Goal: Transaction & Acquisition: Purchase product/service

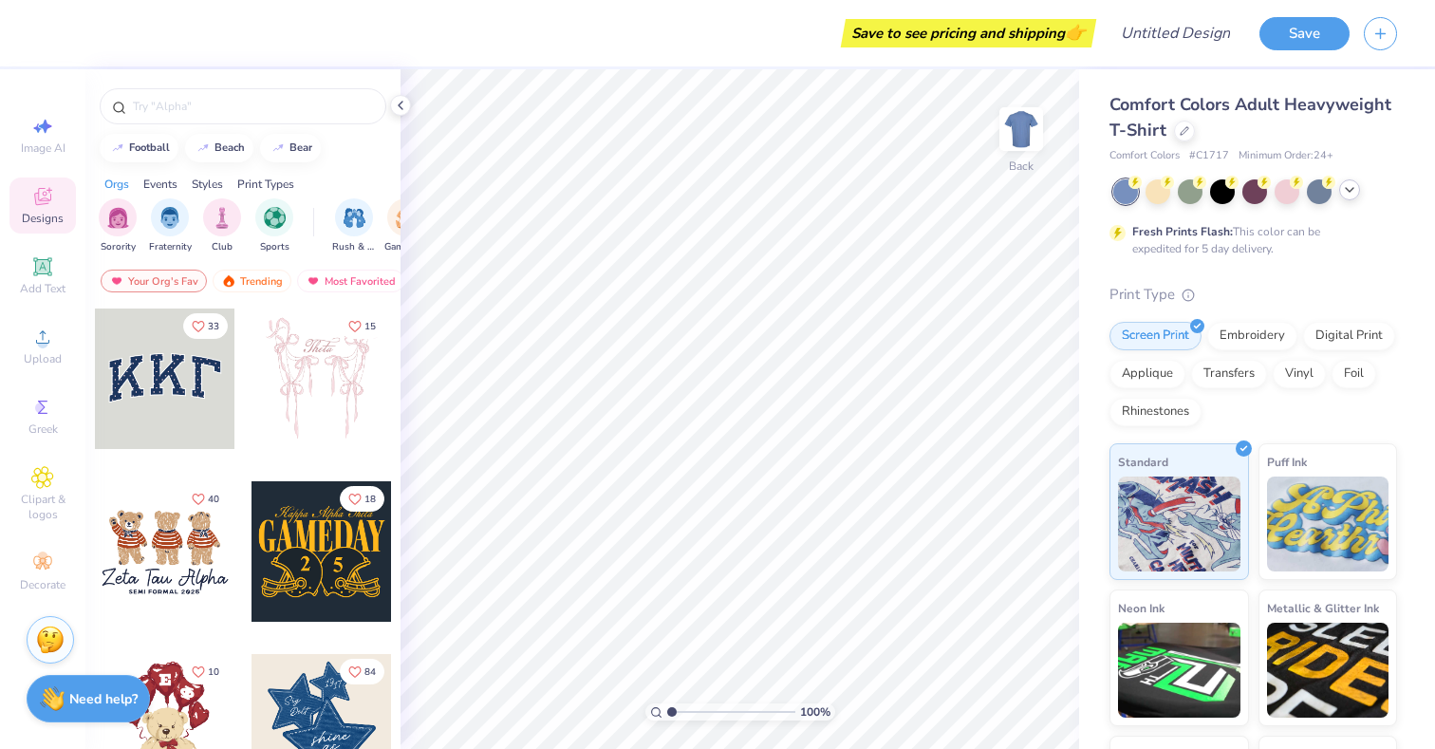
click at [1350, 187] on icon at bounding box center [1349, 189] width 15 height 15
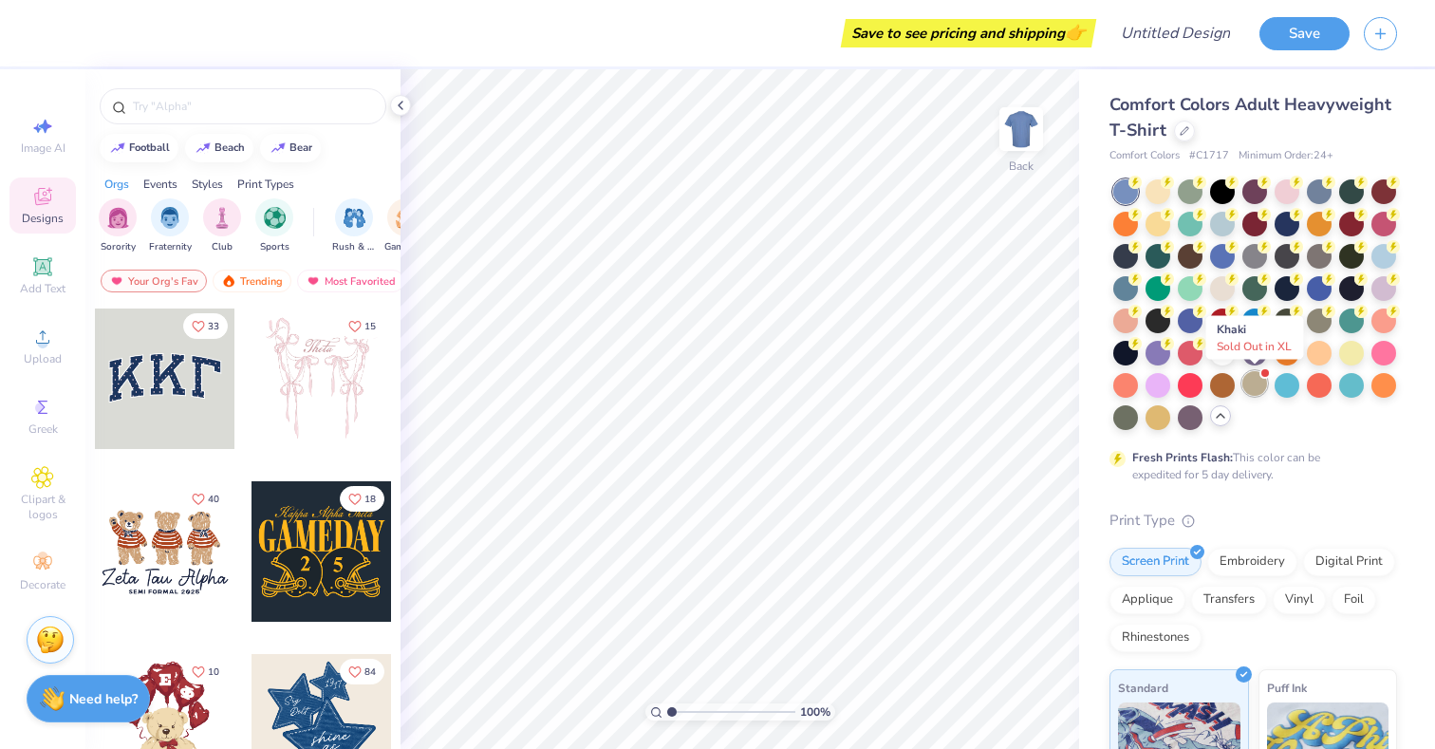
click at [1243, 387] on div at bounding box center [1255, 383] width 25 height 25
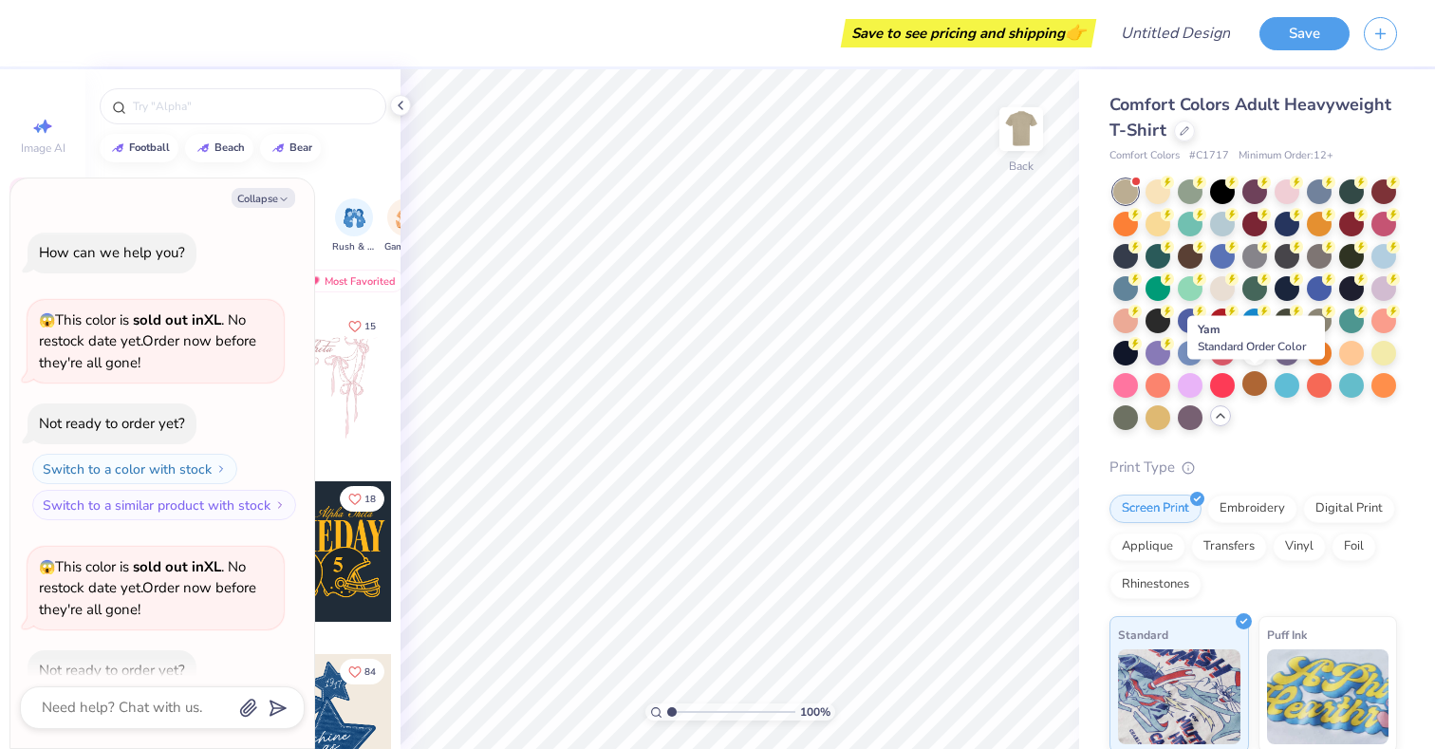
scroll to position [104, 0]
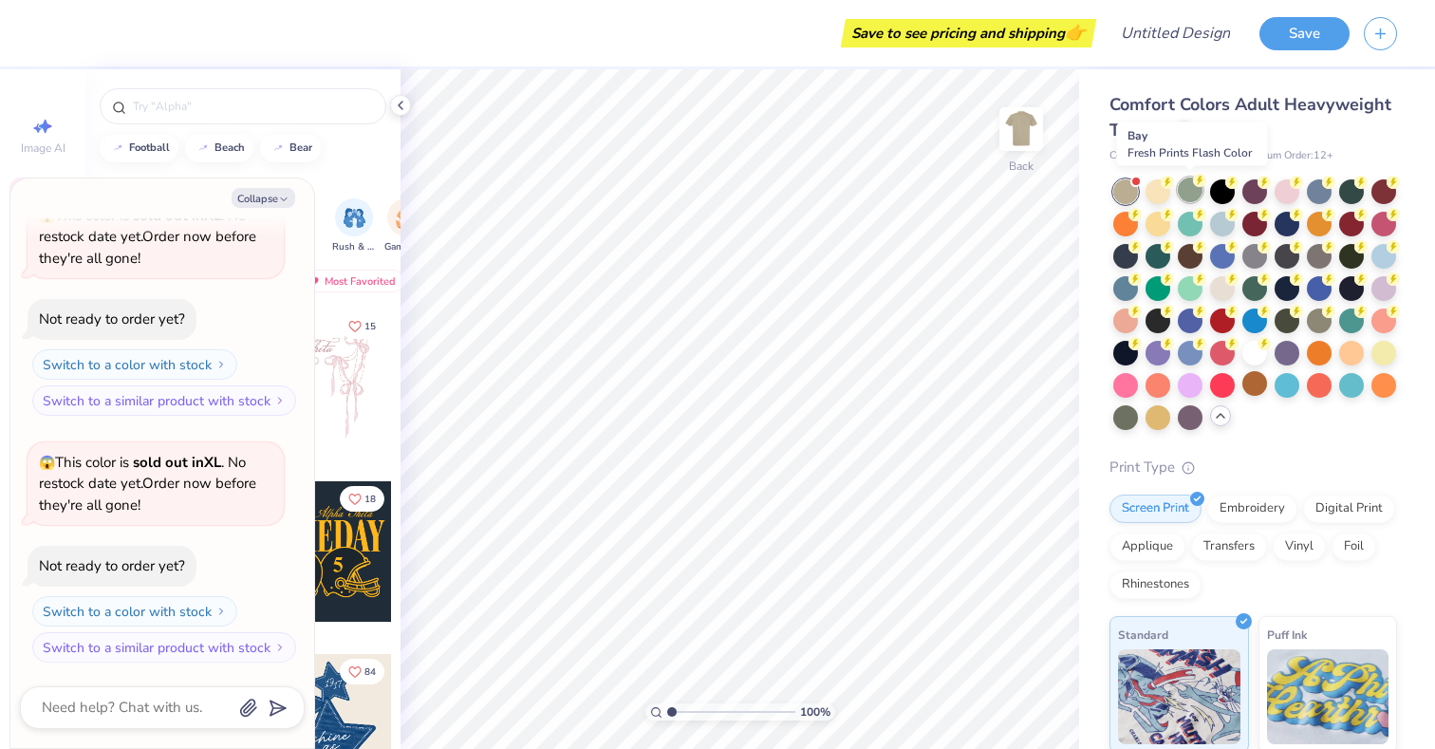
click at [1187, 194] on div at bounding box center [1190, 190] width 25 height 25
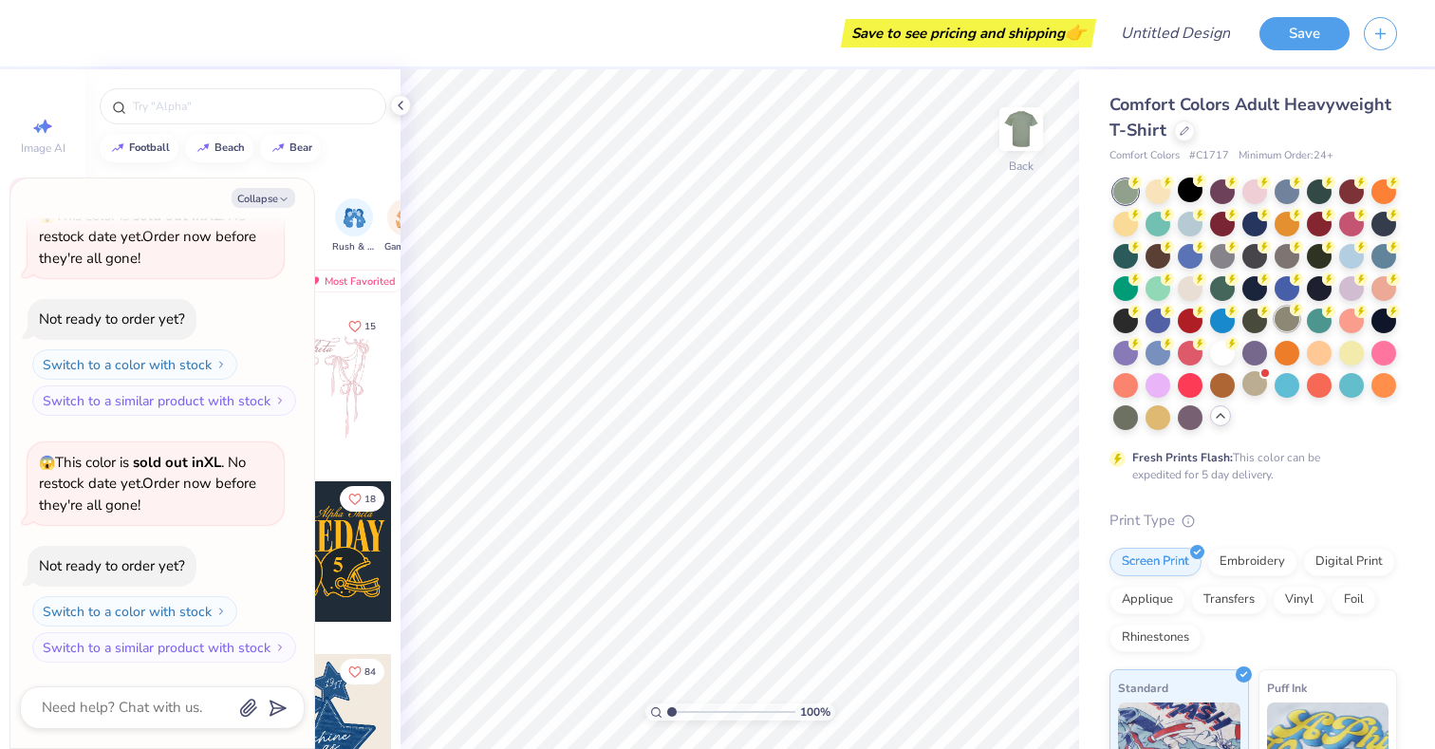
click at [1284, 311] on div at bounding box center [1287, 319] width 25 height 25
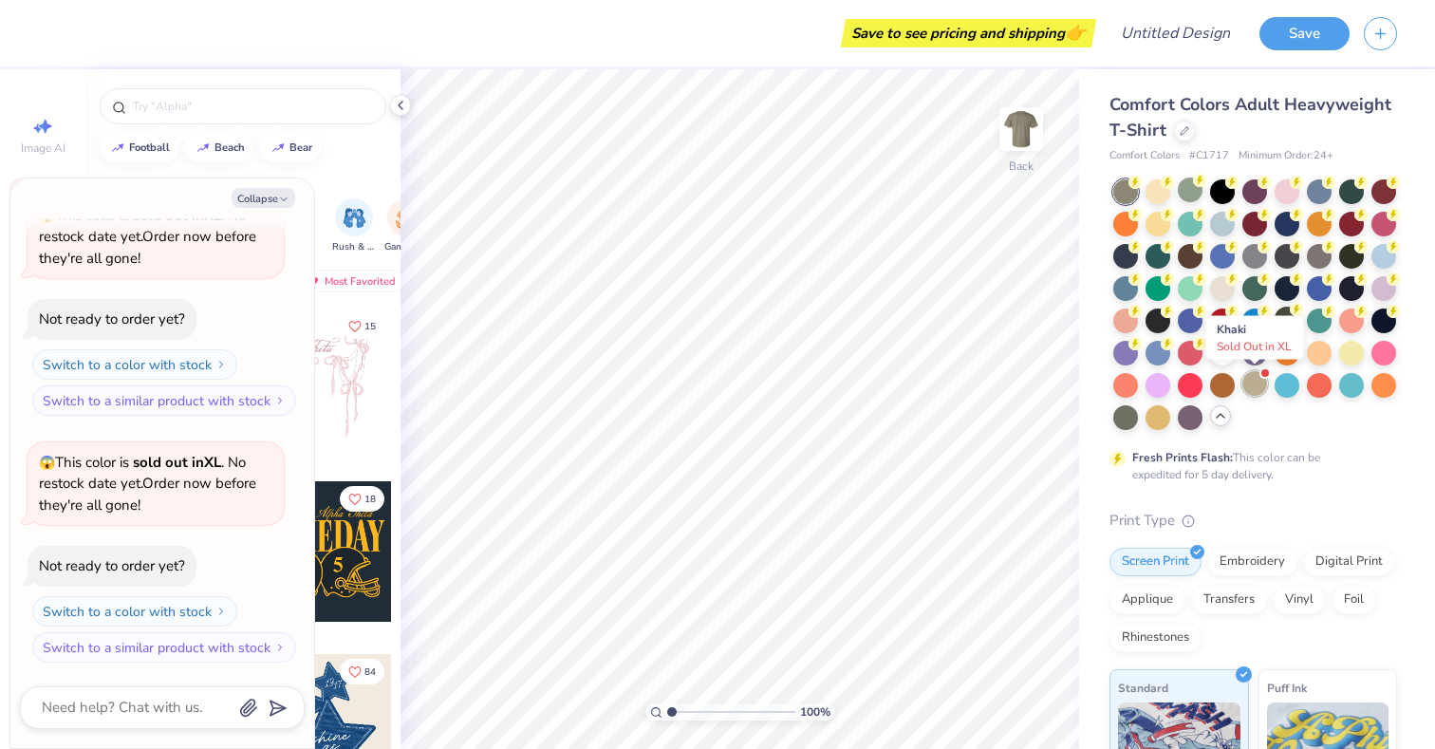
click at [1254, 382] on div at bounding box center [1255, 383] width 25 height 25
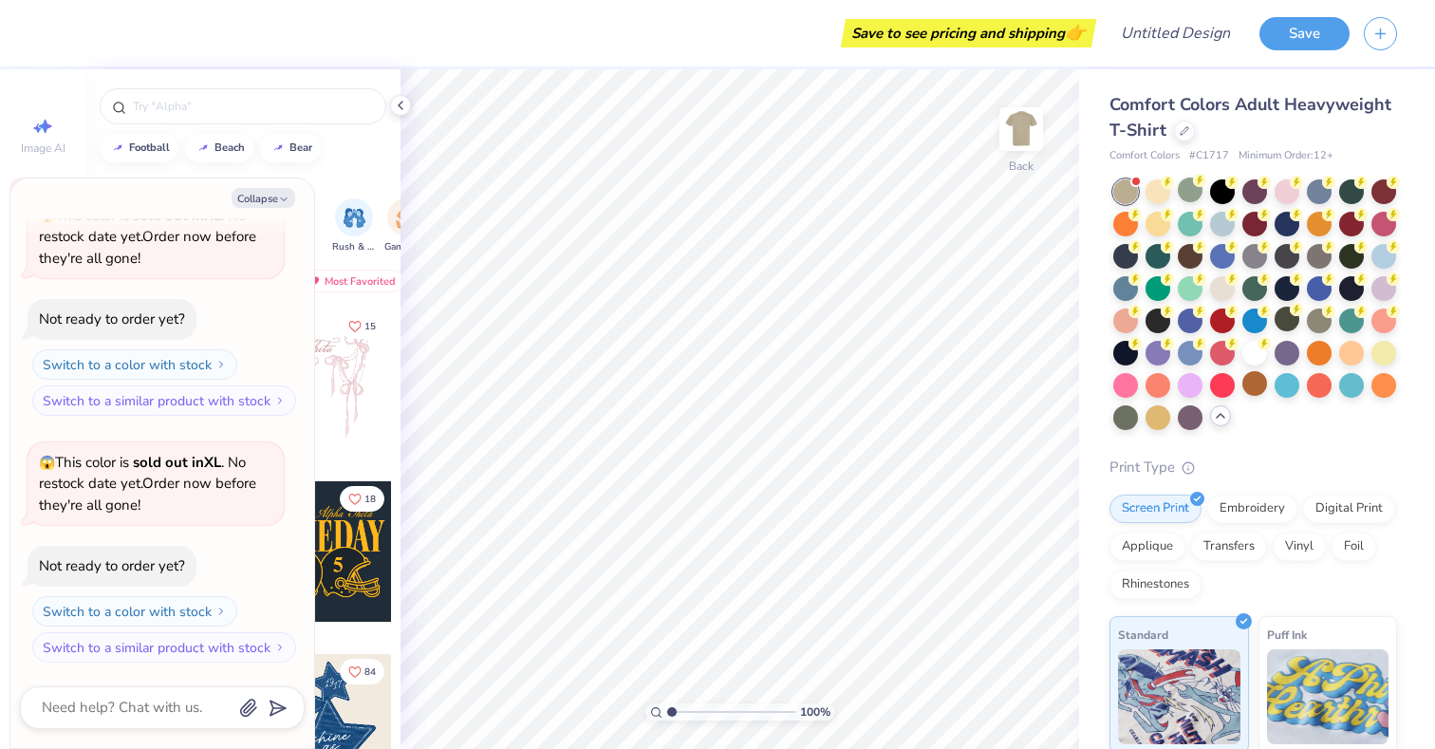
scroll to position [351, 0]
click at [1190, 192] on div at bounding box center [1190, 190] width 25 height 25
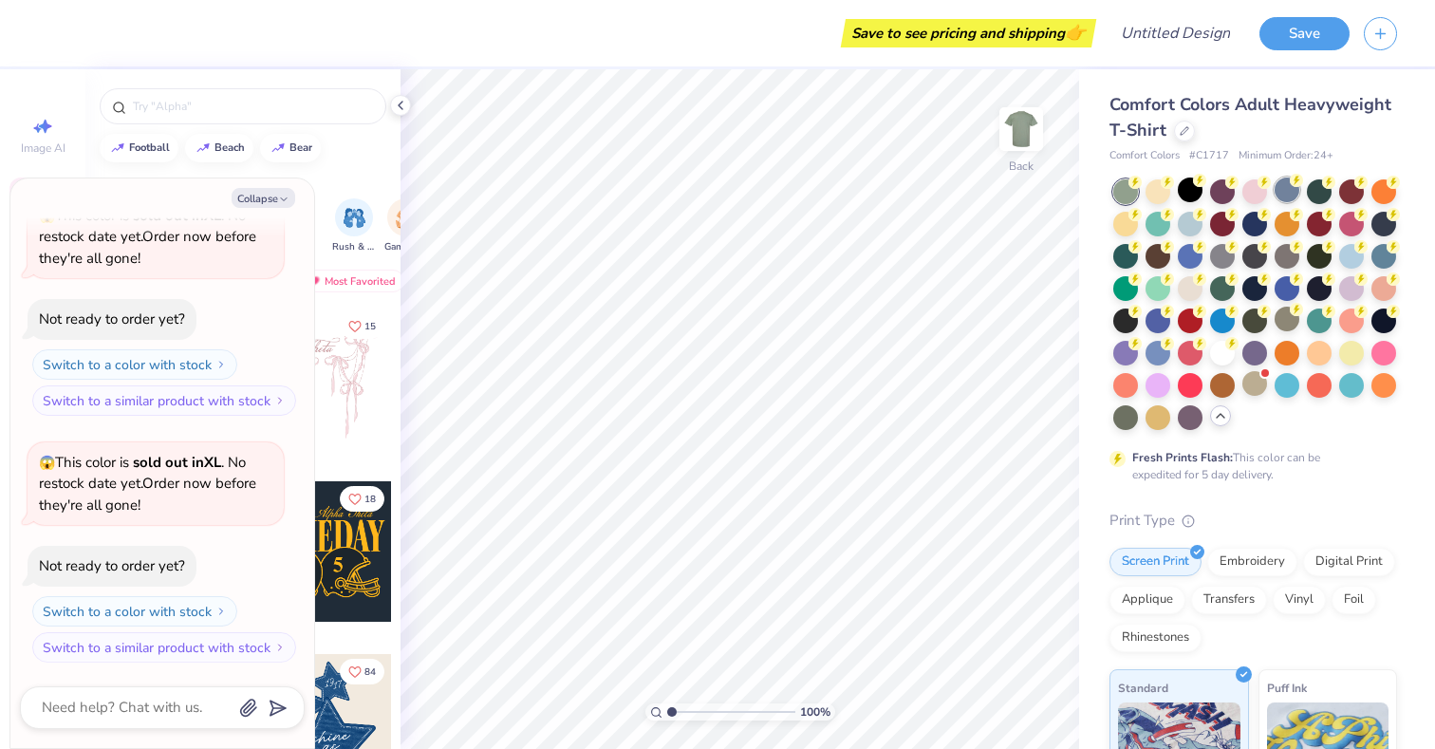
click at [1284, 196] on div at bounding box center [1287, 190] width 25 height 25
click at [1372, 252] on div at bounding box center [1384, 254] width 25 height 25
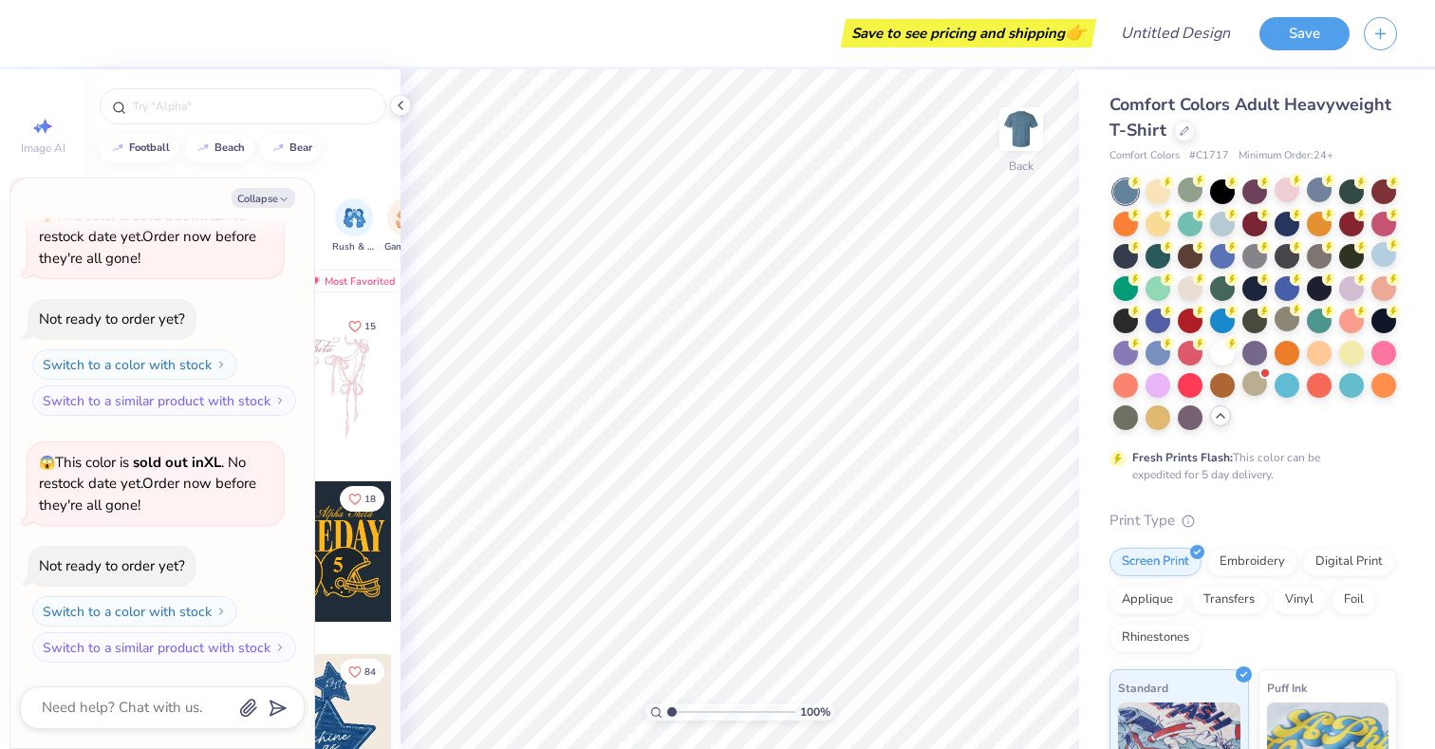
click at [1307, 198] on div at bounding box center [1319, 190] width 25 height 25
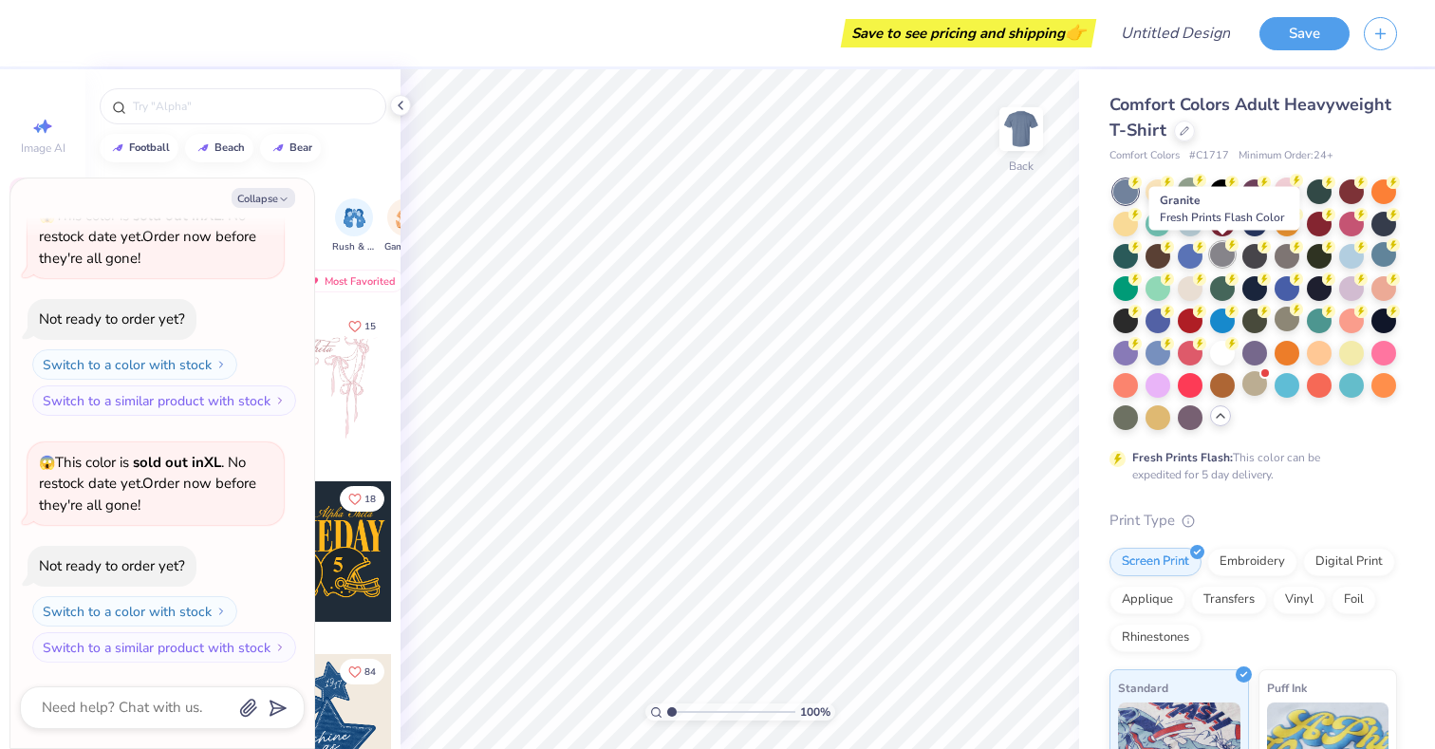
click at [1217, 259] on div at bounding box center [1222, 254] width 25 height 25
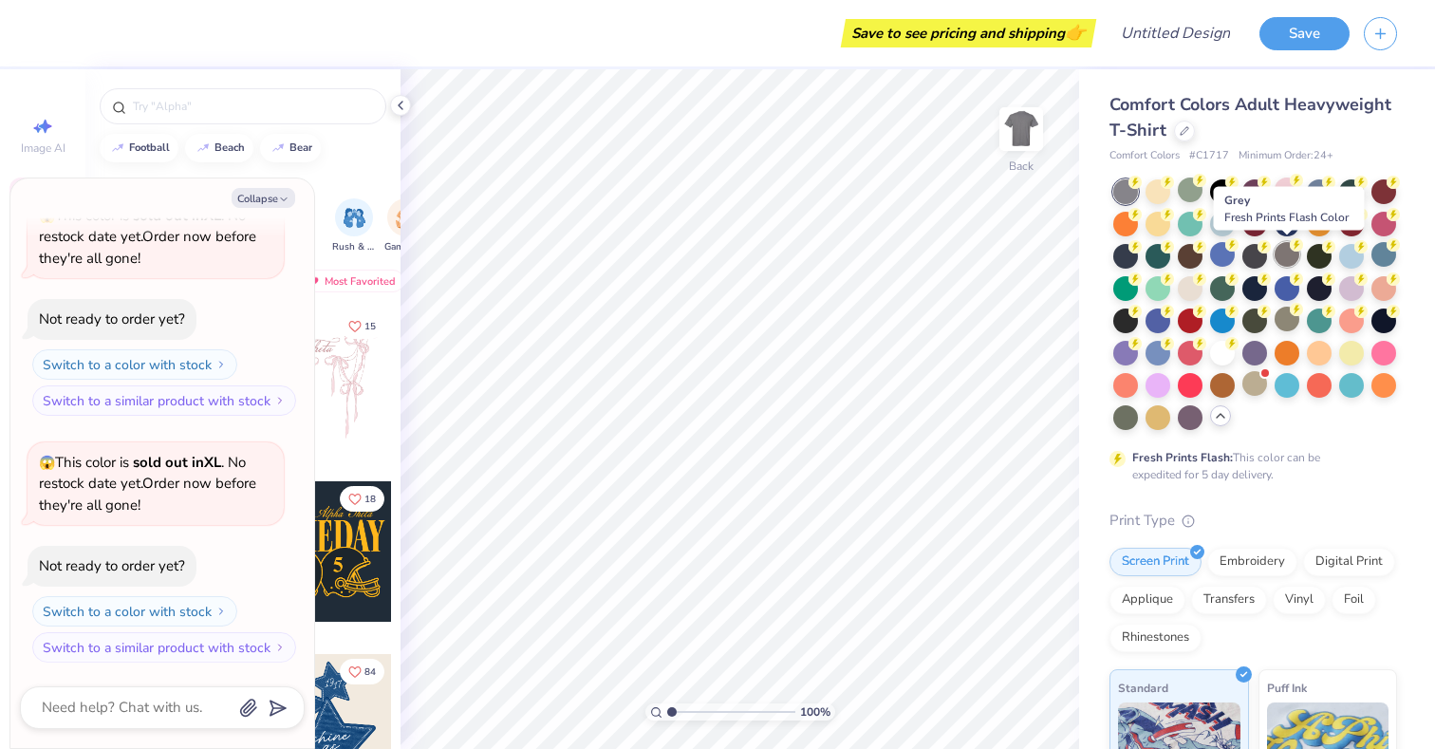
click at [1277, 263] on div at bounding box center [1287, 254] width 25 height 25
click at [1307, 199] on div at bounding box center [1319, 190] width 25 height 25
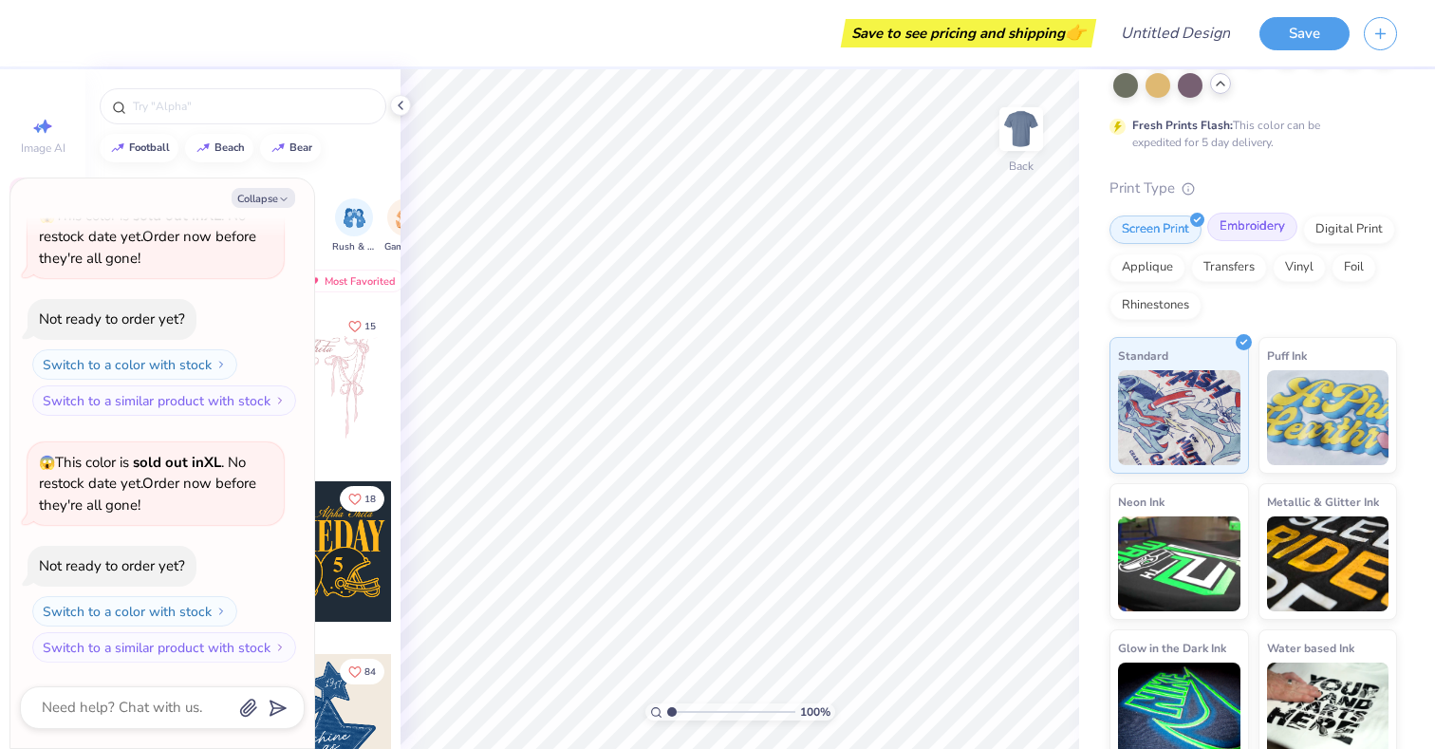
scroll to position [349, 0]
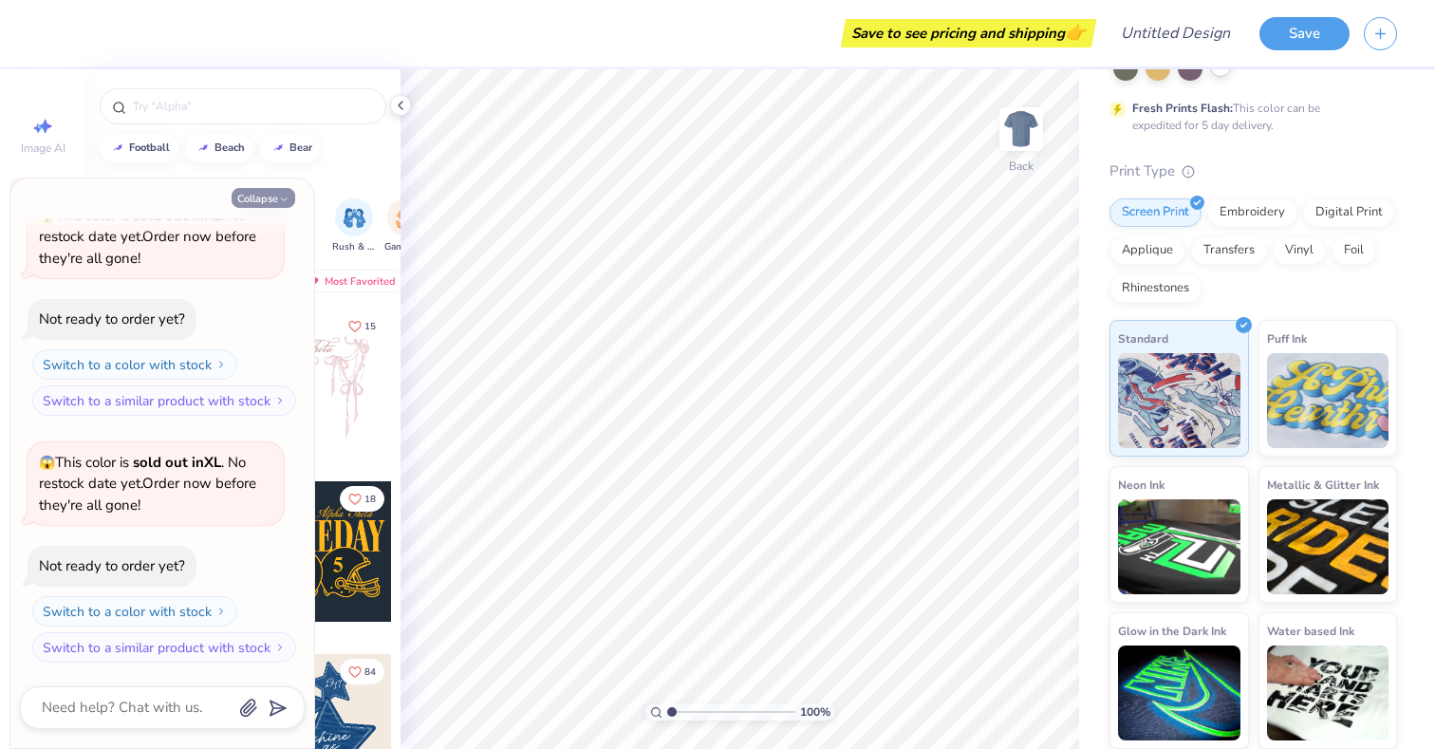
click at [289, 194] on icon "button" at bounding box center [283, 199] width 11 height 11
type textarea "x"
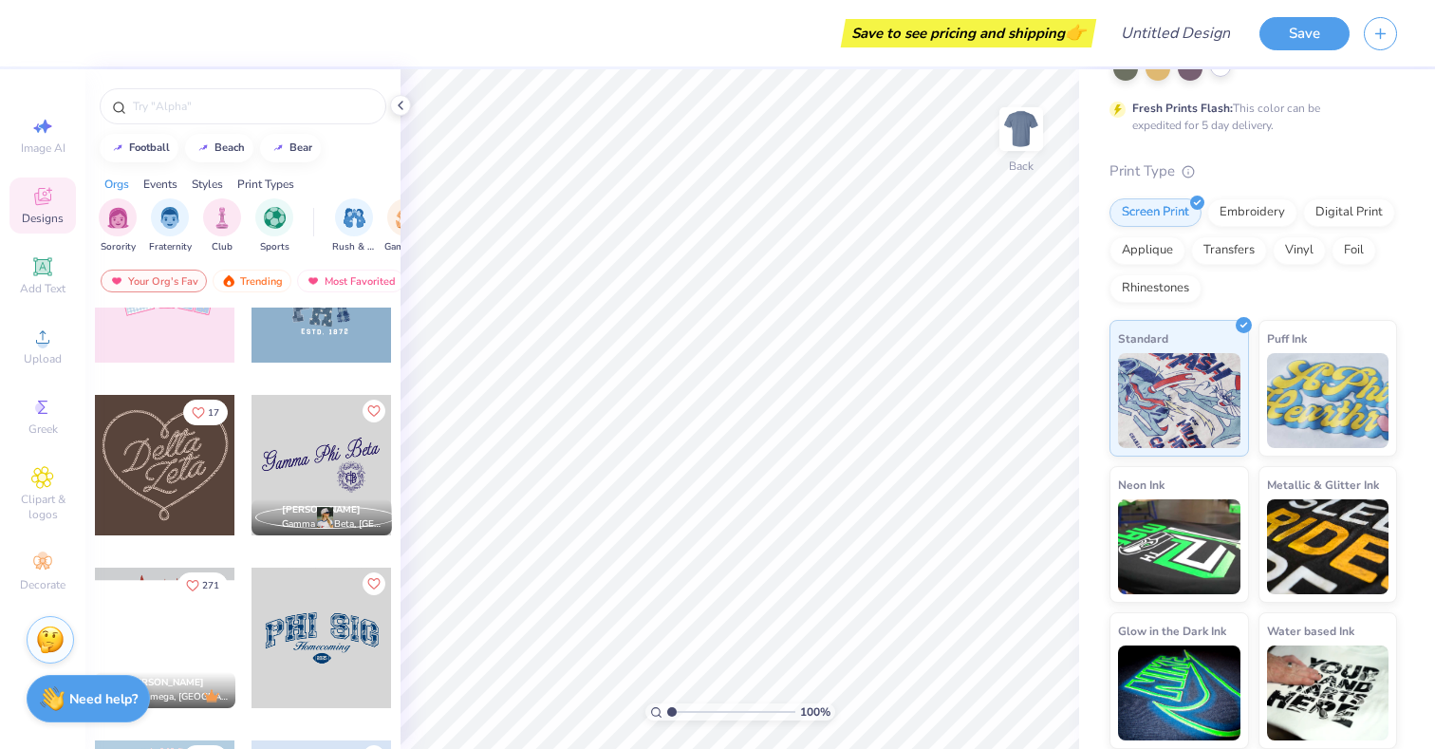
scroll to position [785, 0]
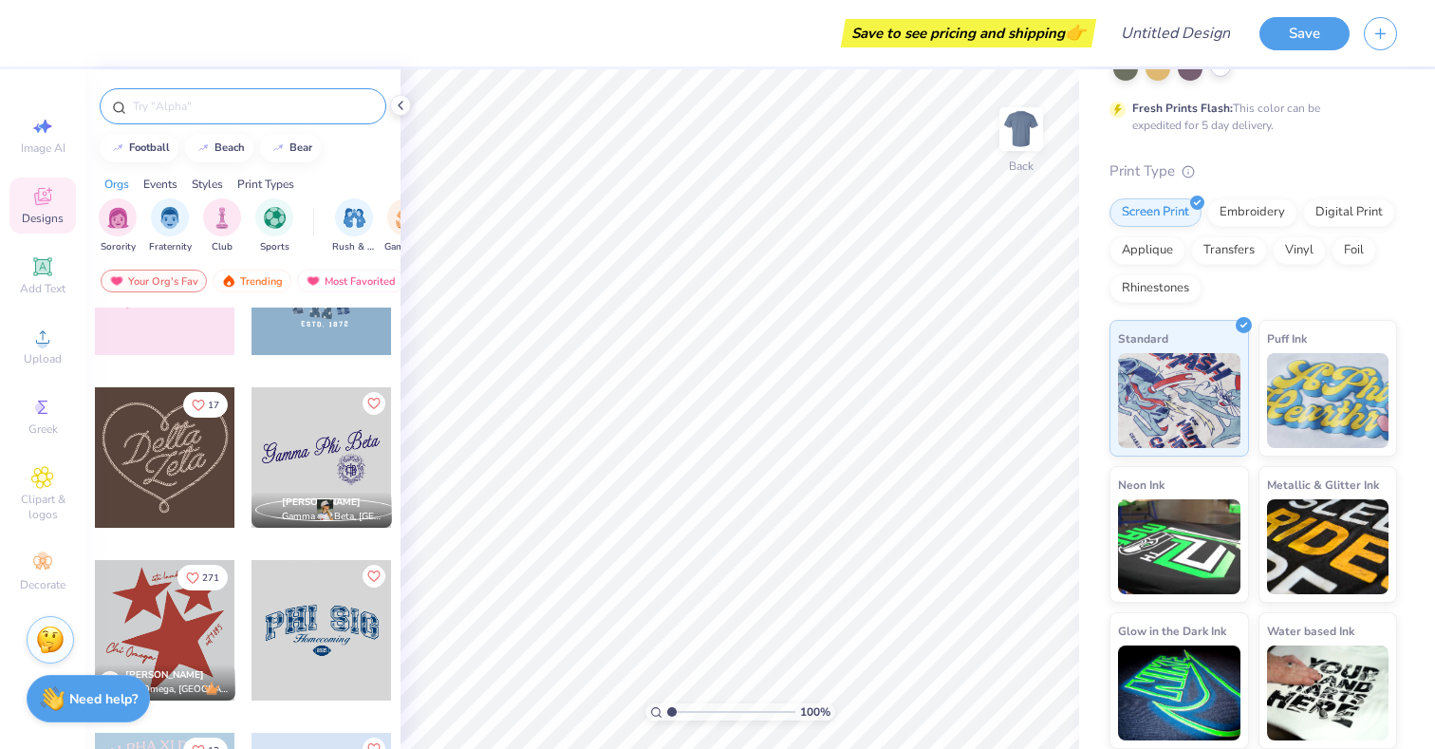
click at [256, 121] on div at bounding box center [243, 106] width 287 height 36
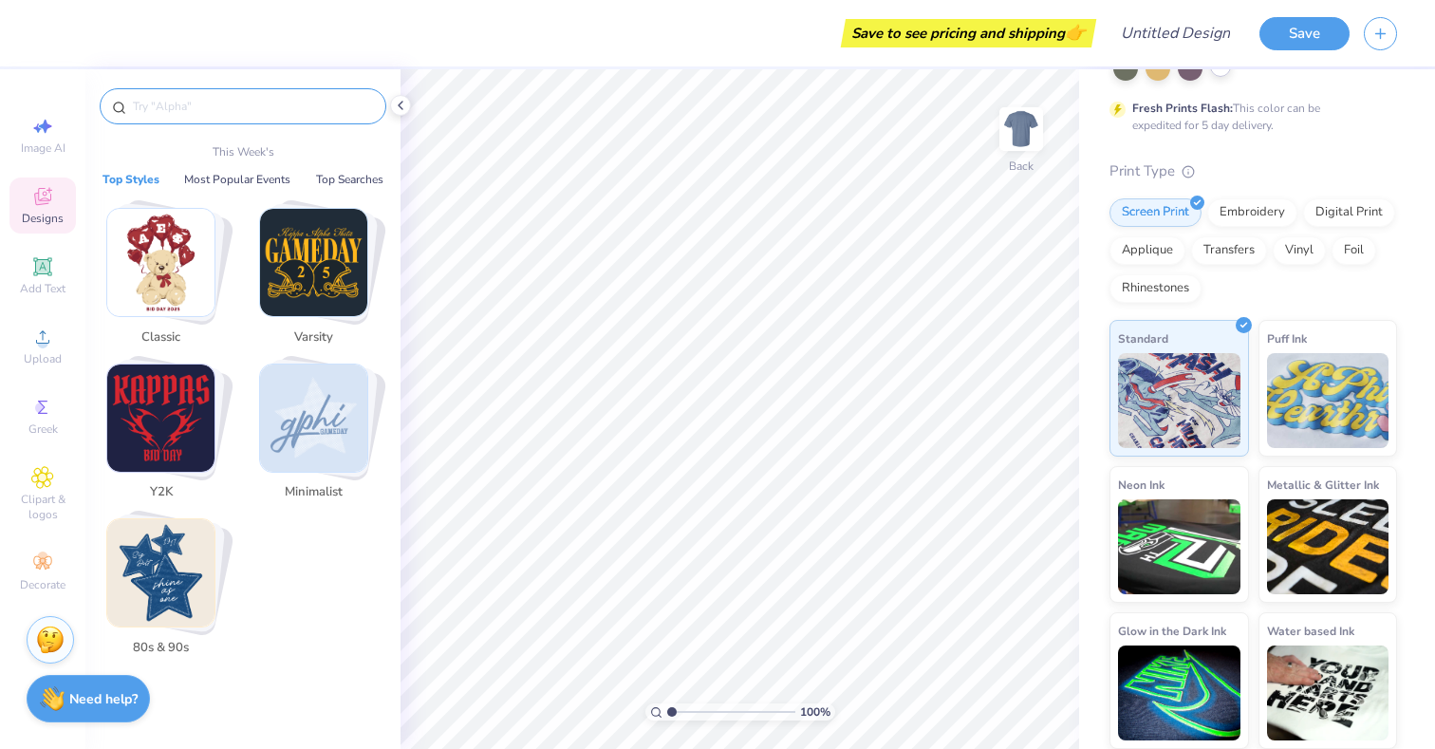
click at [249, 114] on input "text" at bounding box center [252, 106] width 243 height 19
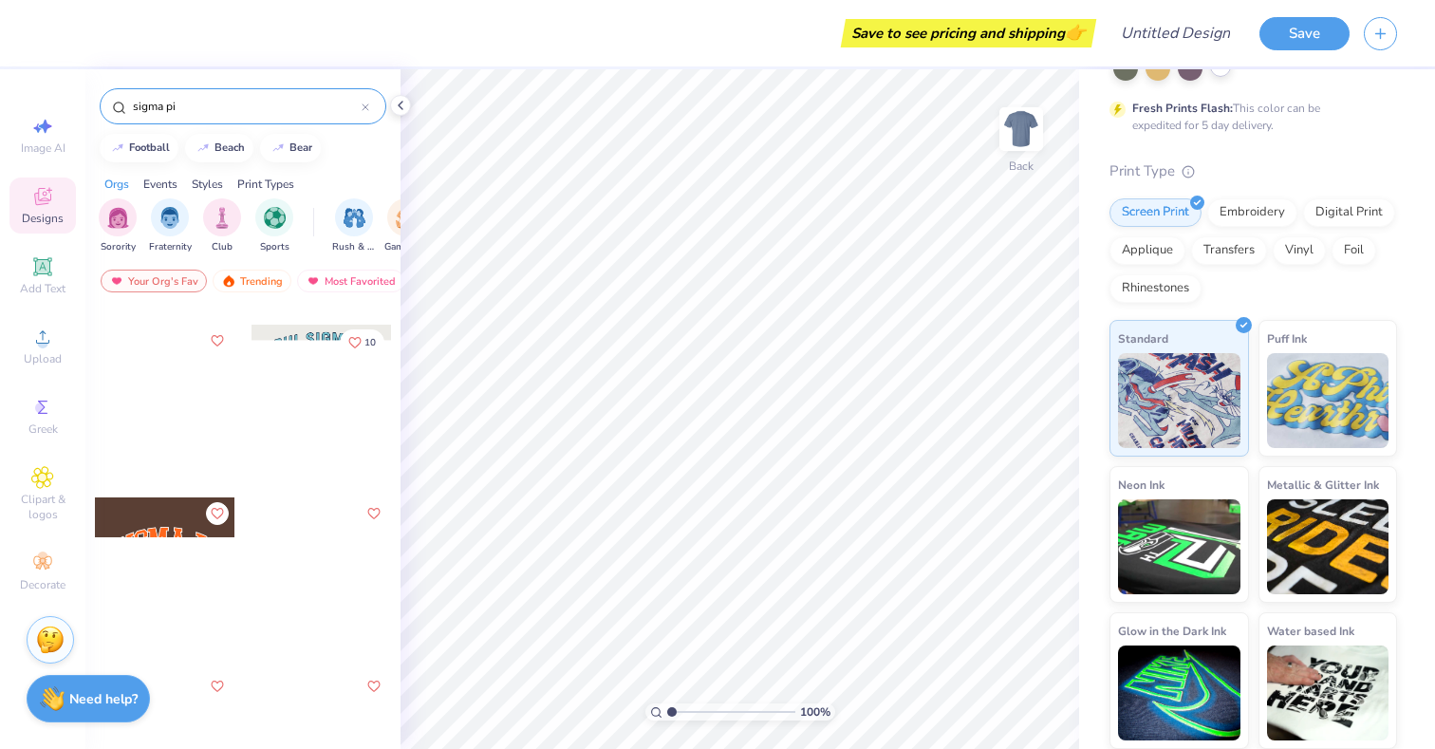
scroll to position [144, 0]
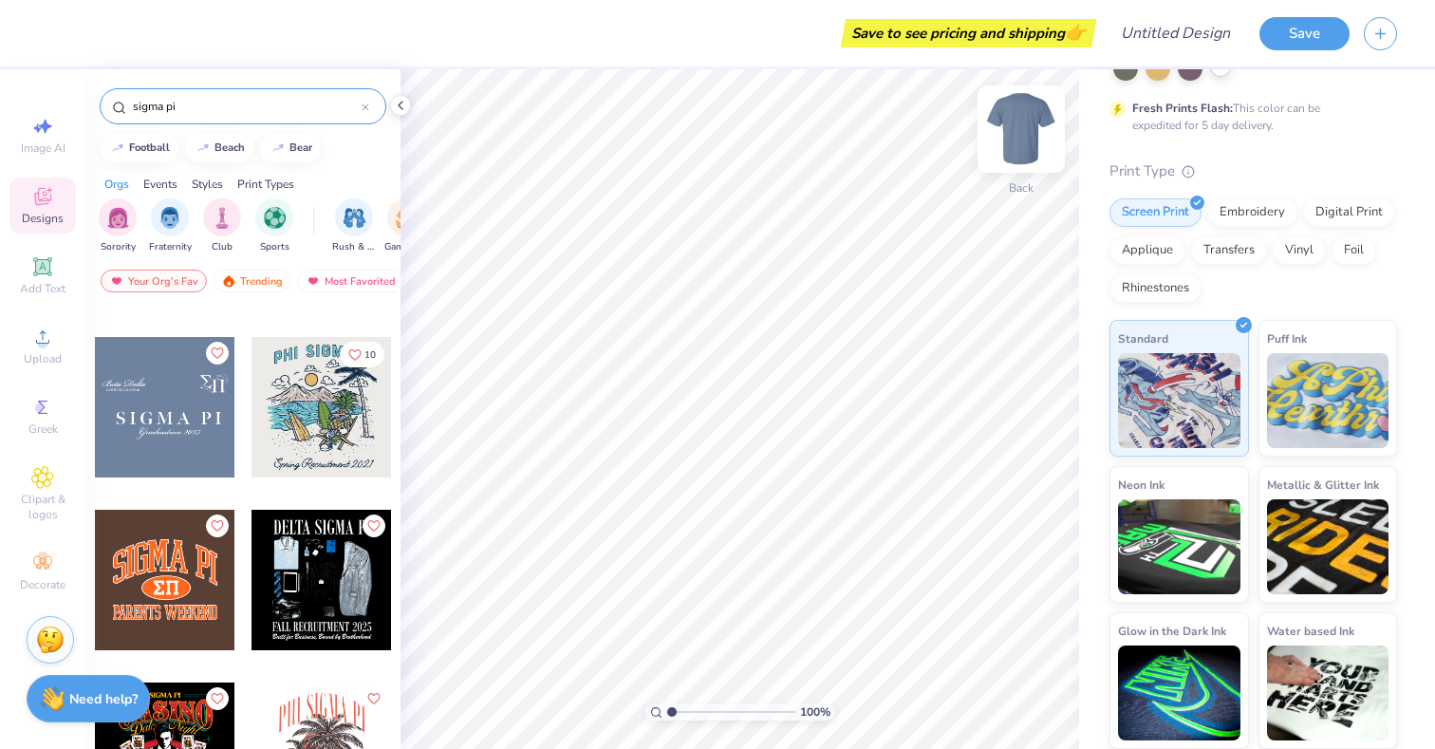
type input "sigma pi"
click at [1006, 128] on img at bounding box center [1021, 129] width 76 height 76
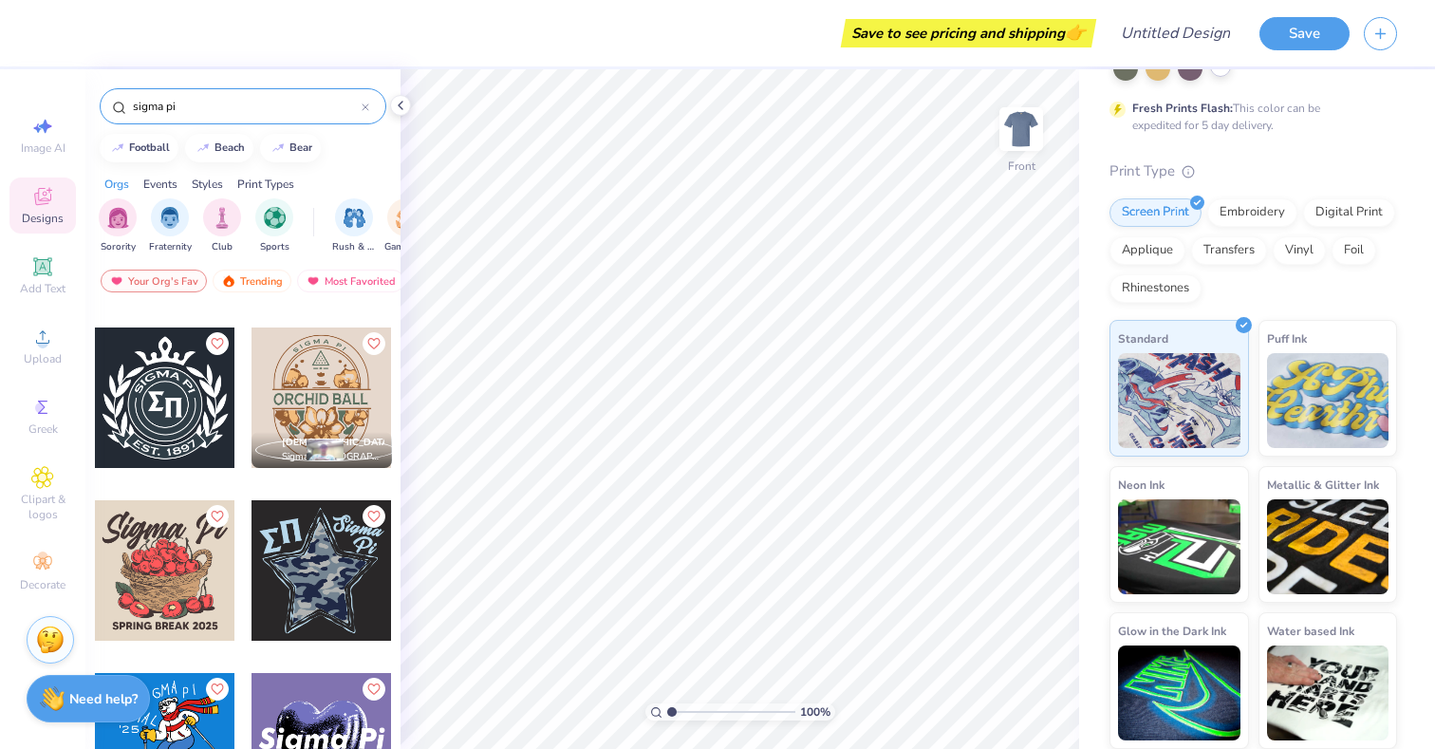
scroll to position [2070, 0]
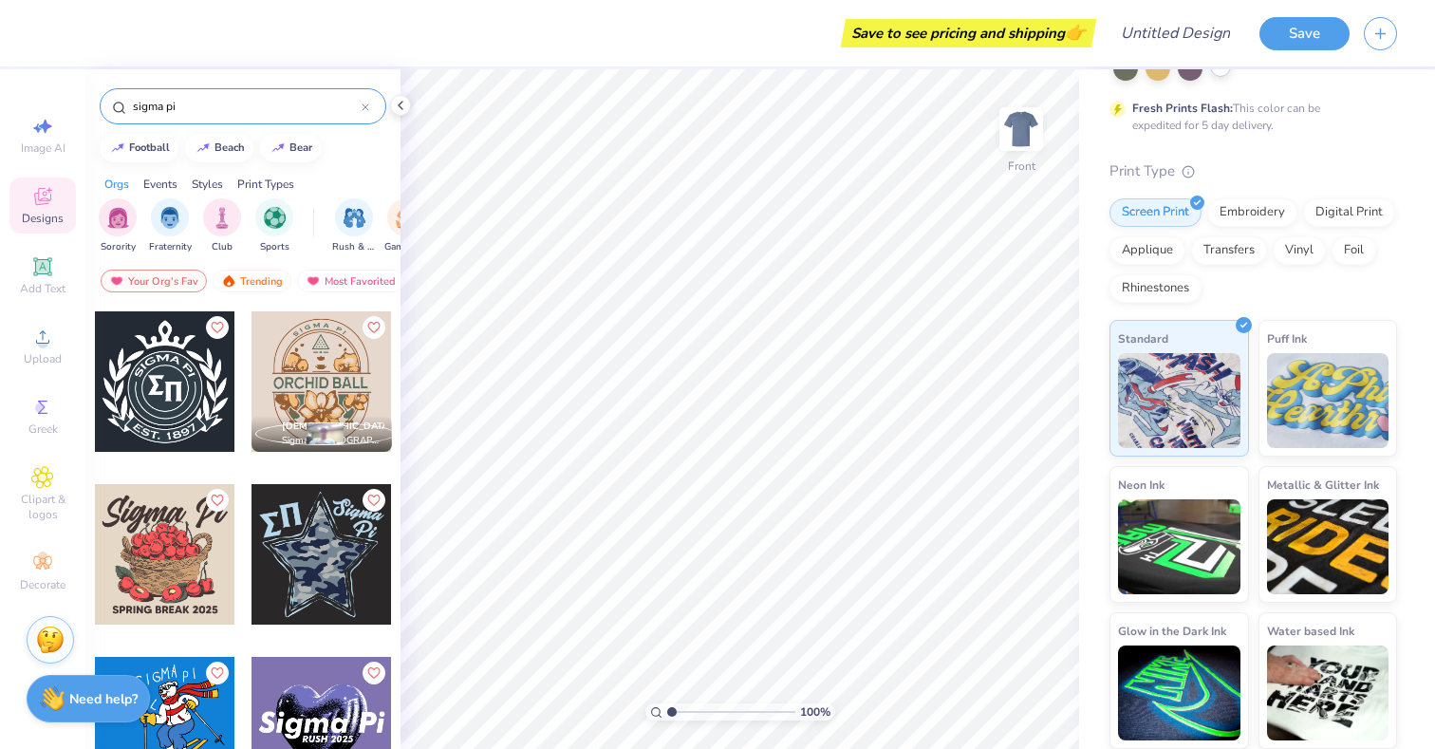
click at [311, 383] on div at bounding box center [322, 381] width 140 height 140
drag, startPoint x: 331, startPoint y: 445, endPoint x: 327, endPoint y: 459, distance: 15.0
click at [327, 459] on div "Evan Rome Sigma Pi, University of California, Los Angeles" at bounding box center [322, 396] width 142 height 172
click at [327, 439] on span "Sigma Pi, University of California, Los Angeles" at bounding box center [333, 441] width 103 height 14
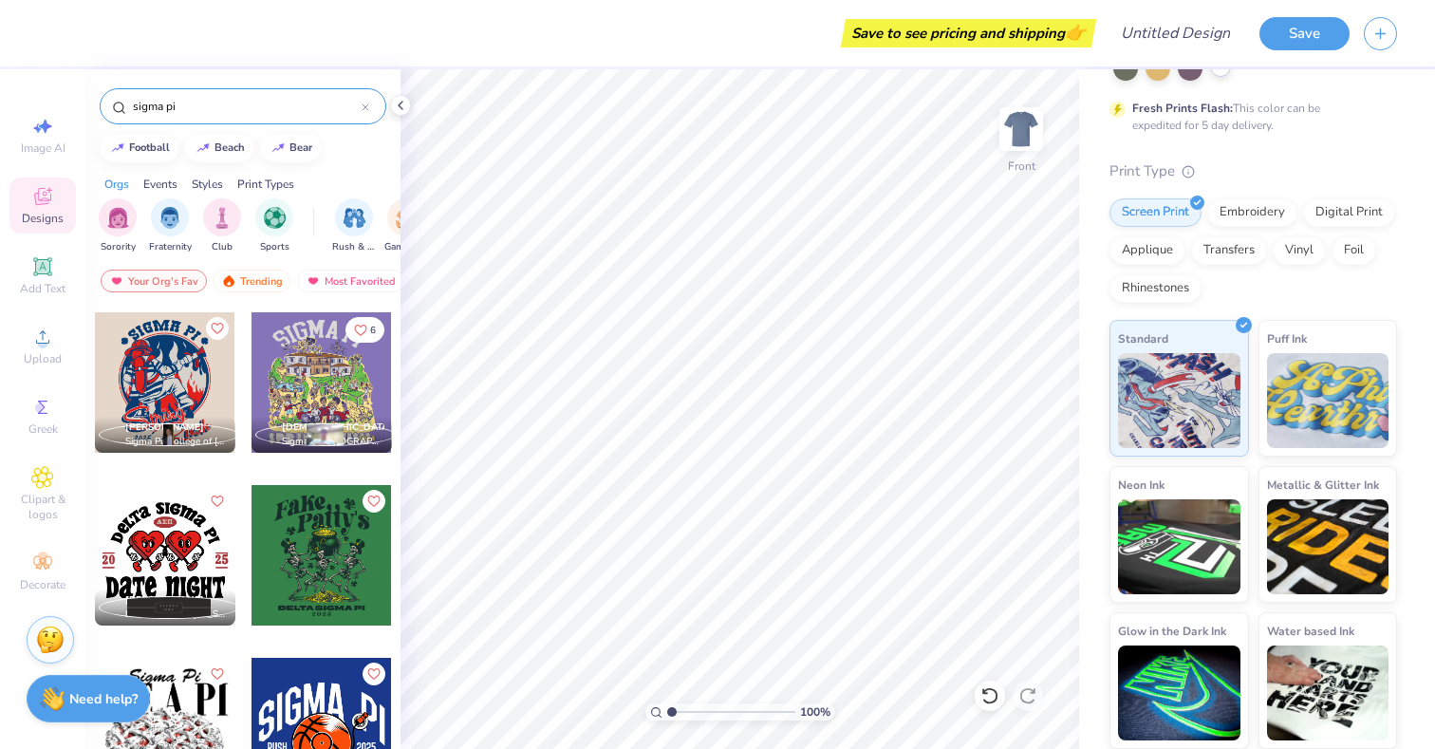
scroll to position [2590, 0]
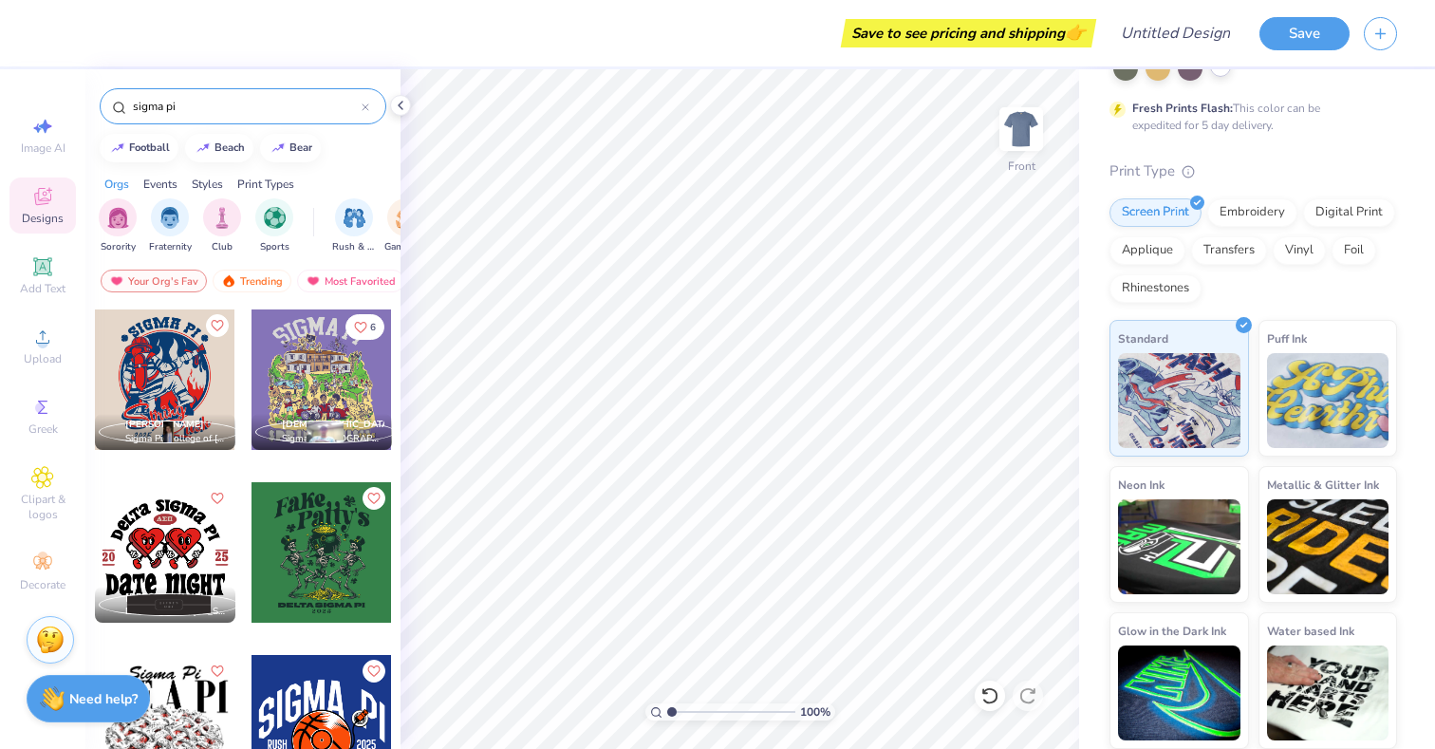
click at [291, 379] on div at bounding box center [322, 379] width 140 height 140
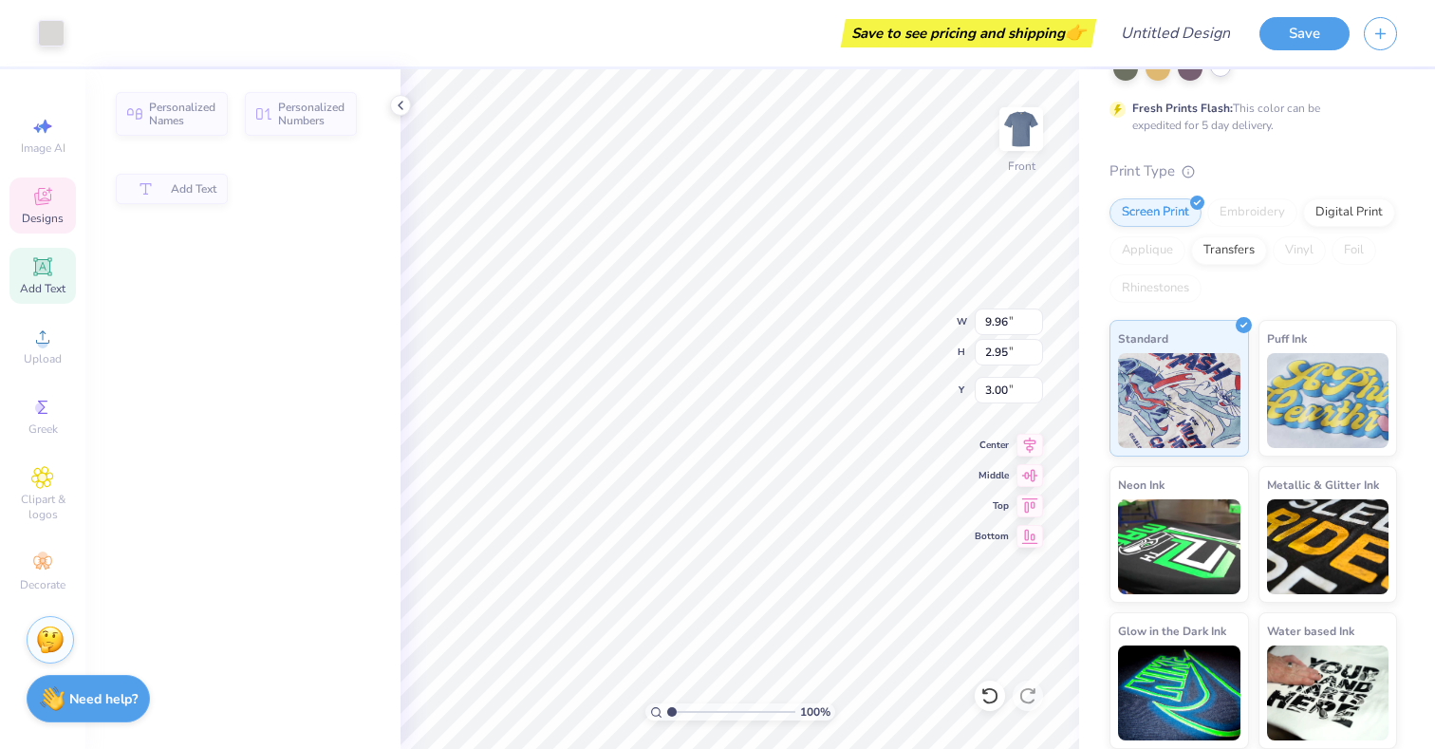
type input "9.96"
type input "2.95"
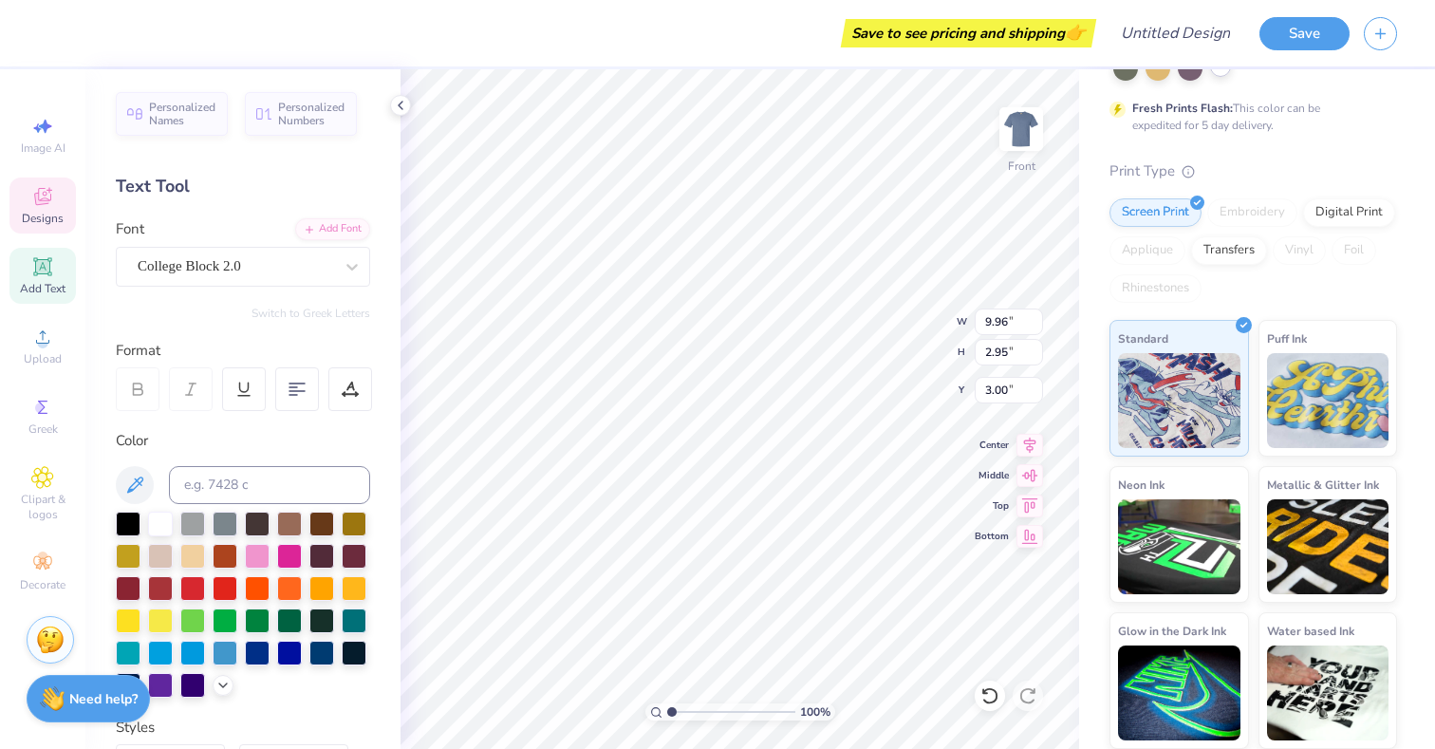
scroll to position [0, 0]
type textarea "G"
type textarea "c'sesh"
click at [394, 351] on div "Personalized Names Personalized Numbers Text Tool Add Font Font College Block 2…" at bounding box center [242, 409] width 315 height 680
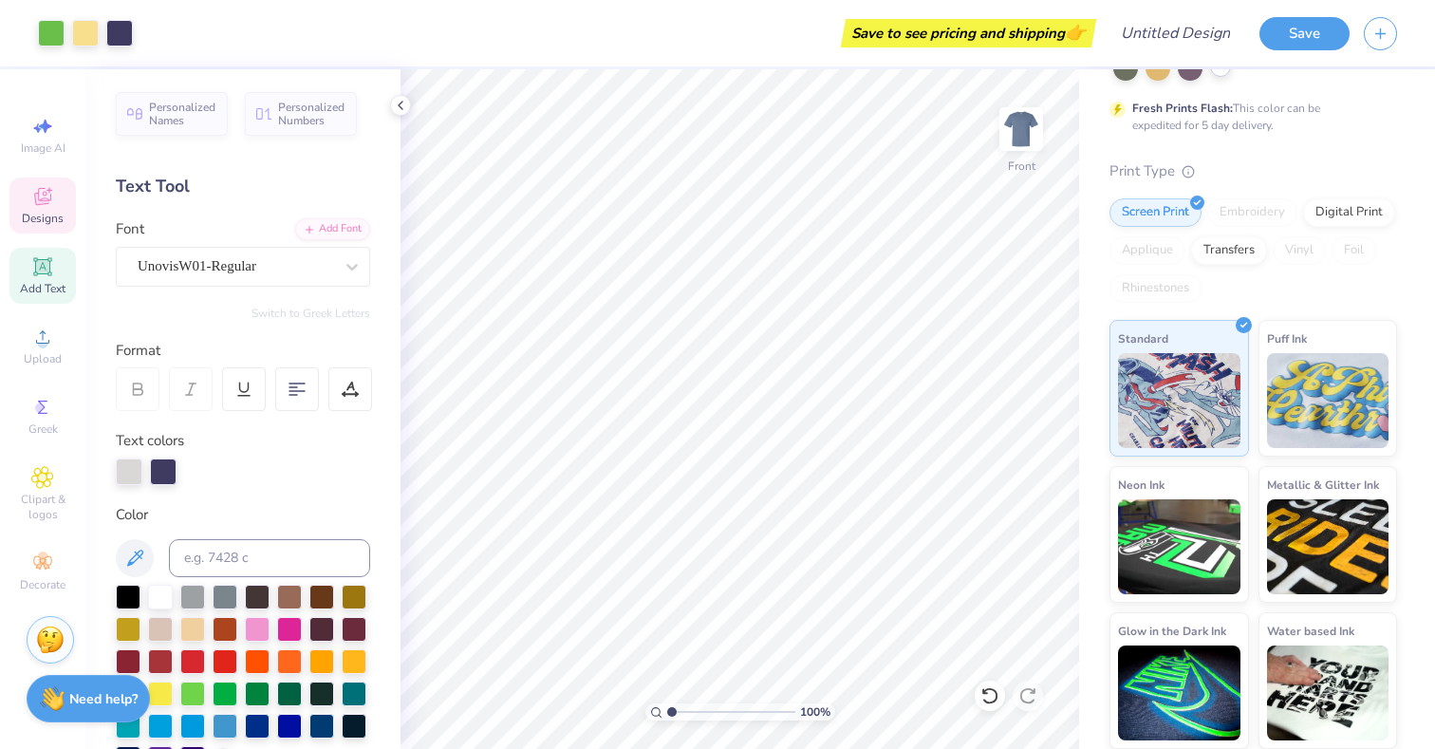
click at [43, 207] on icon at bounding box center [42, 196] width 23 height 23
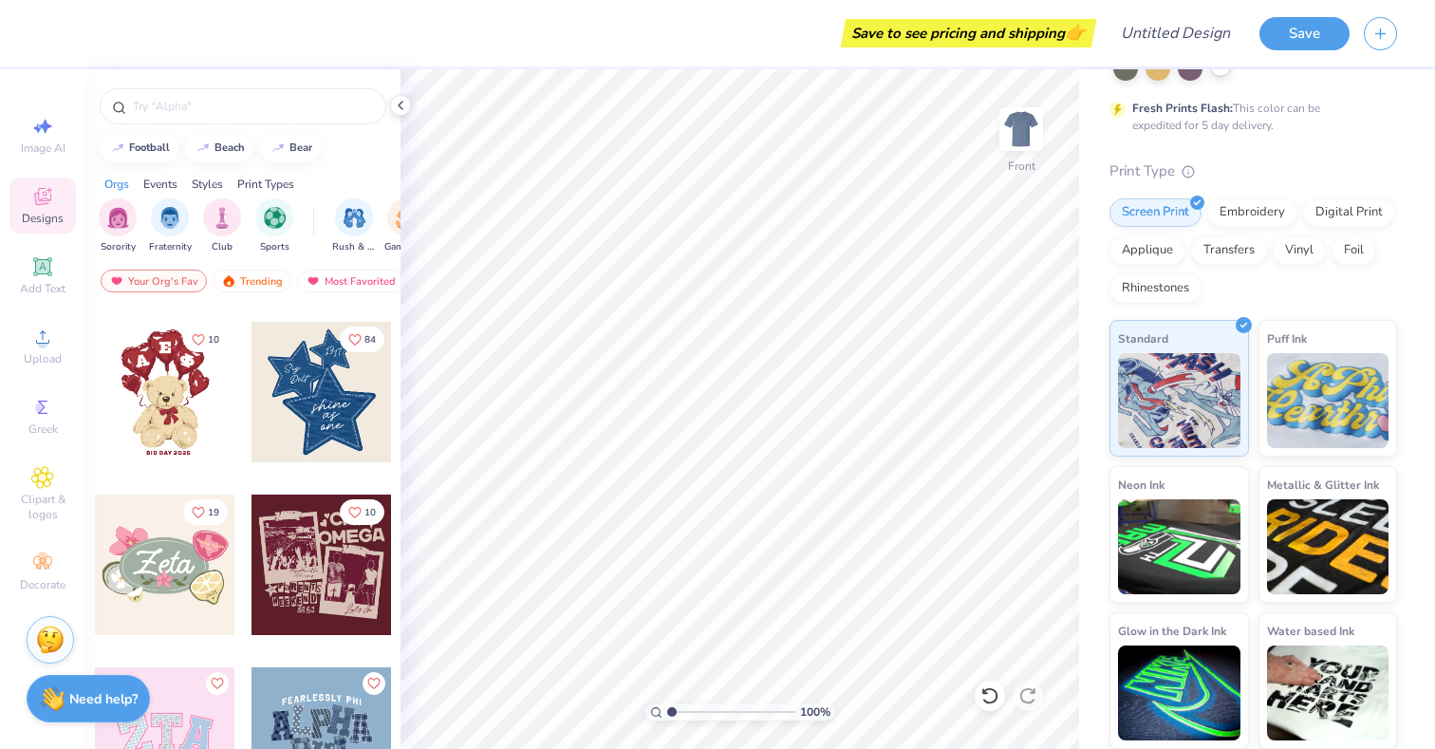
scroll to position [388, 0]
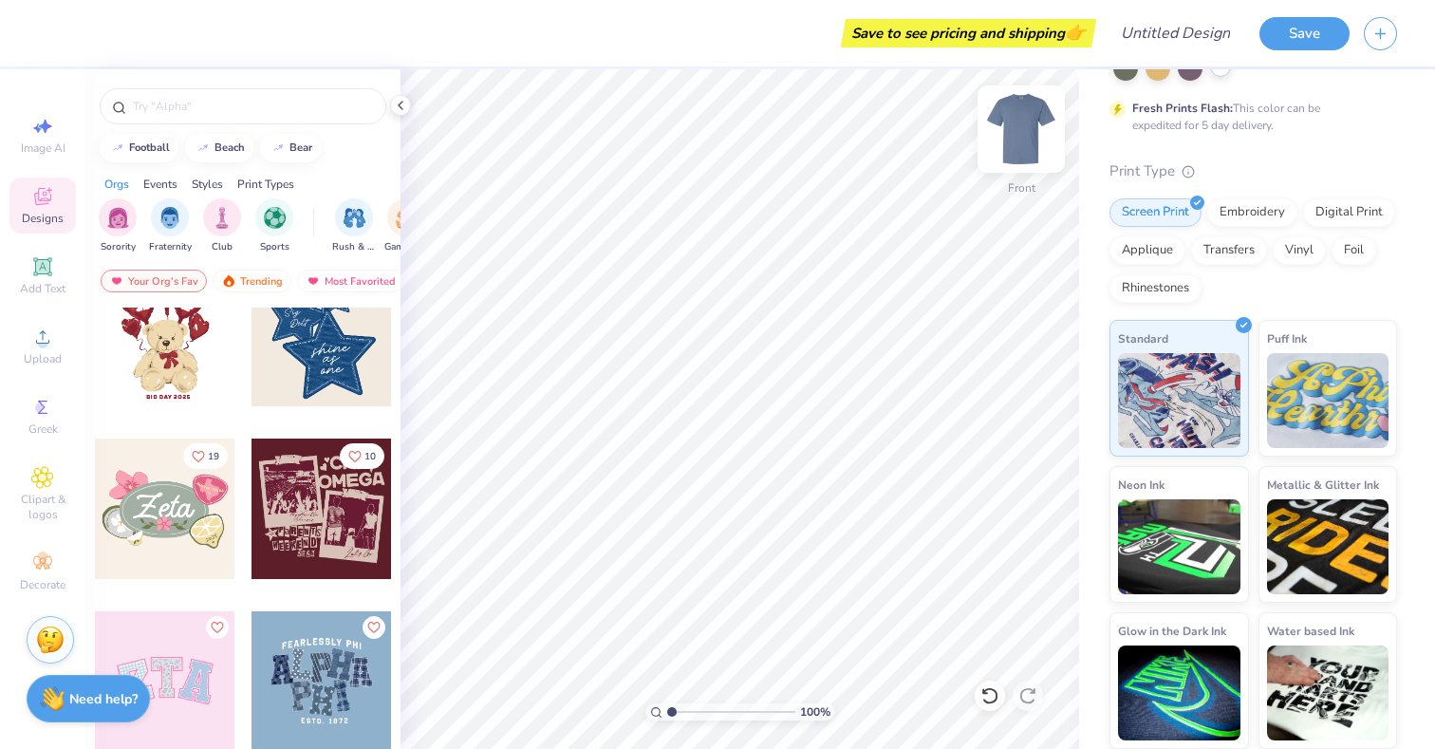
click at [1009, 145] on img at bounding box center [1021, 129] width 76 height 76
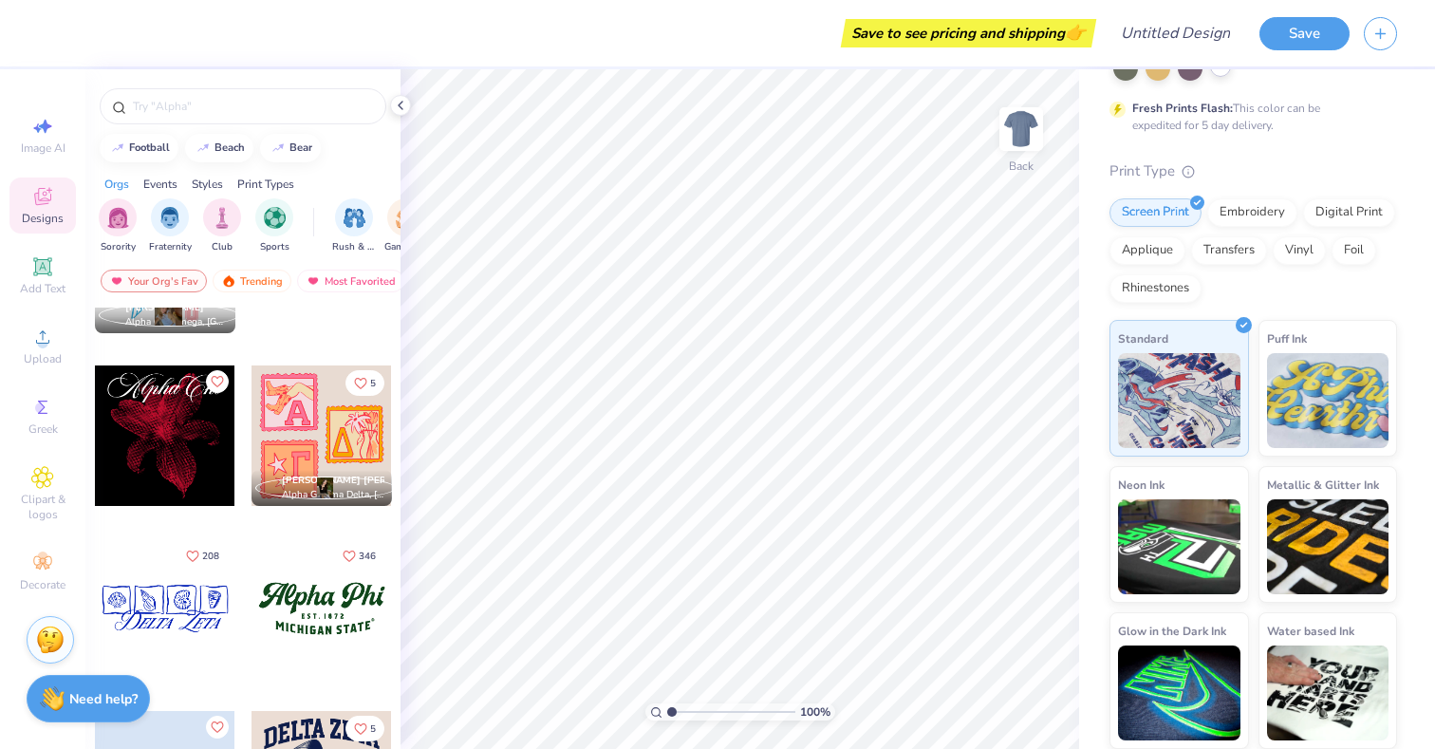
scroll to position [1854, 0]
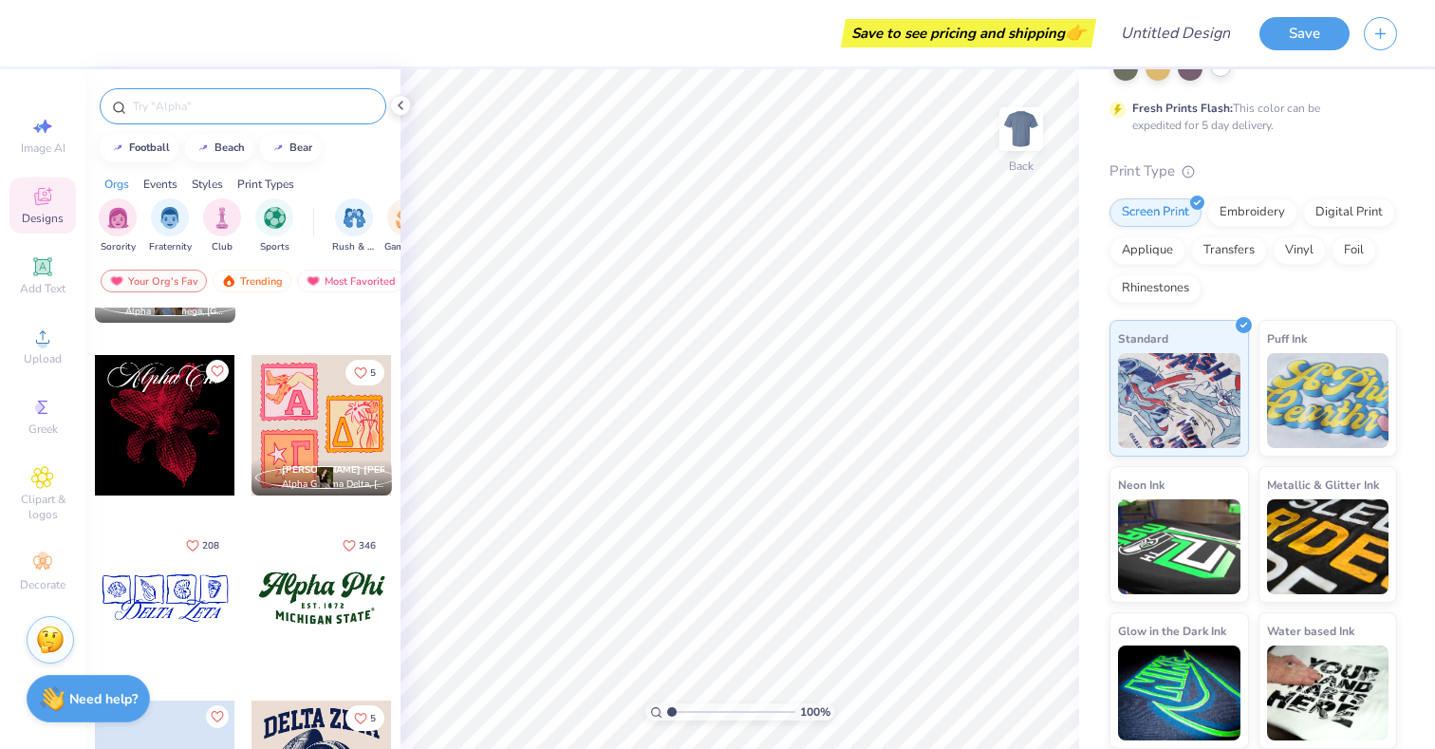
click at [259, 112] on input "text" at bounding box center [252, 106] width 243 height 19
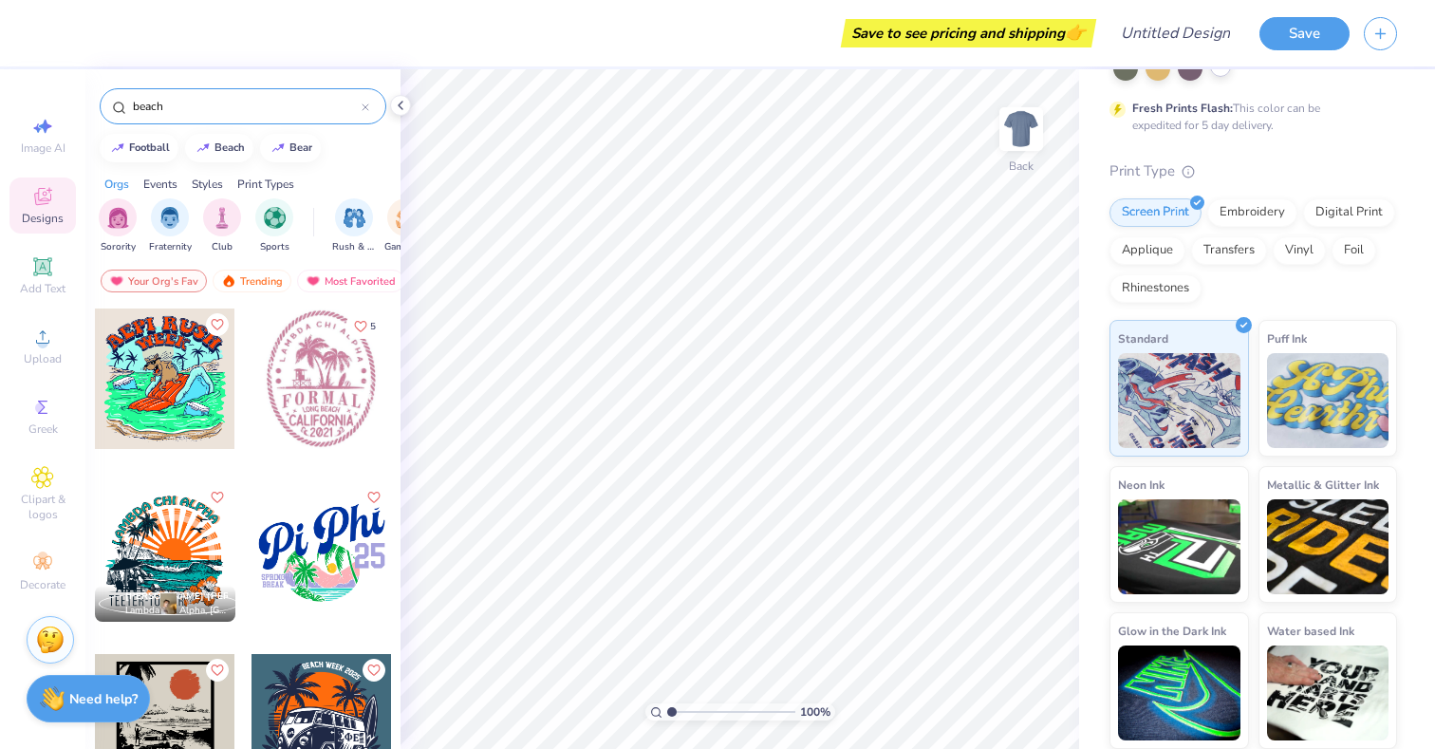
click at [248, 96] on div "beach" at bounding box center [243, 106] width 287 height 36
click at [249, 102] on input "beach" at bounding box center [246, 106] width 231 height 19
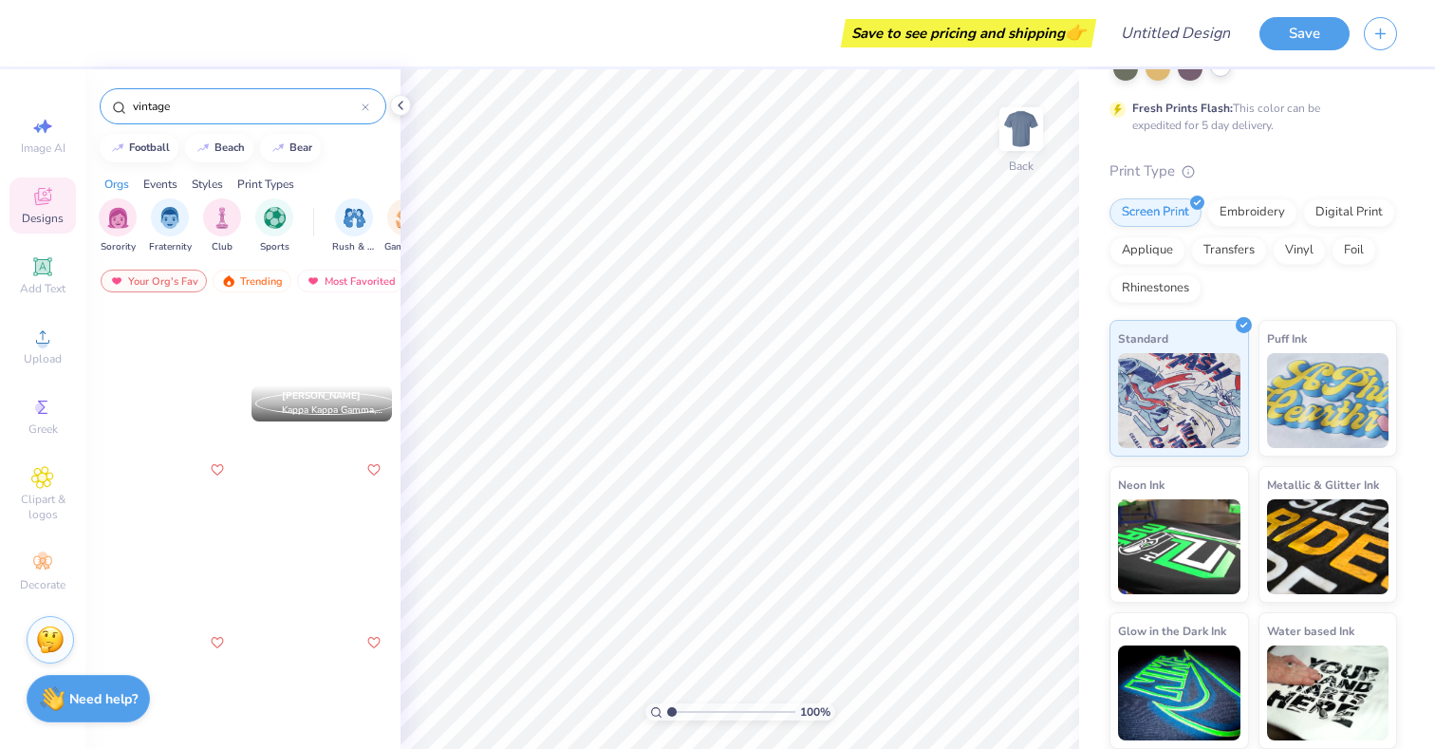
scroll to position [6417, 0]
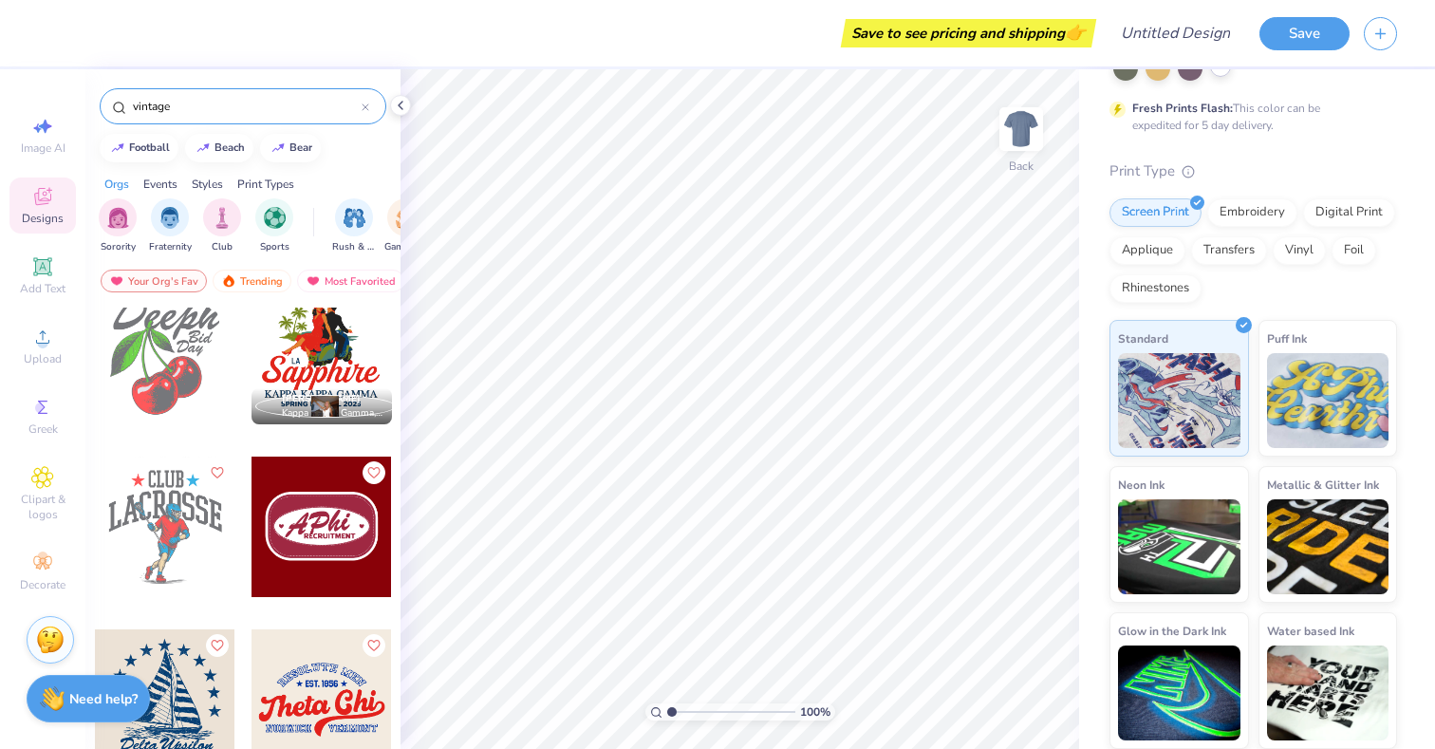
type input "vintage"
click at [190, 365] on div at bounding box center [165, 354] width 140 height 140
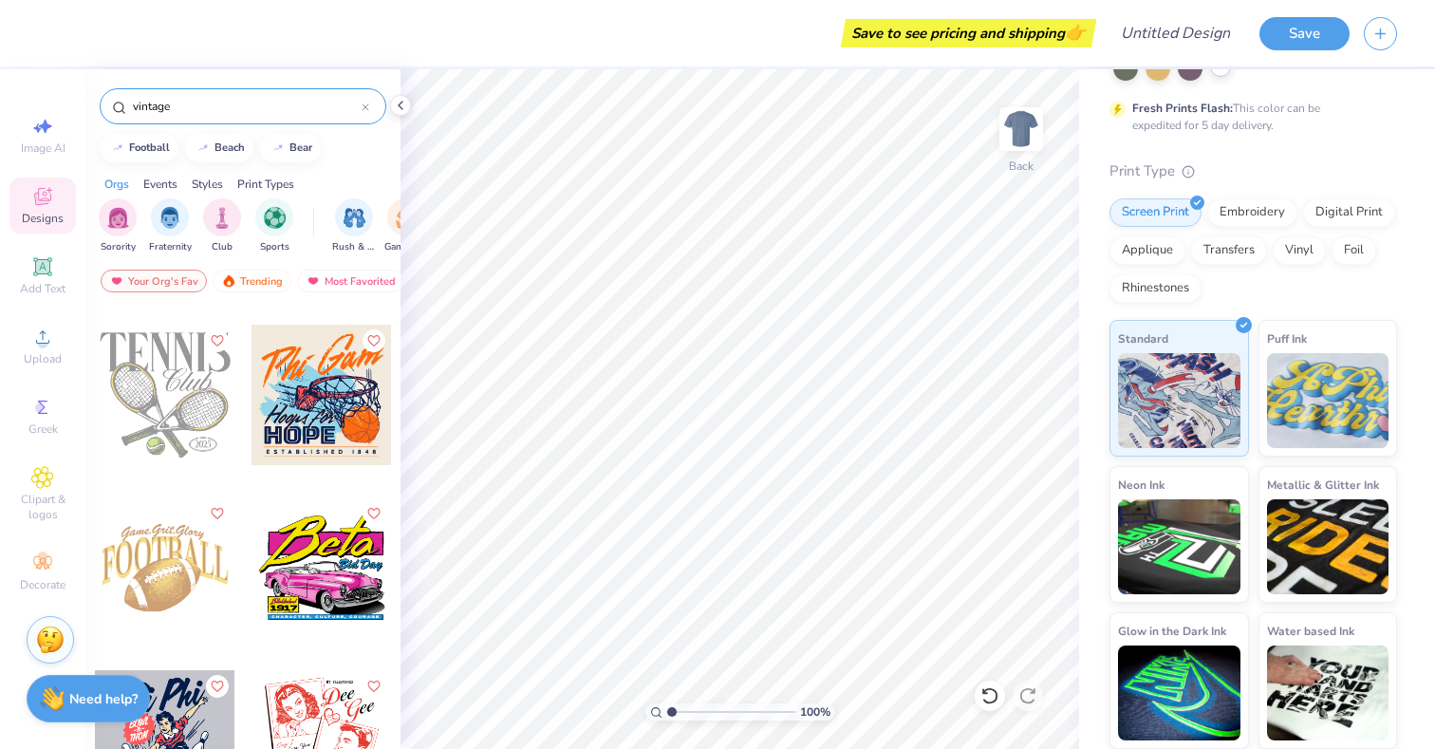
scroll to position [7230, 0]
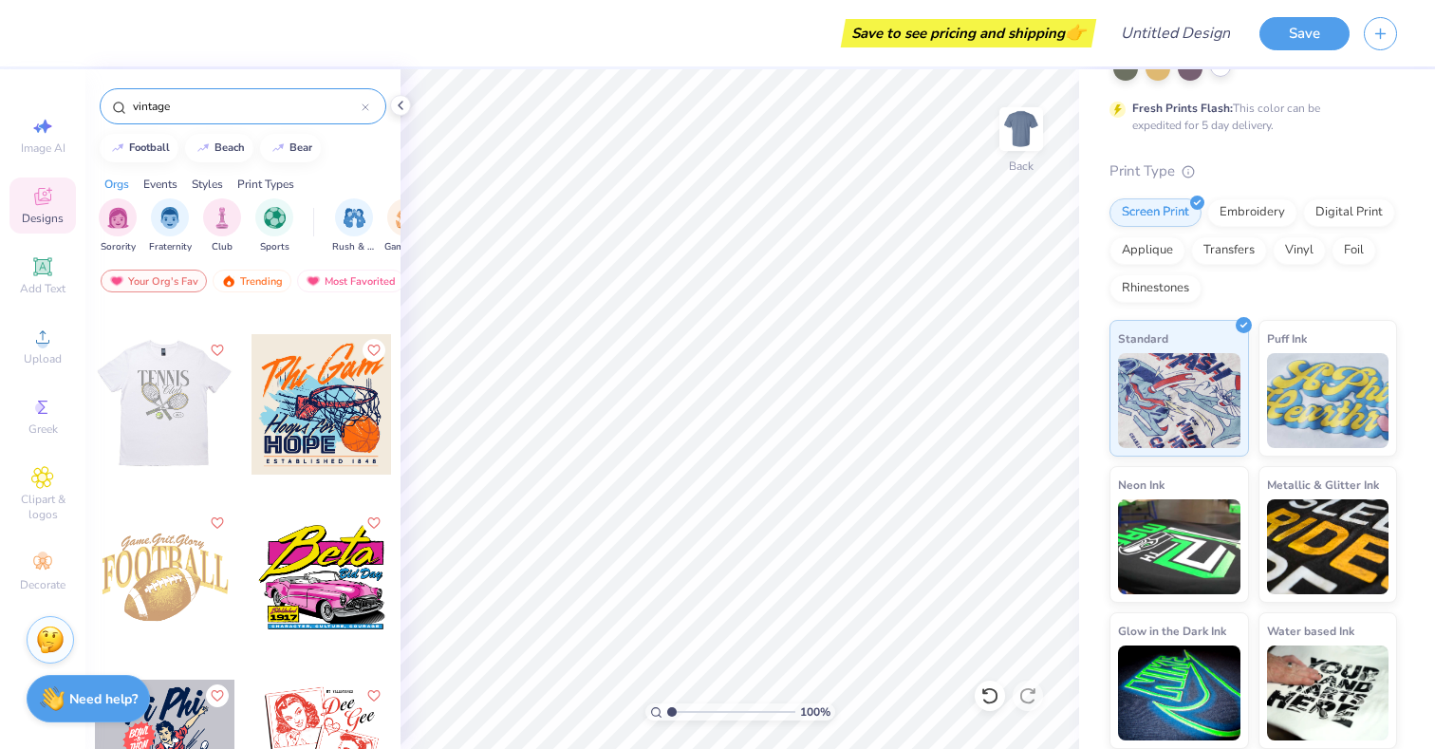
click at [218, 410] on div at bounding box center [164, 404] width 140 height 140
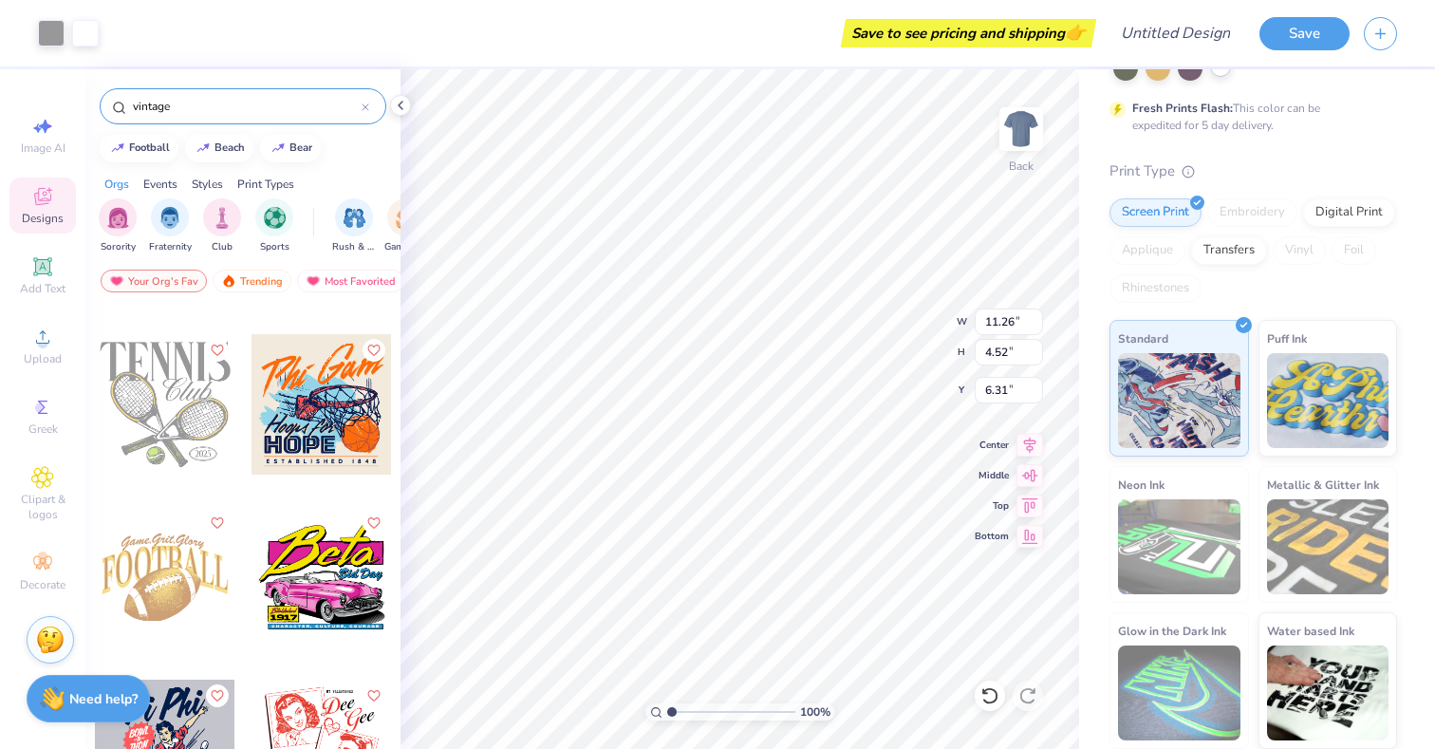
type input "6.31"
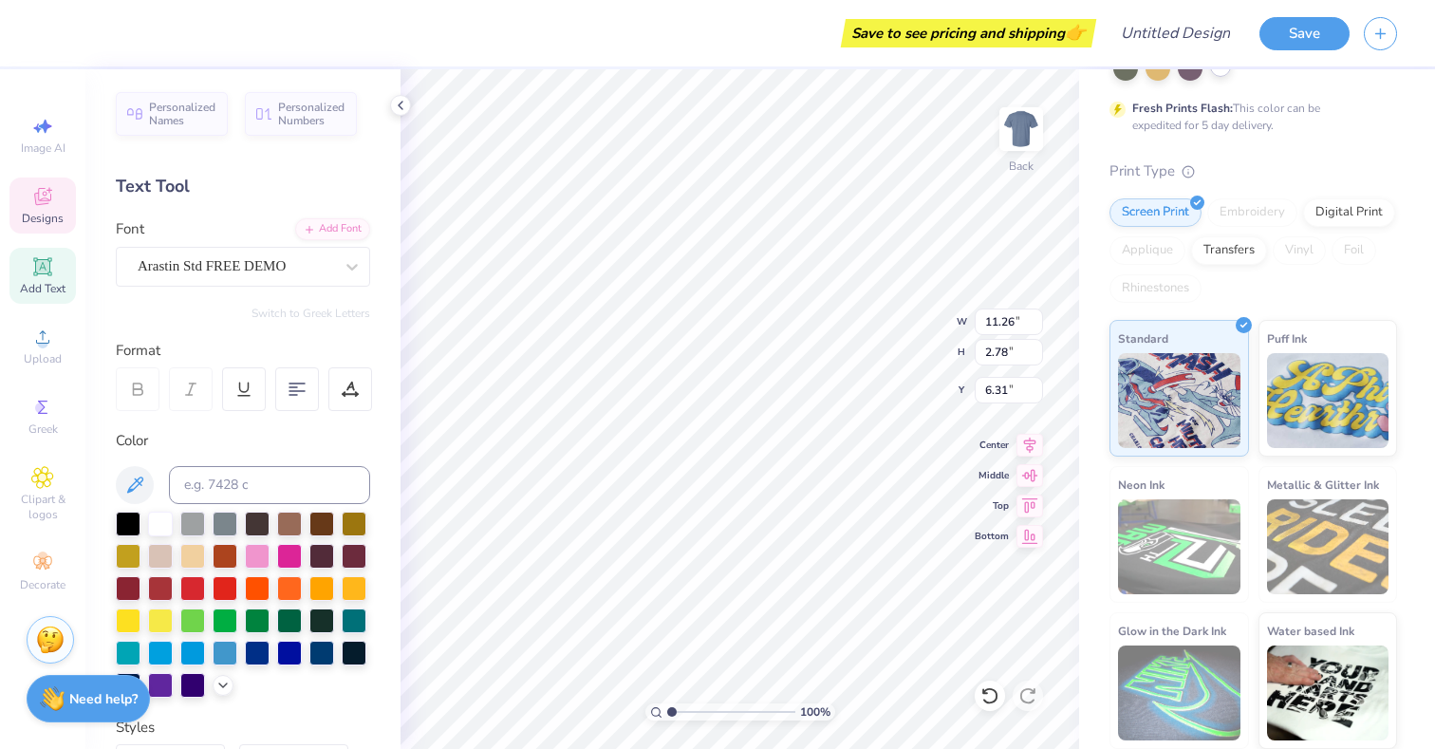
scroll to position [0, 1]
type textarea "Sigma pi"
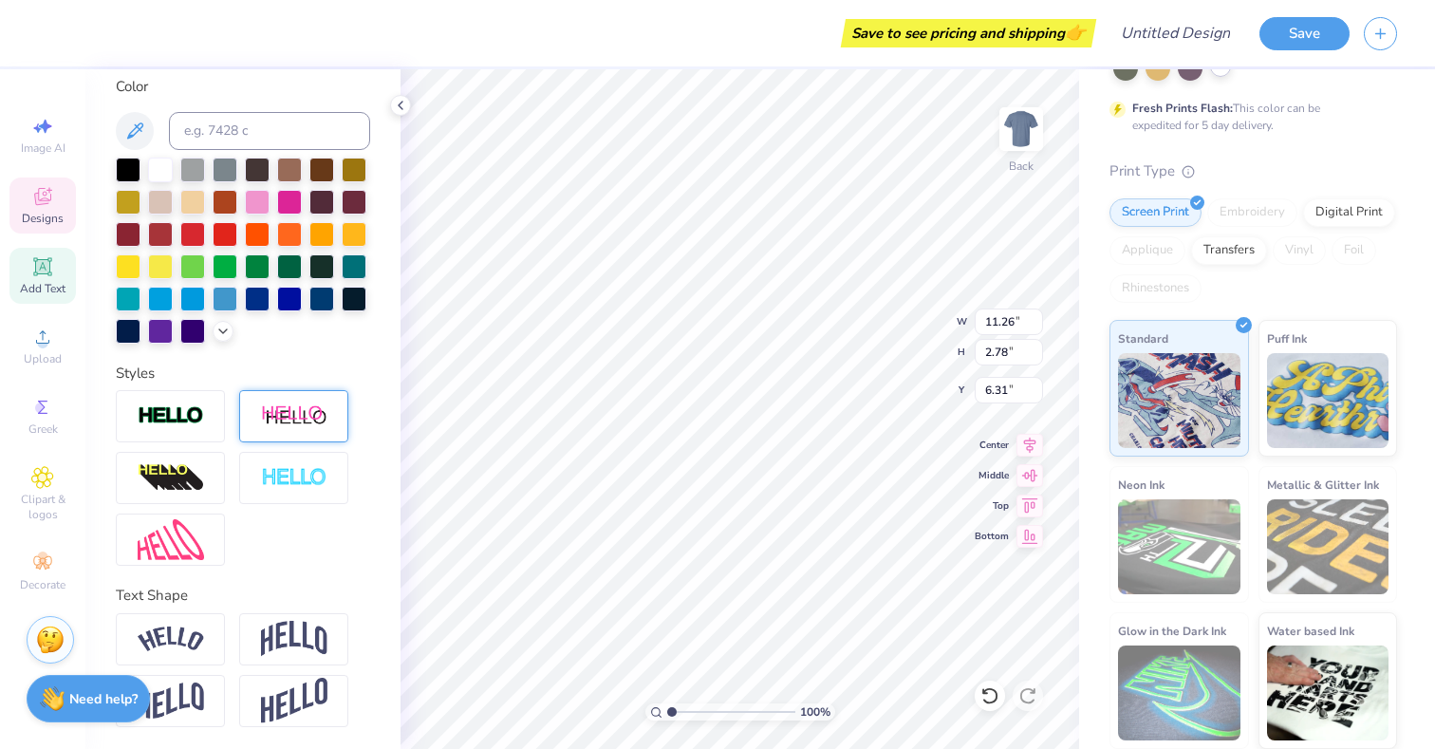
scroll to position [0, 0]
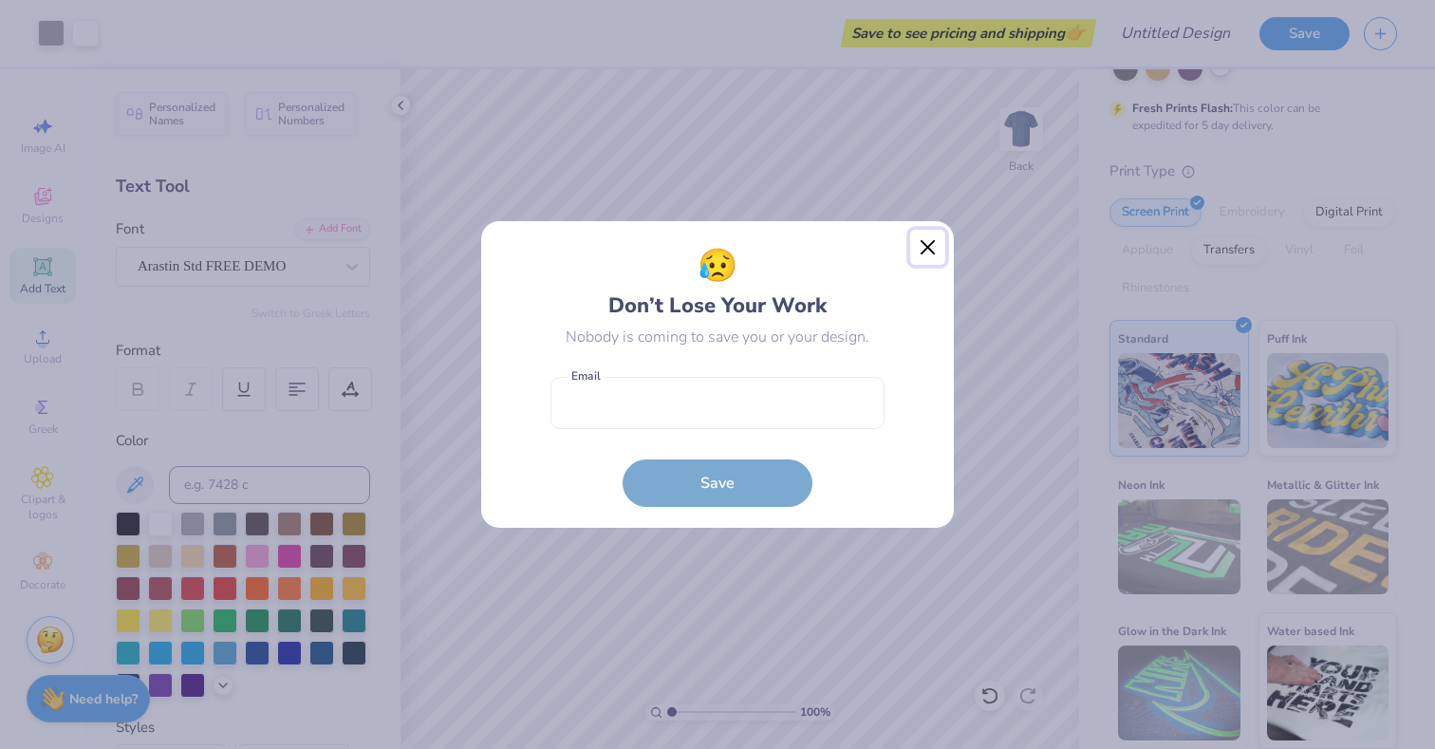
click at [922, 250] on button "Close" at bounding box center [928, 248] width 36 height 36
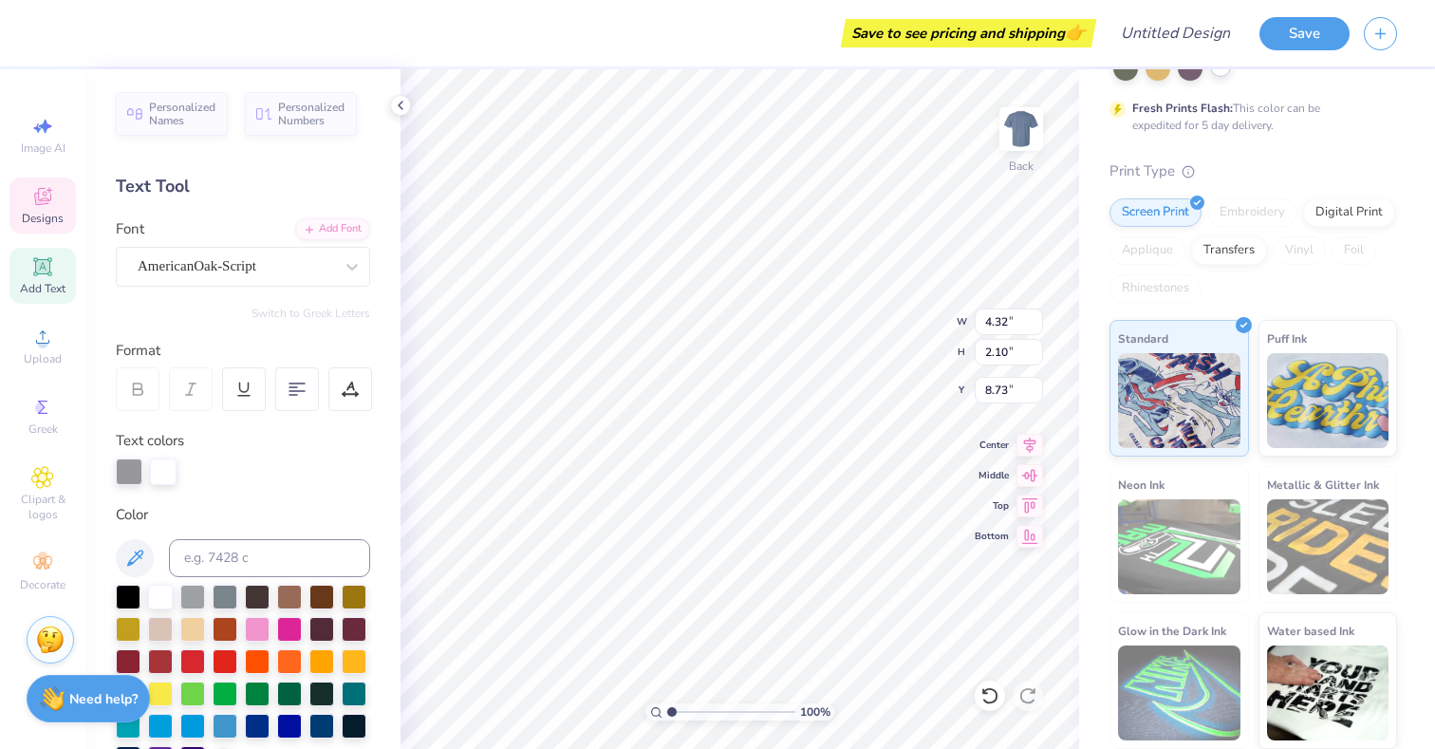
type textarea "C-Sesh"
type input "6.51"
type input "2.05"
type input "5.82"
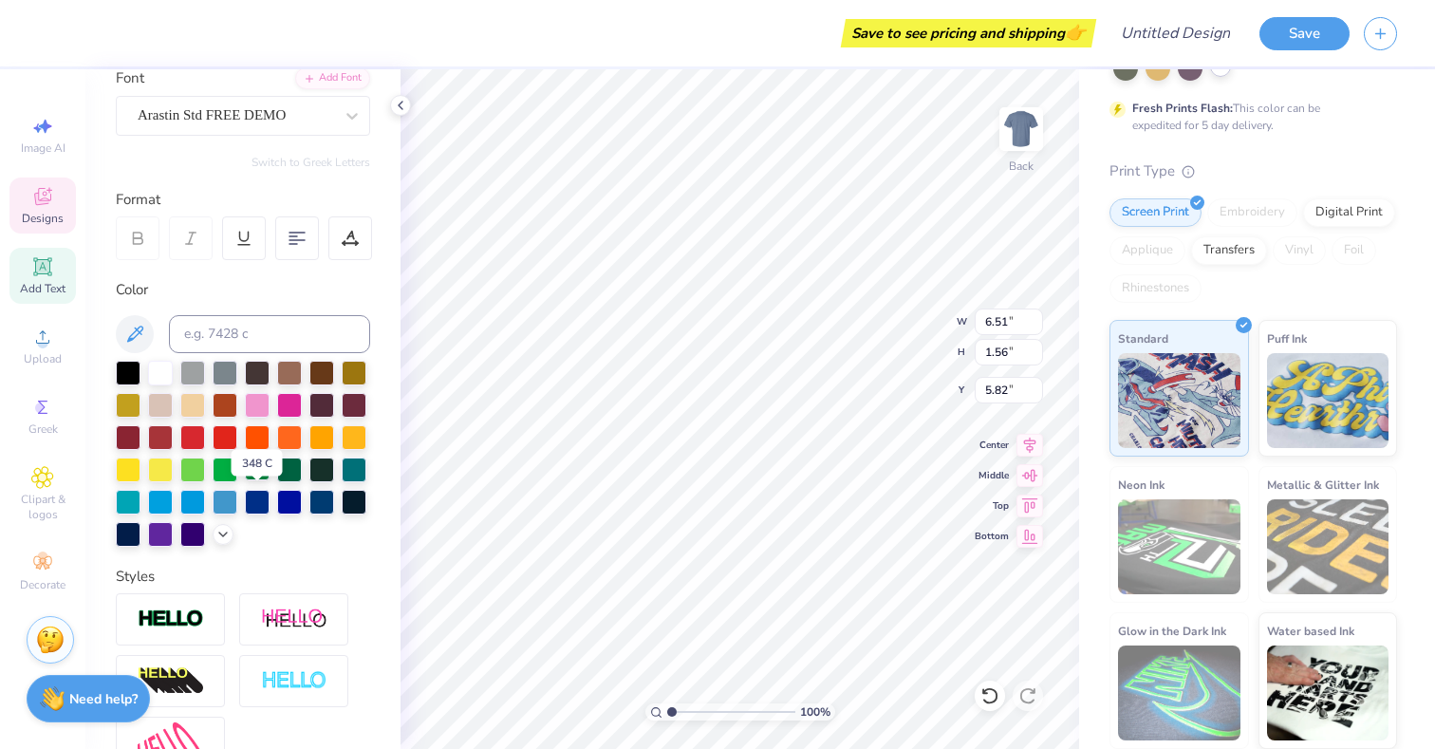
scroll to position [155, 0]
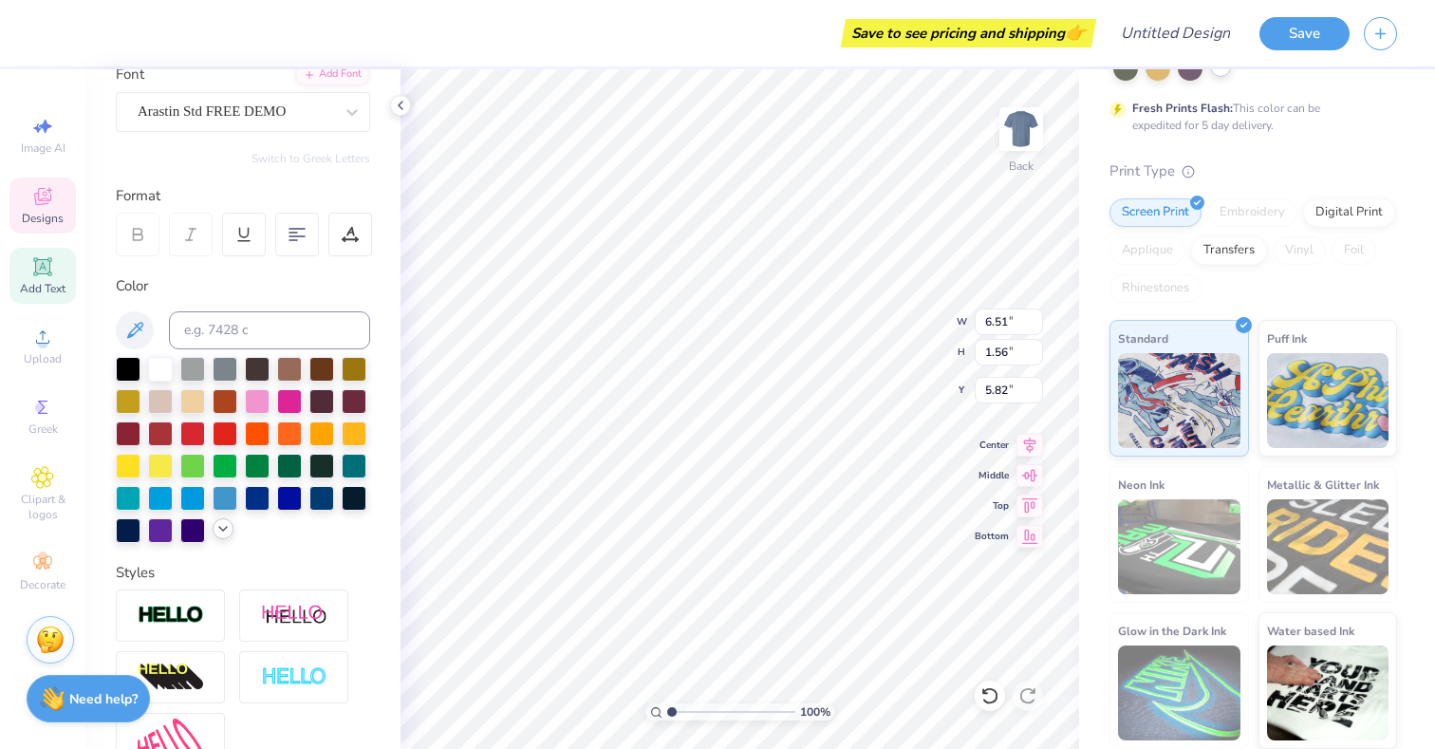
click at [232, 524] on div at bounding box center [223, 528] width 21 height 21
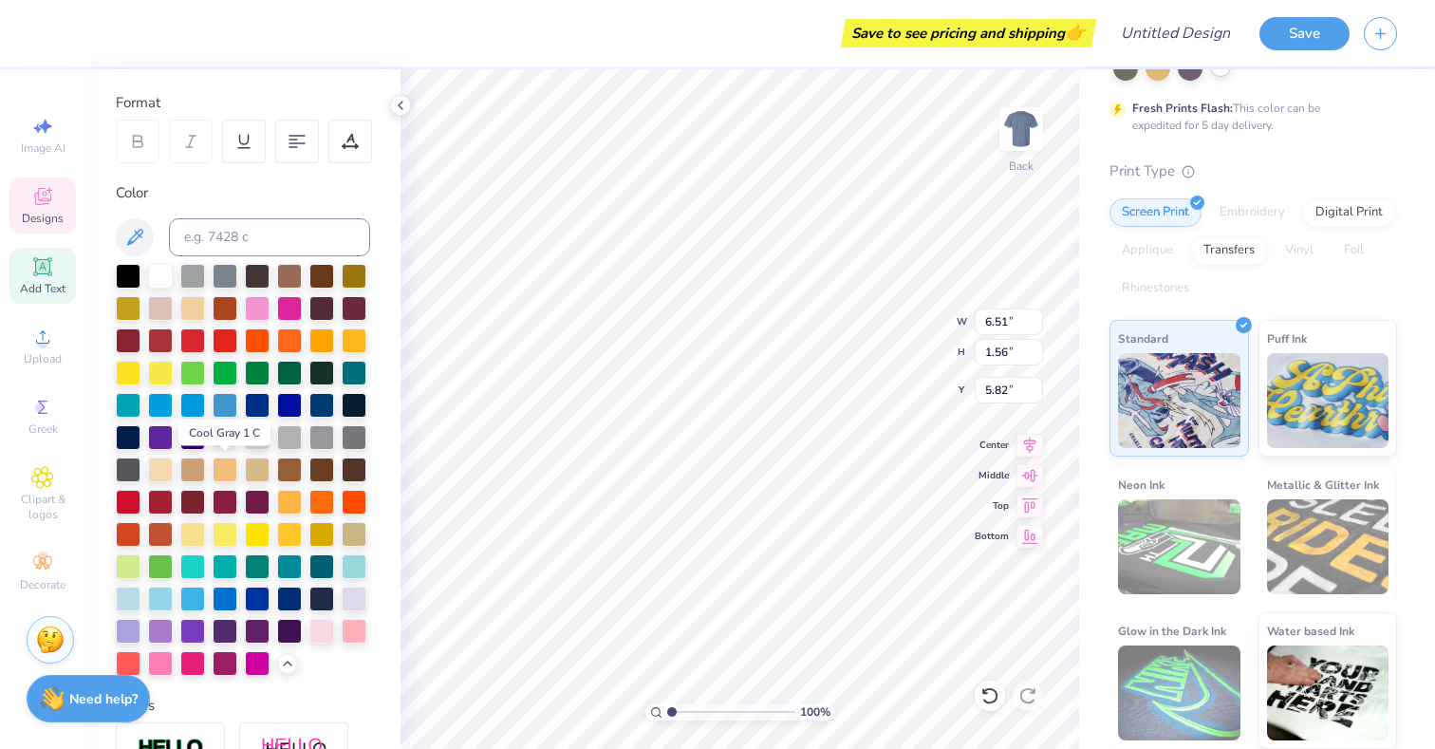
scroll to position [272, 0]
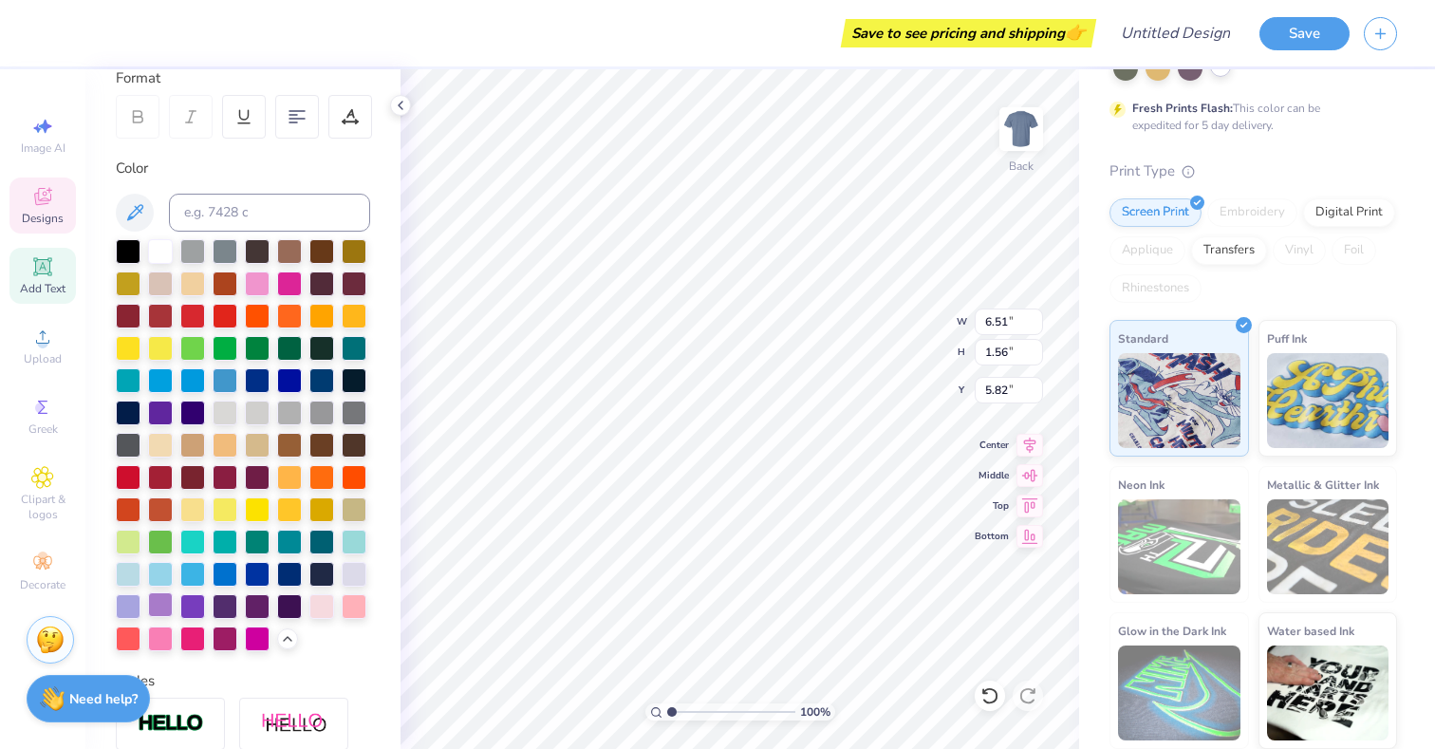
click at [160, 599] on div at bounding box center [160, 604] width 25 height 25
click at [166, 252] on div at bounding box center [160, 249] width 25 height 25
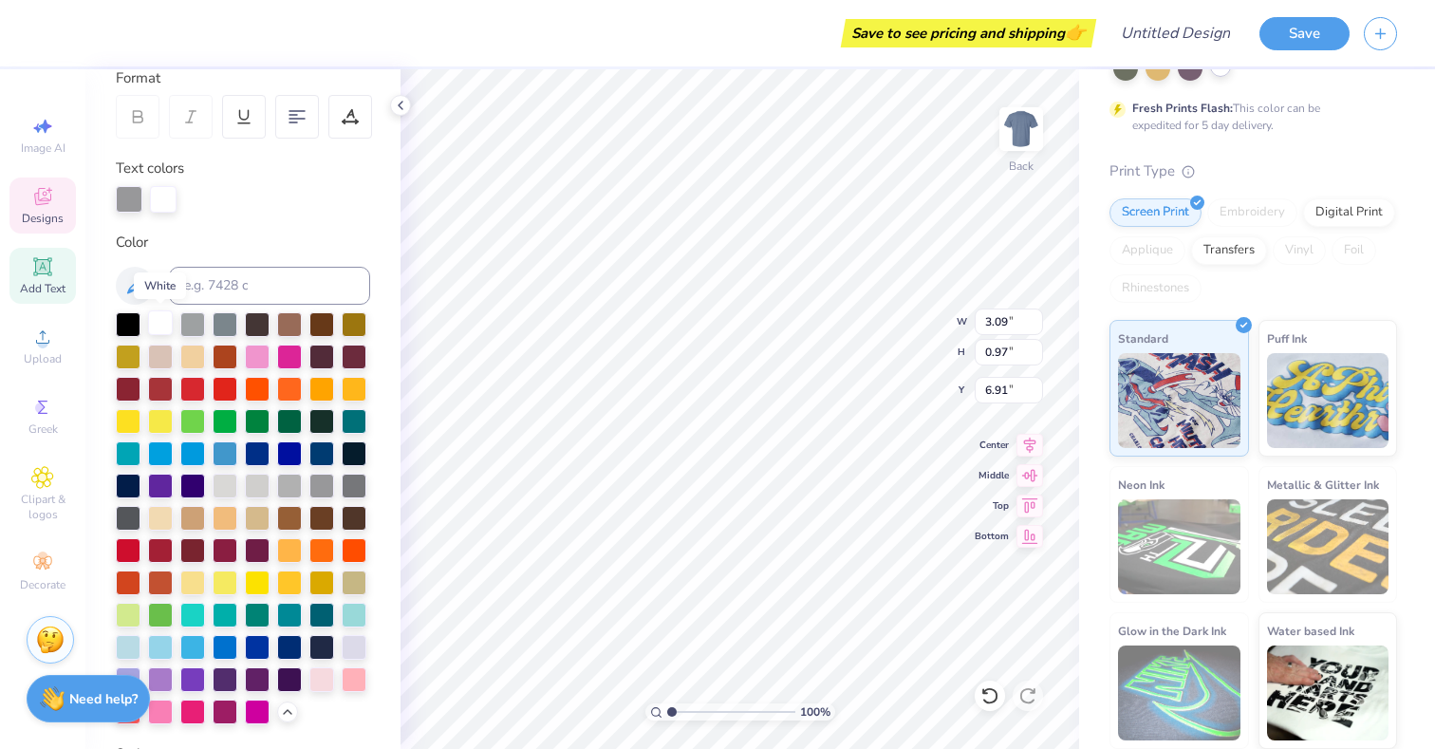
click at [165, 323] on div at bounding box center [160, 322] width 25 height 25
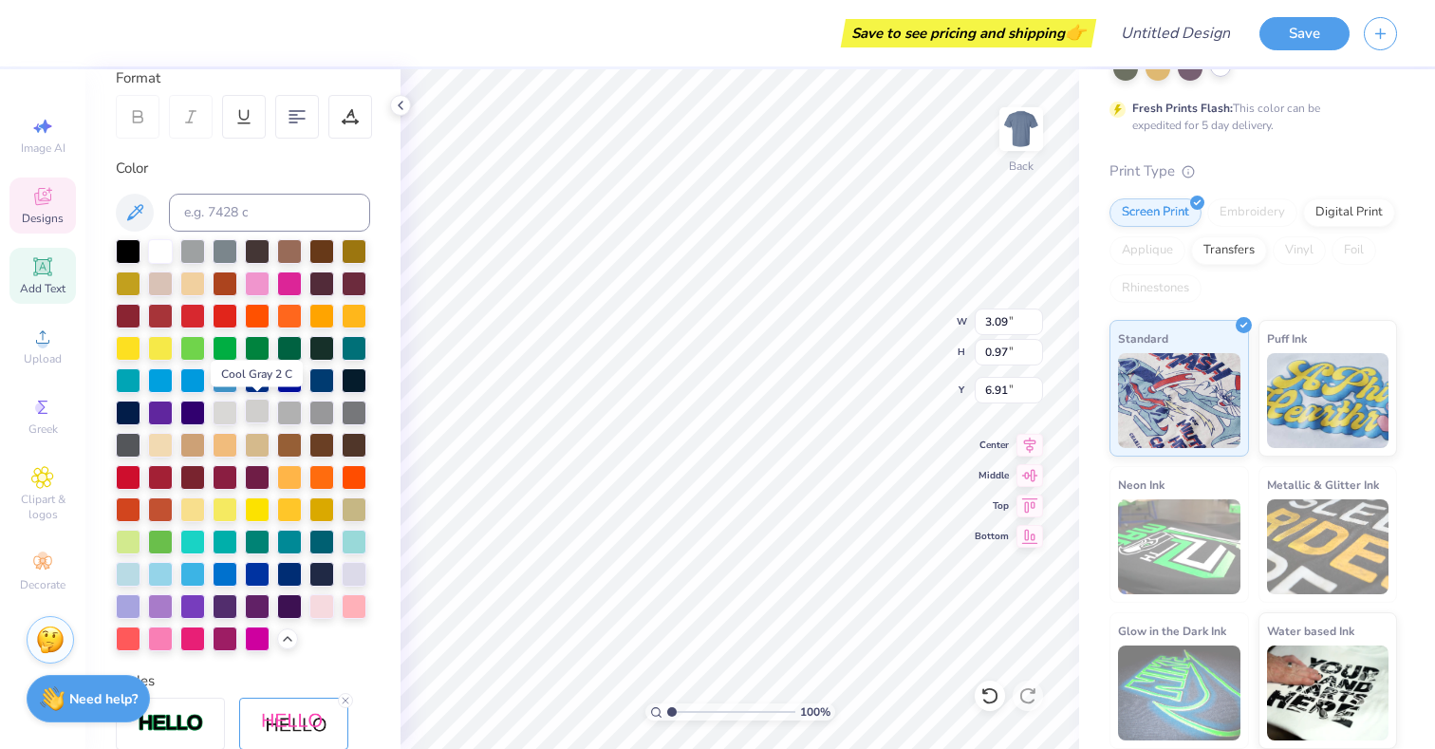
click at [264, 412] on div at bounding box center [257, 411] width 25 height 25
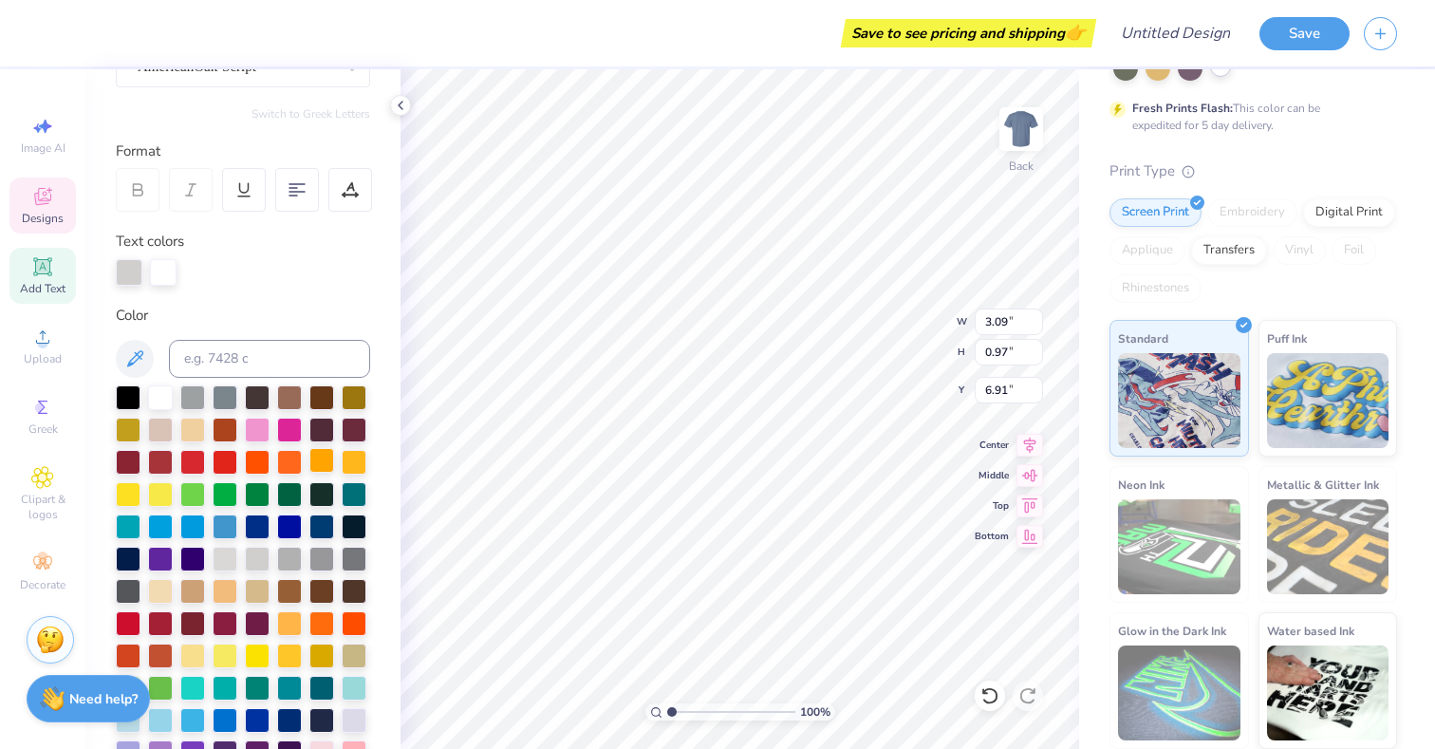
scroll to position [196, 0]
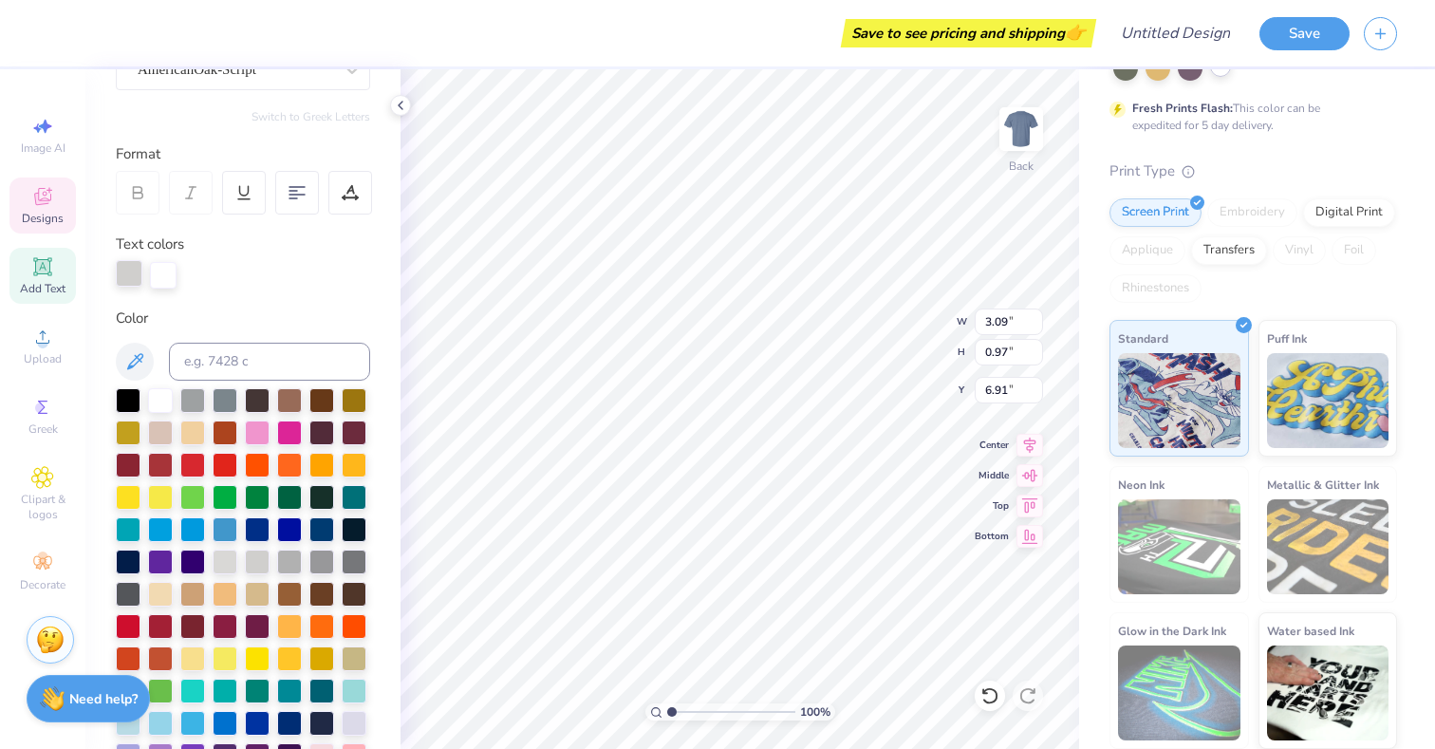
click at [134, 274] on div at bounding box center [129, 273] width 27 height 27
type input "5.83"
click at [34, 209] on div "Designs" at bounding box center [42, 206] width 66 height 56
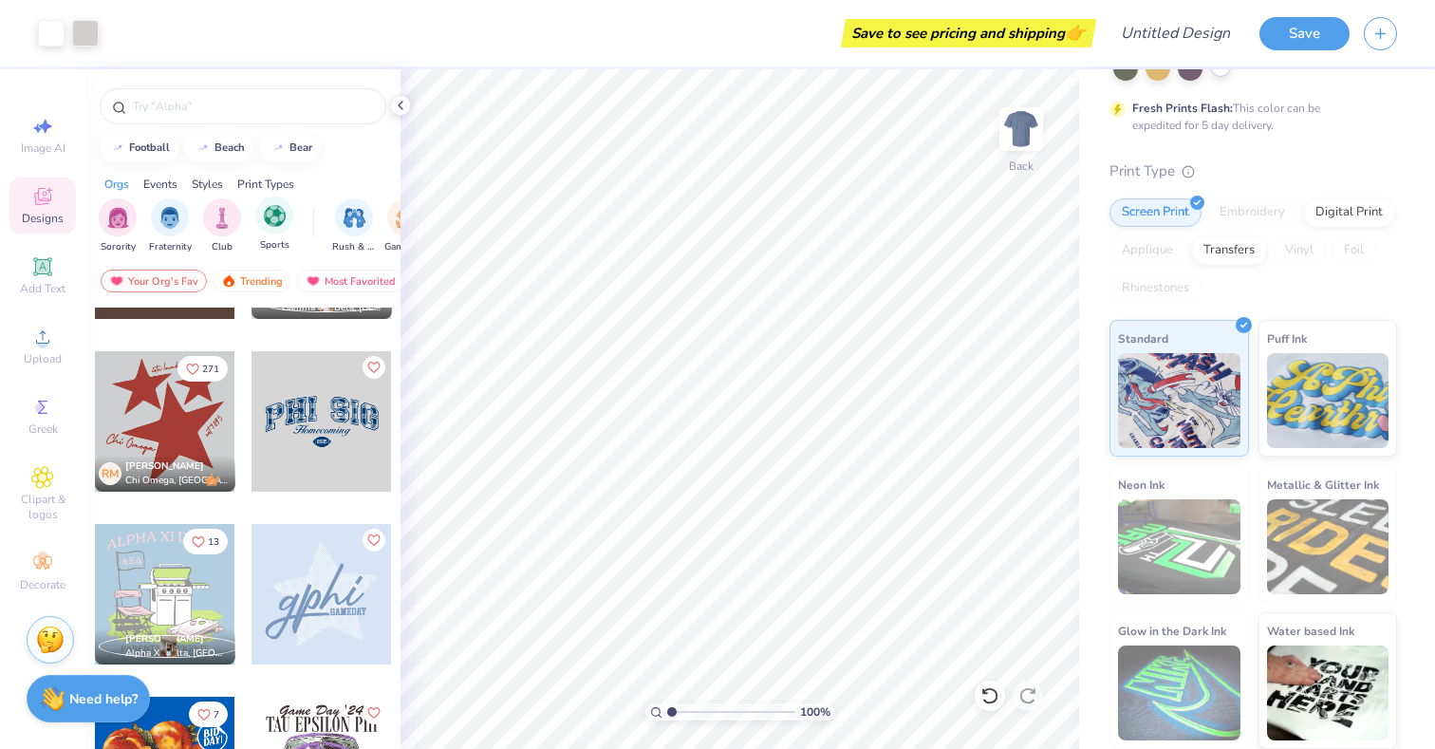
scroll to position [1006, 0]
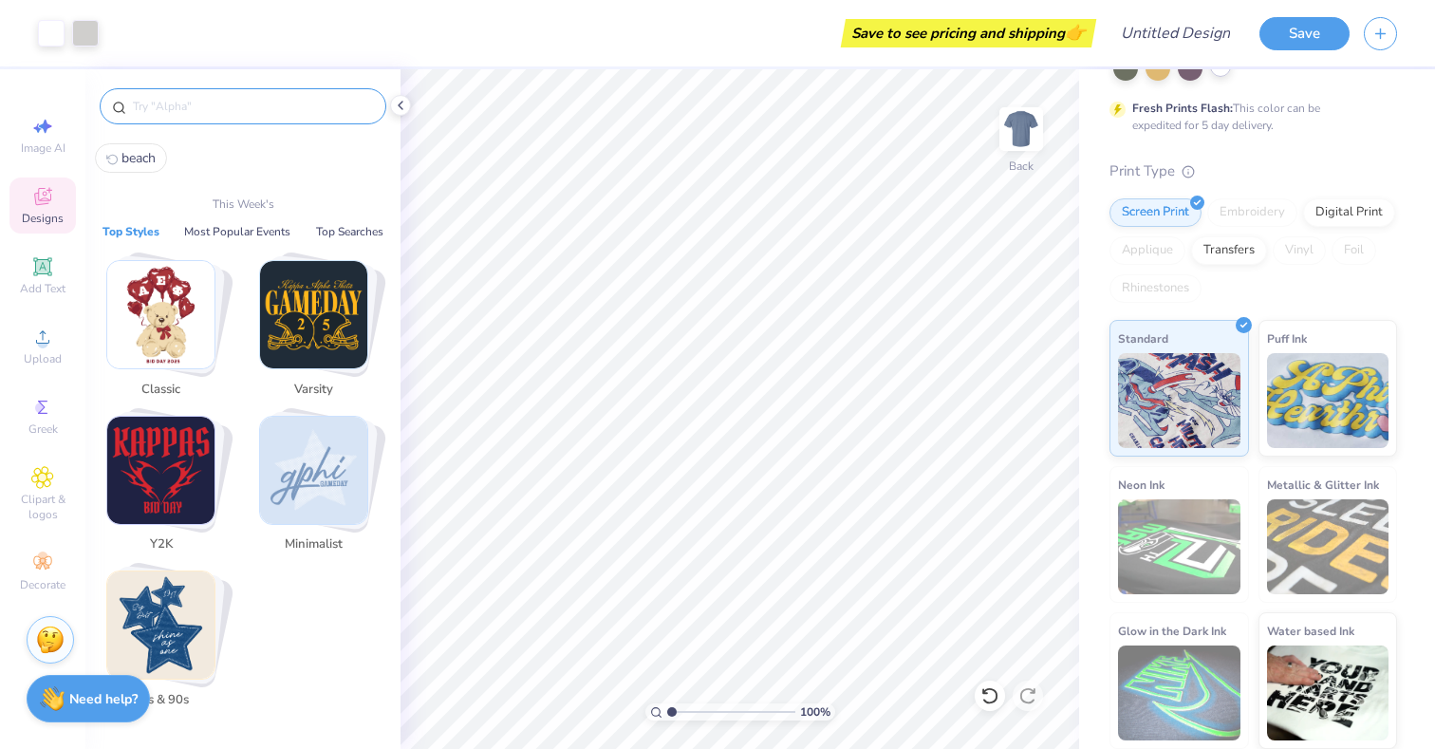
click at [260, 108] on input "text" at bounding box center [252, 106] width 243 height 19
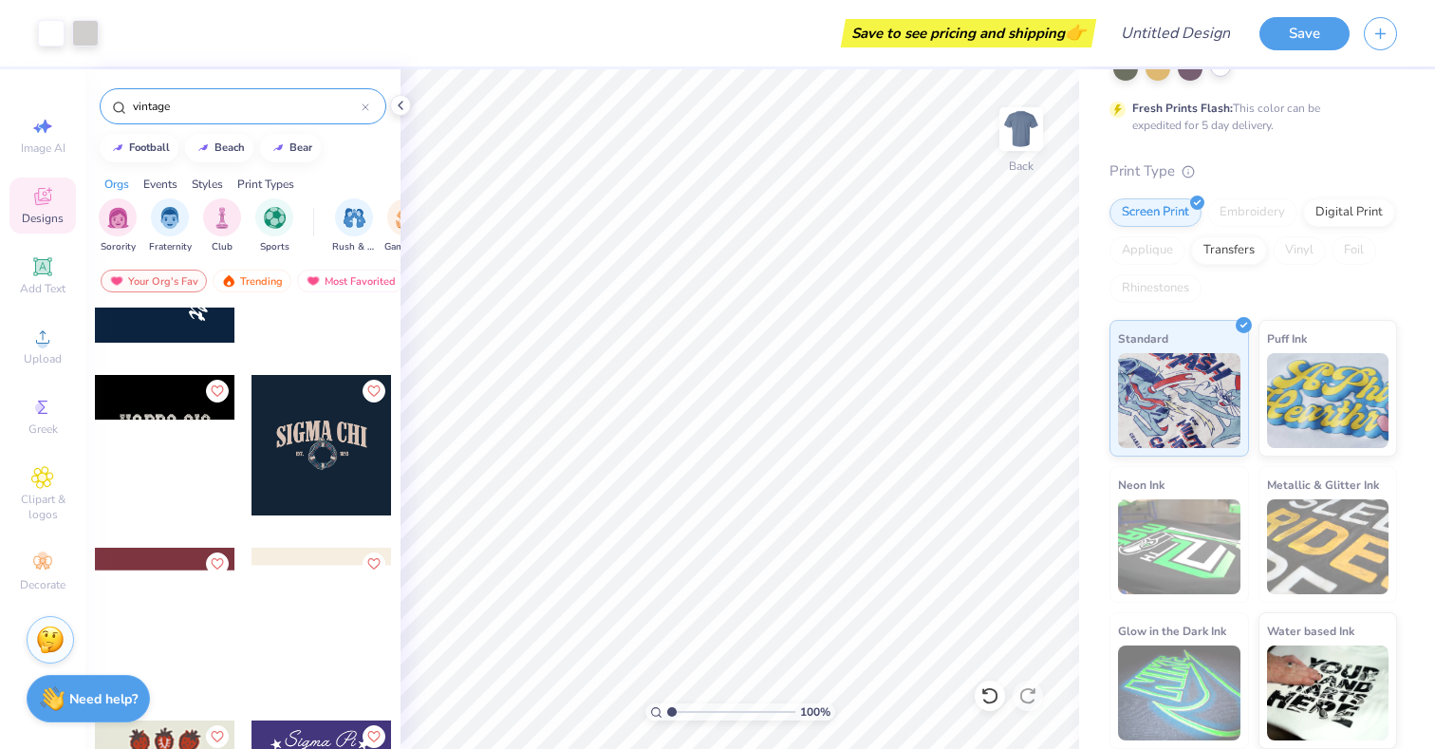
scroll to position [972, 0]
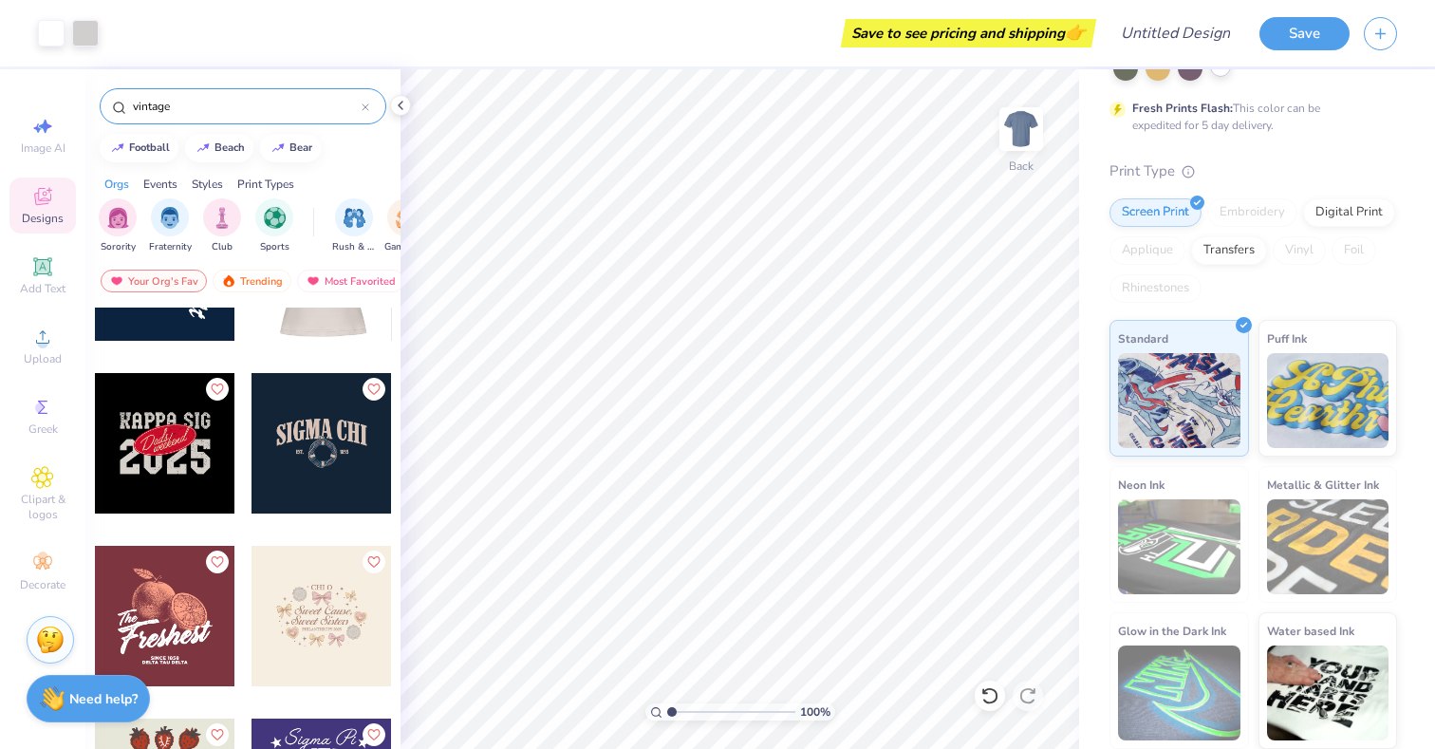
type input "vintage"
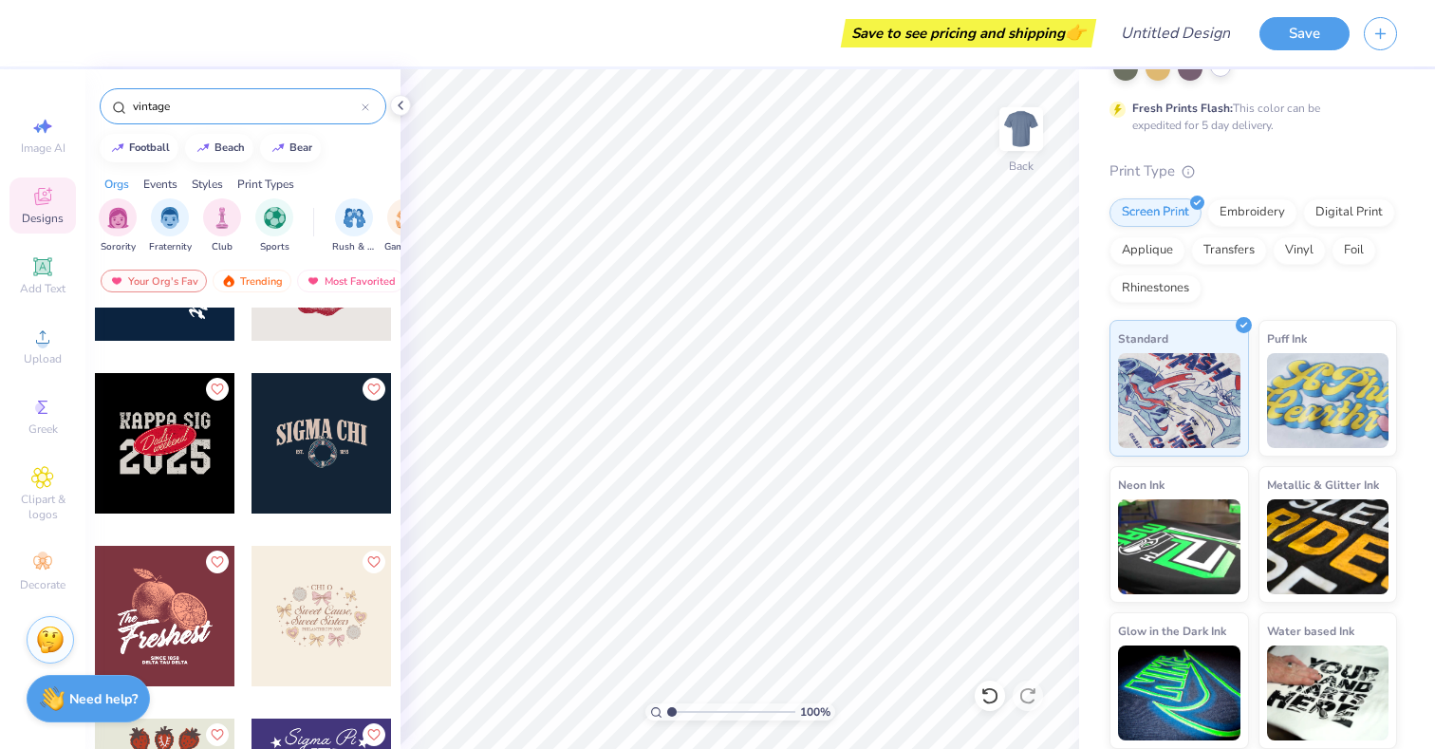
click at [318, 418] on div at bounding box center [322, 443] width 140 height 140
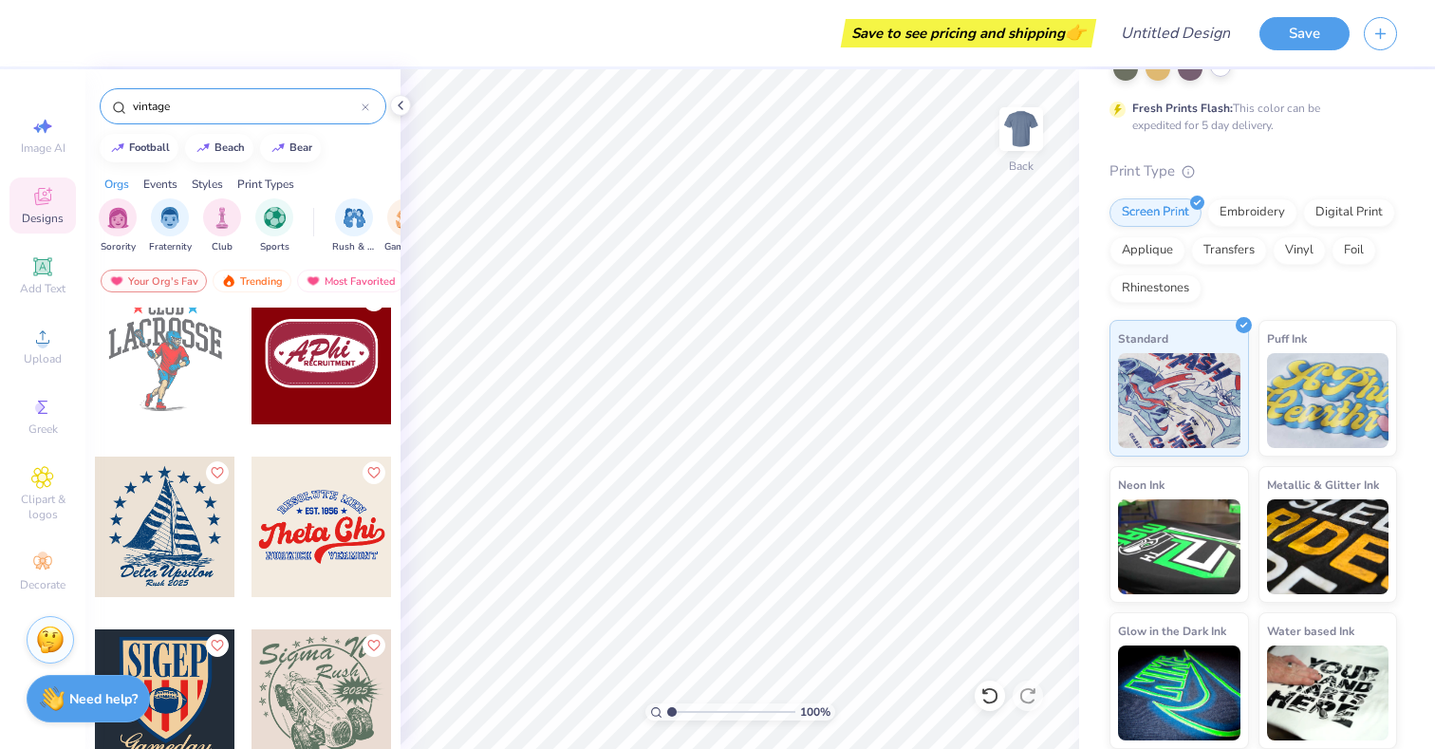
scroll to position [6608, 0]
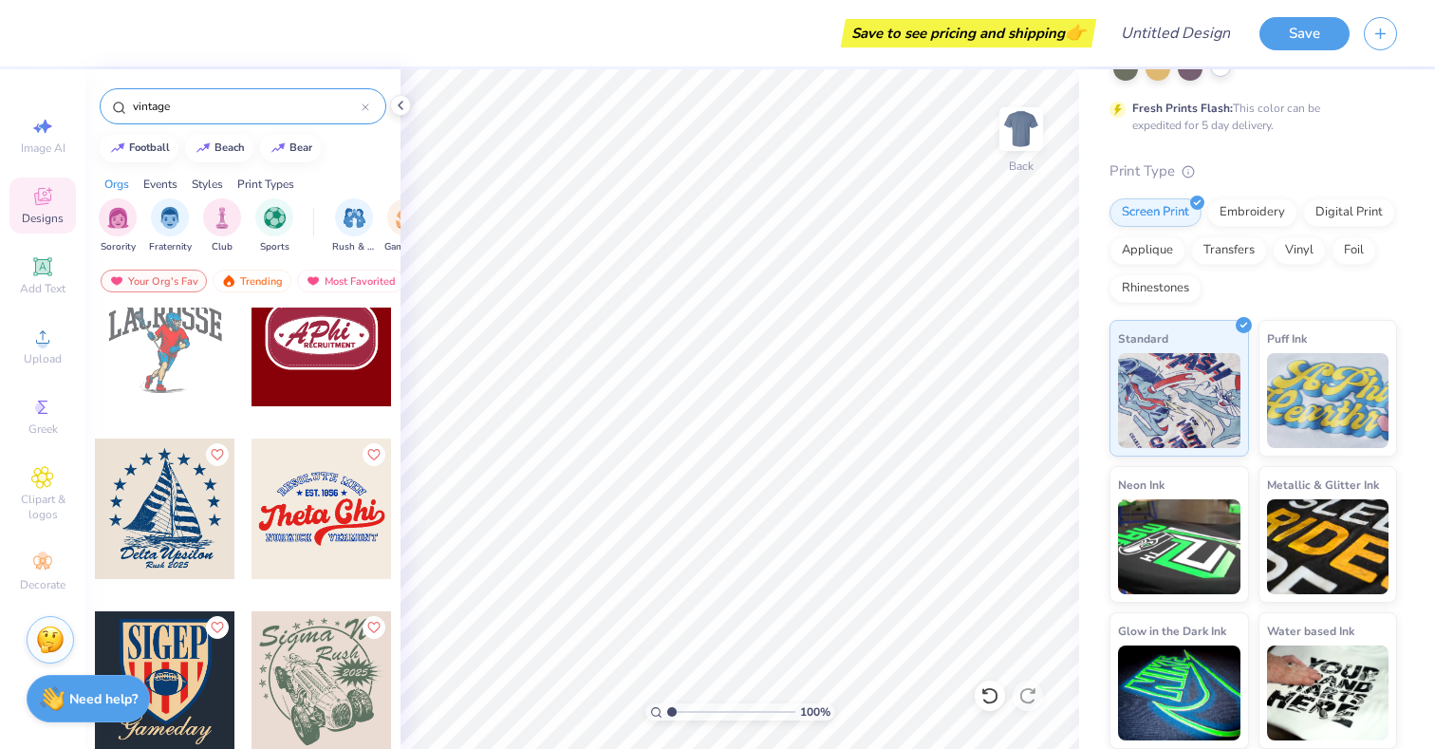
click at [303, 511] on div at bounding box center [322, 509] width 140 height 140
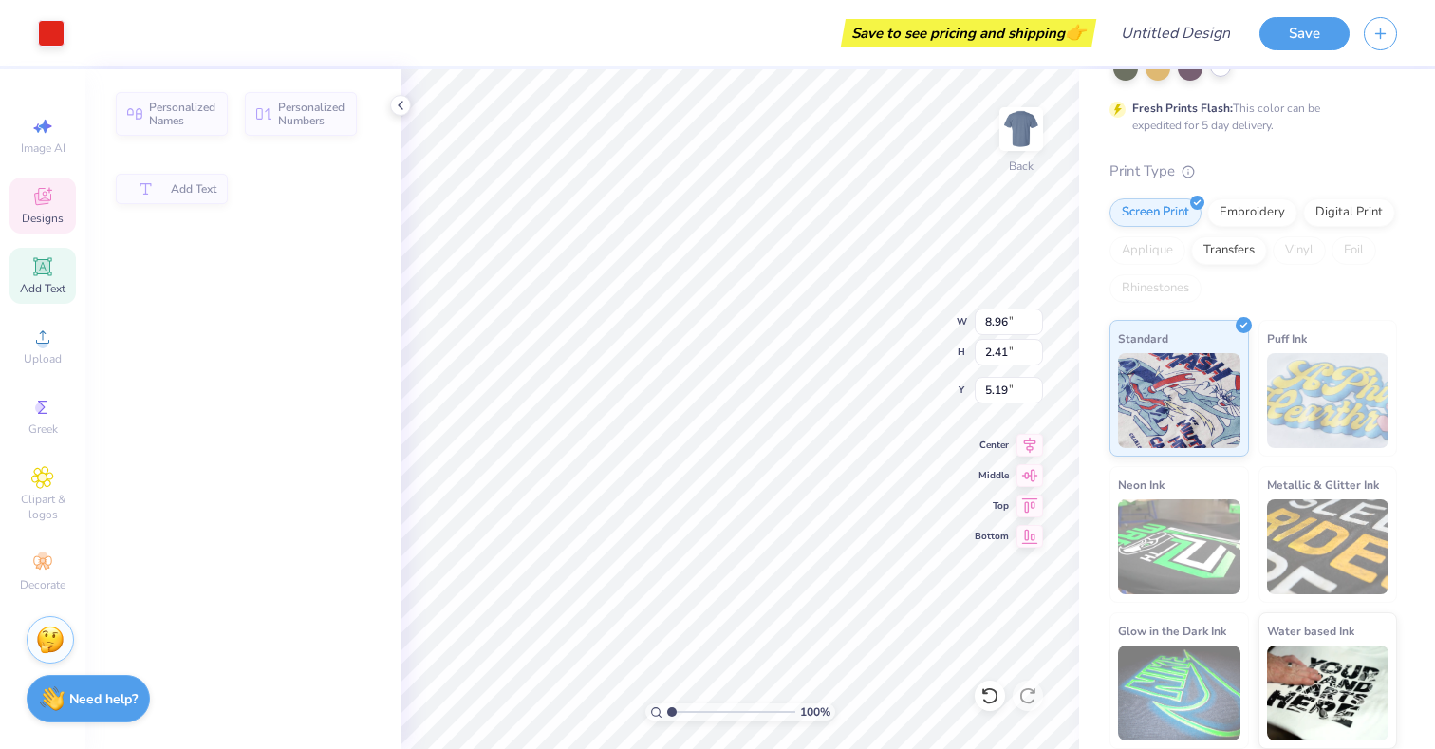
type input "8.96"
type input "2.41"
type input "5.19"
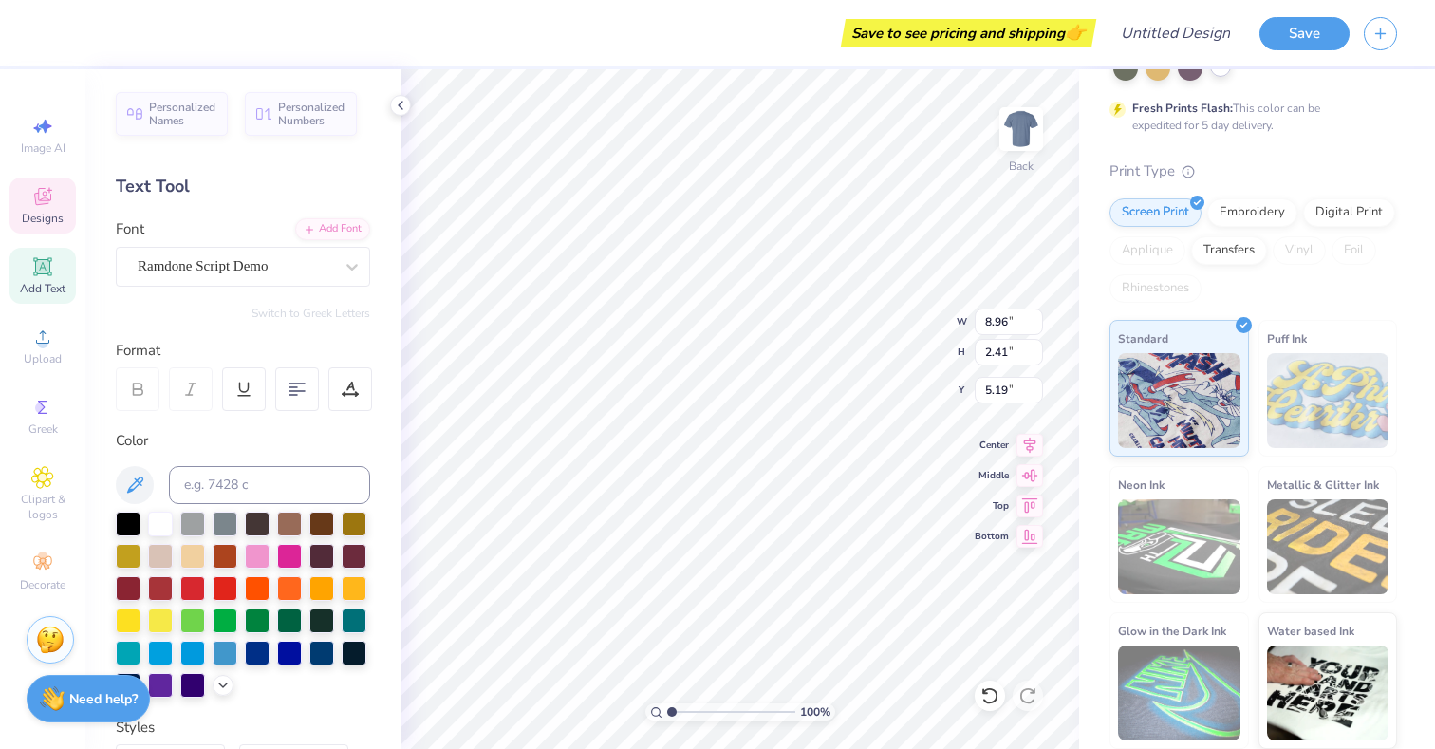
scroll to position [0, 0]
type textarea "Sigma Pi"
click at [925, 302] on div "100 % Back W 8.96 8.96 " H 2.41 2.41 " Y 5.19 5.19 " Center Middle Top Bottom" at bounding box center [740, 409] width 679 height 680
click at [160, 523] on div at bounding box center [160, 522] width 25 height 25
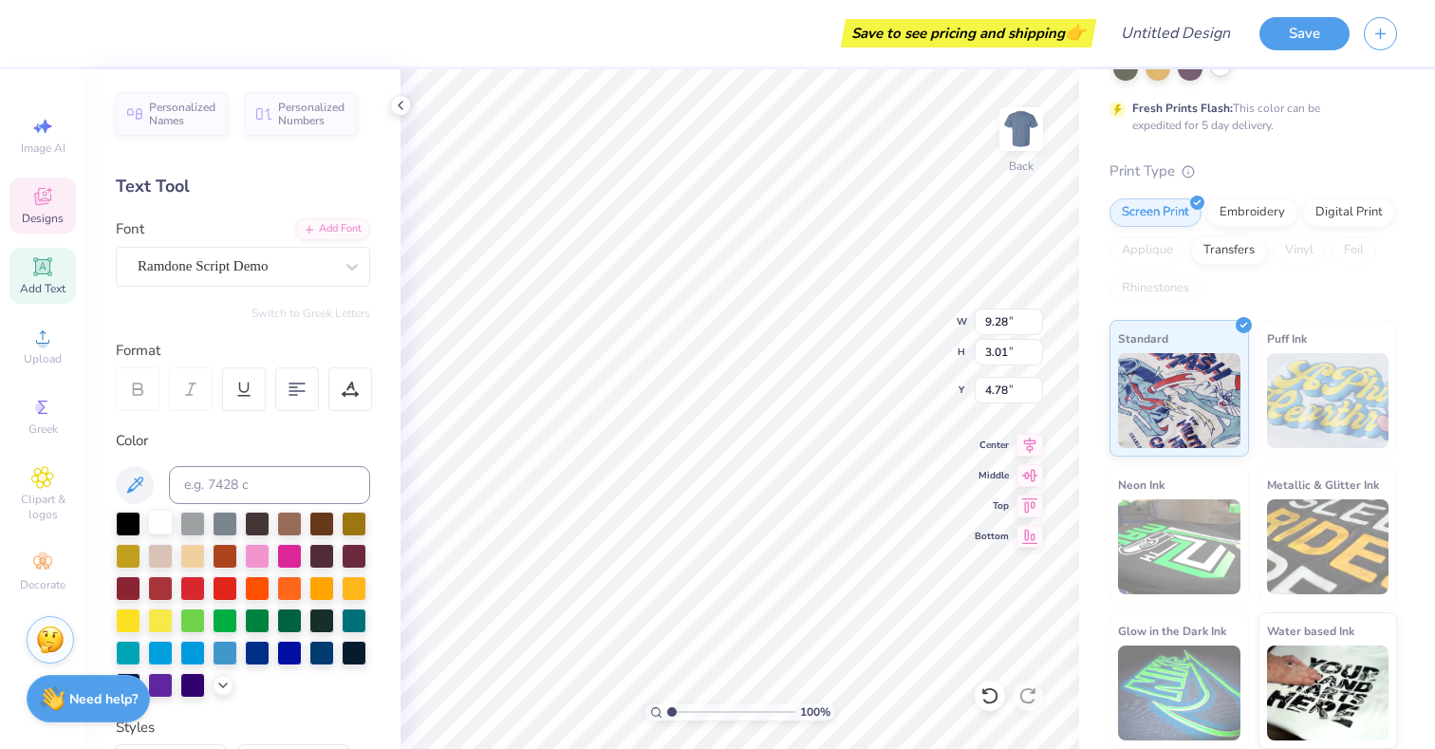
click at [166, 522] on div at bounding box center [160, 522] width 25 height 25
click at [166, 514] on div at bounding box center [160, 522] width 25 height 25
click at [155, 529] on div at bounding box center [160, 522] width 25 height 25
click at [156, 517] on div at bounding box center [160, 522] width 25 height 25
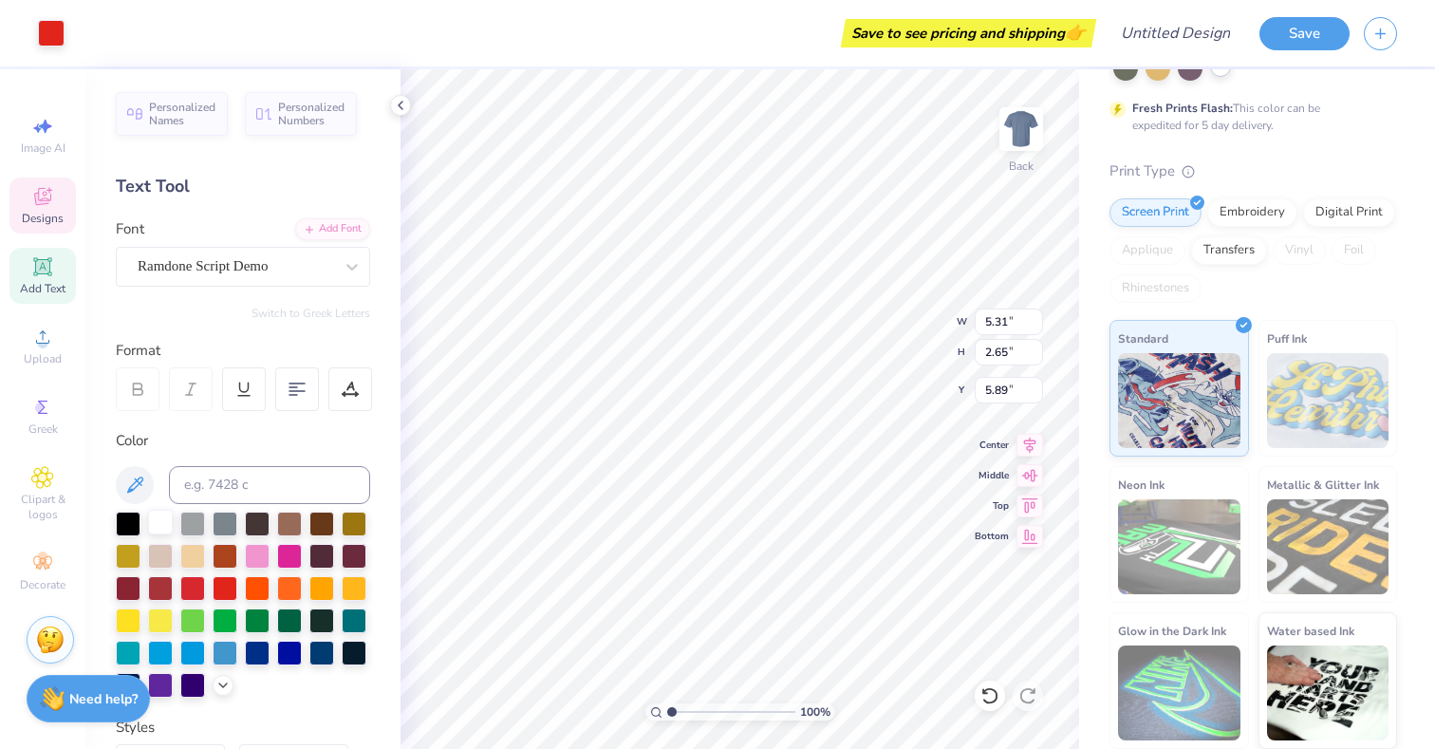
click at [156, 517] on div at bounding box center [160, 522] width 25 height 25
type input "7.48"
type textarea "E"
type textarea "C-Sesh 2025"
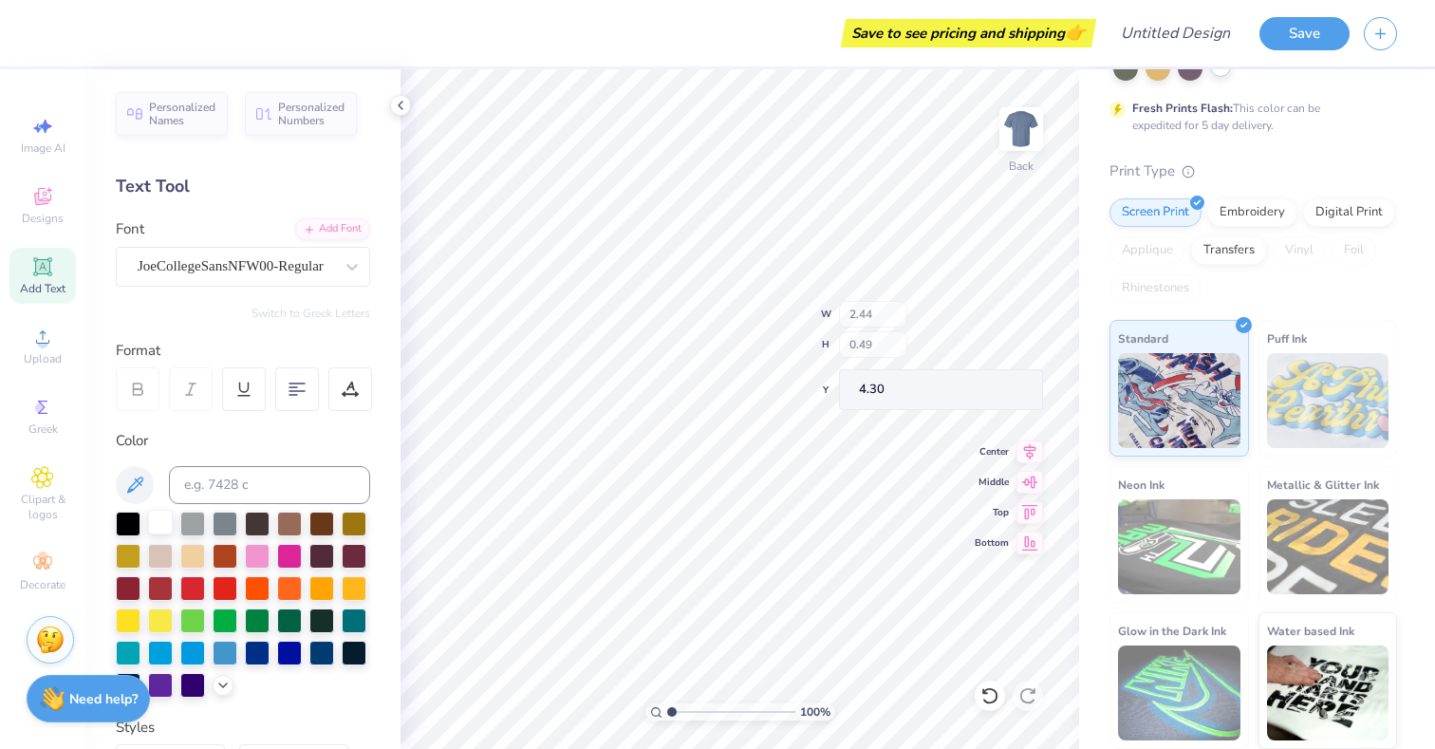
type input "0.50"
type input "0.48"
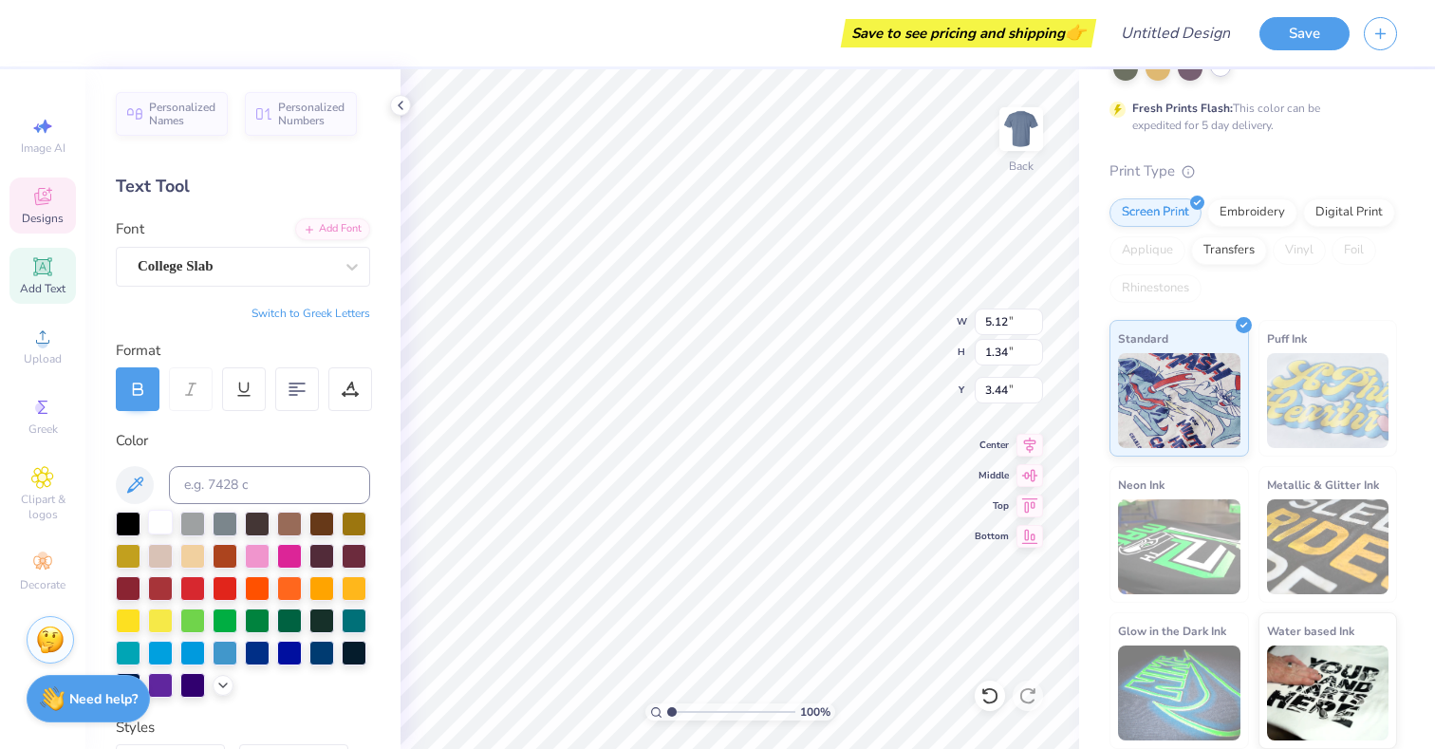
type input "3.44"
click at [168, 682] on div at bounding box center [160, 683] width 25 height 25
click at [55, 42] on div at bounding box center [51, 31] width 27 height 27
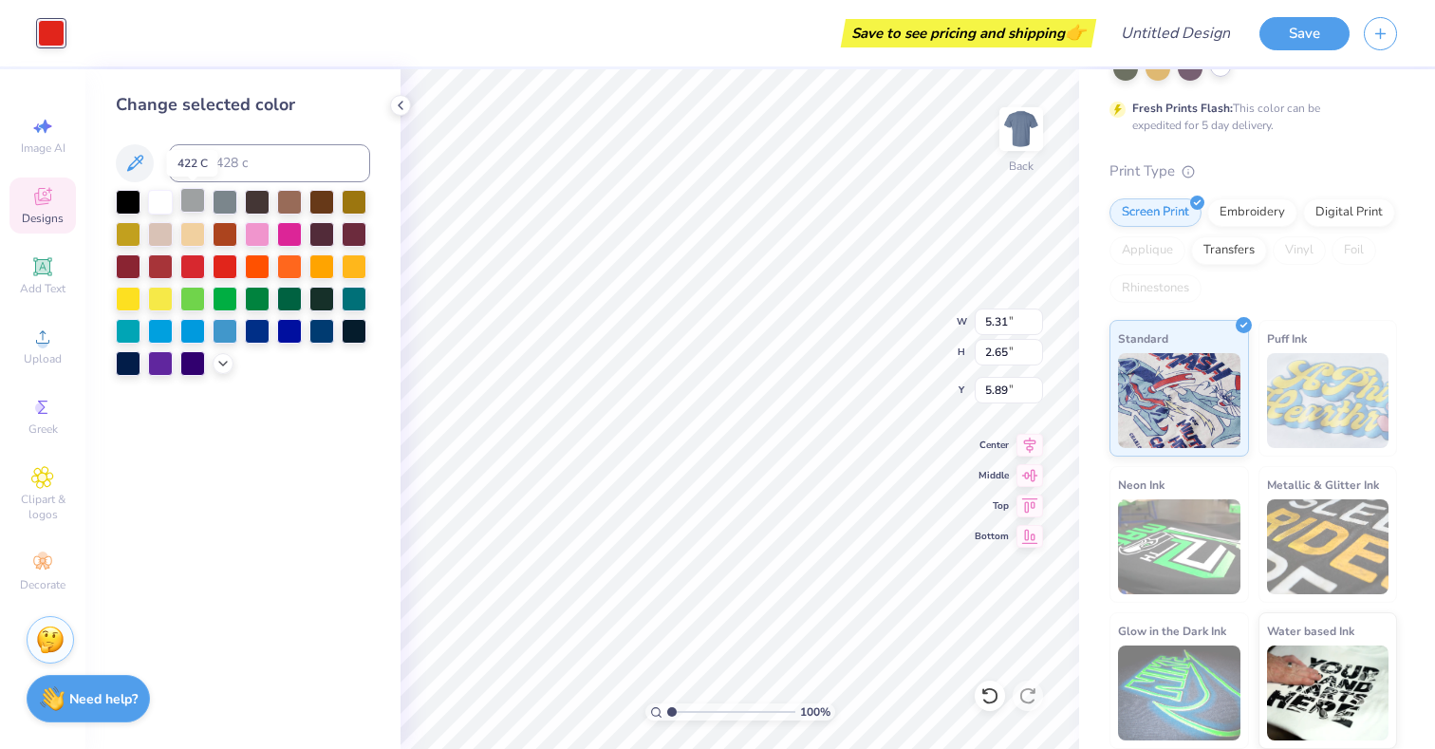
click at [192, 205] on div at bounding box center [192, 200] width 25 height 25
click at [204, 204] on div at bounding box center [192, 200] width 25 height 25
click at [226, 204] on div at bounding box center [225, 200] width 25 height 25
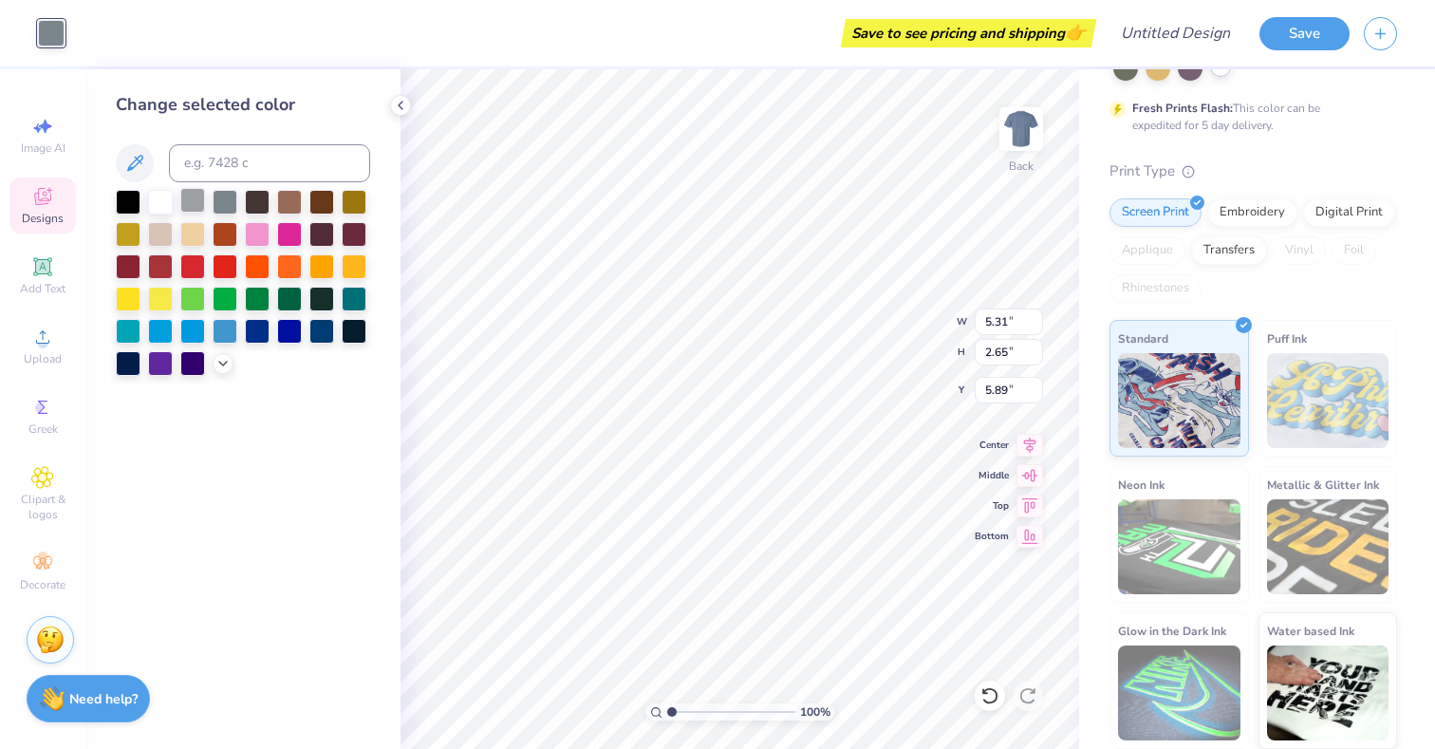
click at [198, 202] on div at bounding box center [192, 200] width 25 height 25
click at [221, 325] on div at bounding box center [225, 329] width 25 height 25
click at [161, 241] on div at bounding box center [160, 232] width 25 height 25
click at [225, 368] on icon at bounding box center [222, 361] width 15 height 15
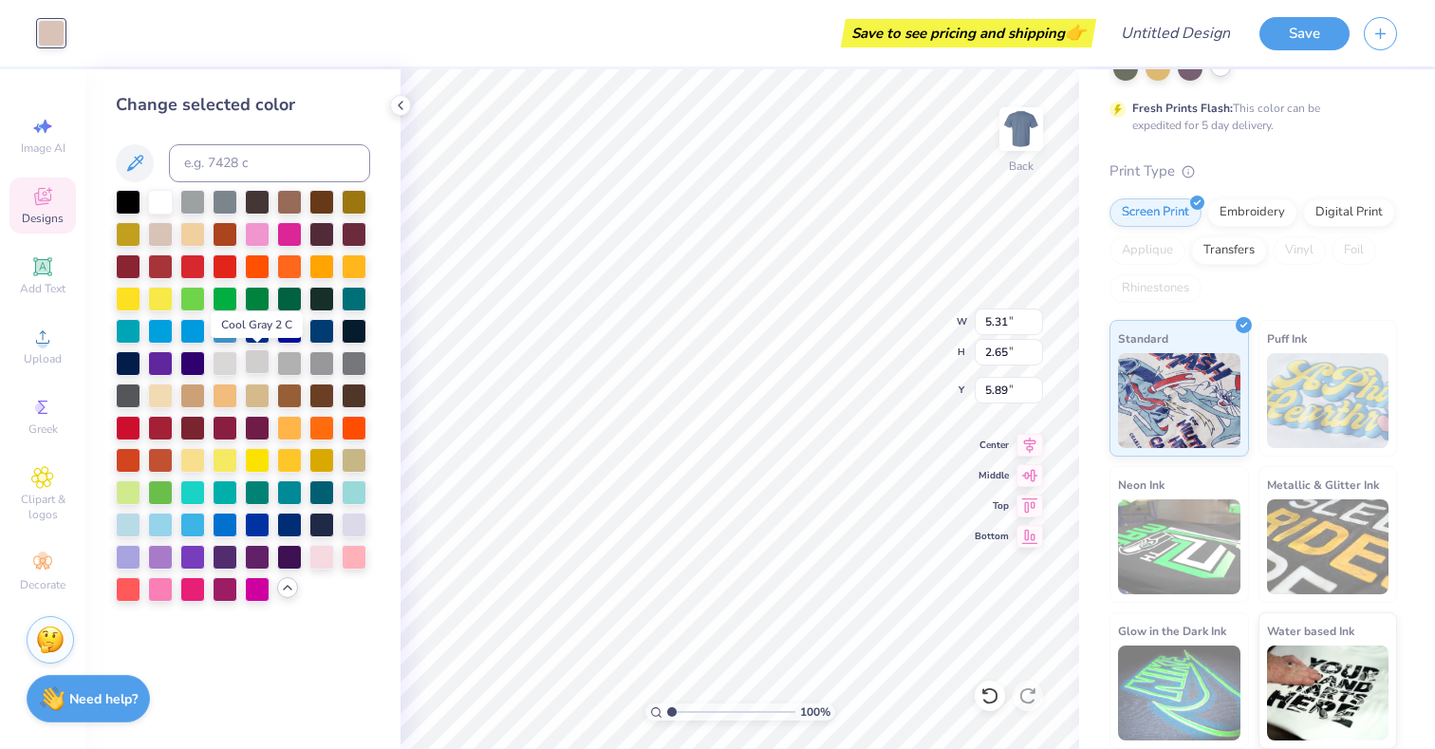
click at [253, 369] on div at bounding box center [257, 361] width 25 height 25
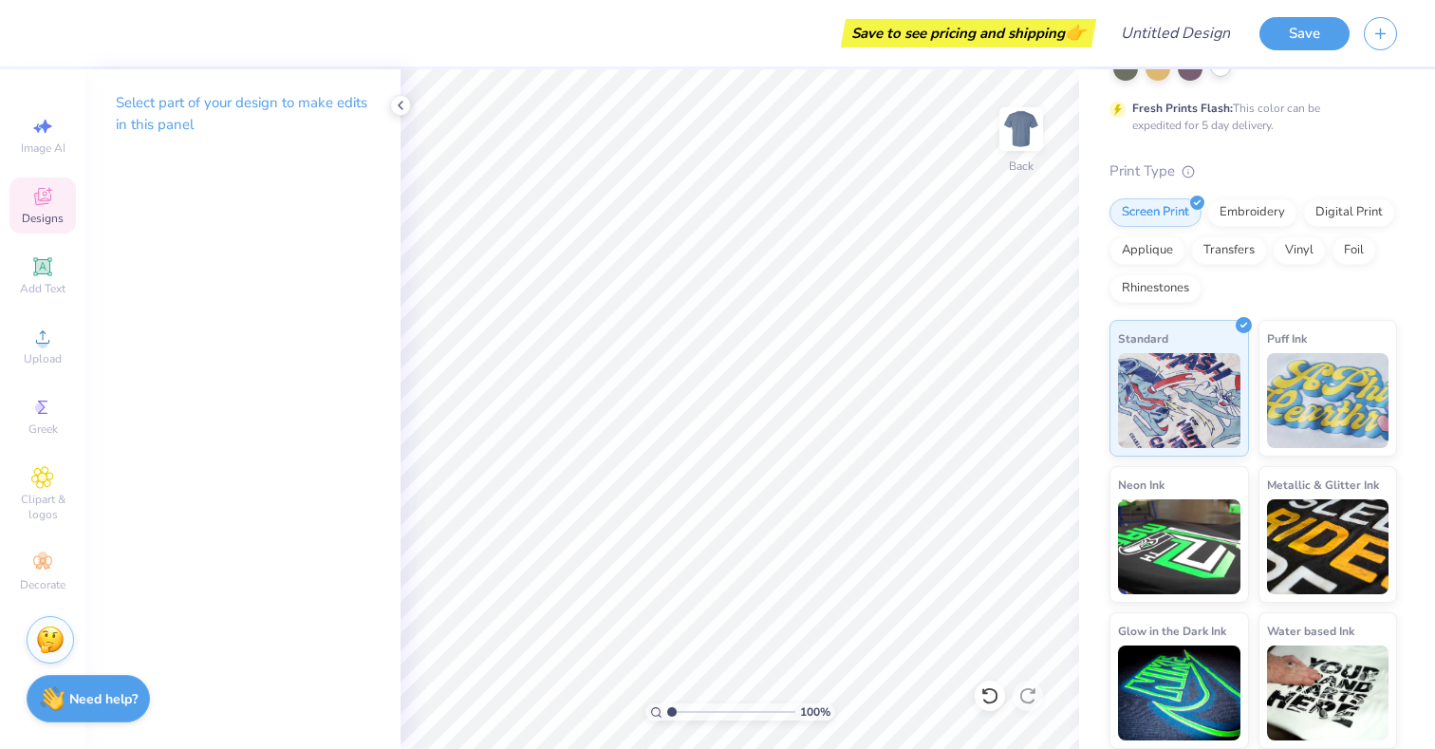
click at [35, 196] on icon at bounding box center [42, 196] width 17 height 17
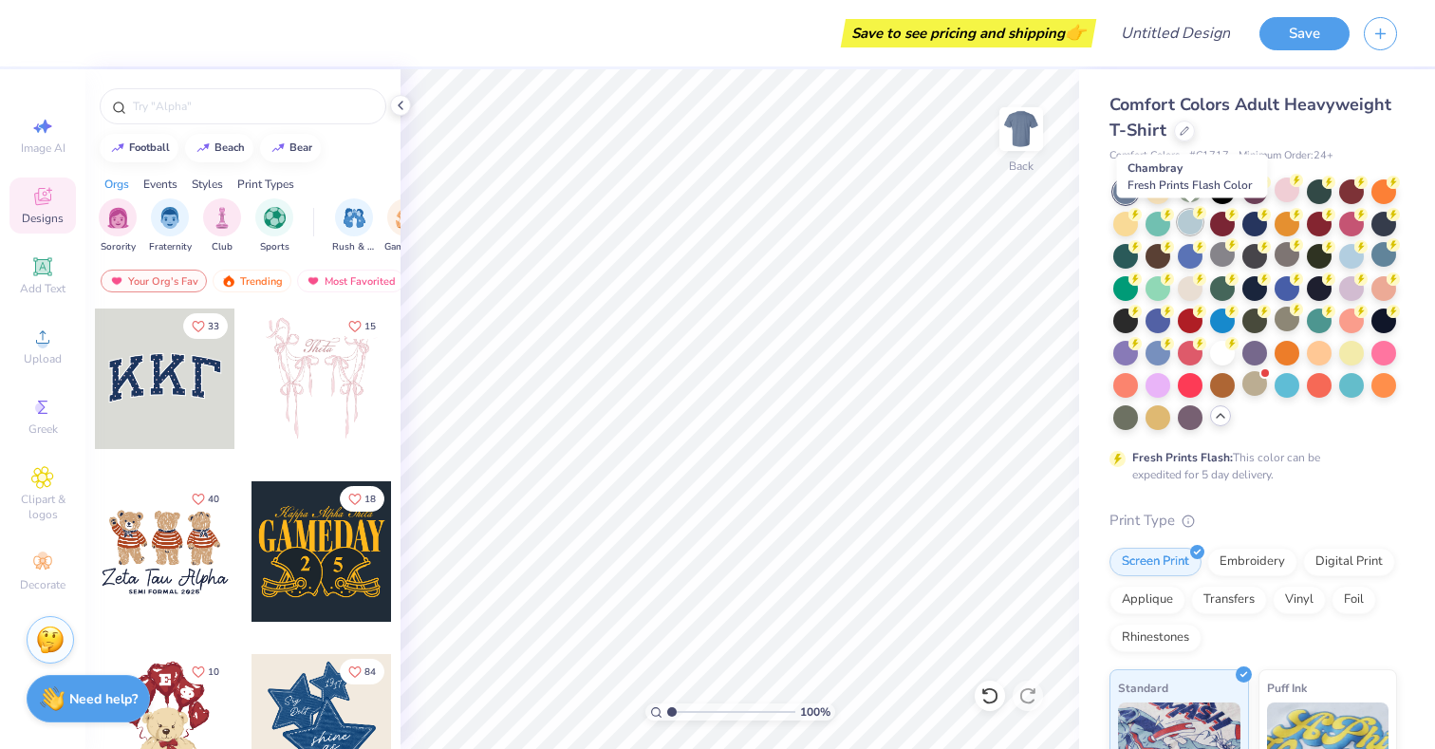
click at [1187, 224] on div at bounding box center [1190, 222] width 25 height 25
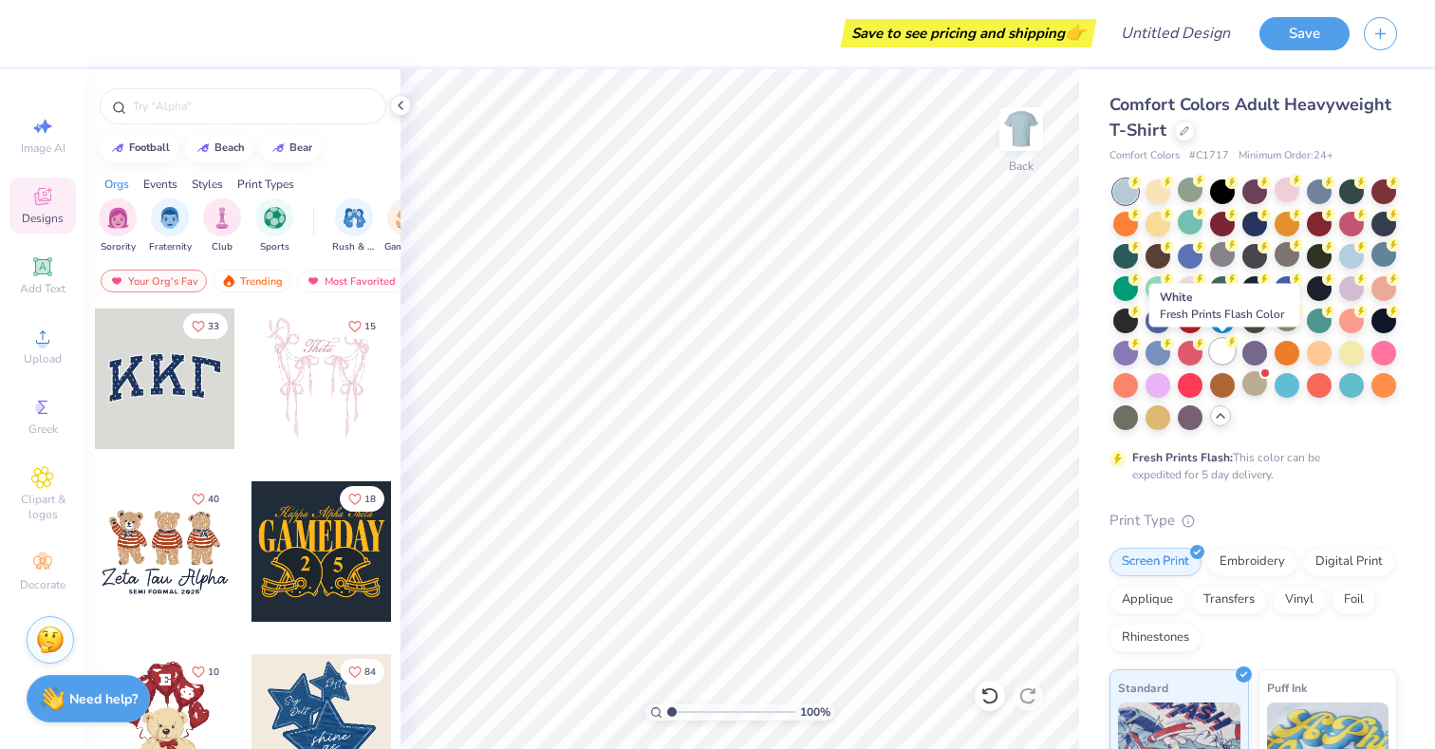
click at [1220, 357] on div at bounding box center [1222, 351] width 25 height 25
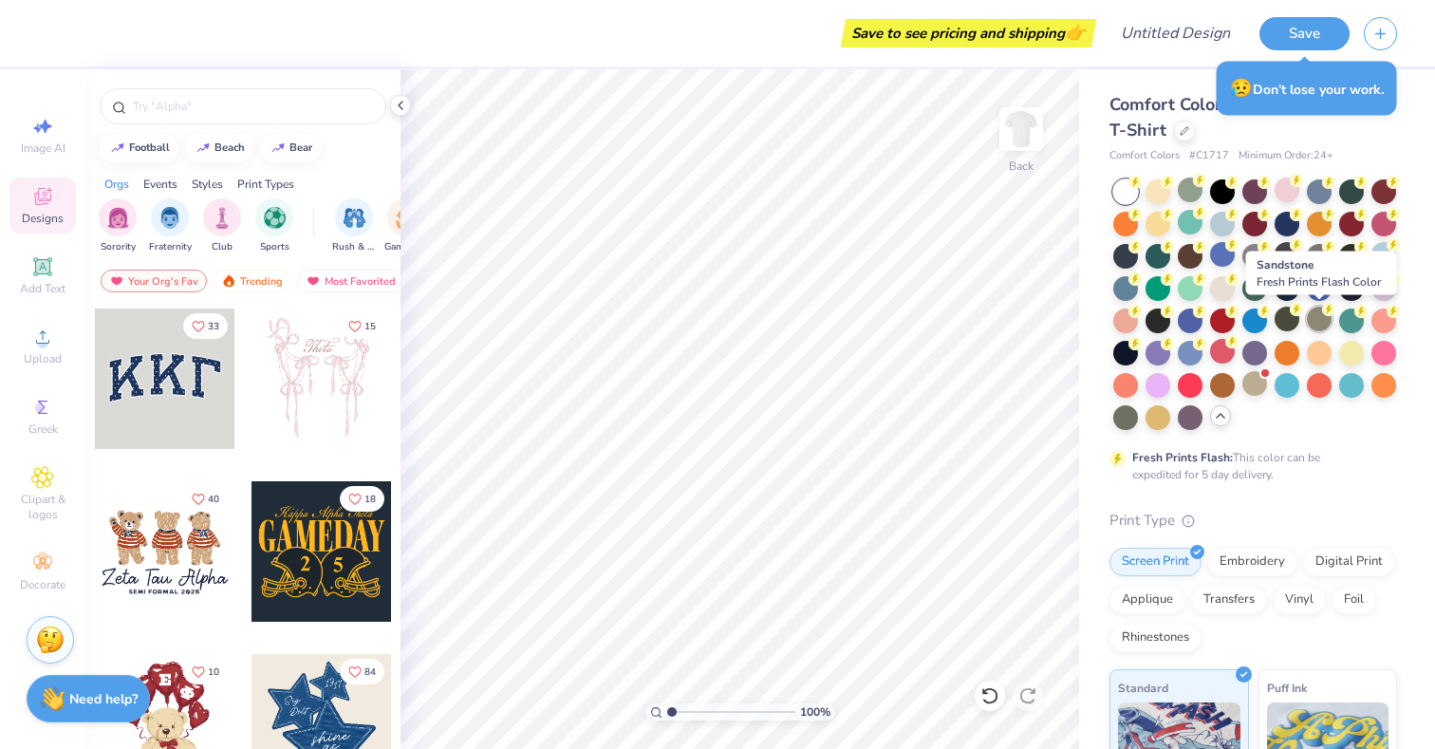
click at [1316, 328] on div at bounding box center [1319, 319] width 25 height 25
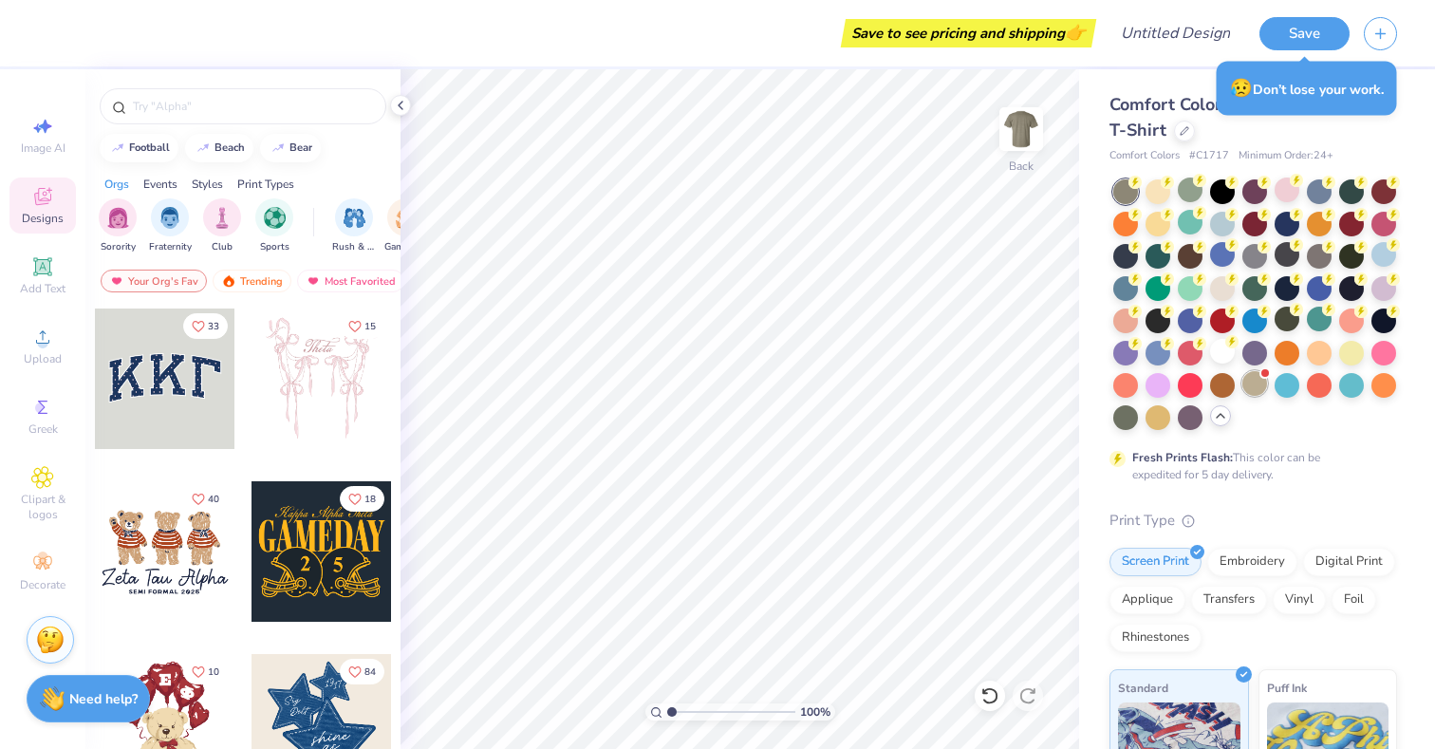
click at [1260, 390] on div at bounding box center [1255, 383] width 25 height 25
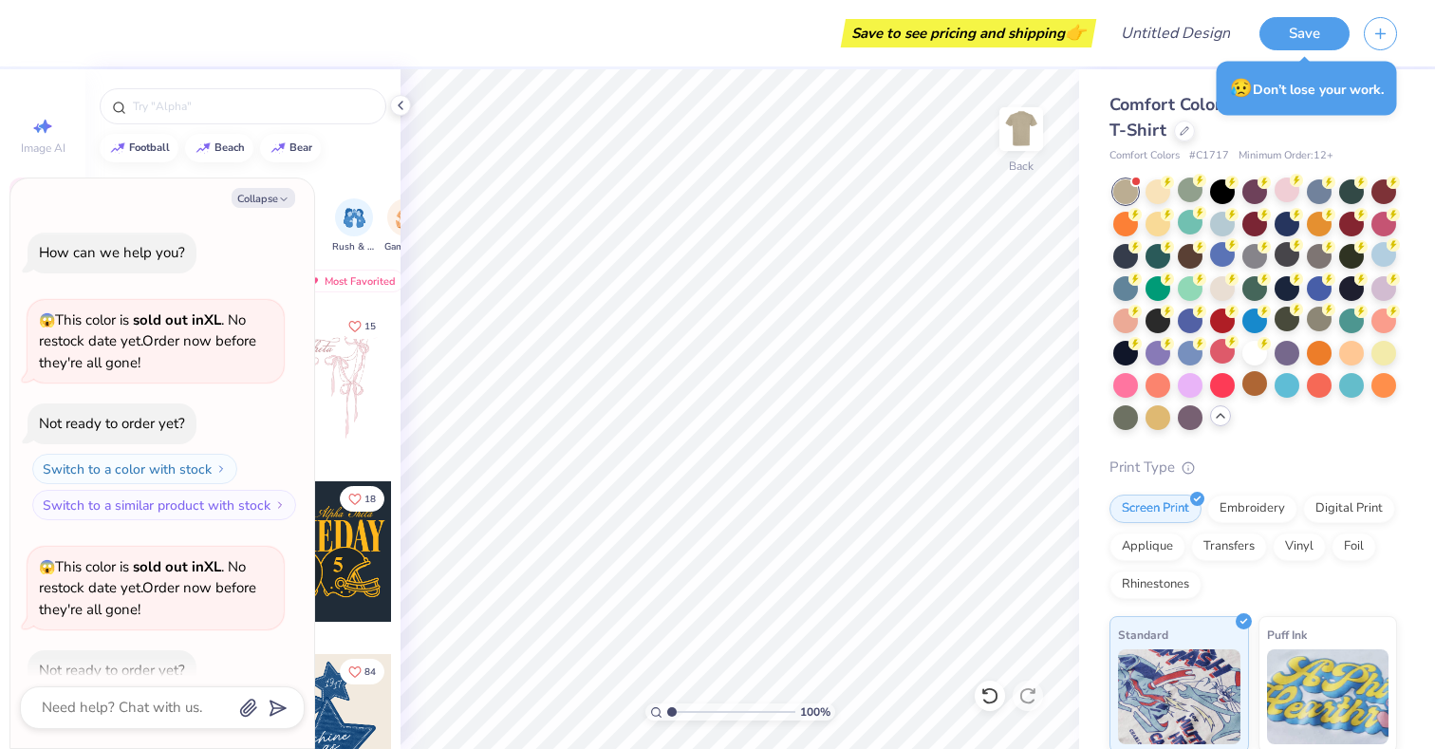
scroll to position [598, 0]
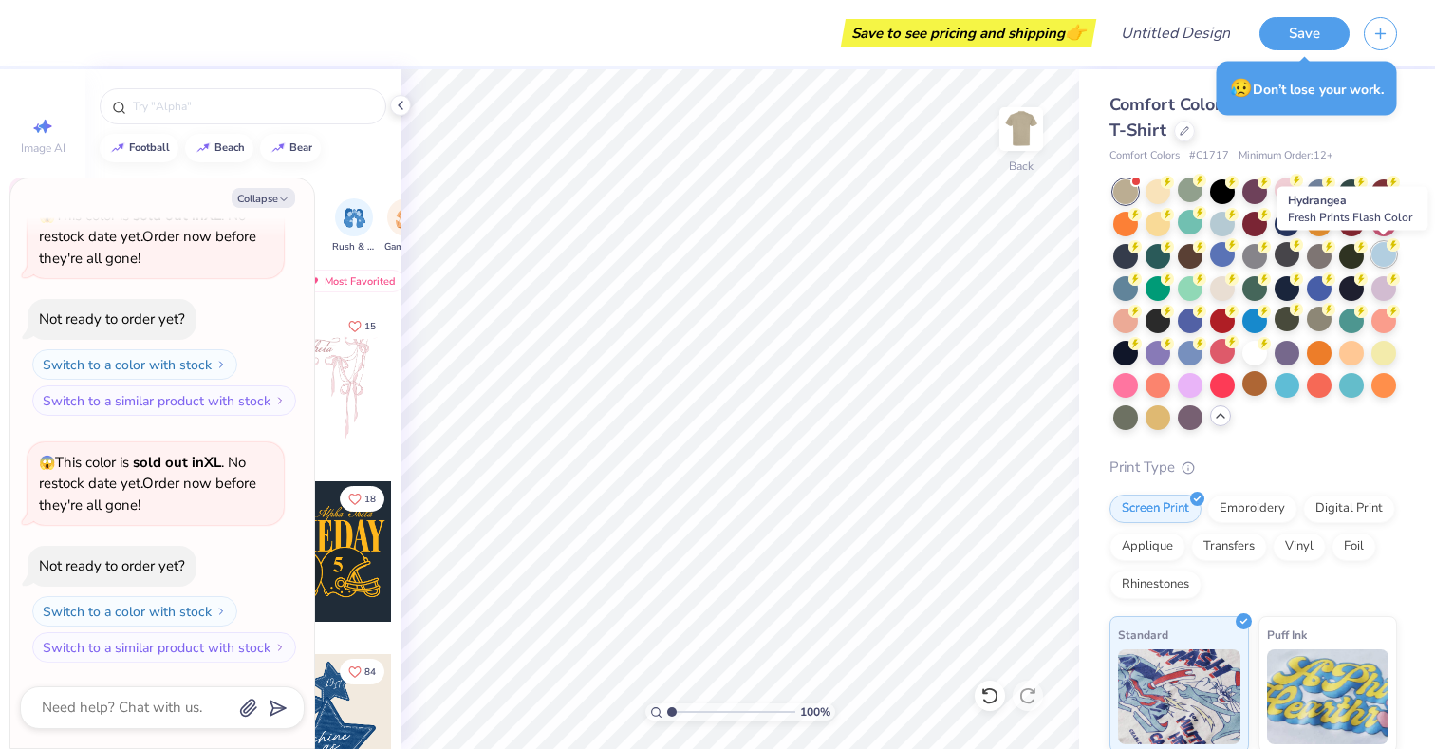
click at [1385, 261] on div at bounding box center [1384, 254] width 25 height 25
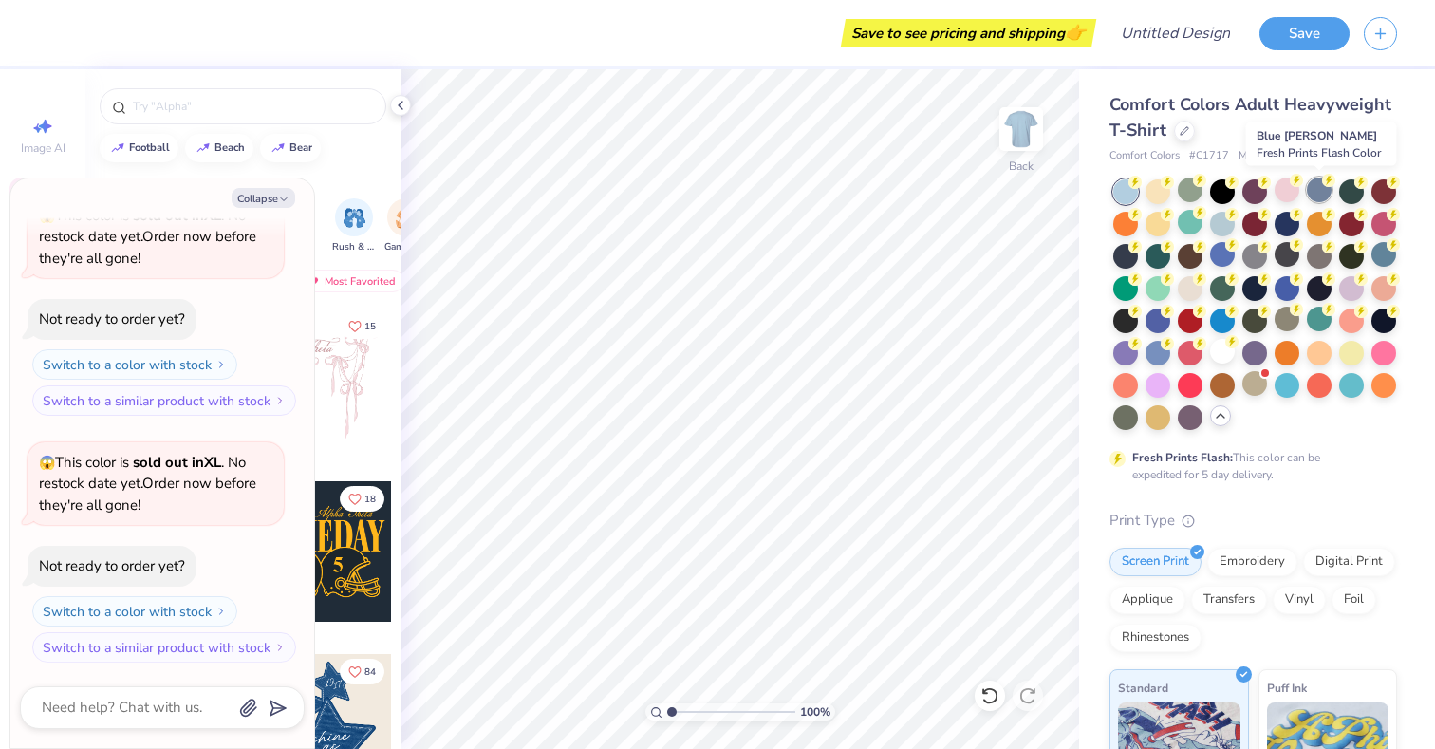
click at [1321, 199] on div at bounding box center [1319, 190] width 25 height 25
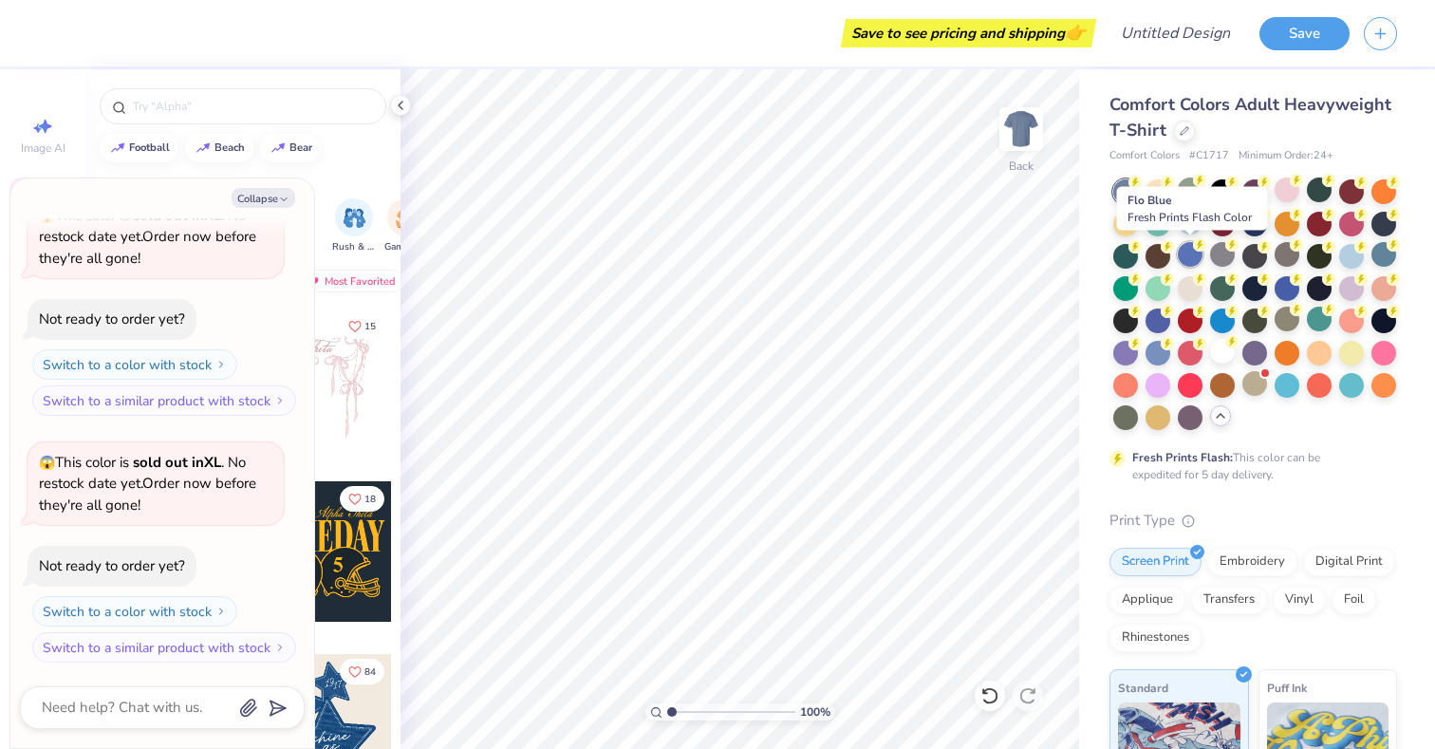
click at [1201, 260] on div at bounding box center [1190, 254] width 25 height 25
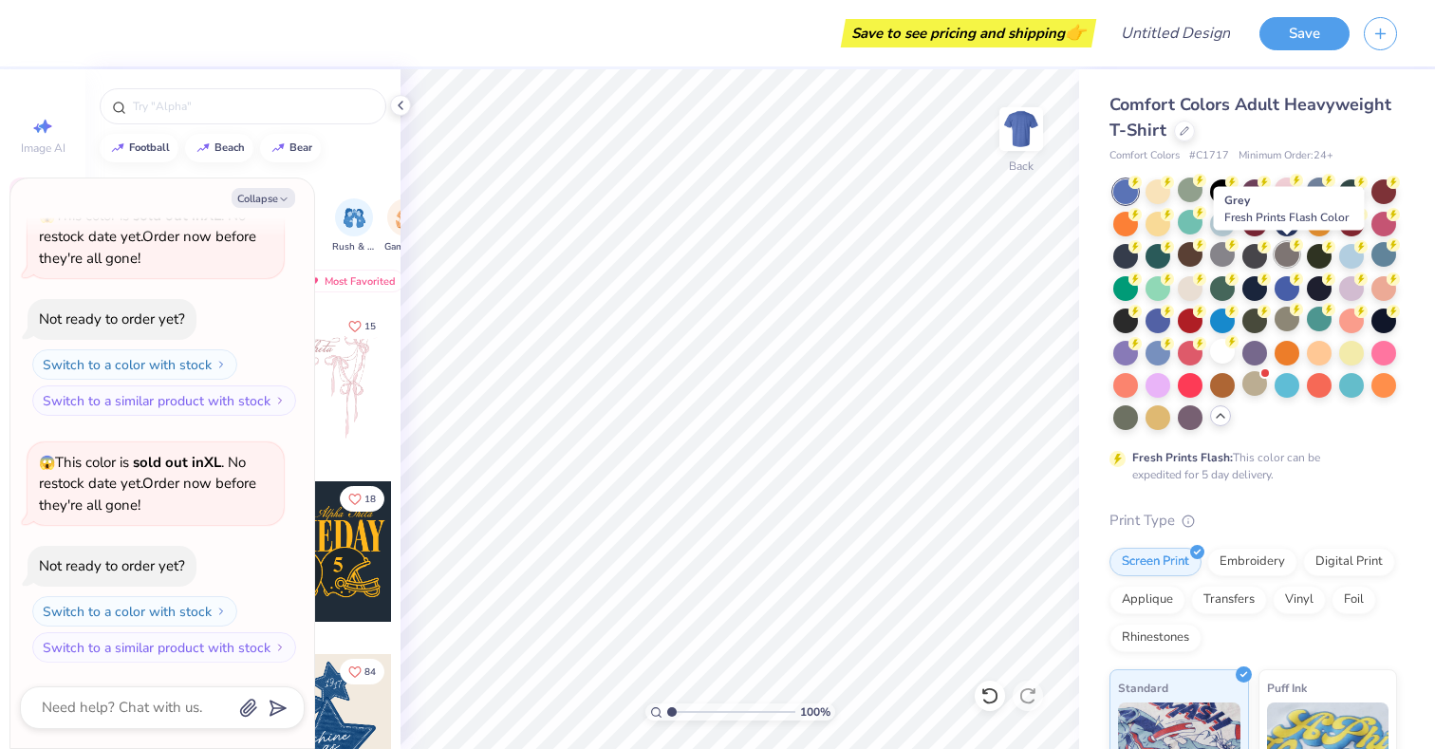
click at [1288, 265] on div at bounding box center [1287, 254] width 25 height 25
click at [1250, 264] on div at bounding box center [1255, 254] width 25 height 25
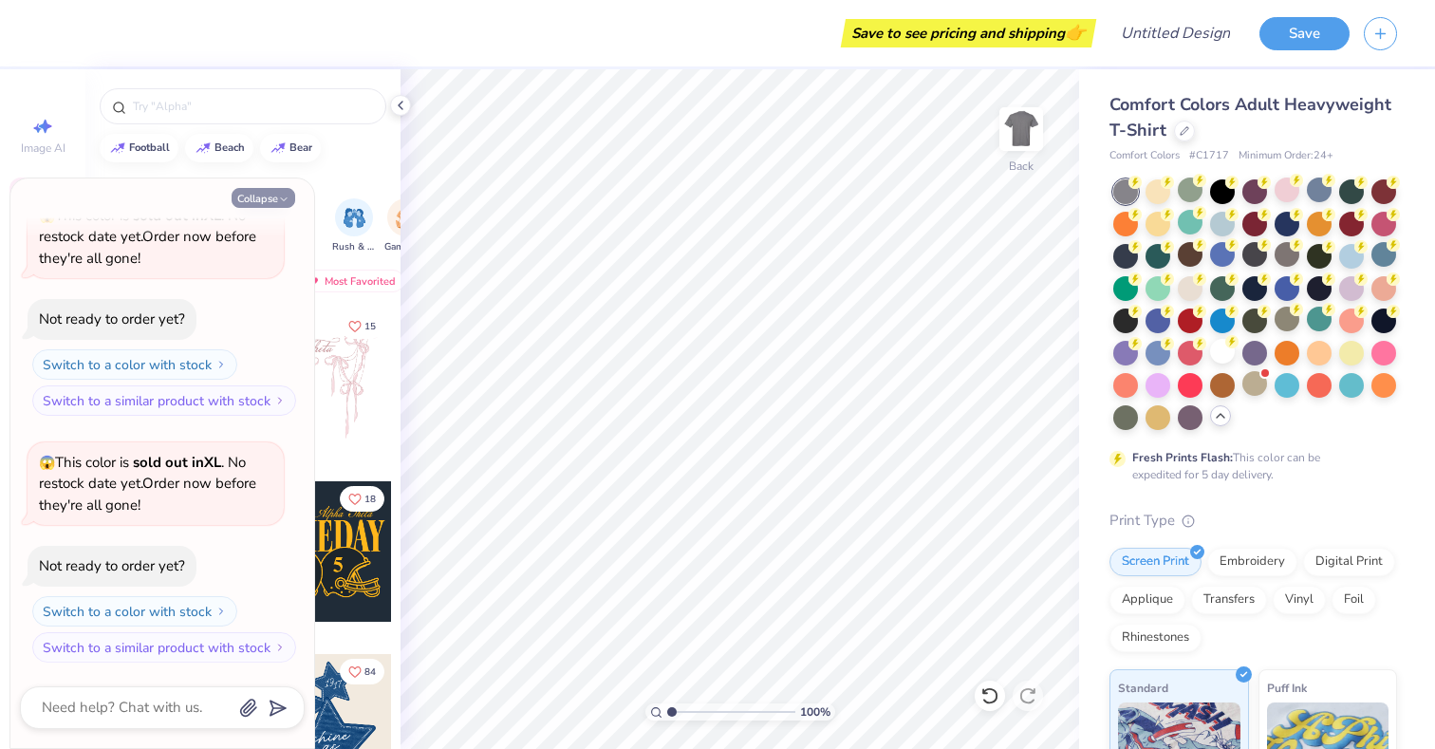
click at [288, 198] on icon "button" at bounding box center [283, 199] width 11 height 11
type textarea "x"
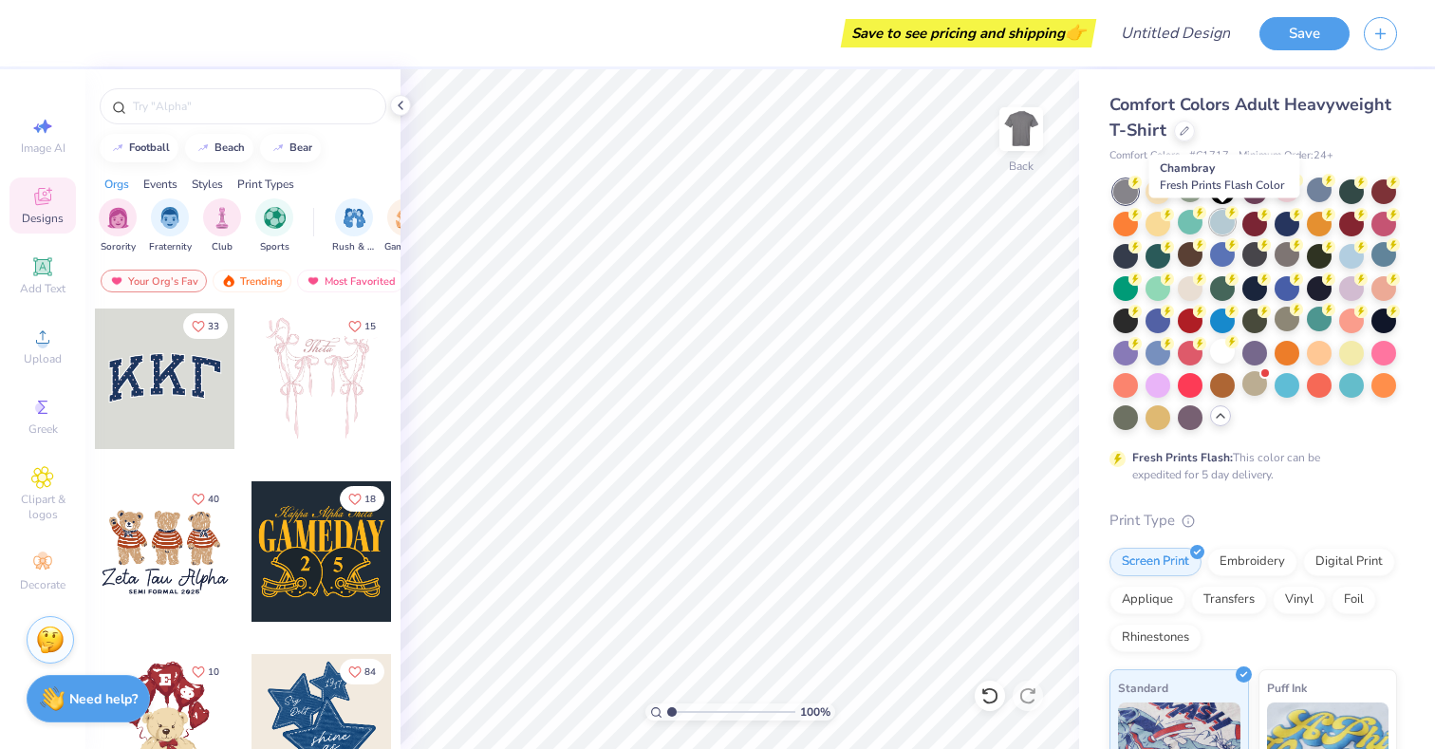
click at [1231, 225] on div at bounding box center [1222, 222] width 25 height 25
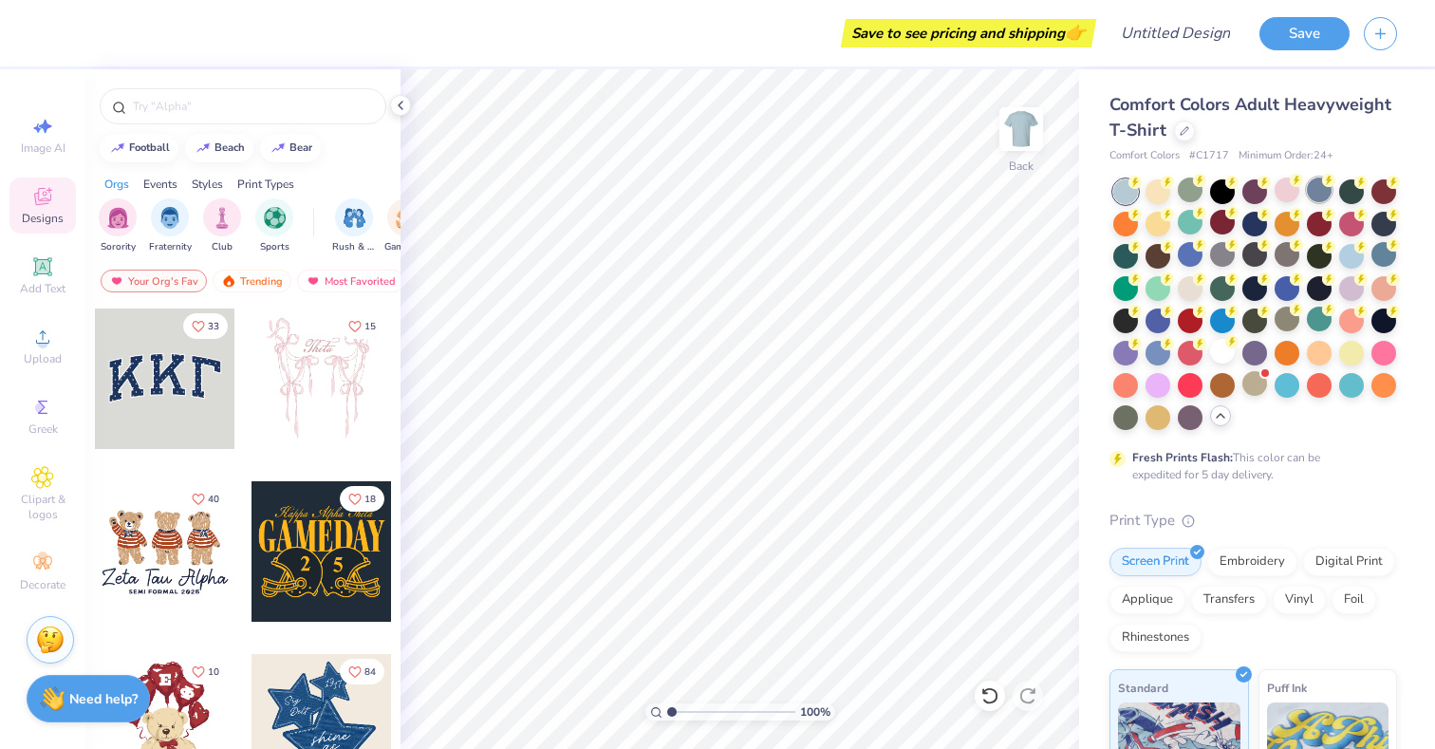
click at [1322, 202] on div at bounding box center [1319, 190] width 25 height 25
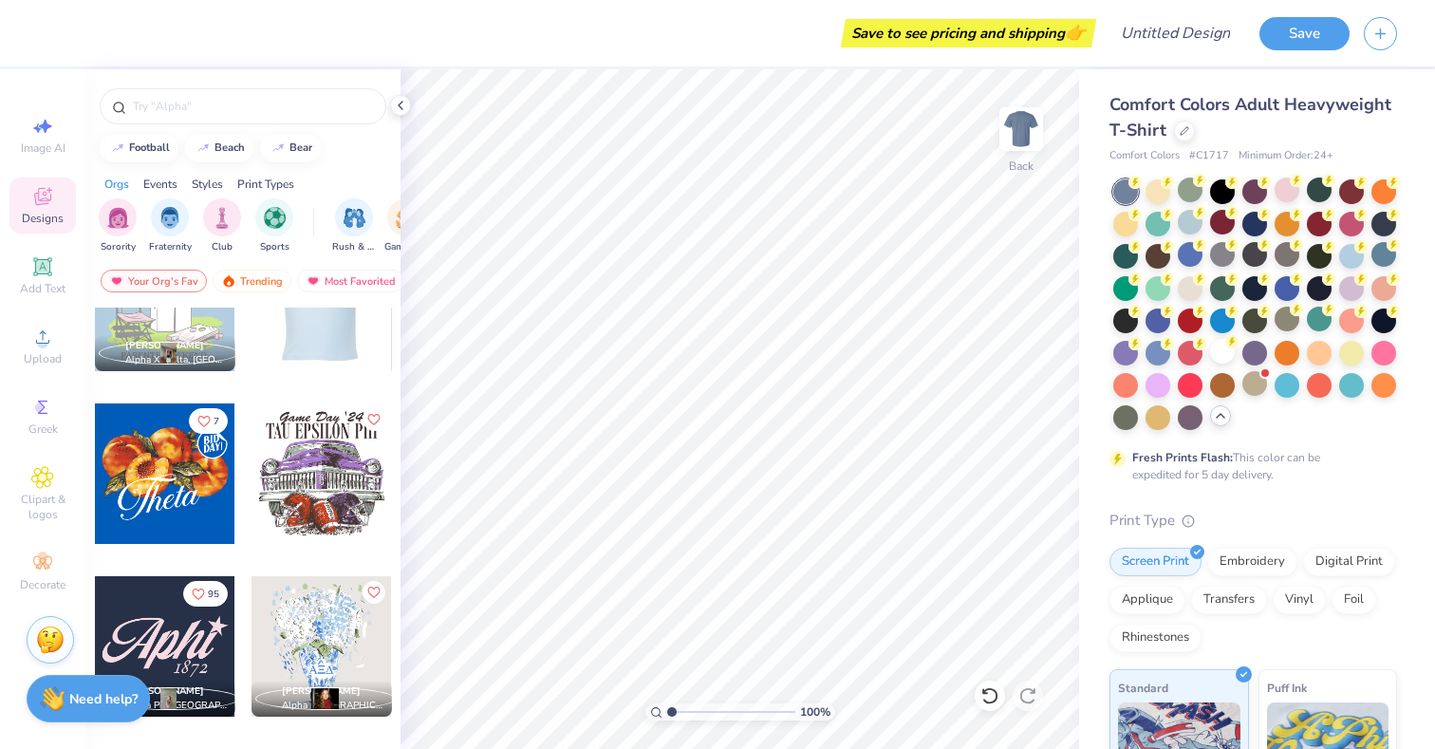
scroll to position [1327, 0]
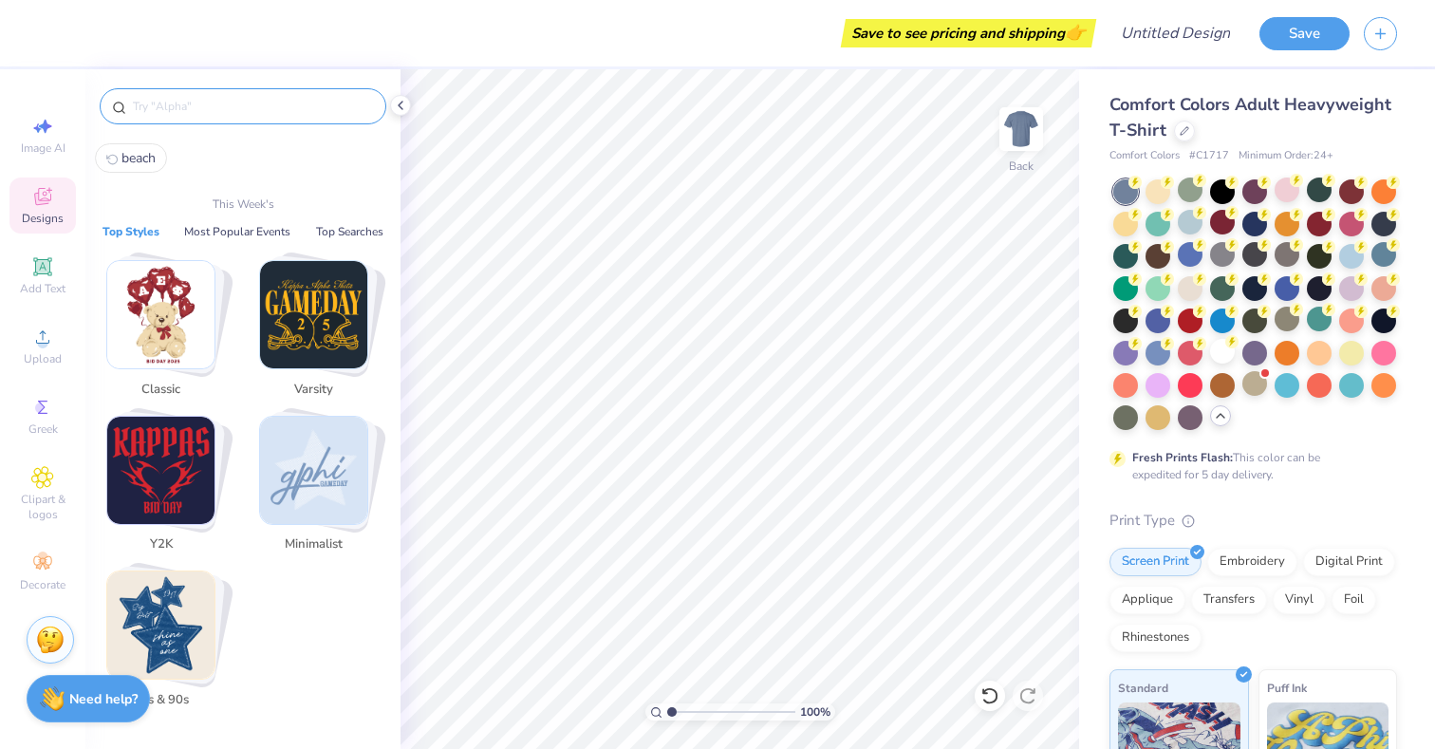
click at [257, 109] on input "text" at bounding box center [252, 106] width 243 height 19
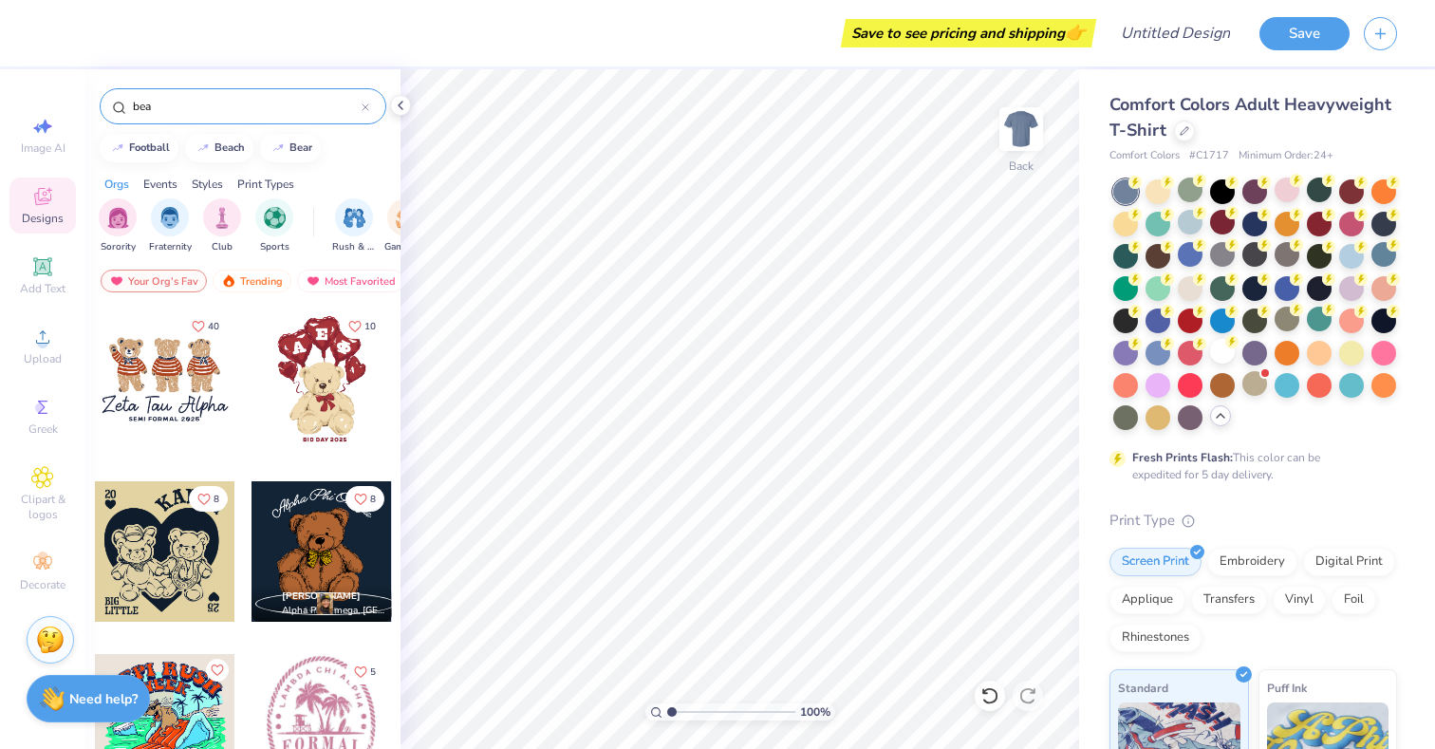
click at [272, 127] on div "bea" at bounding box center [242, 101] width 315 height 65
click at [272, 118] on div "bea" at bounding box center [243, 106] width 287 height 36
click at [269, 110] on input "bea" at bounding box center [246, 106] width 231 height 19
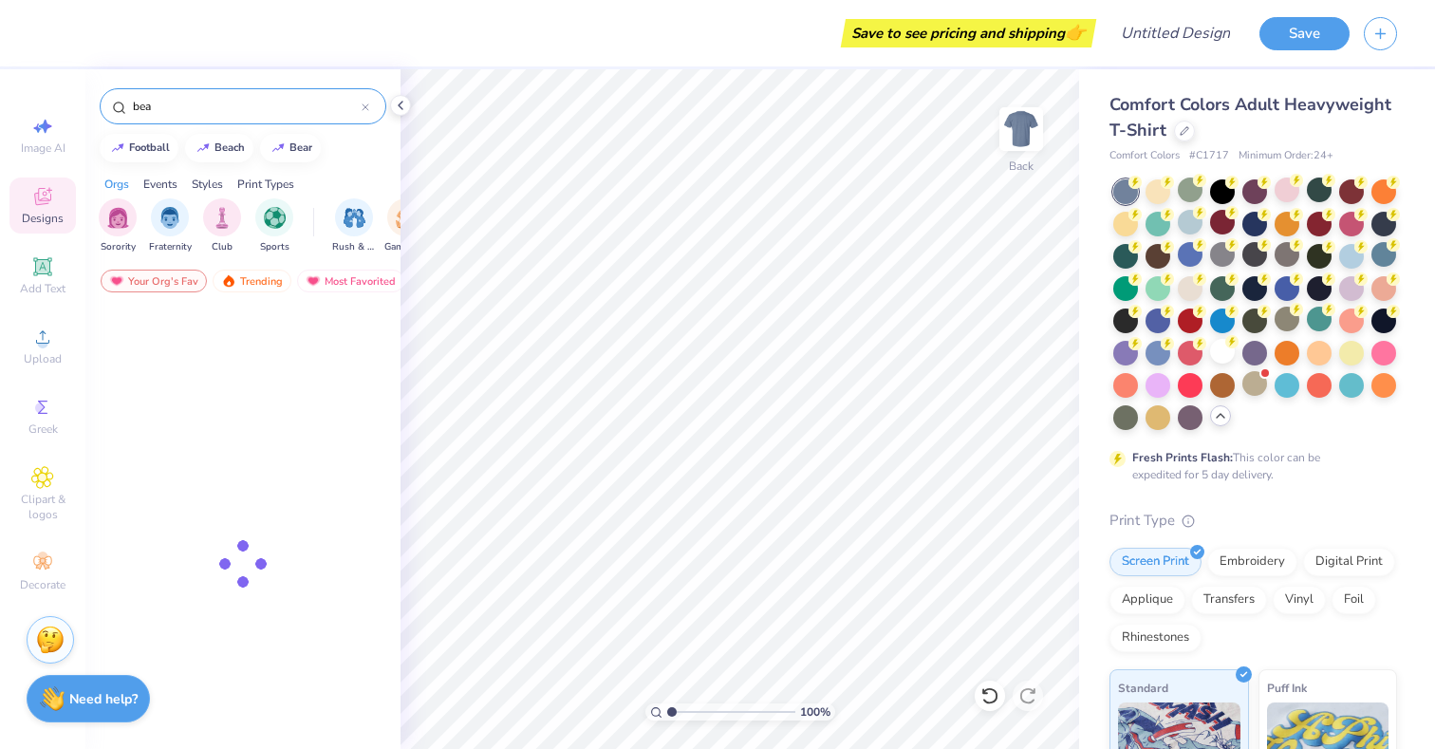
click at [269, 110] on input "bea" at bounding box center [246, 106] width 231 height 19
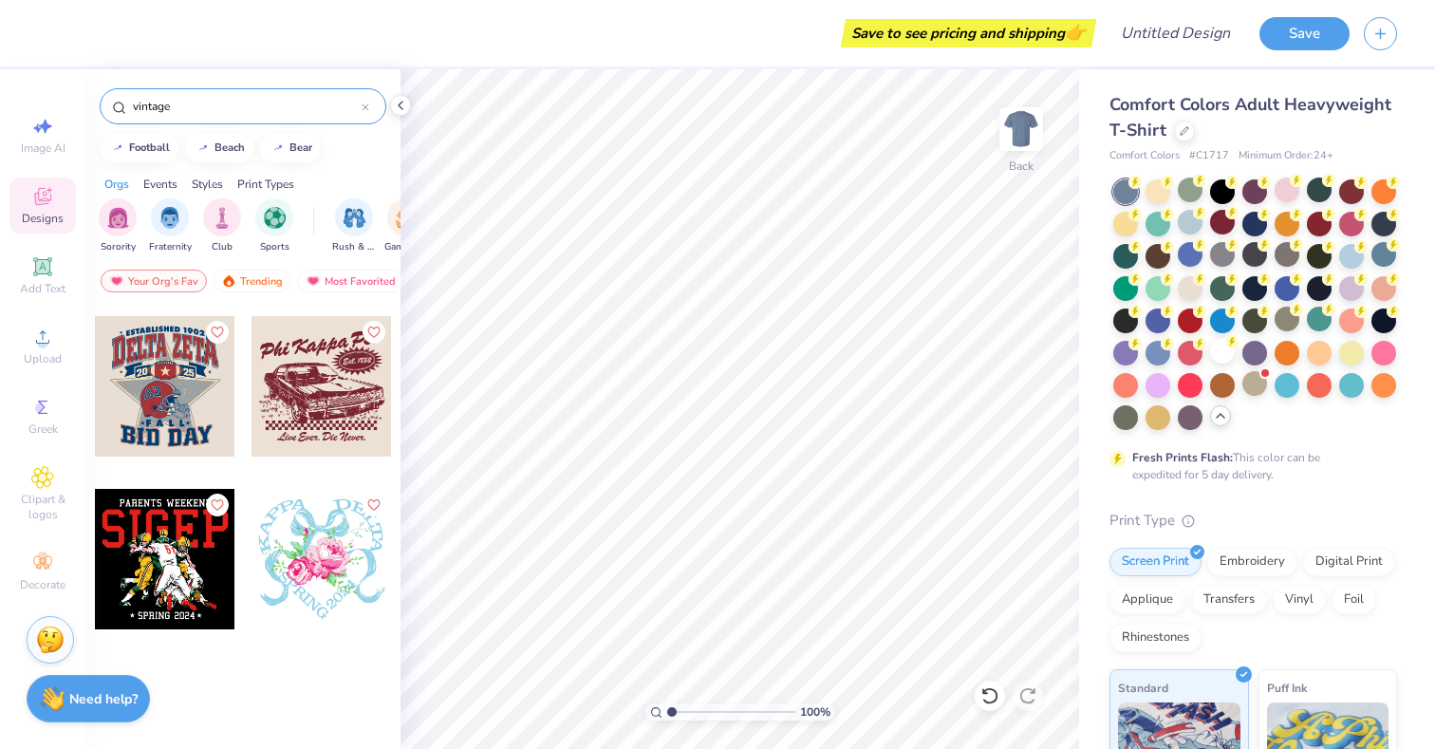
scroll to position [785, 0]
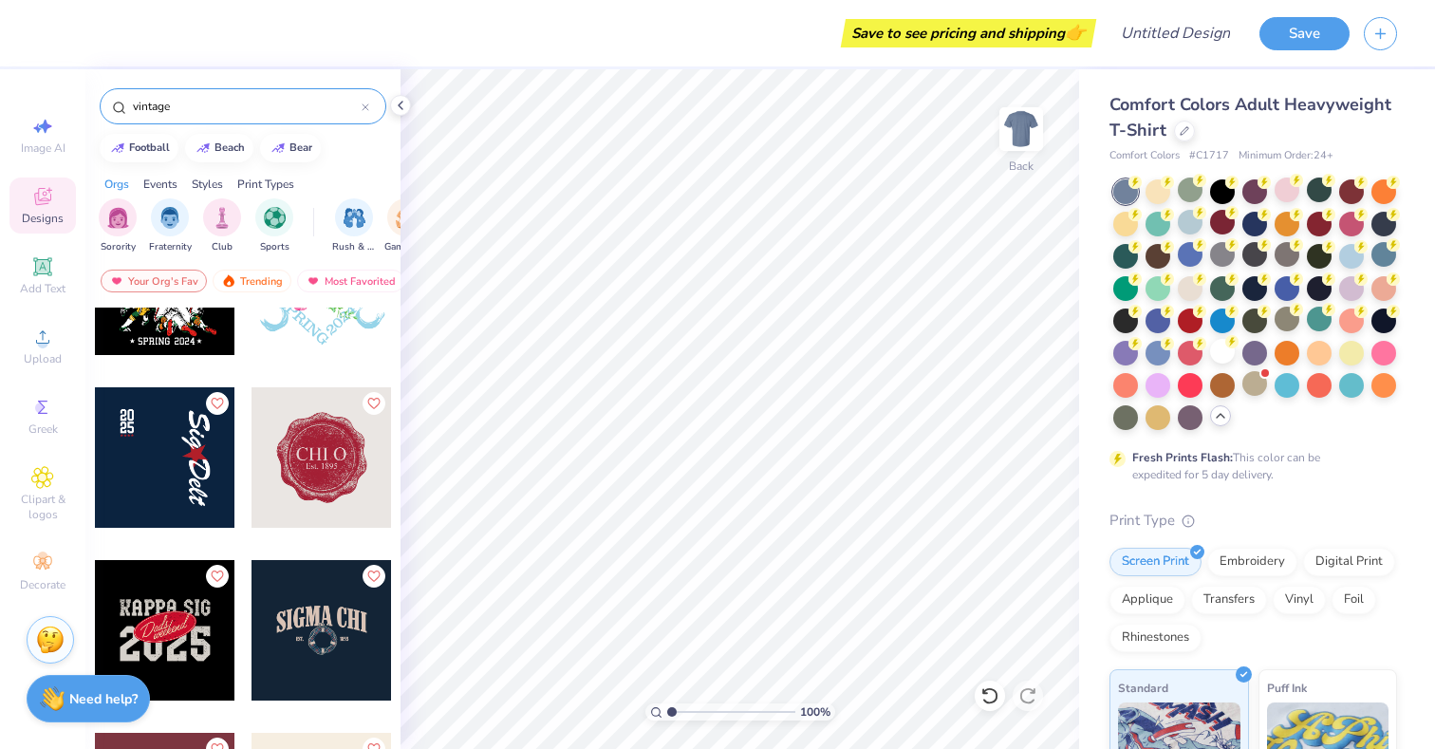
click at [350, 172] on div "Orgs Events Styles Print Types" at bounding box center [242, 179] width 315 height 27
click at [315, 108] on input "vintage" at bounding box center [246, 106] width 231 height 19
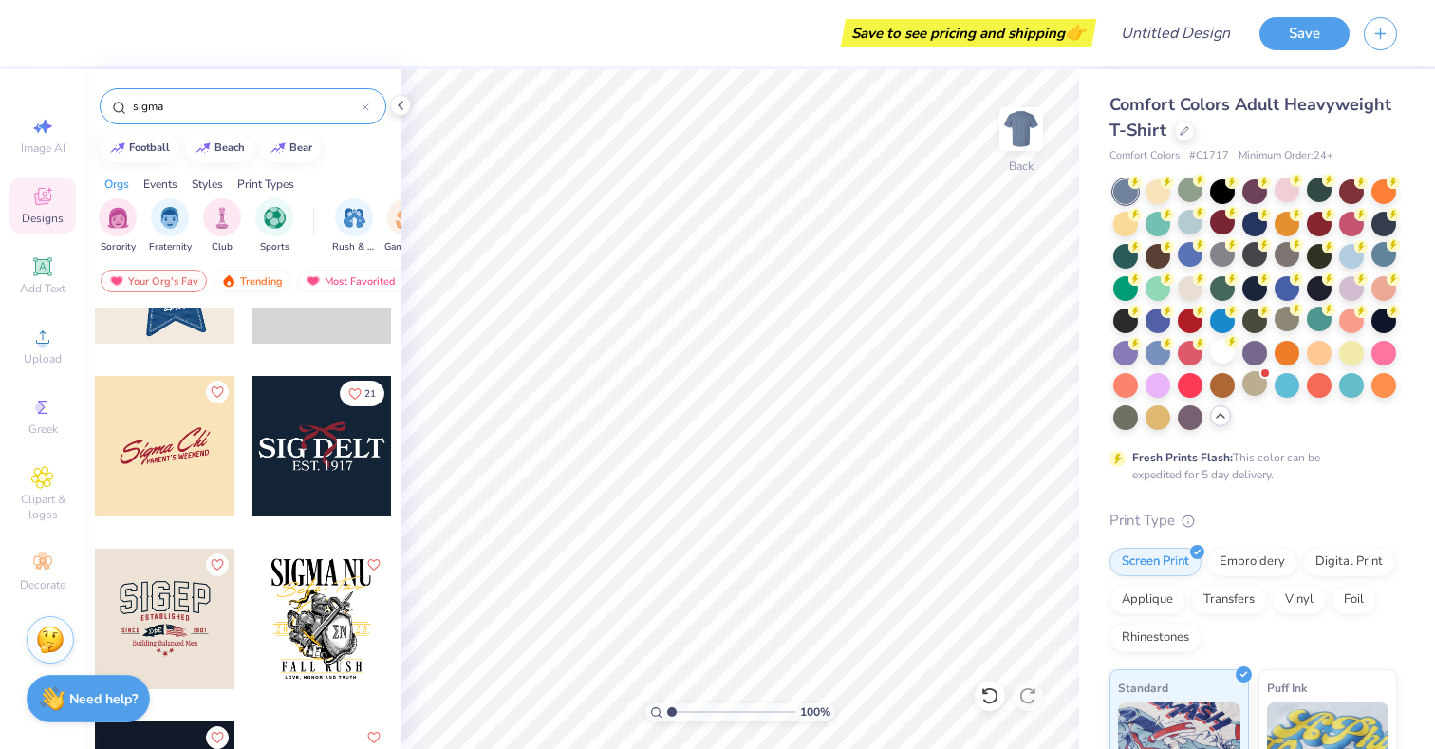
scroll to position [131, 0]
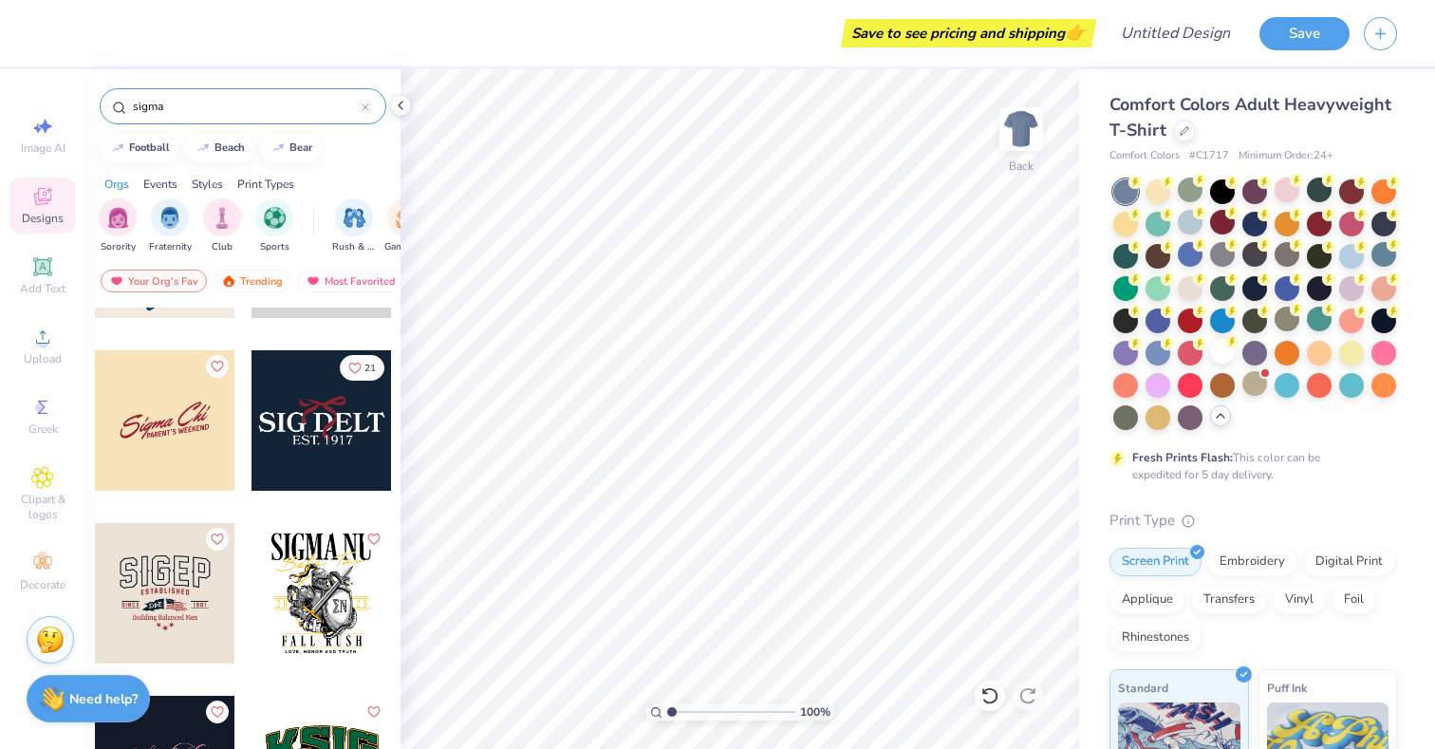
type input "sigma"
click at [284, 332] on div at bounding box center [322, 263] width 142 height 172
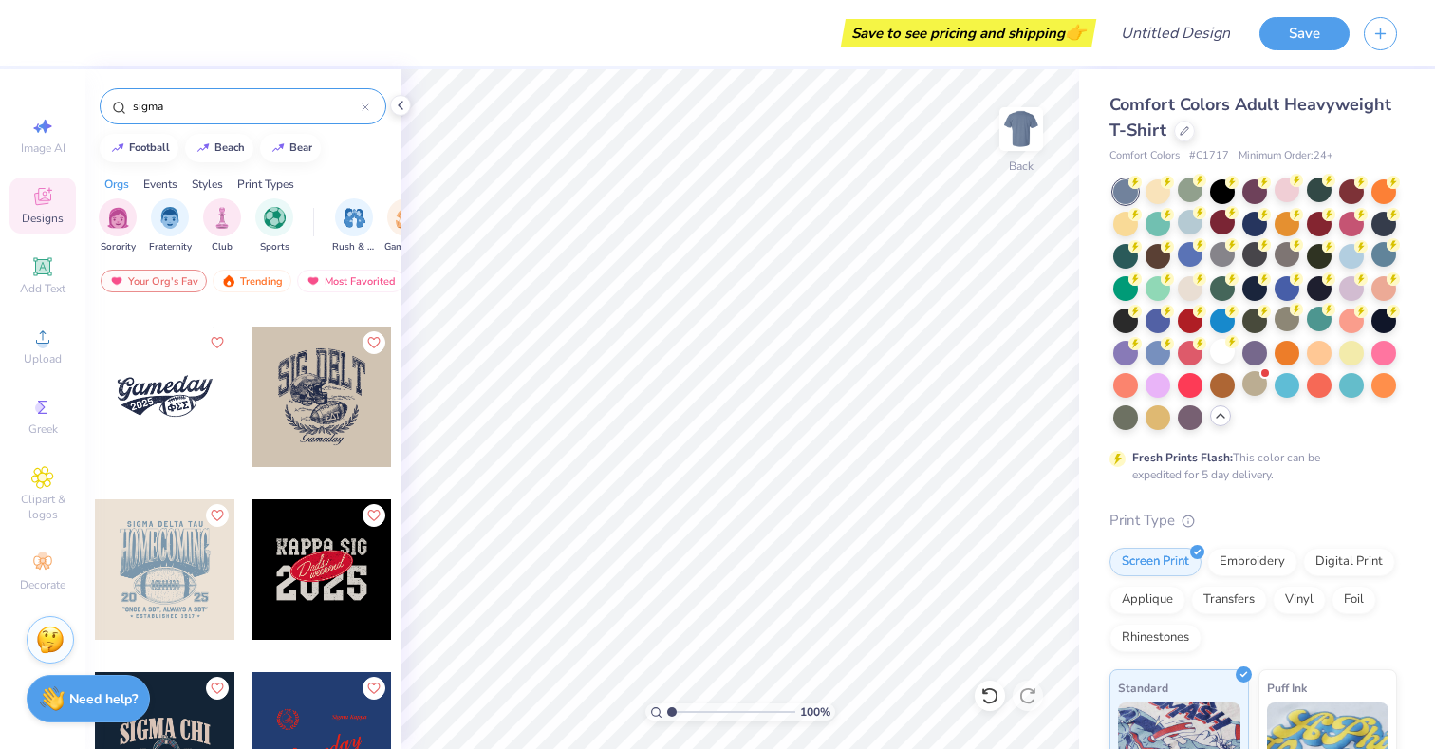
scroll to position [1857, 0]
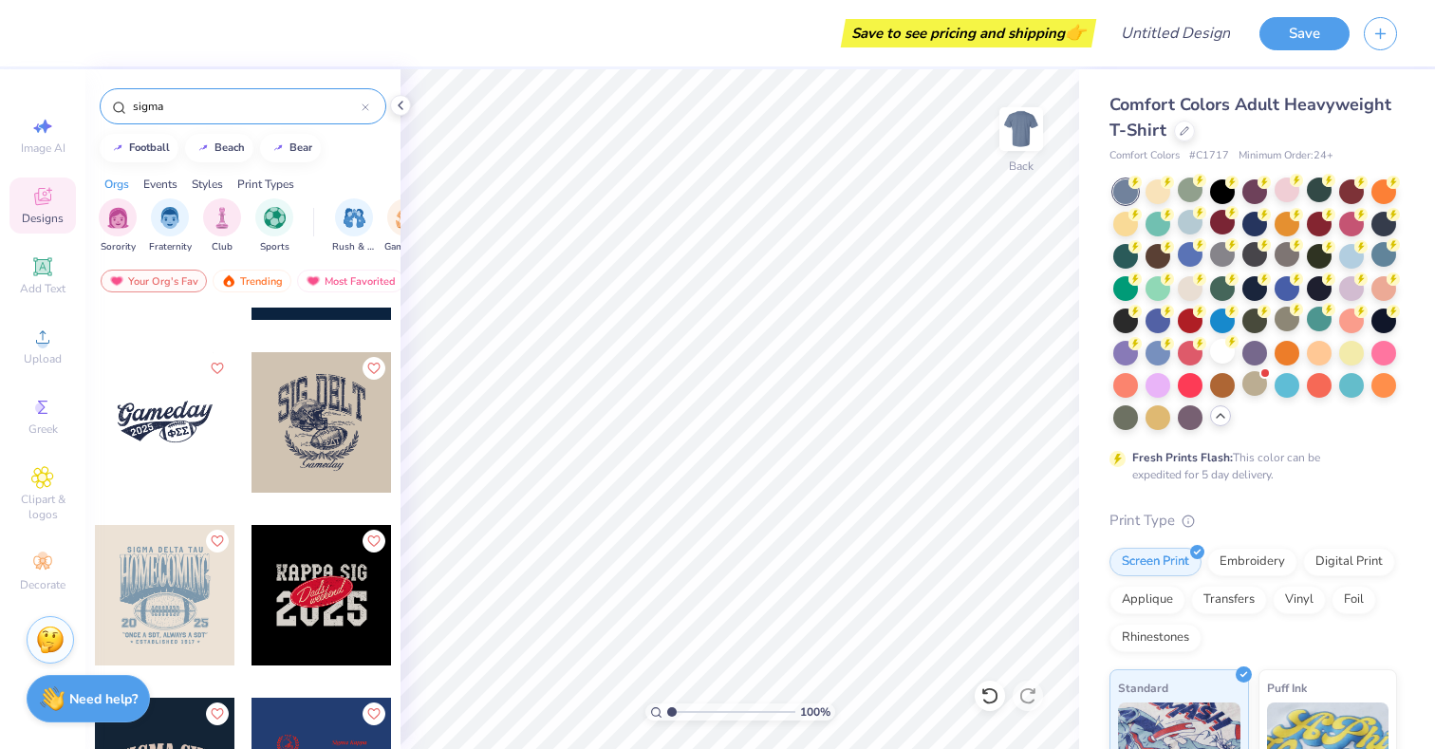
click at [214, 443] on div at bounding box center [165, 422] width 140 height 140
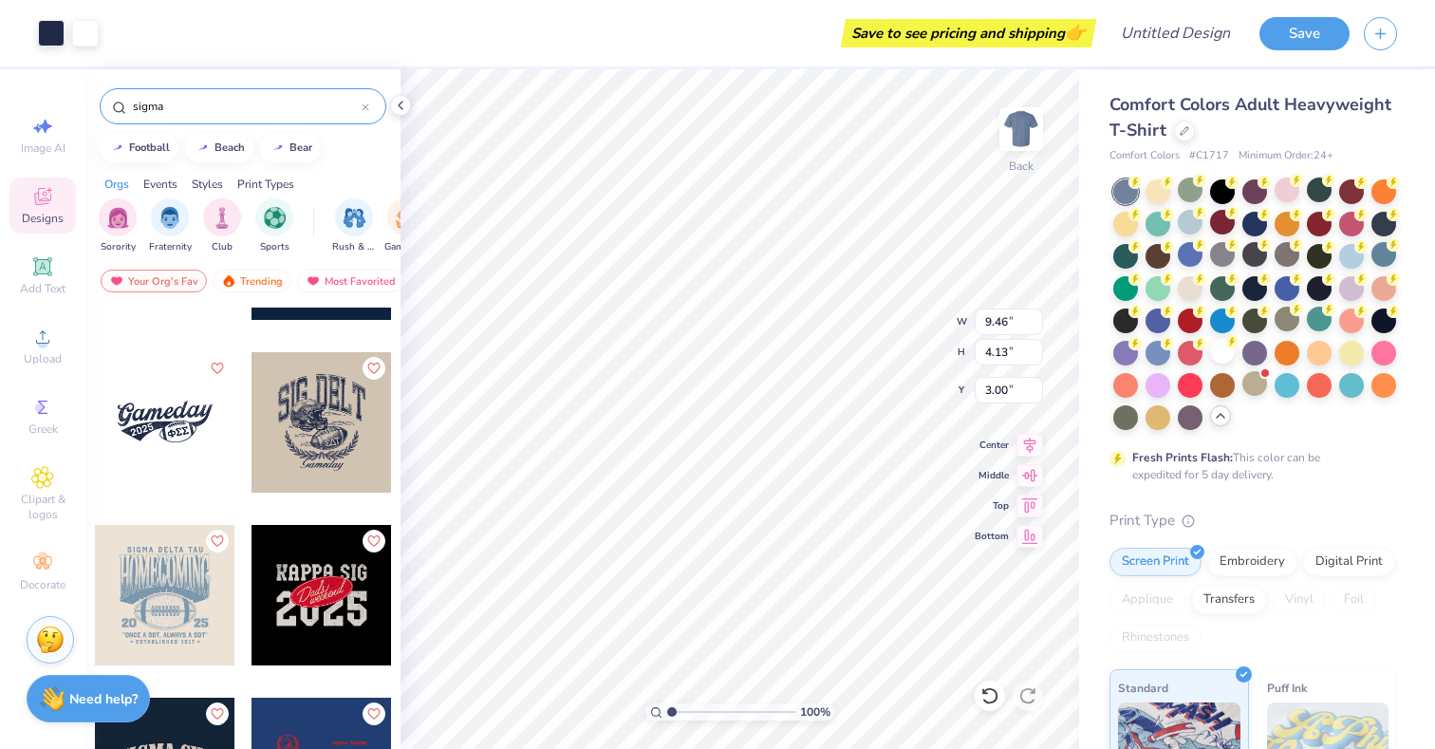
type input "9.46"
type input "4.13"
type input "6.42"
type input "2.80"
type input "4.32"
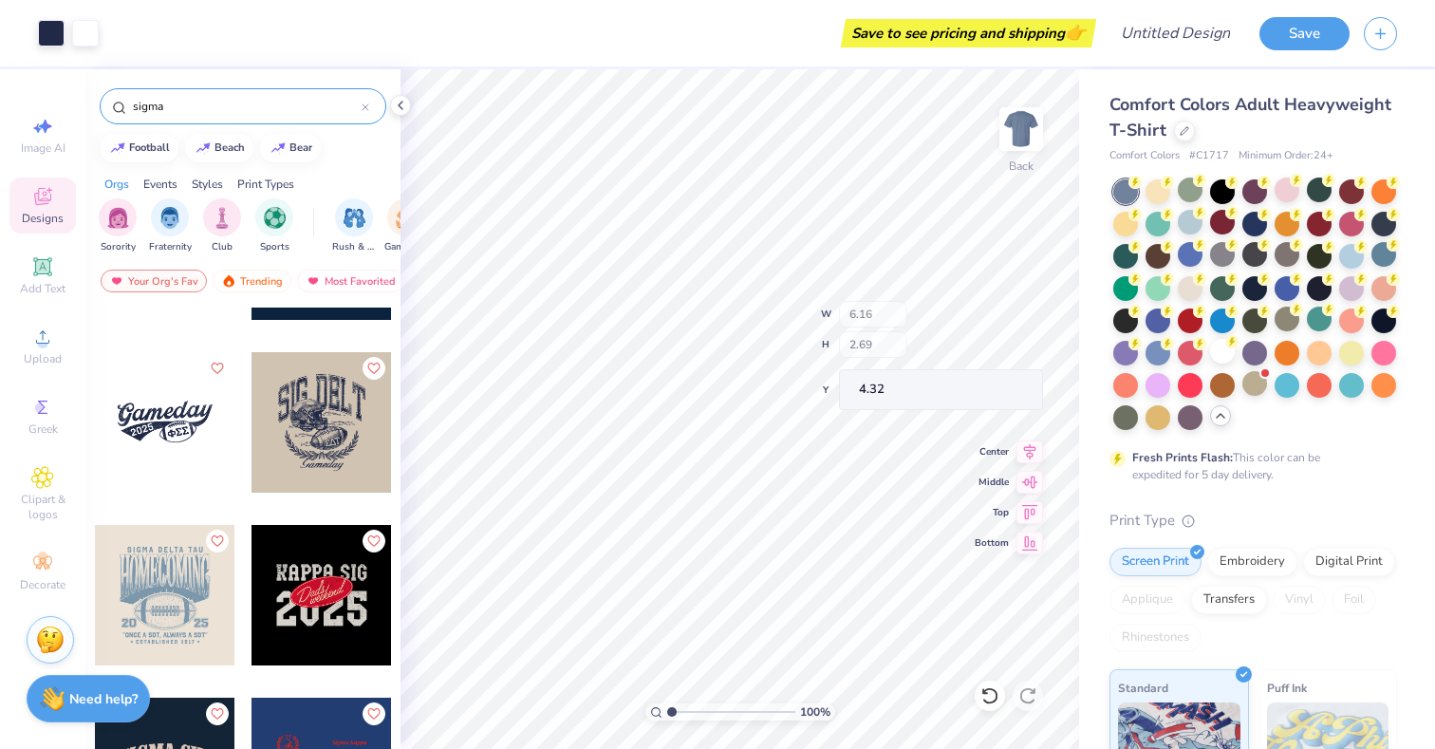
type input "6.16"
type input "2.69"
type input "2.60"
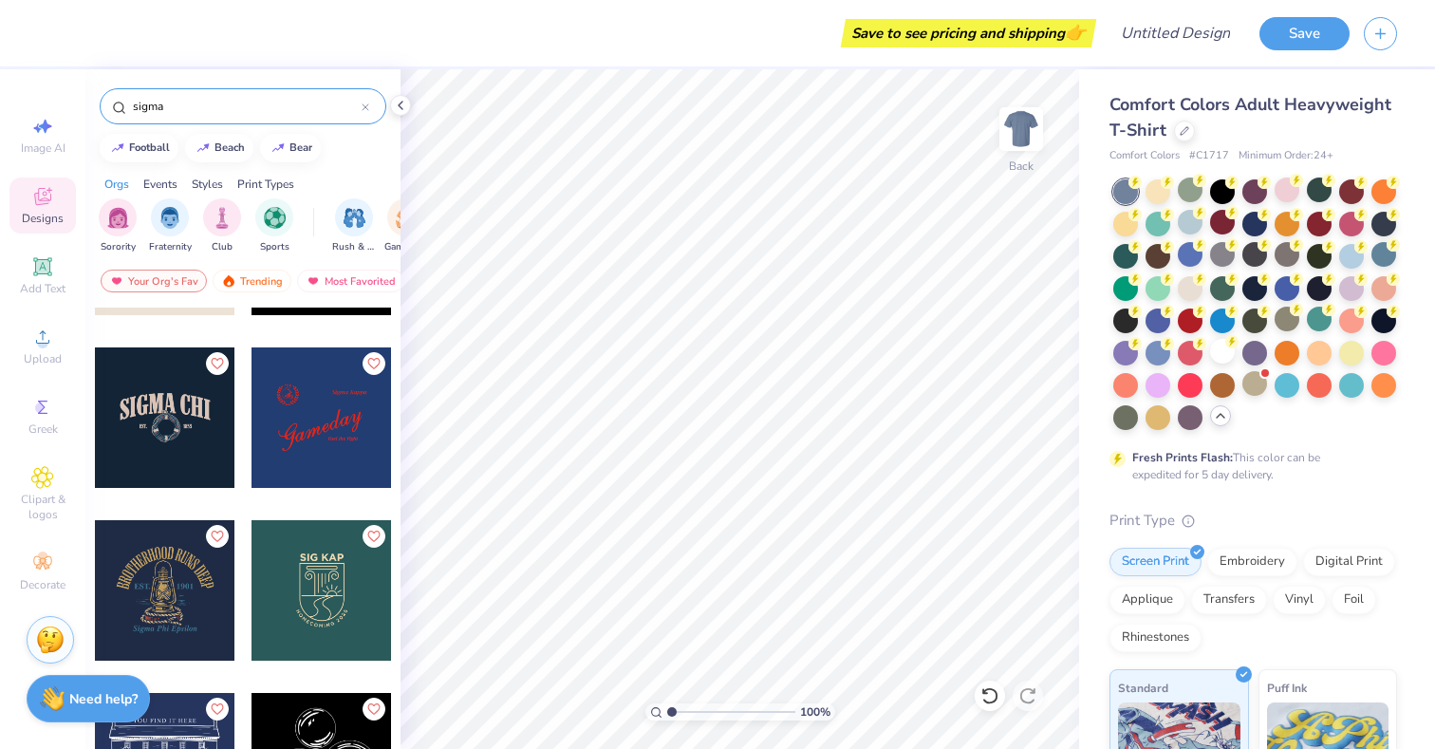
scroll to position [2248, 0]
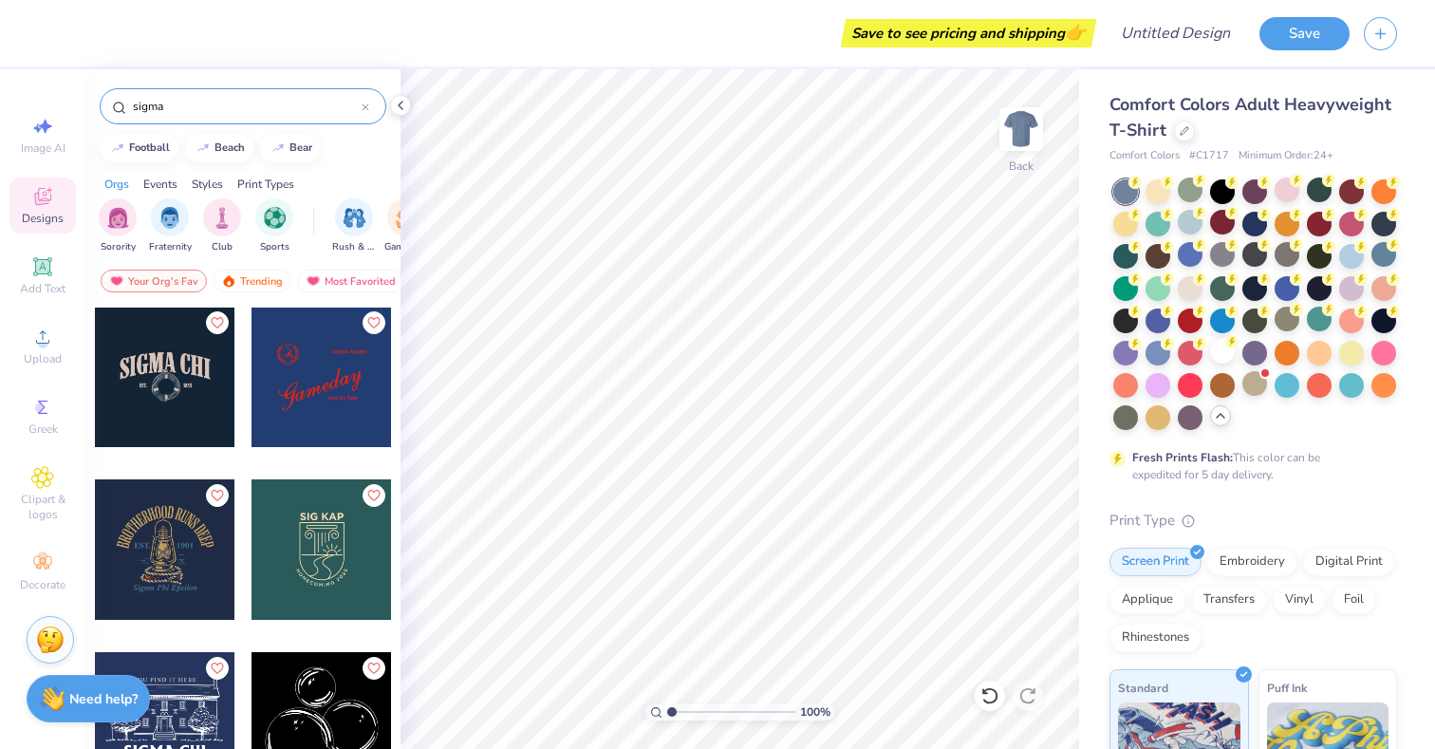
click at [226, 414] on div at bounding box center [165, 377] width 140 height 140
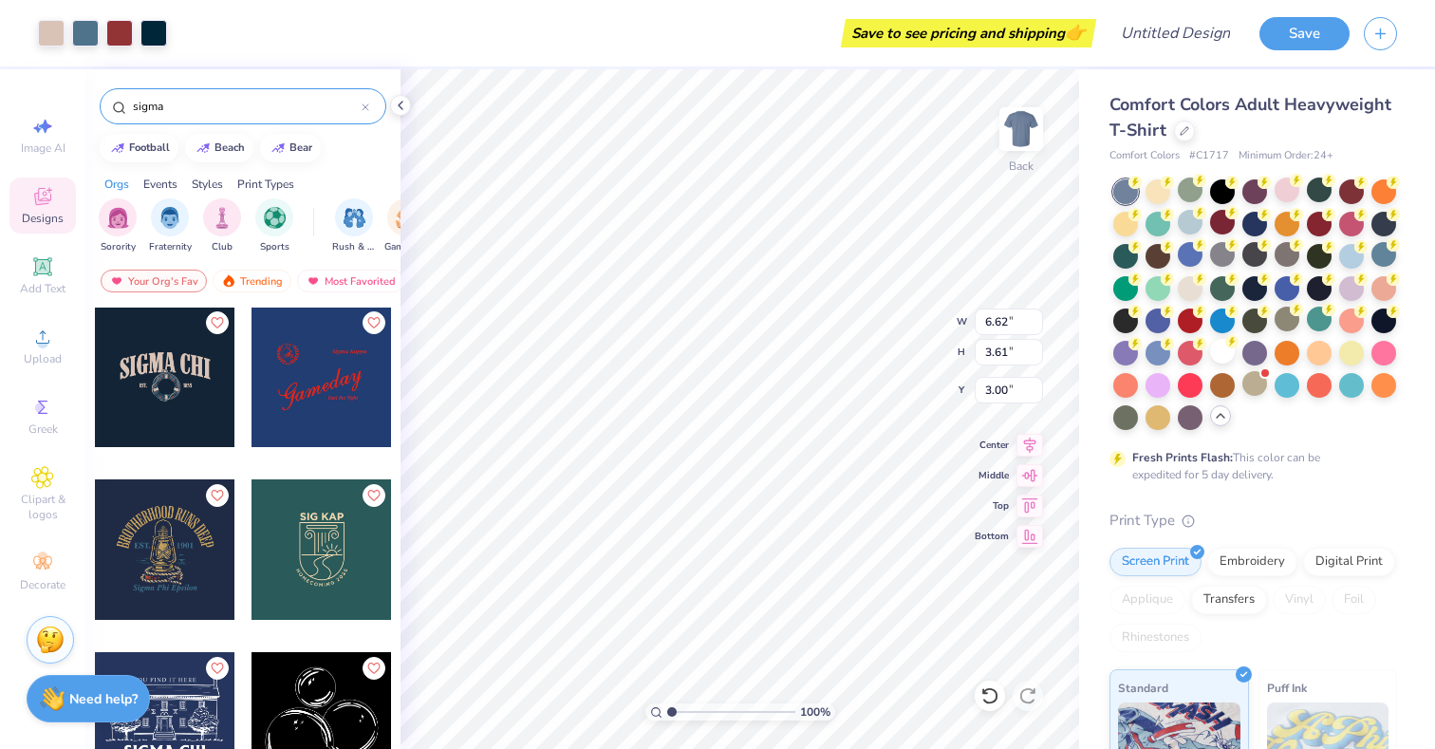
type input "6.62"
type input "3.61"
type input "5.97"
type input "3.26"
type input "3.36"
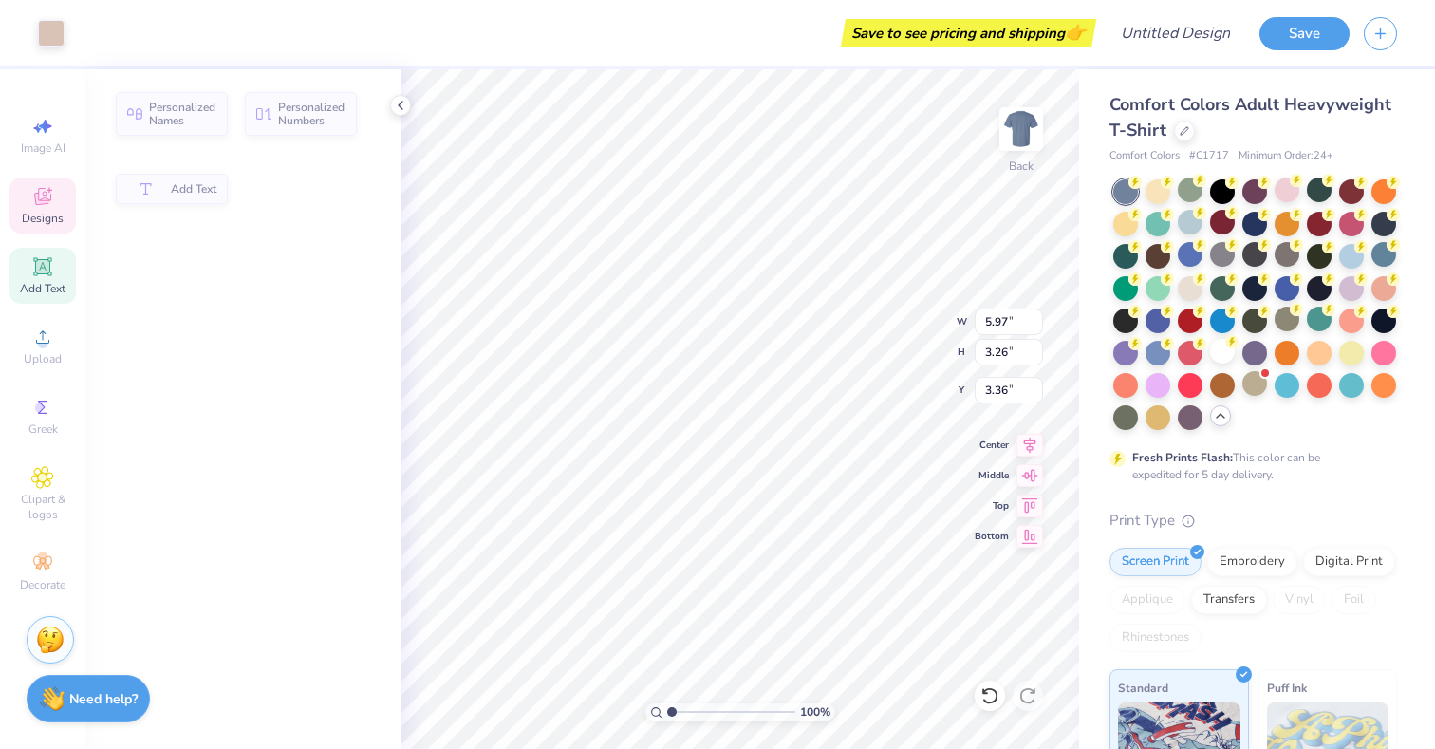
type input "1.79"
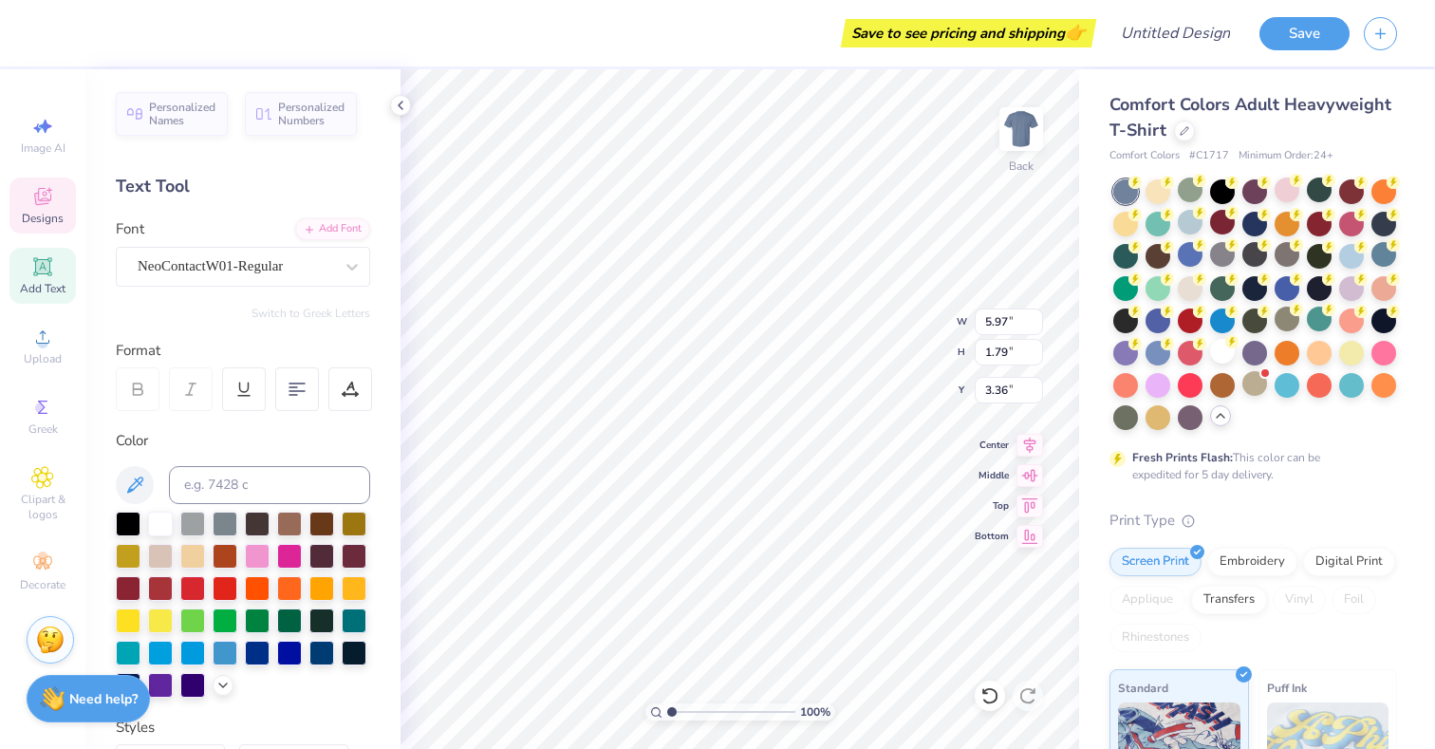
scroll to position [0, 2]
type textarea "SIGMA PI"
type input "8.24"
click at [161, 548] on div at bounding box center [160, 554] width 25 height 25
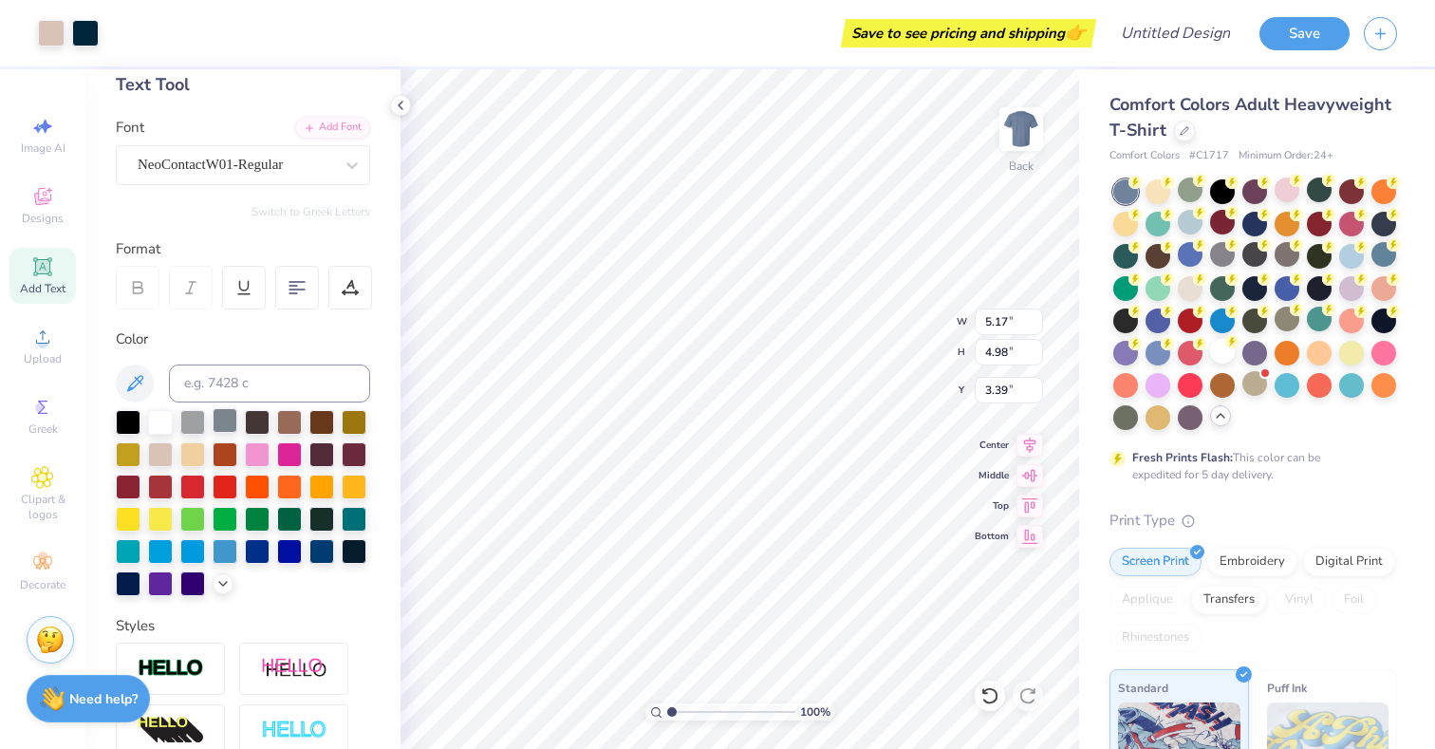
scroll to position [124, 0]
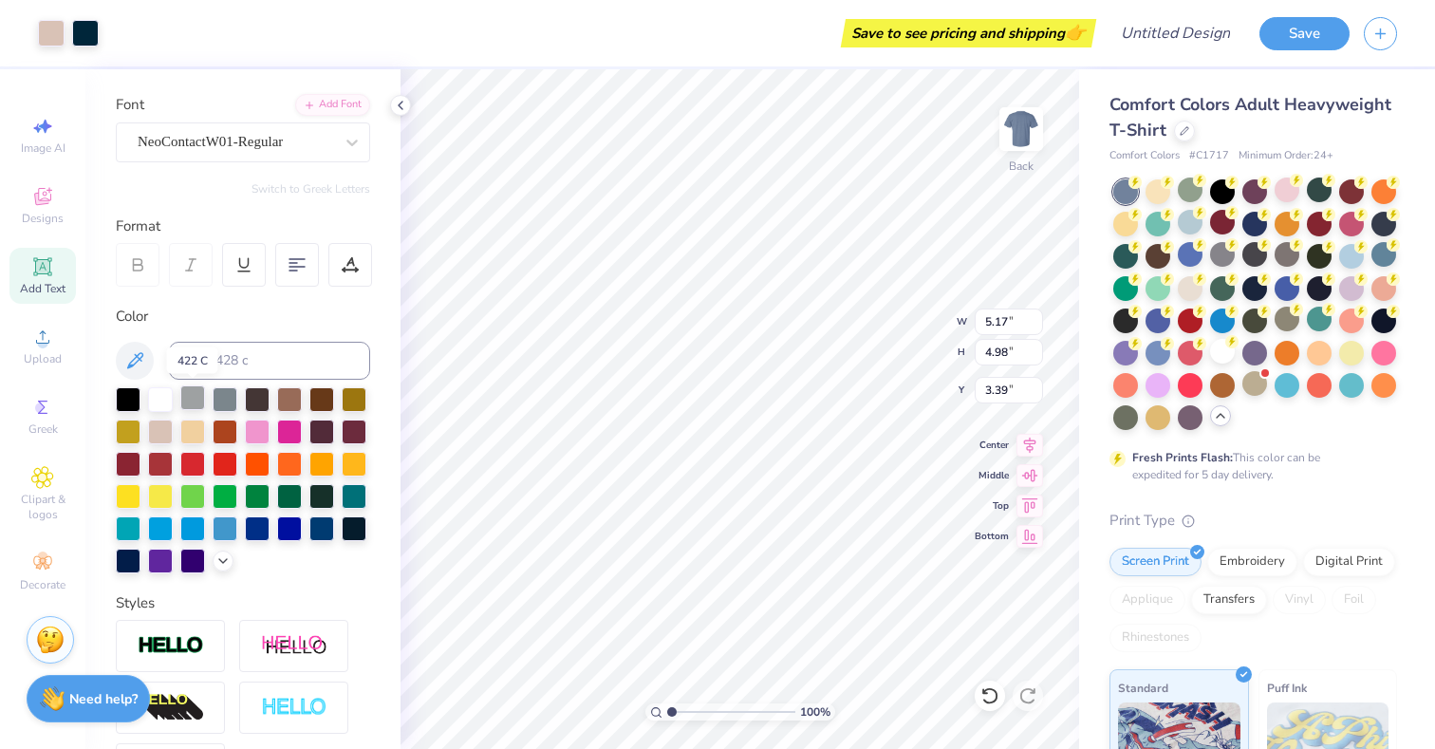
click at [194, 396] on div at bounding box center [192, 397] width 25 height 25
click at [222, 408] on div at bounding box center [225, 397] width 25 height 25
click at [132, 401] on div at bounding box center [128, 397] width 25 height 25
click at [225, 554] on icon at bounding box center [222, 558] width 15 height 15
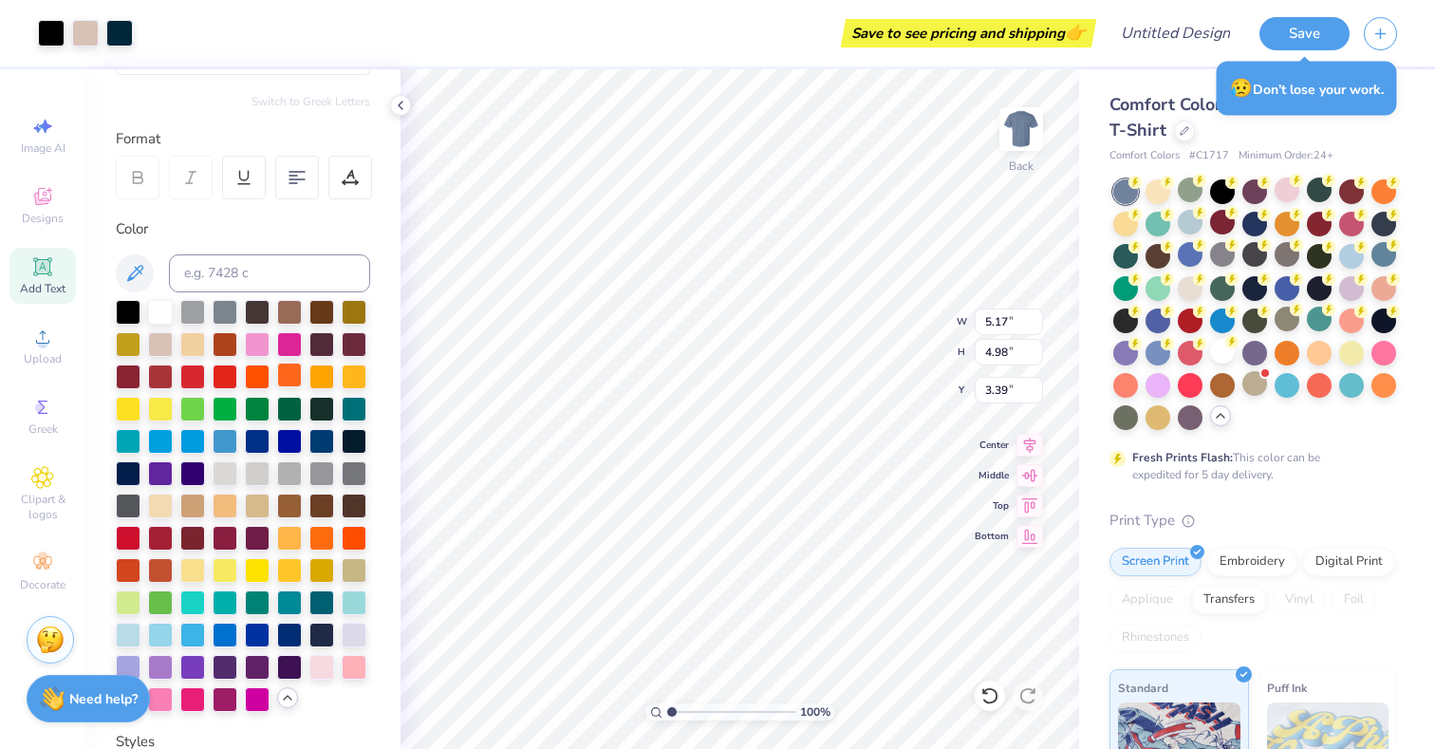
scroll to position [251, 0]
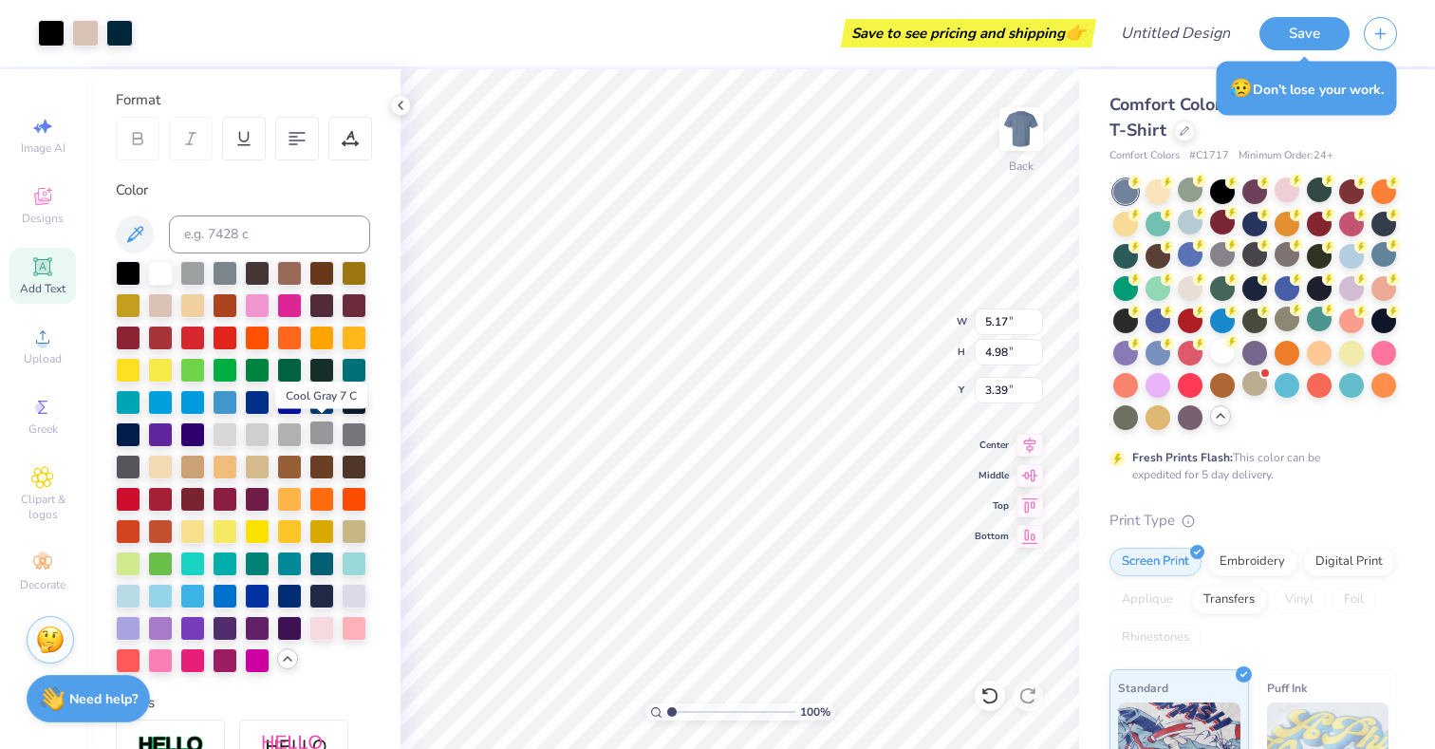
click at [315, 433] on div at bounding box center [321, 433] width 25 height 25
click at [342, 443] on div at bounding box center [354, 433] width 25 height 25
click at [261, 441] on div at bounding box center [257, 433] width 25 height 25
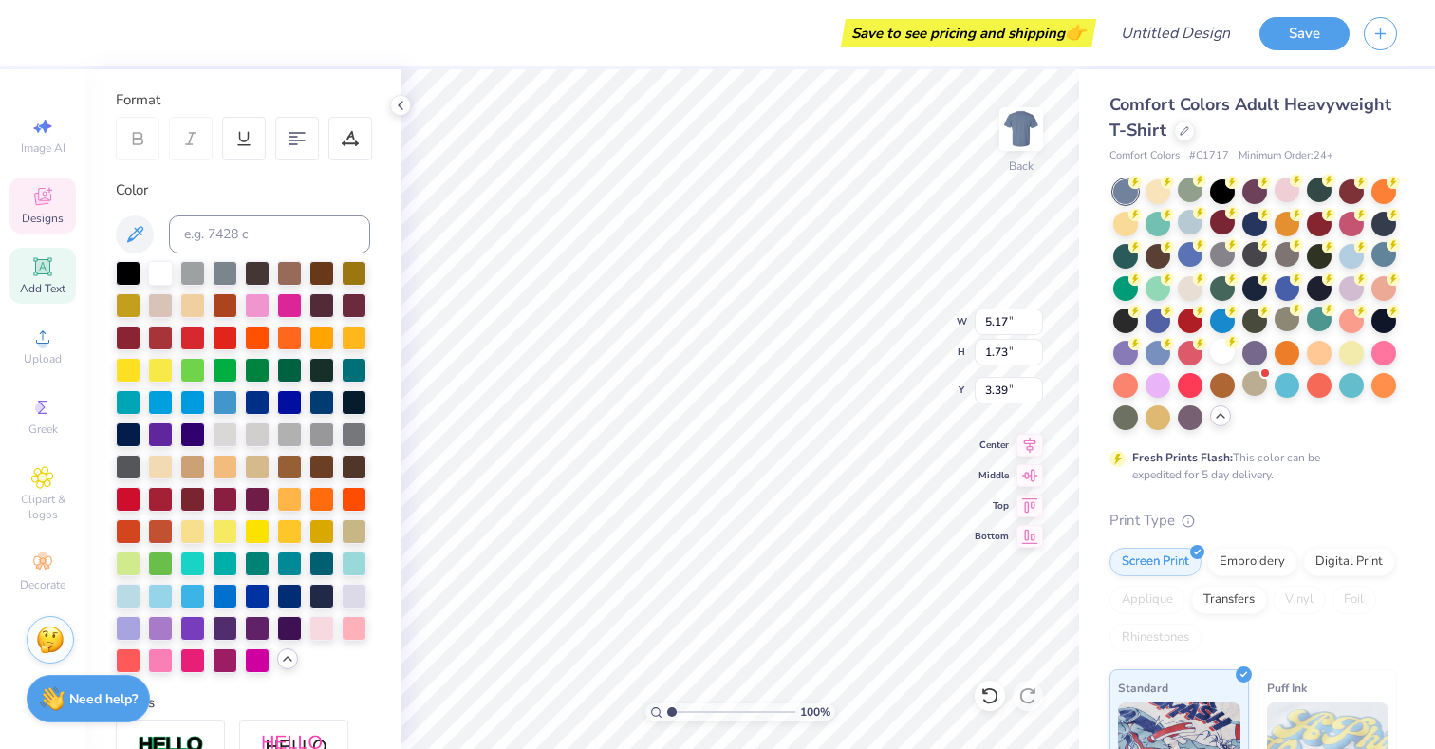
type input "2.13"
type input "3.00"
click at [49, 225] on span "Designs" at bounding box center [43, 218] width 42 height 15
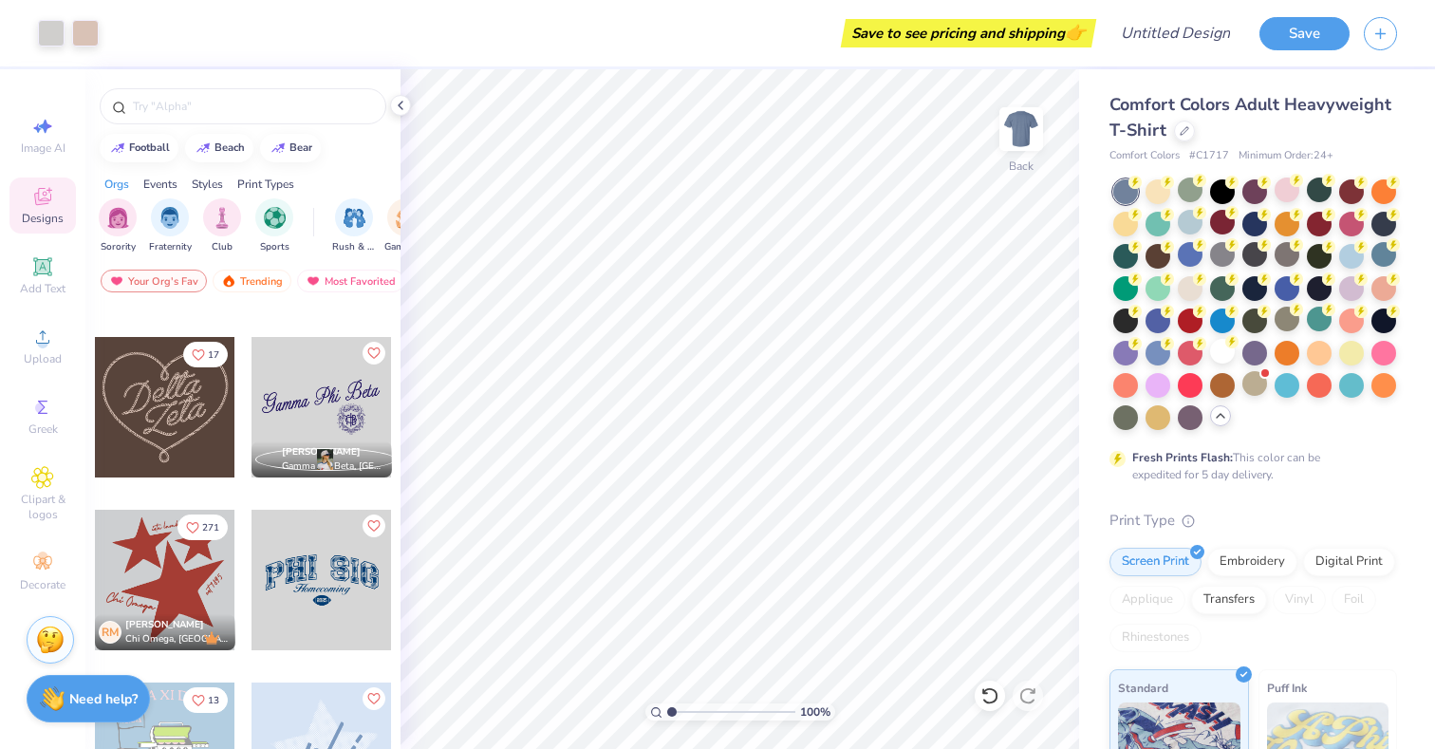
scroll to position [849, 0]
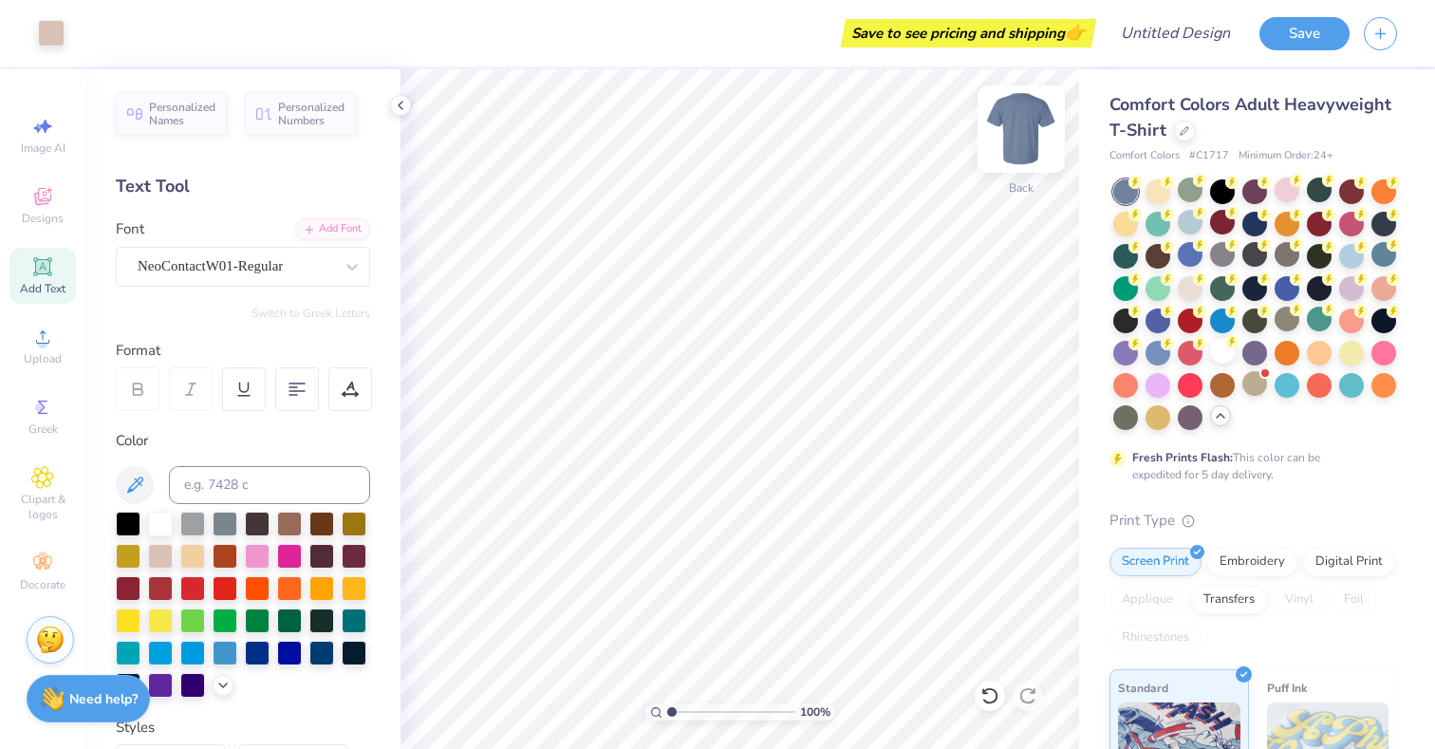
click at [1013, 136] on img at bounding box center [1021, 129] width 76 height 76
click at [41, 198] on icon at bounding box center [42, 196] width 17 height 17
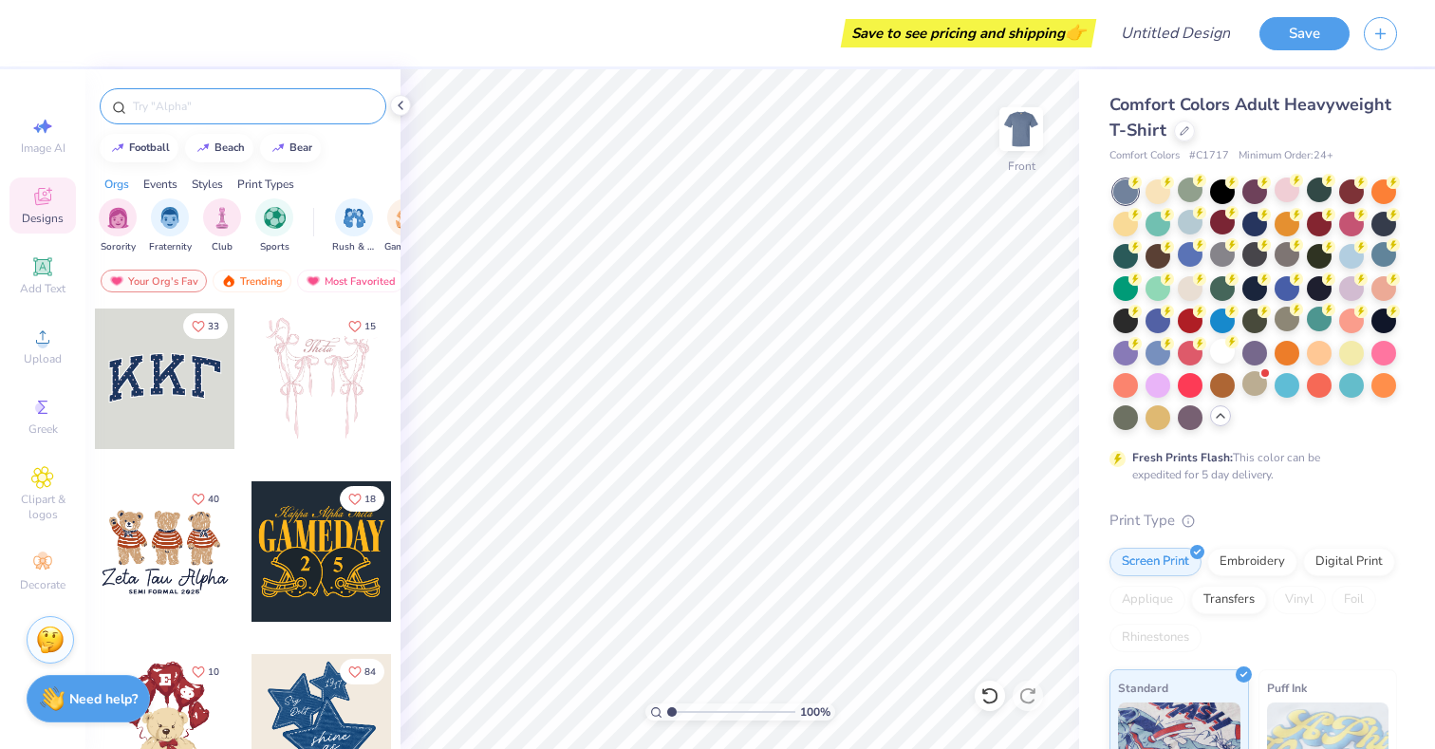
click at [216, 107] on input "text" at bounding box center [252, 106] width 243 height 19
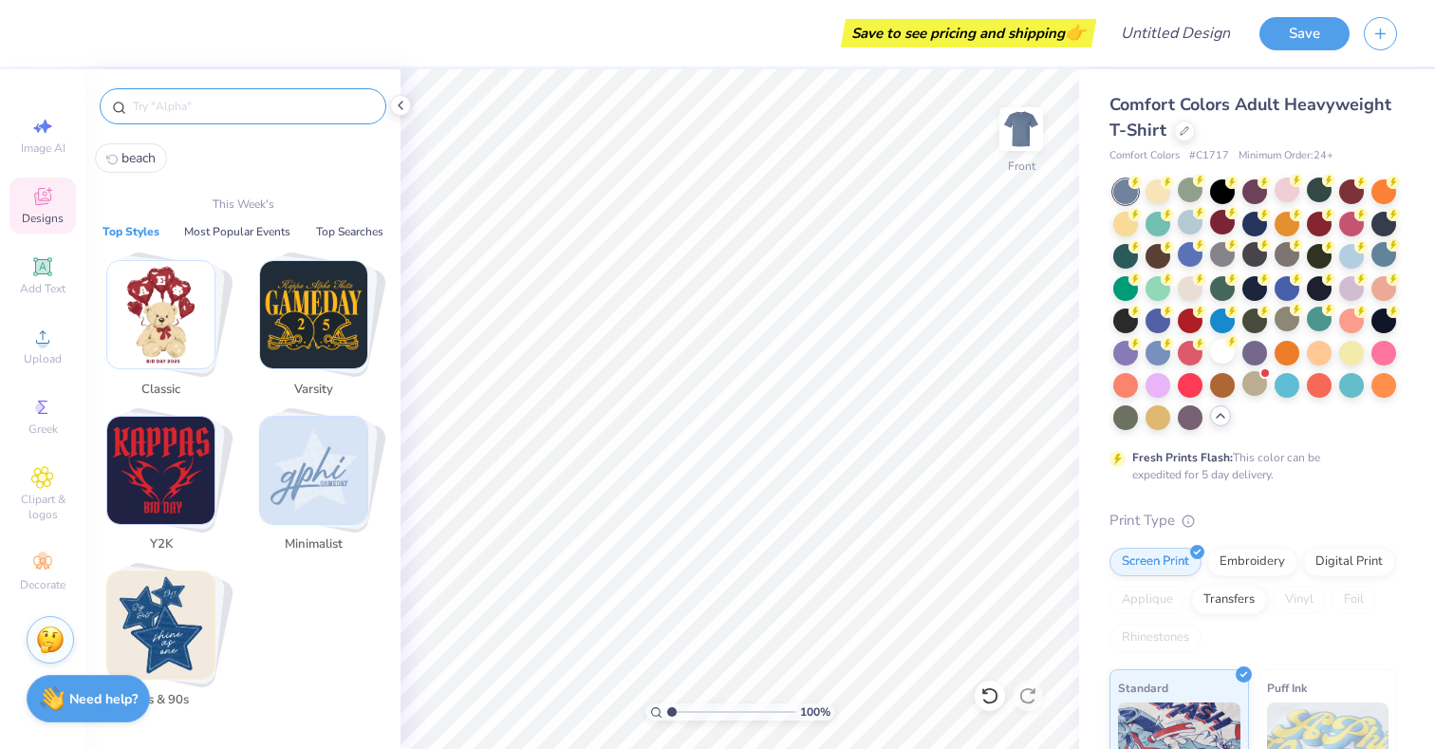
click at [134, 157] on span "beach" at bounding box center [139, 158] width 34 height 18
type input "beach"
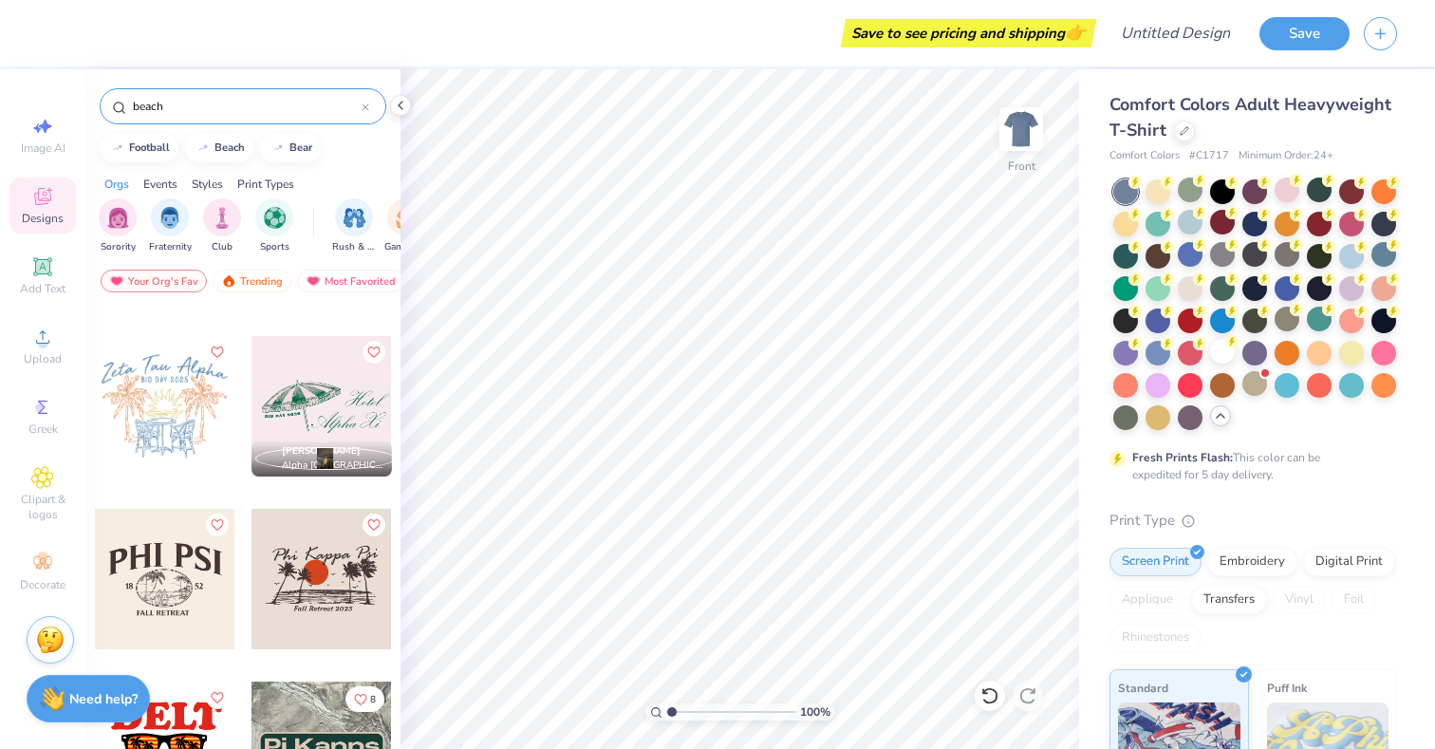
scroll to position [1180, 0]
click at [205, 398] on div at bounding box center [165, 408] width 140 height 140
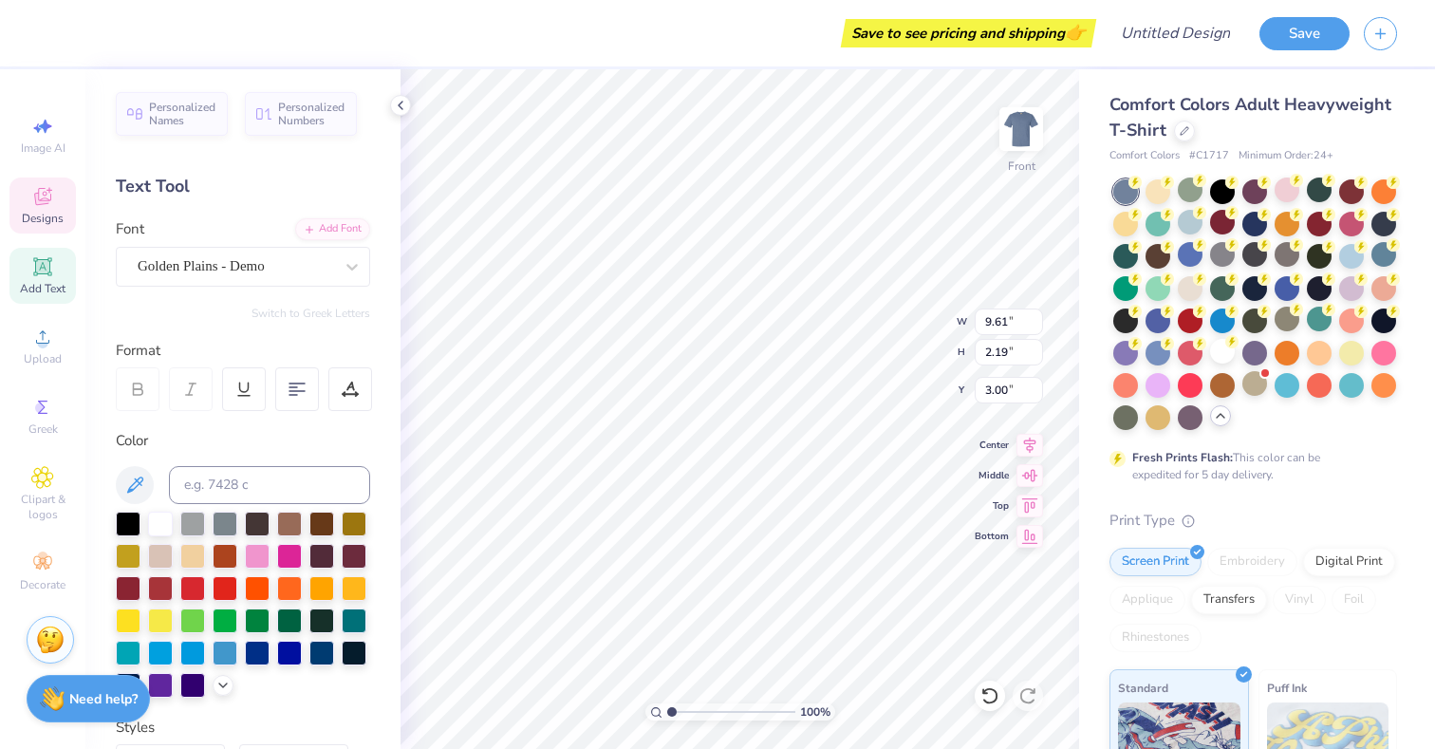
scroll to position [0, 3]
click at [157, 523] on div at bounding box center [160, 522] width 25 height 25
type textarea "Sigma Pi"
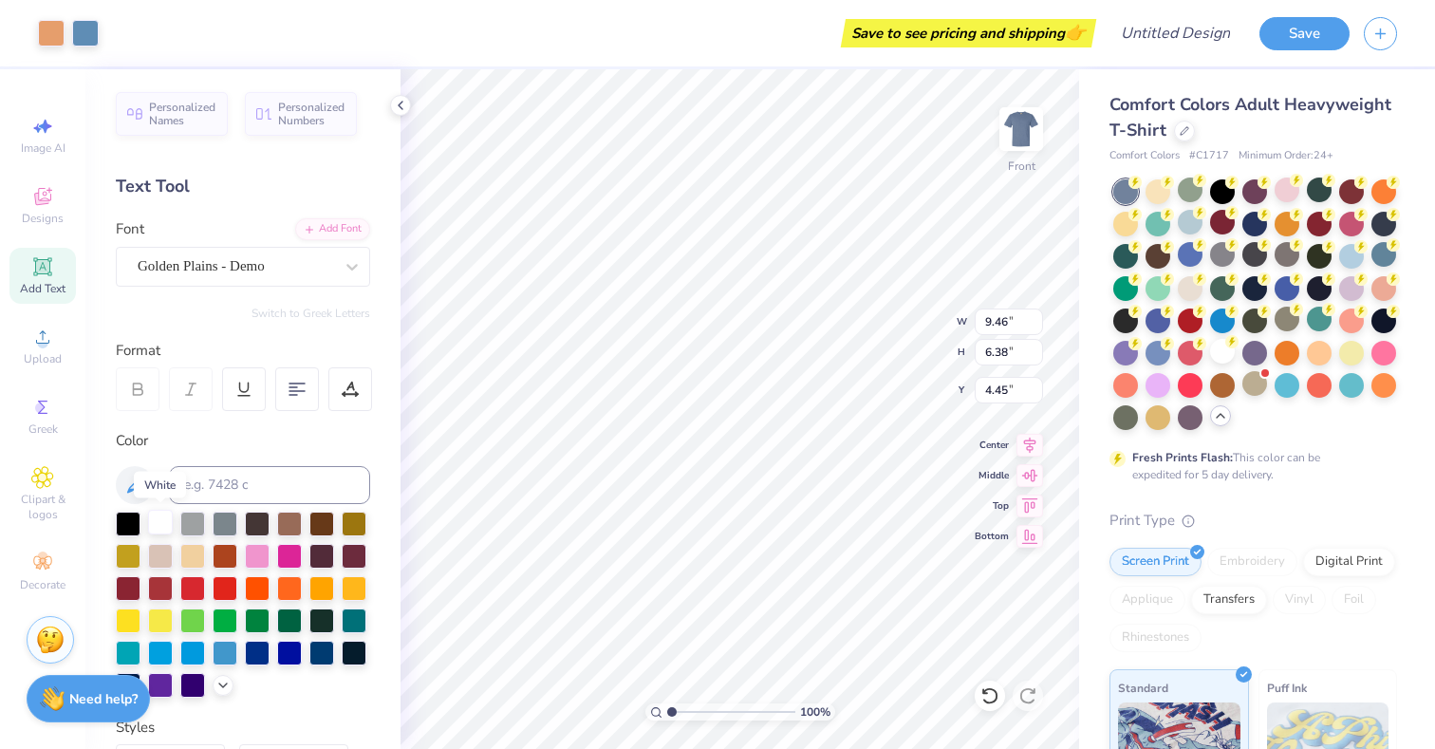
click at [161, 520] on div at bounding box center [160, 522] width 25 height 25
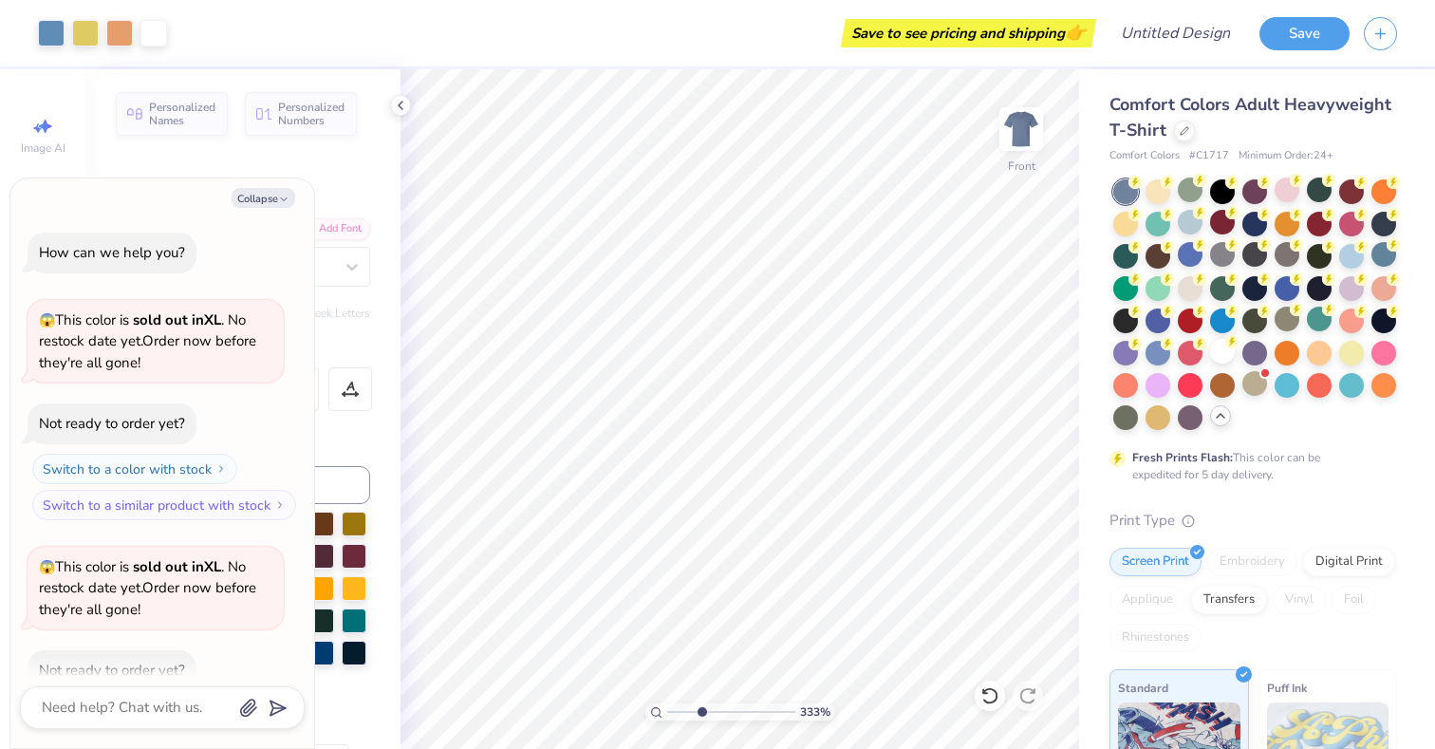
type input "3.54"
type textarea "x"
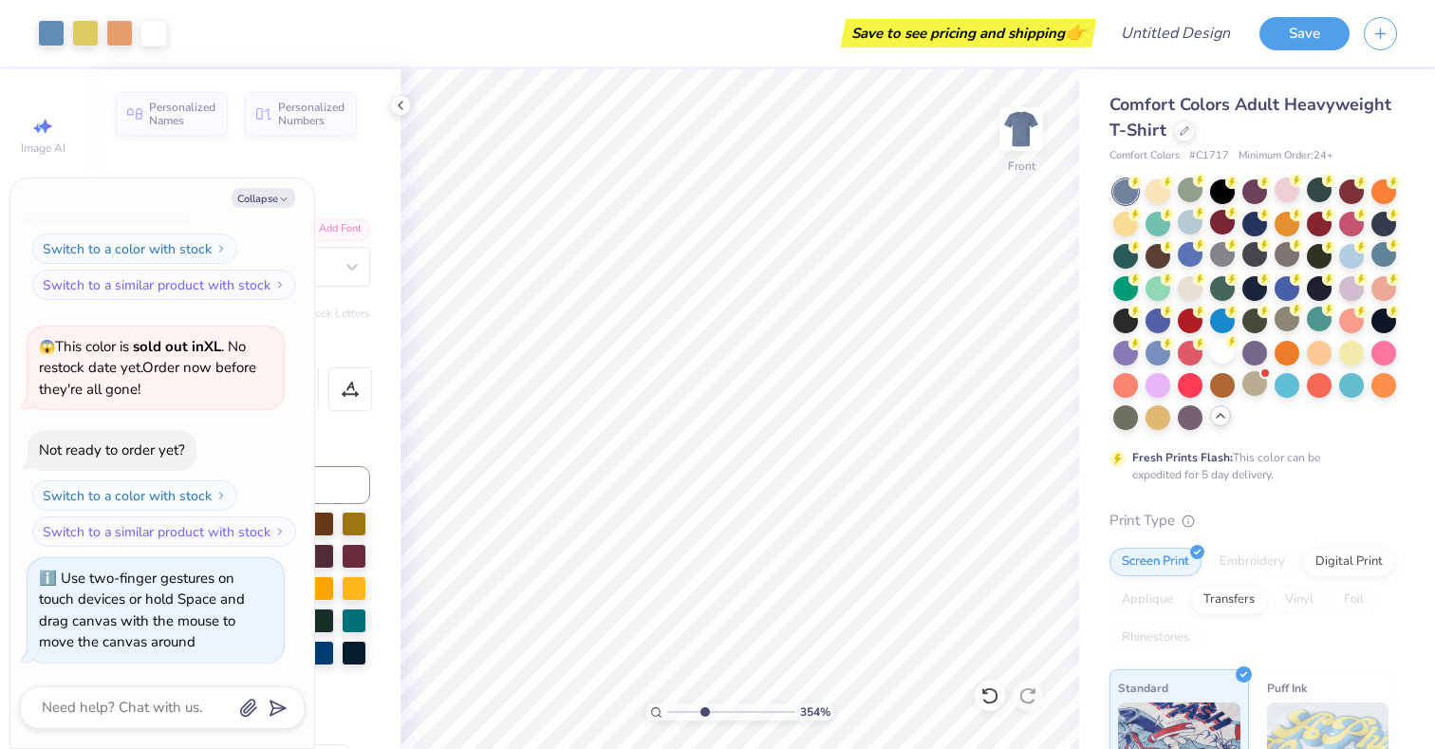
drag, startPoint x: 671, startPoint y: 714, endPoint x: 703, endPoint y: 714, distance: 32.3
type input "3.53"
click at [703, 714] on input "range" at bounding box center [731, 711] width 128 height 17
type textarea "x"
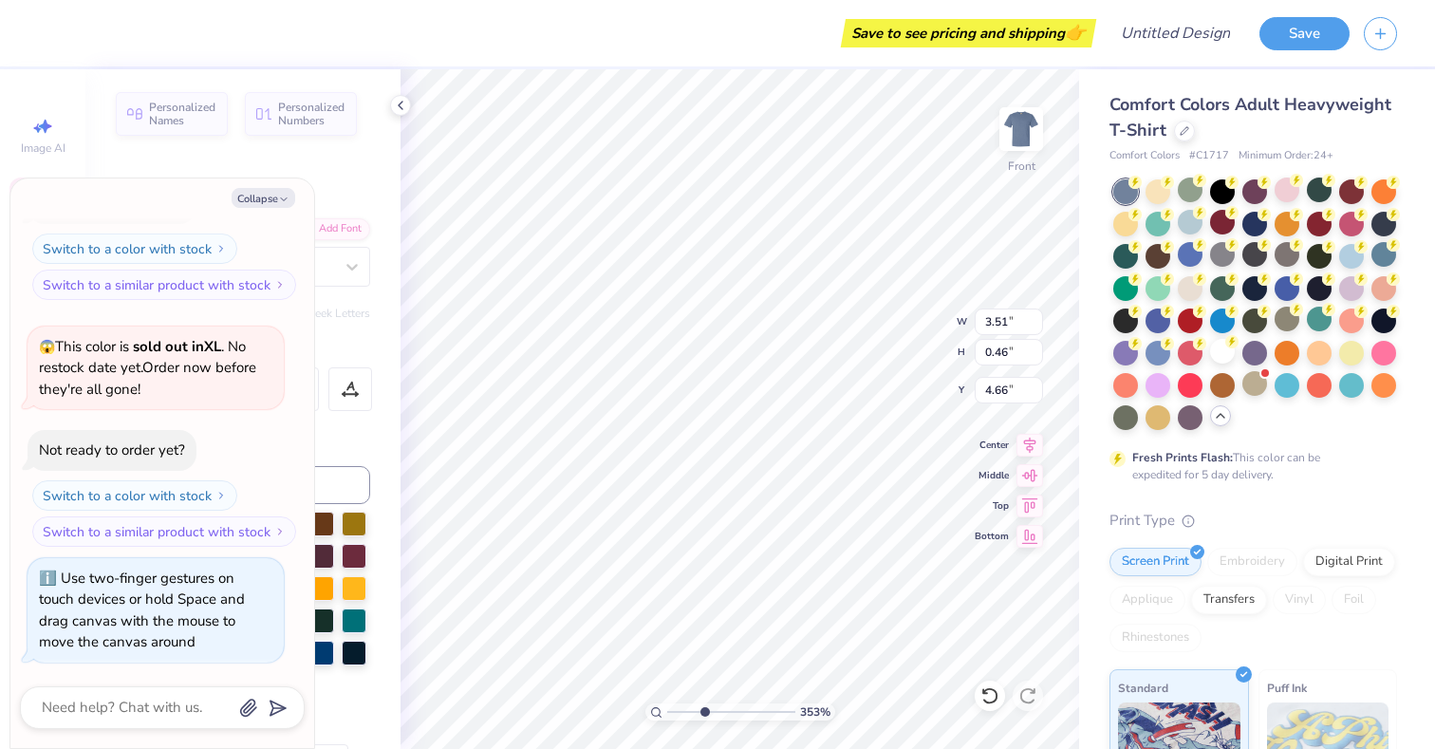
type textarea "C"
type textarea "x"
type textarea "C-"
type textarea "x"
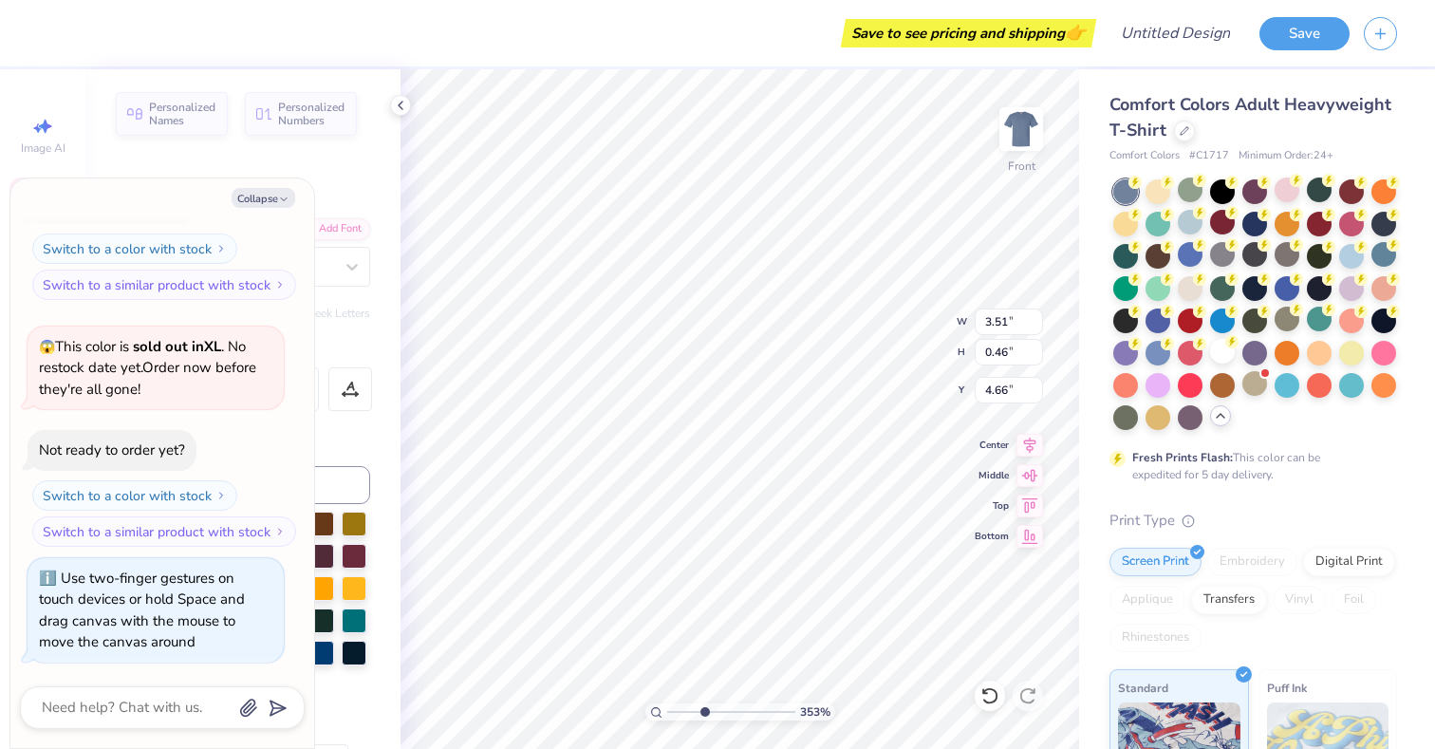
type textarea "C-S"
type textarea "x"
type textarea "C-Se"
type textarea "x"
type textarea "C-Ses"
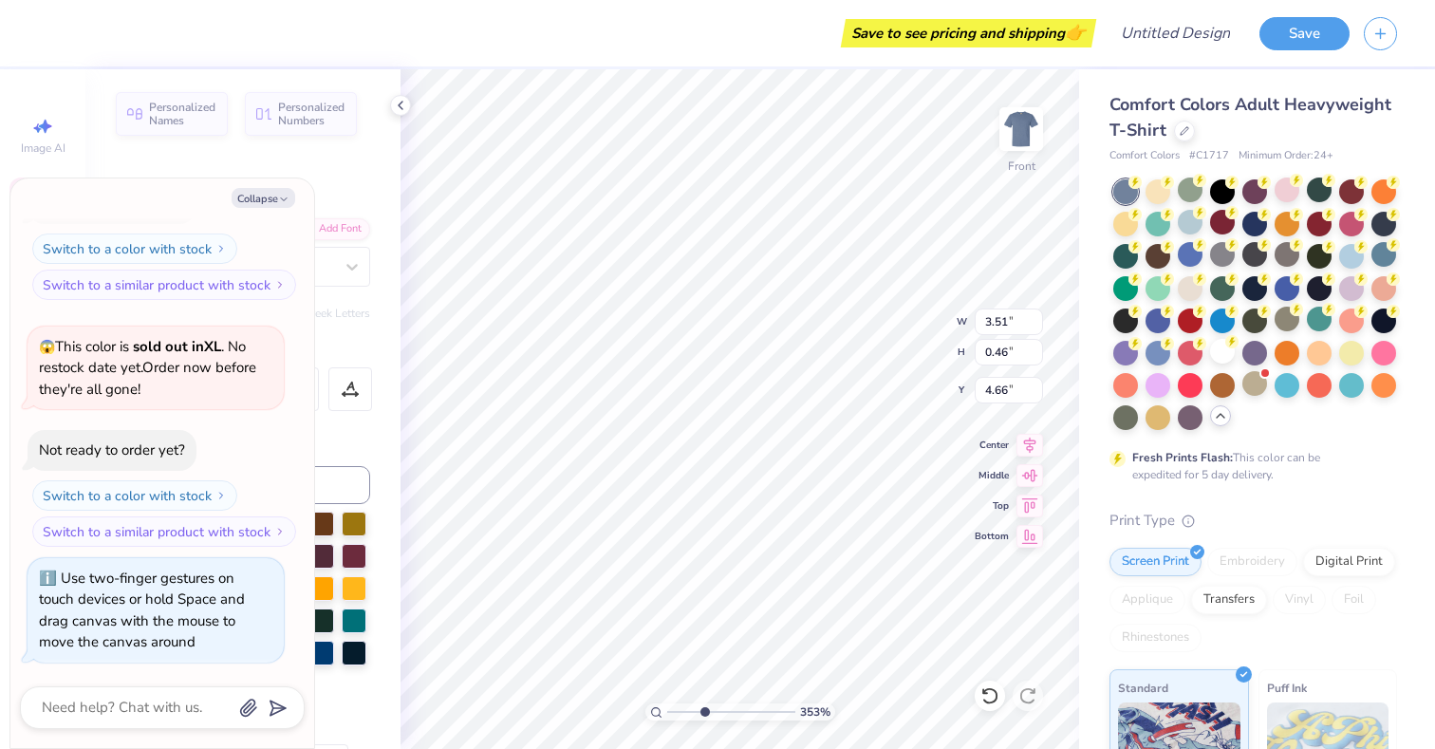
type textarea "x"
type textarea "C-Sesh"
type textarea "x"
type textarea "C-Sesh"
type textarea "x"
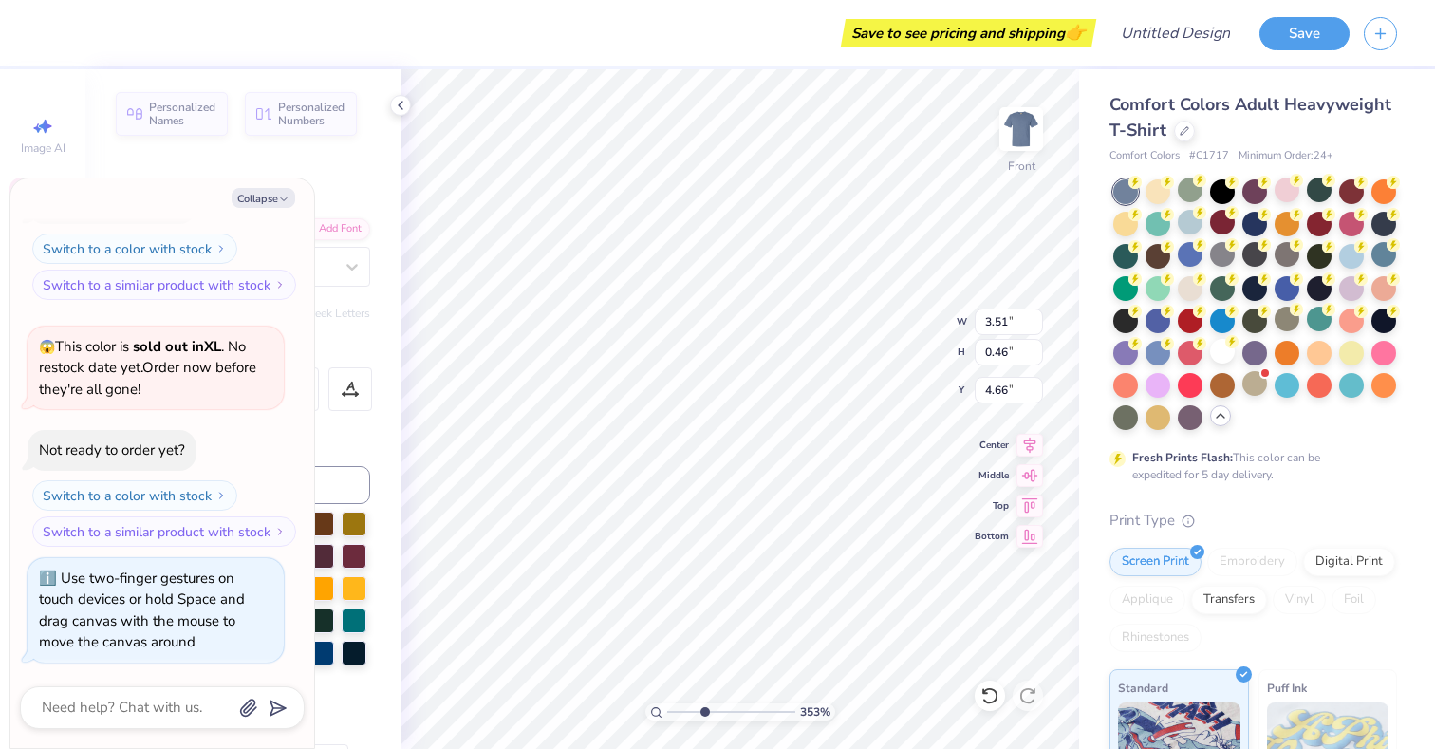
type textarea "C-Sesh 2"
type textarea "x"
type textarea "C-Sesh"
type textarea "x"
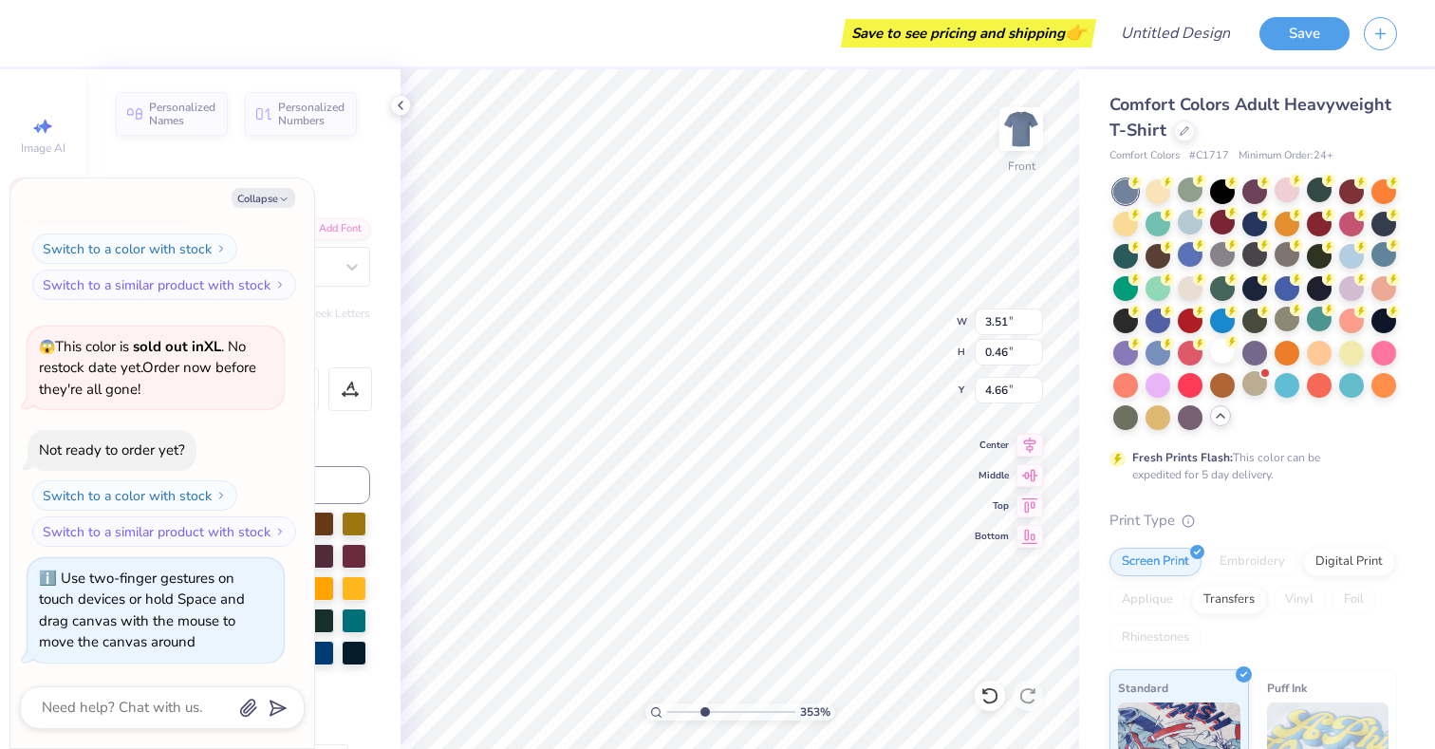
type textarea "C-Sesh '"
type textarea "x"
type textarea "C-Sesh '25"
type textarea "x"
type textarea "C-Sesh 25"
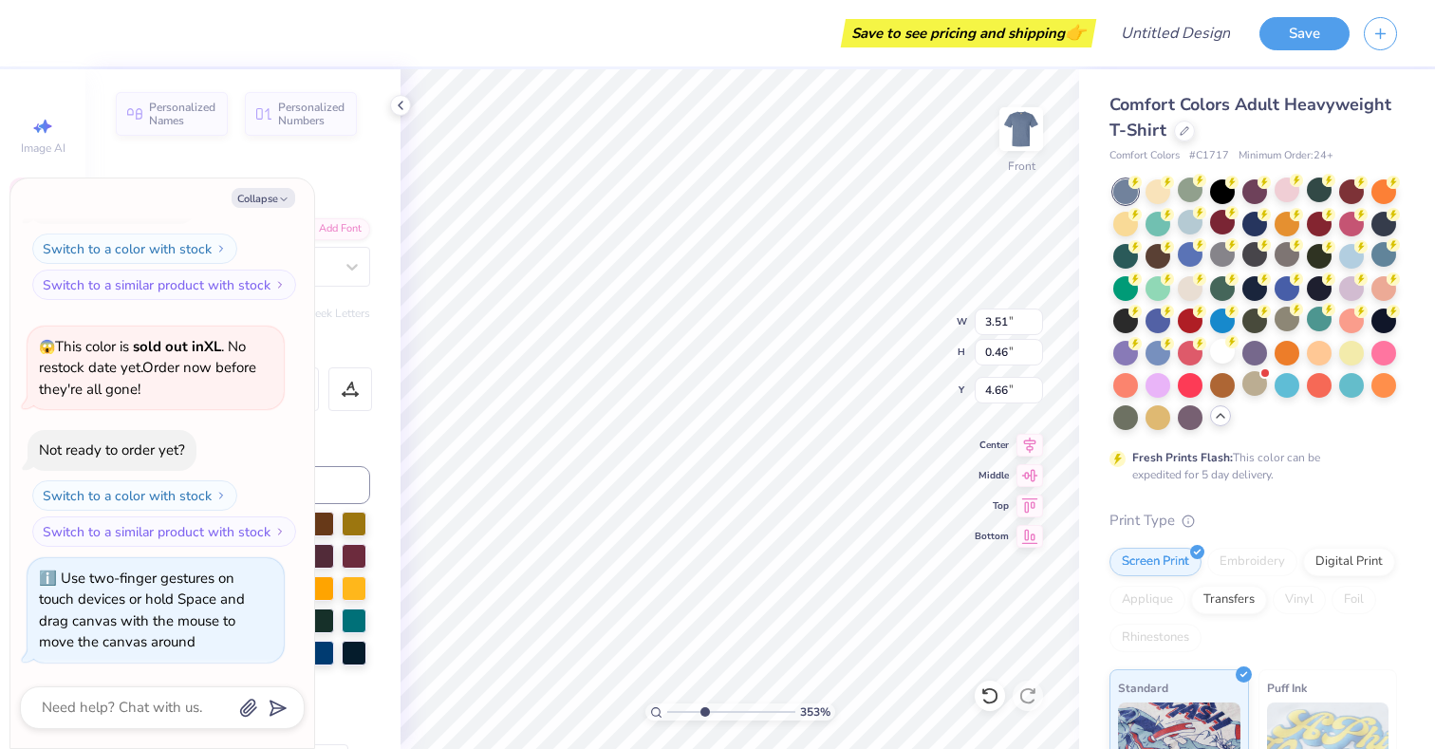
type textarea "x"
type textarea "C-Sesh 225"
type textarea "x"
type textarea "C-Sesh 2025"
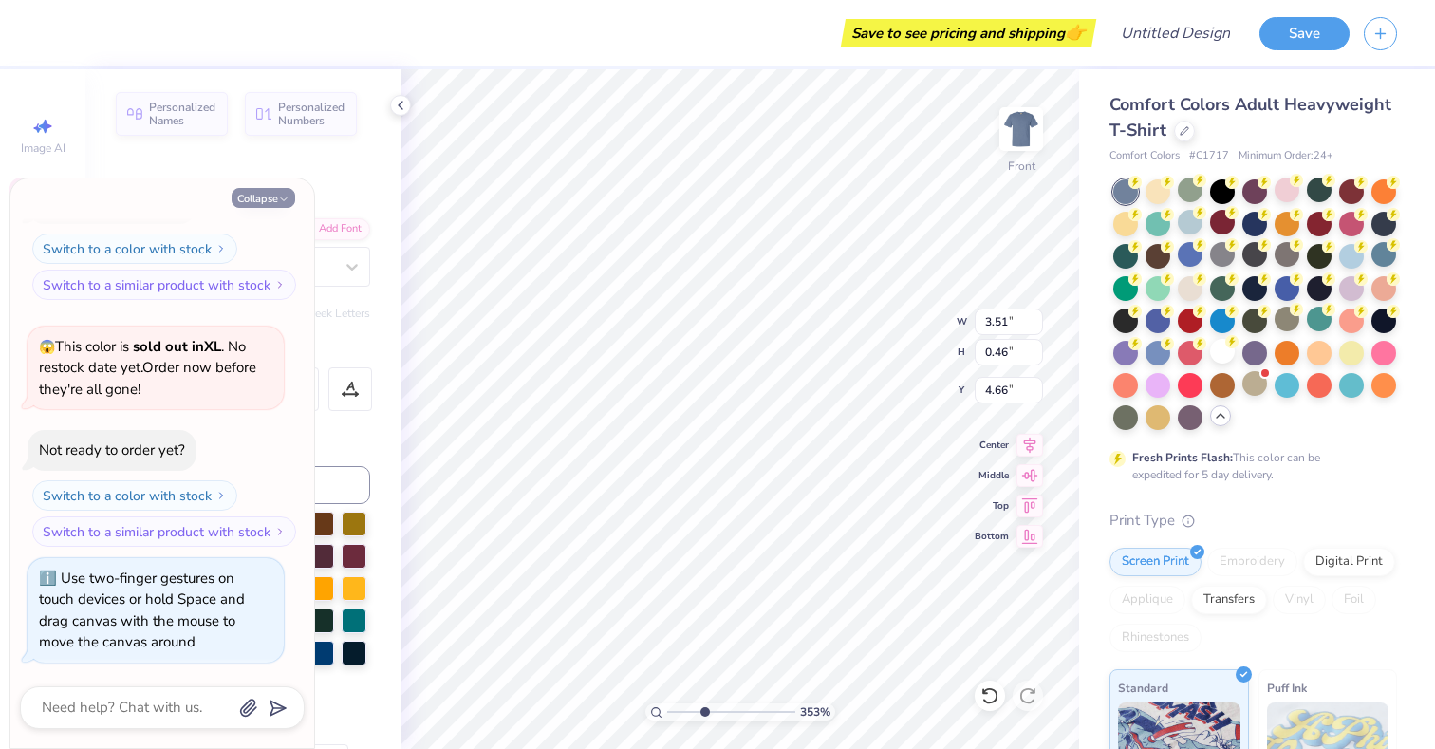
click at [267, 198] on button "Collapse" at bounding box center [264, 198] width 64 height 20
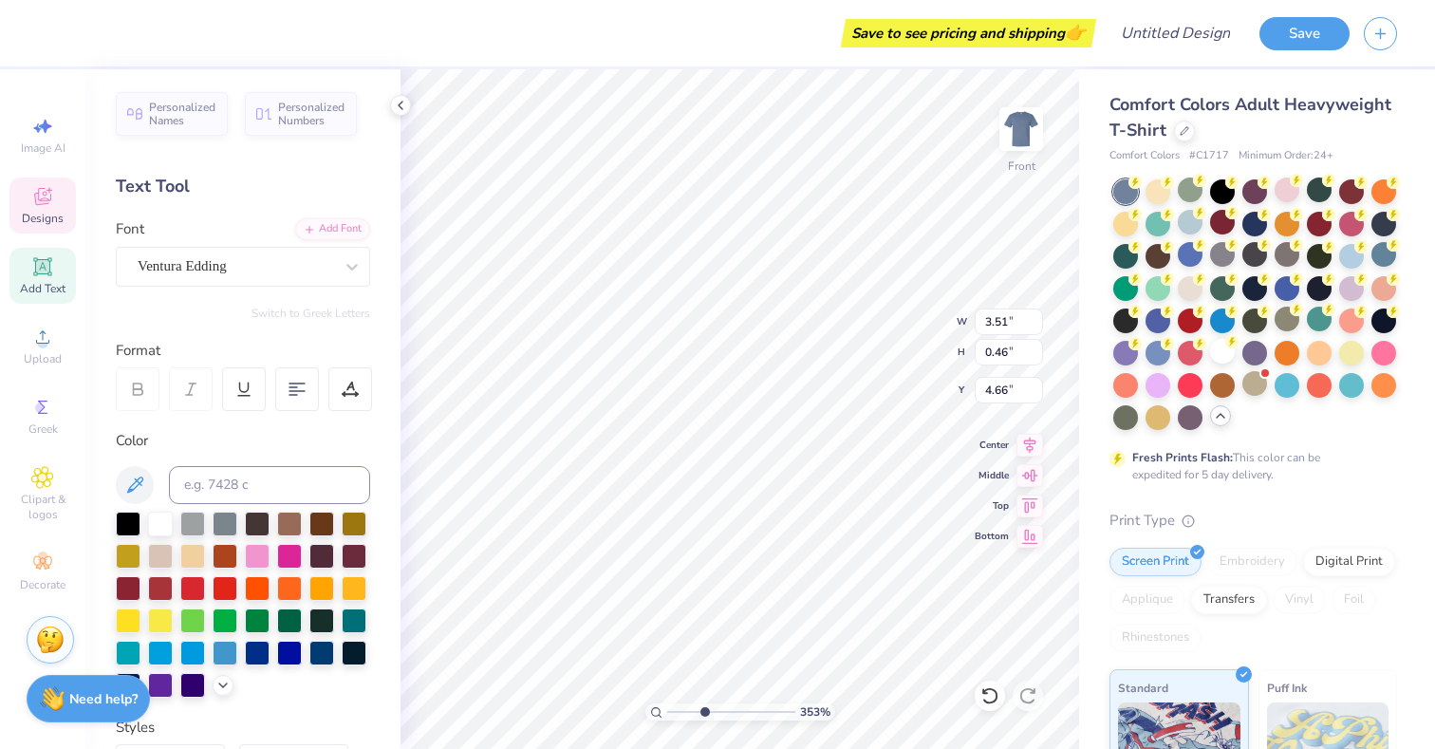
type textarea "x"
type input "3.36"
click at [188, 526] on div at bounding box center [192, 522] width 25 height 25
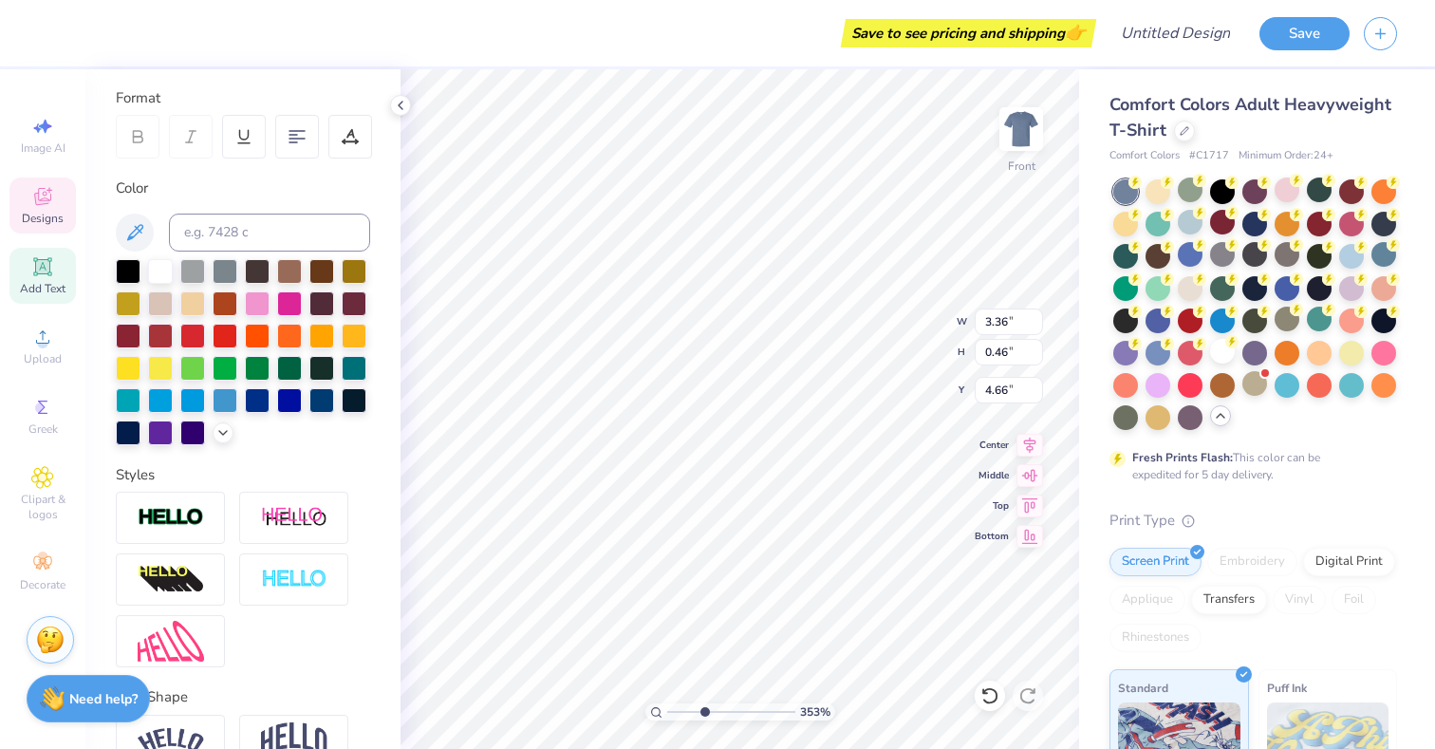
scroll to position [261, 0]
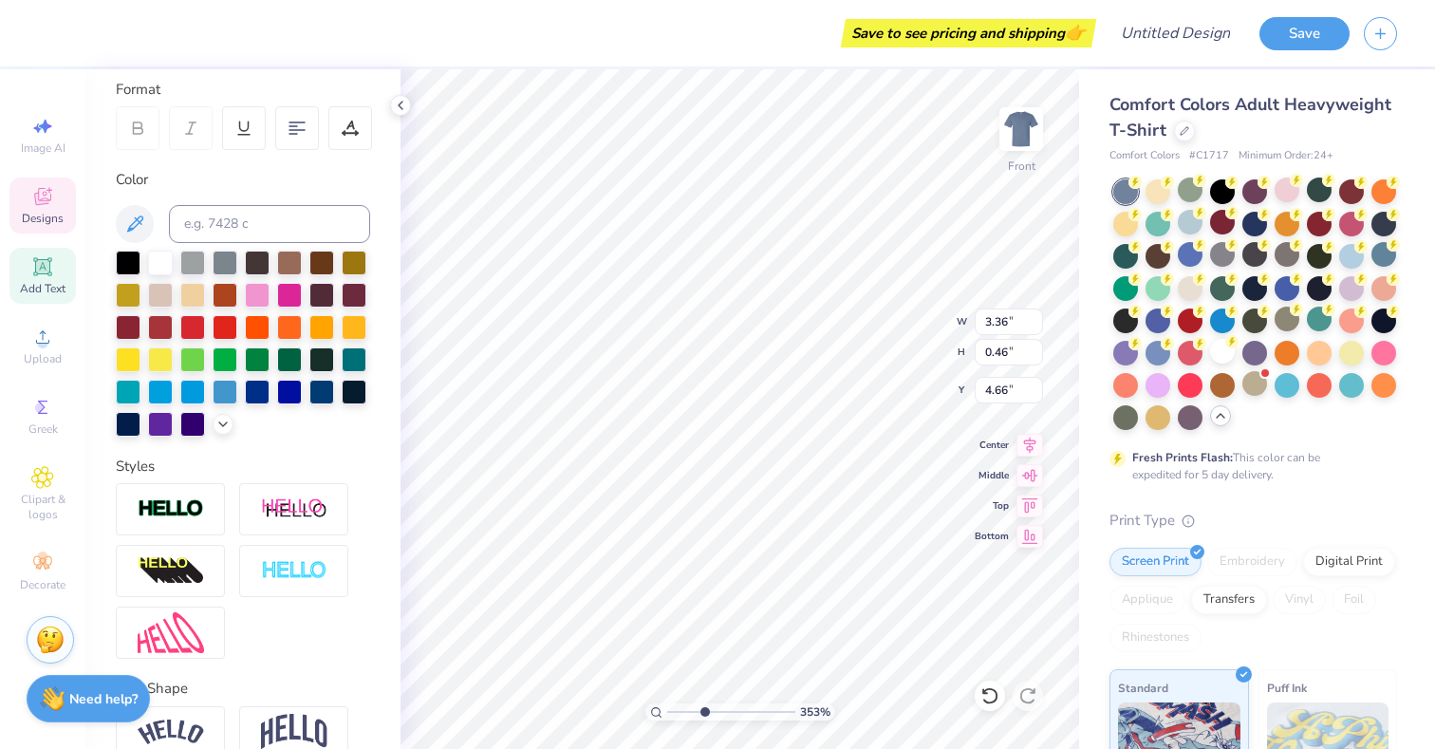
click at [220, 433] on div at bounding box center [243, 344] width 254 height 186
click at [221, 420] on icon at bounding box center [222, 422] width 15 height 15
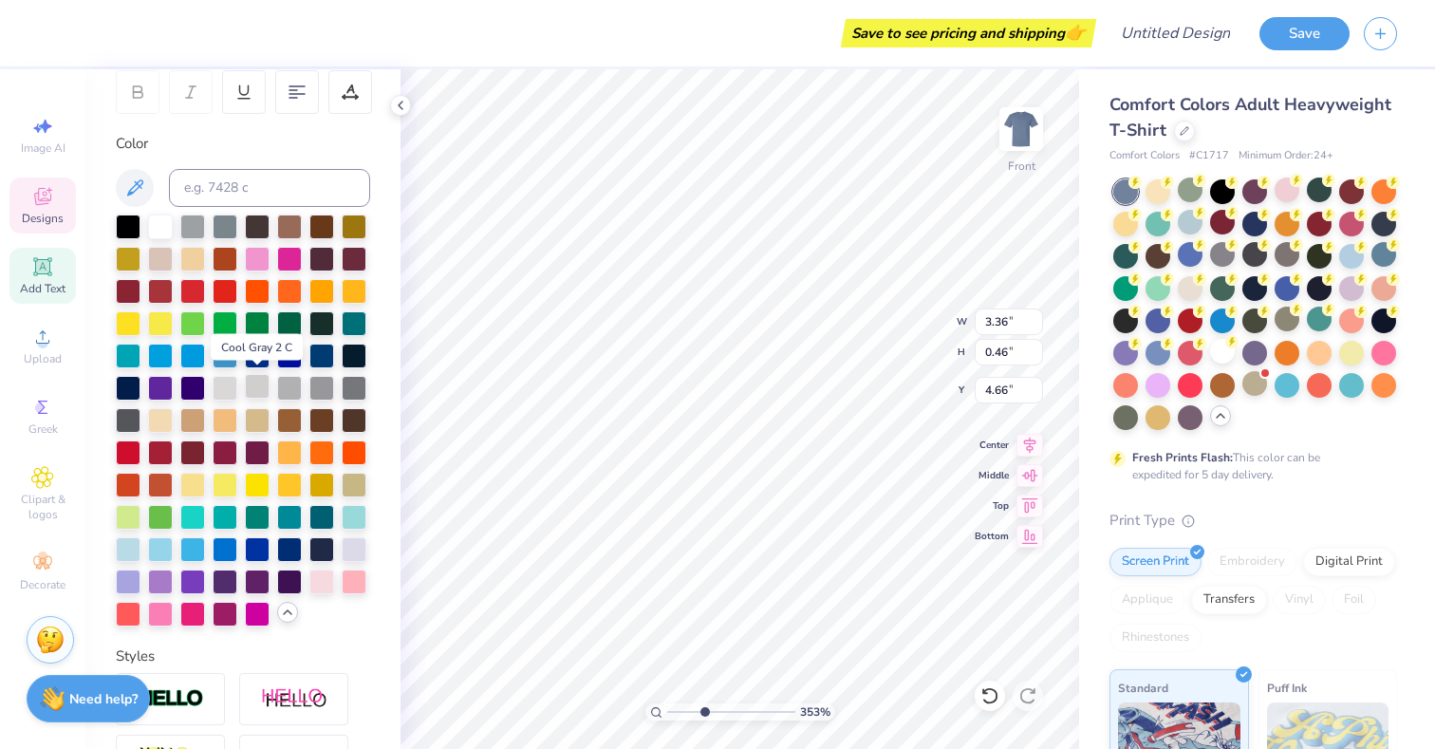
scroll to position [299, 0]
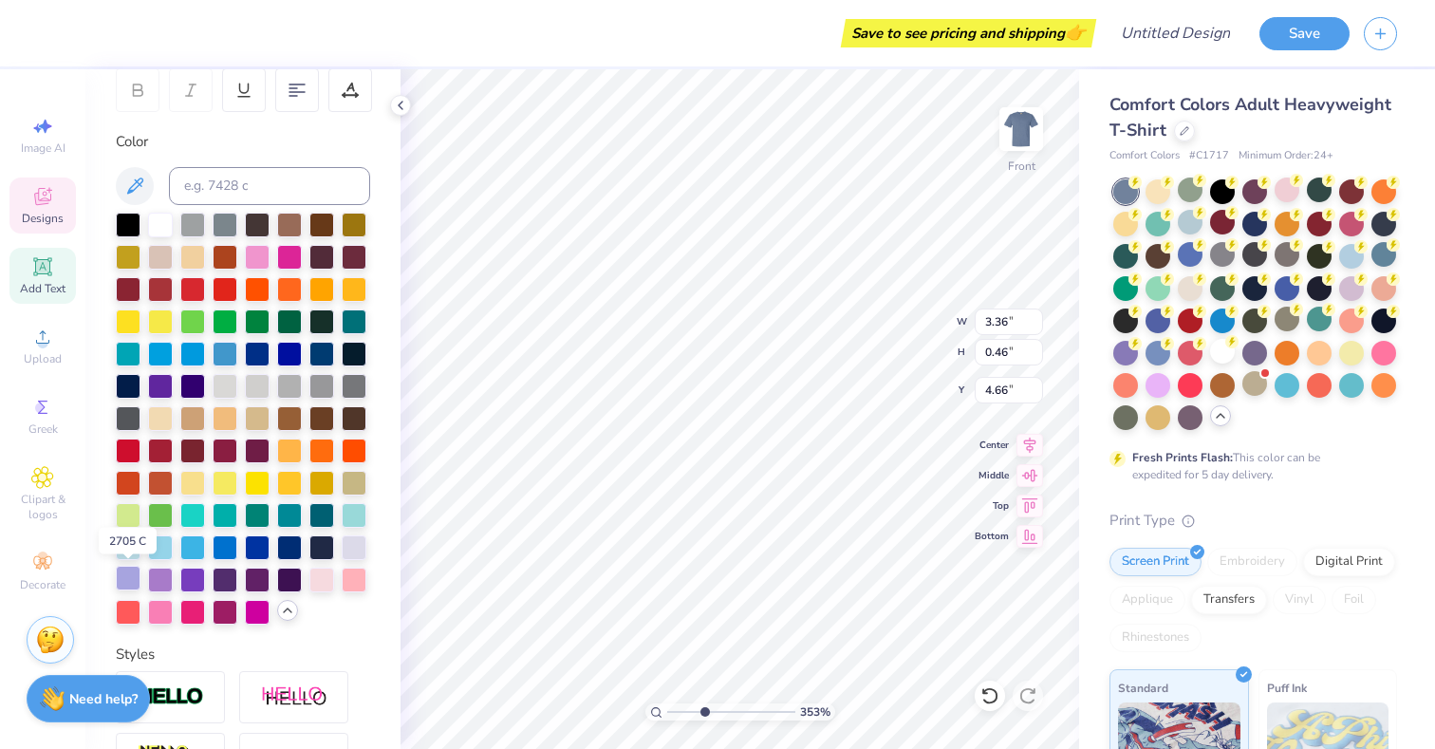
click at [129, 573] on div at bounding box center [128, 578] width 25 height 25
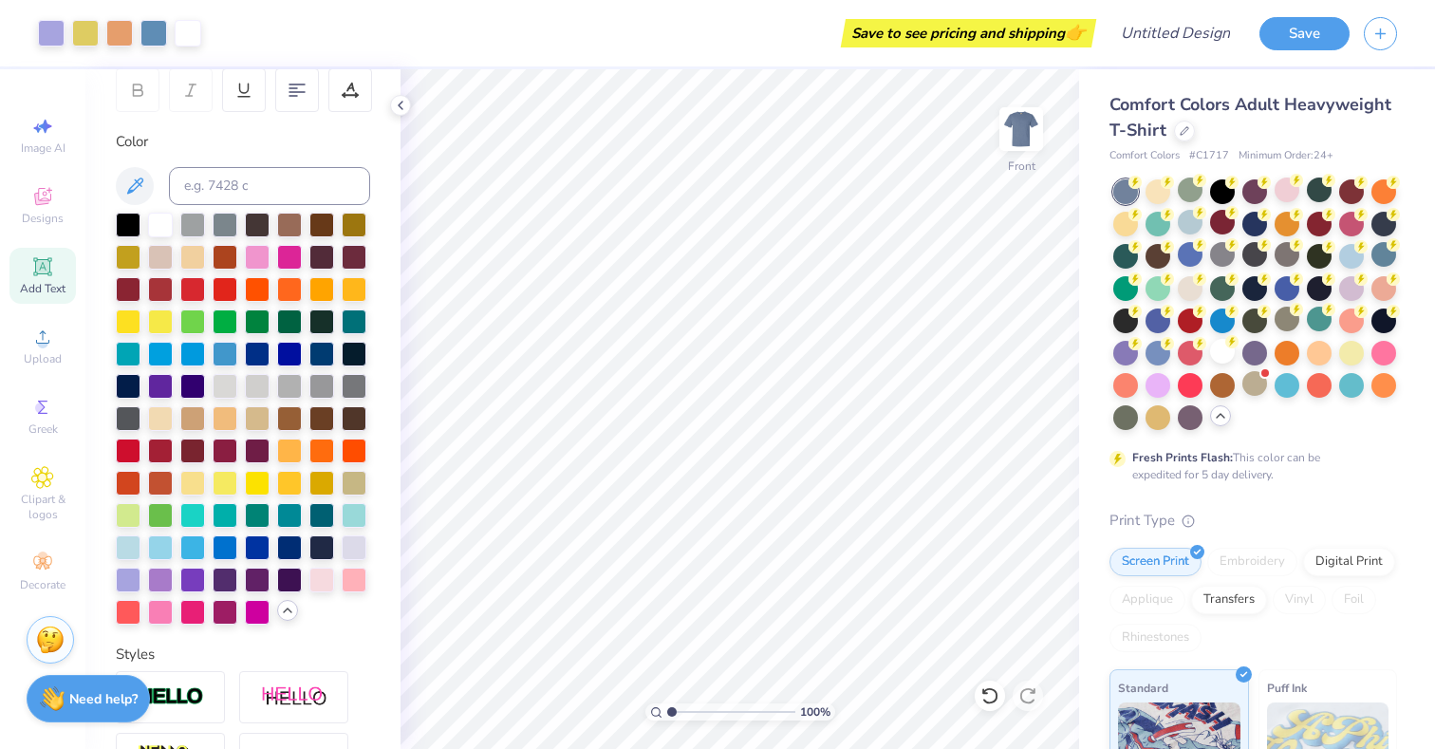
drag, startPoint x: 702, startPoint y: 712, endPoint x: 664, endPoint y: 708, distance: 38.2
click at [667, 708] on input "range" at bounding box center [731, 711] width 128 height 17
click at [1007, 136] on img at bounding box center [1021, 129] width 76 height 76
click at [1019, 148] on img at bounding box center [1021, 129] width 76 height 76
drag, startPoint x: 672, startPoint y: 713, endPoint x: 690, endPoint y: 711, distance: 18.1
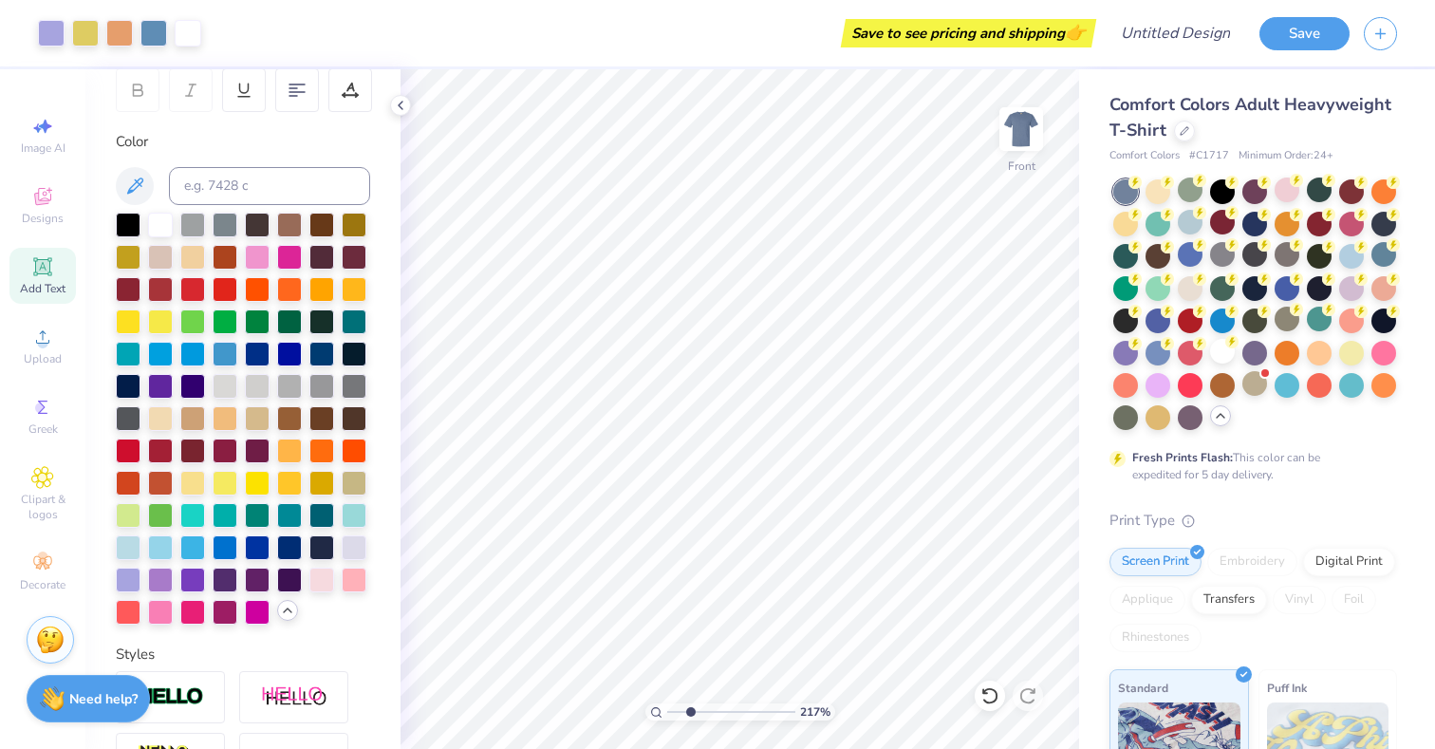
click at [690, 711] on input "range" at bounding box center [731, 711] width 128 height 17
click at [127, 28] on div at bounding box center [119, 31] width 27 height 27
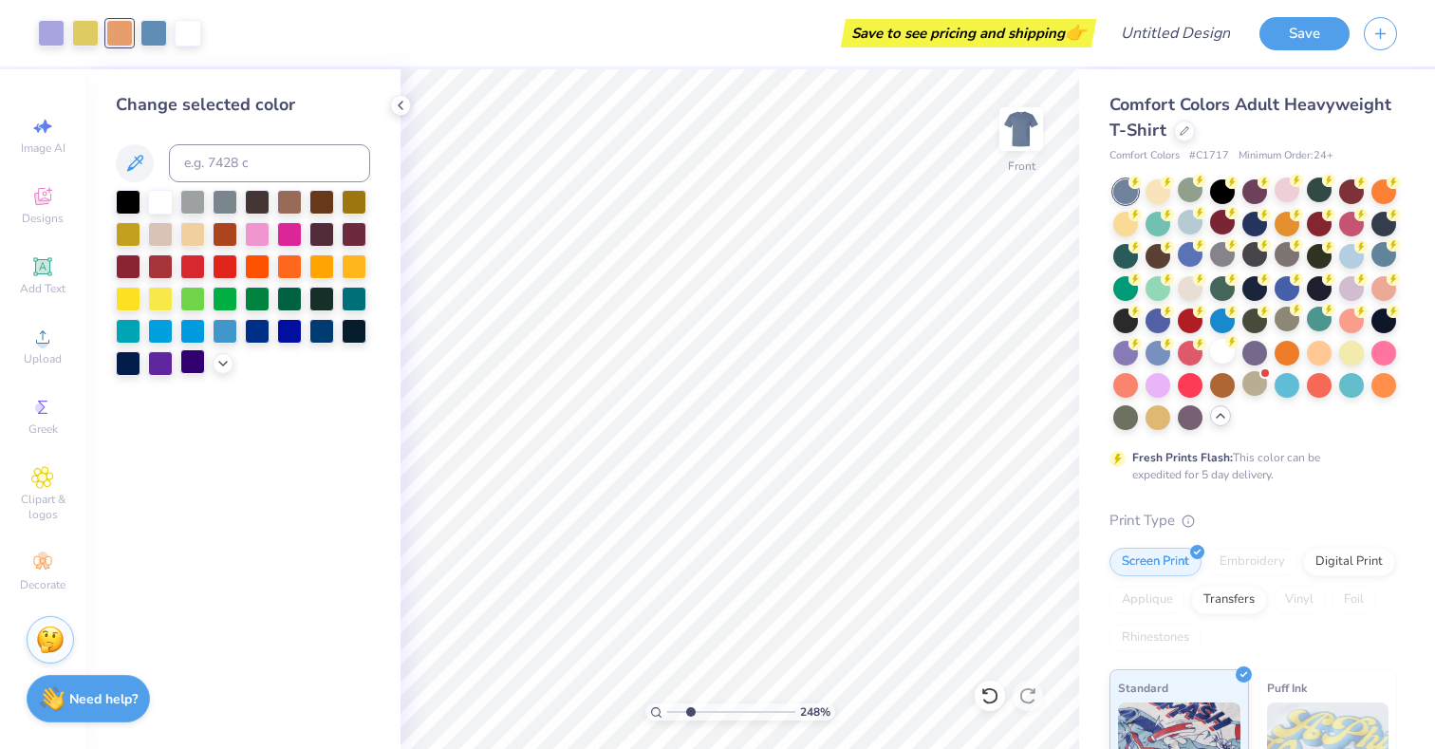
click at [203, 364] on div at bounding box center [192, 361] width 25 height 25
click at [223, 367] on icon at bounding box center [222, 361] width 15 height 15
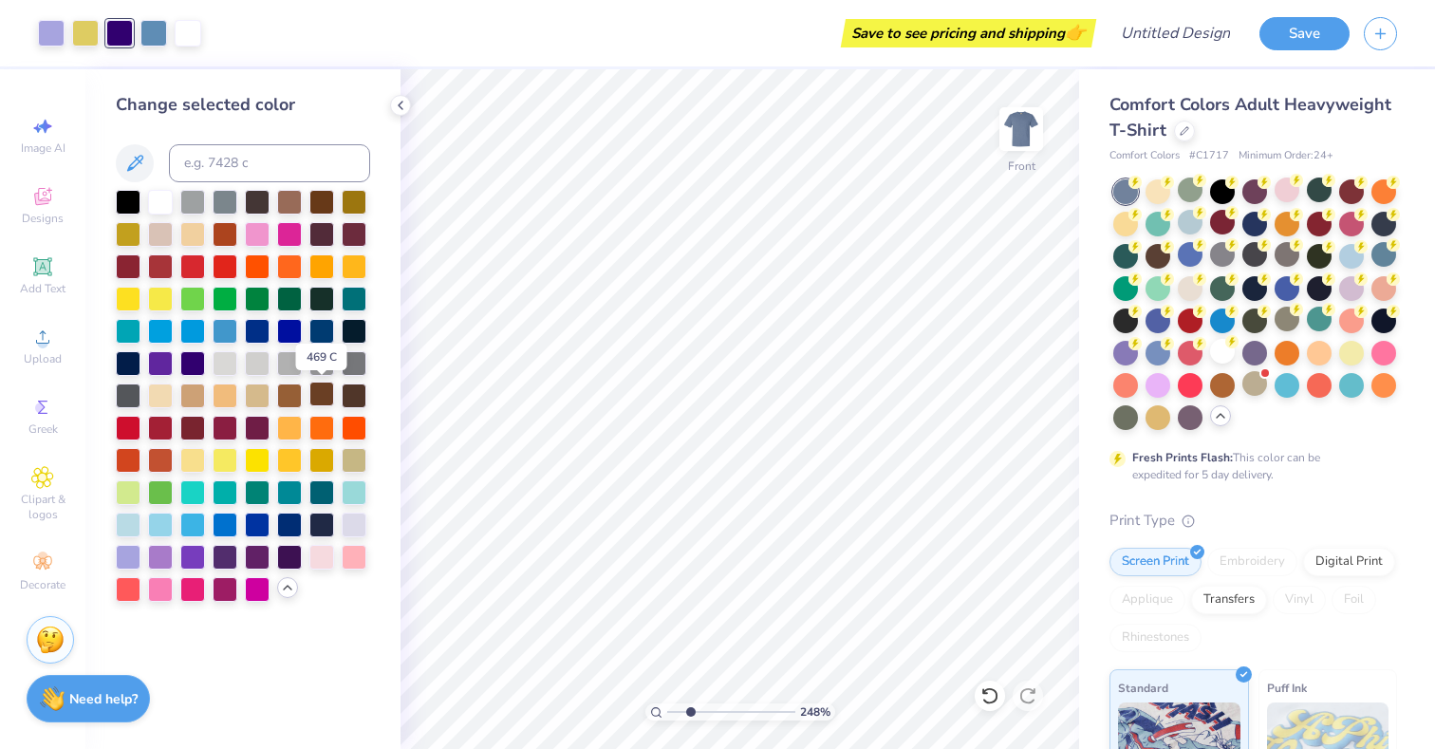
click at [320, 400] on div at bounding box center [321, 394] width 25 height 25
click at [132, 488] on div at bounding box center [128, 490] width 25 height 25
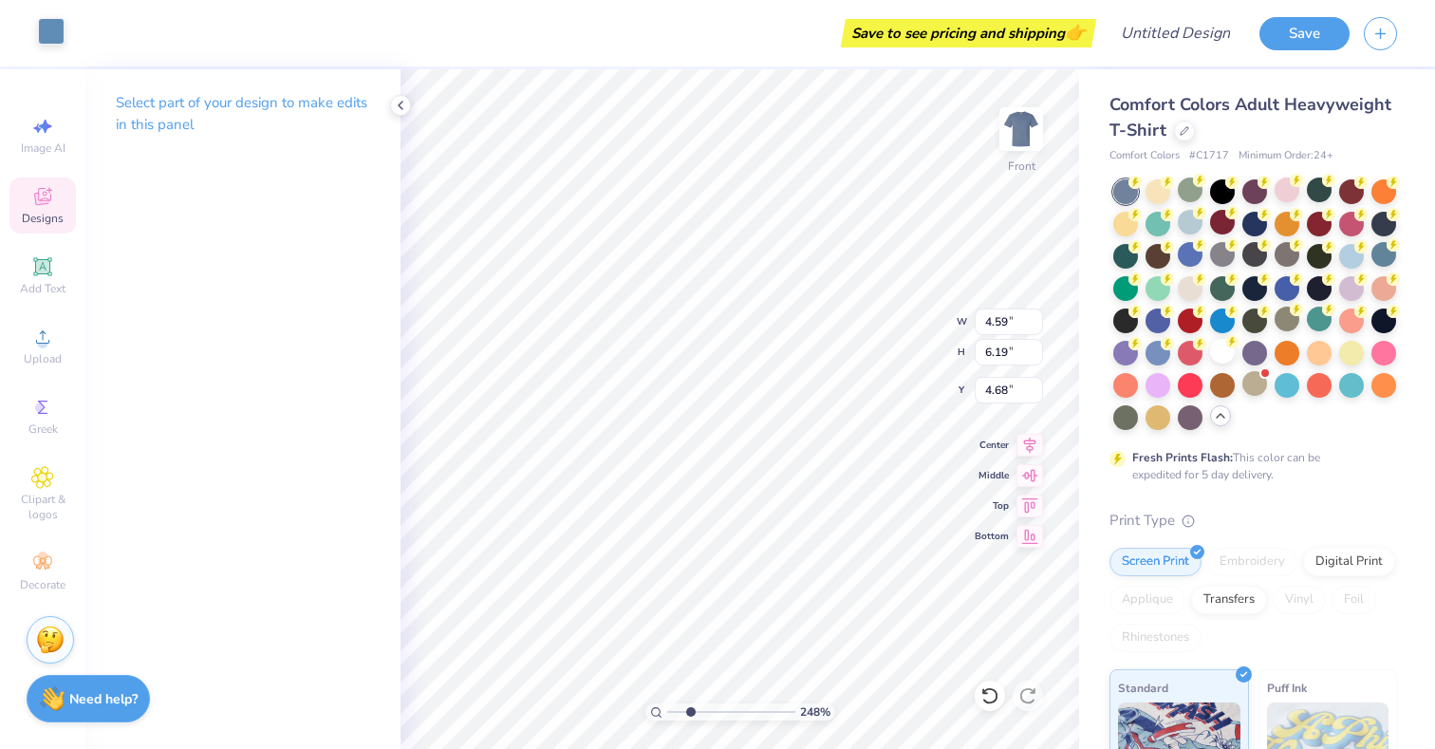
click at [47, 45] on div at bounding box center [51, 31] width 27 height 27
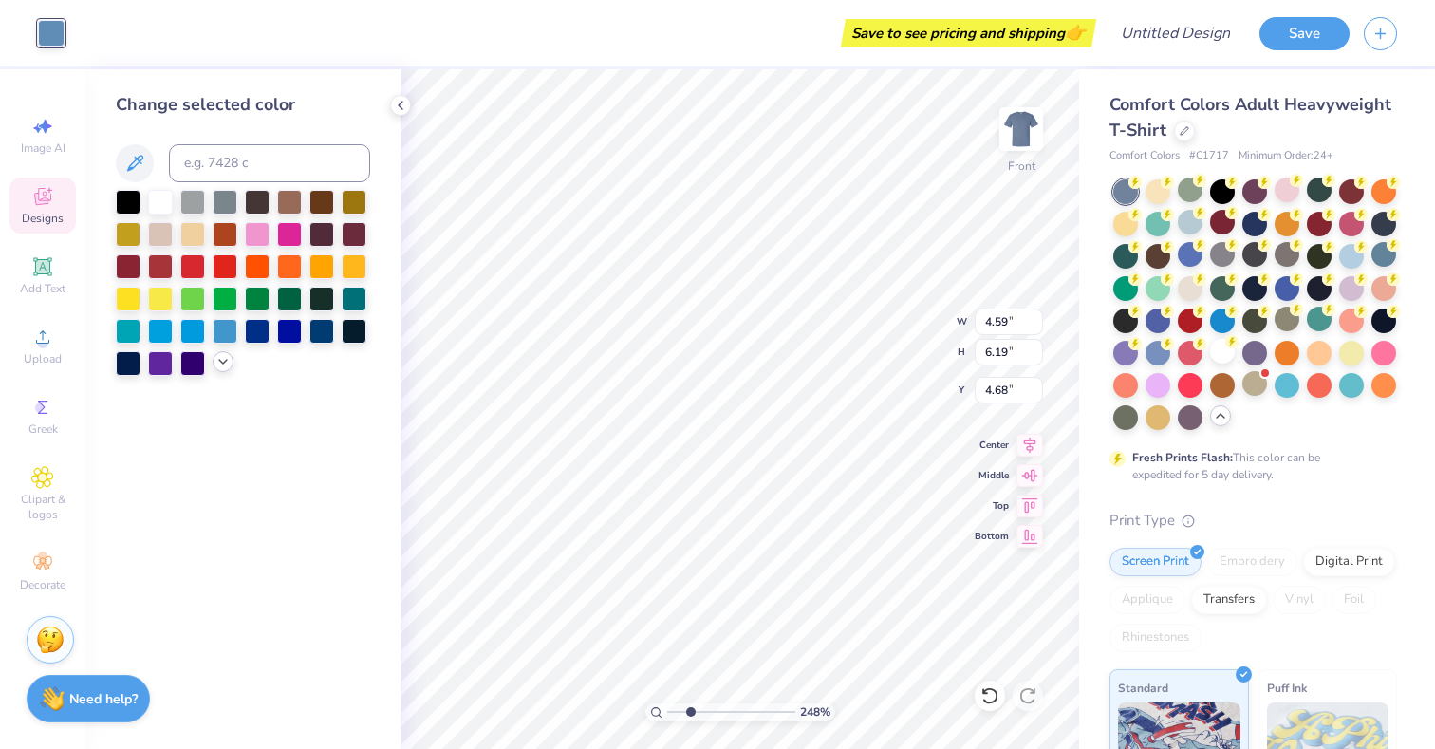
click at [218, 365] on icon at bounding box center [222, 361] width 15 height 15
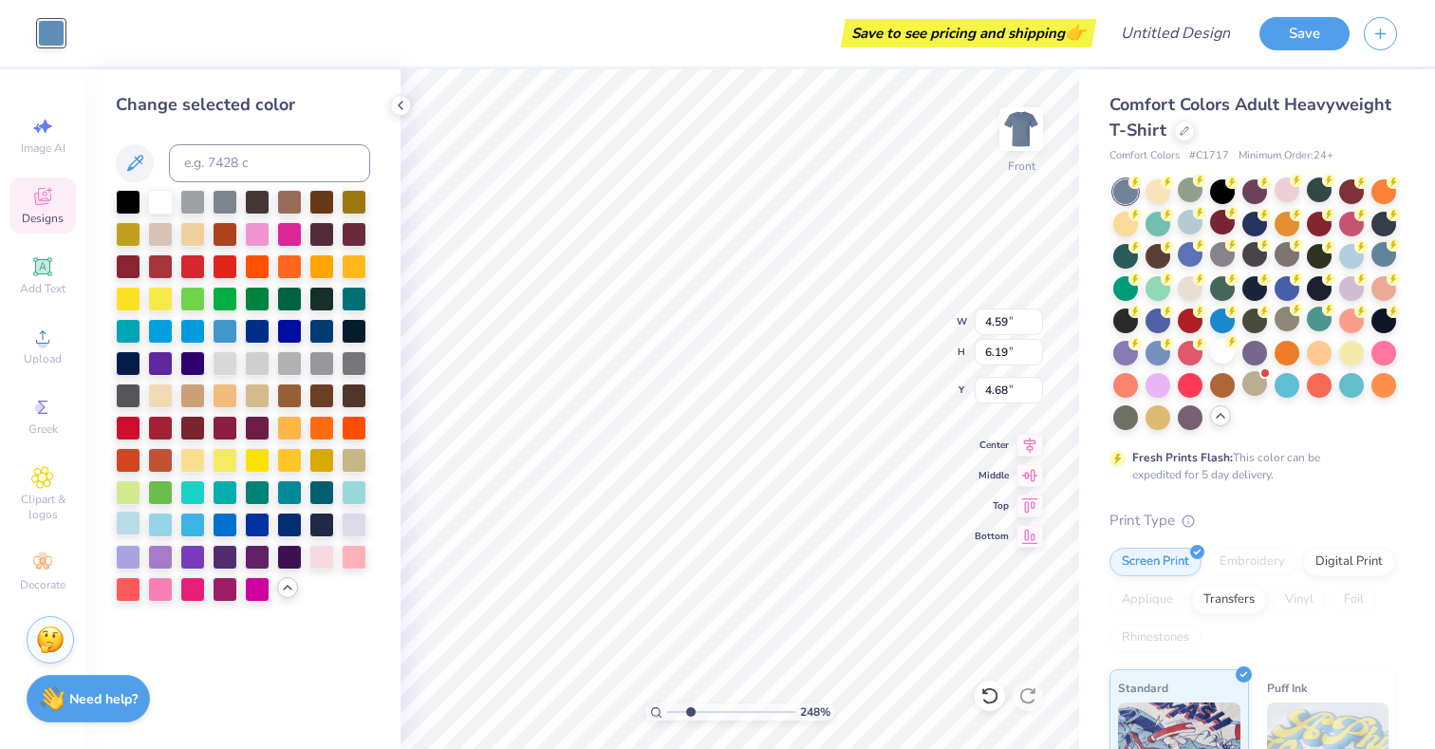
click at [135, 516] on div at bounding box center [128, 523] width 25 height 25
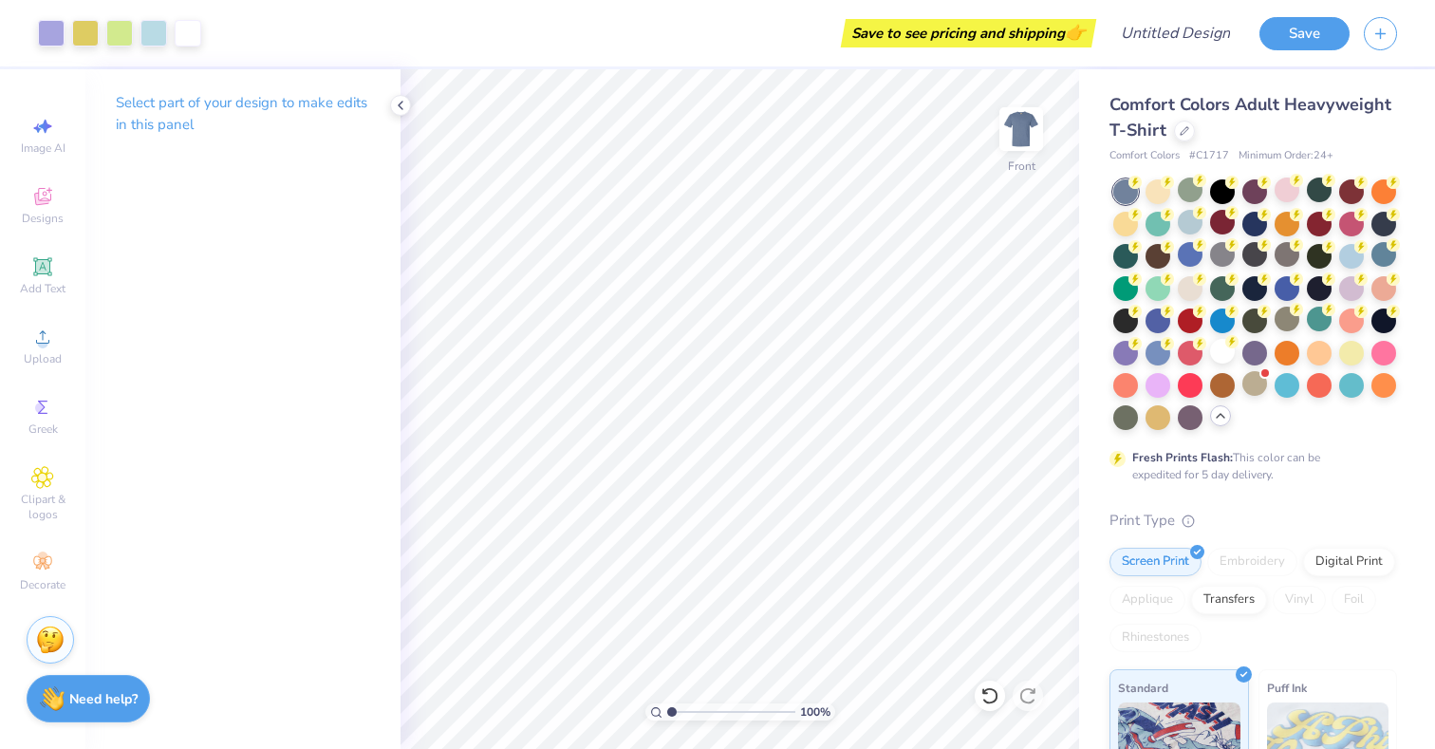
drag, startPoint x: 689, startPoint y: 711, endPoint x: 663, endPoint y: 709, distance: 26.6
click at [667, 709] on input "range" at bounding box center [731, 711] width 128 height 17
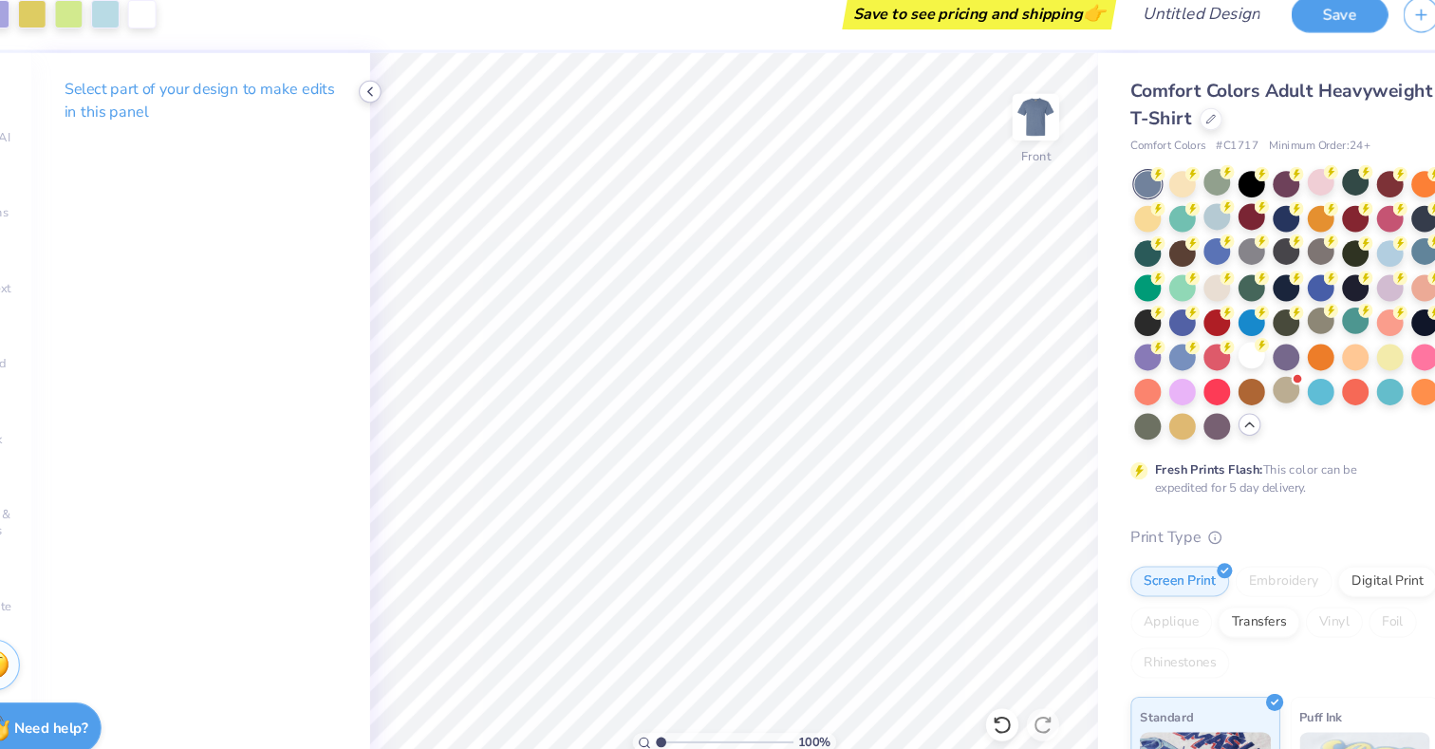
click at [405, 107] on icon at bounding box center [400, 105] width 15 height 15
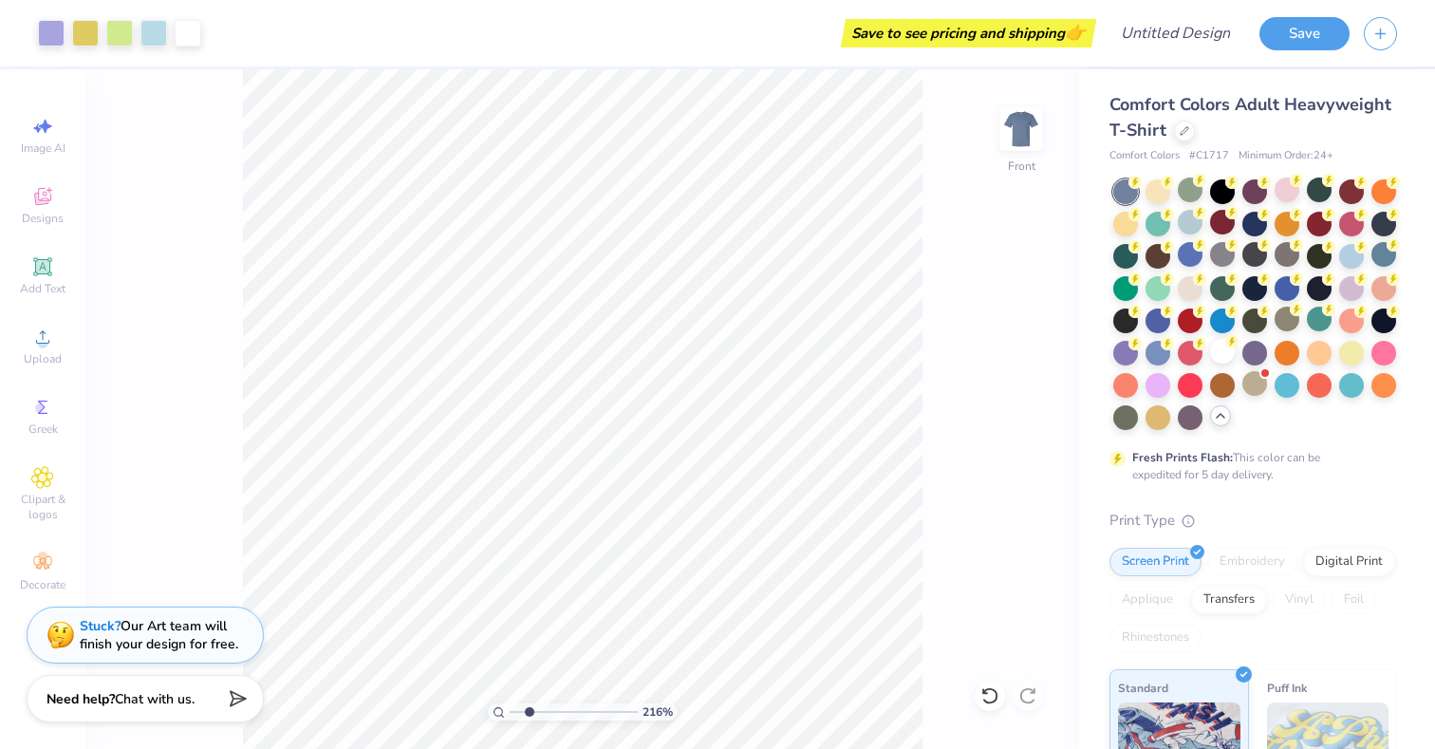
drag, startPoint x: 515, startPoint y: 712, endPoint x: 529, endPoint y: 713, distance: 13.3
type input "2.18"
click at [529, 713] on input "range" at bounding box center [574, 711] width 128 height 17
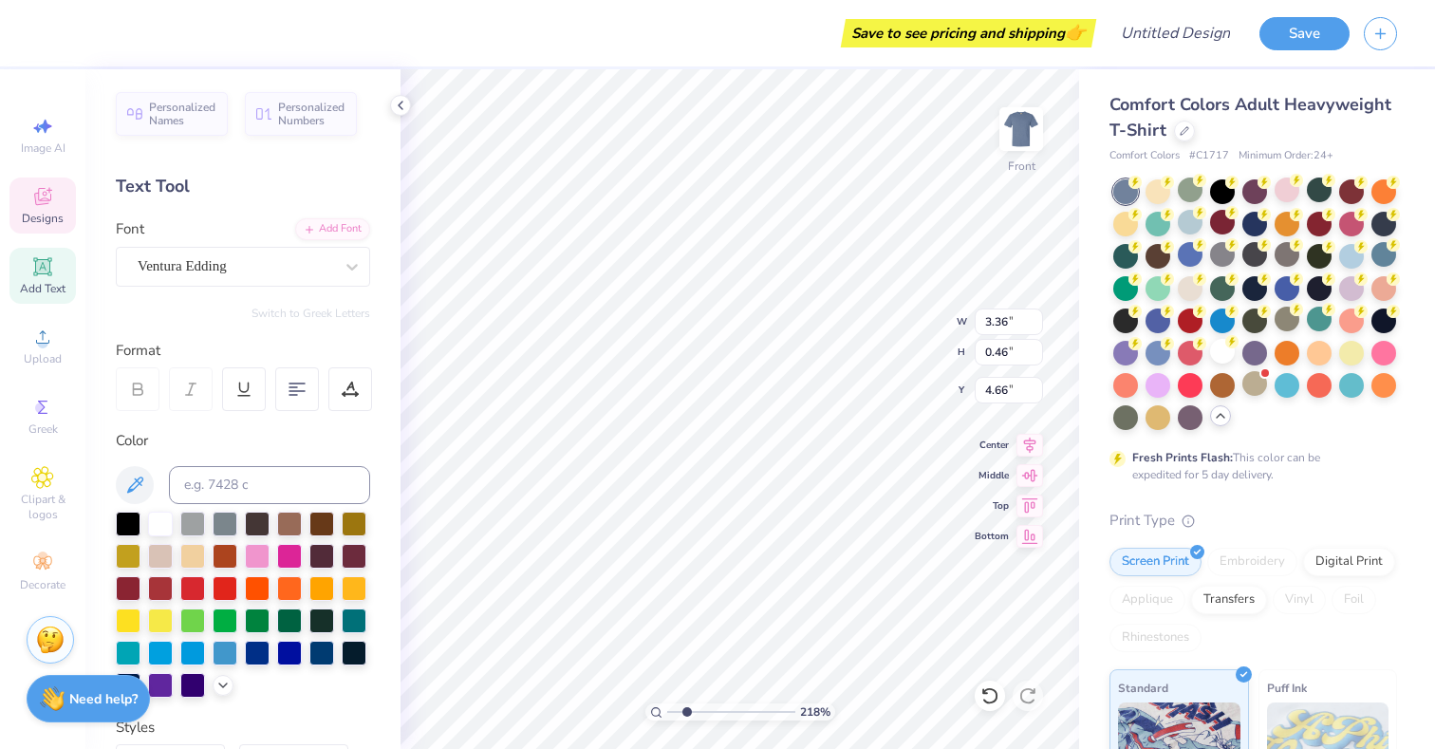
type input "5.74"
type input "1.73"
type input "3.23"
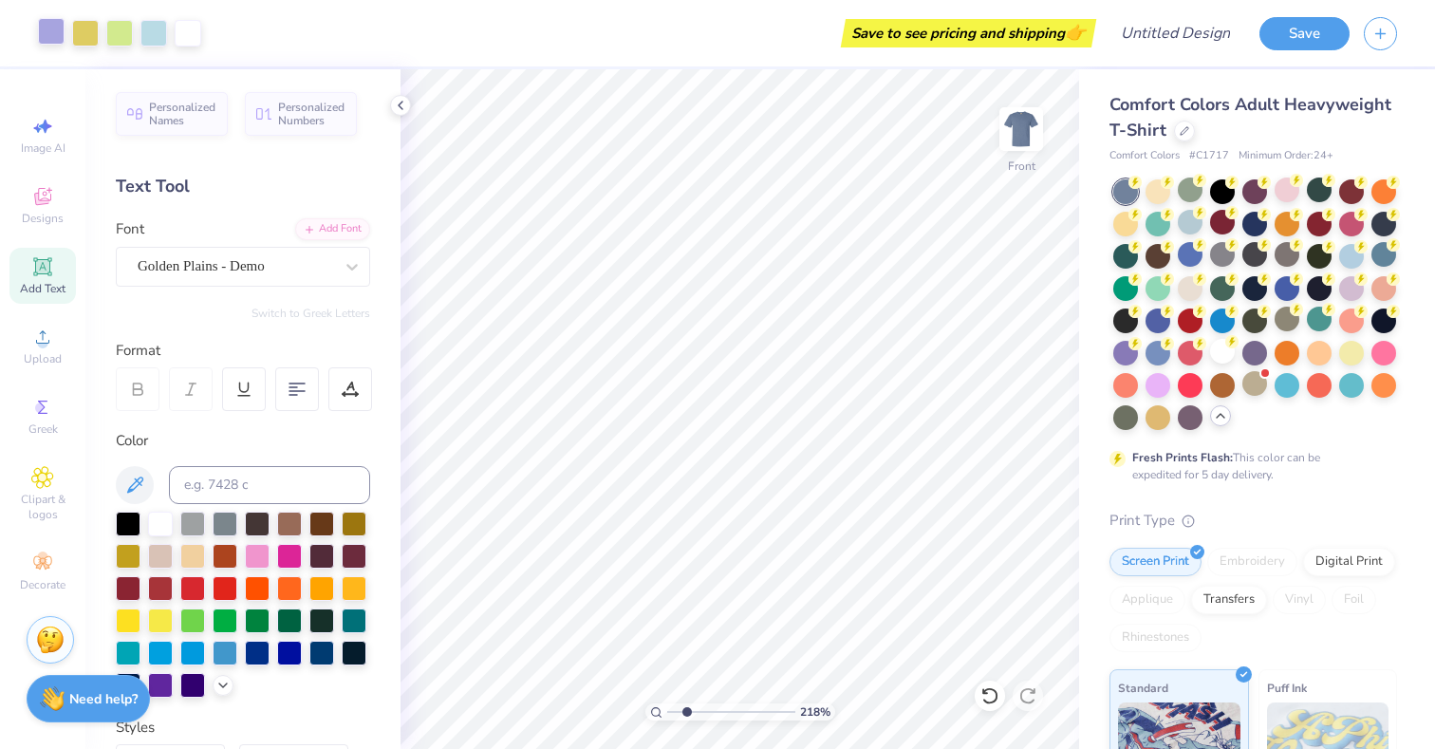
click at [53, 36] on div at bounding box center [51, 31] width 27 height 27
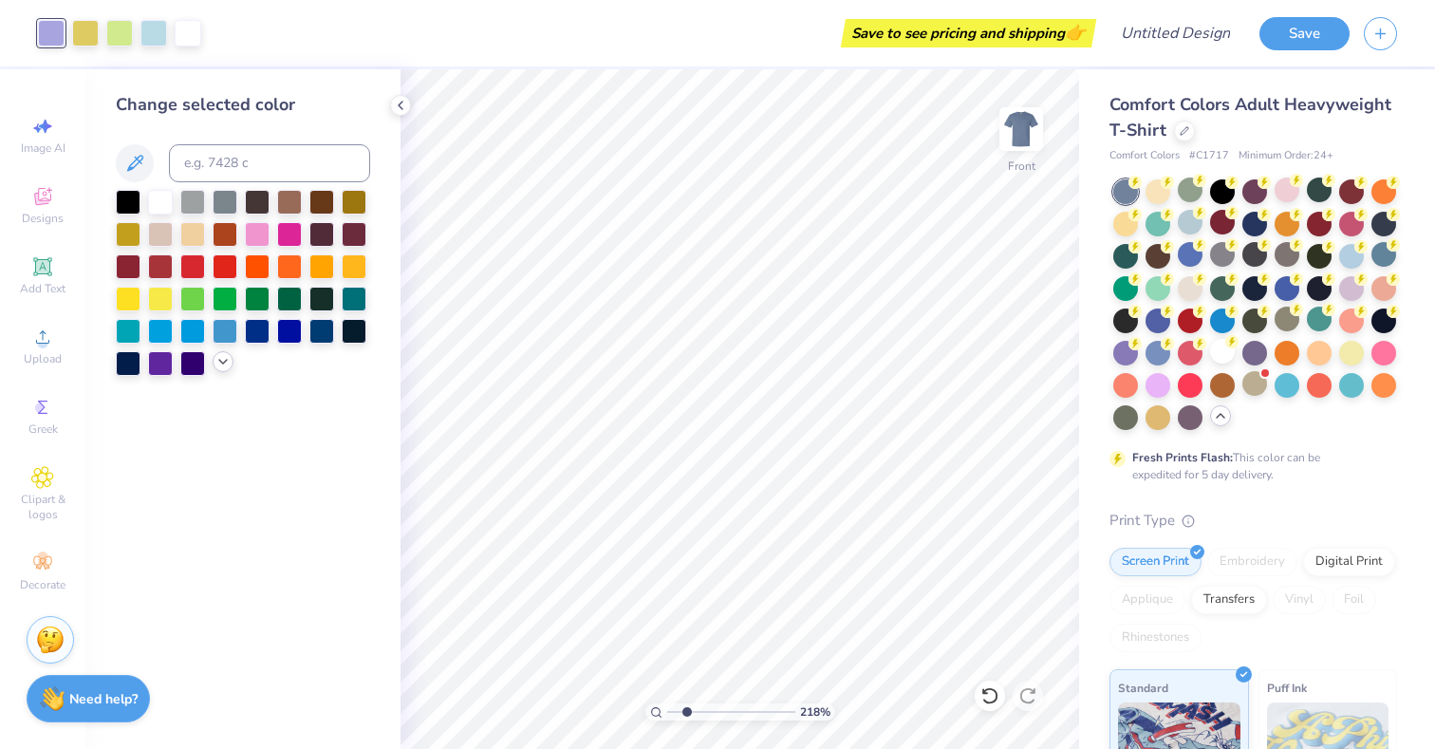
click at [217, 371] on div at bounding box center [243, 283] width 254 height 186
click at [220, 363] on icon at bounding box center [222, 361] width 15 height 15
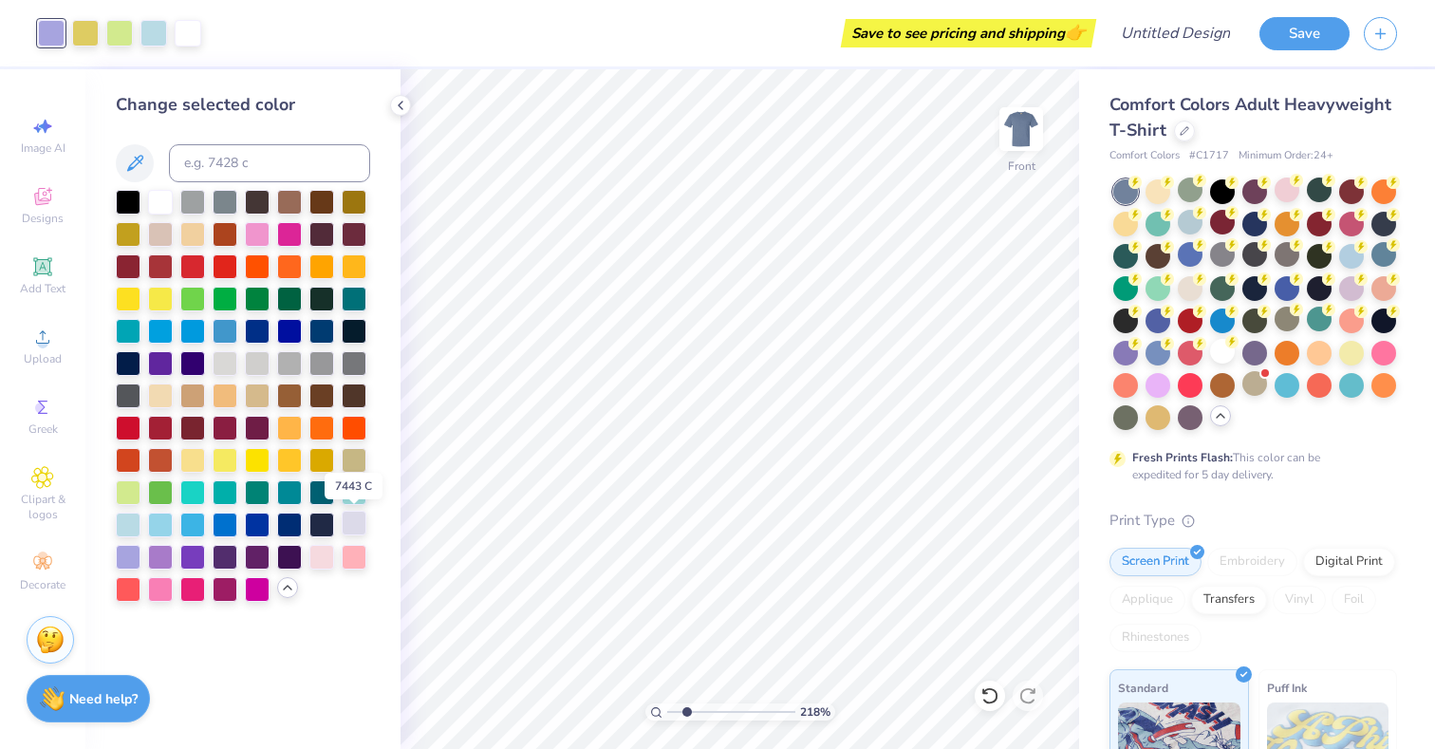
click at [354, 519] on div at bounding box center [354, 523] width 25 height 25
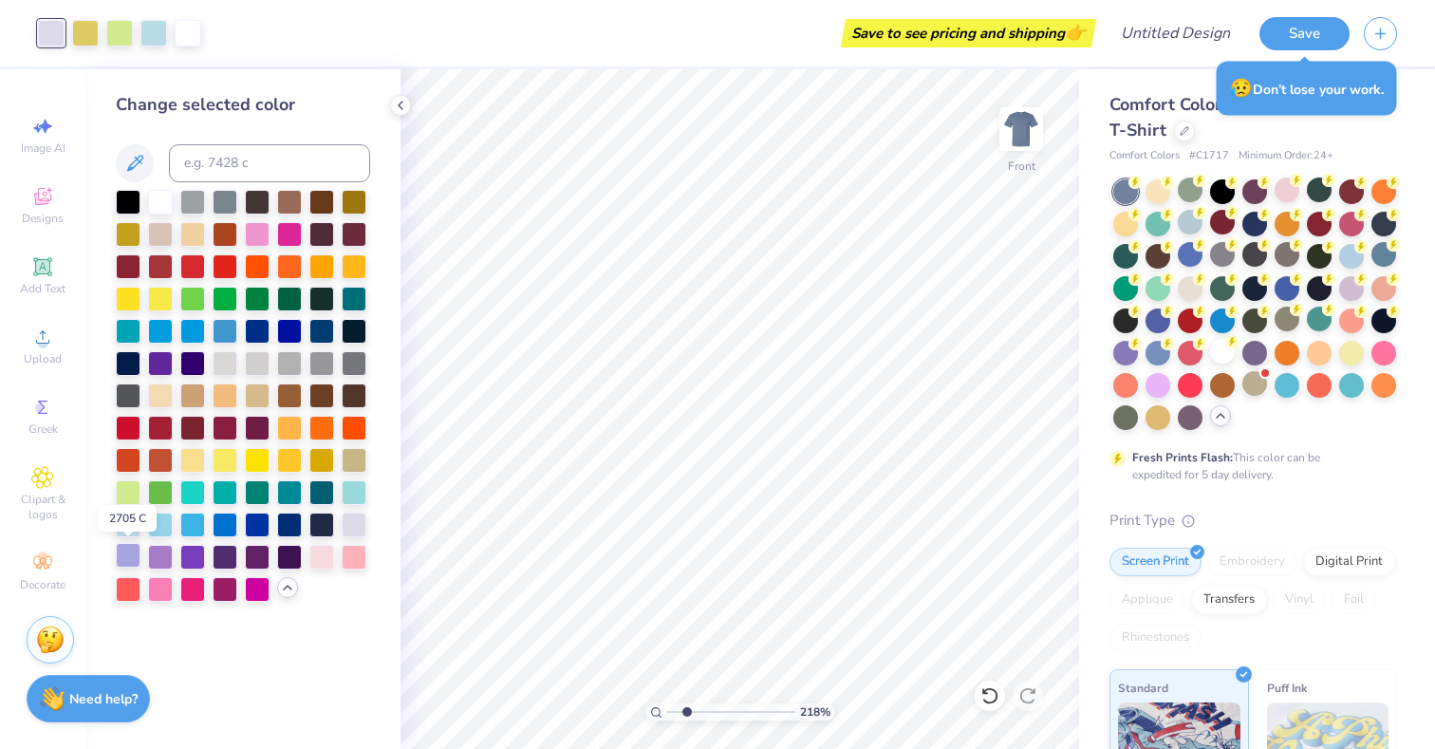
click at [119, 560] on div at bounding box center [128, 555] width 25 height 25
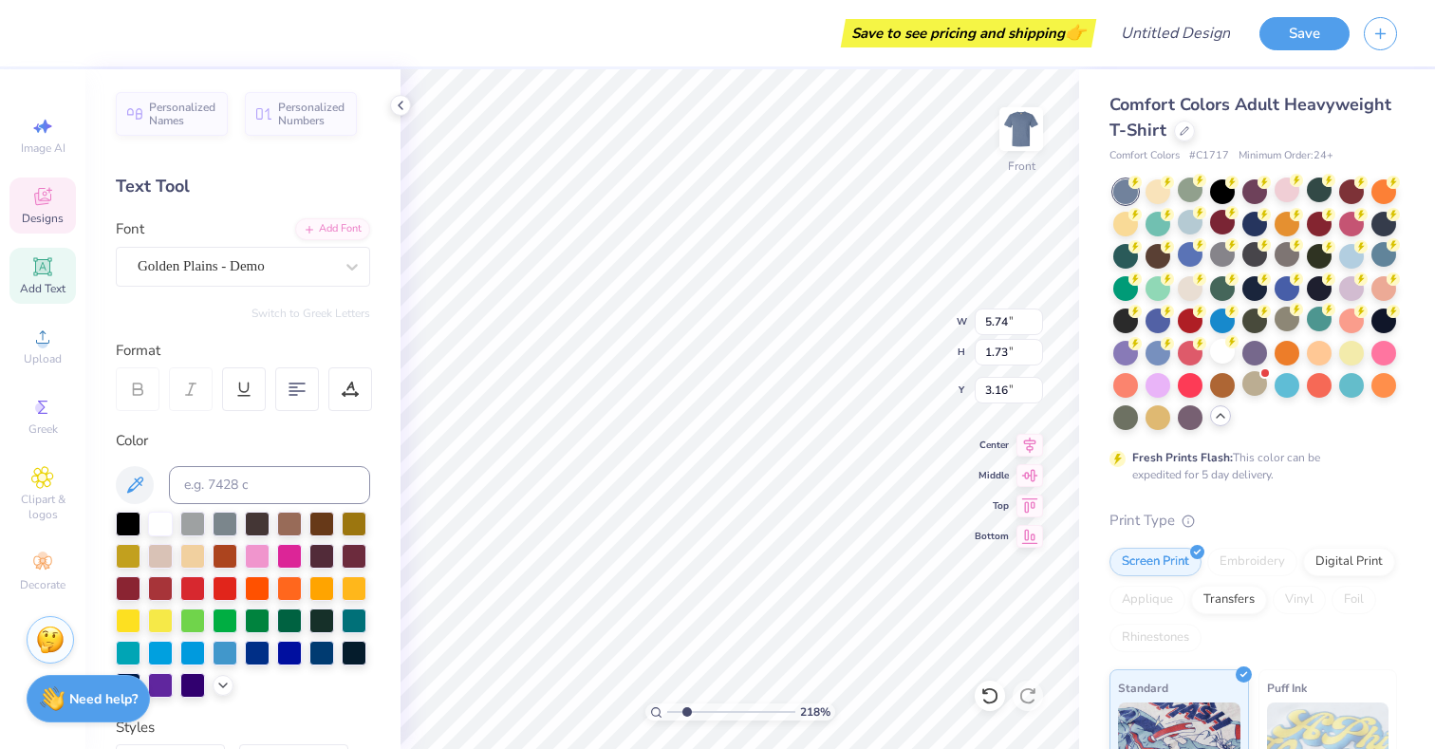
type input "3.16"
type textarea "C-Sesh '25"
click at [677, 713] on input "range" at bounding box center [731, 711] width 128 height 17
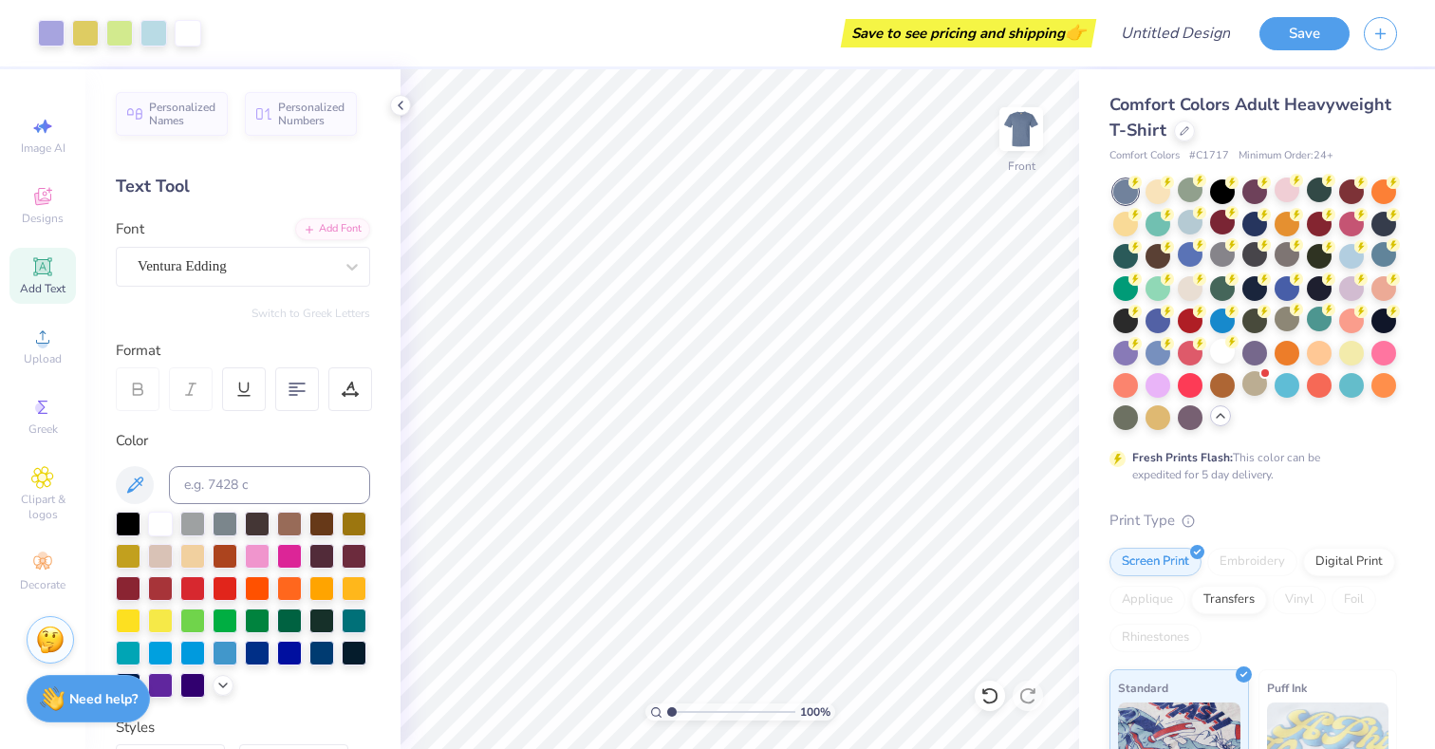
type input "1"
click at [667, 712] on input "range" at bounding box center [731, 711] width 128 height 17
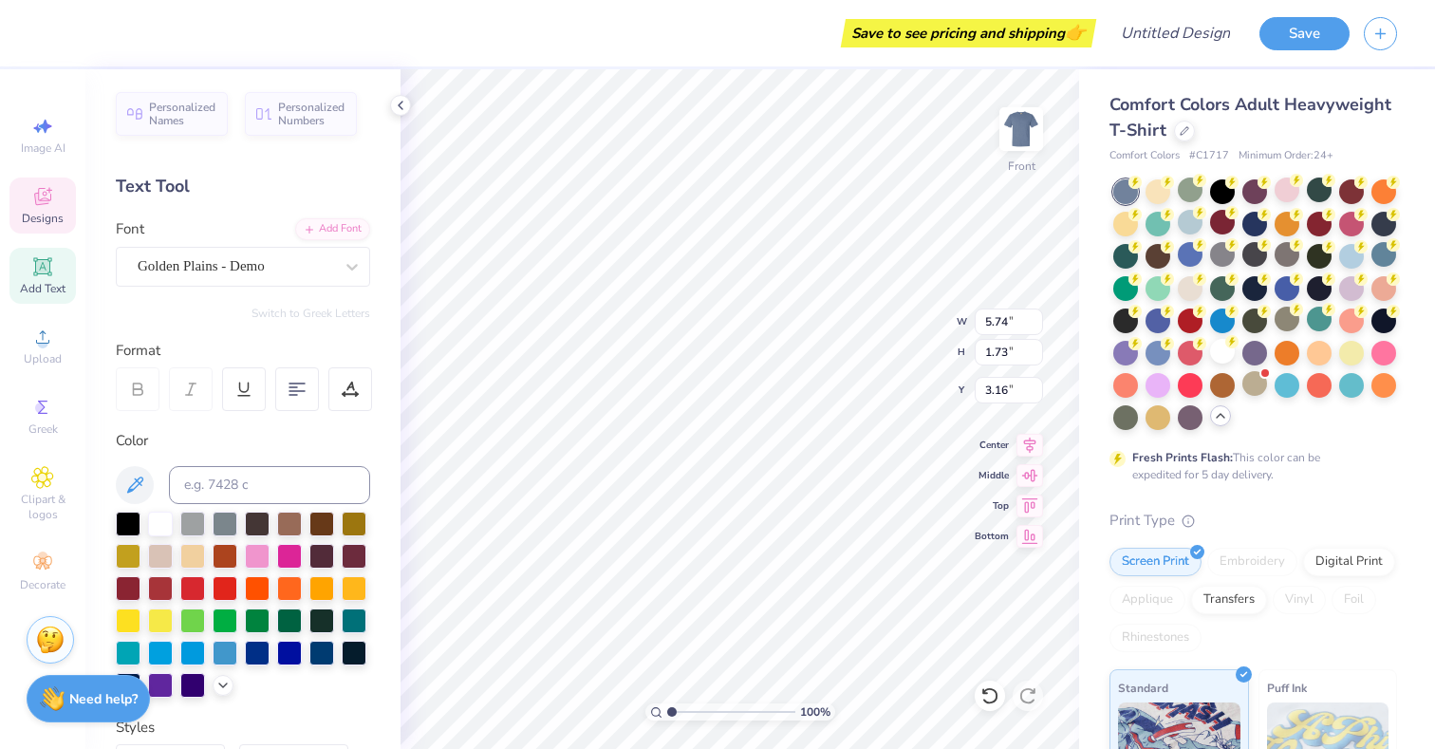
type input "10.28"
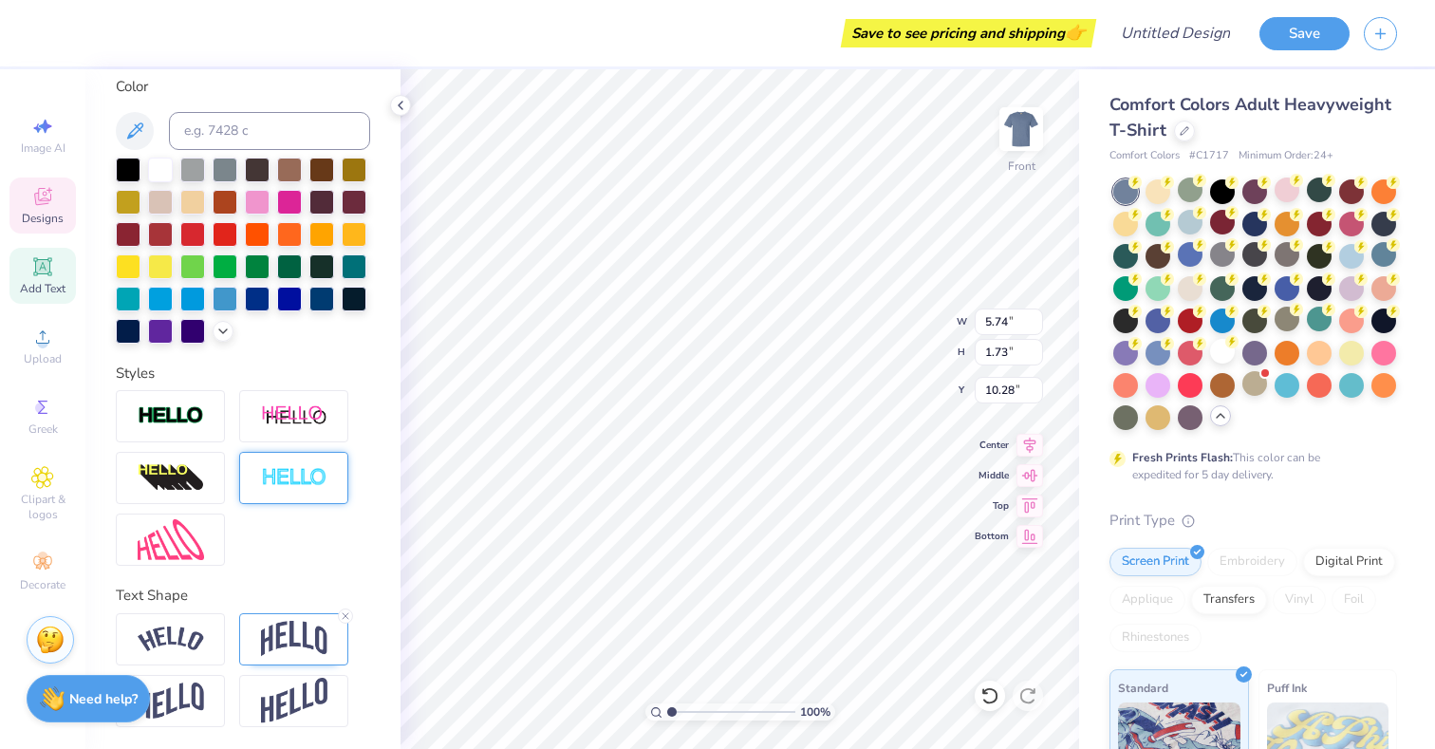
scroll to position [0, 0]
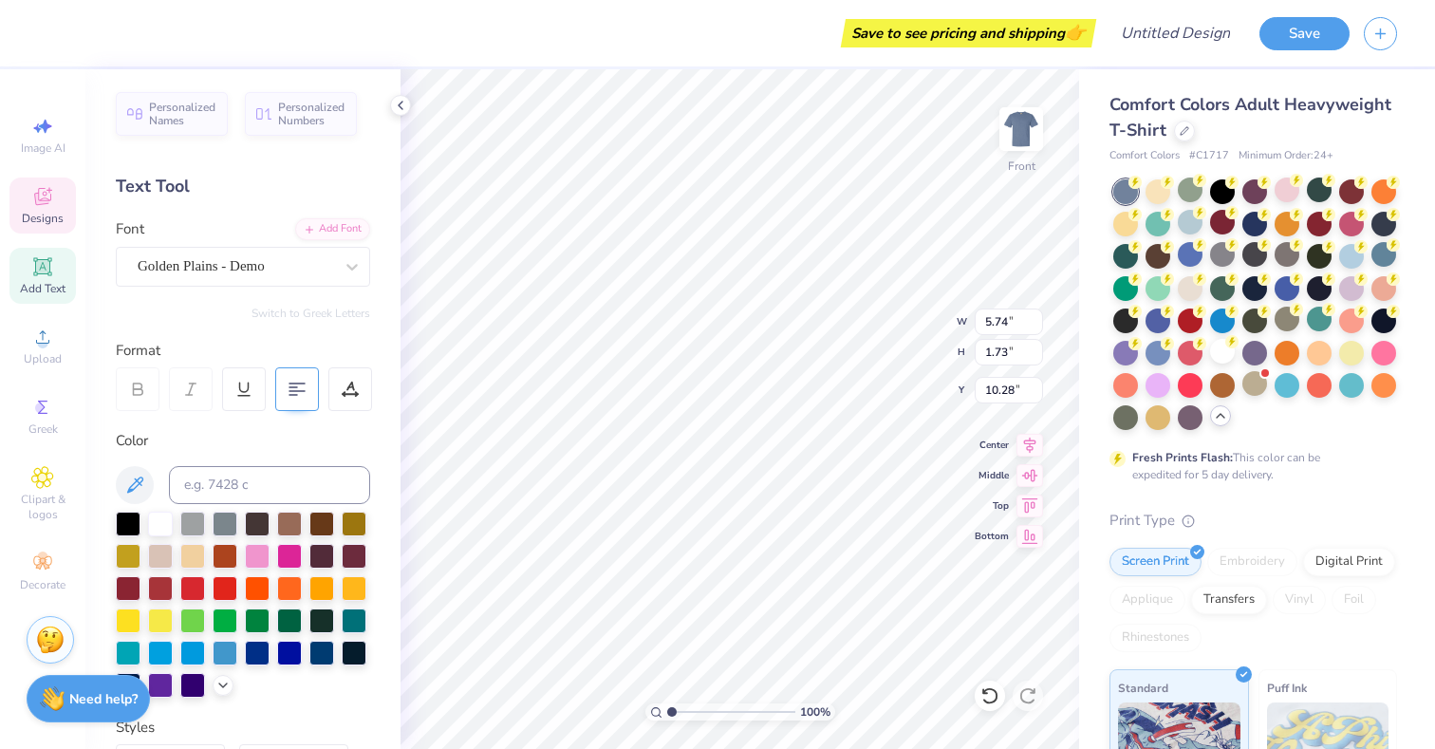
click at [297, 398] on div at bounding box center [297, 389] width 44 height 44
click at [322, 335] on div "Personalized Names Personalized Numbers Text Tool Add Font Font Golden Plains -…" at bounding box center [242, 409] width 315 height 680
type textarea "CSesh '25"
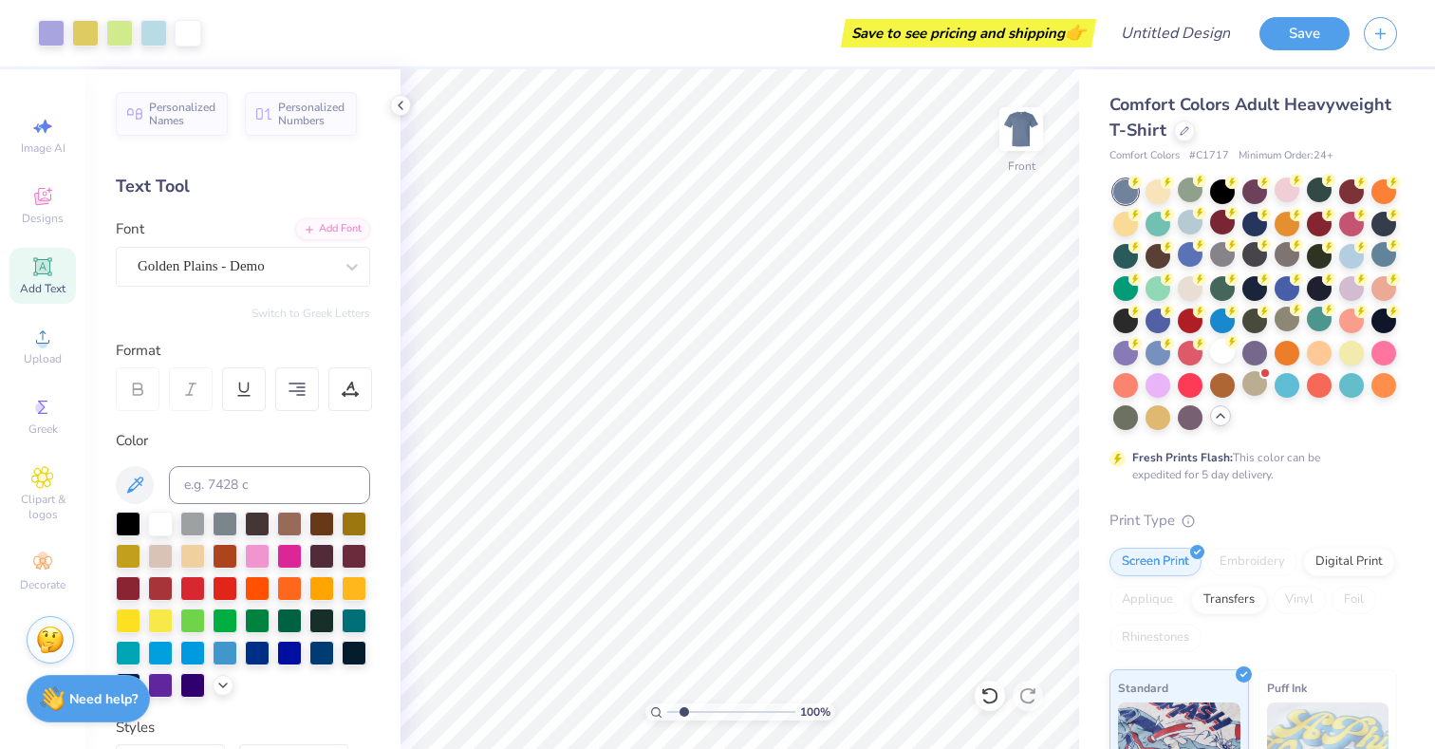
type input "1"
click at [668, 706] on input "range" at bounding box center [731, 711] width 128 height 17
type input "1.77"
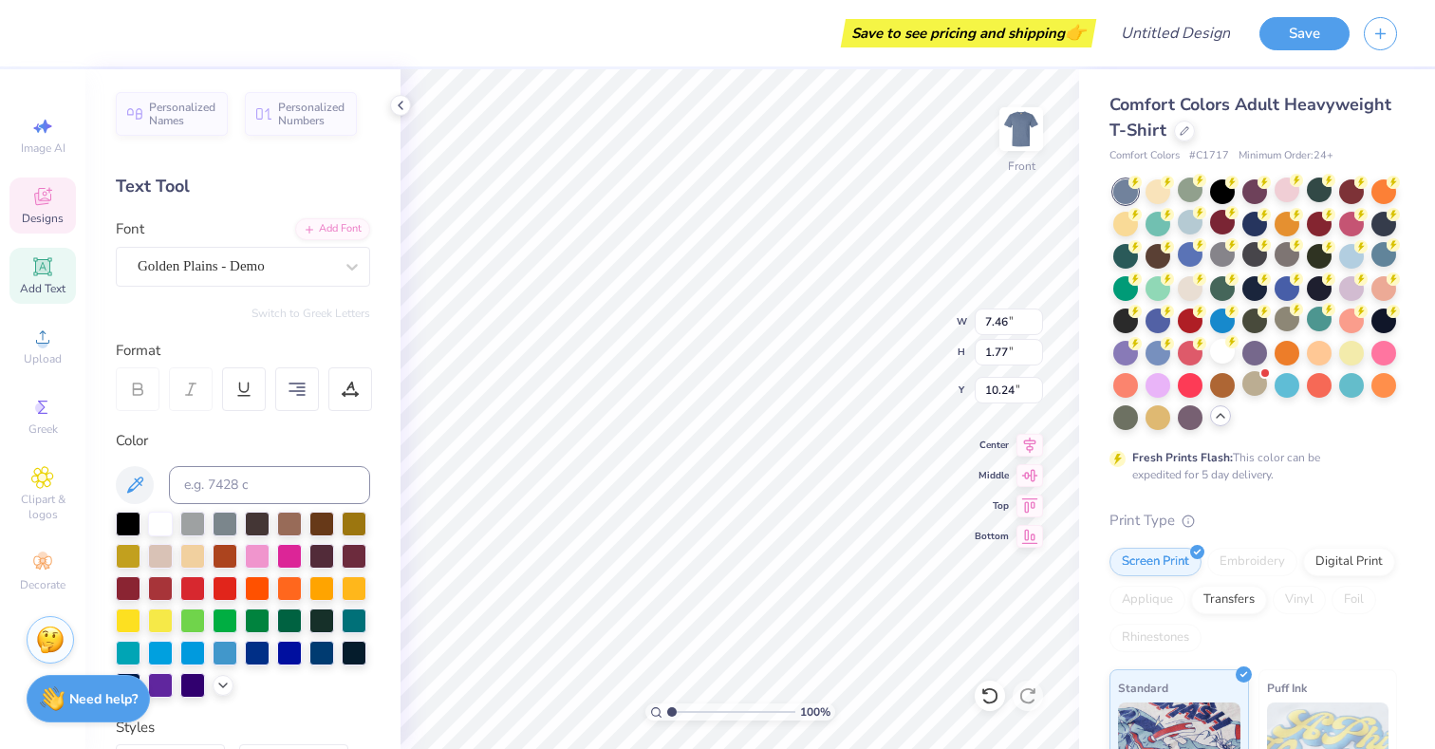
scroll to position [0, 0]
type textarea "U"
type textarea "u"
type textarea "U"
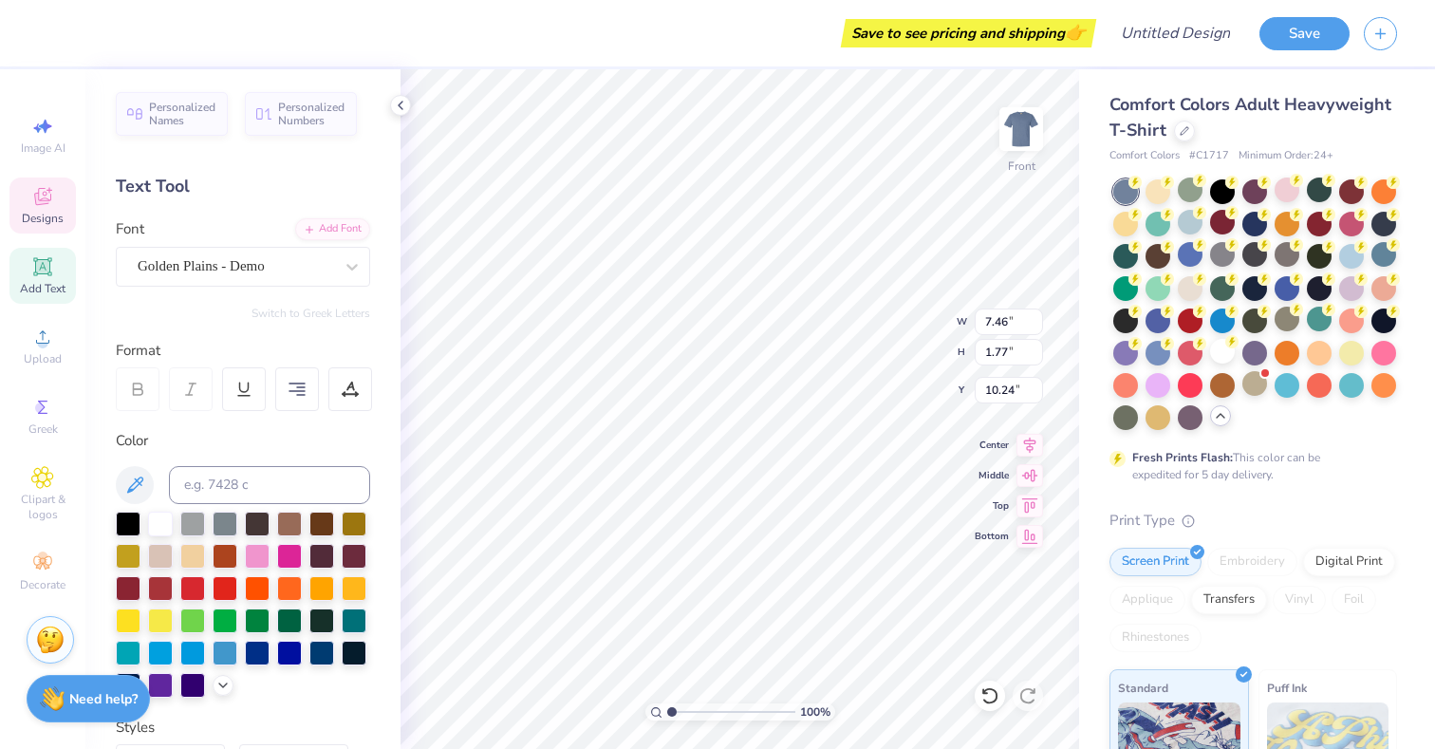
type textarea "Sigma Pi"
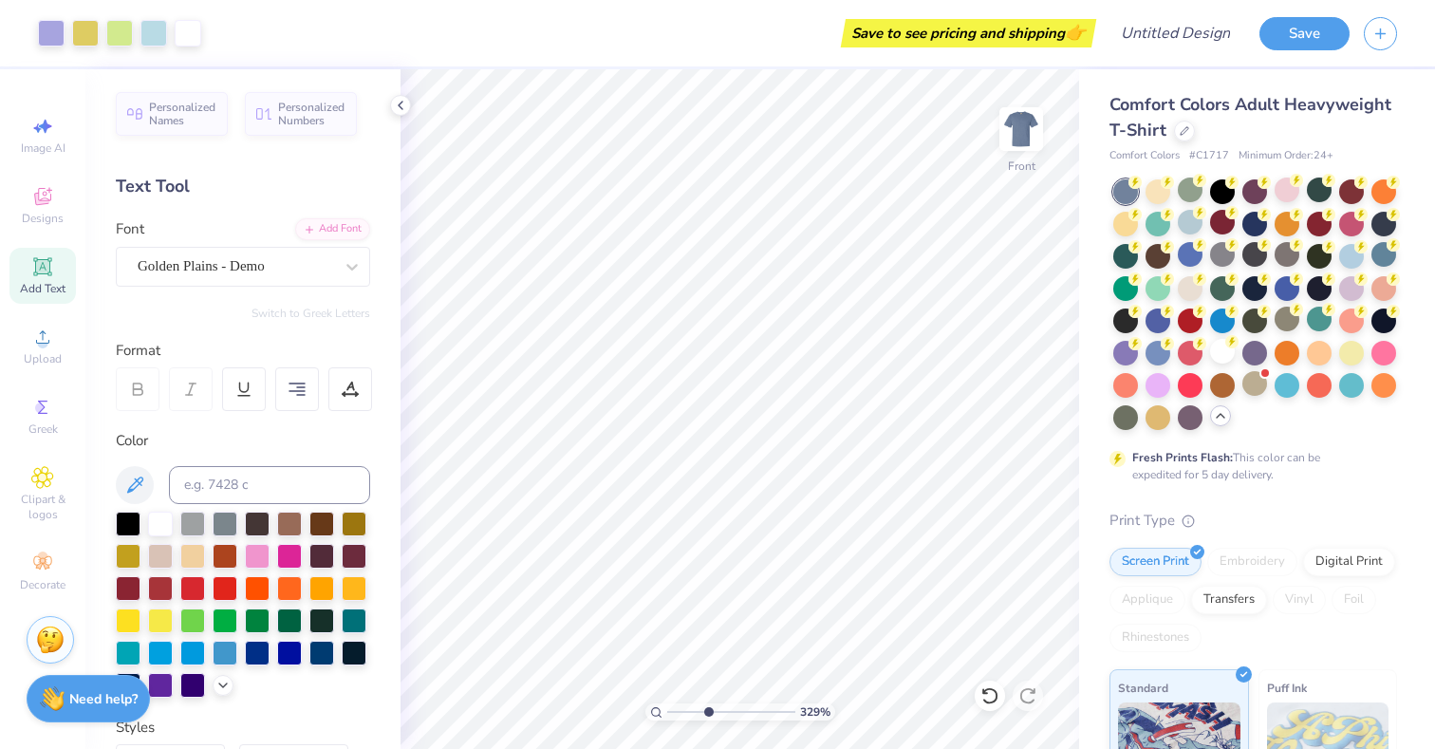
drag, startPoint x: 672, startPoint y: 710, endPoint x: 709, endPoint y: 704, distance: 37.5
click at [709, 704] on input "range" at bounding box center [731, 711] width 128 height 17
drag, startPoint x: 708, startPoint y: 708, endPoint x: 686, endPoint y: 708, distance: 21.8
click at [686, 708] on input "range" at bounding box center [731, 711] width 128 height 17
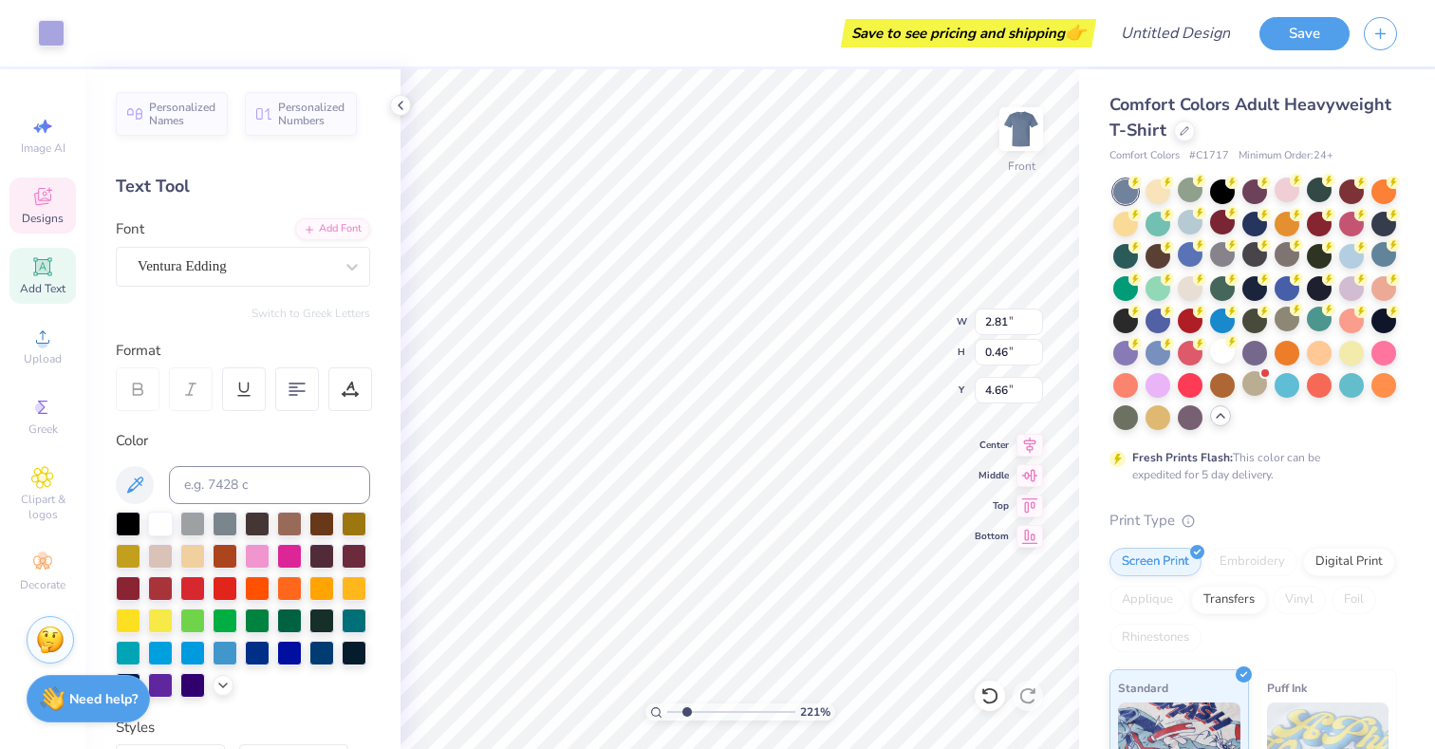
scroll to position [0, 0]
click at [226, 687] on icon at bounding box center [222, 683] width 15 height 15
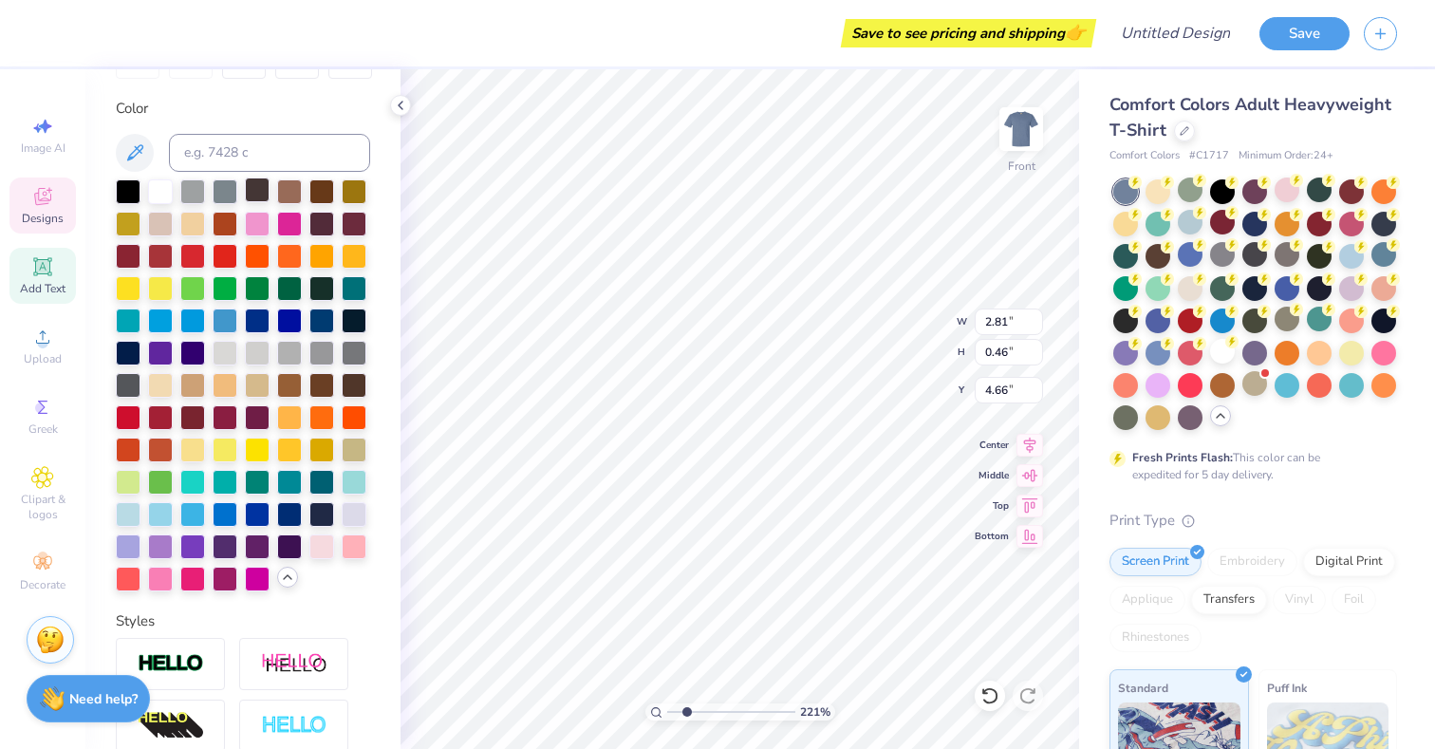
scroll to position [343, 0]
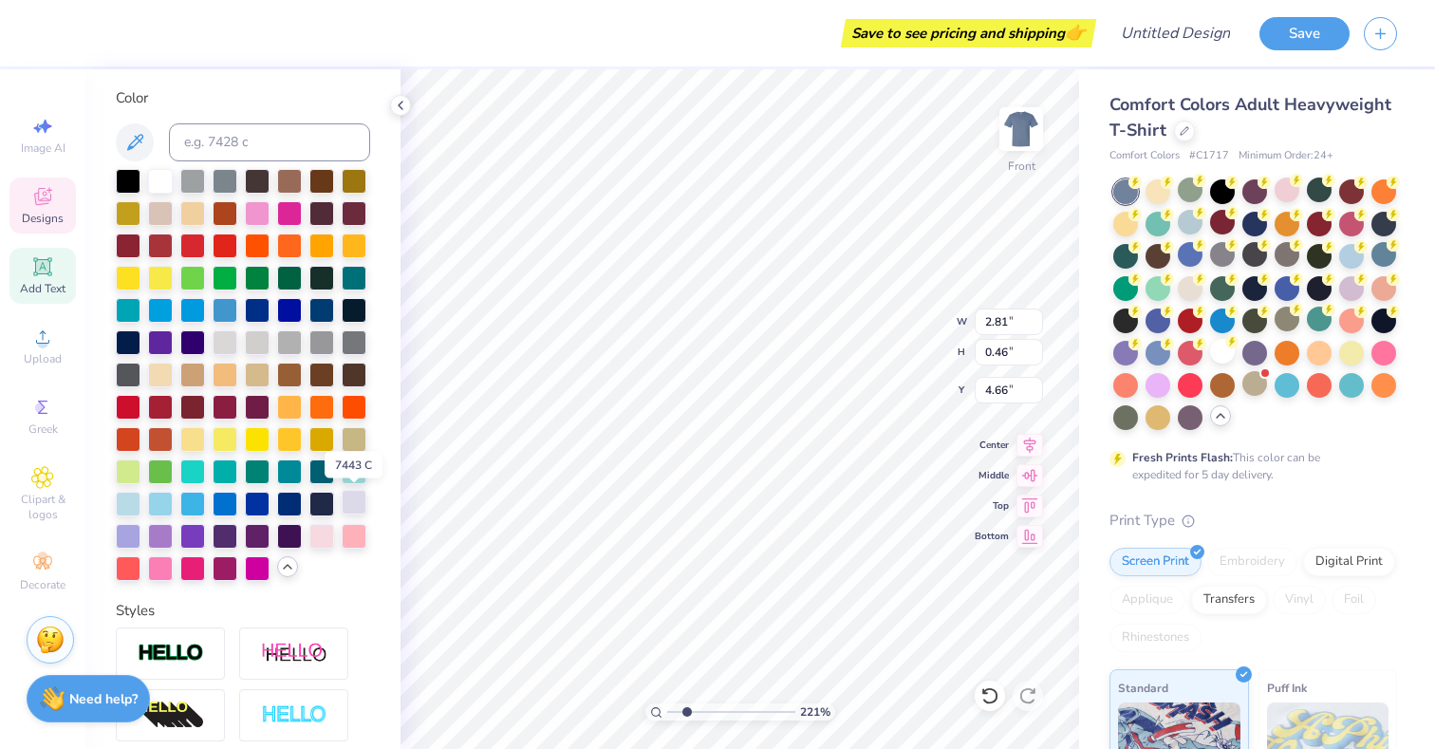
click at [346, 508] on div at bounding box center [354, 502] width 25 height 25
click at [132, 534] on div at bounding box center [128, 534] width 25 height 25
click at [168, 533] on div at bounding box center [160, 534] width 25 height 25
click at [326, 528] on div at bounding box center [321, 534] width 25 height 25
type input "1.54"
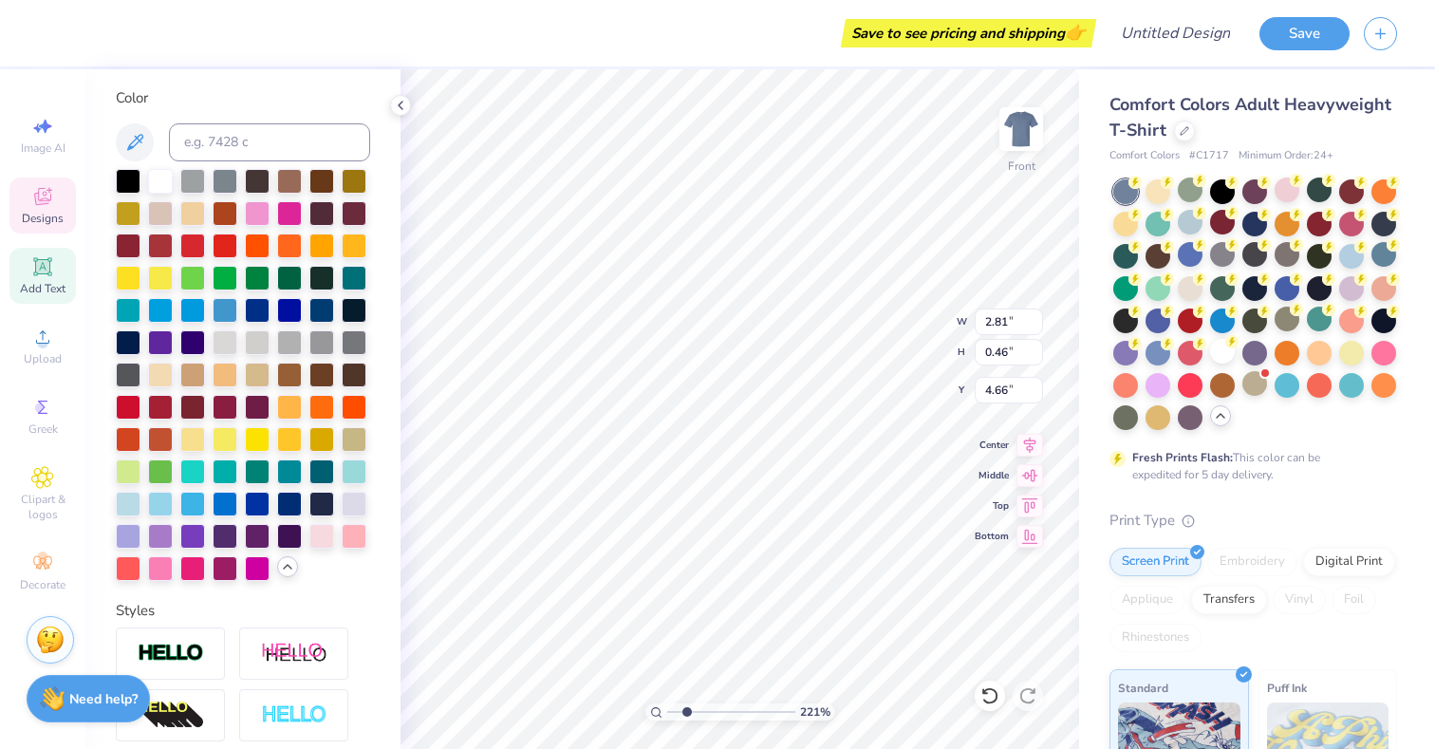
click at [678, 711] on input "range" at bounding box center [731, 711] width 128 height 17
type input "9.46"
type input "7.71"
type input "3.16"
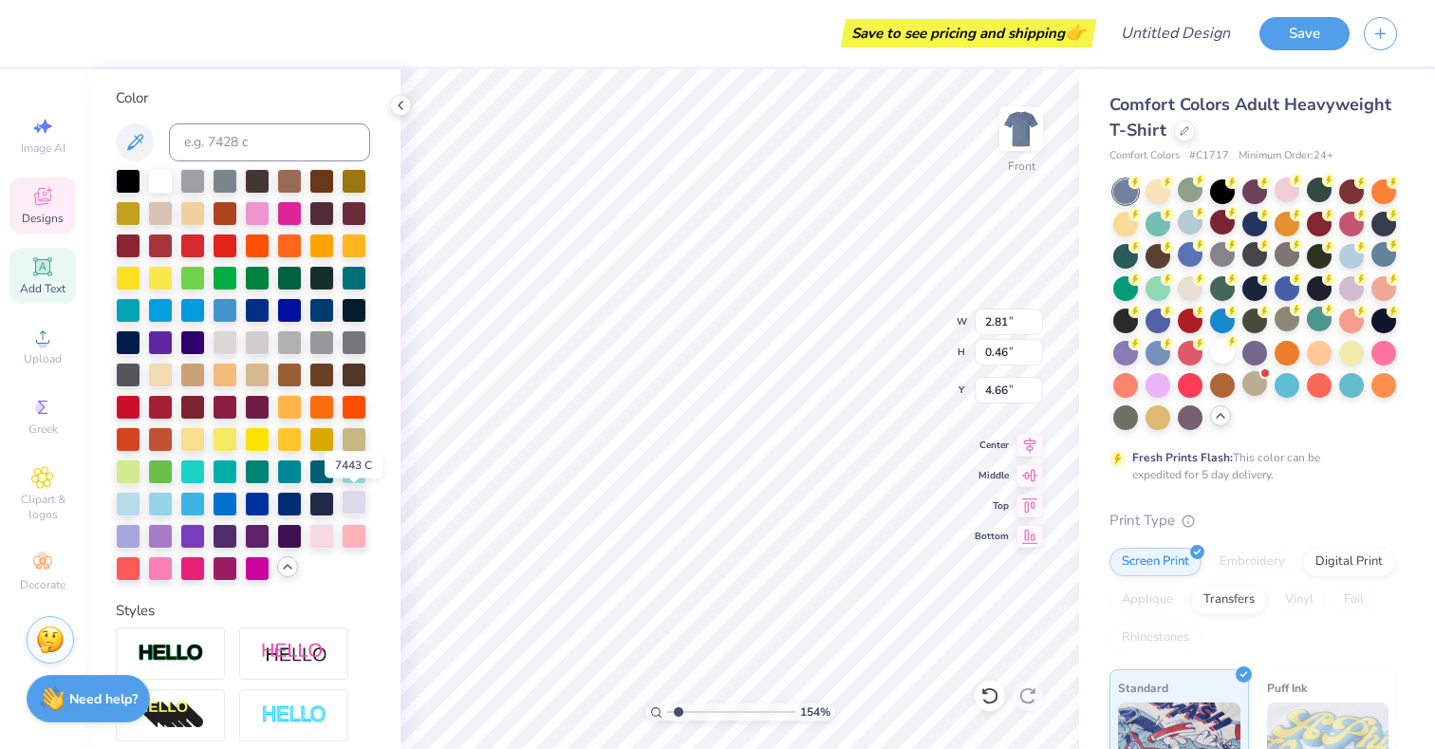
click at [352, 498] on div at bounding box center [354, 502] width 25 height 25
click at [678, 713] on input "range" at bounding box center [731, 711] width 128 height 17
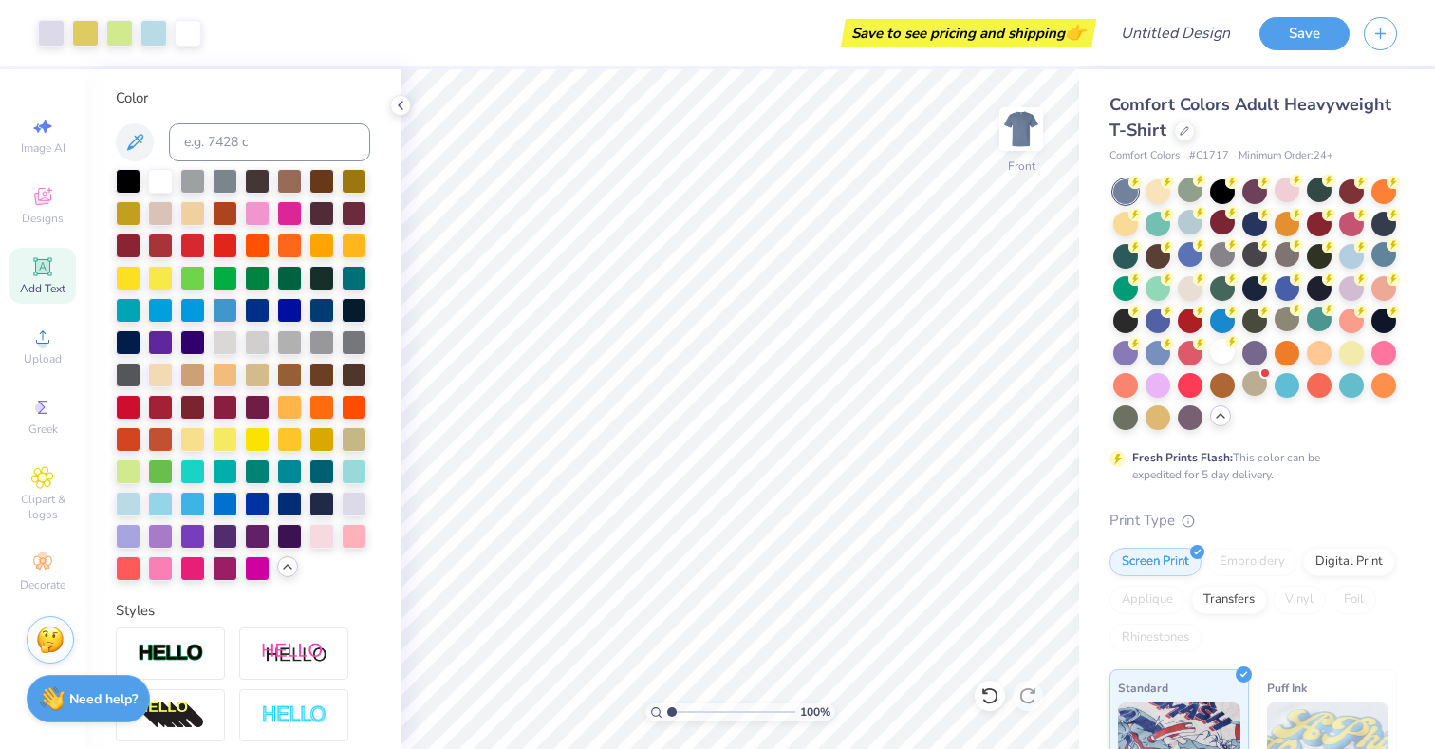
drag, startPoint x: 677, startPoint y: 712, endPoint x: 662, endPoint y: 711, distance: 15.2
type input "1"
click at [667, 711] on input "range" at bounding box center [731, 711] width 128 height 17
click at [1027, 155] on img at bounding box center [1021, 129] width 76 height 76
click at [61, 208] on div "Designs" at bounding box center [42, 206] width 66 height 56
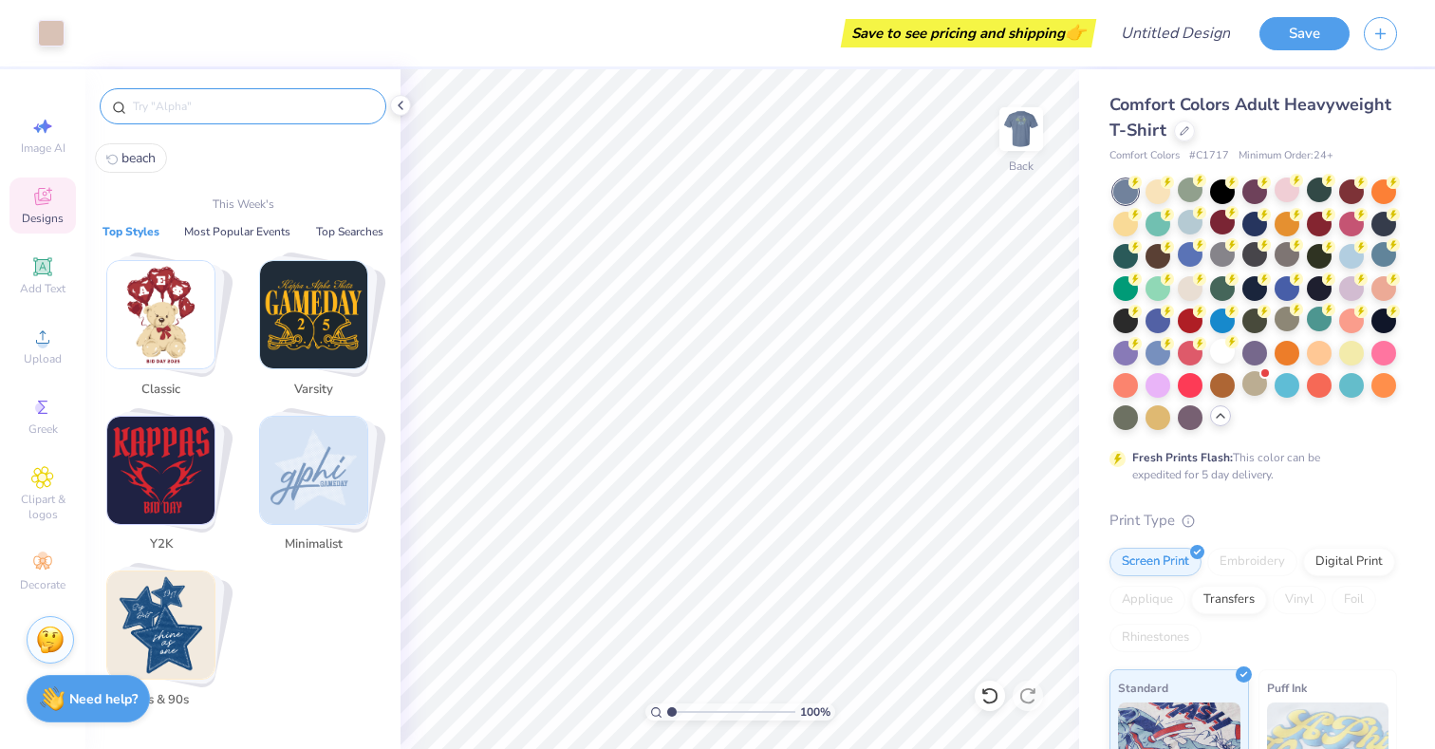
click at [218, 113] on input "text" at bounding box center [252, 106] width 243 height 19
click at [314, 497] on img "Stack Card Button Minimalist" at bounding box center [313, 470] width 107 height 107
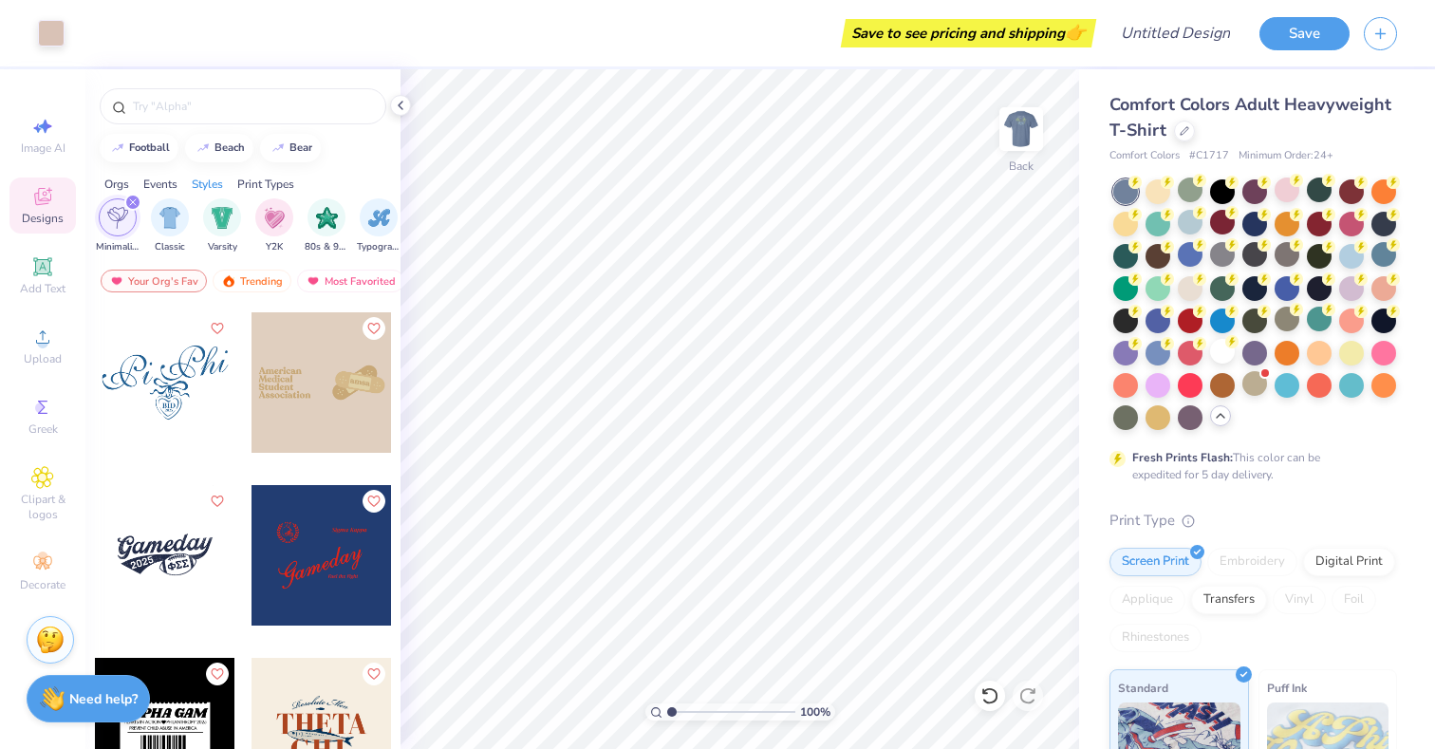
scroll to position [901, 0]
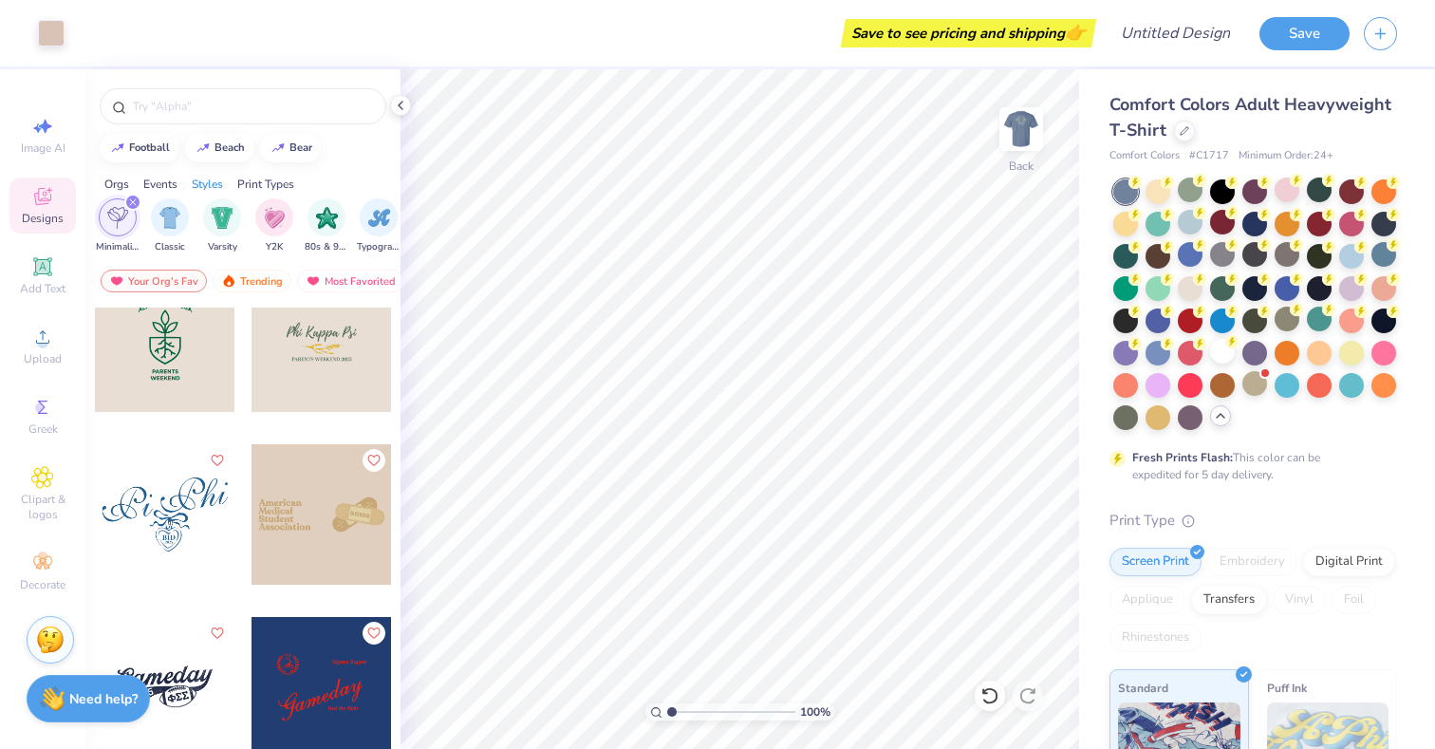
click at [319, 362] on div at bounding box center [322, 341] width 140 height 140
click at [1028, 159] on img at bounding box center [1021, 129] width 76 height 76
click at [1032, 164] on div "Front" at bounding box center [1022, 140] width 44 height 67
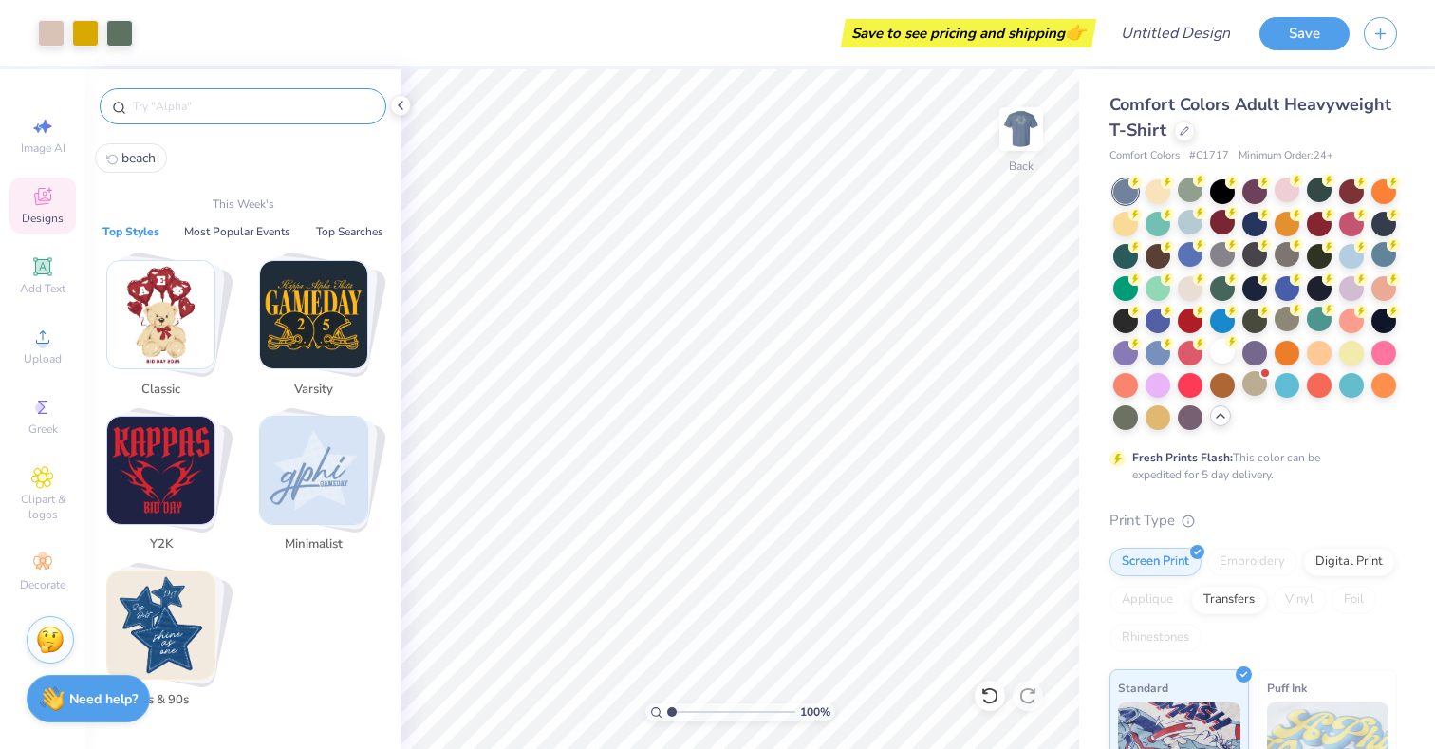
click at [308, 110] on input "text" at bounding box center [252, 106] width 243 height 19
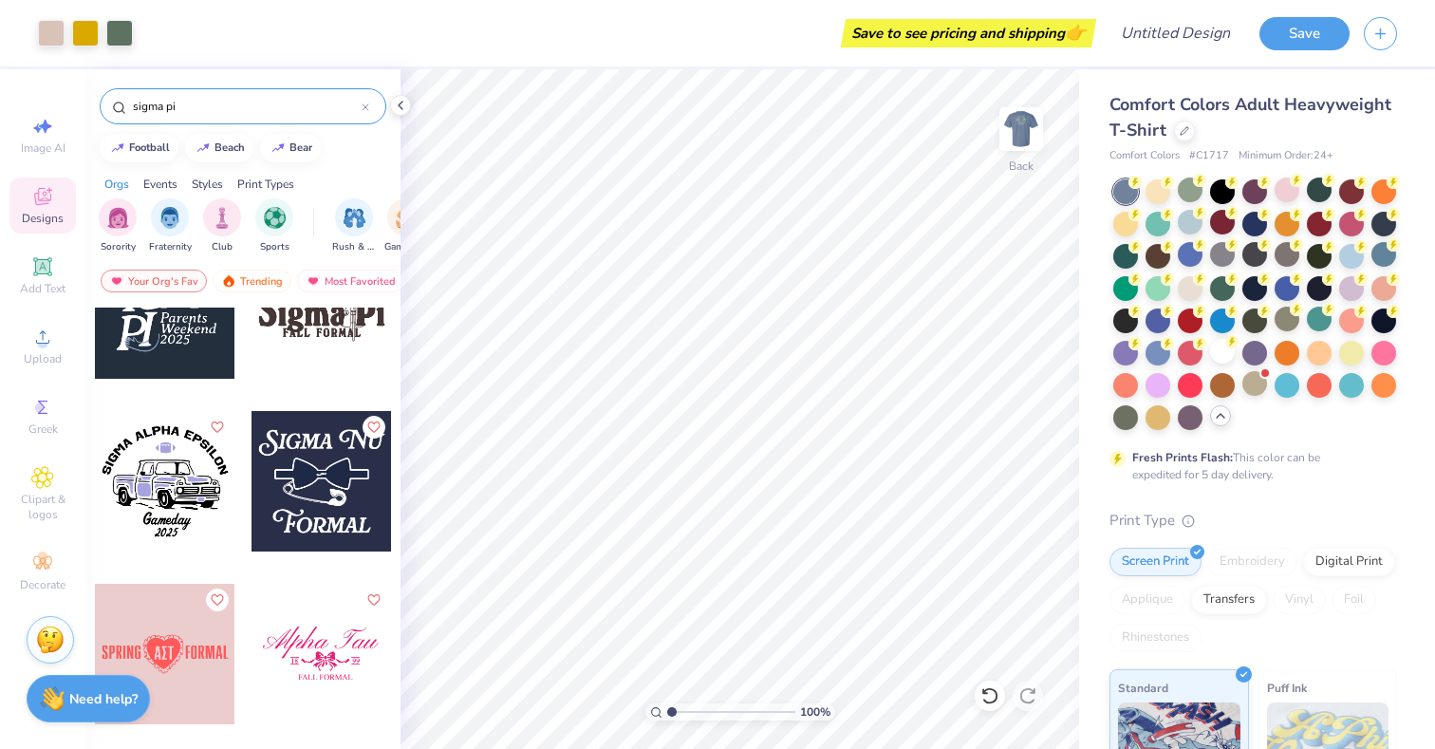
scroll to position [0, 0]
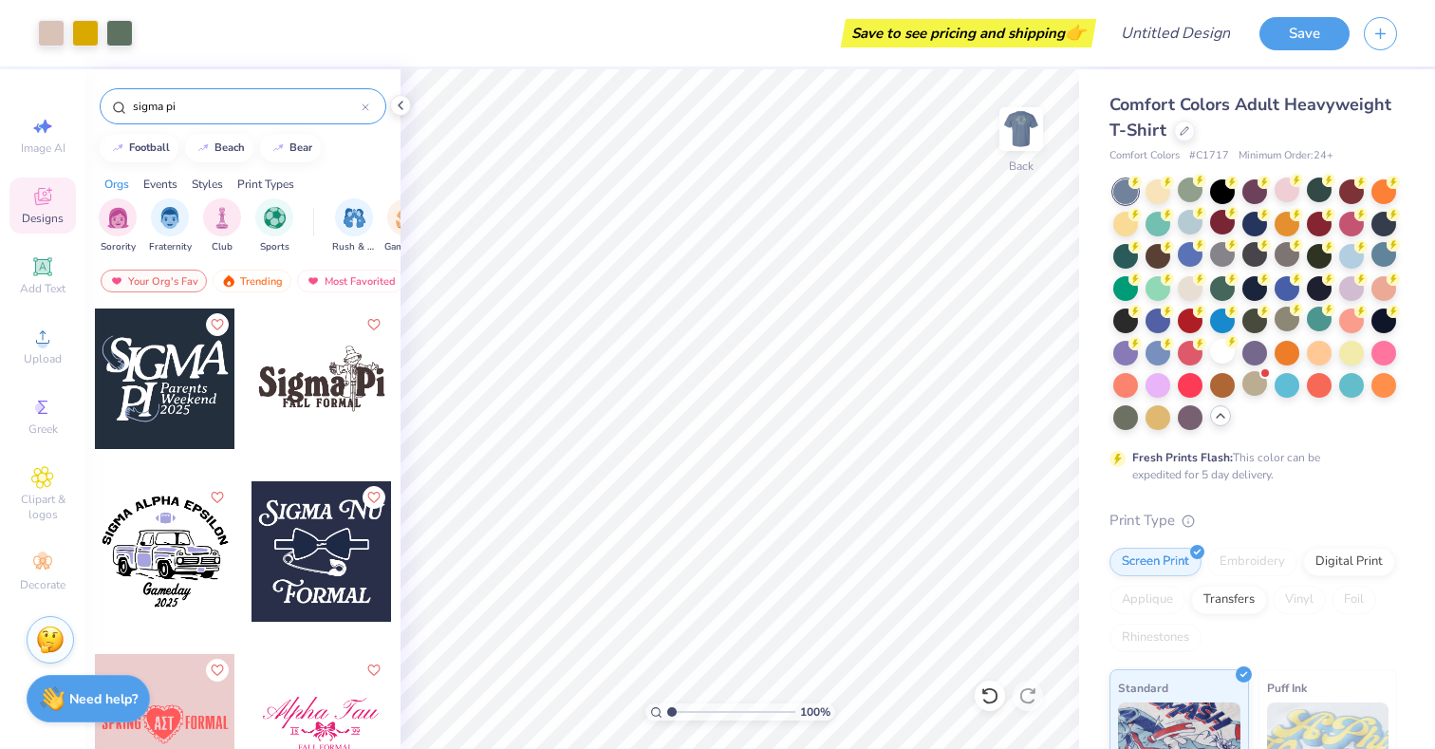
type input "sigma pi"
click at [37, 207] on icon at bounding box center [42, 196] width 23 height 23
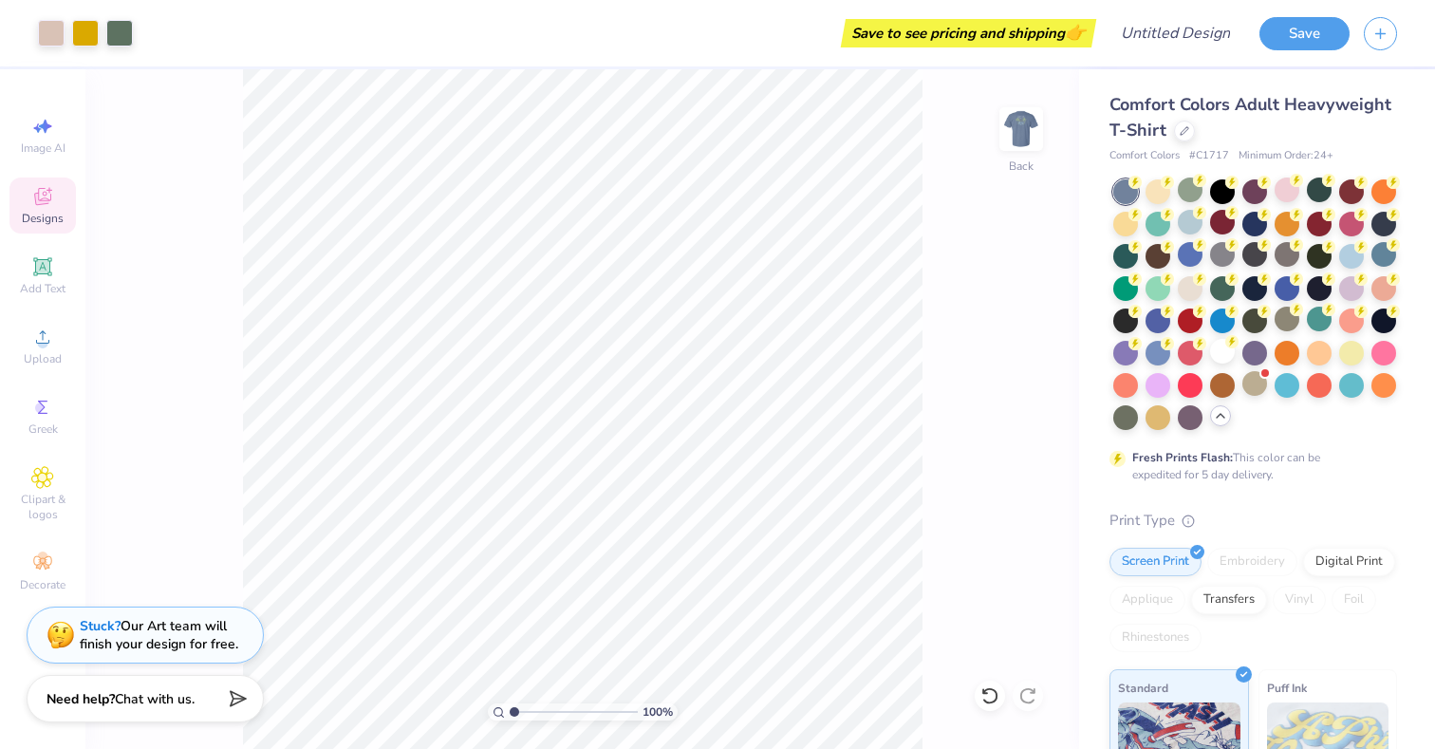
click at [42, 204] on icon at bounding box center [42, 196] width 17 height 17
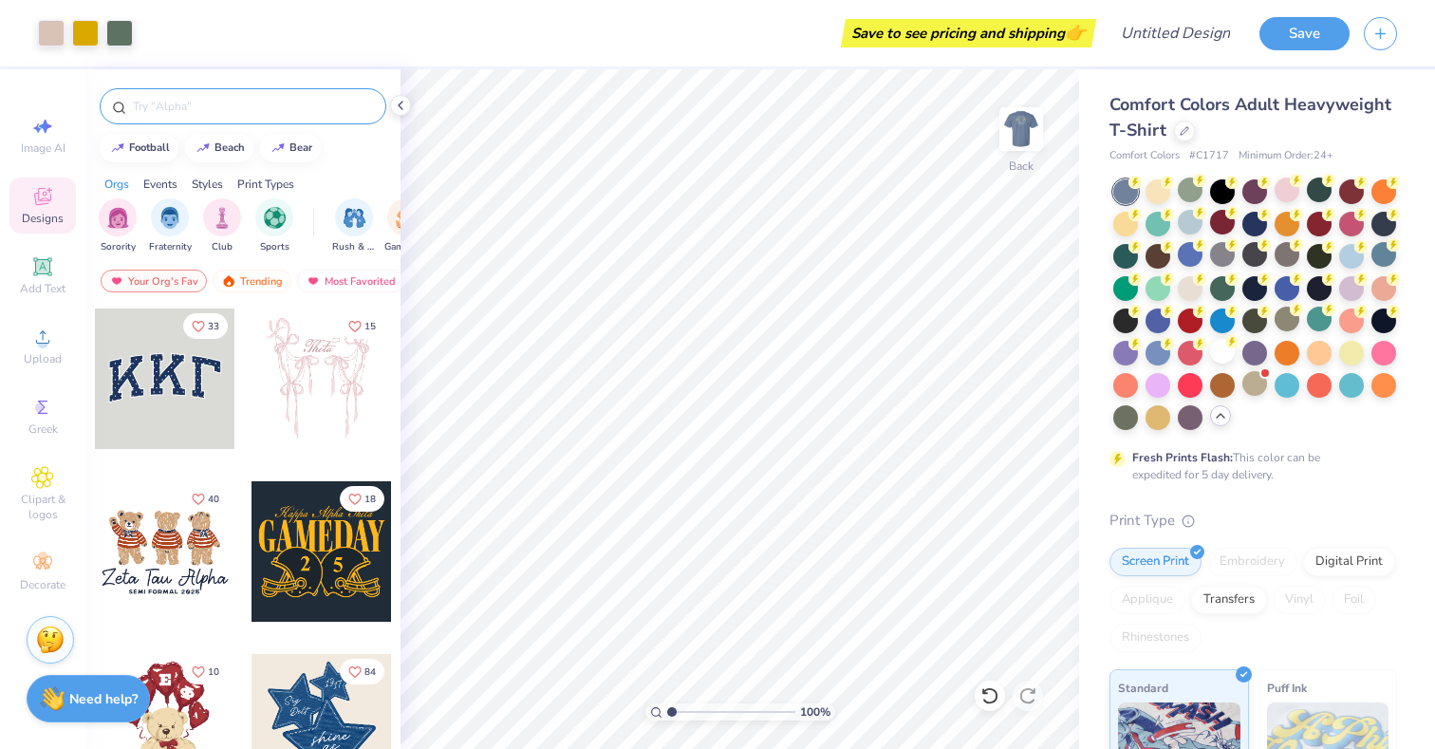
click at [191, 107] on input "text" at bounding box center [252, 106] width 243 height 19
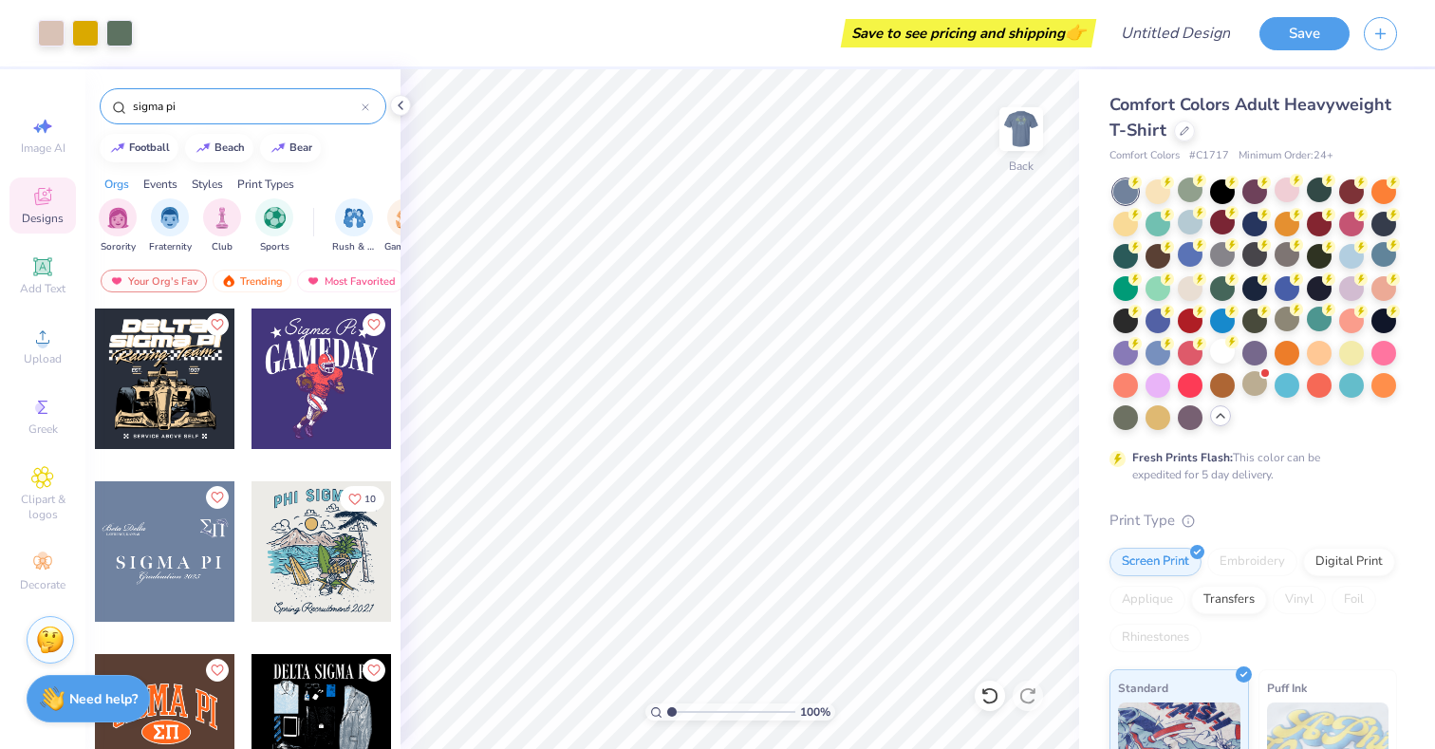
type input "sigma pi"
click at [290, 294] on div "Your Org's Fav Trending Most Favorited Newest" at bounding box center [242, 286] width 315 height 44
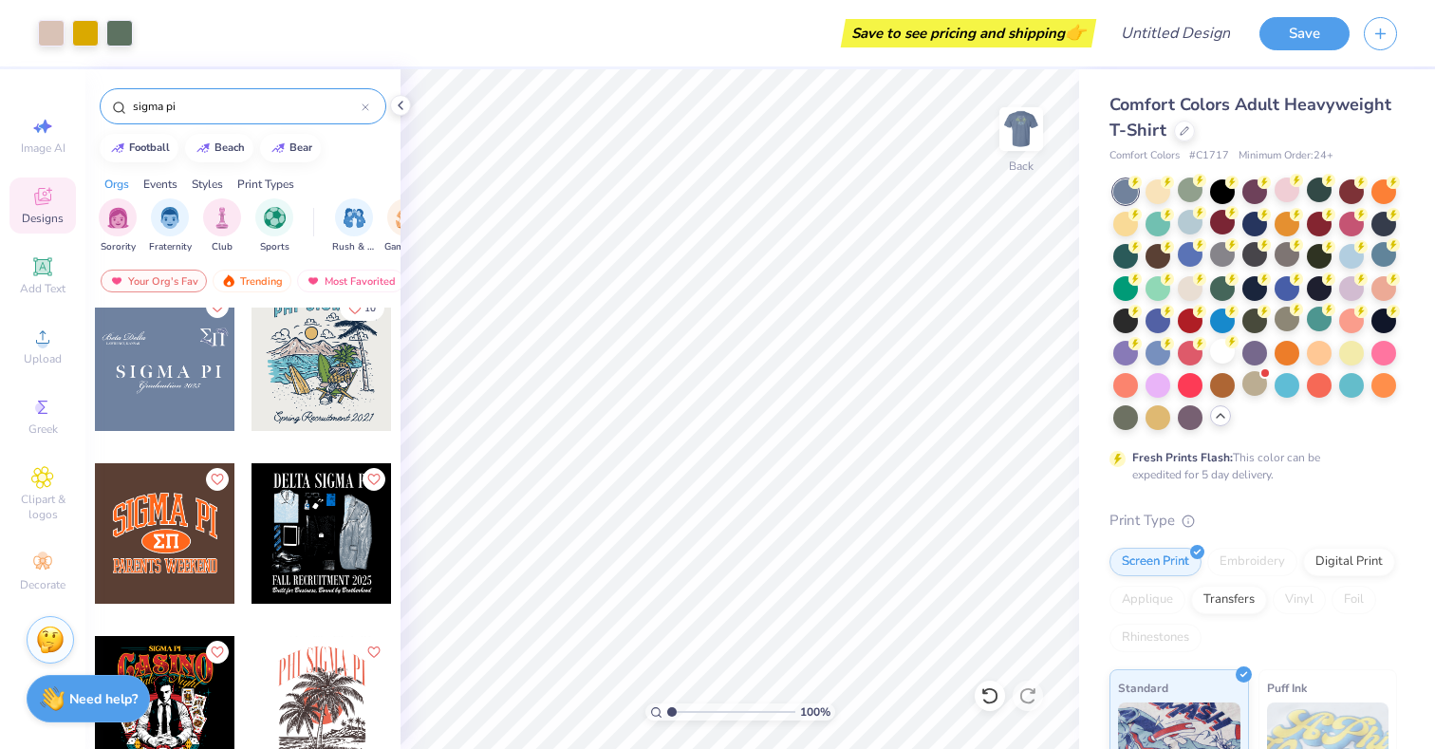
scroll to position [171, 0]
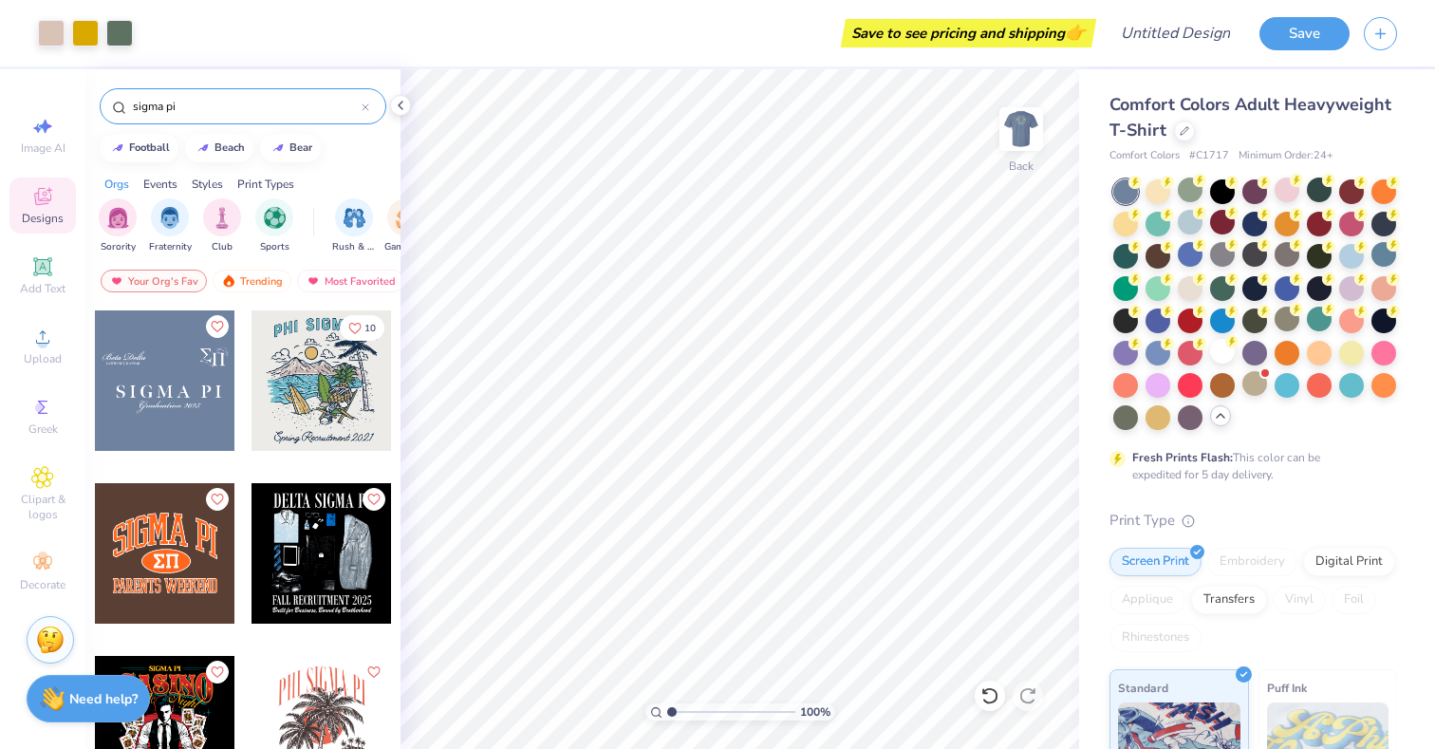
drag, startPoint x: 1019, startPoint y: 164, endPoint x: 1079, endPoint y: 93, distance: 93.0
click at [1019, 164] on div "Back" at bounding box center [1022, 140] width 44 height 67
click at [1036, 140] on img at bounding box center [1021, 129] width 76 height 76
click at [1026, 148] on img at bounding box center [1021, 129] width 76 height 76
click at [315, 402] on div at bounding box center [322, 380] width 140 height 140
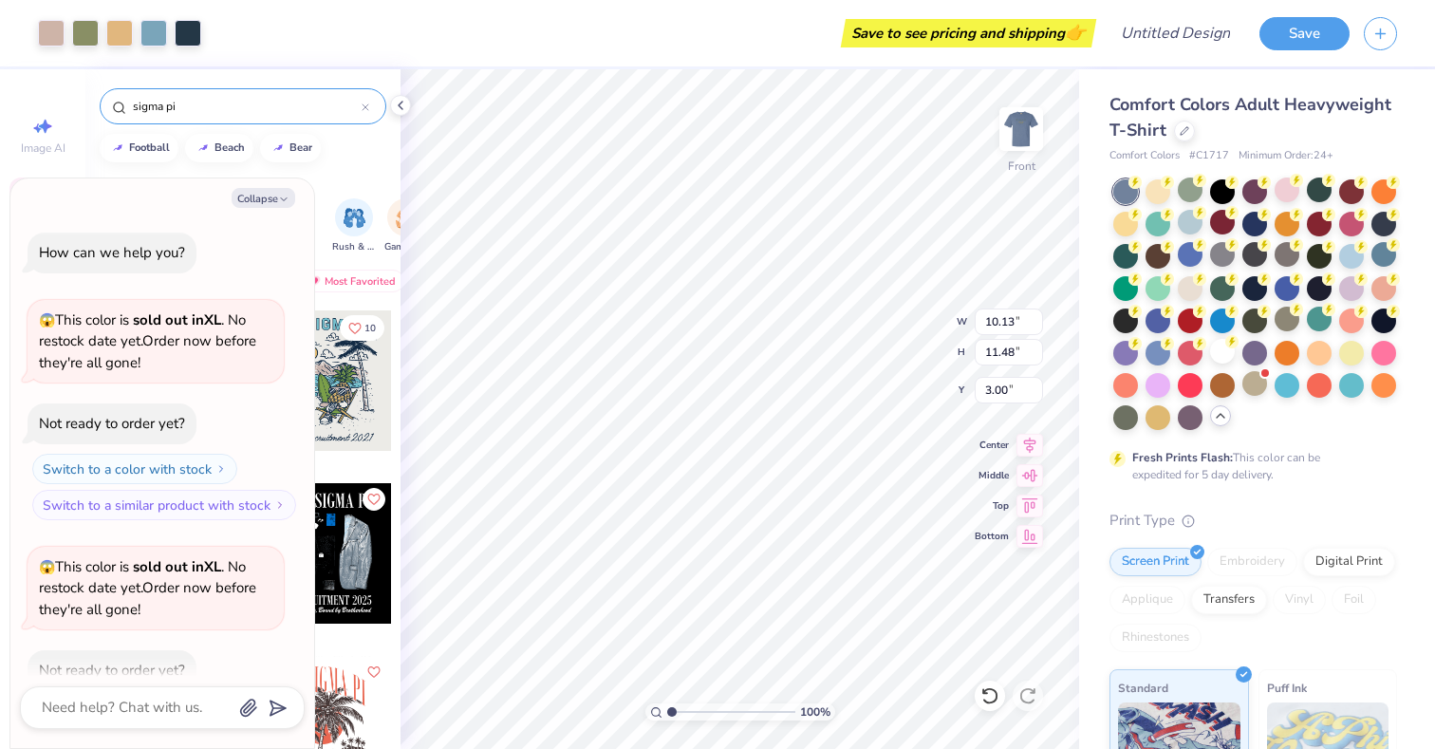
scroll to position [903, 0]
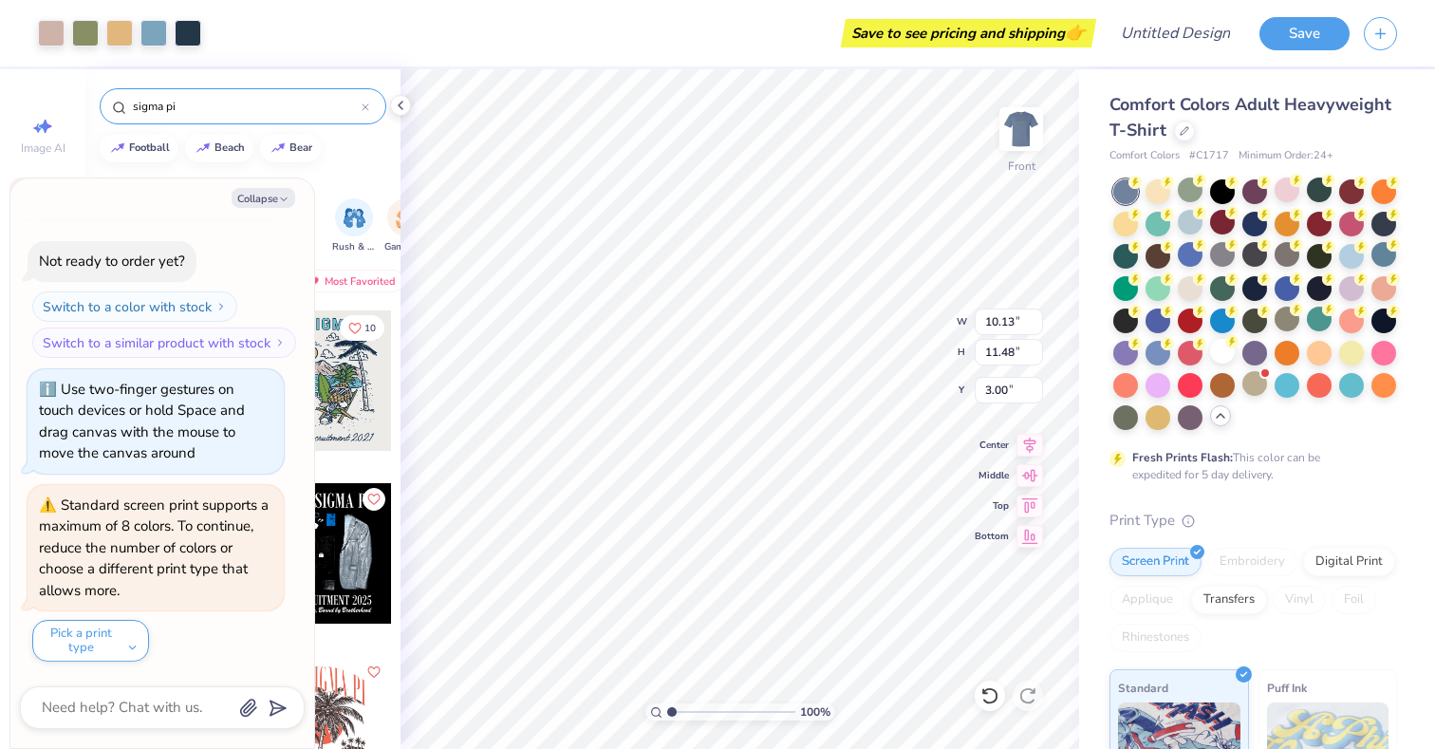
type textarea "x"
type input "12.58"
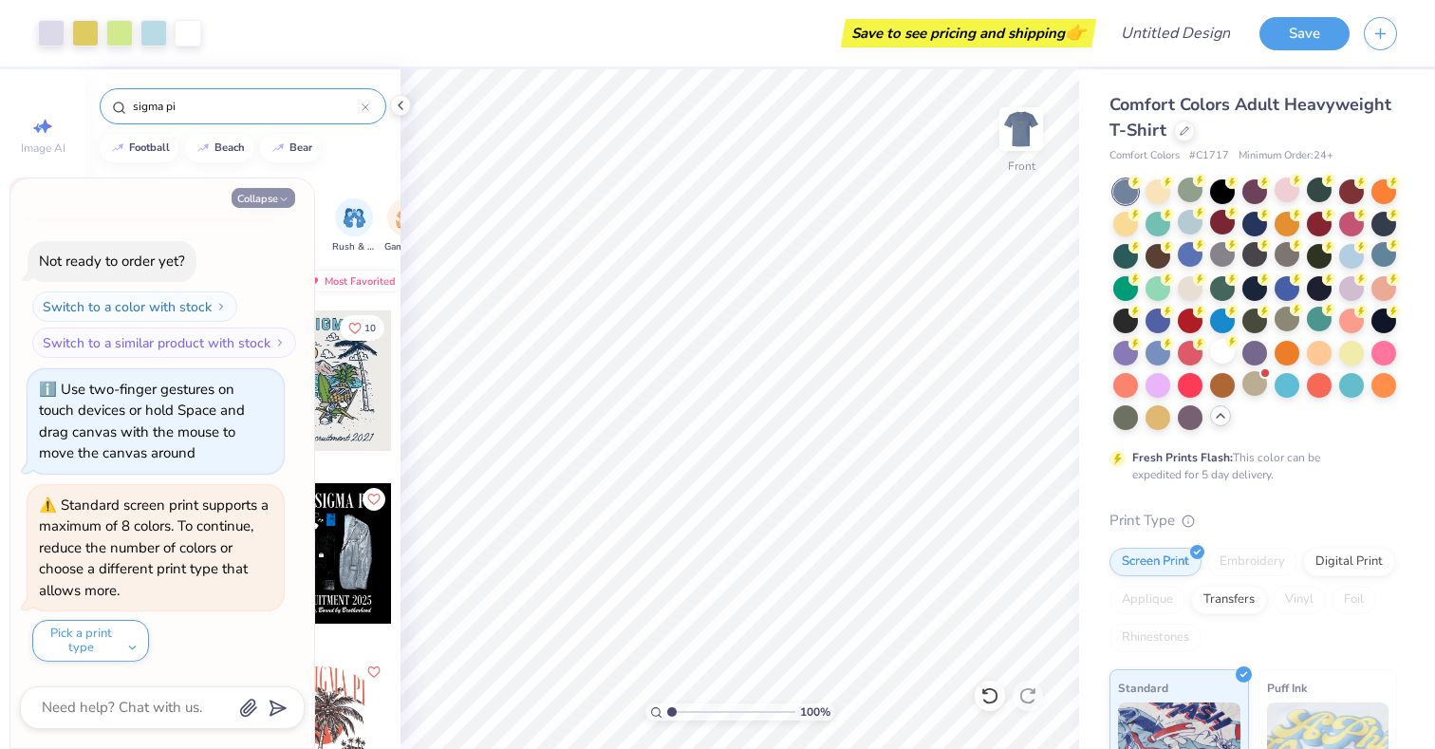
click at [285, 196] on icon "button" at bounding box center [283, 199] width 11 height 11
type textarea "x"
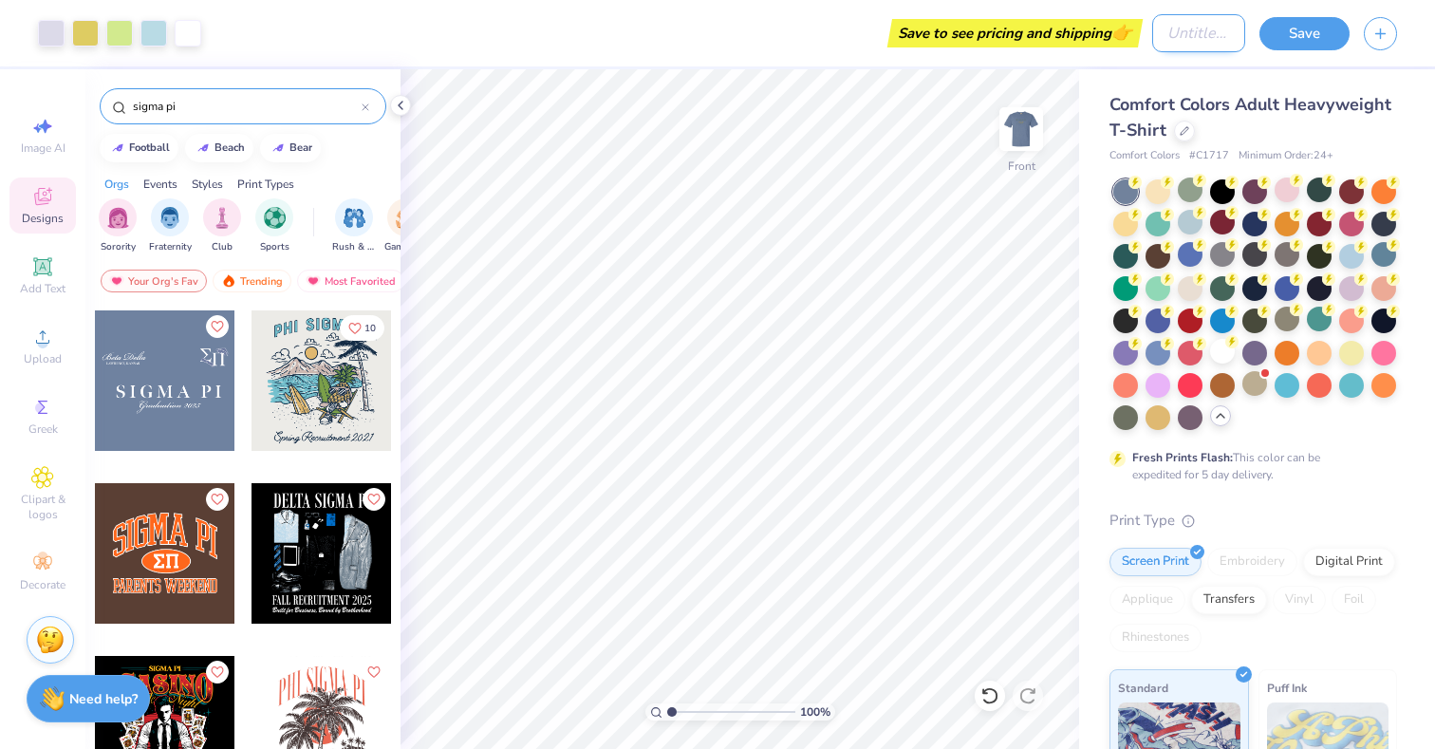
click at [1157, 34] on input "Design Title" at bounding box center [1198, 33] width 93 height 38
type input "sig pi 1"
click at [1334, 27] on button "Save" at bounding box center [1305, 30] width 90 height 33
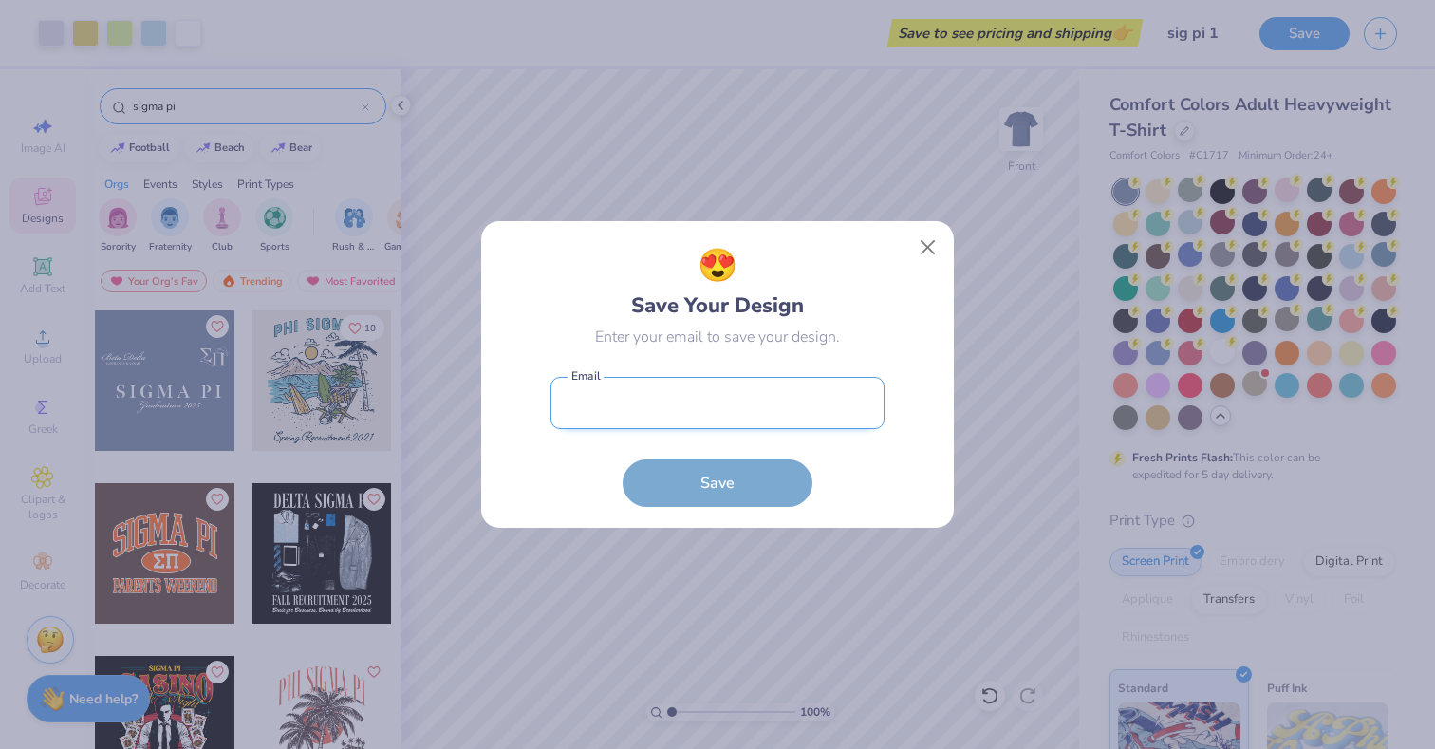
click at [665, 388] on input "email" at bounding box center [718, 403] width 334 height 52
type input "pspamemail2@gmail.com"
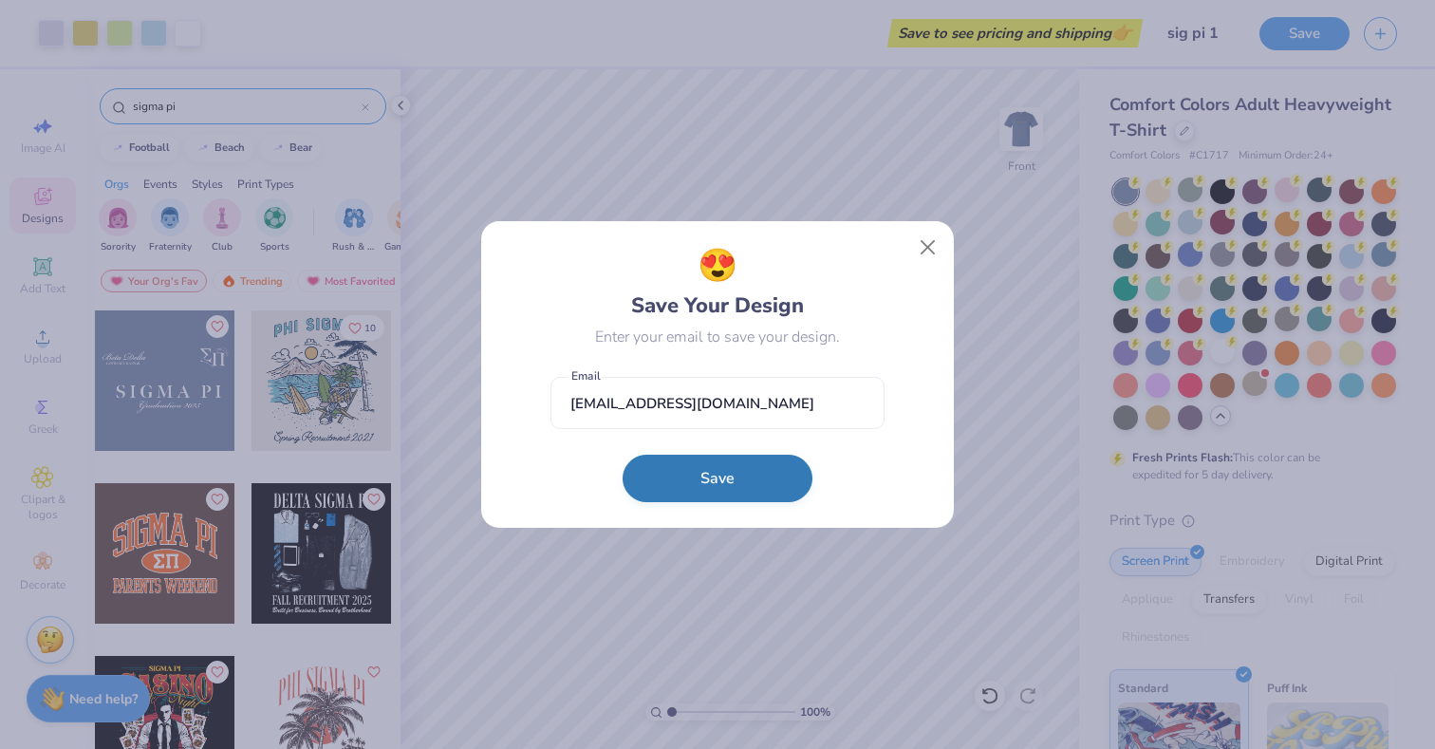
click at [684, 467] on button "Save" at bounding box center [718, 478] width 190 height 47
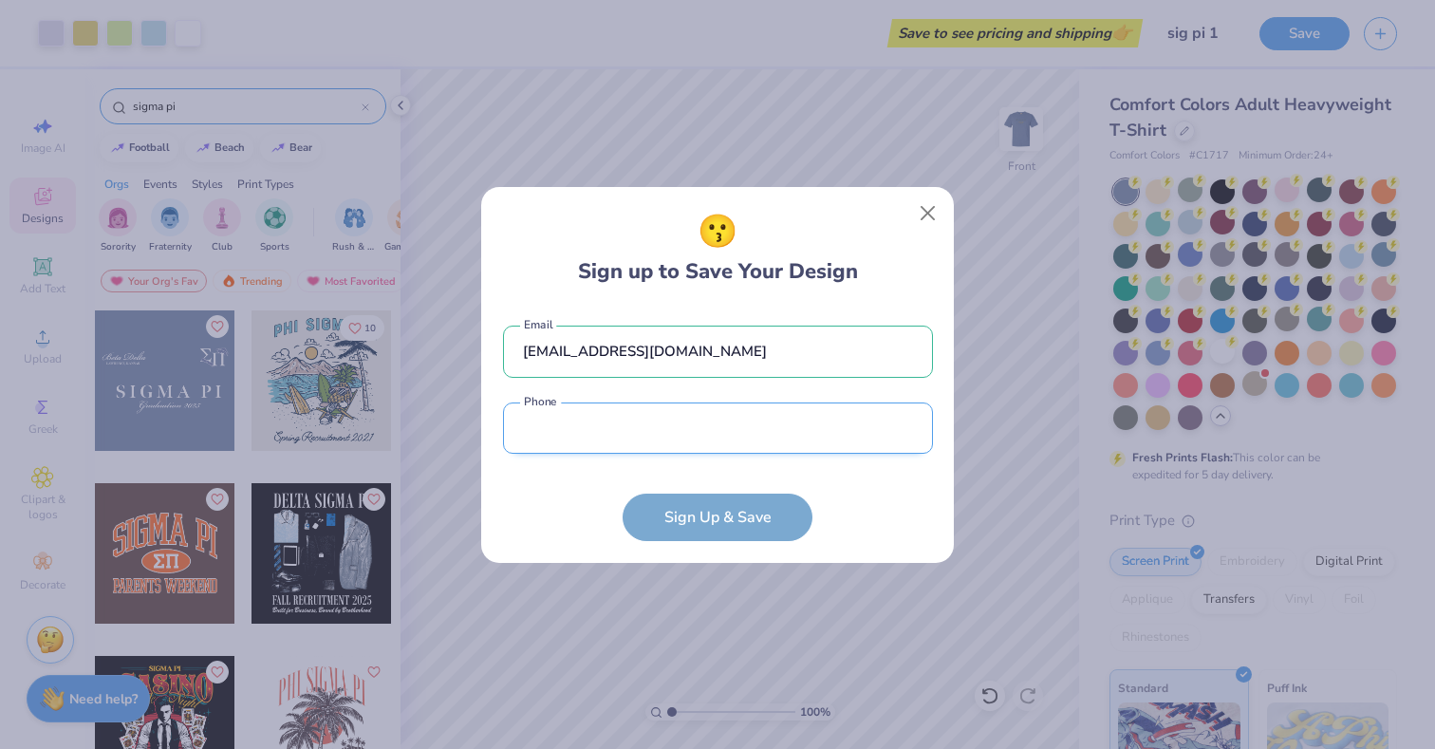
click at [655, 446] on input "tel" at bounding box center [718, 428] width 430 height 52
type input "(312) 975-2436"
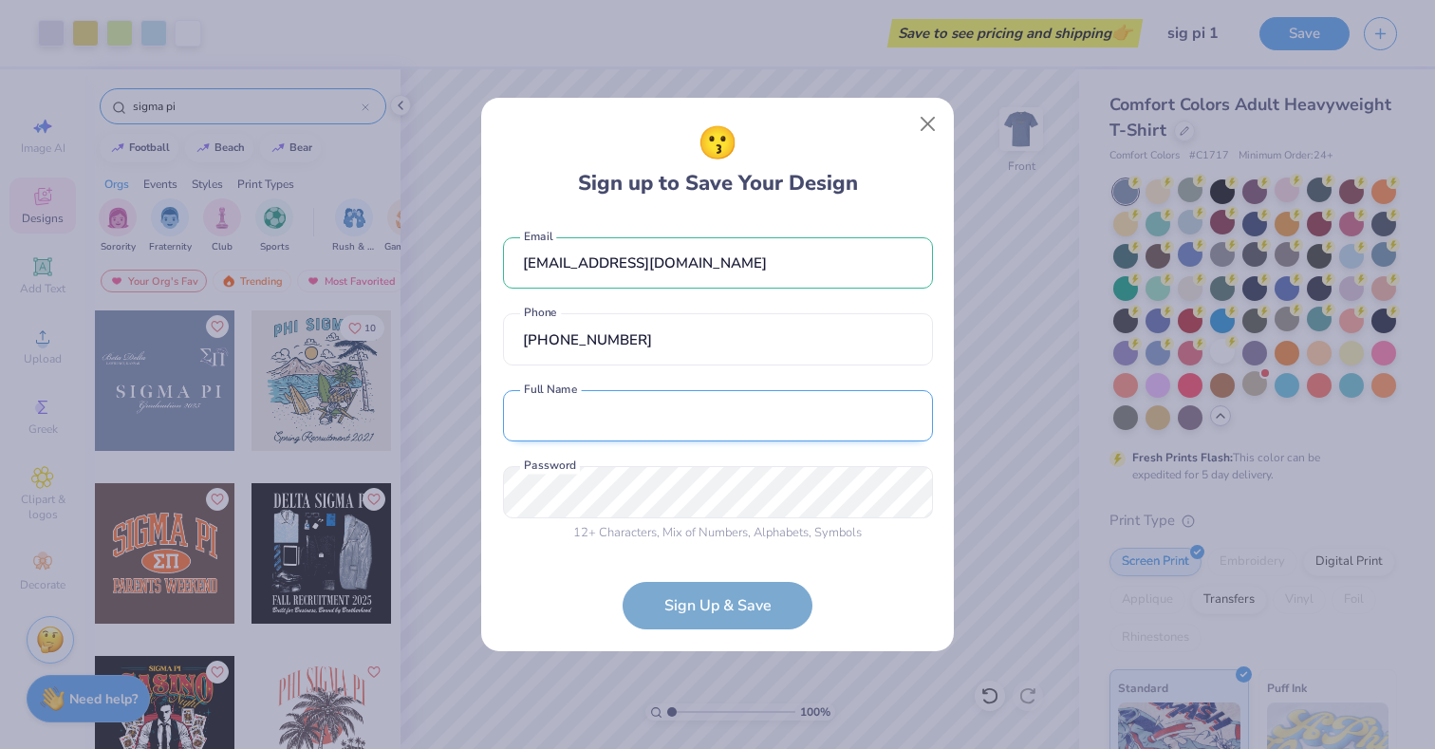
click at [648, 427] on input "text" at bounding box center [718, 416] width 430 height 52
type input "pimrisa julamoke"
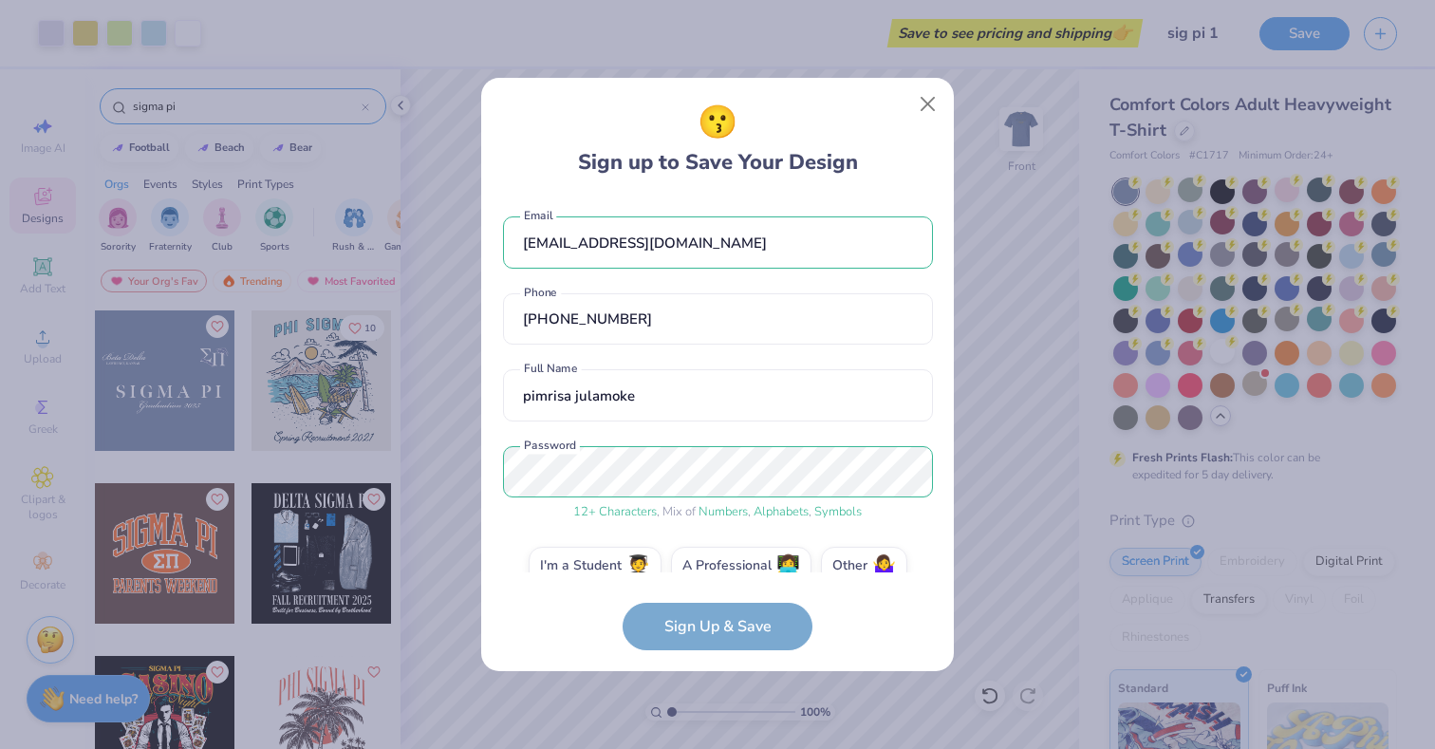
scroll to position [31, 0]
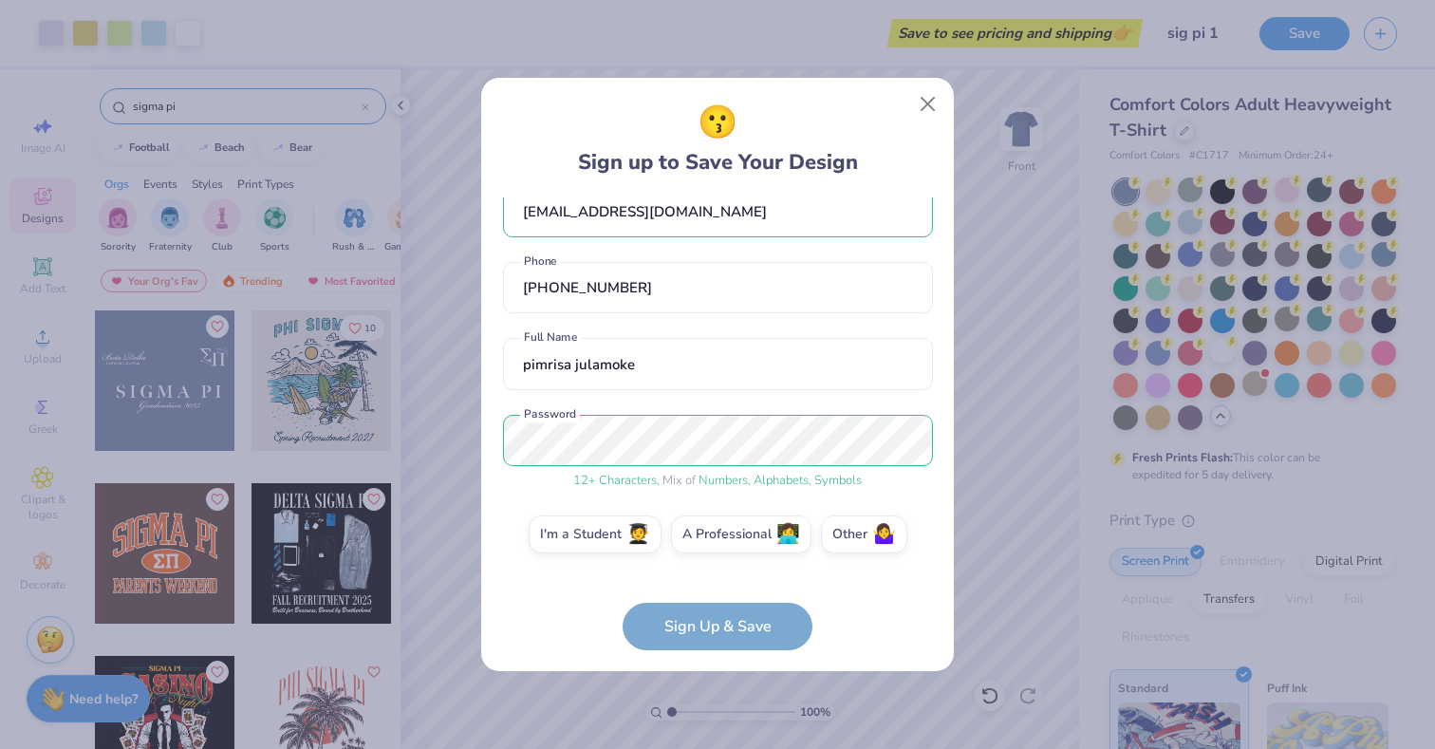
click at [699, 630] on form "pspamemail2@gmail.com Email (312) 975-2436 Phone pimrisa julamoke Full Name 12 …" at bounding box center [718, 423] width 430 height 453
click at [595, 550] on div "I'm a Student 🧑‍🎓 A Professional 👩‍💻 Other 🤷‍♀️" at bounding box center [718, 538] width 430 height 47
click at [622, 533] on label "I'm a Student 🧑‍🎓" at bounding box center [595, 532] width 133 height 38
click at [712, 564] on input "I'm a Student 🧑‍🎓" at bounding box center [718, 570] width 12 height 12
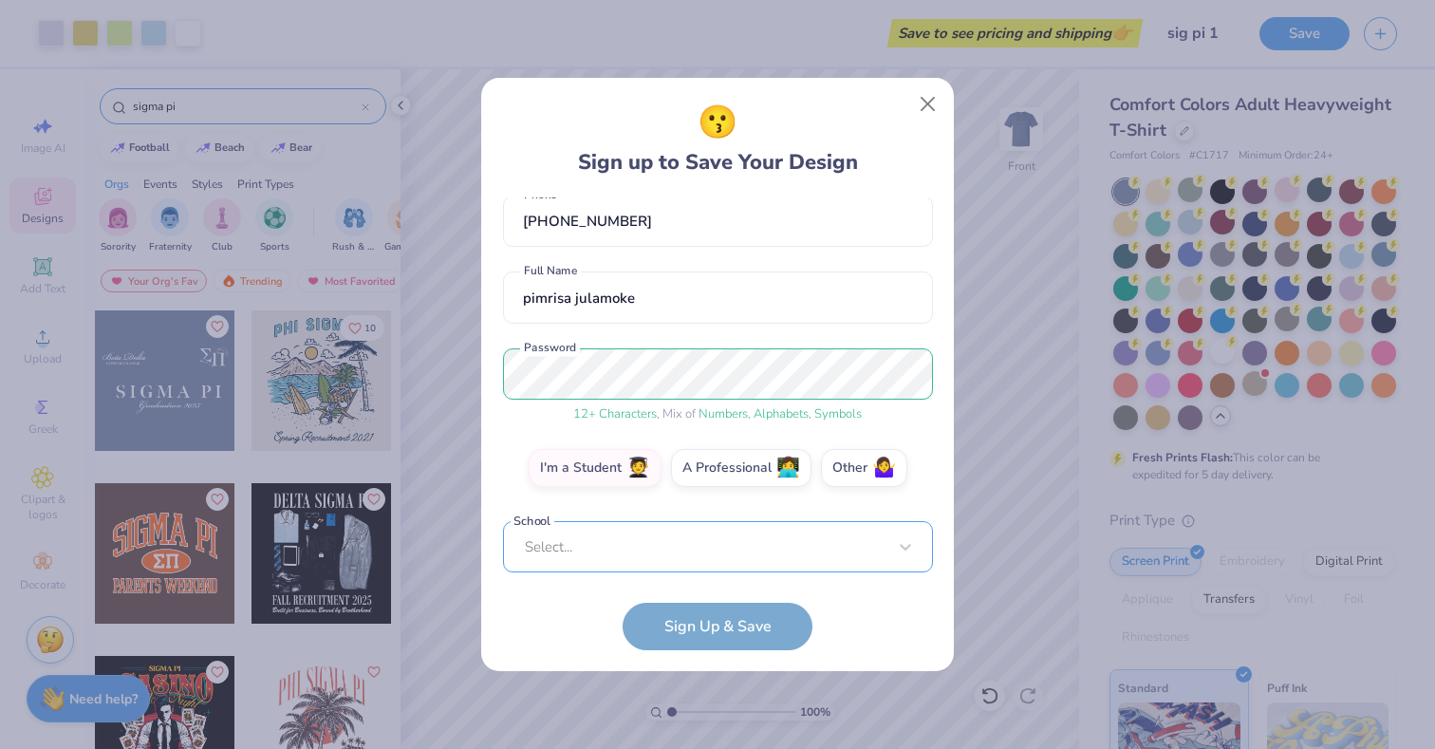
click at [691, 553] on div "Select..." at bounding box center [718, 547] width 430 height 52
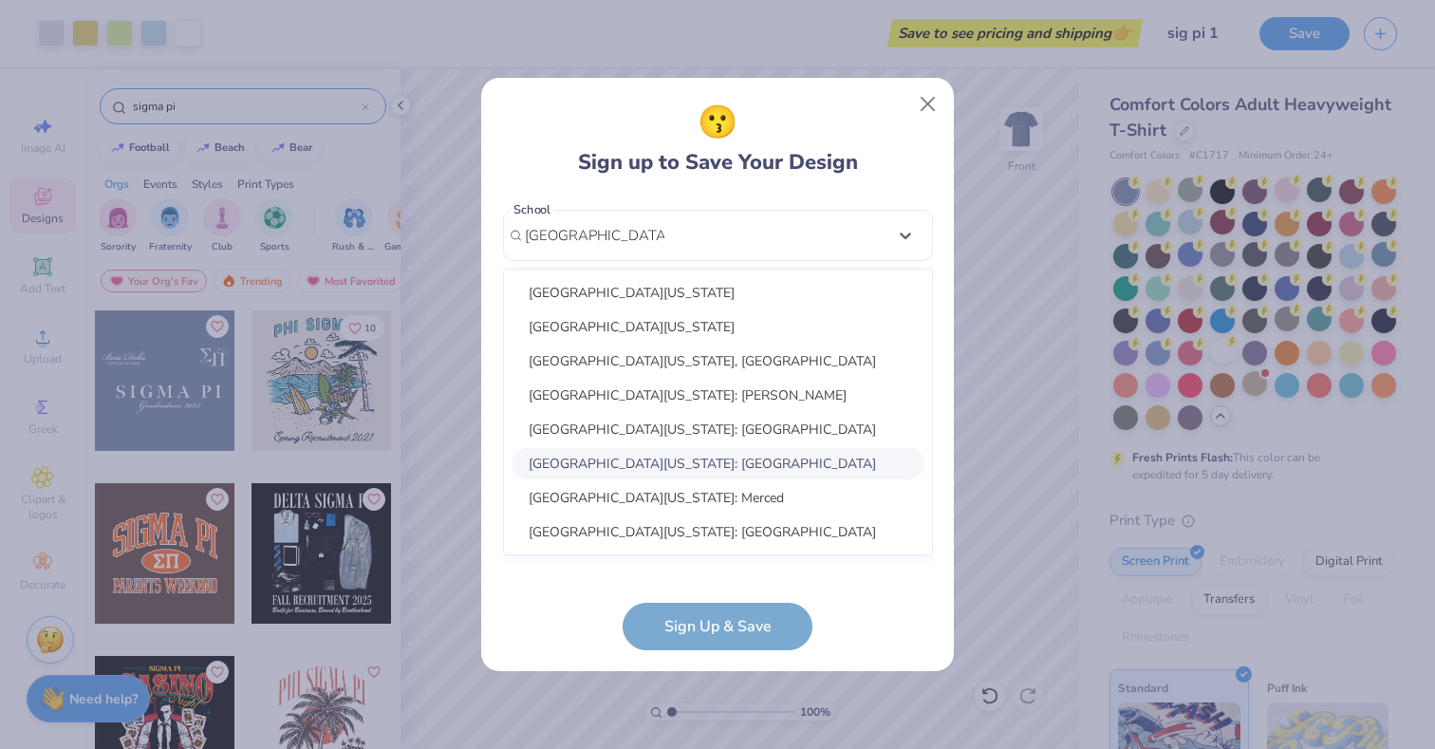
scroll to position [49, 0]
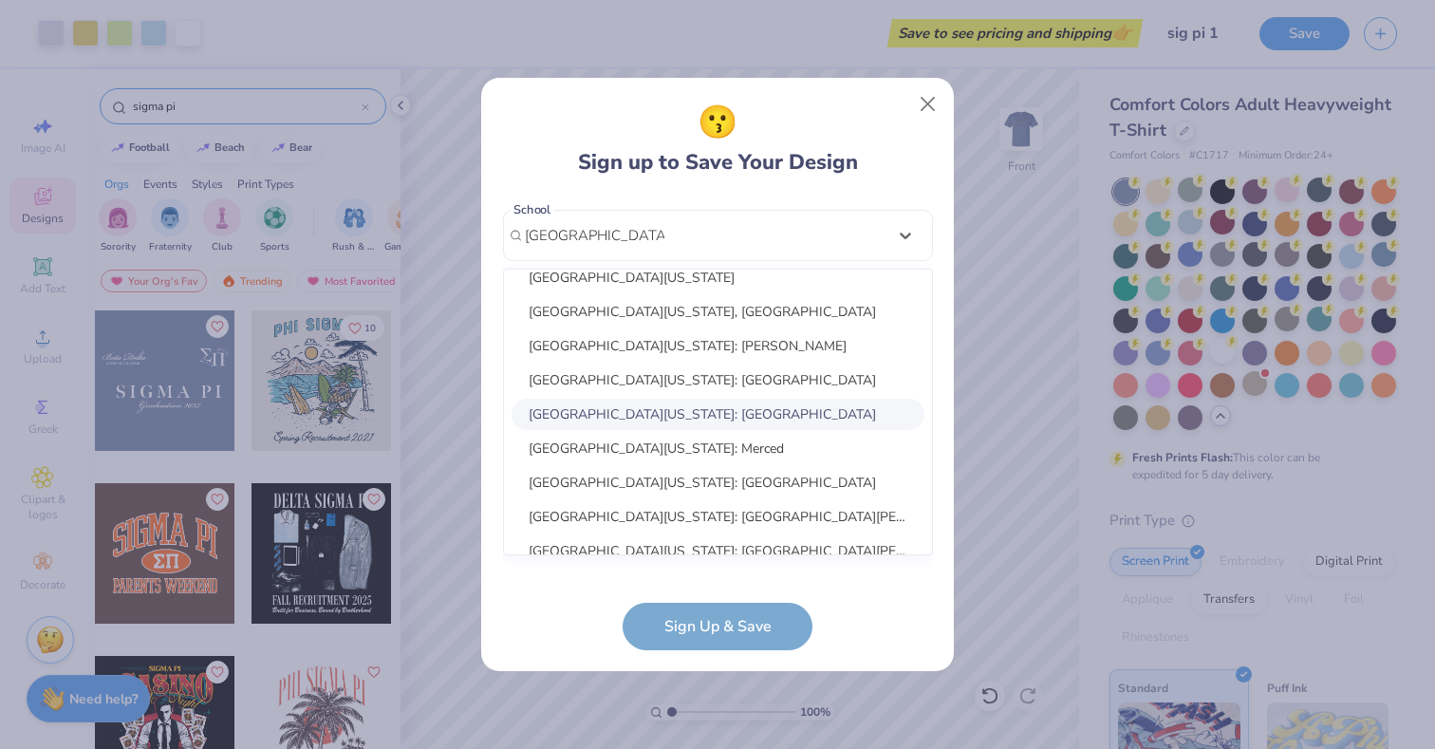
click at [708, 411] on div "University of California: Los Angeles" at bounding box center [718, 414] width 413 height 31
type input "university of california"
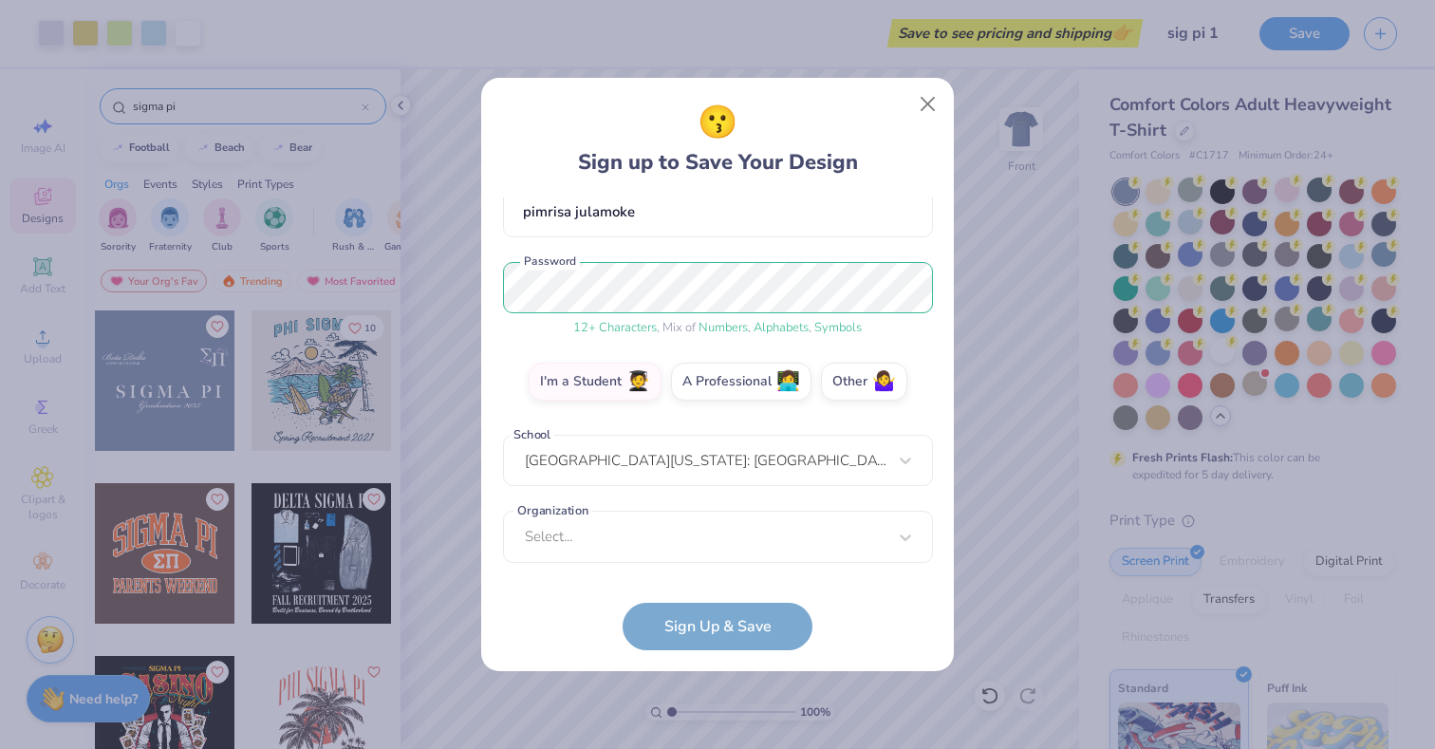
scroll to position [184, 0]
click at [706, 551] on div "Select..." at bounding box center [718, 537] width 430 height 52
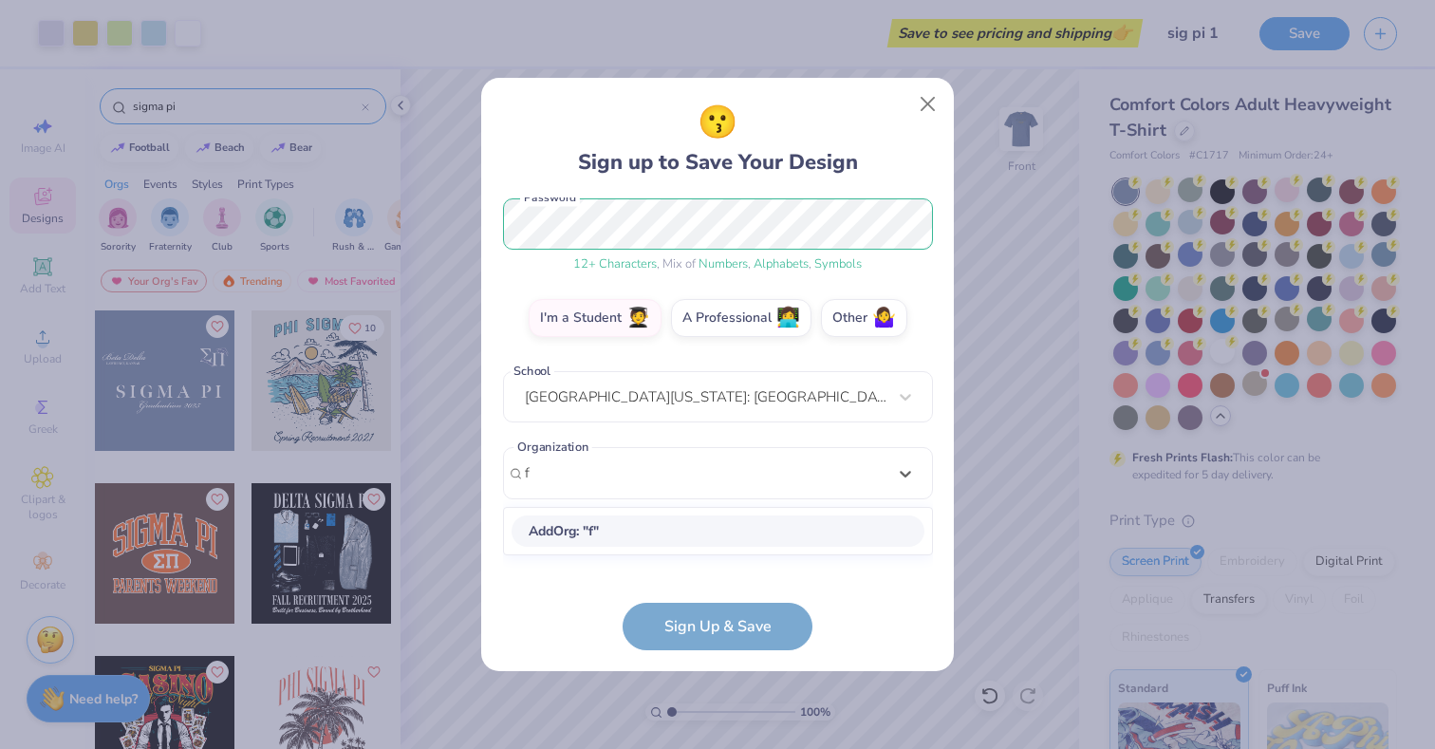
scroll to position [248, 0]
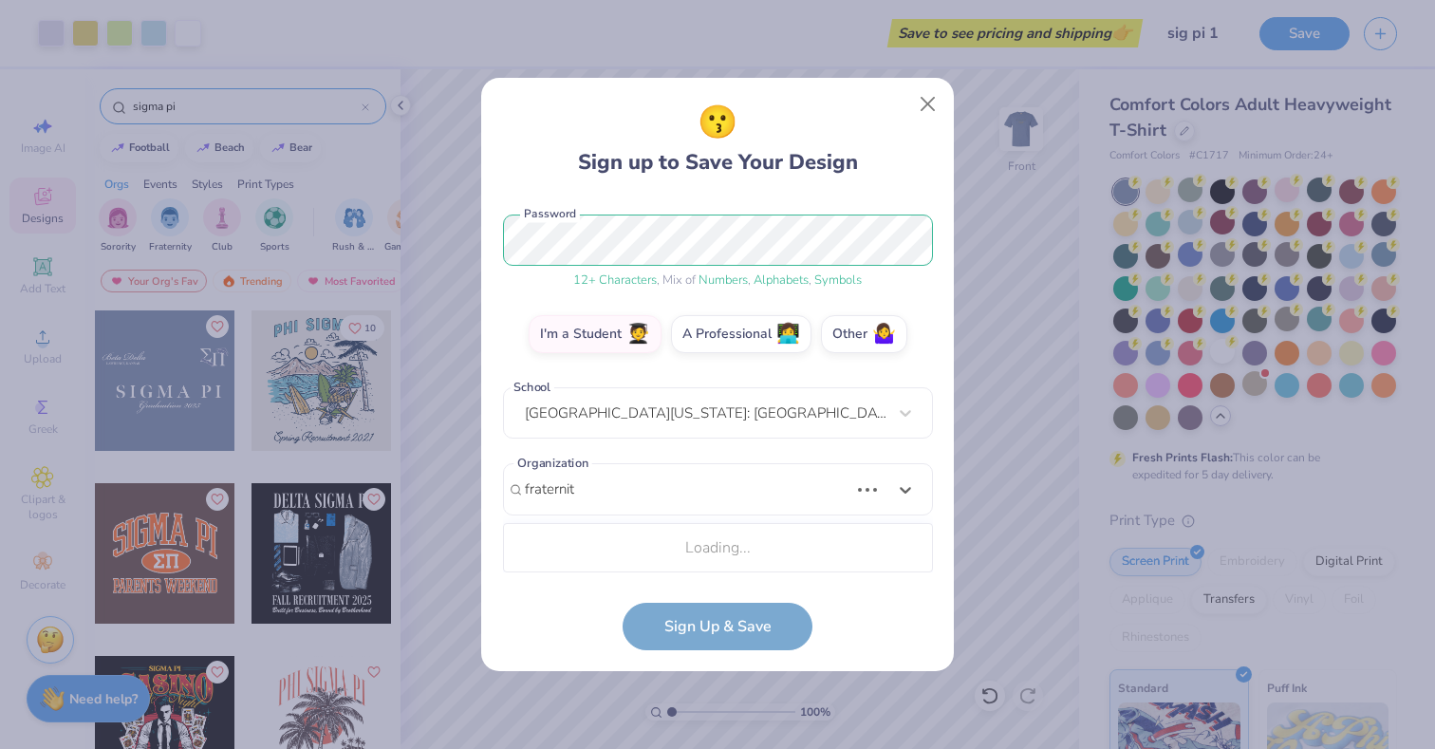
type input "fraternity"
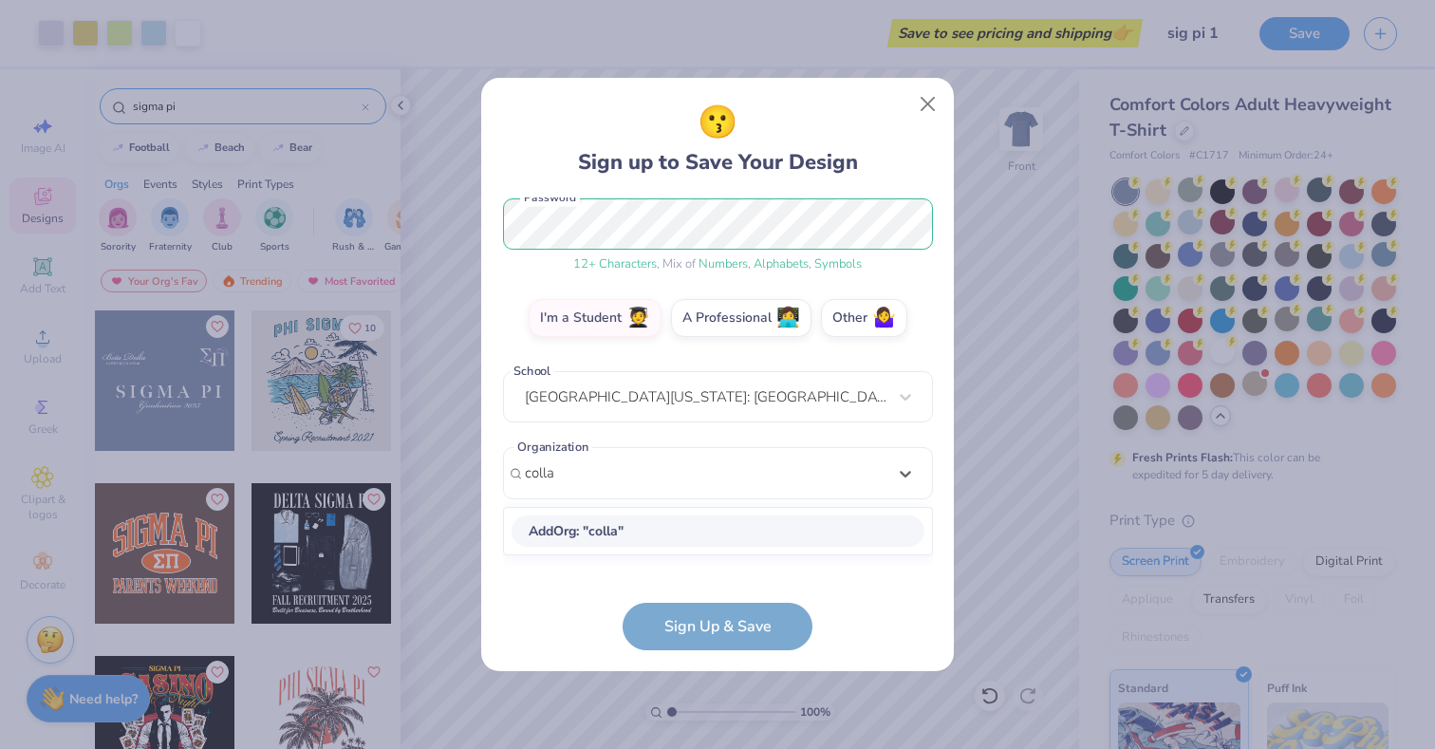
type input "collar"
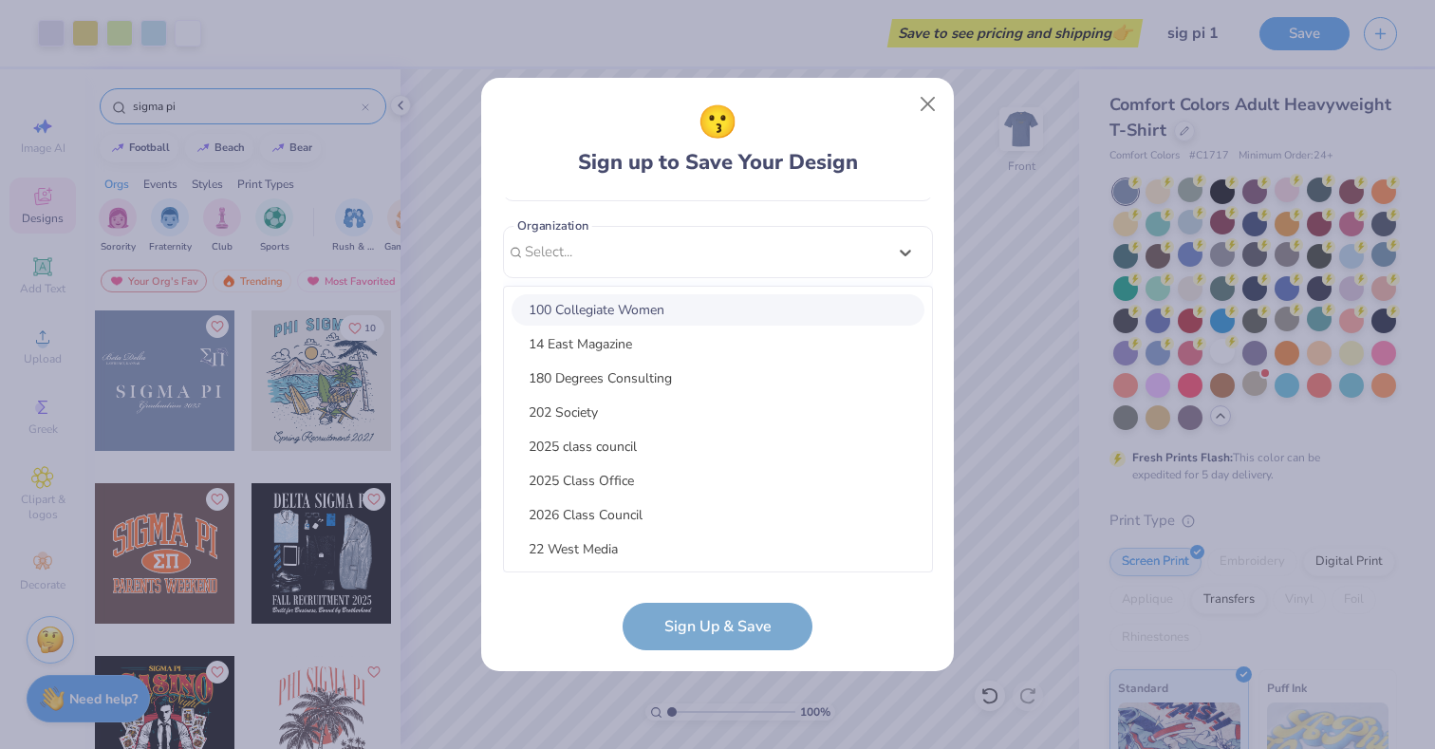
scroll to position [184, 0]
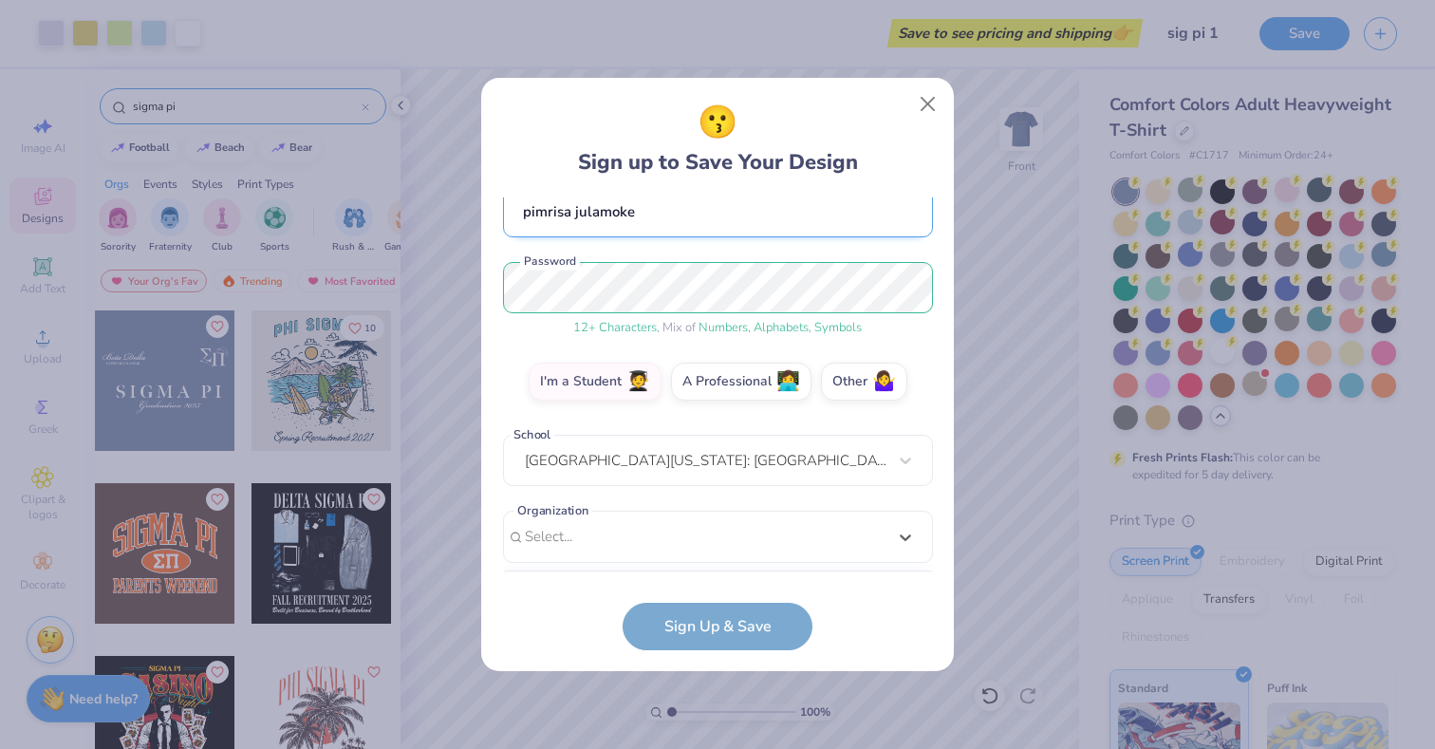
click at [816, 209] on div "pspamemail2@gmail.com Email (312) 975-2436 Phone pimrisa julamoke Full Name 12 …" at bounding box center [718, 384] width 430 height 375
click at [715, 419] on div "pspamemail2@gmail.com Email (312) 975-2436 Phone pimrisa julamoke Full Name 12 …" at bounding box center [718, 384] width 430 height 375
click at [691, 533] on div "Select..." at bounding box center [718, 537] width 430 height 52
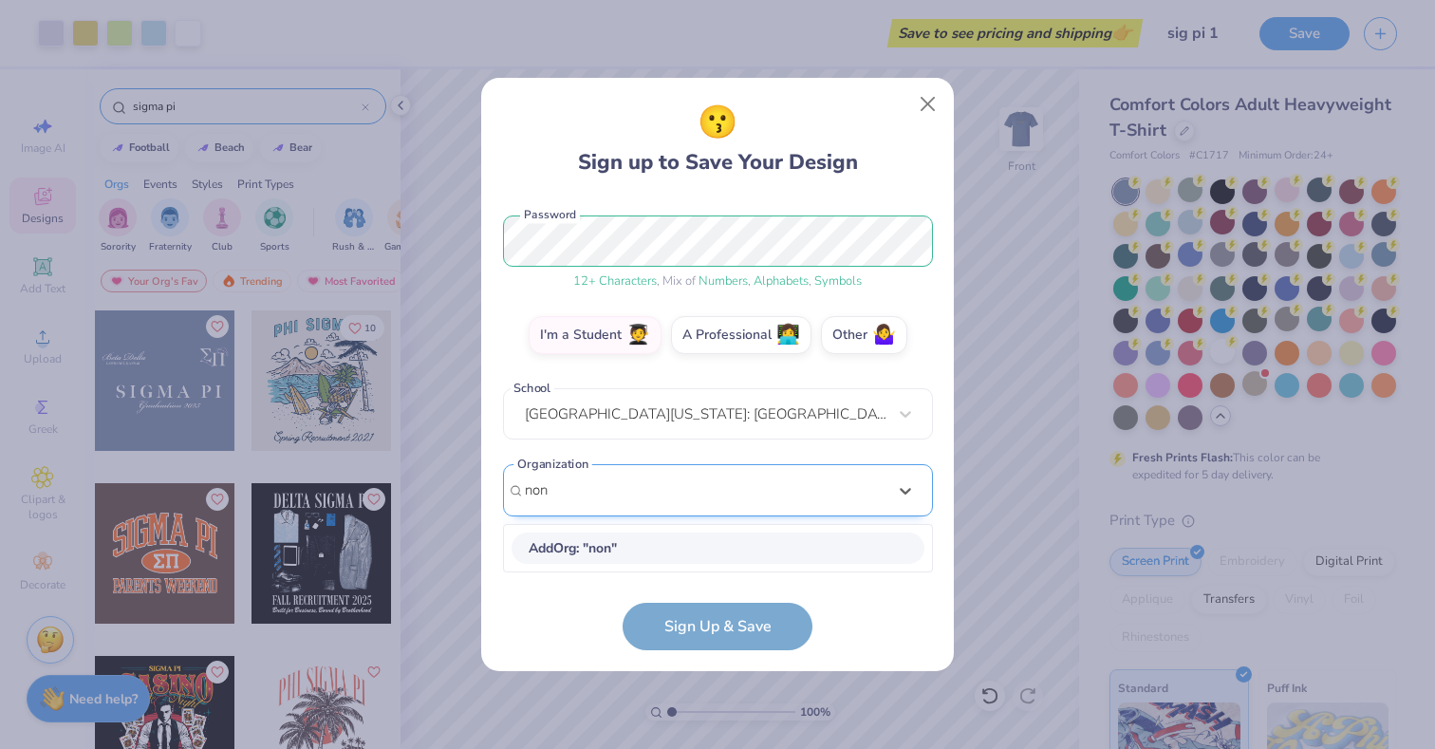
type input "none"
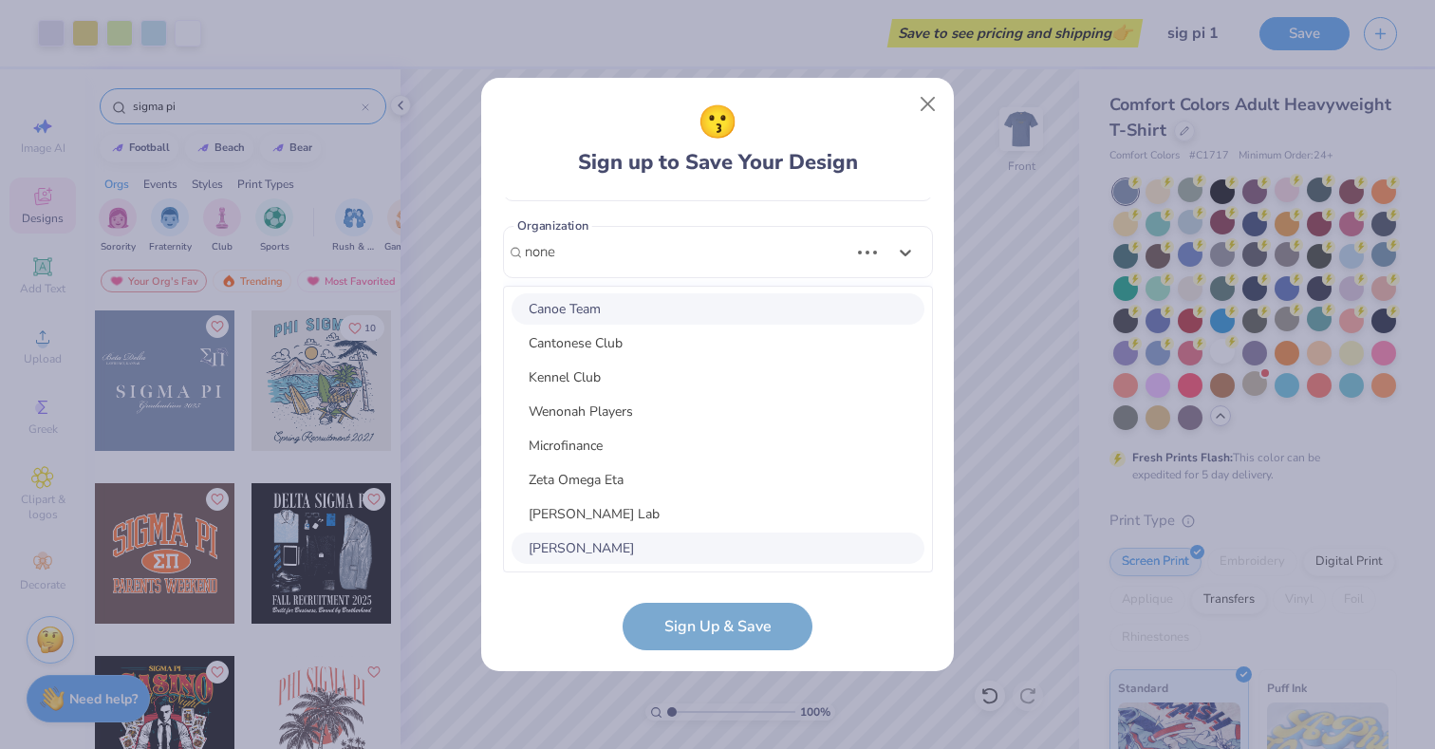
scroll to position [0, 0]
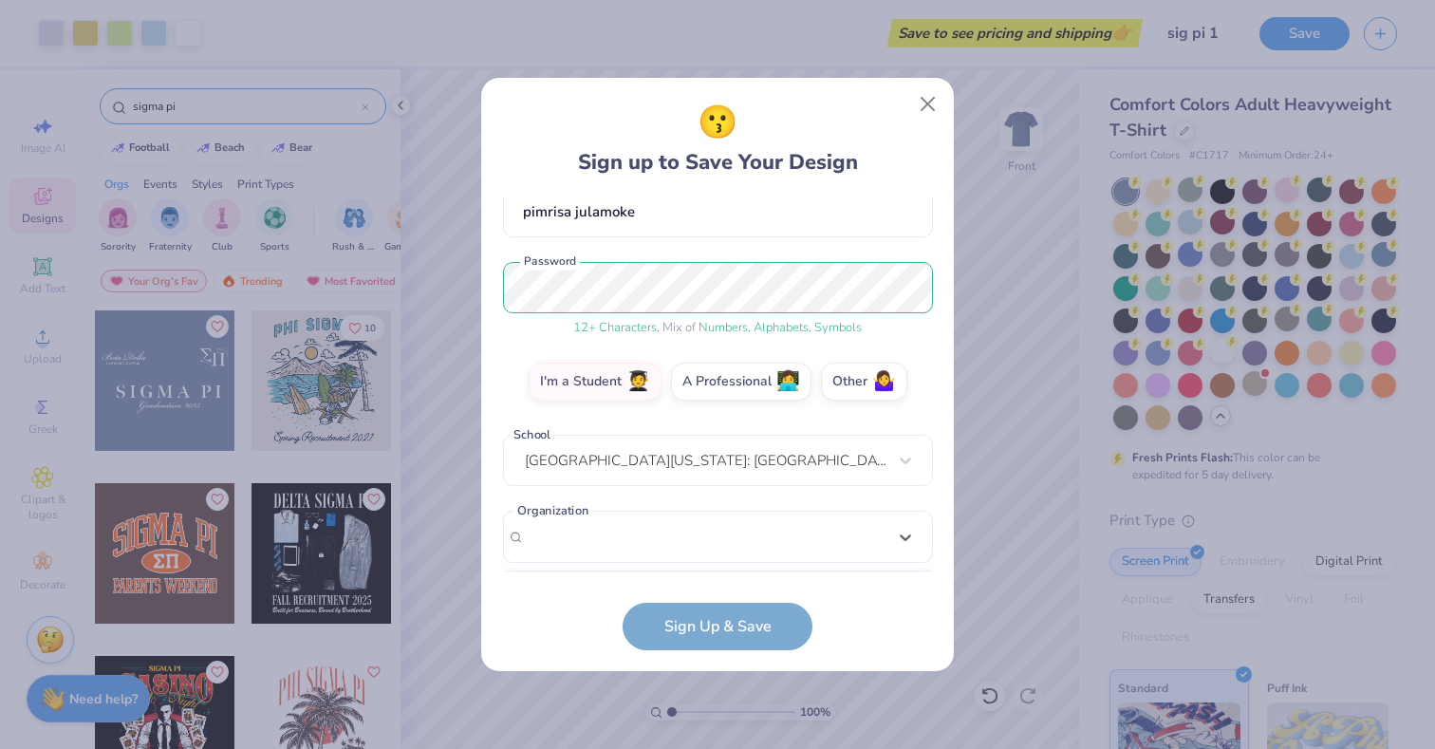
click at [668, 245] on div "pspamemail2@gmail.com Email (312) 975-2436 Phone pimrisa julamoke Full Name 12 …" at bounding box center [718, 384] width 430 height 375
click at [616, 532] on div "Select is focused ,type to refine list, press Down to open the menu, Select..." at bounding box center [718, 537] width 430 height 52
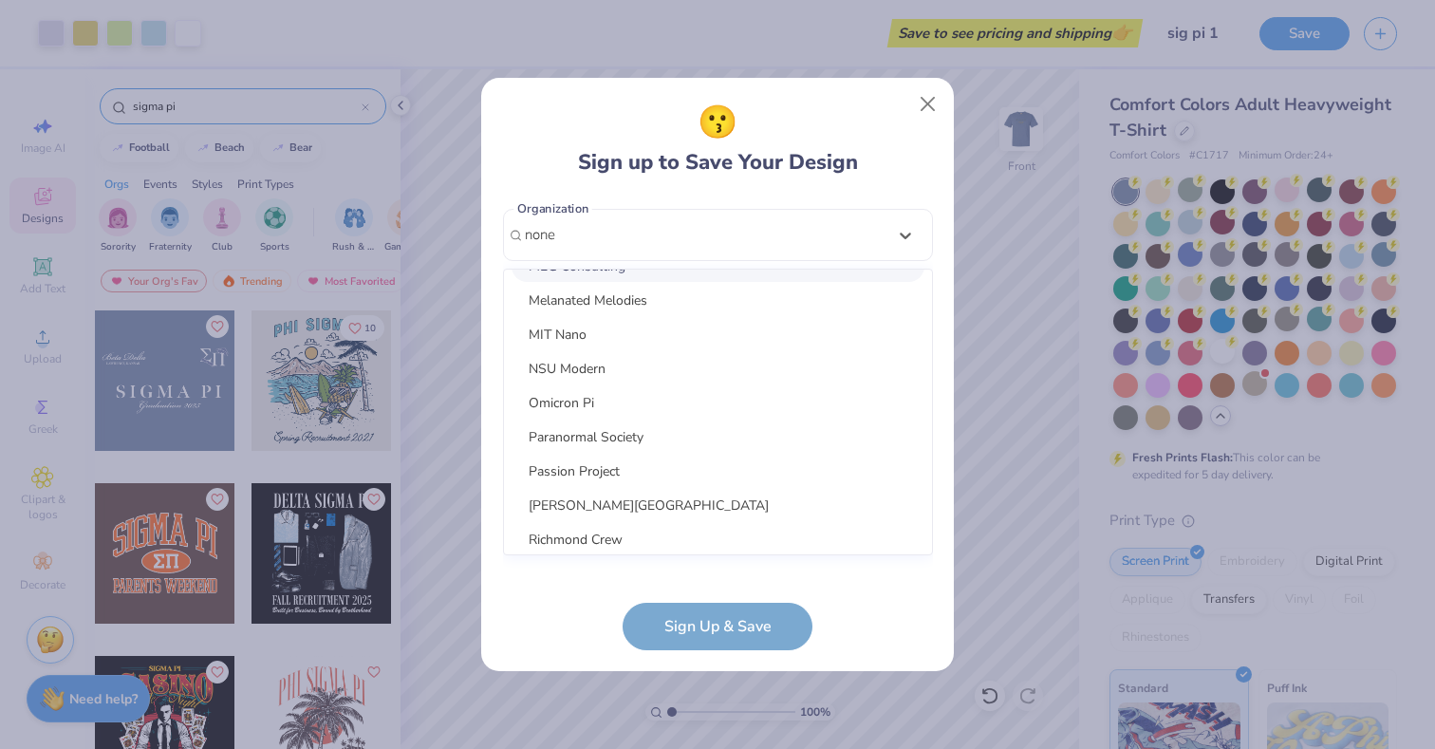
type input "none"
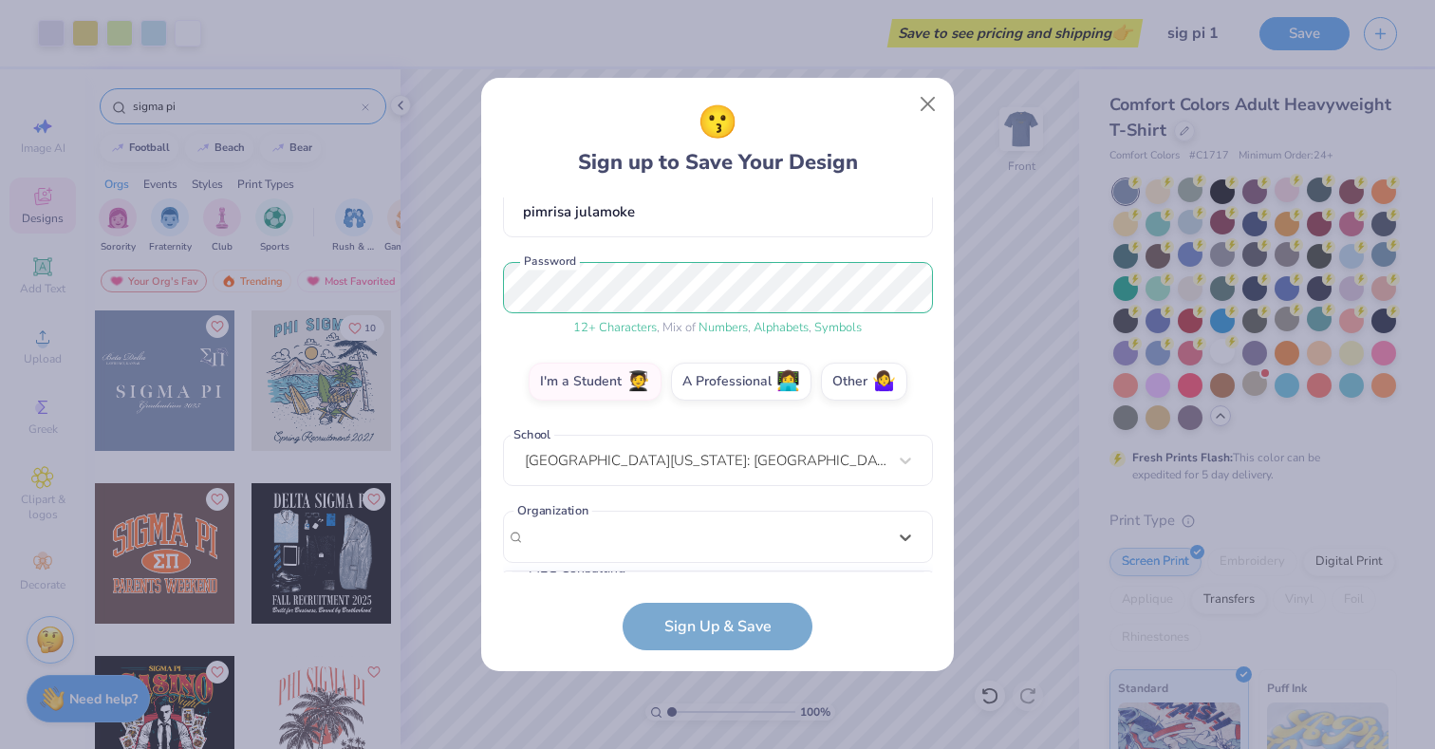
click at [821, 261] on div "pspamemail2@gmail.com Email (312) 975-2436 Phone pimrisa julamoke Full Name 12 …" at bounding box center [718, 384] width 430 height 375
click at [749, 545] on div "option focused, 8 of 105. 105 results available. Use Up and Down to choose opti…" at bounding box center [718, 684] width 430 height 346
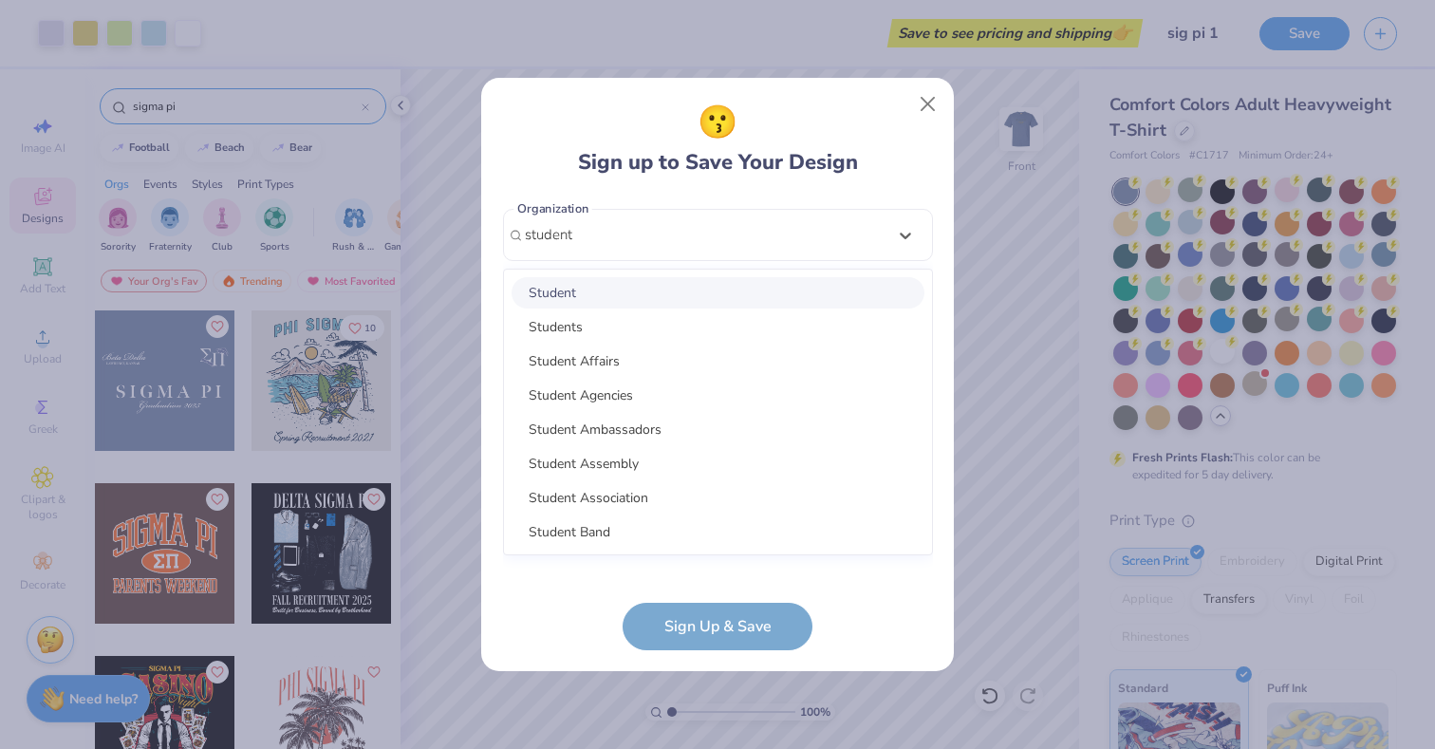
click at [701, 295] on div "Student" at bounding box center [718, 292] width 413 height 31
type input "student"
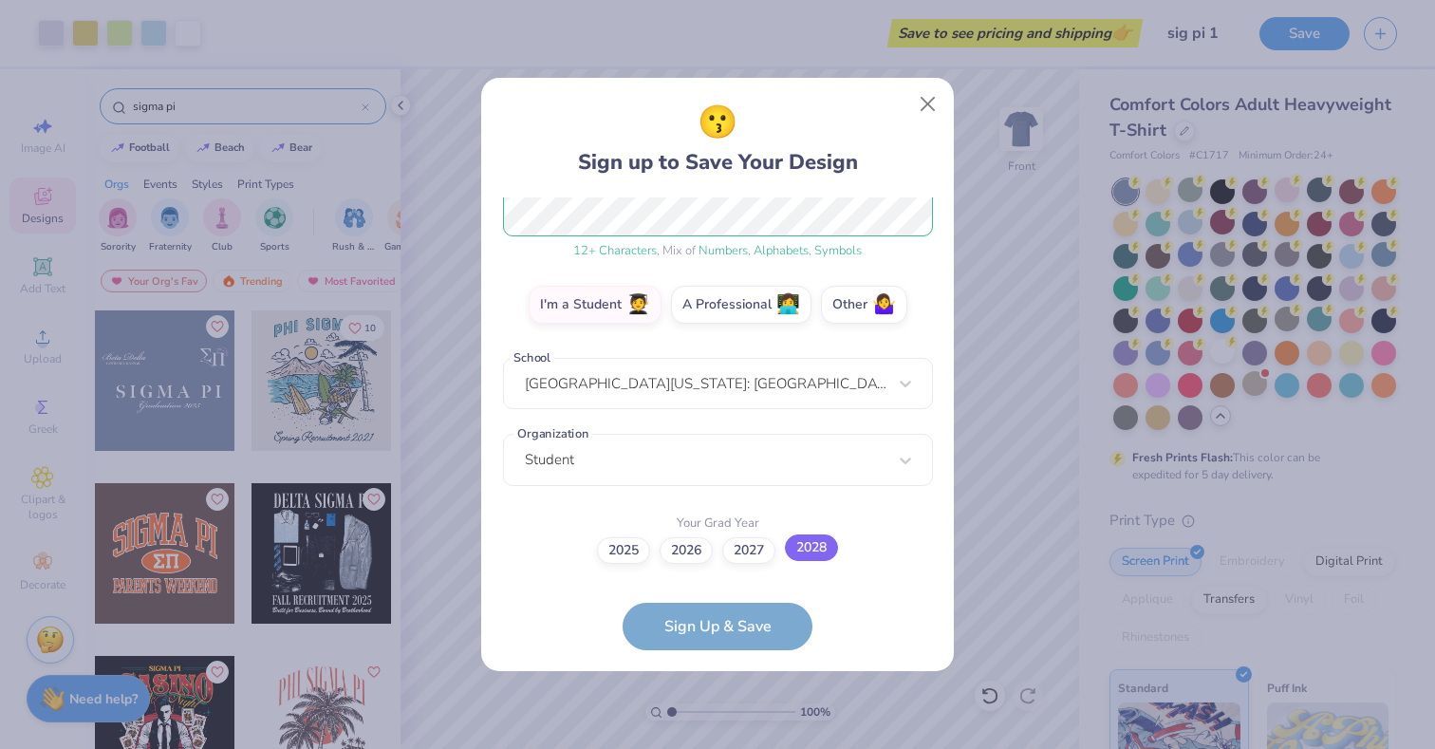
click at [794, 554] on label "2028" at bounding box center [811, 547] width 53 height 27
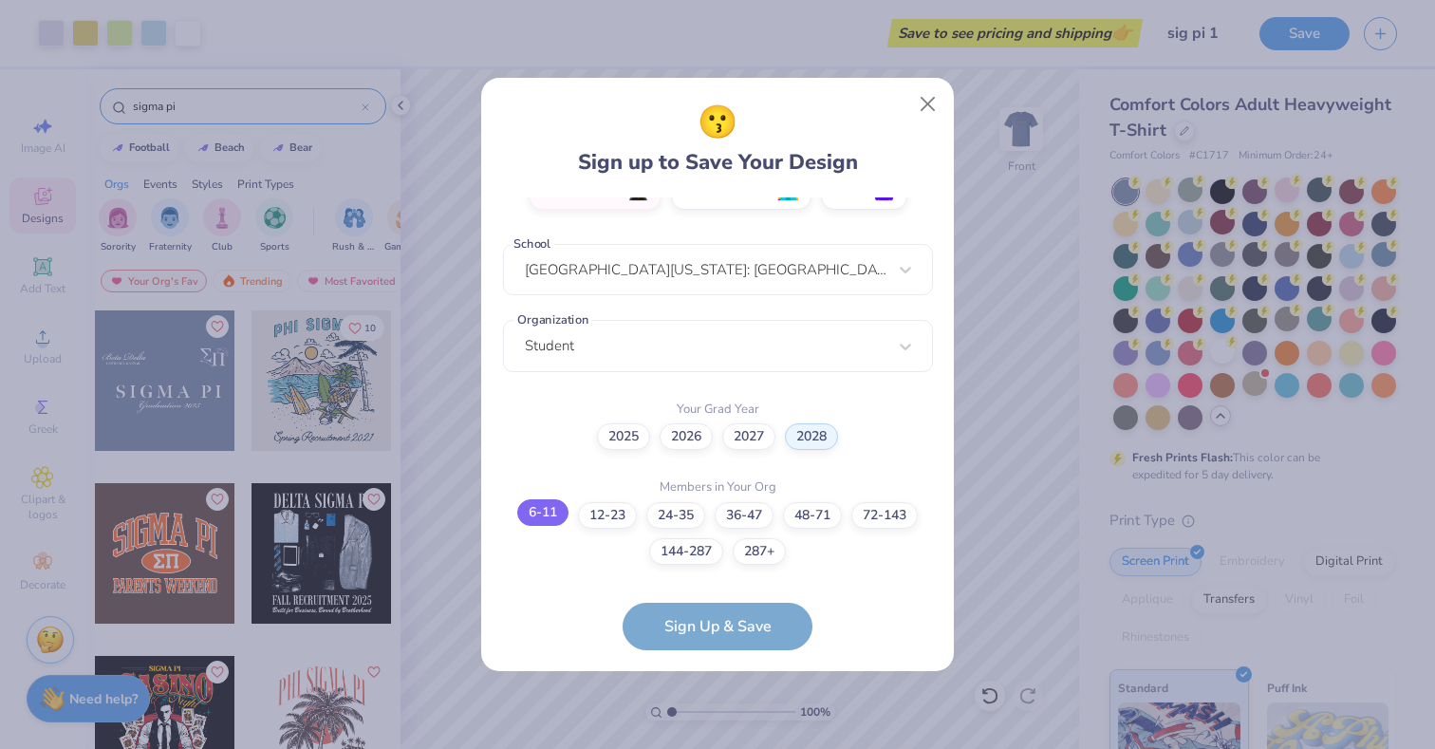
click at [545, 506] on label "6-11" at bounding box center [542, 512] width 51 height 27
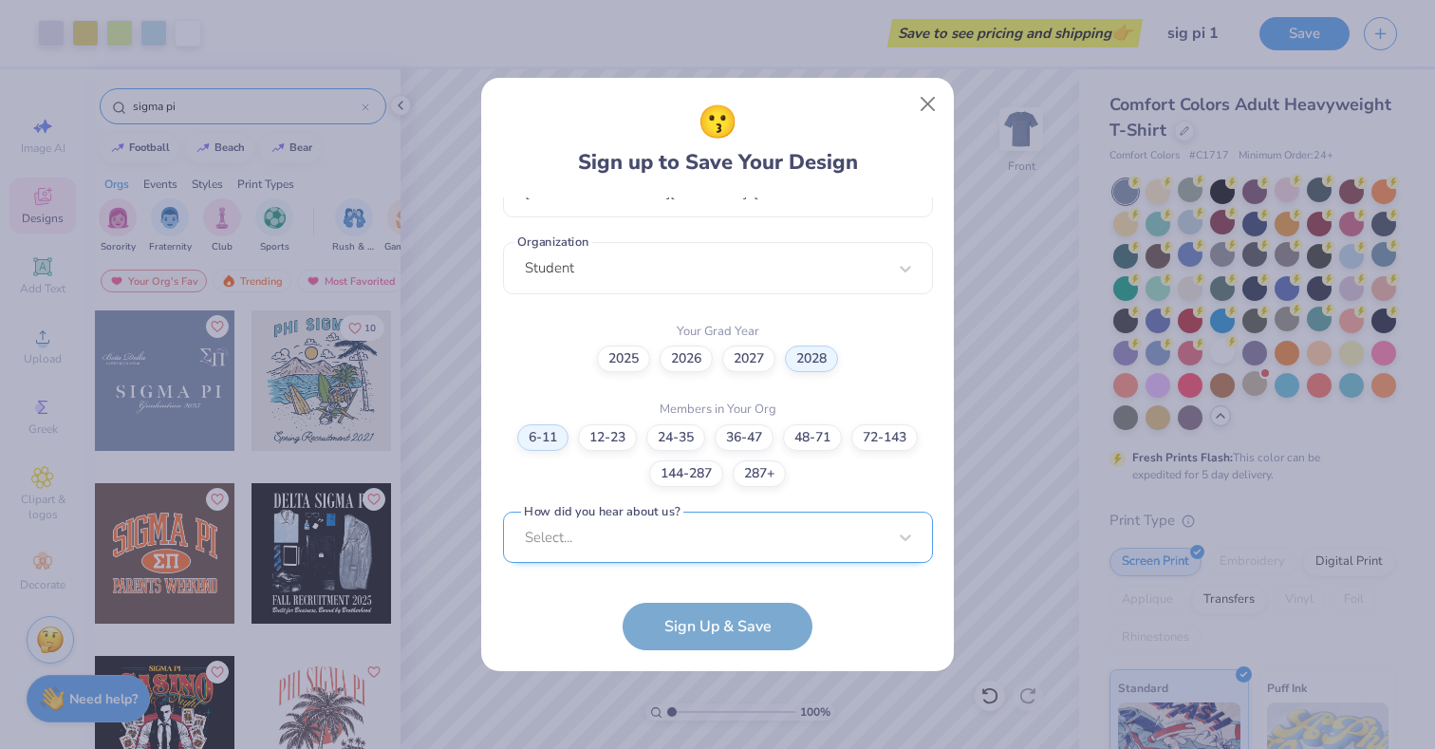
click at [688, 538] on div "Select..." at bounding box center [718, 538] width 430 height 52
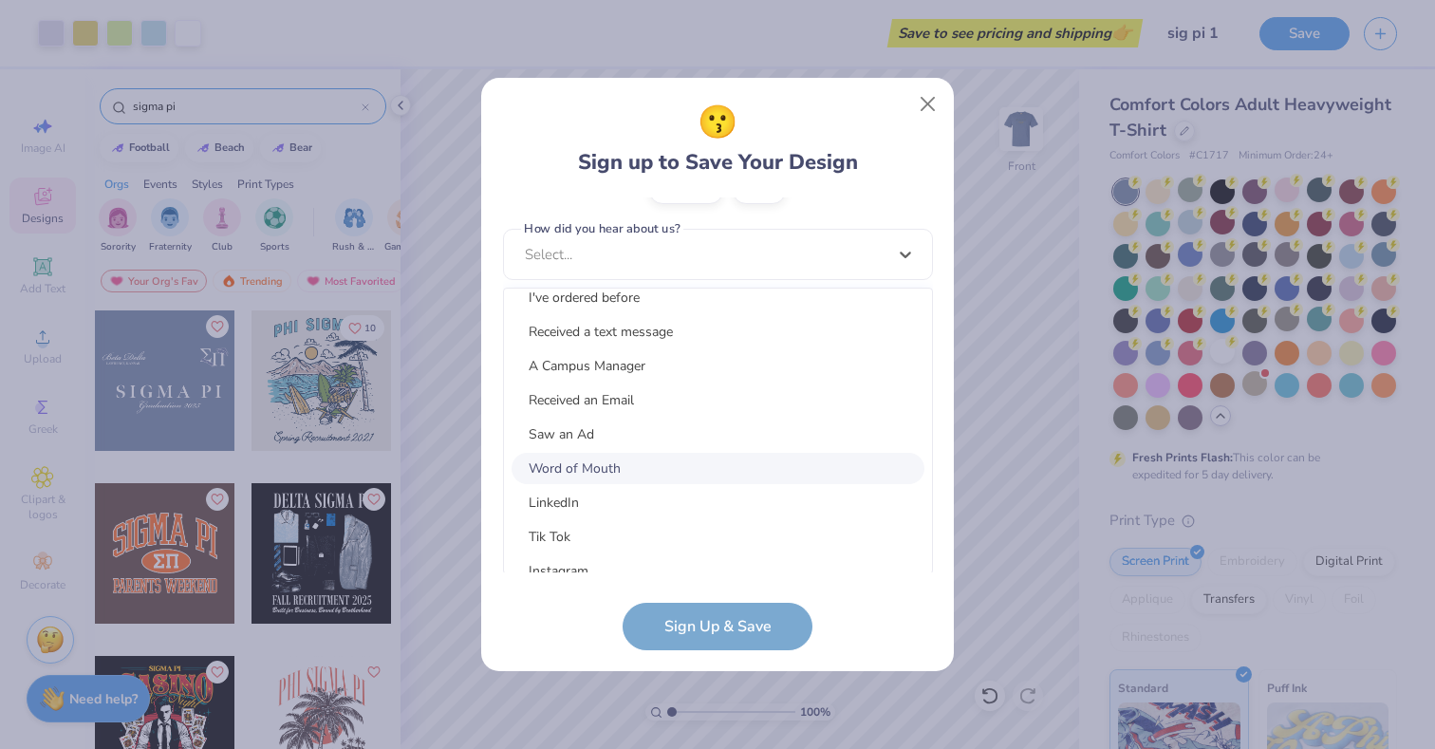
click at [717, 469] on div "Word of Mouth" at bounding box center [718, 468] width 413 height 31
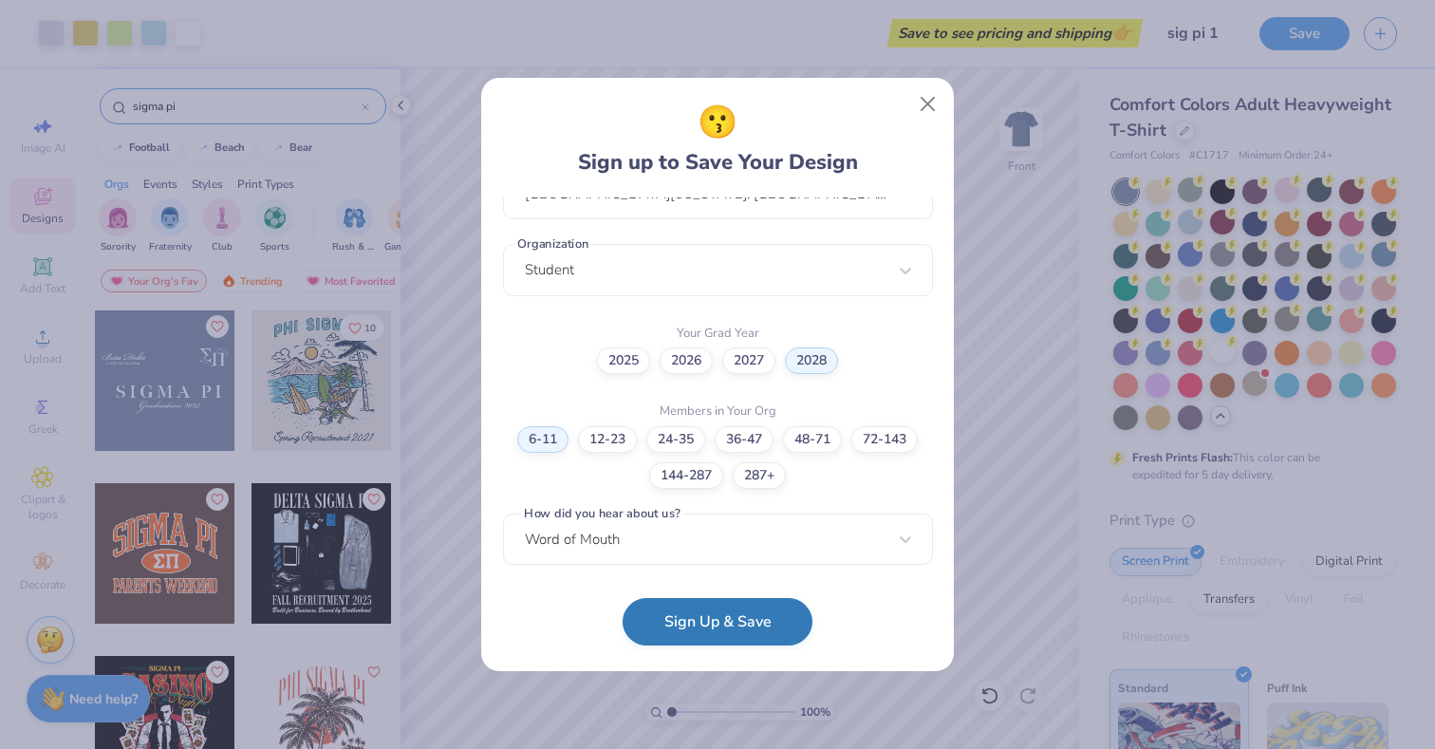
click at [702, 631] on button "Sign Up & Save" at bounding box center [718, 621] width 190 height 47
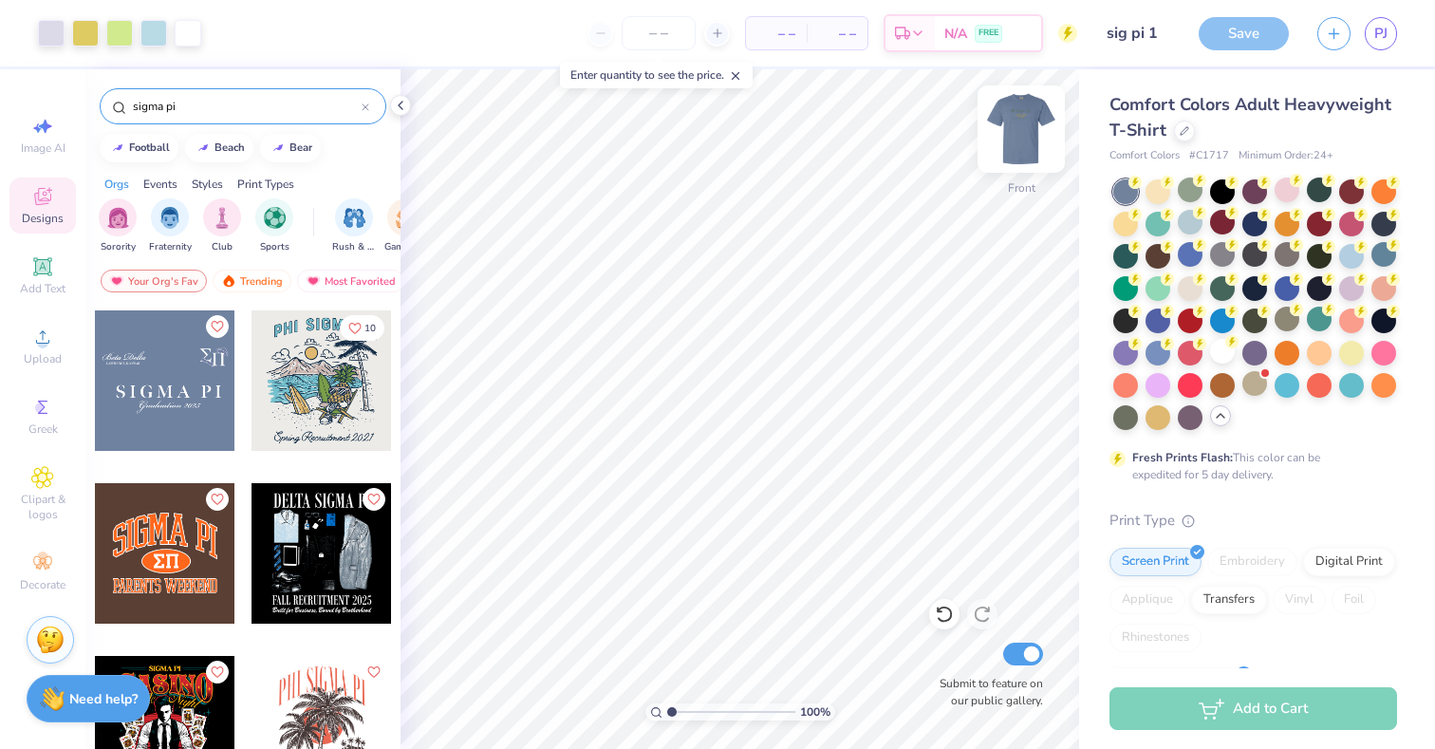
click at [1009, 159] on img at bounding box center [1021, 129] width 76 height 76
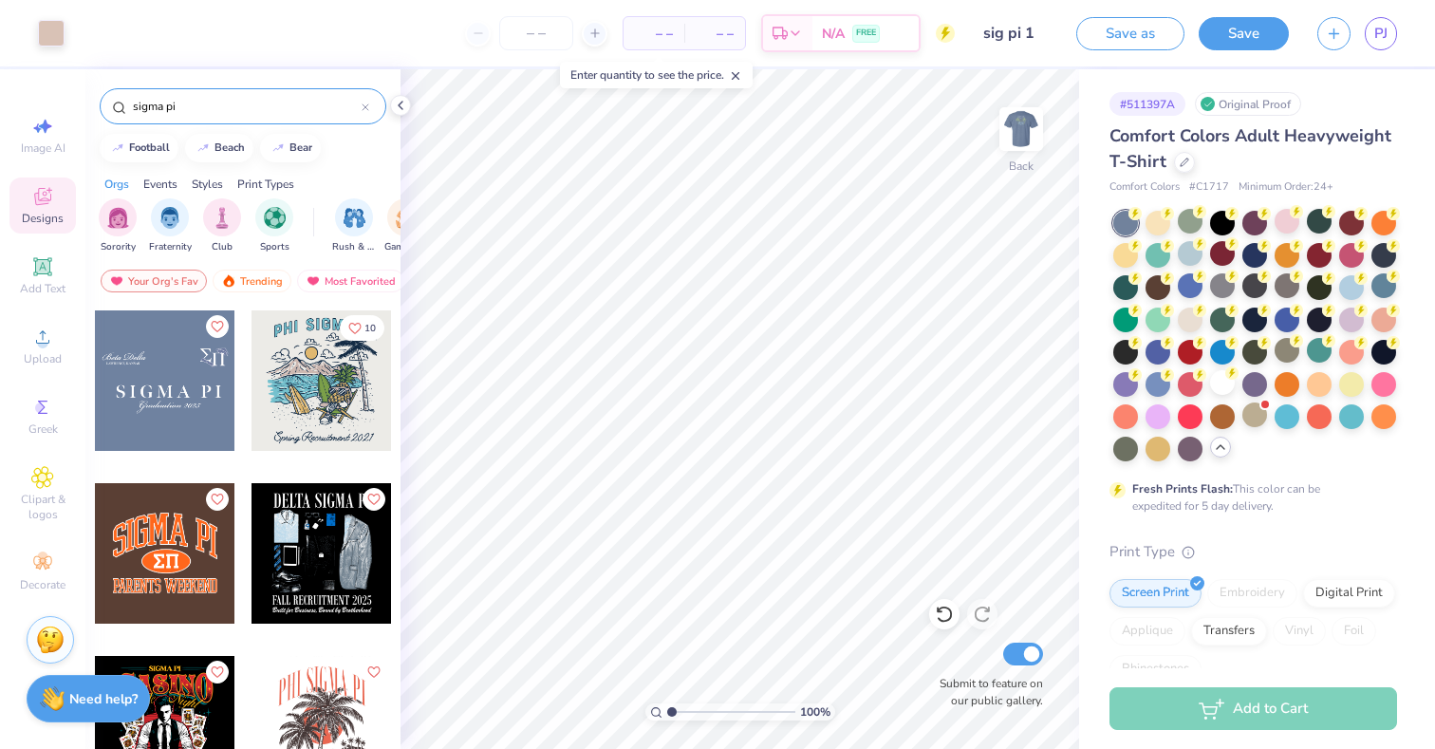
click at [186, 402] on div at bounding box center [165, 380] width 140 height 140
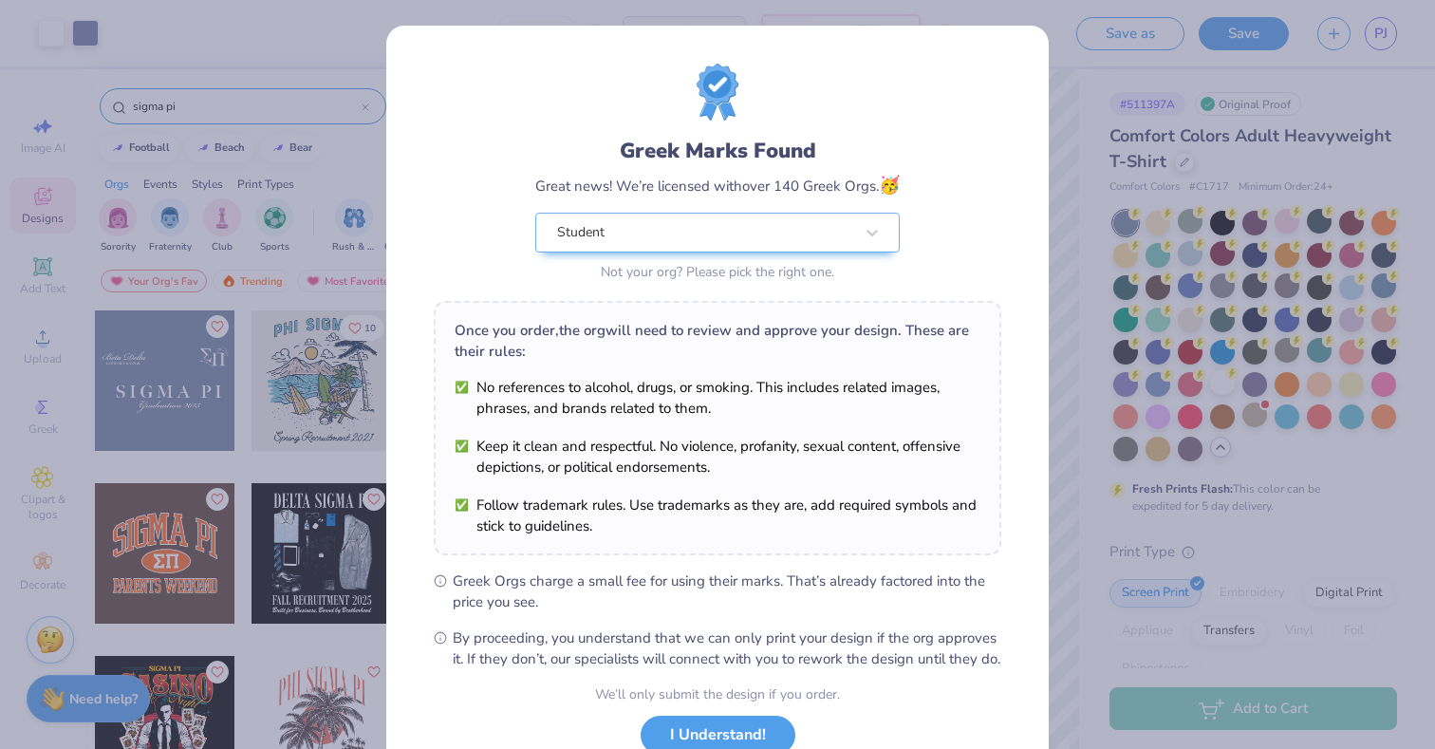
scroll to position [140, 0]
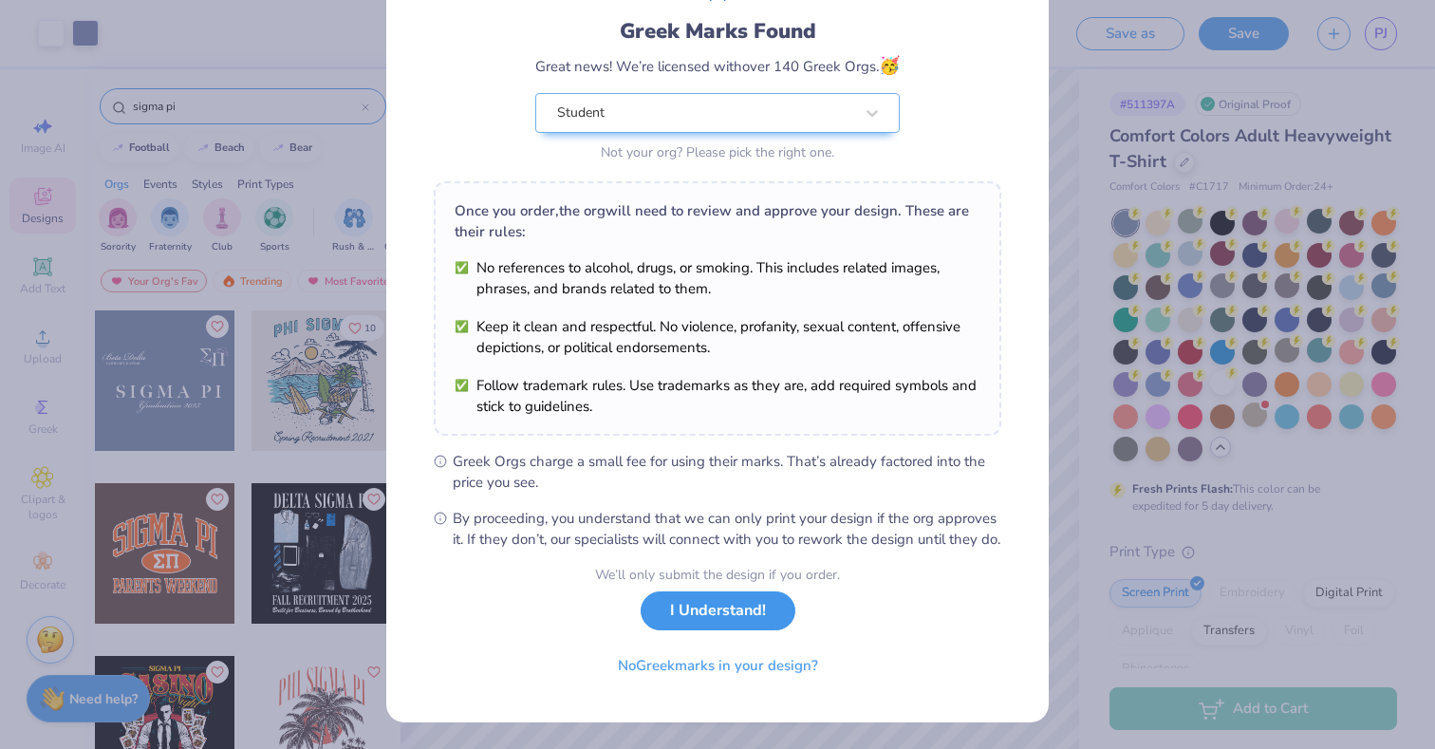
click at [702, 609] on button "I Understand!" at bounding box center [718, 610] width 155 height 39
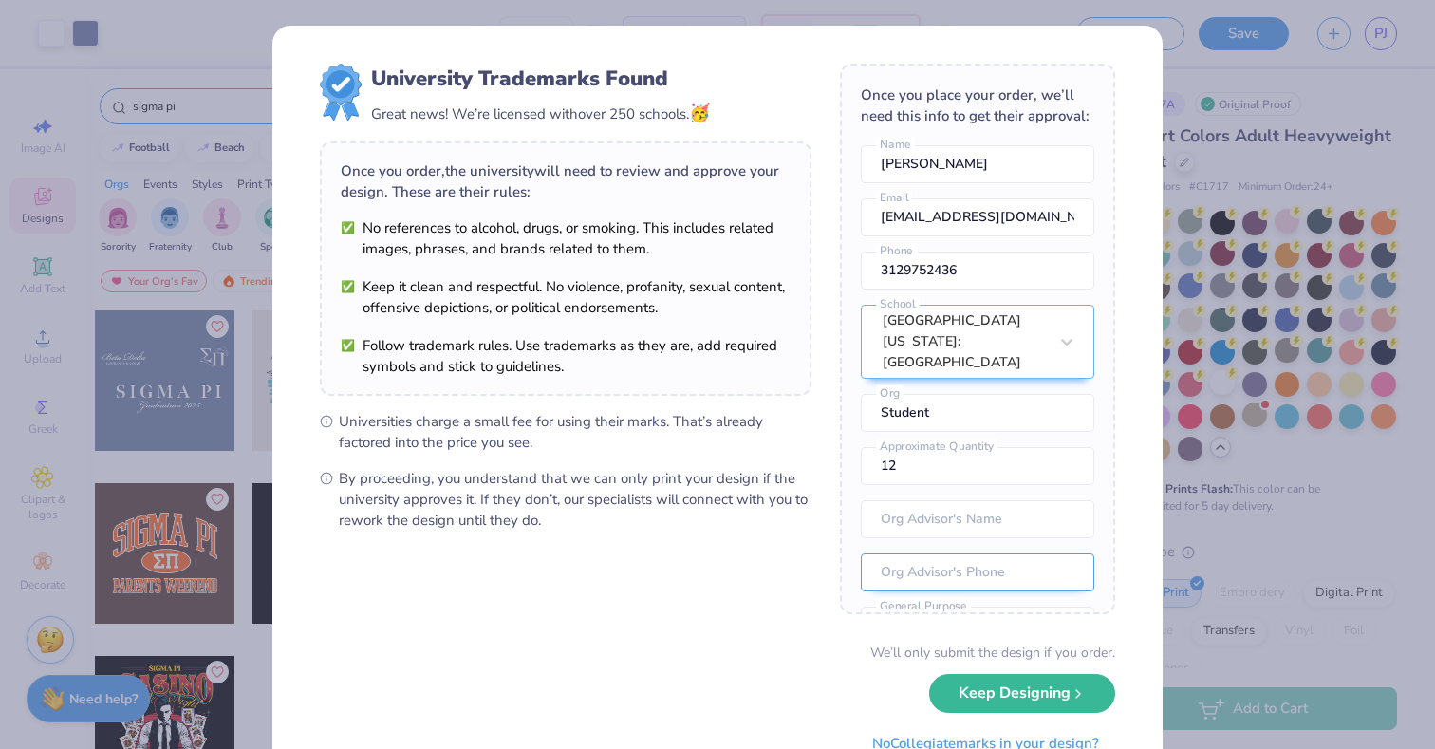
scroll to position [84, 0]
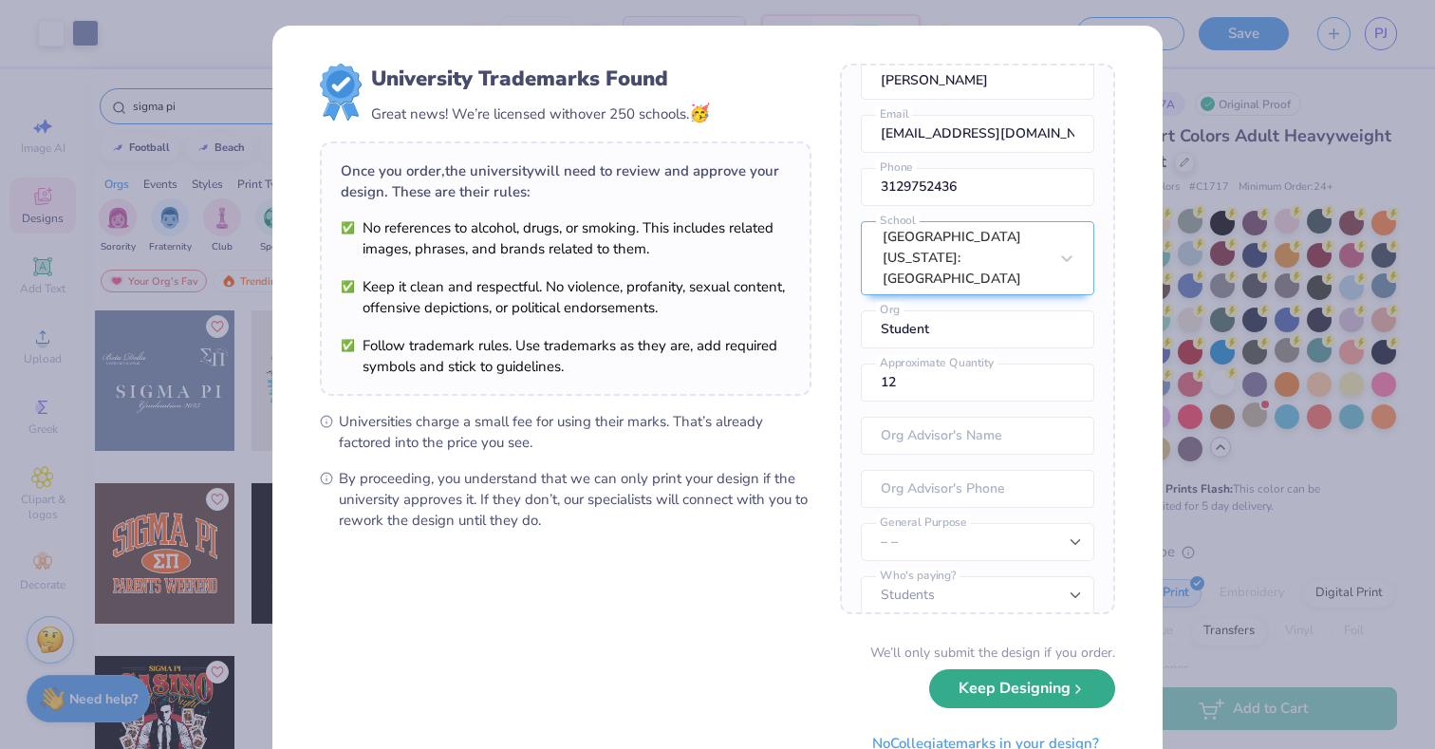
click at [985, 683] on button "Keep Designing" at bounding box center [1022, 688] width 186 height 39
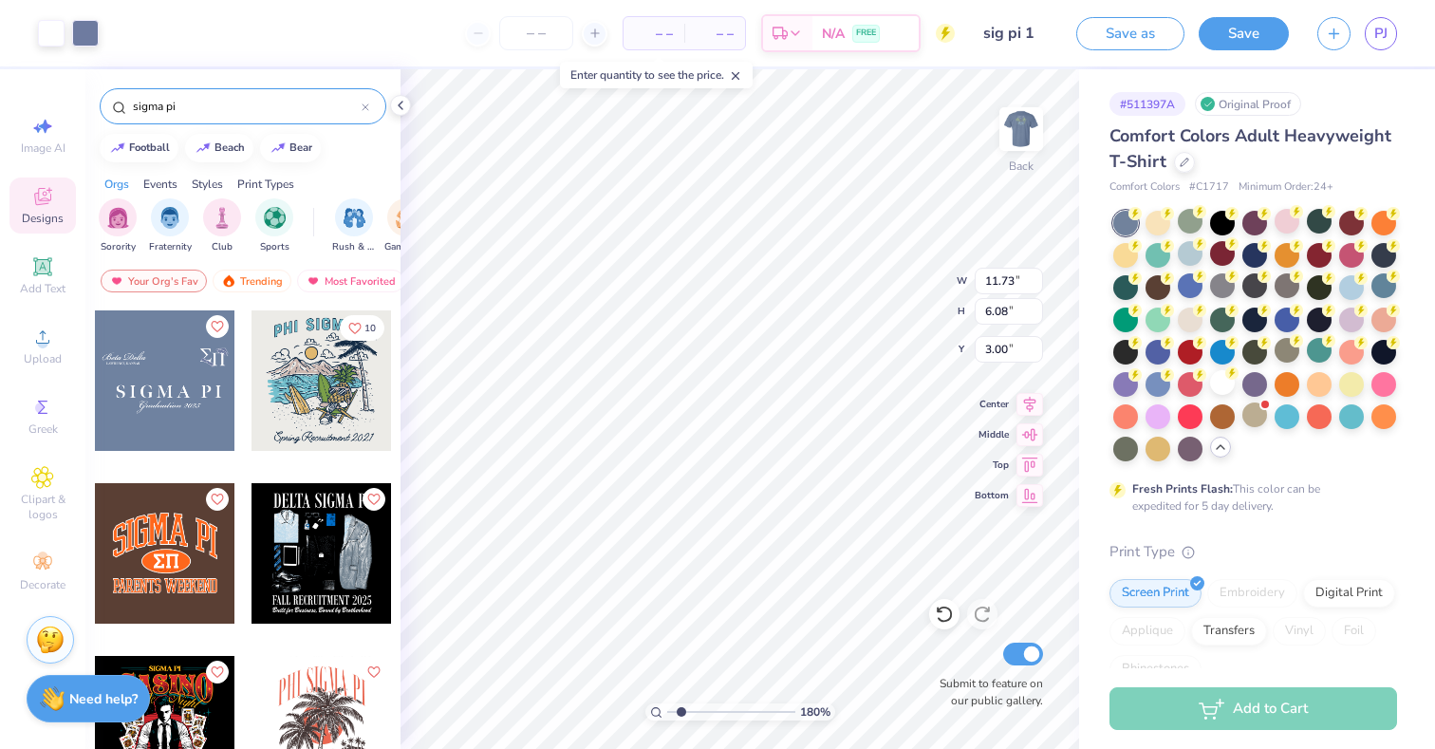
type input "1.69"
click at [680, 713] on input "range" at bounding box center [731, 711] width 128 height 17
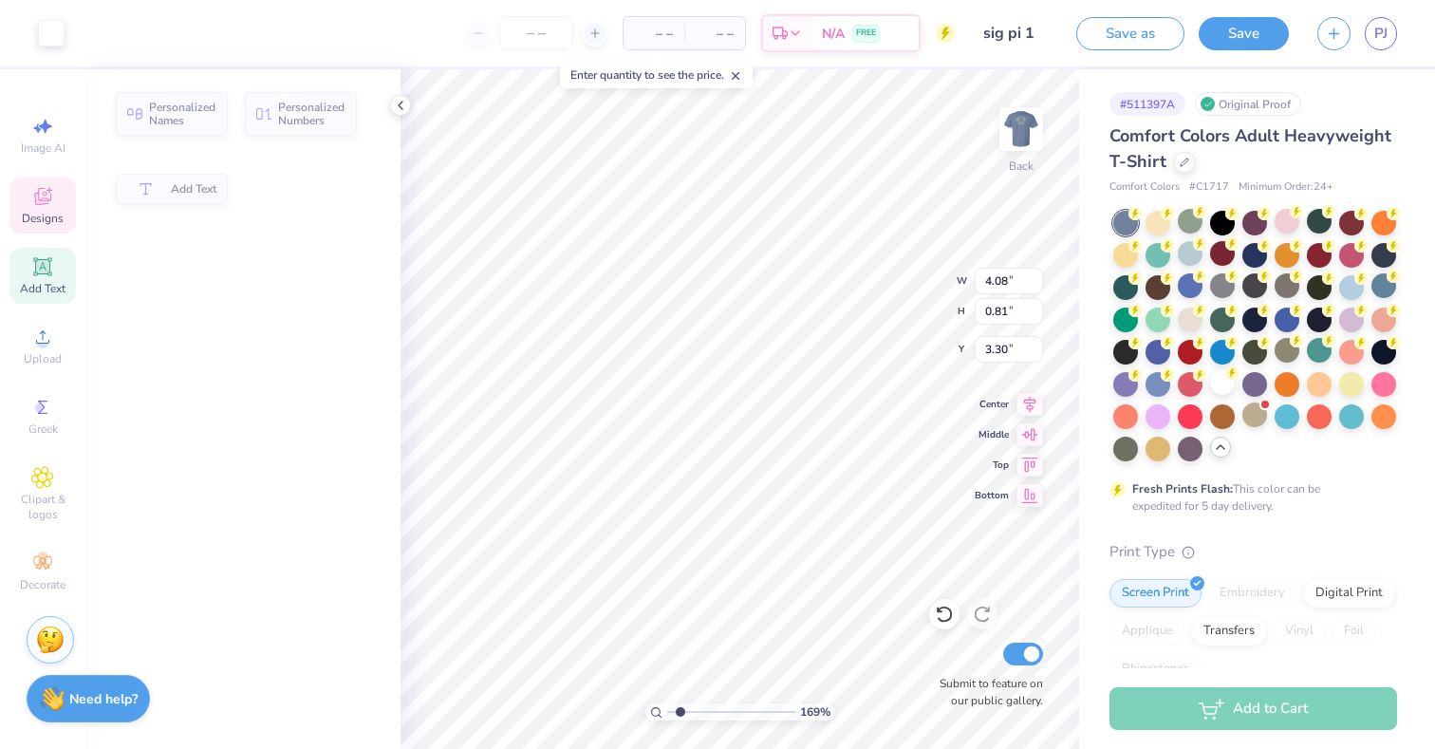
type input "4.08"
type input "0.81"
type input "3.30"
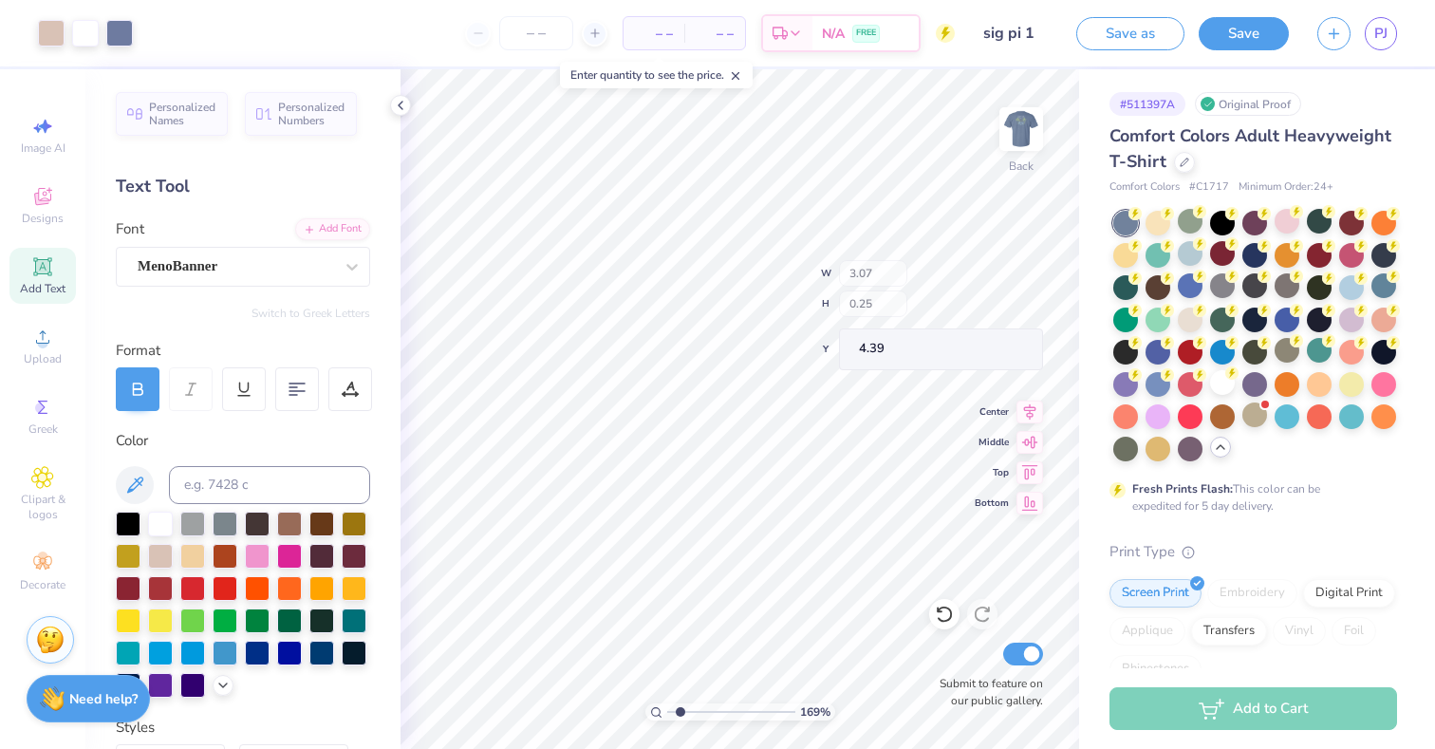
type input "4.39"
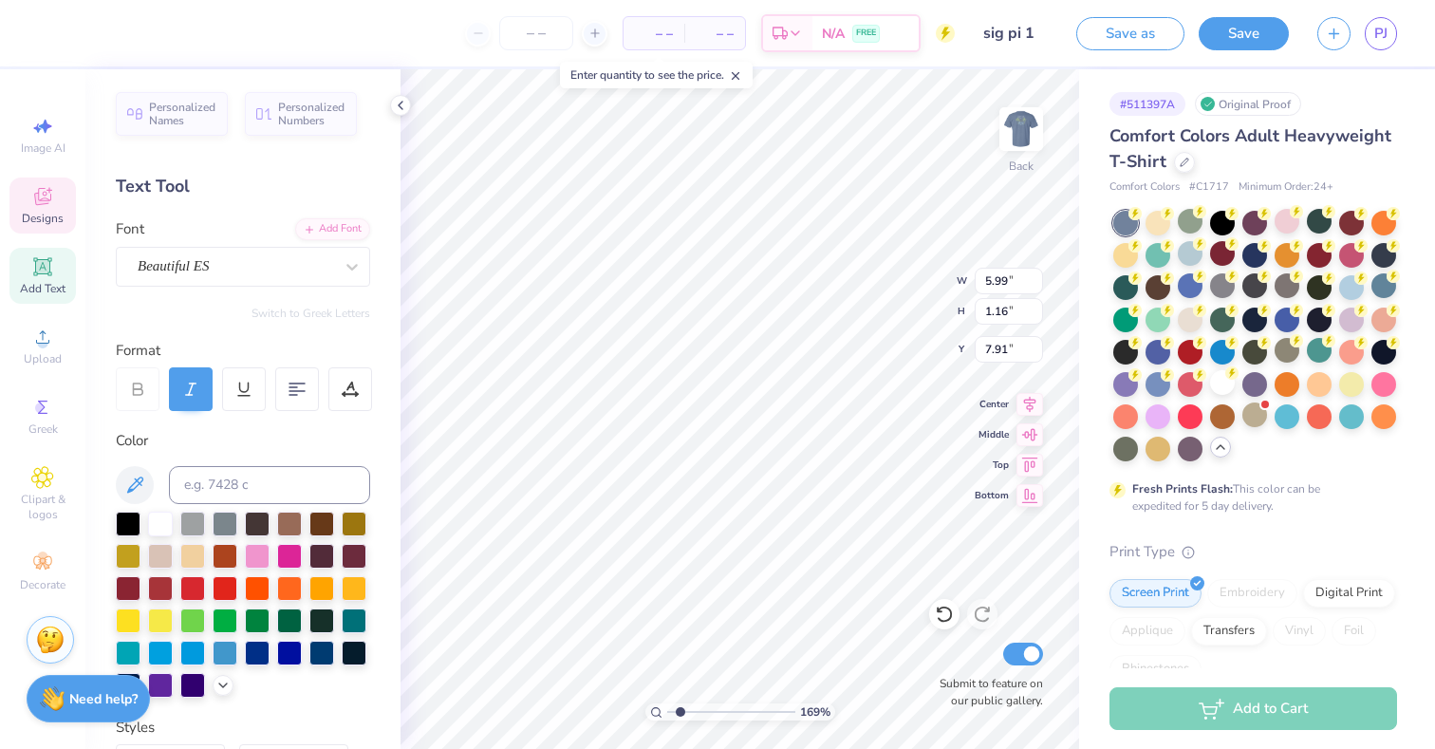
scroll to position [0, 3]
type textarea "C-Sesh 2025"
type input "1"
click at [667, 713] on input "range" at bounding box center [731, 711] width 128 height 17
type input "11.01"
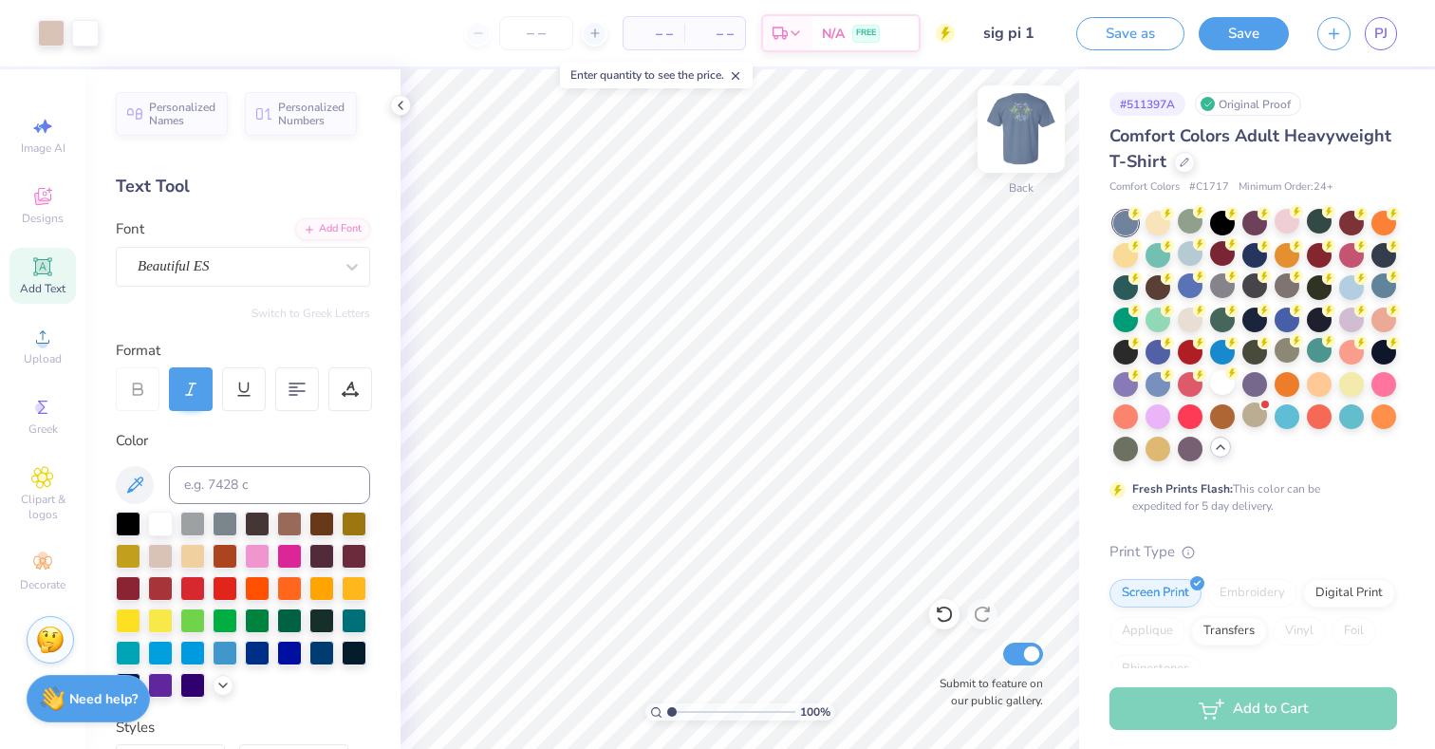
click at [1017, 183] on div "Back" at bounding box center [1021, 187] width 25 height 17
click at [1021, 173] on div "Front" at bounding box center [1022, 140] width 44 height 67
type input "3.00"
click at [1008, 649] on input "Submit to feature on our public gallery." at bounding box center [1023, 654] width 40 height 23
checkbox input "false"
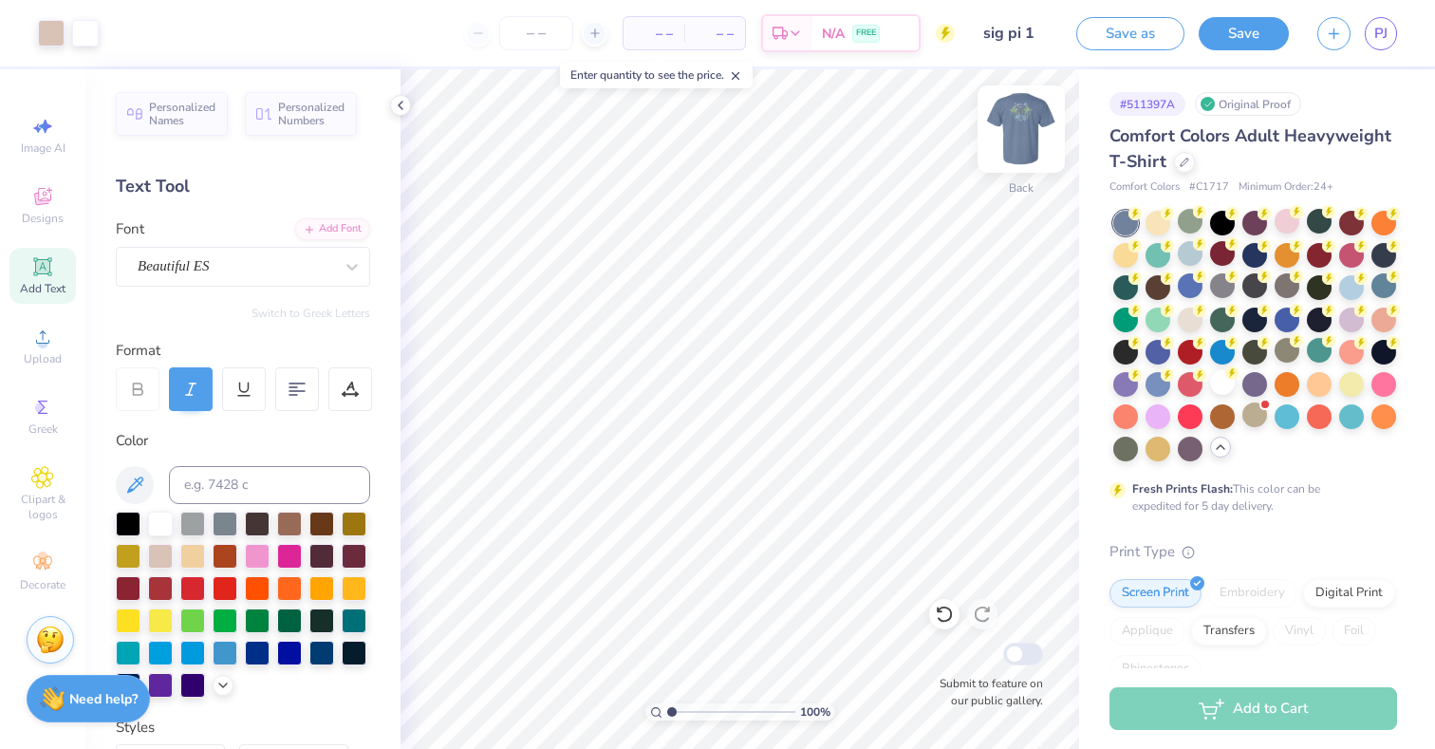
click at [1022, 161] on img at bounding box center [1021, 129] width 76 height 76
click at [1019, 172] on div at bounding box center [1021, 128] width 87 height 87
click at [680, 76] on div "Enter quantity to see the price." at bounding box center [656, 75] width 193 height 27
click at [652, 38] on span "– –" at bounding box center [654, 34] width 38 height 20
click at [543, 34] on input "number" at bounding box center [536, 33] width 74 height 34
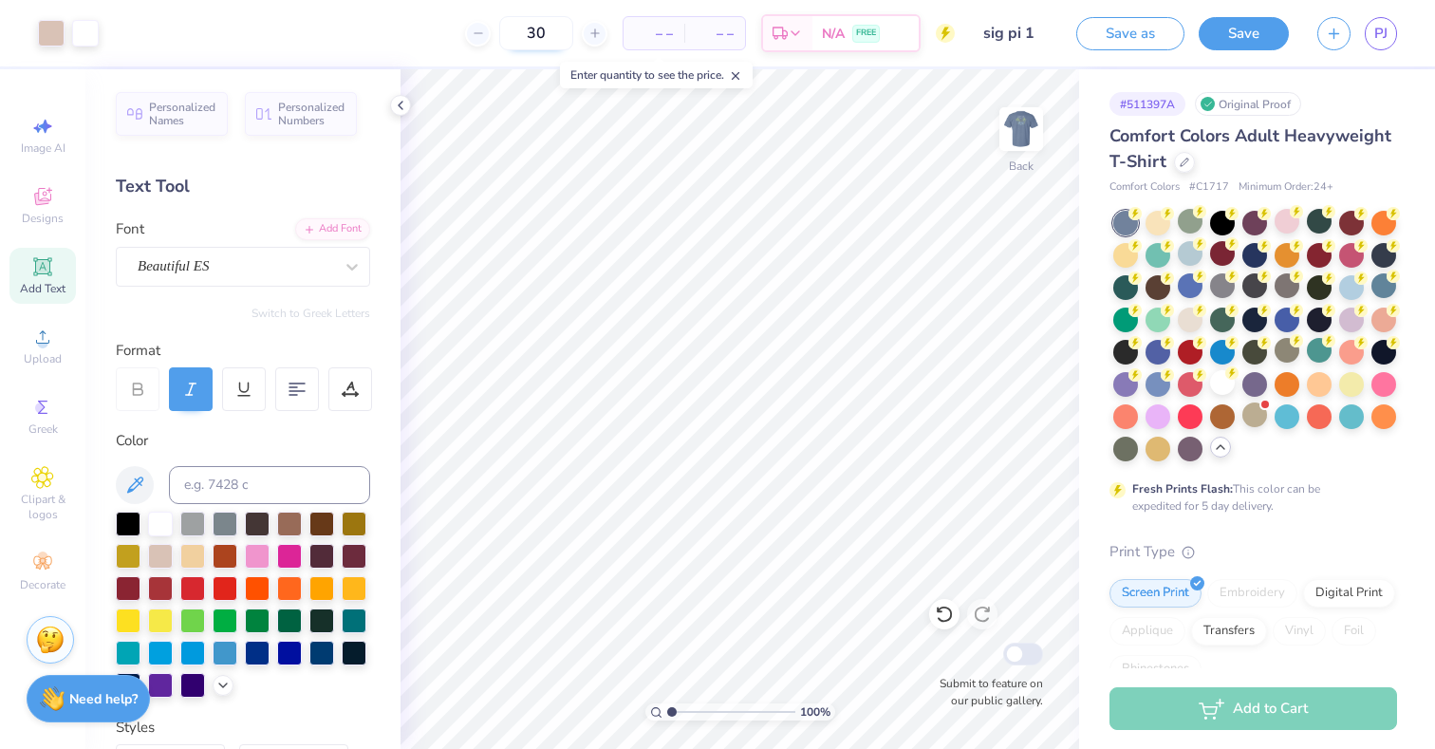
type input "30"
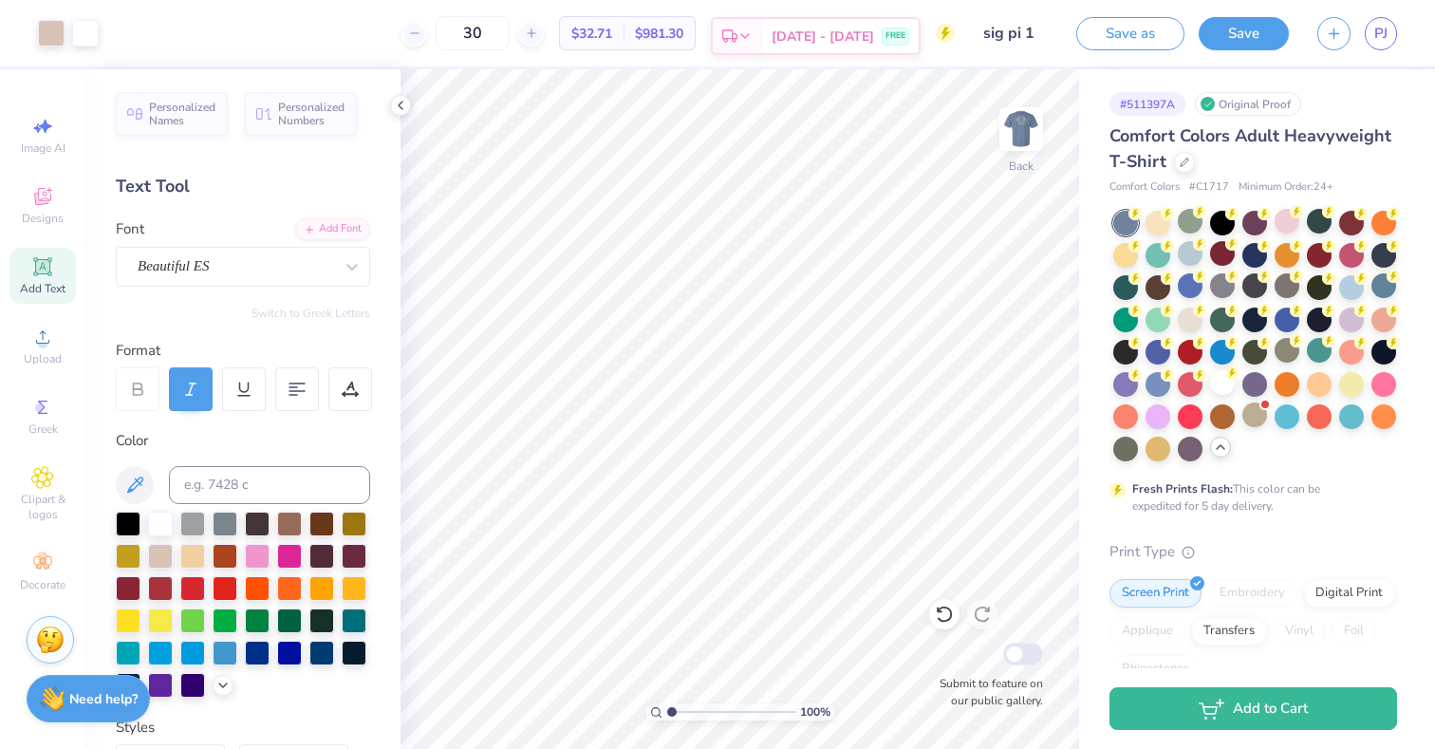
click at [753, 34] on icon at bounding box center [745, 35] width 15 height 15
click at [43, 213] on span "Designs" at bounding box center [43, 218] width 42 height 15
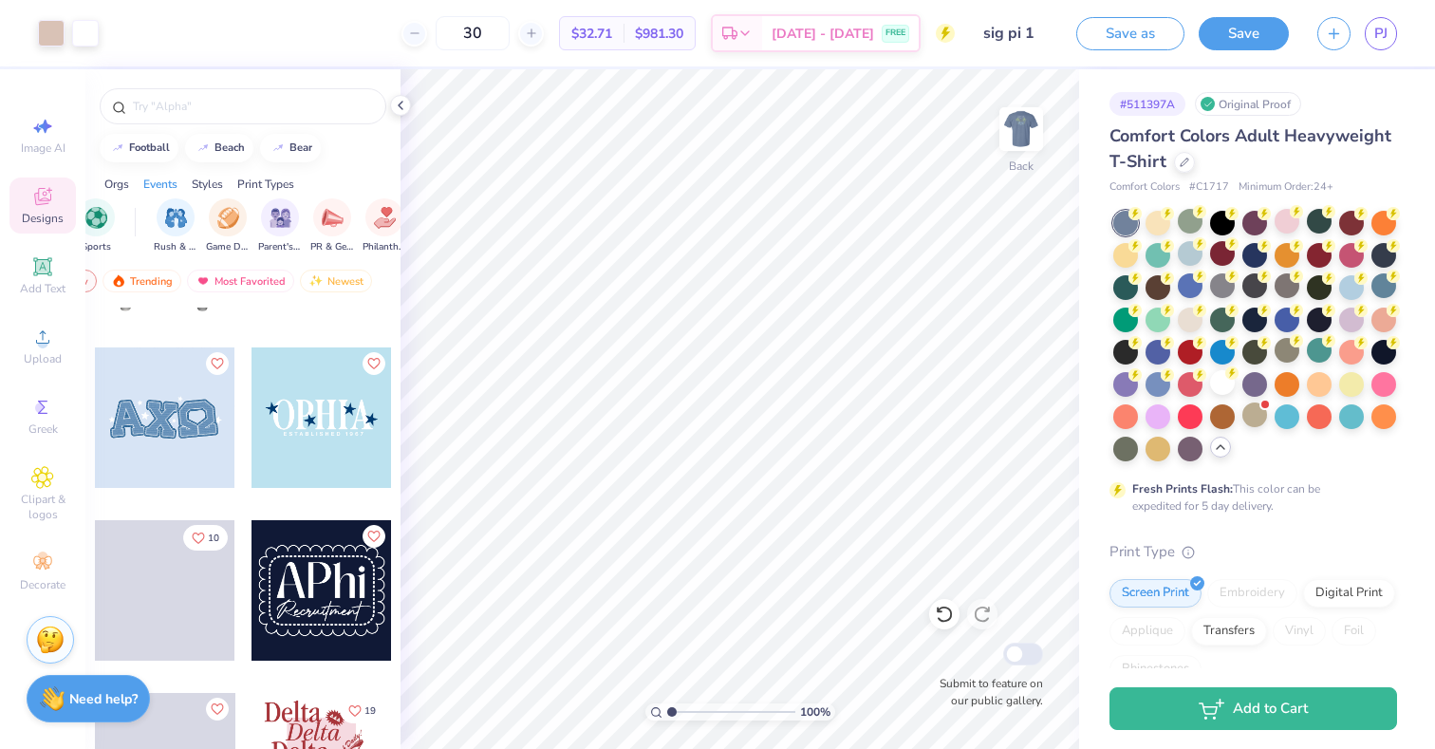
scroll to position [4837, 0]
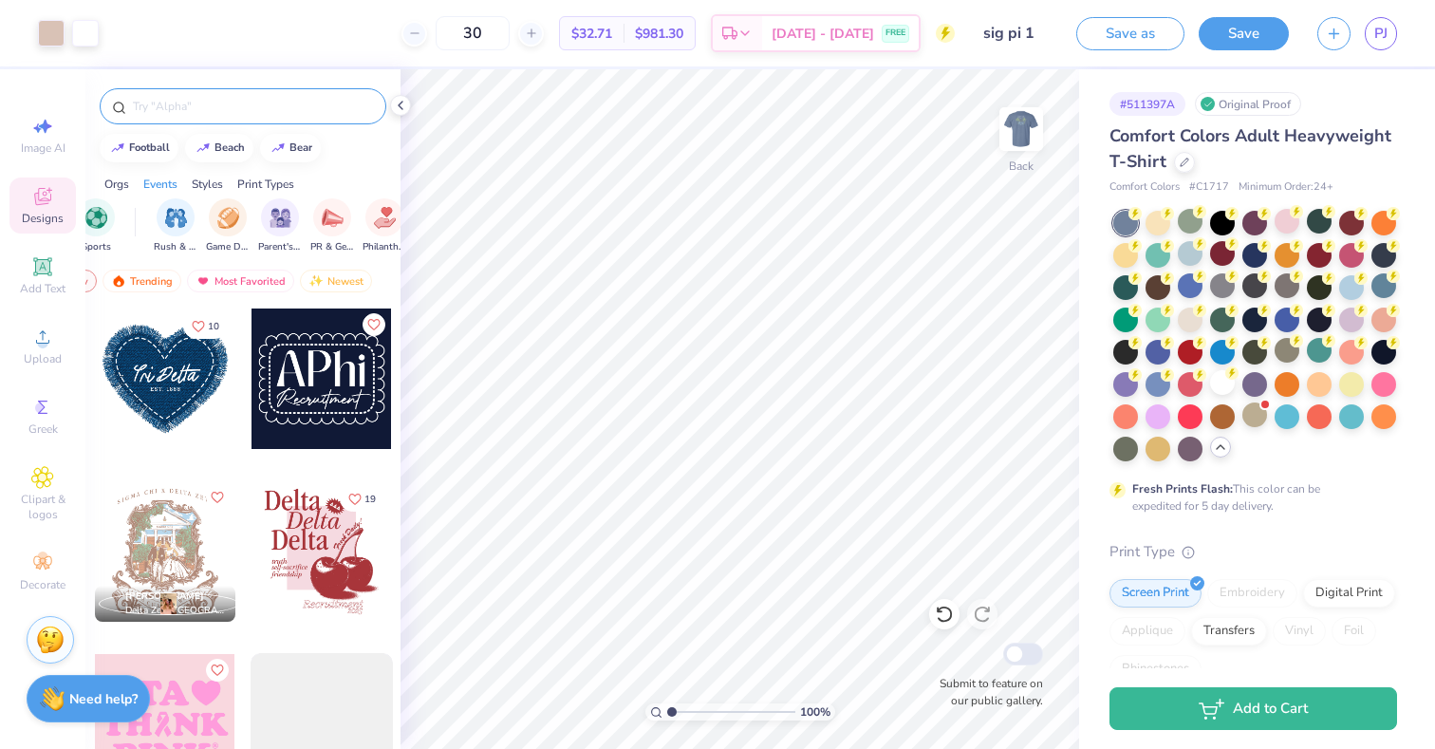
click at [202, 108] on input "text" at bounding box center [252, 106] width 243 height 19
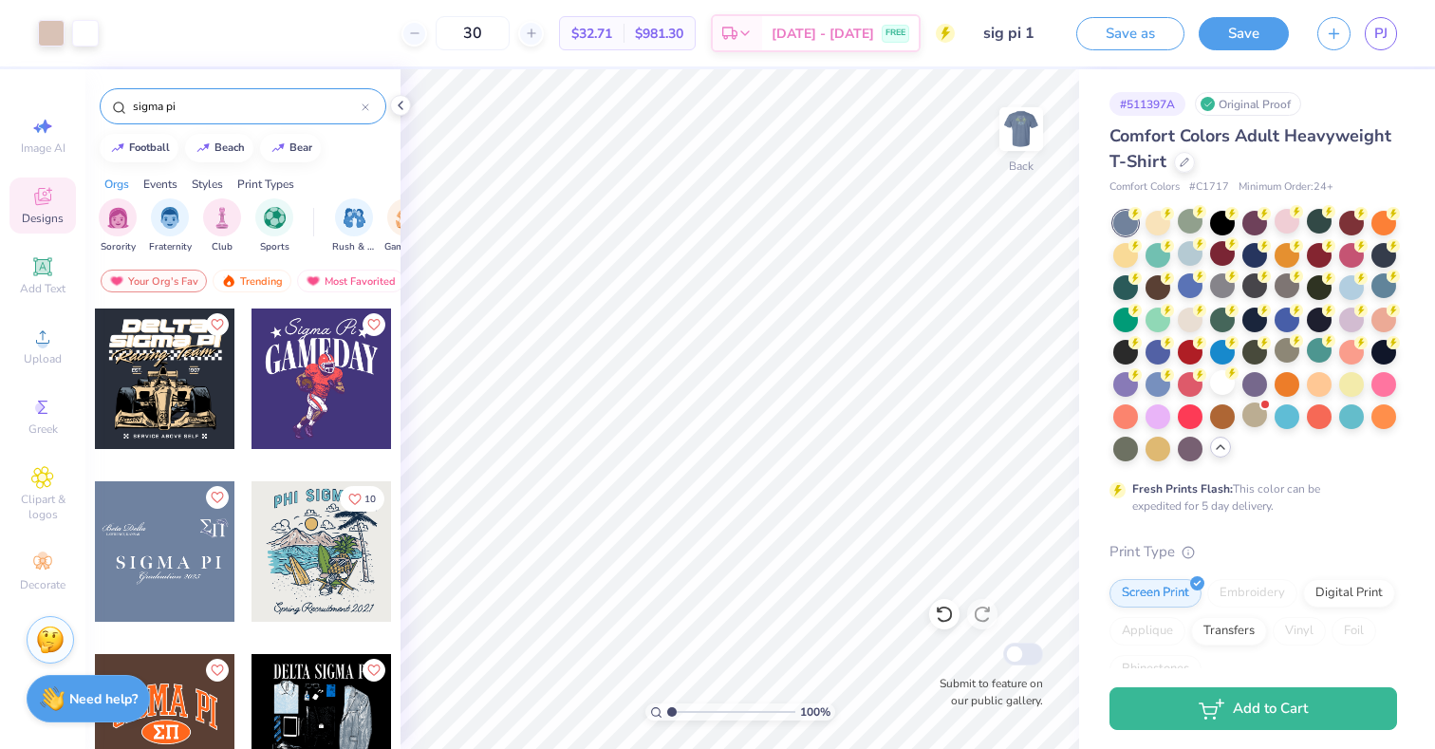
type input "sigma pi"
click at [312, 298] on div "Your Org's Fav Trending Most Favorited Newest" at bounding box center [242, 286] width 315 height 44
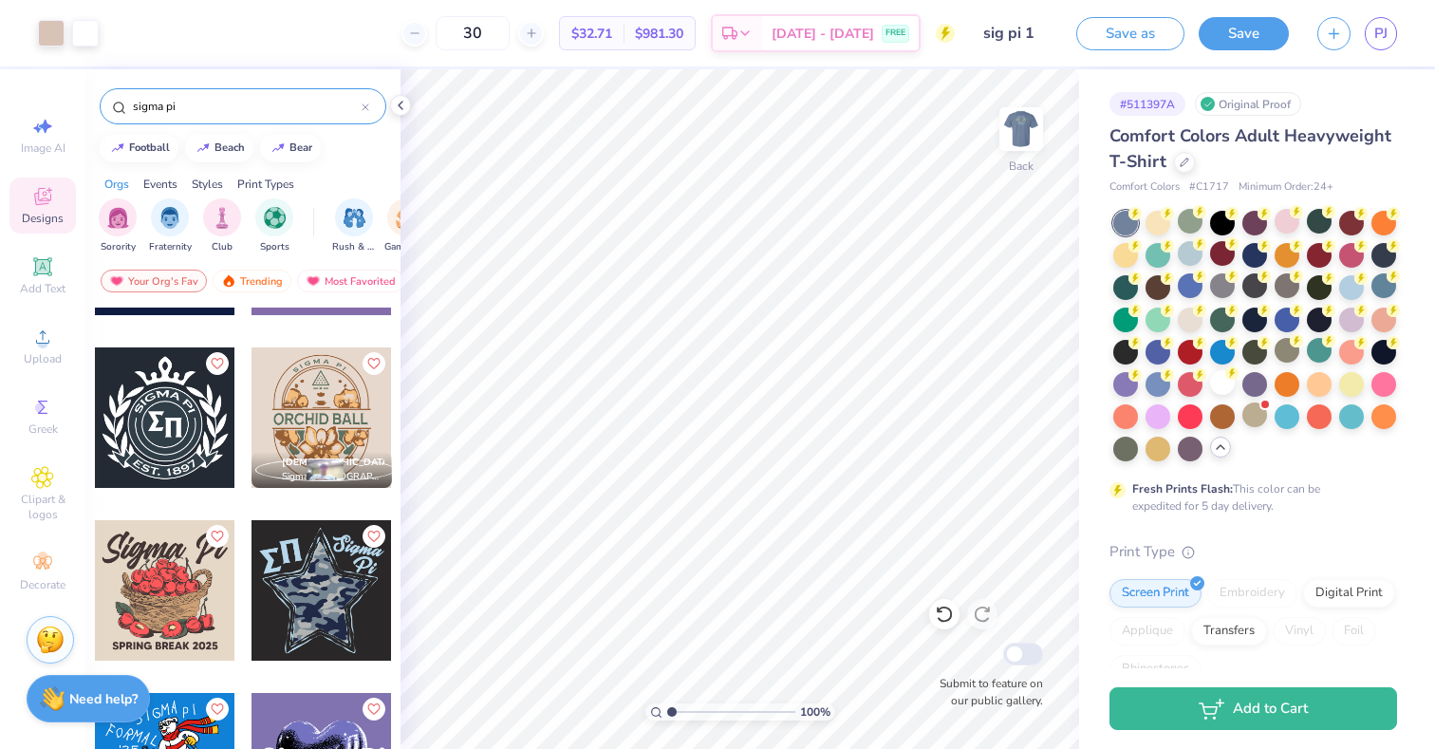
scroll to position [2035, 0]
click at [333, 432] on div at bounding box center [322, 416] width 140 height 140
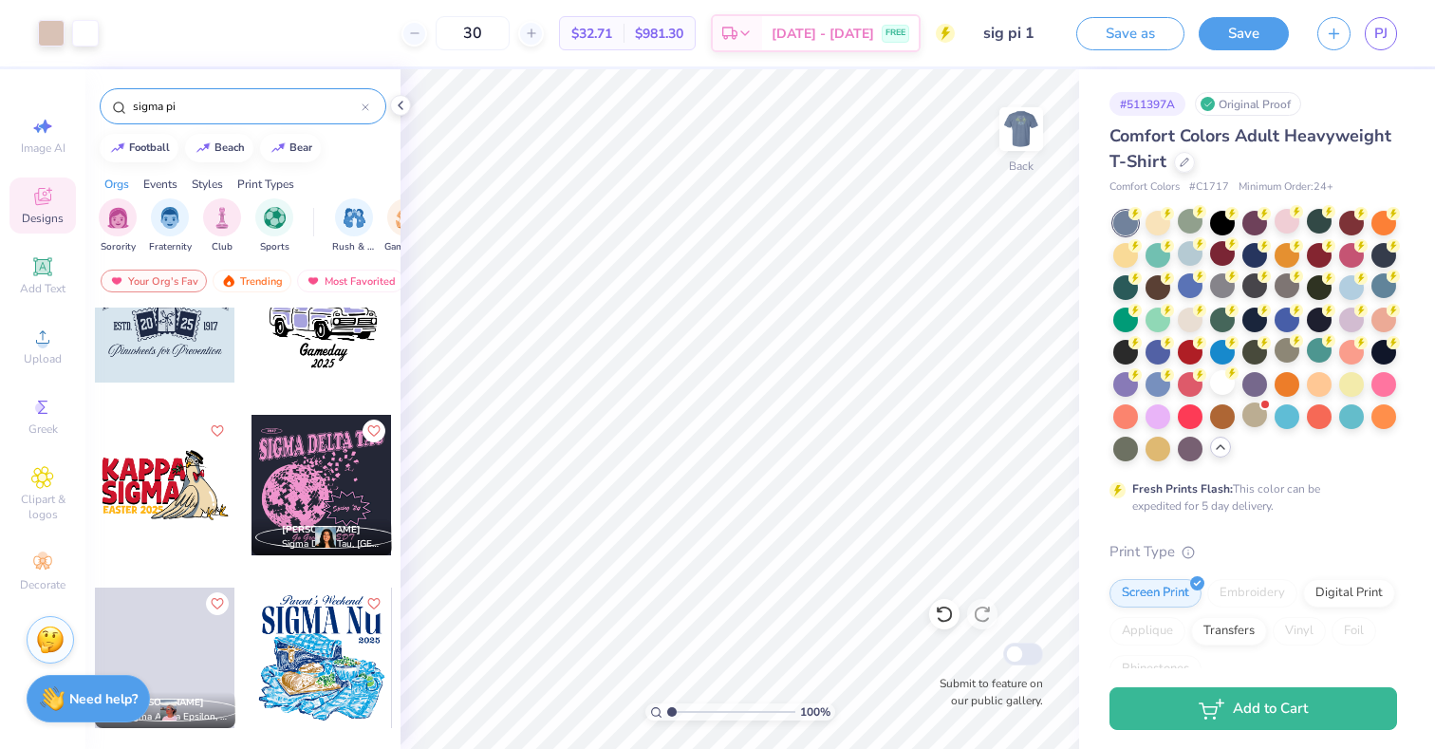
scroll to position [4560, 0]
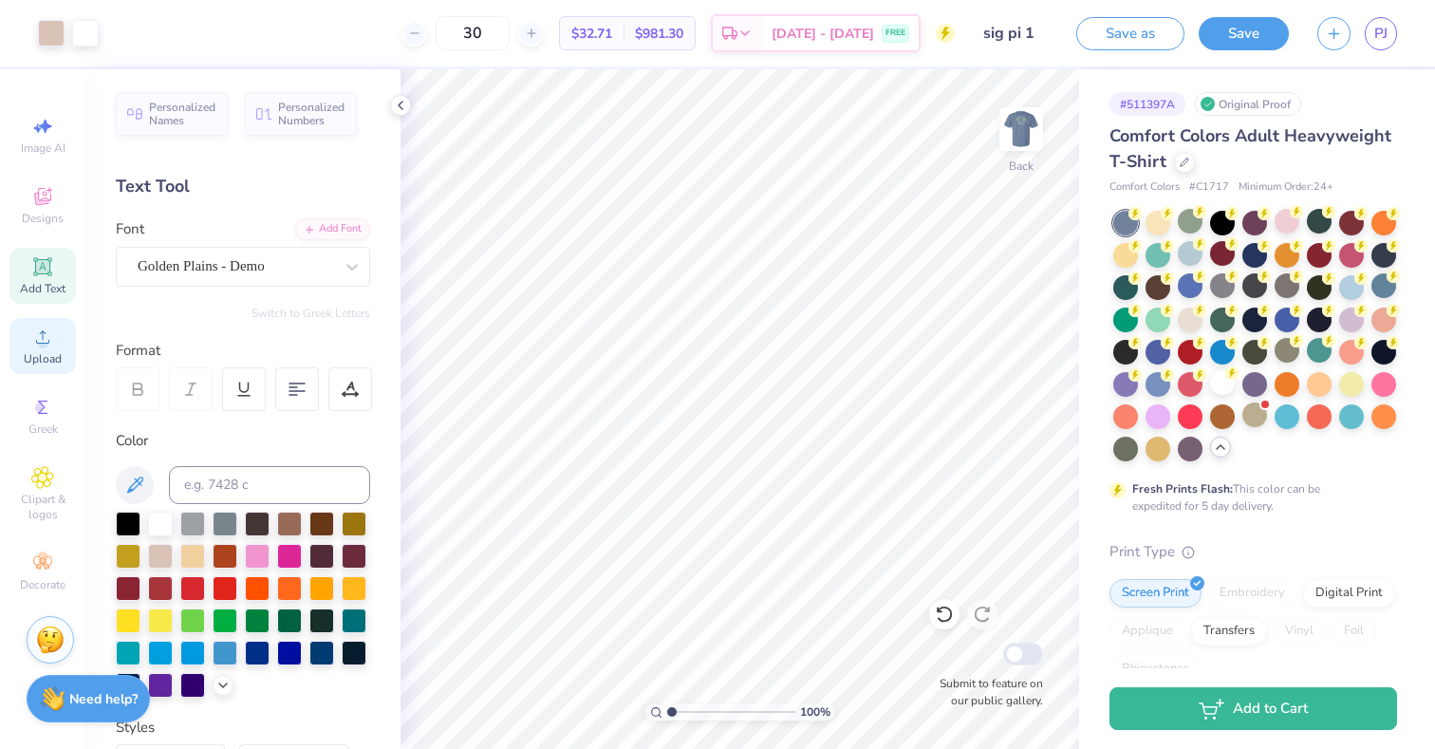
click at [50, 341] on icon at bounding box center [42, 337] width 23 height 23
click at [48, 215] on span "Designs" at bounding box center [43, 218] width 42 height 15
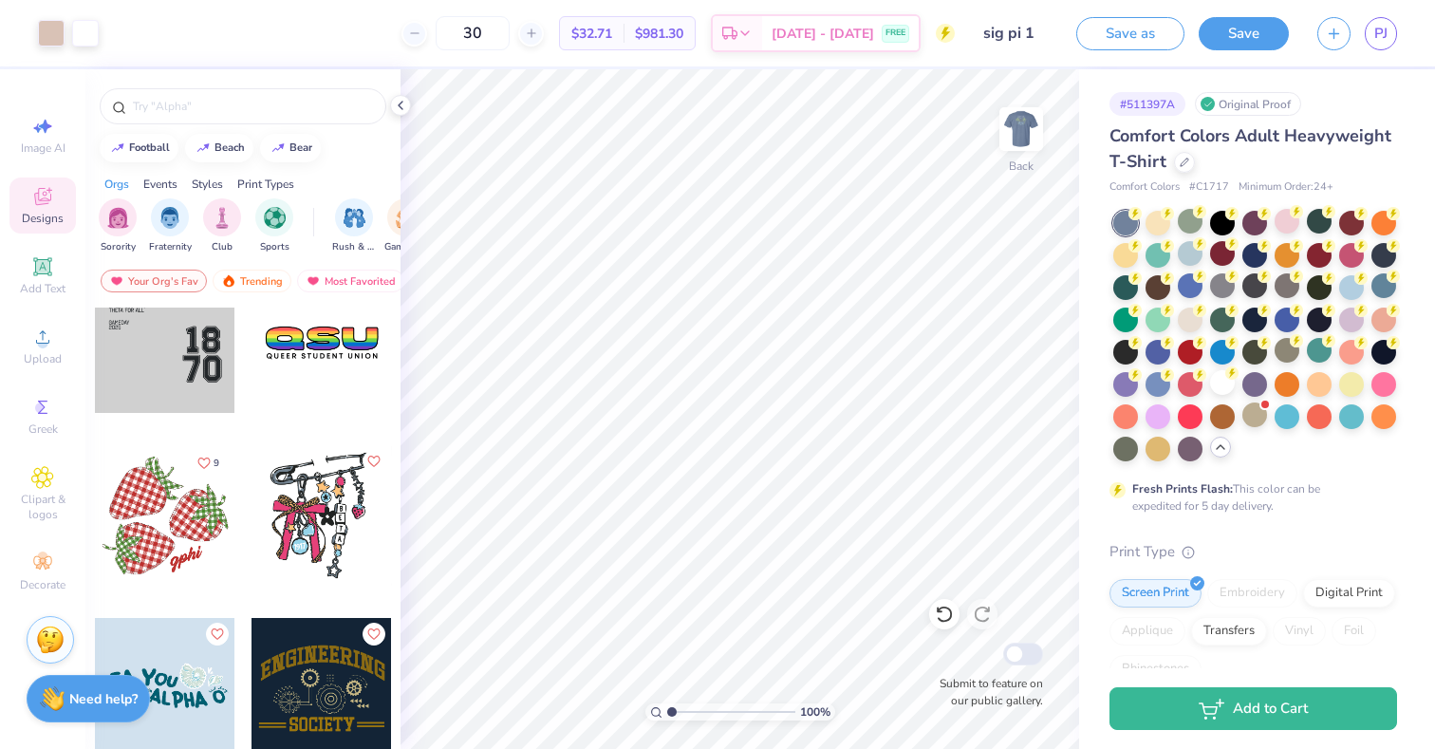
scroll to position [10131, 0]
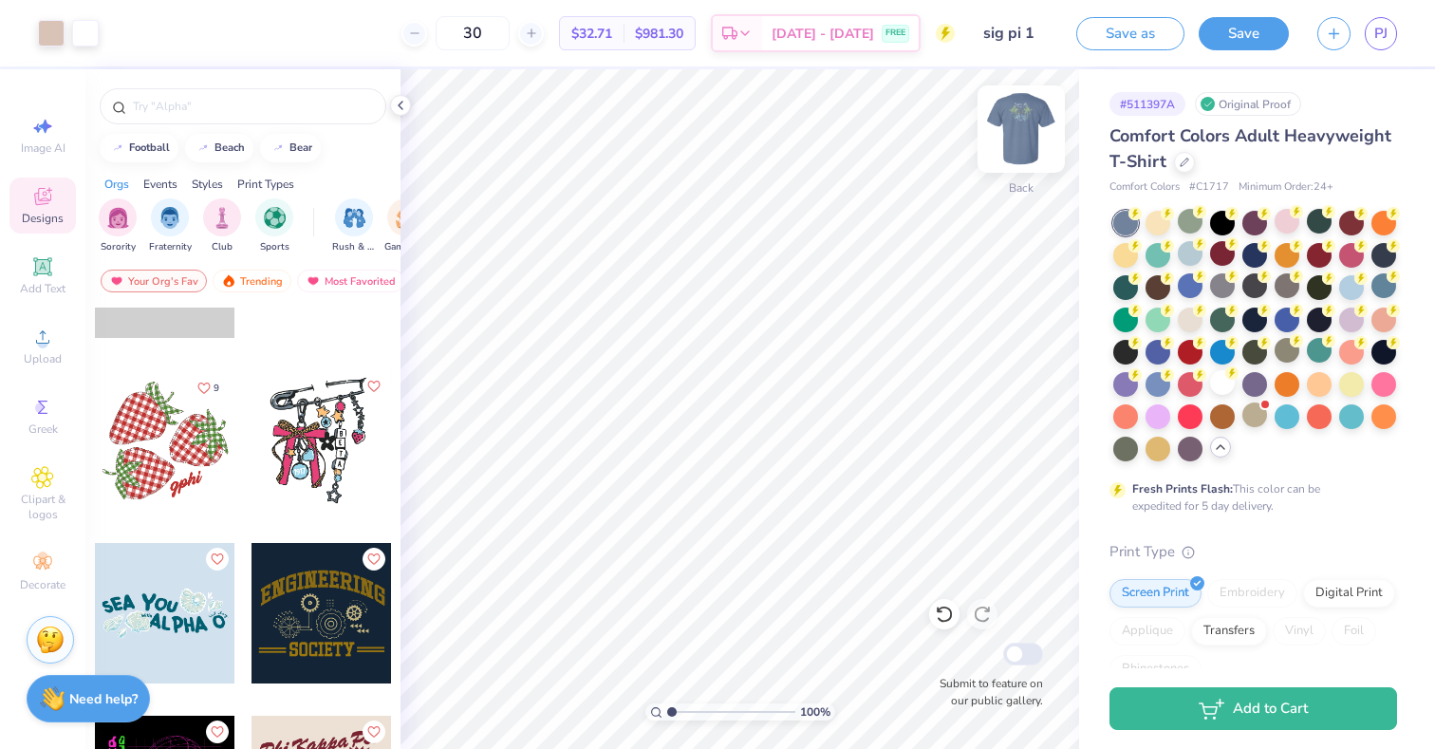
click at [1024, 159] on img at bounding box center [1021, 129] width 76 height 76
click at [1013, 180] on div "Front" at bounding box center [1022, 187] width 28 height 17
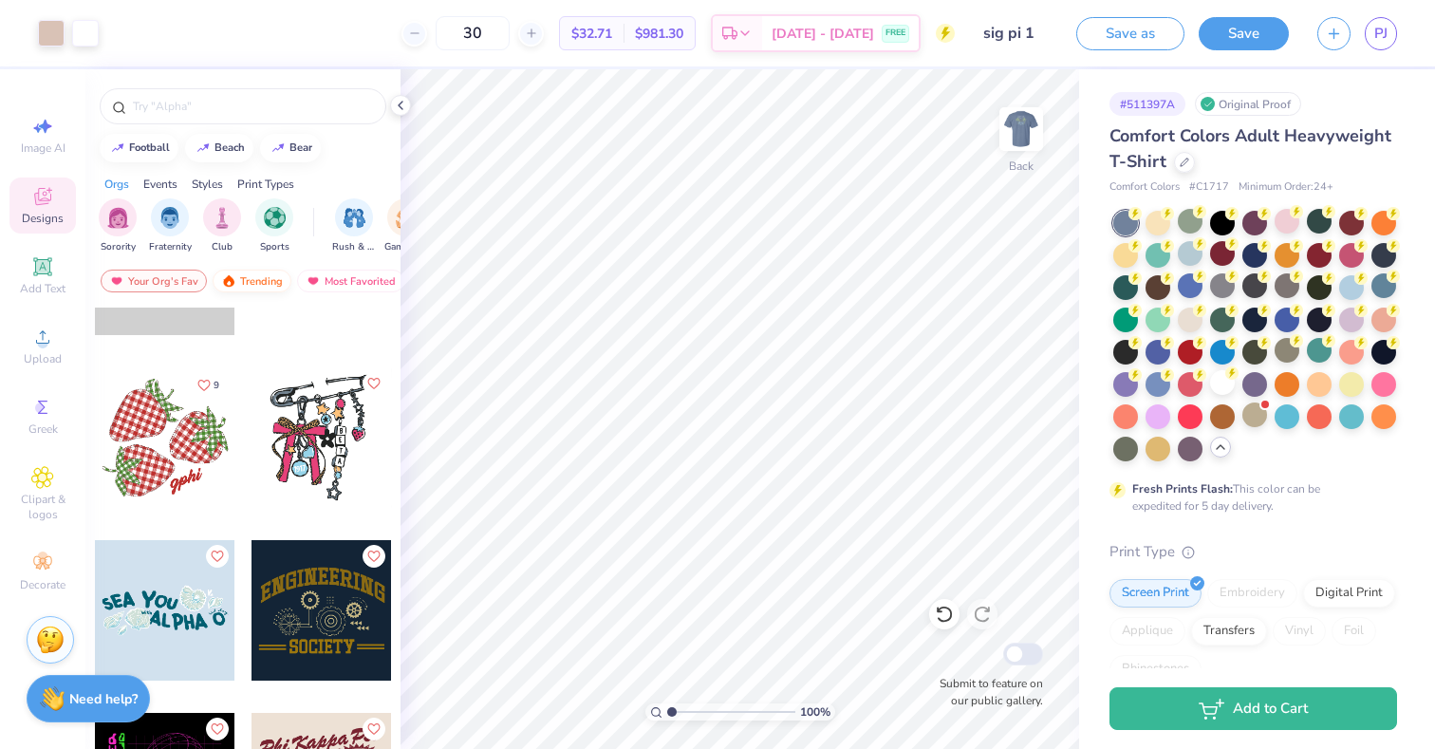
click at [274, 290] on div "Trending" at bounding box center [252, 281] width 79 height 23
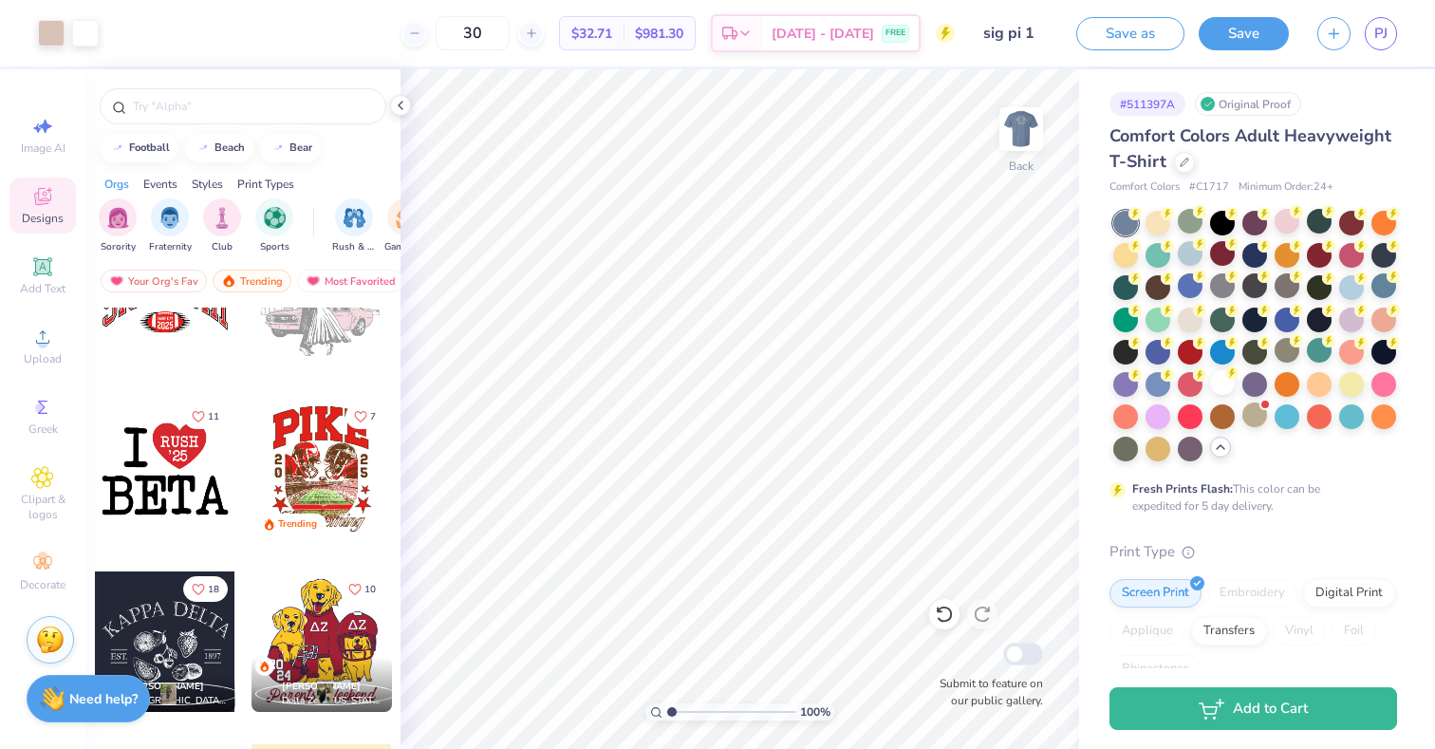
scroll to position [7293, 0]
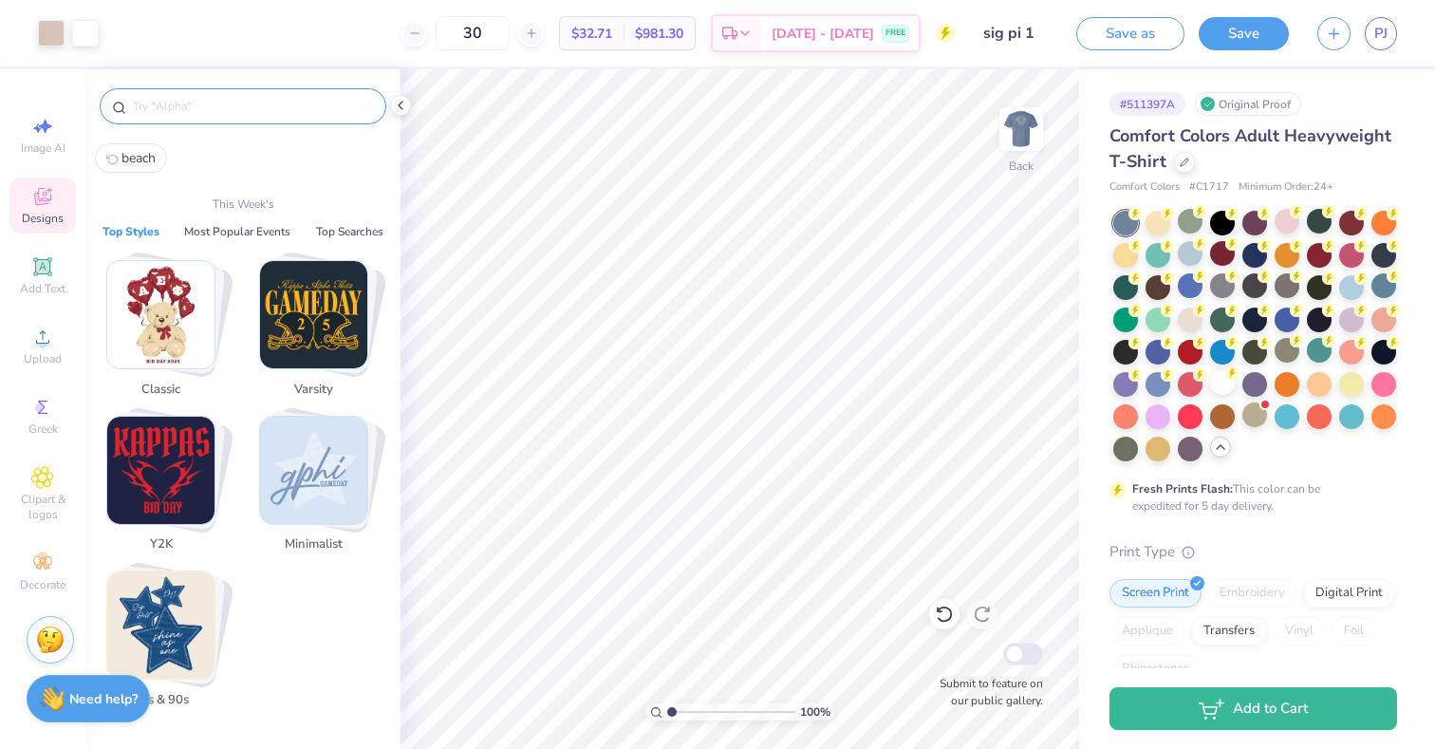
click at [272, 109] on input "text" at bounding box center [252, 106] width 243 height 19
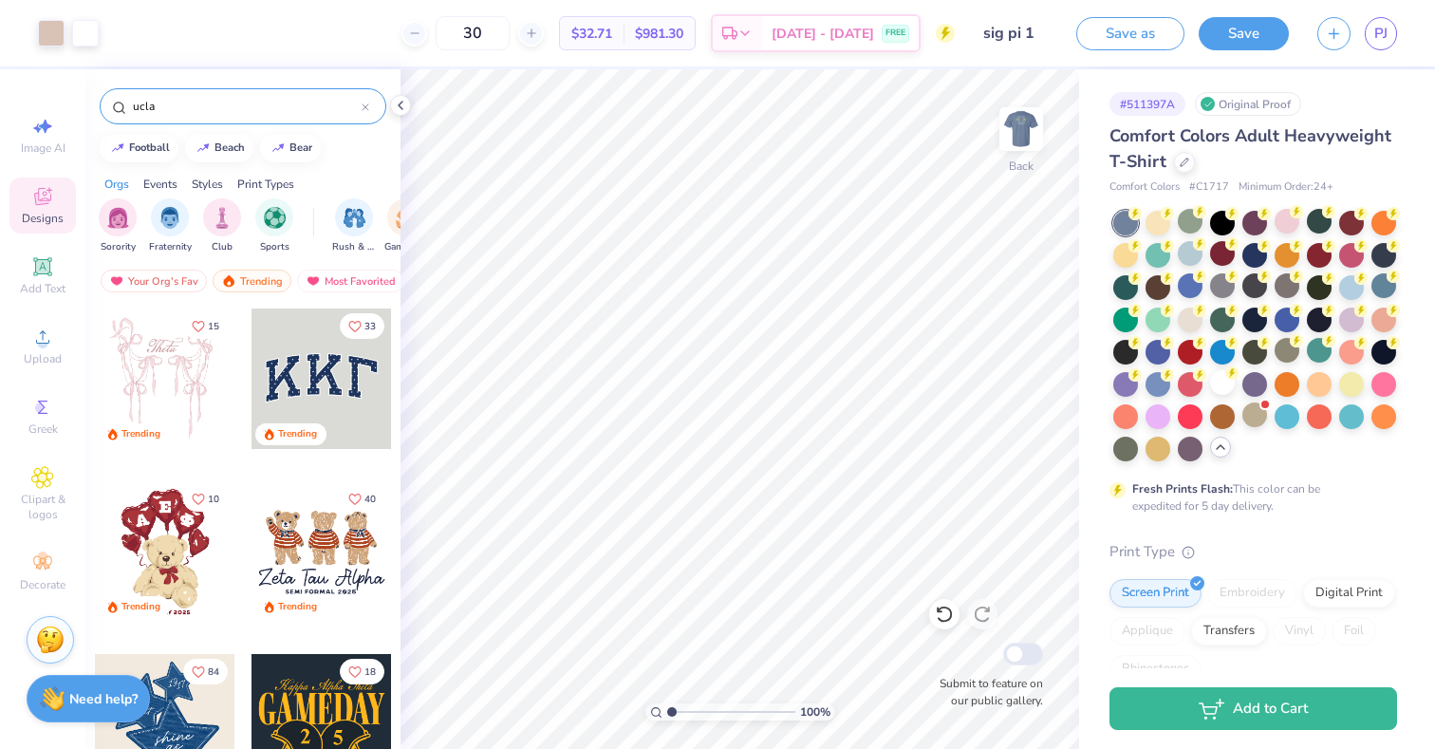
type input "ucla"
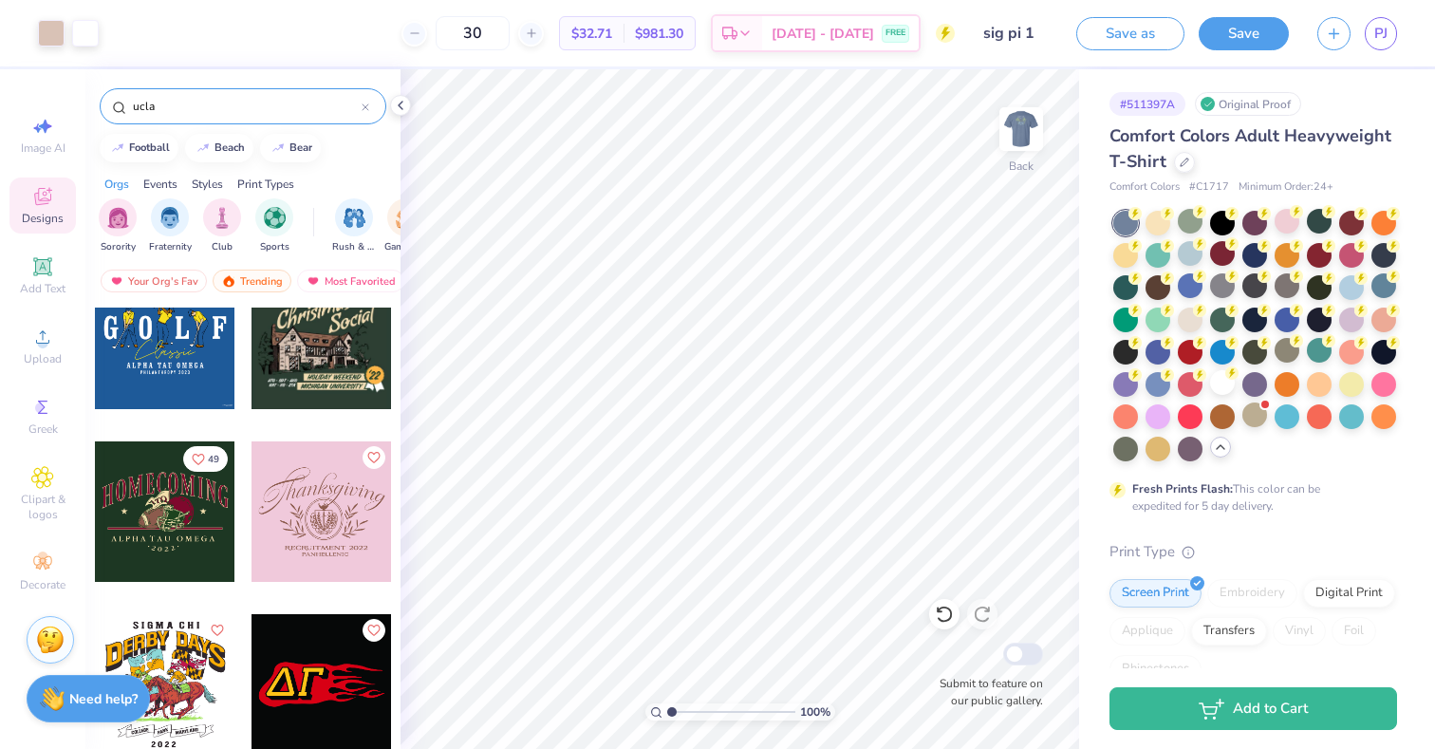
scroll to position [2718, 0]
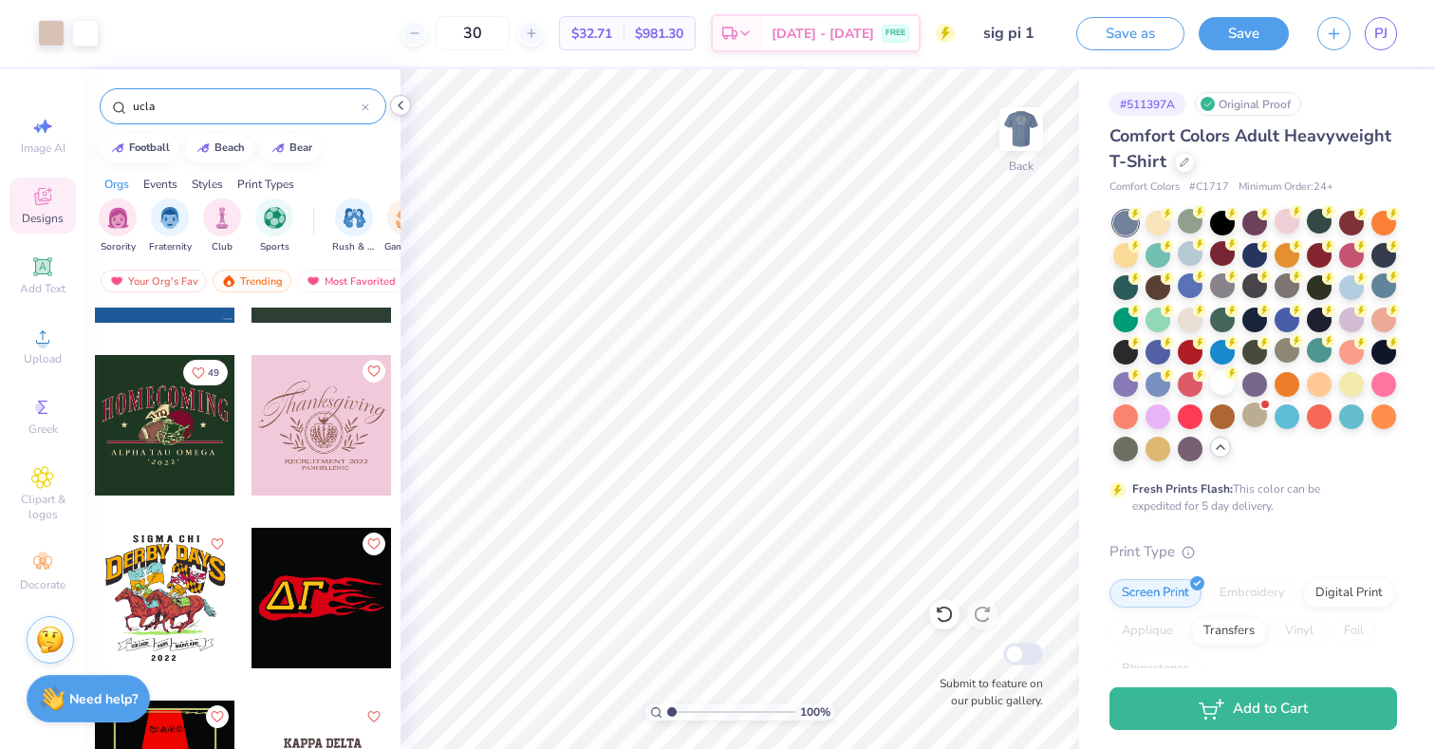
click at [402, 109] on polyline at bounding box center [401, 106] width 4 height 8
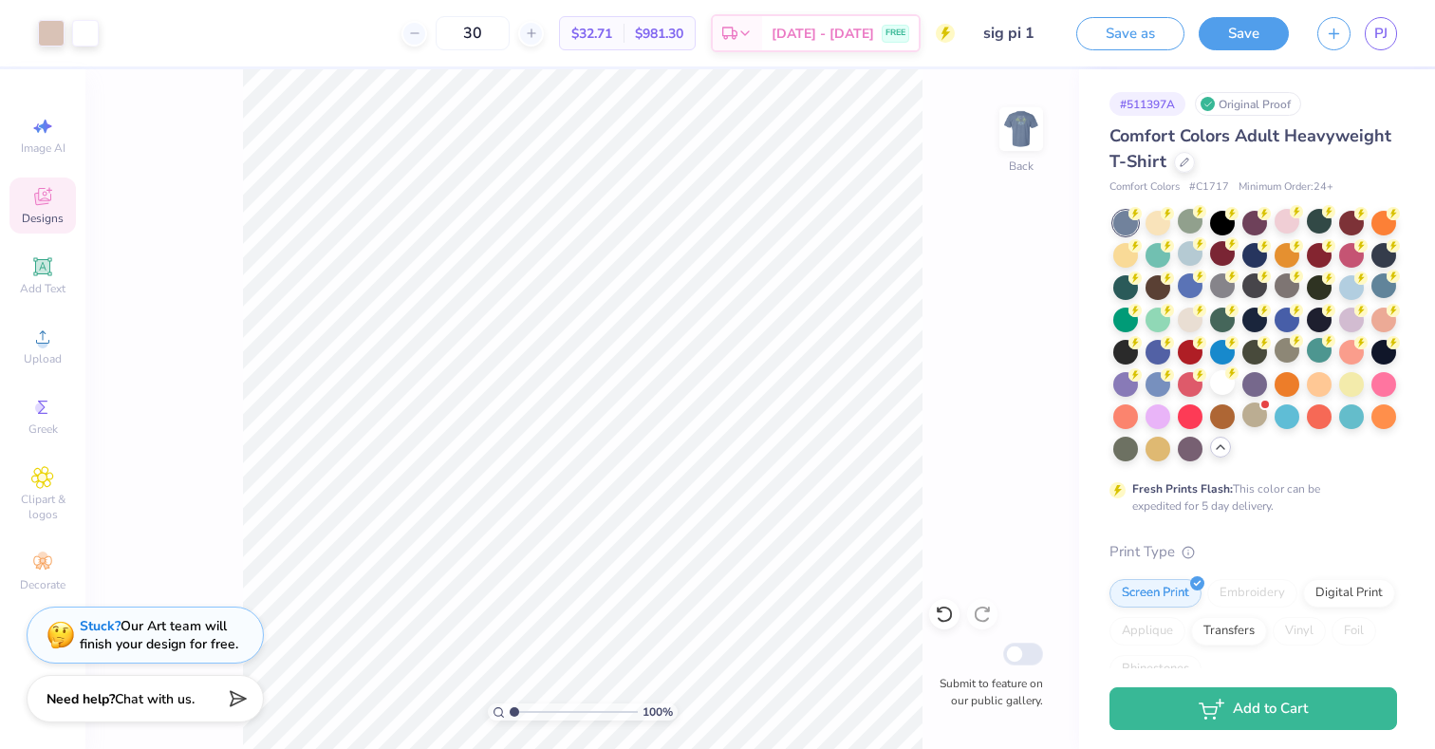
click at [1037, 183] on div "100 % Back Submit to feature on our public gallery." at bounding box center [582, 409] width 994 height 680
click at [1026, 175] on div "100 % Back Submit to feature on our public gallery." at bounding box center [582, 409] width 994 height 680
click at [1020, 160] on img at bounding box center [1021, 129] width 76 height 76
drag, startPoint x: 1017, startPoint y: 186, endPoint x: 1011, endPoint y: 211, distance: 25.3
click at [1017, 186] on div "100 % Back Submit to feature on our public gallery." at bounding box center [582, 409] width 994 height 680
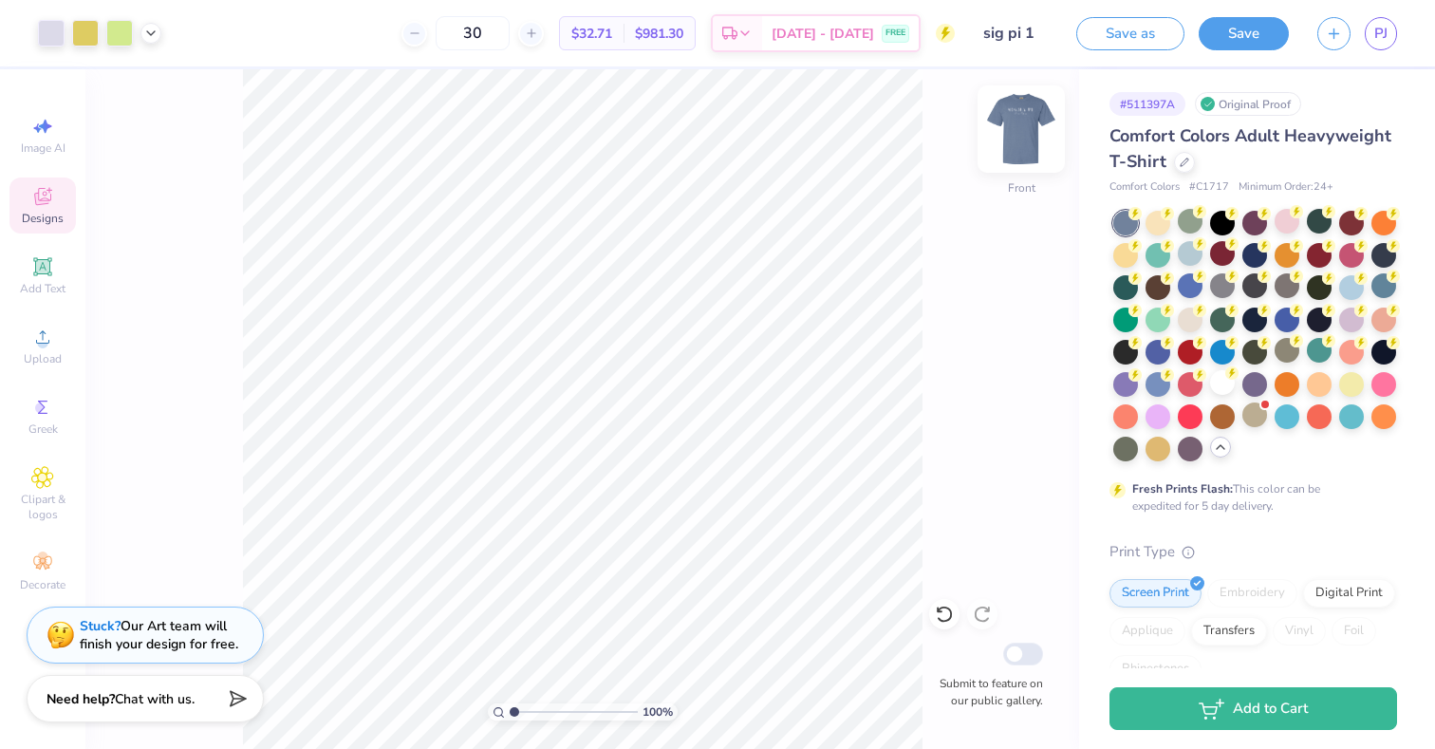
click at [1020, 167] on div at bounding box center [1021, 128] width 87 height 87
click at [1235, 46] on button "Save" at bounding box center [1244, 30] width 90 height 33
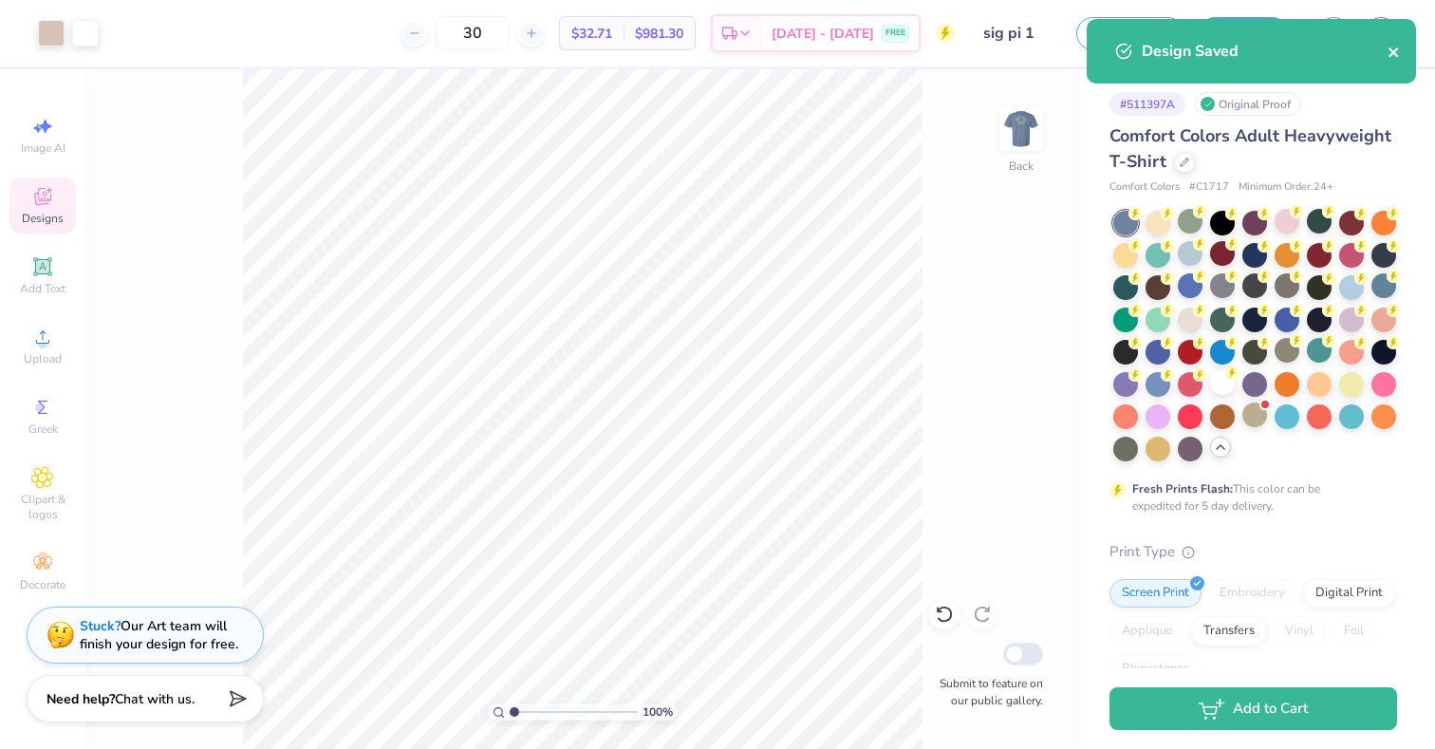
click at [1391, 49] on icon "close" at bounding box center [1393, 51] width 9 height 9
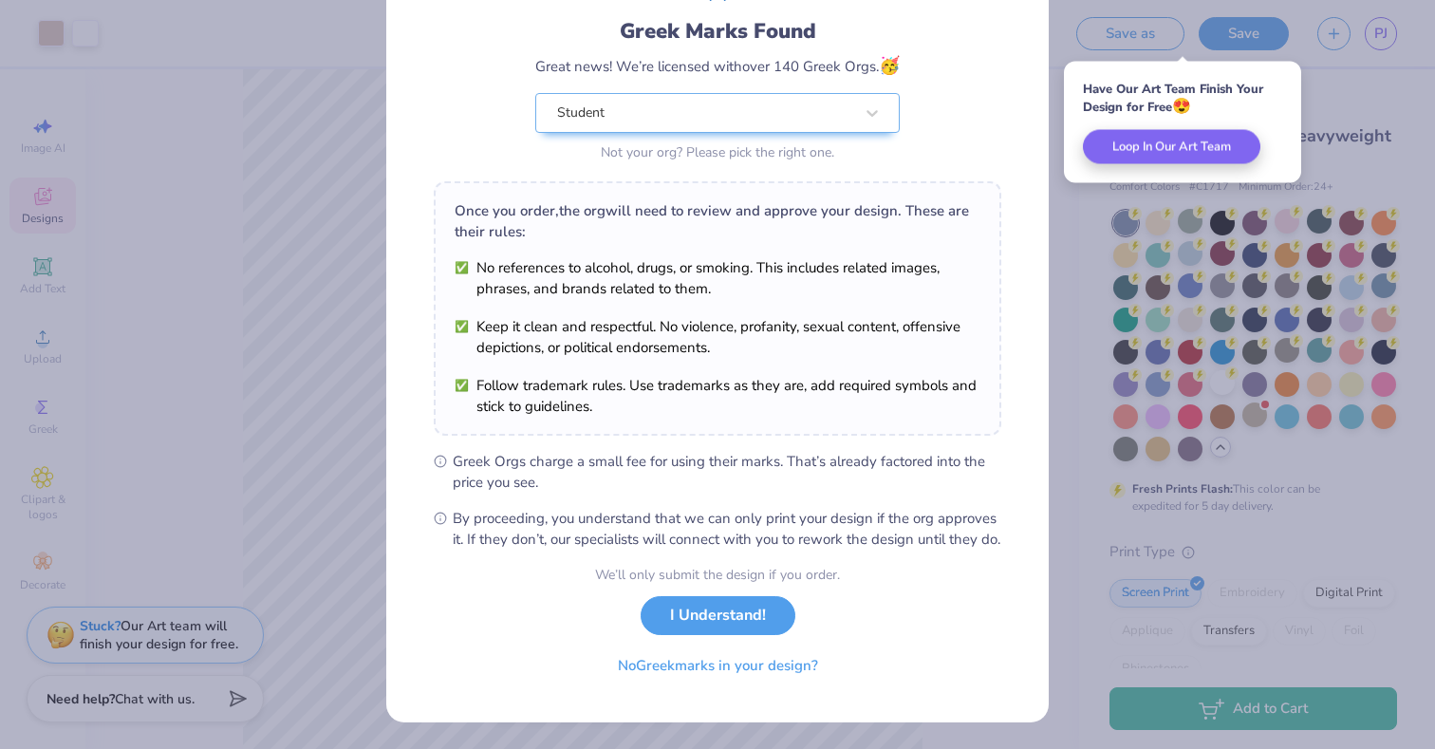
scroll to position [140, 0]
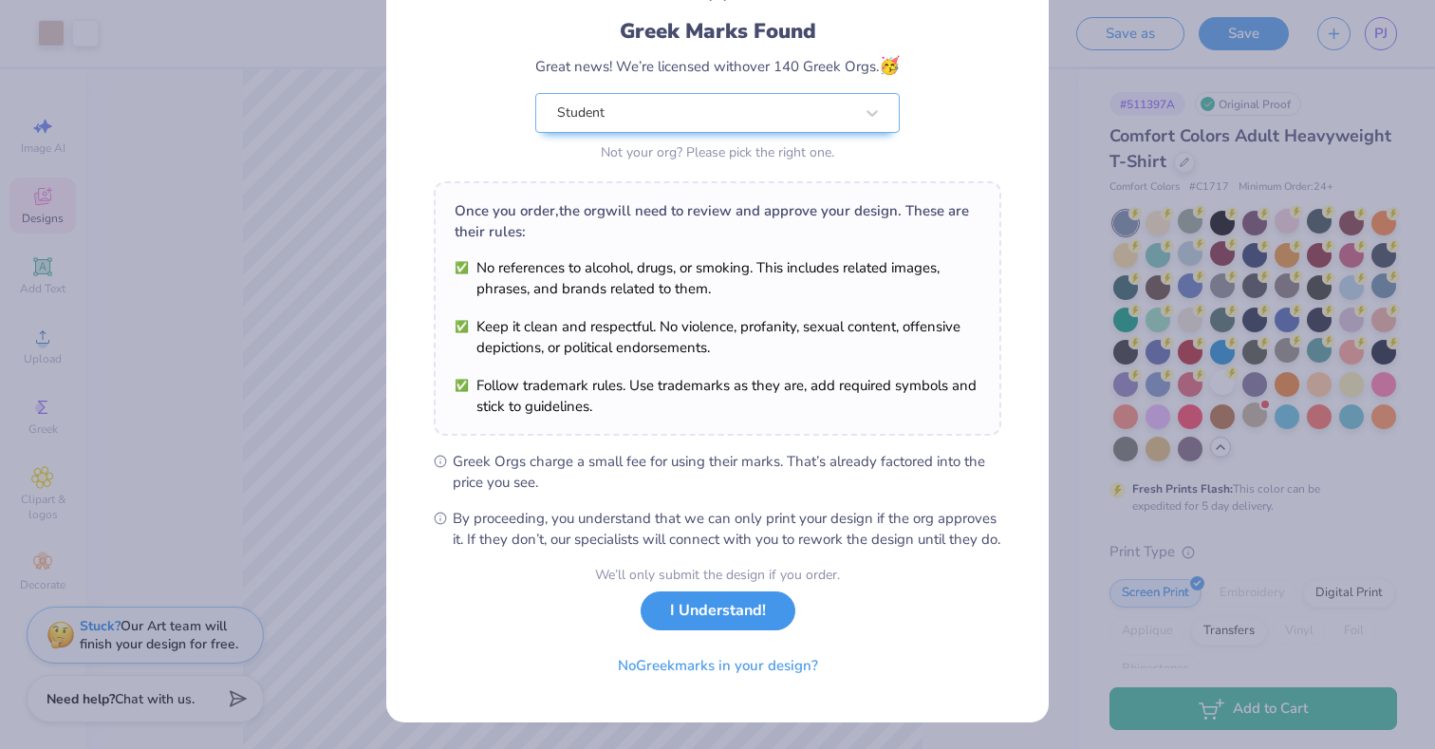
click at [734, 624] on button "I Understand!" at bounding box center [718, 610] width 155 height 39
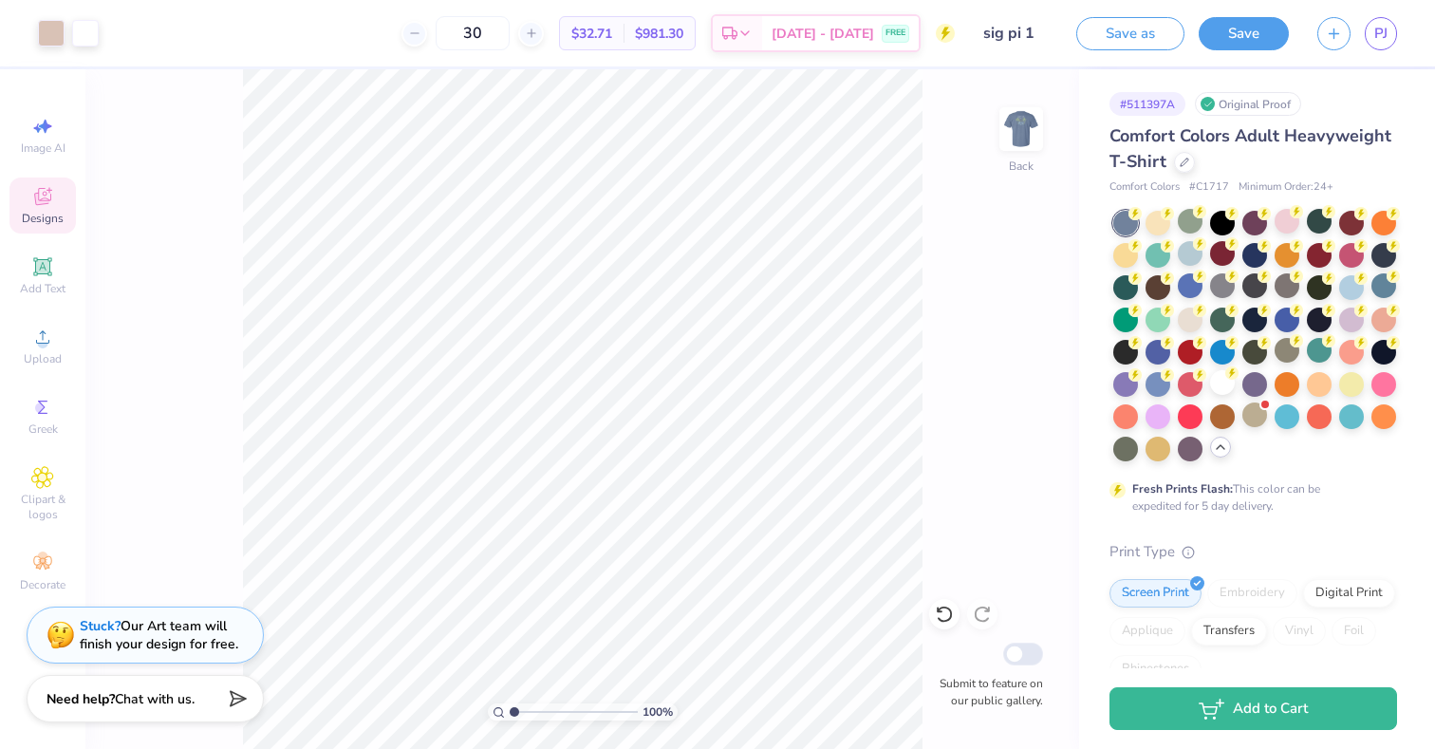
scroll to position [0, 0]
click at [1019, 168] on div at bounding box center [1021, 128] width 87 height 87
click at [1369, 41] on link "PJ" at bounding box center [1381, 33] width 32 height 33
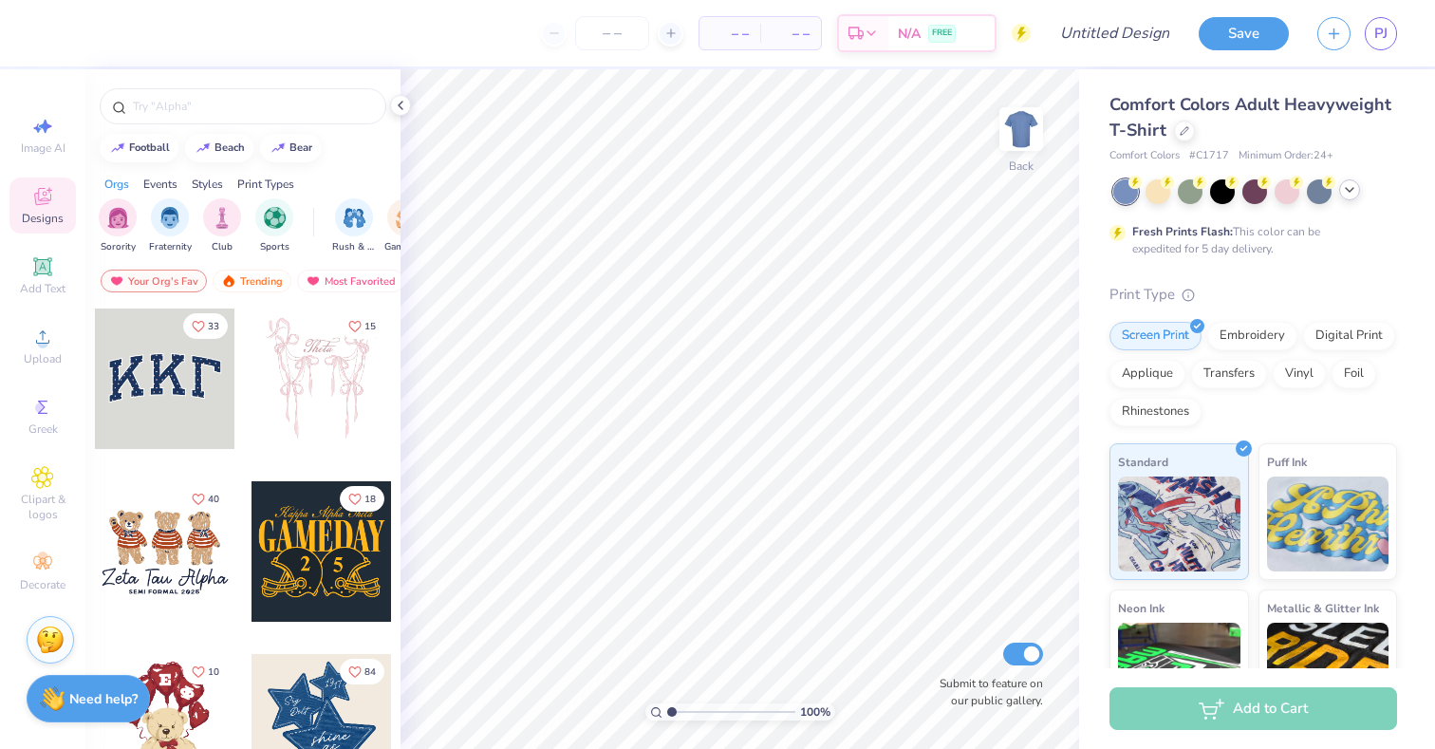
click at [1352, 197] on div at bounding box center [1349, 189] width 21 height 21
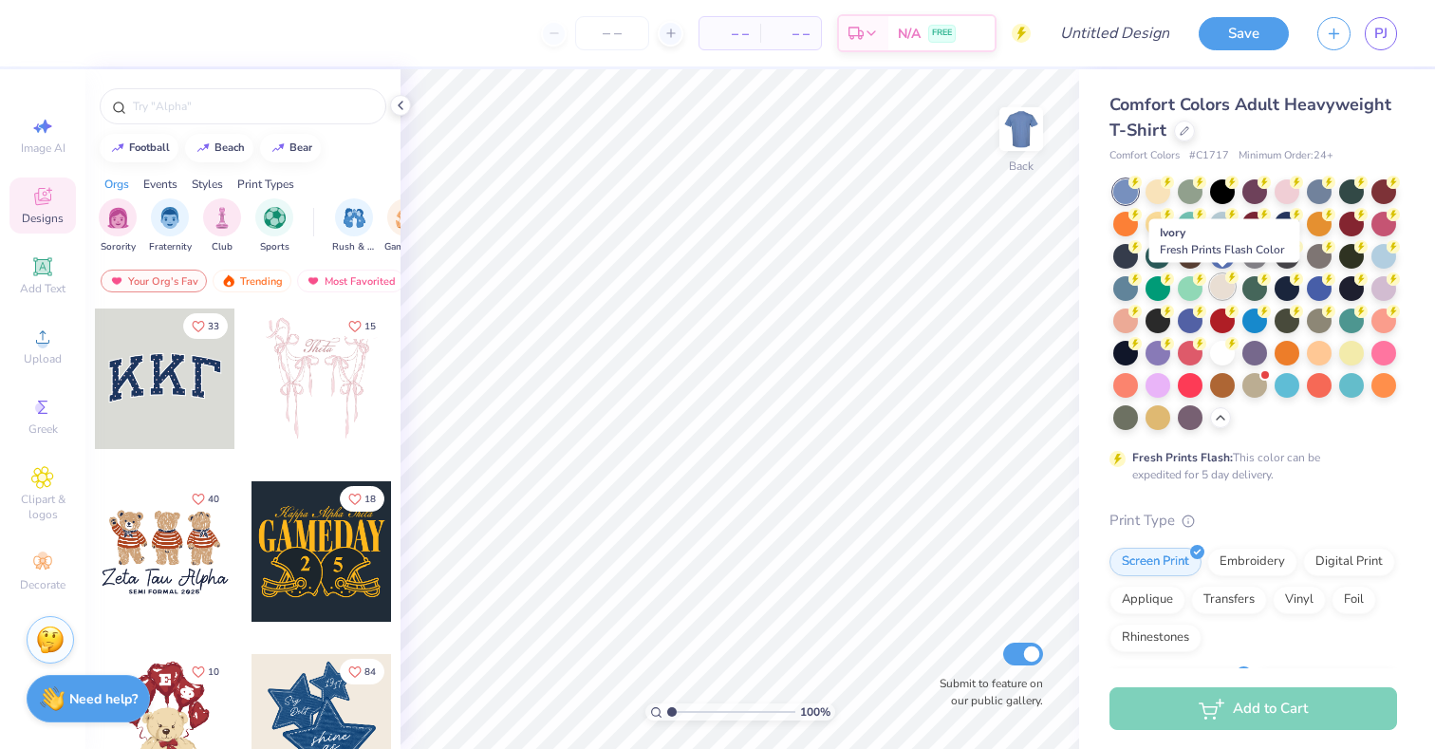
click at [1219, 290] on div at bounding box center [1222, 286] width 25 height 25
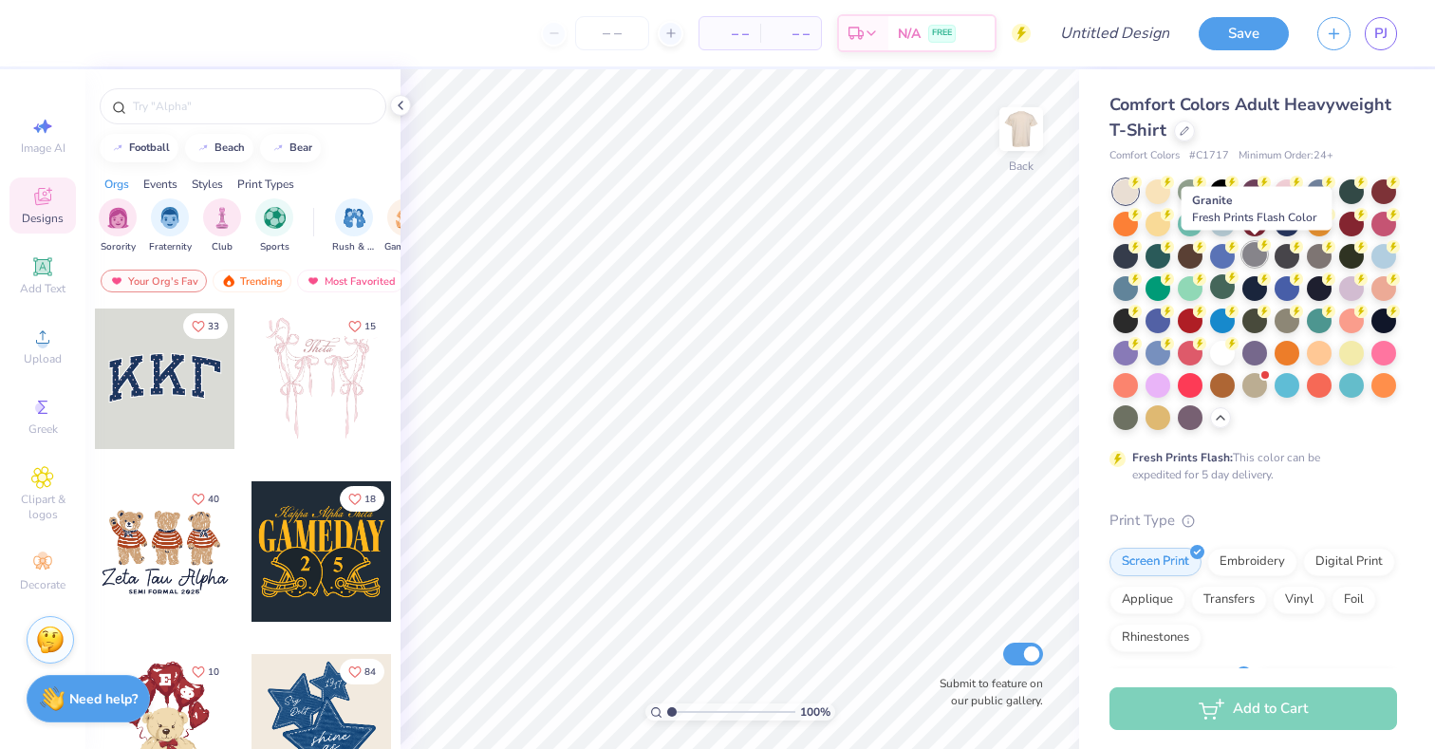
click at [1254, 264] on div at bounding box center [1255, 254] width 25 height 25
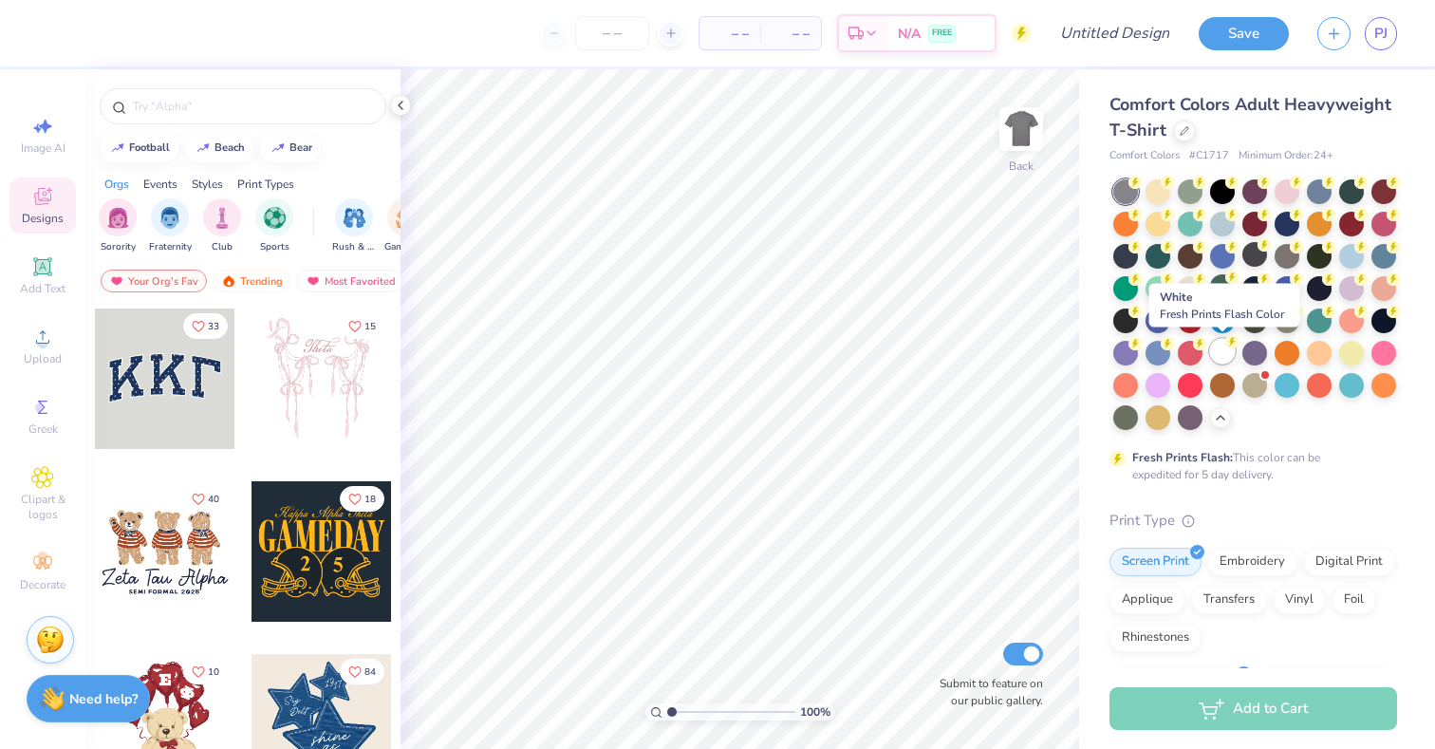
click at [1220, 360] on div at bounding box center [1222, 351] width 25 height 25
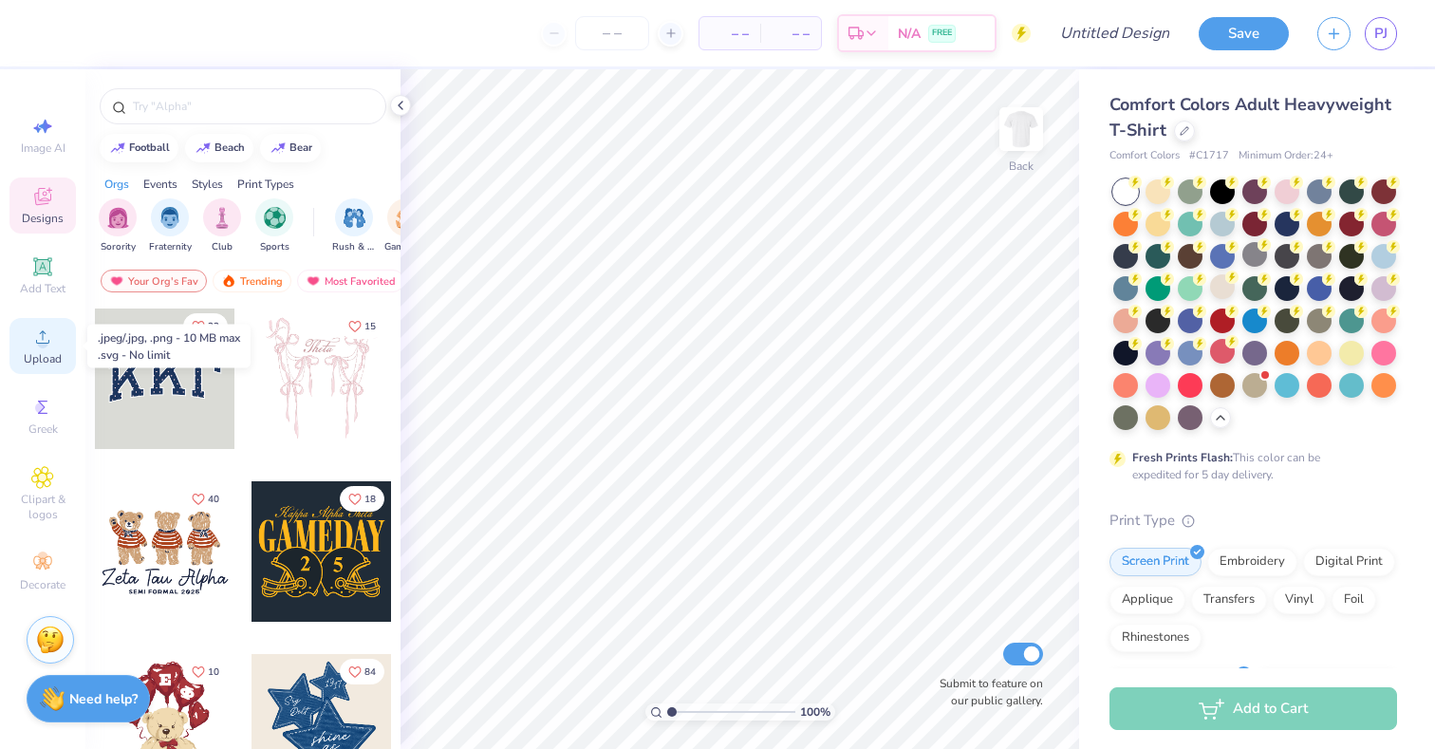
click at [59, 331] on div "Upload" at bounding box center [42, 346] width 66 height 56
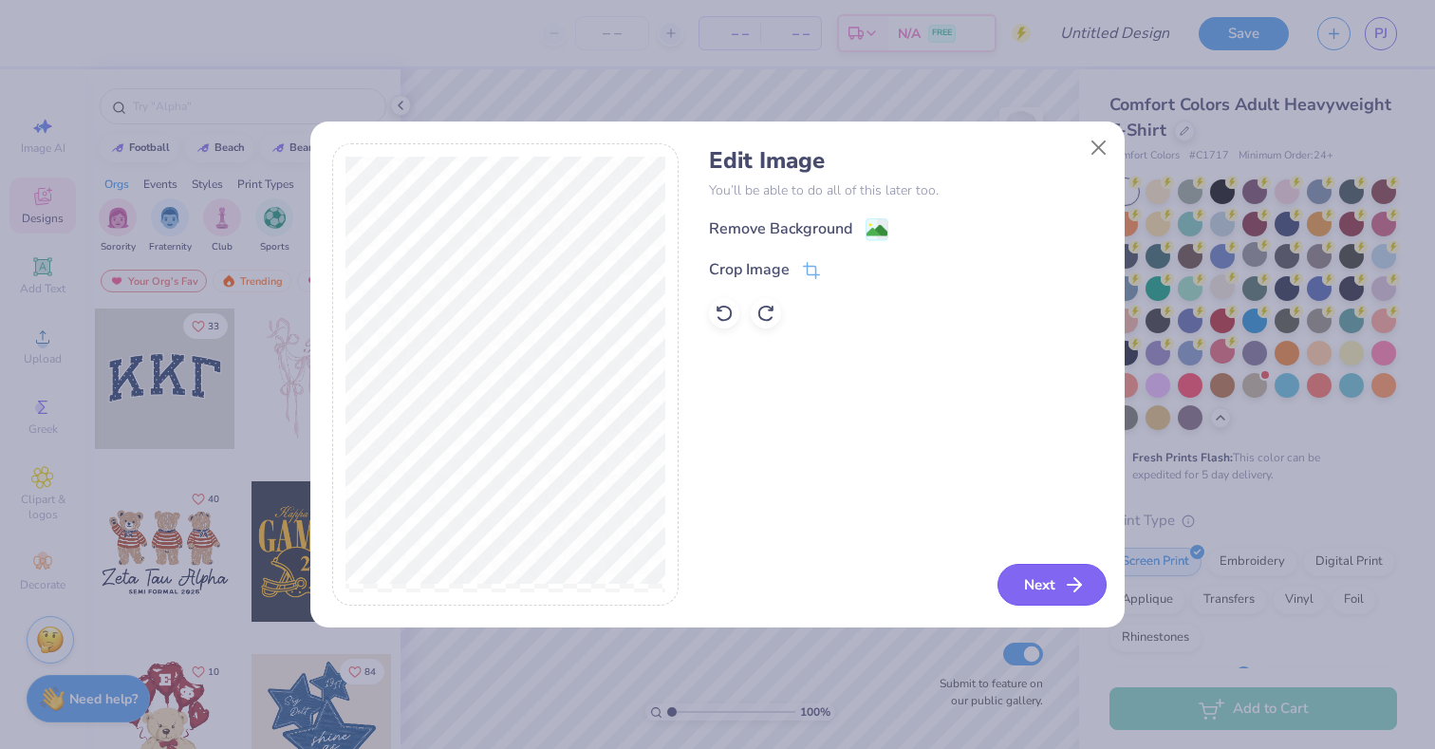
click at [1024, 592] on button "Next" at bounding box center [1052, 585] width 109 height 42
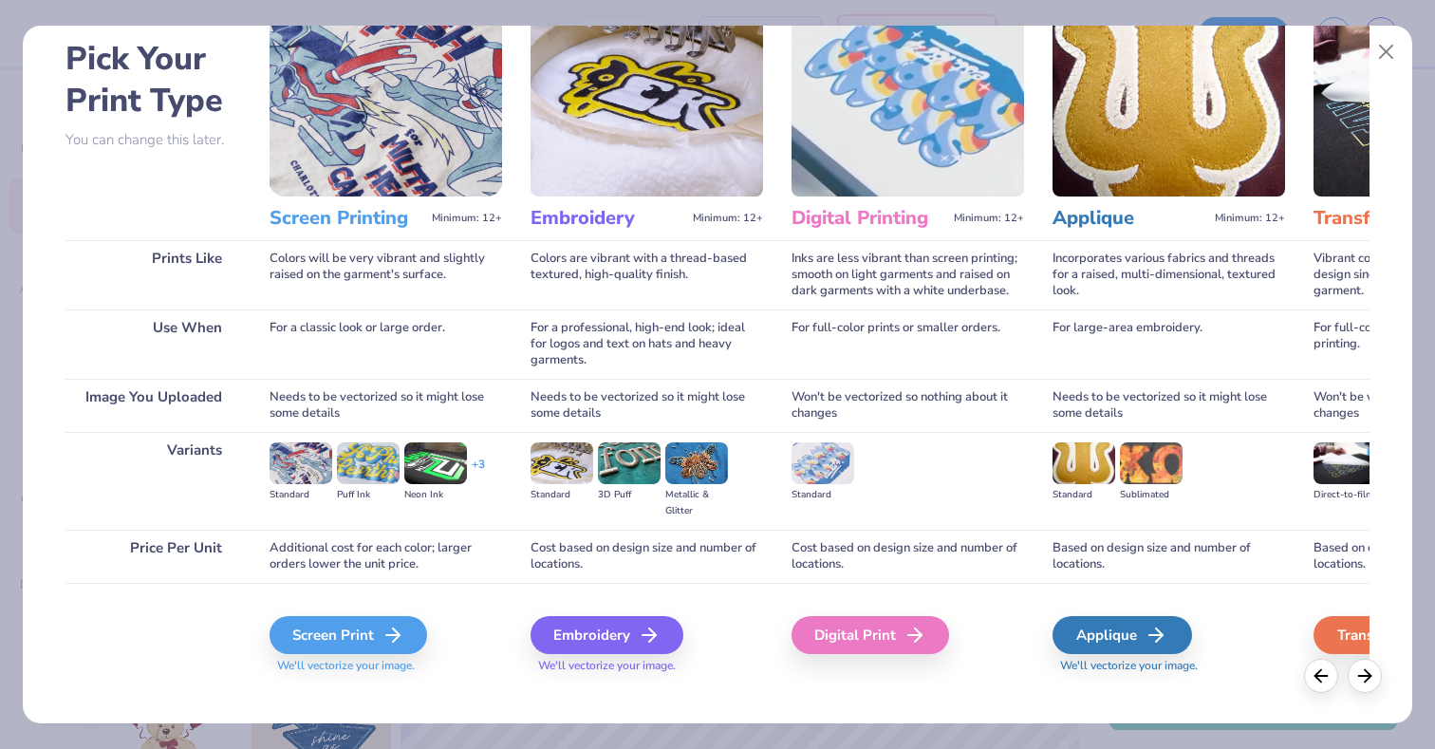
scroll to position [103, 0]
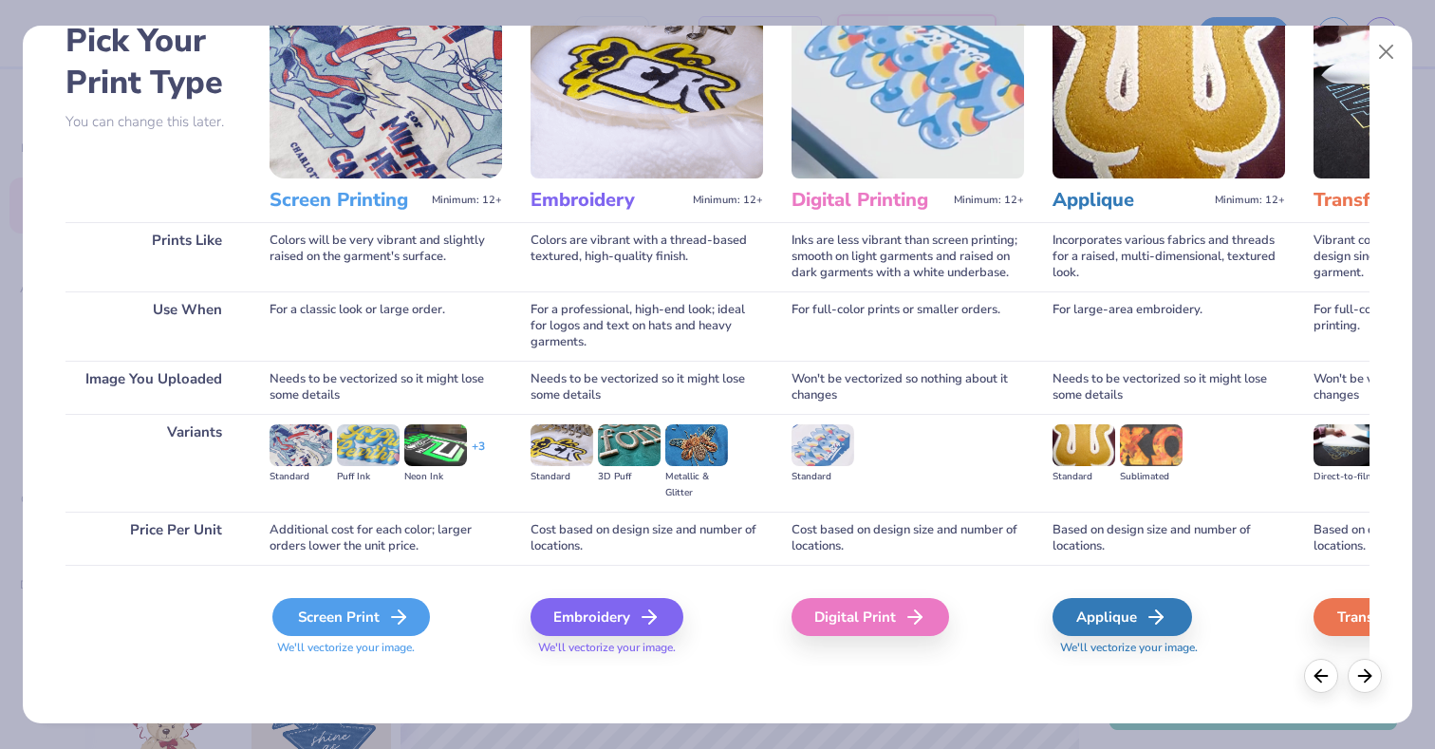
click at [407, 613] on icon at bounding box center [398, 617] width 23 height 23
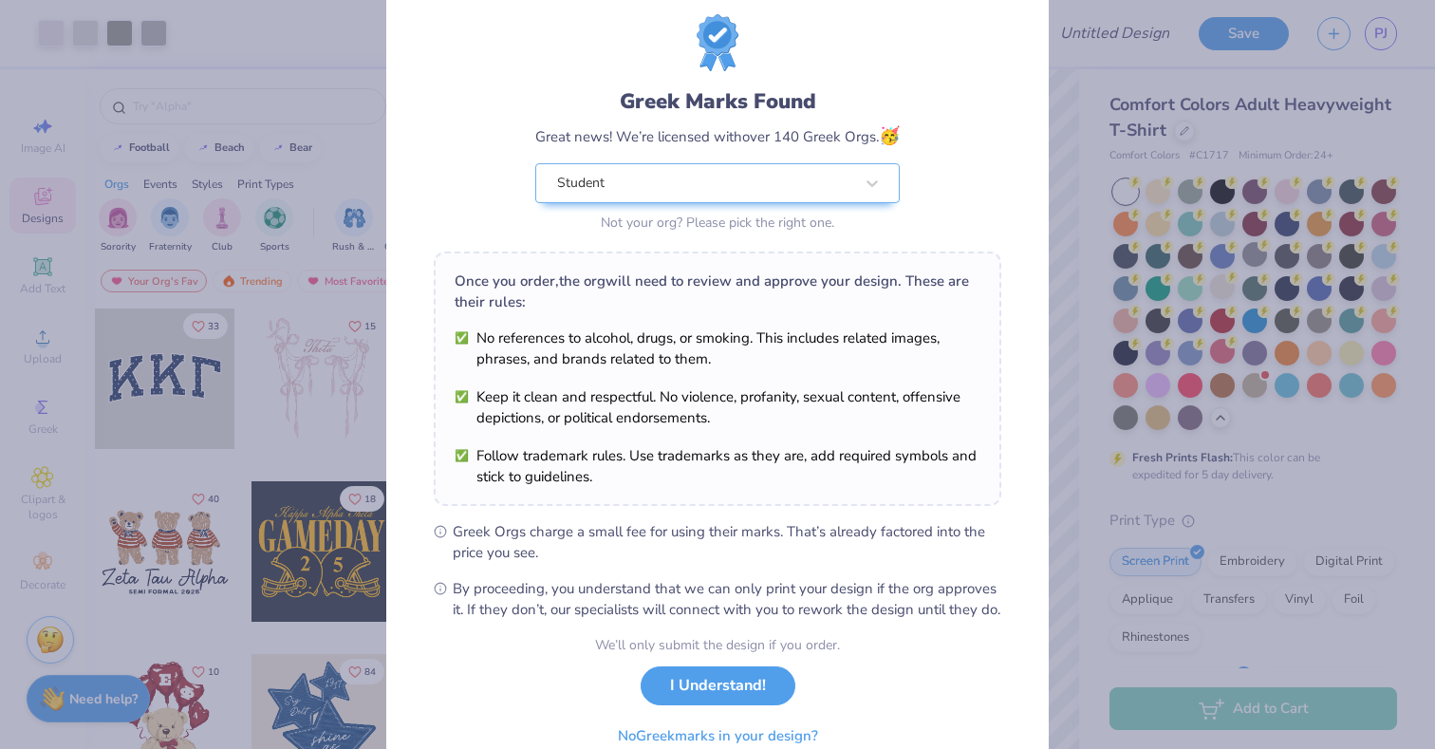
scroll to position [140, 0]
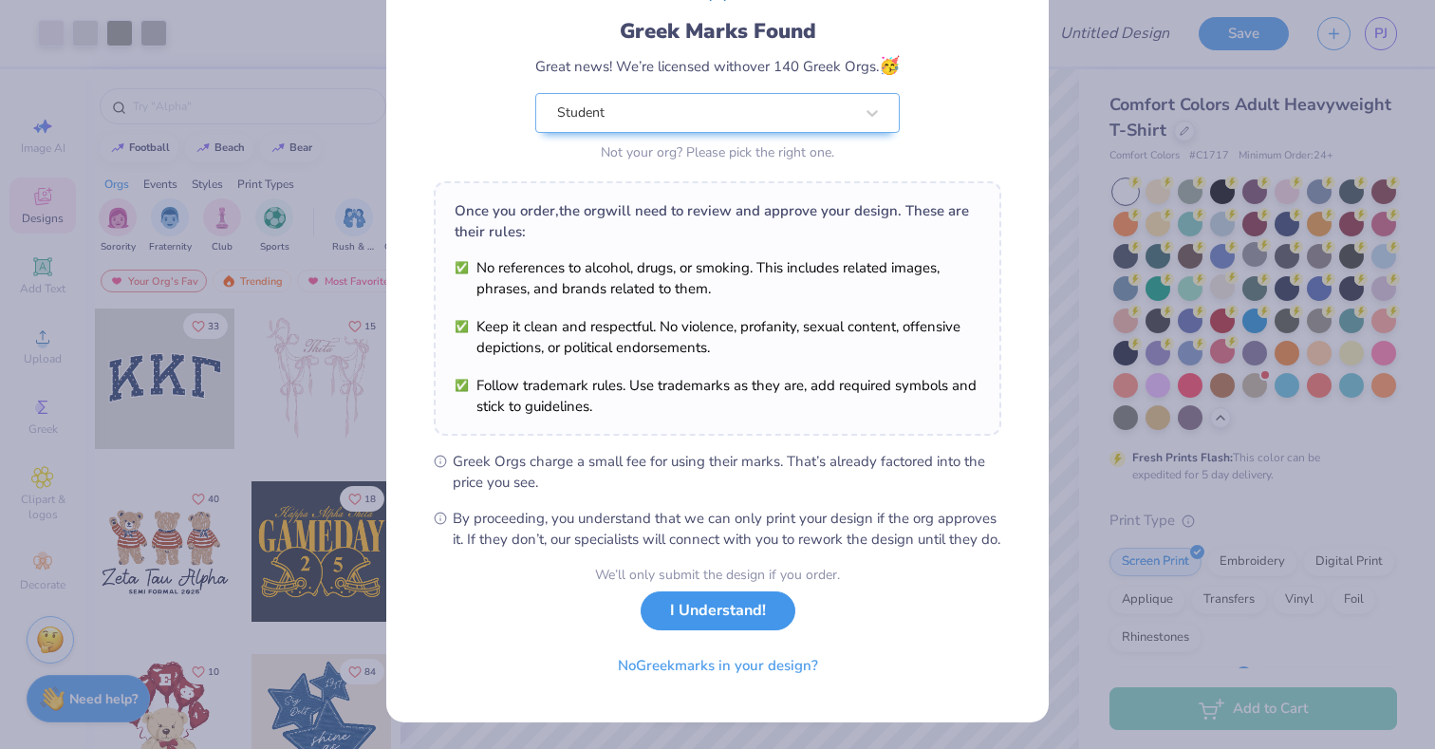
click at [690, 612] on button "I Understand!" at bounding box center [718, 610] width 155 height 39
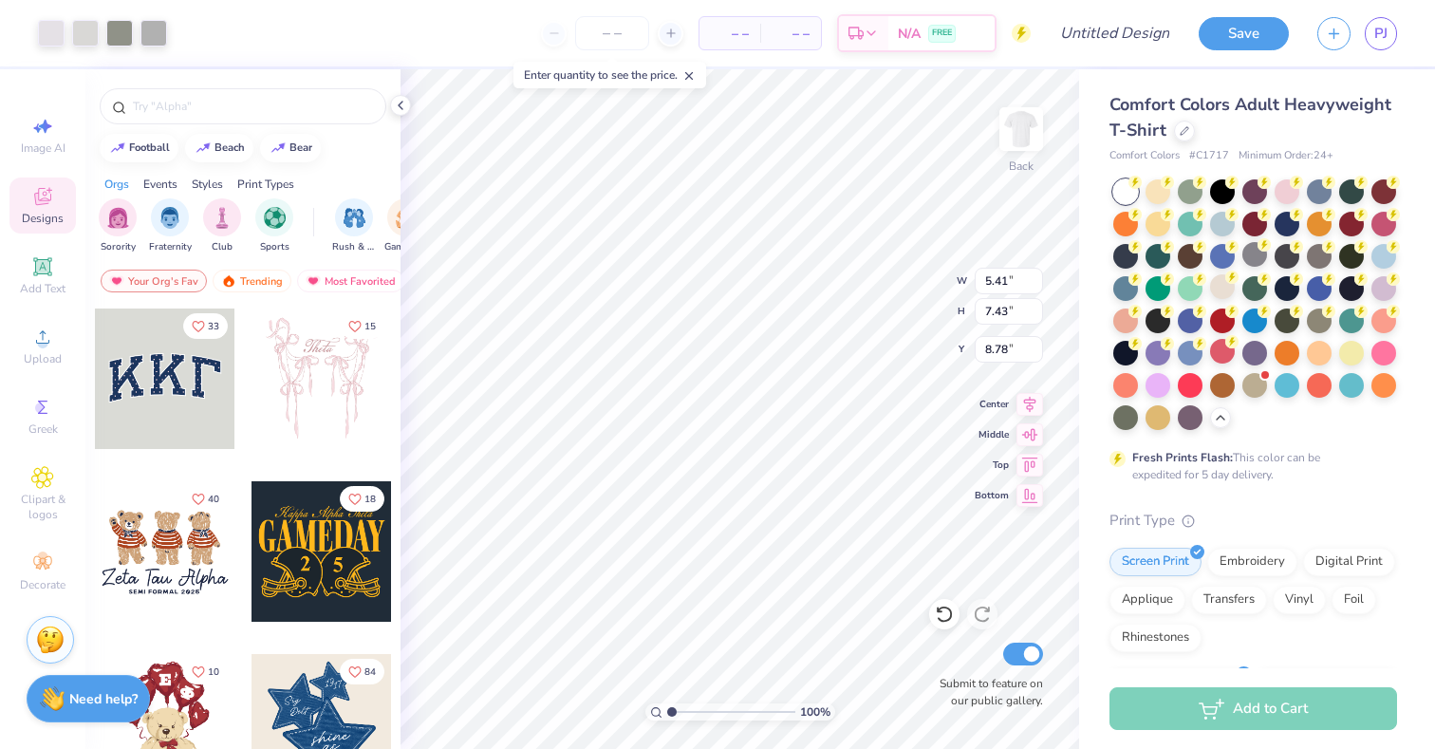
scroll to position [0, 0]
click at [52, 271] on icon at bounding box center [42, 266] width 23 height 23
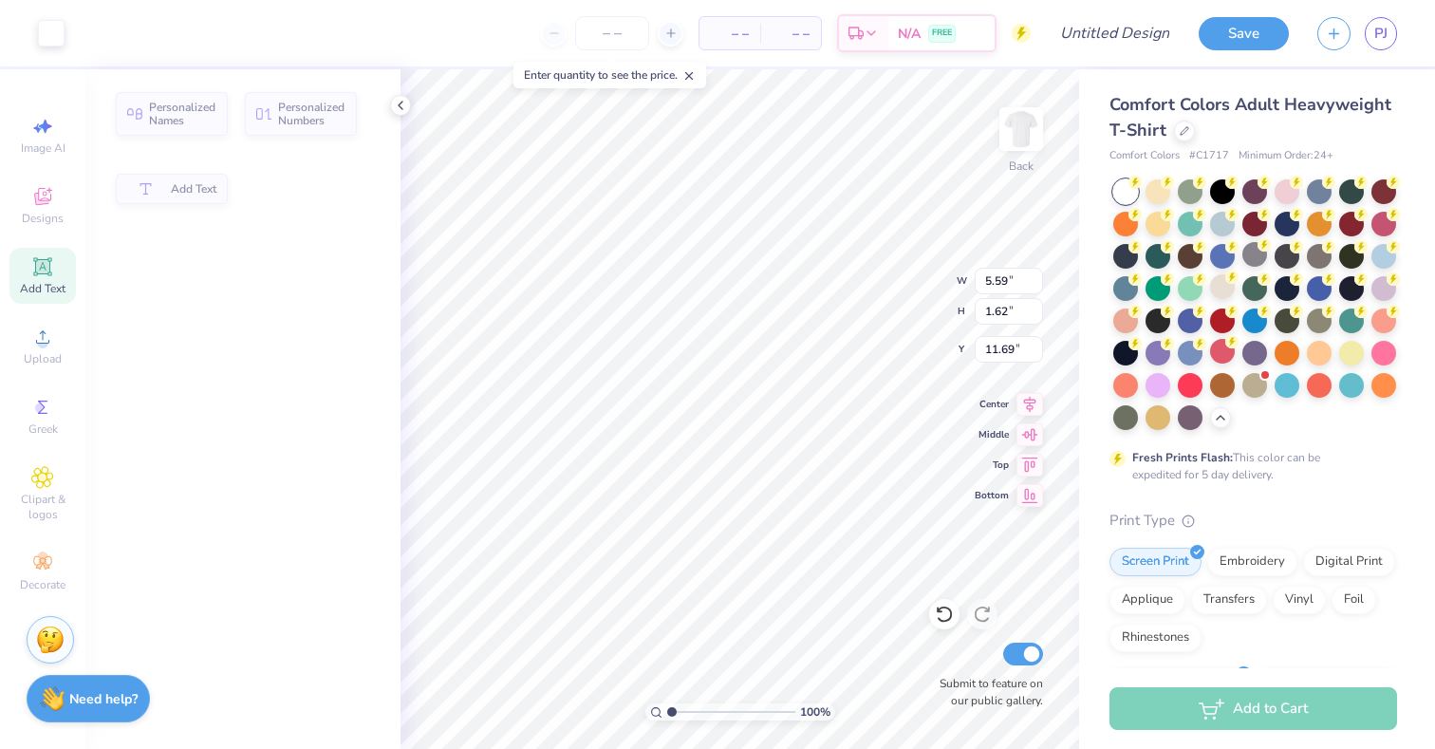
type input "5.59"
type input "1.62"
type input "11.69"
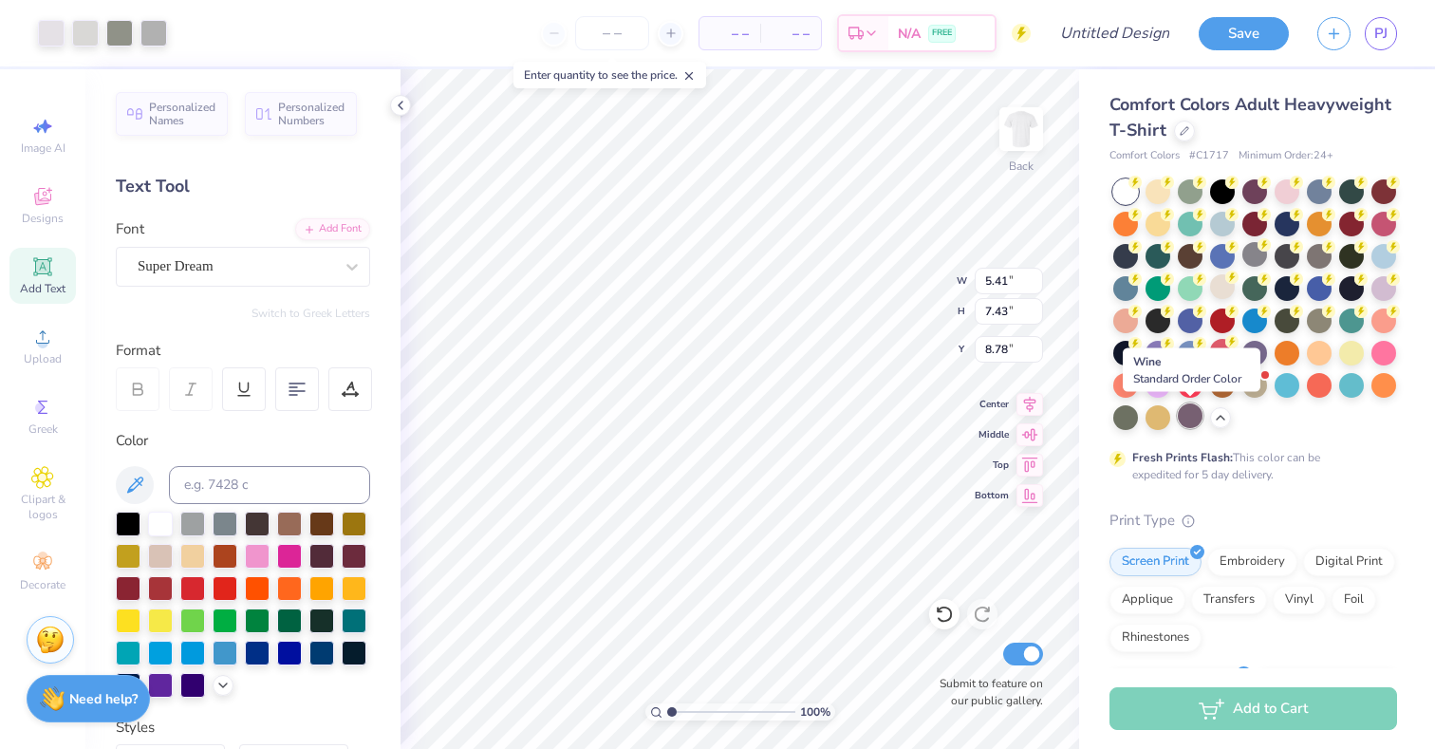
click at [1181, 421] on div at bounding box center [1190, 415] width 25 height 25
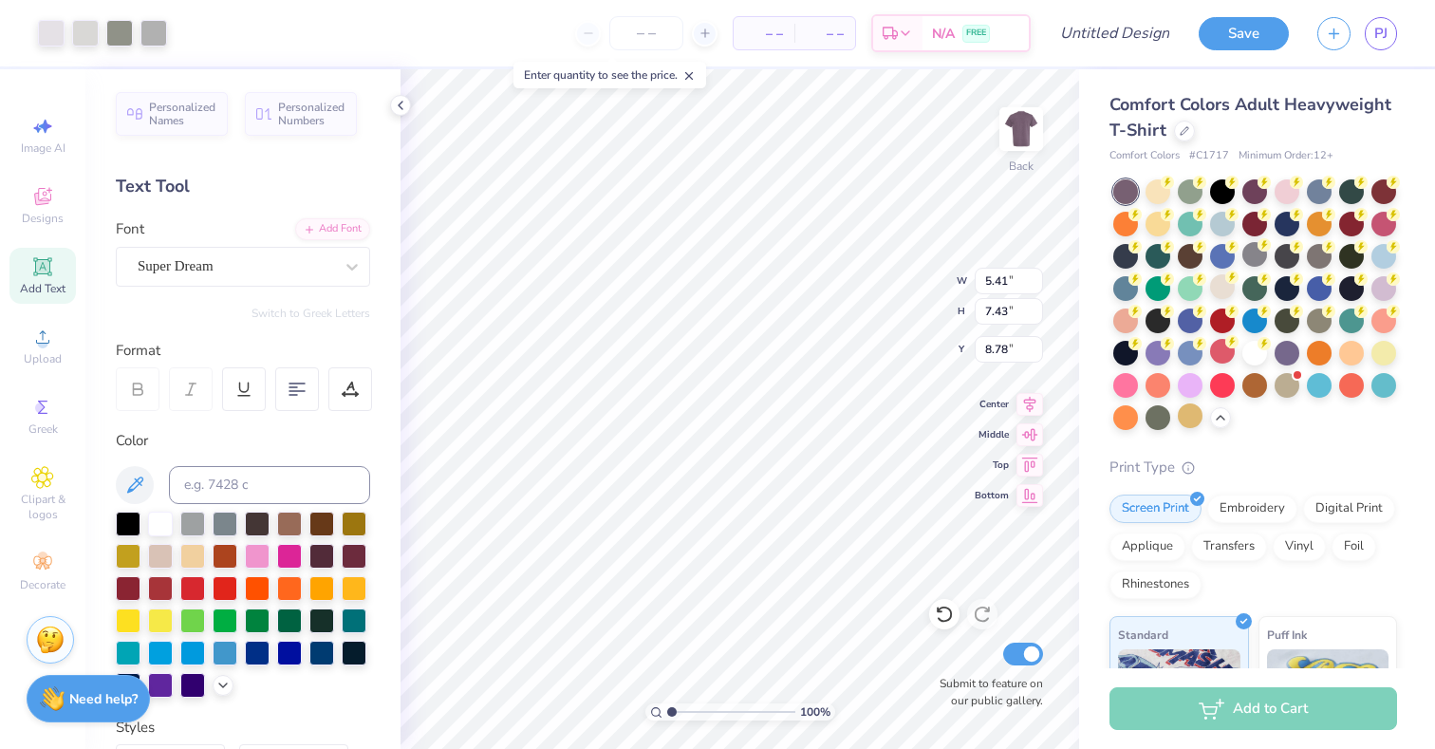
type input "3.00"
click at [1275, 356] on div at bounding box center [1287, 351] width 25 height 25
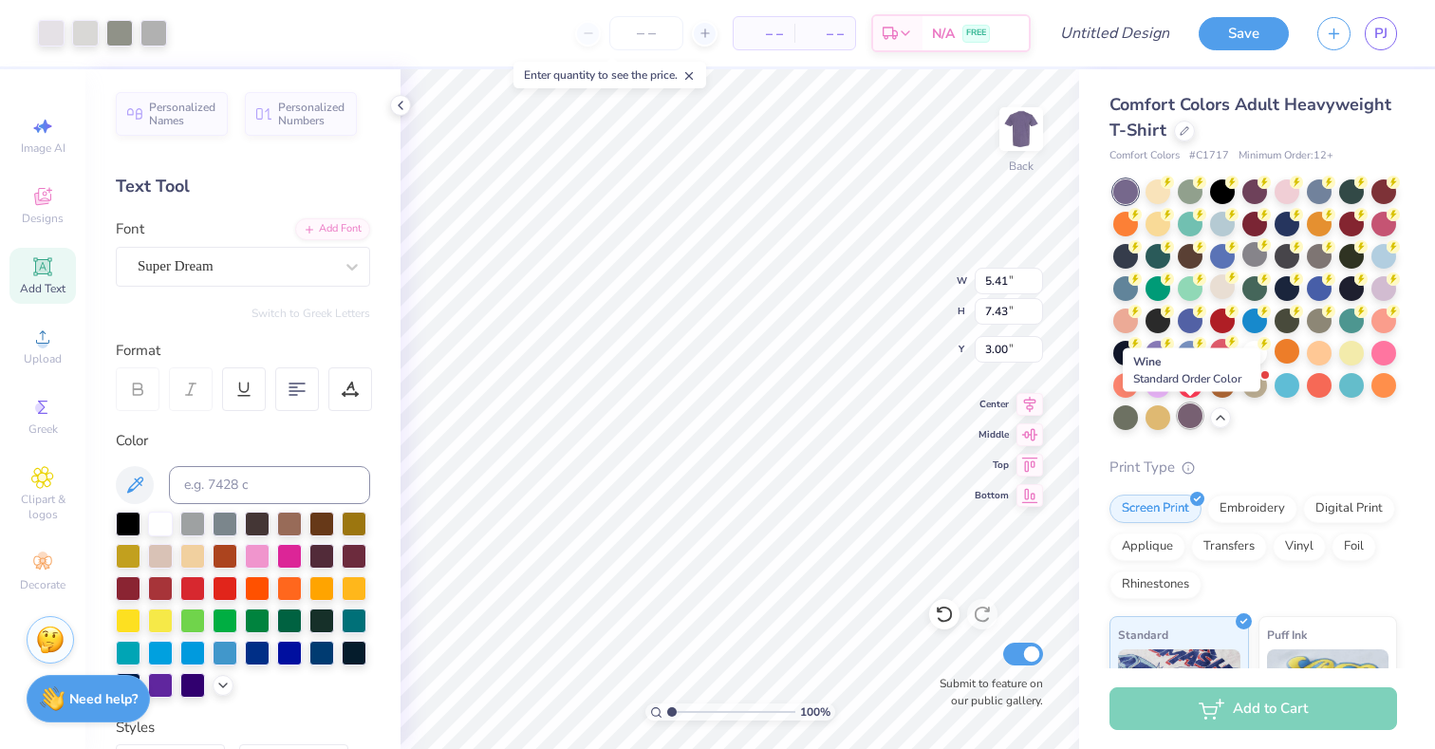
click at [1189, 419] on div at bounding box center [1190, 415] width 25 height 25
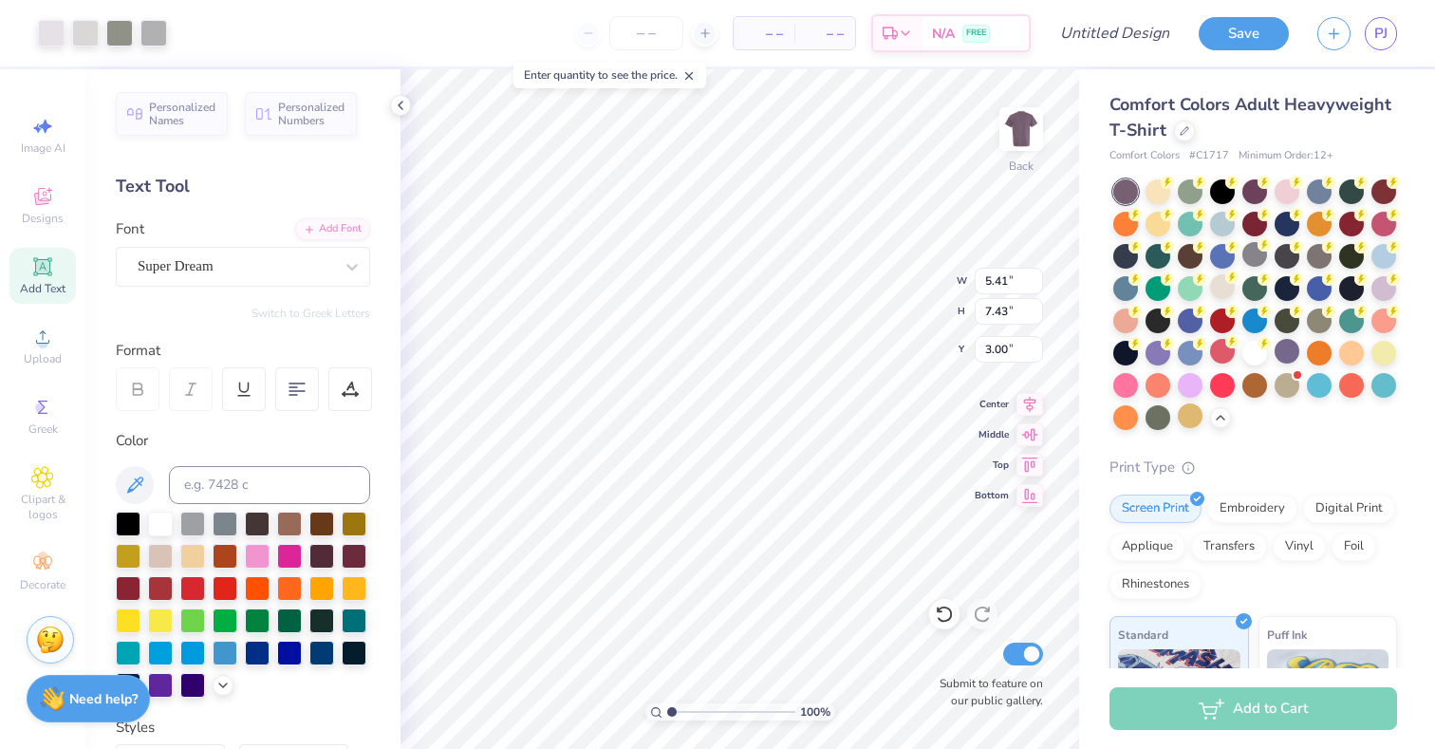
click at [1329, 423] on div at bounding box center [1255, 304] width 284 height 251
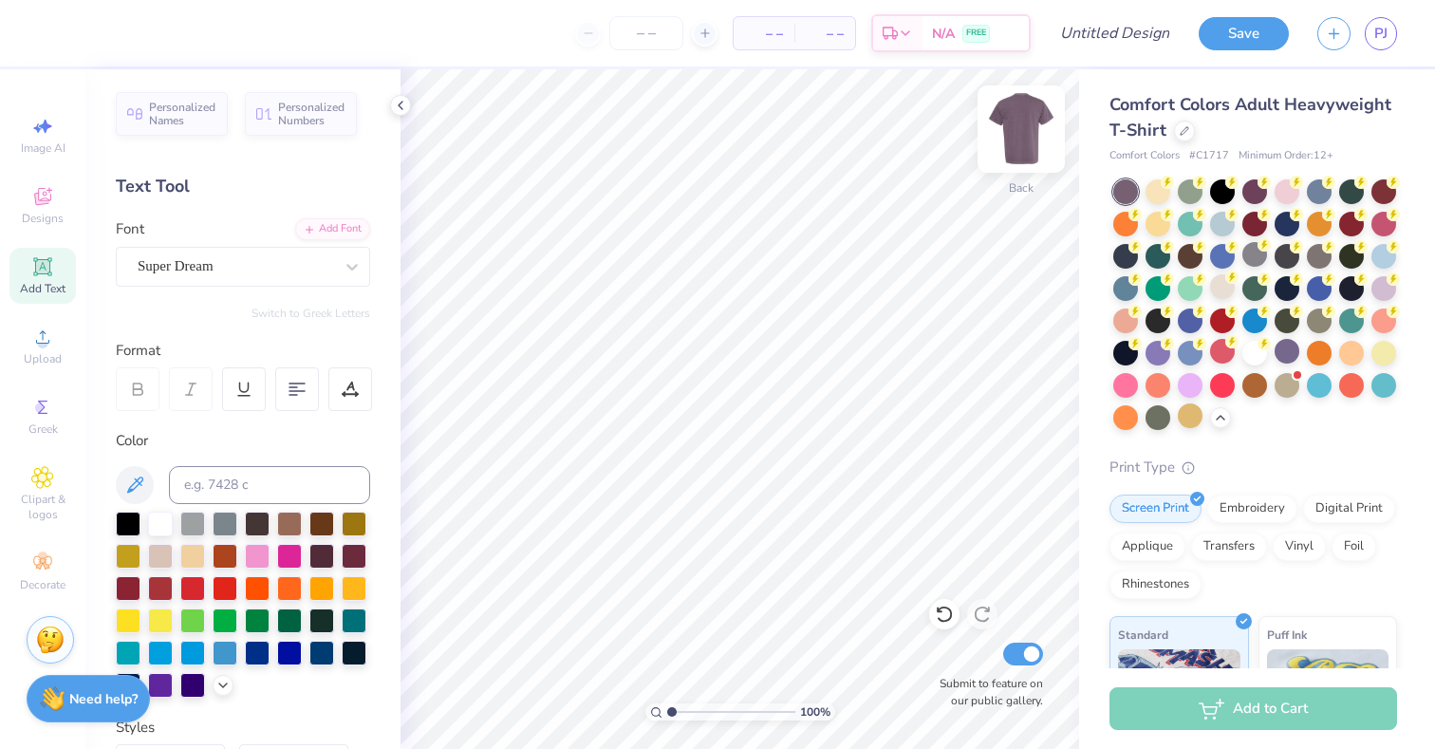
click at [1020, 168] on div "Back" at bounding box center [1022, 140] width 44 height 67
click at [1006, 170] on div "Front" at bounding box center [1022, 140] width 44 height 67
type input "1.01"
click at [671, 714] on input "range" at bounding box center [731, 711] width 128 height 17
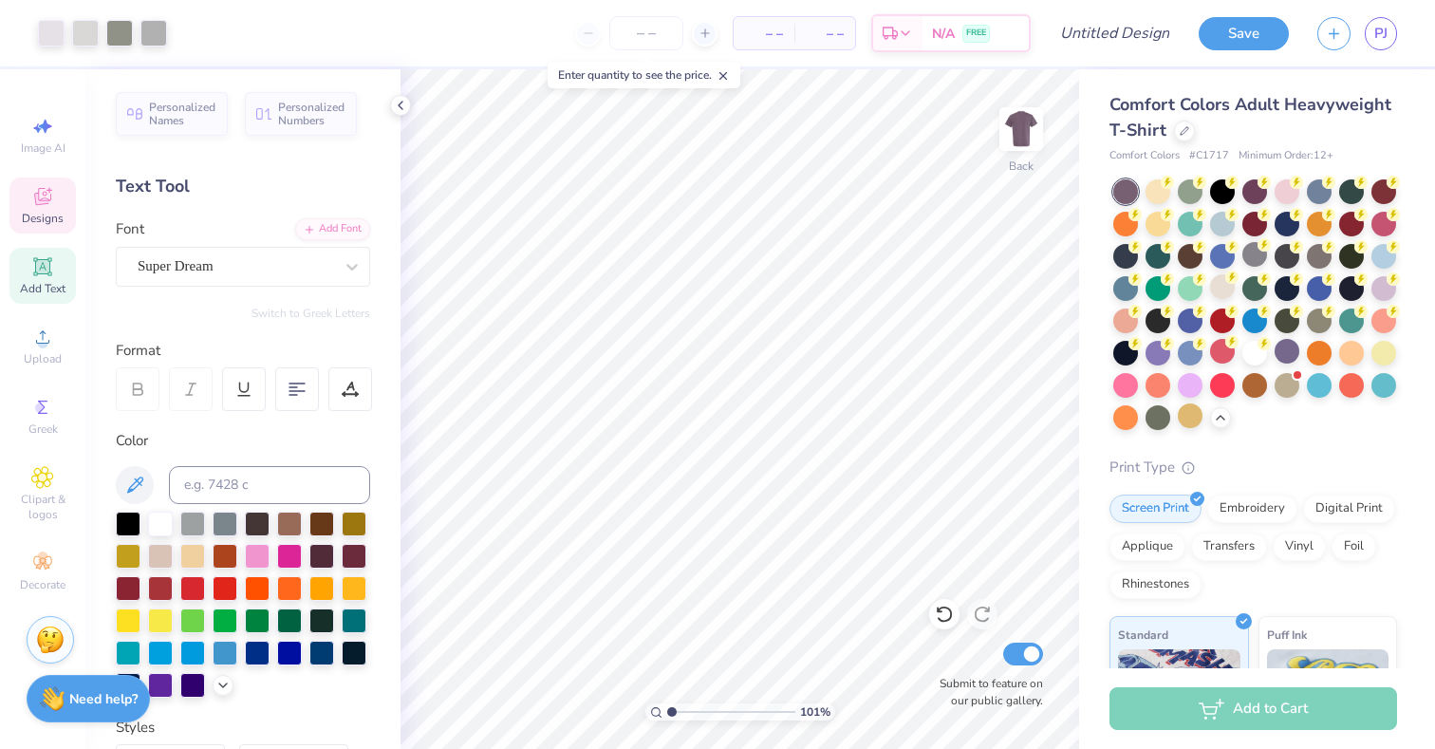
click at [57, 216] on span "Designs" at bounding box center [43, 218] width 42 height 15
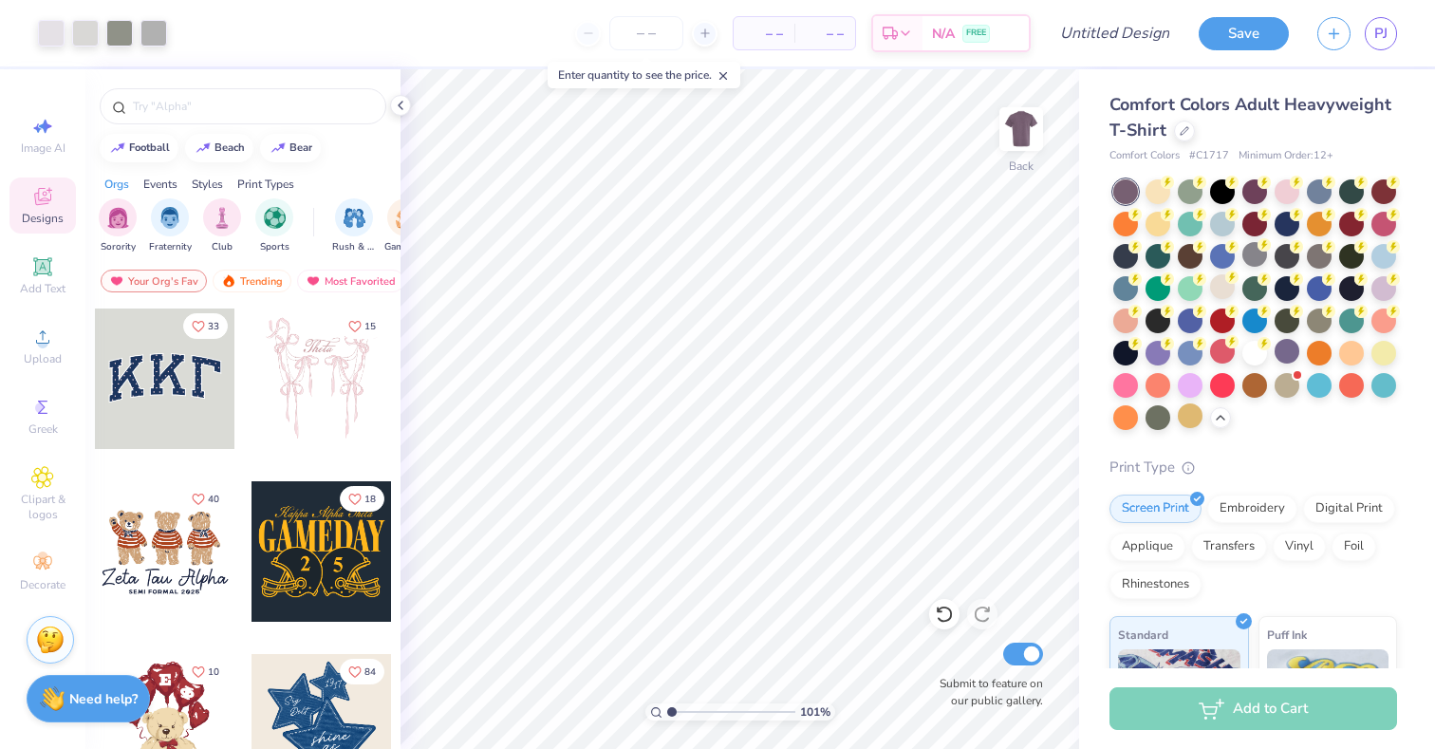
click at [193, 373] on div at bounding box center [165, 378] width 140 height 140
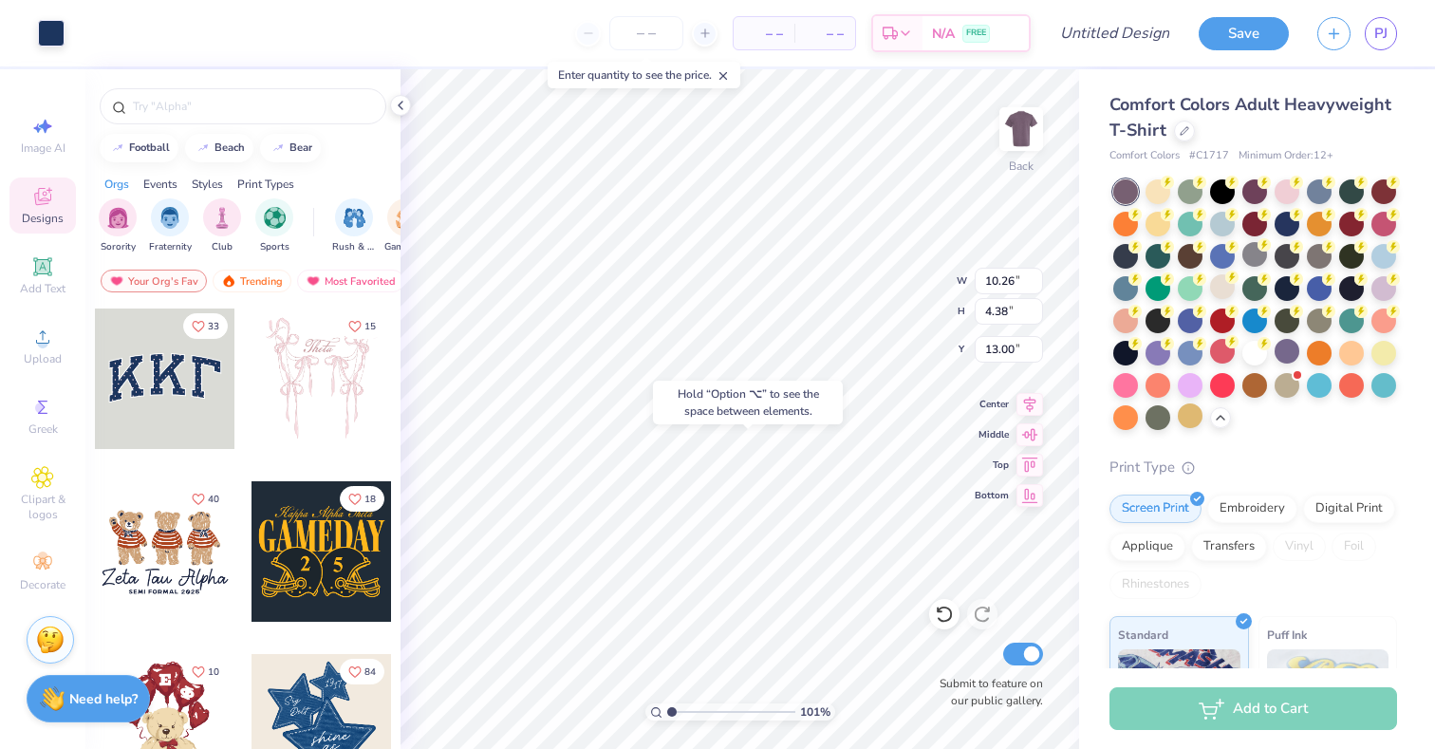
type input "13.00"
type input "10.17"
type input "4.25"
type input "3.11"
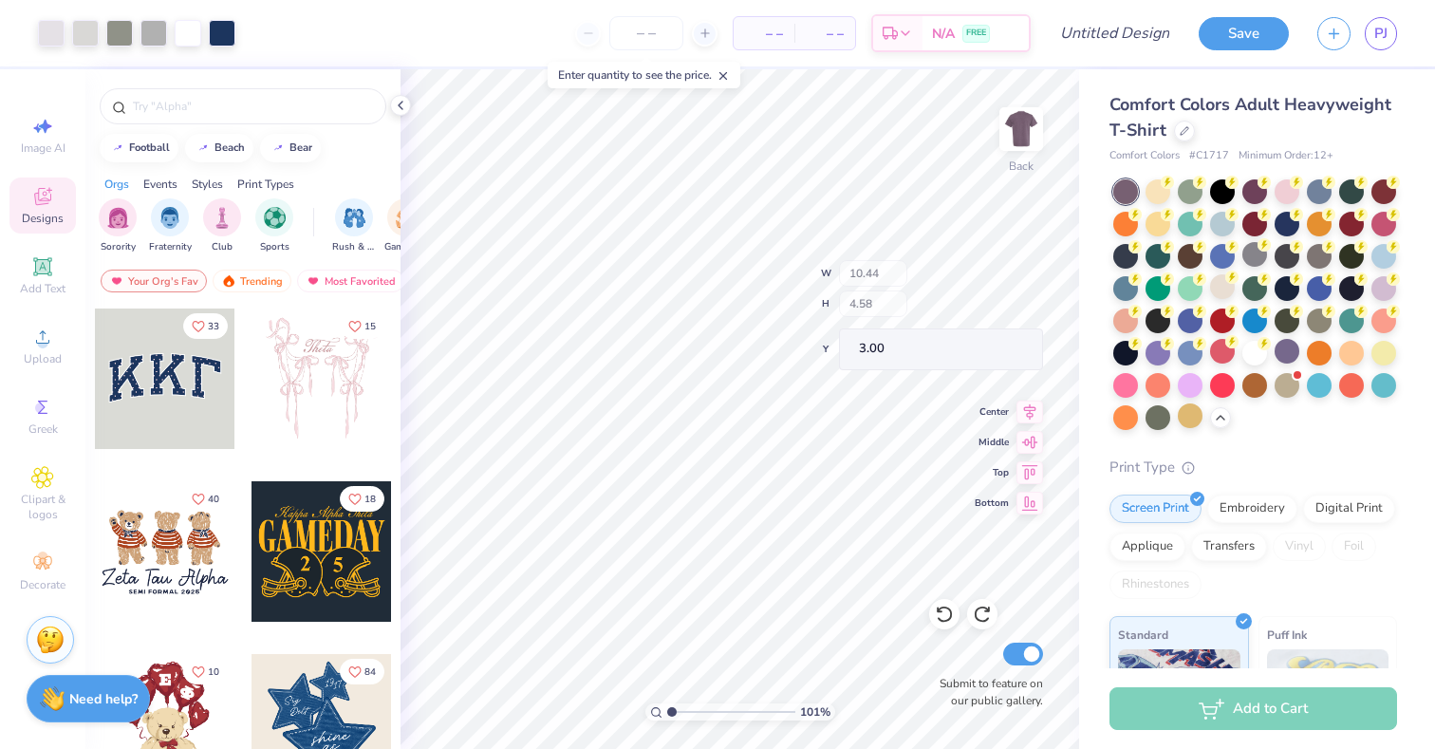
click at [870, 260] on div "101 % Back W 10.44 H 4.58 Y 3.00 Center Middle Top Bottom Submit to feature on …" at bounding box center [740, 409] width 679 height 680
type input "16.63"
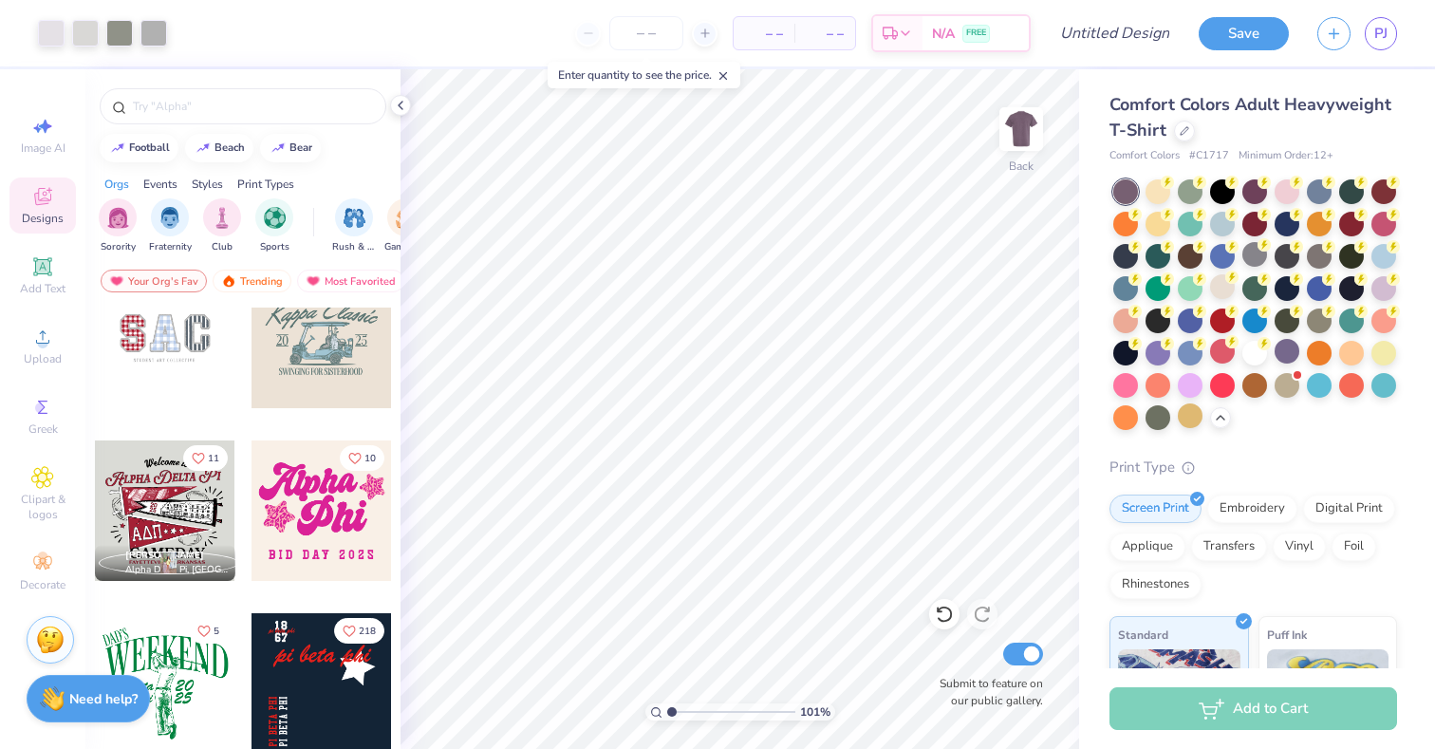
scroll to position [2627, 0]
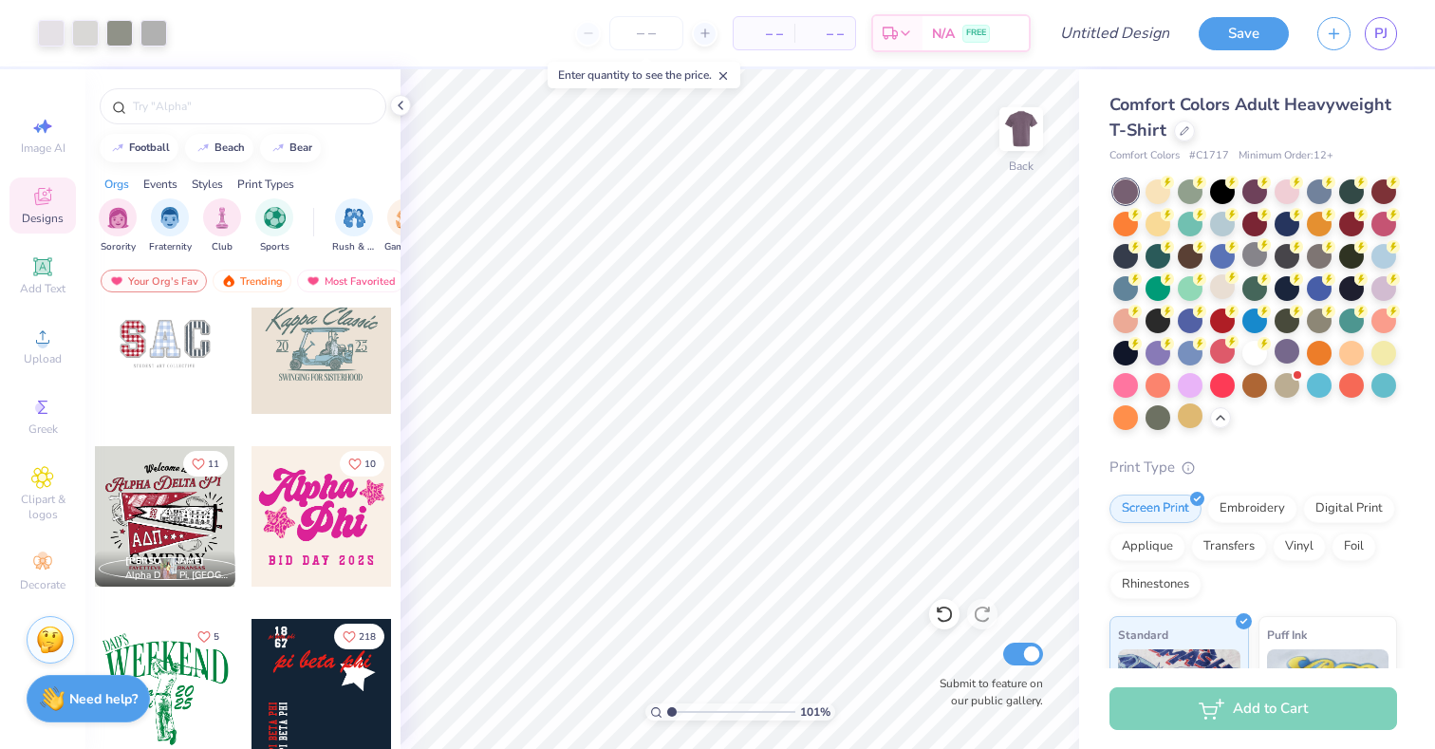
click at [159, 357] on div at bounding box center [165, 343] width 140 height 140
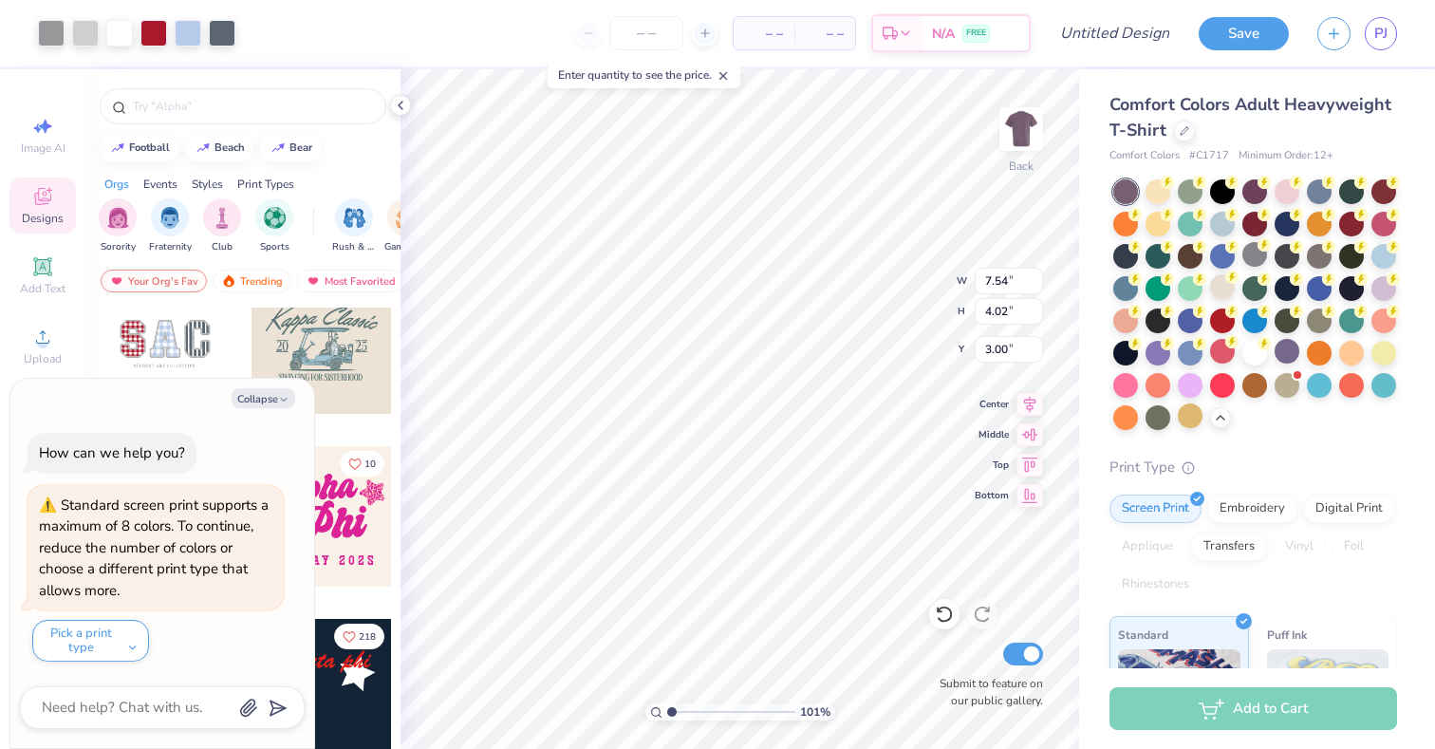
type textarea "x"
type input "14.80"
type textarea "x"
type input "2.33"
type input "2.91"
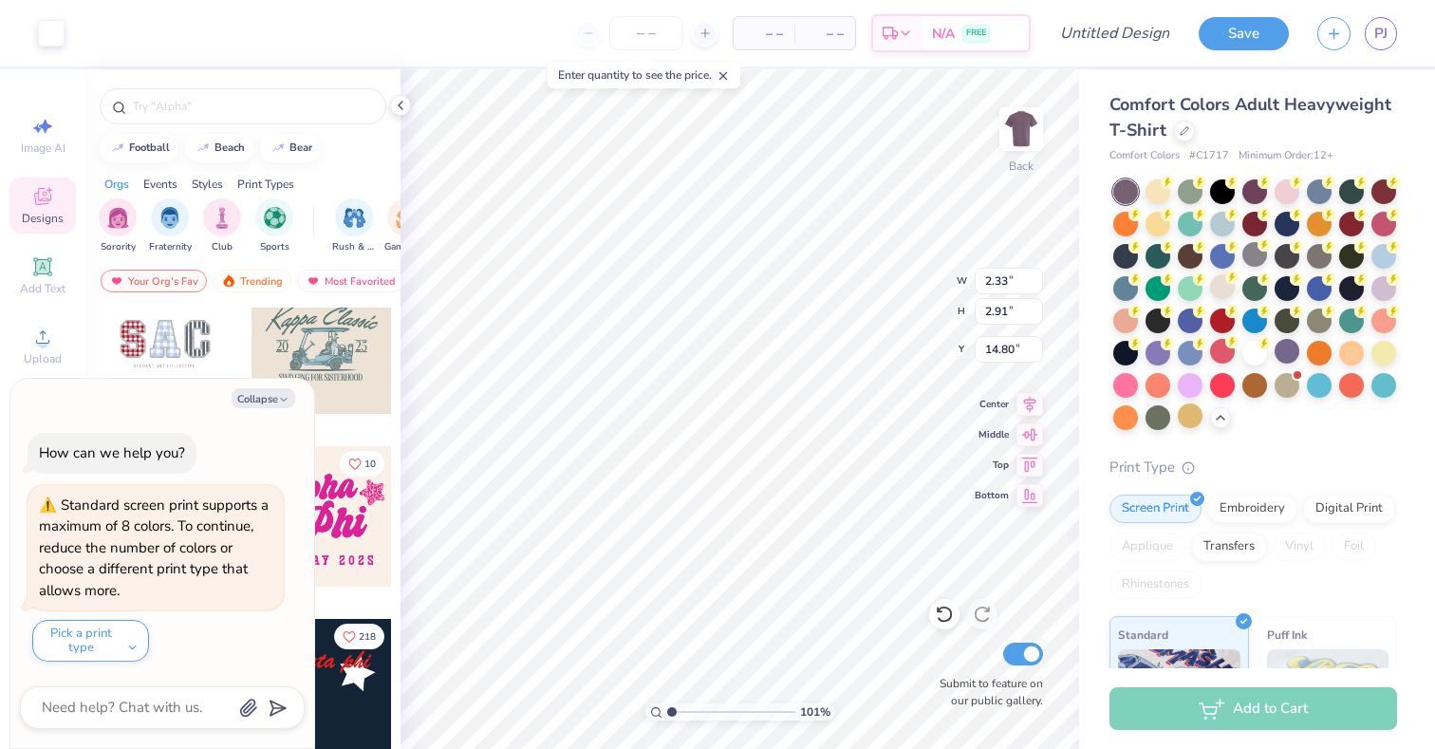
type input "14.94"
type textarea "x"
type input "5.41"
type input "7.43"
type input "3.00"
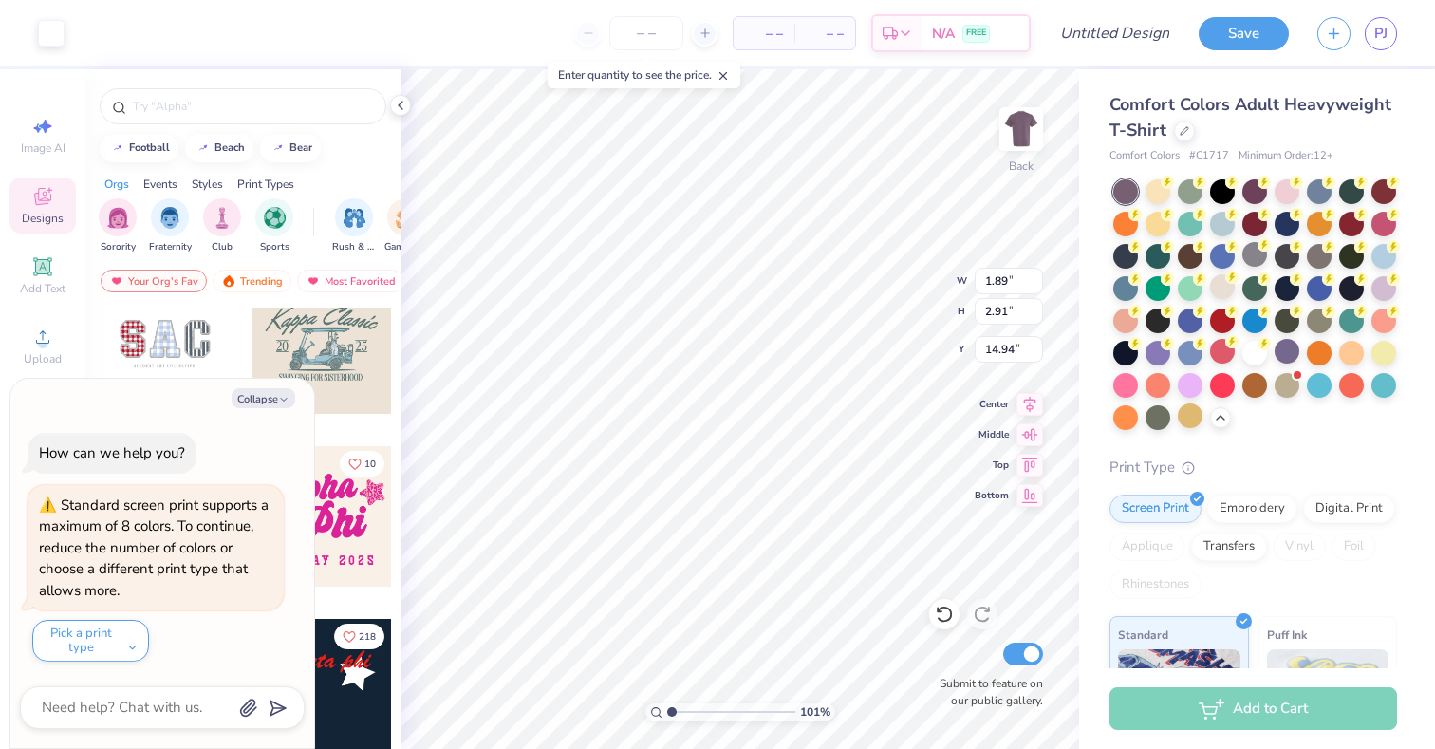
type textarea "x"
type input "5.41"
type input "7.43"
type input "3.00"
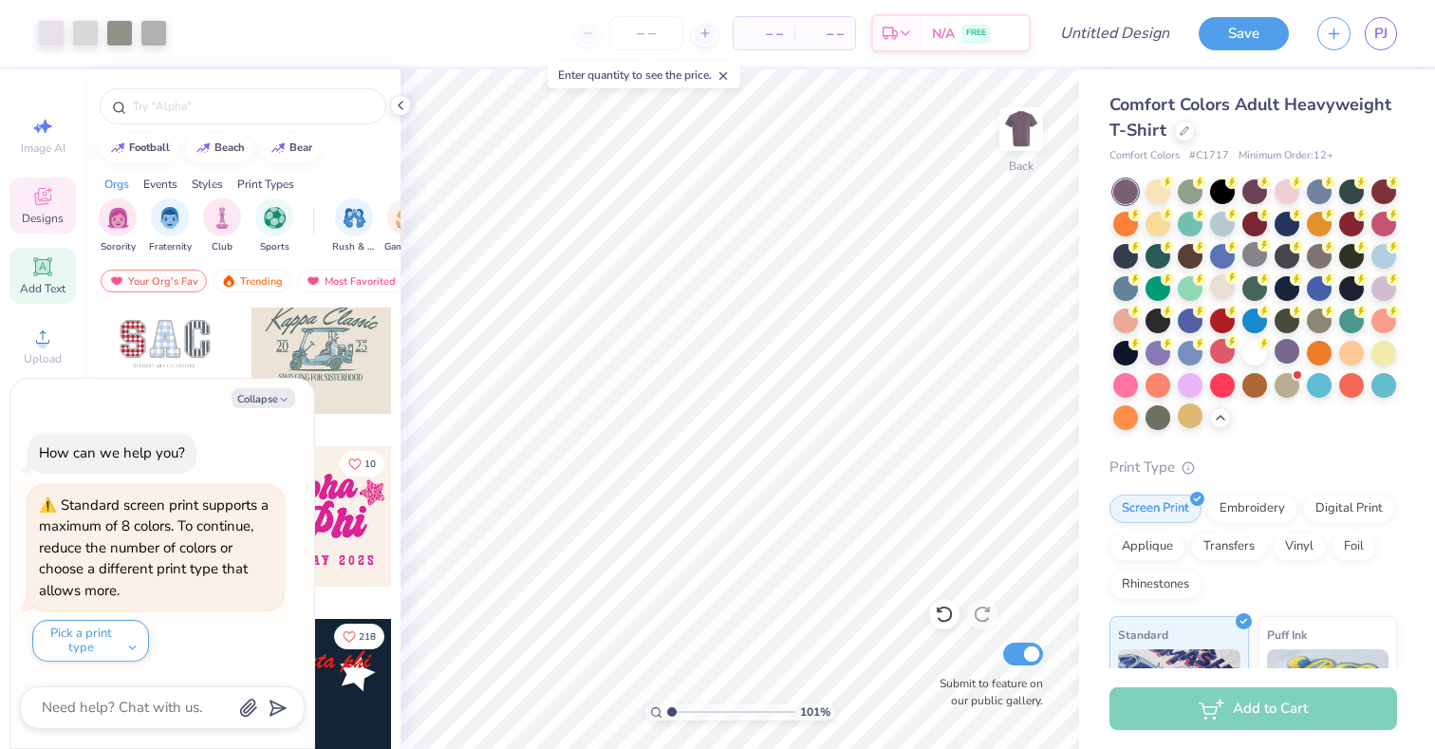
click at [42, 277] on icon at bounding box center [42, 266] width 23 height 23
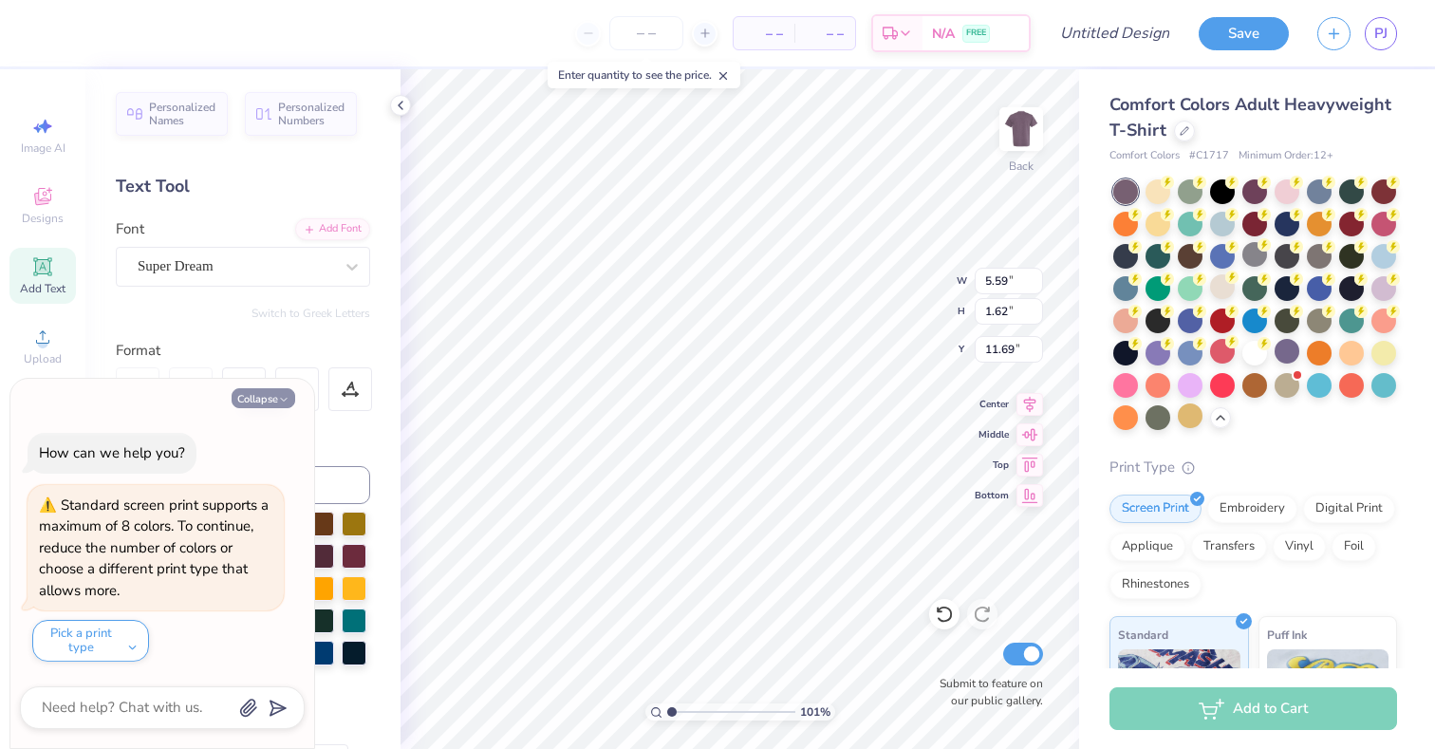
click at [271, 402] on button "Collapse" at bounding box center [264, 398] width 64 height 20
type textarea "x"
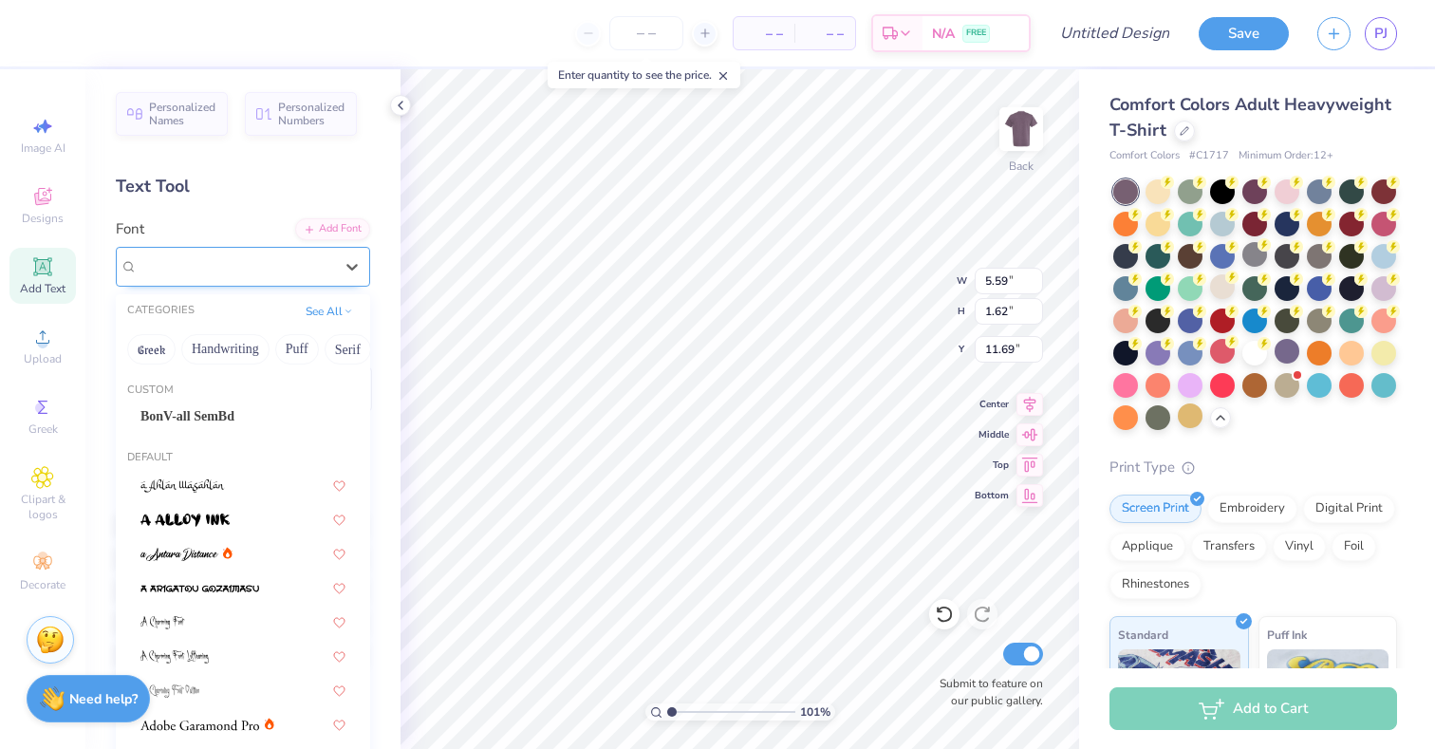
click at [305, 248] on div "Super Dream" at bounding box center [243, 267] width 254 height 40
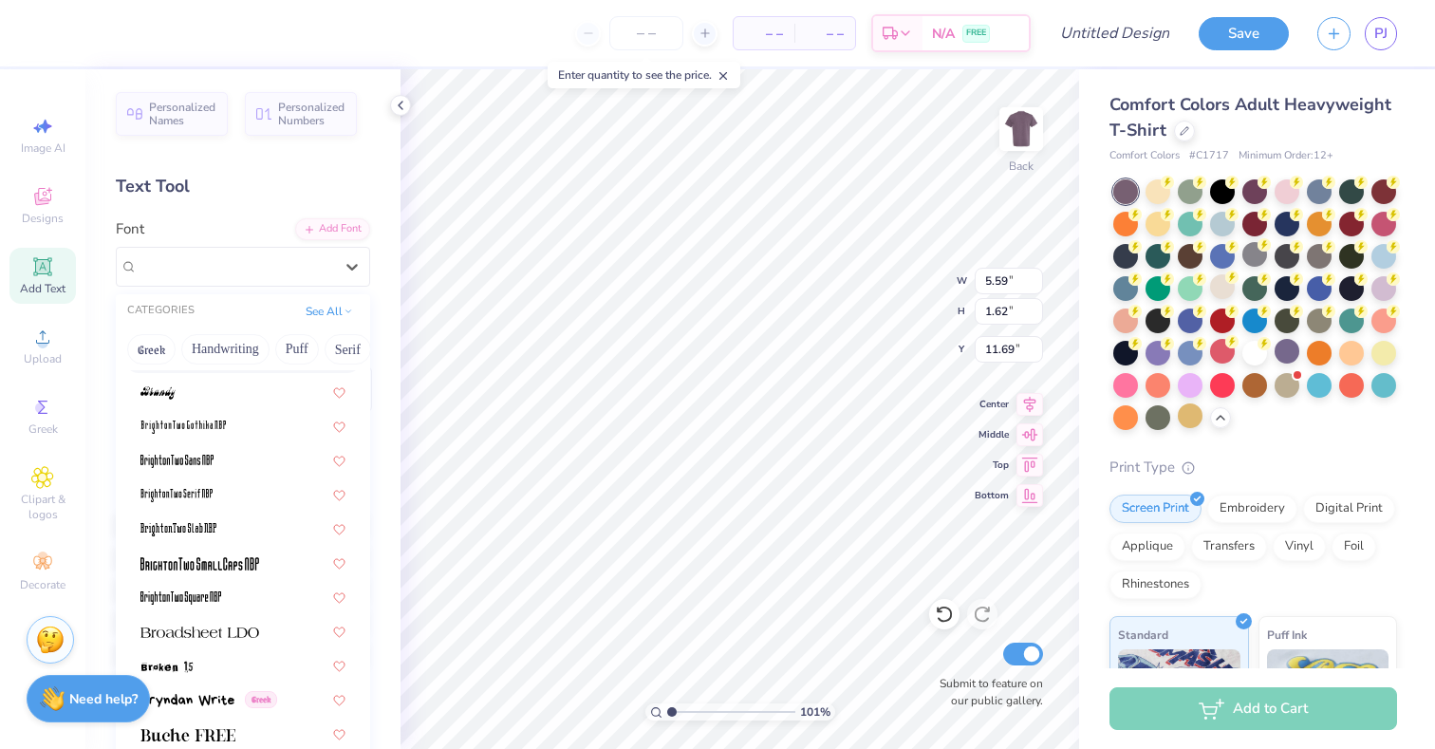
scroll to position [1490, 0]
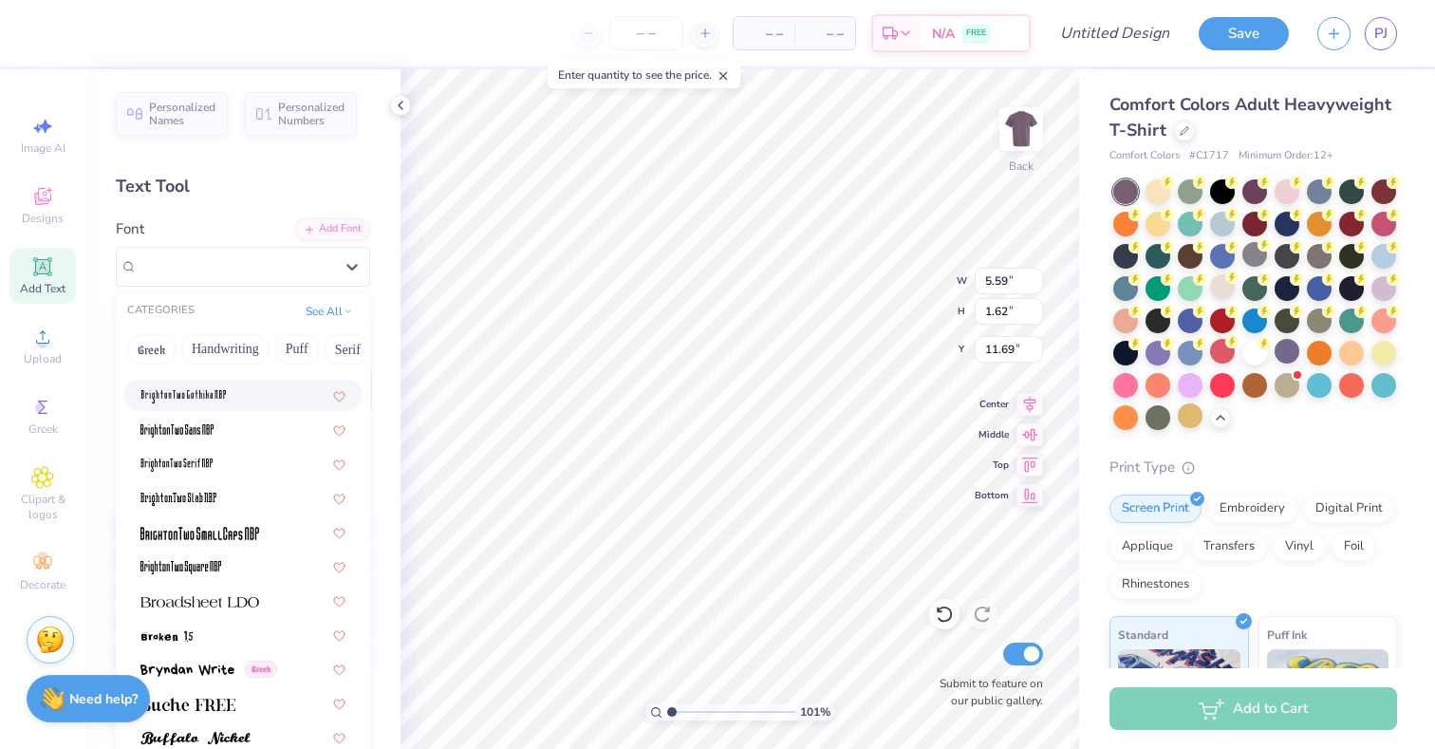
click at [48, 269] on icon at bounding box center [42, 266] width 14 height 14
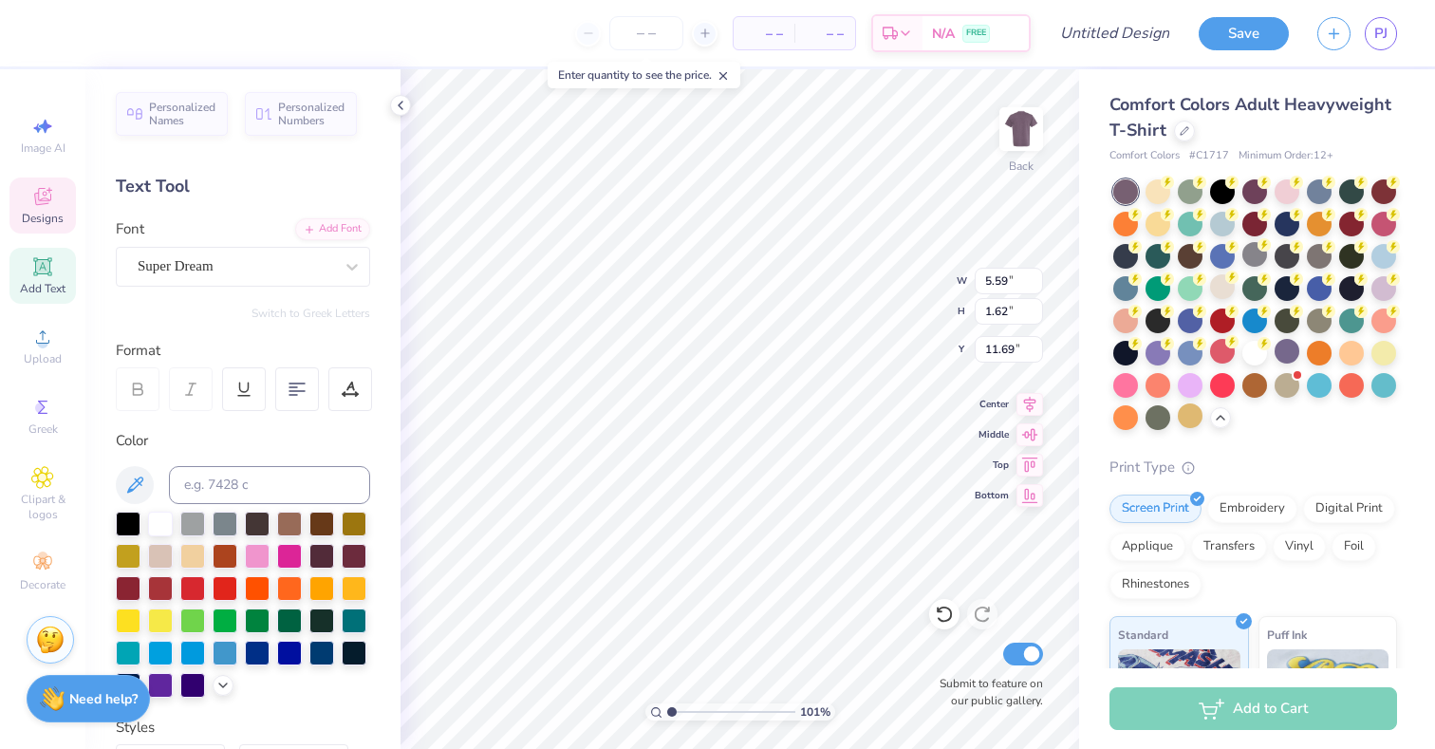
click at [46, 217] on span "Designs" at bounding box center [43, 218] width 42 height 15
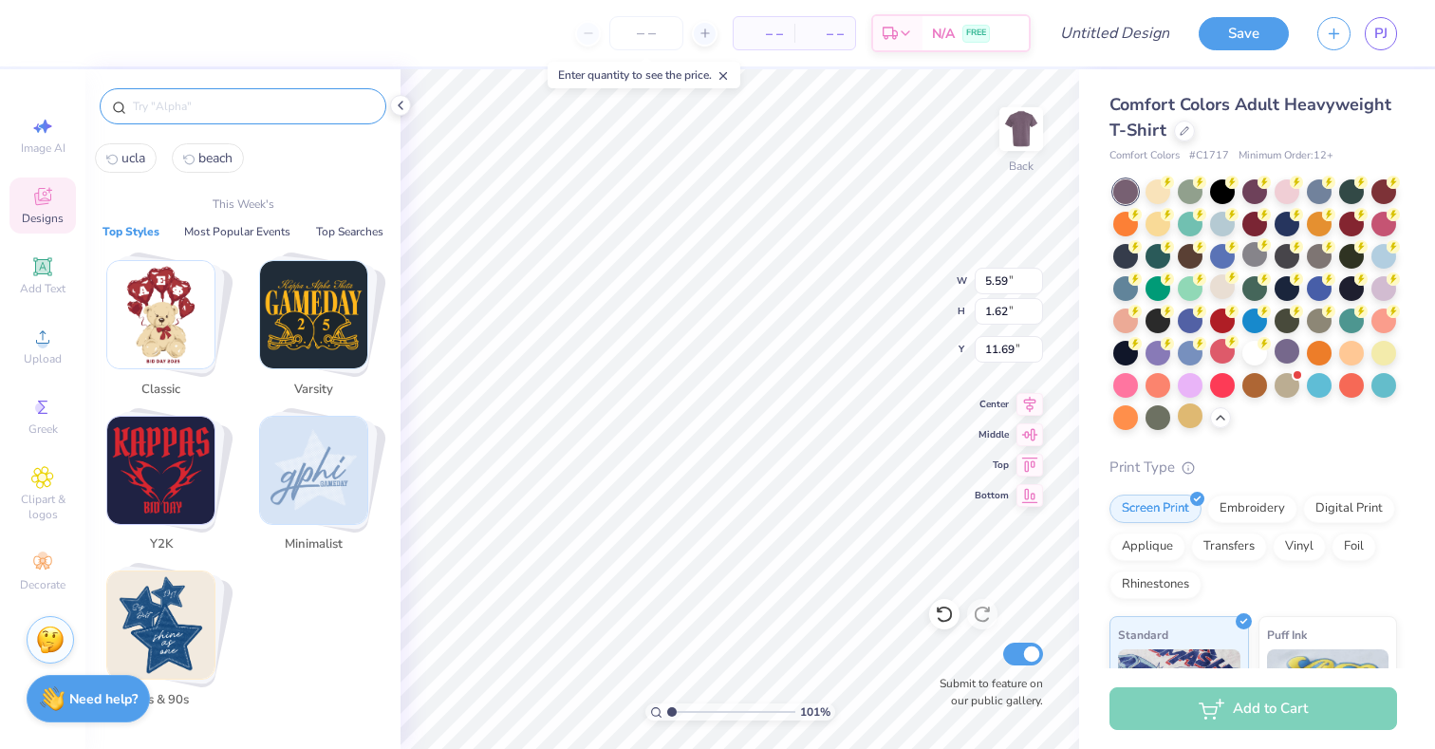
click at [249, 106] on input "text" at bounding box center [252, 106] width 243 height 19
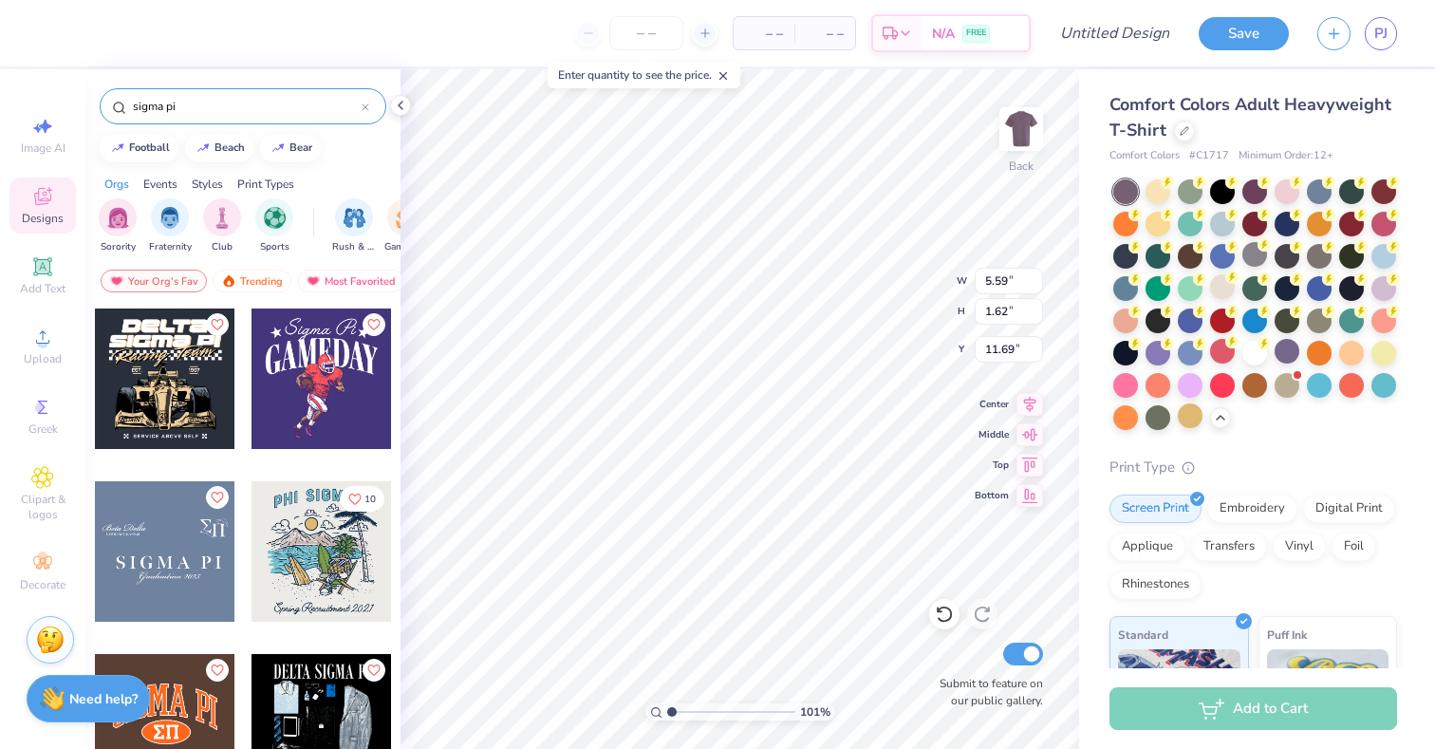
type input "sigma pi"
click at [195, 571] on div at bounding box center [165, 551] width 140 height 140
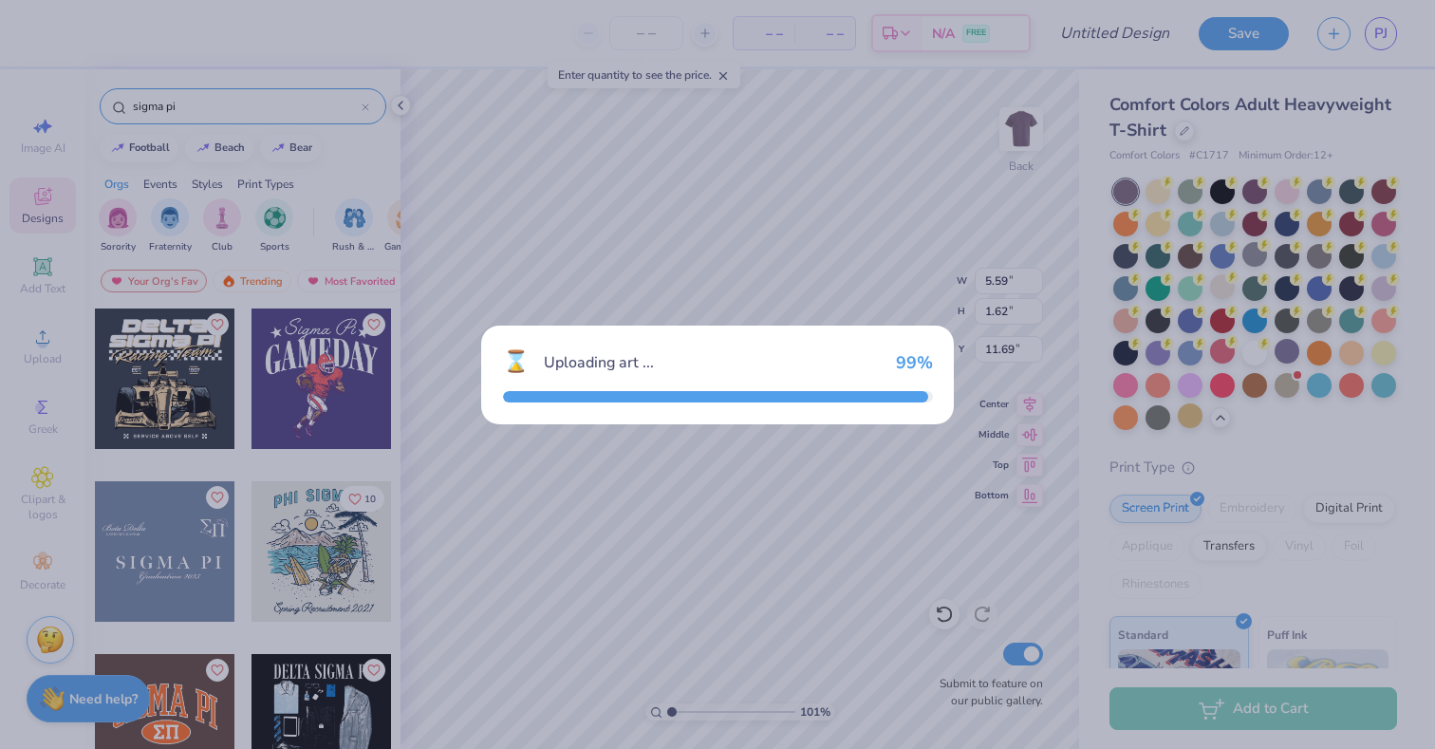
type input "11.73"
type input "6.08"
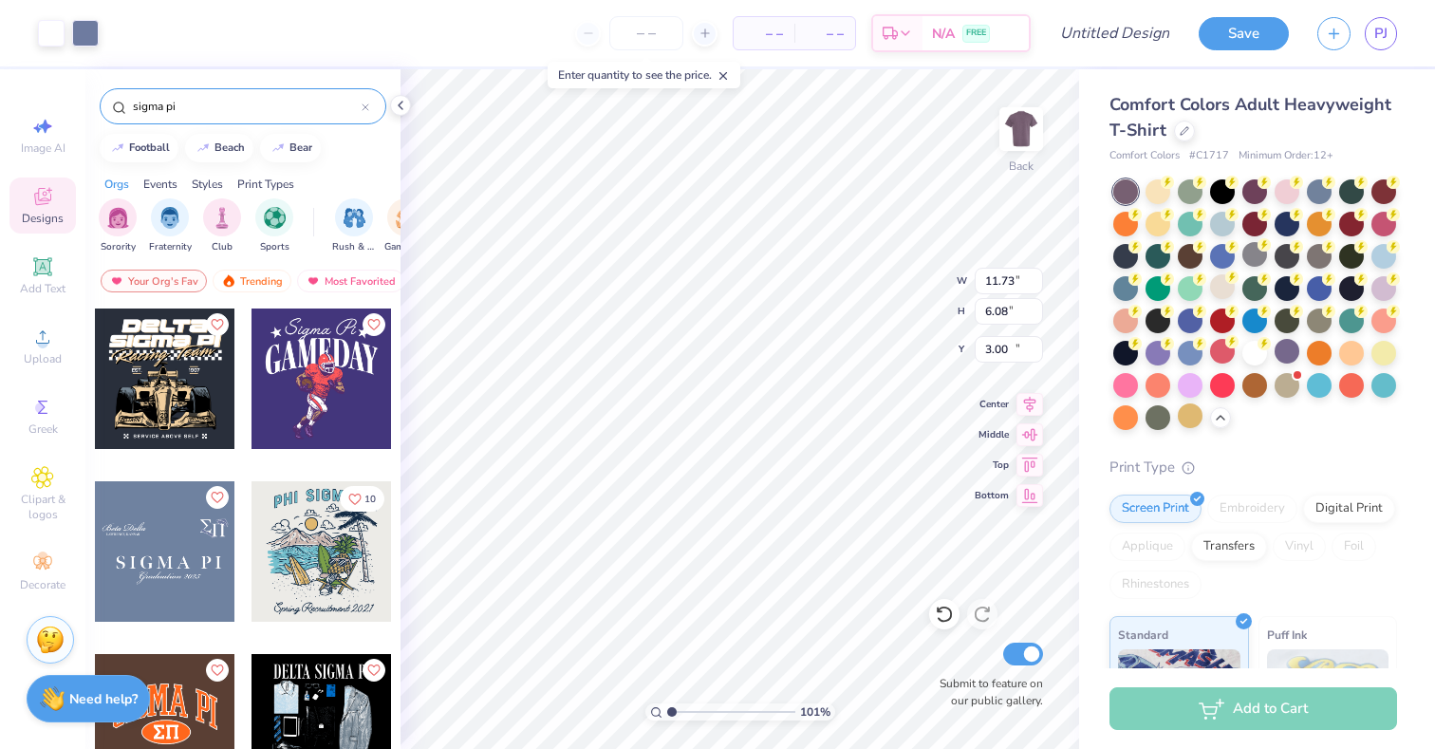
type input "14.65"
type input "15.94"
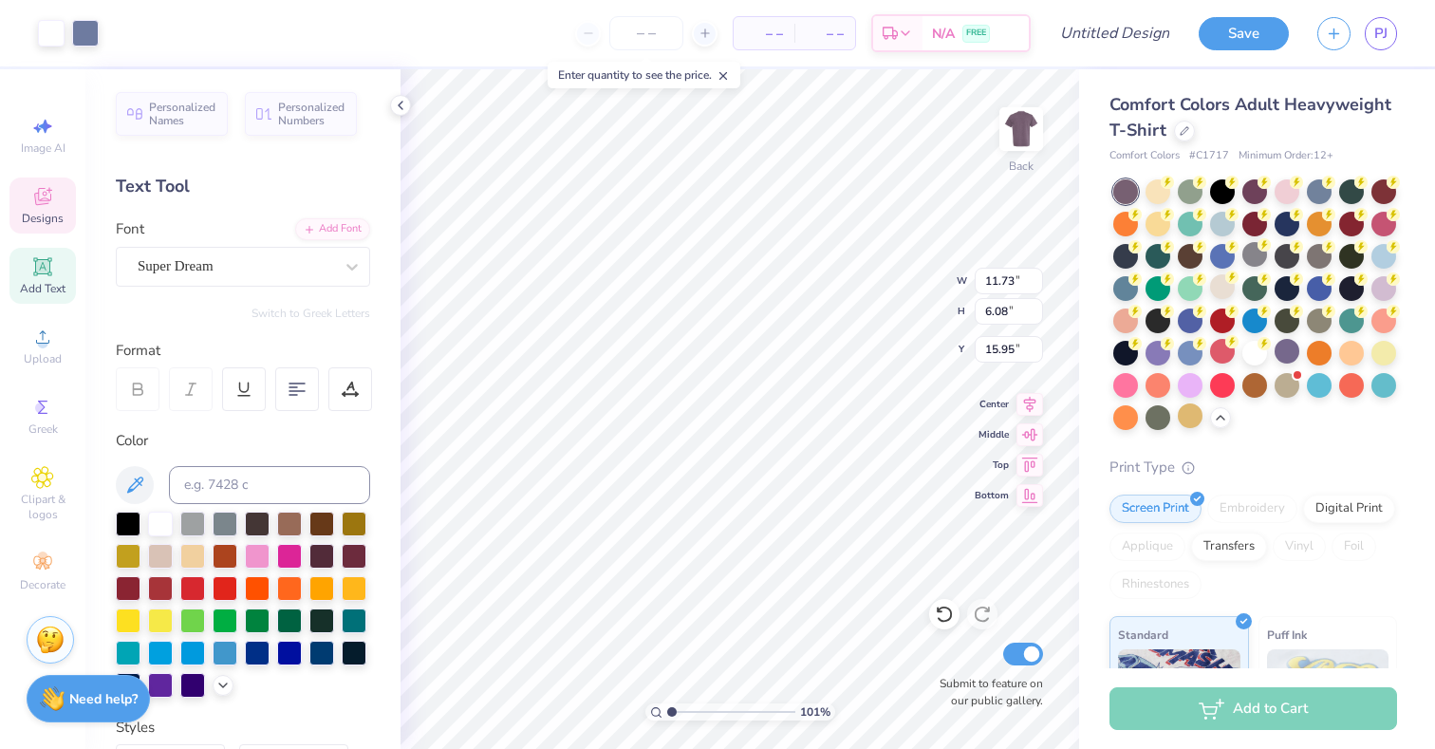
type input "14.31"
click at [775, 571] on li "Ungroup" at bounding box center [814, 577] width 149 height 37
type input "14.75"
type input "13.06"
type input "4.92"
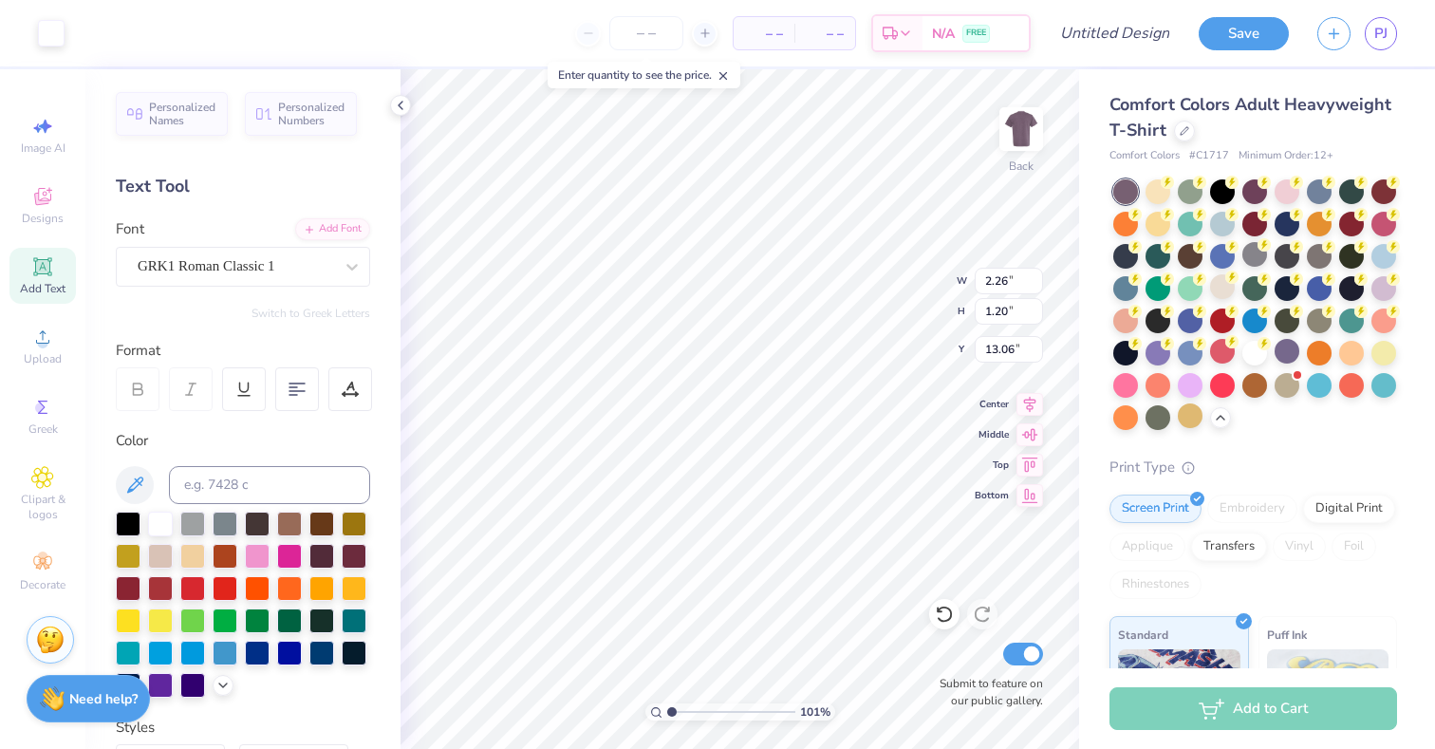
type input "2.63"
type input "12.28"
type input "15.51"
type input "2.24"
type input "15.51"
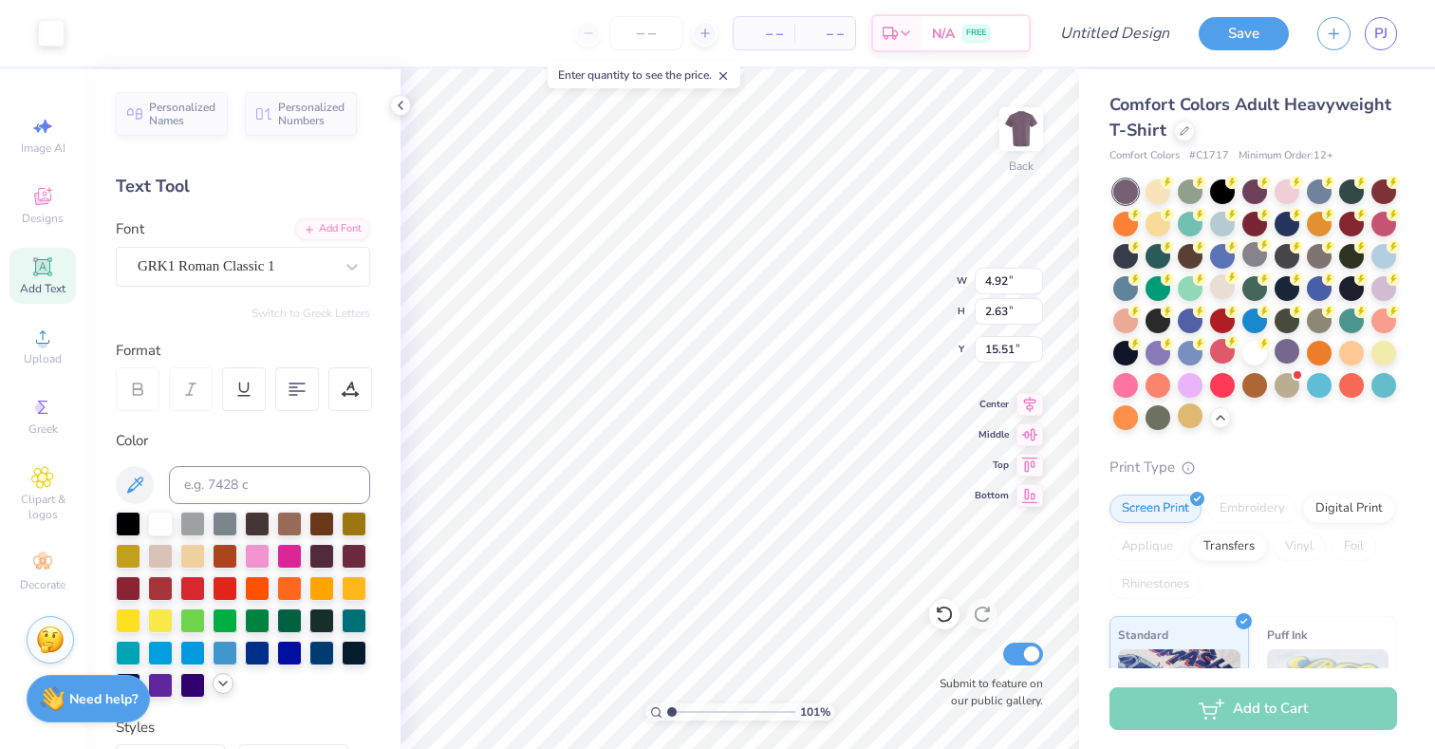
click at [223, 683] on polyline at bounding box center [223, 684] width 8 height 4
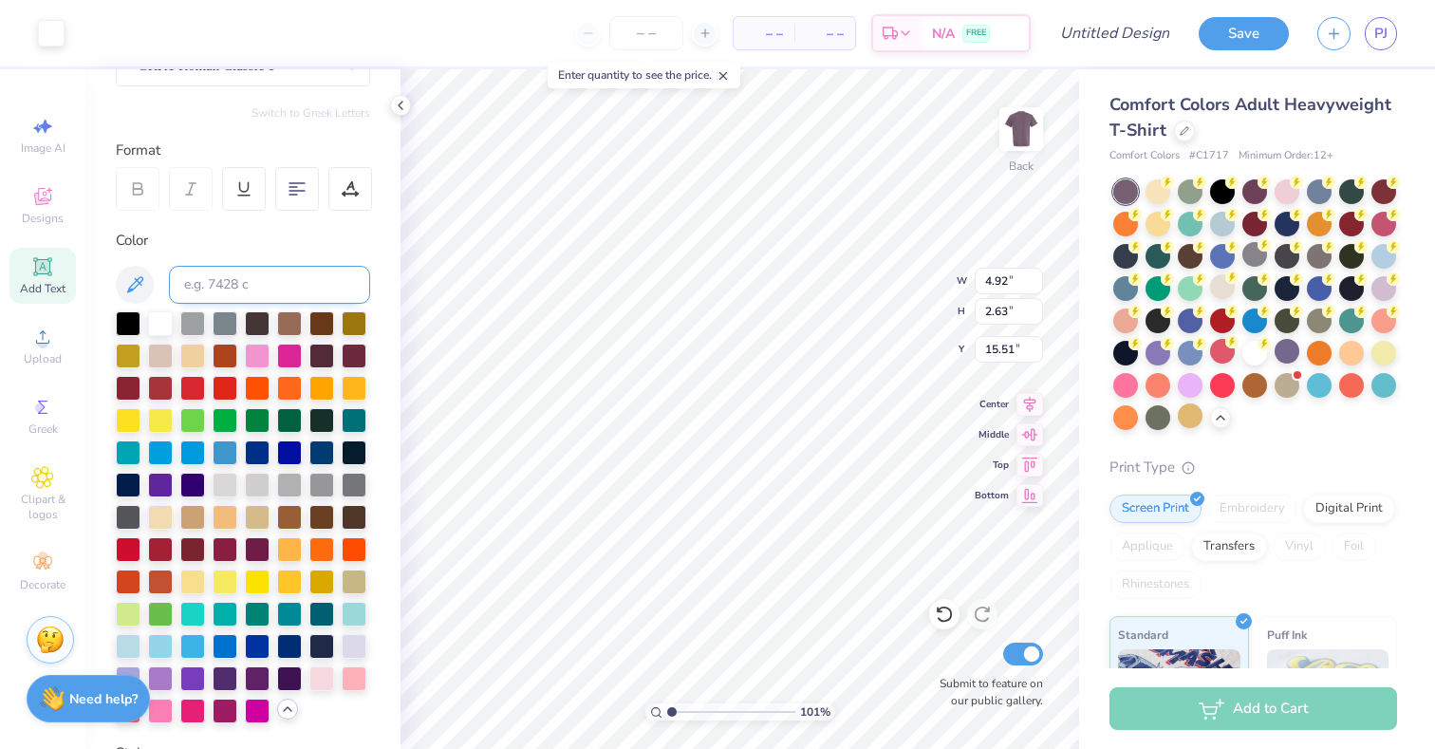
scroll to position [206, 0]
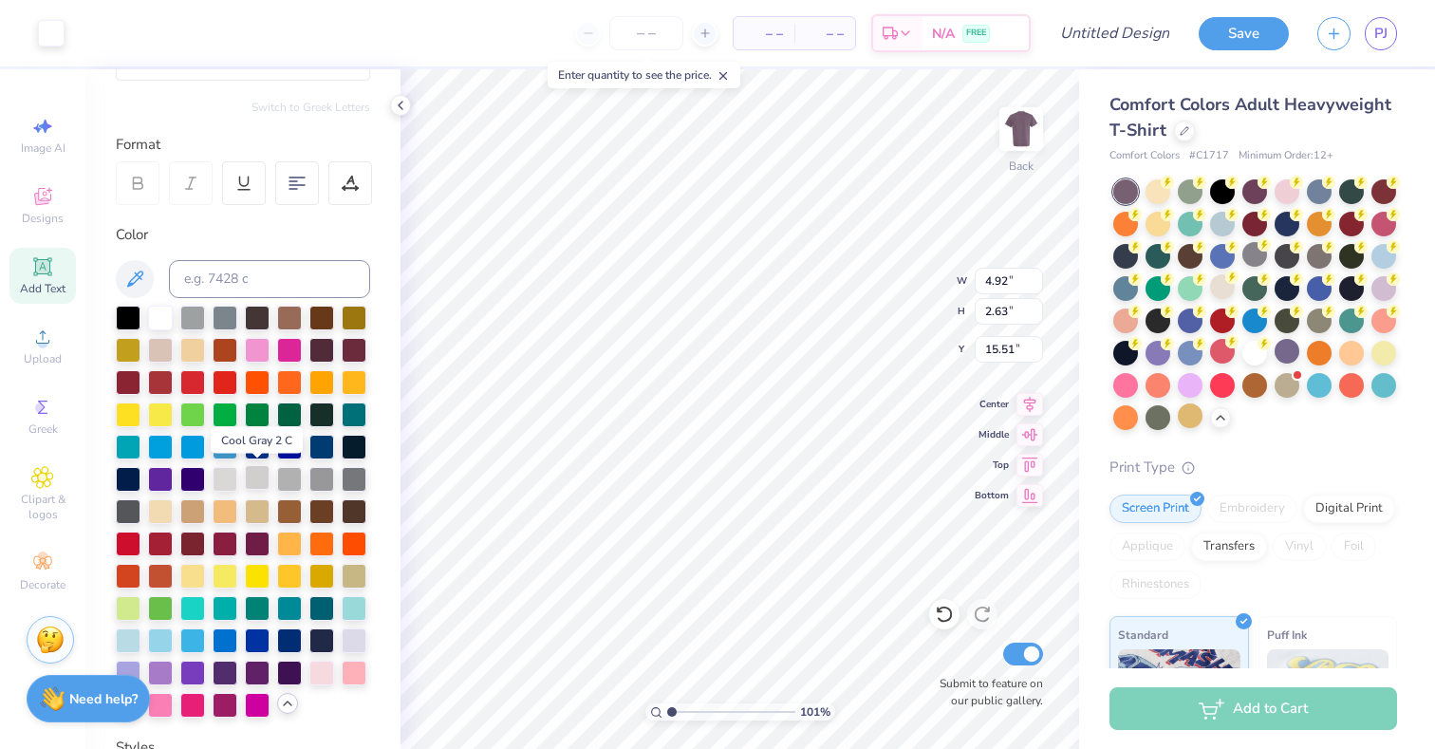
click at [257, 488] on div at bounding box center [257, 477] width 25 height 25
click at [283, 482] on div at bounding box center [289, 477] width 25 height 25
click at [284, 482] on div at bounding box center [289, 477] width 25 height 25
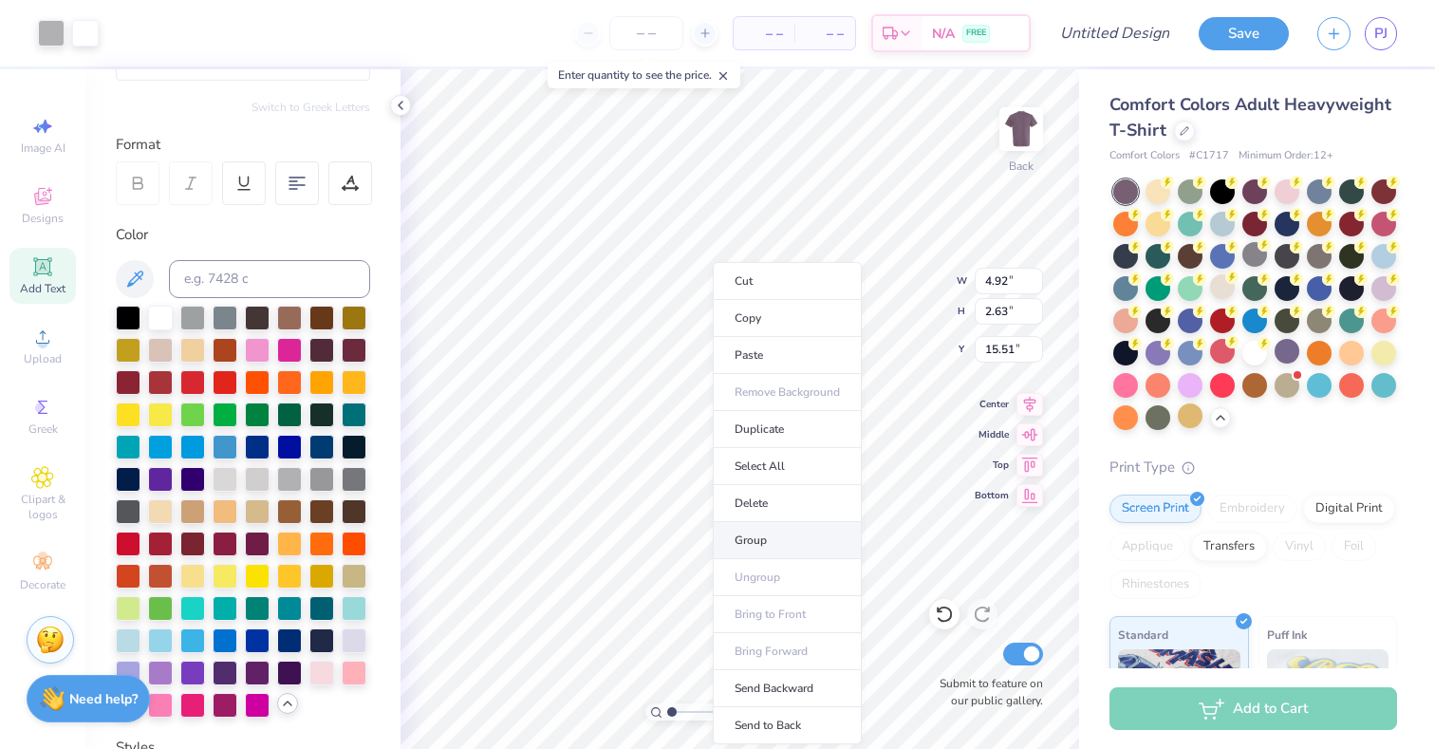
click at [754, 534] on li "Group" at bounding box center [787, 540] width 149 height 37
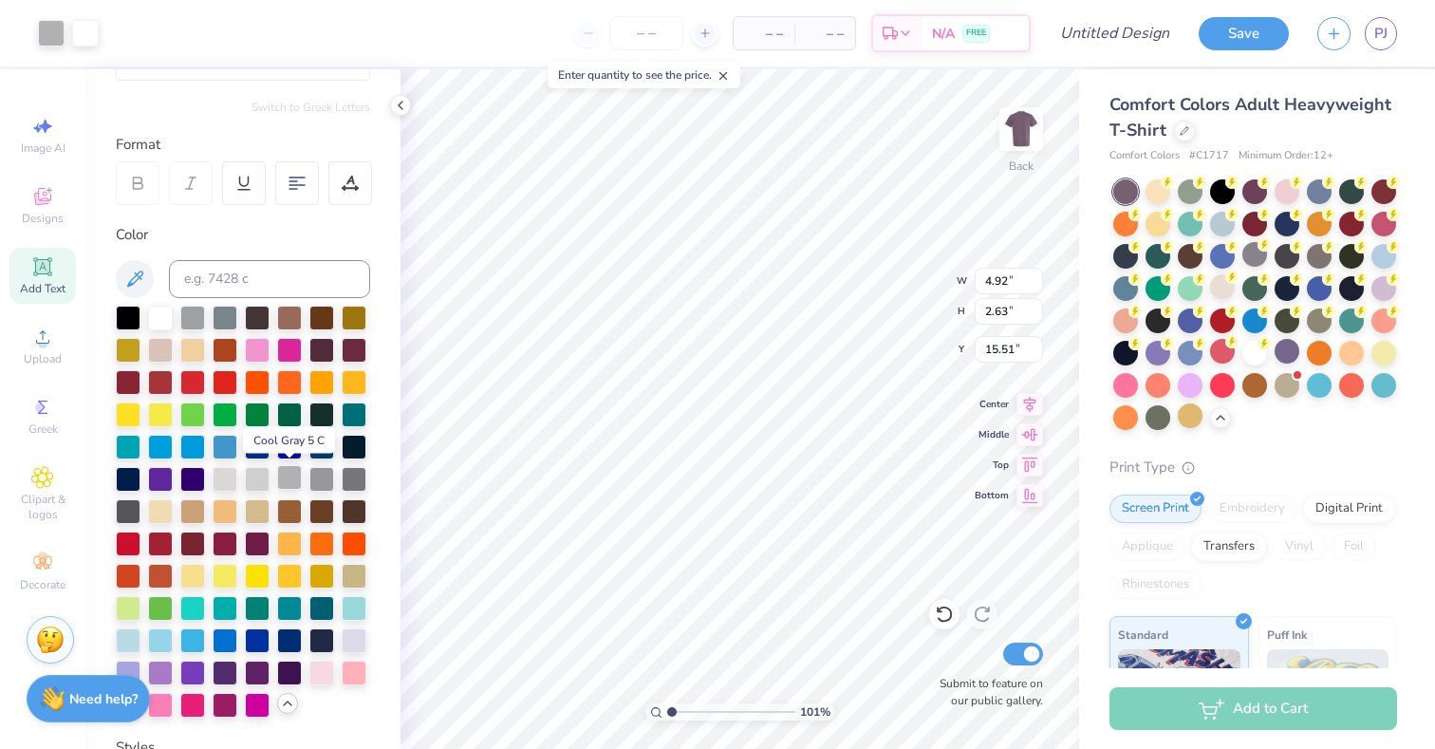
click at [289, 476] on div at bounding box center [289, 477] width 25 height 25
type input "15.52"
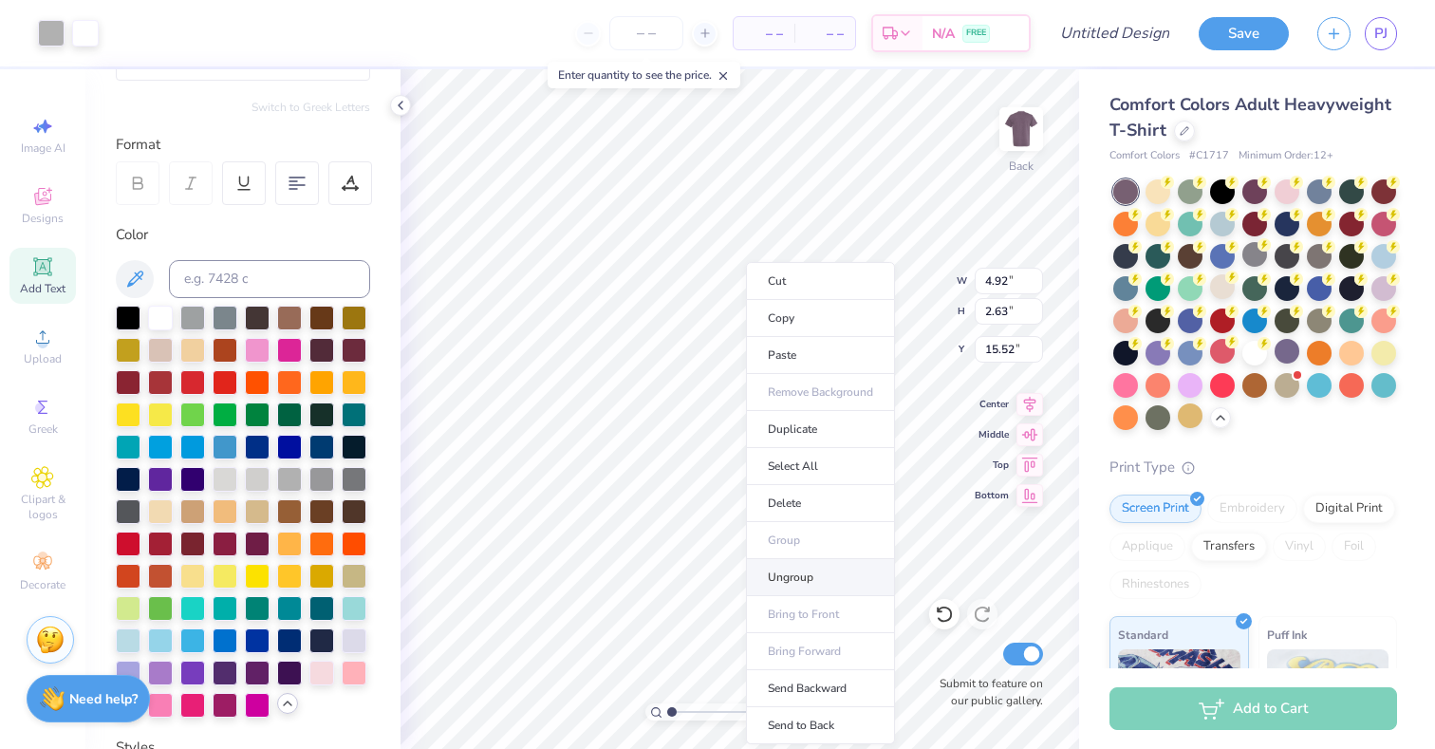
click at [783, 566] on li "Ungroup" at bounding box center [820, 577] width 149 height 37
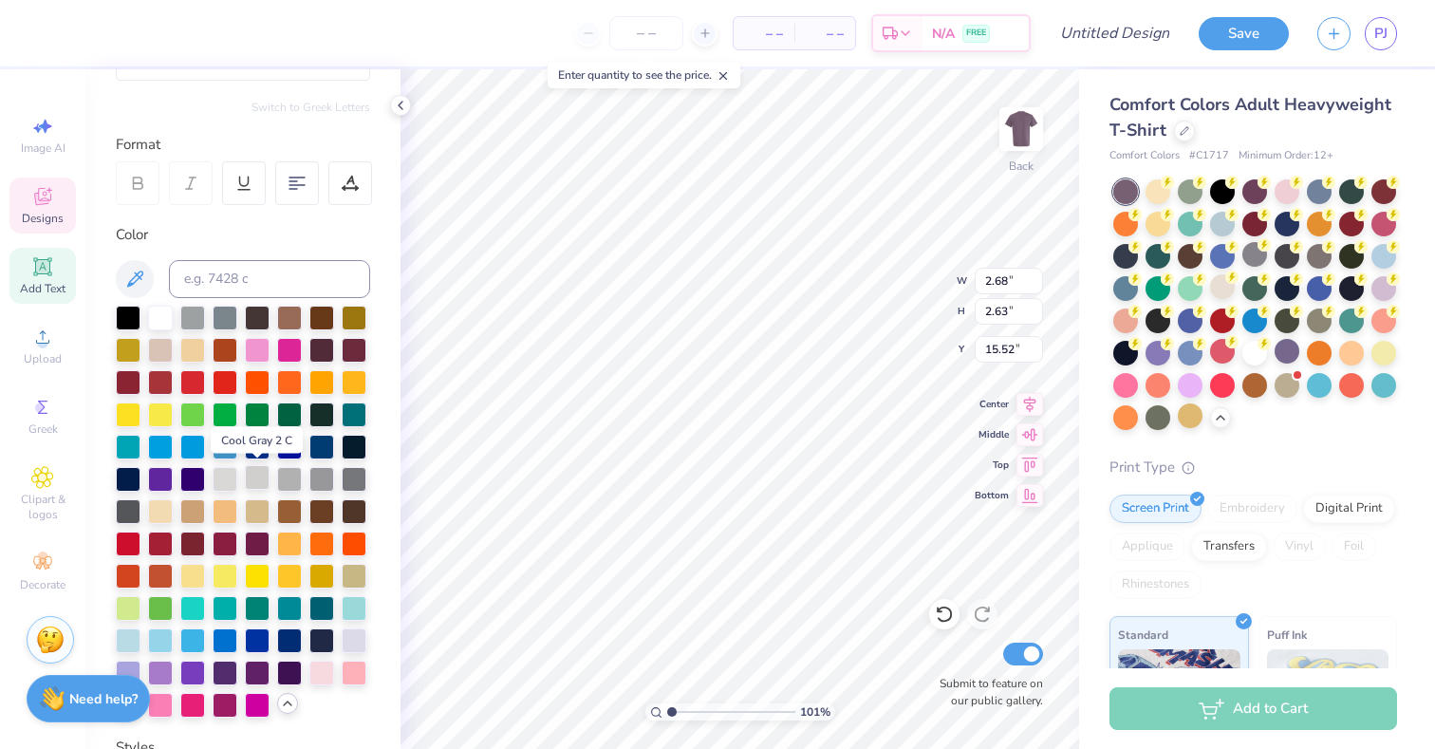
click at [253, 476] on div at bounding box center [257, 477] width 25 height 25
type input "2.24"
click at [254, 479] on div at bounding box center [257, 477] width 25 height 25
type input "5.40"
type input "5.15"
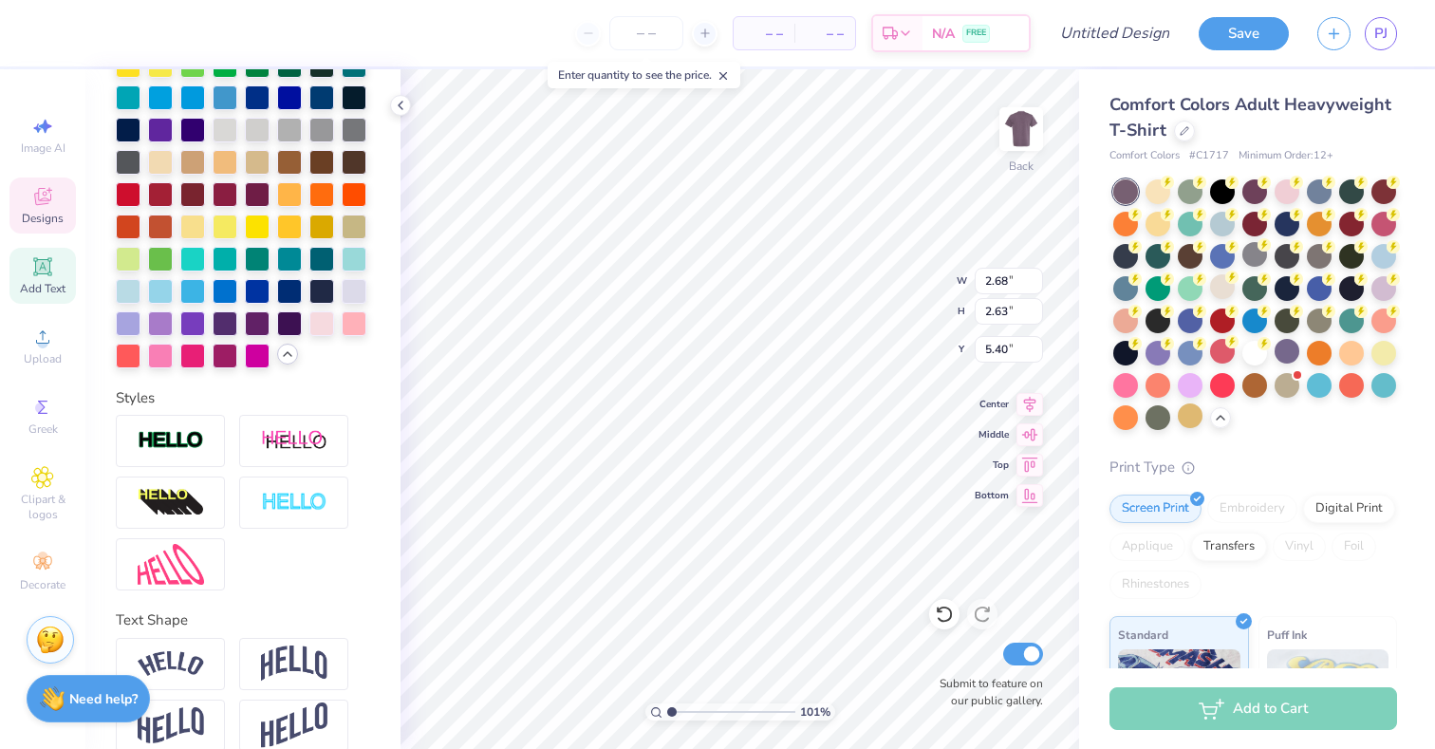
scroll to position [0, 0]
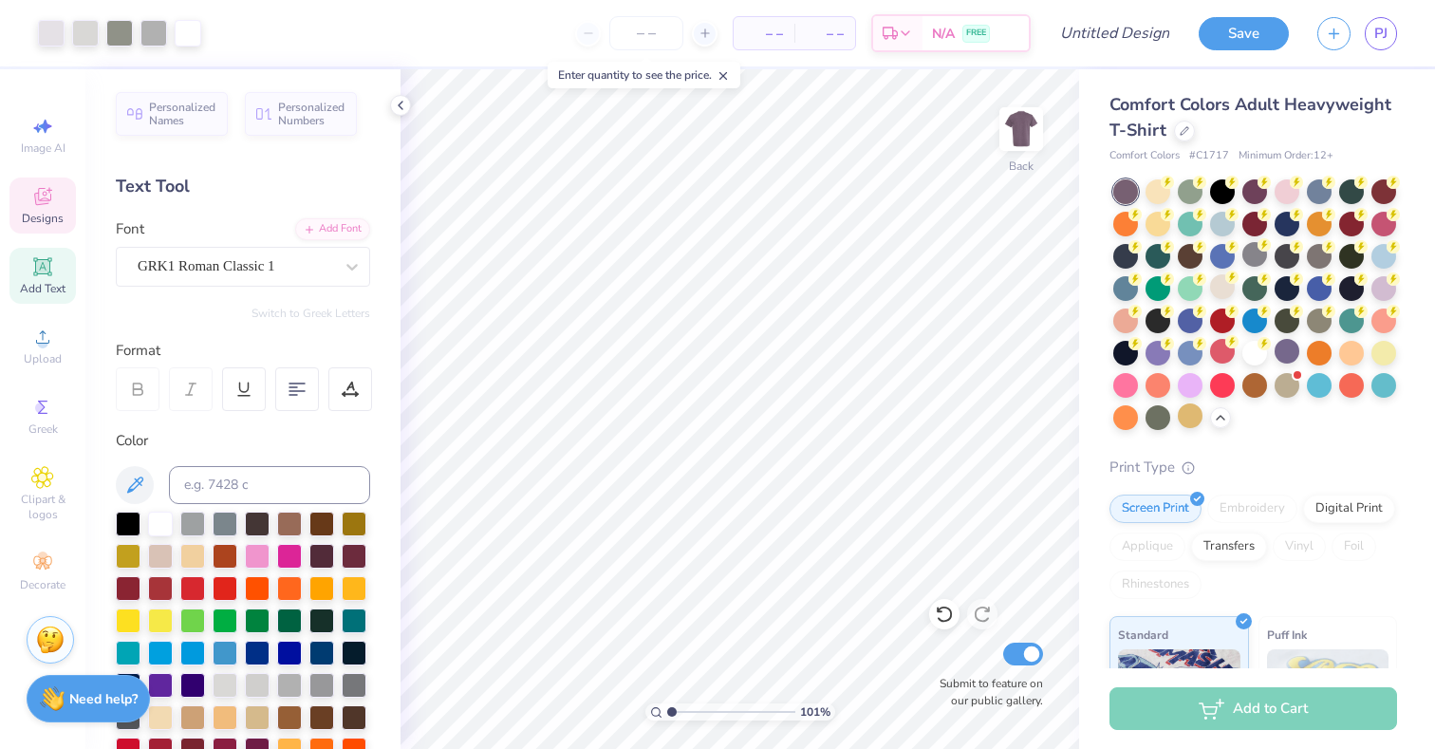
click at [47, 213] on span "Designs" at bounding box center [43, 218] width 42 height 15
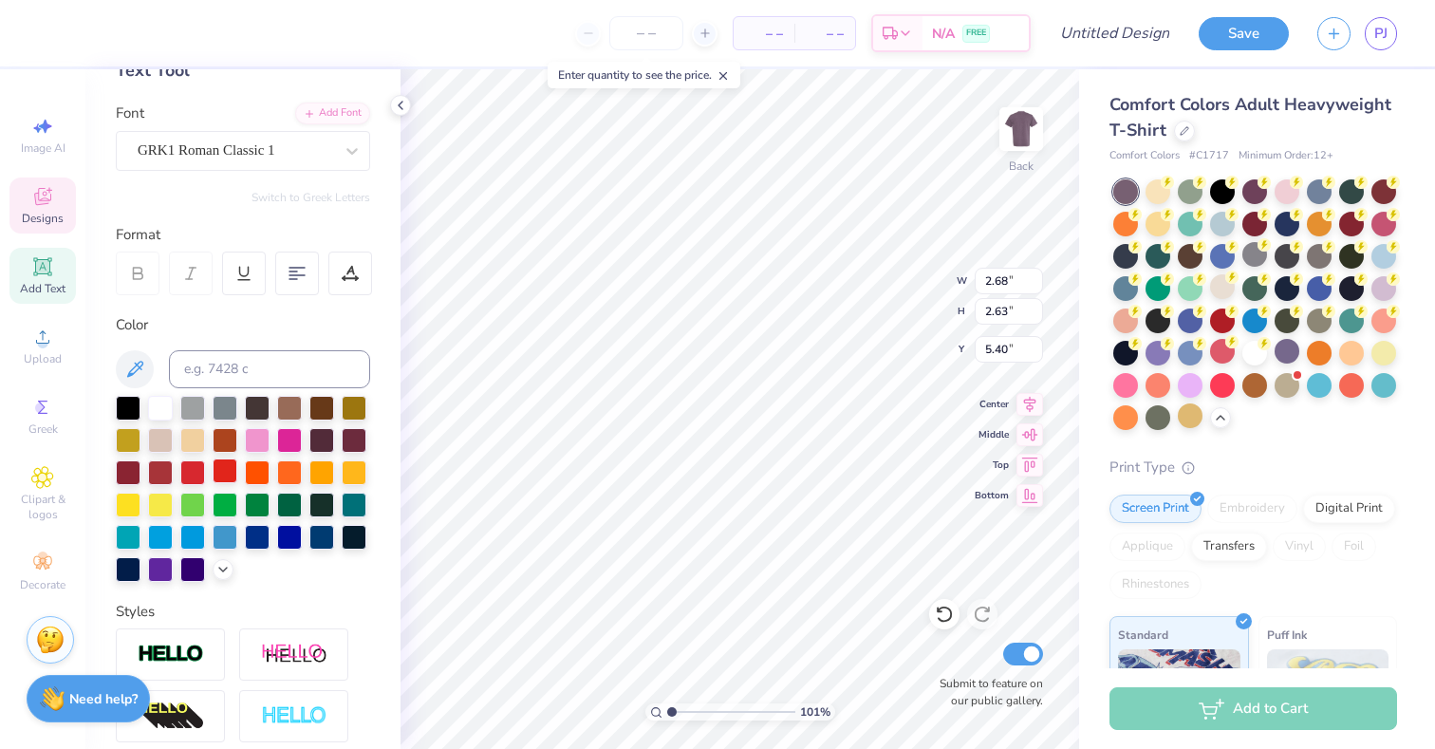
scroll to position [118, 0]
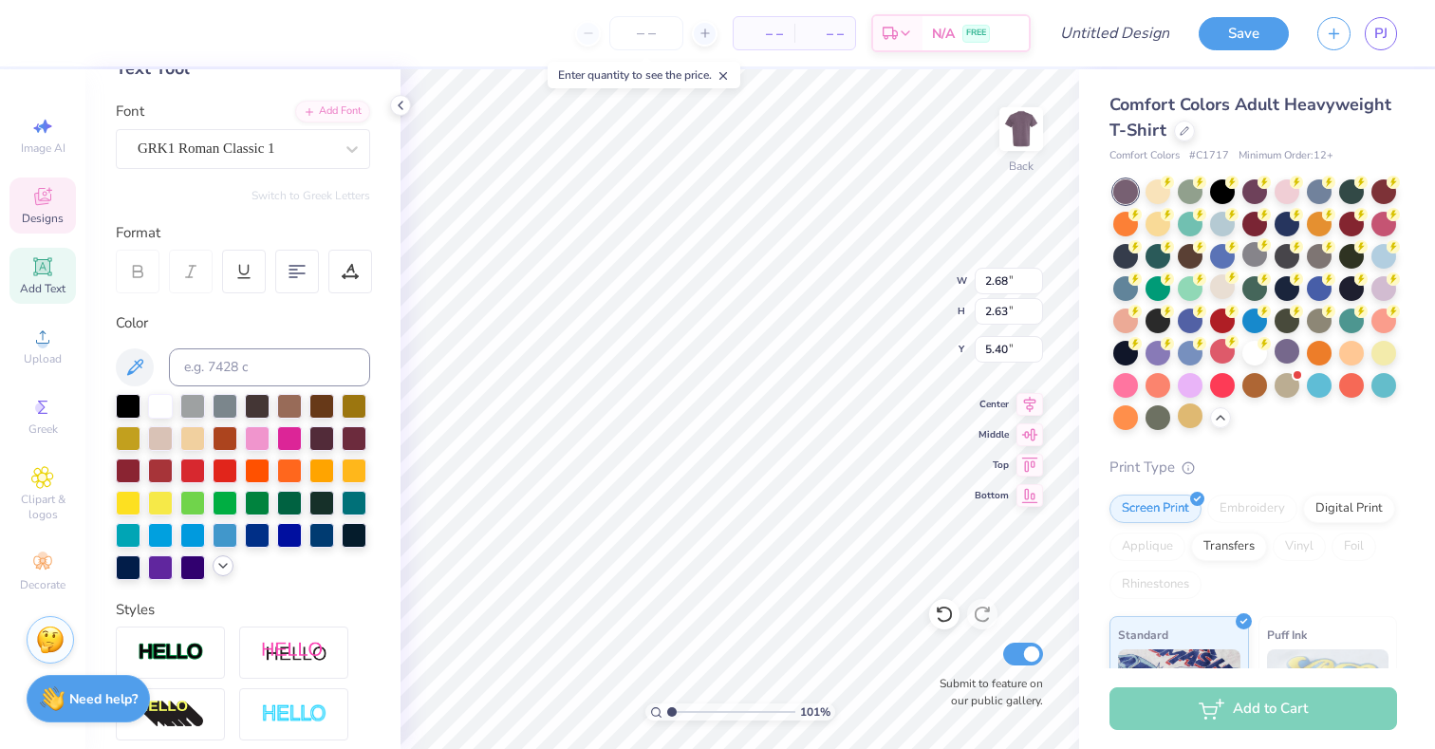
click at [222, 564] on icon at bounding box center [222, 565] width 15 height 15
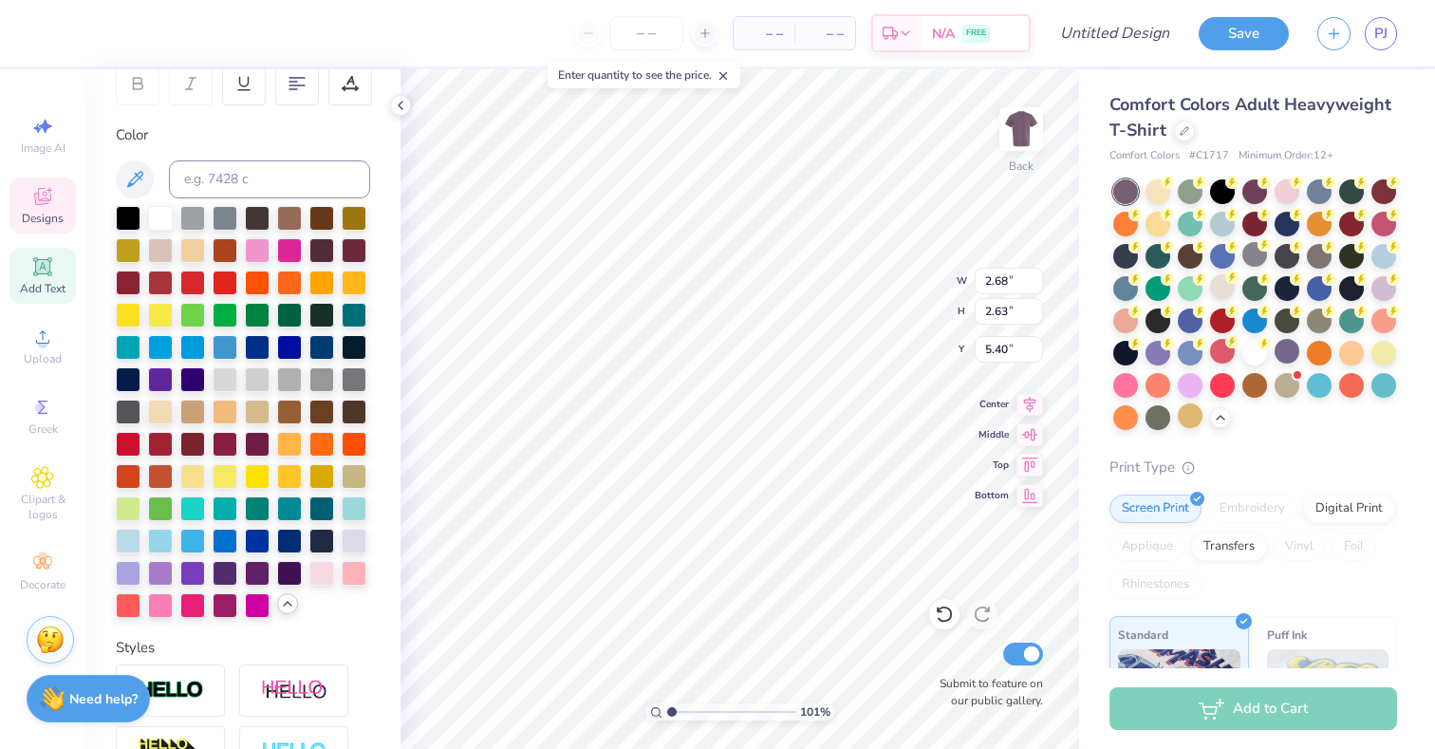
scroll to position [401, 0]
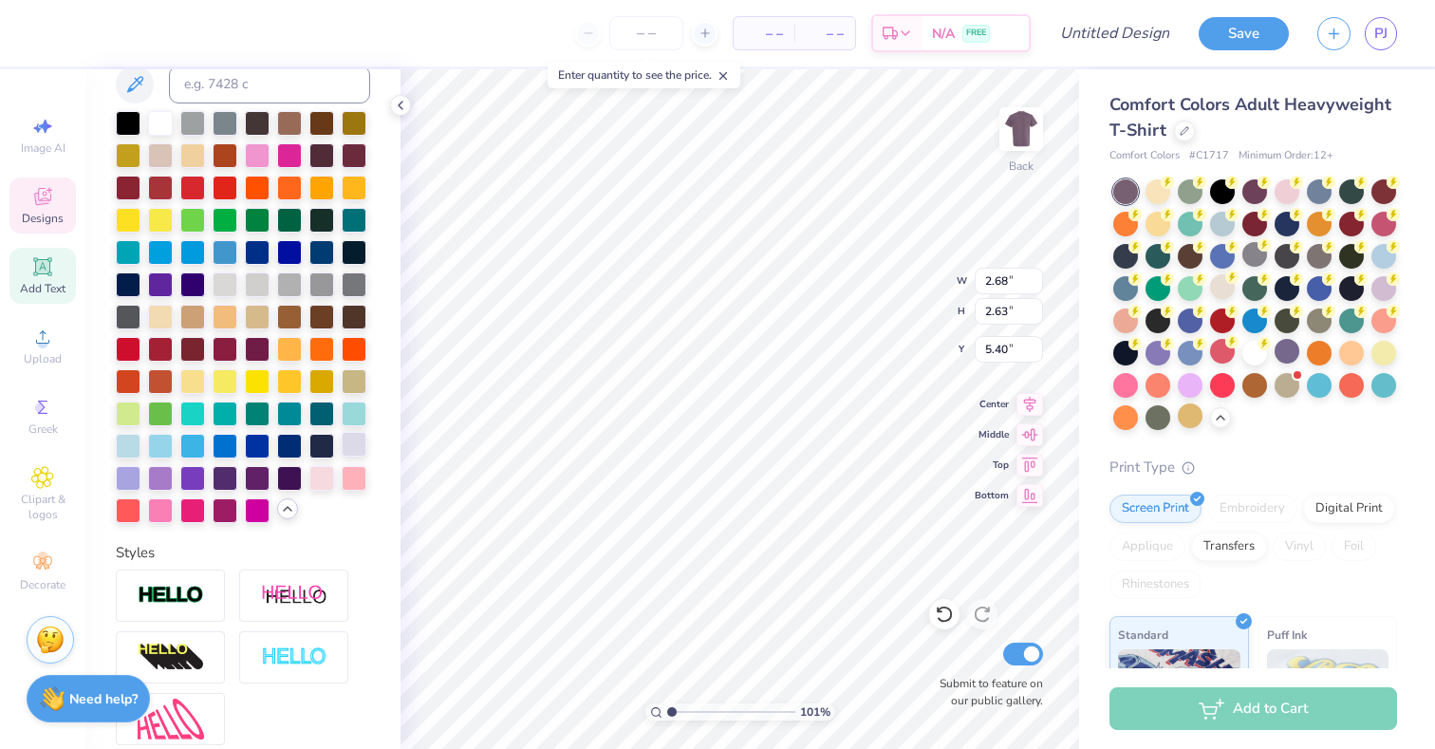
click at [349, 449] on div at bounding box center [354, 444] width 25 height 25
type input "2.24"
click at [355, 449] on div at bounding box center [354, 444] width 25 height 25
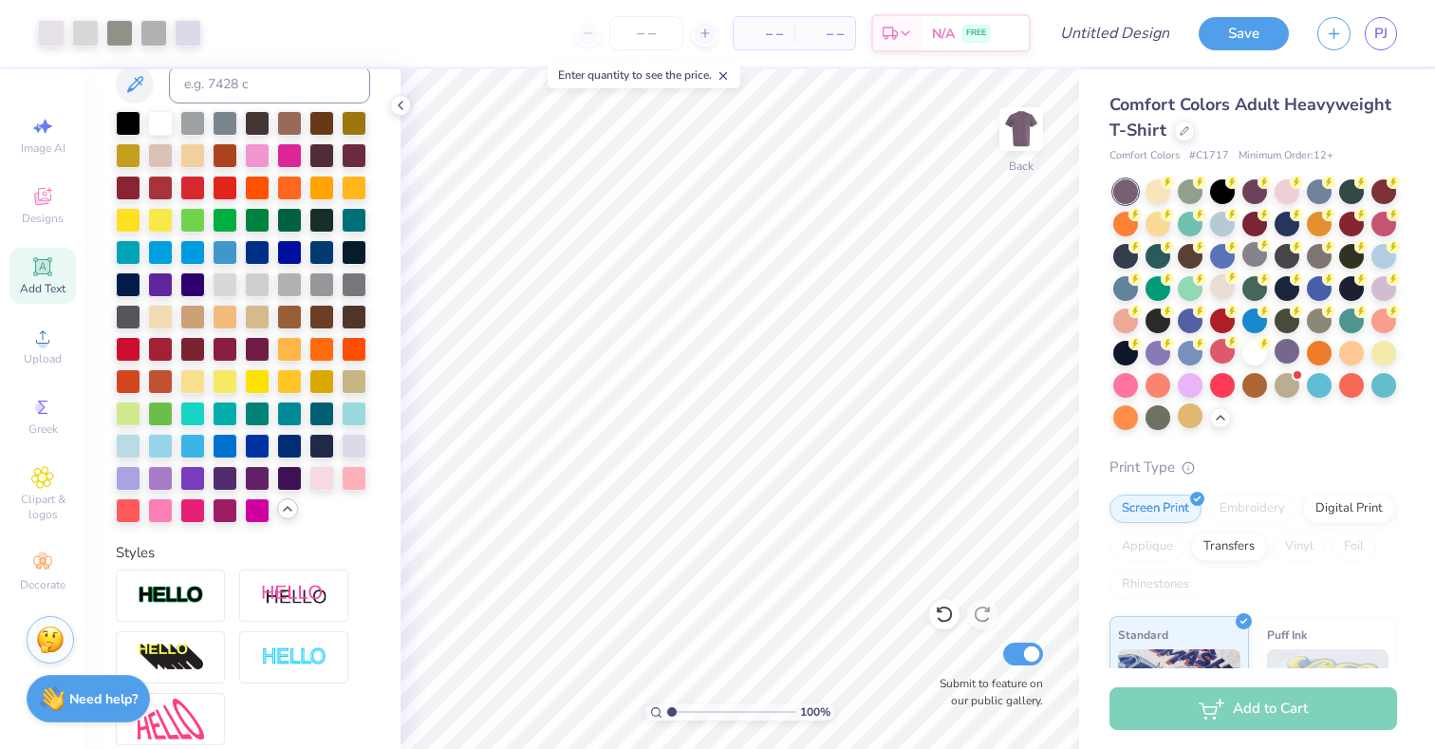
type input "1"
click at [668, 711] on input "range" at bounding box center [731, 711] width 128 height 17
click at [1017, 167] on div at bounding box center [1021, 128] width 87 height 87
click at [53, 228] on div "Designs" at bounding box center [42, 206] width 66 height 56
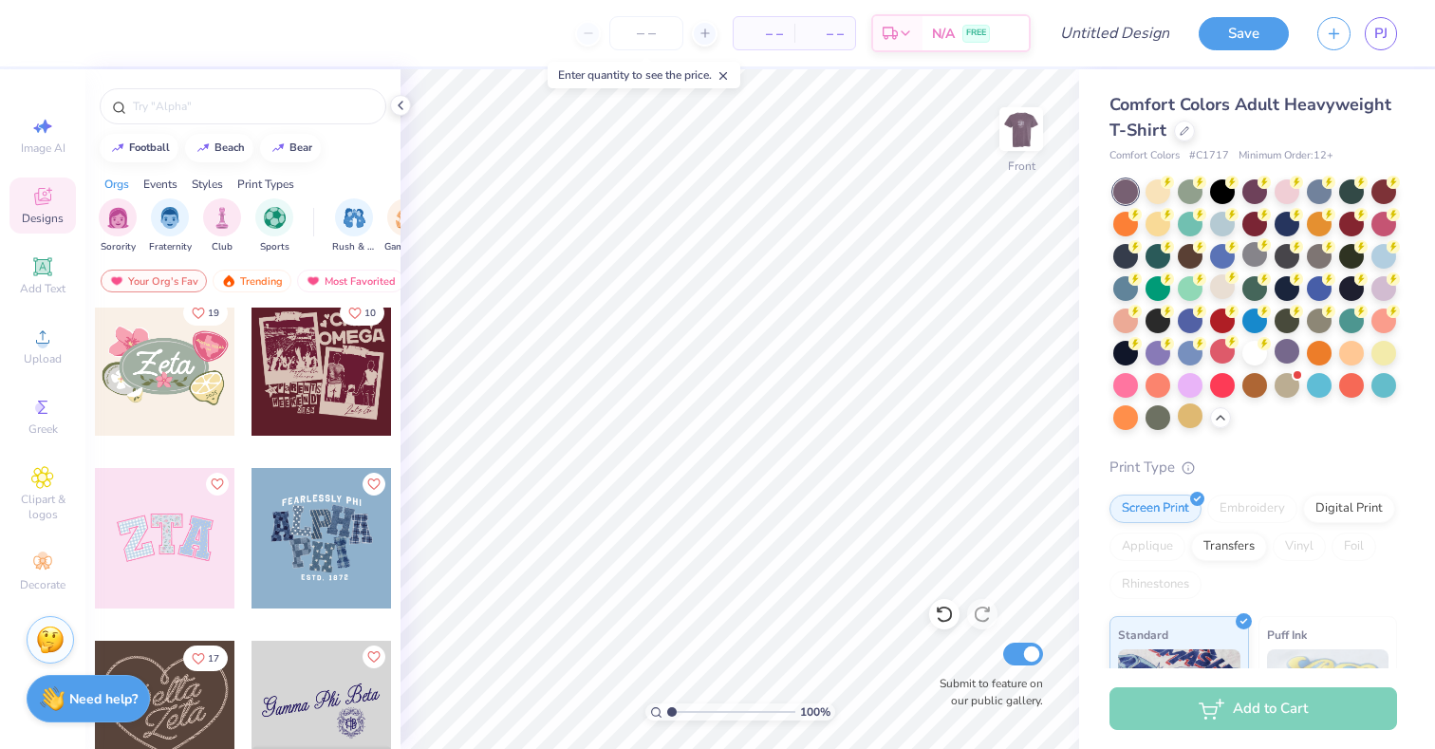
scroll to position [652, 0]
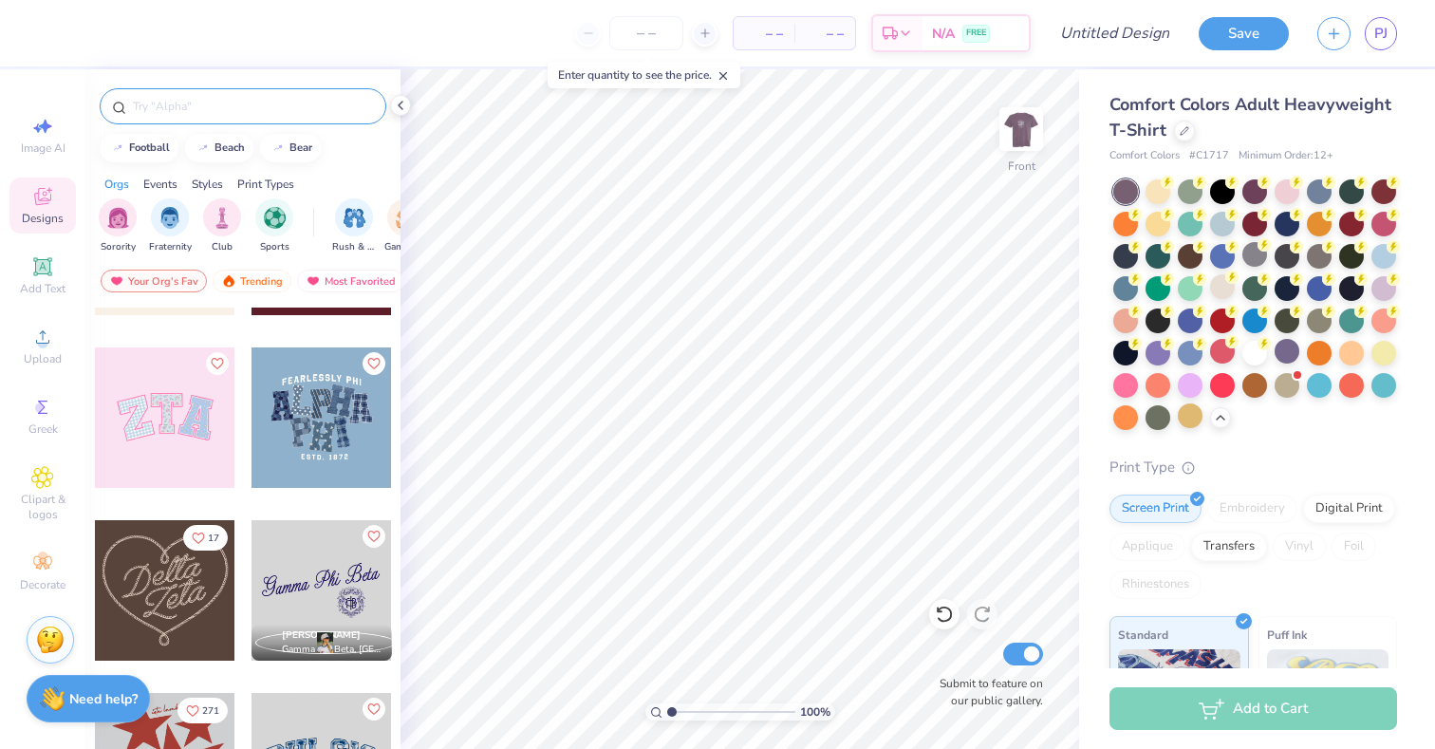
click at [230, 109] on input "text" at bounding box center [252, 106] width 243 height 19
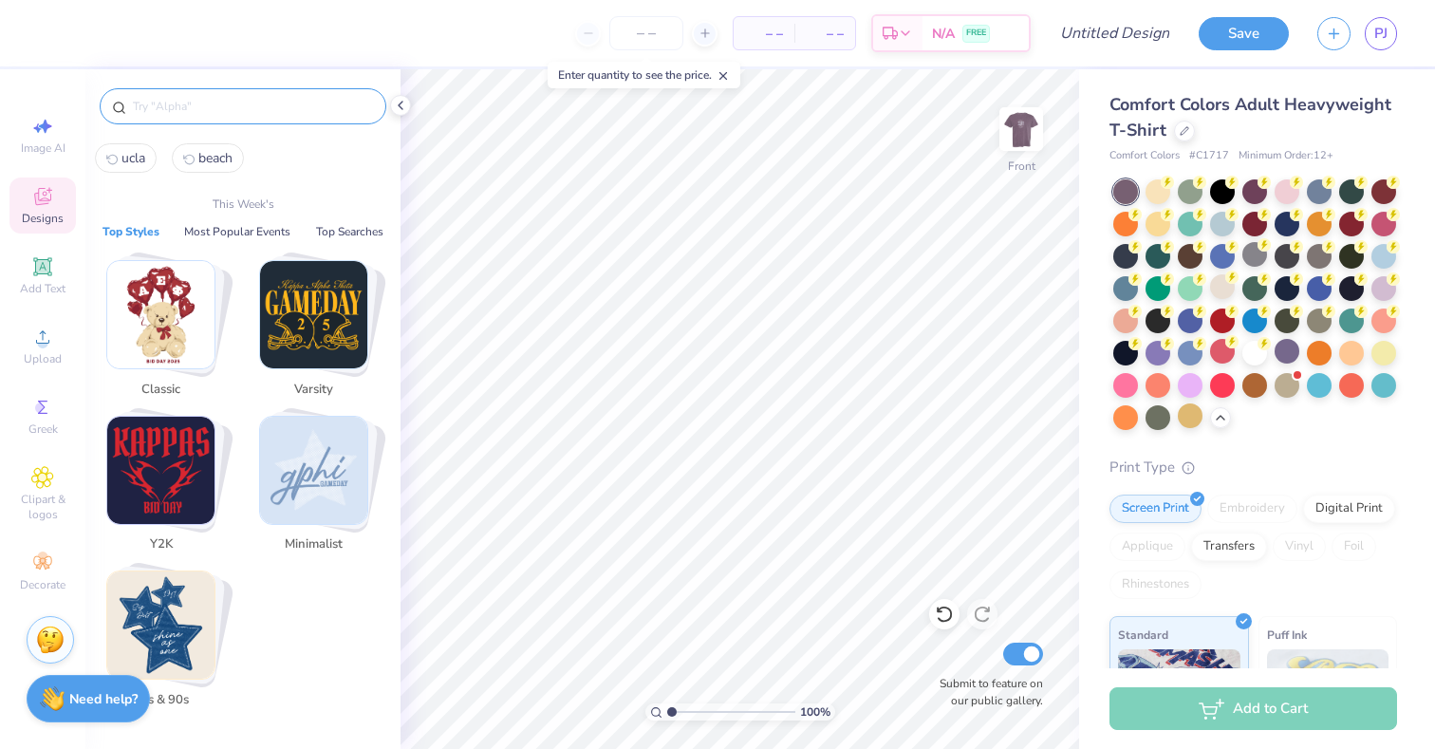
click at [211, 151] on span "beach" at bounding box center [215, 158] width 34 height 18
type input "beach"
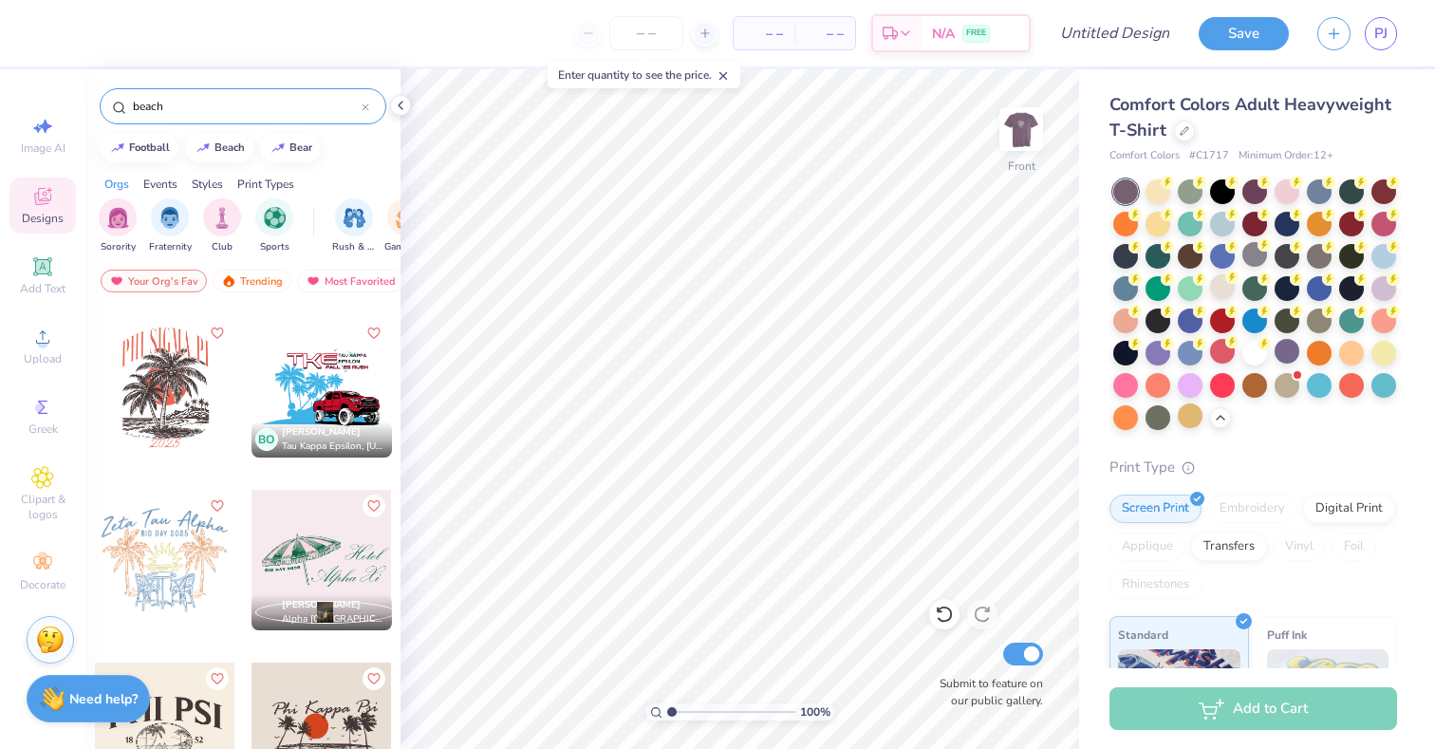
scroll to position [1147, 0]
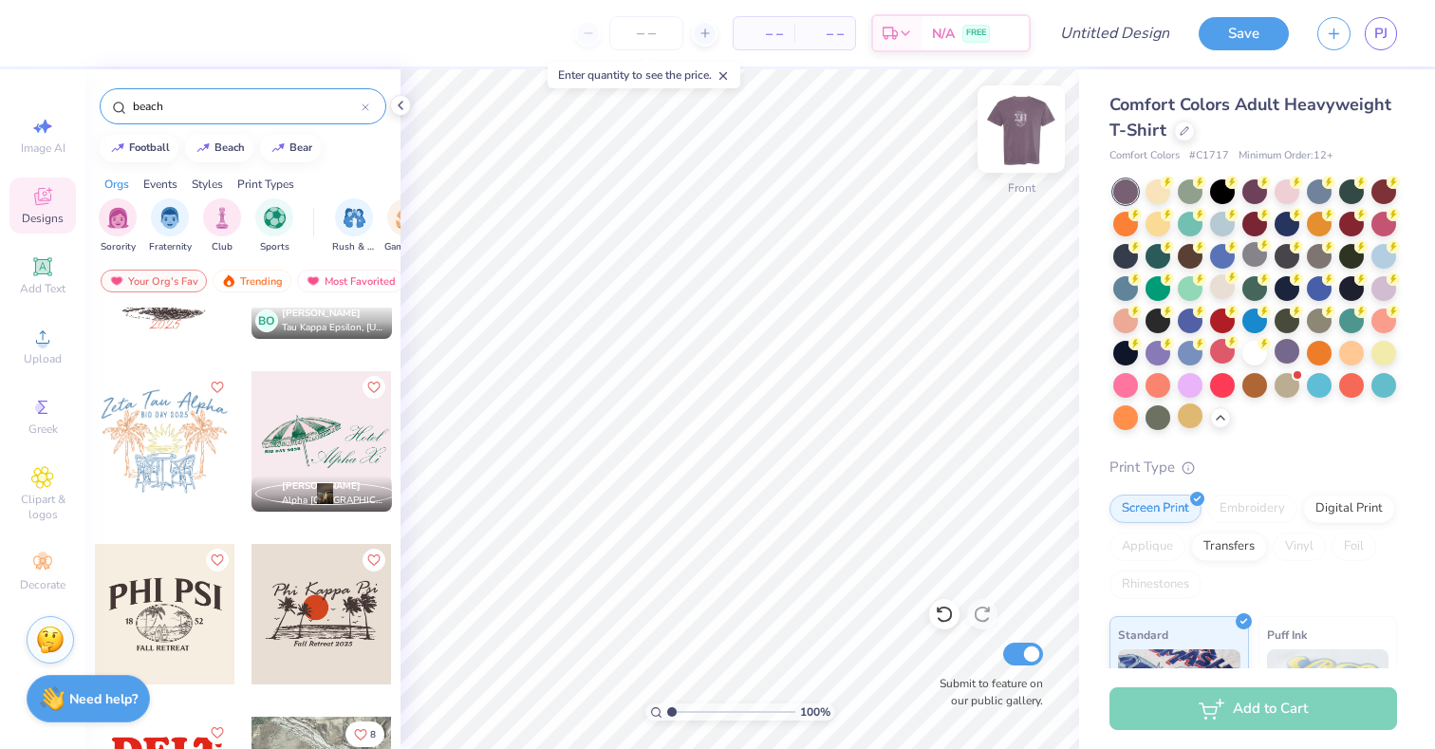
click at [1013, 181] on div "Front" at bounding box center [1022, 187] width 28 height 17
click at [1018, 179] on div "Back" at bounding box center [1021, 187] width 25 height 17
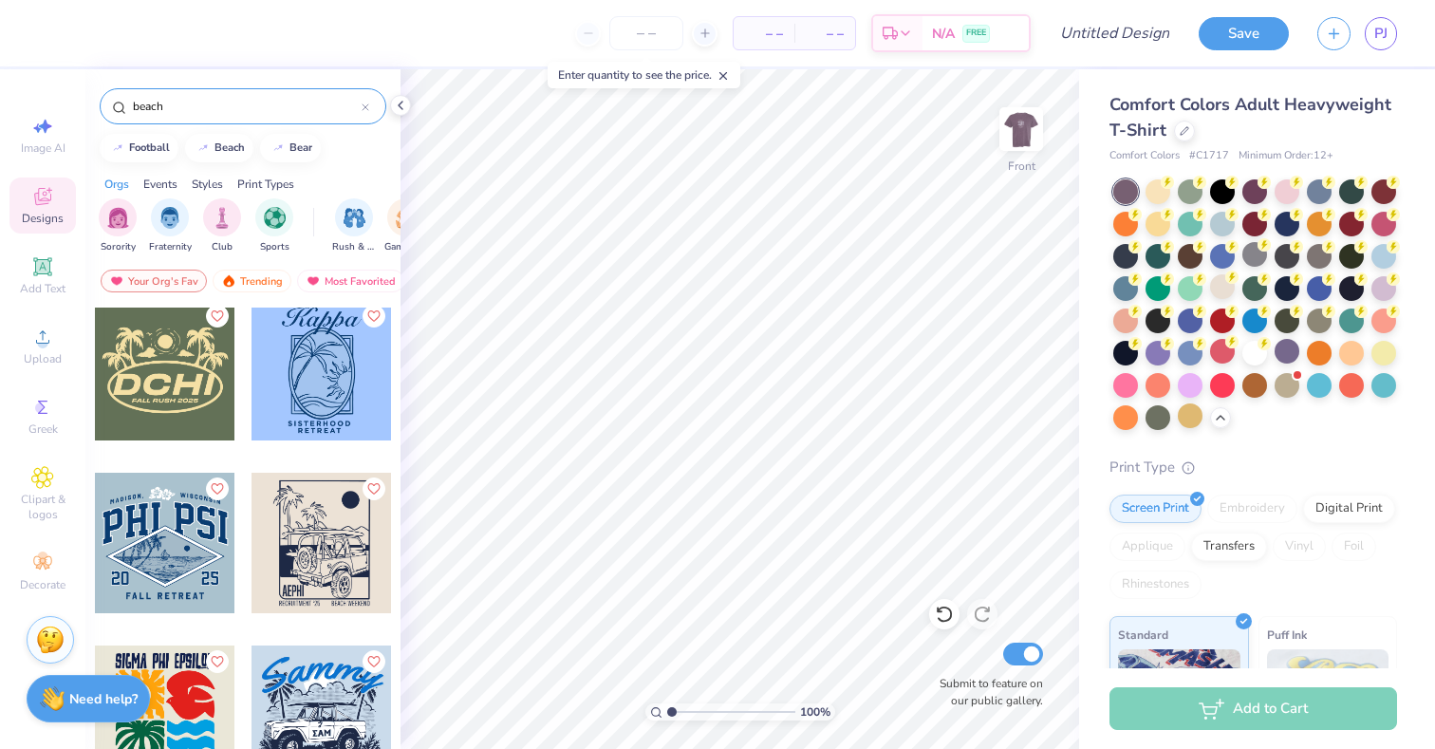
scroll to position [2597, 0]
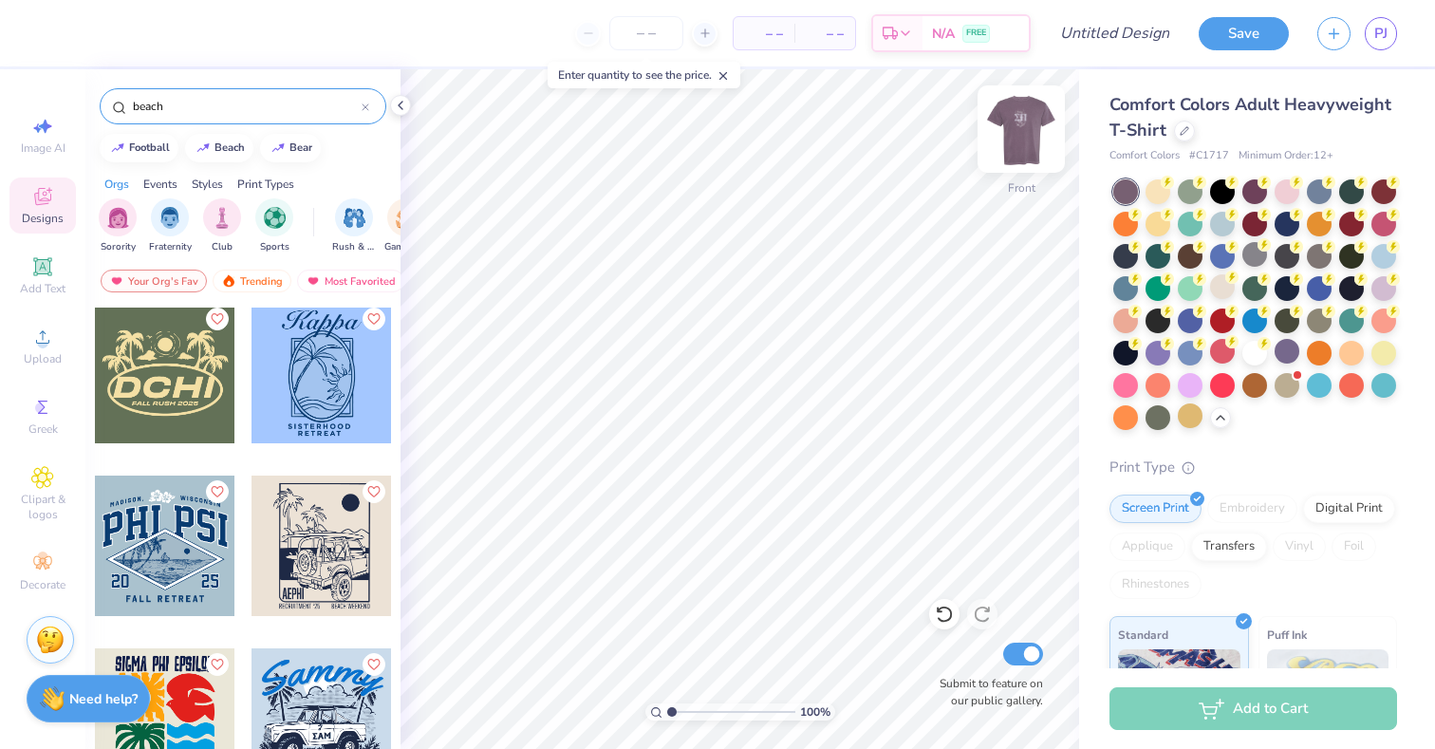
click at [1011, 182] on div "Front" at bounding box center [1022, 187] width 28 height 17
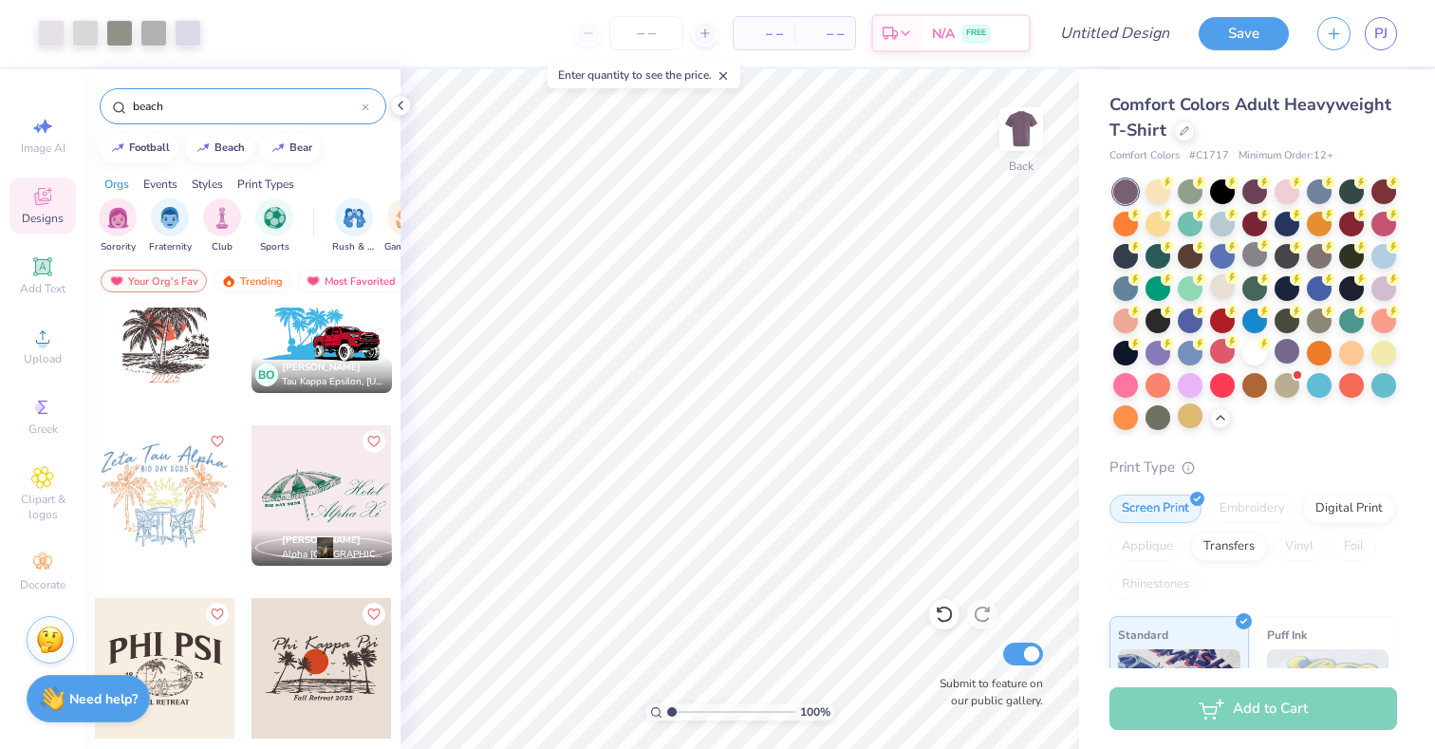
scroll to position [1203, 0]
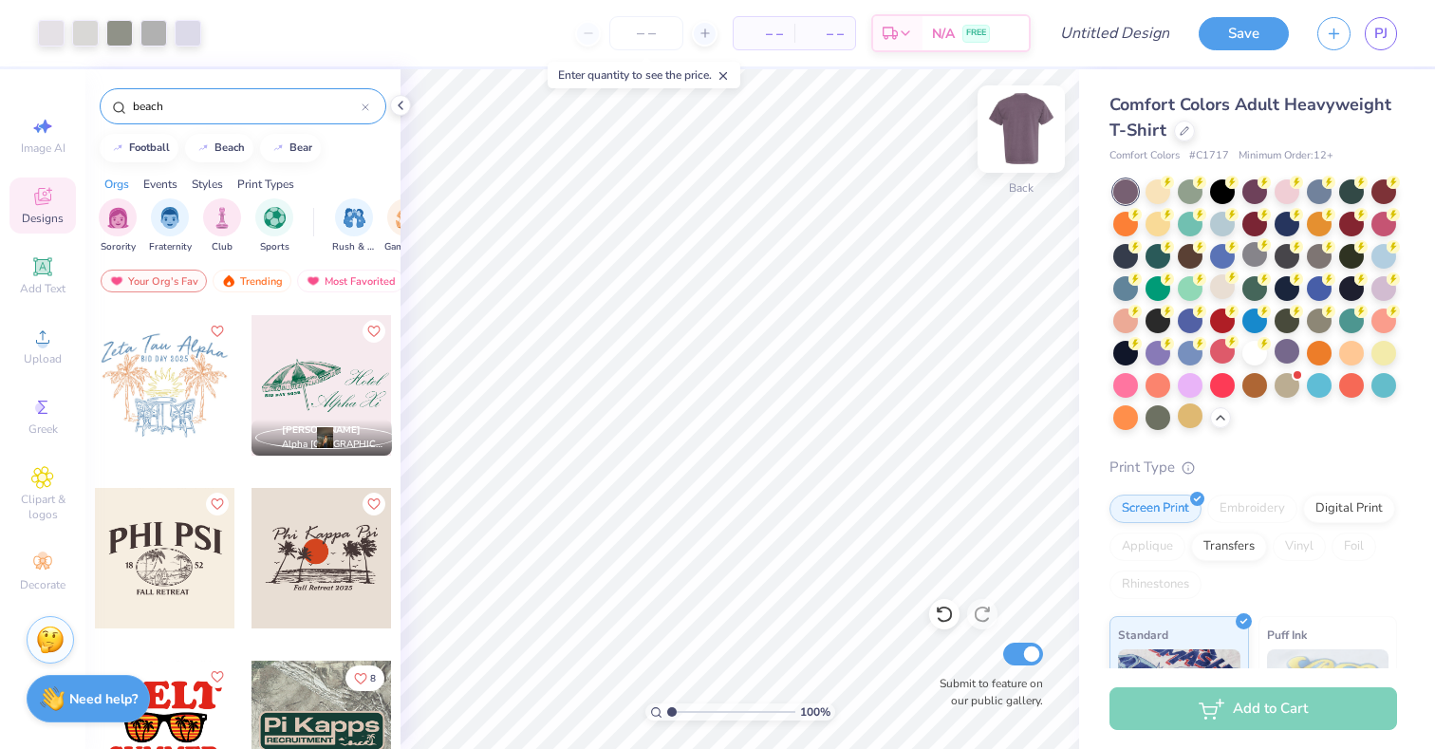
click at [1032, 164] on div at bounding box center [1021, 128] width 87 height 87
click at [176, 402] on div at bounding box center [165, 385] width 140 height 140
drag, startPoint x: 672, startPoint y: 708, endPoint x: 689, endPoint y: 704, distance: 17.5
type input "2.38"
click at [689, 704] on input "range" at bounding box center [731, 711] width 128 height 17
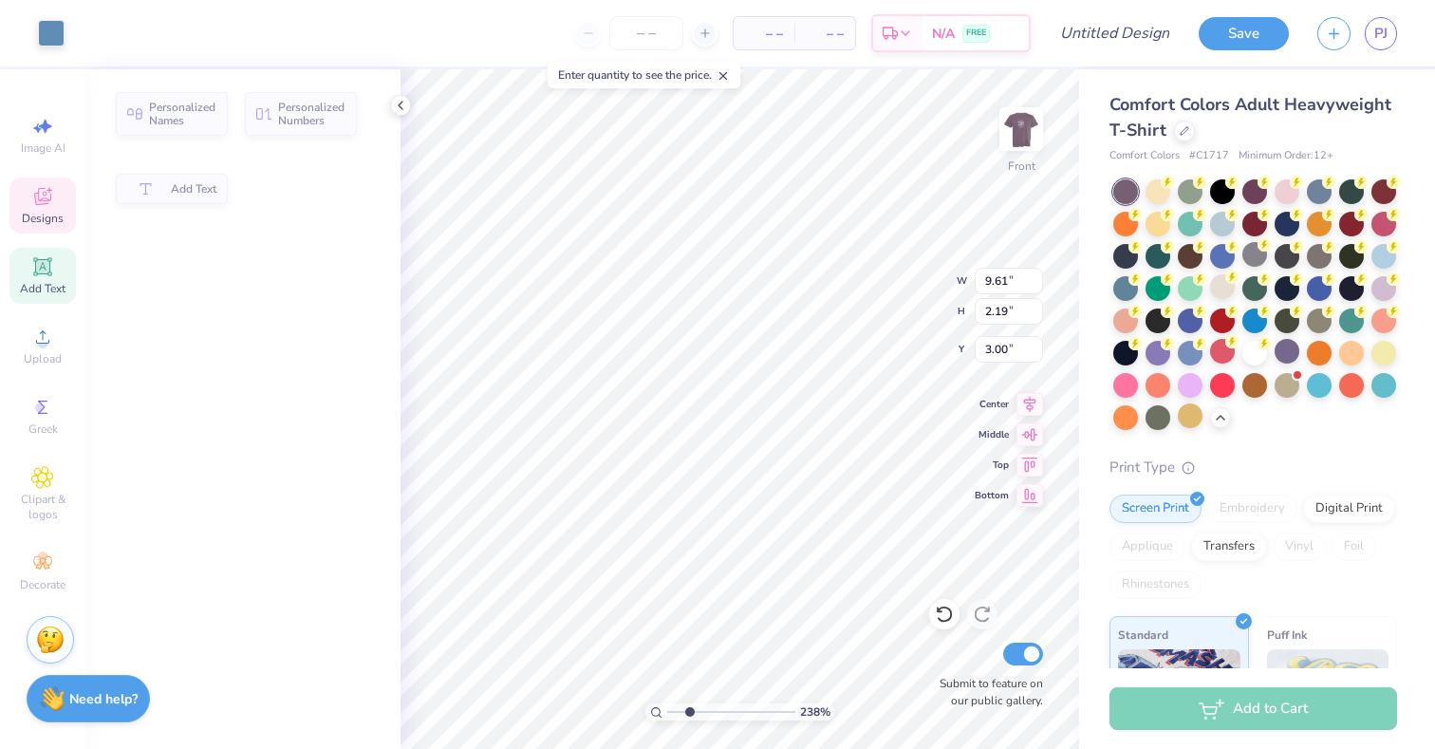
type input "2.19"
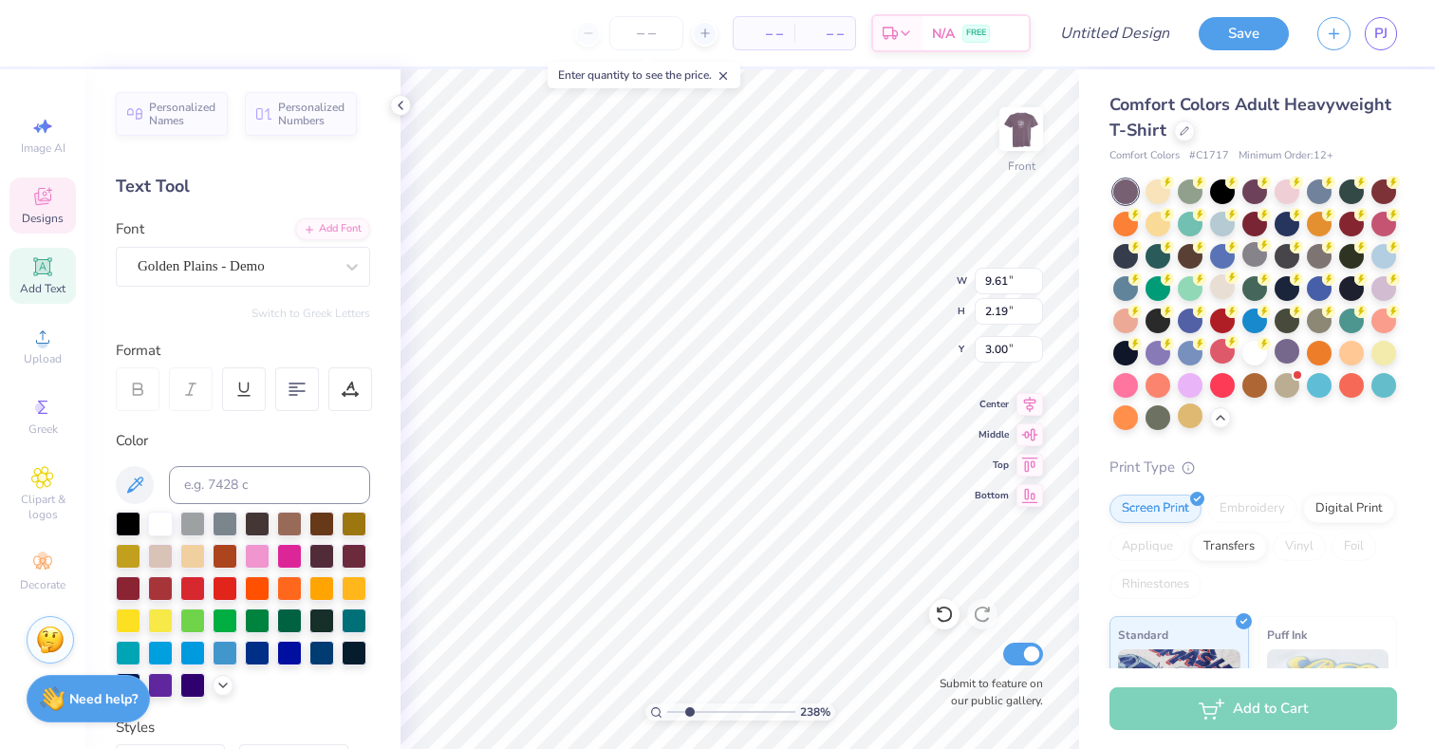
scroll to position [0, 0]
type textarea "Sigma Pi"
click at [167, 524] on div at bounding box center [160, 522] width 25 height 25
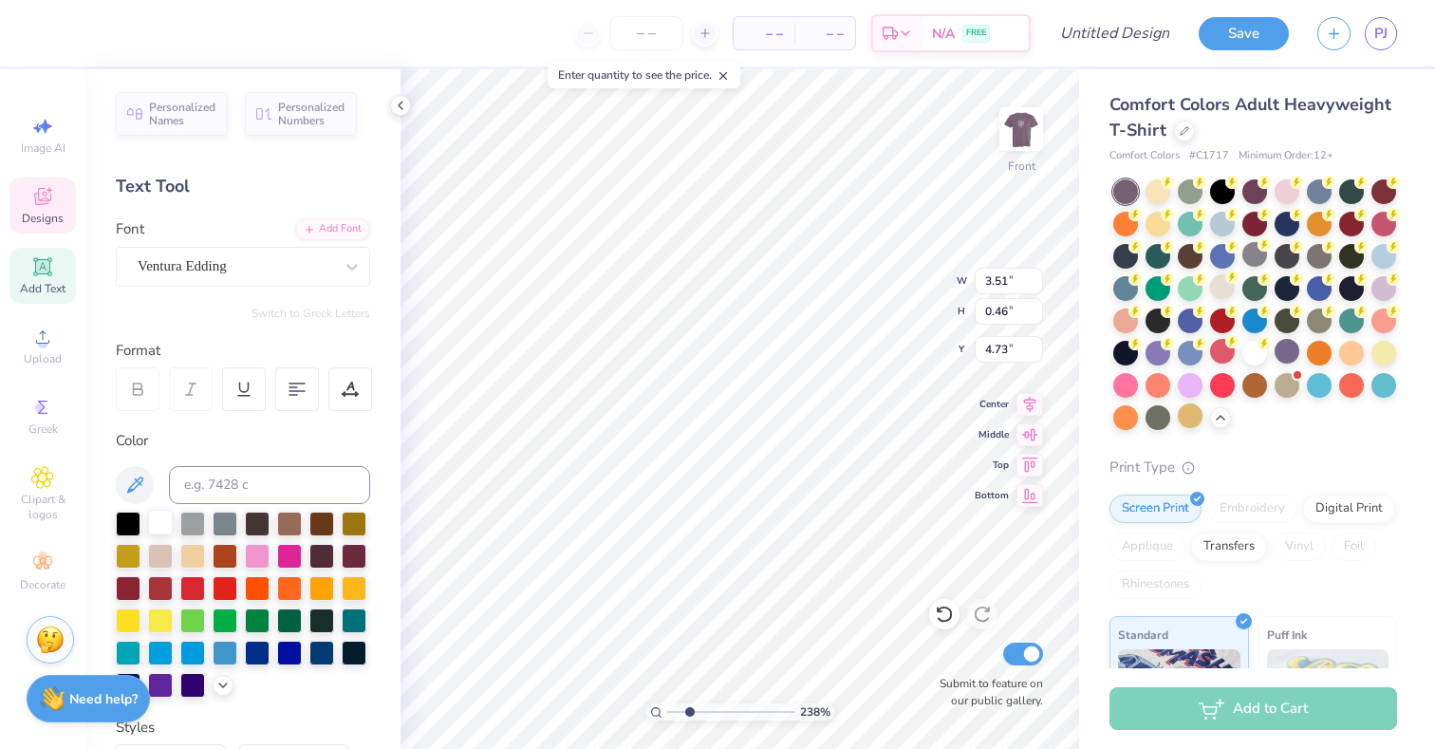
type textarea "C-Sesh '25"
click at [60, 41] on div at bounding box center [51, 31] width 27 height 27
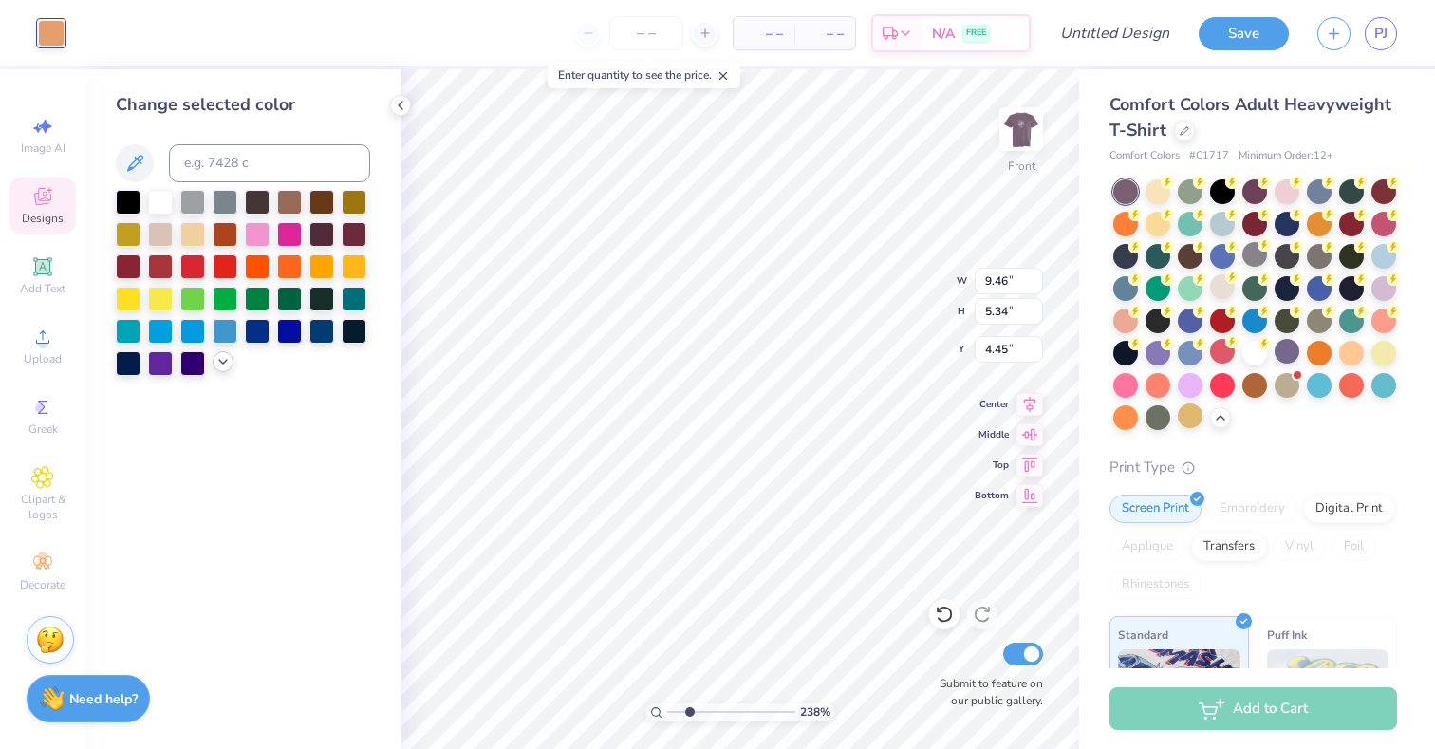
click at [222, 360] on icon at bounding box center [222, 361] width 15 height 15
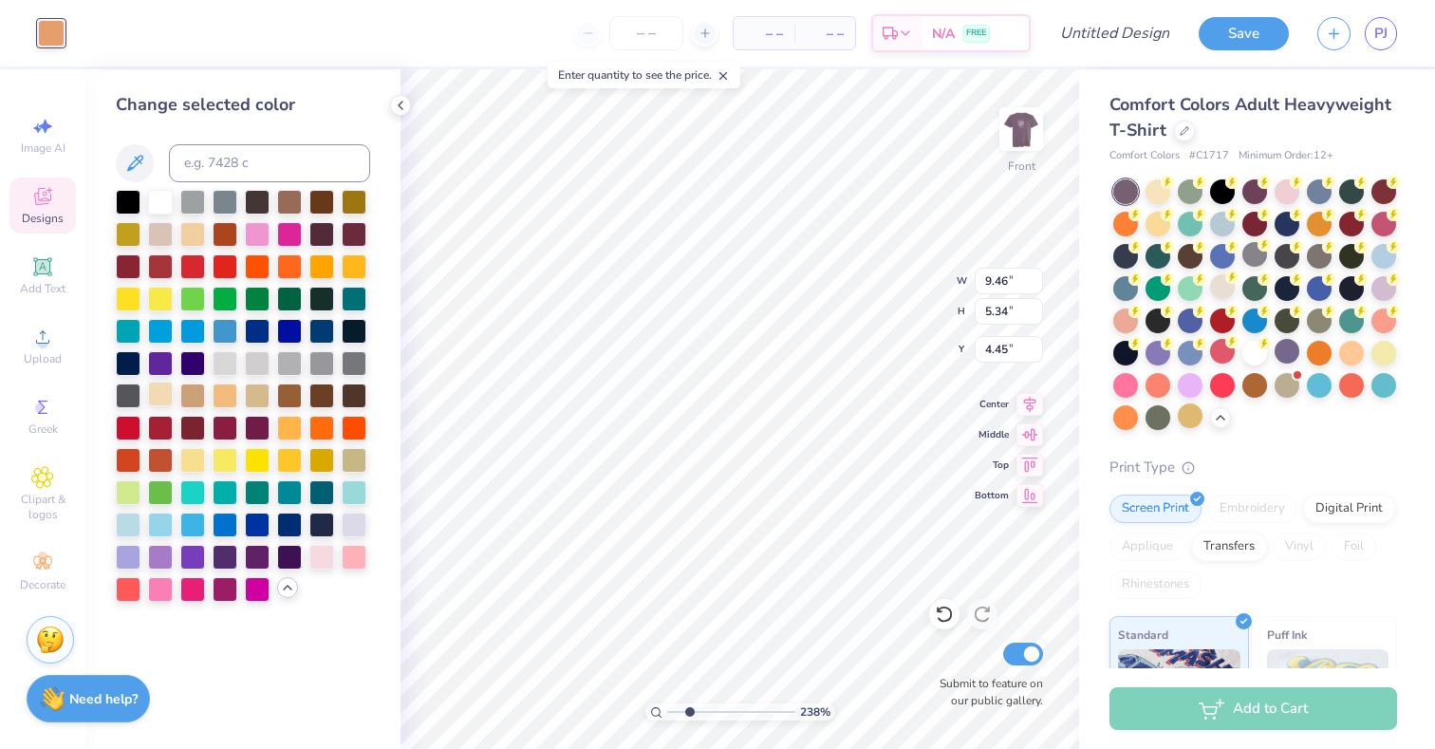
click at [166, 394] on div at bounding box center [160, 394] width 25 height 25
click at [347, 461] on div at bounding box center [354, 458] width 25 height 25
click at [127, 493] on div at bounding box center [128, 490] width 25 height 25
type input "5.74"
type input "1.73"
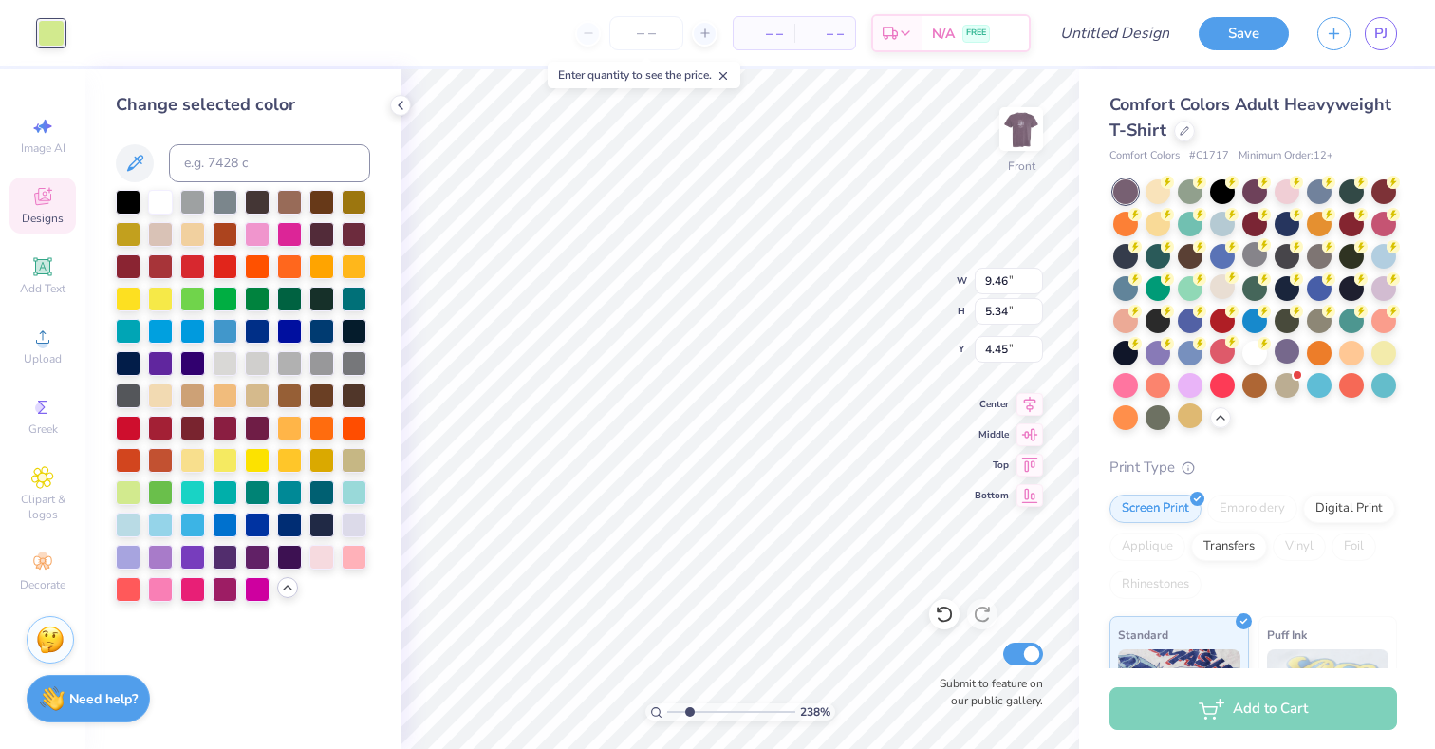
type input "3.23"
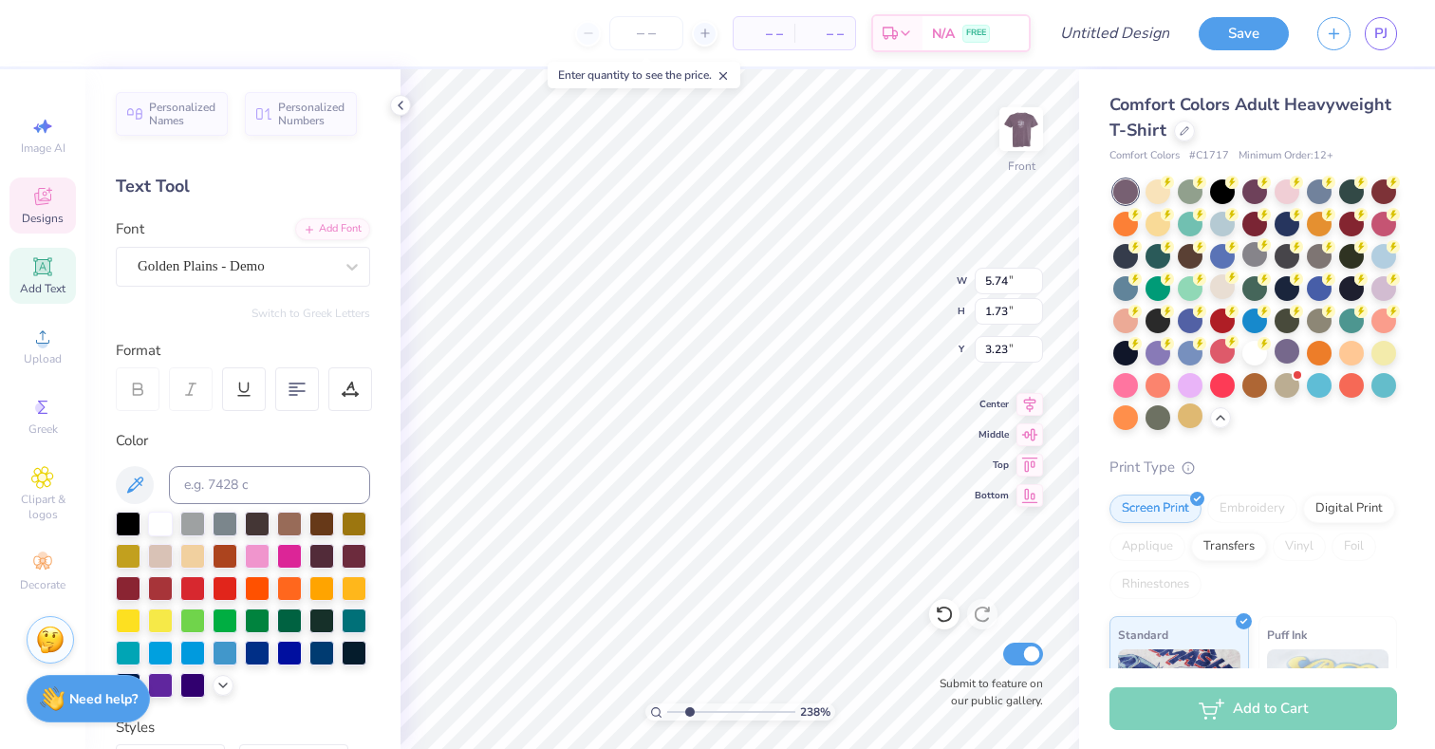
type input "2.81"
type input "0.46"
type input "4.73"
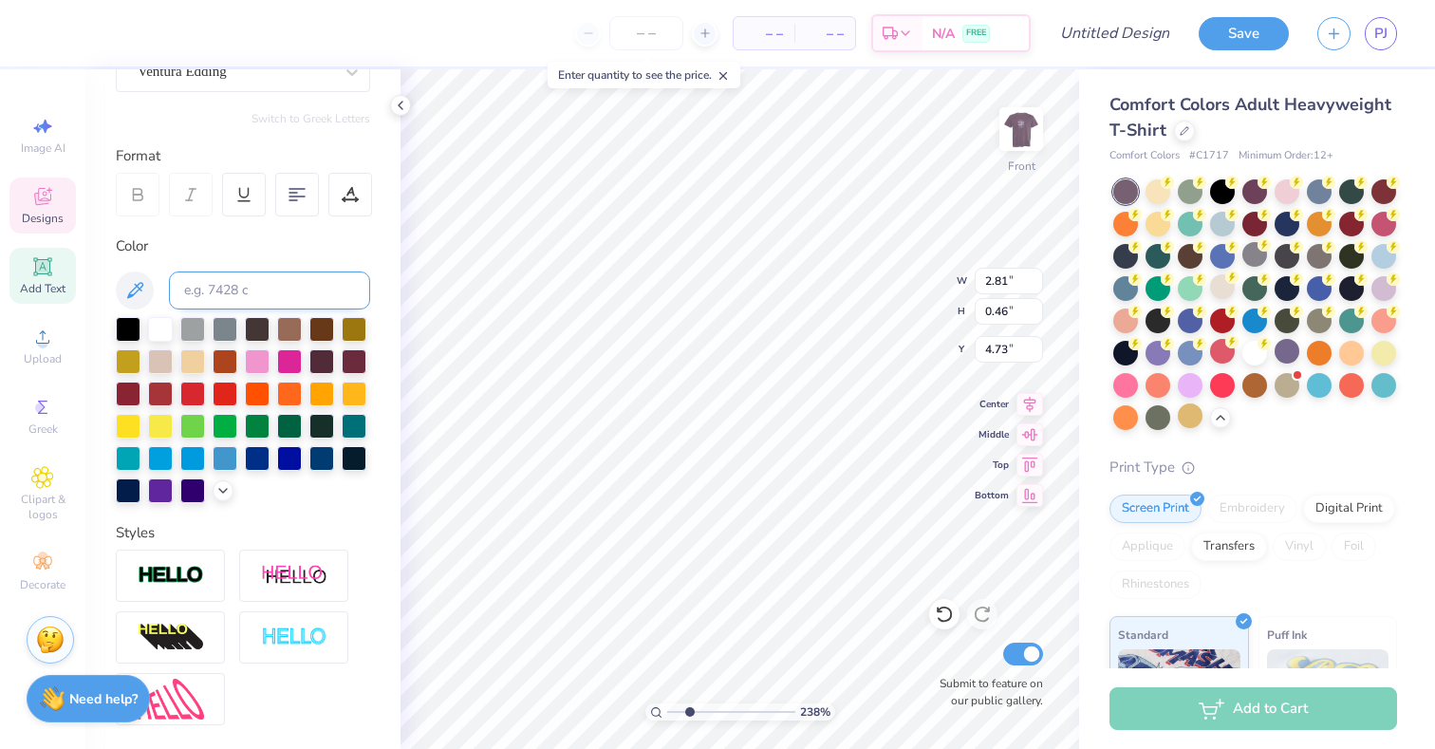
scroll to position [202, 0]
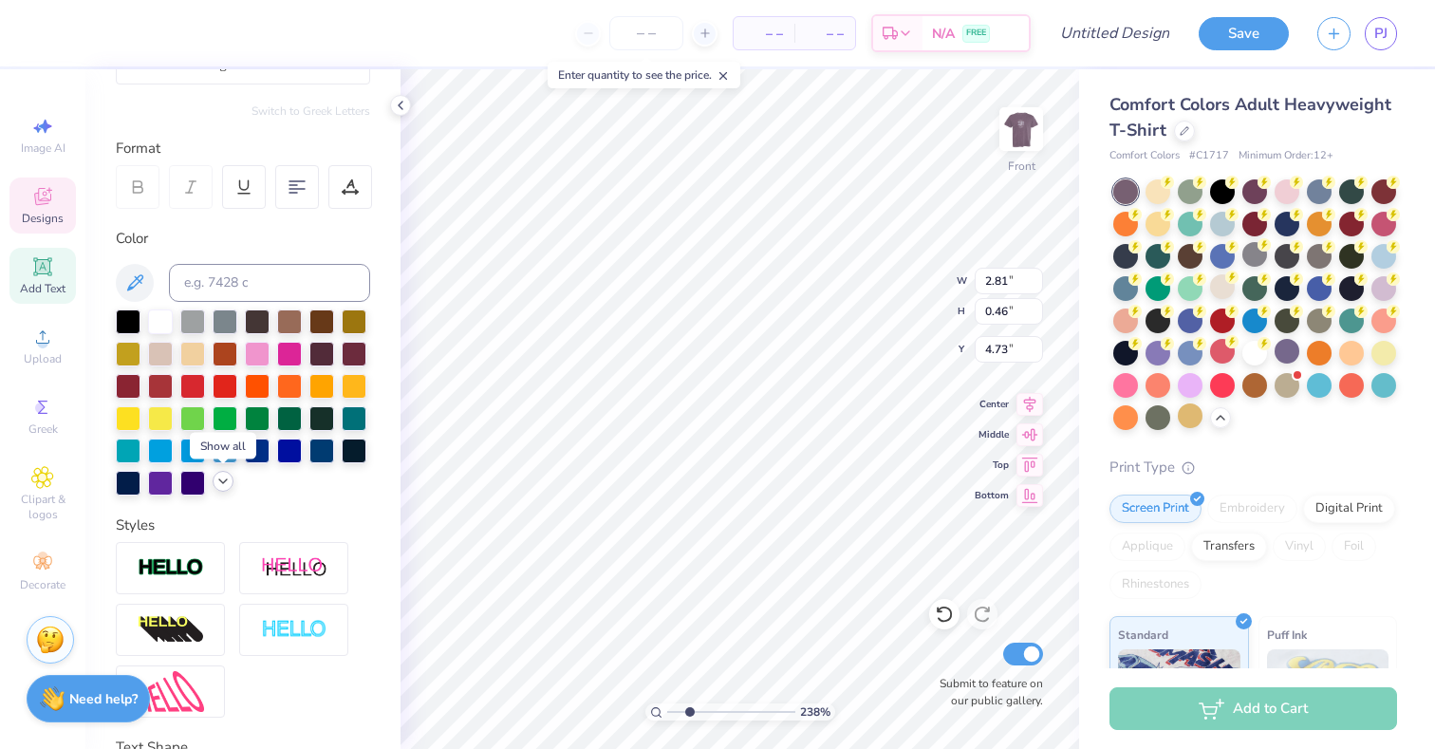
click at [225, 483] on icon at bounding box center [222, 481] width 15 height 15
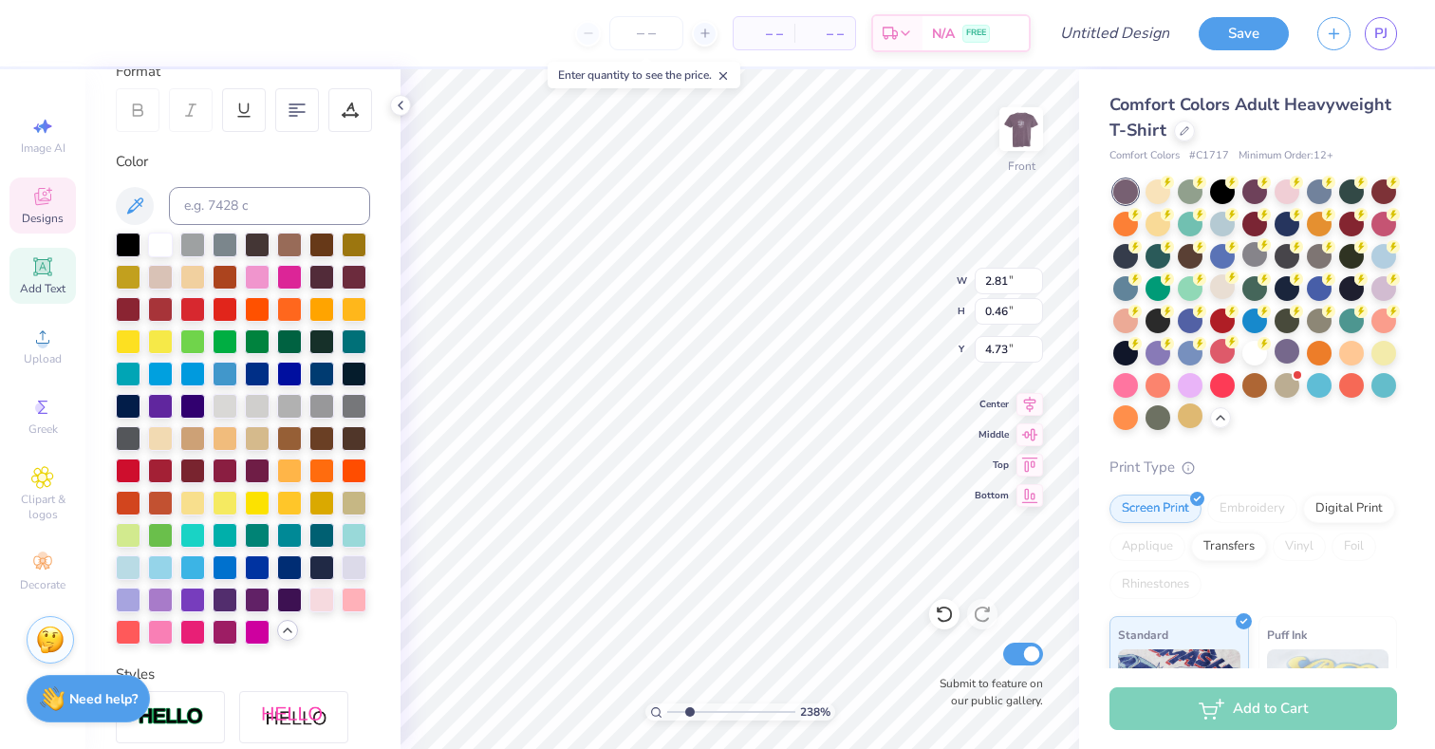
scroll to position [283, 0]
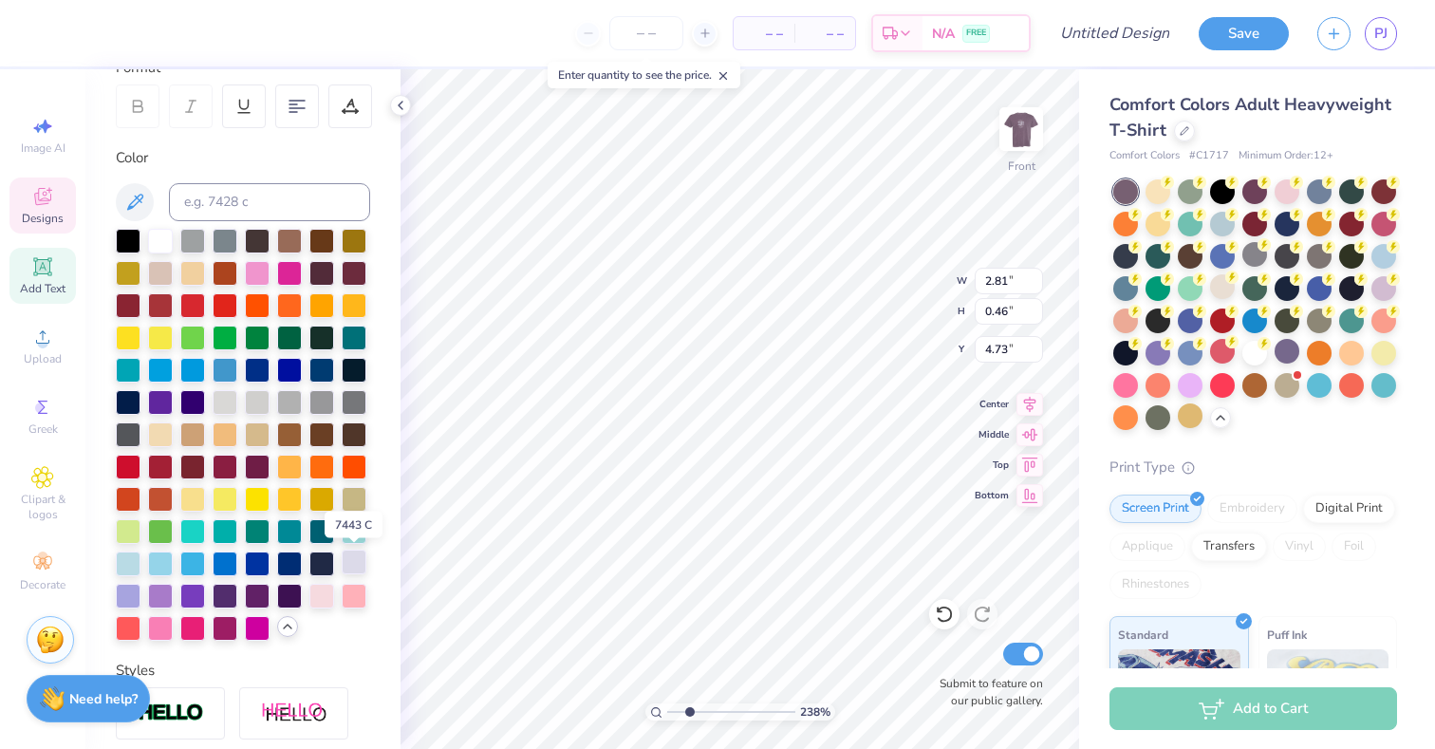
click at [346, 562] on div at bounding box center [354, 562] width 25 height 25
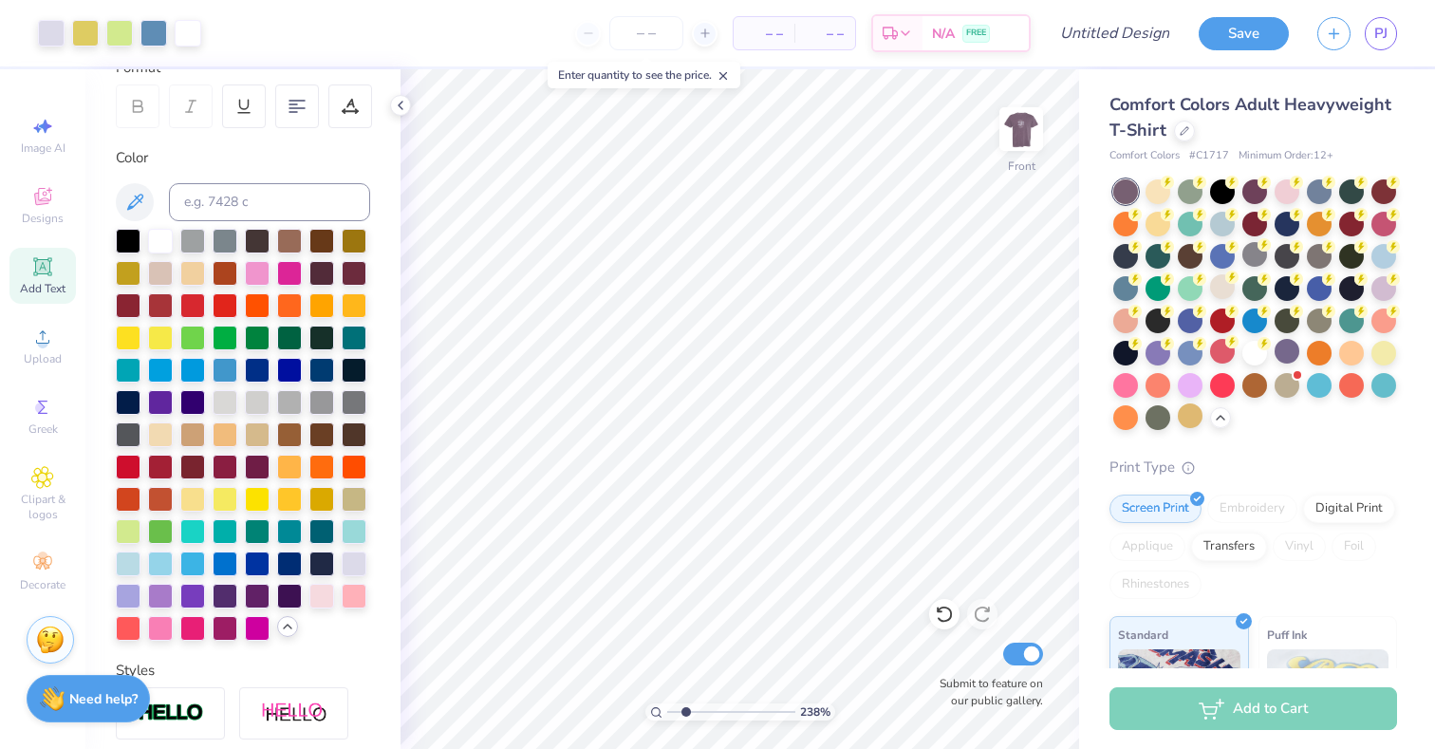
click at [685, 706] on input "range" at bounding box center [731, 711] width 128 height 17
drag, startPoint x: 686, startPoint y: 706, endPoint x: 665, endPoint y: 705, distance: 20.9
type input "1"
click at [667, 705] on input "range" at bounding box center [731, 711] width 128 height 17
click at [1020, 170] on div at bounding box center [1021, 128] width 87 height 87
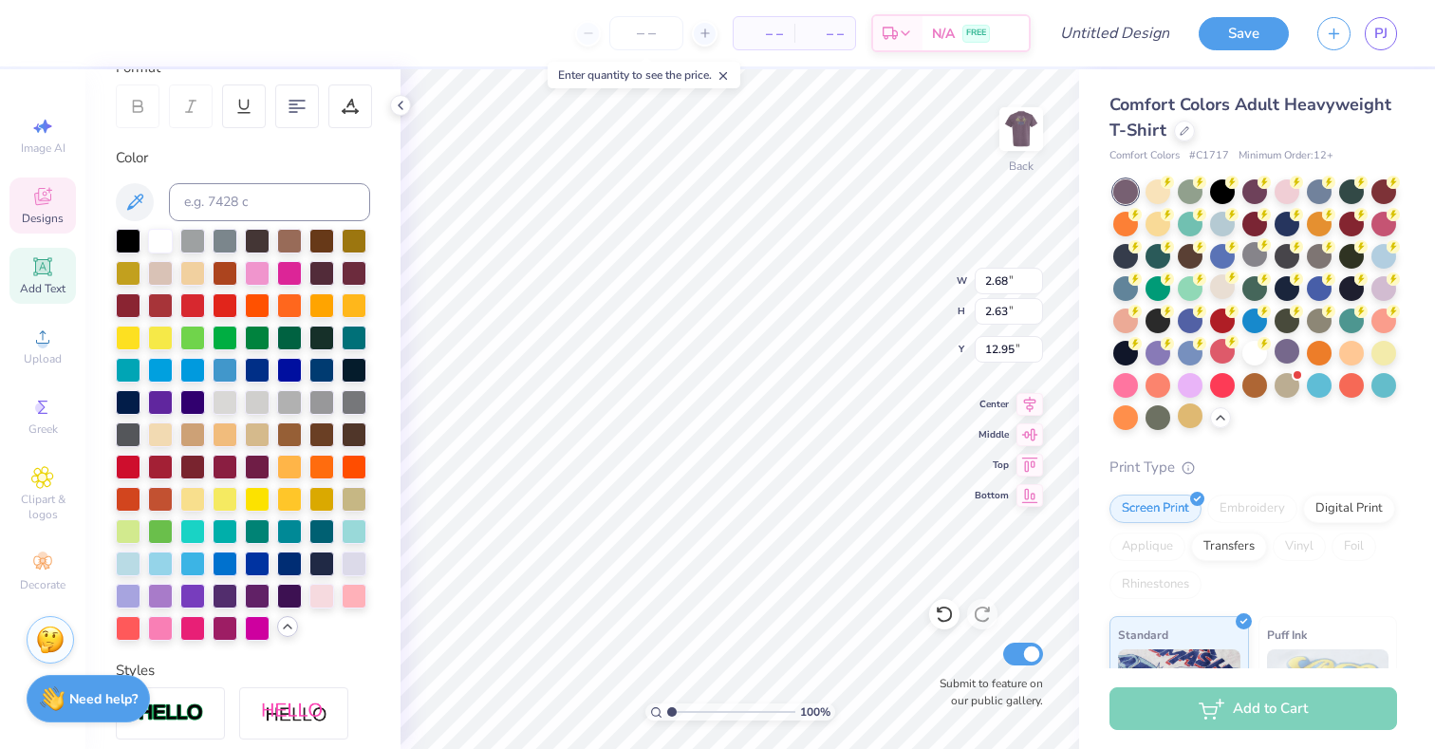
type input "12.95"
type input "2.24"
type input "12.95"
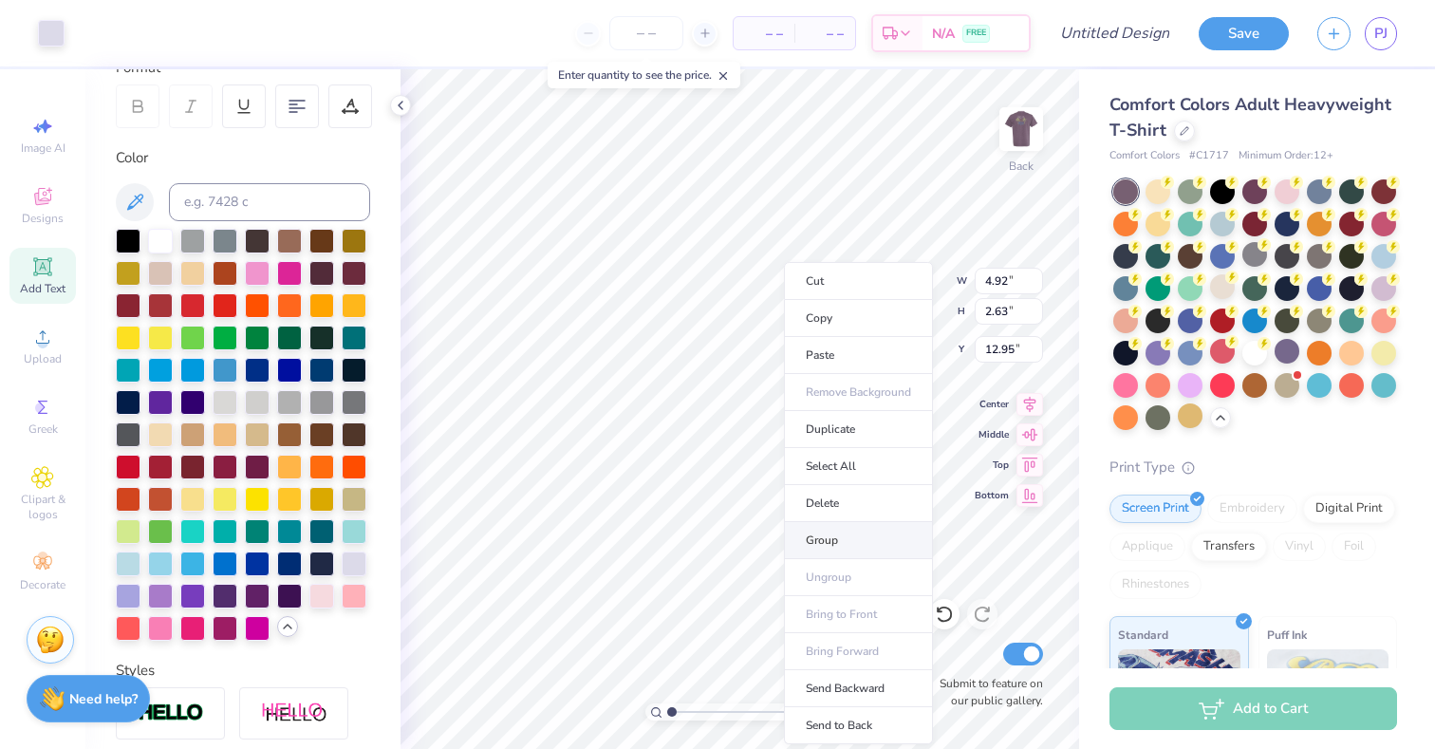
click at [818, 539] on li "Group" at bounding box center [858, 540] width 149 height 37
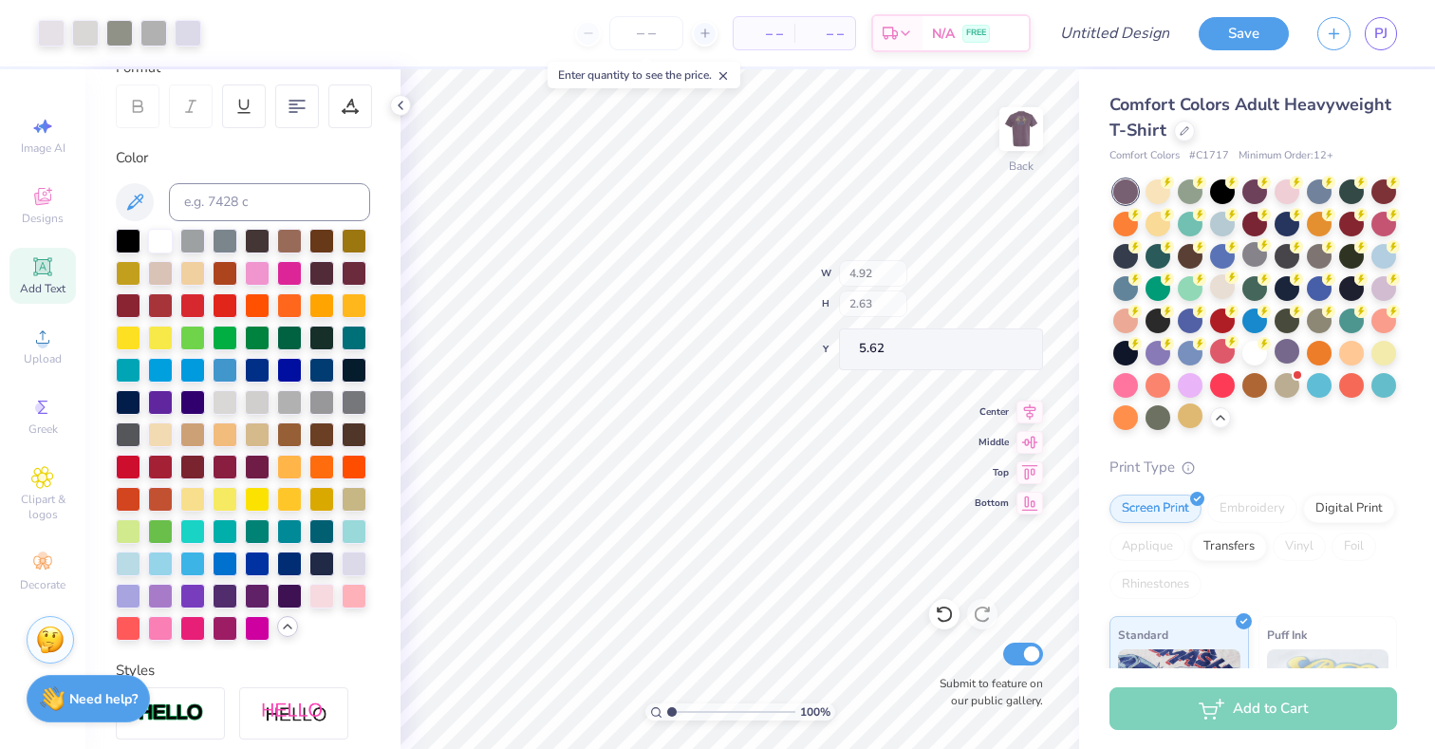
type input "5.62"
click at [1019, 173] on div "Back" at bounding box center [1022, 140] width 44 height 67
click at [1019, 173] on div "Front" at bounding box center [1022, 140] width 44 height 67
click at [1017, 181] on div "Back" at bounding box center [1021, 187] width 25 height 17
click at [53, 36] on div at bounding box center [51, 31] width 27 height 27
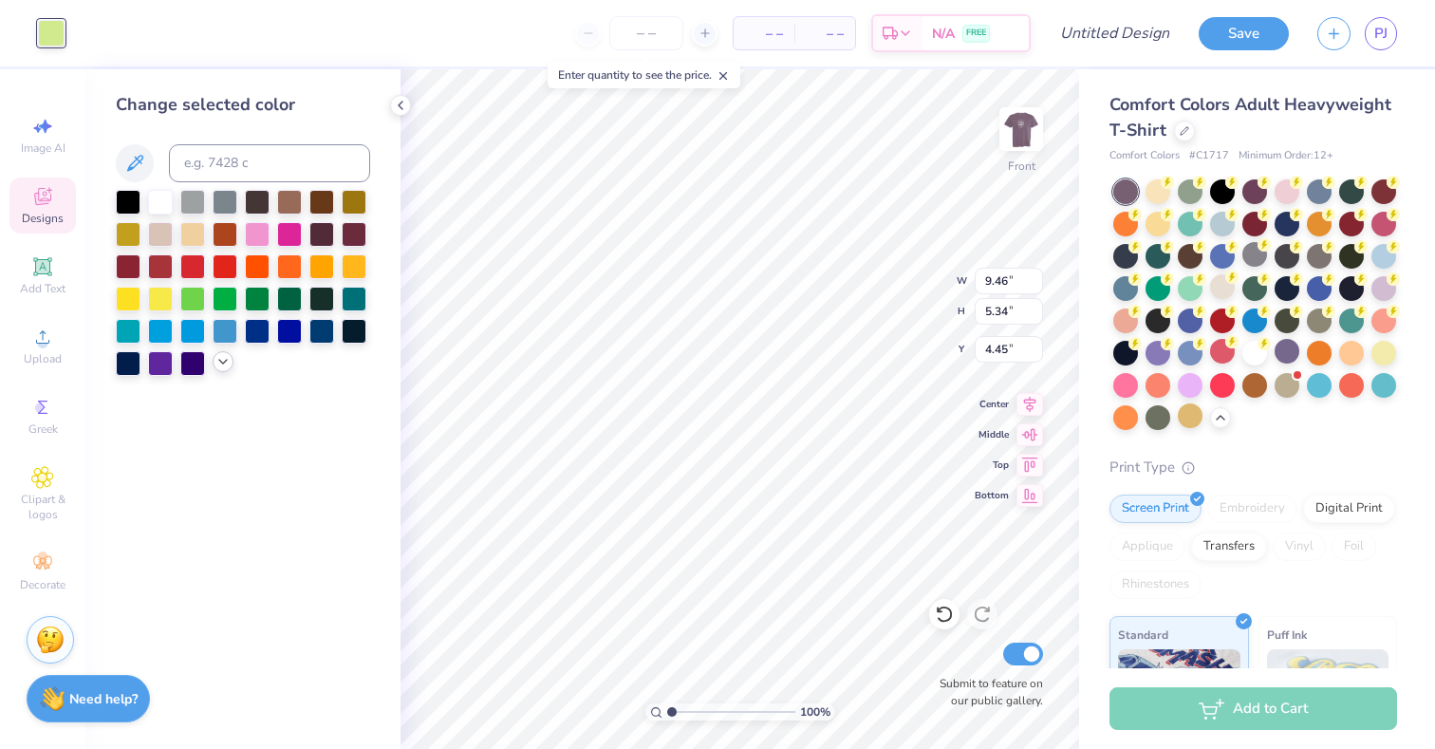
click at [216, 364] on icon at bounding box center [222, 361] width 15 height 15
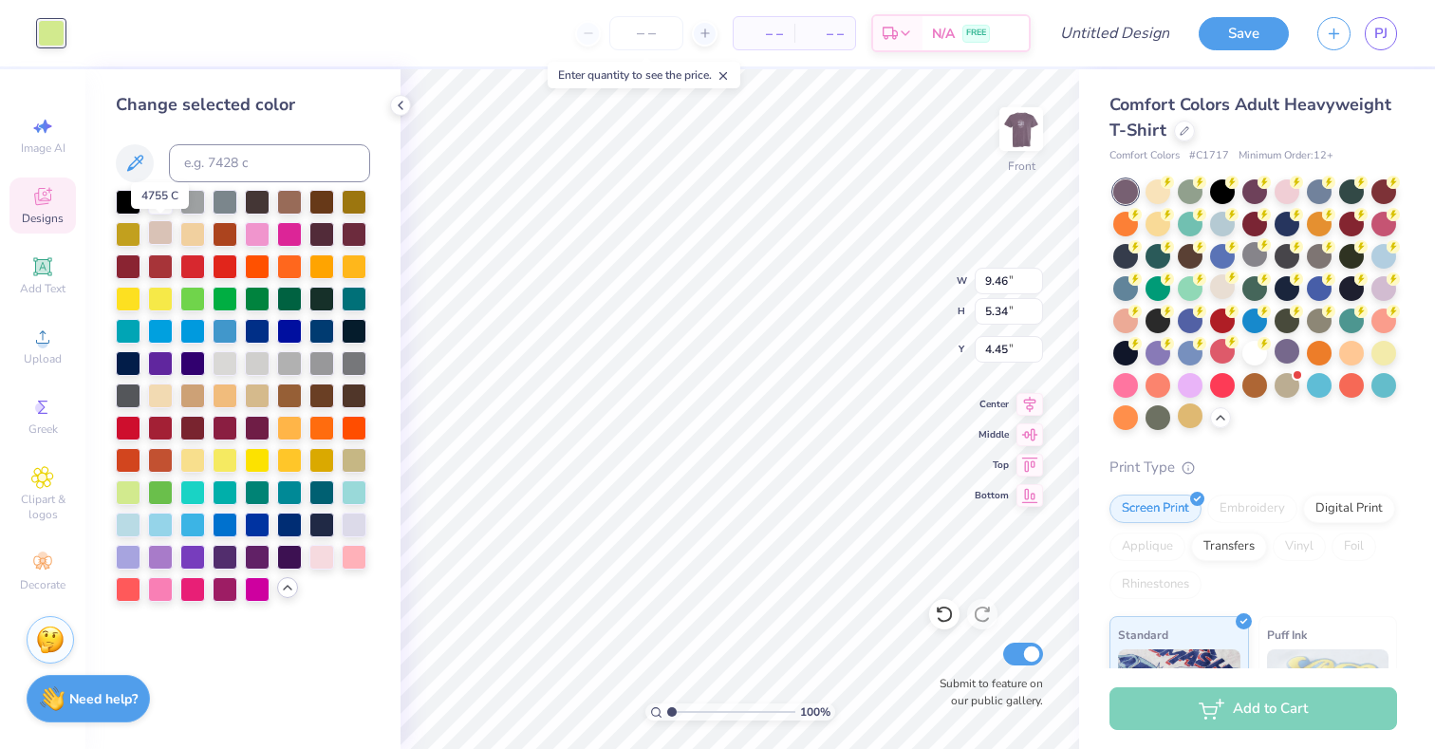
click at [162, 244] on div at bounding box center [160, 232] width 25 height 25
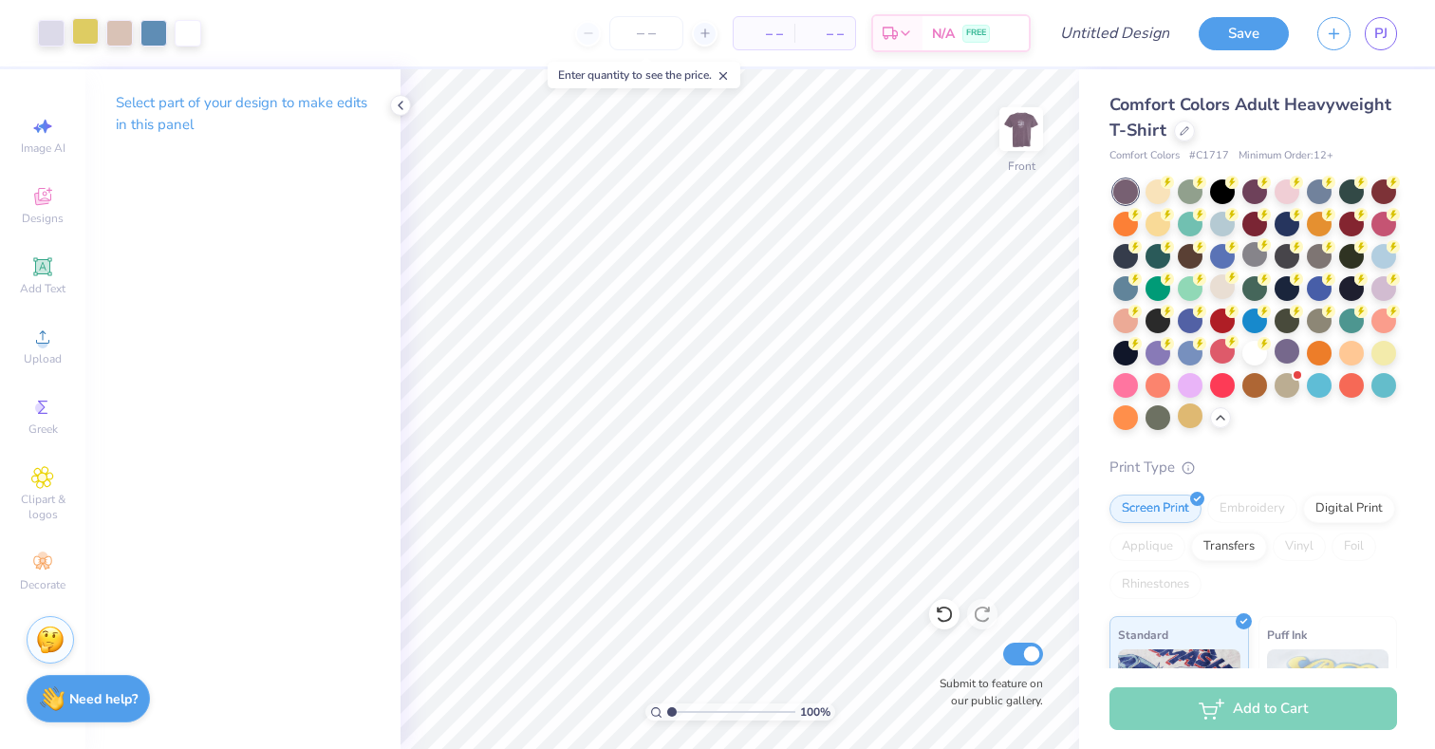
click at [86, 45] on div at bounding box center [85, 31] width 27 height 27
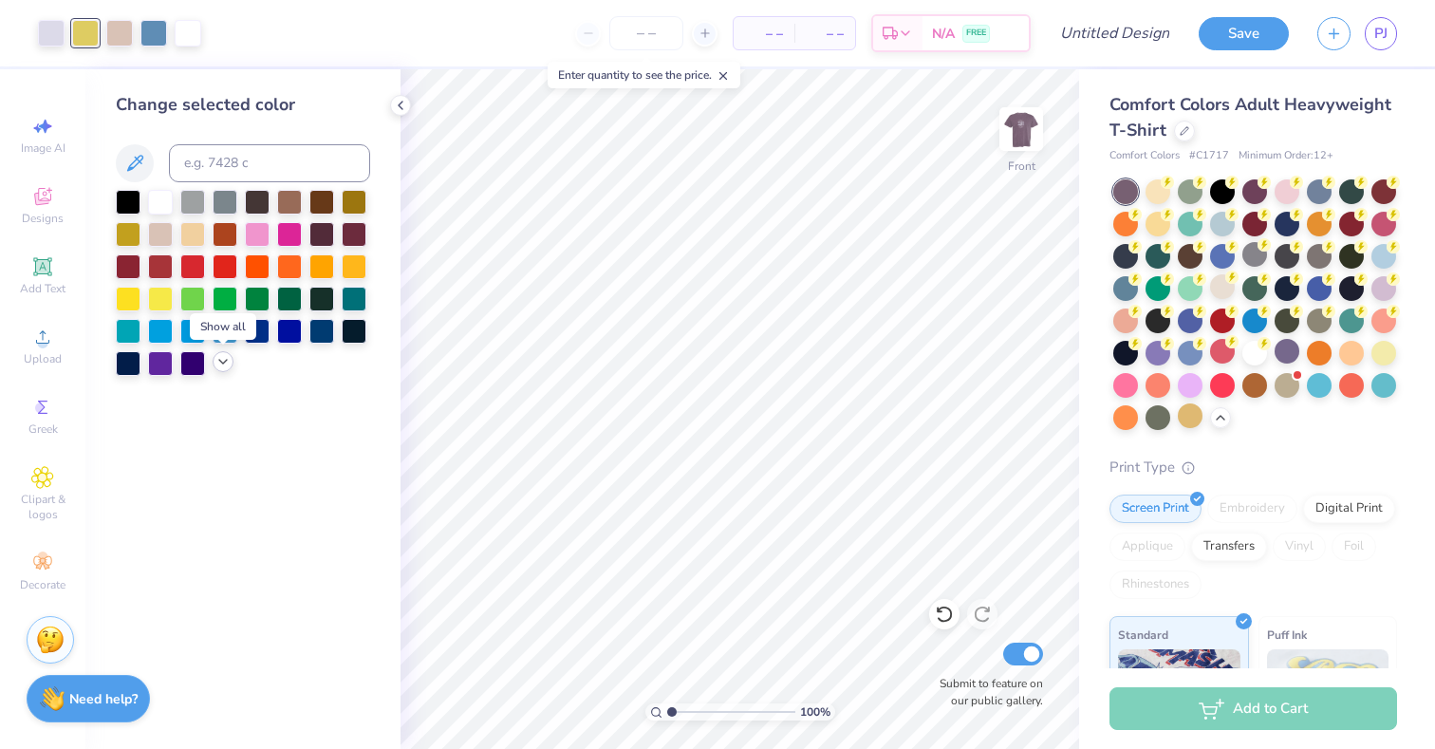
click at [219, 369] on div at bounding box center [223, 361] width 21 height 21
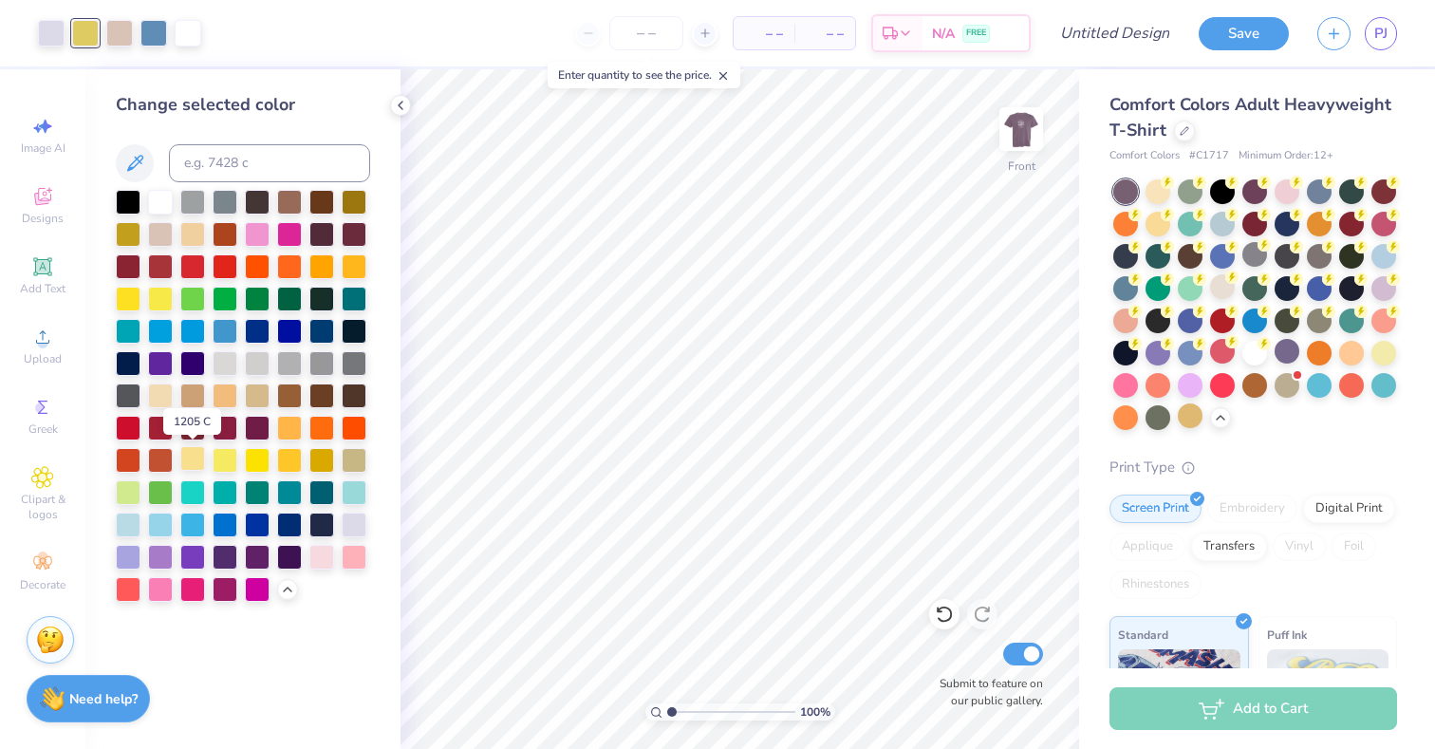
click at [195, 453] on div at bounding box center [192, 458] width 25 height 25
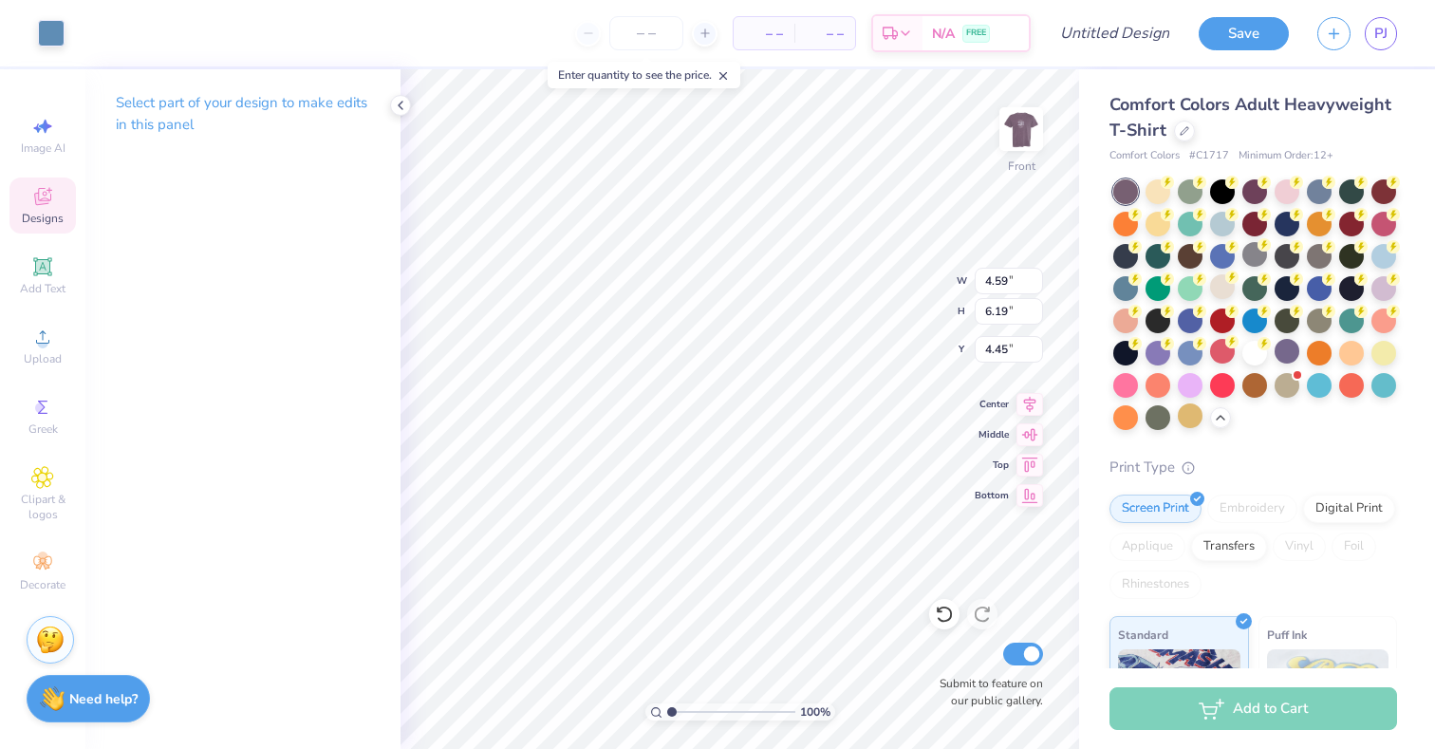
type input "4.45"
click at [46, 35] on div at bounding box center [51, 31] width 27 height 27
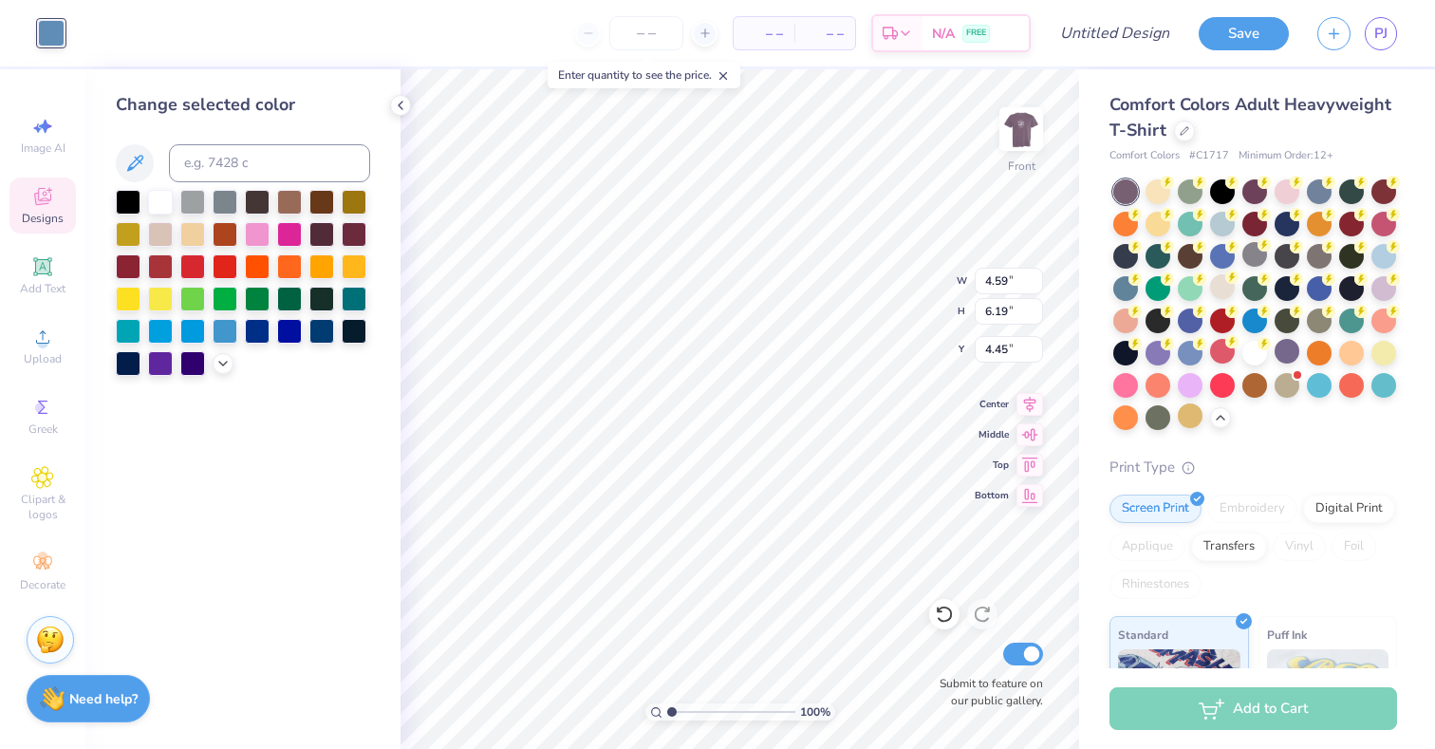
click at [214, 367] on div at bounding box center [243, 283] width 254 height 186
click at [218, 367] on icon at bounding box center [222, 361] width 15 height 15
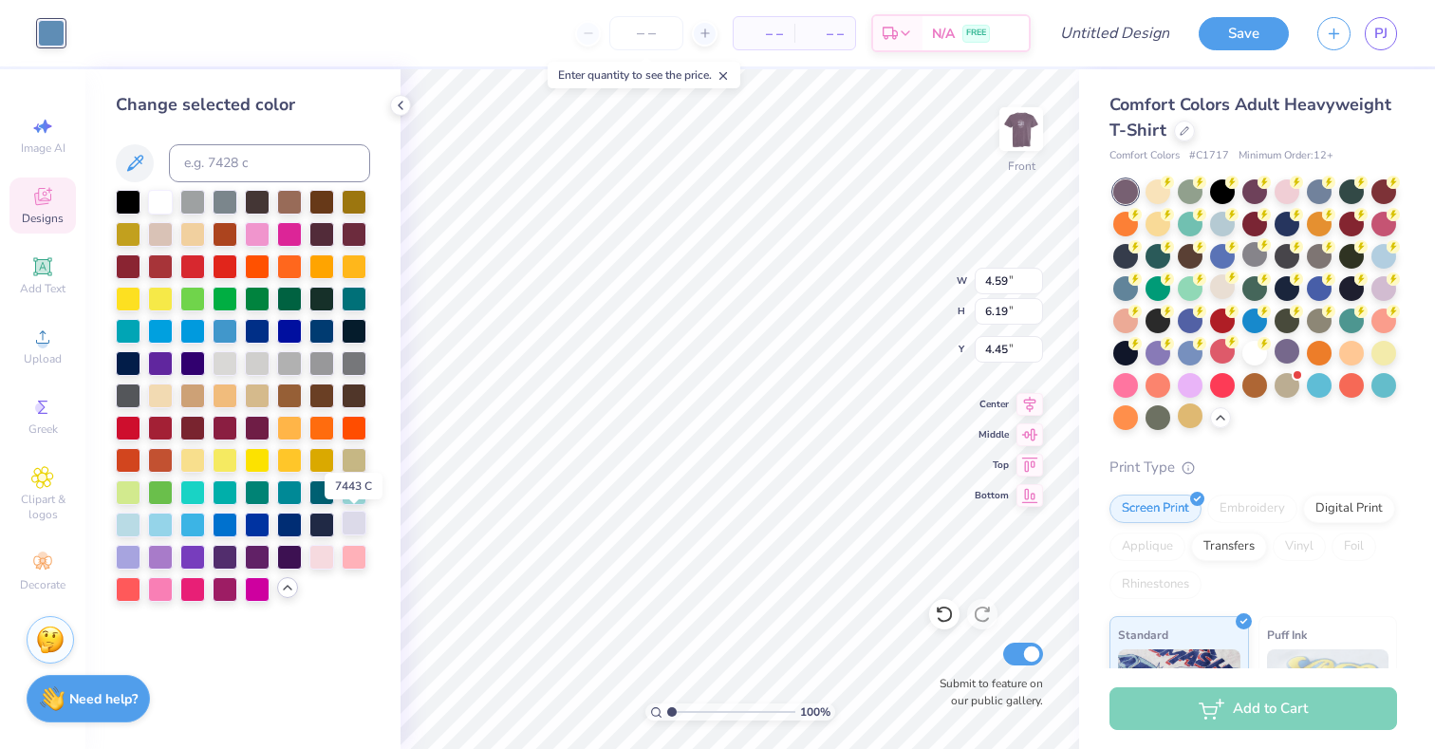
click at [347, 528] on div at bounding box center [354, 523] width 25 height 25
click at [135, 550] on div at bounding box center [128, 555] width 25 height 25
click at [348, 521] on div at bounding box center [354, 523] width 25 height 25
type input "9.46"
type input "5.34"
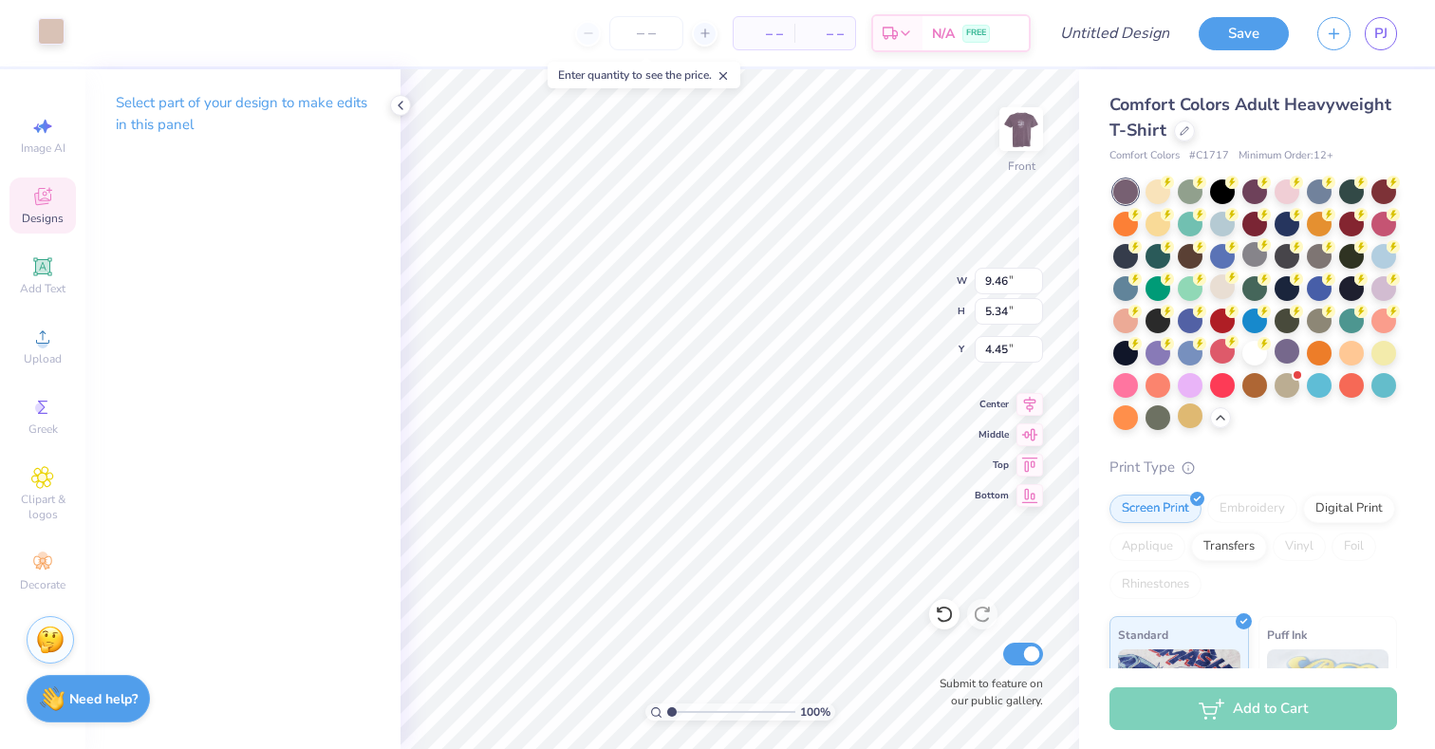
click at [49, 45] on div at bounding box center [51, 31] width 27 height 27
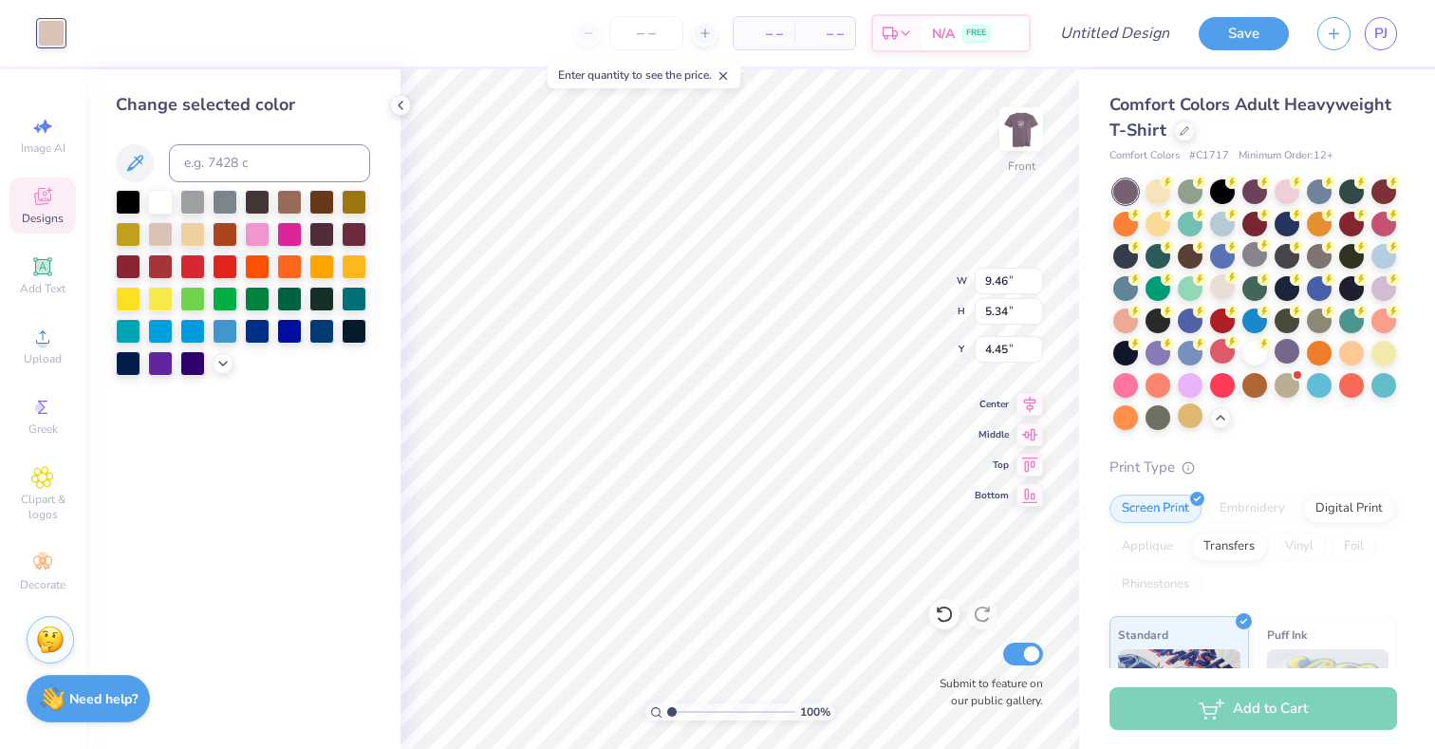
click at [215, 370] on div at bounding box center [243, 283] width 254 height 186
click at [215, 356] on icon at bounding box center [222, 361] width 15 height 15
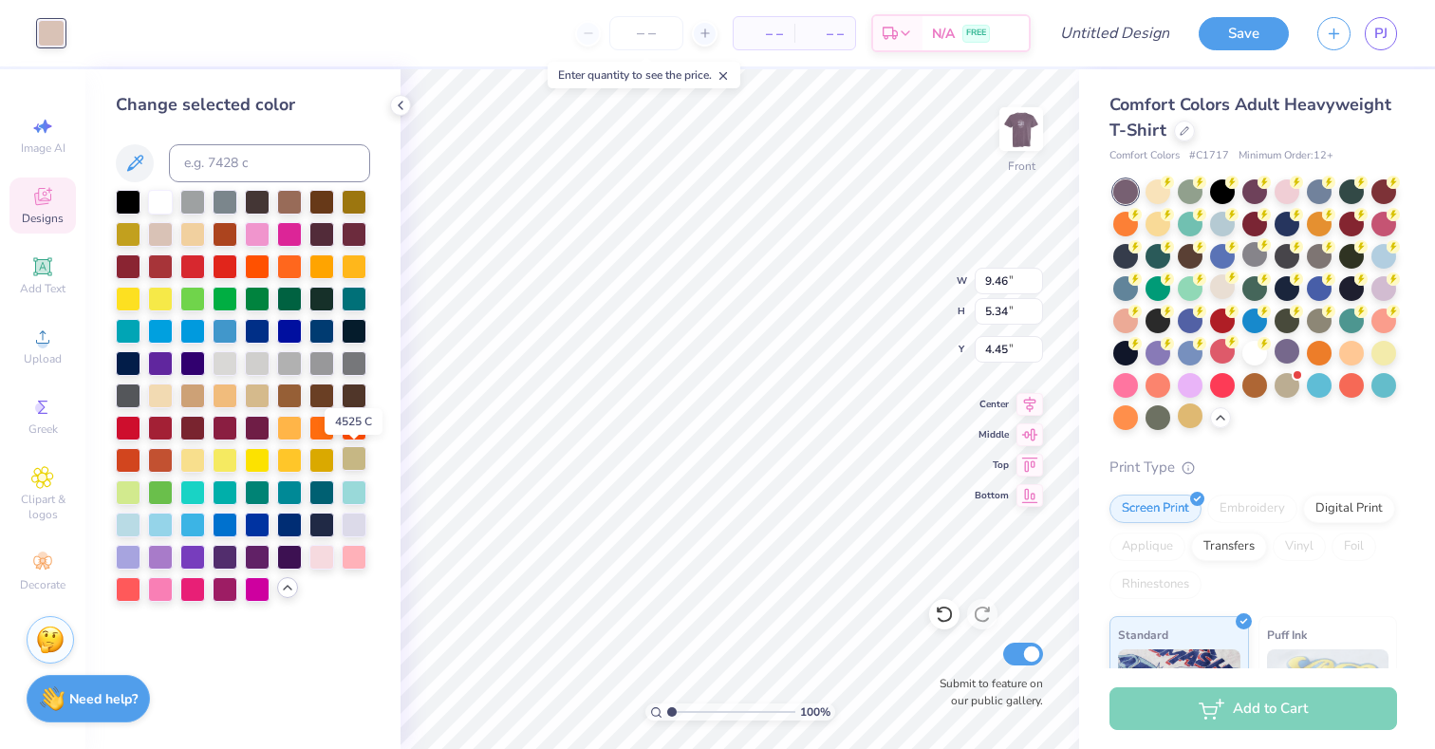
click at [344, 463] on div at bounding box center [354, 458] width 25 height 25
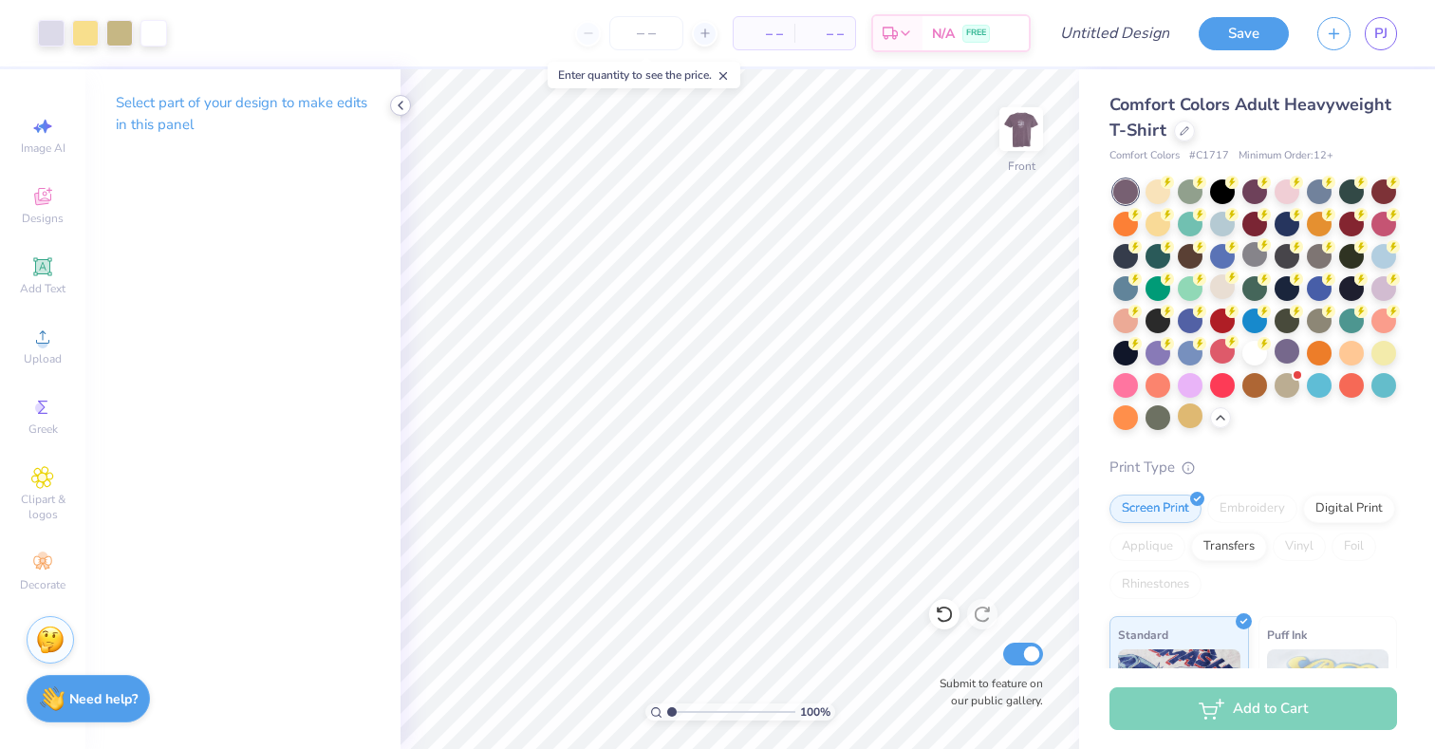
click at [405, 103] on icon at bounding box center [400, 105] width 15 height 15
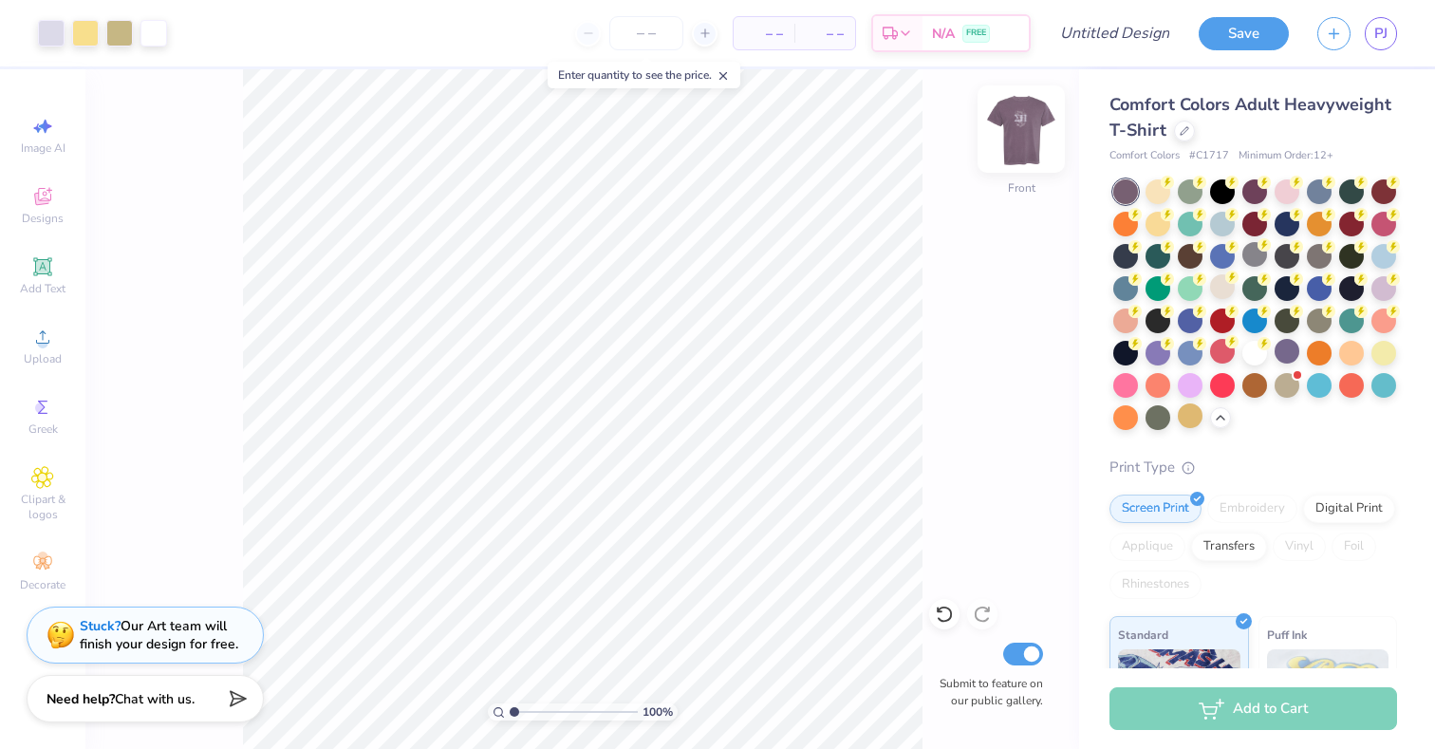
click at [1019, 171] on div at bounding box center [1021, 128] width 87 height 87
click at [1017, 180] on div "Back" at bounding box center [1021, 187] width 25 height 17
click at [1017, 170] on div at bounding box center [1021, 128] width 87 height 87
click at [1017, 187] on div "Back" at bounding box center [1021, 187] width 25 height 17
click at [1006, 175] on div "100 % Front Submit to feature on our public gallery." at bounding box center [582, 409] width 994 height 680
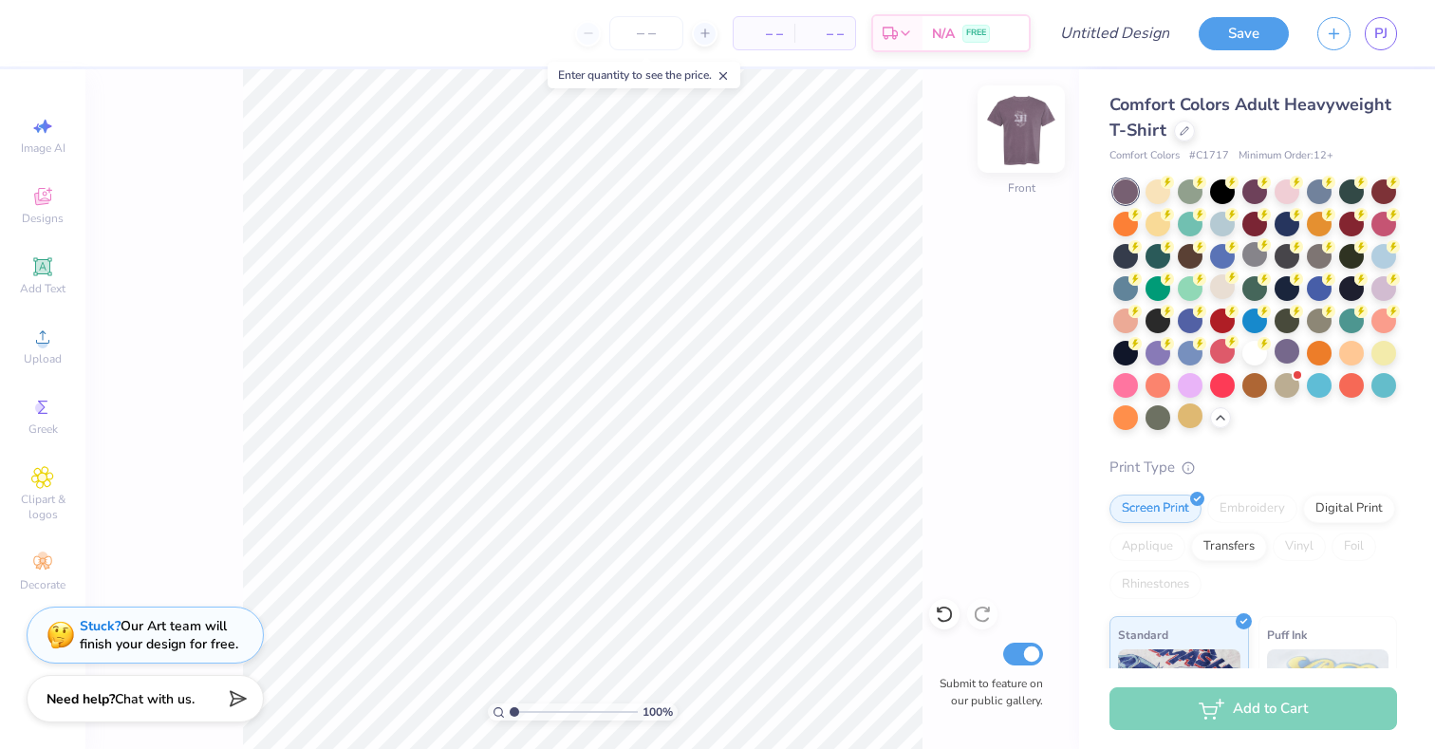
click at [1010, 173] on div "Front" at bounding box center [1022, 140] width 44 height 67
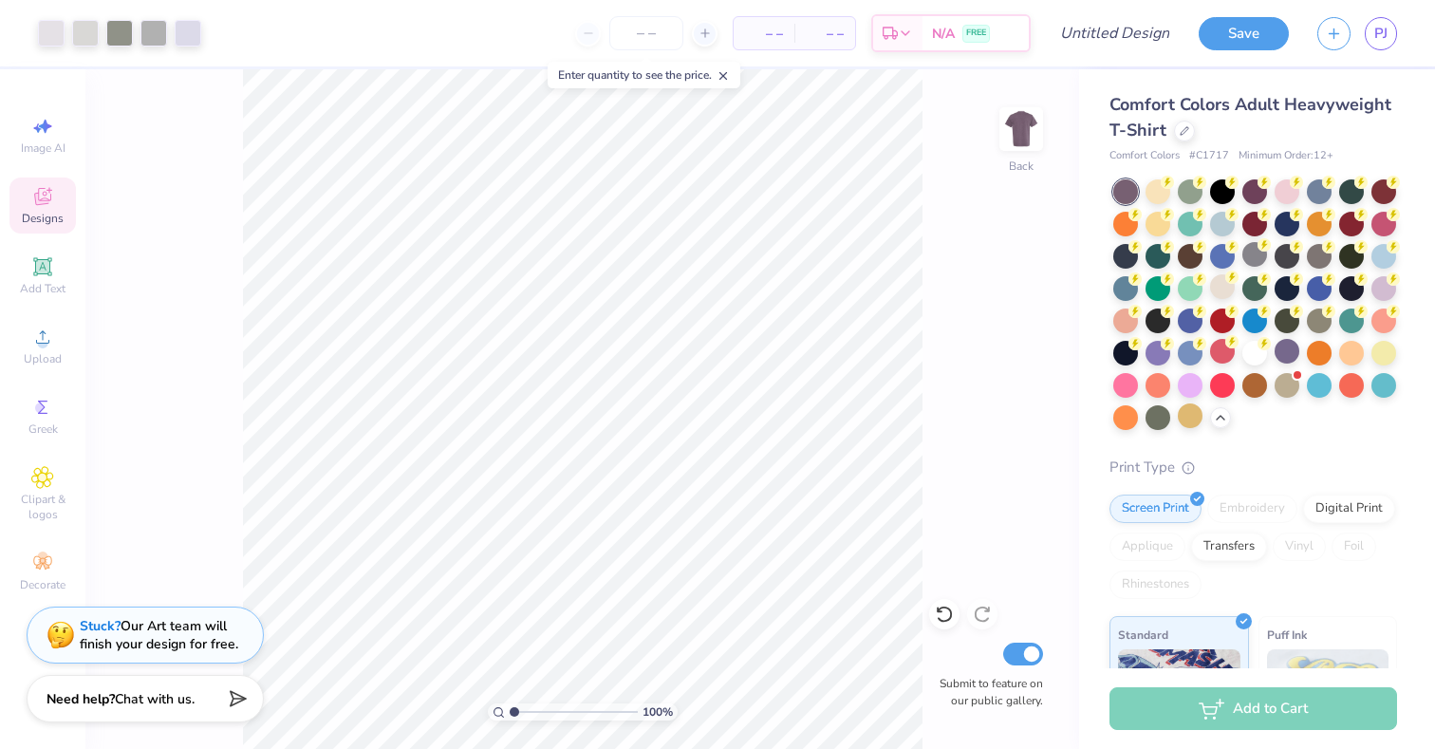
click at [45, 215] on span "Designs" at bounding box center [43, 218] width 42 height 15
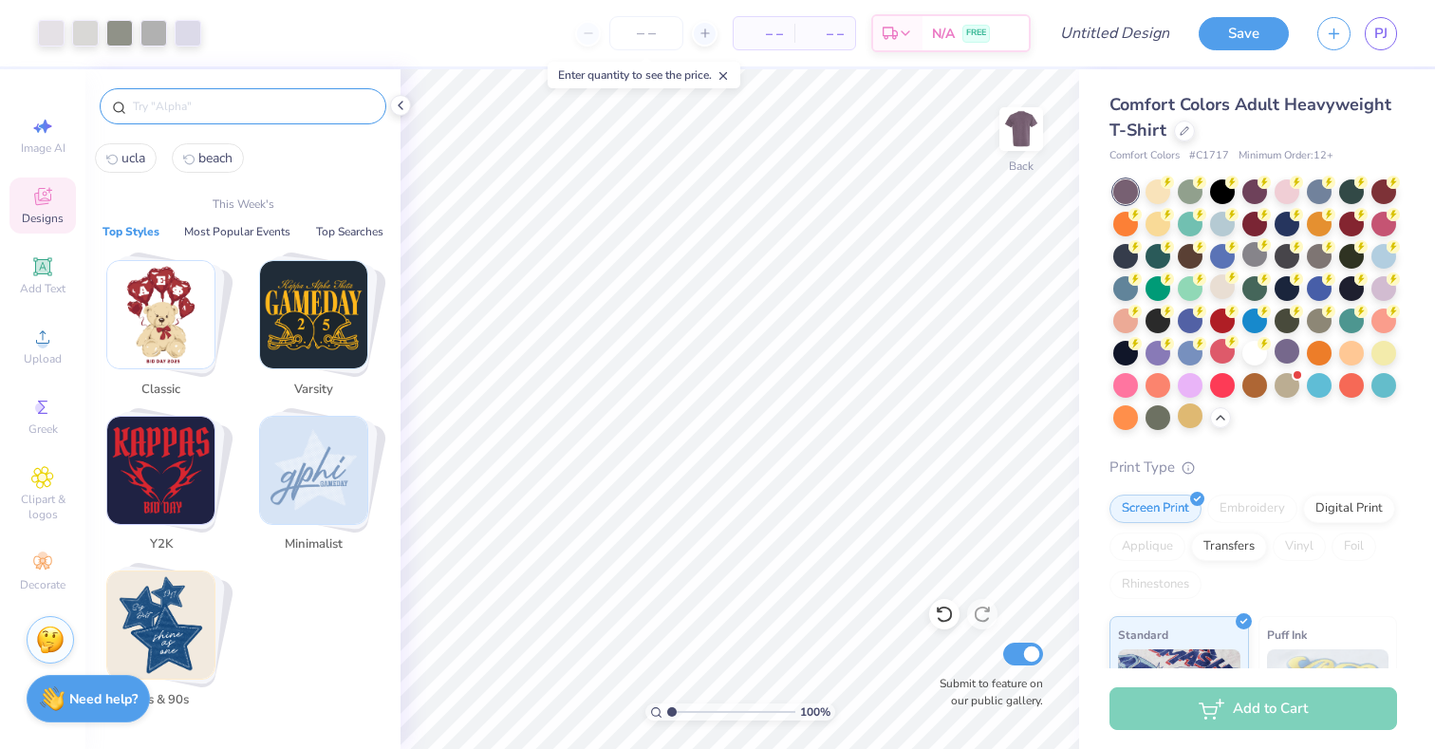
click at [217, 111] on input "text" at bounding box center [252, 106] width 243 height 19
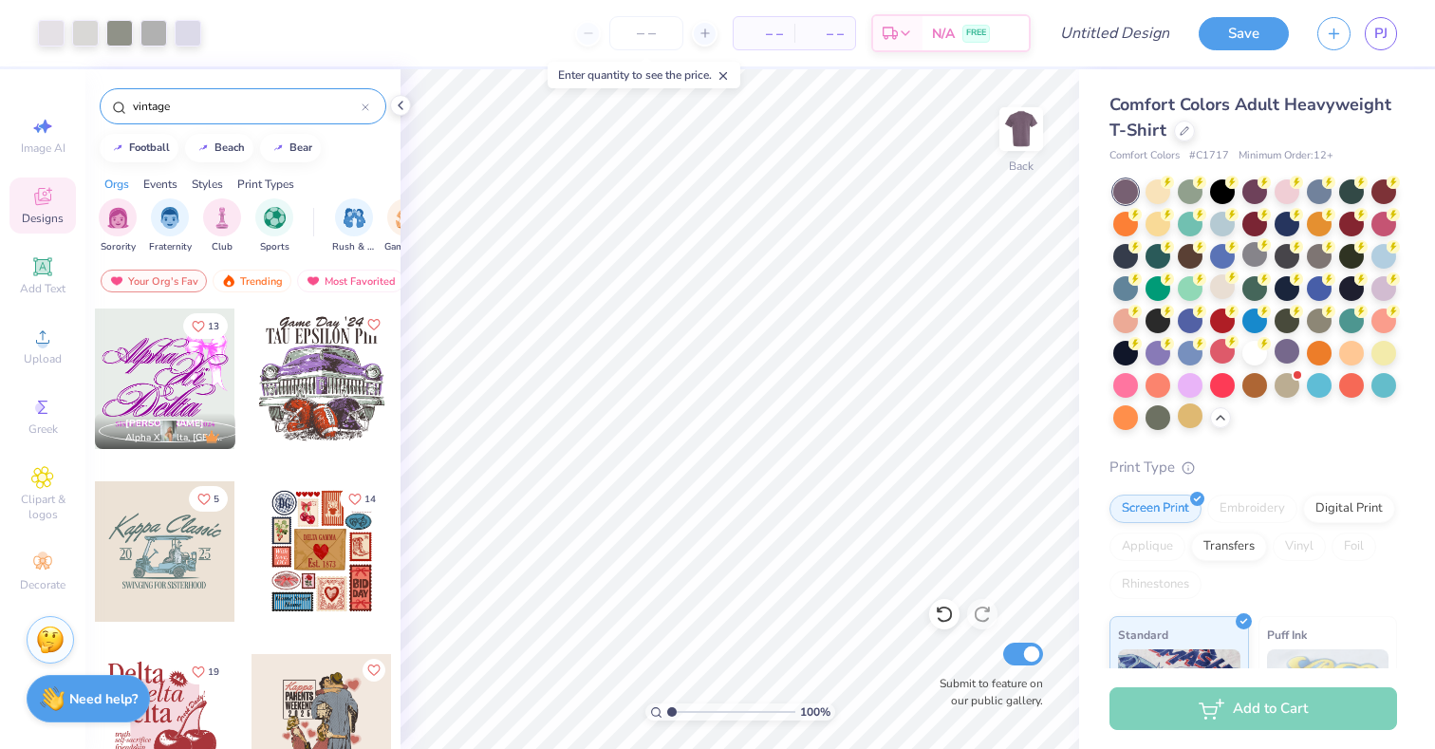
type input "vintage"
click at [294, 297] on div "Your Org's Fav Trending Most Favorited Newest" at bounding box center [242, 286] width 315 height 44
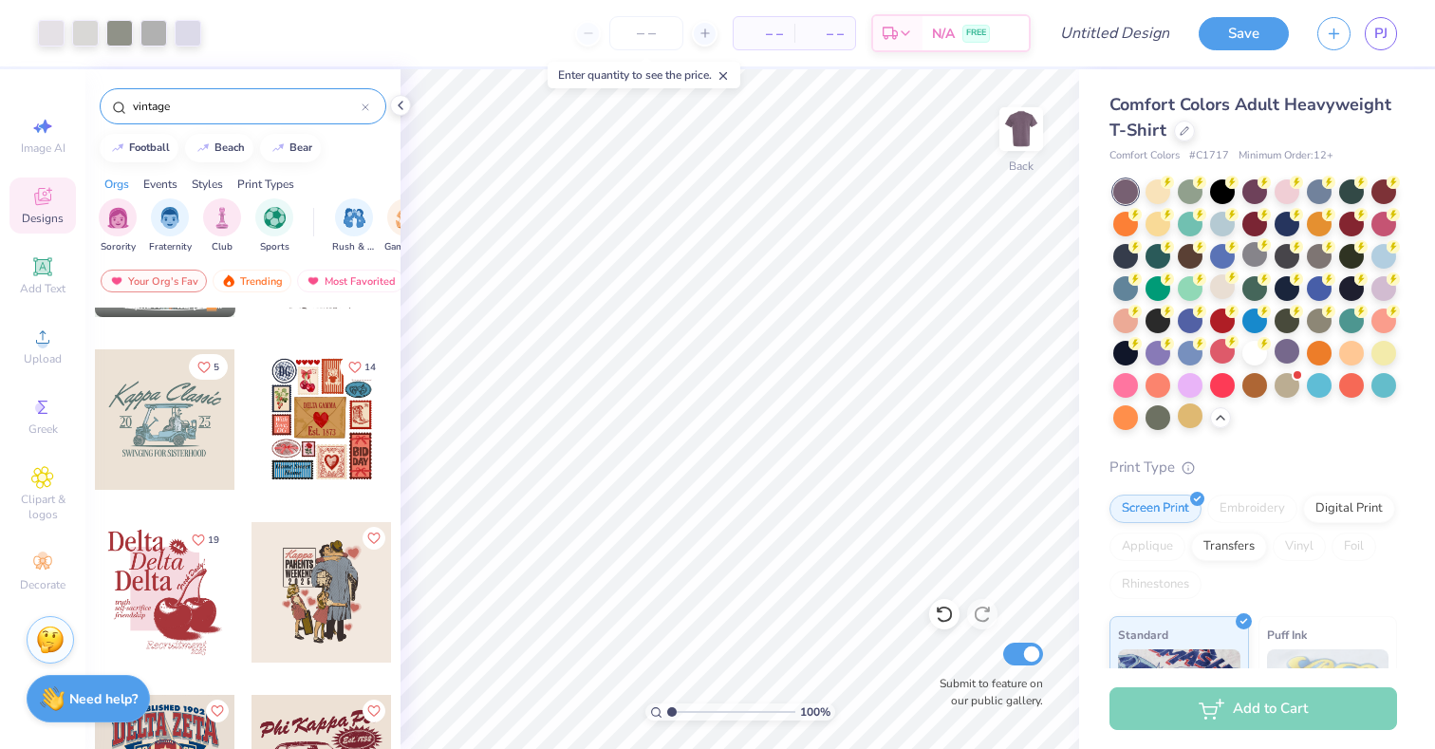
scroll to position [160, 0]
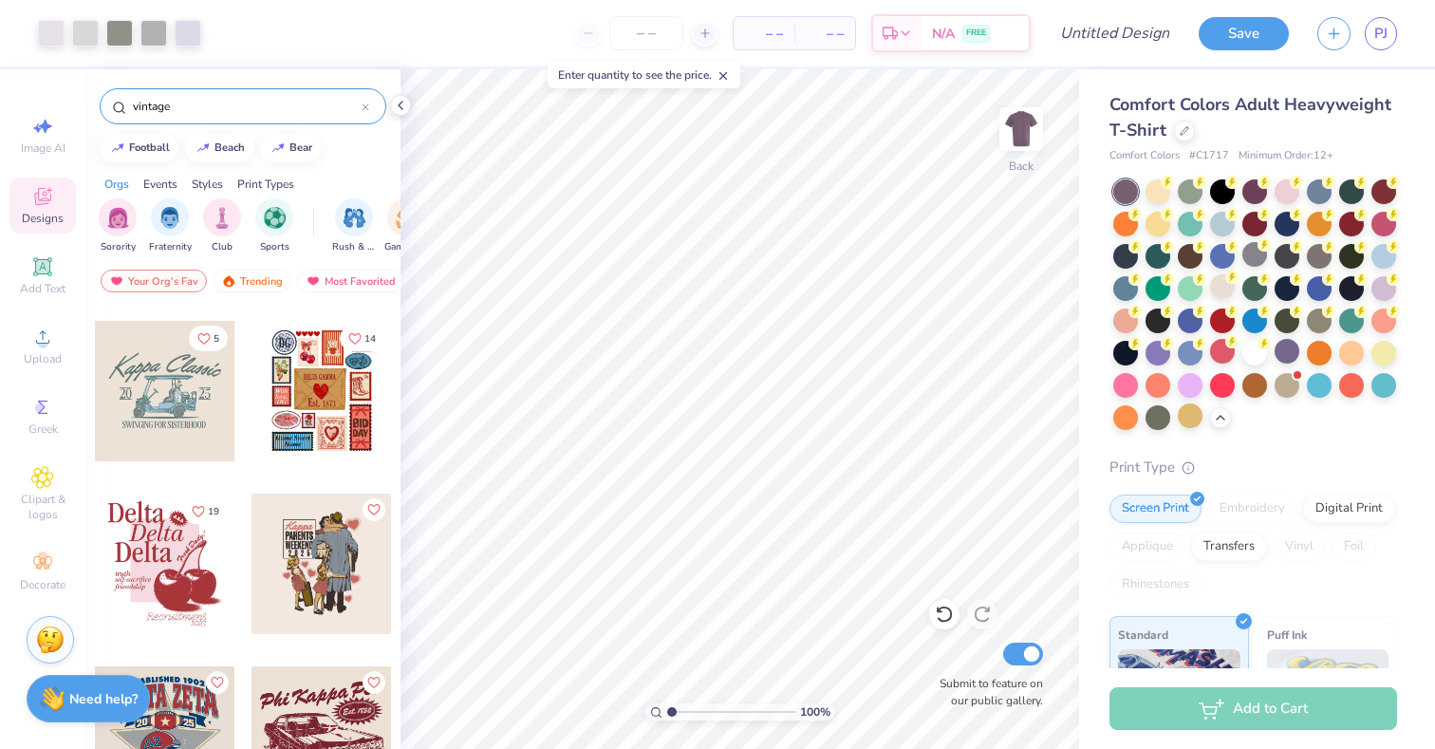
click at [173, 431] on div at bounding box center [165, 391] width 140 height 140
type input "13.17"
type input "12.50"
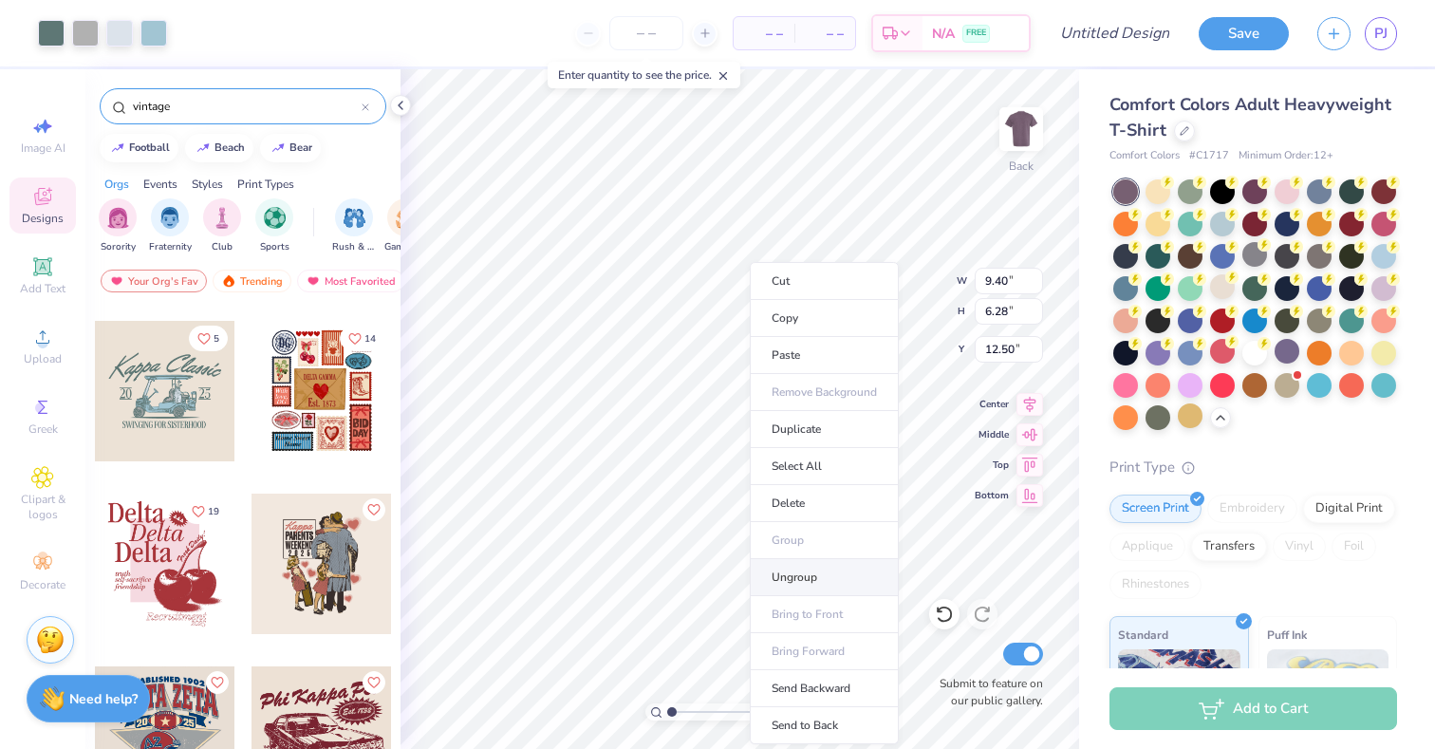
click at [786, 570] on li "Ungroup" at bounding box center [824, 577] width 149 height 37
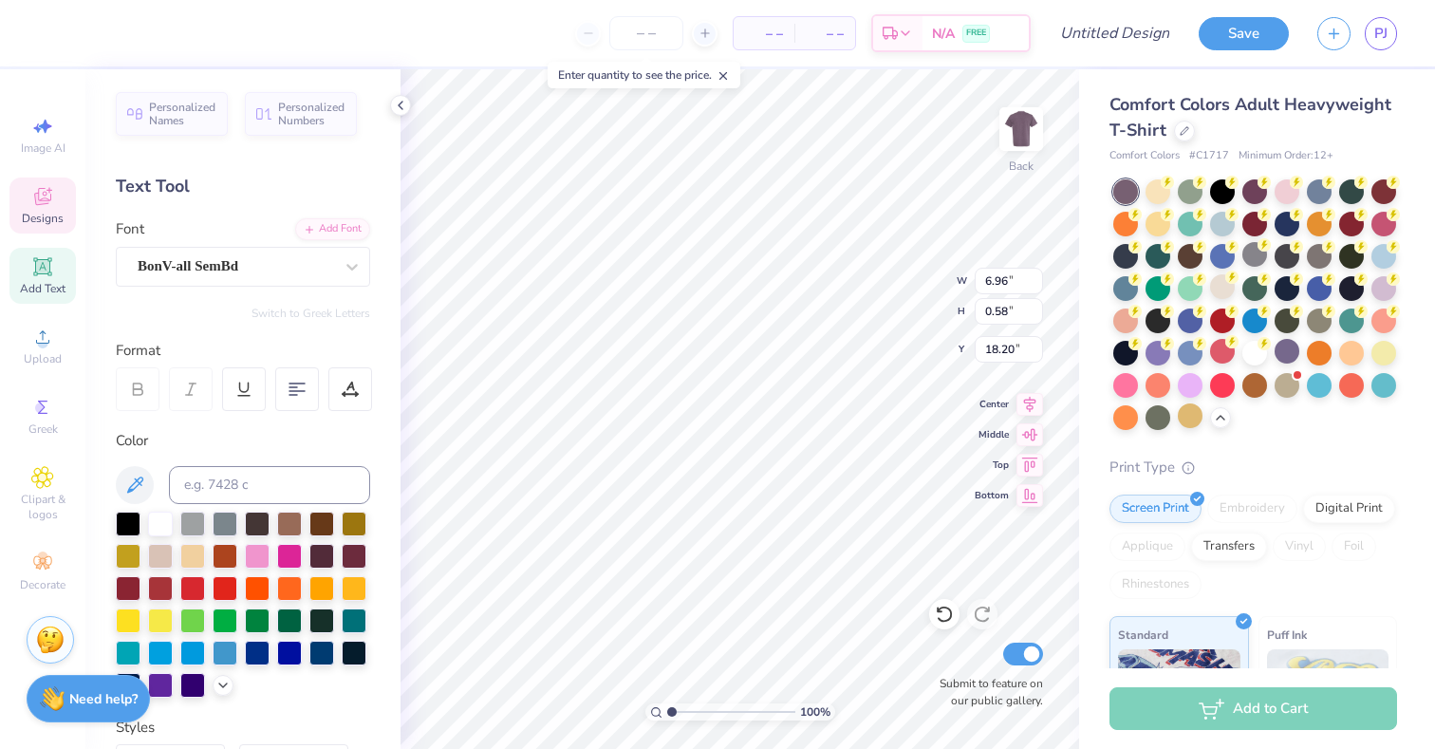
type input "21.95"
click at [161, 526] on div at bounding box center [160, 522] width 25 height 25
click at [53, 211] on span "Designs" at bounding box center [43, 218] width 42 height 15
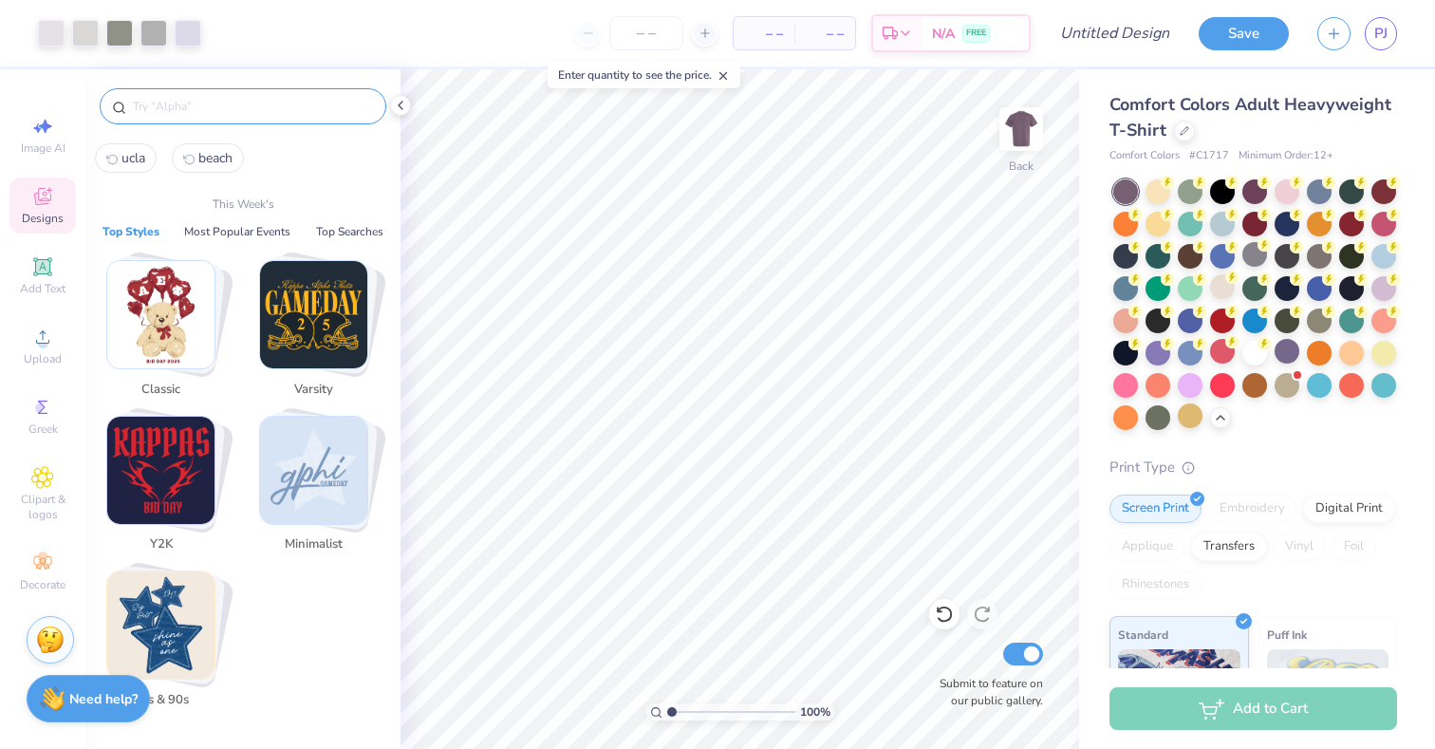
click at [252, 111] on input "text" at bounding box center [252, 106] width 243 height 19
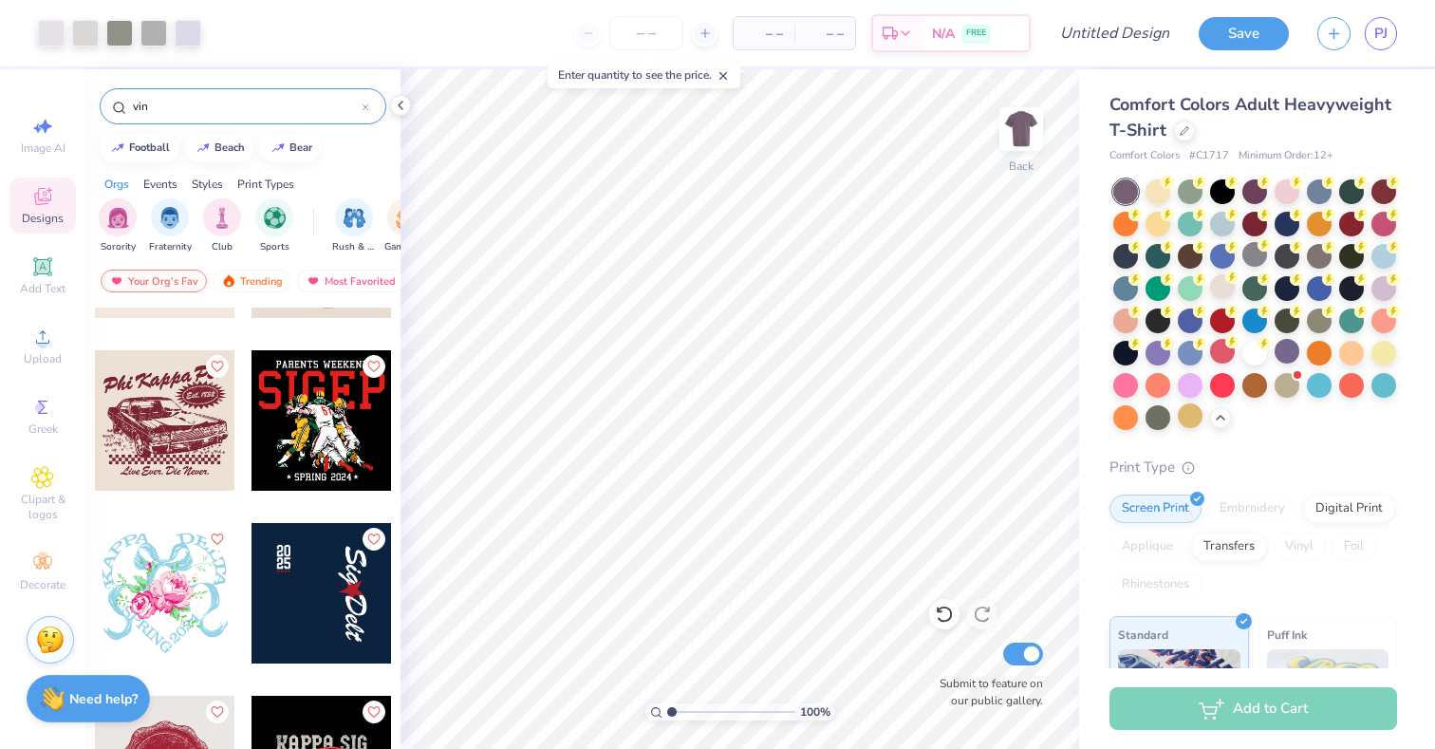
scroll to position [487, 0]
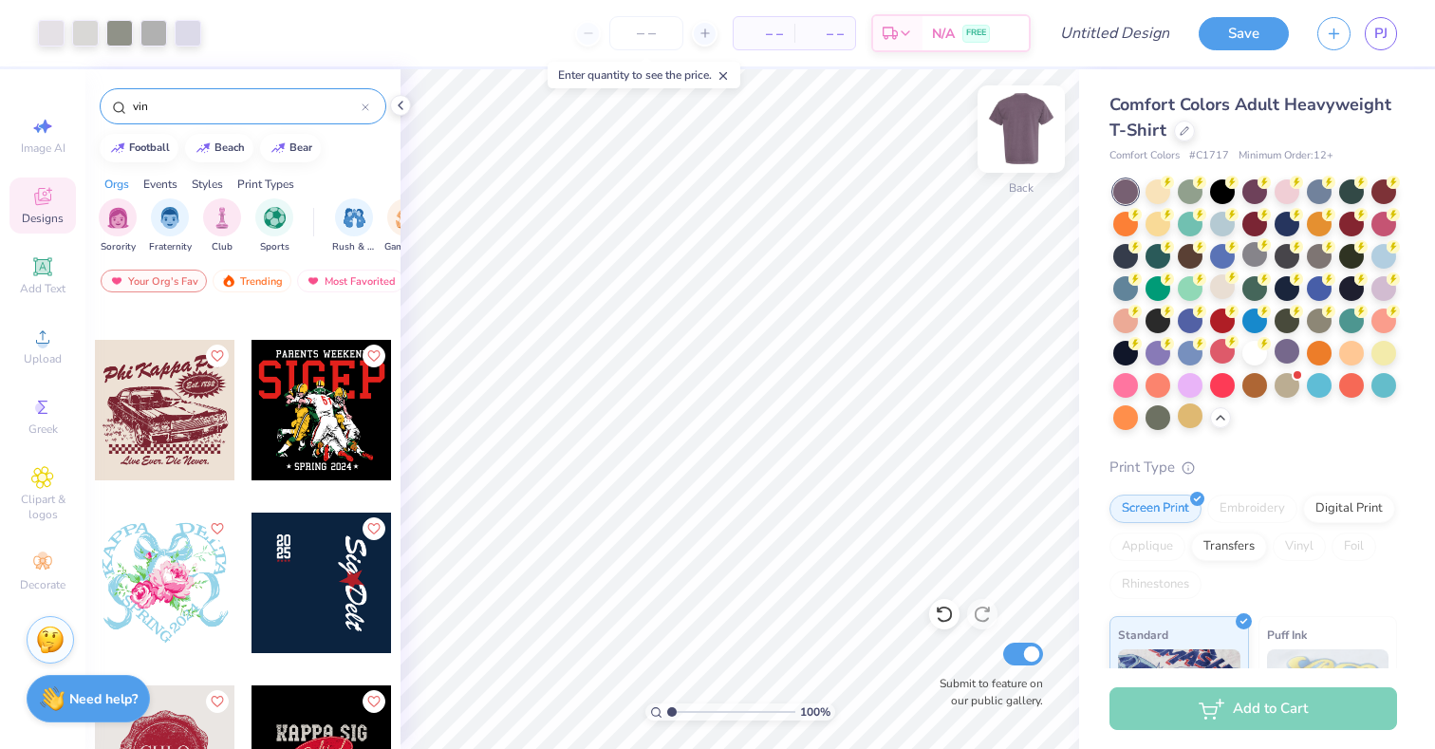
type input "vin"
click at [1017, 174] on div "Back" at bounding box center [1022, 140] width 44 height 67
click at [1014, 183] on div "Front" at bounding box center [1022, 187] width 28 height 17
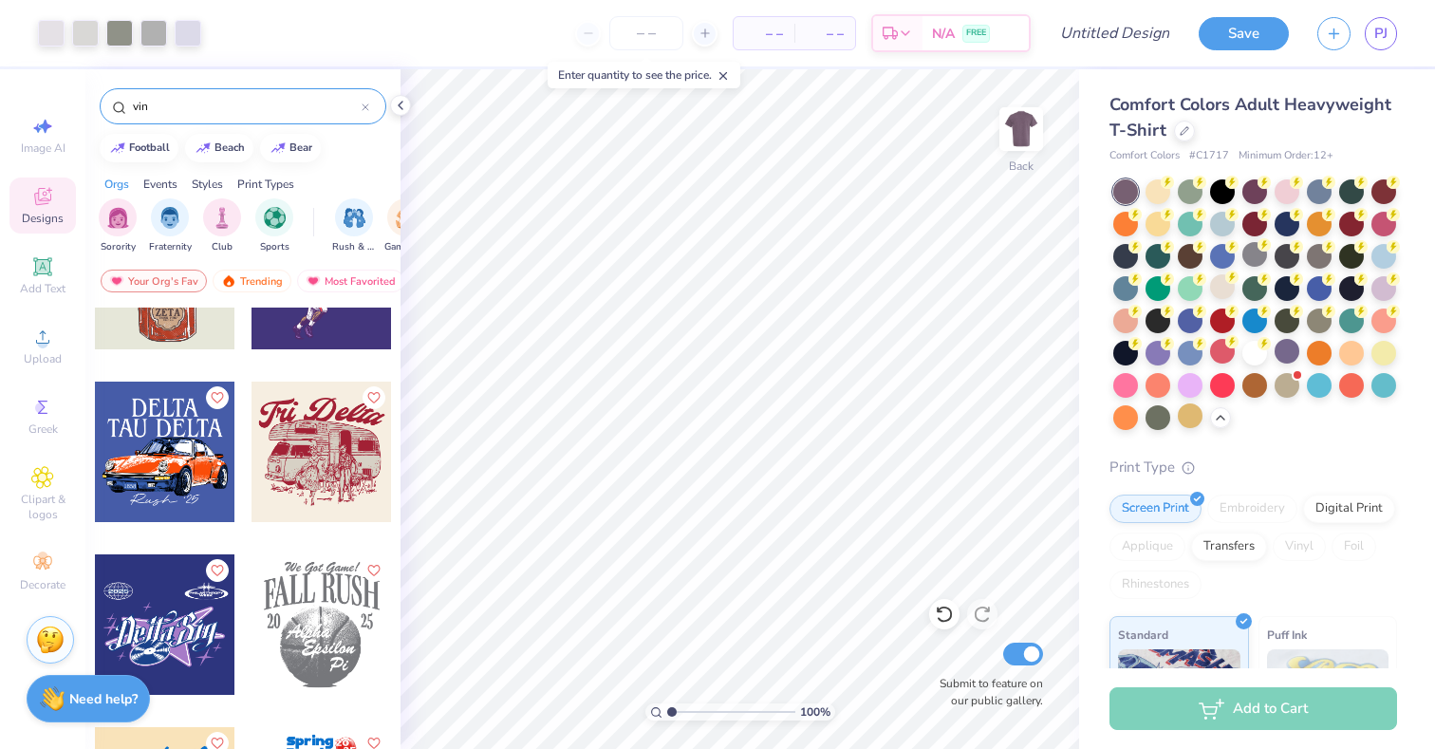
scroll to position [1494, 0]
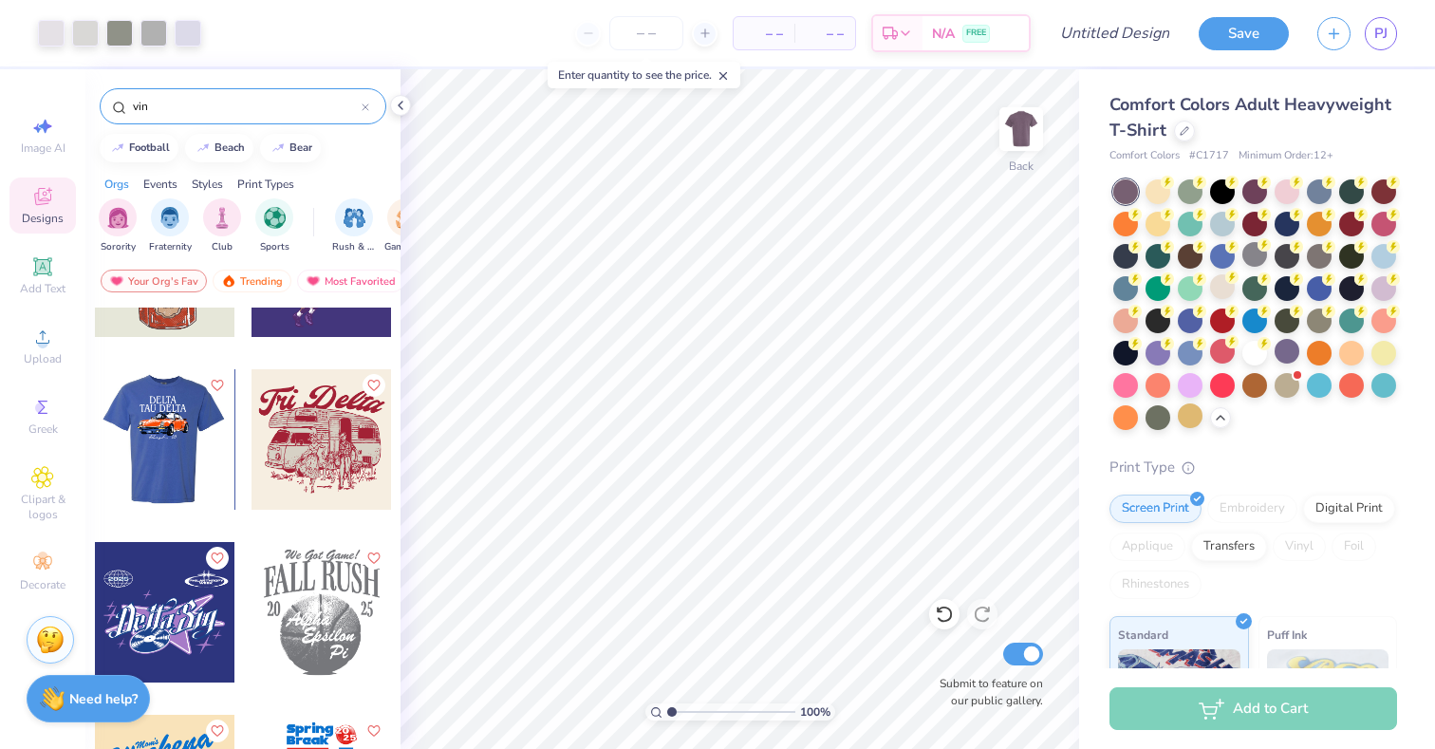
click at [224, 456] on div at bounding box center [164, 439] width 140 height 140
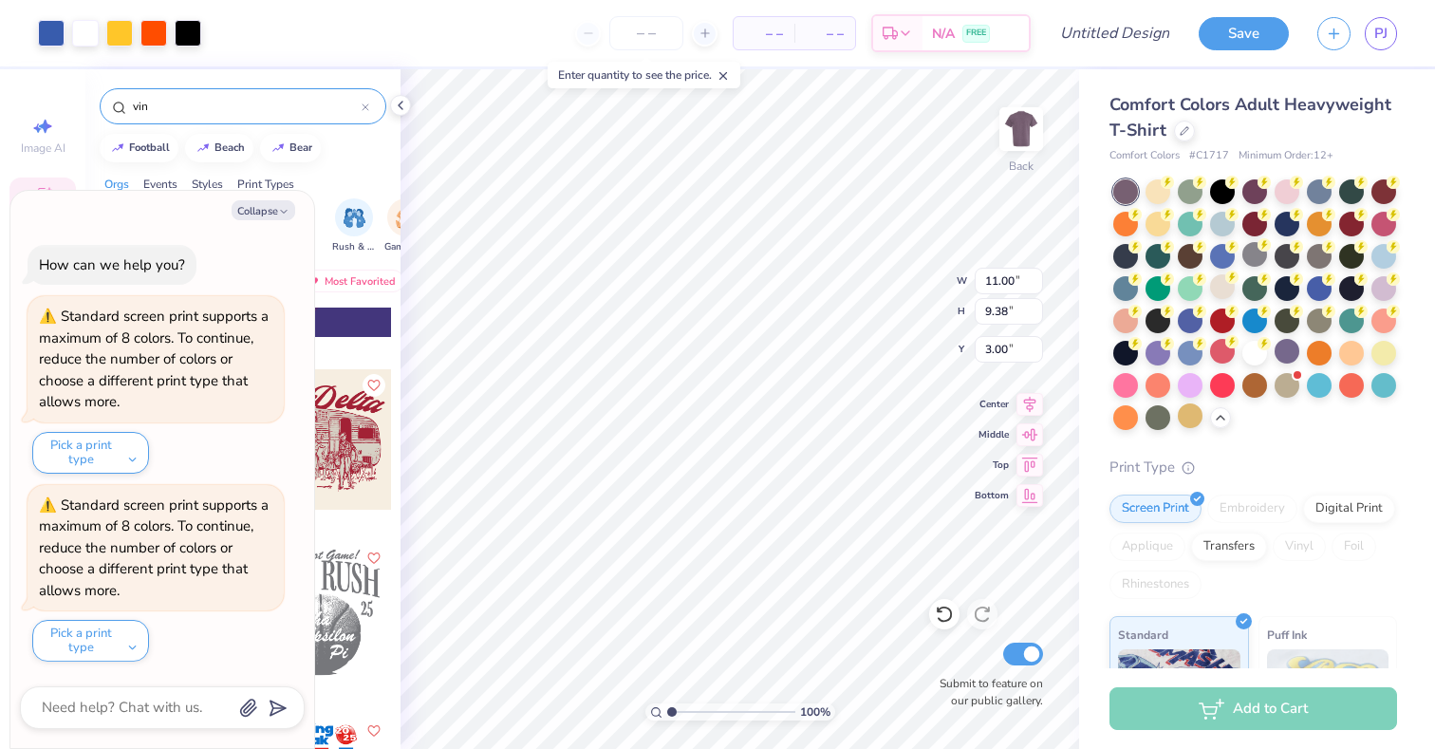
type textarea "x"
type input "10.79"
click at [764, 570] on li "Ungroup" at bounding box center [823, 577] width 149 height 37
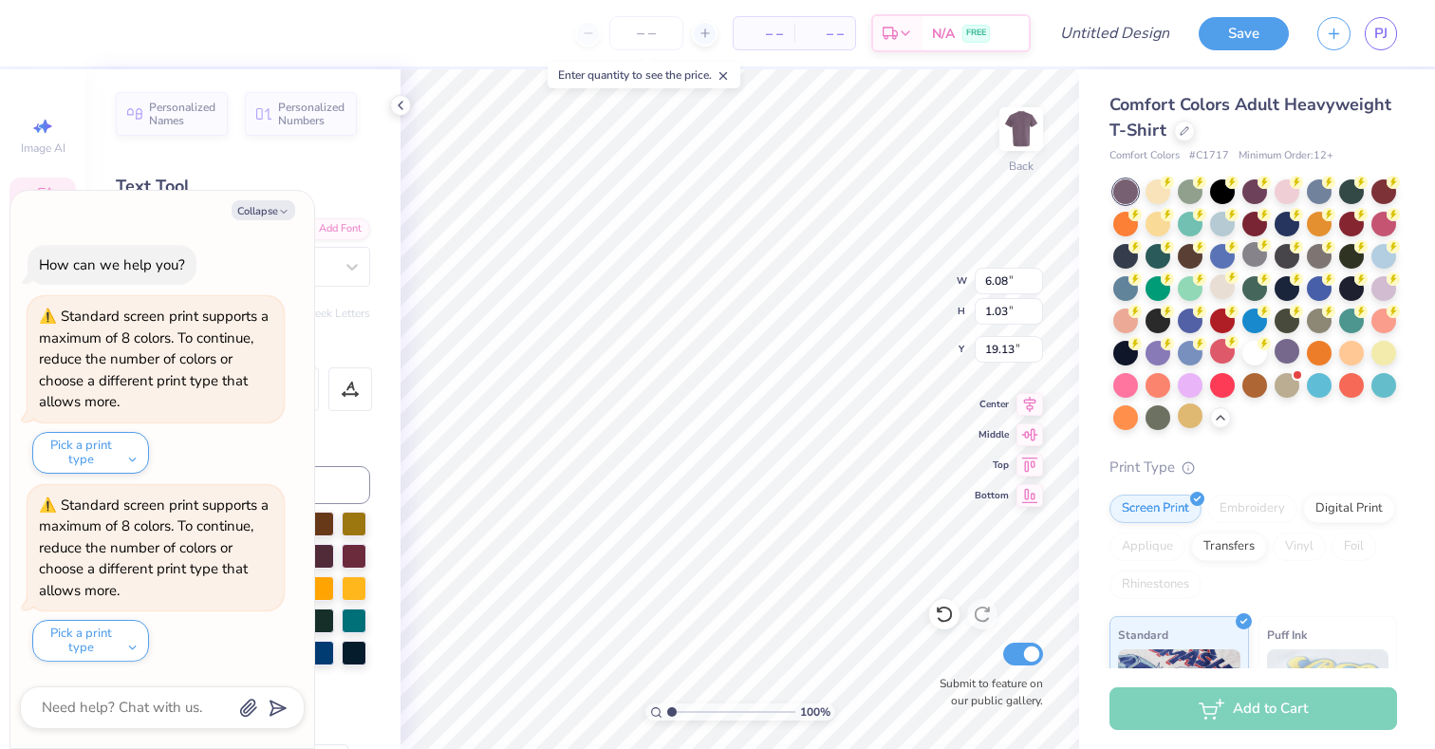
type textarea "x"
type textarea "C '25"
type textarea "x"
type textarea "C- '25"
type textarea "x"
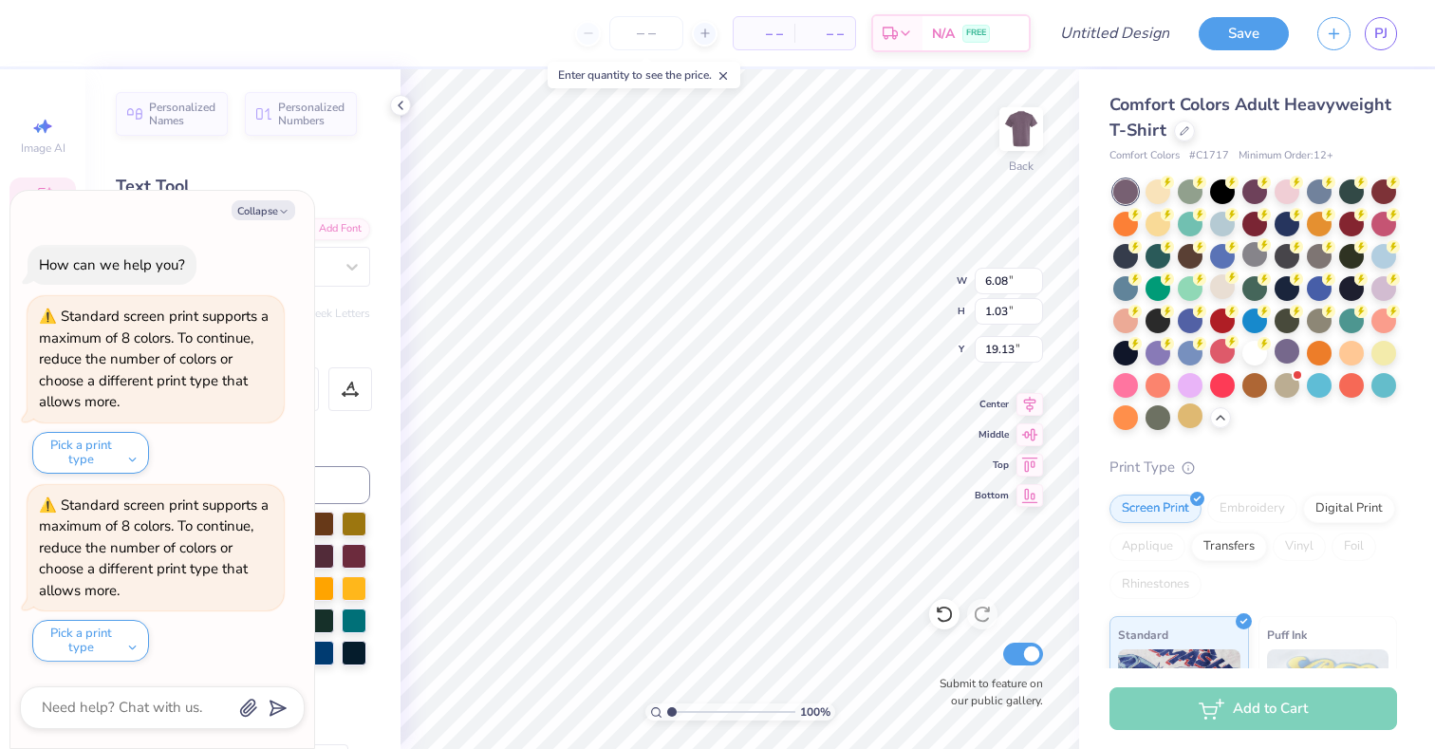
type textarea "C-S '25"
type textarea "x"
type textarea "C-Se '25"
type textarea "x"
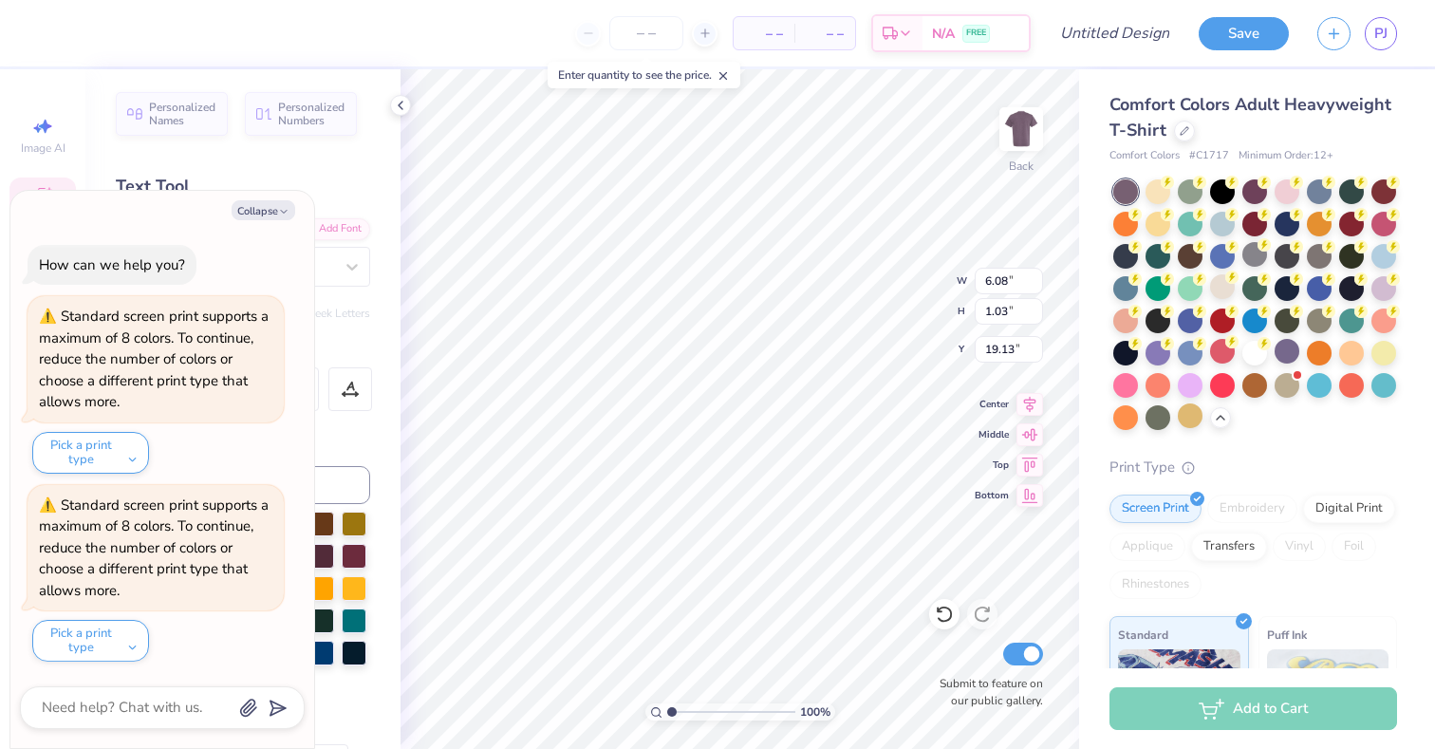
type textarea "C-Ses '25"
type textarea "x"
type textarea "C-Sesh '25"
type textarea "x"
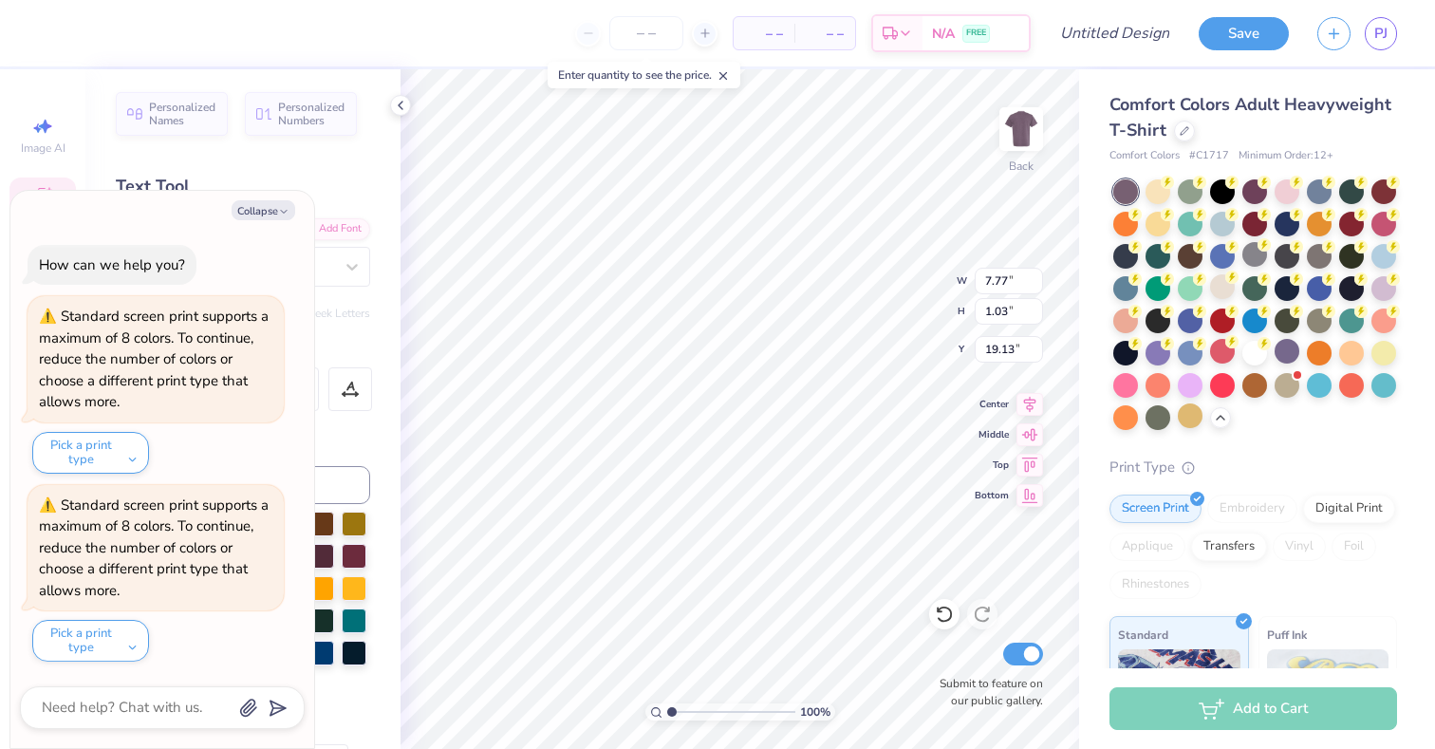
type input "10.68"
type textarea "x"
type input "5.08"
type input "0.68"
type textarea "x"
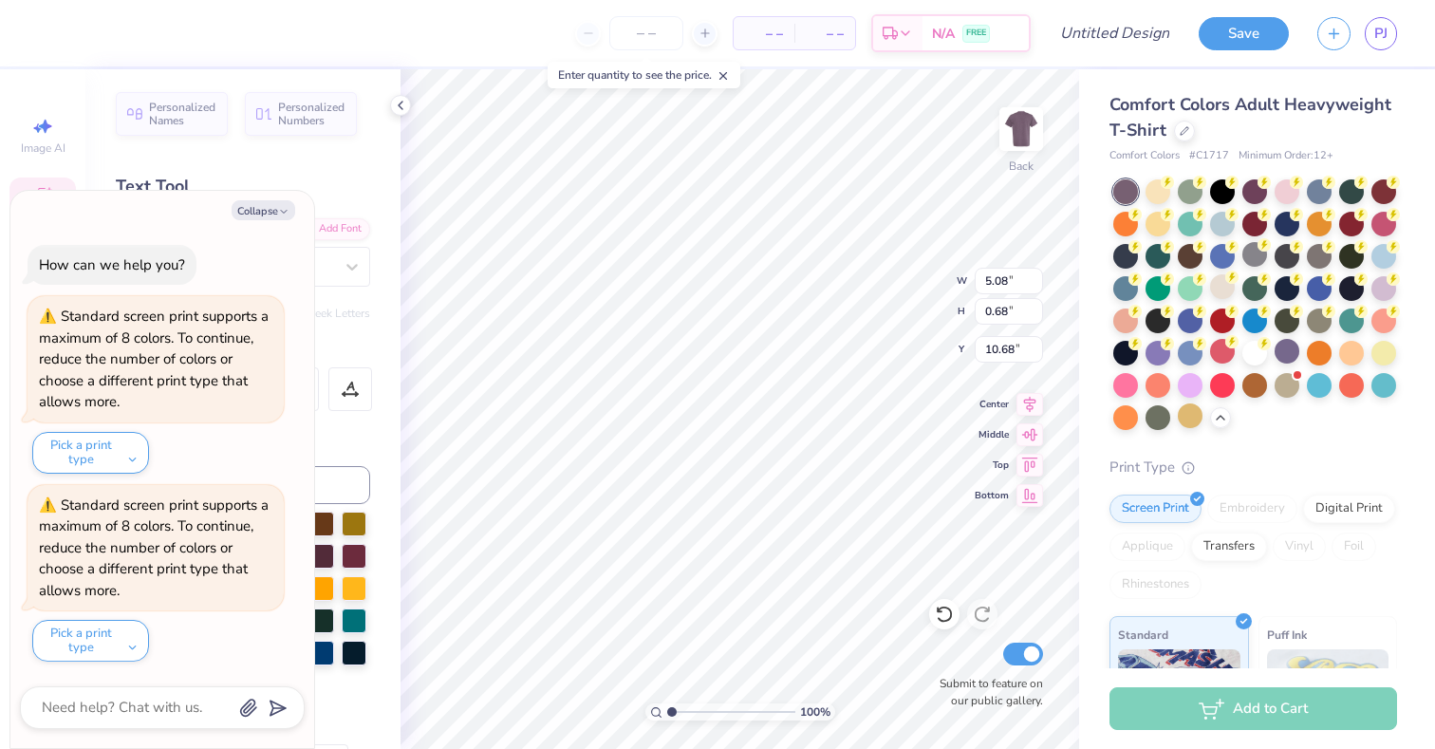
type input "17.13"
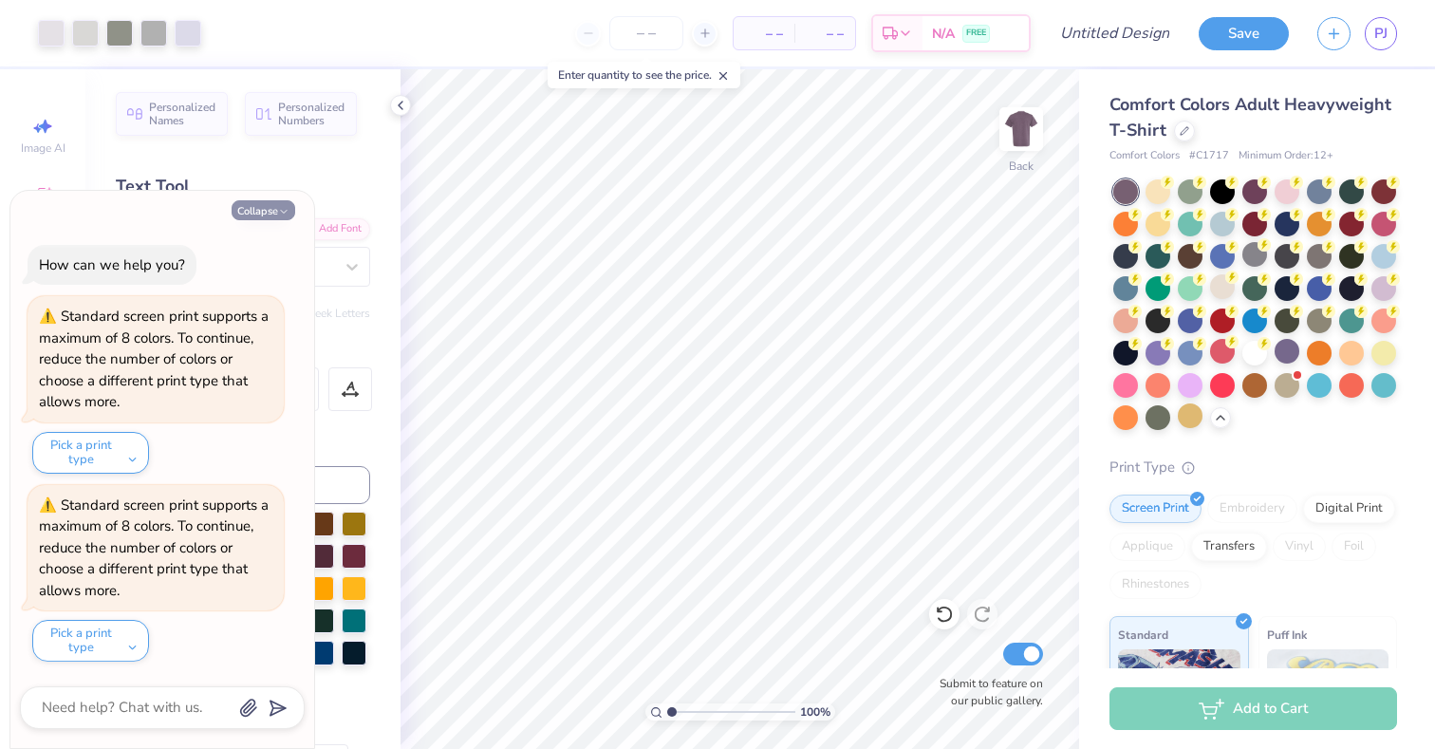
click at [278, 208] on icon "button" at bounding box center [283, 211] width 11 height 11
type textarea "x"
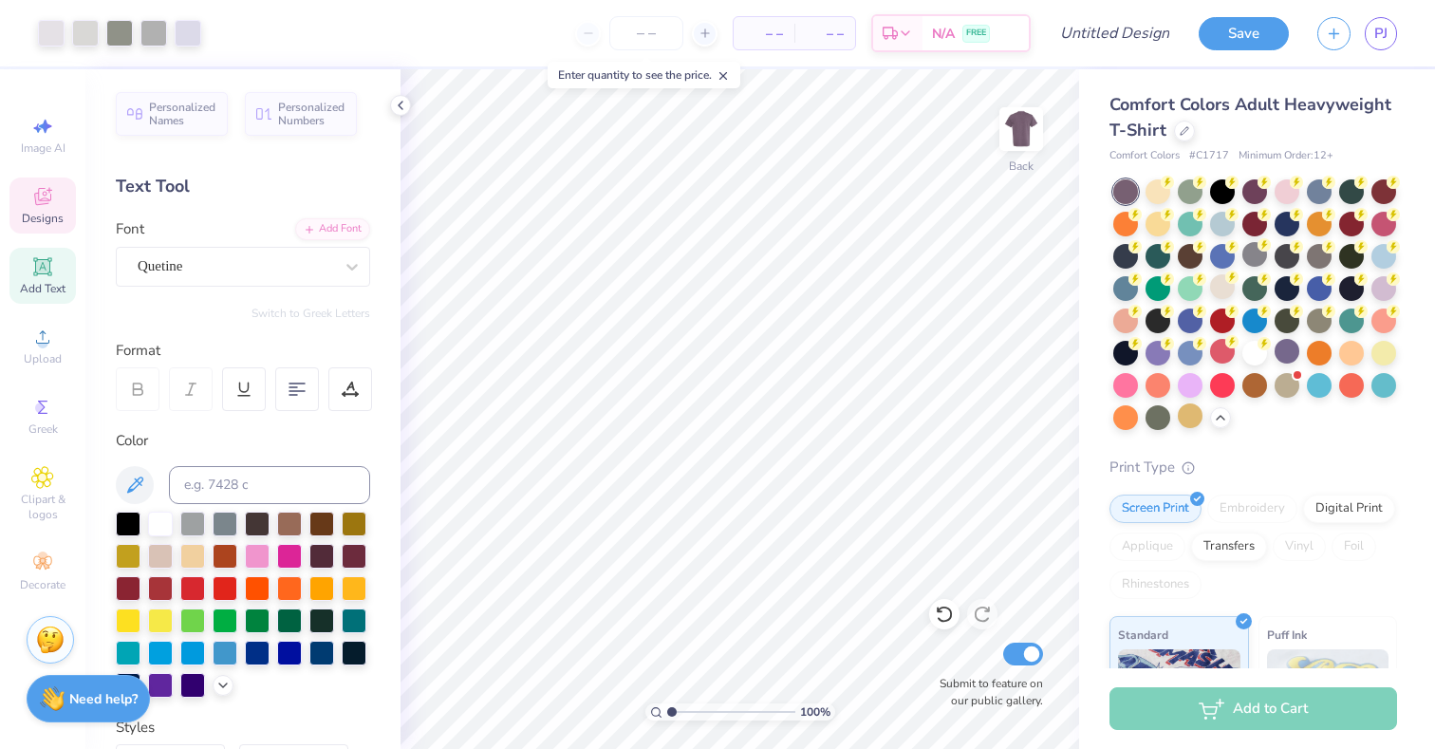
click at [44, 207] on icon at bounding box center [42, 196] width 23 height 23
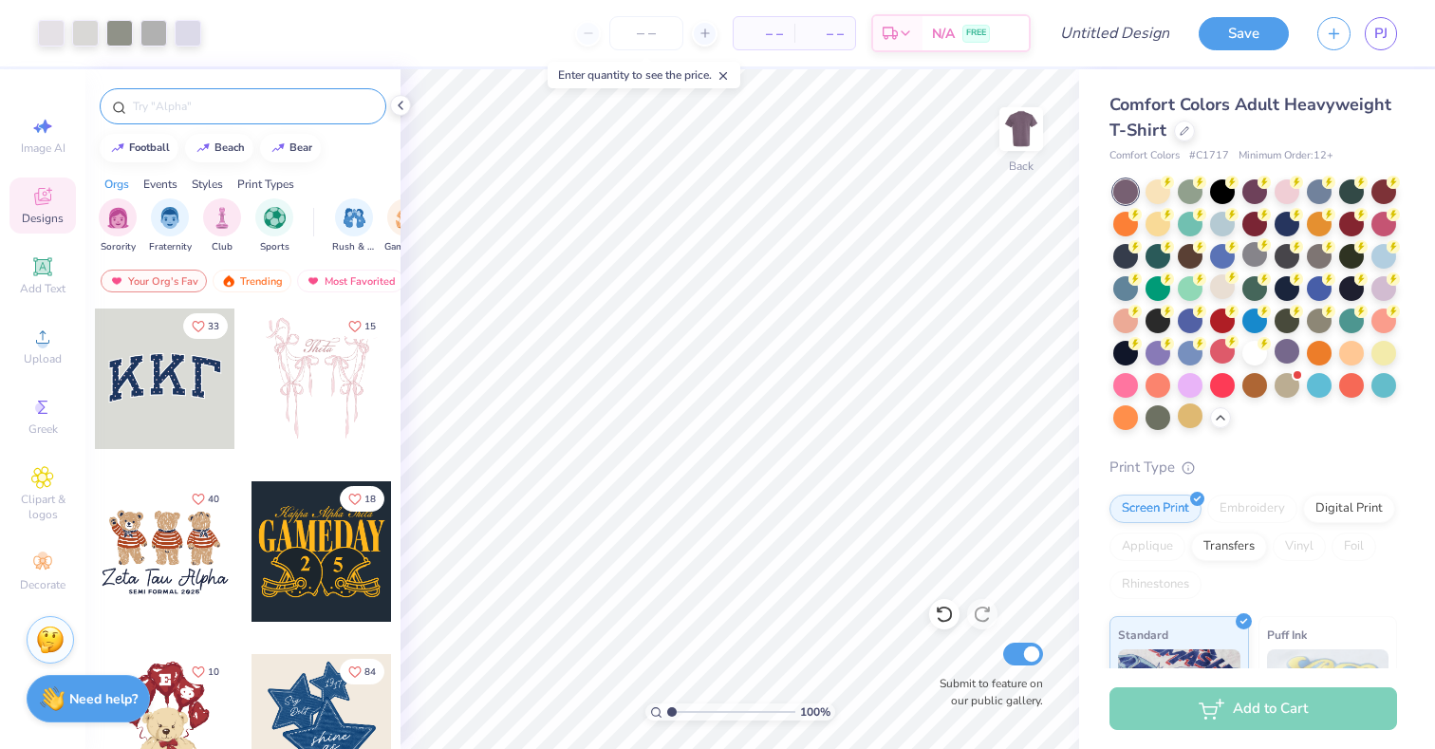
click at [255, 110] on input "text" at bounding box center [252, 106] width 243 height 19
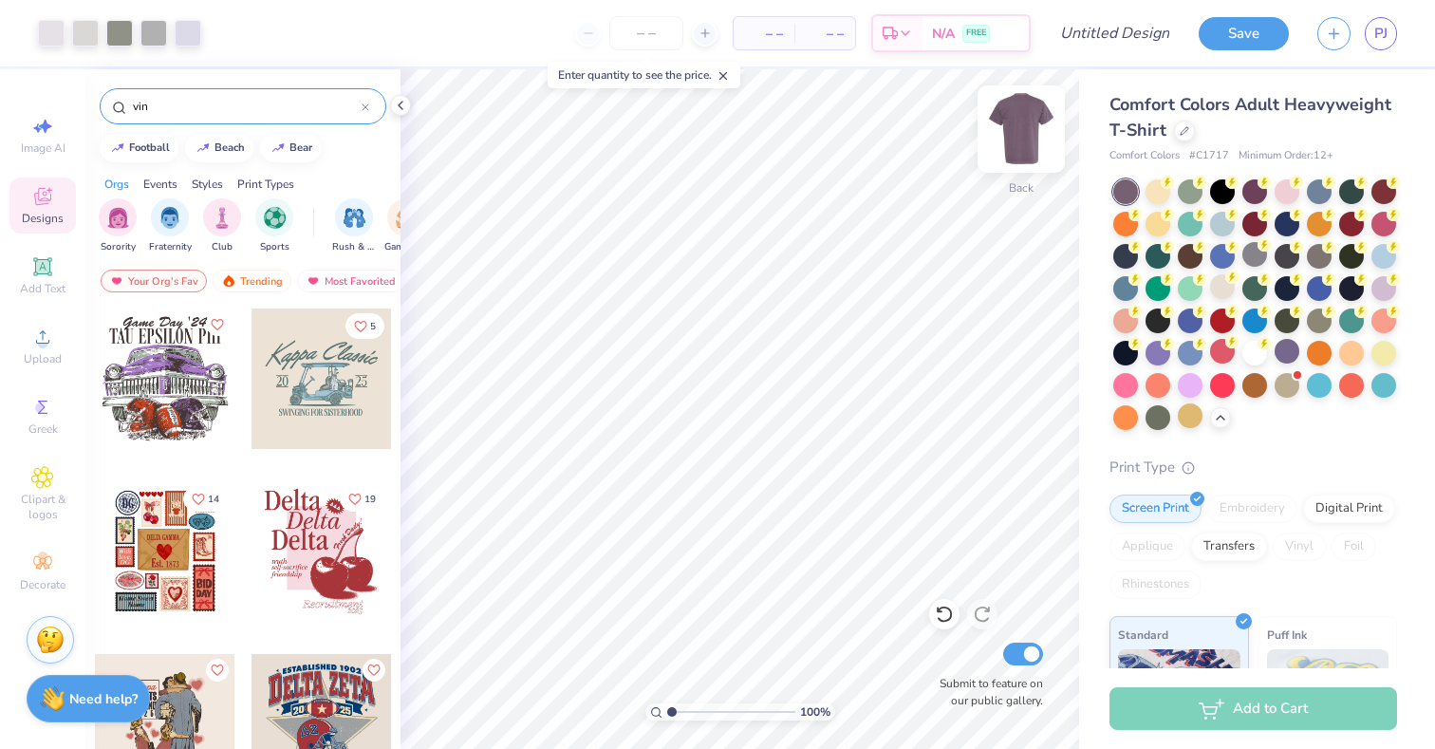
click at [1022, 179] on div "Back" at bounding box center [1021, 187] width 25 height 17
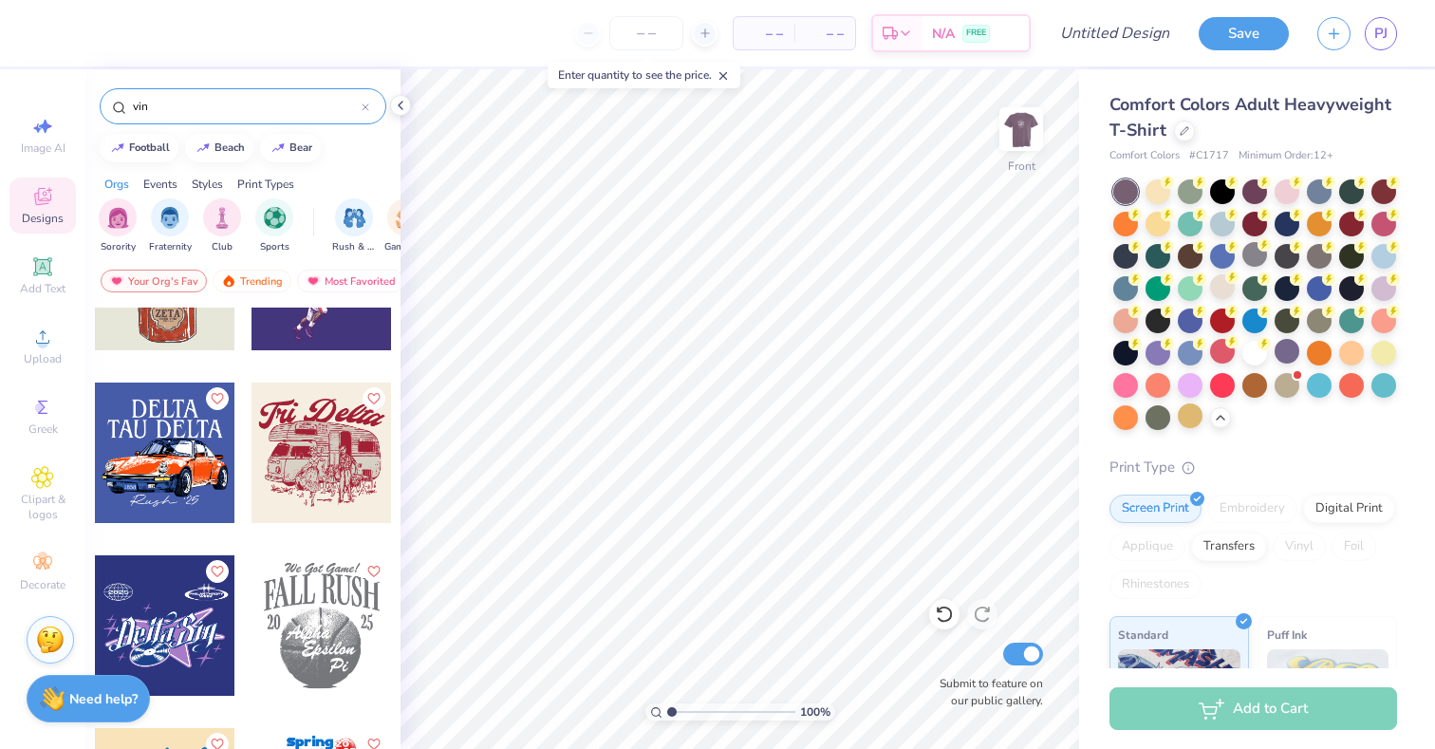
scroll to position [1511, 0]
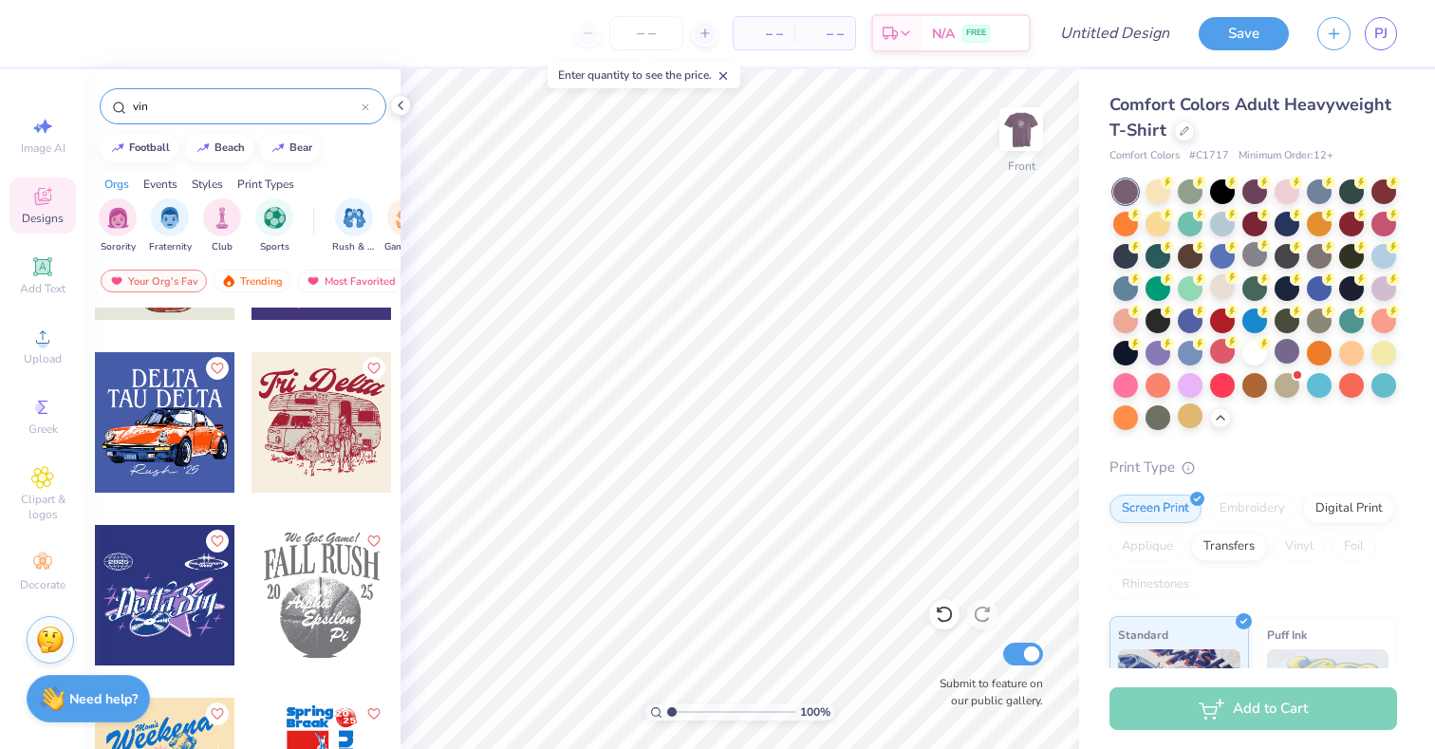
click at [264, 104] on input "vin" at bounding box center [246, 106] width 231 height 19
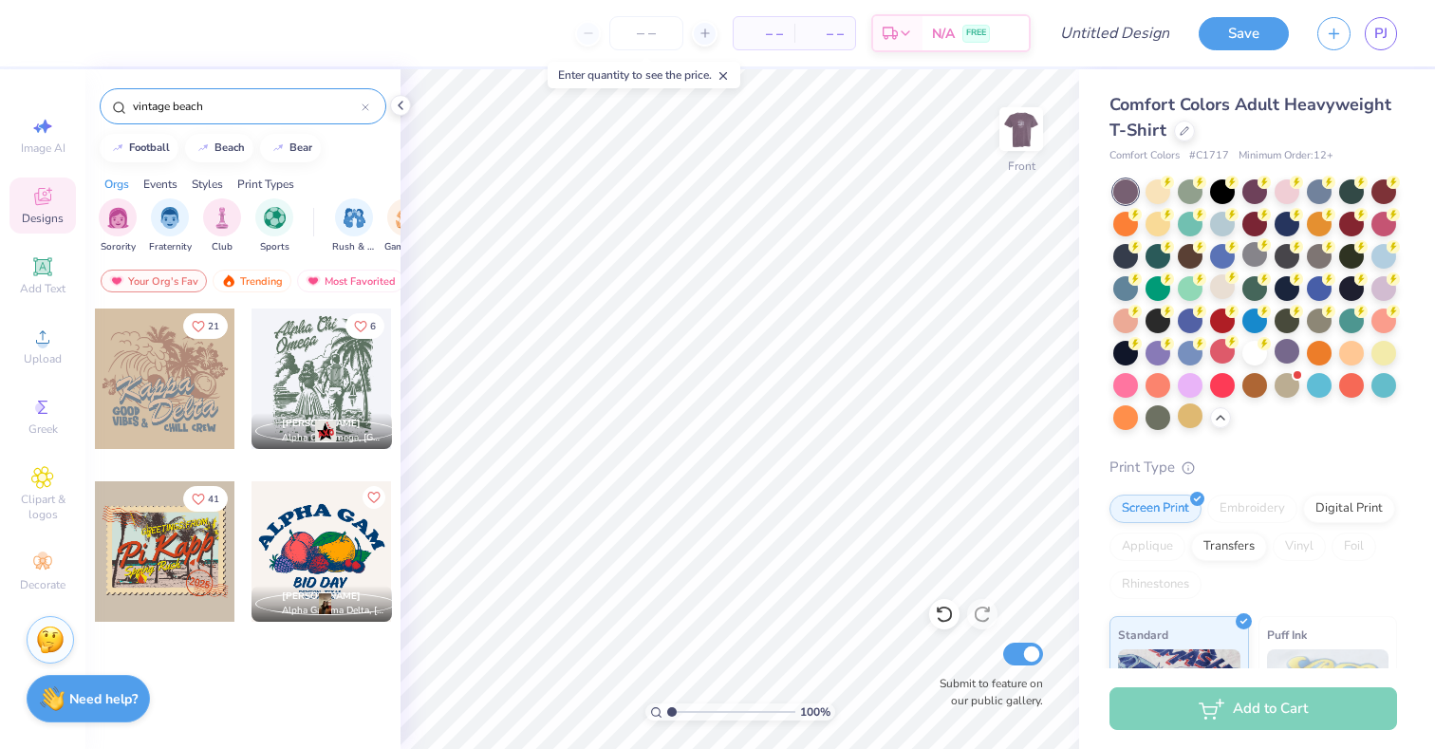
click at [280, 468] on div "6 Abby Wei Alpha Chi Omega, University of California, Riverside" at bounding box center [322, 394] width 142 height 172
click at [278, 114] on input "vintage beach" at bounding box center [246, 106] width 231 height 19
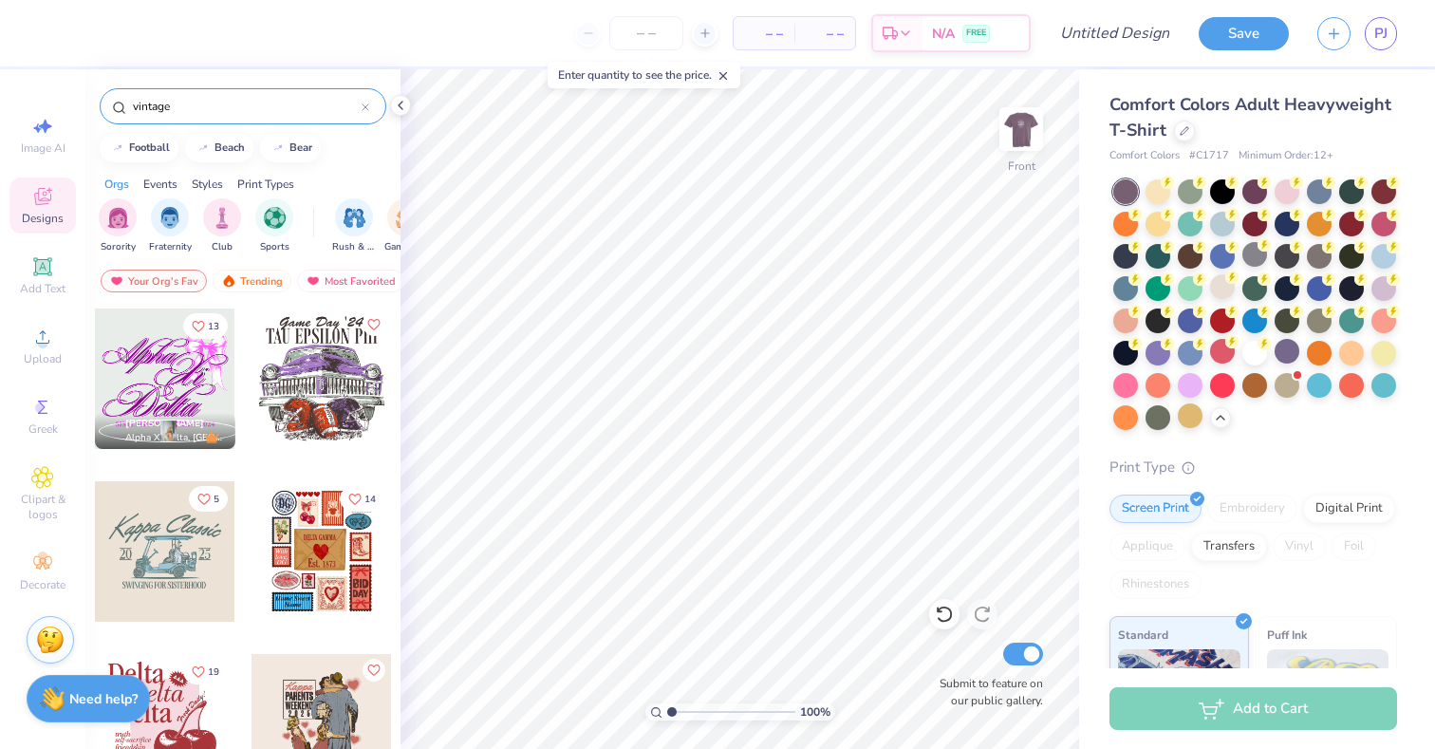
type input "vintage"
click at [353, 168] on div "Orgs Events Styles Print Types" at bounding box center [242, 179] width 315 height 27
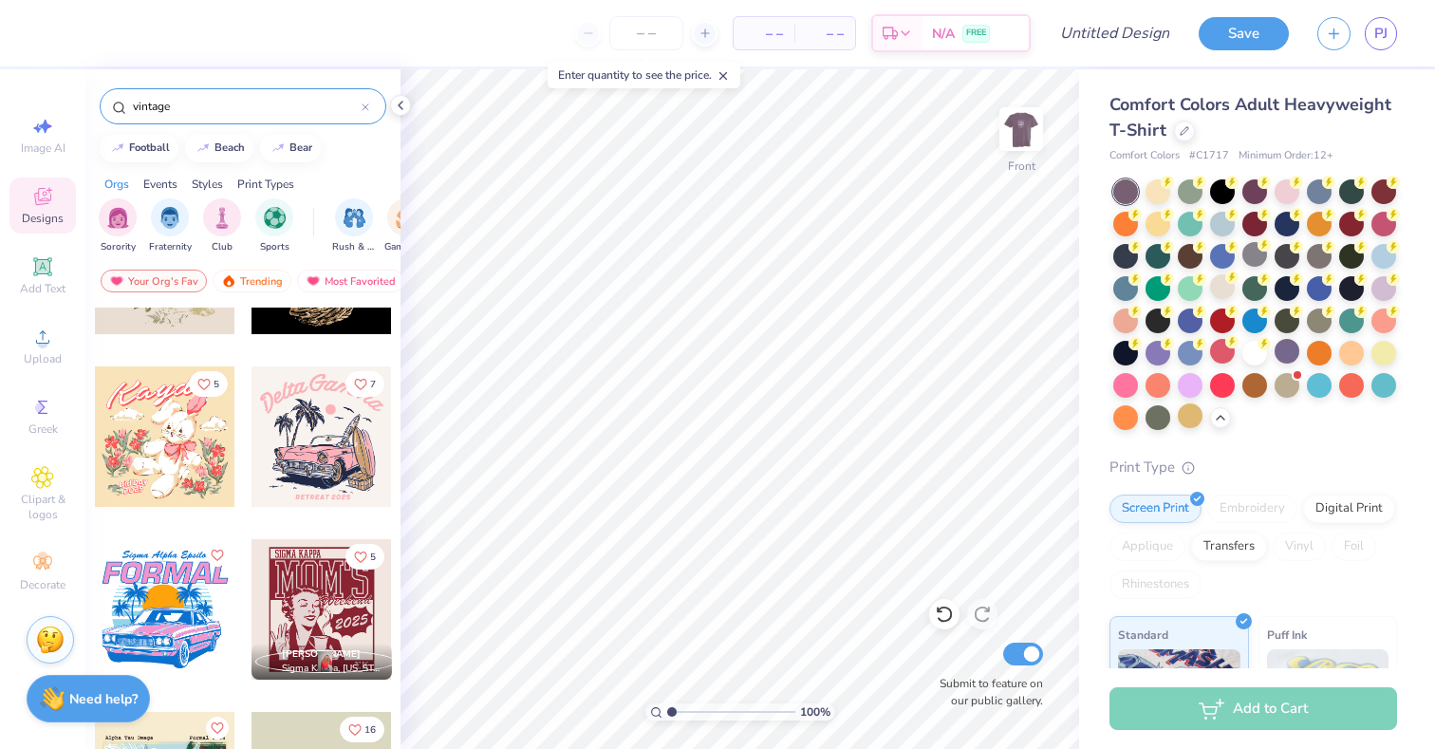
scroll to position [11955, 0]
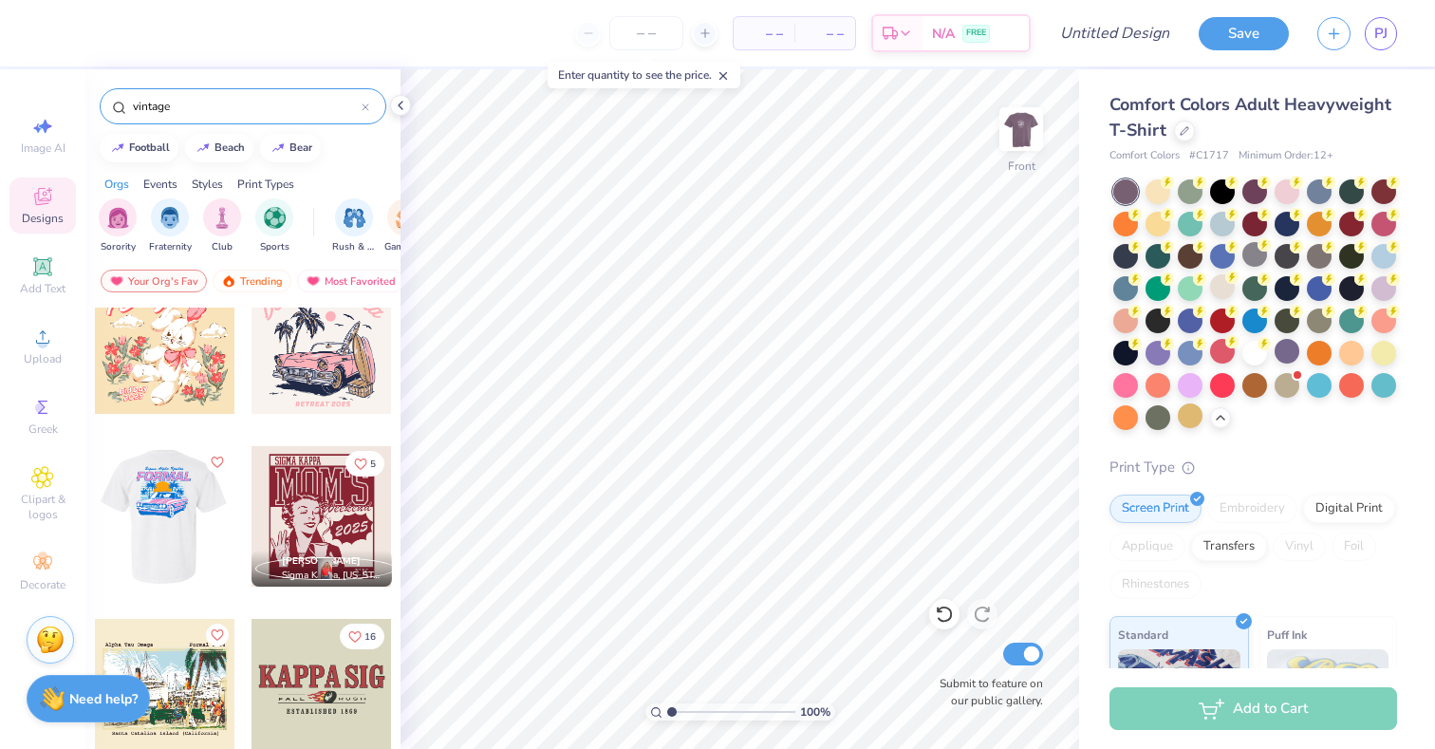
click at [194, 532] on div at bounding box center [164, 516] width 140 height 140
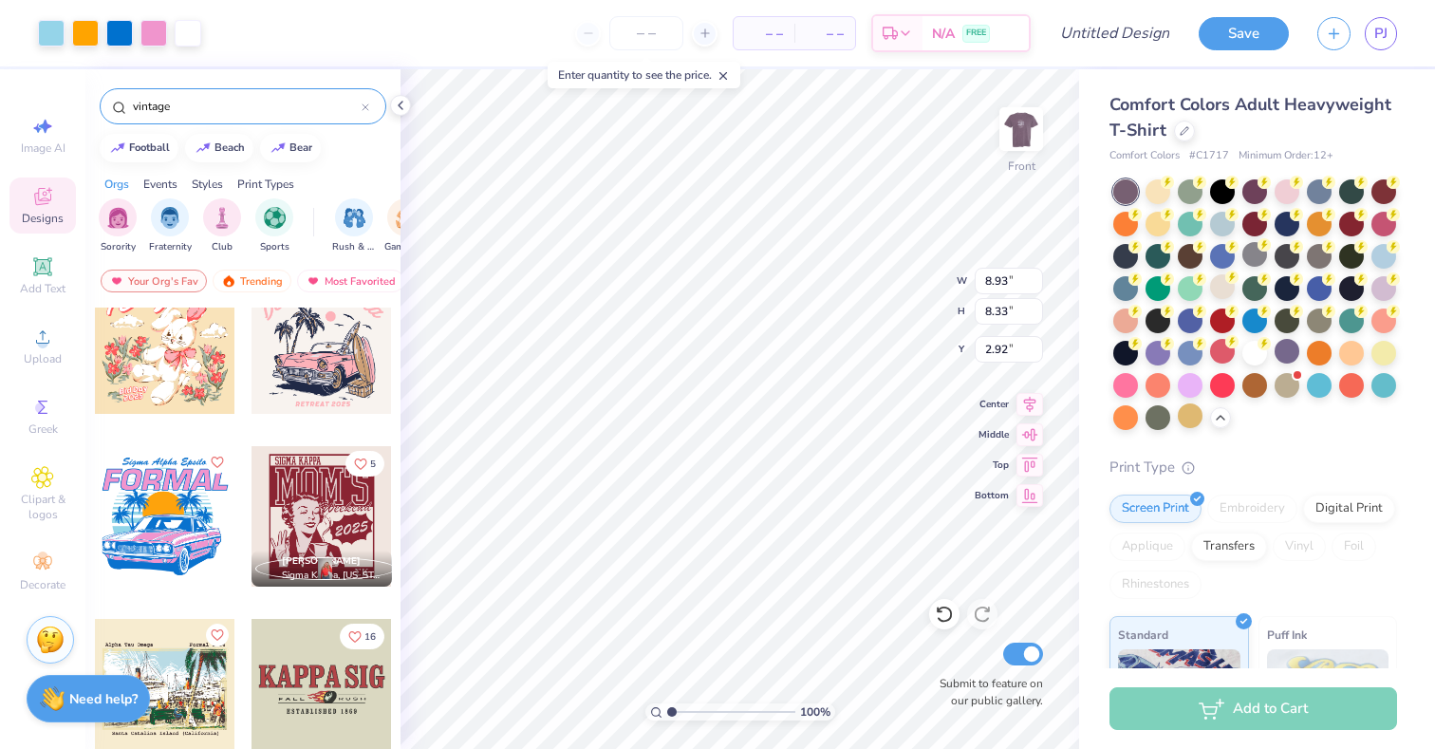
type input "8.93"
type input "8.33"
type input "3.33"
click at [121, 37] on div at bounding box center [119, 31] width 27 height 27
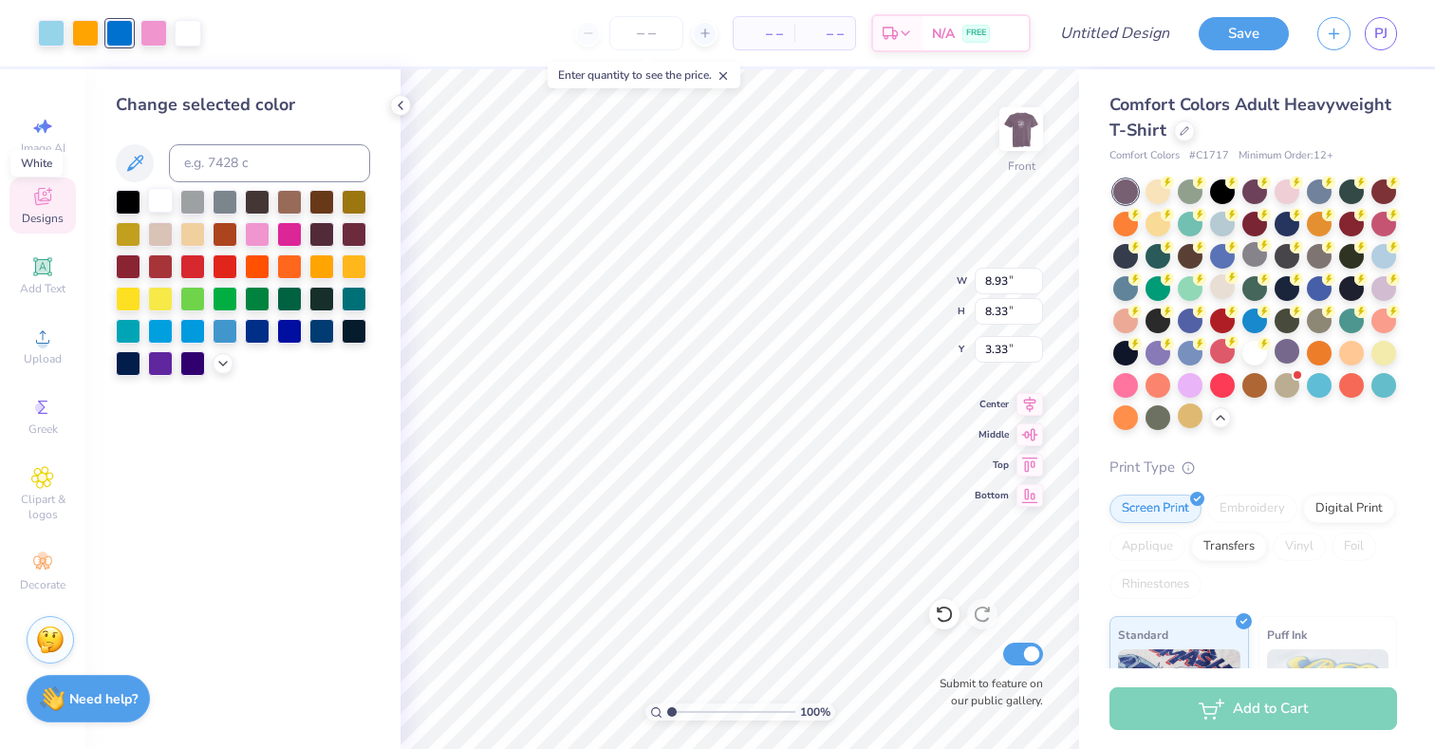
click at [156, 201] on div at bounding box center [160, 200] width 25 height 25
click at [151, 33] on div at bounding box center [153, 31] width 27 height 27
click at [196, 203] on div at bounding box center [192, 200] width 25 height 25
click at [220, 365] on icon at bounding box center [222, 361] width 15 height 15
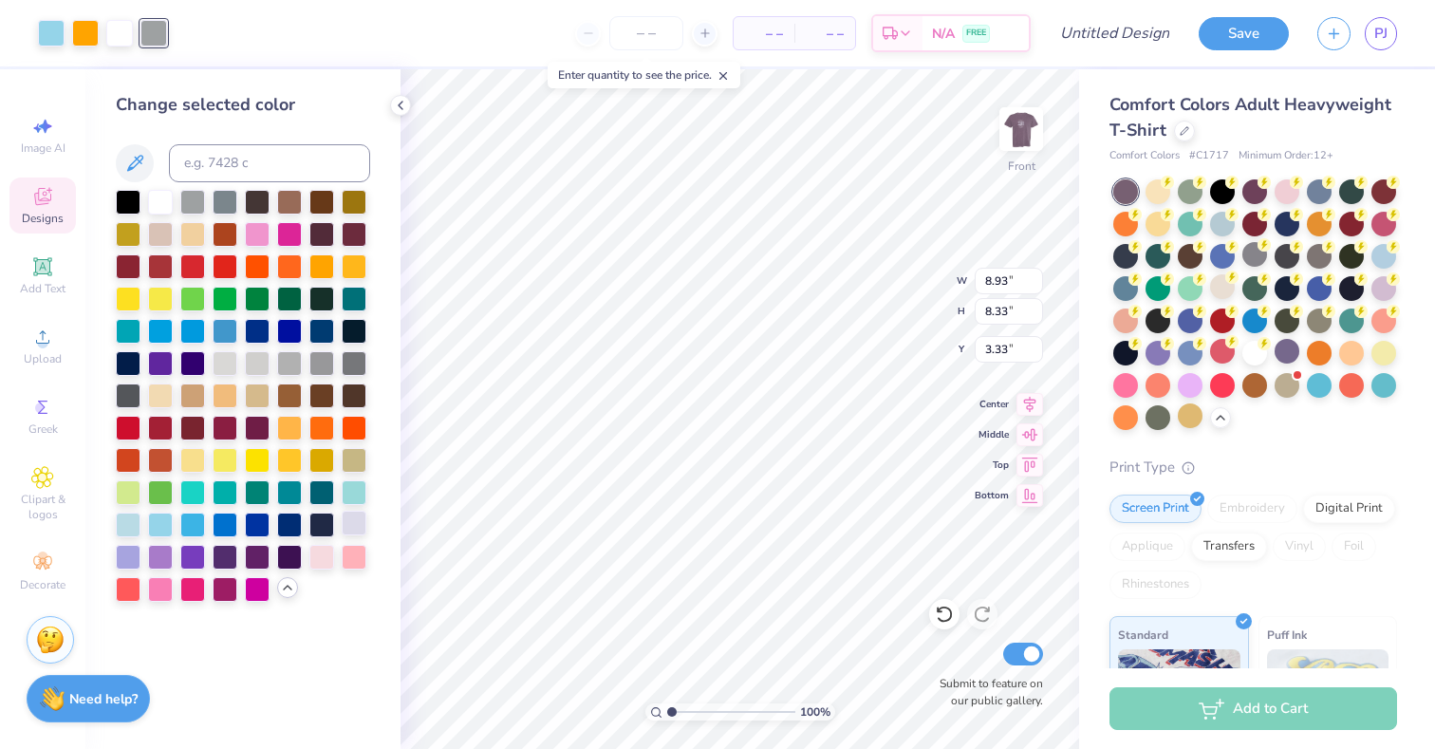
click at [362, 524] on div at bounding box center [354, 523] width 25 height 25
click at [132, 558] on div at bounding box center [128, 555] width 25 height 25
click at [353, 533] on div at bounding box center [354, 523] width 25 height 25
click at [118, 38] on div at bounding box center [119, 31] width 27 height 27
click at [125, 562] on div at bounding box center [128, 555] width 25 height 25
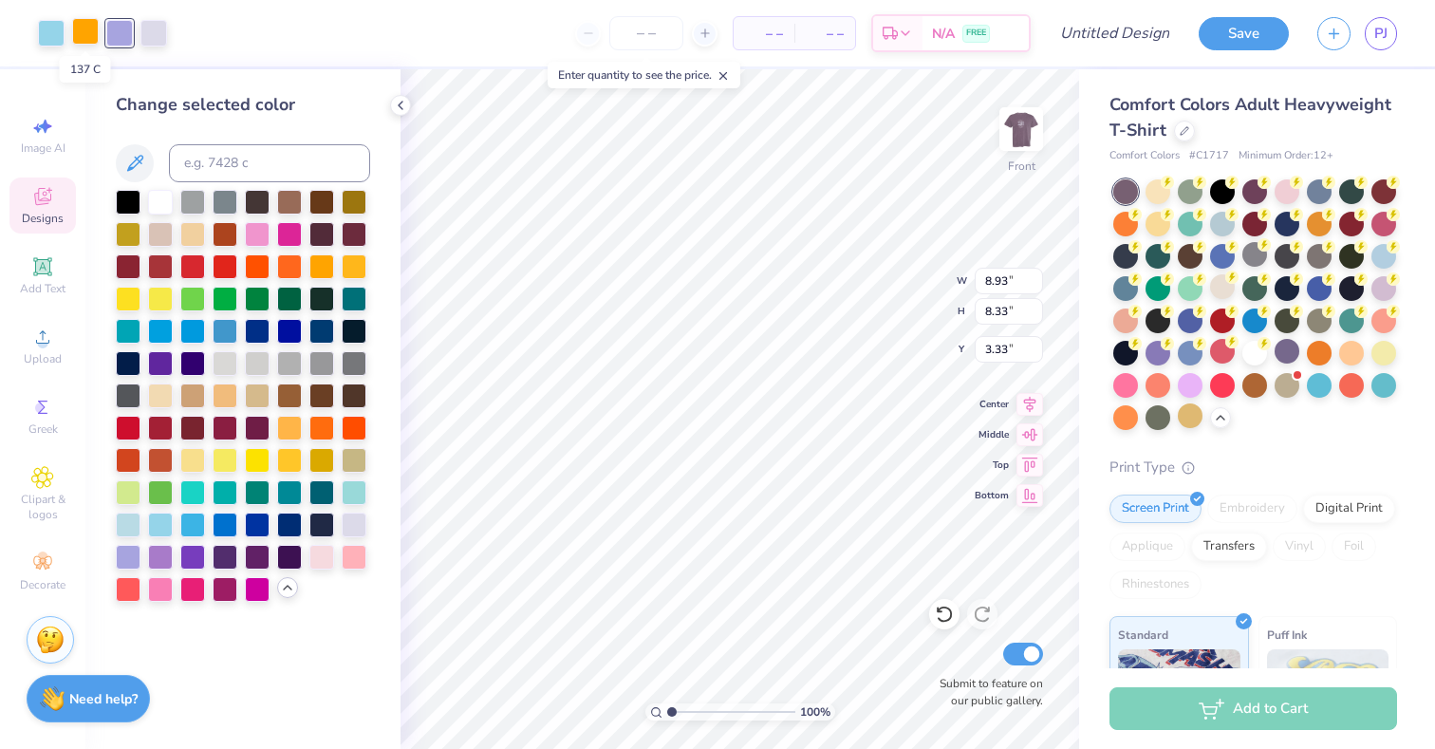
click at [84, 31] on div at bounding box center [85, 31] width 27 height 27
click at [196, 456] on div at bounding box center [192, 458] width 25 height 25
click at [43, 40] on div at bounding box center [51, 31] width 27 height 27
click at [220, 364] on div at bounding box center [225, 361] width 25 height 25
click at [121, 523] on div at bounding box center [128, 523] width 25 height 25
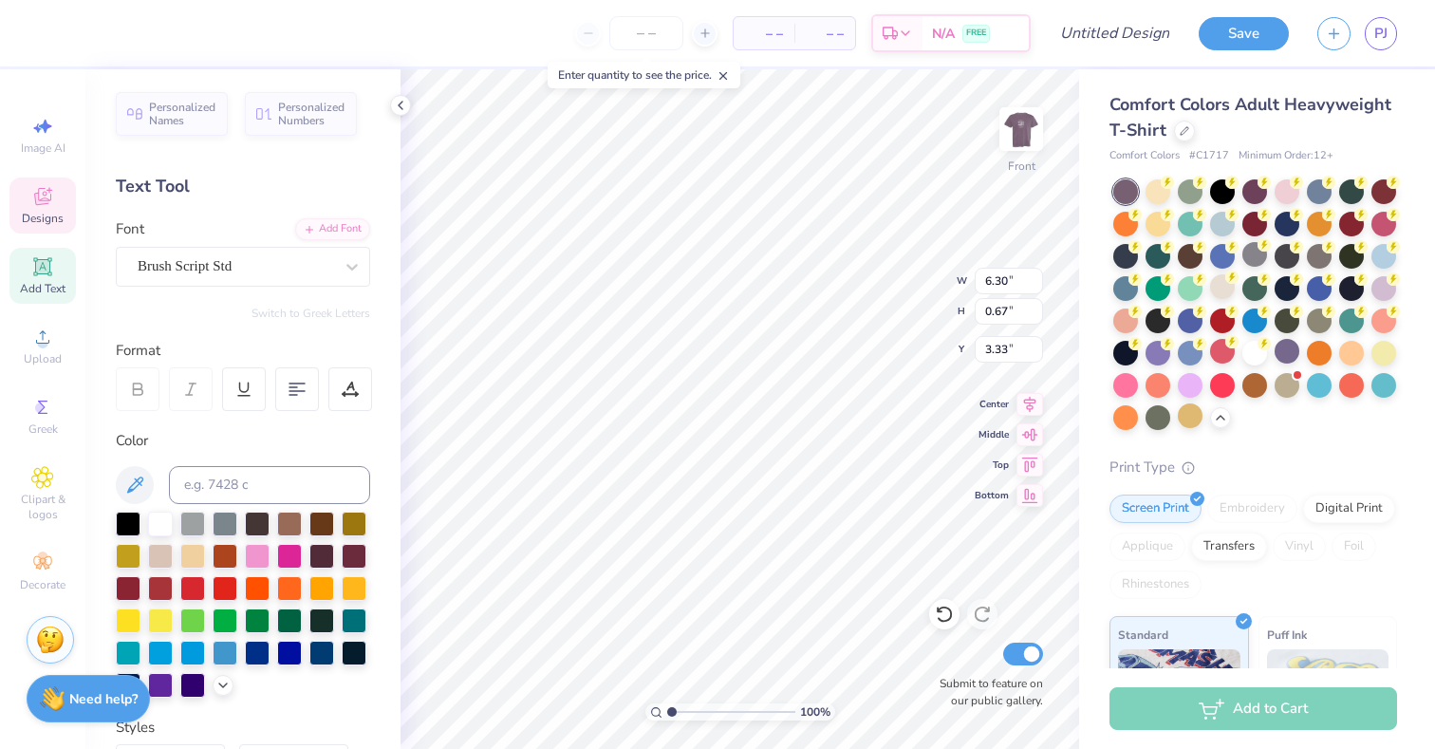
scroll to position [0, 0]
type textarea "S"
type textarea "C'Sesh '25"
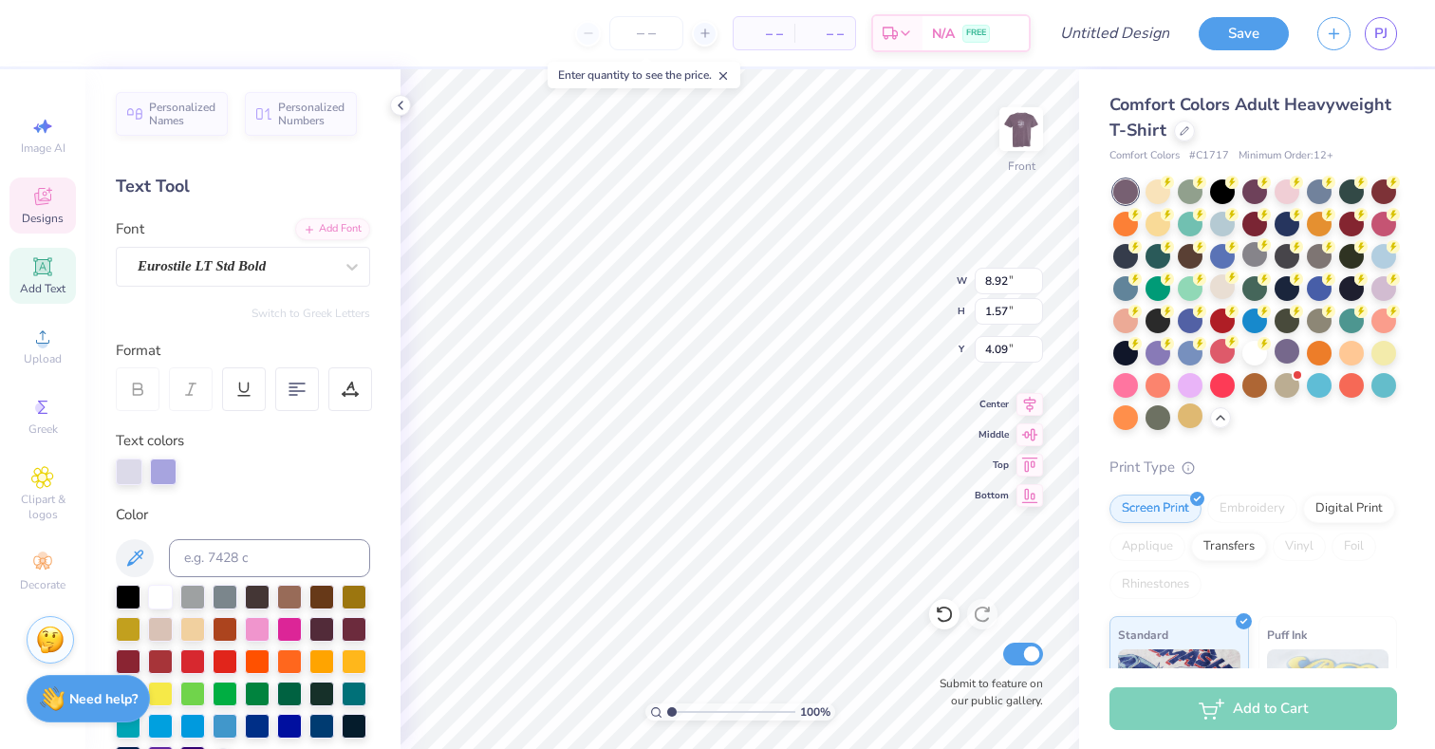
type textarea "i"
type textarea "s"
type textarea "SIGMA PI"
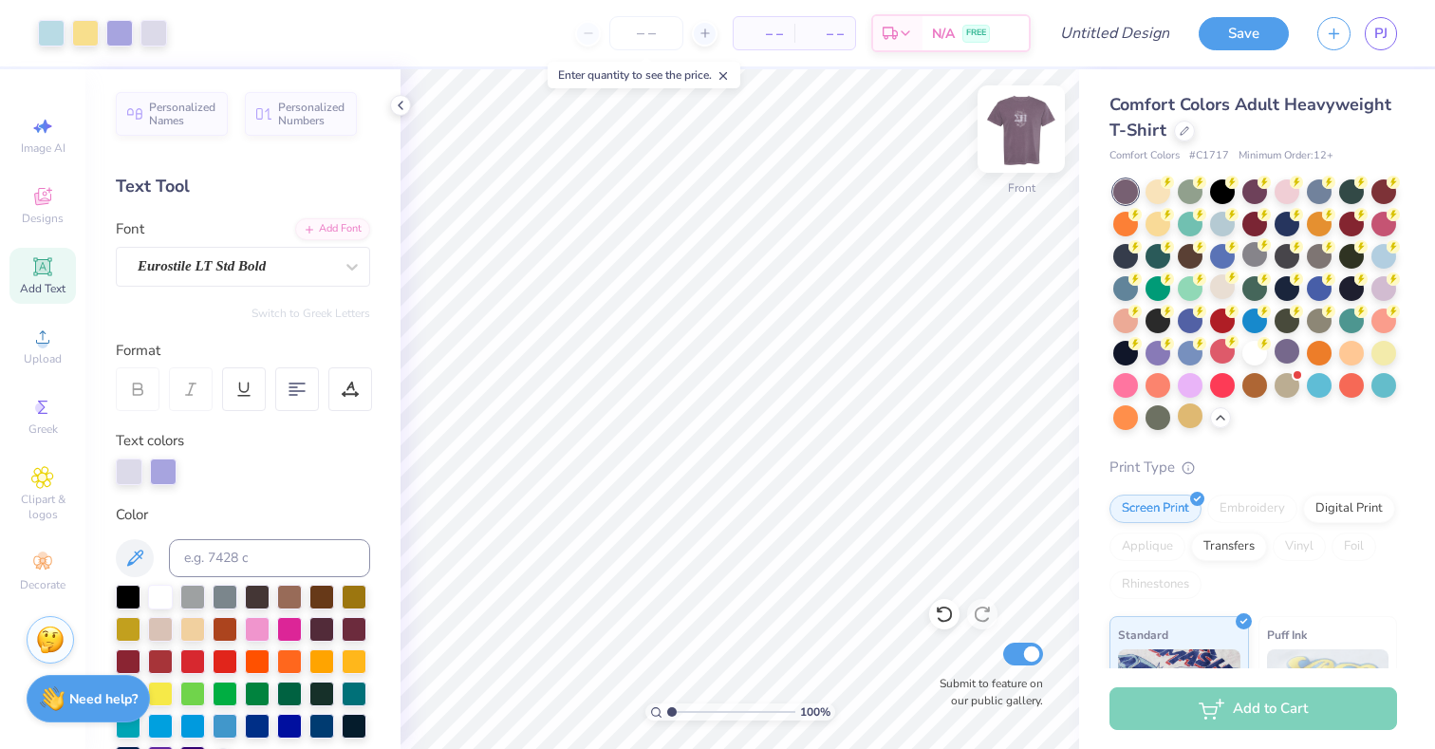
click at [1018, 167] on div at bounding box center [1021, 128] width 87 height 87
click at [1017, 166] on img at bounding box center [1021, 129] width 76 height 76
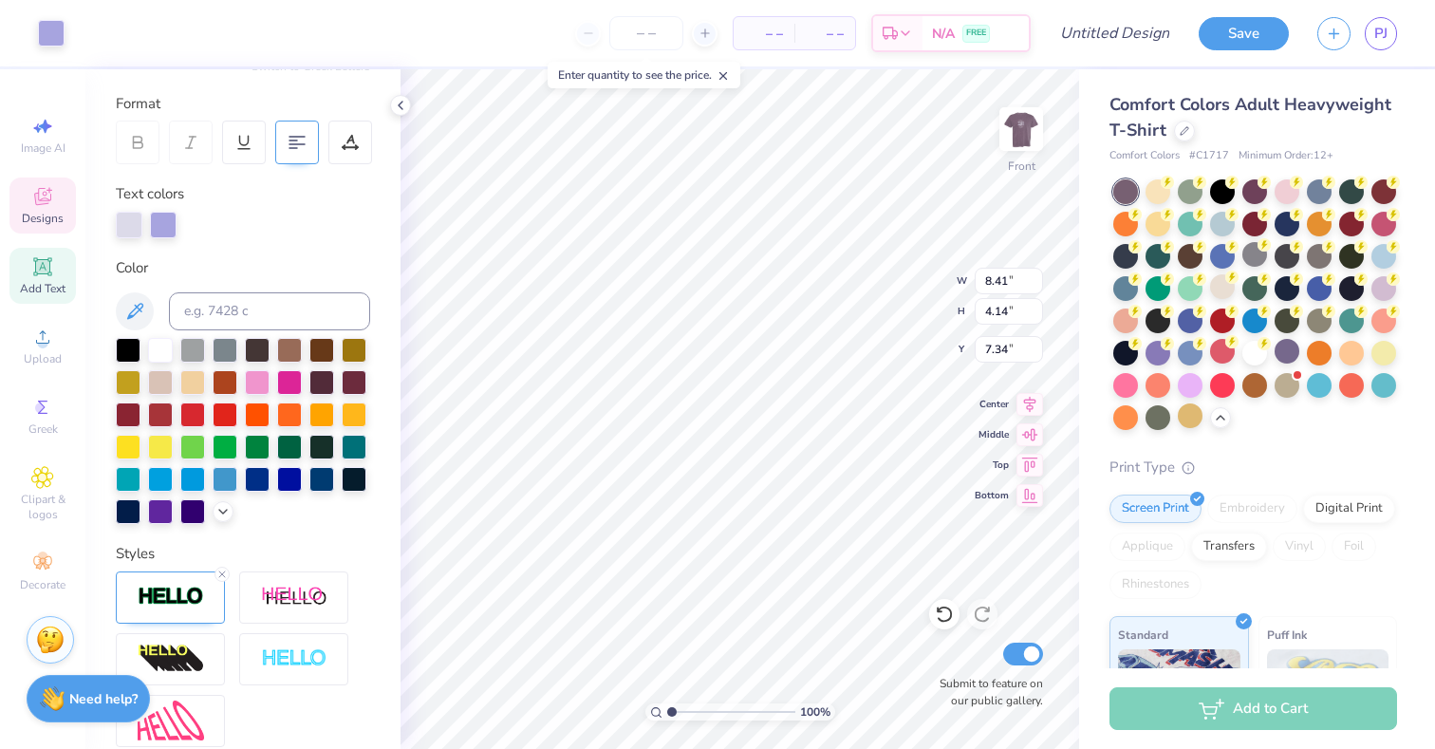
scroll to position [248, 0]
click at [220, 514] on icon at bounding box center [222, 508] width 15 height 15
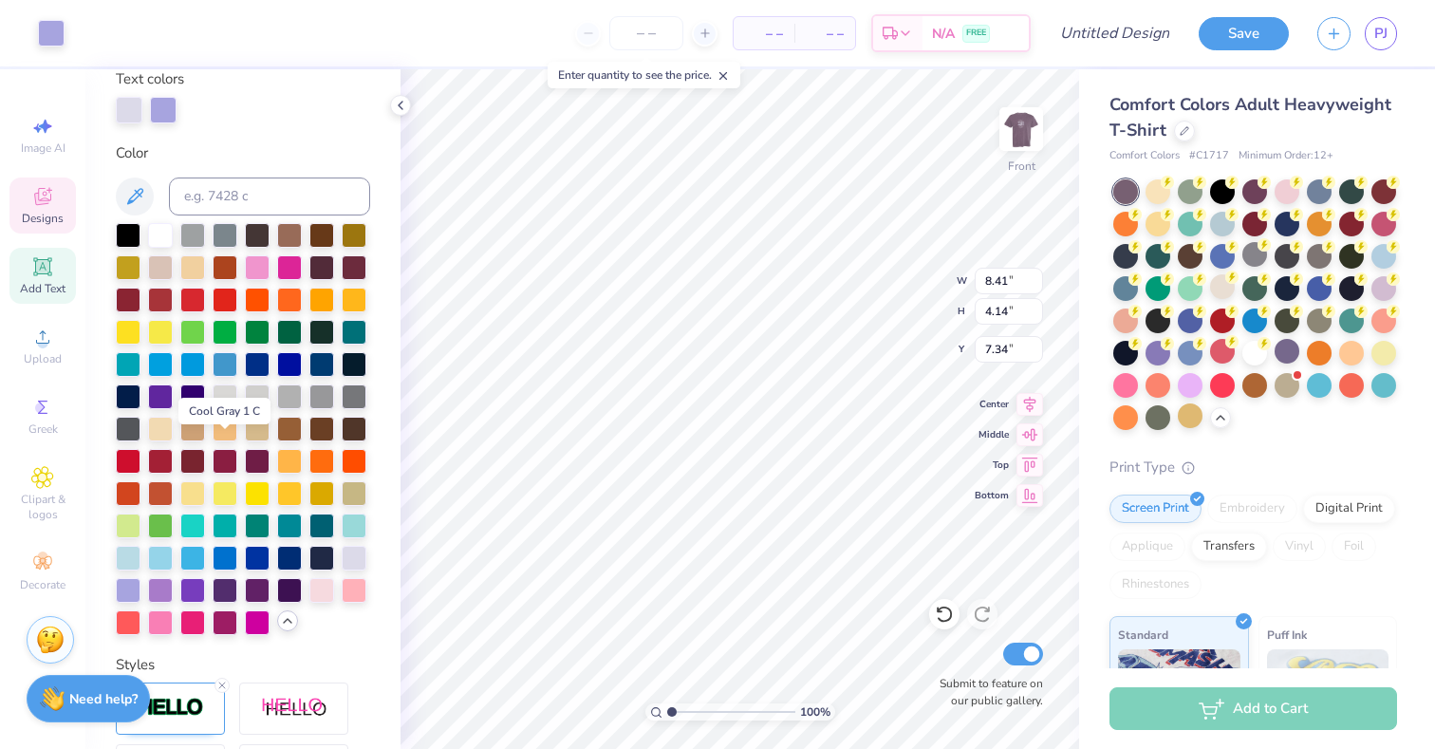
scroll to position [398, 0]
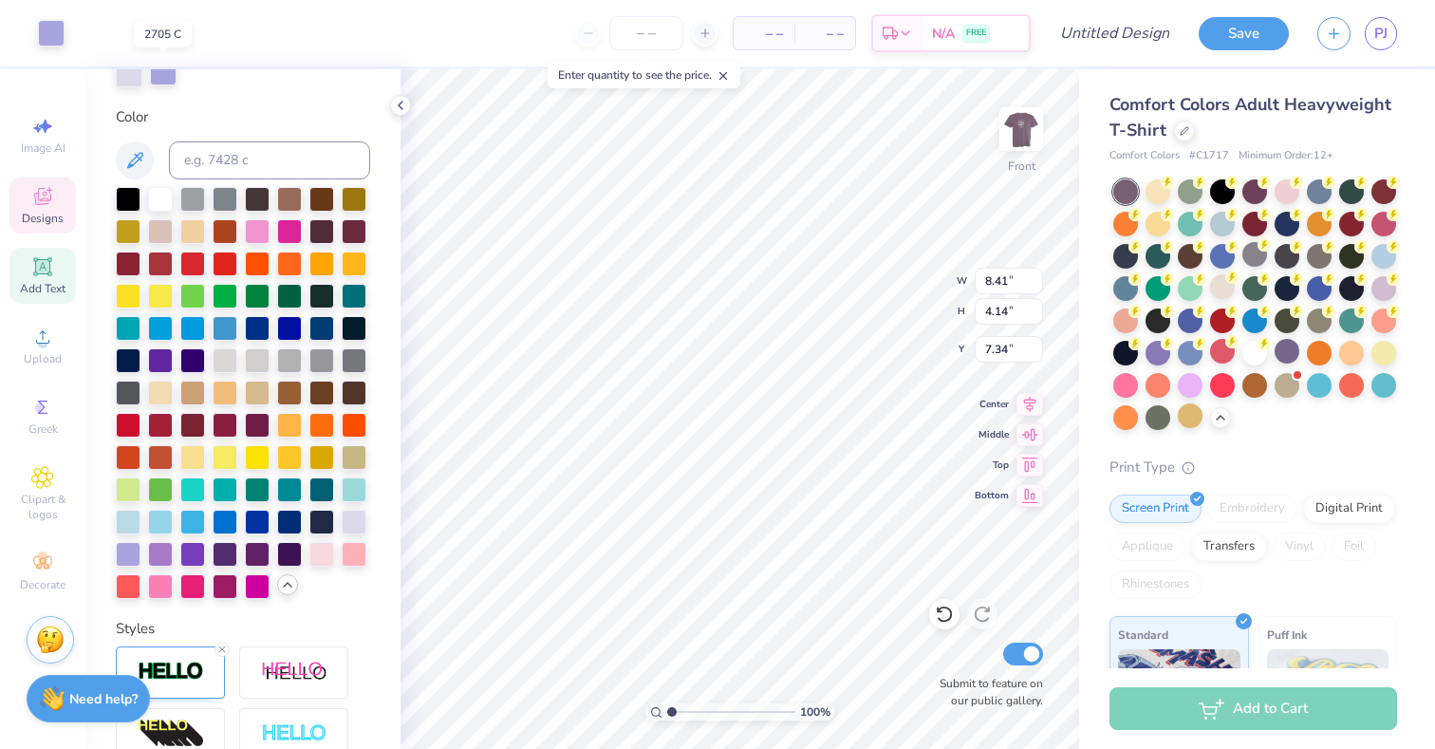
click at [168, 83] on div at bounding box center [163, 72] width 27 height 27
click at [346, 530] on div at bounding box center [354, 520] width 25 height 25
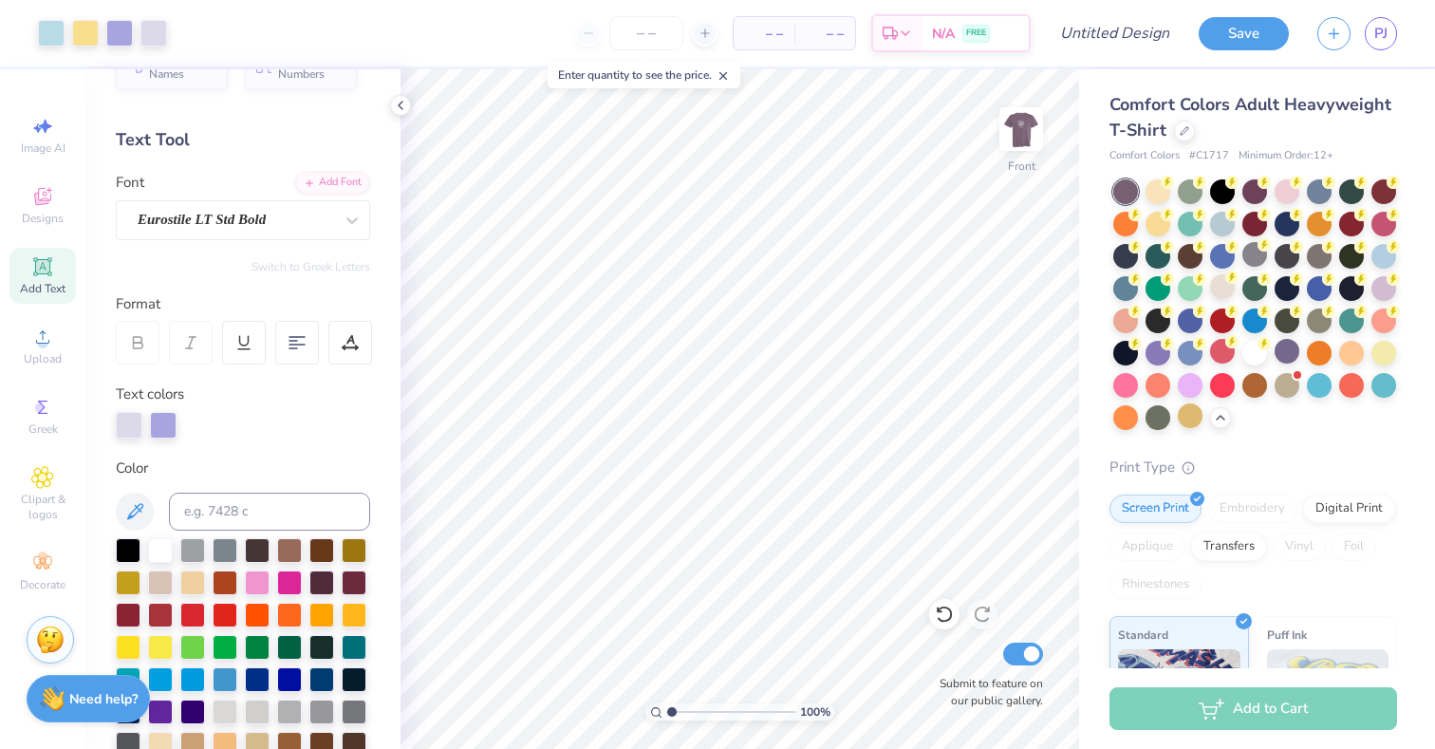
scroll to position [0, 0]
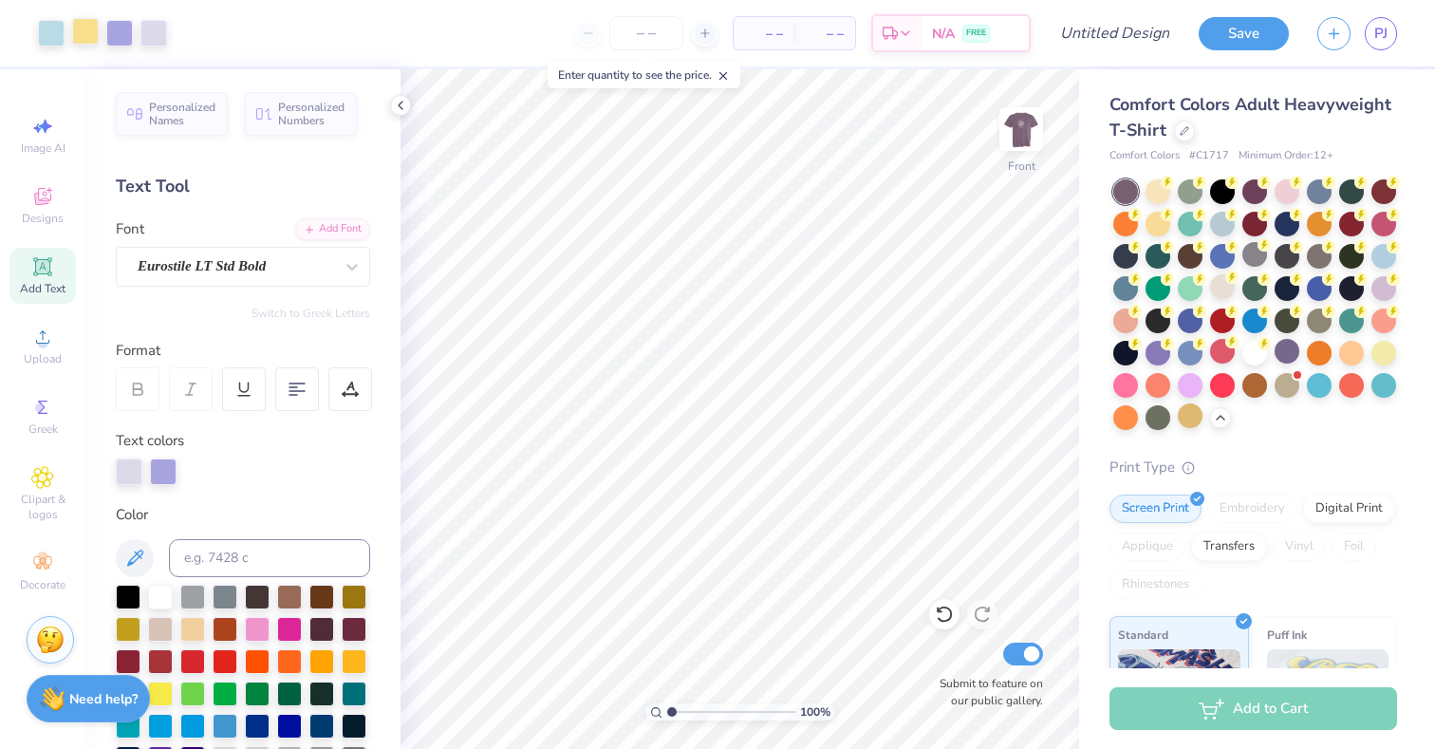
click at [87, 29] on div at bounding box center [85, 31] width 27 height 27
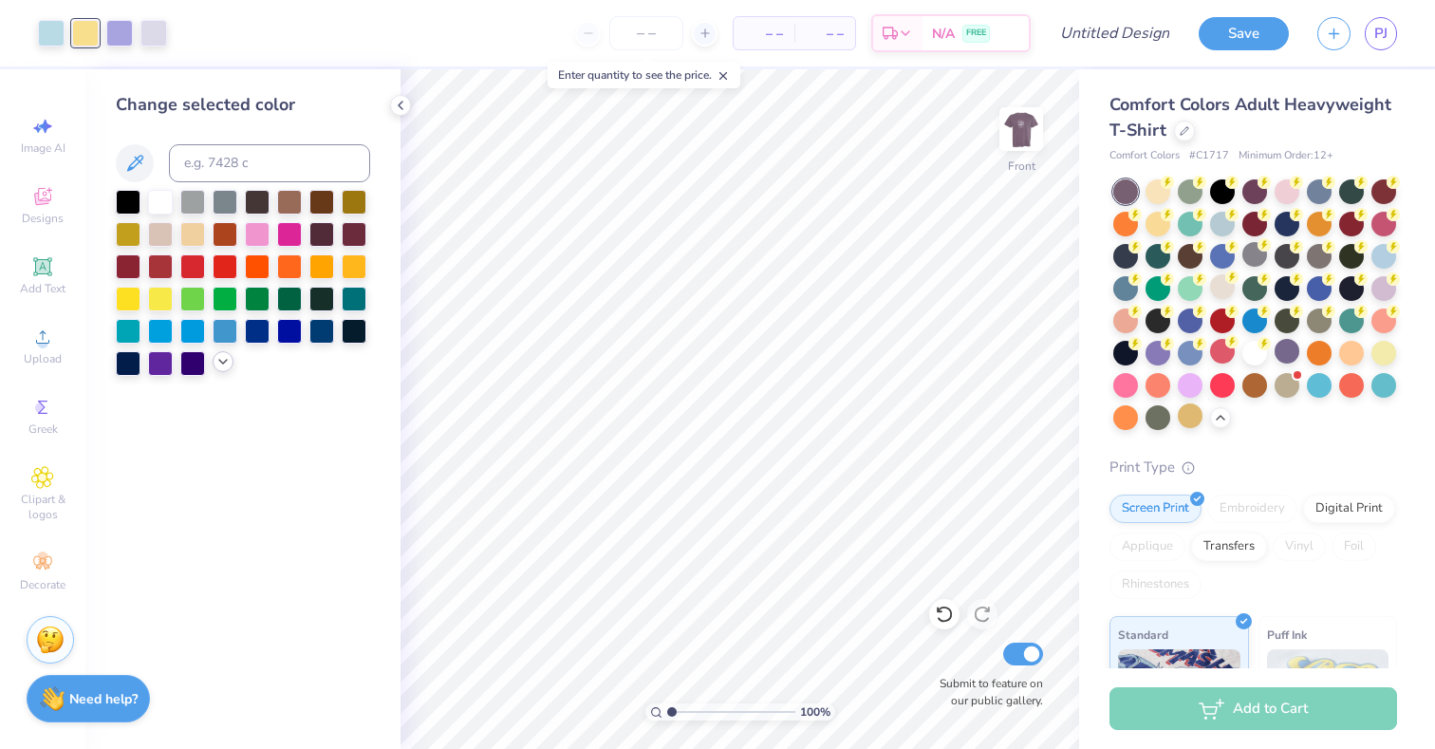
click at [226, 365] on icon at bounding box center [222, 361] width 15 height 15
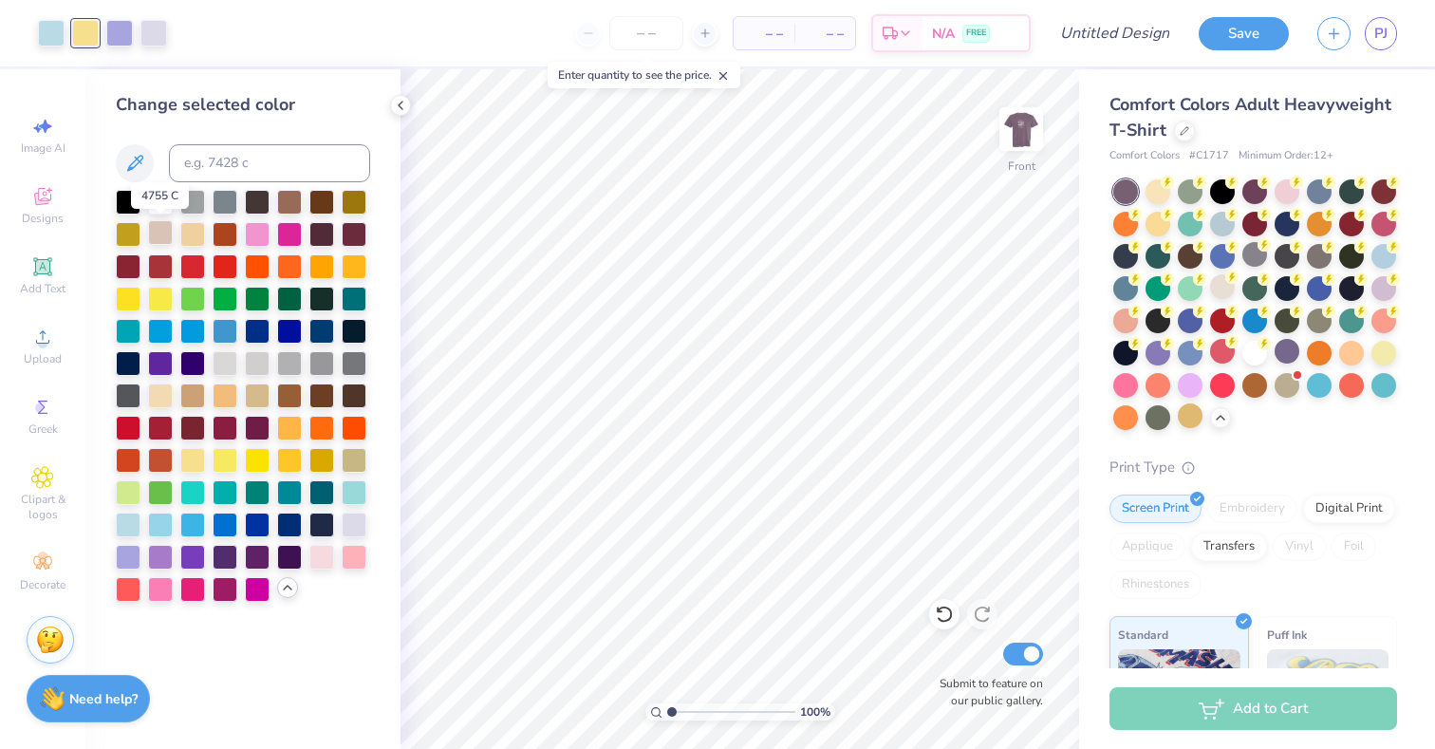
click at [159, 239] on div at bounding box center [160, 232] width 25 height 25
click at [253, 398] on div at bounding box center [257, 394] width 25 height 25
click at [157, 401] on div at bounding box center [160, 394] width 25 height 25
click at [1013, 182] on div "Front" at bounding box center [1022, 187] width 28 height 17
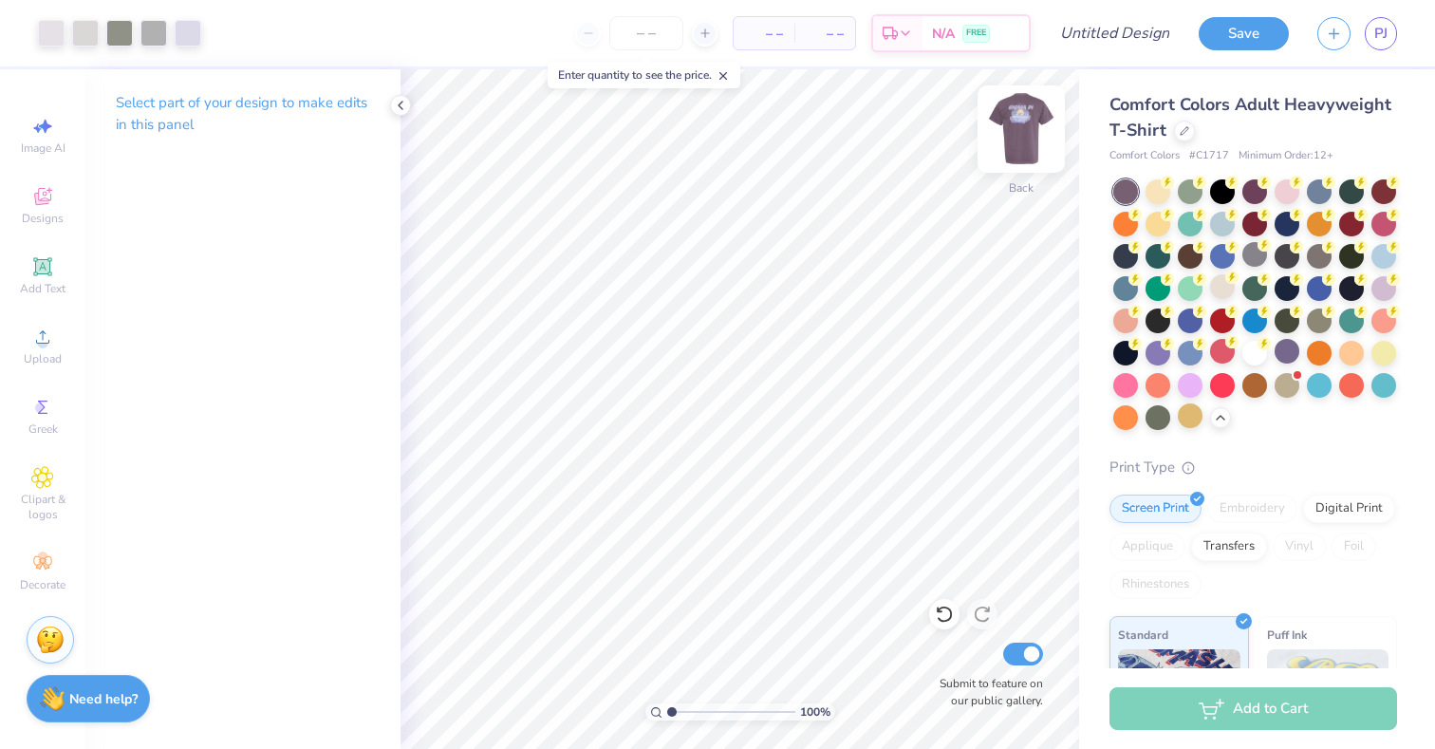
click at [1020, 179] on div "Back" at bounding box center [1021, 187] width 25 height 17
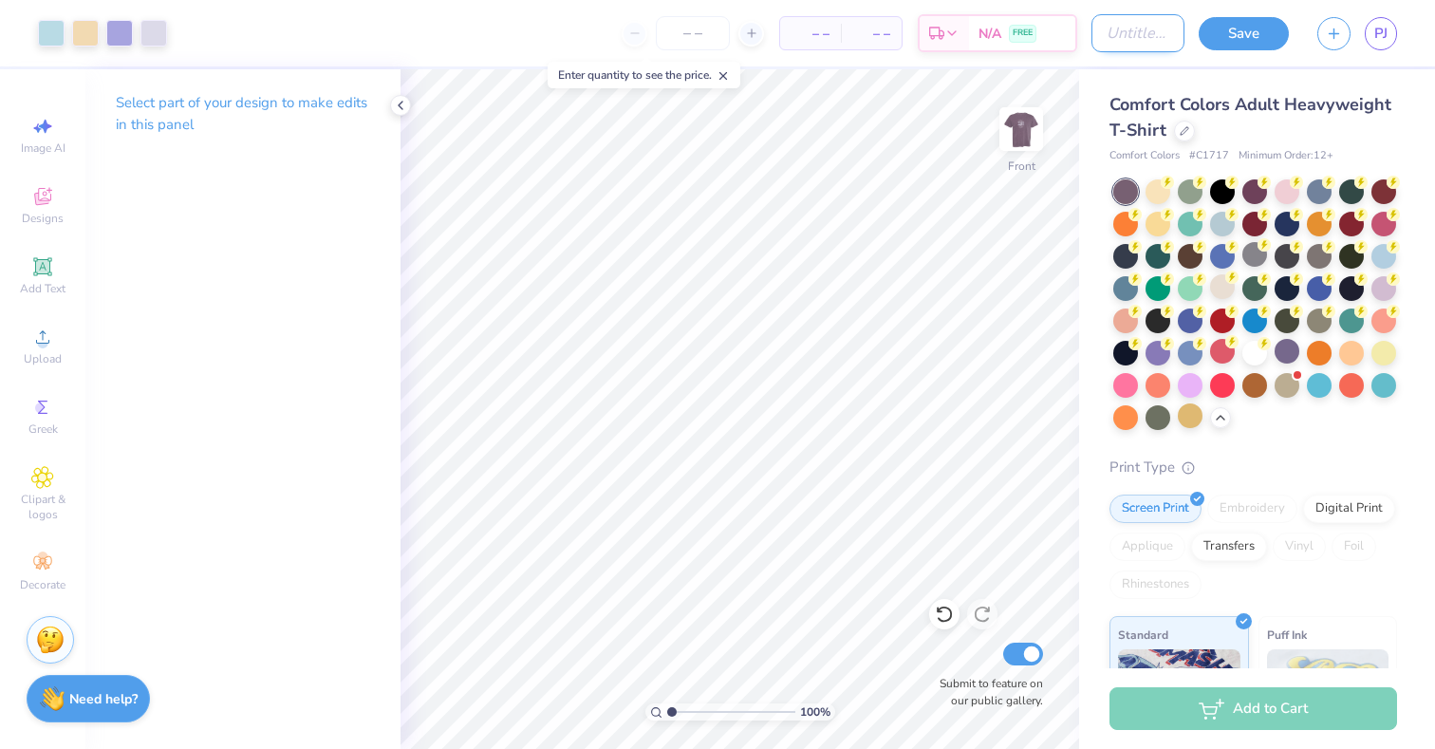
click at [1092, 47] on input "Design Title" at bounding box center [1138, 33] width 93 height 38
type input "sig pi 2"
click at [1227, 41] on button "Save" at bounding box center [1244, 30] width 90 height 33
click at [1377, 38] on span "PJ" at bounding box center [1380, 34] width 13 height 22
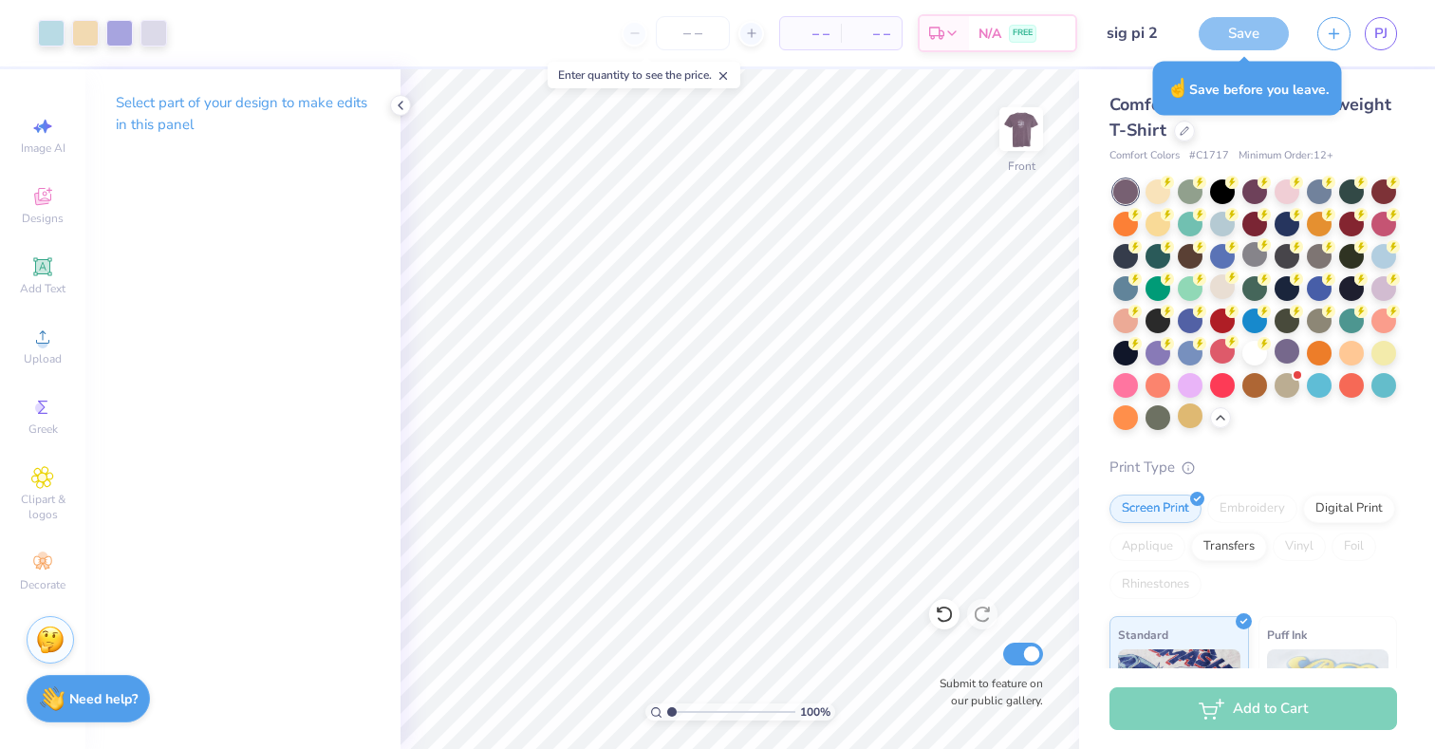
click at [1234, 25] on div "Save" at bounding box center [1244, 33] width 90 height 33
click at [398, 104] on icon at bounding box center [400, 105] width 15 height 15
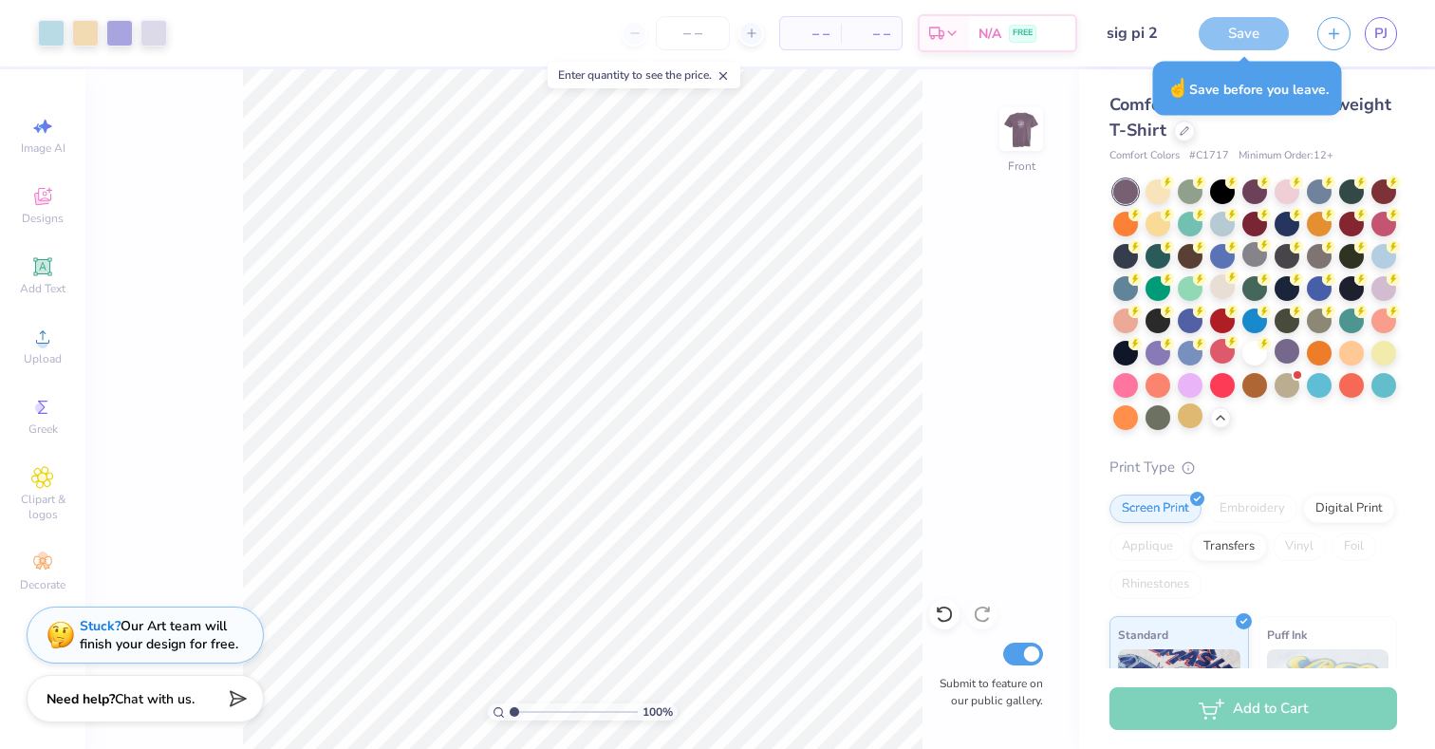
click at [1217, 35] on div "Save" at bounding box center [1244, 33] width 90 height 33
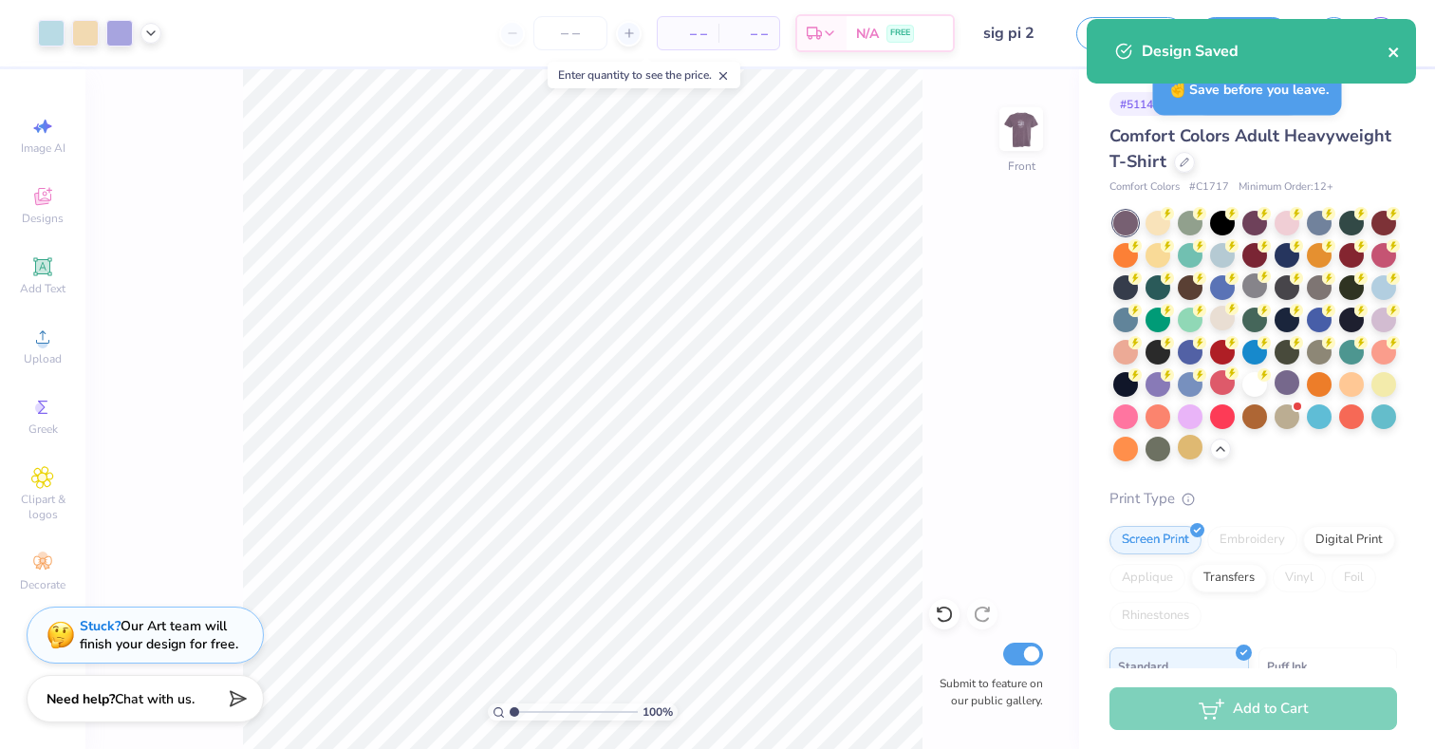
click at [1394, 44] on button "close" at bounding box center [1394, 51] width 13 height 23
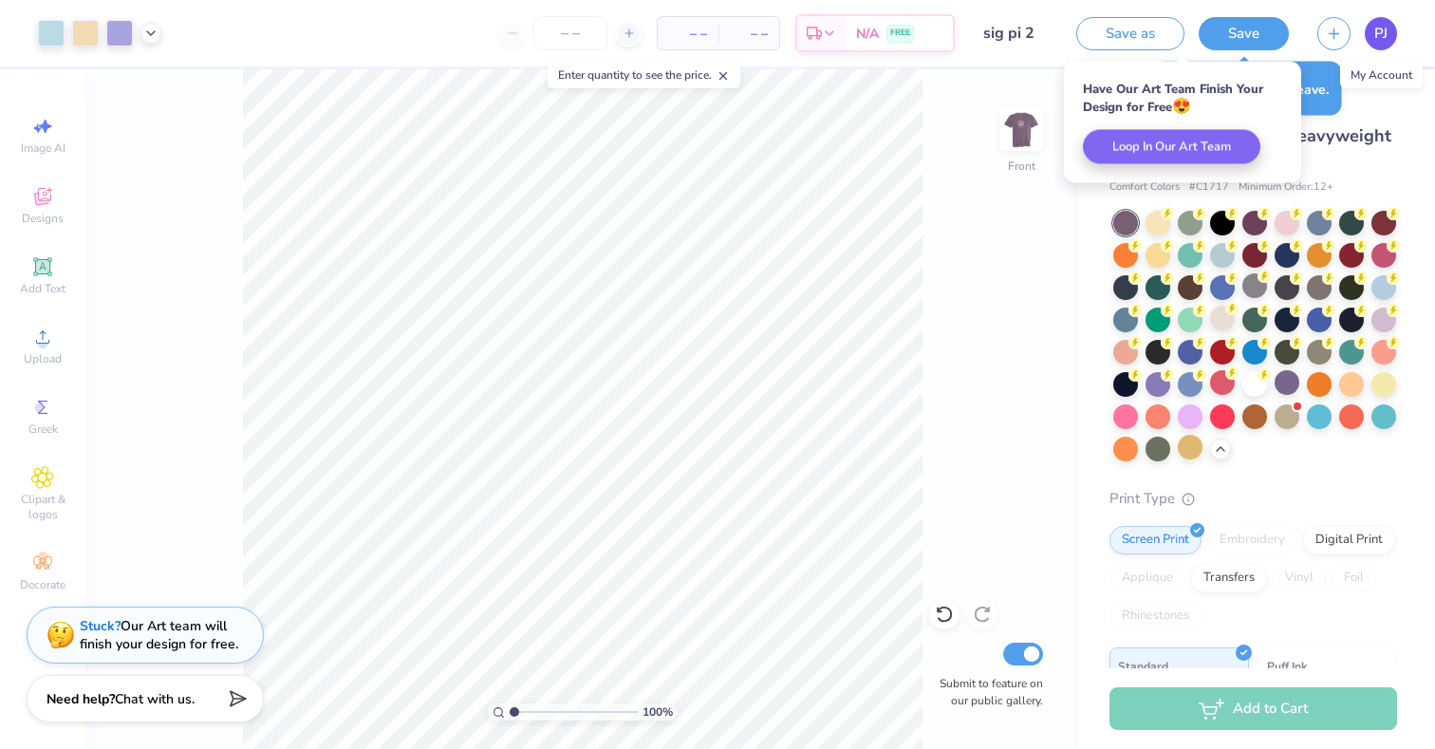
click at [1381, 37] on span "PJ" at bounding box center [1380, 34] width 13 height 22
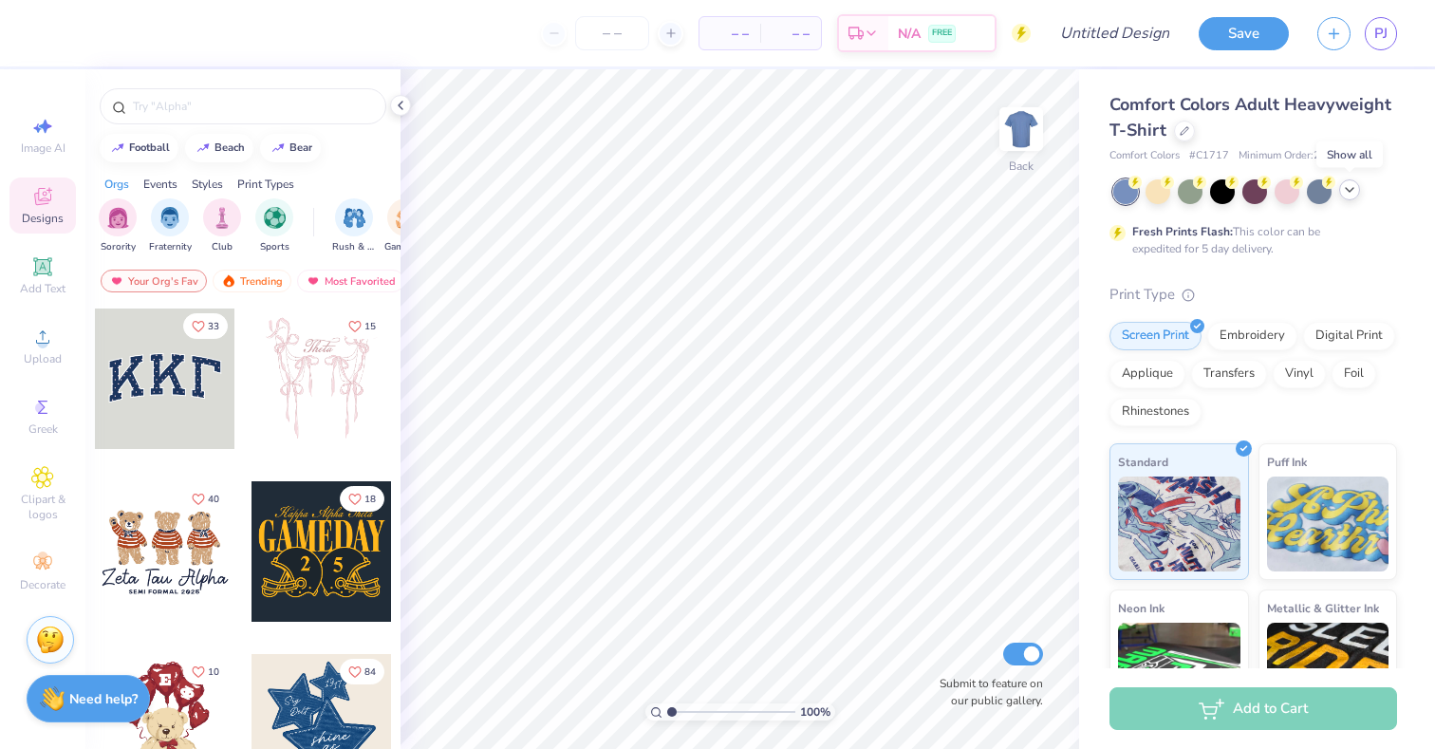
click at [1347, 188] on icon at bounding box center [1349, 189] width 15 height 15
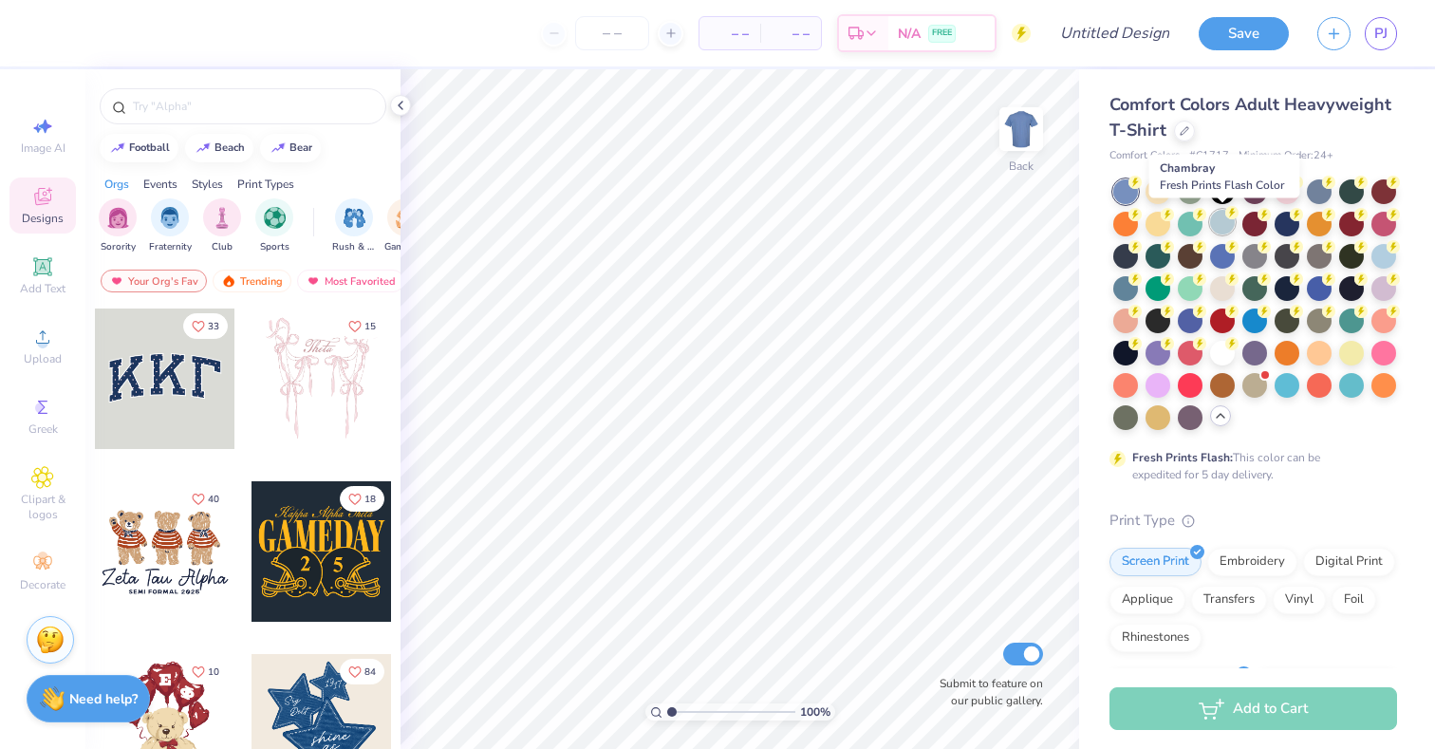
click at [1219, 234] on div at bounding box center [1222, 222] width 25 height 25
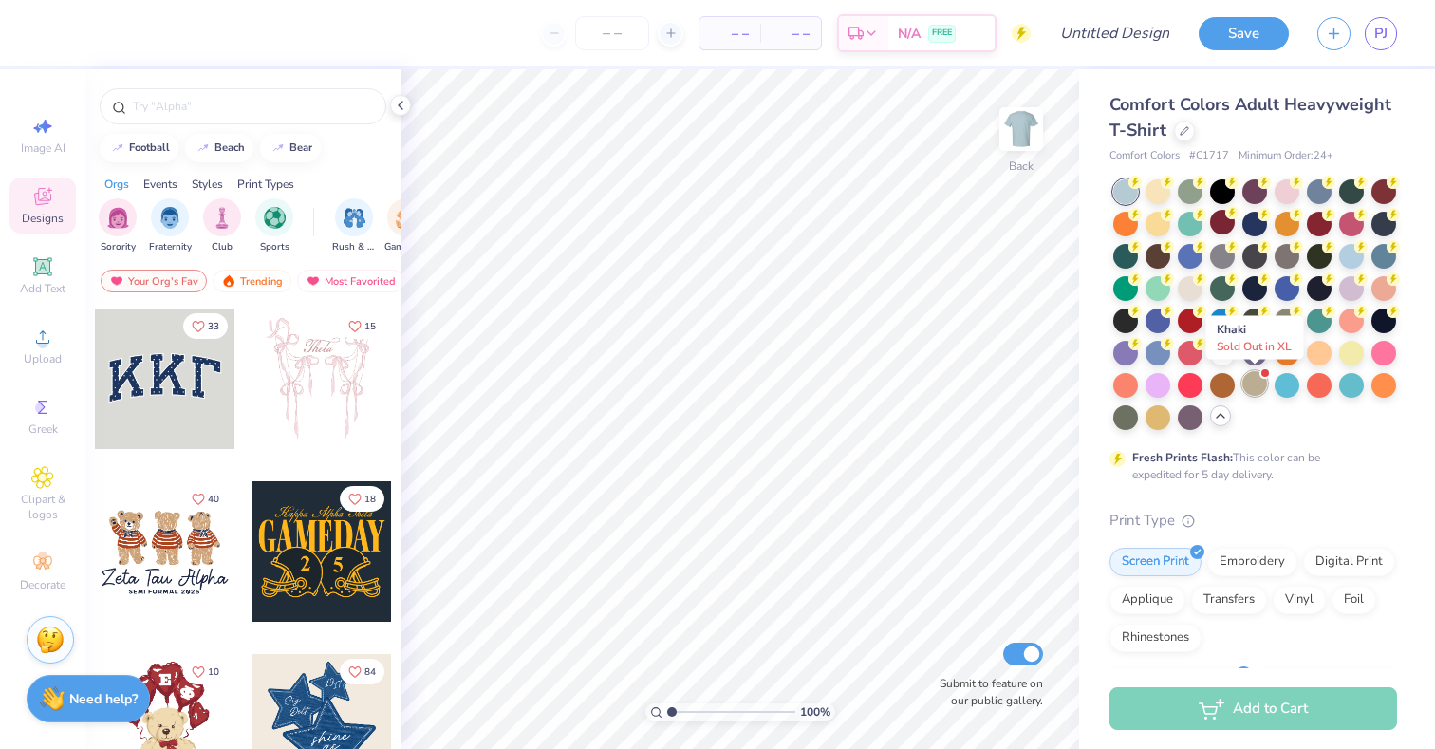
click at [1243, 386] on div at bounding box center [1255, 383] width 25 height 25
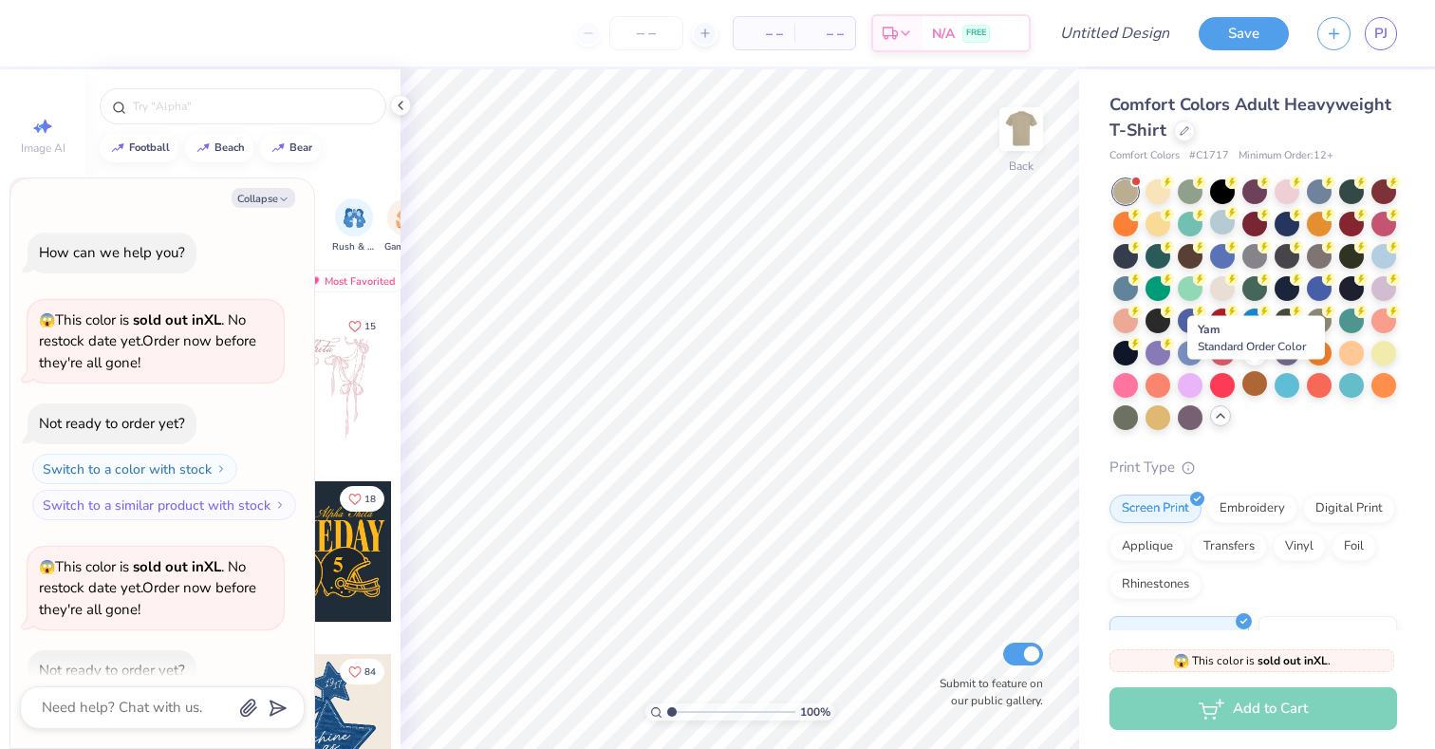
scroll to position [104, 0]
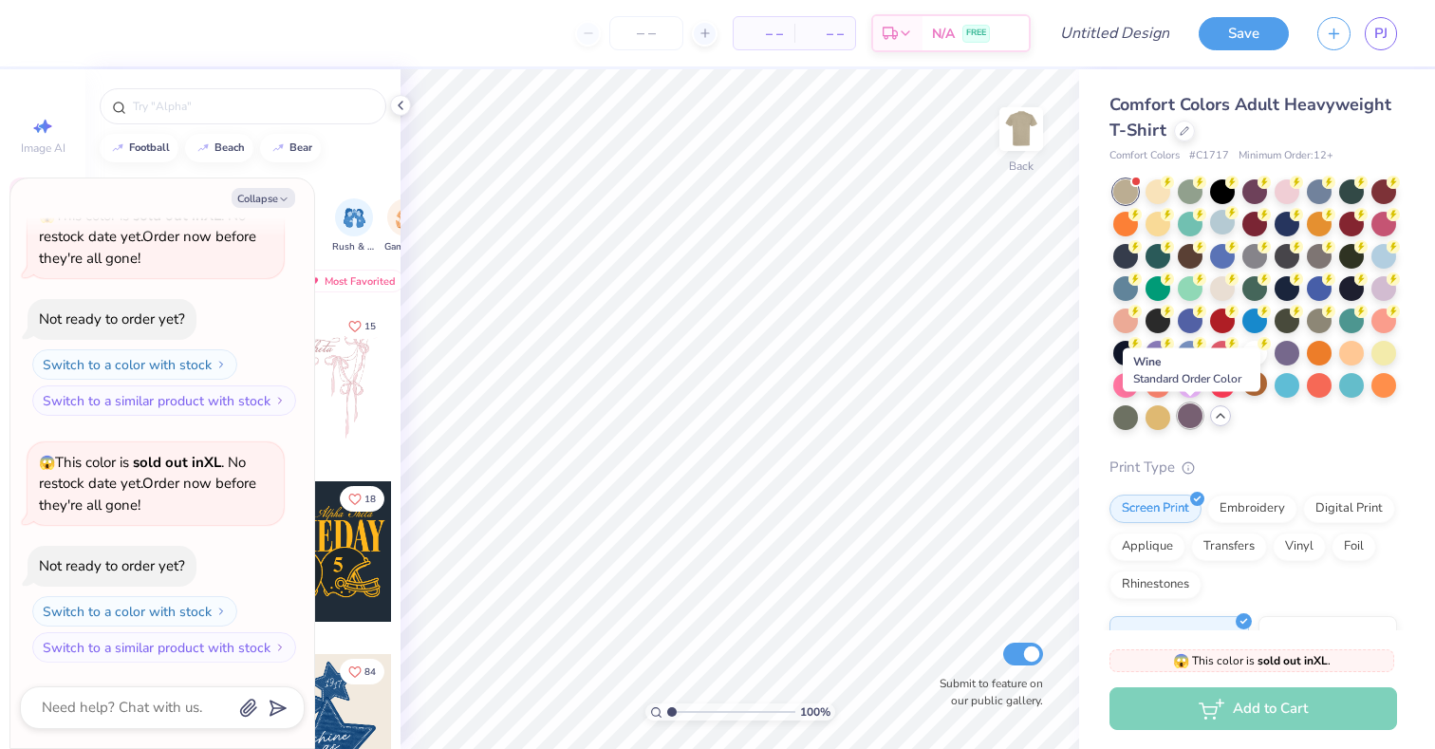
click at [1198, 420] on div at bounding box center [1190, 415] width 25 height 25
type textarea "x"
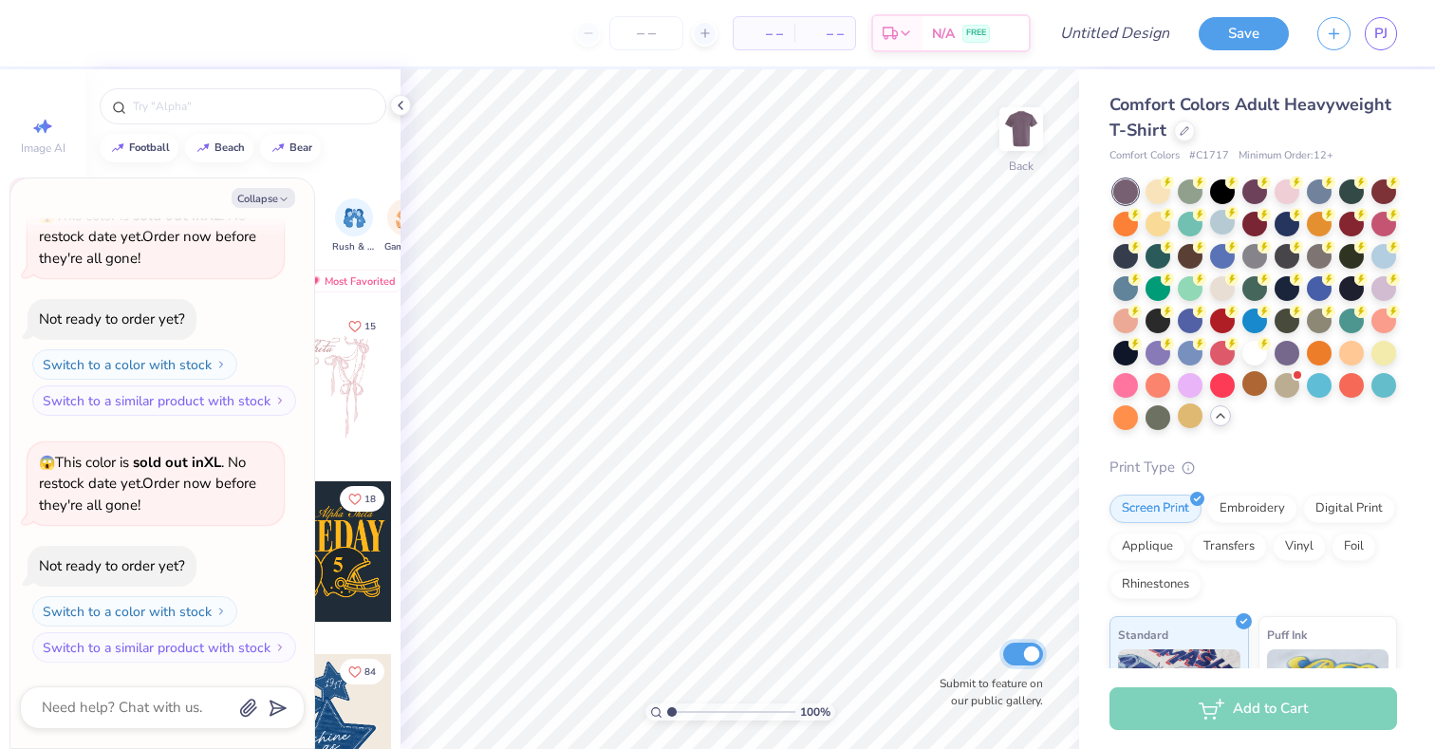
click at [1022, 644] on input "Submit to feature on our public gallery." at bounding box center [1023, 654] width 40 height 23
checkbox input "false"
click at [278, 192] on button "Collapse" at bounding box center [264, 198] width 64 height 20
type textarea "x"
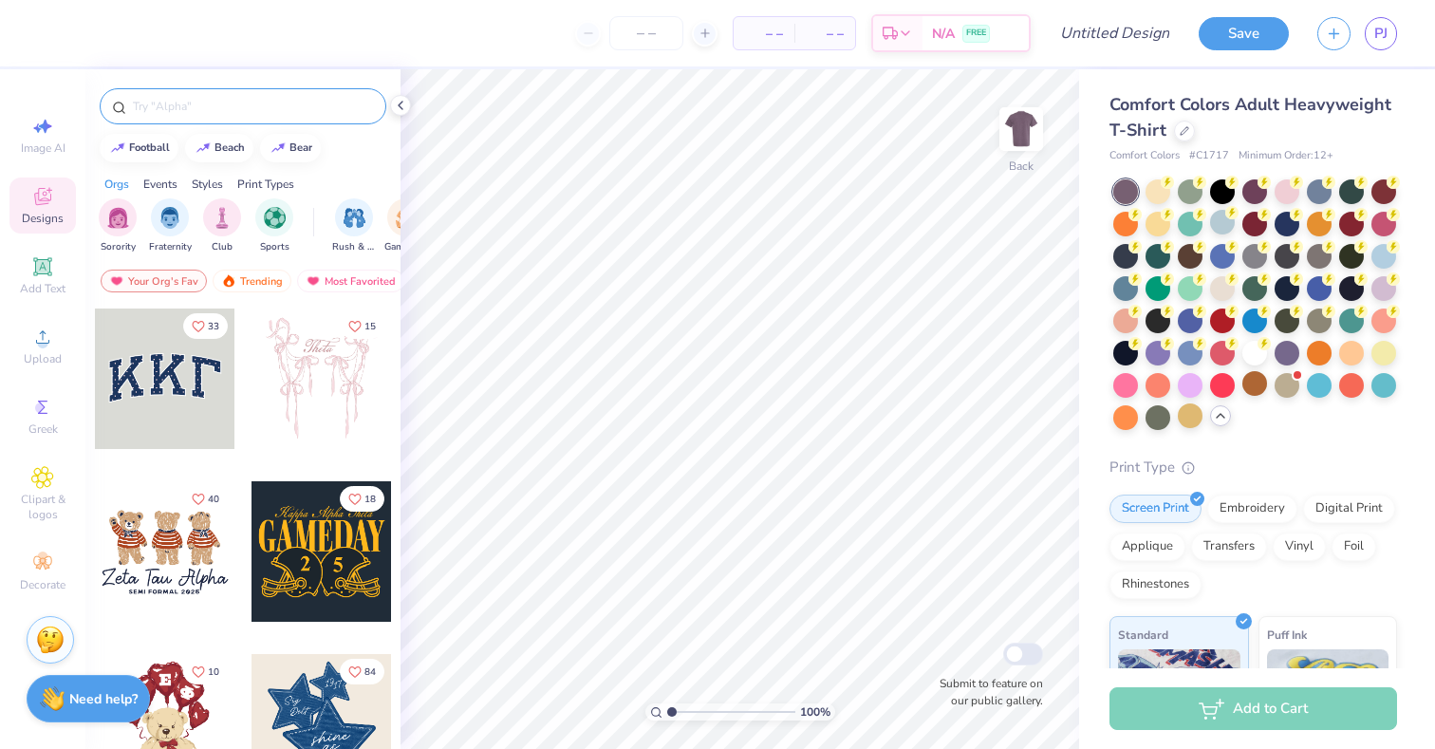
click at [261, 110] on input "text" at bounding box center [252, 106] width 243 height 19
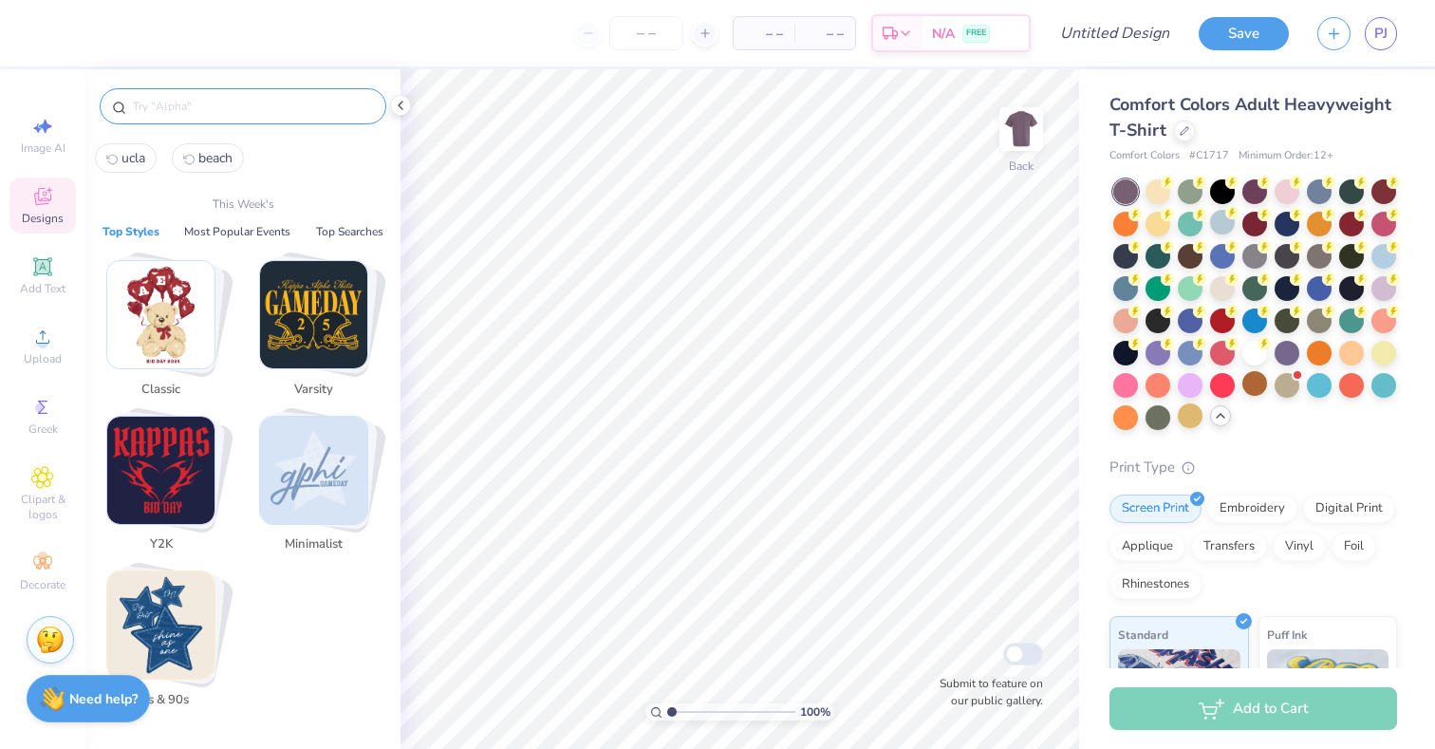
click at [144, 151] on span "ucla" at bounding box center [134, 158] width 24 height 18
type input "ucla"
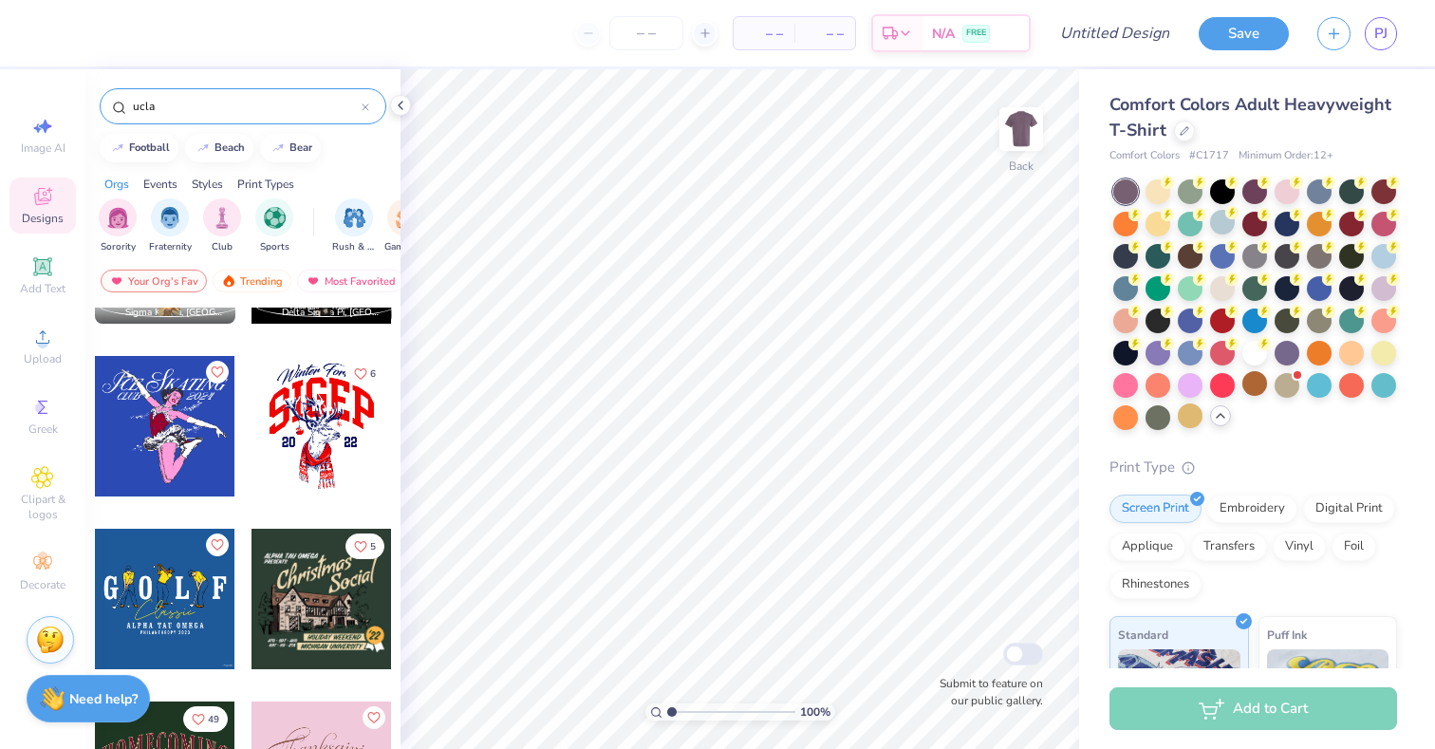
scroll to position [2387, 0]
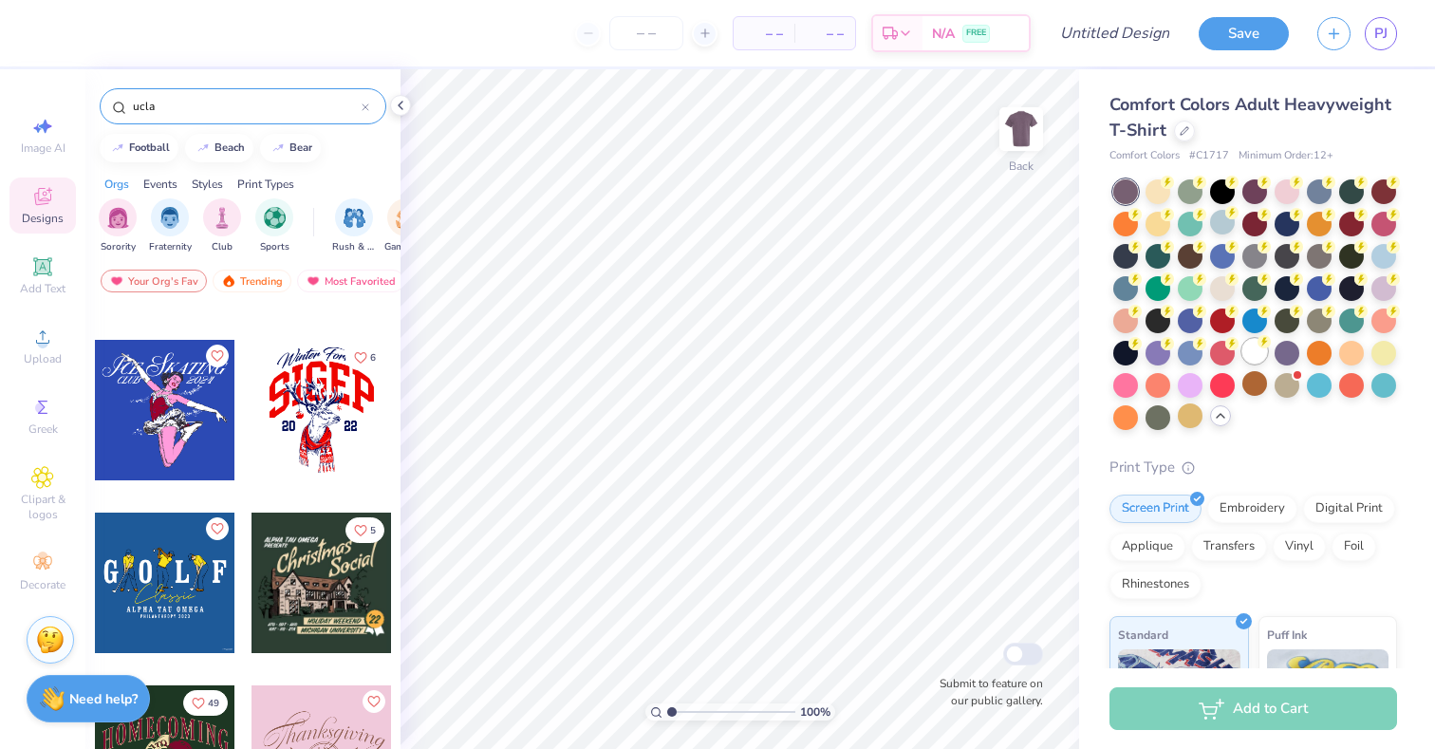
click at [1245, 357] on div at bounding box center [1255, 351] width 25 height 25
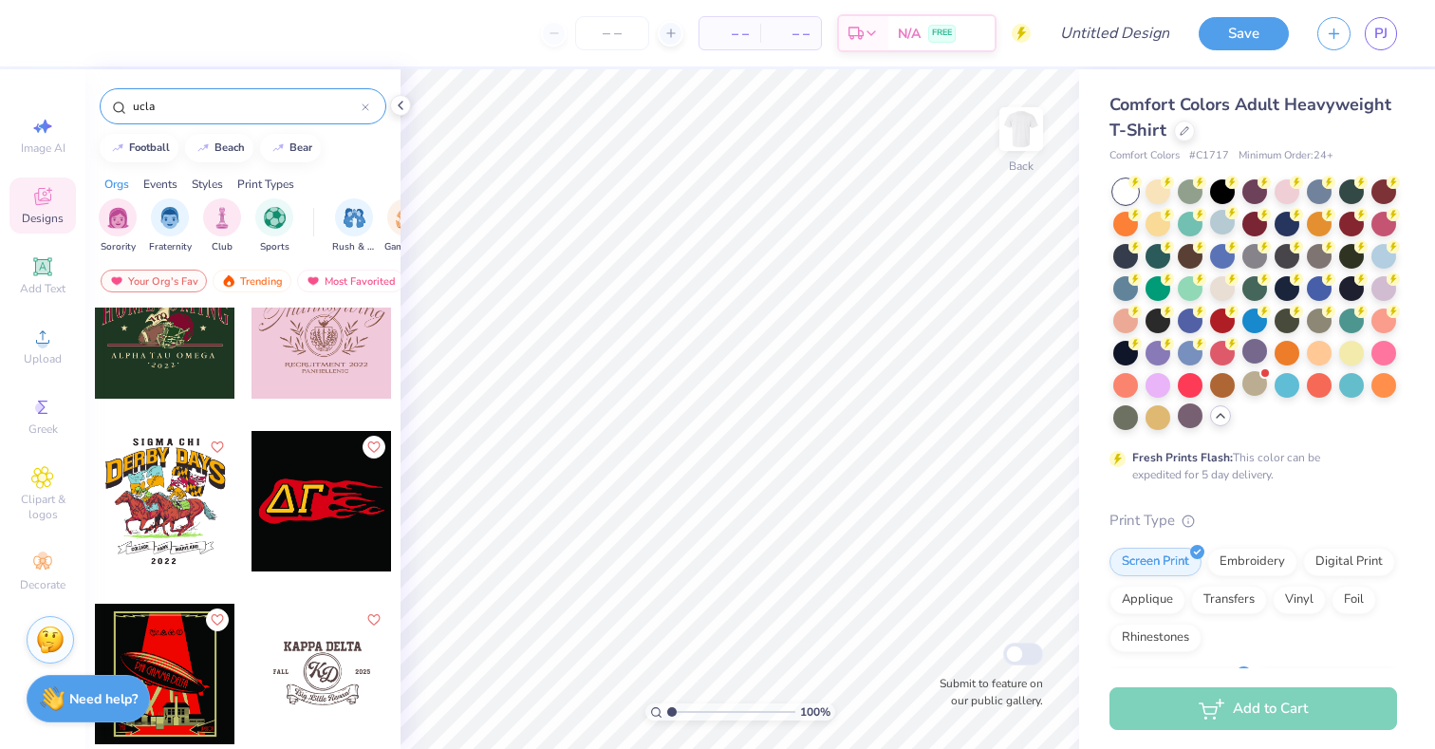
scroll to position [2873, 0]
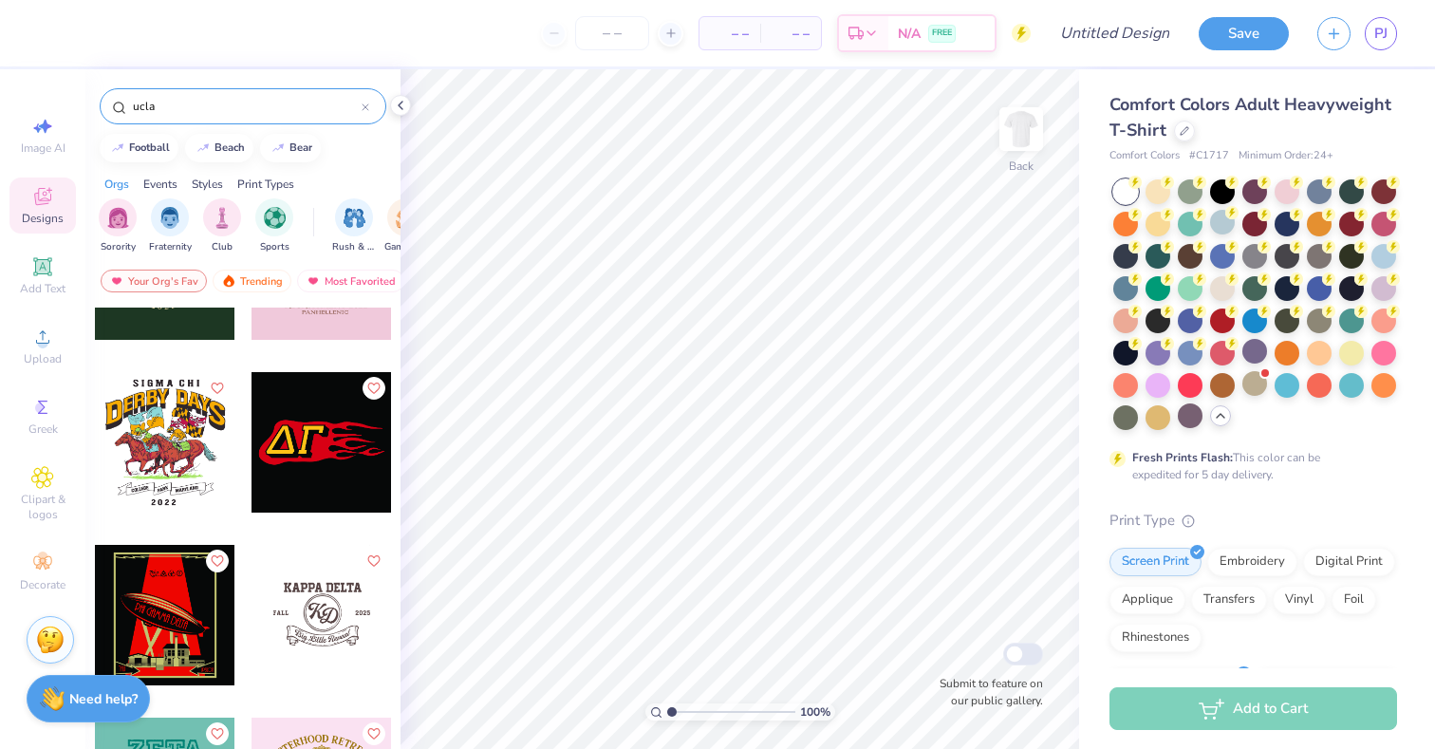
click at [367, 106] on icon at bounding box center [366, 107] width 8 height 8
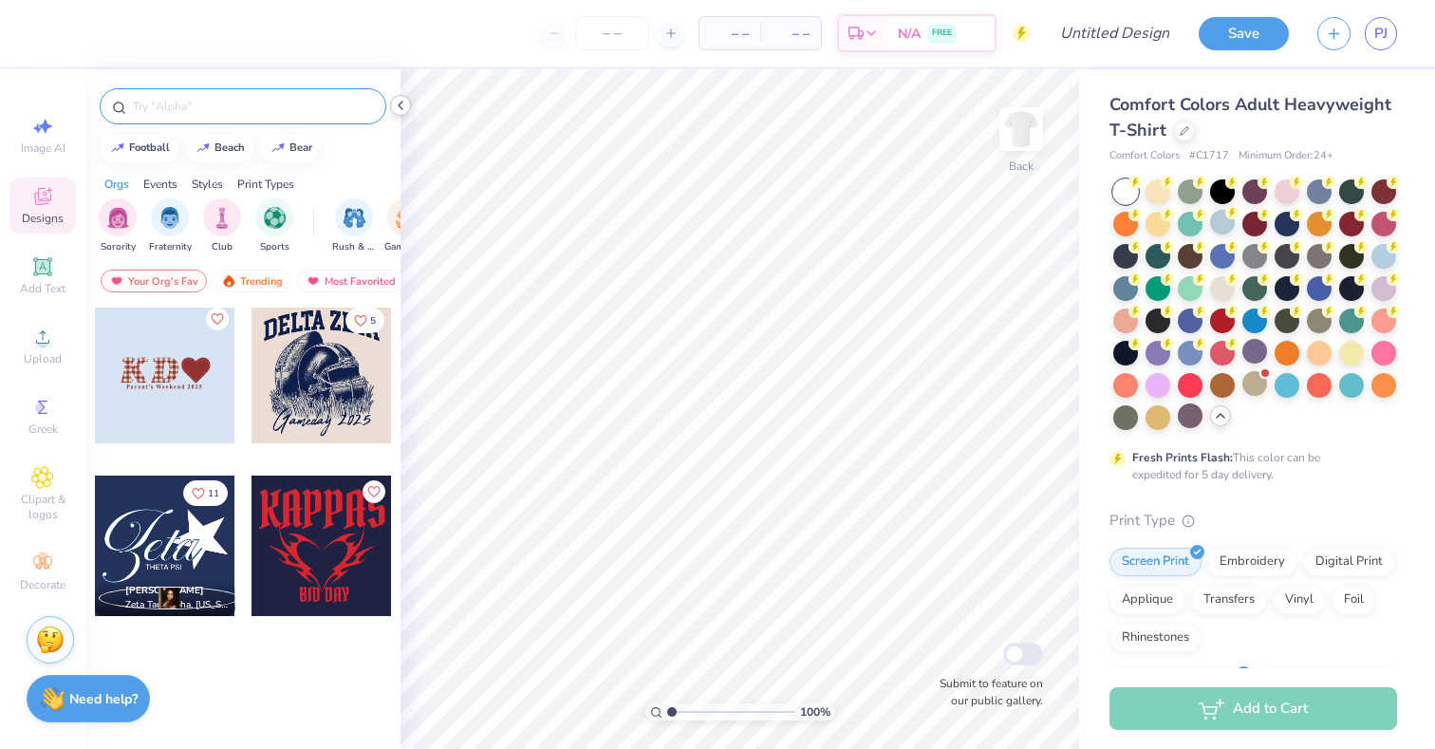
click at [408, 107] on div at bounding box center [400, 105] width 21 height 21
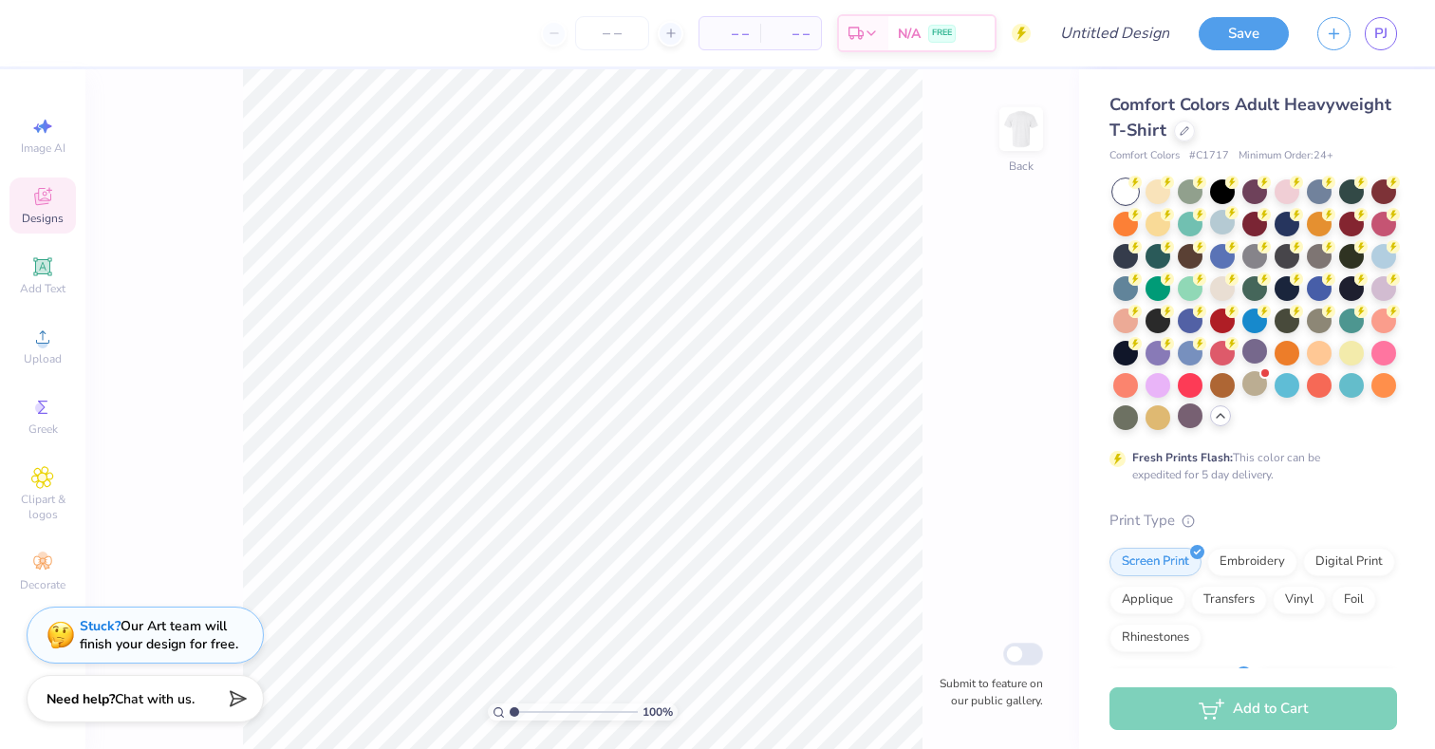
click at [23, 212] on span "Designs" at bounding box center [43, 218] width 42 height 15
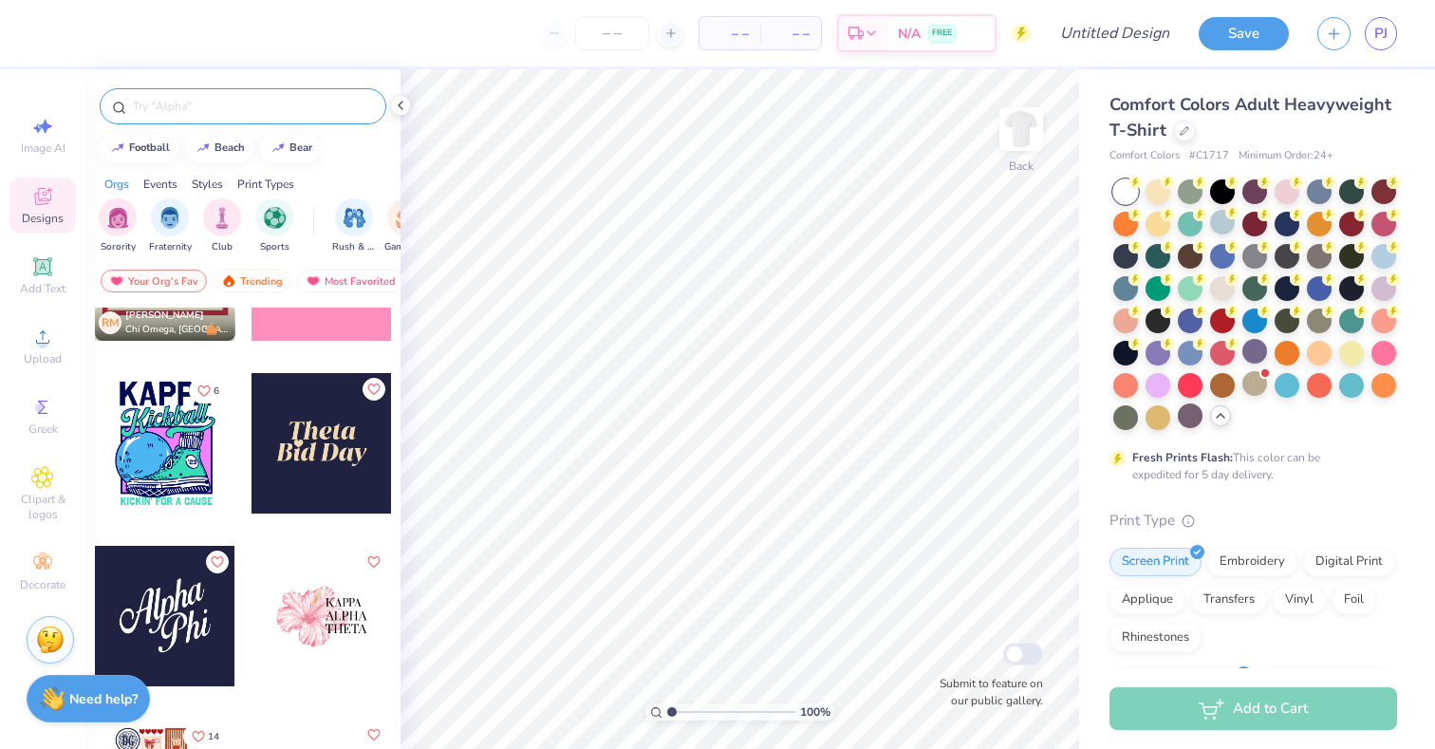
scroll to position [4101, 0]
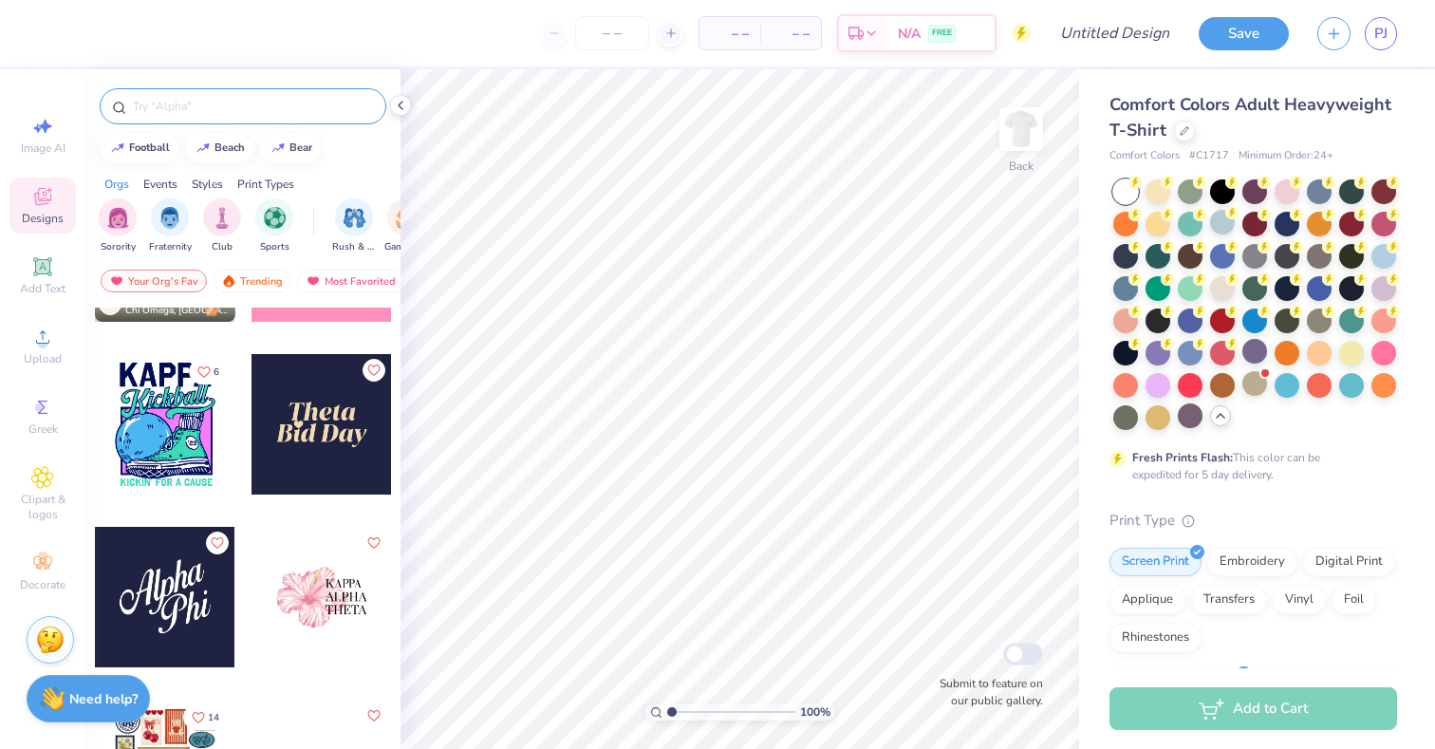
click at [297, 112] on input "text" at bounding box center [252, 106] width 243 height 19
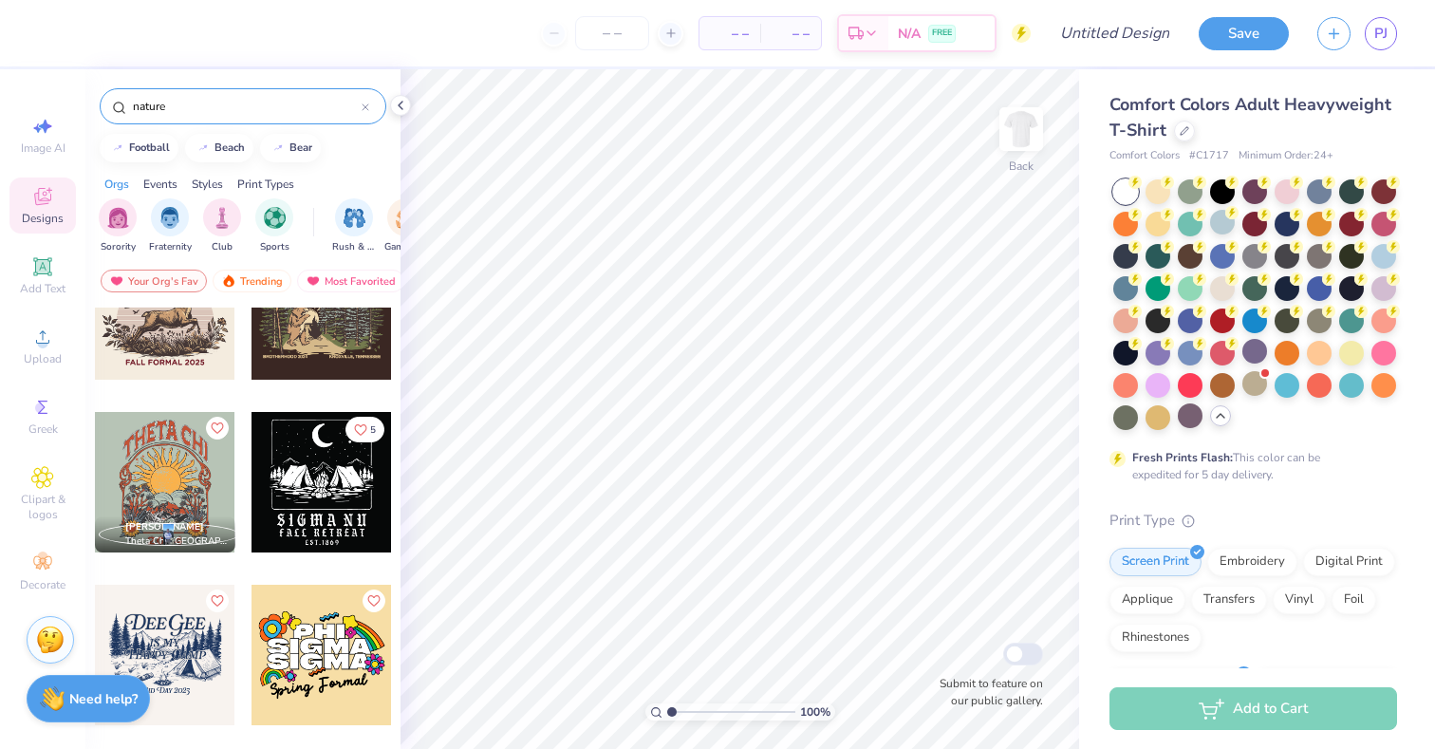
scroll to position [42, 0]
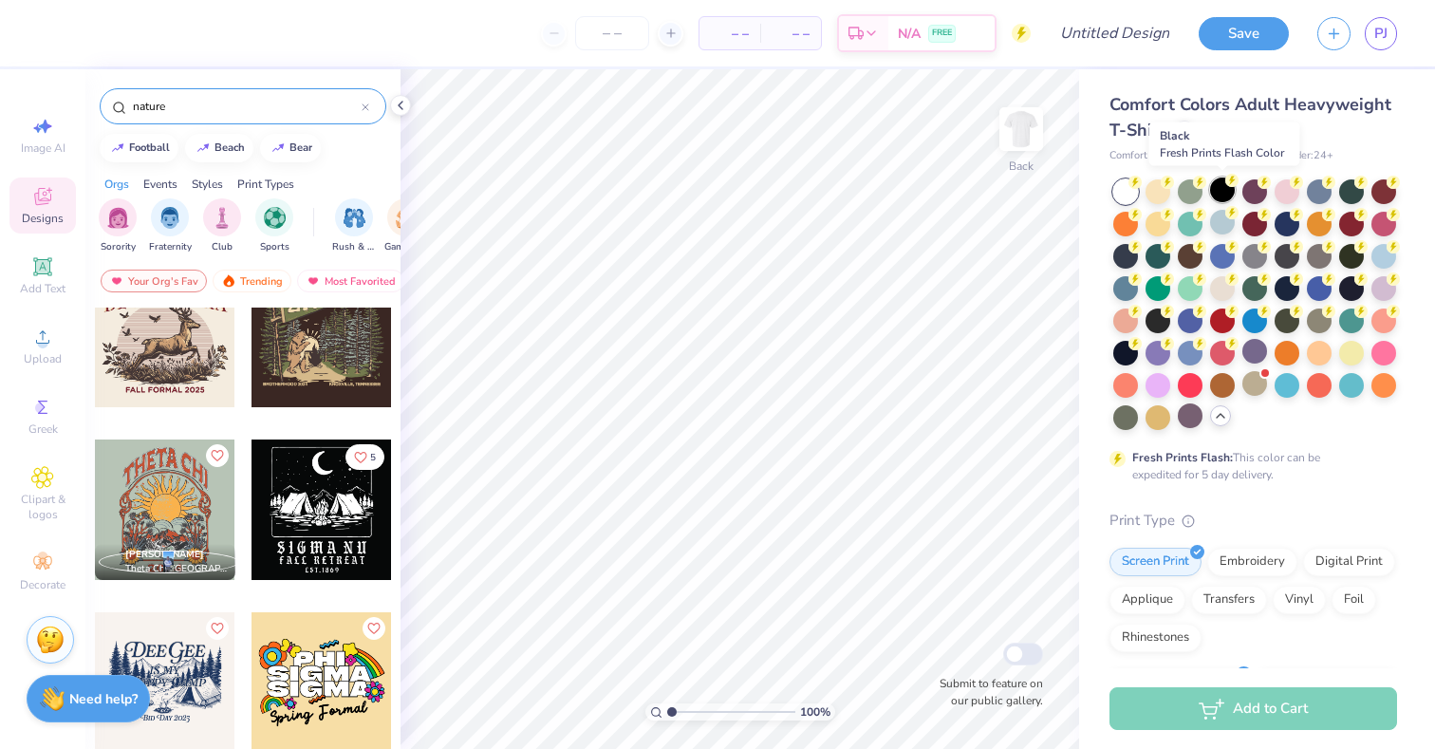
type input "nature"
click at [1214, 189] on div at bounding box center [1222, 190] width 25 height 25
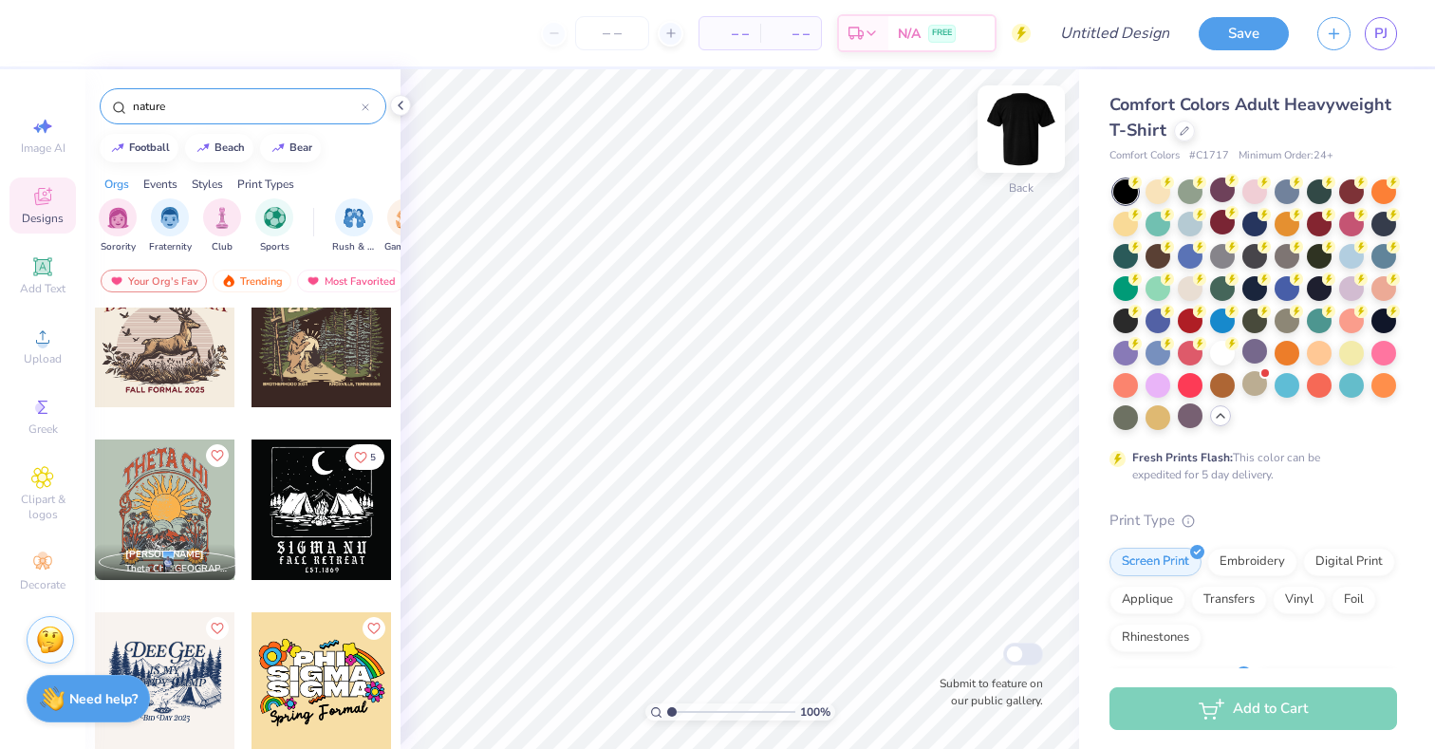
click at [1008, 148] on img at bounding box center [1021, 129] width 76 height 76
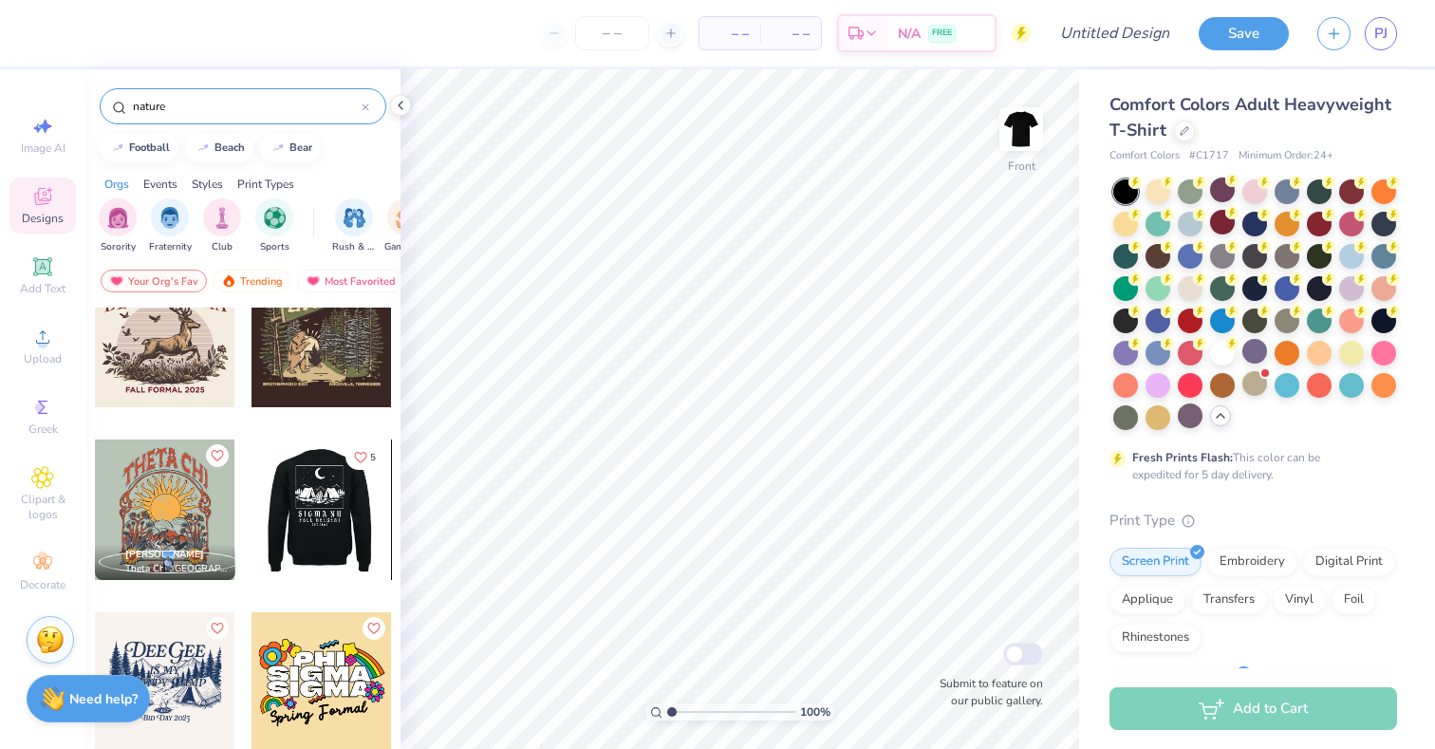
click at [286, 532] on div at bounding box center [321, 509] width 140 height 140
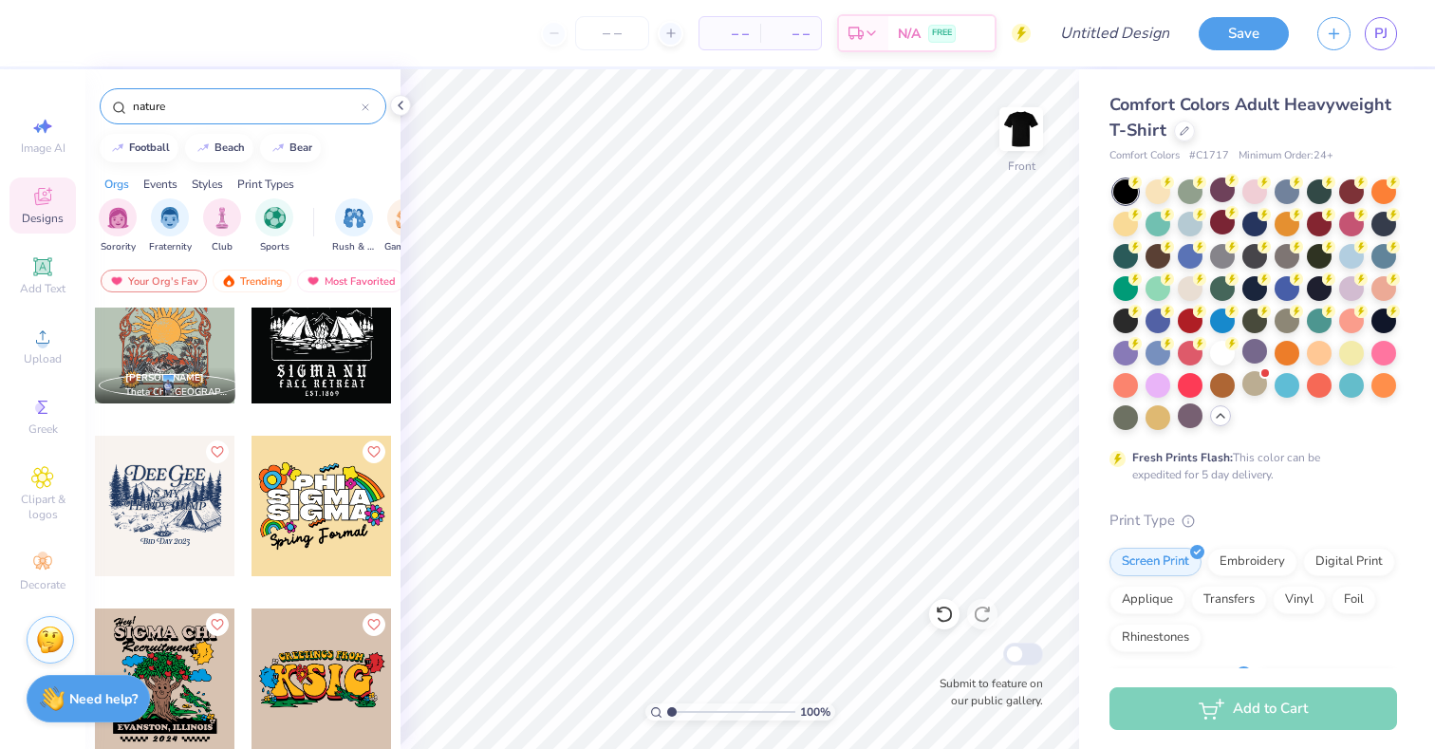
scroll to position [278, 0]
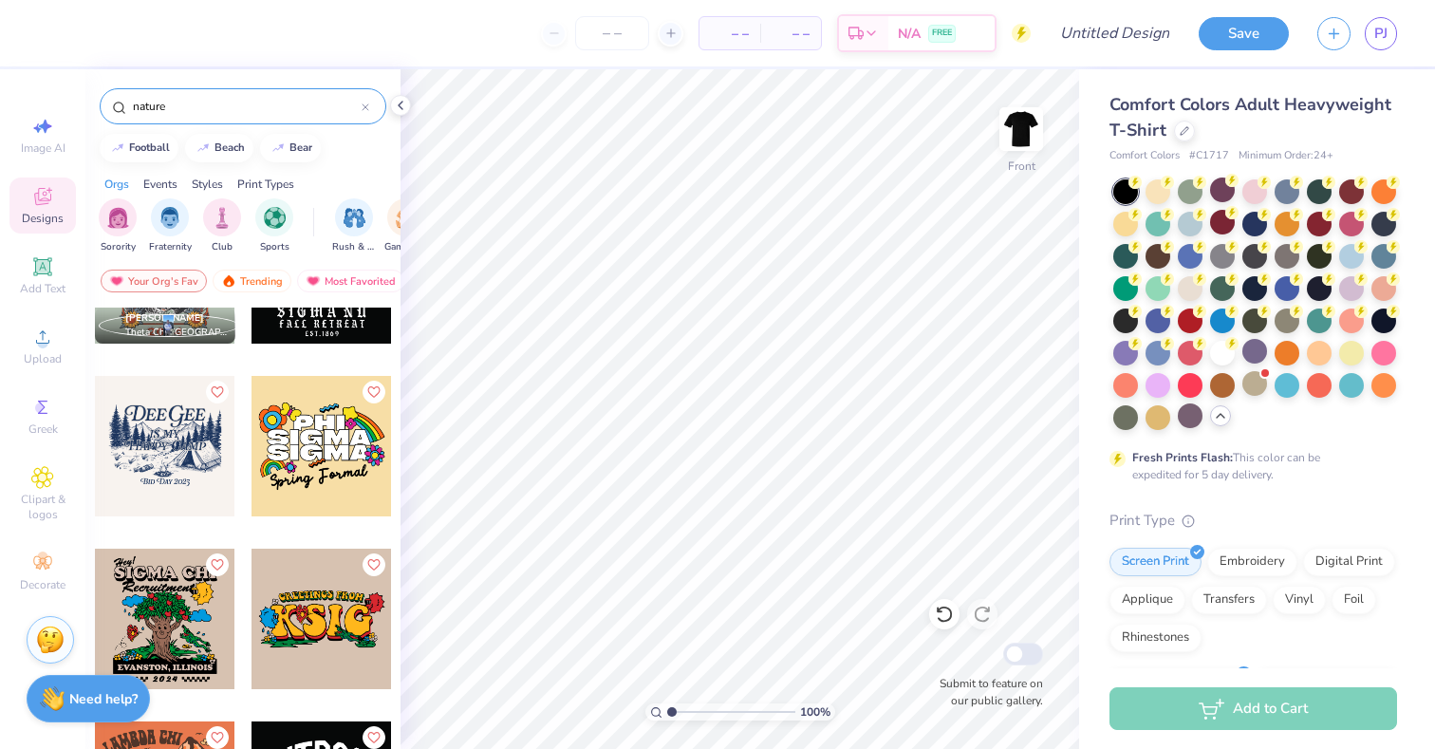
click at [171, 496] on div at bounding box center [165, 446] width 140 height 140
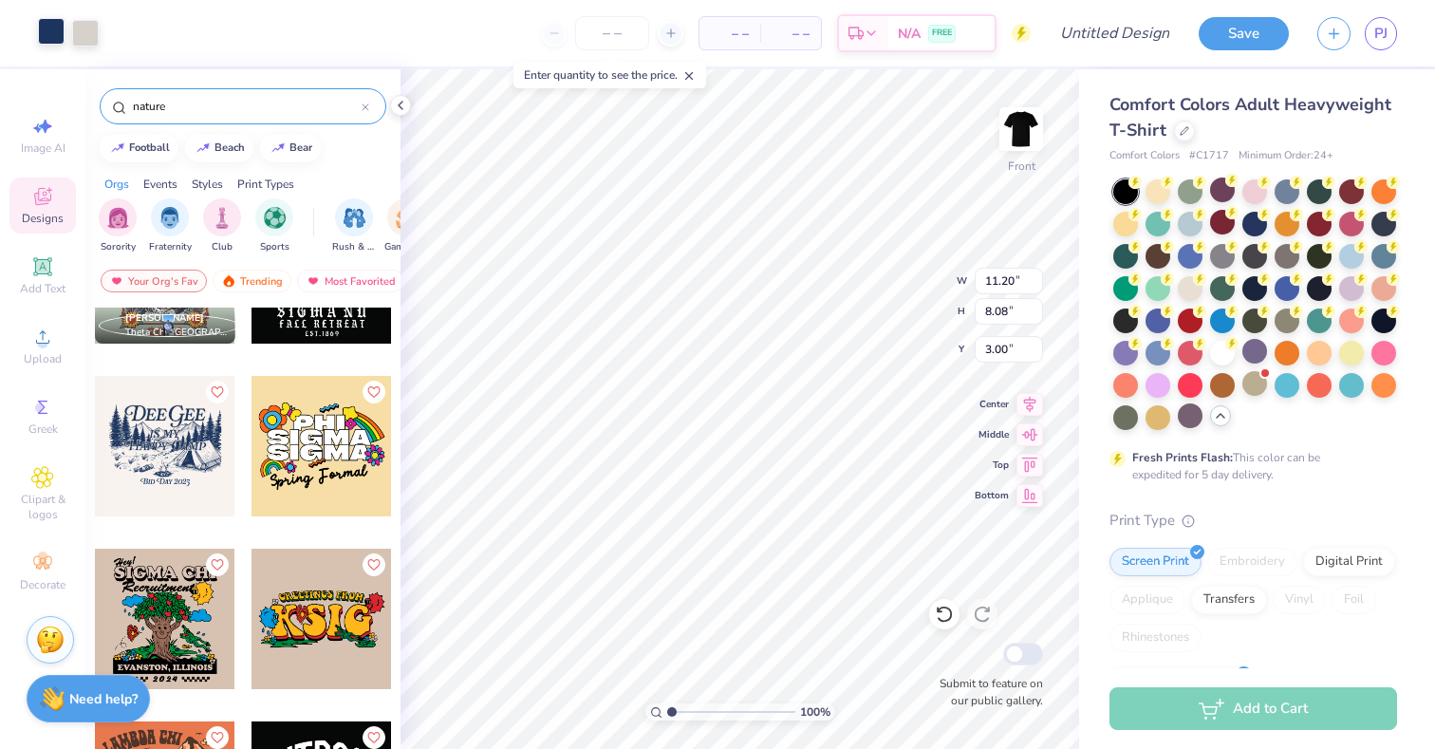
click at [55, 43] on div at bounding box center [51, 31] width 27 height 27
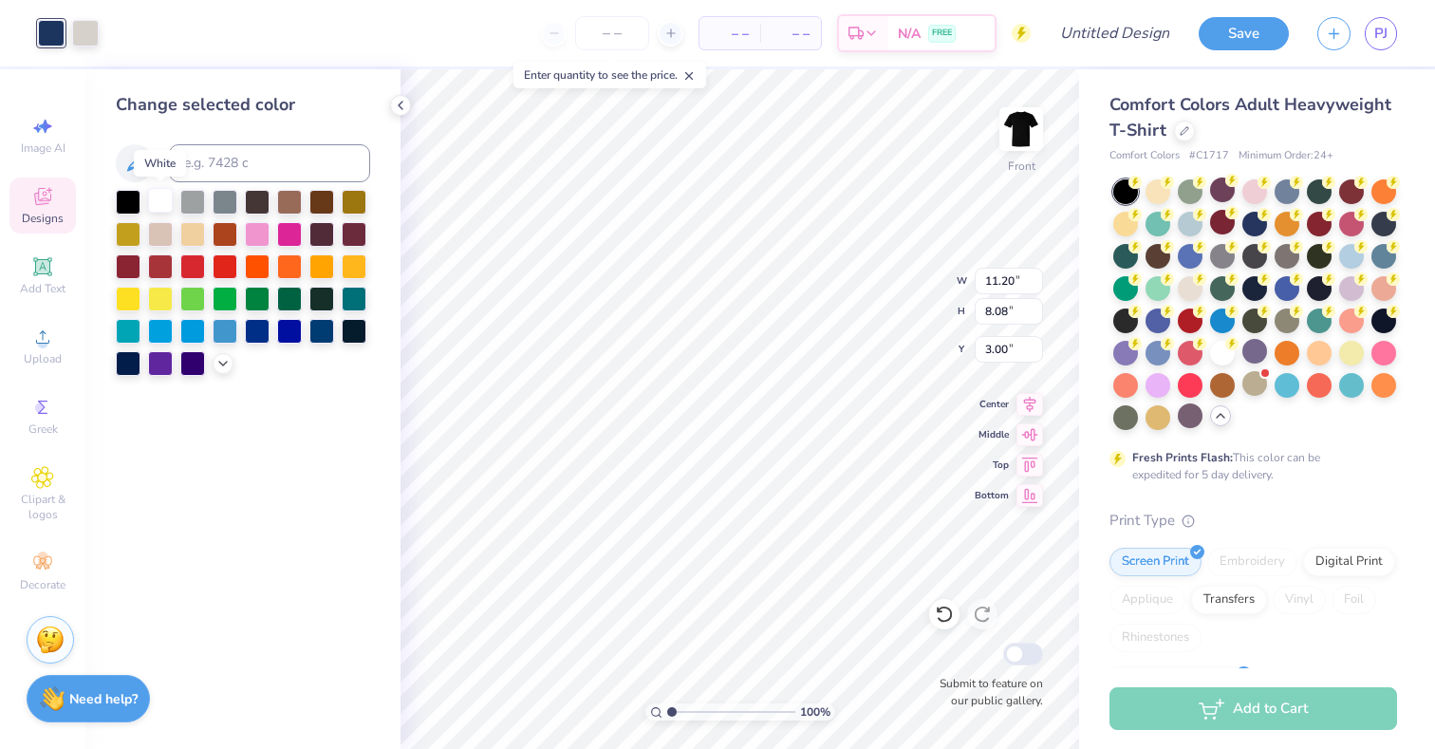
click at [161, 200] on div at bounding box center [160, 200] width 25 height 25
click at [221, 362] on polyline at bounding box center [223, 362] width 8 height 4
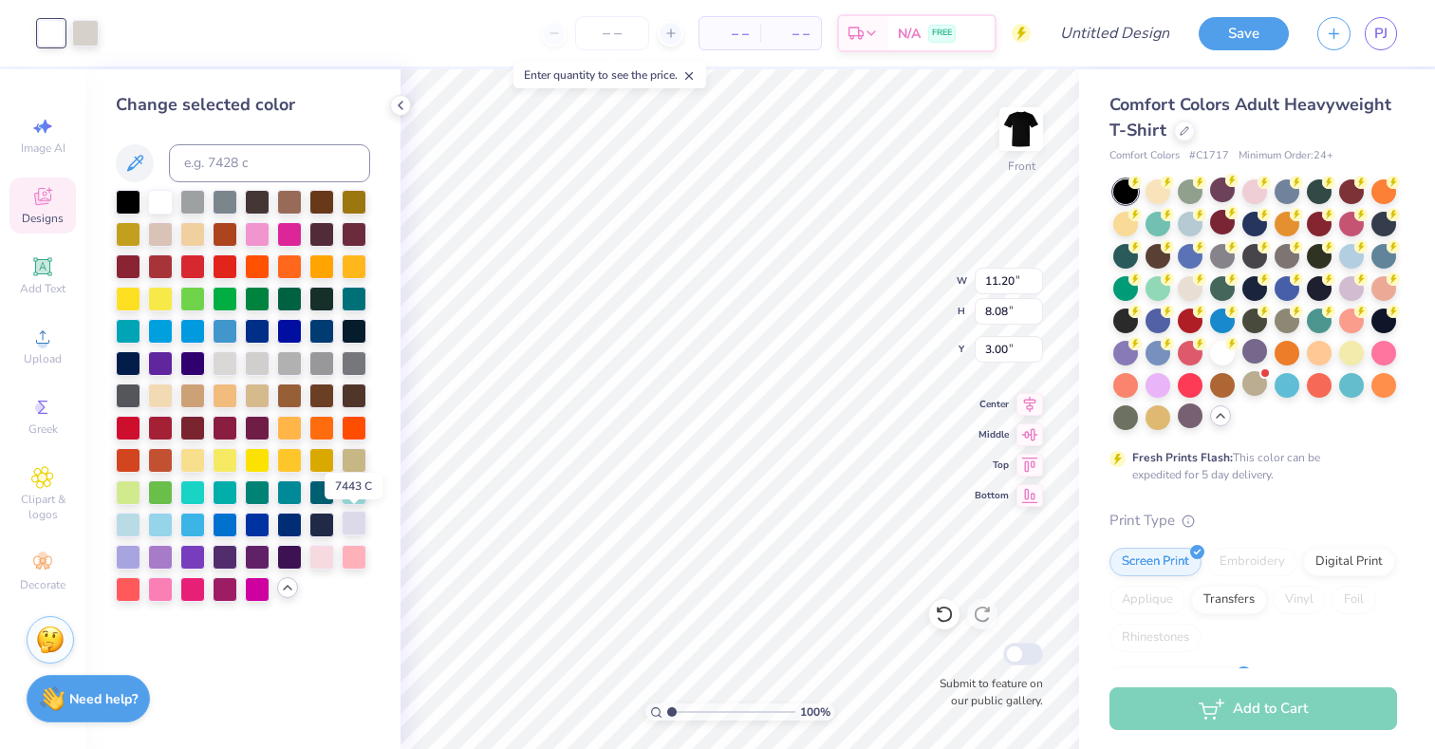
click at [358, 532] on div at bounding box center [354, 523] width 25 height 25
click at [118, 559] on div at bounding box center [128, 555] width 25 height 25
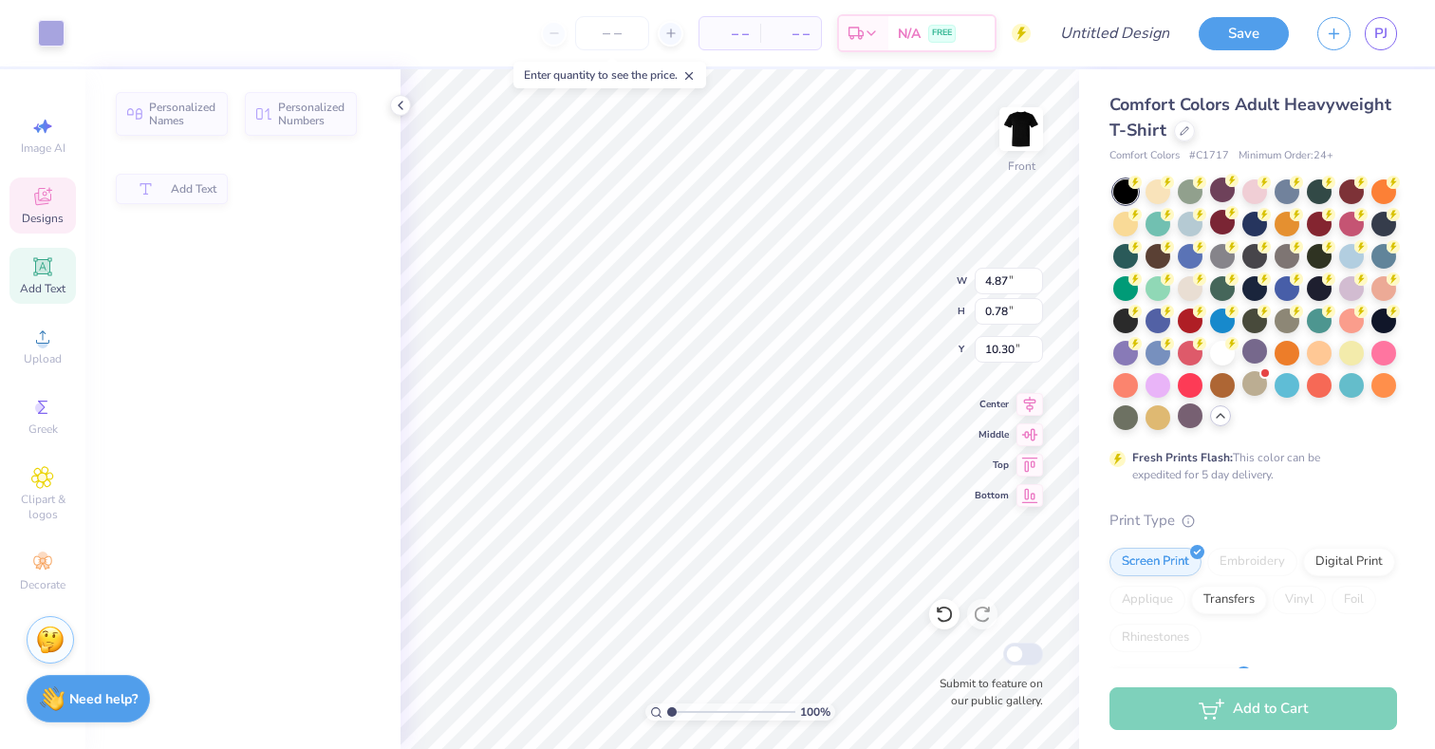
type input "4.87"
type input "0.78"
type input "10.30"
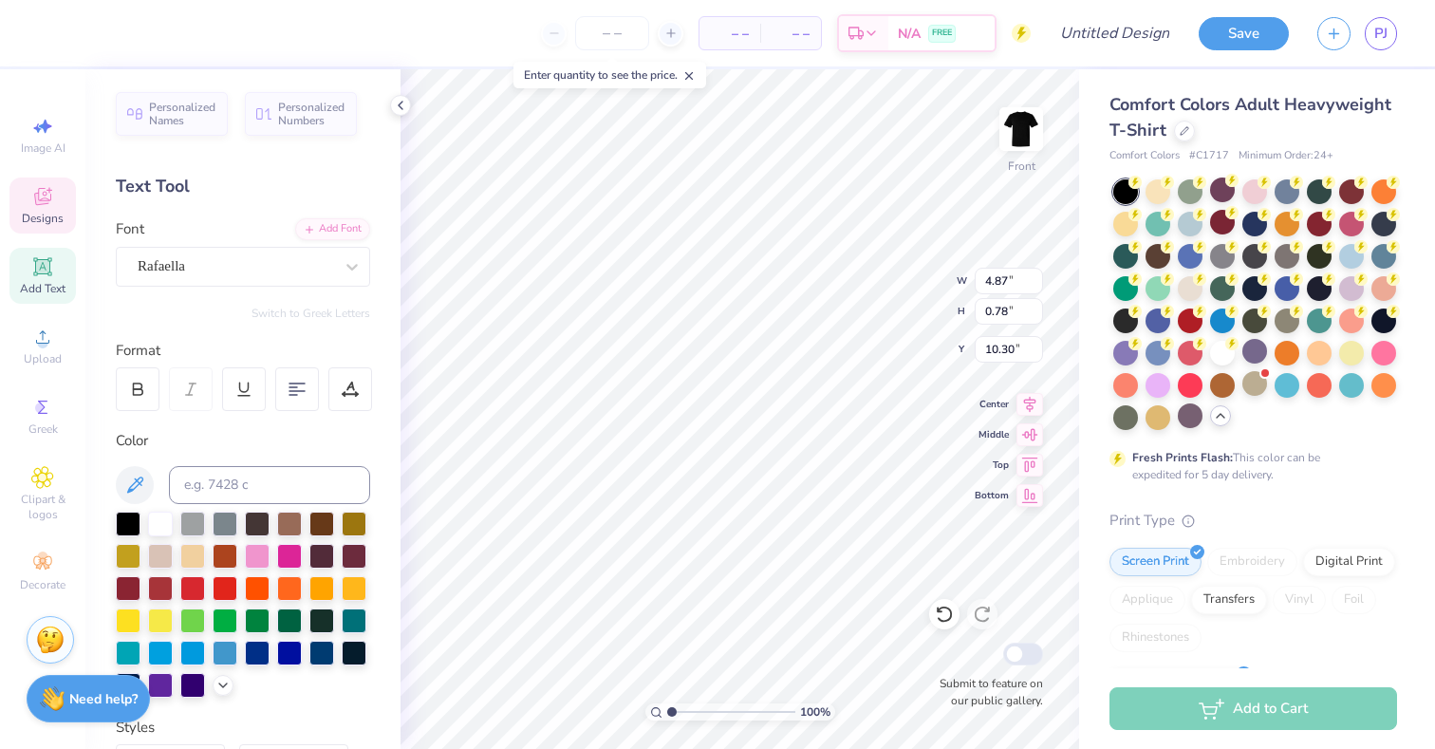
scroll to position [0, 2]
type textarea "C-sesh '25"
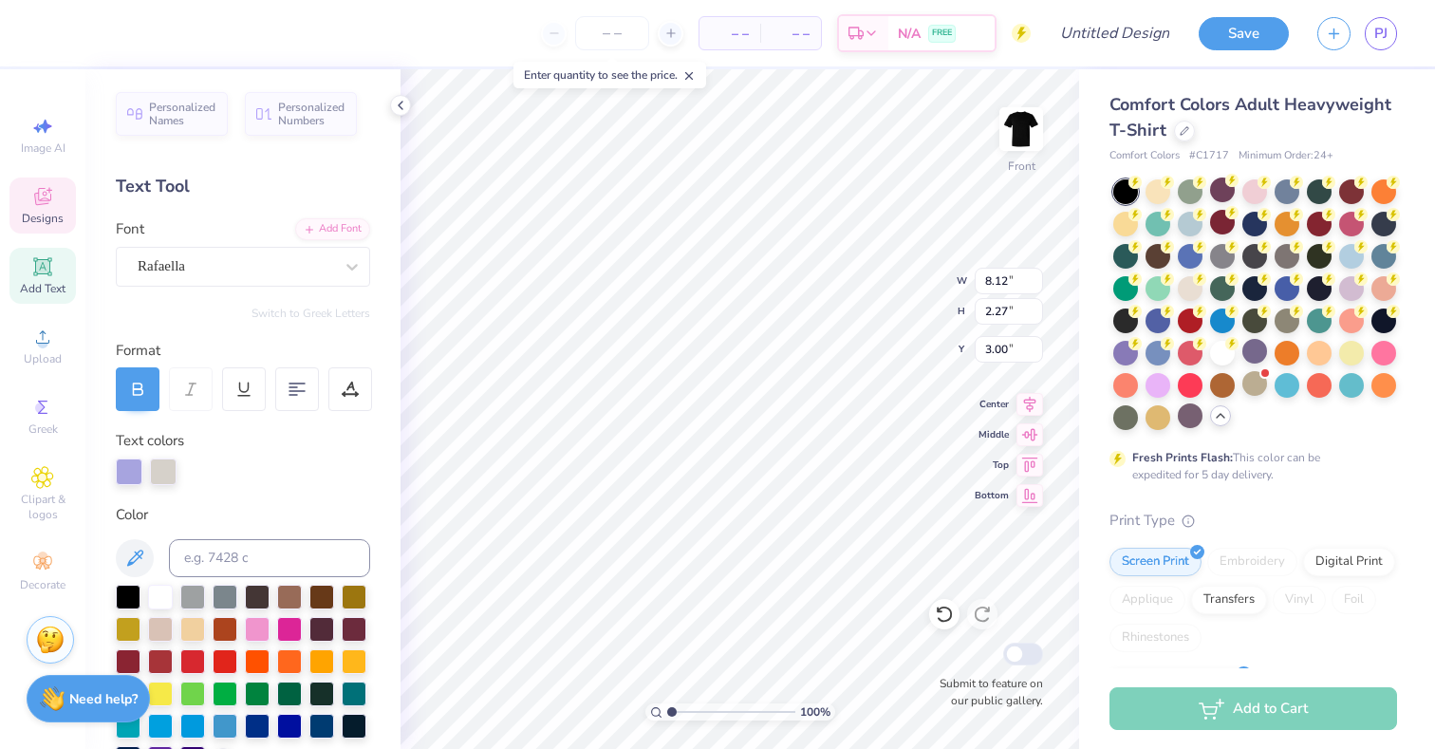
scroll to position [0, 1]
type textarea "Sigma Pi"
click at [87, 28] on div at bounding box center [85, 31] width 27 height 27
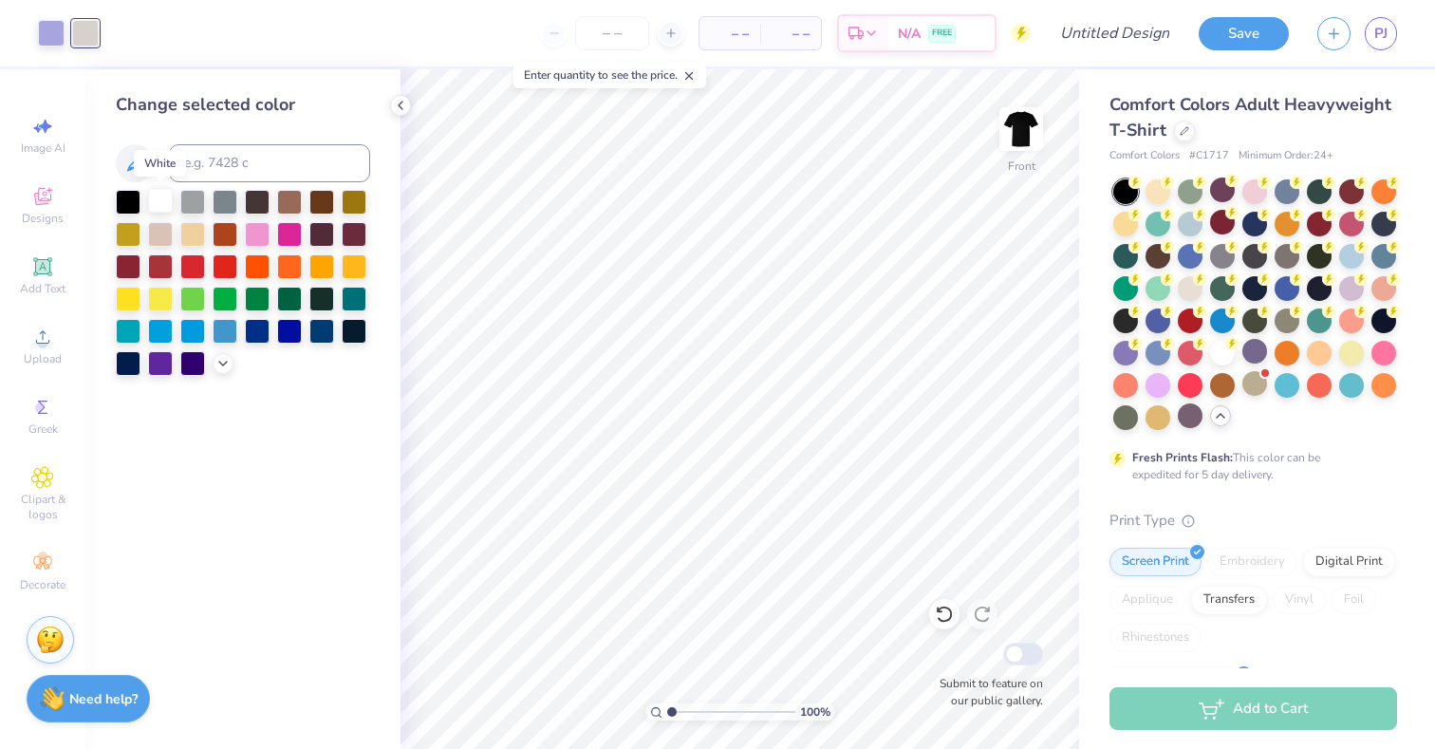
click at [160, 188] on div at bounding box center [160, 200] width 25 height 25
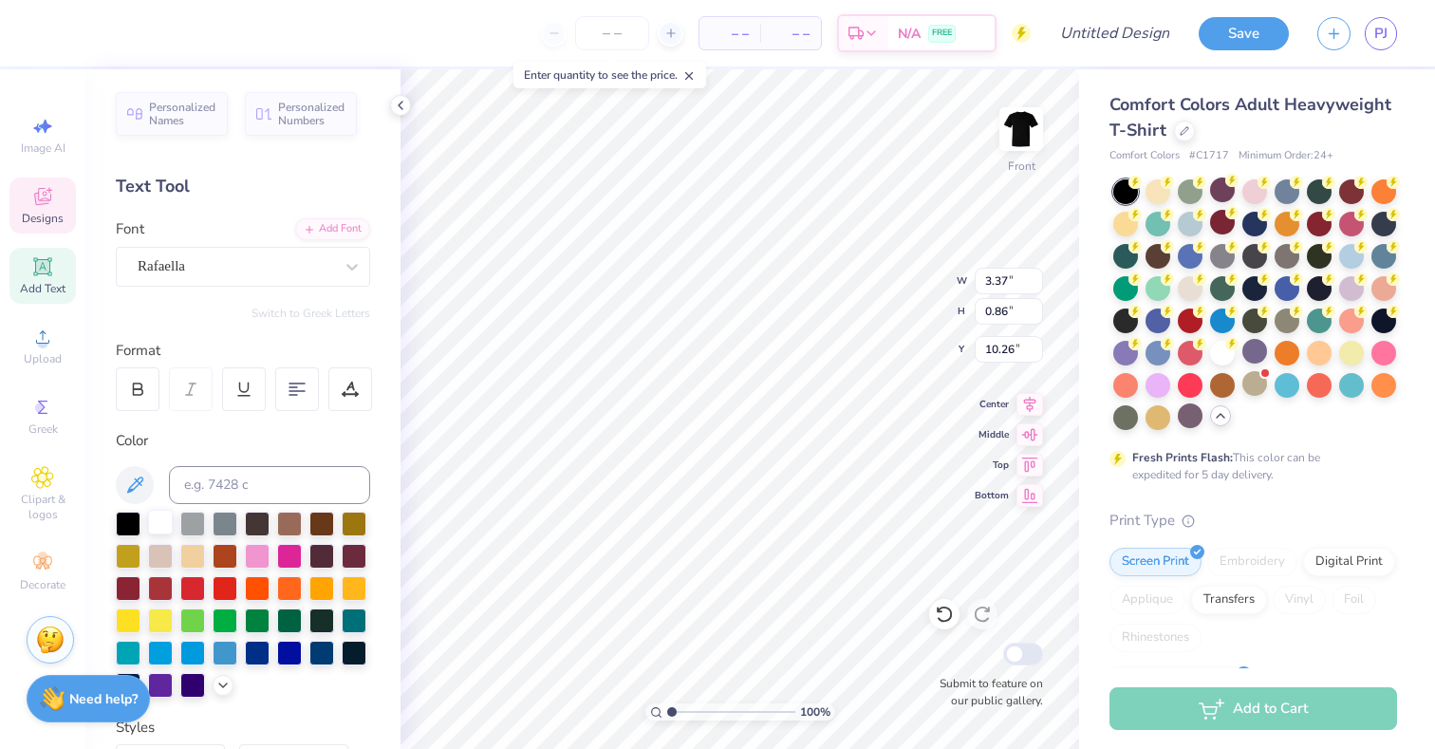
click at [160, 521] on div at bounding box center [160, 522] width 25 height 25
type input "1"
click at [669, 707] on input "range" at bounding box center [731, 711] width 128 height 17
click at [667, 709] on input "range" at bounding box center [731, 711] width 128 height 17
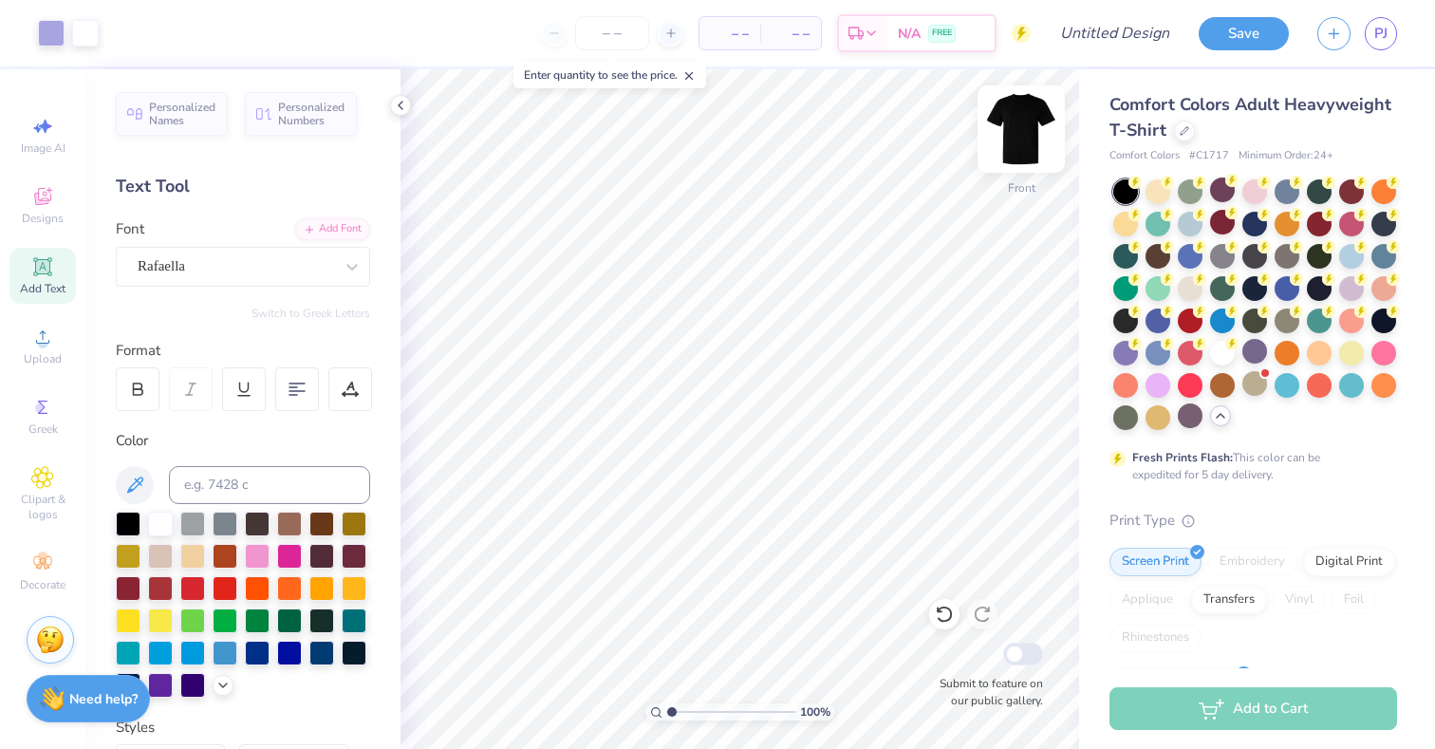
click at [1020, 185] on div "Front" at bounding box center [1022, 187] width 28 height 17
click at [42, 214] on span "Designs" at bounding box center [43, 218] width 42 height 15
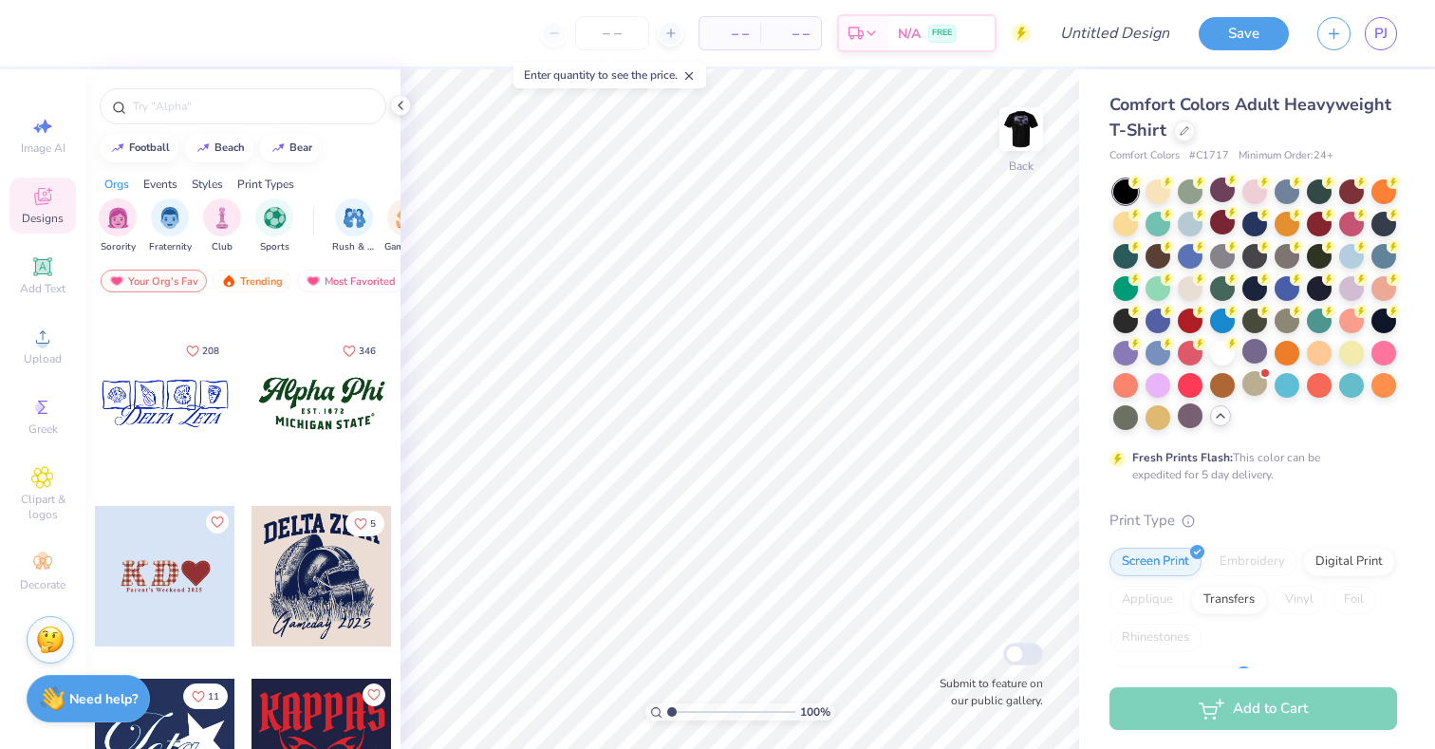
scroll to position [2394, 0]
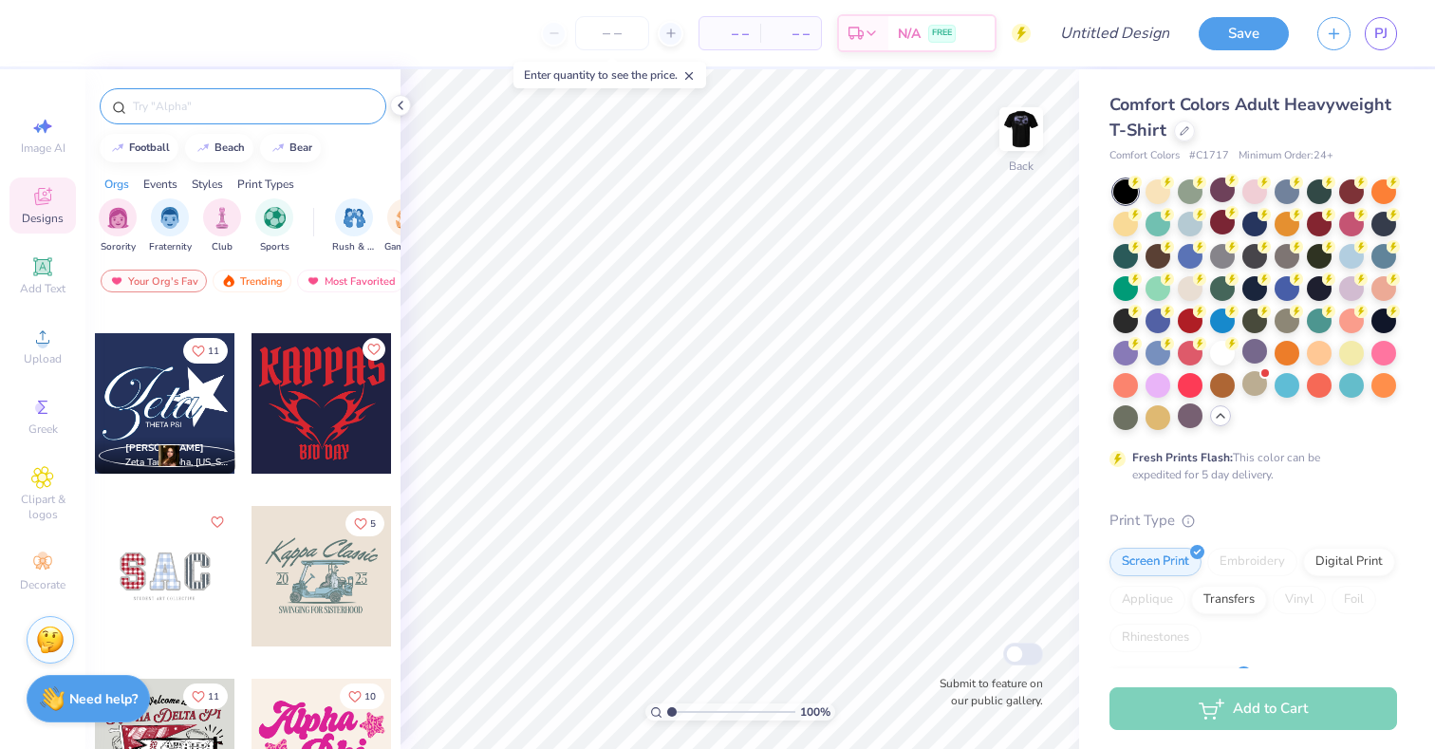
click at [289, 116] on div at bounding box center [243, 106] width 287 height 36
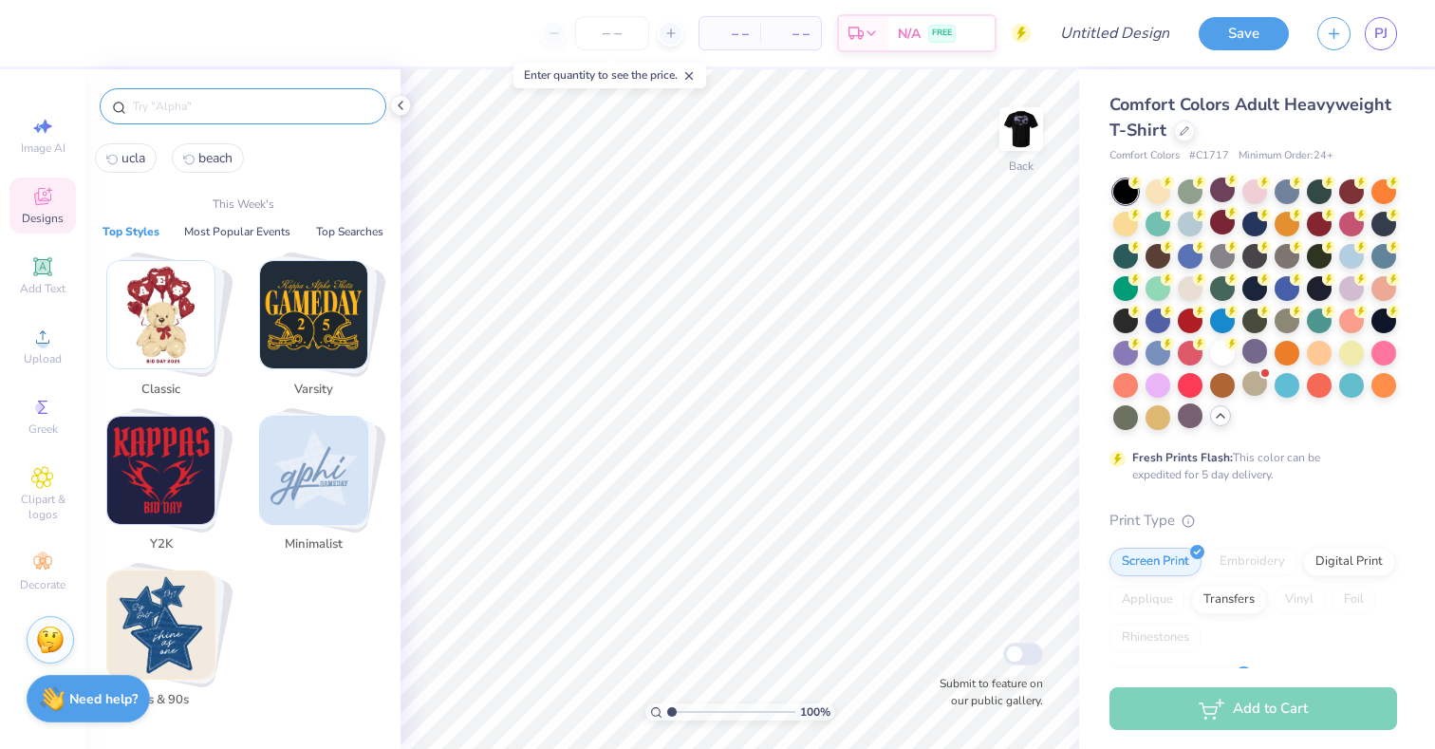
click at [286, 110] on input "text" at bounding box center [252, 106] width 243 height 19
click at [290, 437] on img "Stack Card Button Minimalist" at bounding box center [313, 470] width 107 height 107
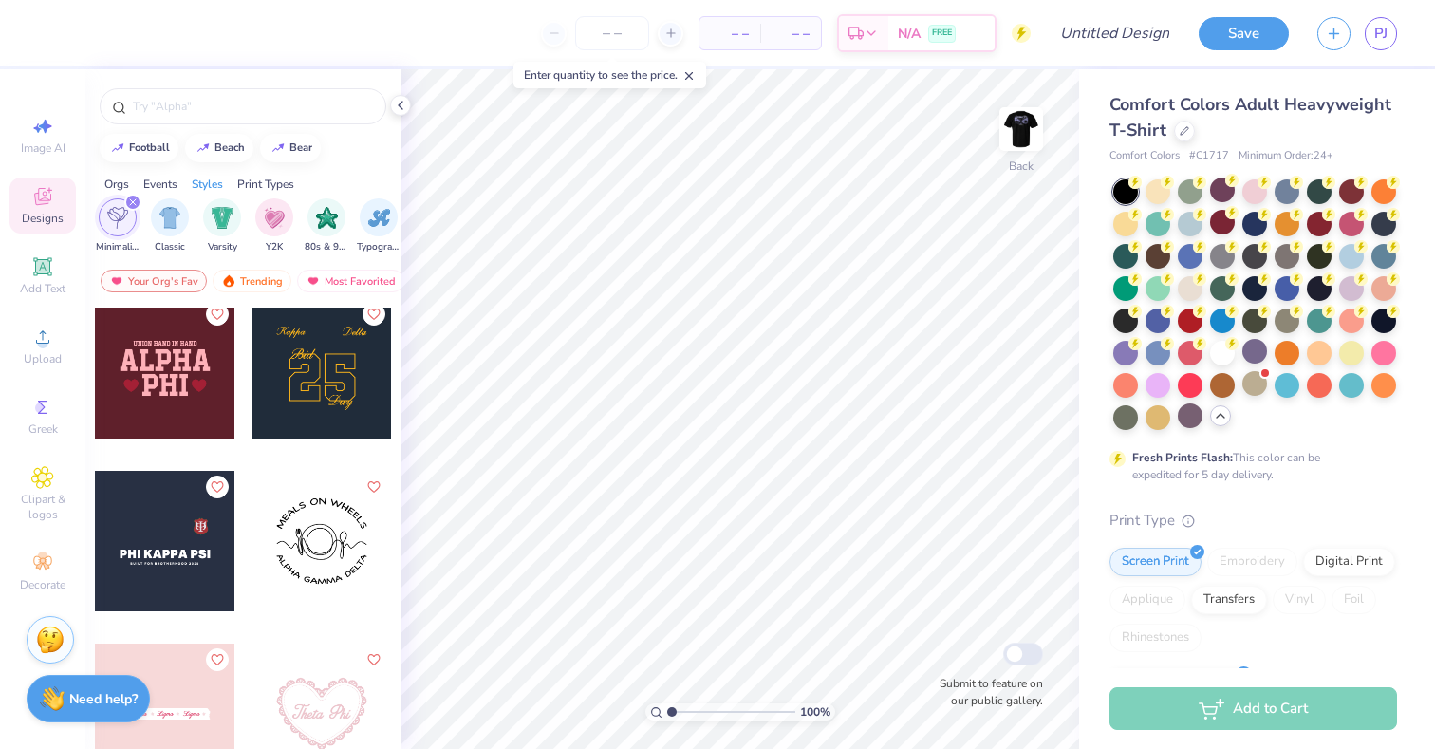
scroll to position [5707, 0]
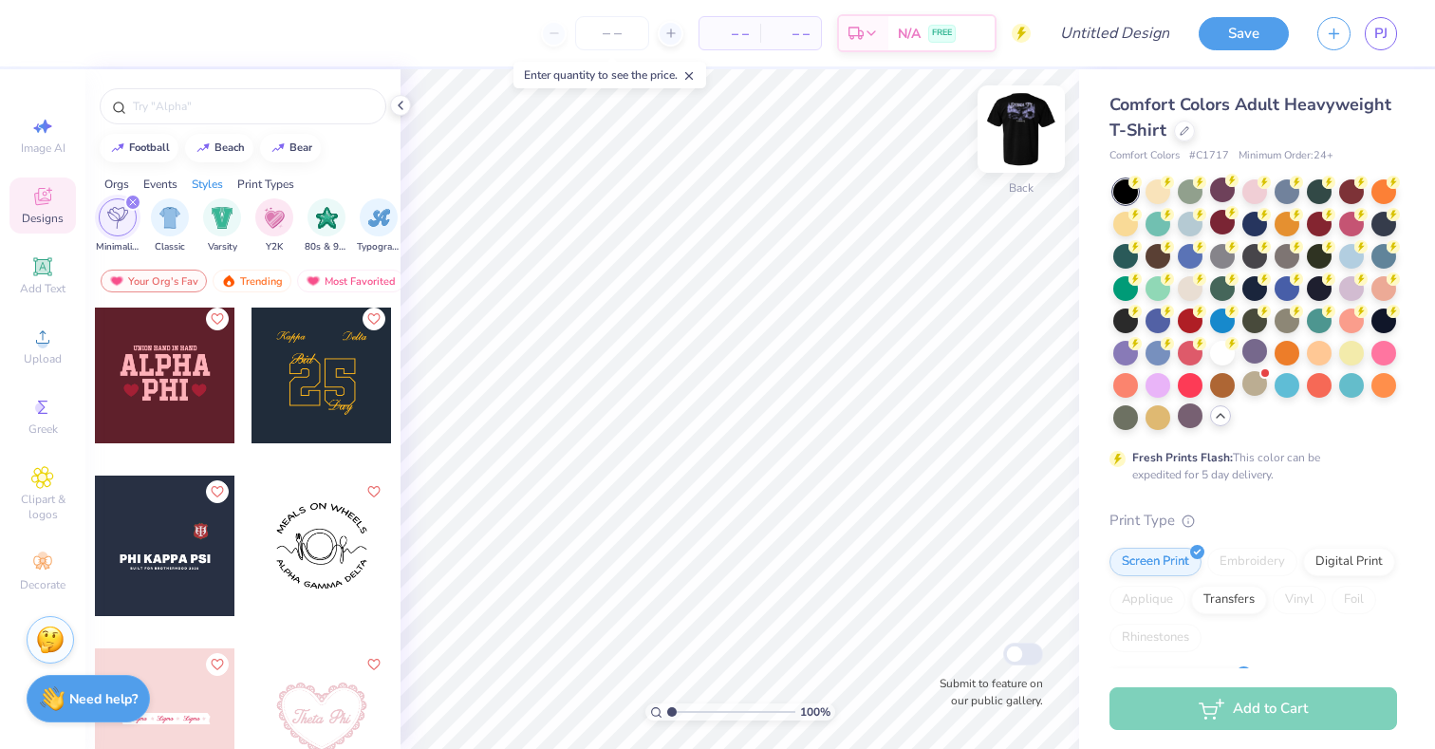
click at [1018, 174] on div "Back" at bounding box center [1022, 140] width 44 height 67
click at [1017, 183] on div "Front" at bounding box center [1022, 187] width 28 height 17
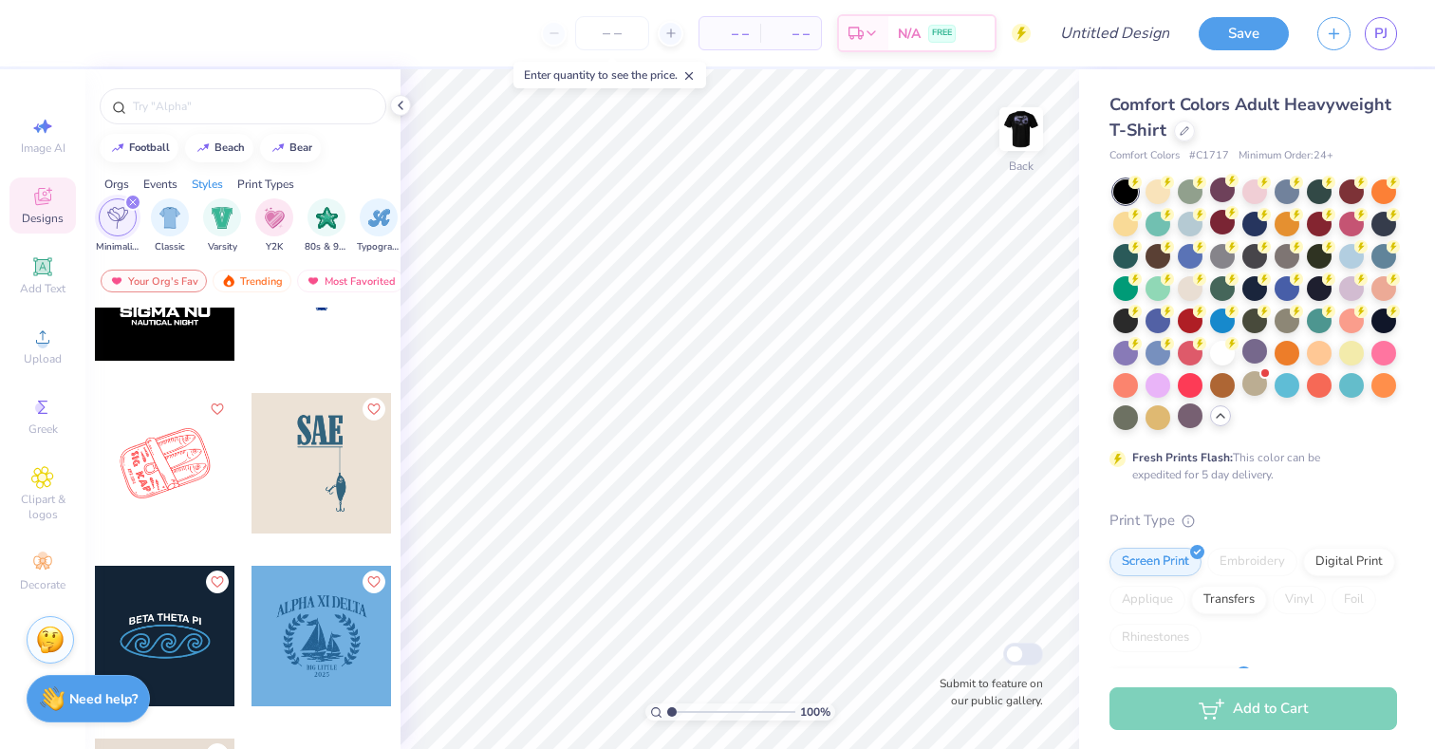
scroll to position [8081, 0]
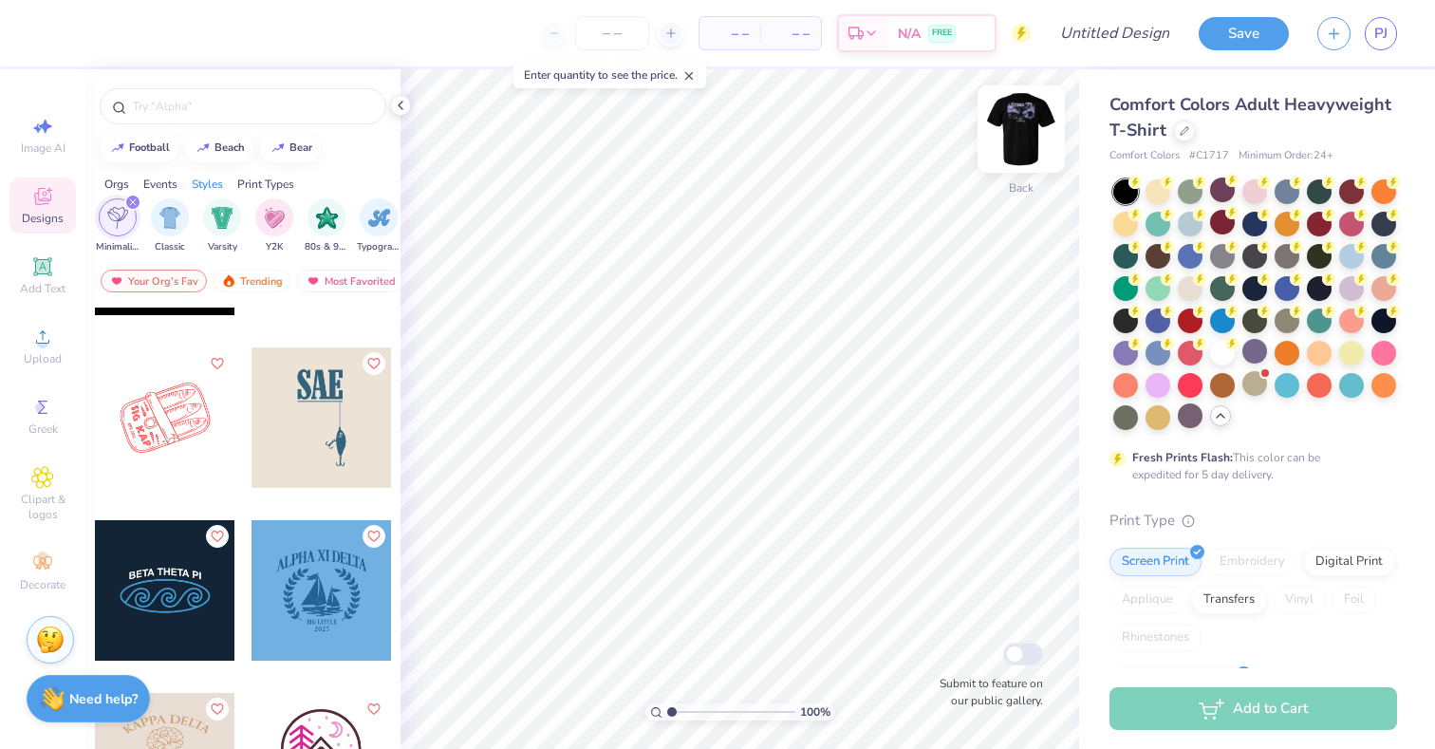
click at [1014, 186] on div "Back" at bounding box center [1021, 187] width 25 height 17
click at [1019, 179] on div "Front" at bounding box center [1022, 187] width 28 height 17
click at [38, 344] on circle at bounding box center [42, 343] width 10 height 10
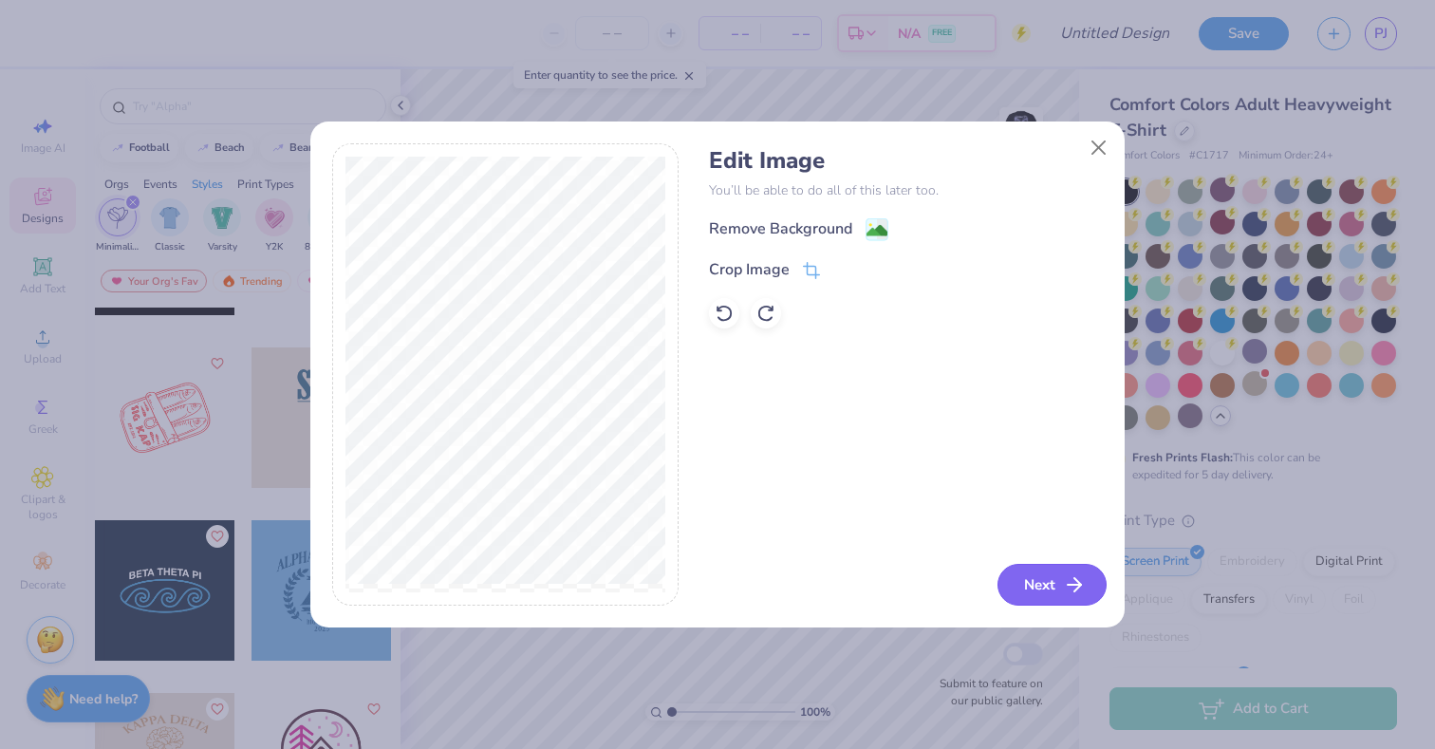
click at [1038, 588] on button "Next" at bounding box center [1052, 585] width 109 height 42
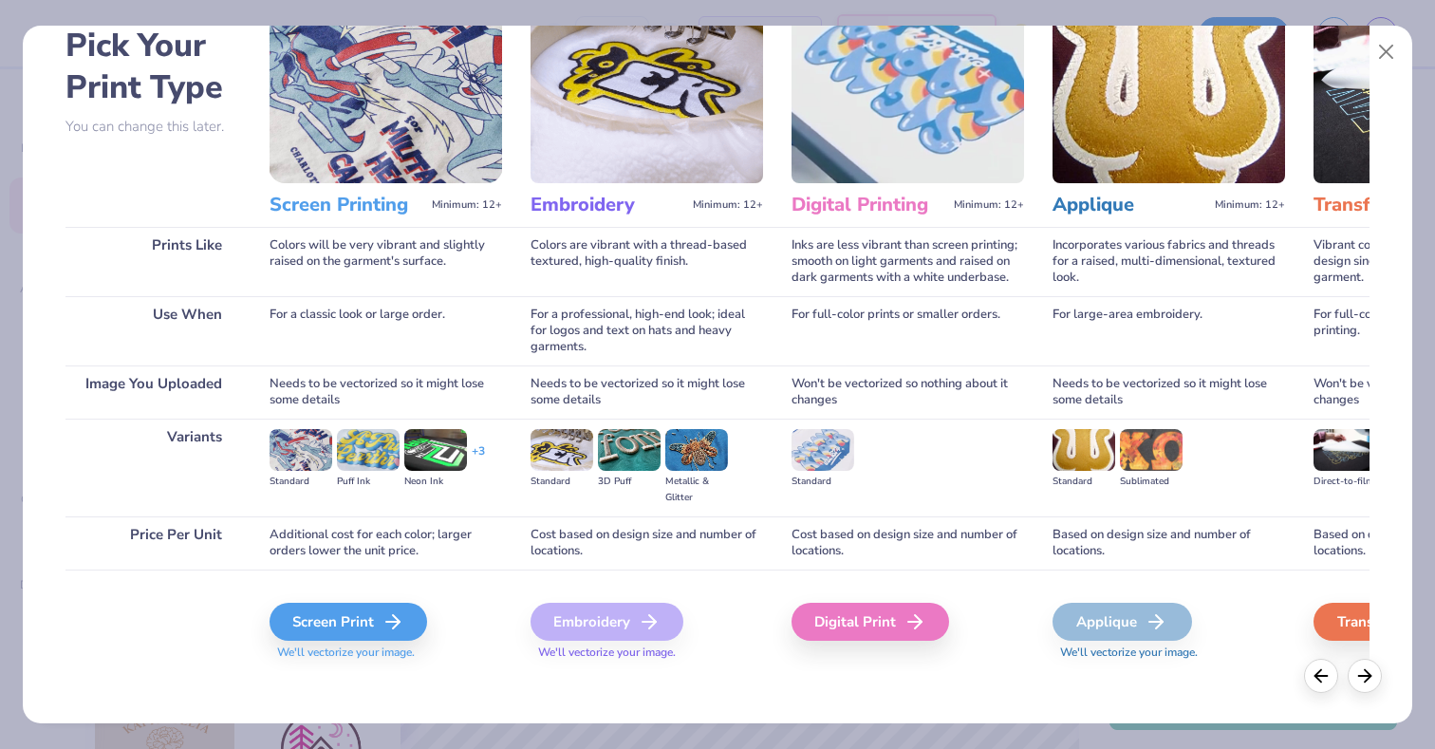
scroll to position [103, 0]
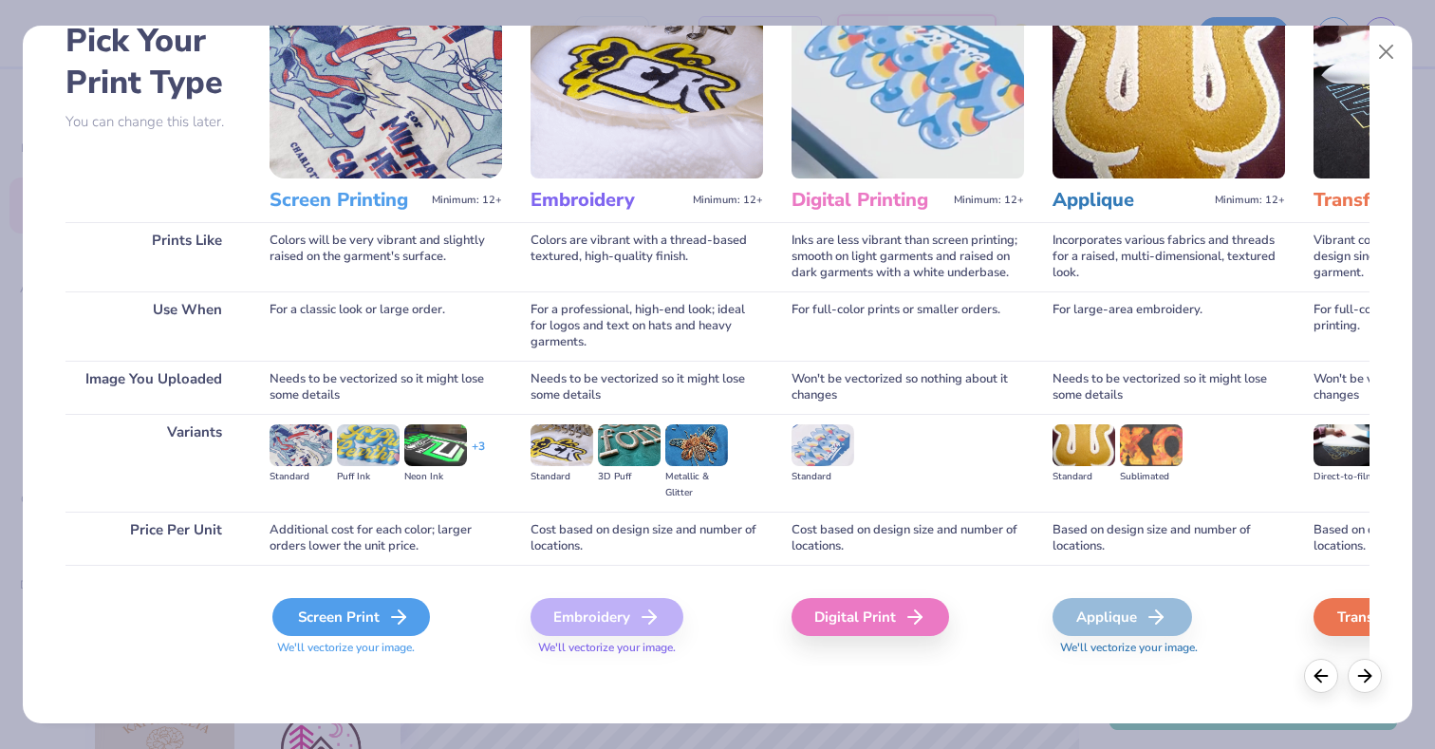
click at [325, 624] on div "Screen Print" at bounding box center [351, 617] width 158 height 38
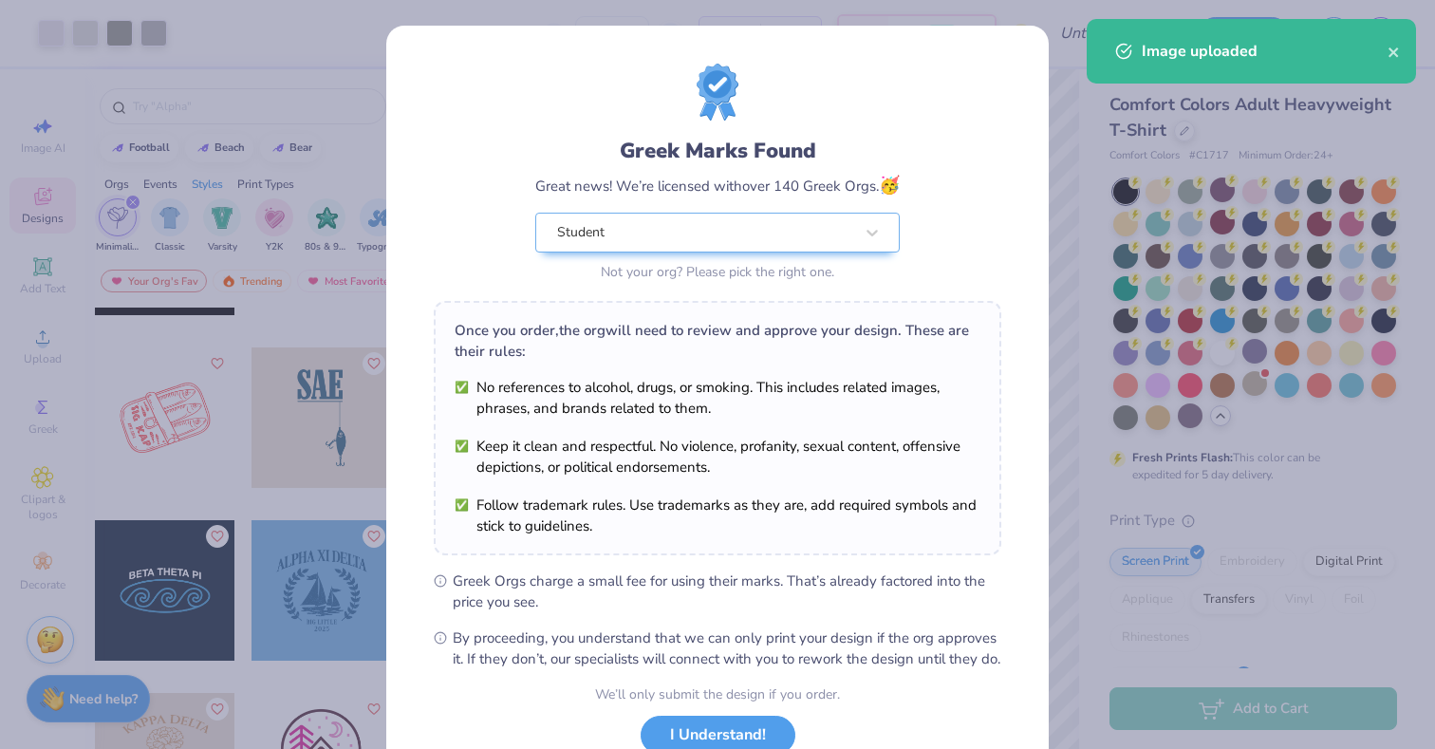
click at [738, 320] on body "Art colors – – Per Item – – Total Est. Delivery N/A FREE Design Title Save PJ I…" at bounding box center [717, 374] width 1435 height 749
type input "3.00"
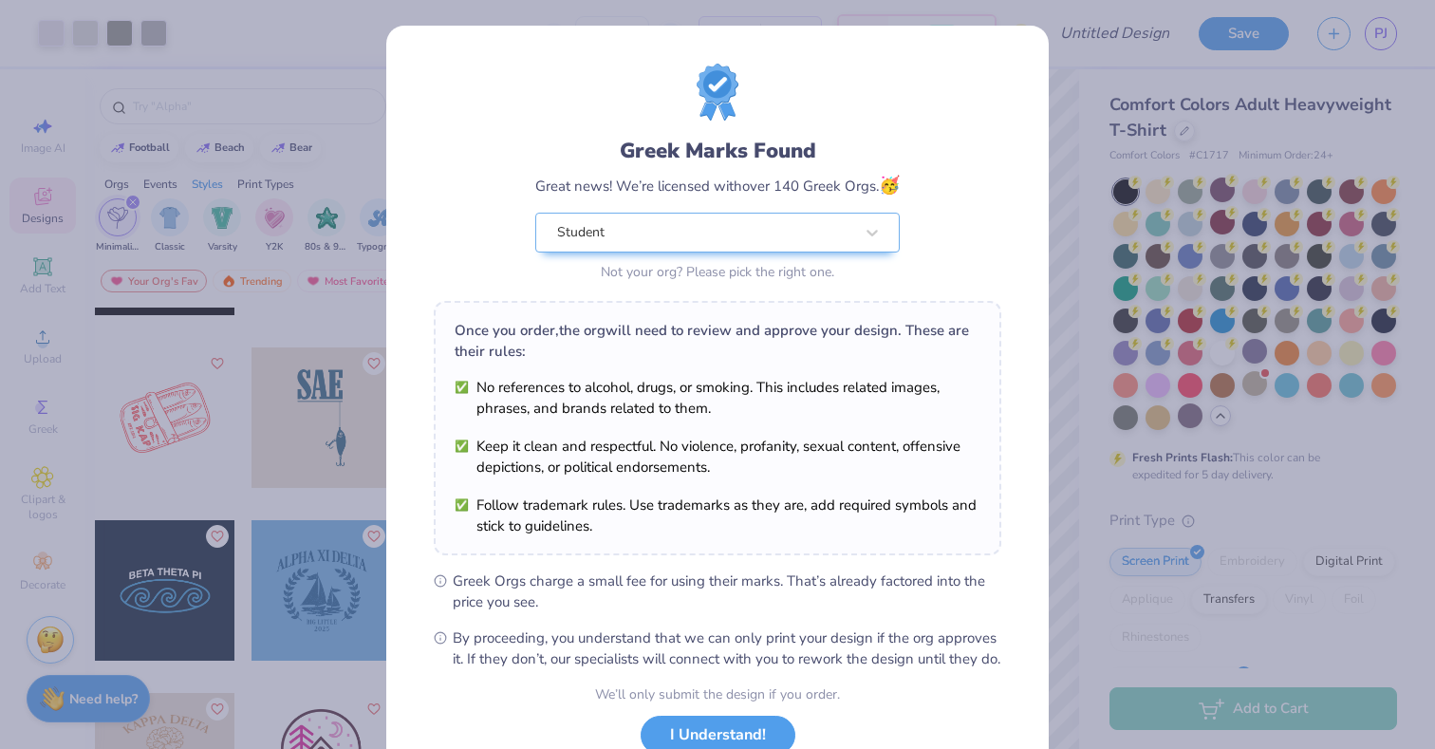
scroll to position [140, 0]
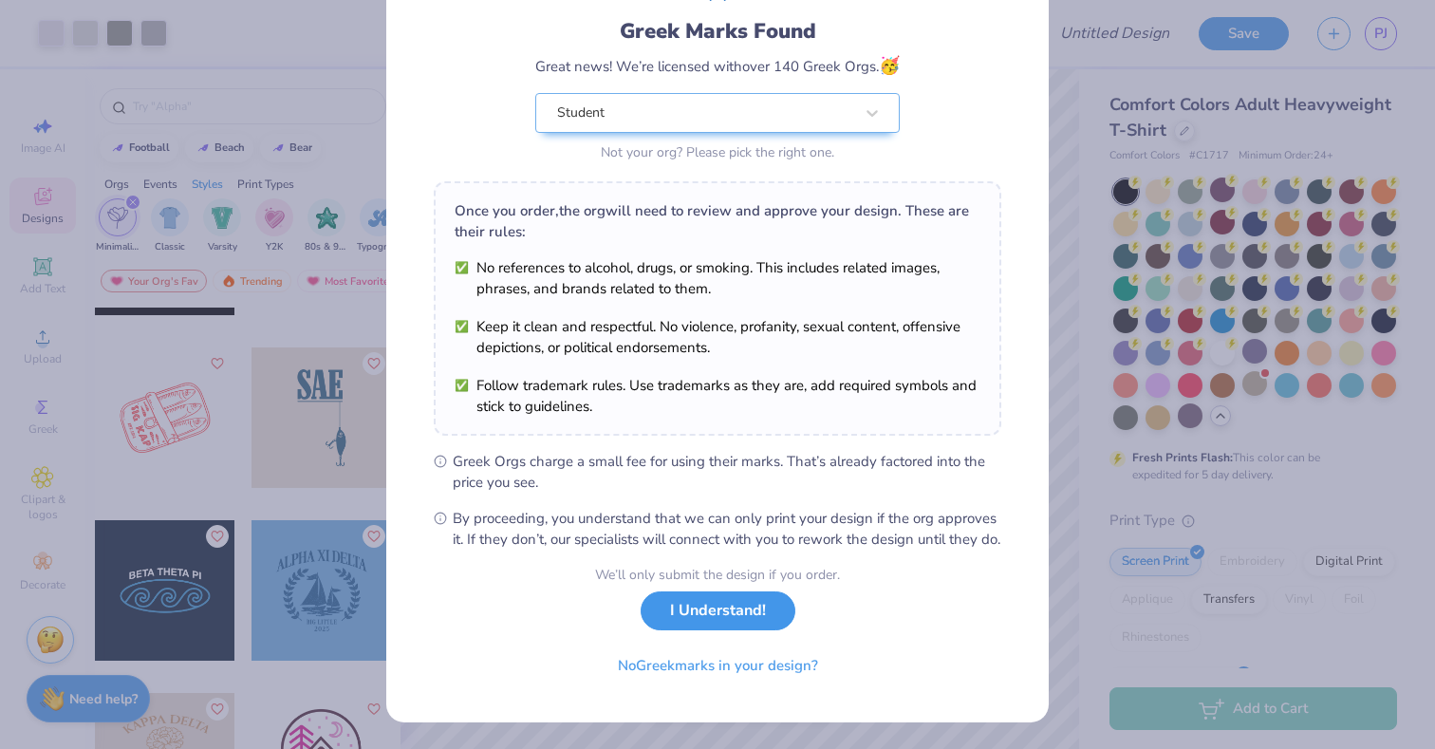
click at [710, 608] on button "I Understand!" at bounding box center [718, 610] width 155 height 39
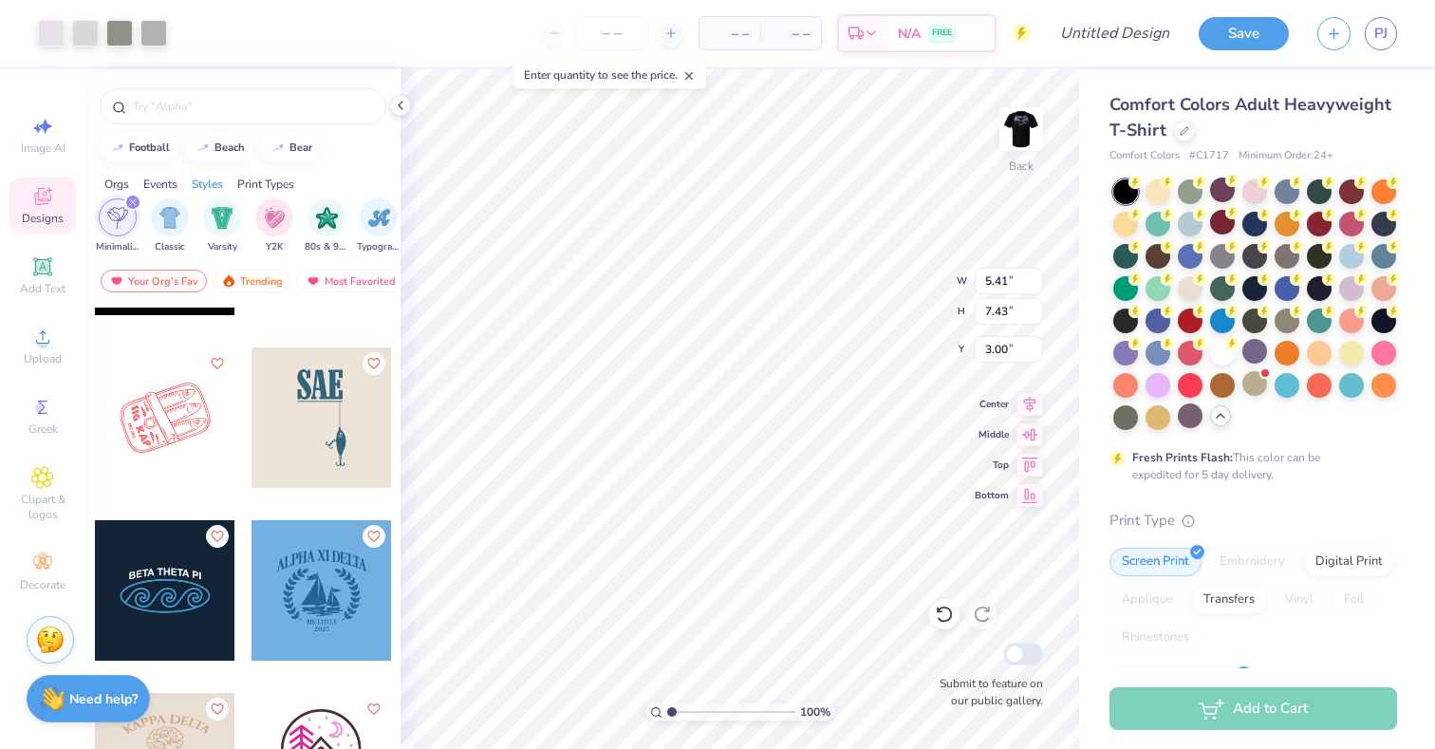
scroll to position [0, 0]
click at [1012, 179] on div "Back" at bounding box center [1021, 187] width 25 height 17
click at [49, 45] on div at bounding box center [51, 31] width 27 height 27
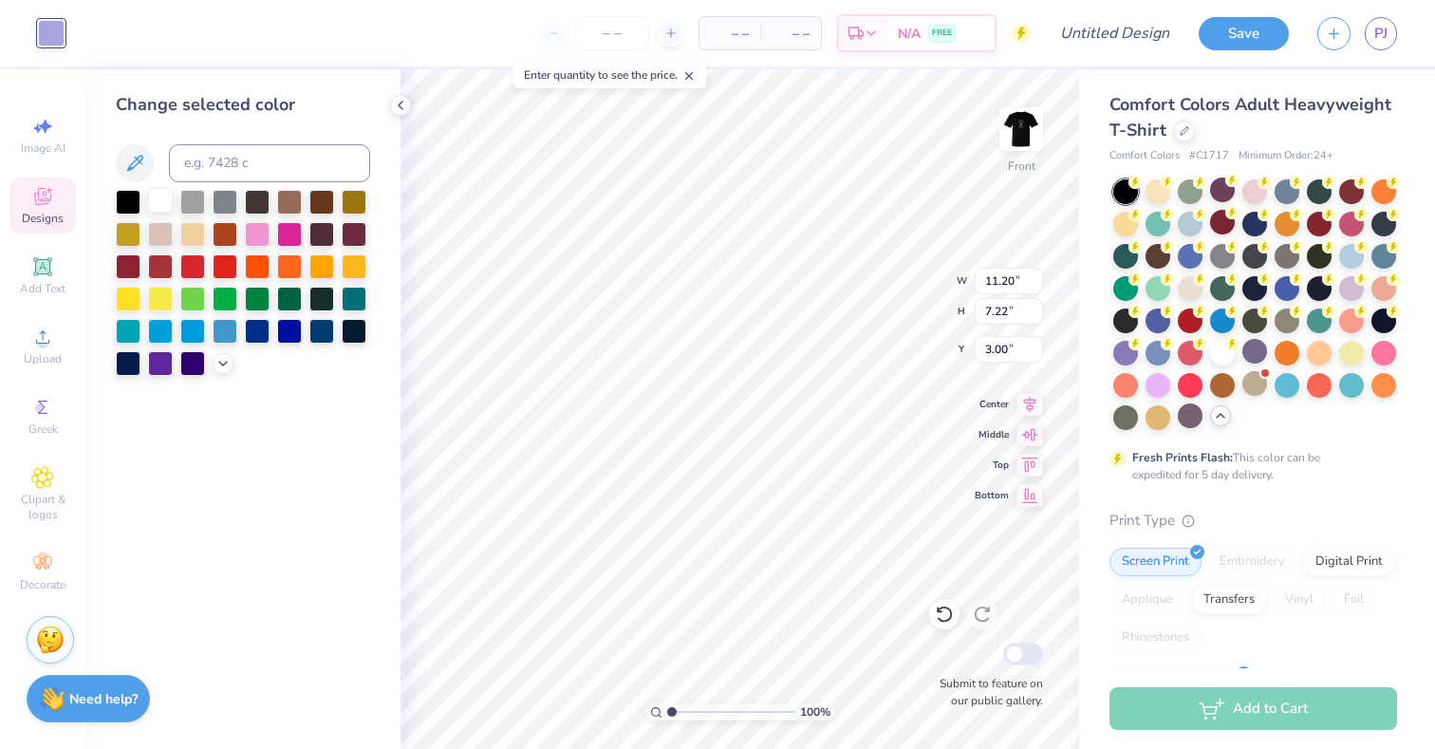
click at [158, 196] on div at bounding box center [160, 200] width 25 height 25
click at [222, 361] on icon at bounding box center [222, 361] width 15 height 15
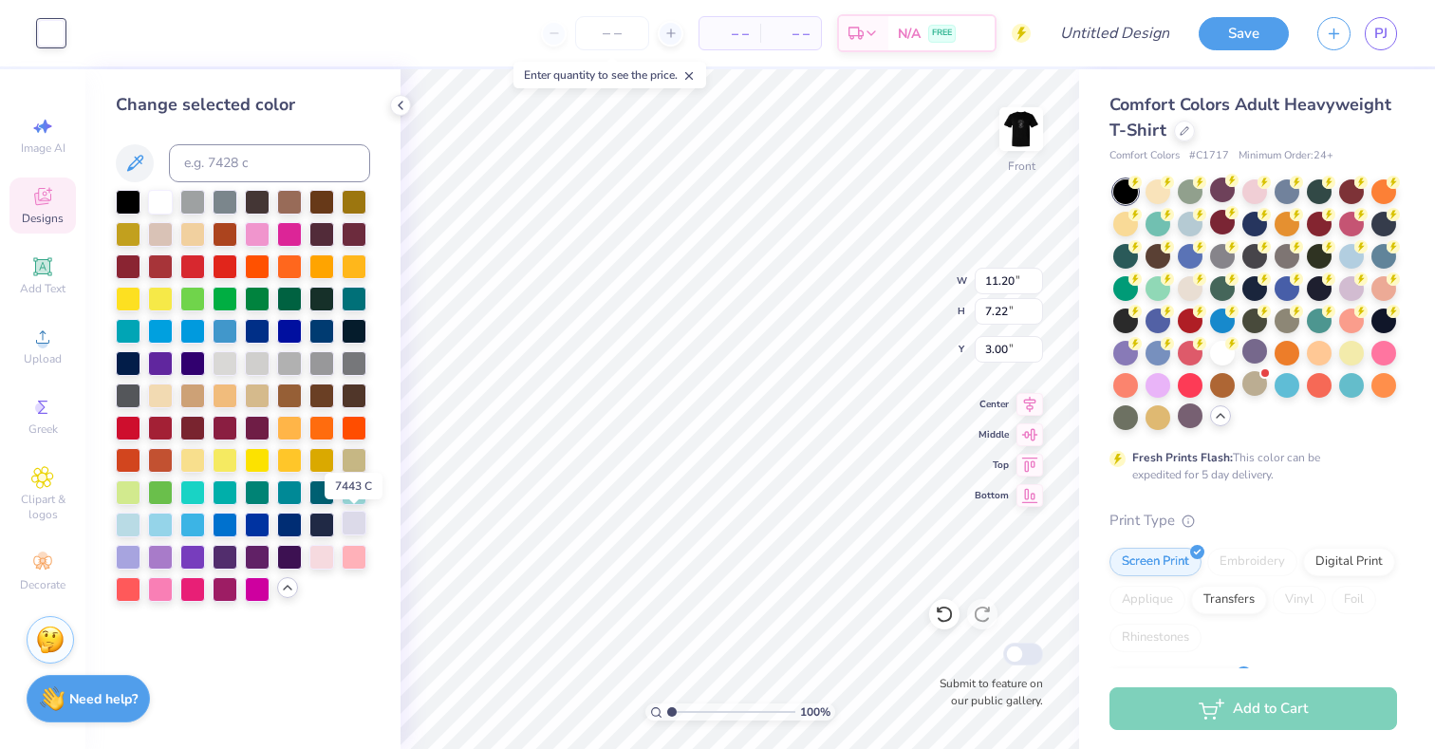
click at [353, 521] on div at bounding box center [354, 523] width 25 height 25
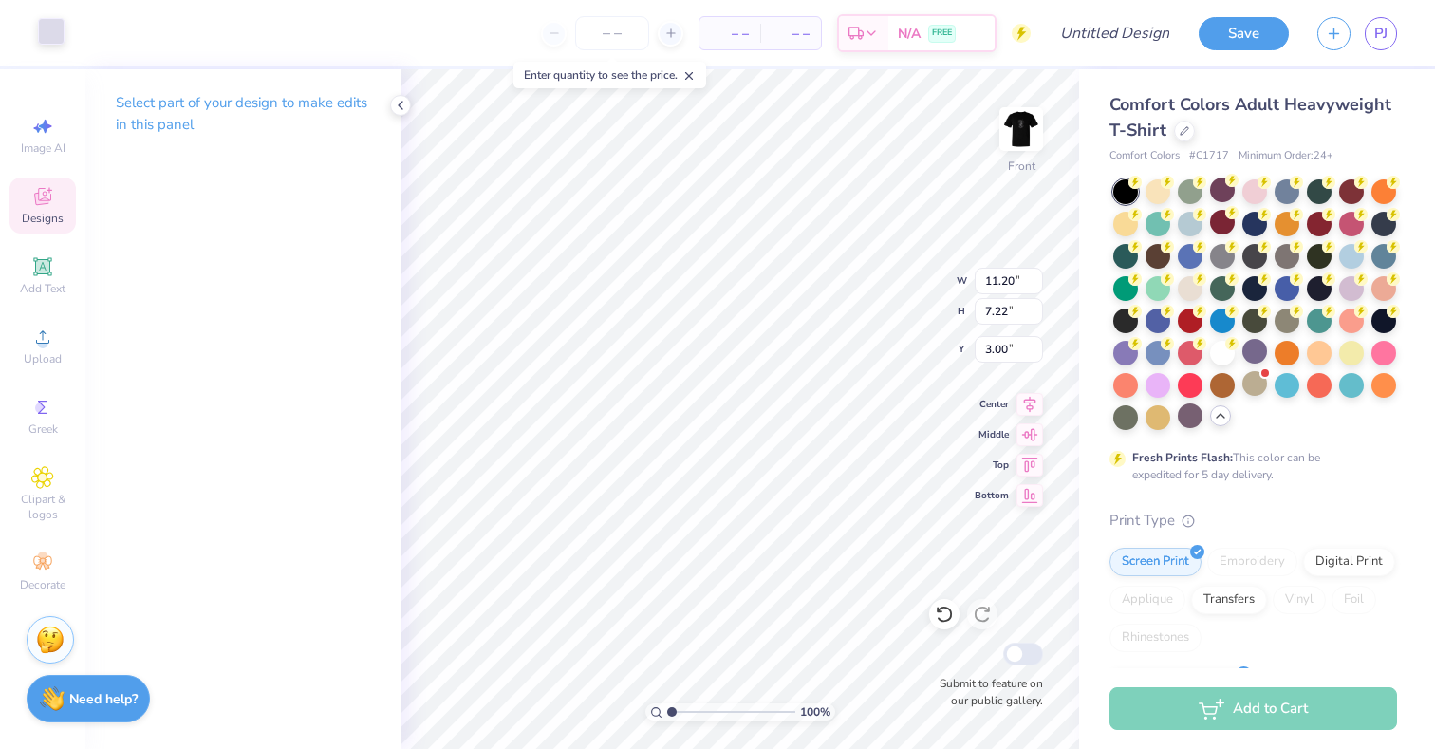
click at [58, 45] on div at bounding box center [51, 31] width 27 height 27
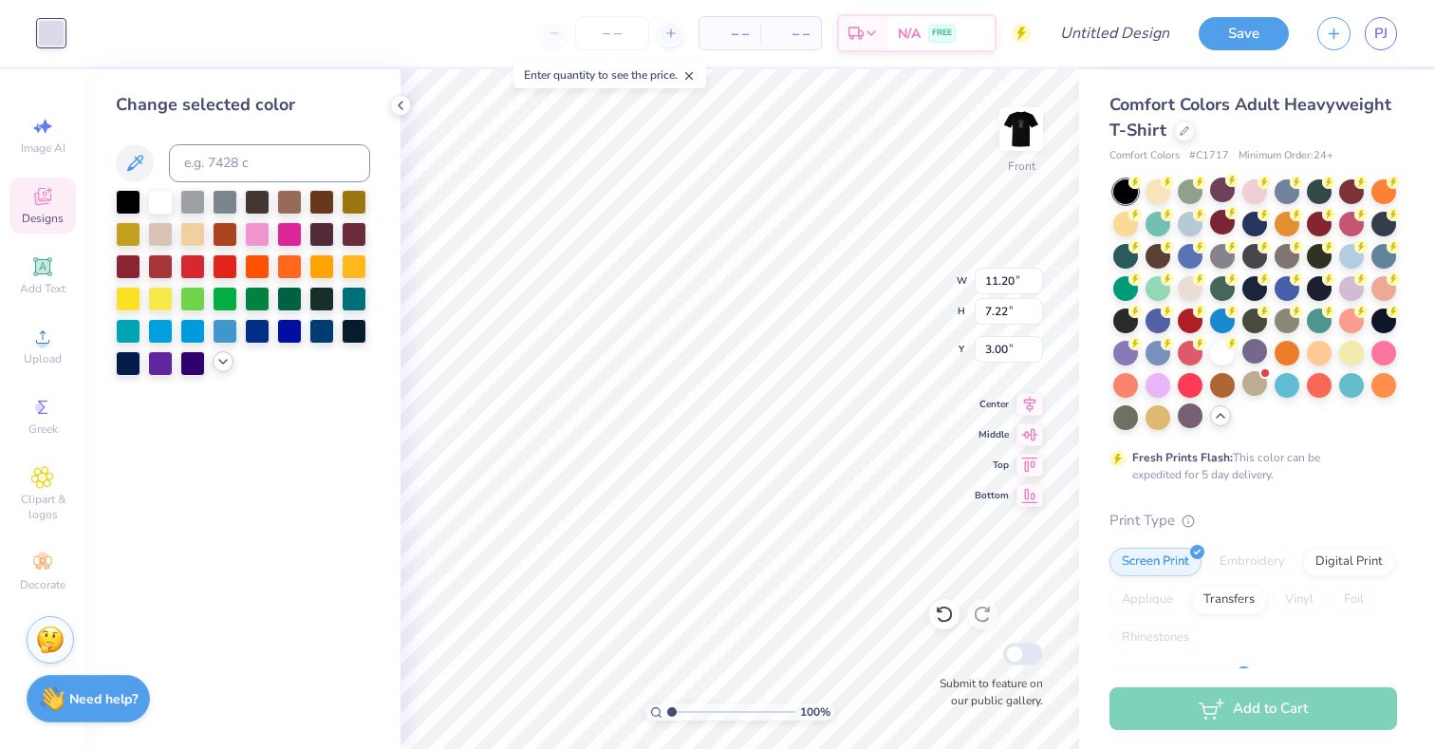
click at [223, 364] on icon at bounding box center [222, 361] width 15 height 15
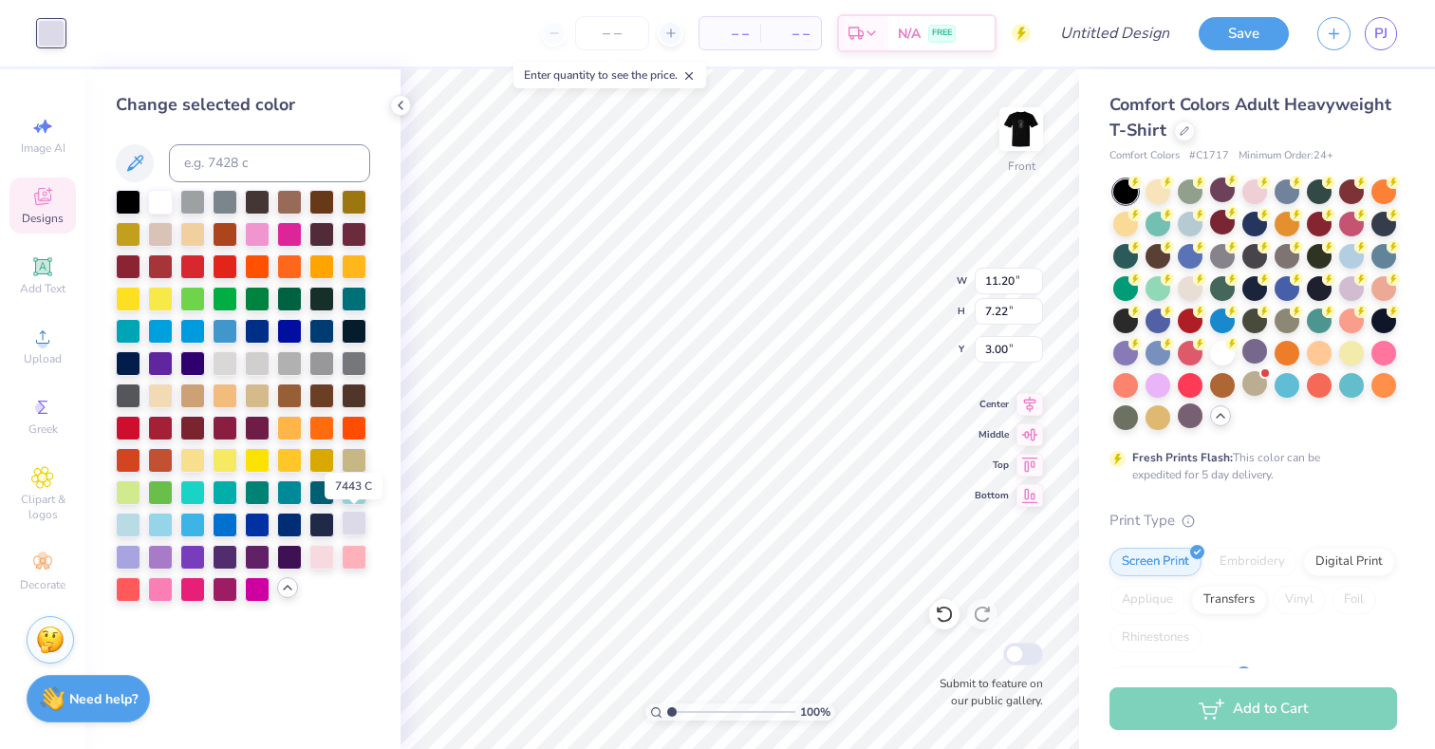
click at [349, 526] on div at bounding box center [354, 523] width 25 height 25
click at [132, 553] on div at bounding box center [128, 555] width 25 height 25
type input "9.17"
type input "2.17"
type input "3.05"
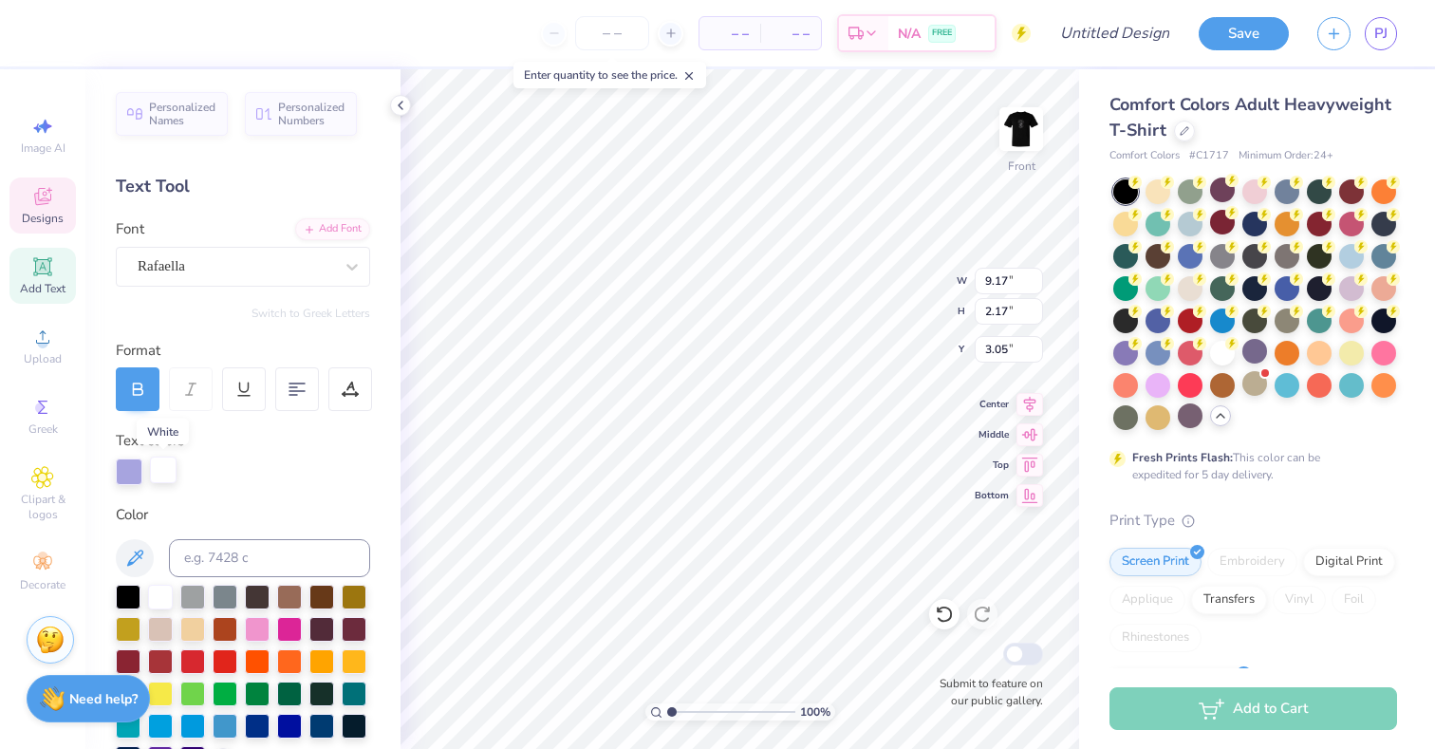
click at [161, 472] on div at bounding box center [163, 470] width 27 height 27
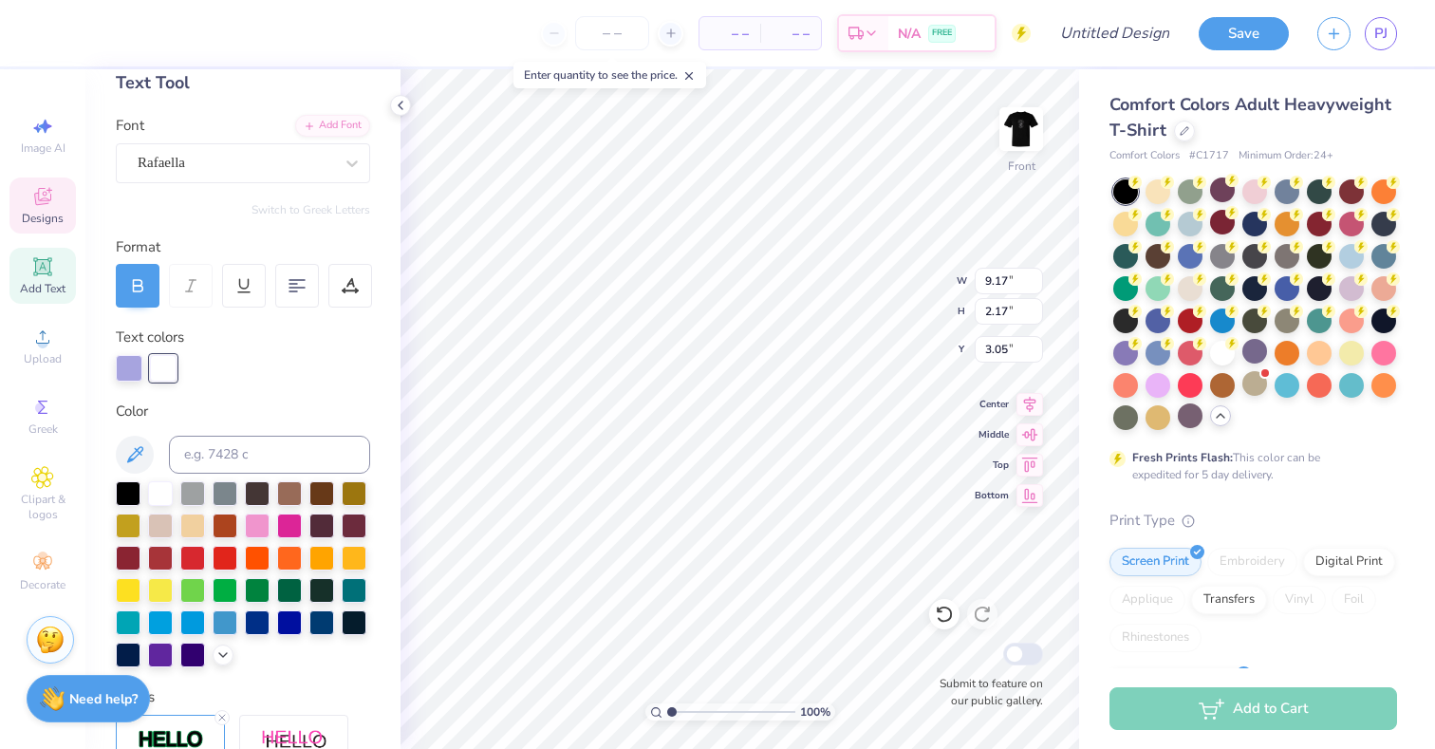
scroll to position [107, 0]
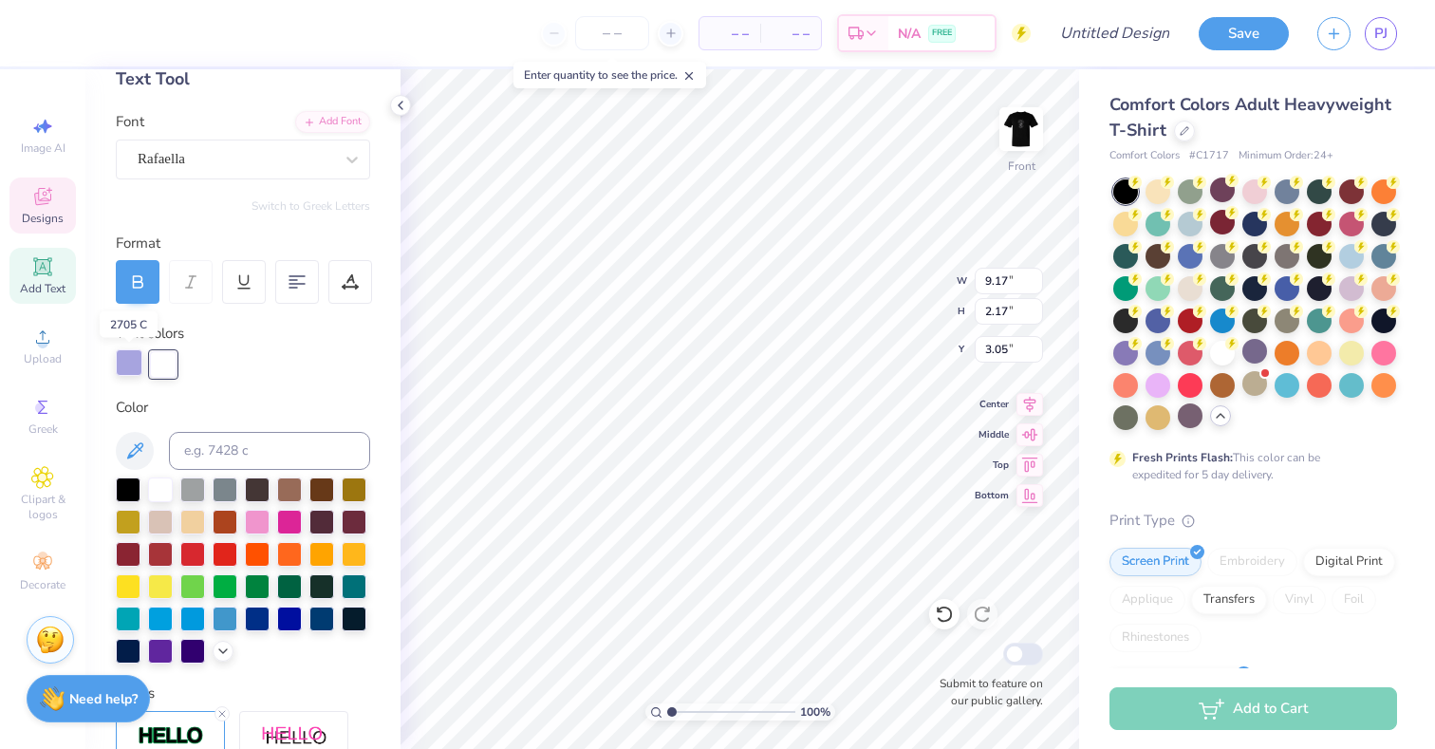
click at [137, 366] on div at bounding box center [129, 362] width 27 height 27
click at [166, 366] on div at bounding box center [163, 362] width 27 height 27
click at [165, 375] on div at bounding box center [163, 364] width 27 height 27
click at [124, 366] on div at bounding box center [129, 362] width 27 height 27
click at [161, 376] on div at bounding box center [163, 362] width 27 height 27
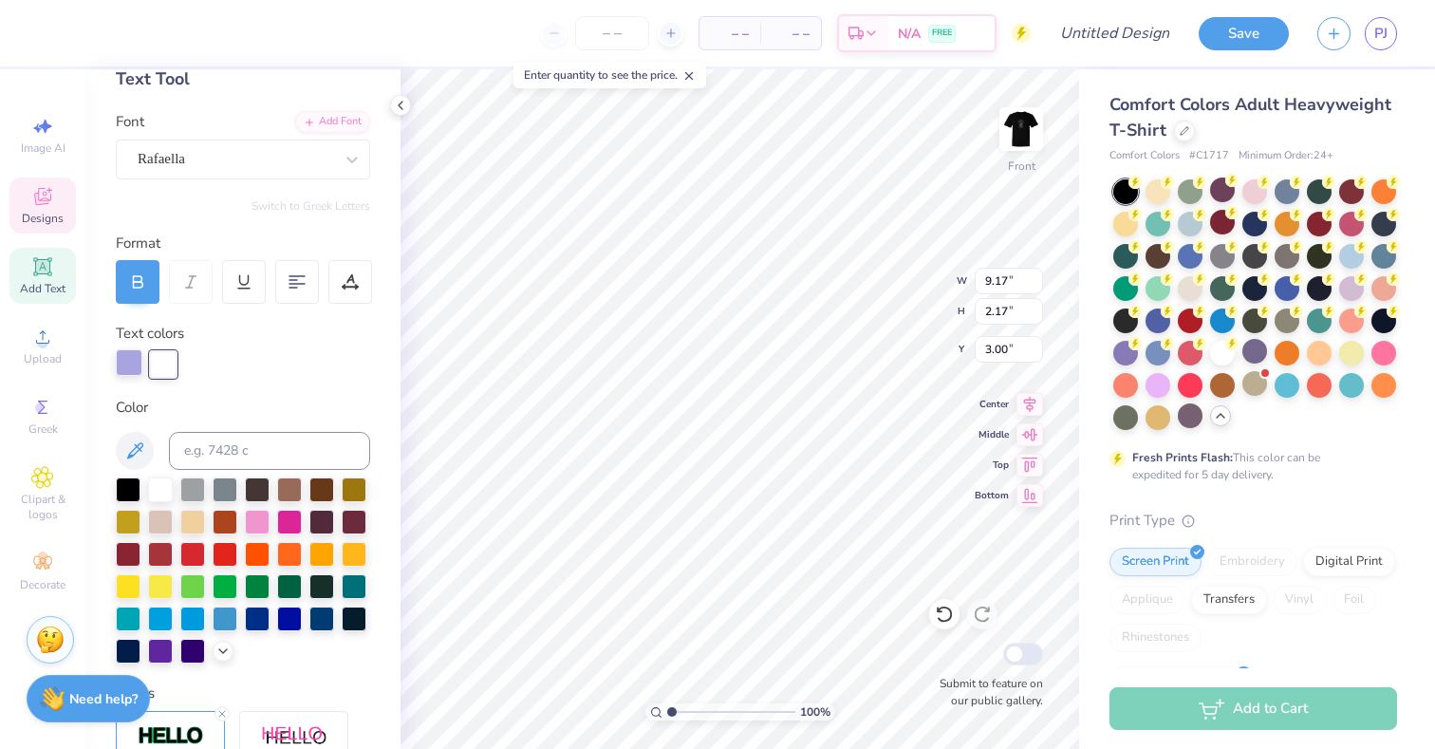
click at [138, 372] on div at bounding box center [129, 362] width 27 height 27
click at [262, 379] on div "Personalized Names Personalized Numbers Text Tool Add Font Font Rafaella Switch…" at bounding box center [242, 409] width 315 height 680
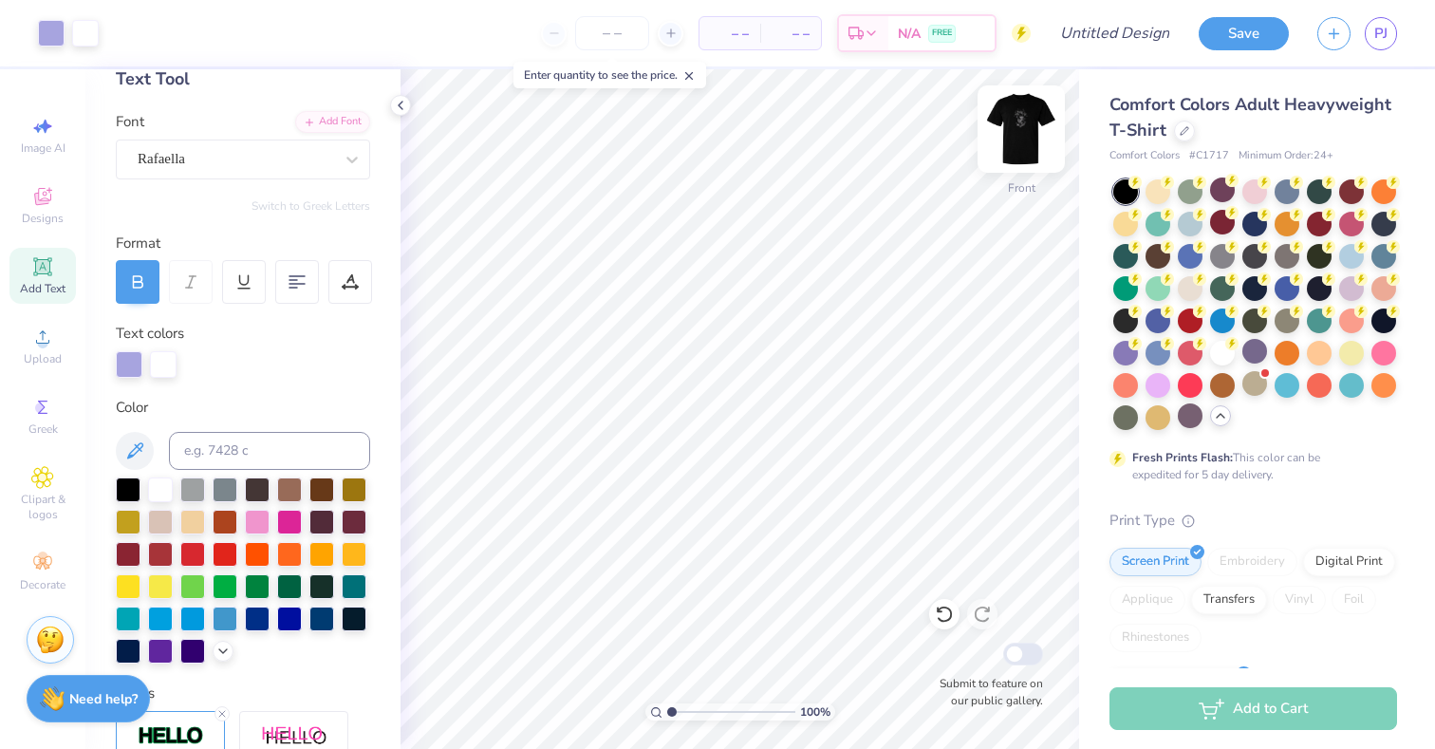
click at [1029, 170] on div at bounding box center [1021, 128] width 87 height 87
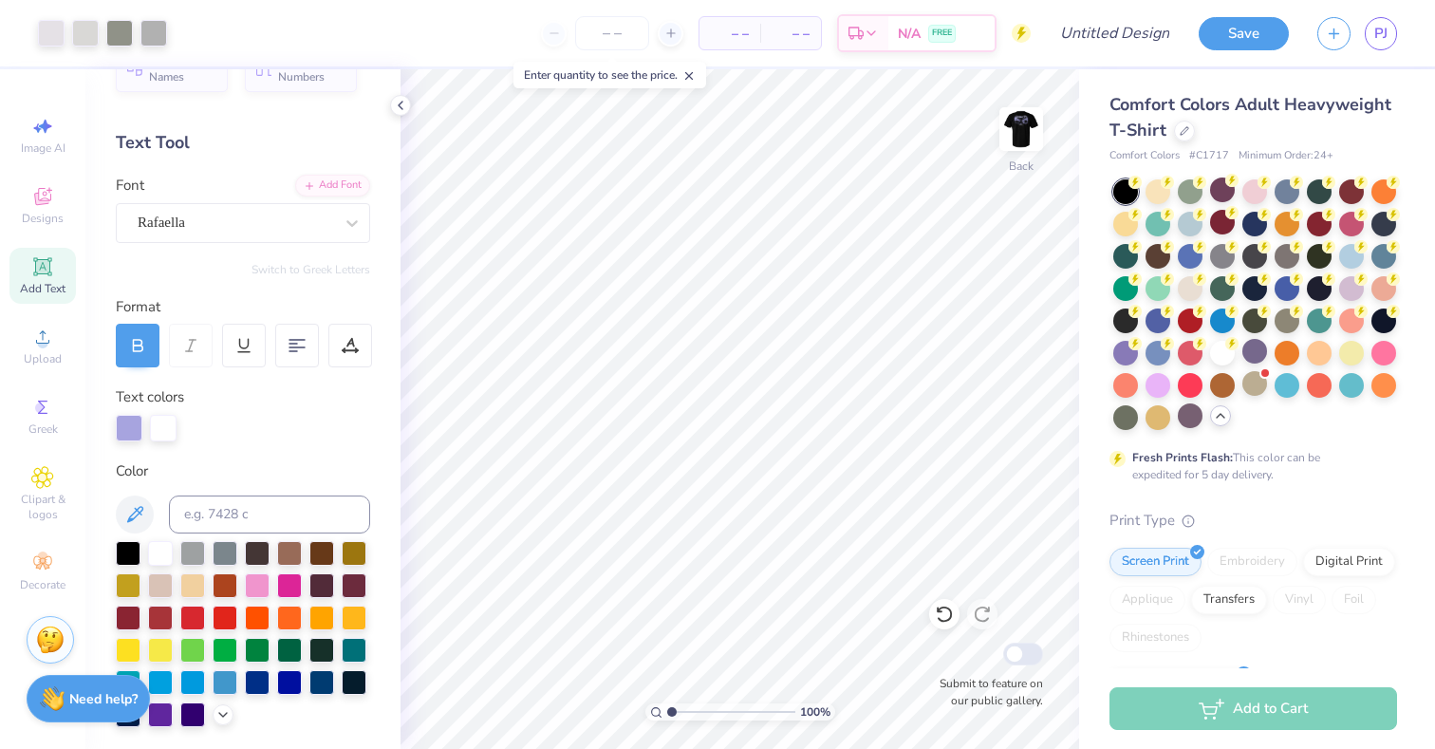
scroll to position [0, 0]
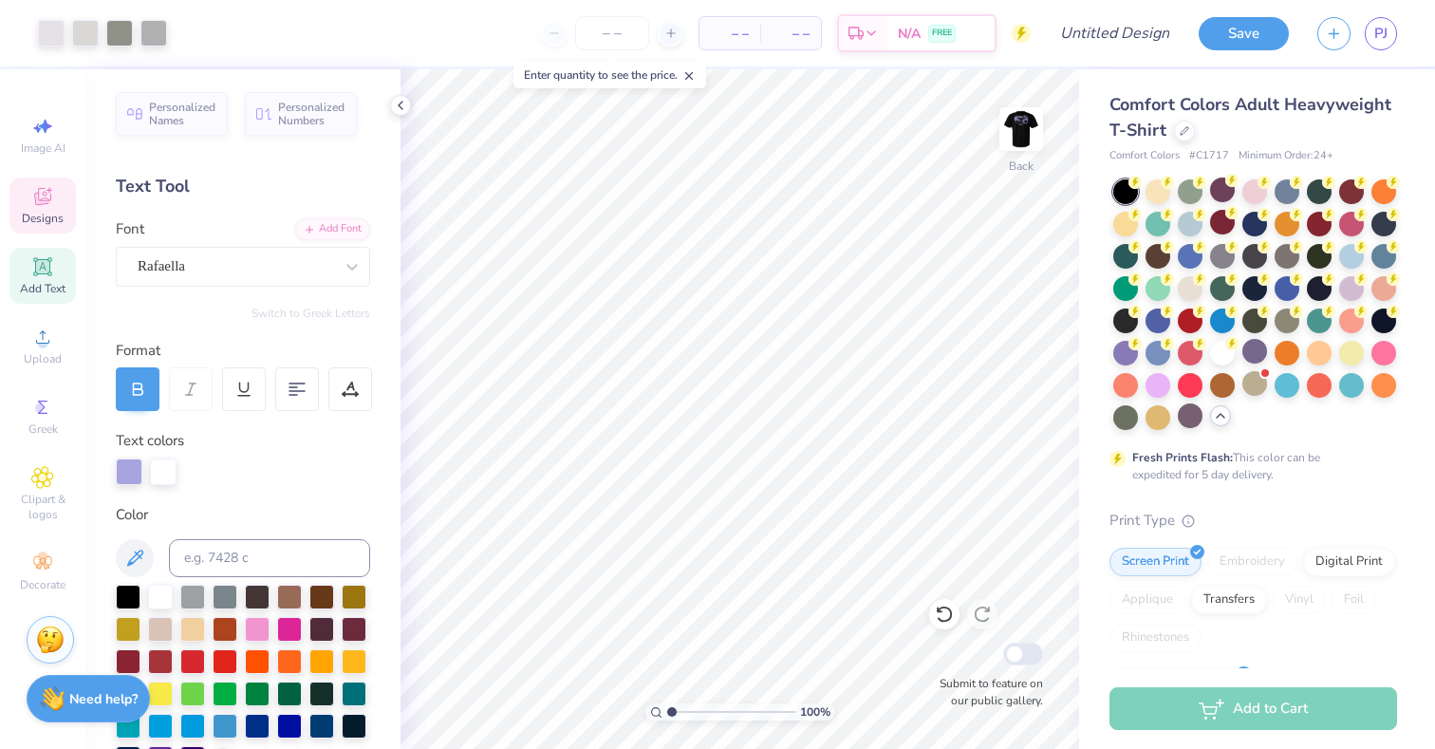
click at [69, 201] on div "Designs" at bounding box center [42, 206] width 66 height 56
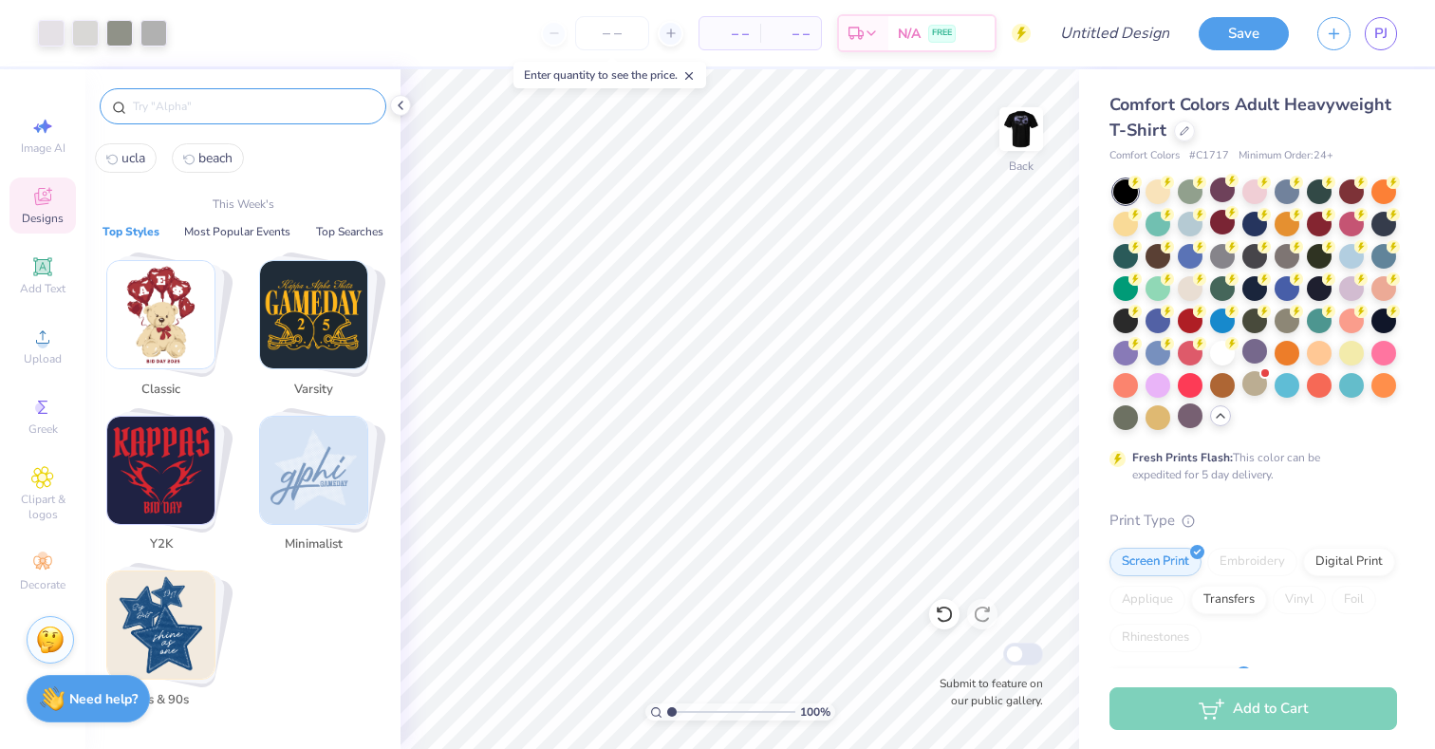
click at [254, 107] on input "text" at bounding box center [252, 106] width 243 height 19
type input "z"
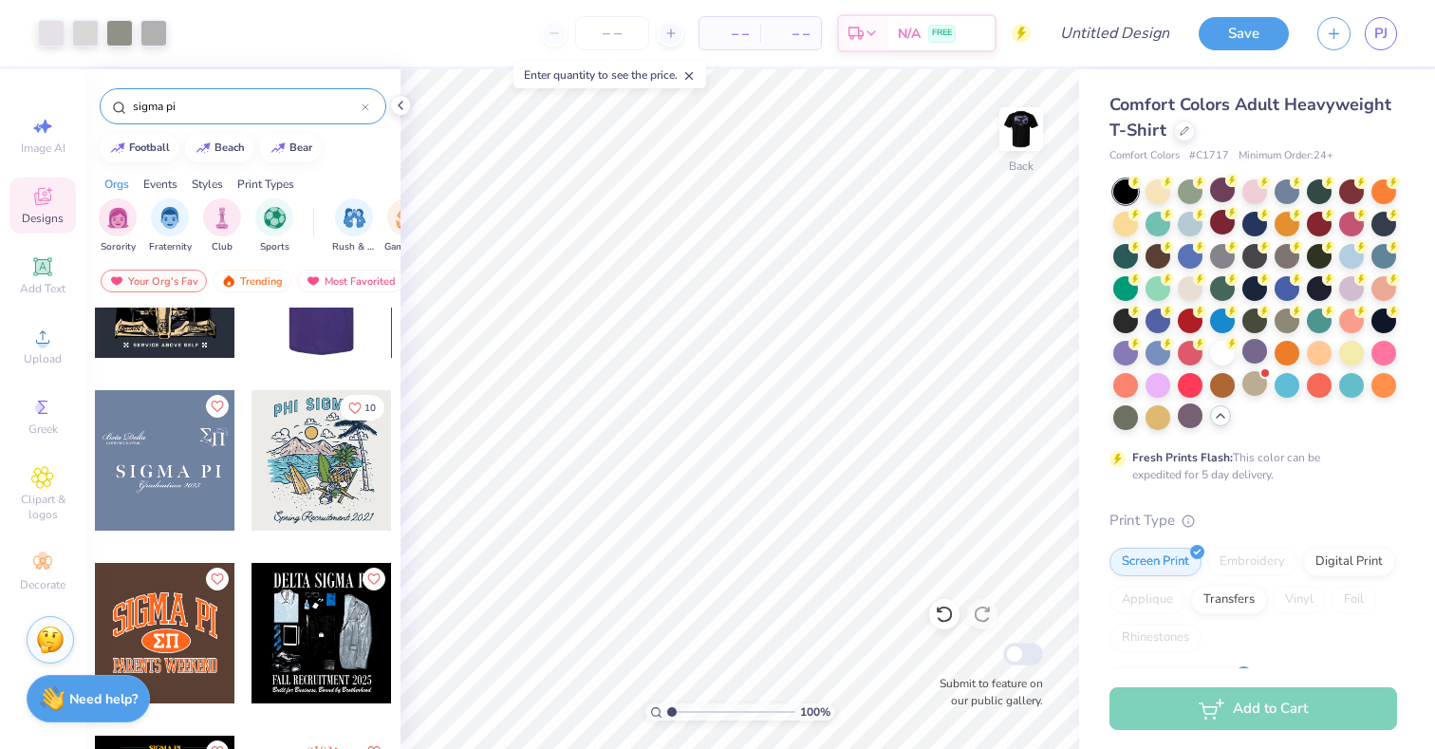
scroll to position [111, 0]
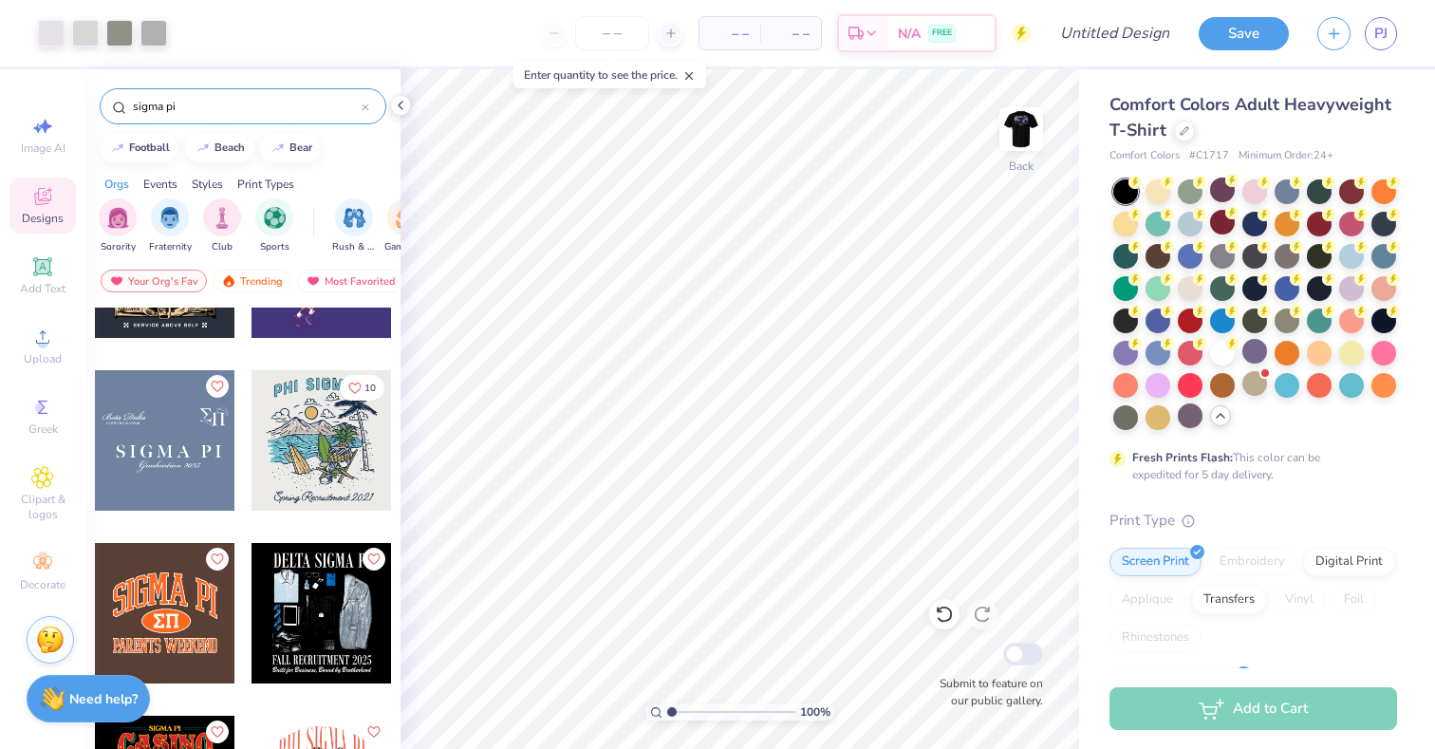
type input "sigma pi"
click at [187, 458] on div at bounding box center [165, 440] width 140 height 140
type input "13.63"
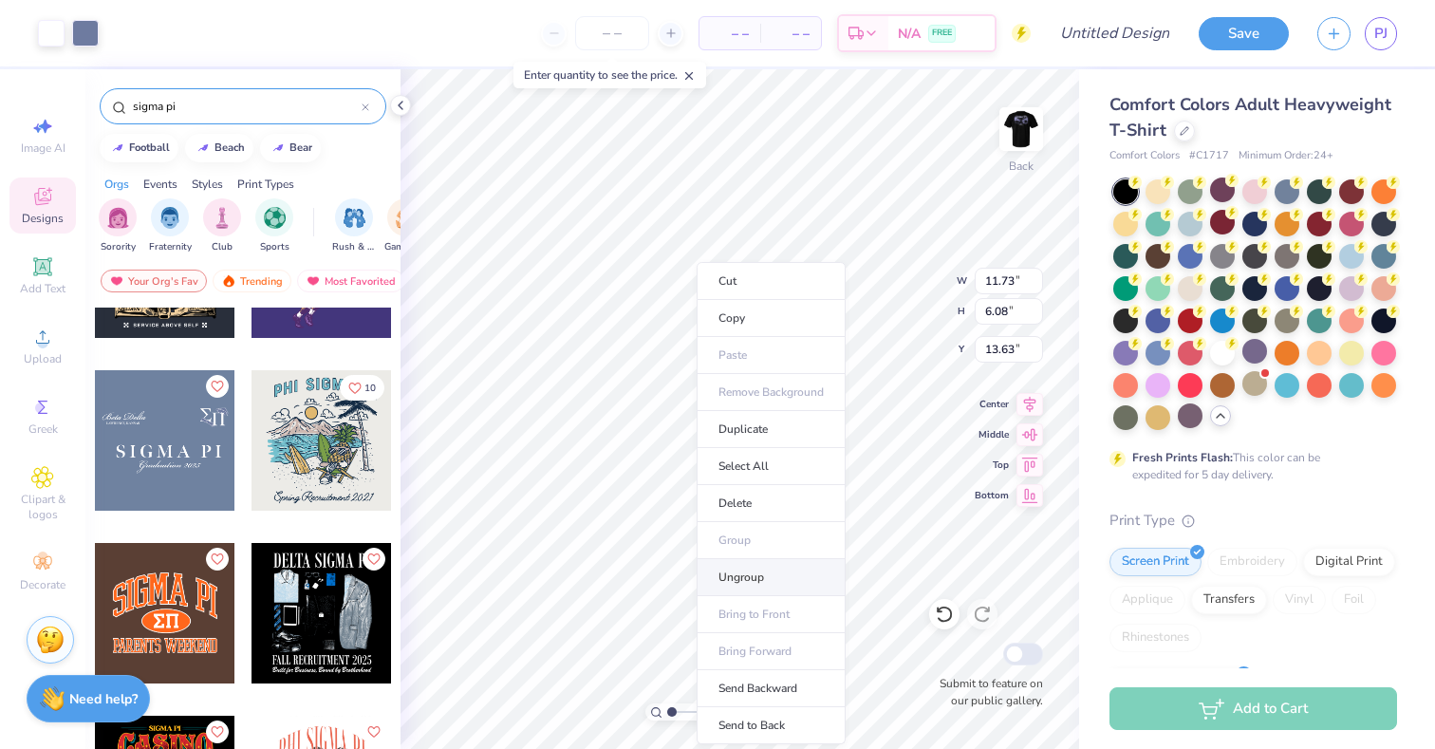
click at [748, 582] on li "Ungroup" at bounding box center [771, 577] width 149 height 37
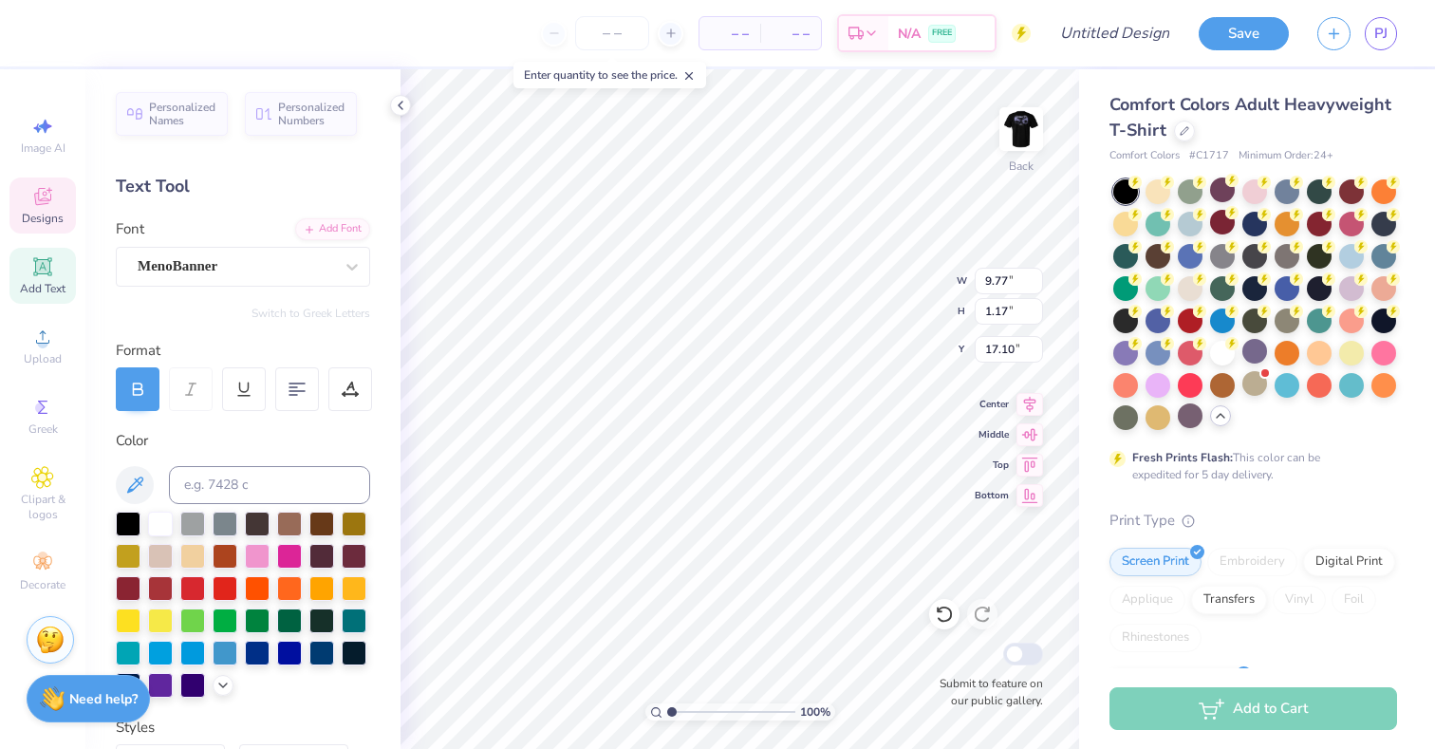
type input "6.13"
type input "14.07"
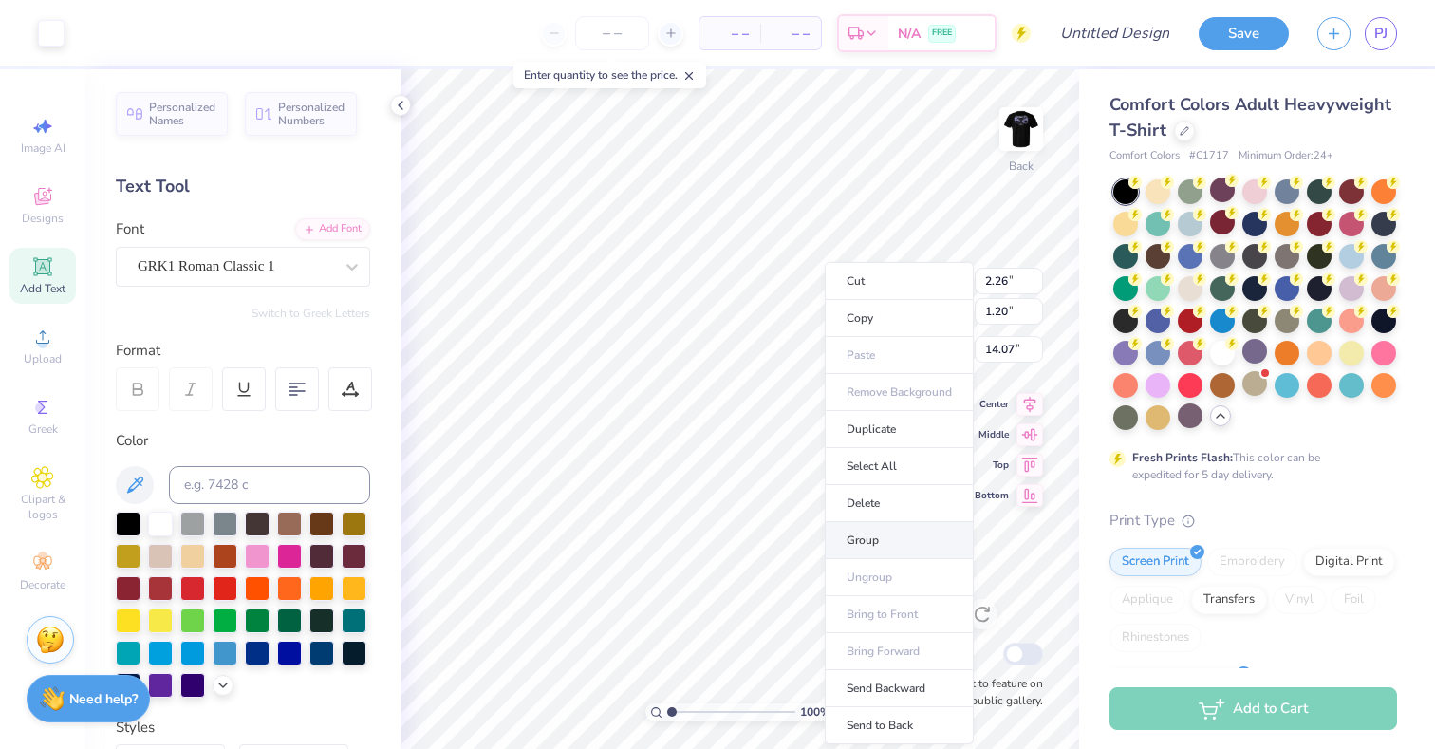
click at [863, 530] on li "Group" at bounding box center [899, 540] width 149 height 37
type input "6.11"
click at [216, 684] on icon at bounding box center [222, 683] width 15 height 15
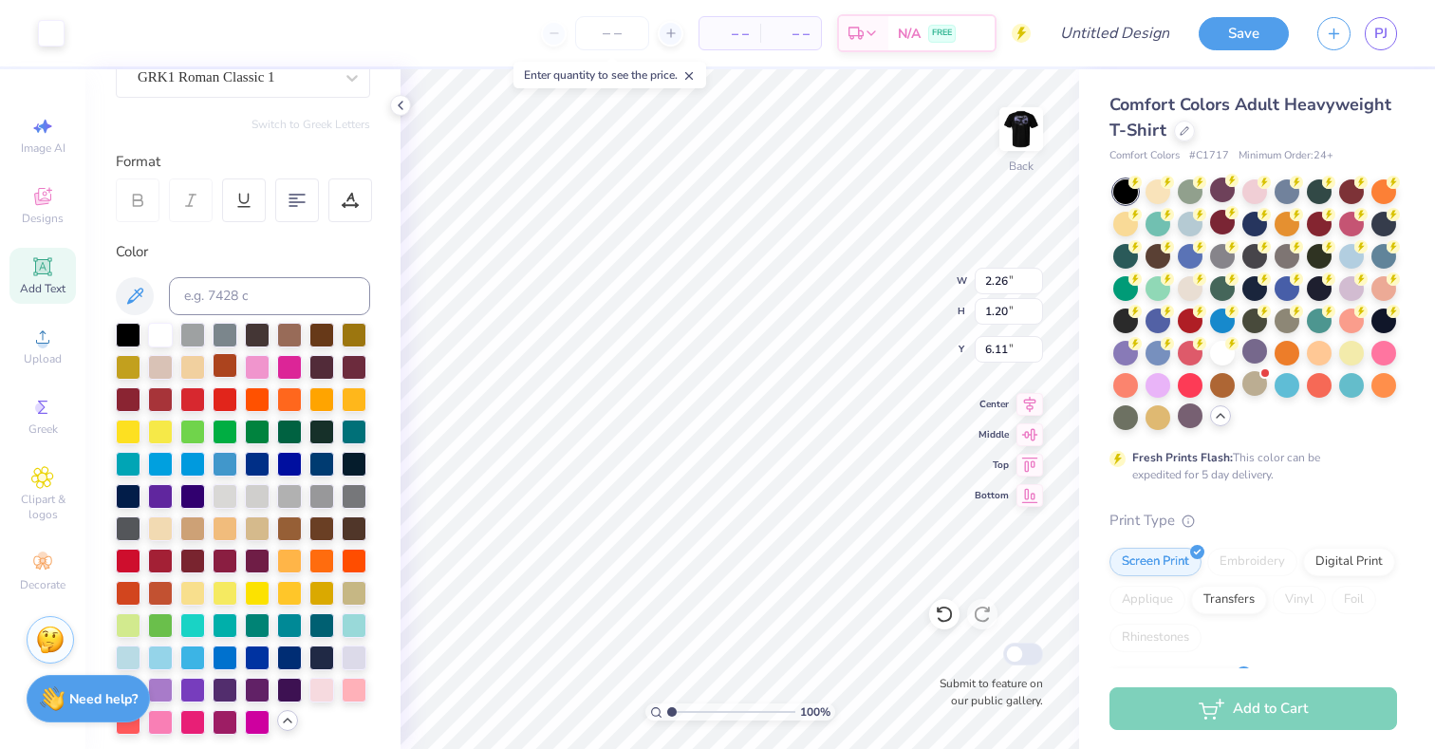
scroll to position [226, 0]
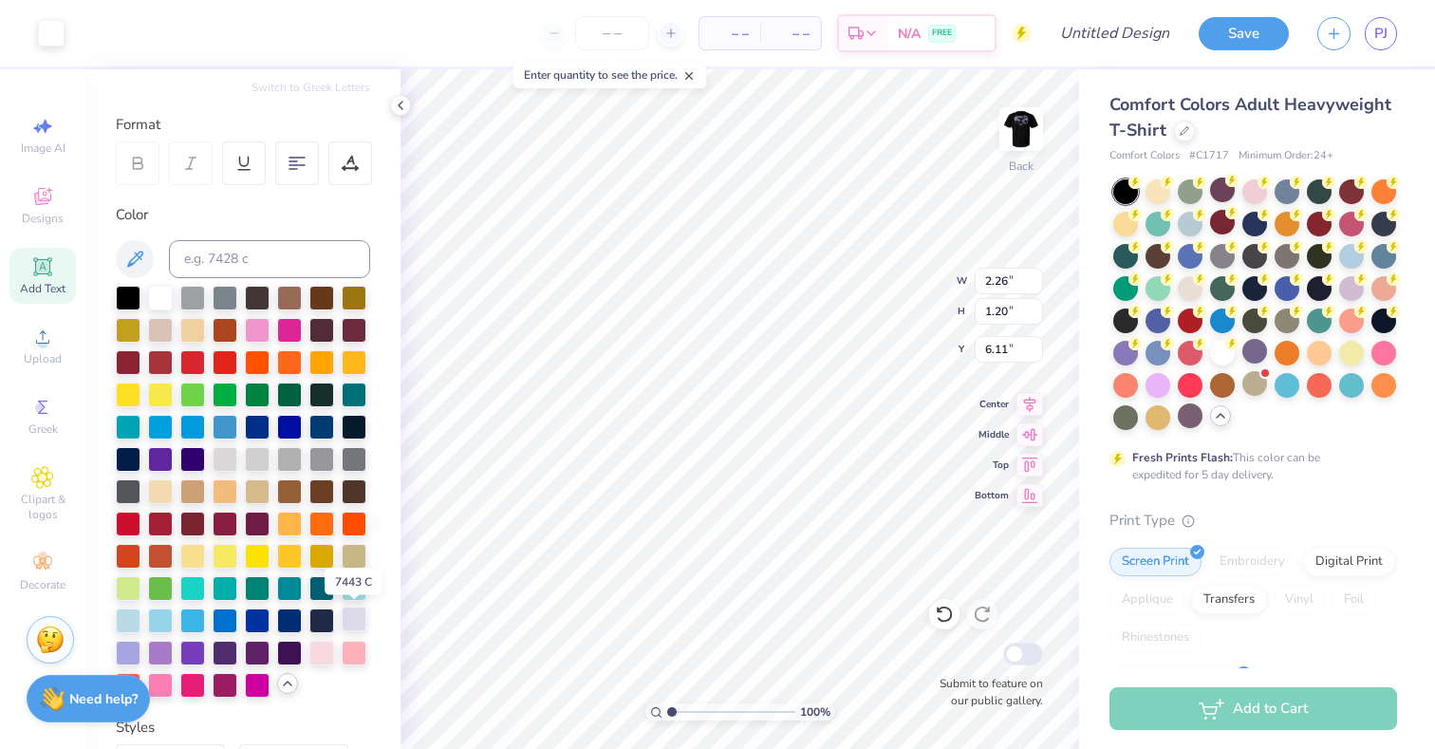
click at [358, 619] on div at bounding box center [354, 619] width 25 height 25
click at [359, 612] on div at bounding box center [354, 619] width 25 height 25
type input "3.91"
type input "2.09"
type input "5.67"
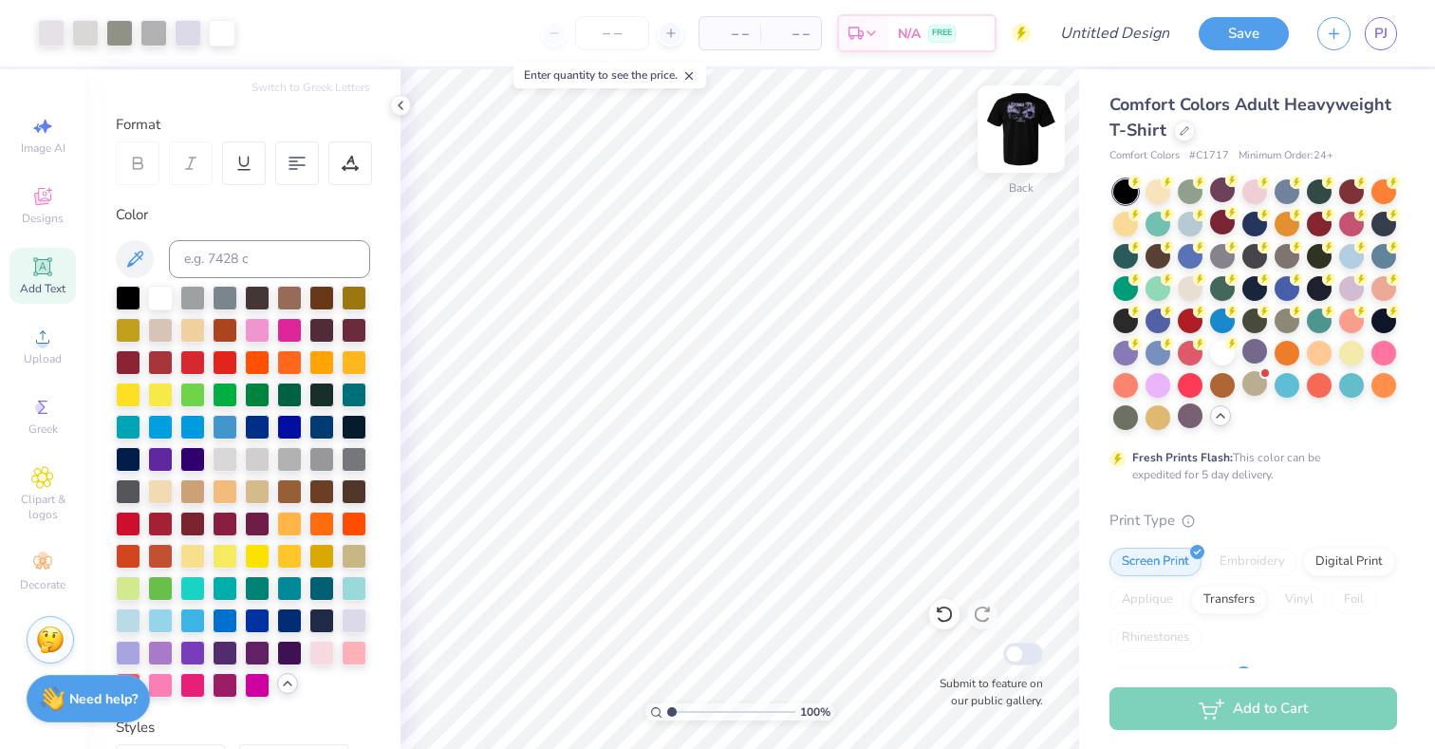
click at [1016, 186] on div "Back" at bounding box center [1021, 187] width 25 height 17
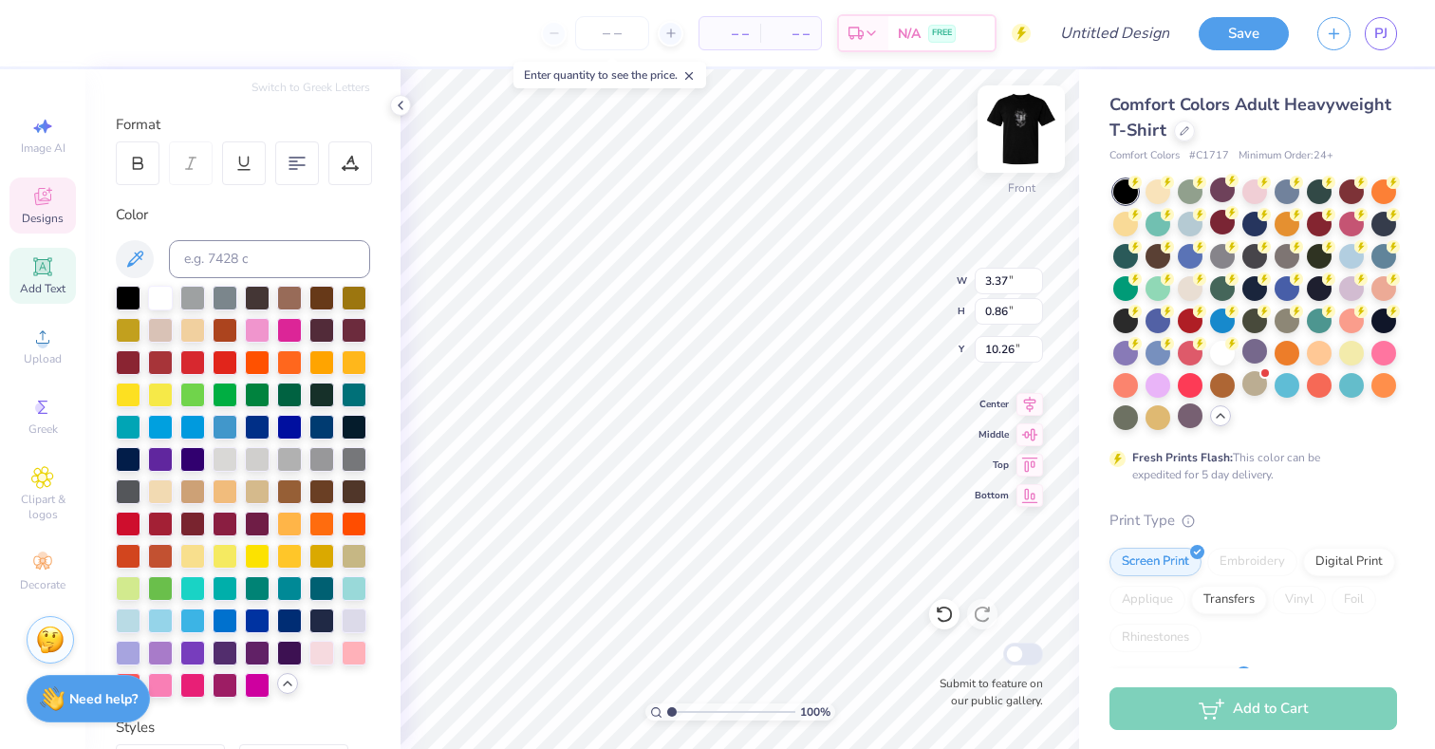
scroll to position [0, 2]
type textarea "ucla c-sesh '25"
type textarea "C-sesh '25"
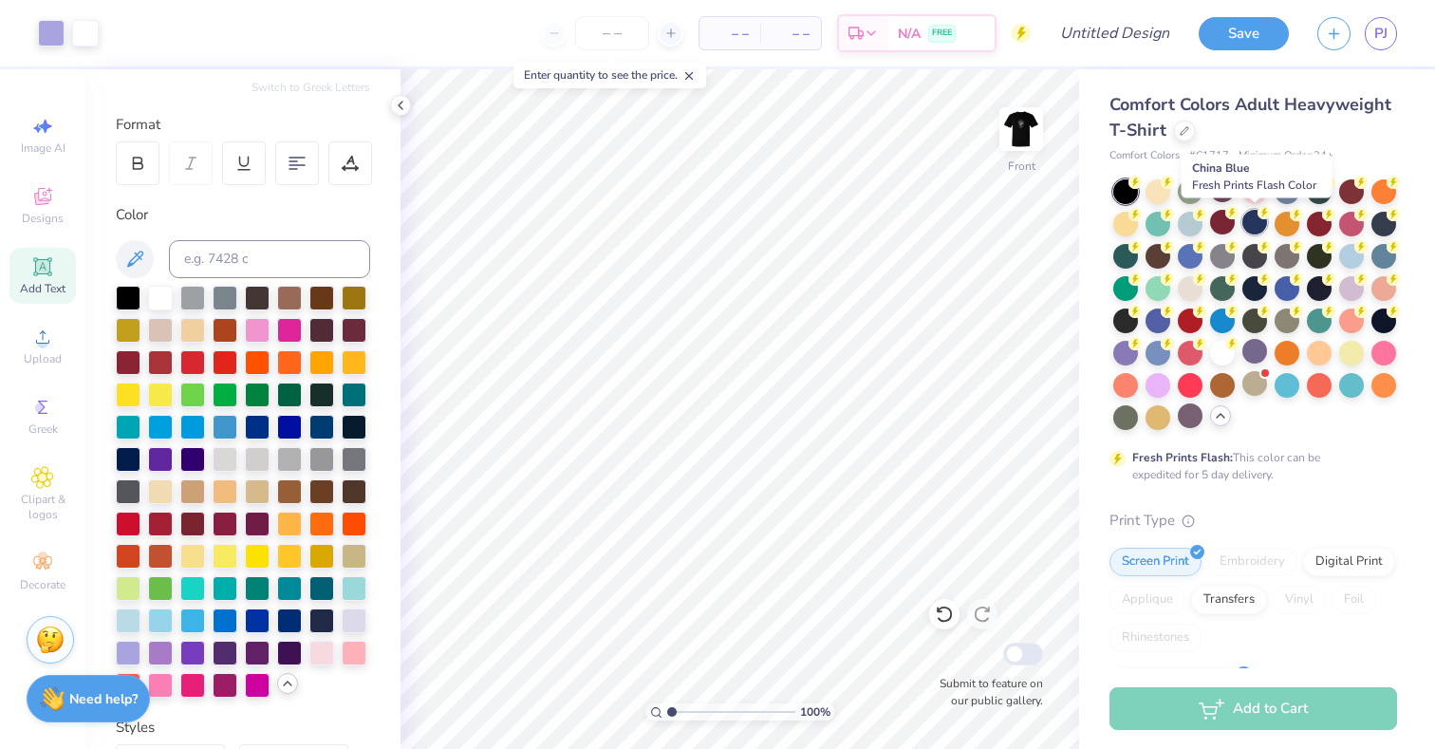
click at [1253, 225] on div at bounding box center [1255, 222] width 25 height 25
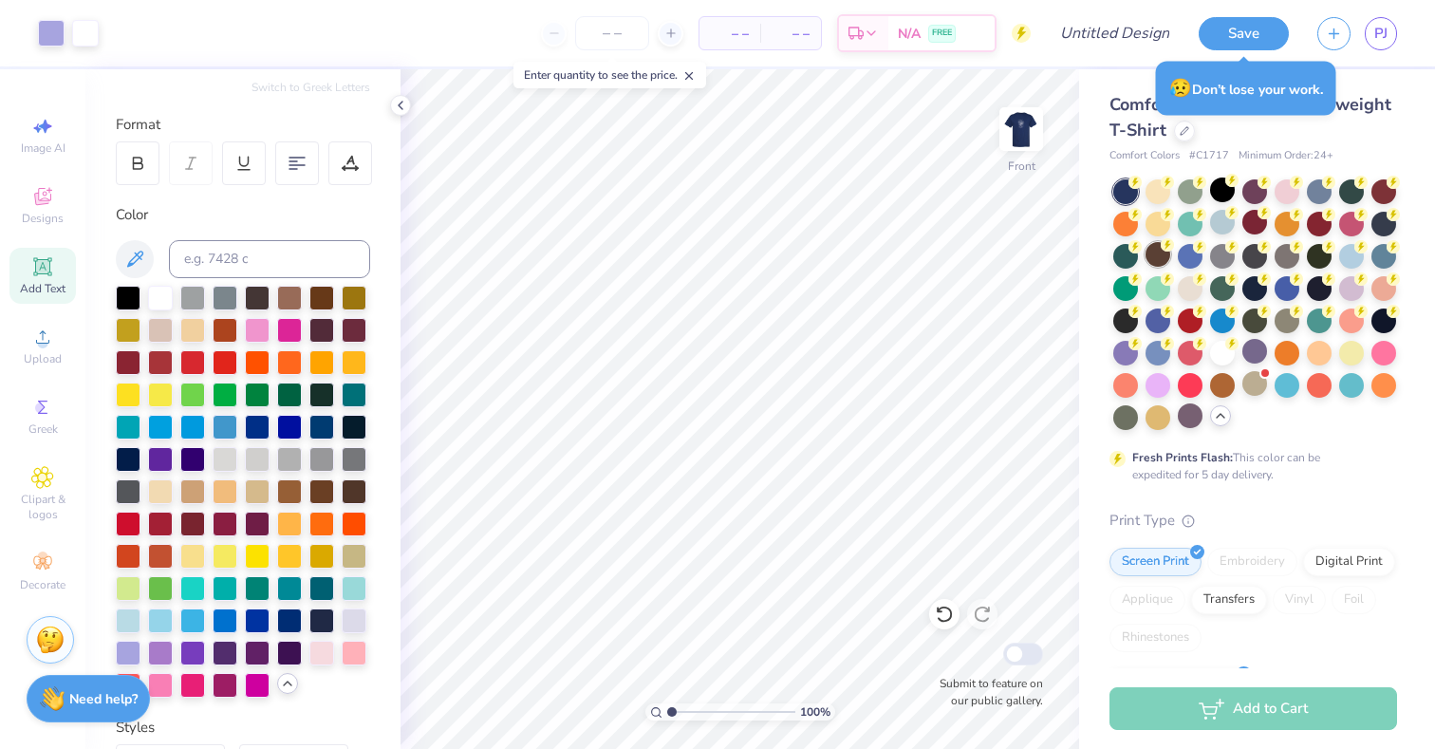
click at [1154, 268] on div at bounding box center [1255, 304] width 284 height 251
click at [1154, 265] on div at bounding box center [1158, 254] width 25 height 25
click at [1211, 201] on div at bounding box center [1222, 190] width 25 height 25
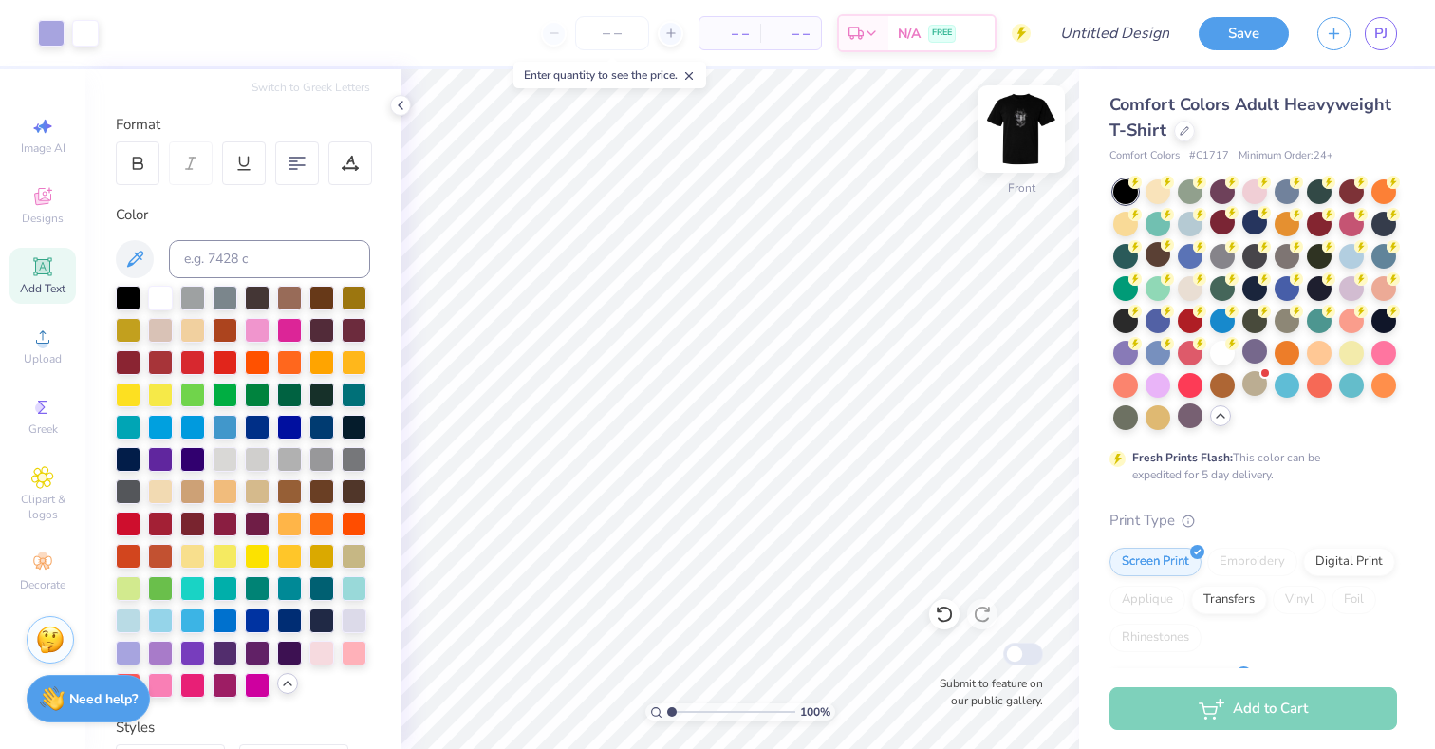
click at [1023, 165] on img at bounding box center [1021, 129] width 76 height 76
click at [61, 205] on div "Designs" at bounding box center [42, 206] width 66 height 56
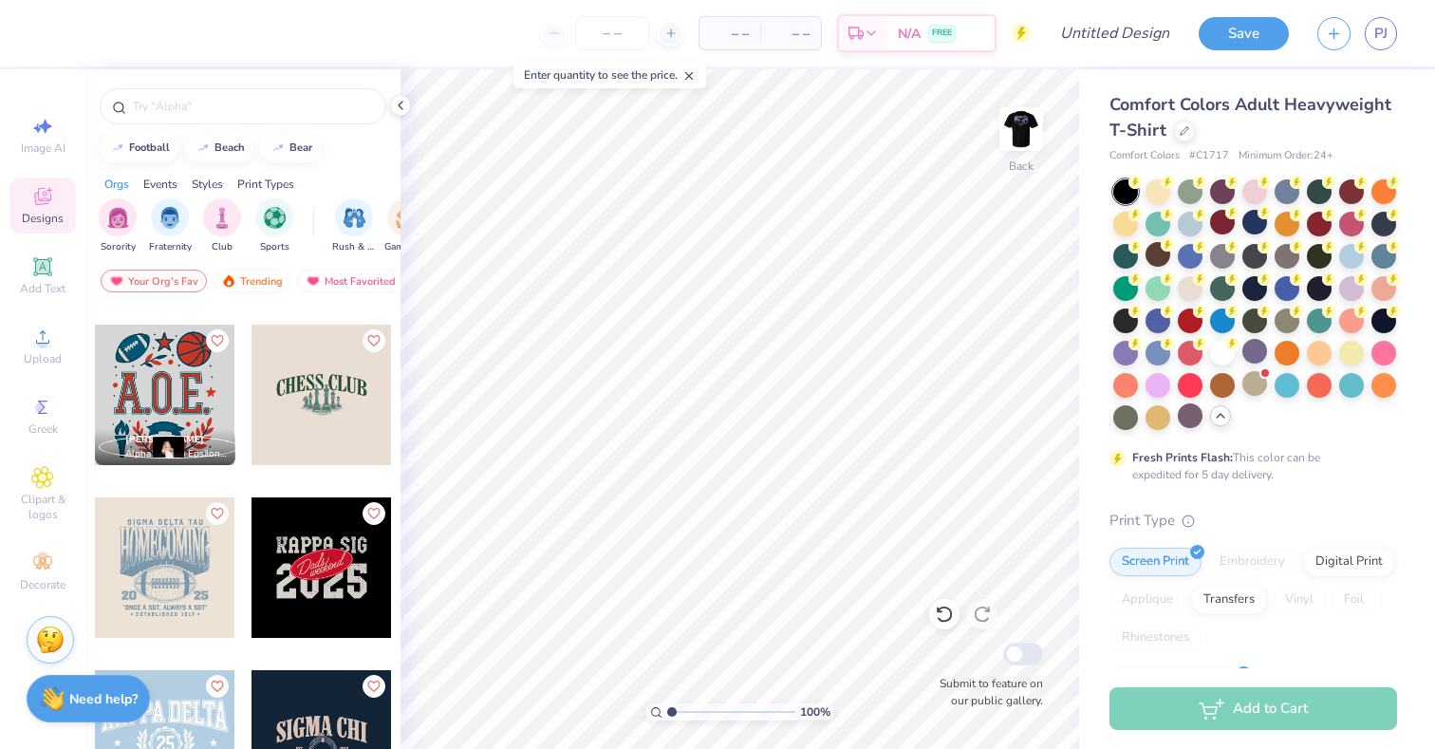
scroll to position [16014, 0]
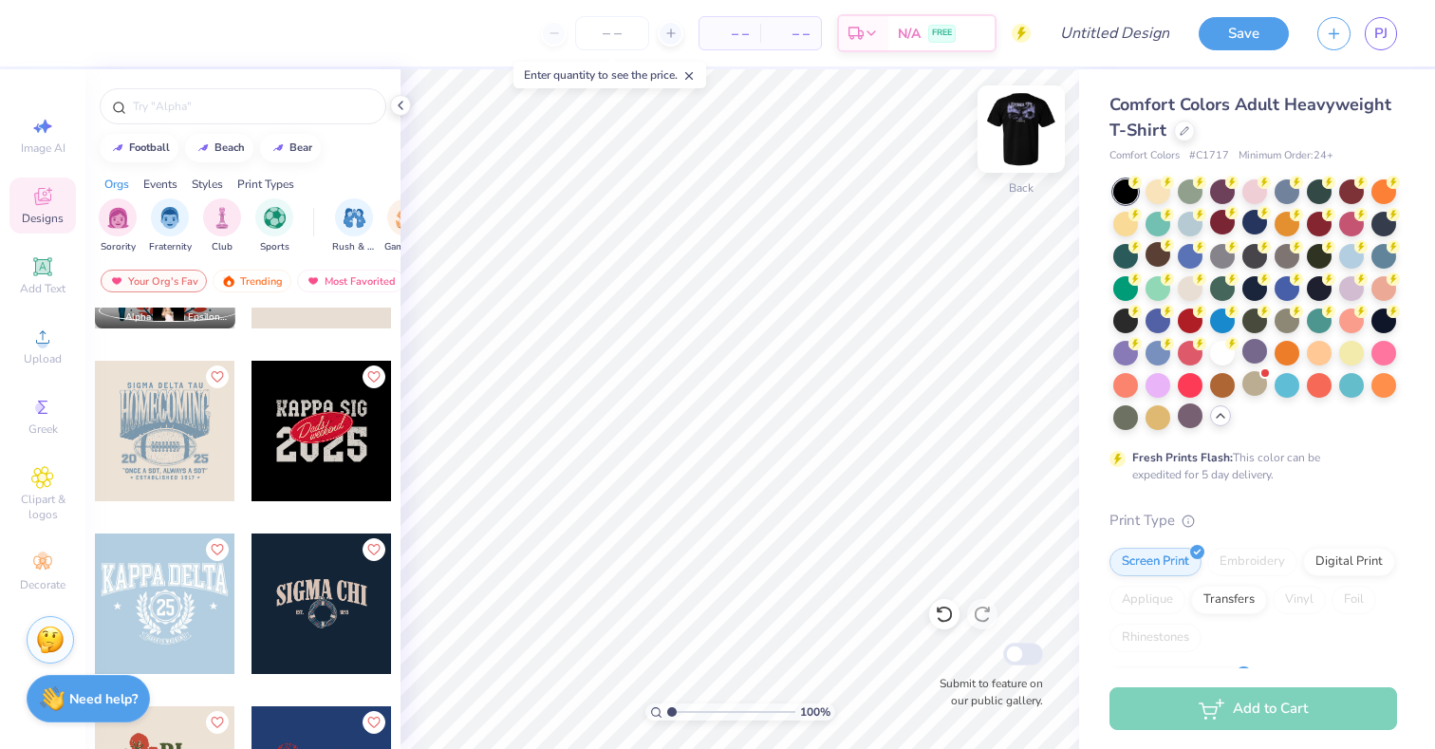
click at [1014, 170] on div at bounding box center [1021, 128] width 87 height 87
click at [1017, 185] on div "Front" at bounding box center [1022, 187] width 28 height 17
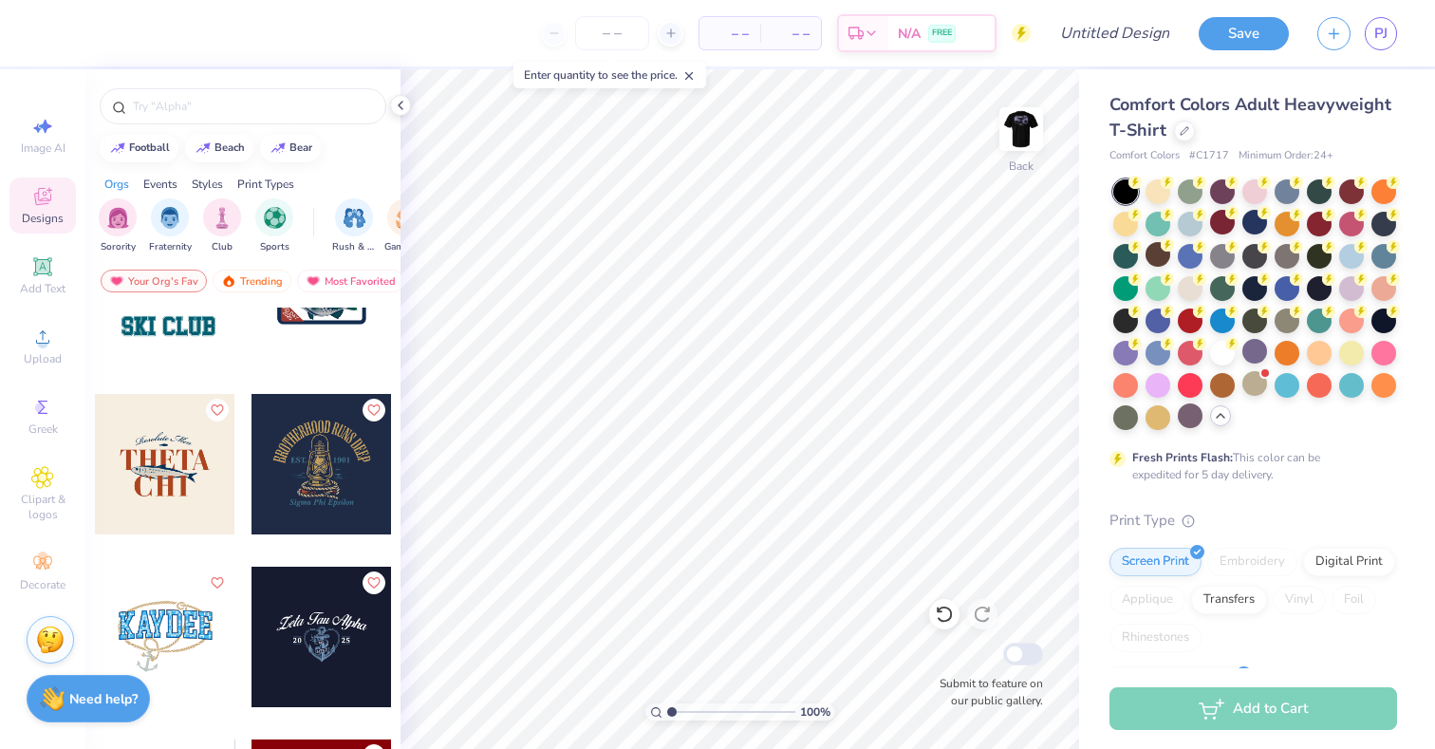
scroll to position [17084, 0]
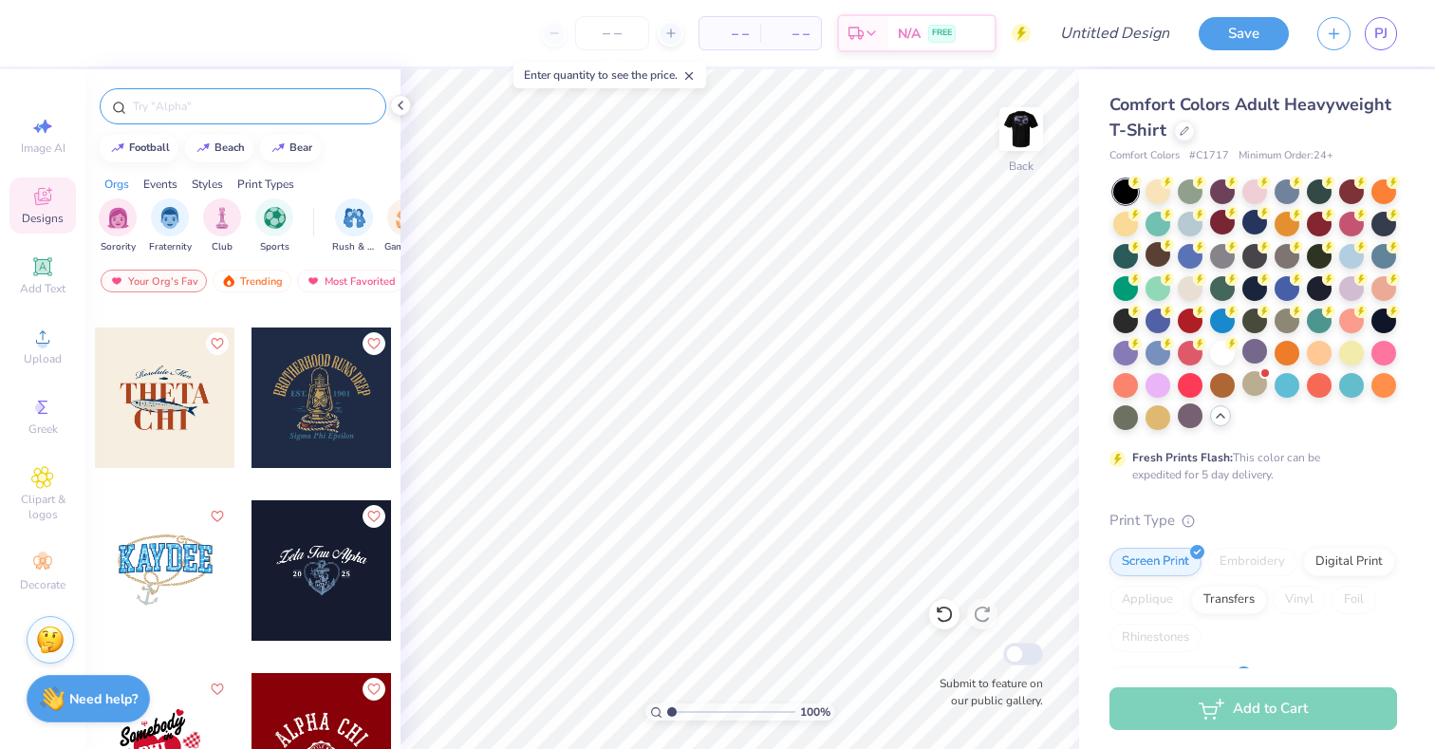
click at [276, 114] on input "text" at bounding box center [252, 106] width 243 height 19
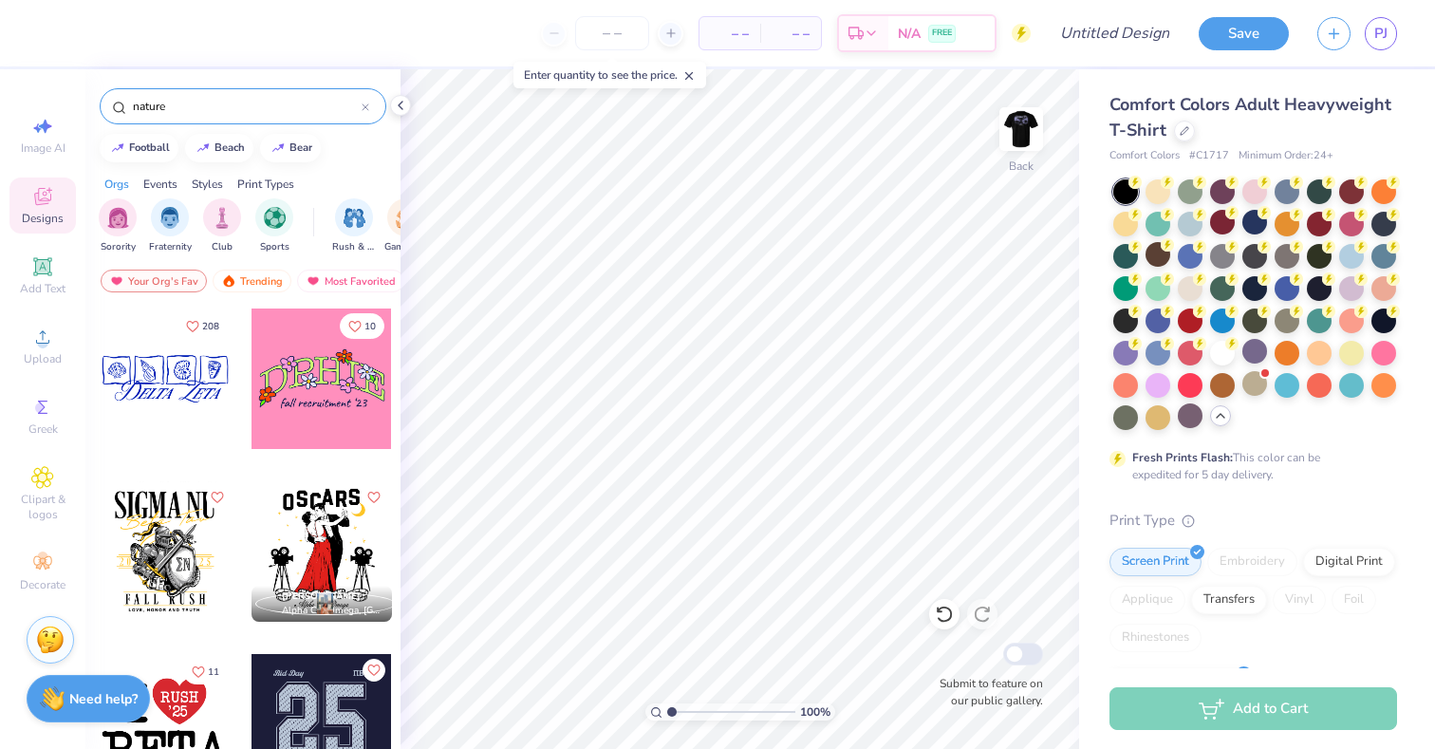
type input "nature"
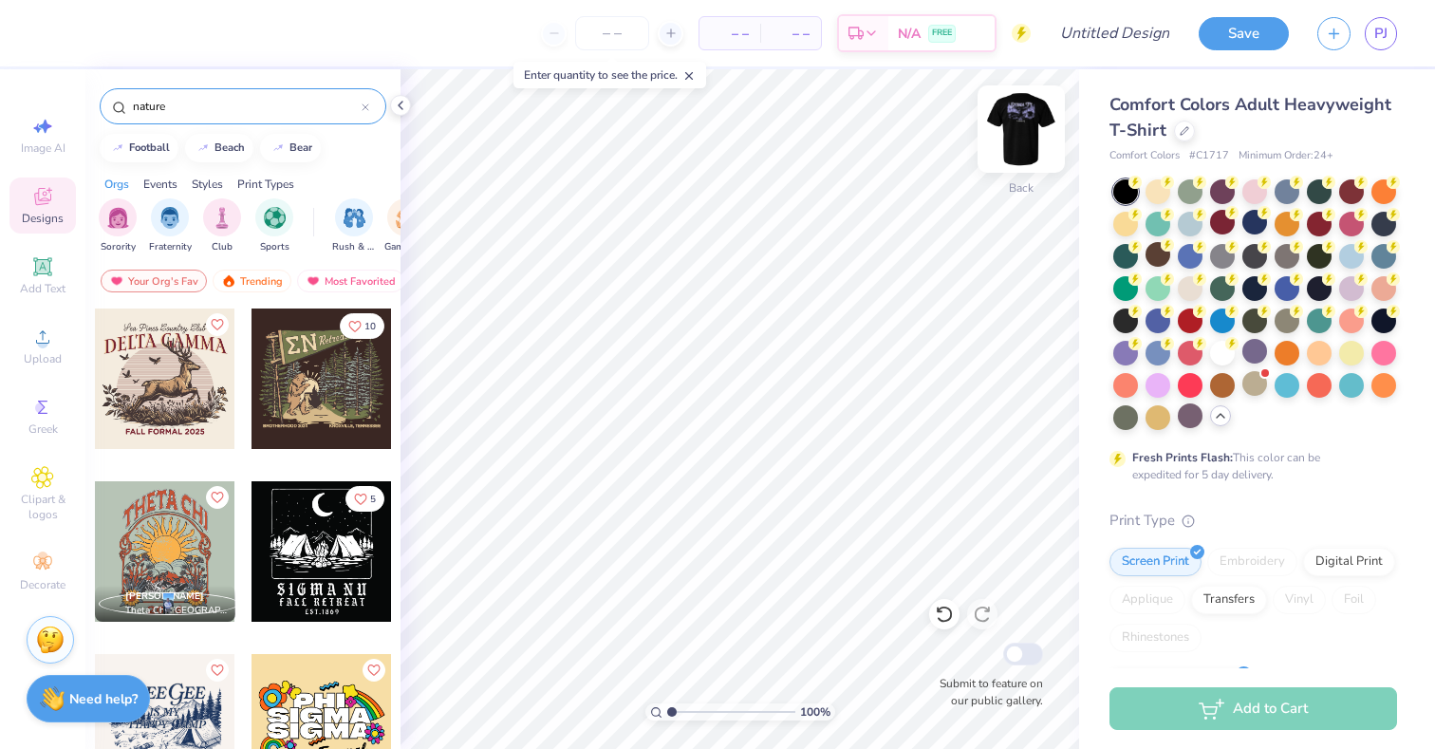
click at [1014, 183] on div "Back" at bounding box center [1021, 187] width 25 height 17
click at [59, 40] on div at bounding box center [51, 31] width 27 height 27
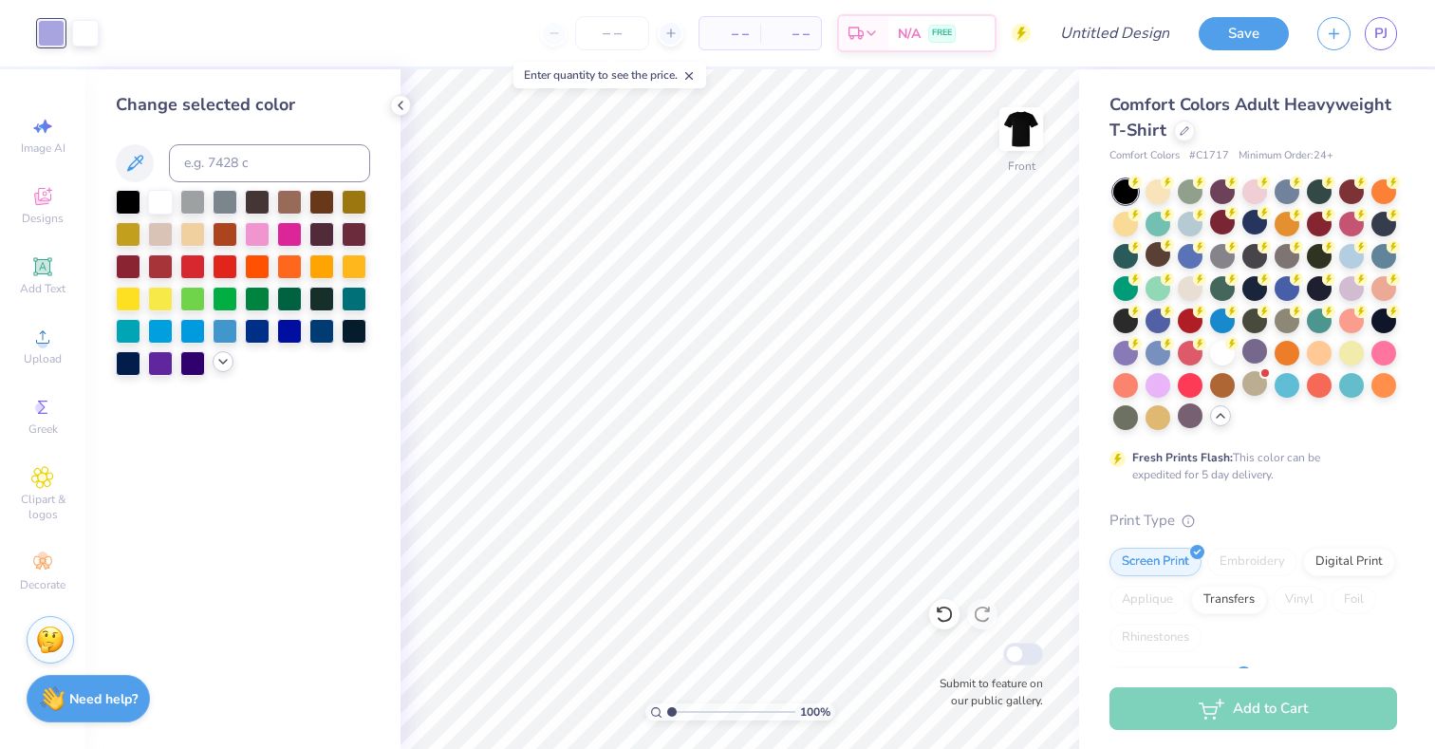
click at [222, 364] on icon at bounding box center [222, 361] width 15 height 15
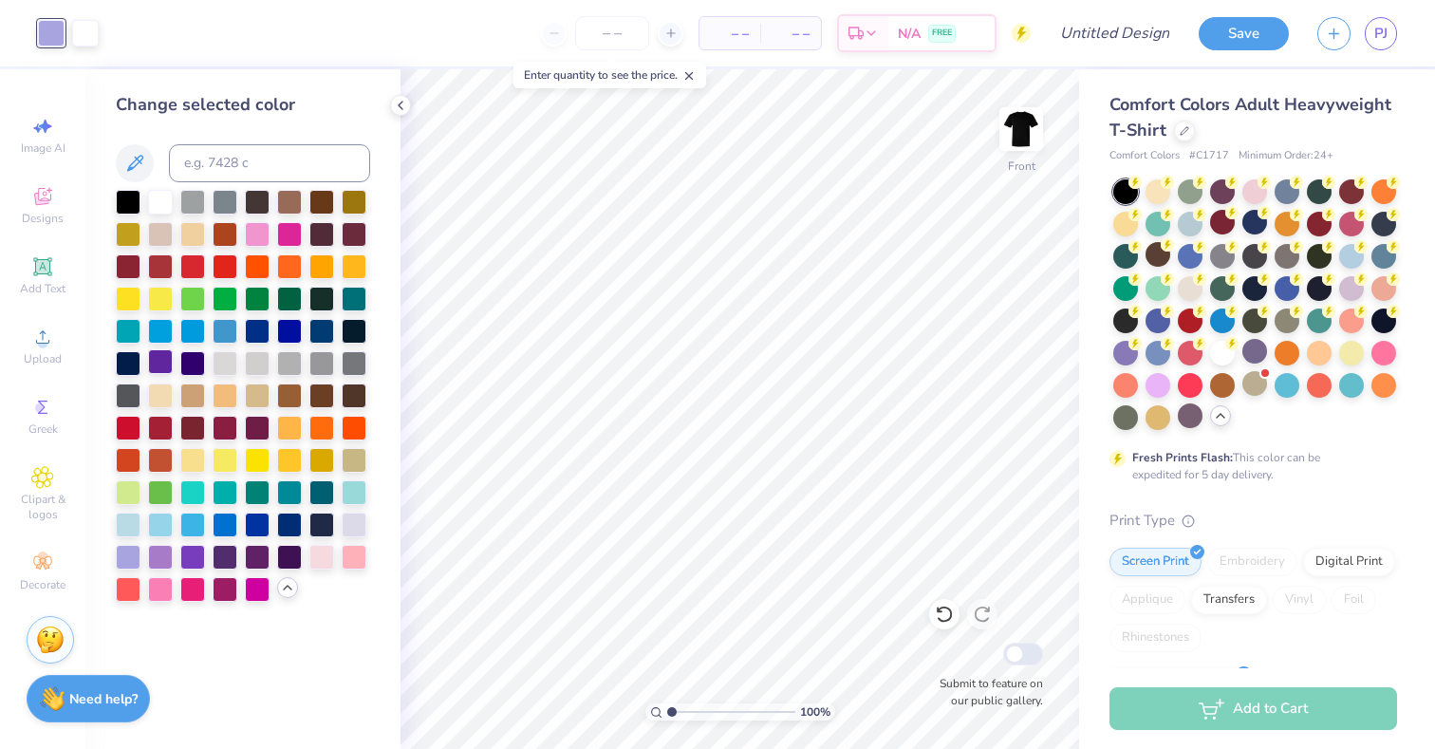
click at [160, 358] on div at bounding box center [160, 361] width 25 height 25
click at [352, 532] on div at bounding box center [354, 523] width 25 height 25
click at [357, 527] on div at bounding box center [354, 523] width 25 height 25
click at [120, 558] on div at bounding box center [128, 557] width 25 height 25
click at [351, 530] on div at bounding box center [354, 523] width 25 height 25
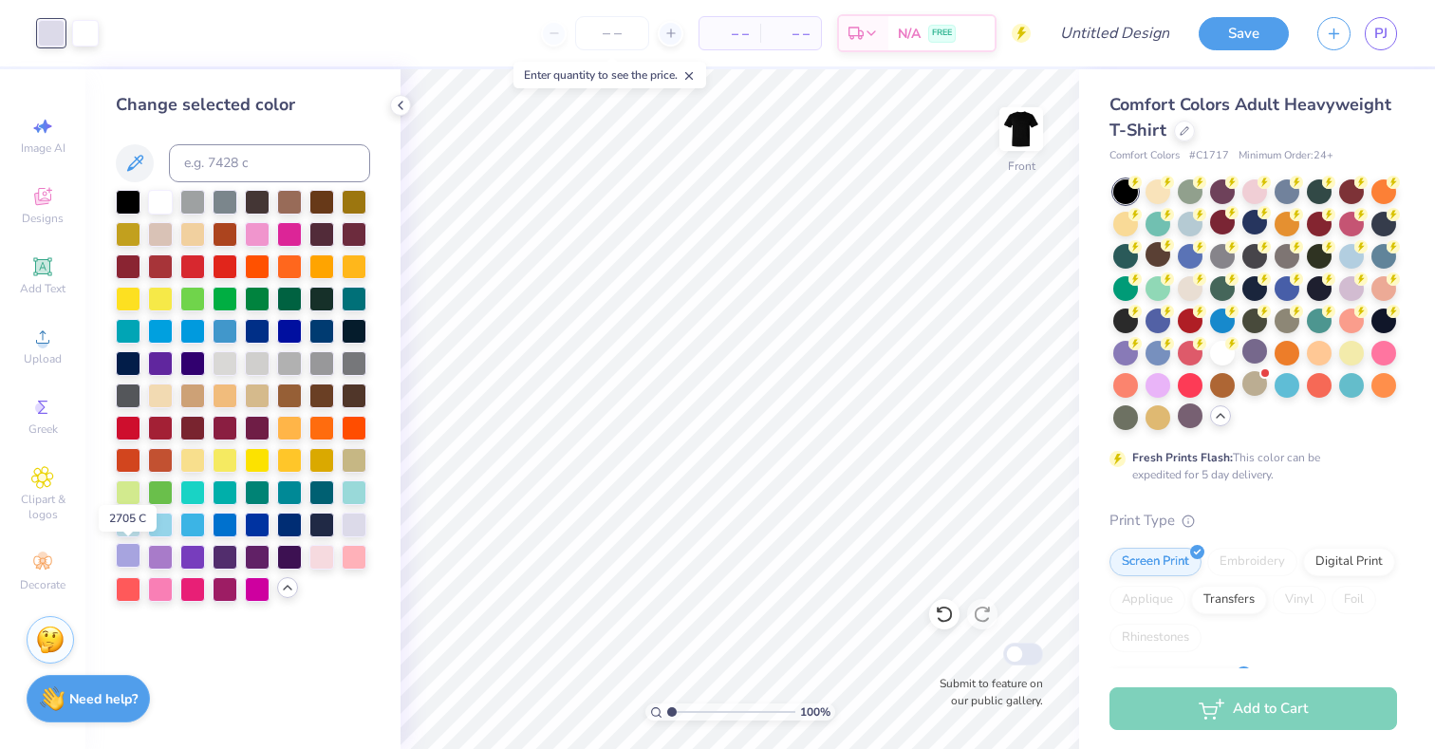
click at [133, 559] on div at bounding box center [128, 555] width 25 height 25
click at [95, 45] on div at bounding box center [85, 31] width 27 height 27
click at [350, 525] on div at bounding box center [354, 523] width 25 height 25
click at [157, 202] on div at bounding box center [160, 200] width 25 height 25
click at [158, 195] on div at bounding box center [160, 200] width 25 height 25
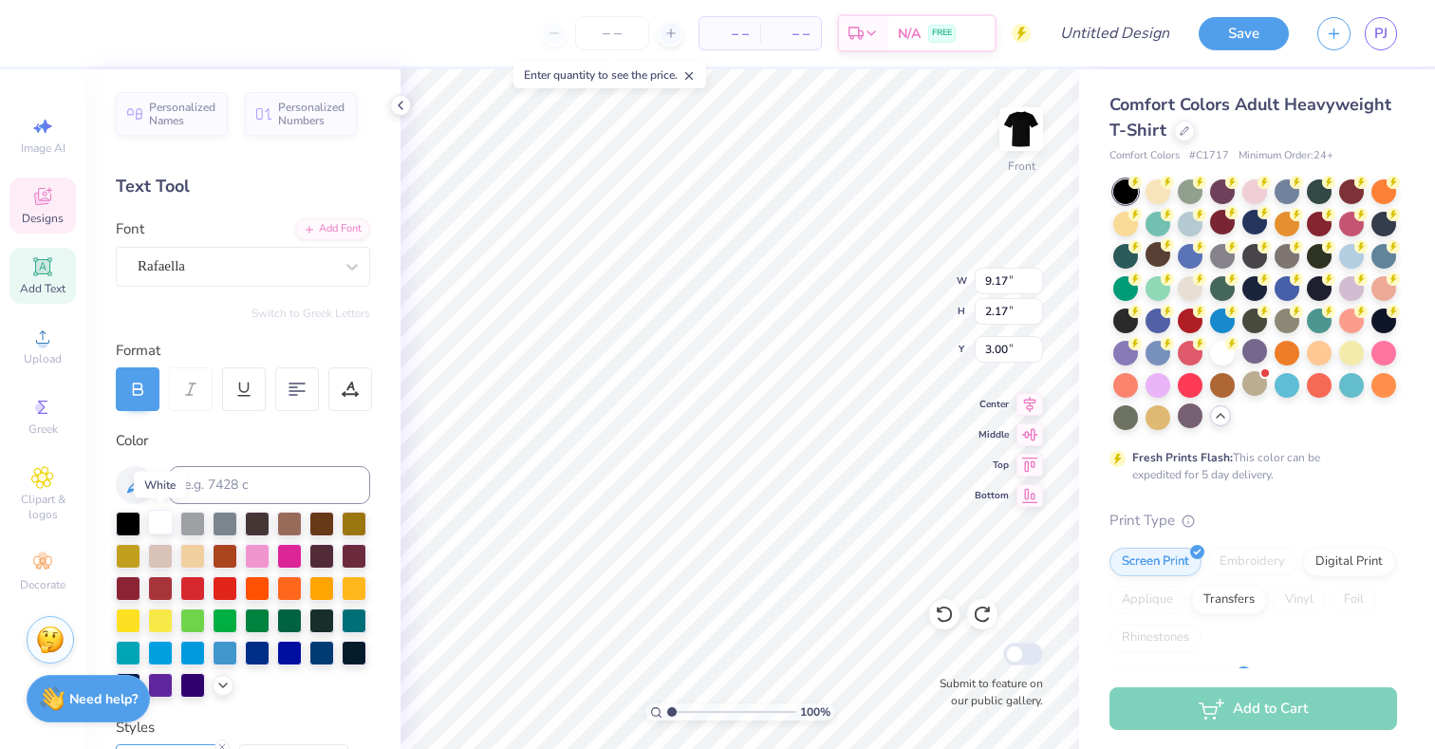
click at [159, 524] on div at bounding box center [160, 522] width 25 height 25
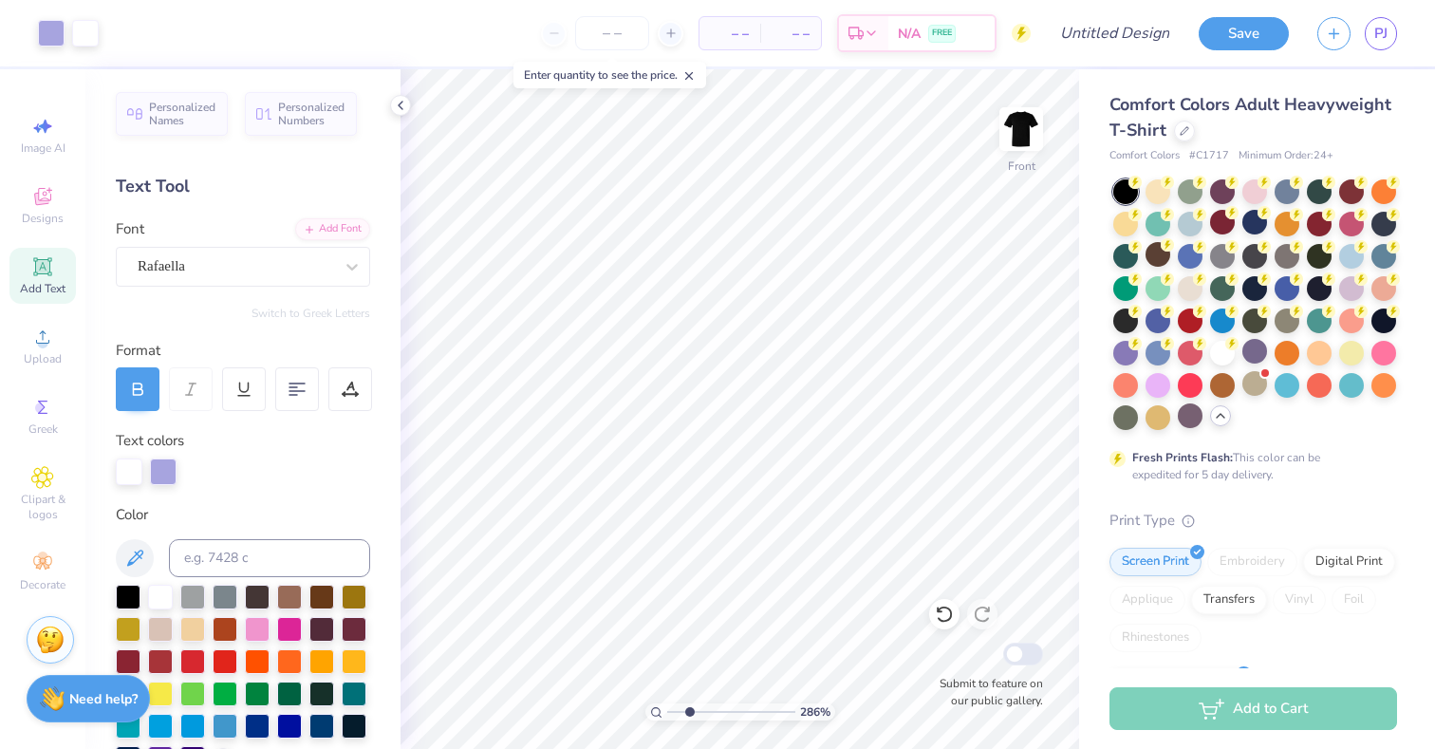
drag, startPoint x: 671, startPoint y: 709, endPoint x: 689, endPoint y: 708, distance: 18.1
type input "2.38"
click at [689, 708] on input "range" at bounding box center [731, 711] width 128 height 17
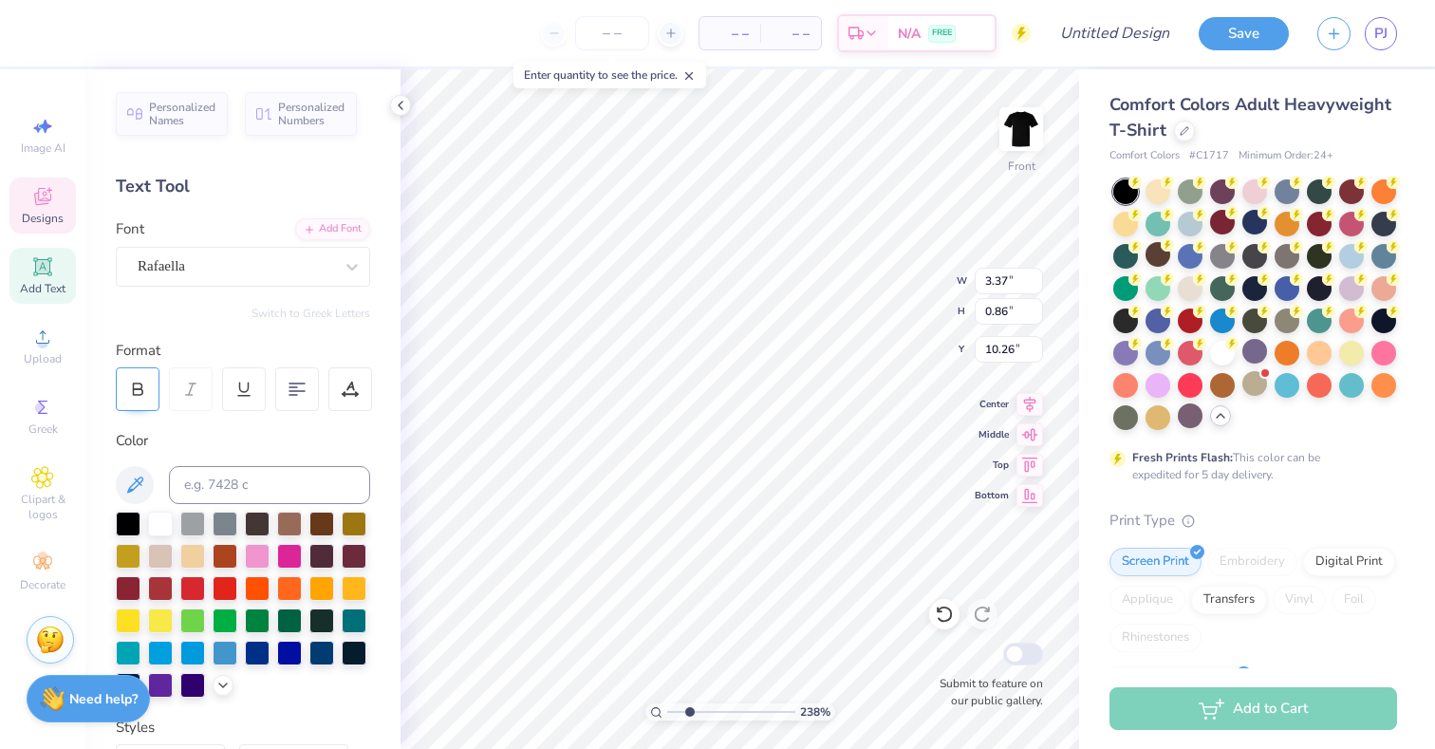
click at [139, 391] on icon at bounding box center [137, 389] width 17 height 17
type input "3.39"
type input "0.88"
type input "10.25"
click at [220, 677] on icon at bounding box center [222, 683] width 15 height 15
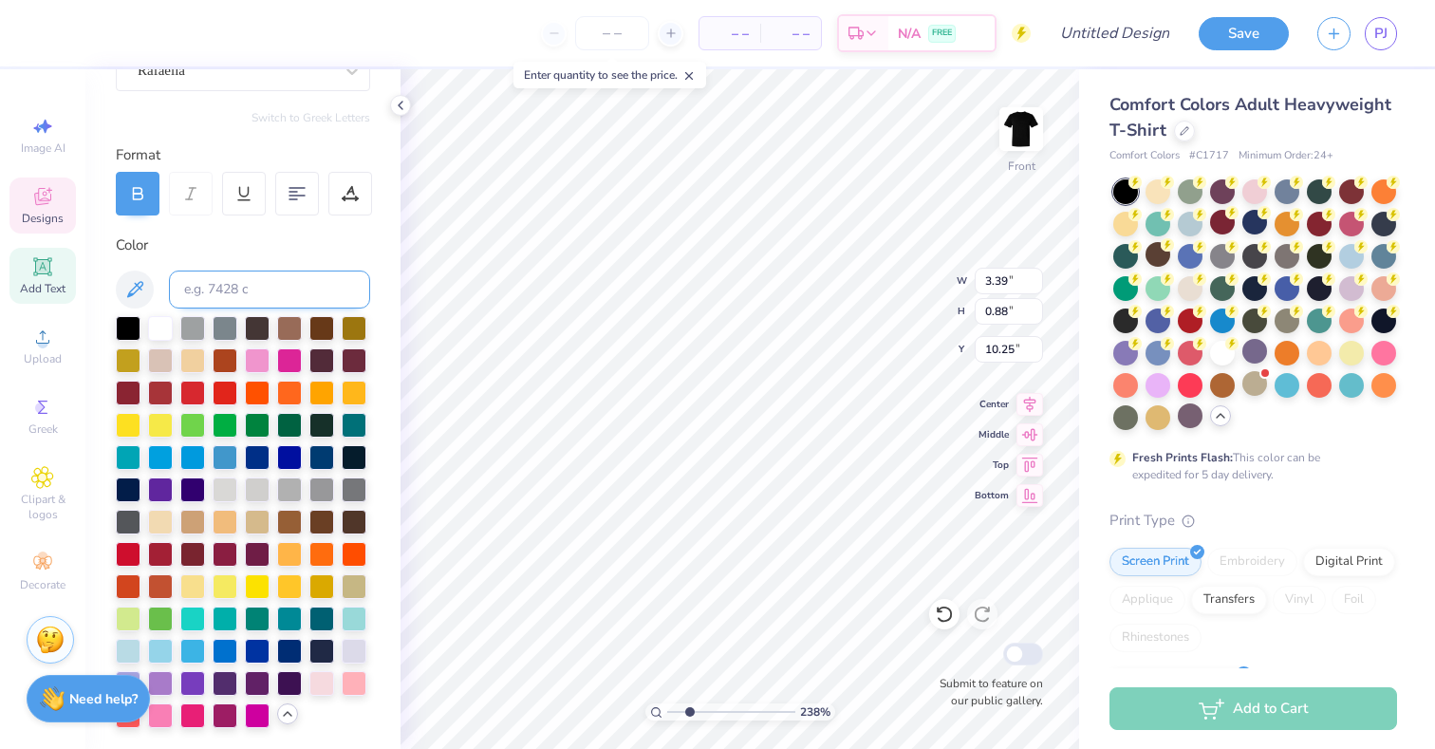
scroll to position [199, 0]
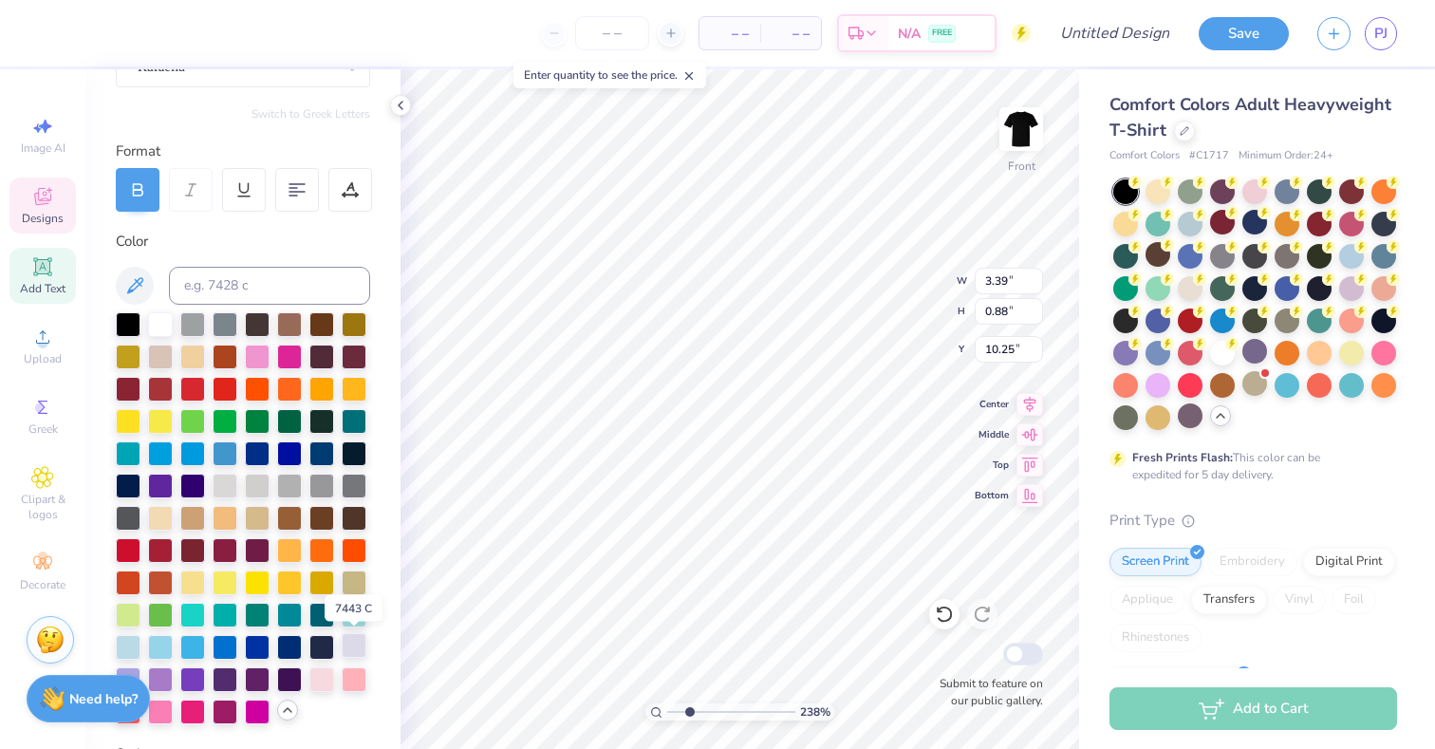
click at [348, 646] on div at bounding box center [354, 645] width 25 height 25
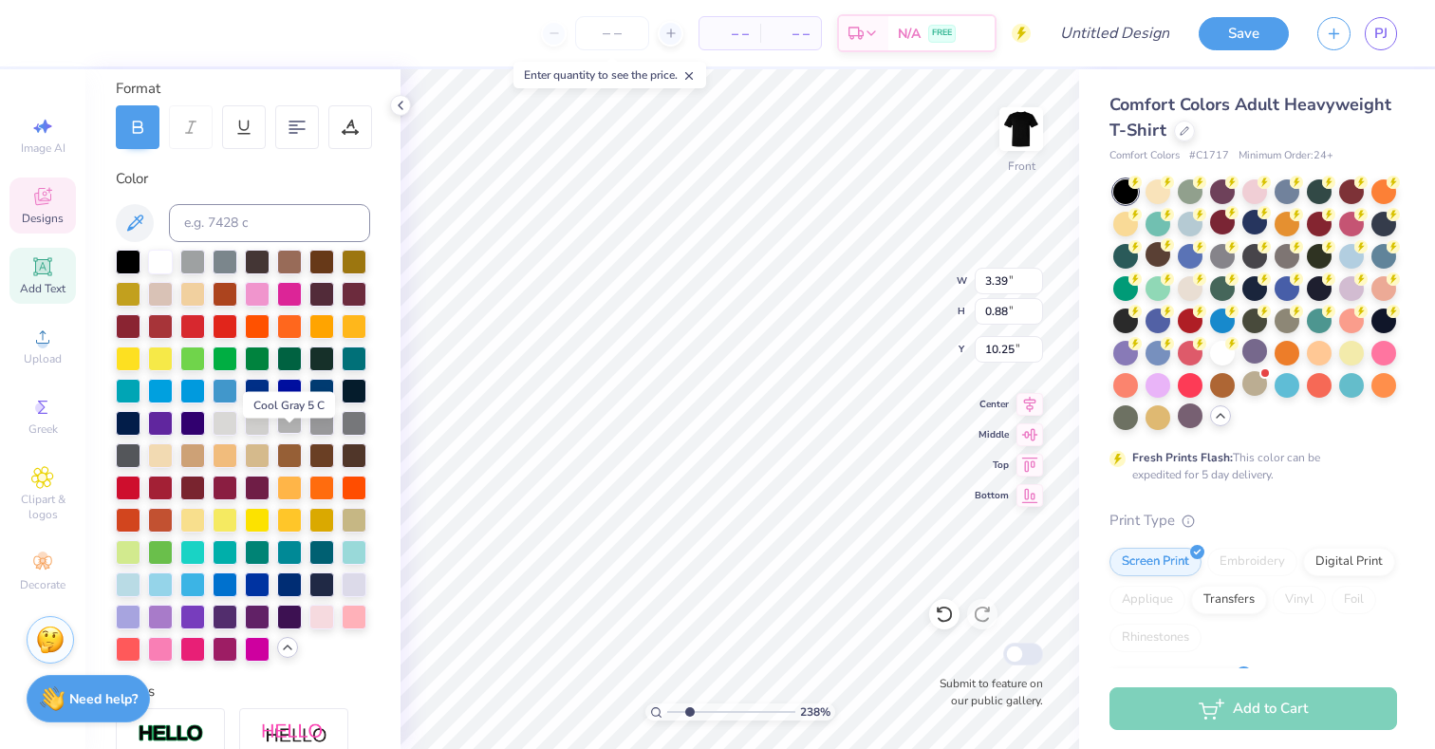
scroll to position [279, 0]
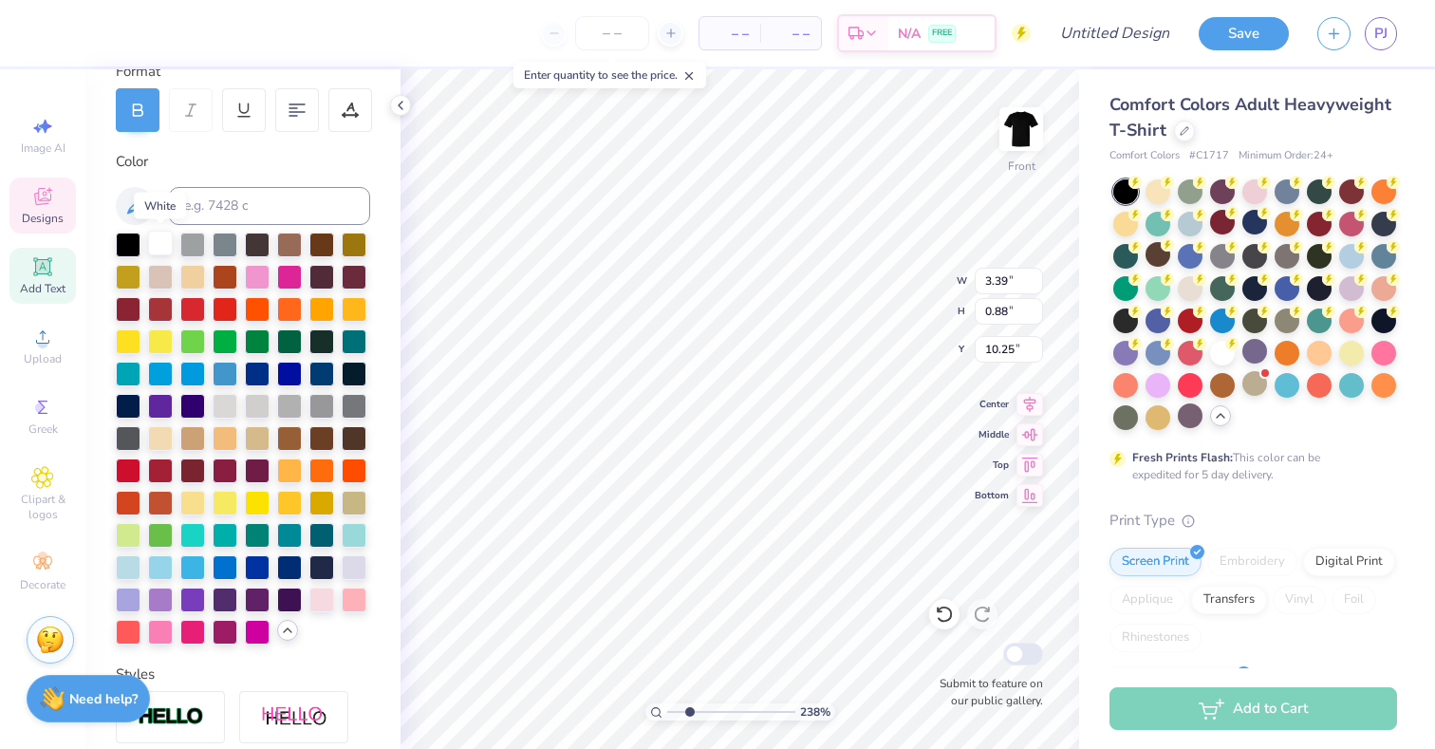
click at [163, 244] on div at bounding box center [160, 243] width 25 height 25
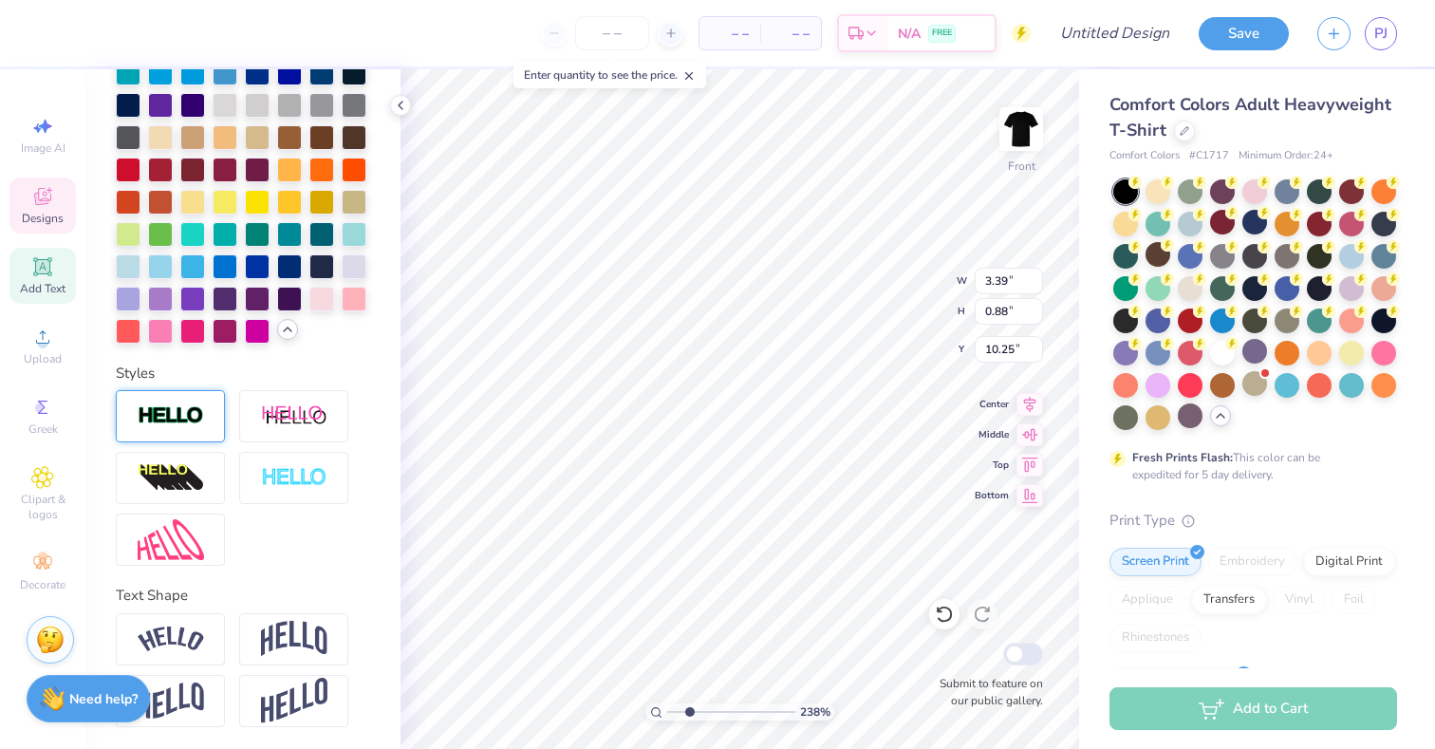
click at [219, 431] on div at bounding box center [170, 416] width 109 height 52
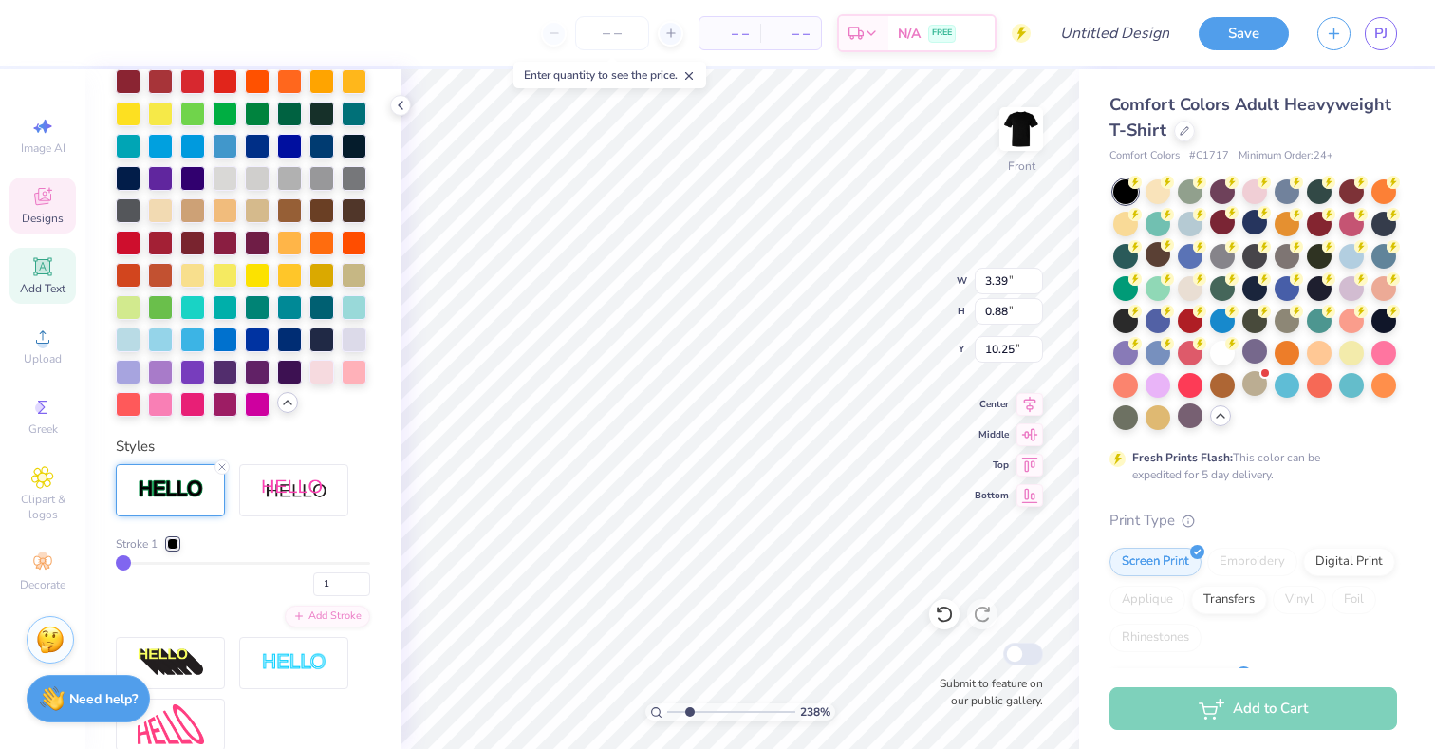
type input "3.40"
type input "0.89"
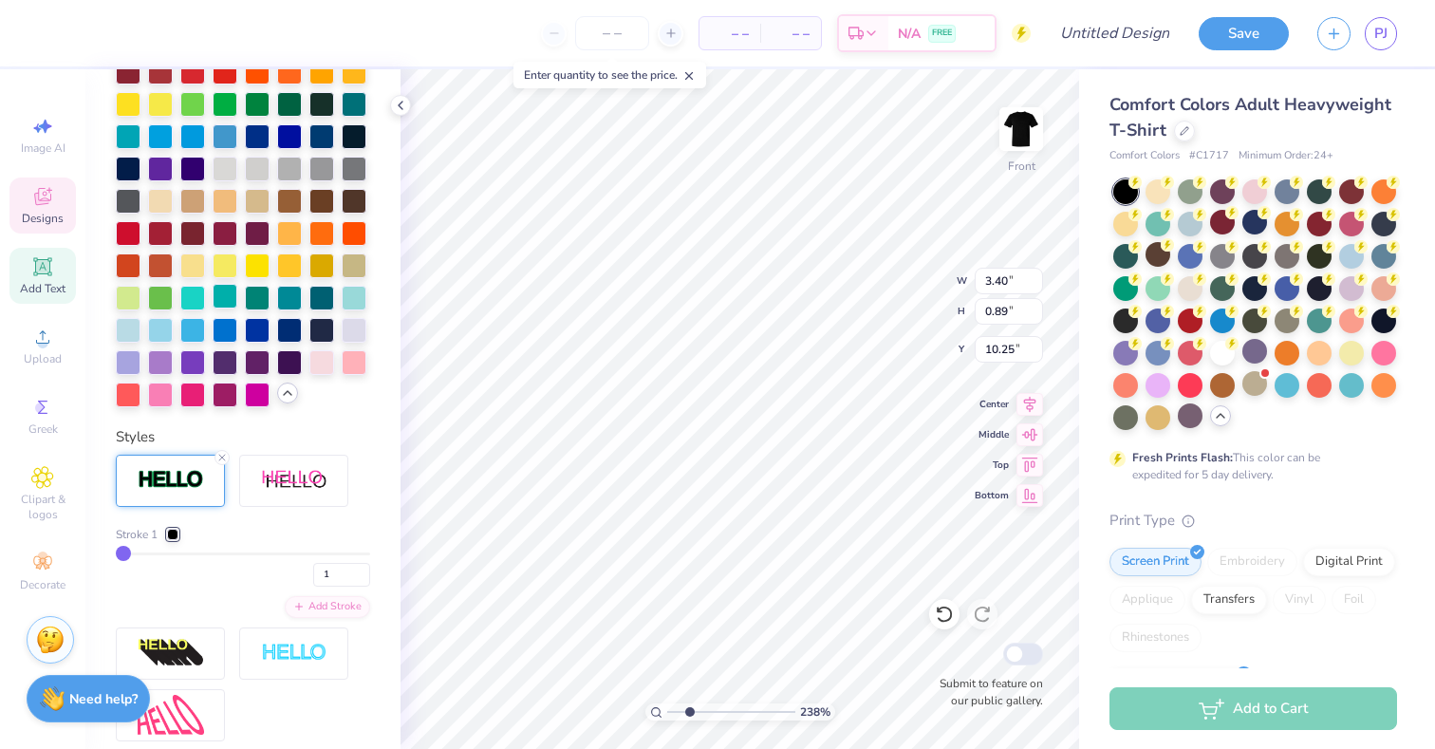
scroll to position [737, 0]
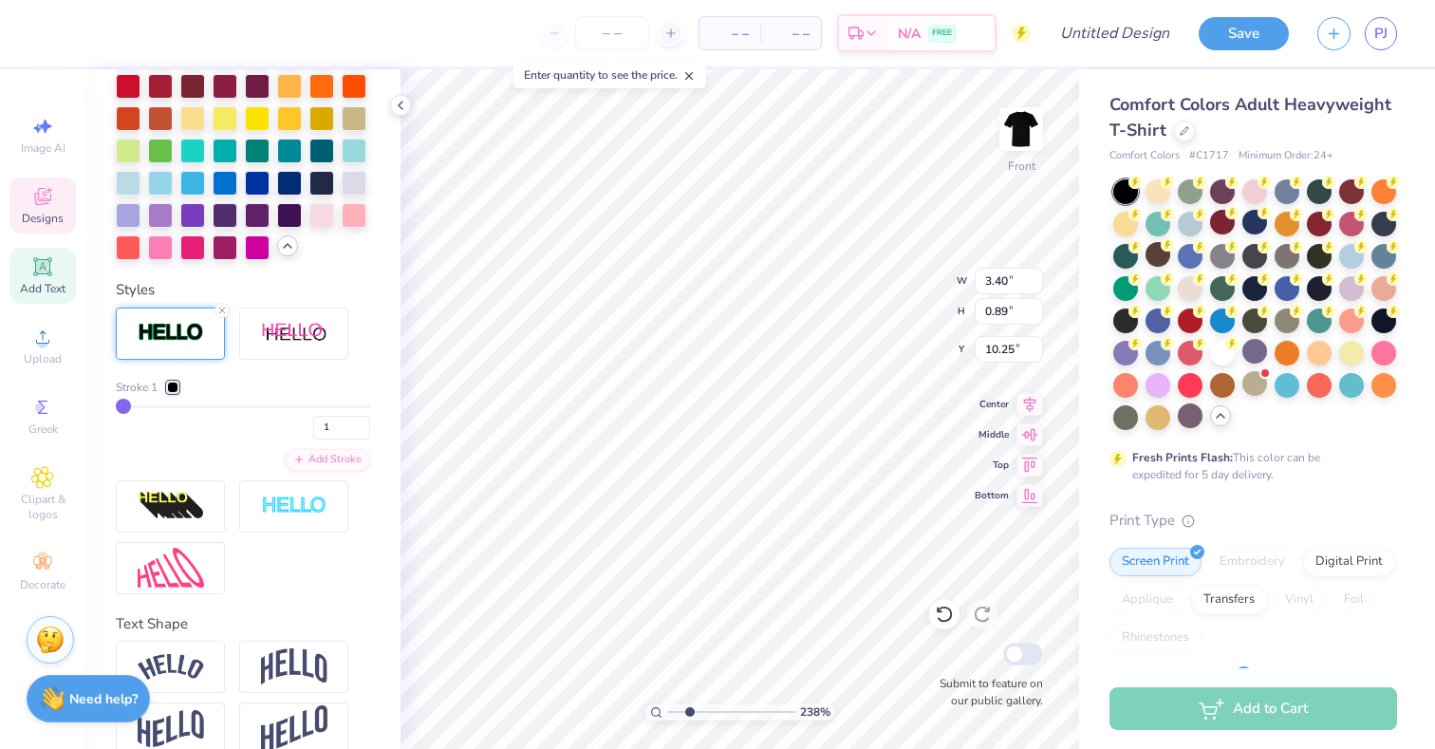
click at [178, 387] on div at bounding box center [172, 387] width 11 height 11
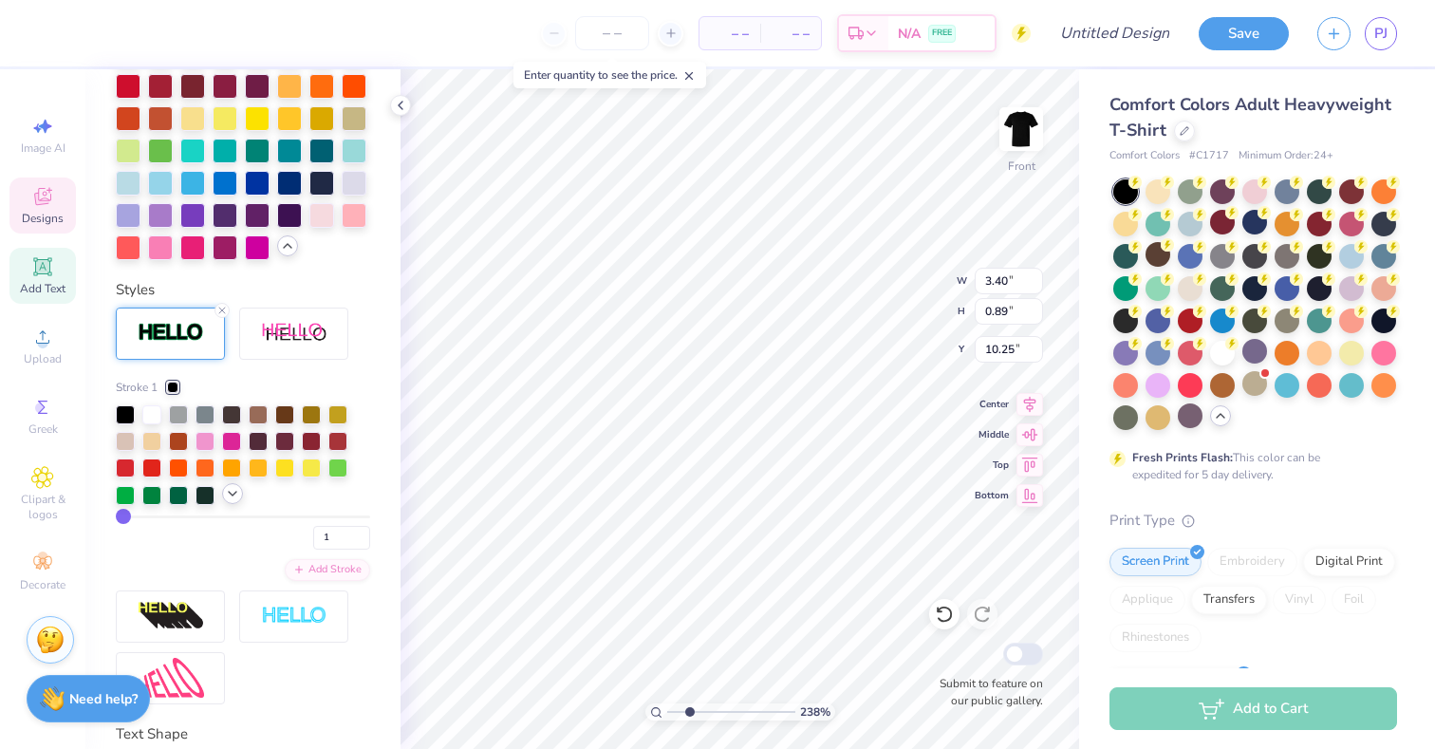
click at [231, 501] on div at bounding box center [232, 493] width 21 height 21
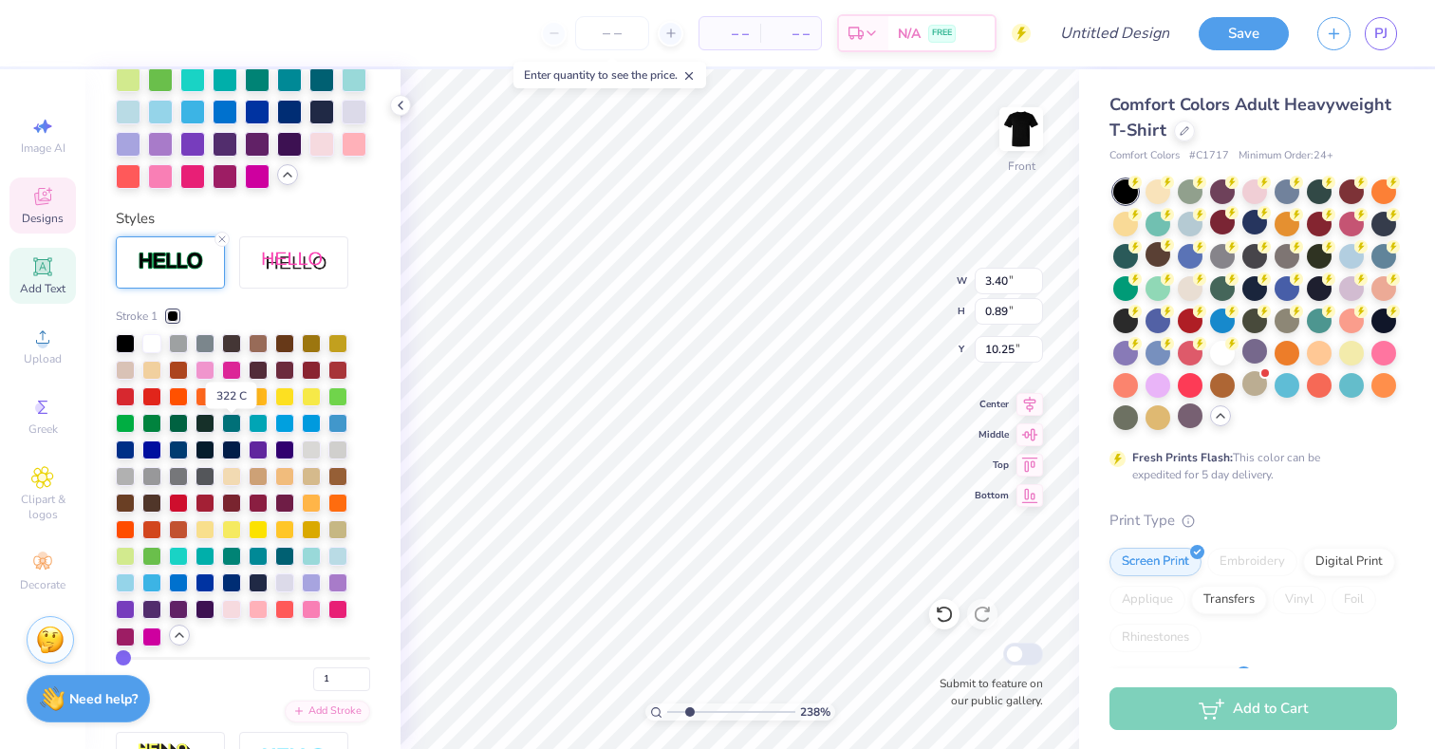
scroll to position [828, 0]
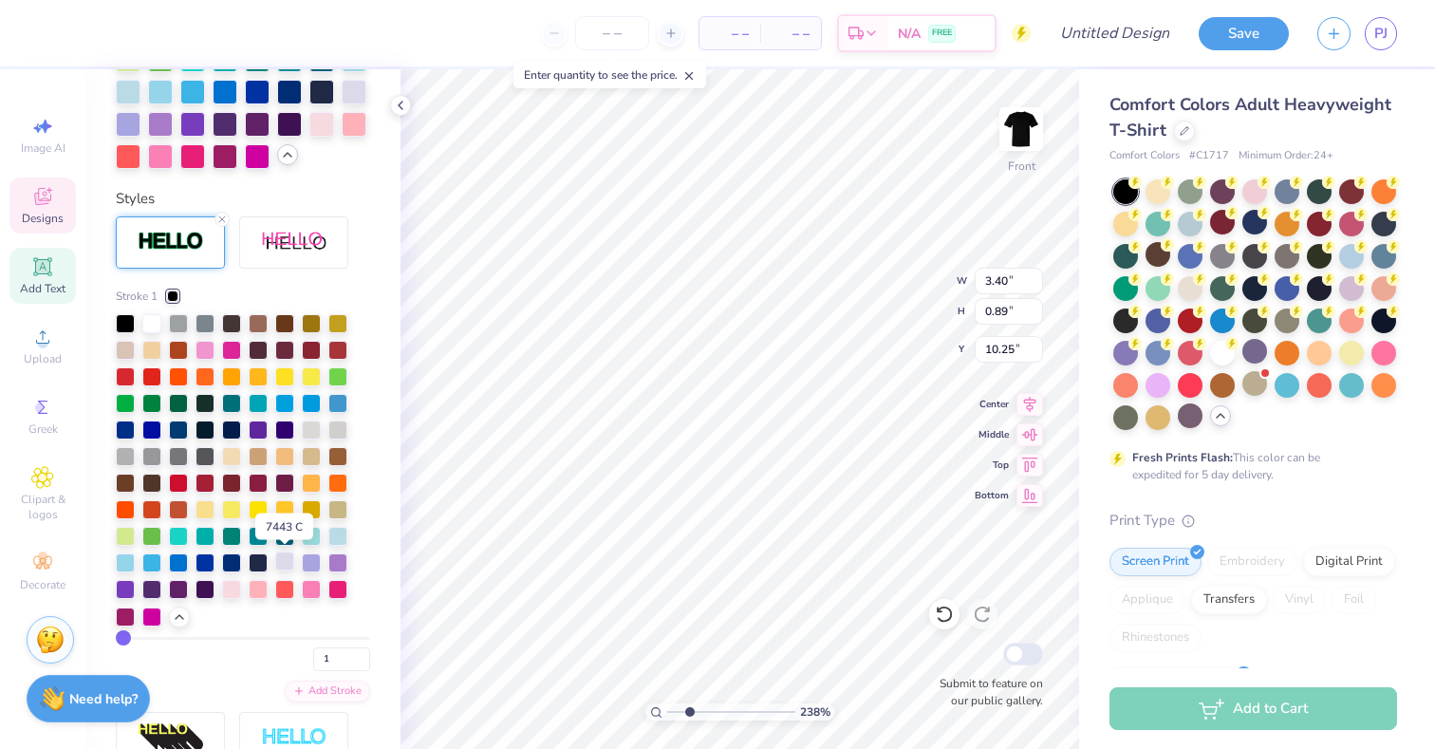
click at [283, 560] on div at bounding box center [284, 560] width 19 height 19
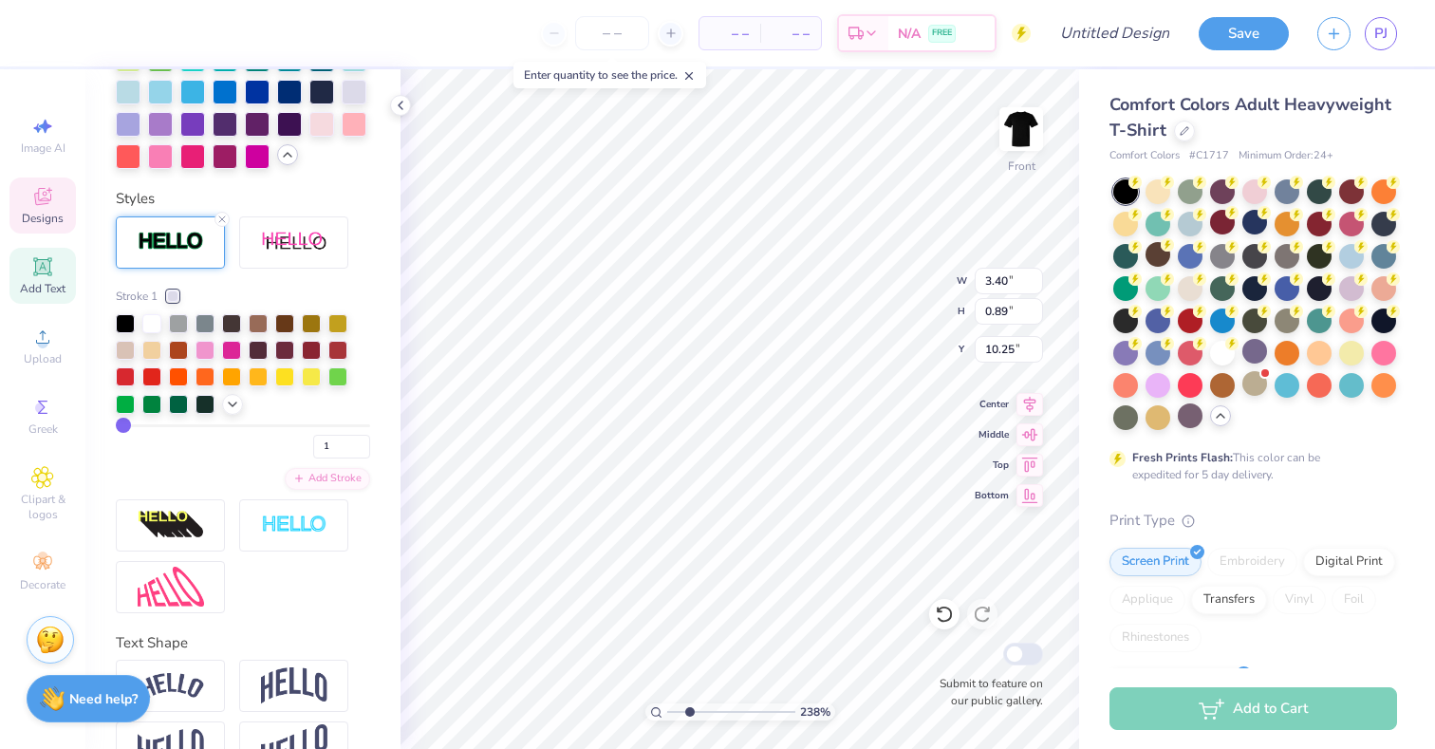
click at [125, 637] on div "Text Shape" at bounding box center [243, 643] width 254 height 22
click at [360, 452] on input "1" at bounding box center [341, 447] width 57 height 24
click at [358, 441] on input "2" at bounding box center [341, 447] width 57 height 24
click at [358, 441] on input "3" at bounding box center [341, 447] width 57 height 24
click at [358, 441] on input "4" at bounding box center [341, 447] width 57 height 24
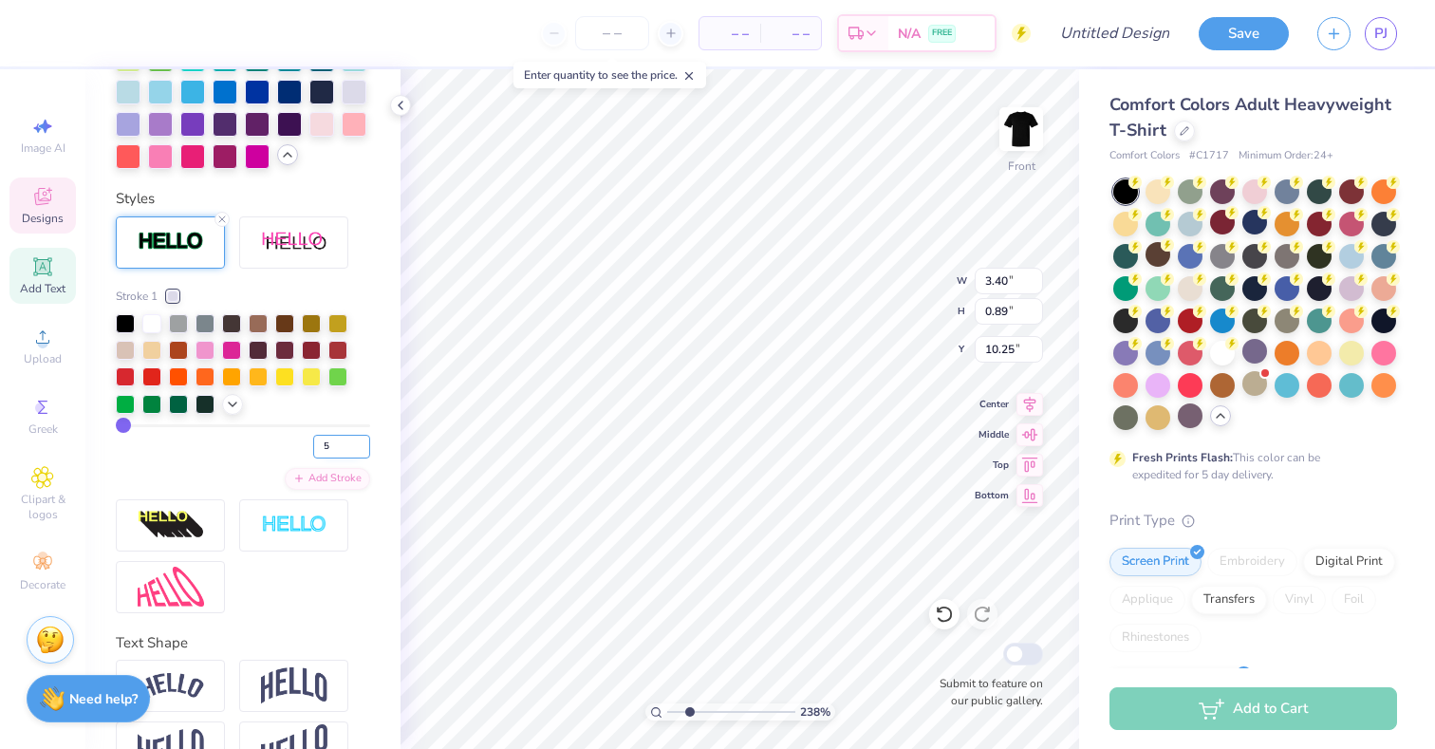
click at [358, 441] on input "5" at bounding box center [341, 447] width 57 height 24
click at [358, 441] on input "6" at bounding box center [341, 447] width 57 height 24
click at [358, 441] on input "7" at bounding box center [341, 447] width 57 height 24
click at [358, 441] on input "8" at bounding box center [341, 447] width 57 height 24
click at [358, 441] on input "9" at bounding box center [341, 447] width 57 height 24
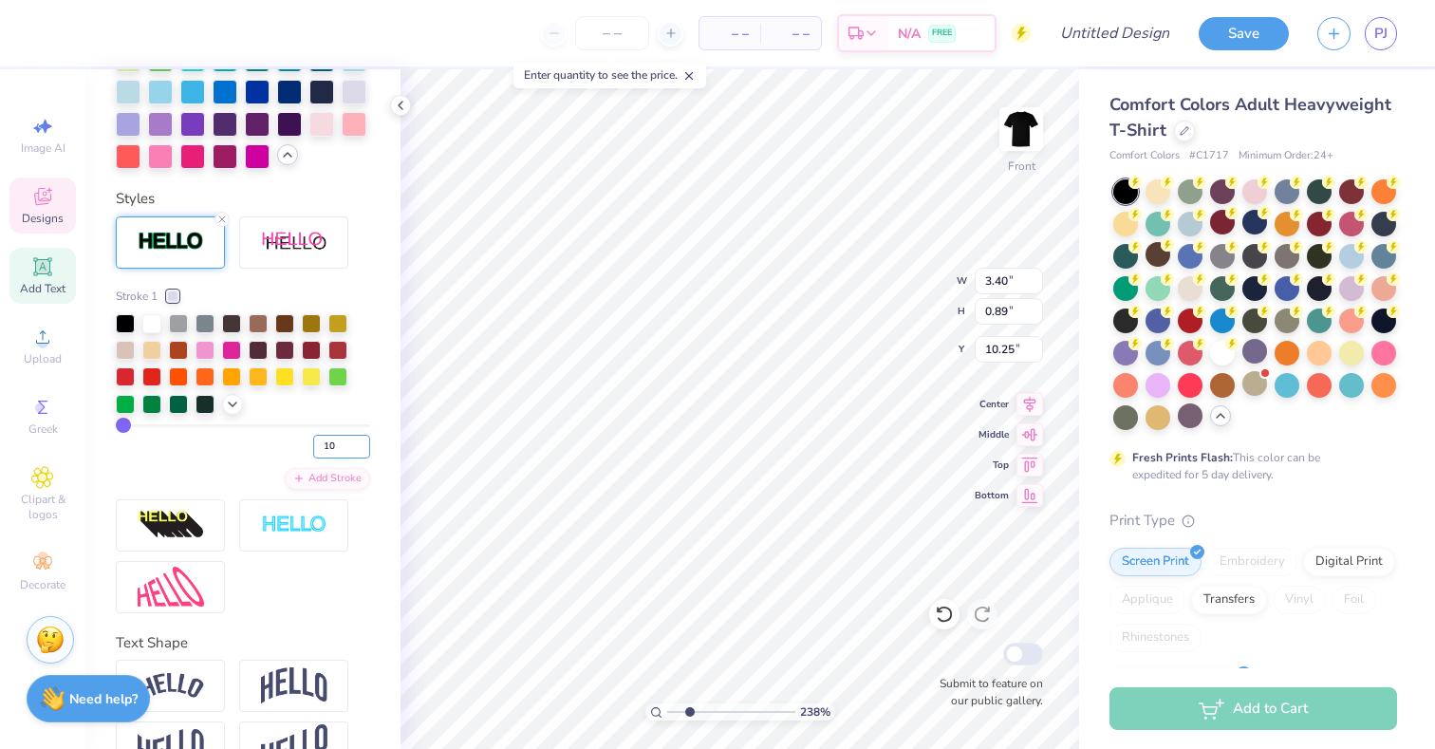
click at [358, 441] on input "10" at bounding box center [341, 447] width 57 height 24
click at [358, 441] on input "11" at bounding box center [341, 447] width 57 height 24
click at [358, 441] on input "12" at bounding box center [341, 447] width 57 height 24
click at [358, 441] on input "13" at bounding box center [341, 447] width 57 height 24
click at [358, 441] on input "14" at bounding box center [341, 447] width 57 height 24
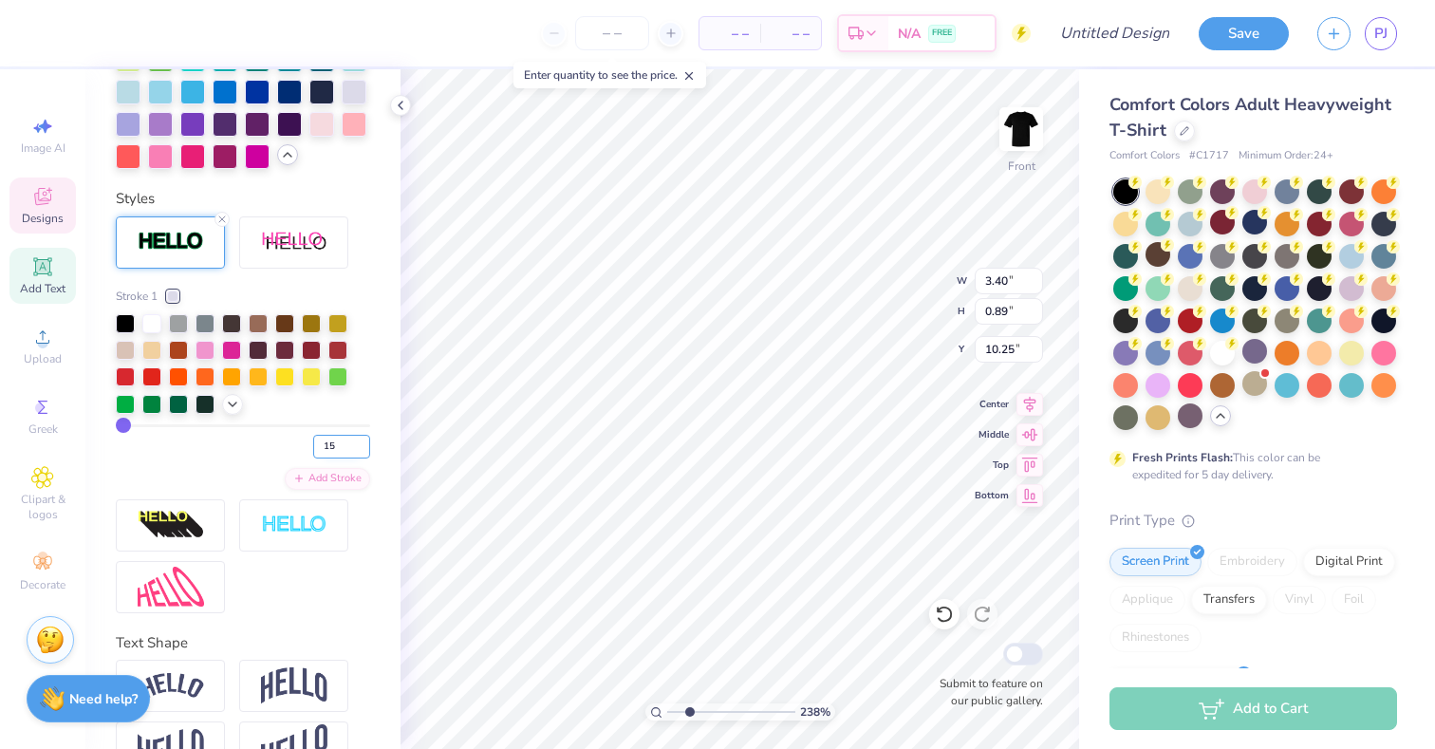
type input "15"
click at [358, 441] on input "15" at bounding box center [341, 447] width 57 height 24
type input "15"
click at [383, 429] on div "Personalized Names Personalized Numbers Text Tool Add Font Font Rafaella Switch…" at bounding box center [242, 409] width 315 height 680
type input "3.57"
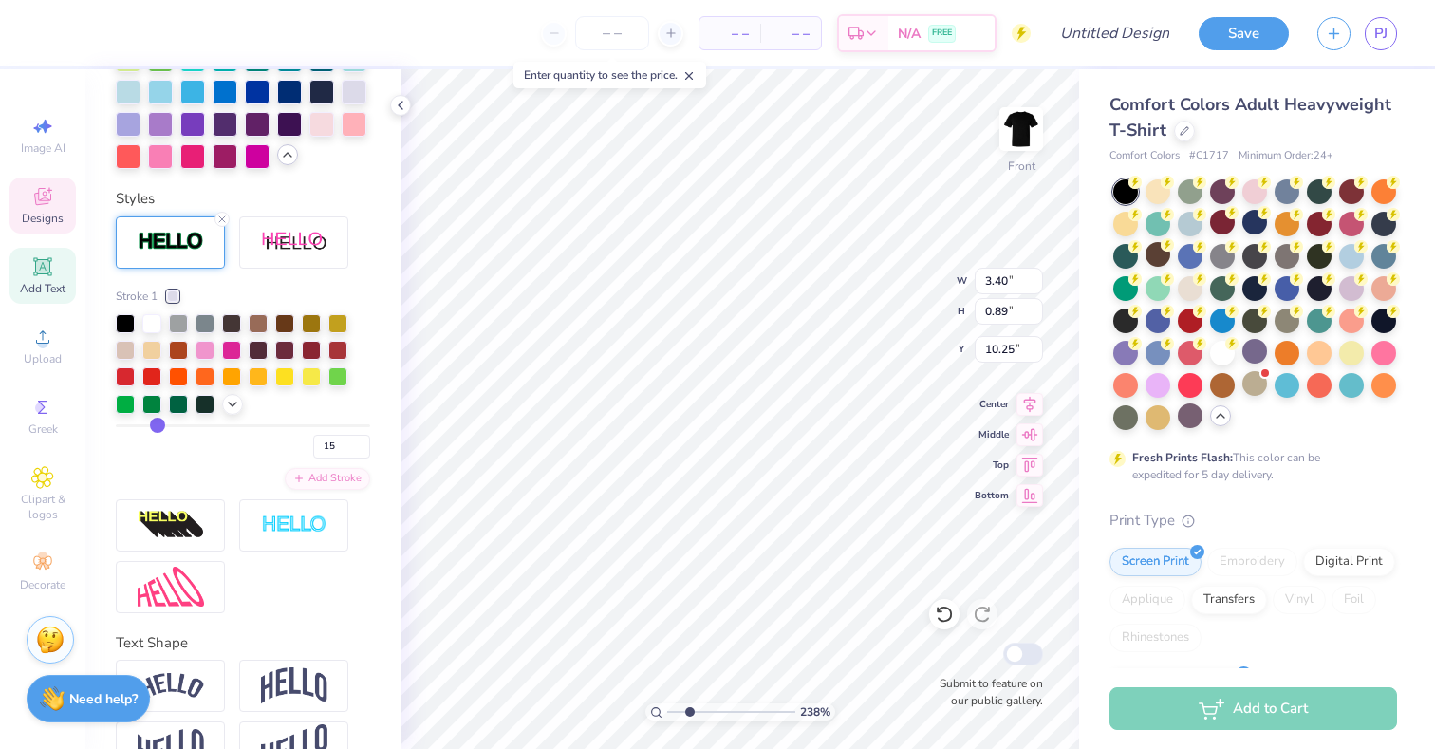
type input "1.06"
type input "10.16"
type input "16"
type input "15"
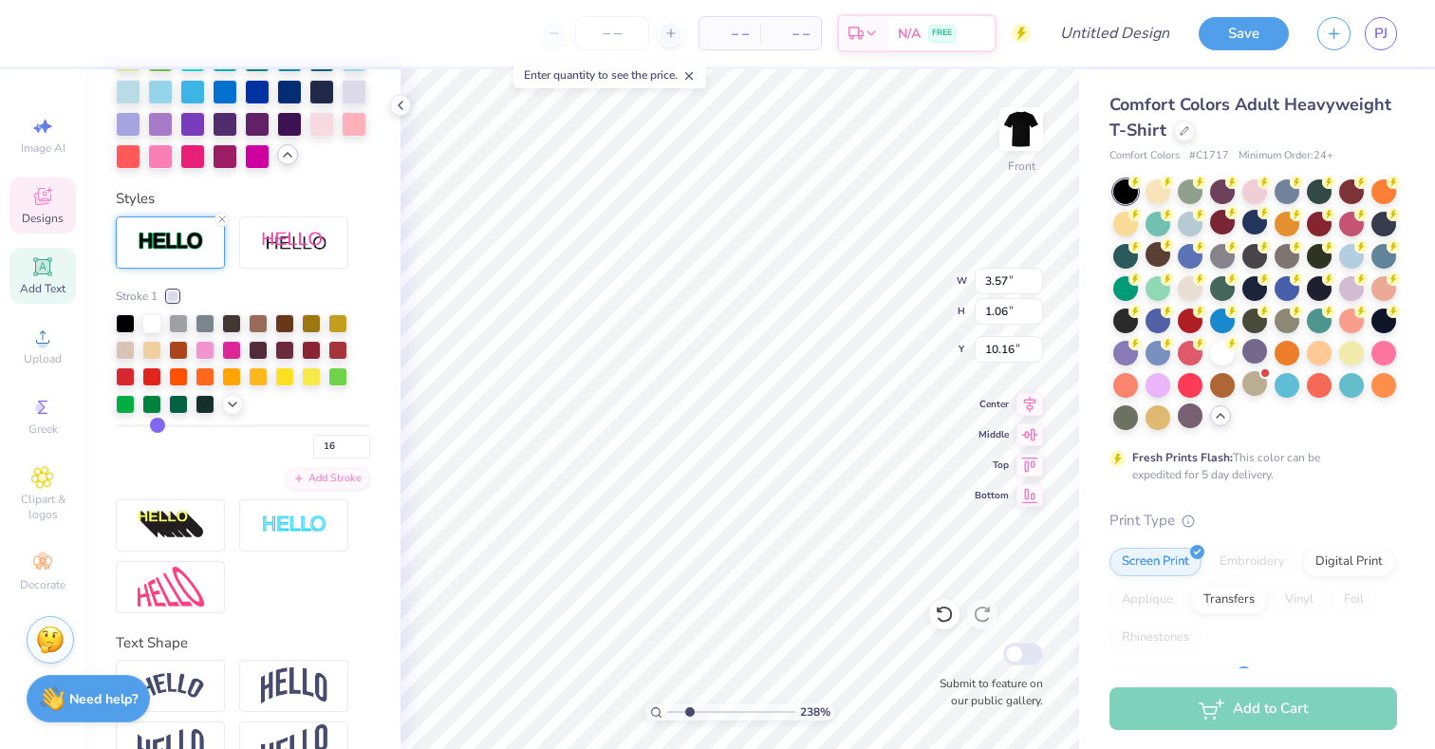
type input "15"
type input "14"
type input "13"
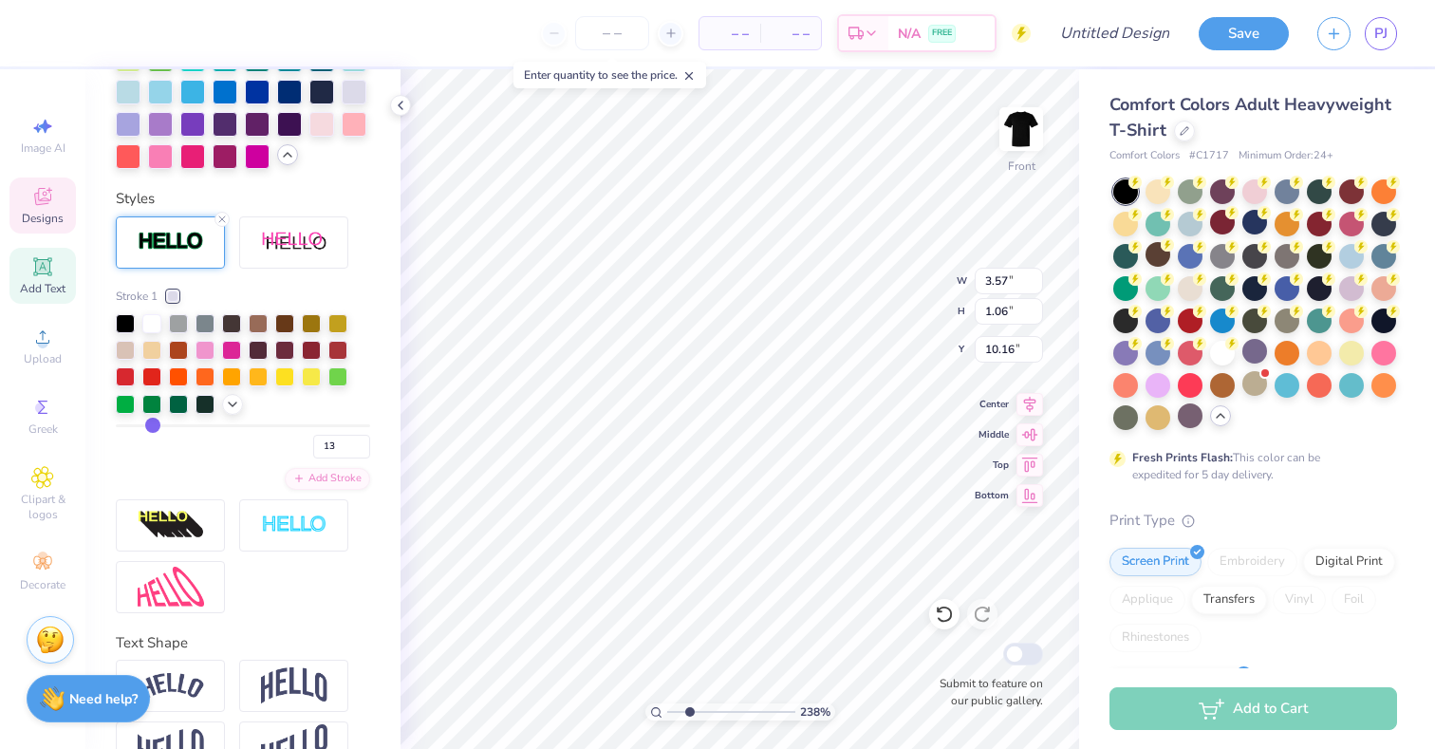
type input "12"
type input "11"
type input "10"
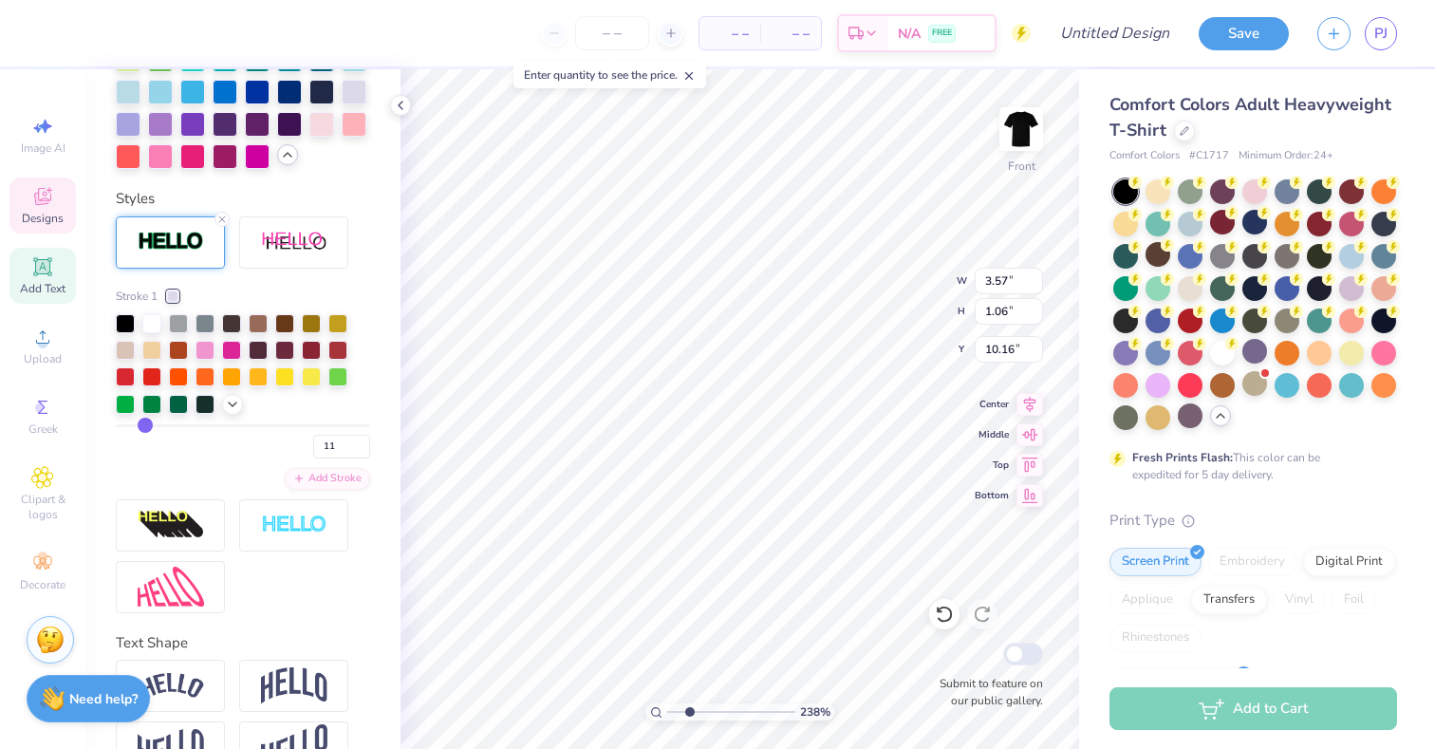
type input "10"
type input "9"
type input "8"
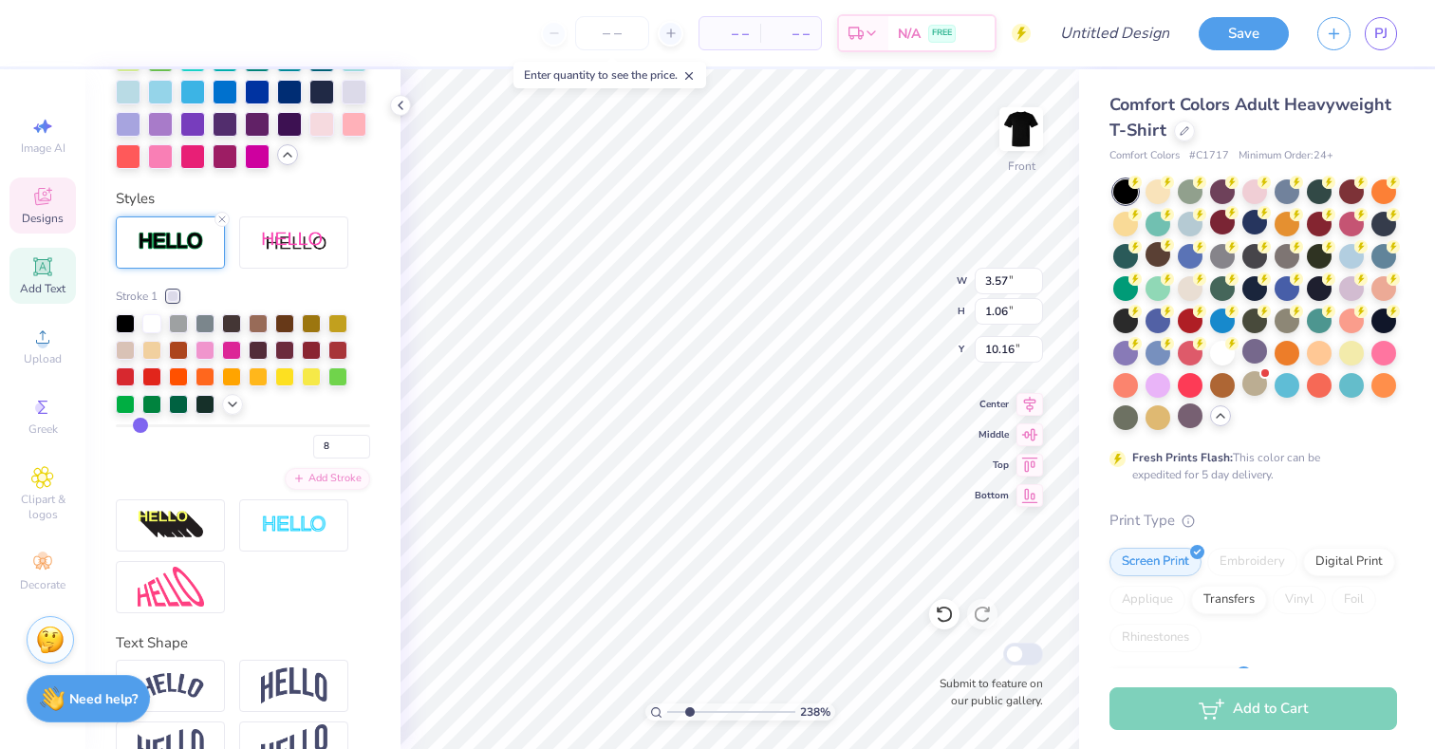
type input "7"
drag, startPoint x: 159, startPoint y: 421, endPoint x: 138, endPoint y: 421, distance: 21.9
type input "7"
click at [138, 424] on input "range" at bounding box center [243, 425] width 254 height 3
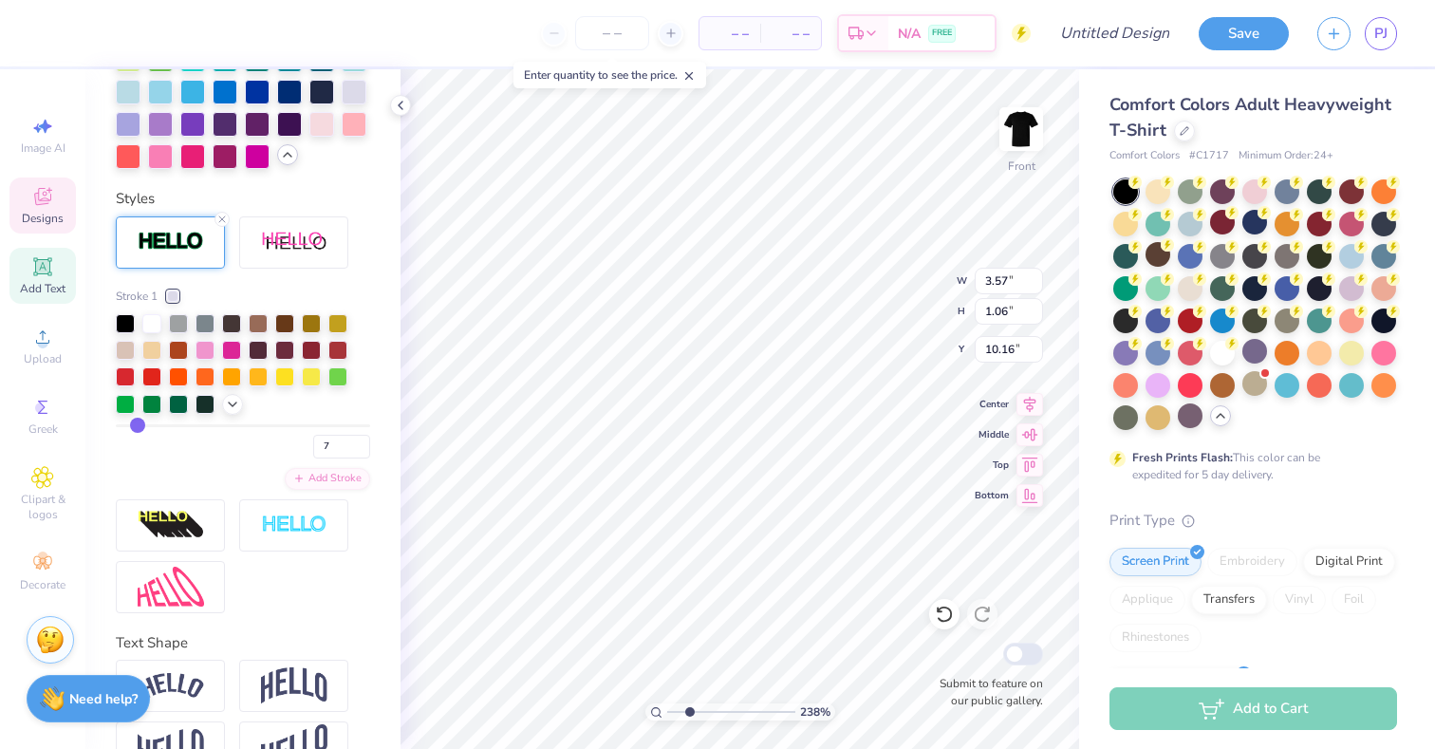
type input "3.48"
type input "0.96"
type input "10.21"
type input "6"
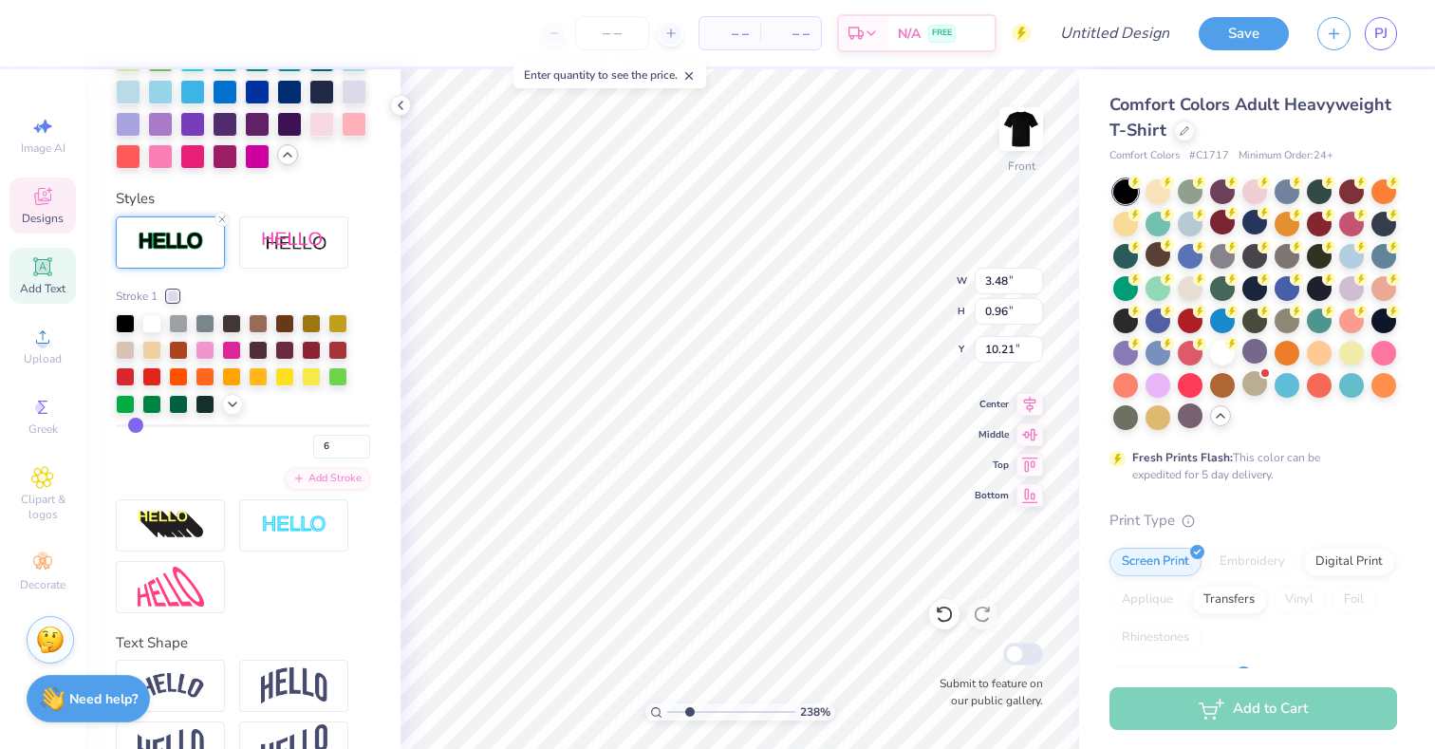
type input "6"
click at [134, 424] on input "range" at bounding box center [243, 425] width 254 height 3
type input "3.46"
type input "0.95"
type input "10.22"
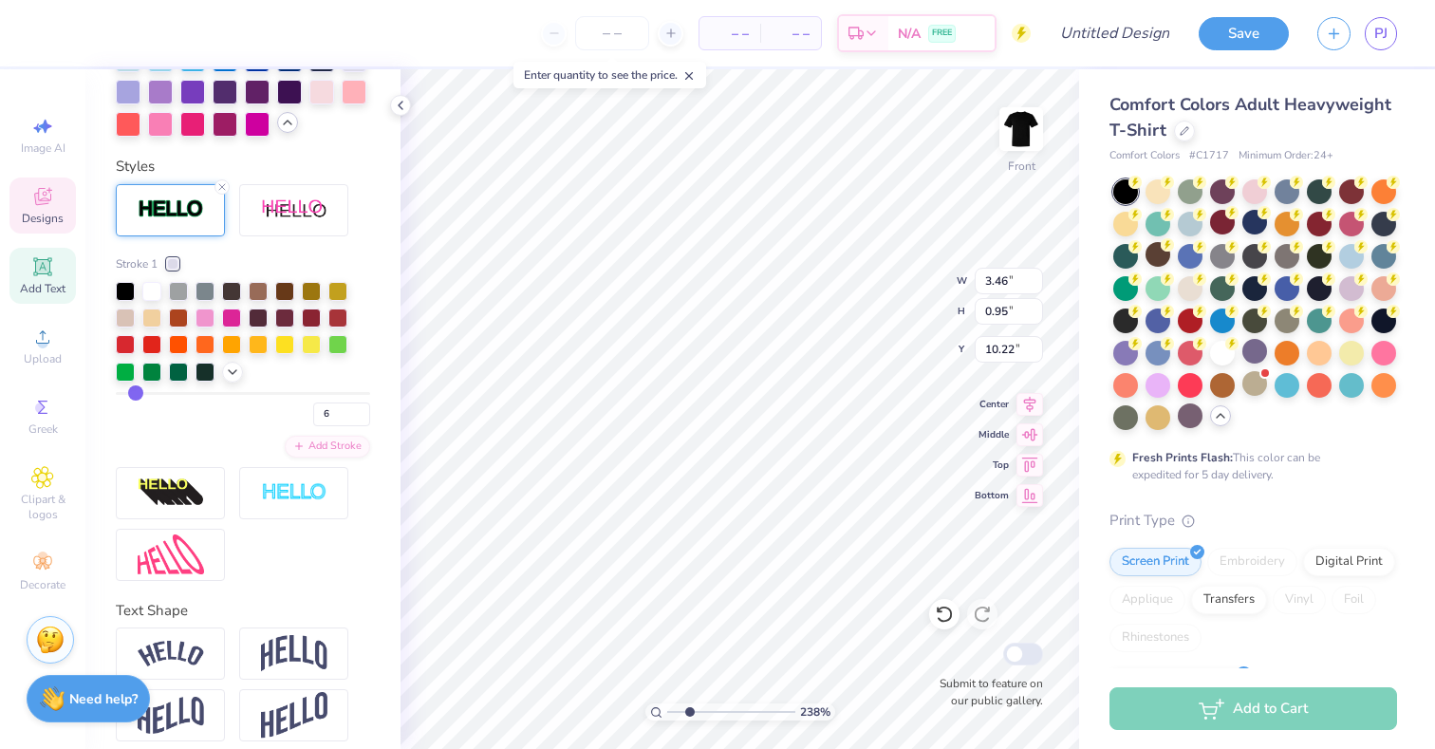
scroll to position [861, 0]
click at [176, 261] on div at bounding box center [172, 262] width 11 height 11
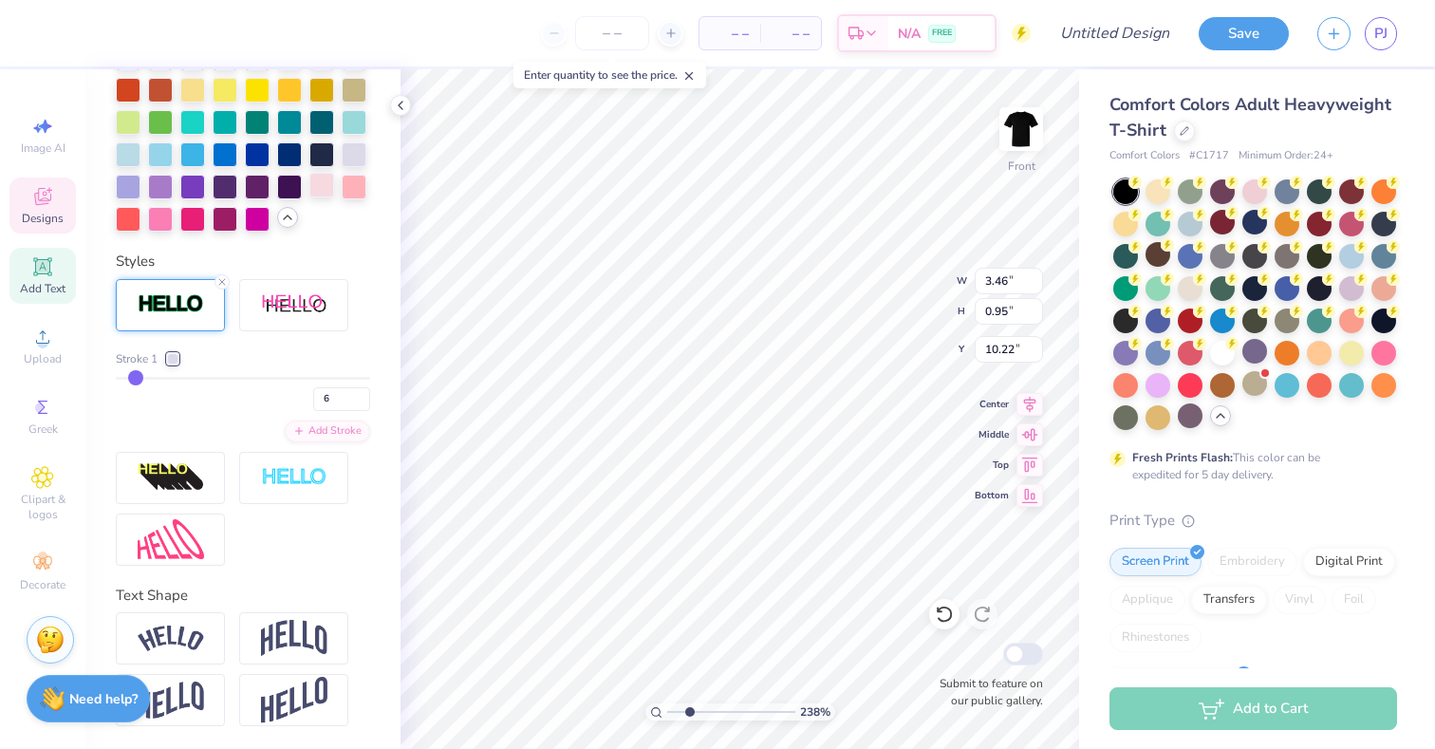
click at [225, 282] on icon at bounding box center [221, 281] width 11 height 11
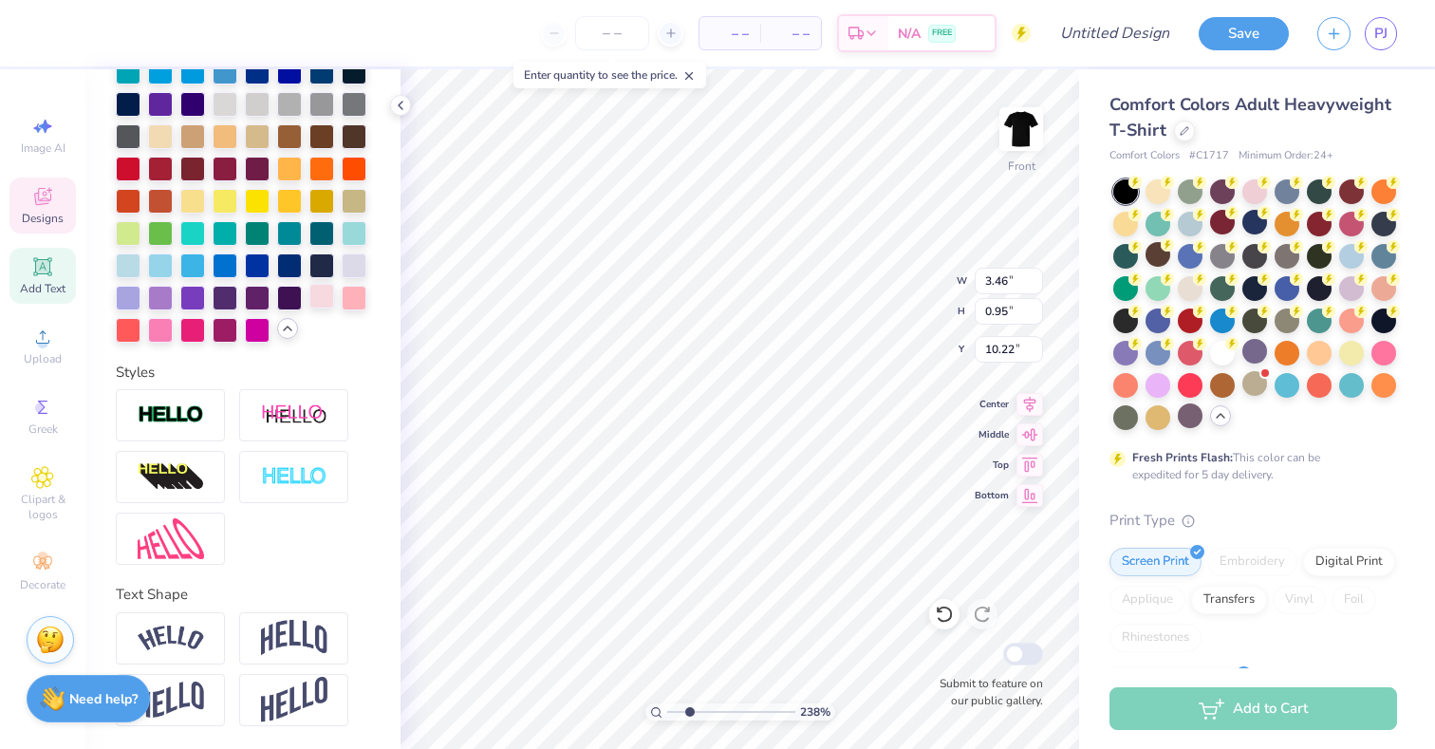
type input "3.39"
type input "0.88"
type input "10.25"
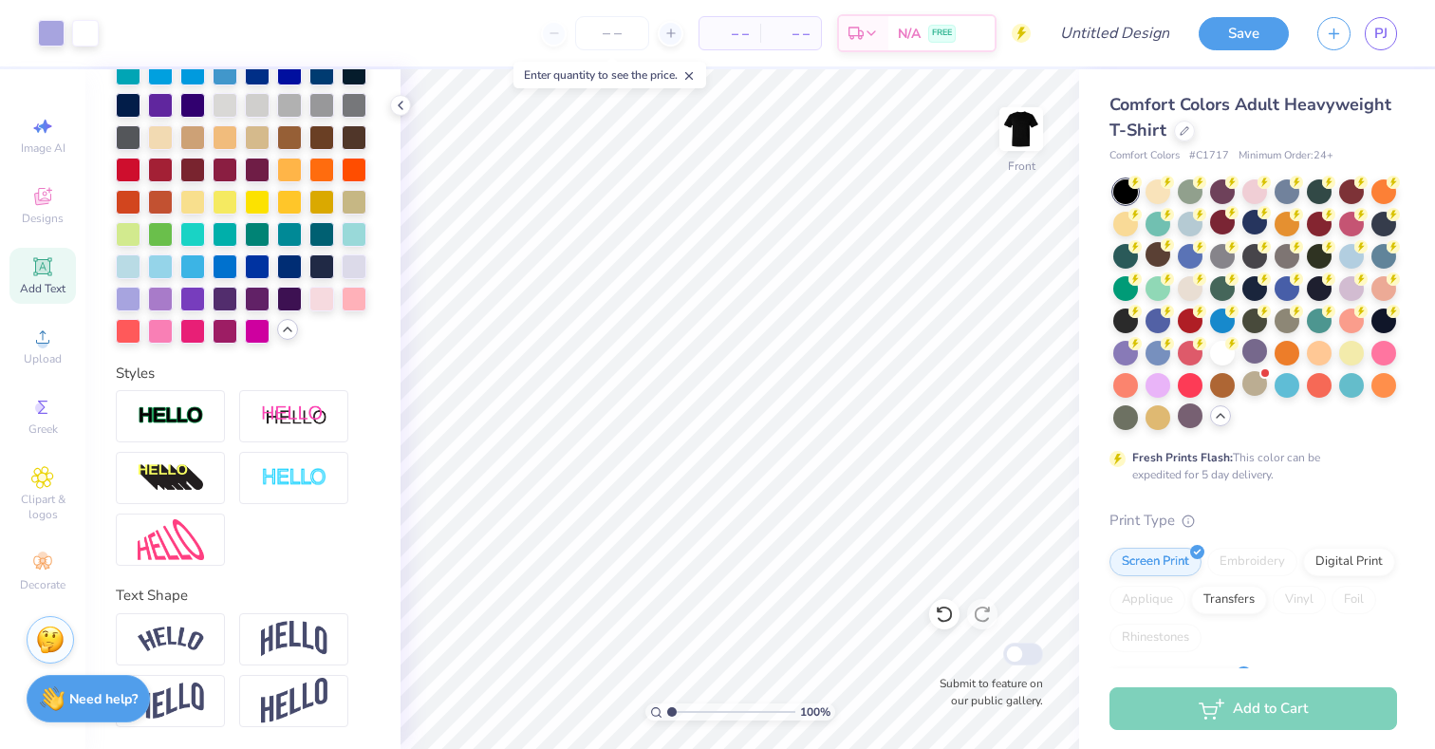
drag, startPoint x: 684, startPoint y: 710, endPoint x: 662, endPoint y: 707, distance: 23.0
type input "1"
click at [667, 707] on input "range" at bounding box center [731, 711] width 128 height 17
click at [1020, 182] on div "Front" at bounding box center [1022, 187] width 28 height 17
click at [39, 209] on div "Designs" at bounding box center [42, 206] width 66 height 56
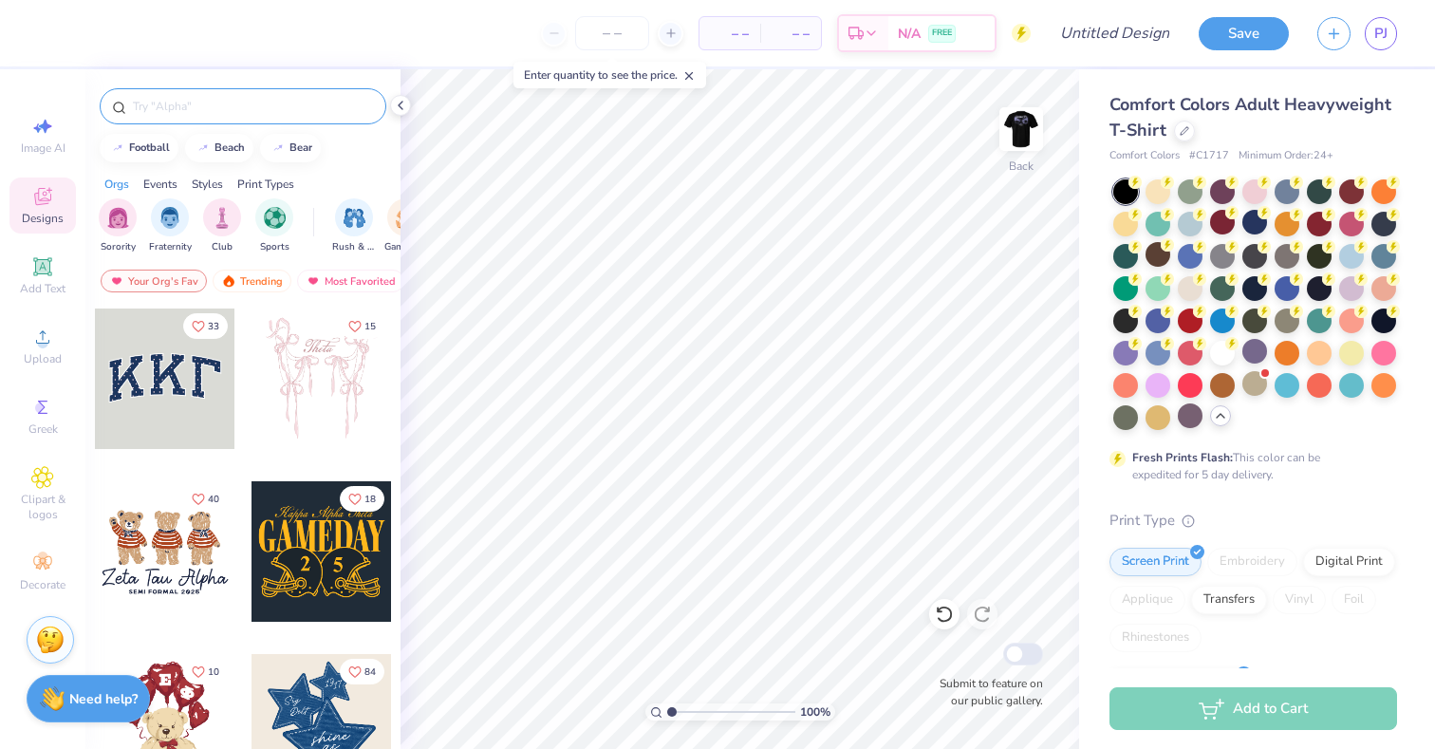
click at [302, 112] on input "text" at bounding box center [252, 106] width 243 height 19
type input "nature"
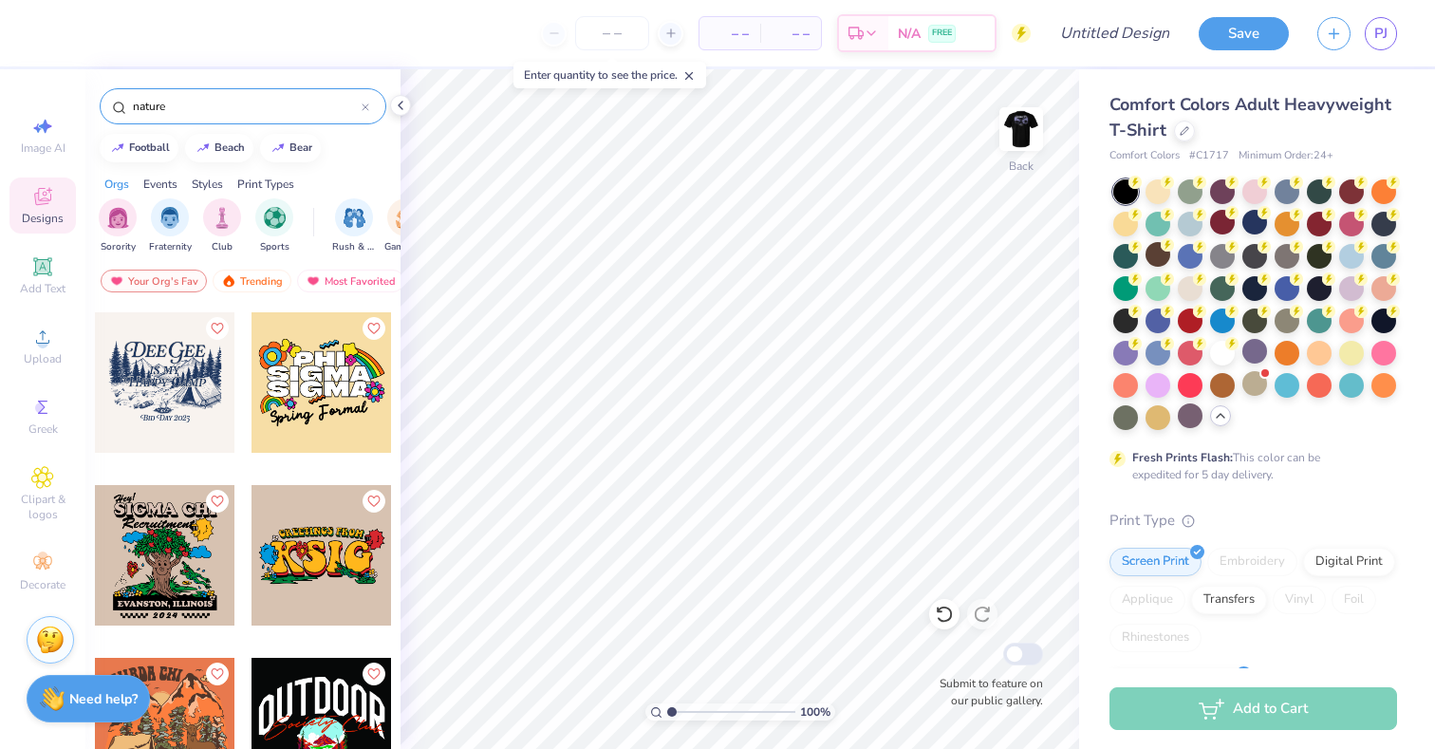
scroll to position [0, 0]
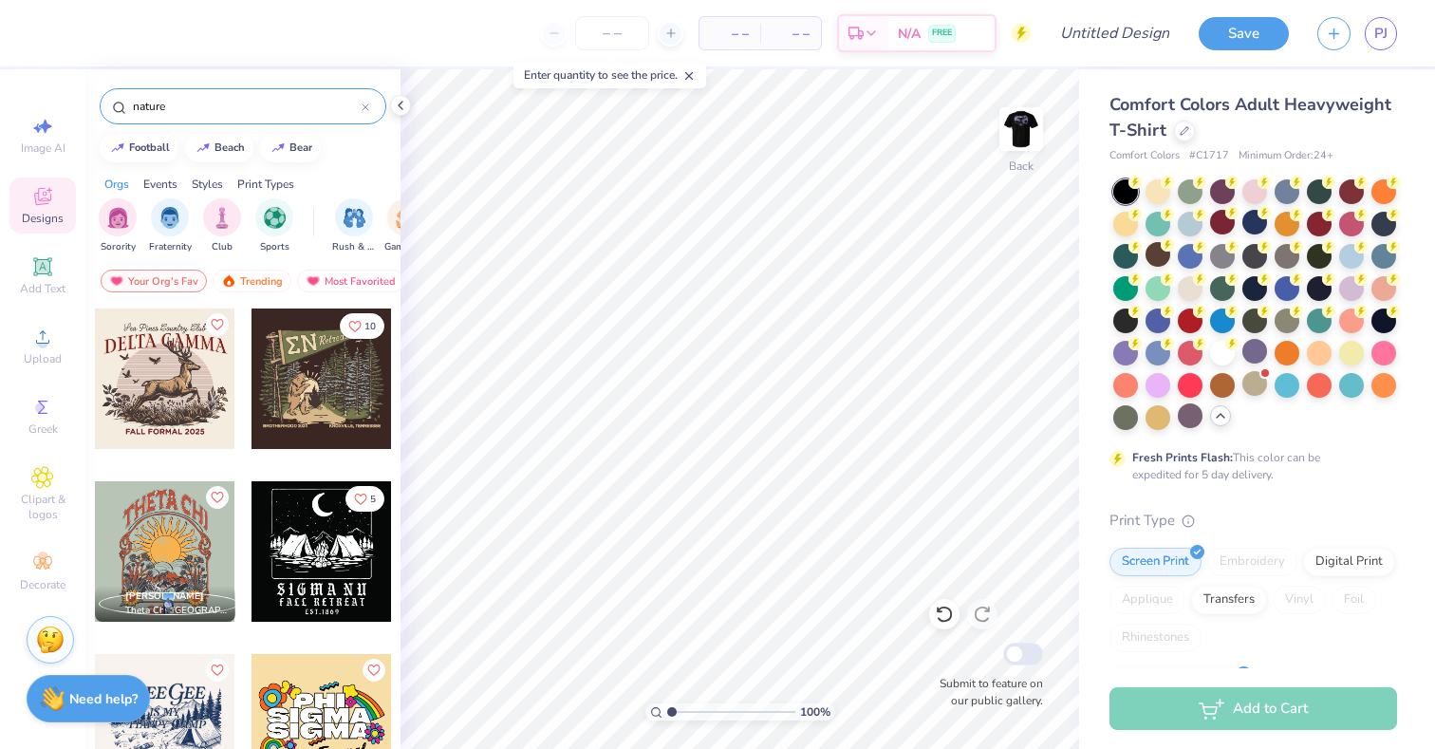
click at [366, 104] on icon at bounding box center [366, 107] width 8 height 8
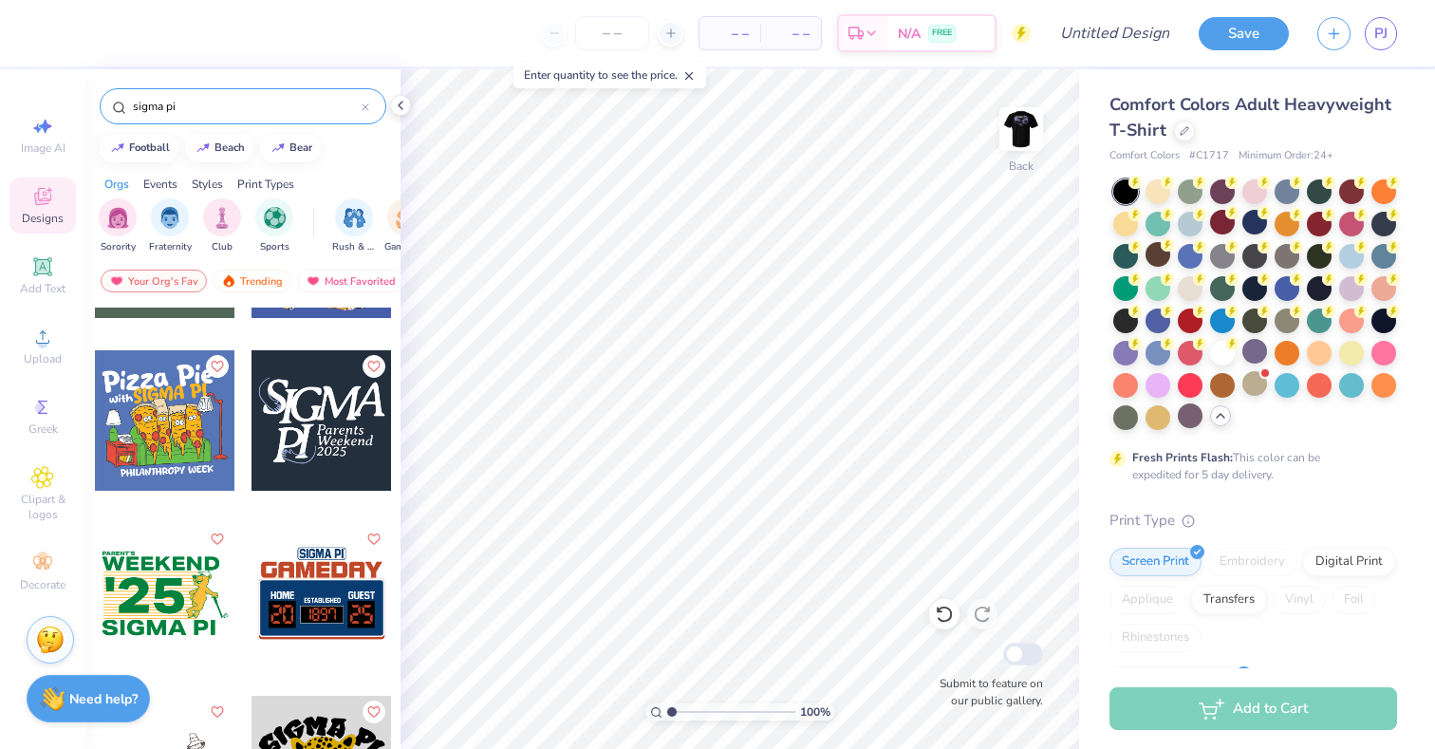
scroll to position [1218, 0]
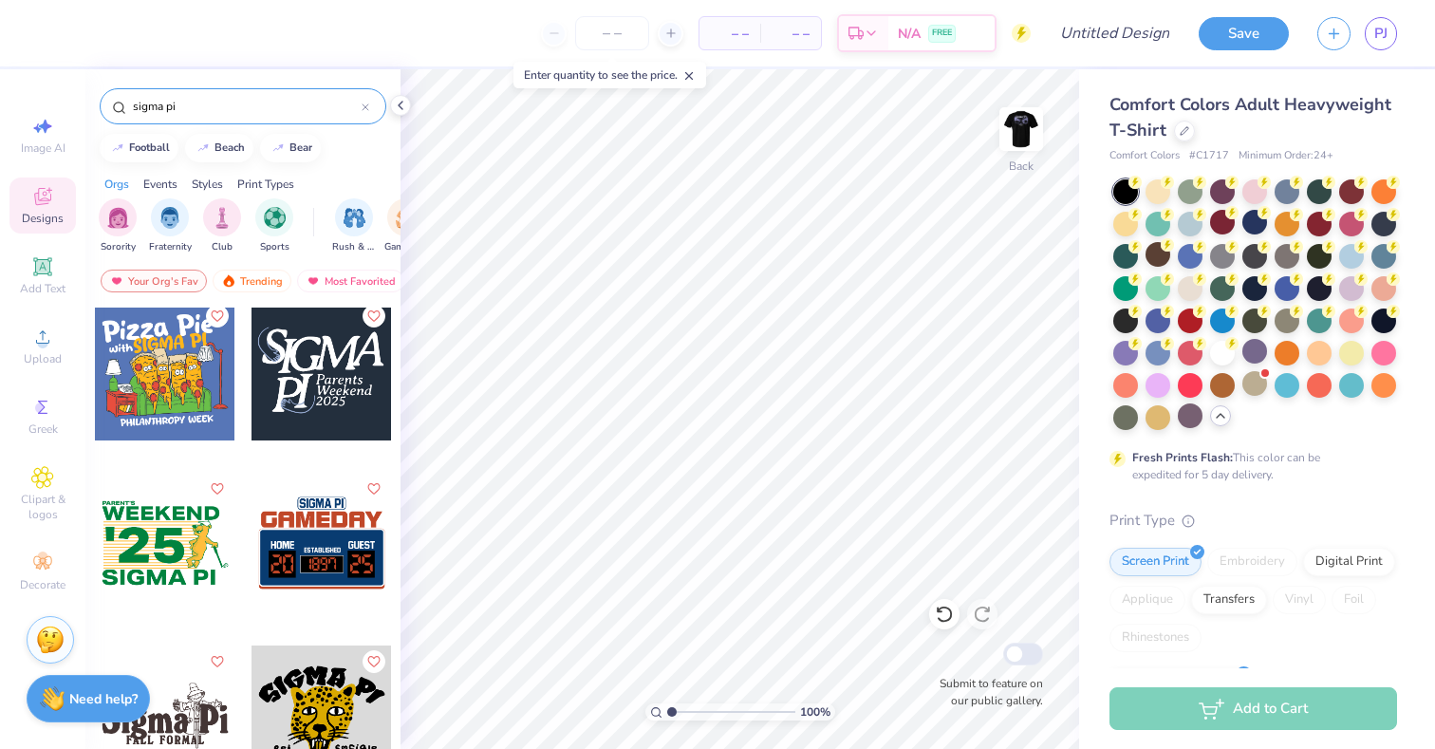
type input "sigma pi"
click at [287, 392] on div at bounding box center [180, 370] width 421 height 140
click at [90, 26] on div at bounding box center [85, 31] width 27 height 27
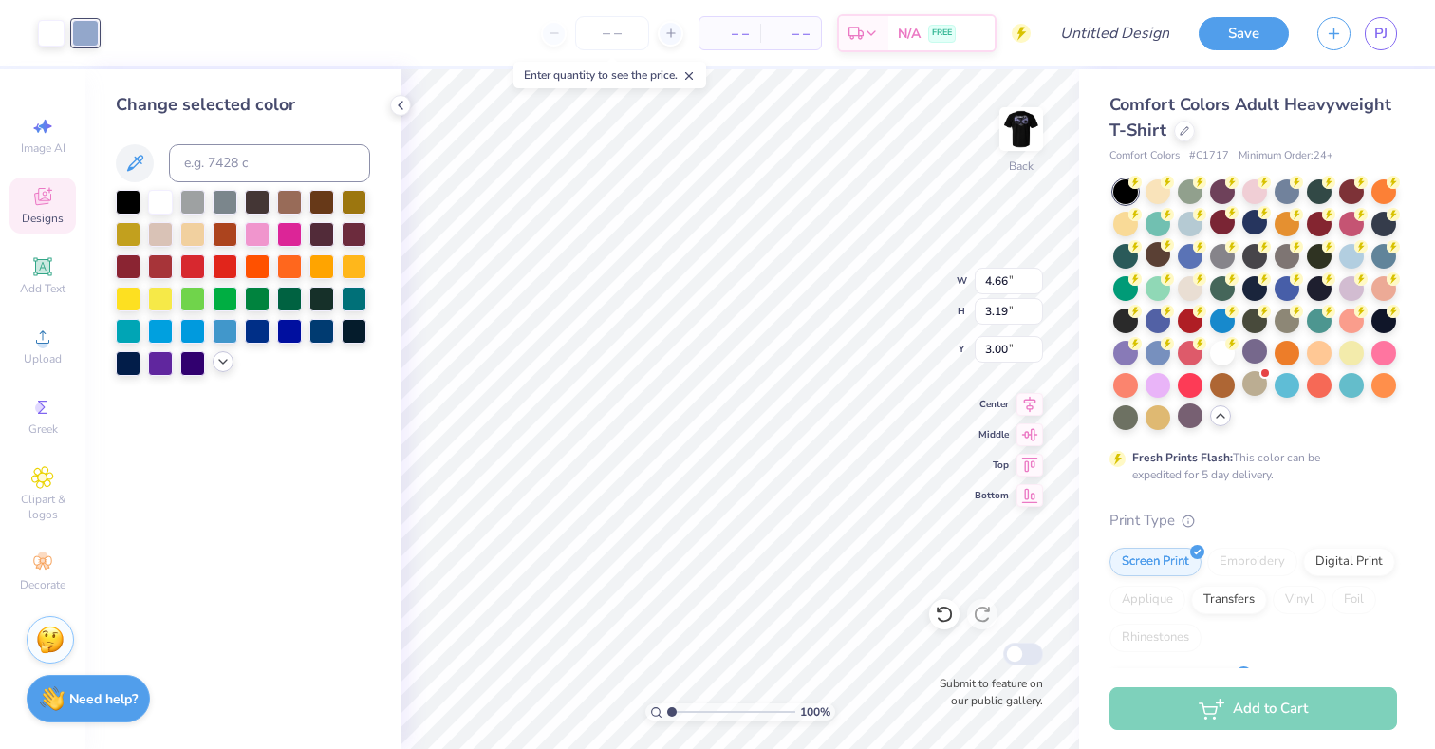
click at [223, 359] on icon at bounding box center [222, 361] width 15 height 15
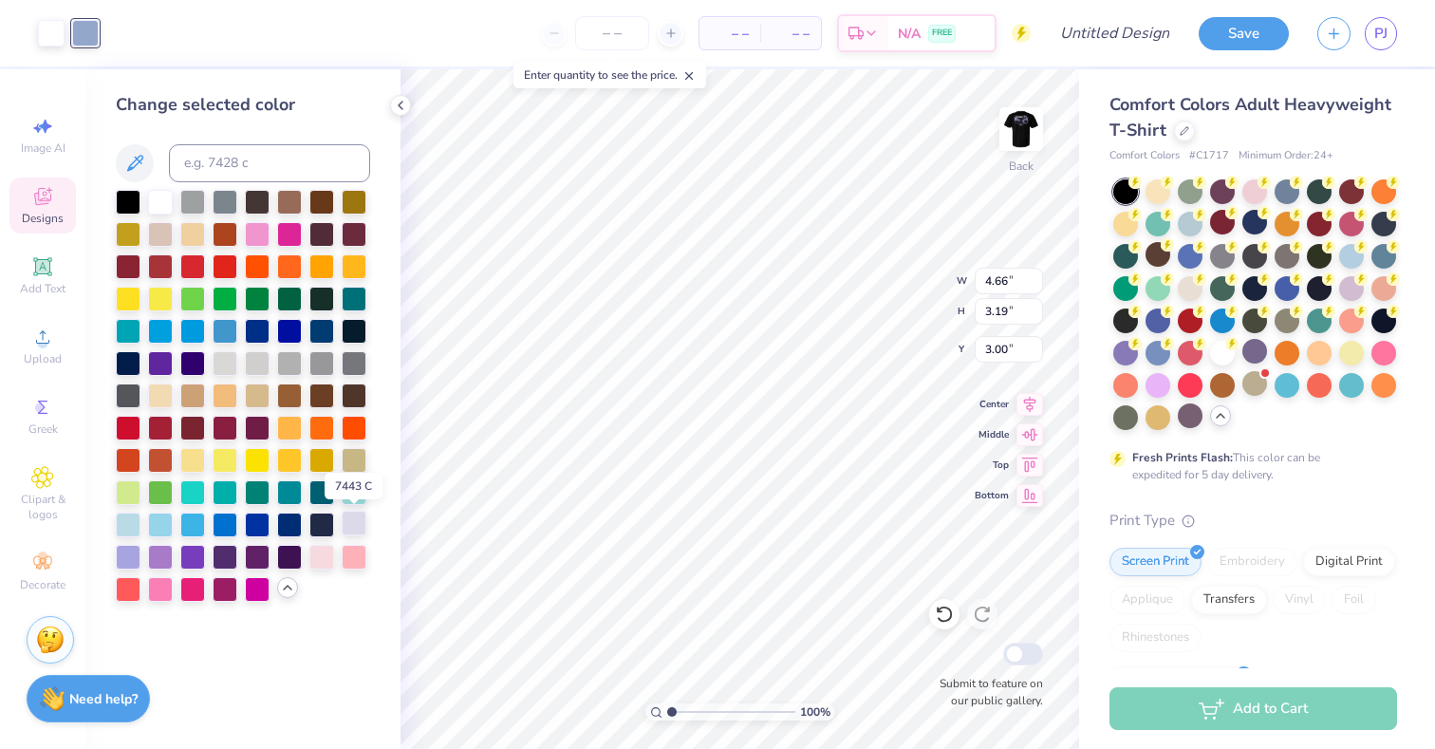
click at [355, 519] on div at bounding box center [354, 523] width 25 height 25
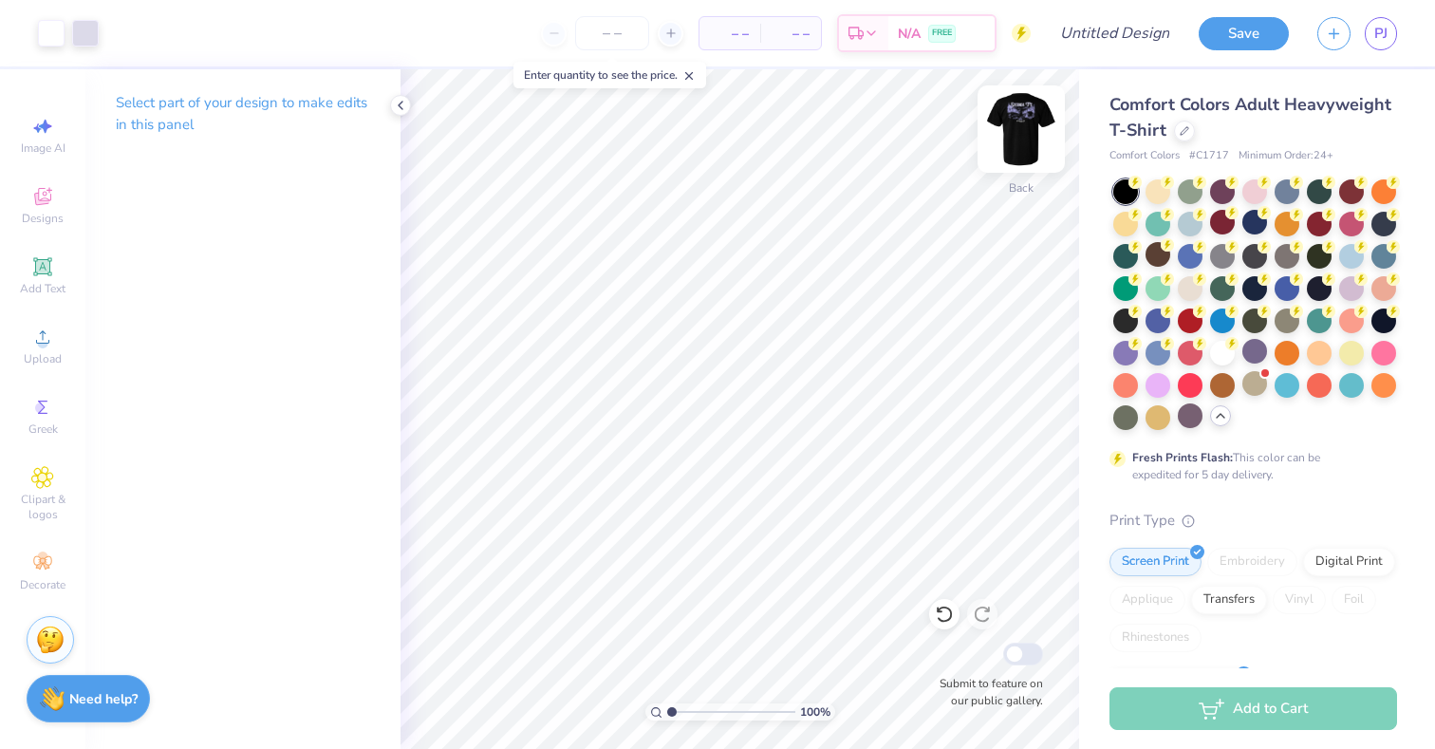
click at [1018, 184] on div "Back" at bounding box center [1021, 187] width 25 height 17
click at [1016, 172] on div at bounding box center [1021, 128] width 87 height 87
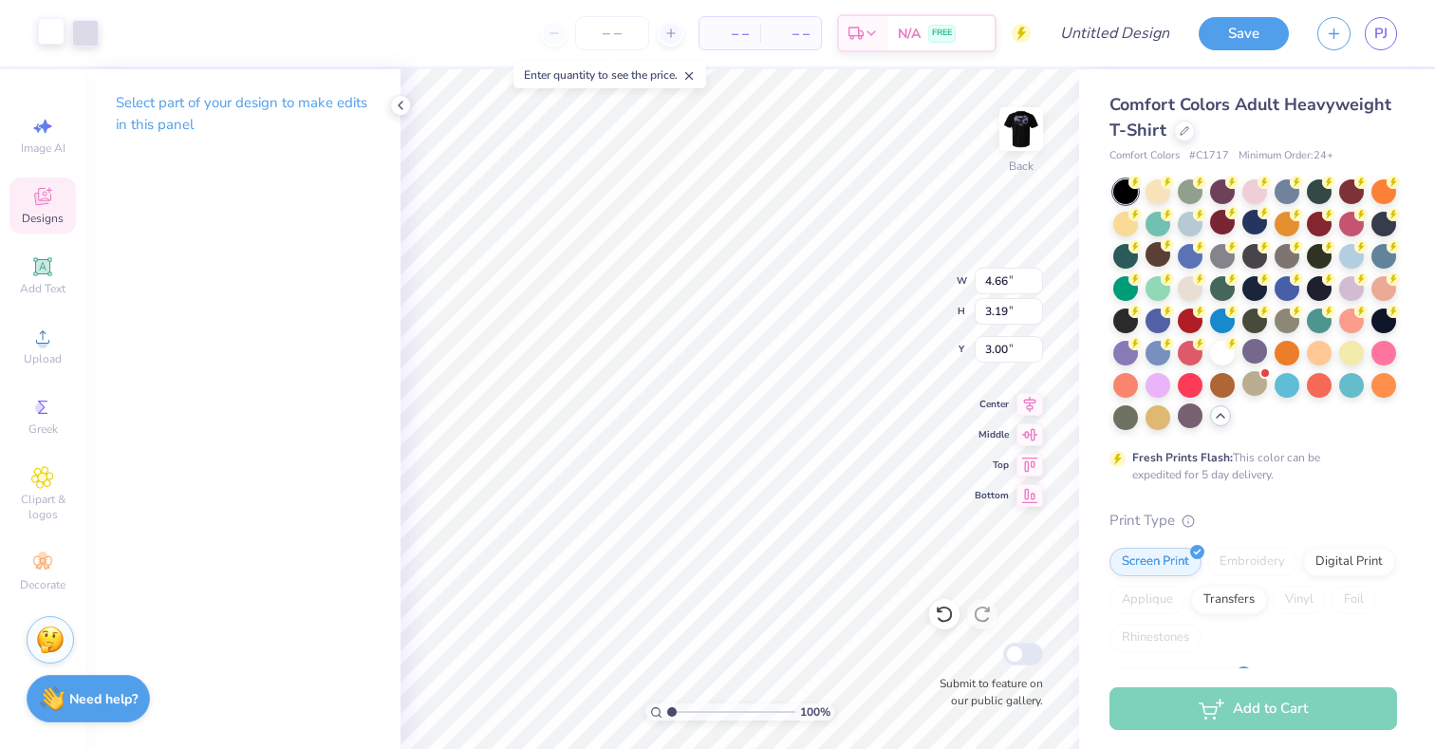
click at [54, 37] on div at bounding box center [51, 31] width 27 height 27
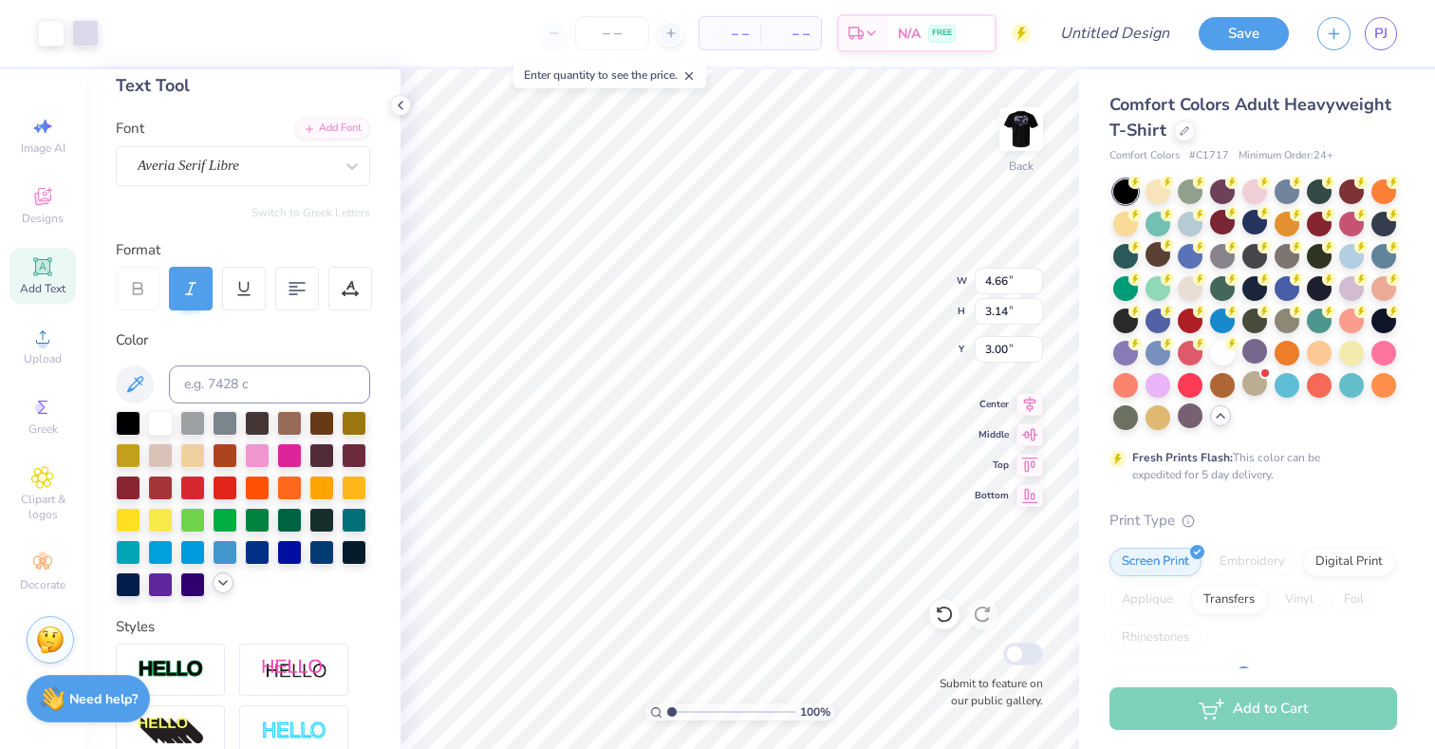
click at [222, 581] on icon at bounding box center [222, 582] width 15 height 15
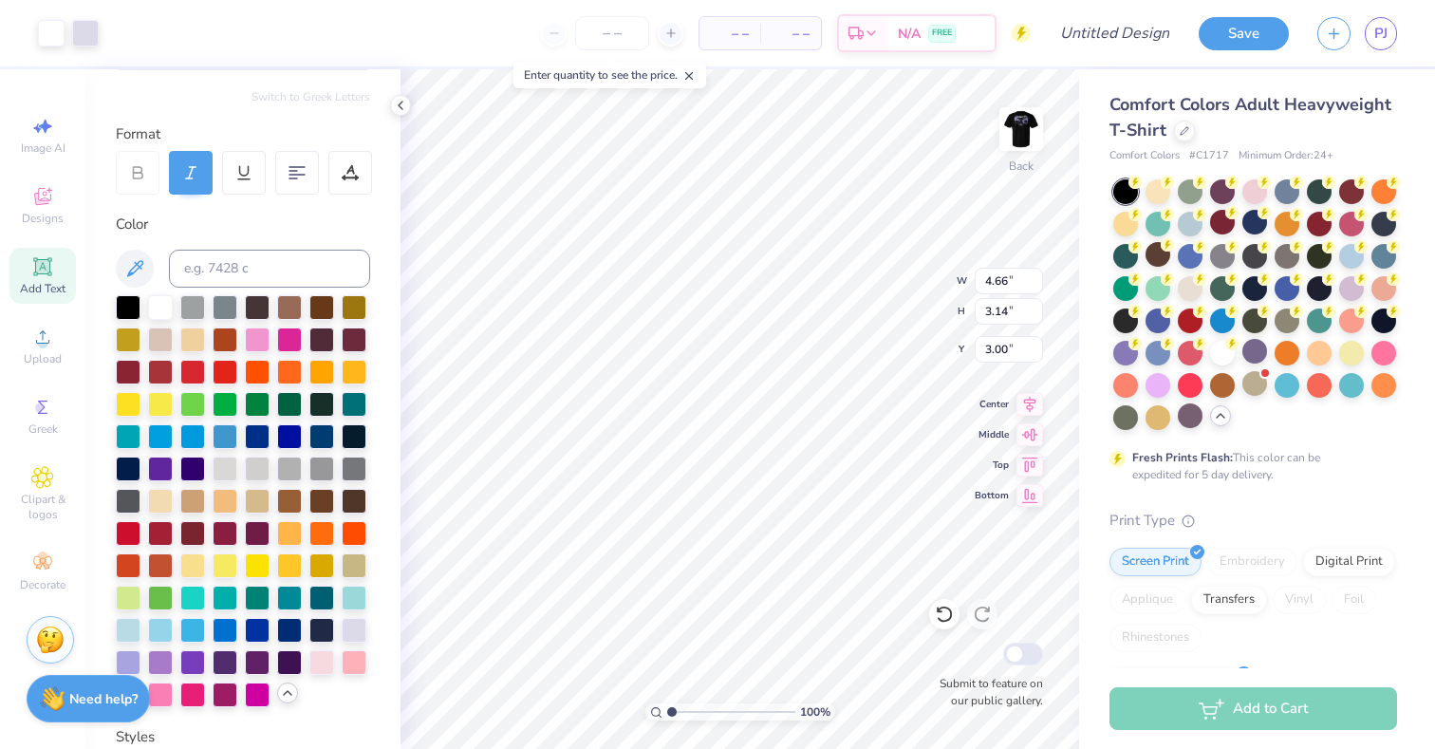
scroll to position [222, 0]
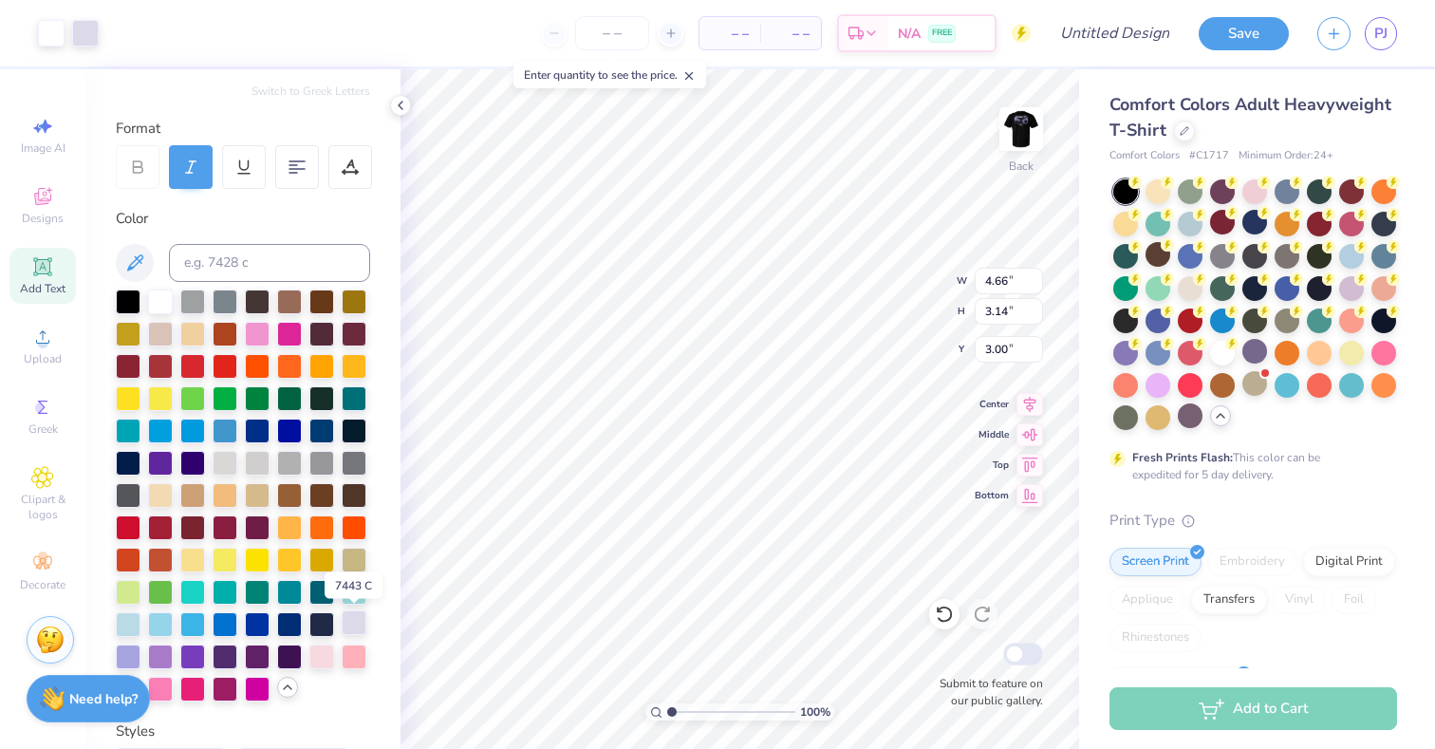
click at [351, 624] on div at bounding box center [354, 622] width 25 height 25
click at [349, 627] on div at bounding box center [354, 622] width 25 height 25
click at [348, 622] on div at bounding box center [354, 622] width 25 height 25
click at [1014, 173] on div "Back" at bounding box center [1022, 140] width 44 height 67
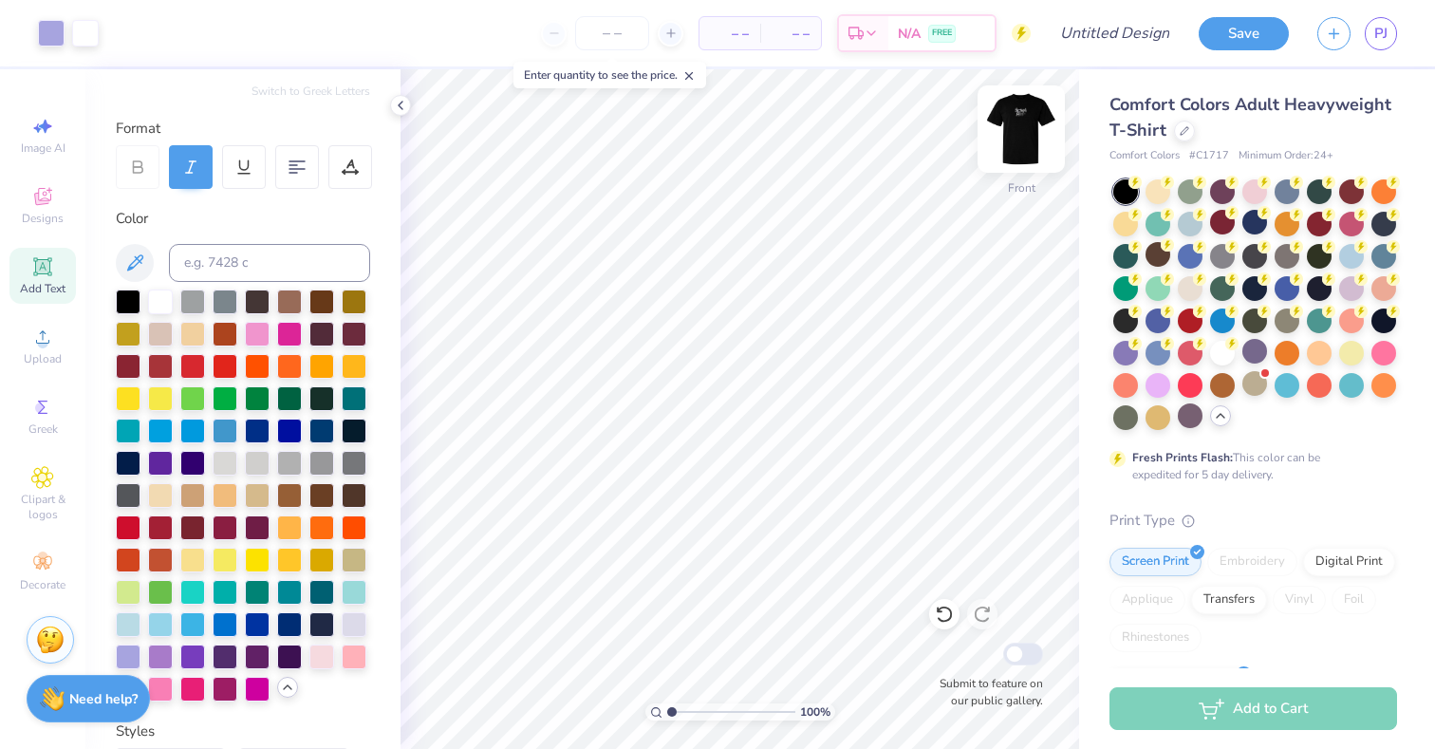
click at [1013, 179] on div "Front" at bounding box center [1022, 187] width 28 height 17
click at [48, 201] on icon at bounding box center [42, 199] width 15 height 12
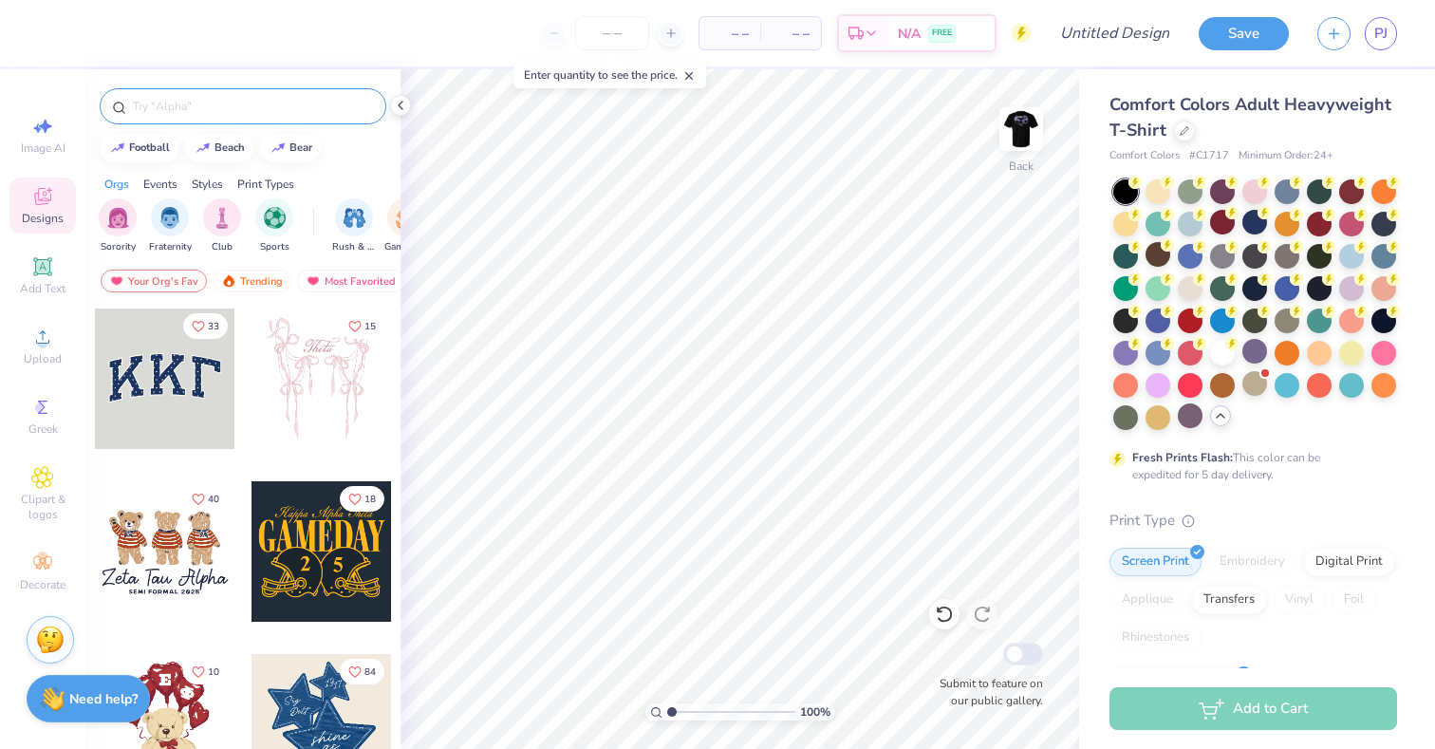
click at [301, 106] on input "text" at bounding box center [252, 106] width 243 height 19
type input "sigma pi"
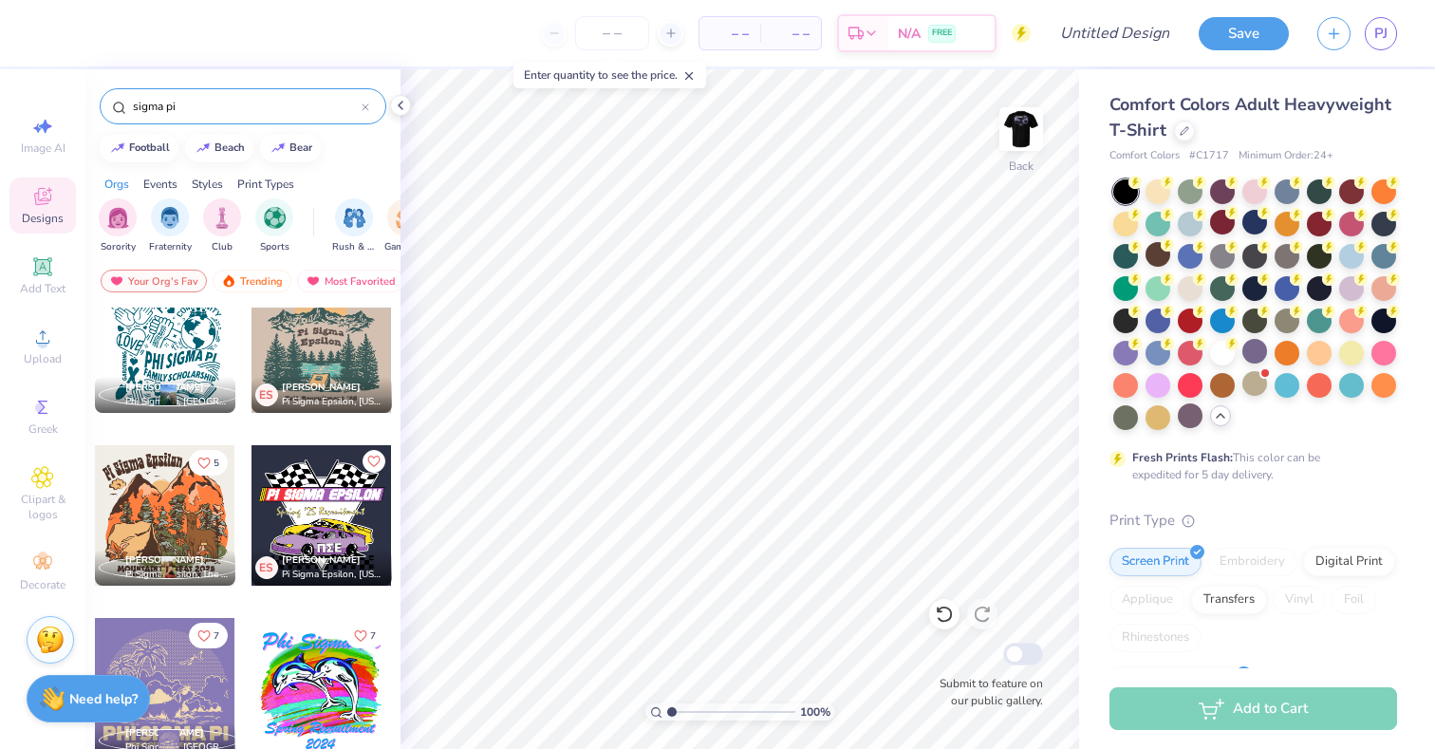
scroll to position [3286, 0]
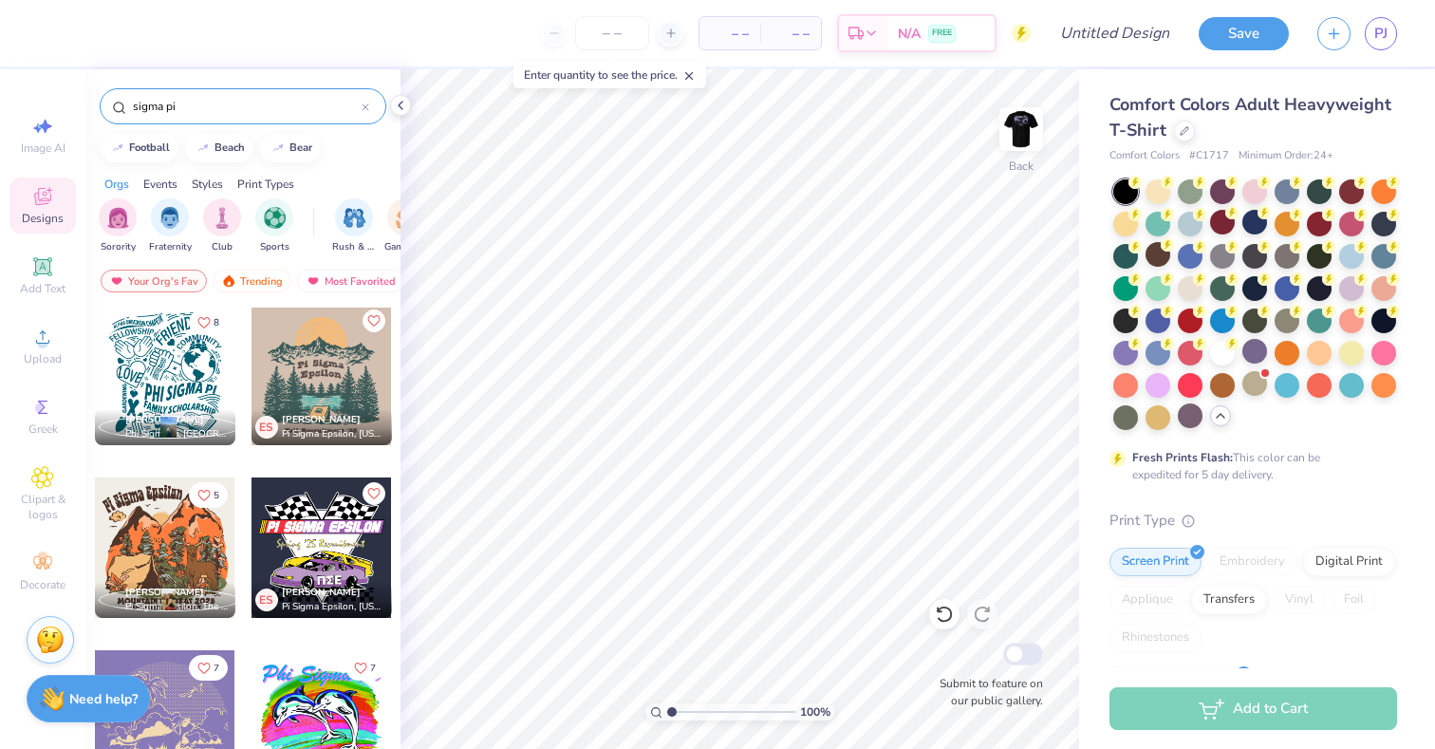
click at [292, 374] on div at bounding box center [322, 375] width 140 height 140
click at [80, 41] on div at bounding box center [85, 31] width 27 height 27
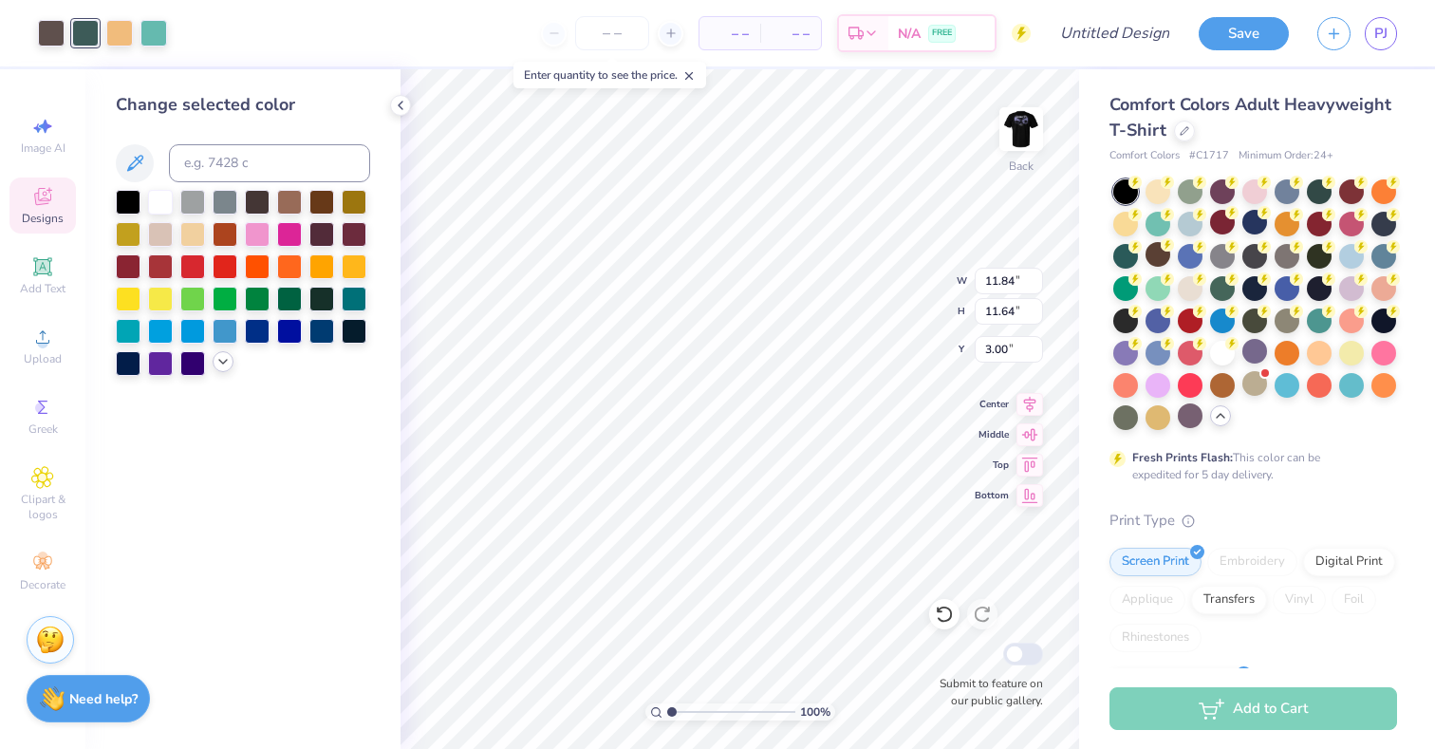
click at [221, 358] on icon at bounding box center [222, 361] width 15 height 15
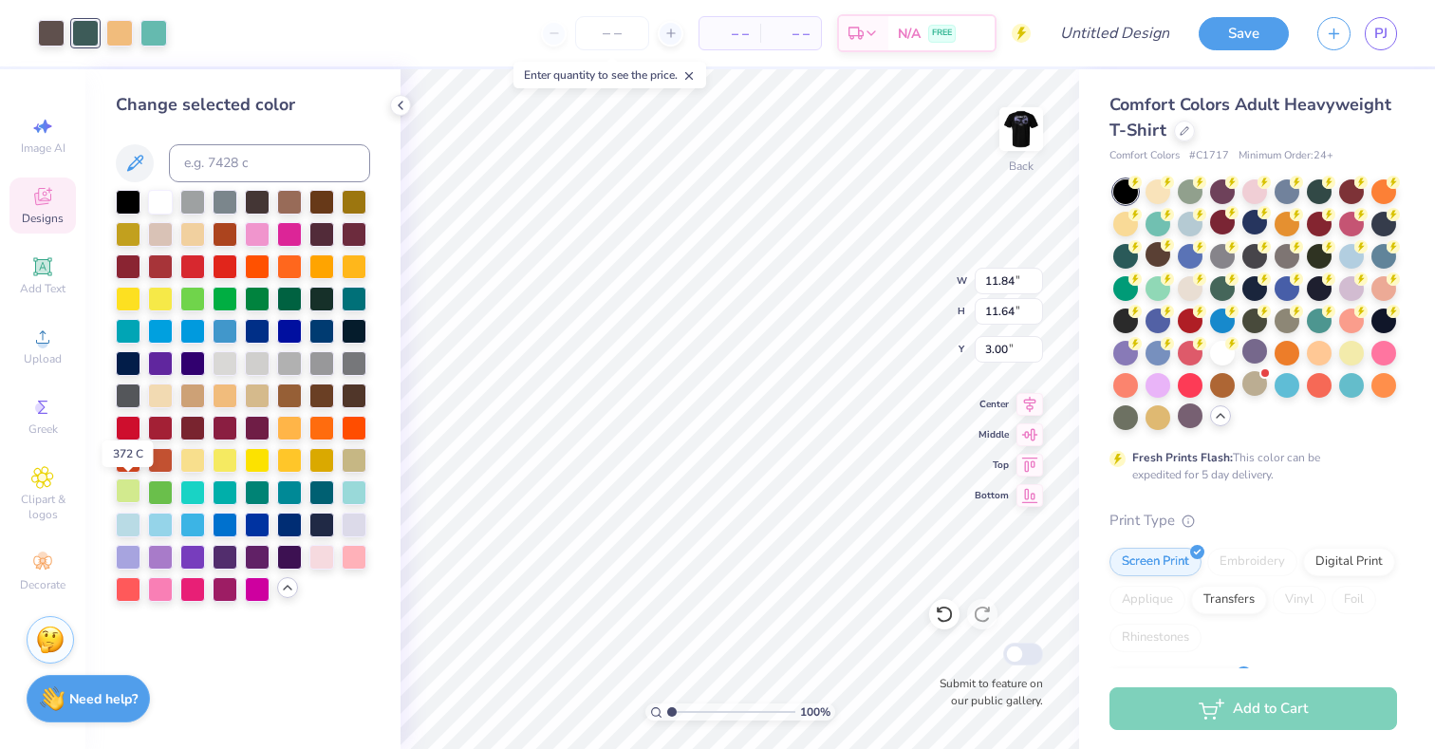
click at [130, 489] on div at bounding box center [128, 490] width 25 height 25
click at [60, 207] on div "Designs" at bounding box center [42, 206] width 66 height 56
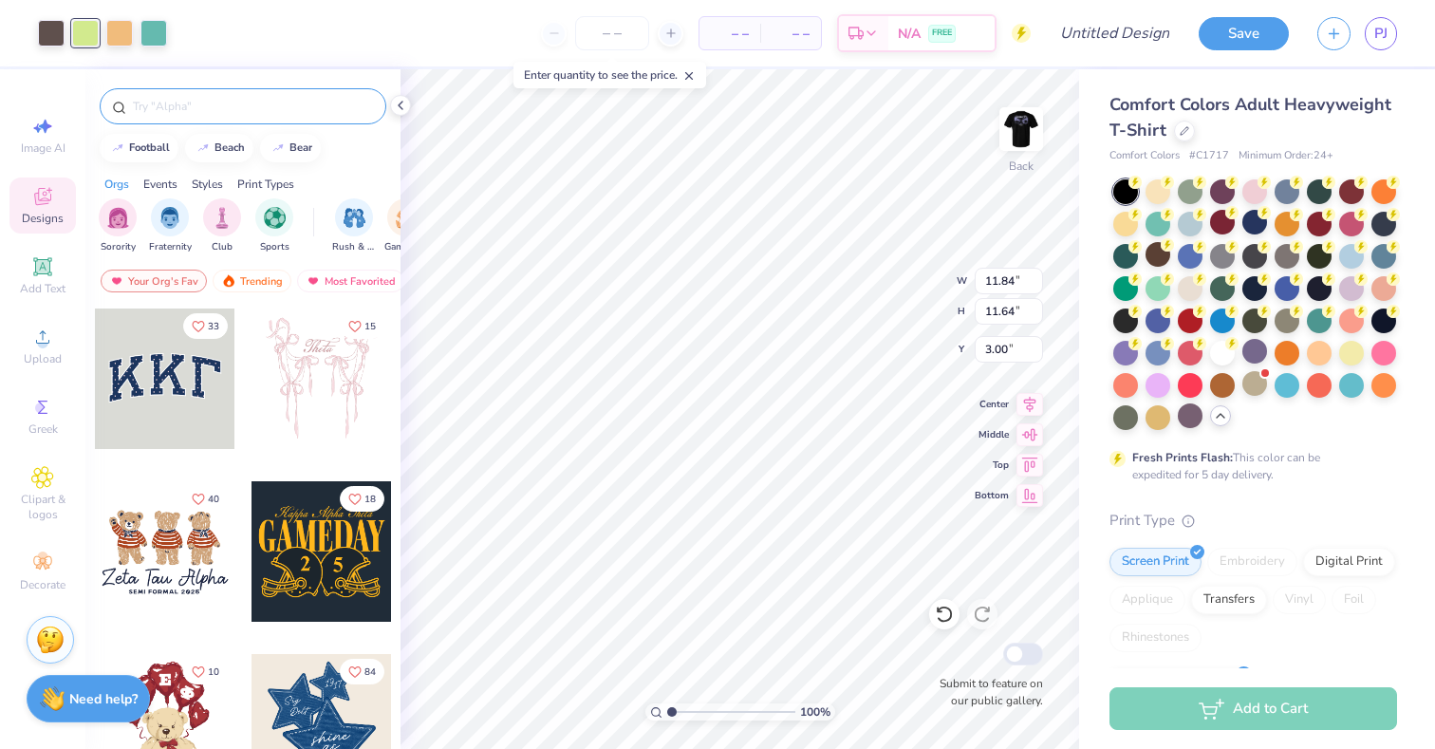
click at [260, 120] on div at bounding box center [243, 106] width 287 height 36
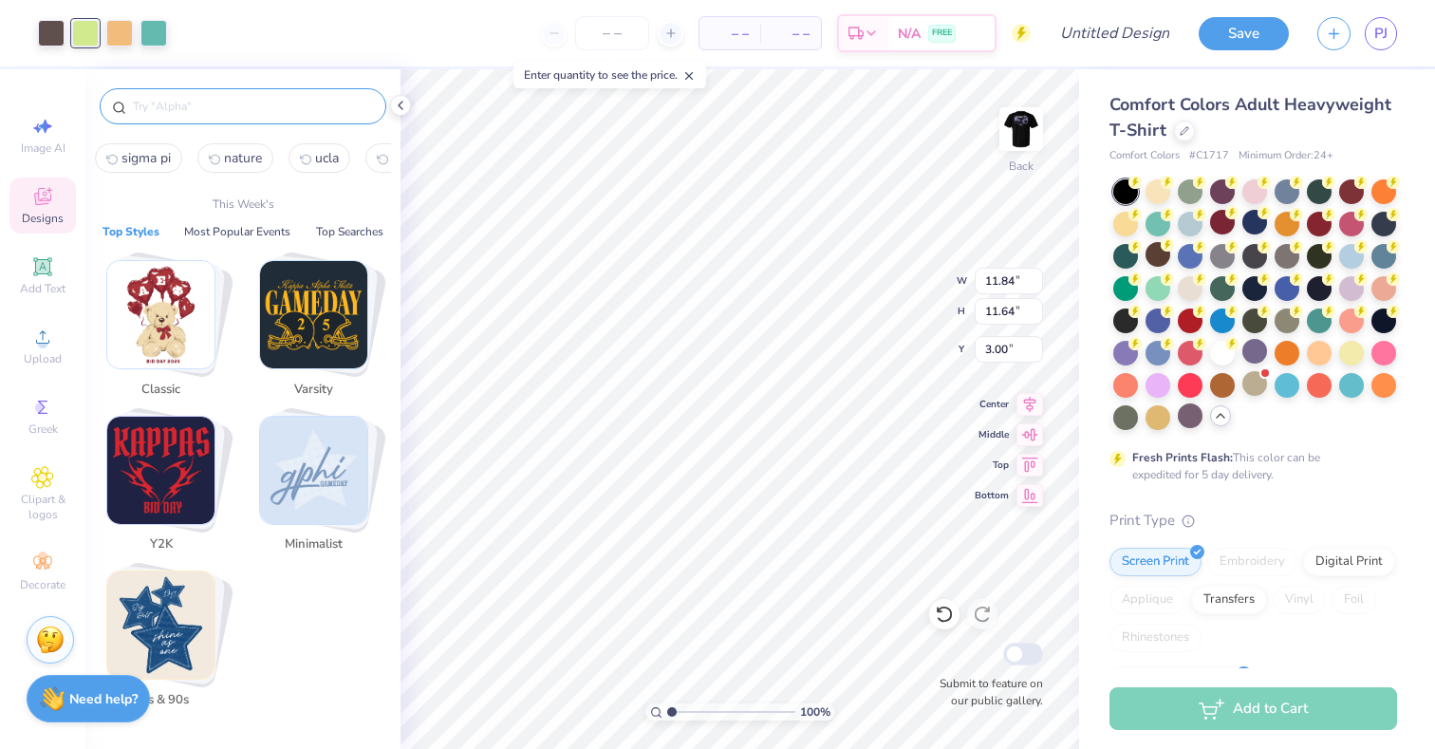
click at [249, 111] on input "text" at bounding box center [252, 106] width 243 height 19
click at [153, 163] on span "sigma pi" at bounding box center [146, 158] width 49 height 18
type input "sigma pi"
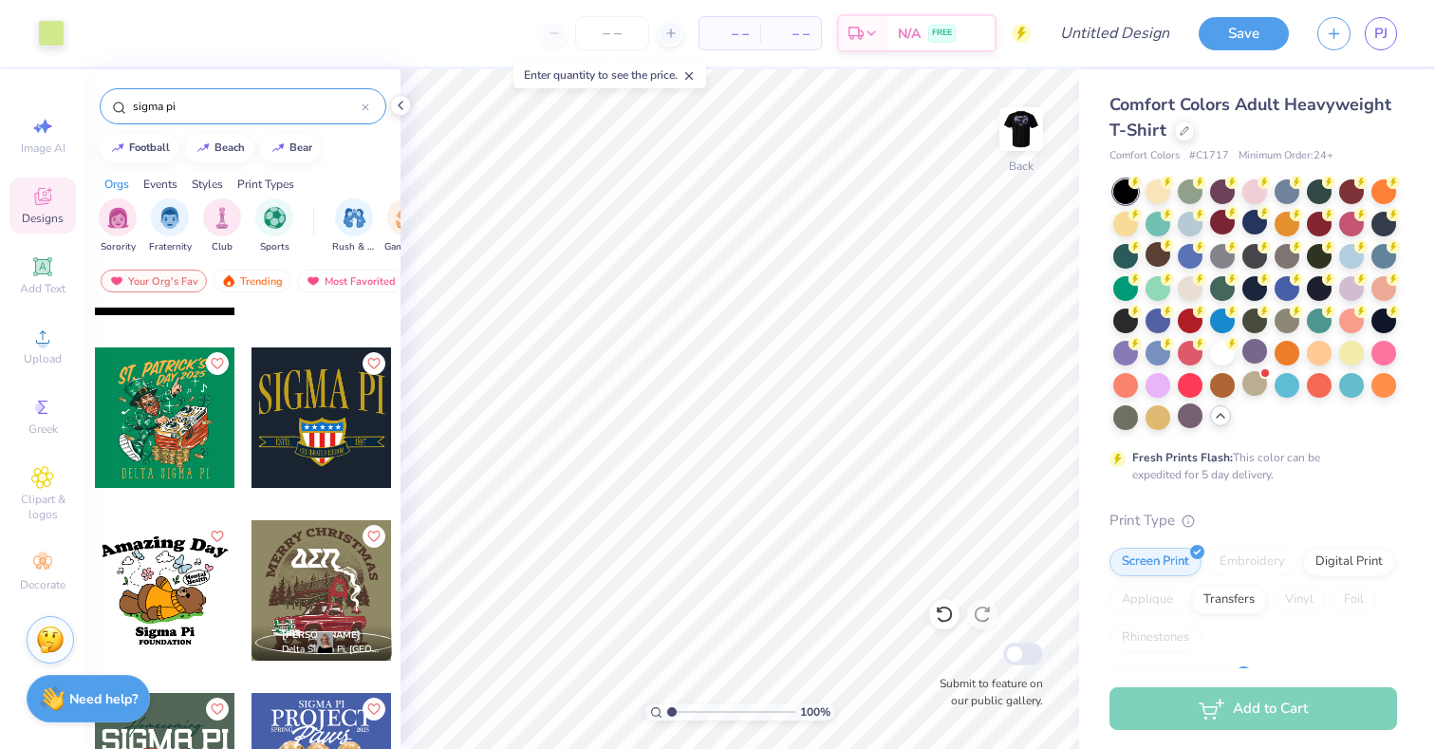
scroll to position [664, 0]
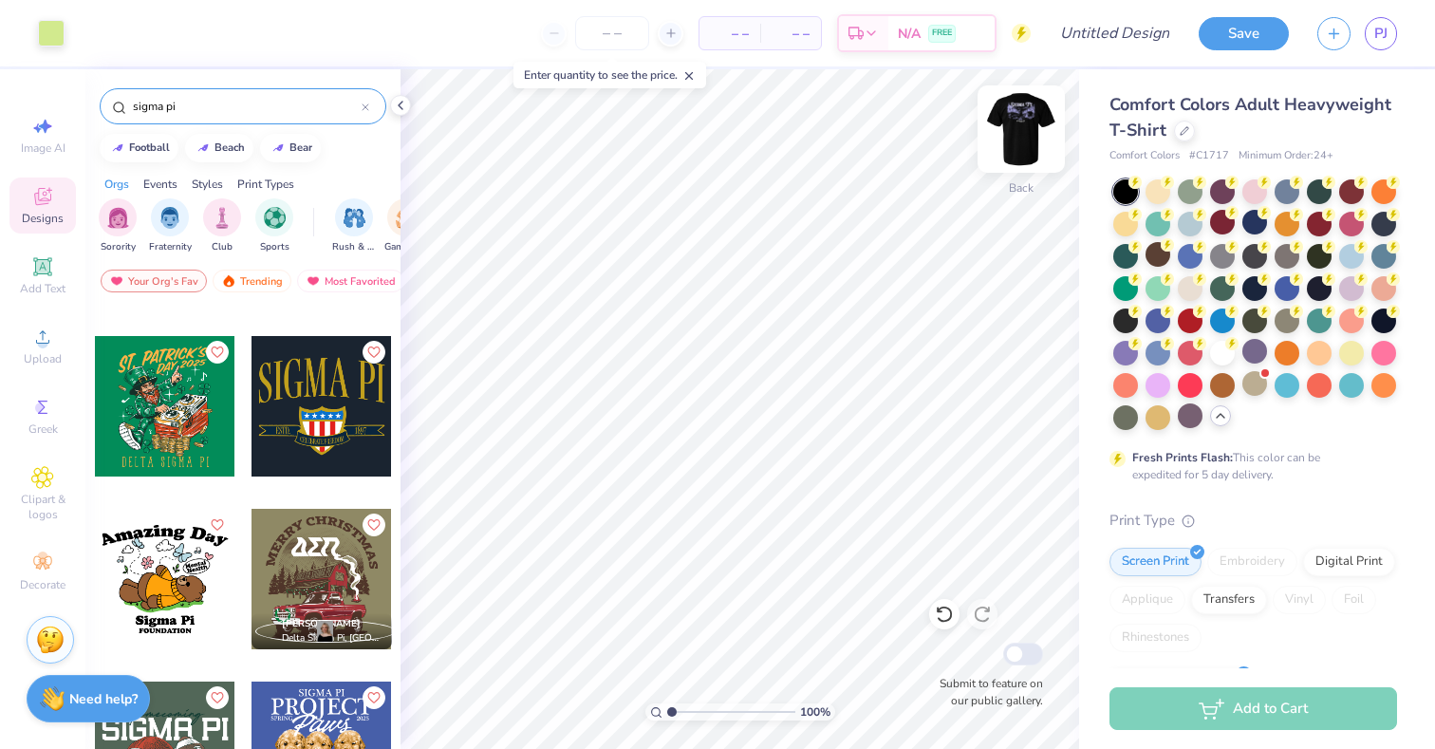
click at [1024, 165] on img at bounding box center [1021, 129] width 76 height 76
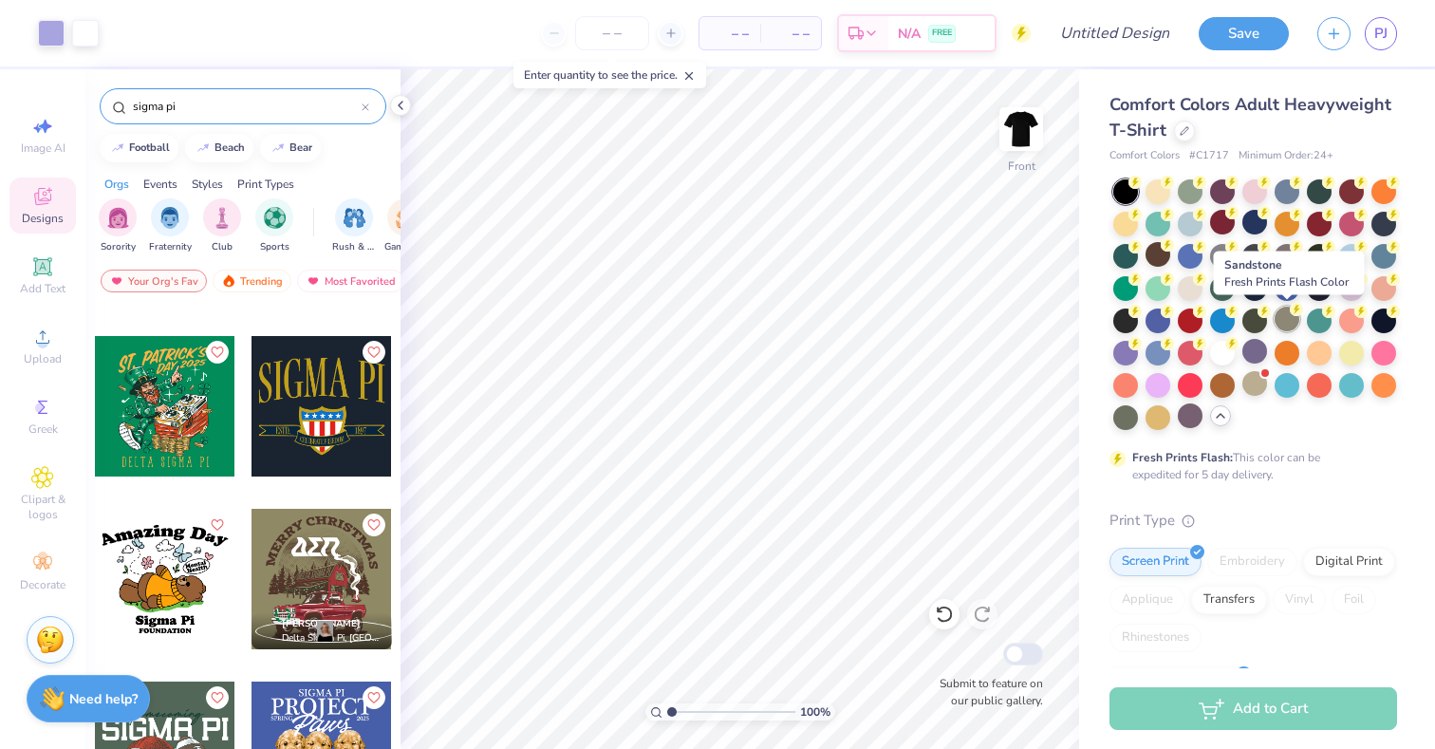
click at [1282, 326] on div at bounding box center [1287, 319] width 25 height 25
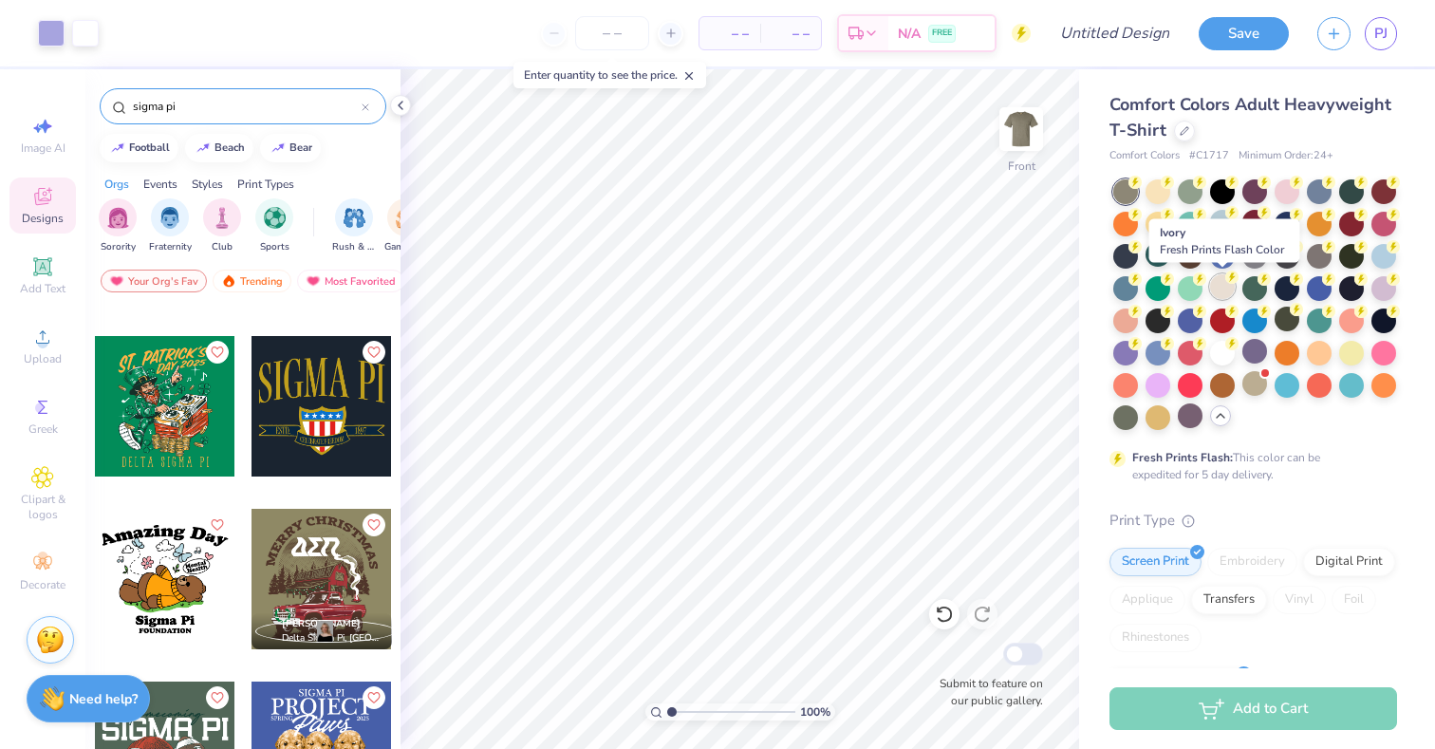
click at [1213, 292] on div at bounding box center [1222, 286] width 25 height 25
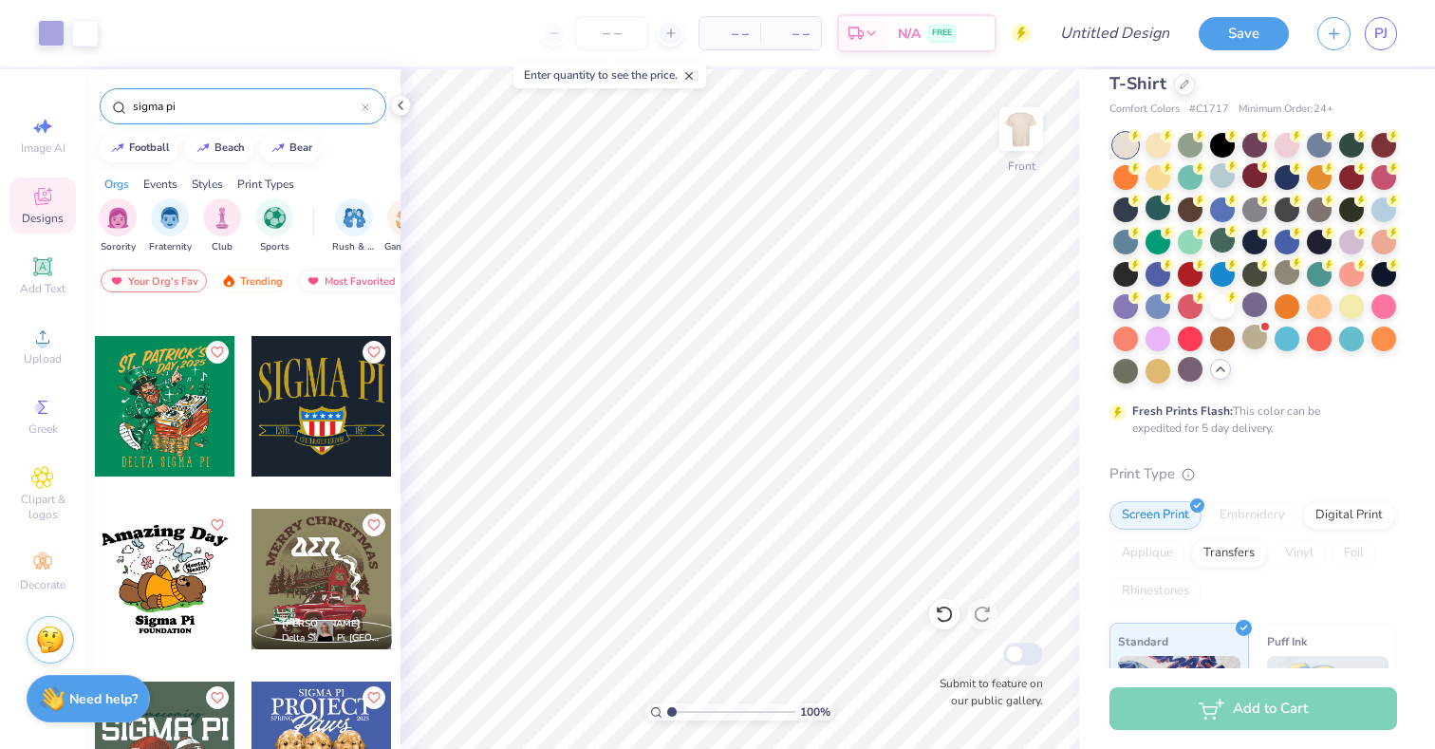
scroll to position [0, 0]
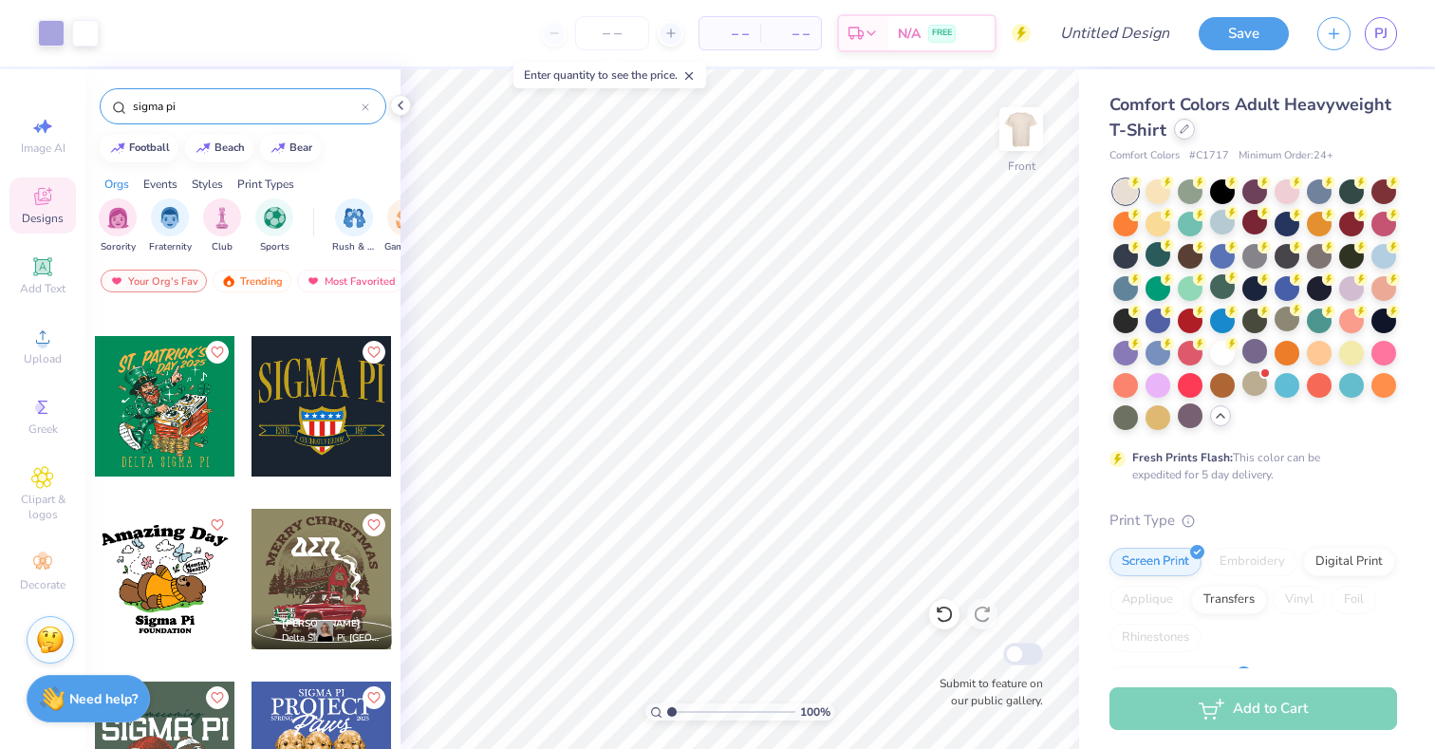
click at [1182, 132] on icon at bounding box center [1184, 128] width 9 height 9
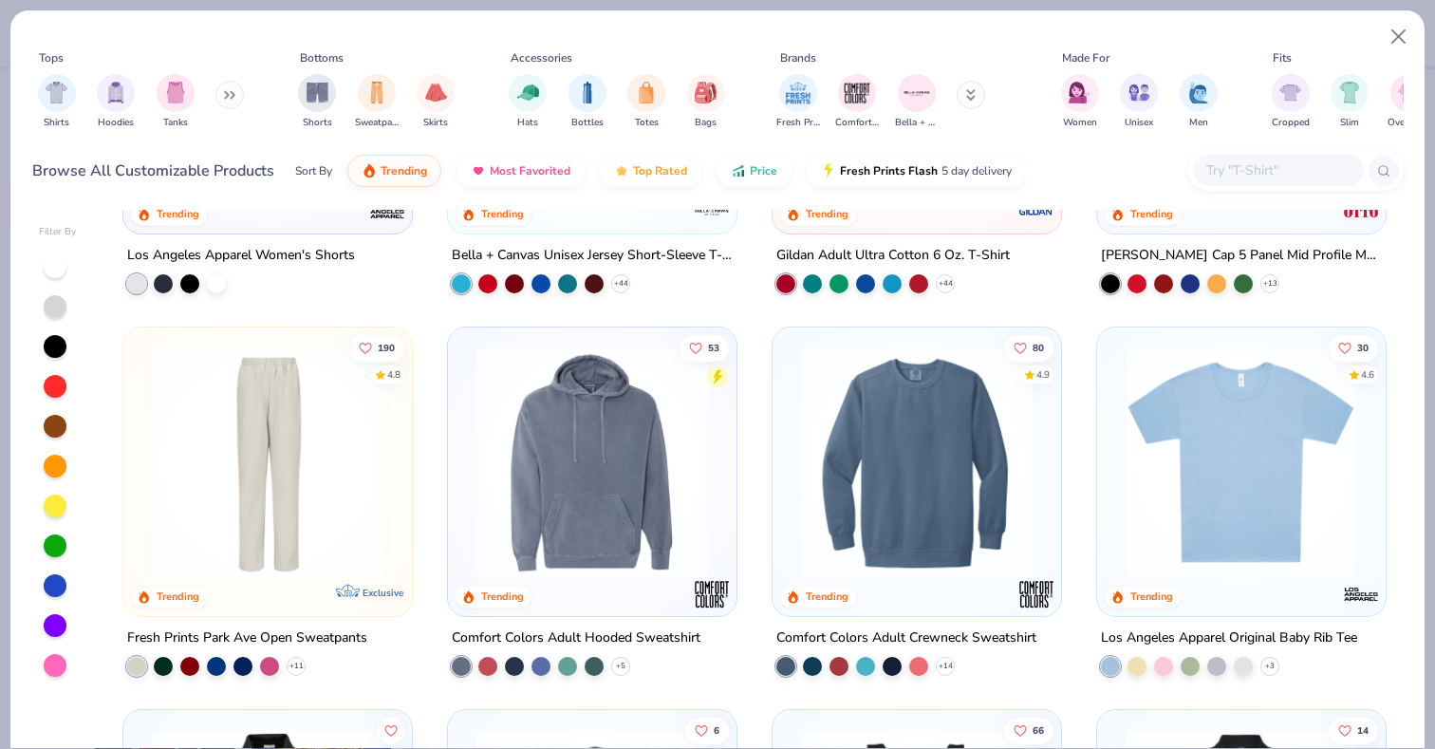
scroll to position [3335, 0]
click at [1392, 41] on button "Close" at bounding box center [1399, 37] width 36 height 36
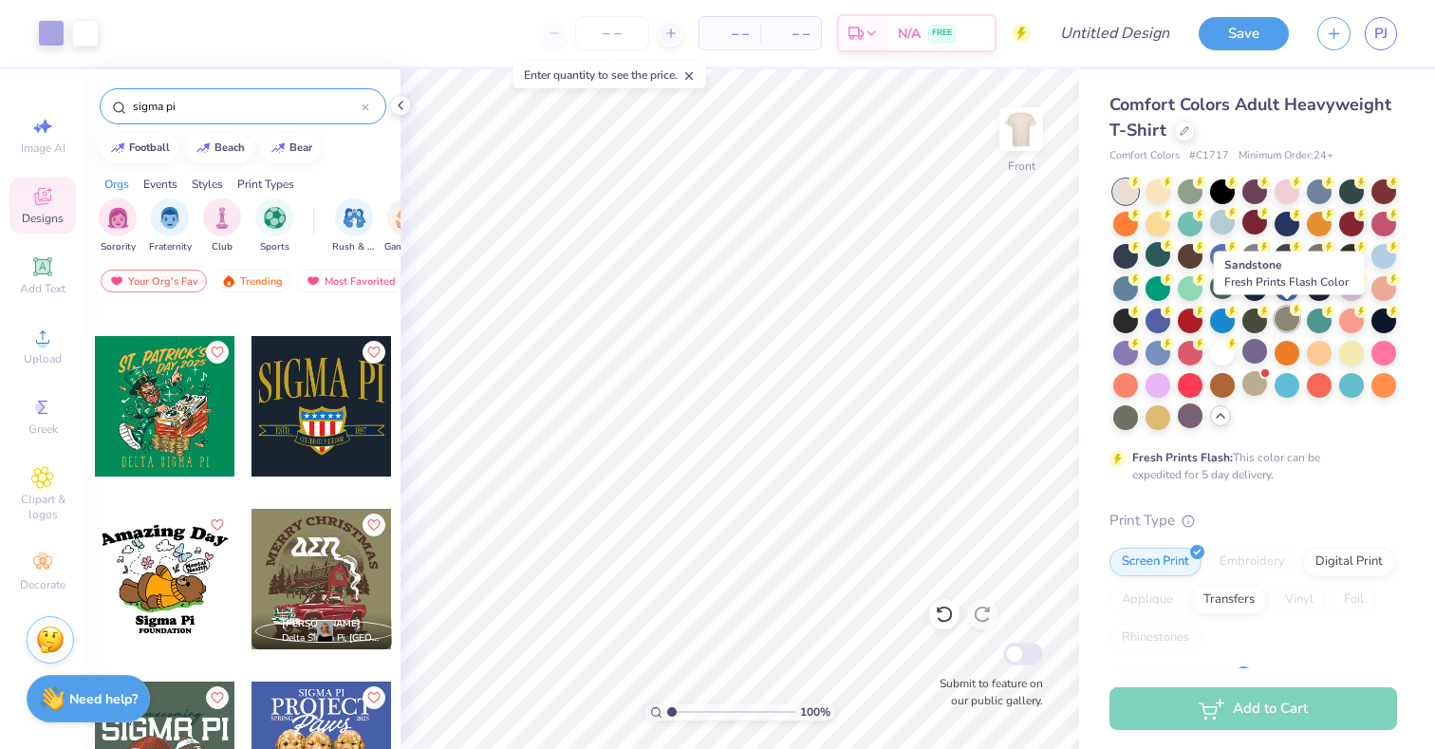
click at [1281, 324] on div at bounding box center [1287, 319] width 25 height 25
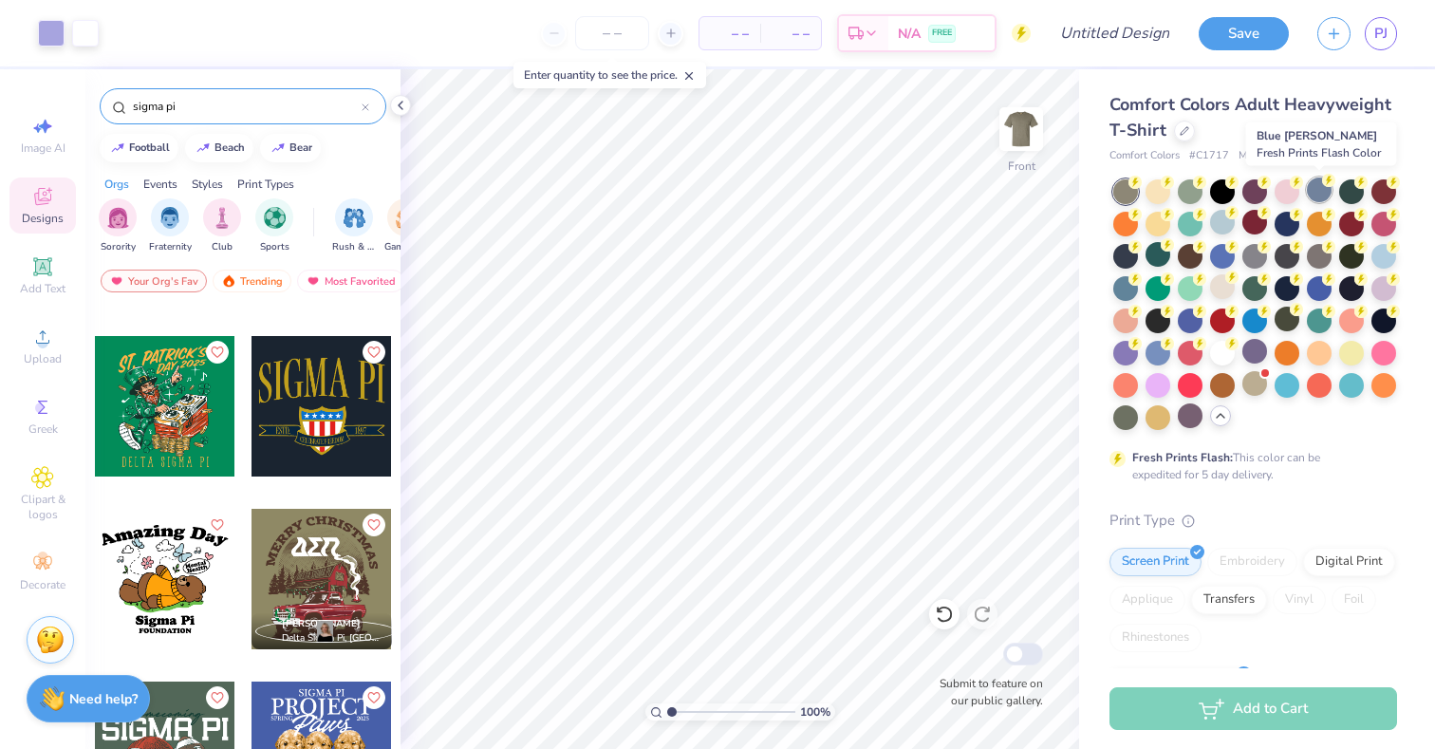
click at [1318, 202] on div at bounding box center [1319, 190] width 25 height 25
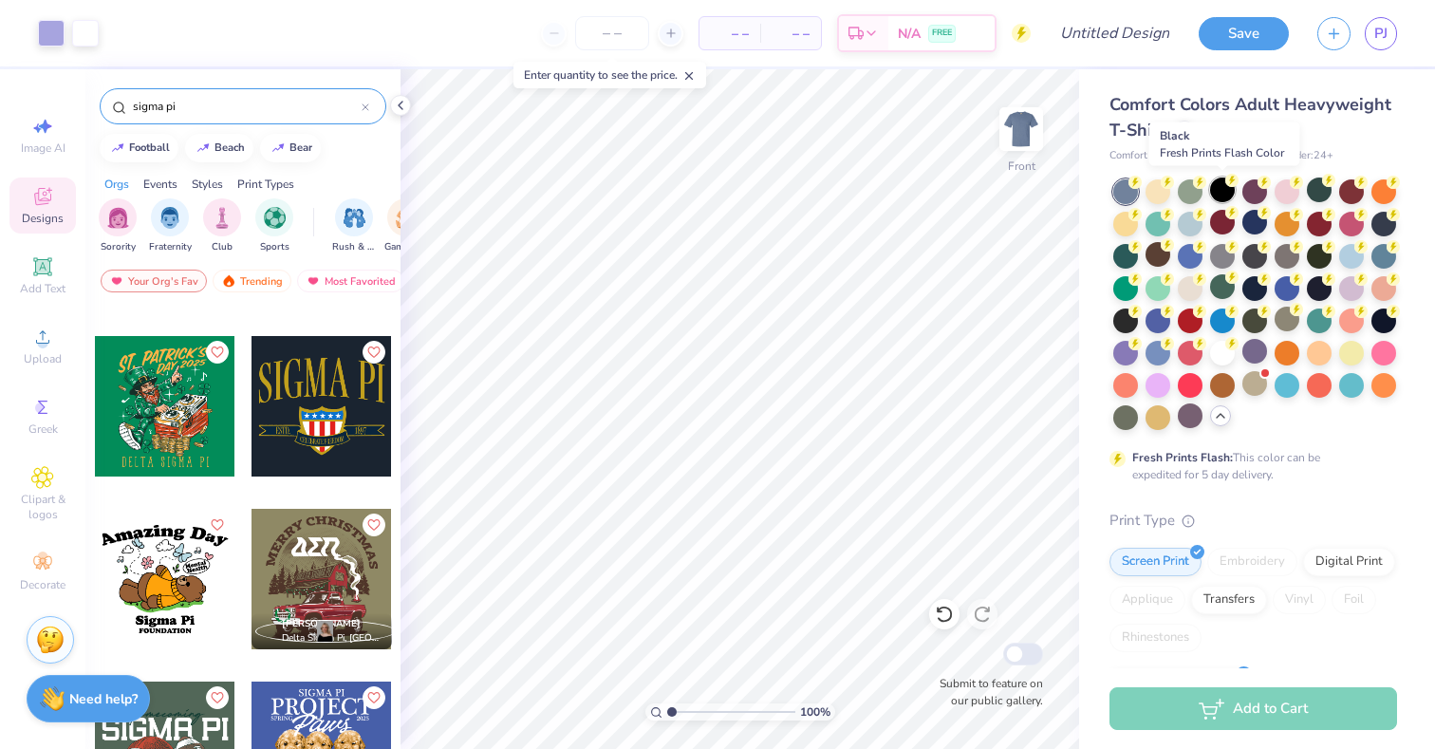
click at [1222, 196] on div at bounding box center [1222, 190] width 25 height 25
click at [1020, 172] on div at bounding box center [1021, 128] width 87 height 87
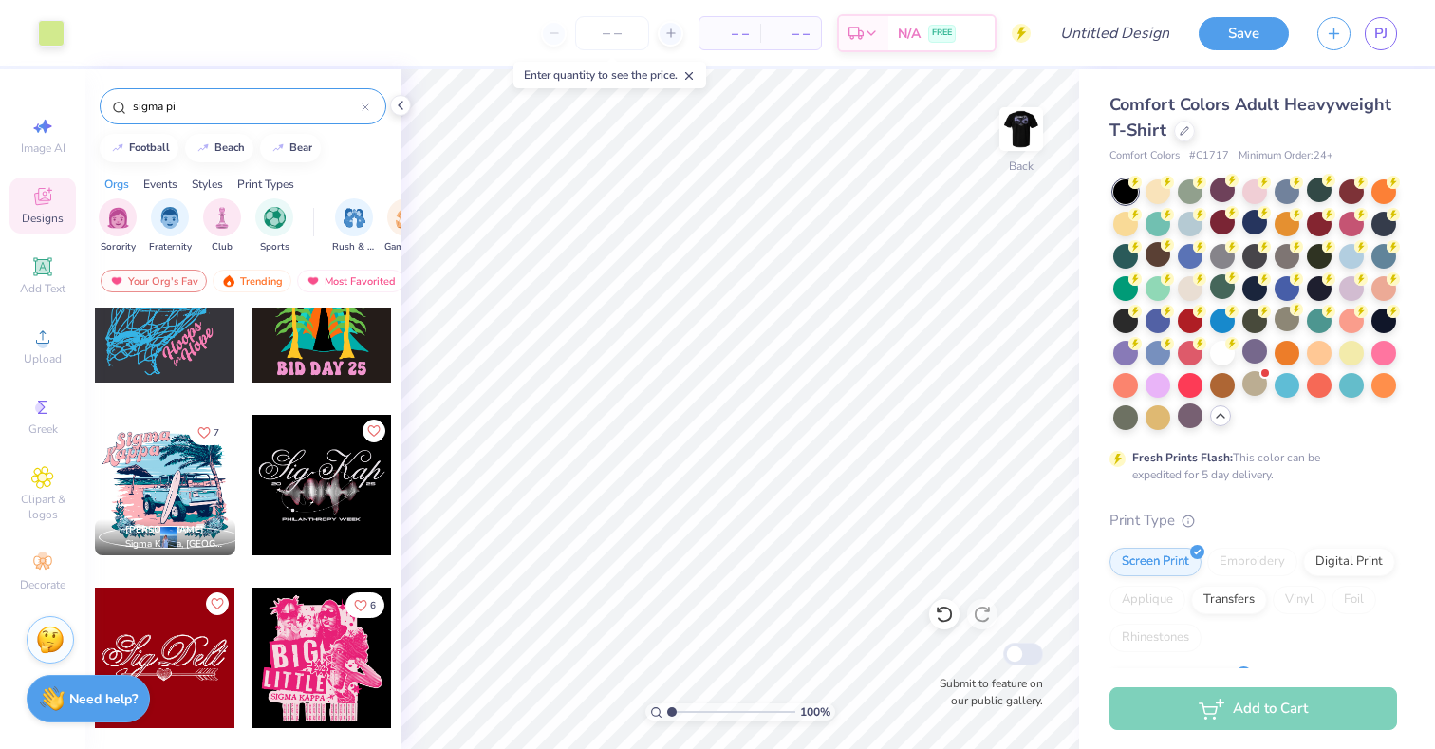
scroll to position [9065, 0]
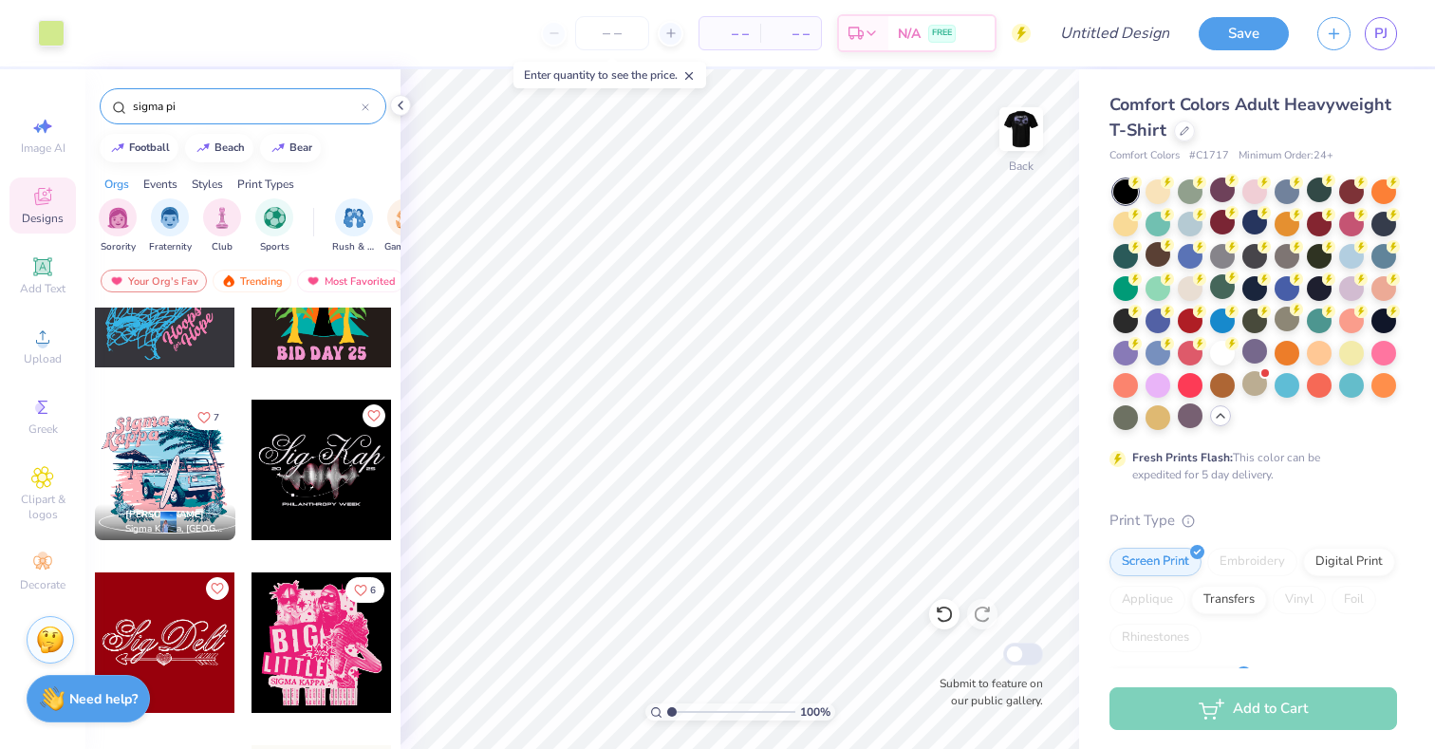
click at [218, 471] on div at bounding box center [164, 470] width 140 height 140
click at [1027, 173] on div "Back" at bounding box center [1022, 140] width 44 height 67
click at [180, 474] on div at bounding box center [165, 470] width 140 height 140
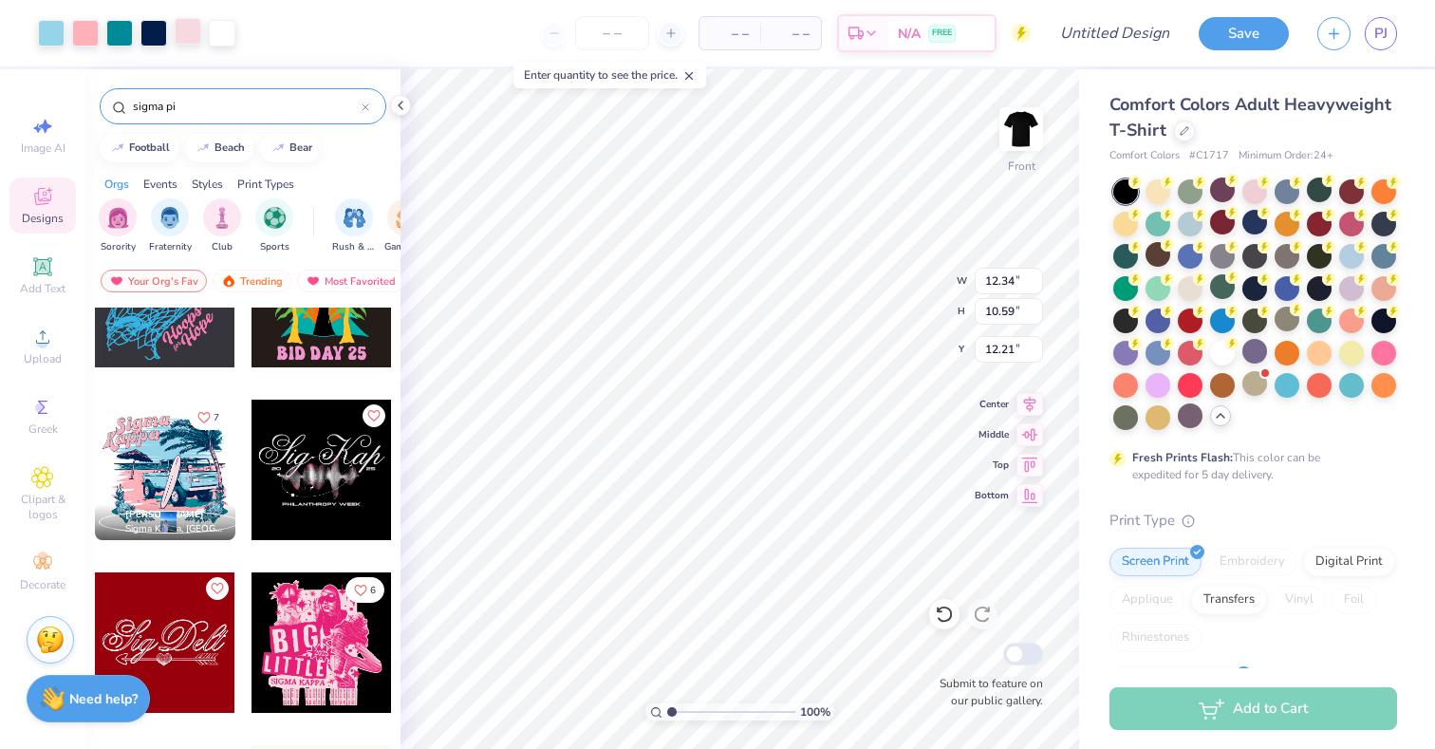
type input "12.21"
click at [184, 38] on div at bounding box center [188, 31] width 27 height 27
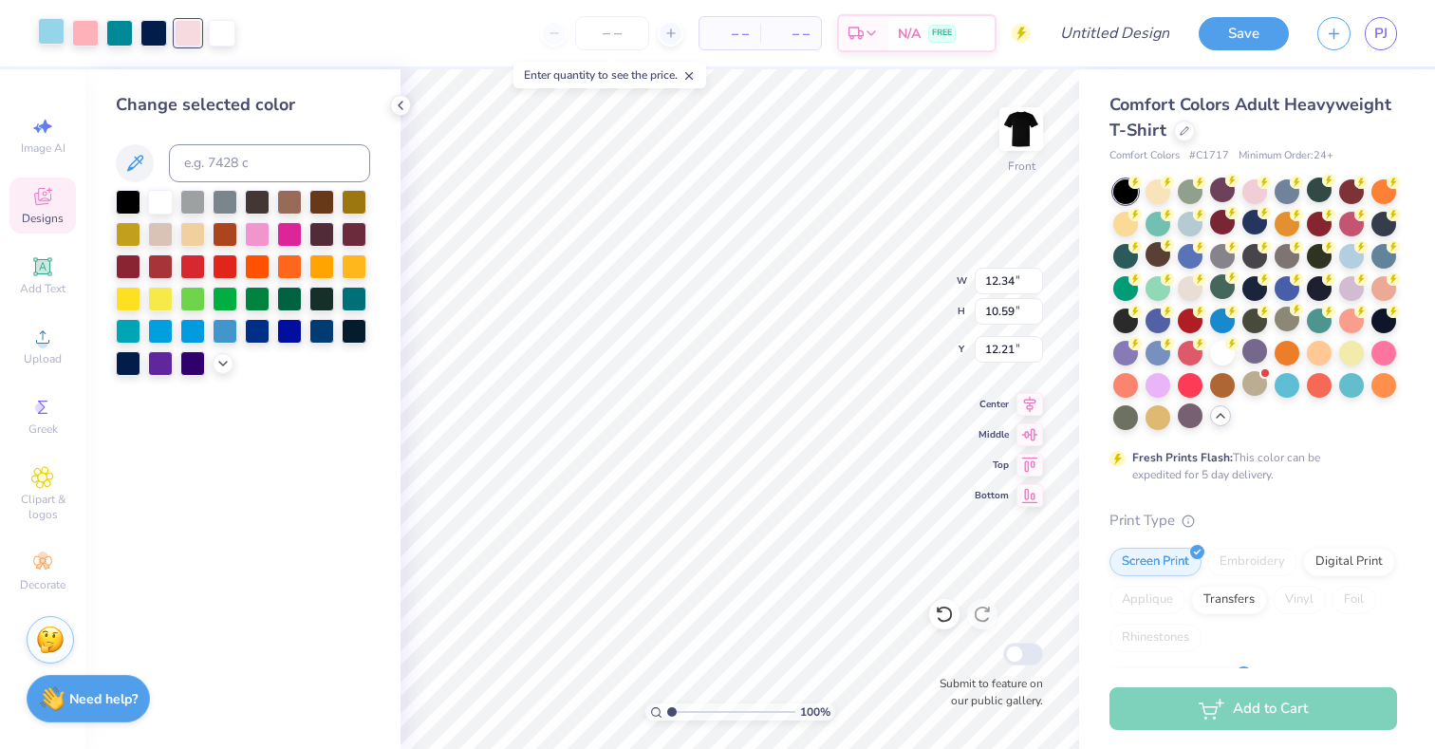
click at [52, 39] on div at bounding box center [51, 31] width 27 height 27
click at [80, 42] on div at bounding box center [85, 31] width 27 height 27
click at [223, 366] on icon at bounding box center [222, 361] width 15 height 15
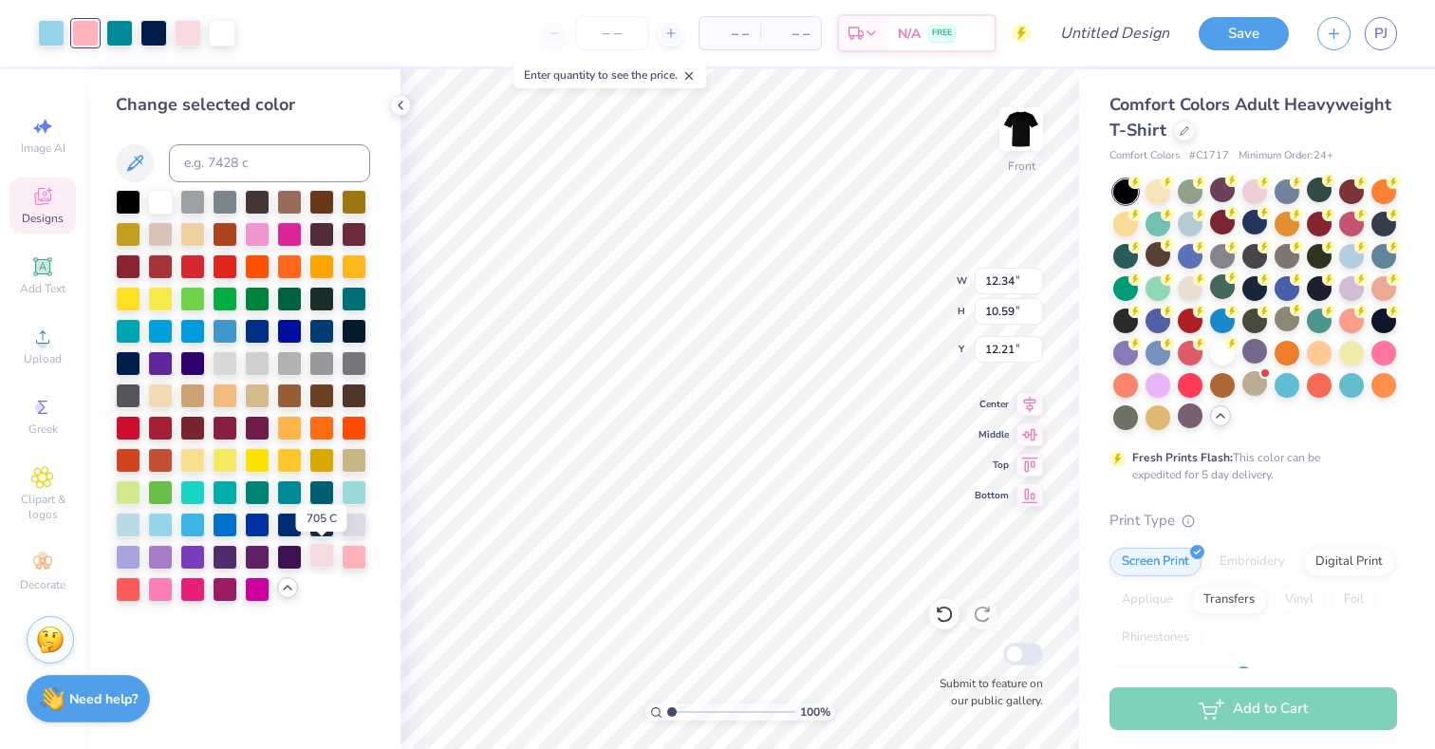
click at [325, 551] on div at bounding box center [321, 555] width 25 height 25
click at [48, 31] on div at bounding box center [51, 31] width 27 height 27
click at [129, 525] on div at bounding box center [128, 523] width 25 height 25
click at [122, 30] on div at bounding box center [119, 31] width 27 height 27
click at [225, 484] on div at bounding box center [225, 490] width 25 height 25
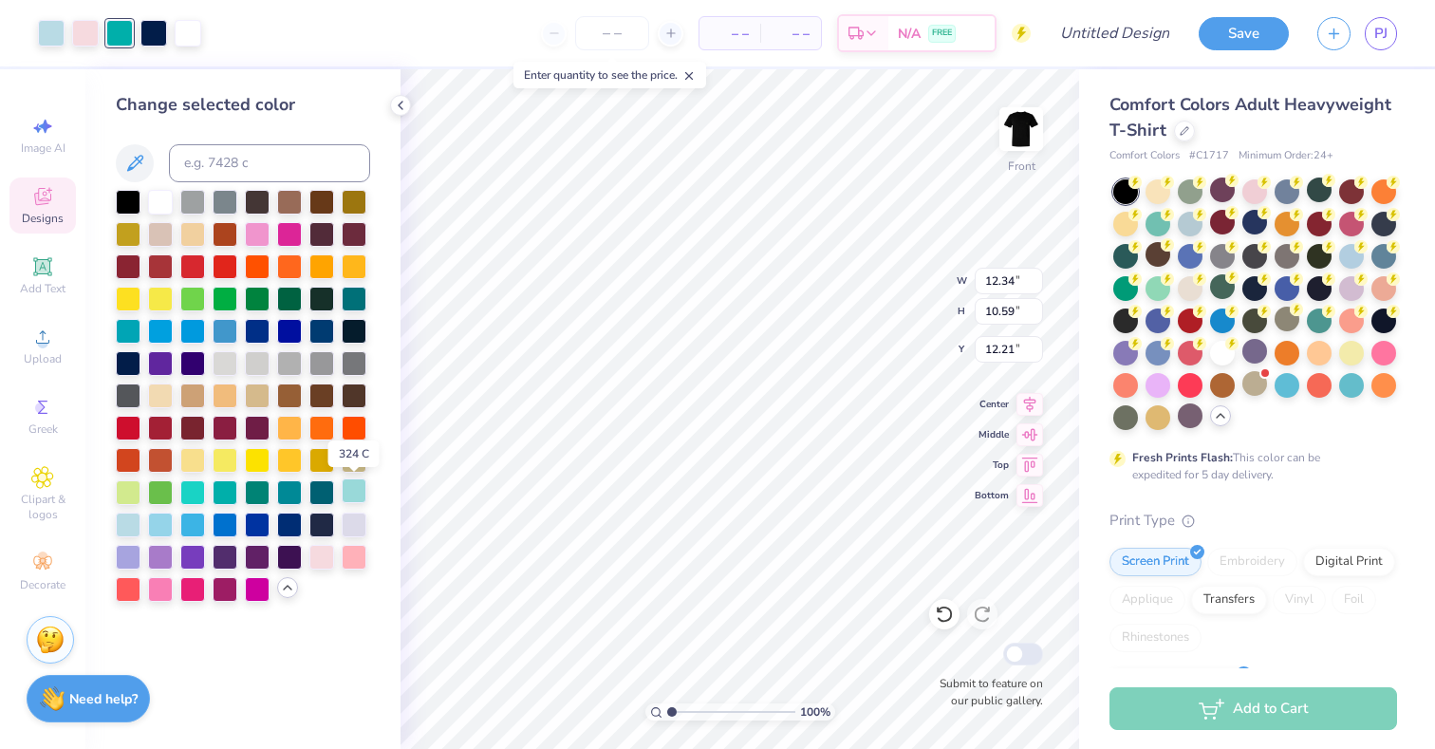
click at [342, 486] on div at bounding box center [354, 490] width 25 height 25
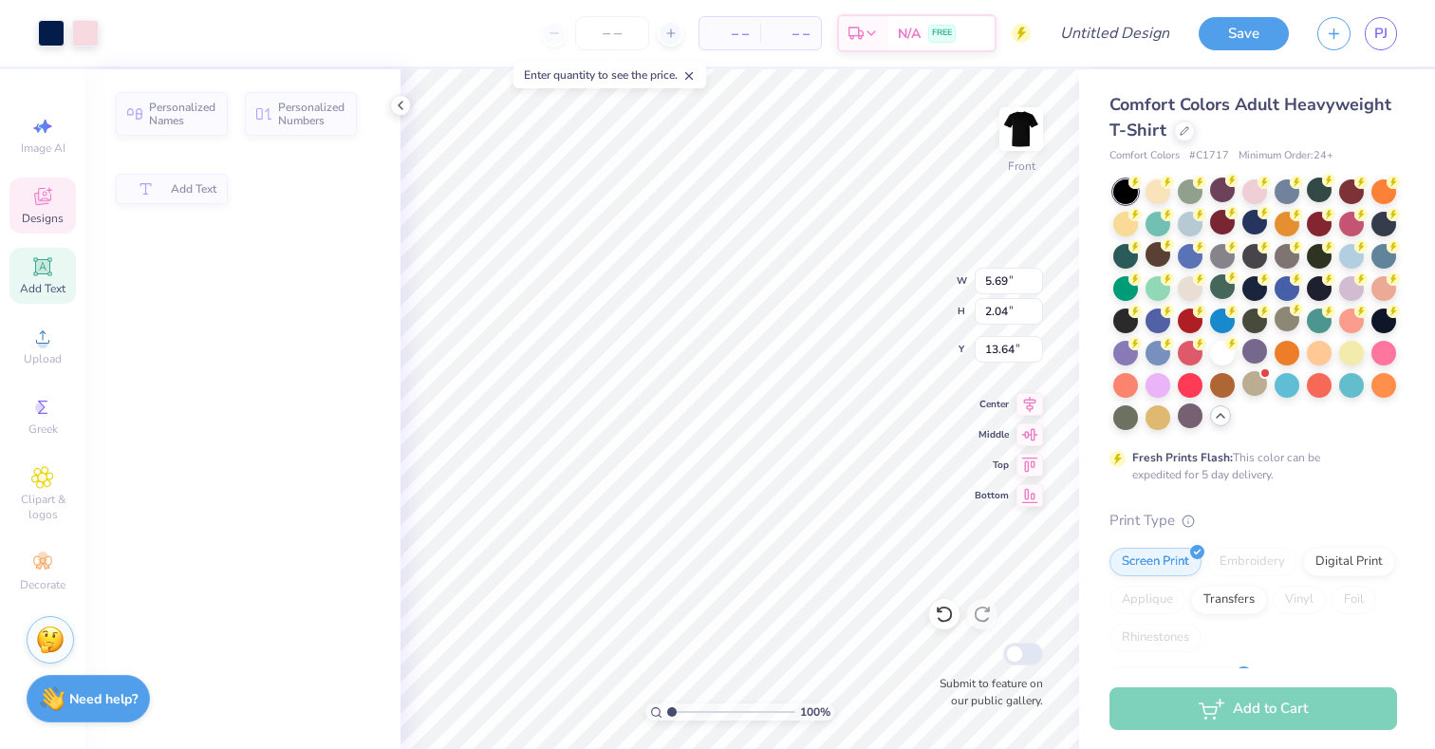
type input "5.69"
type input "2.04"
type input "13.64"
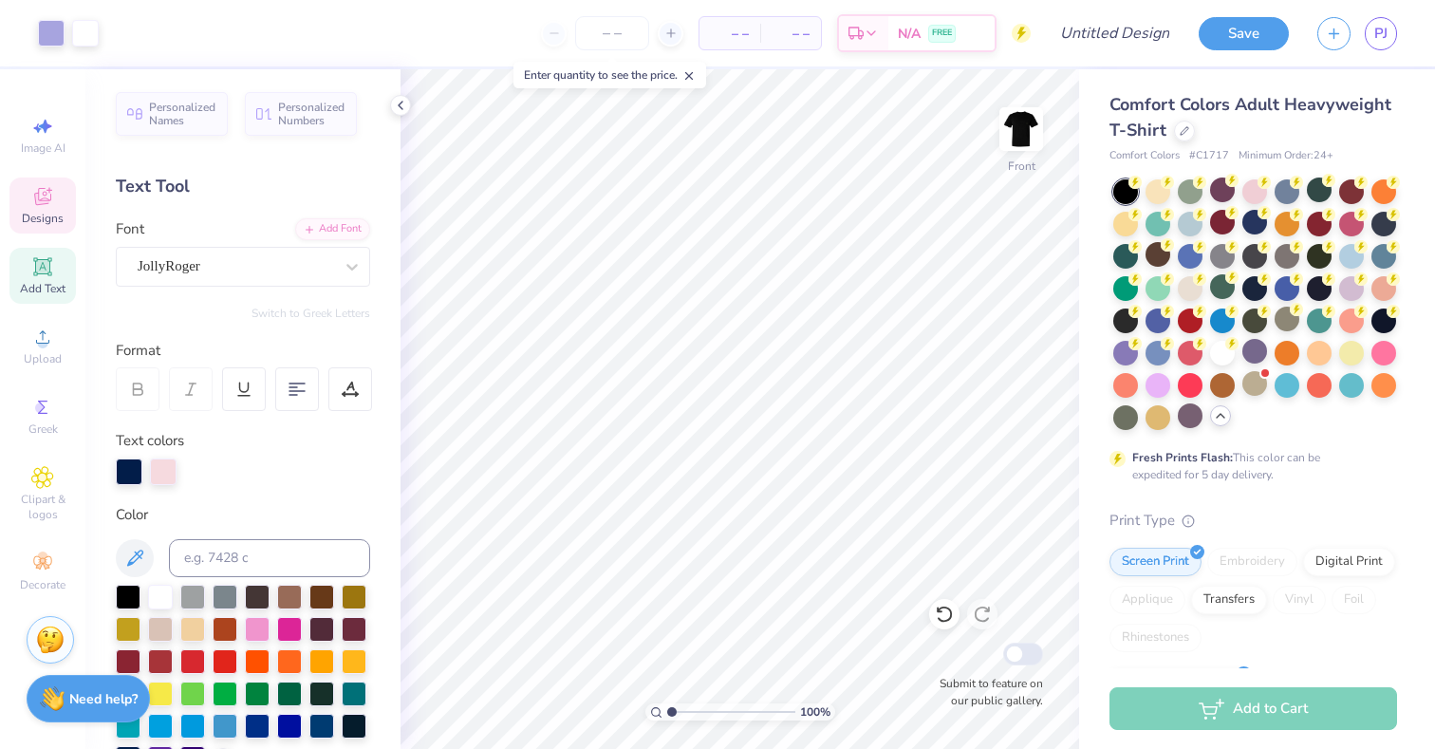
click at [37, 224] on span "Designs" at bounding box center [43, 218] width 42 height 15
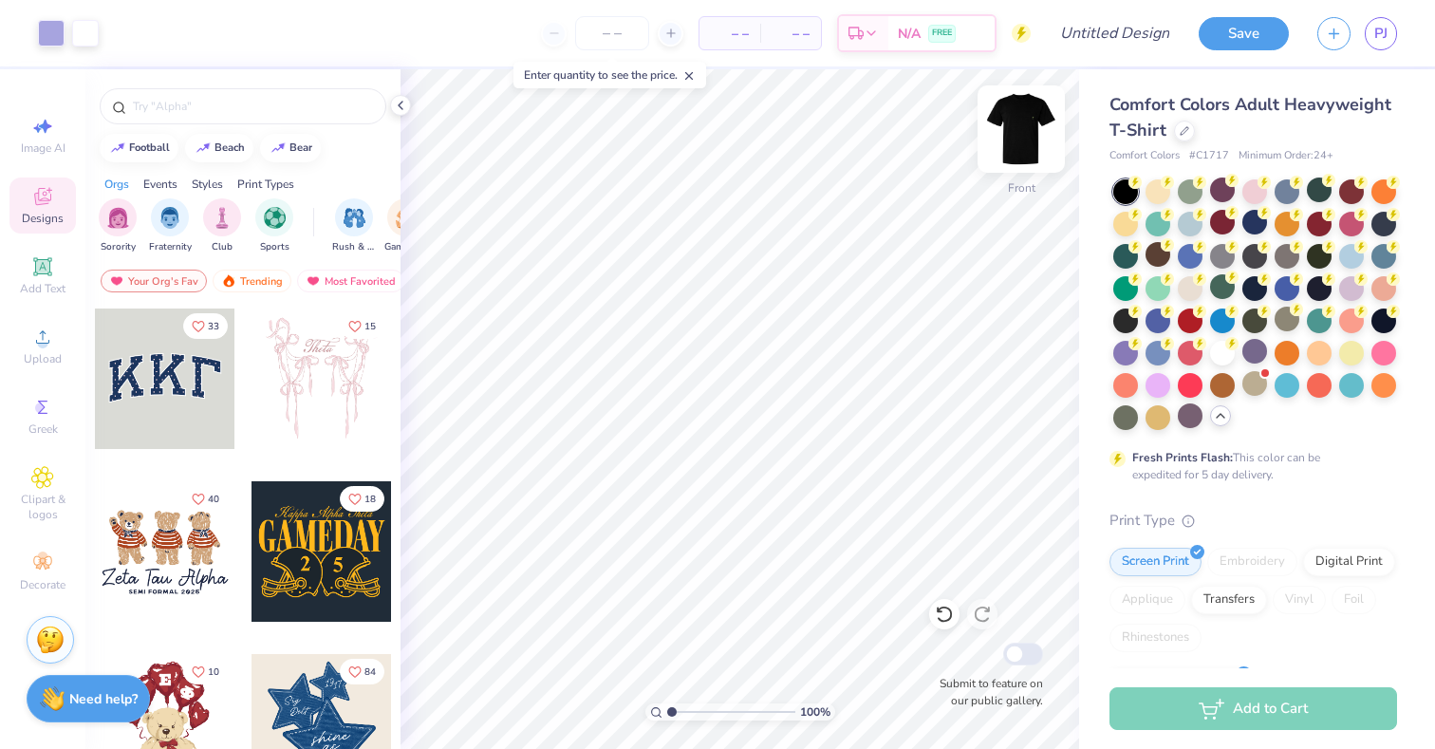
click at [1029, 156] on img at bounding box center [1021, 129] width 76 height 76
click at [137, 116] on div at bounding box center [243, 106] width 287 height 36
click at [208, 109] on input "text" at bounding box center [252, 106] width 243 height 19
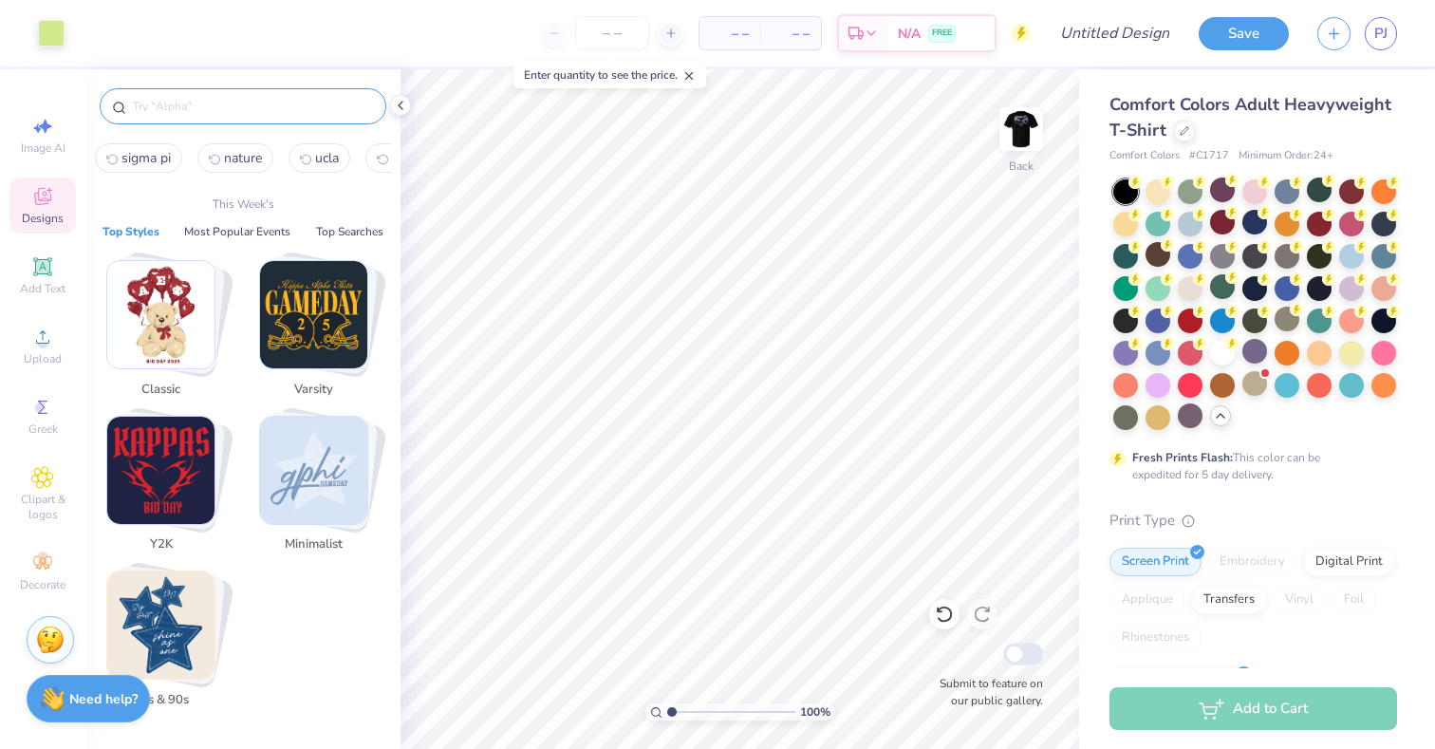
click at [161, 170] on button "sigma pi" at bounding box center [138, 157] width 87 height 29
type input "sigma pi"
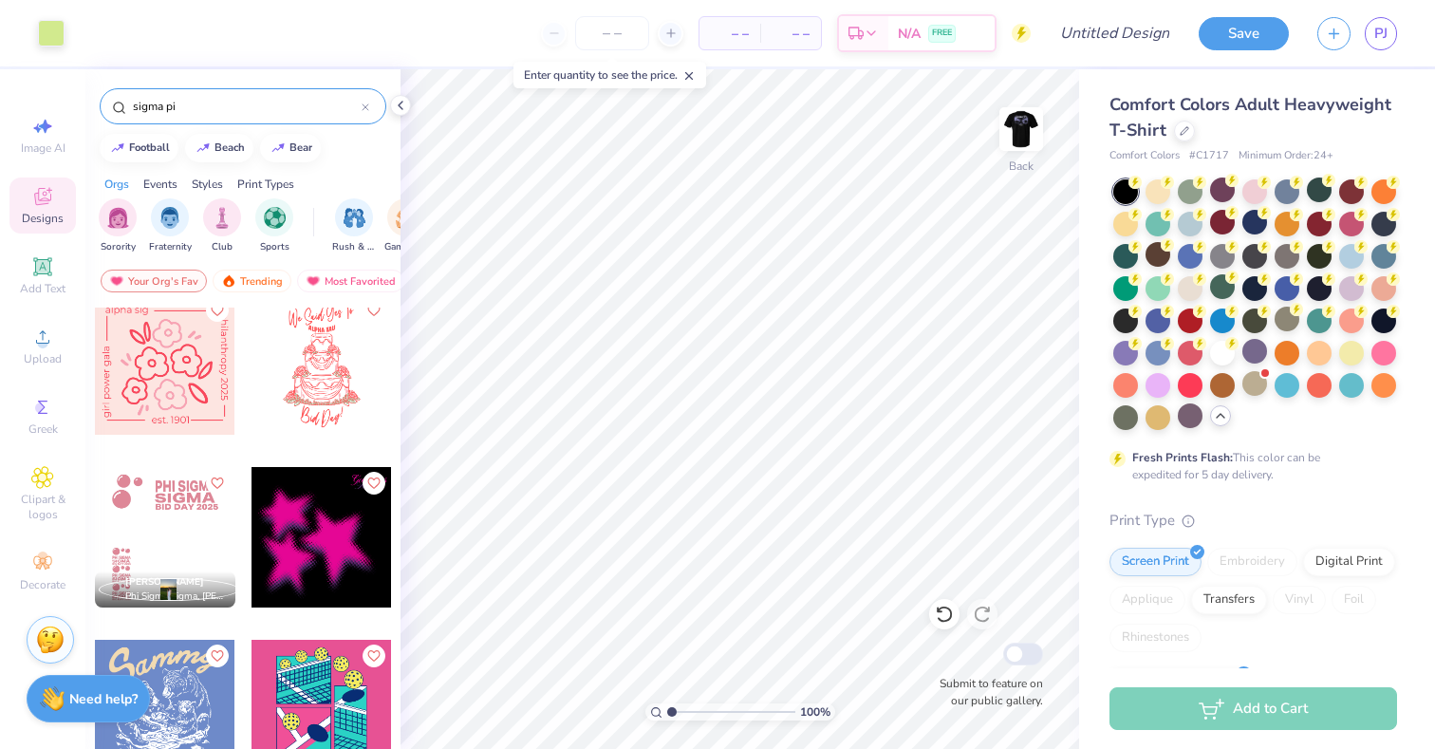
scroll to position [6688, 0]
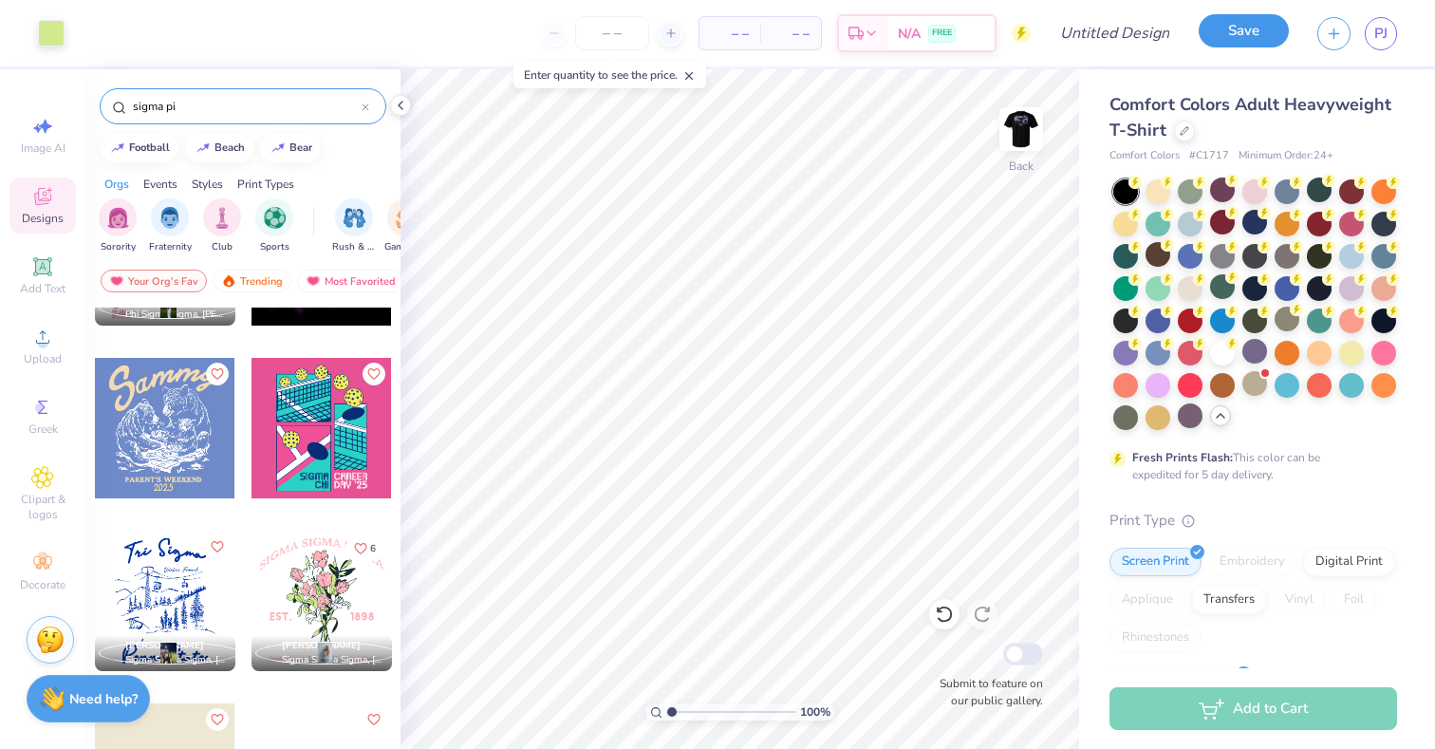
click at [1218, 41] on button "Save" at bounding box center [1244, 30] width 90 height 33
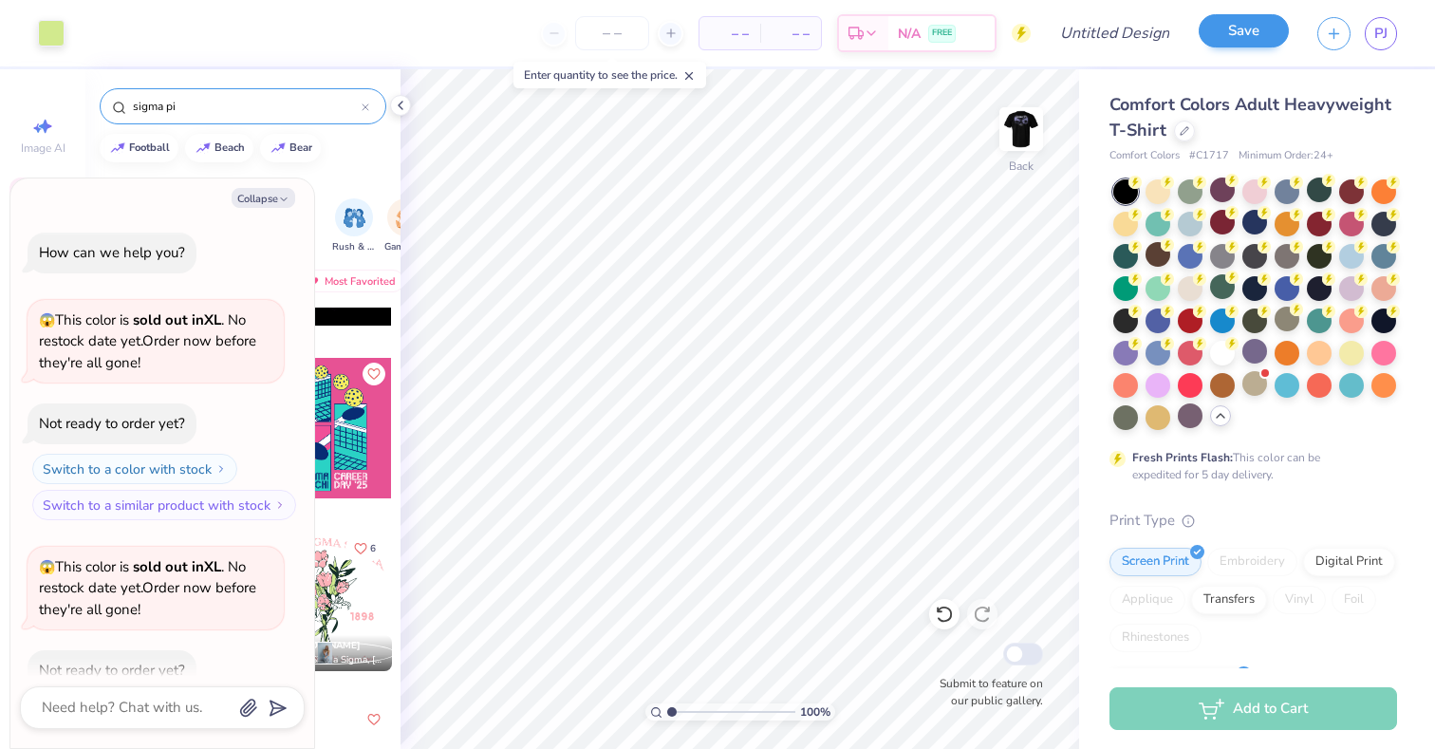
scroll to position [157, 0]
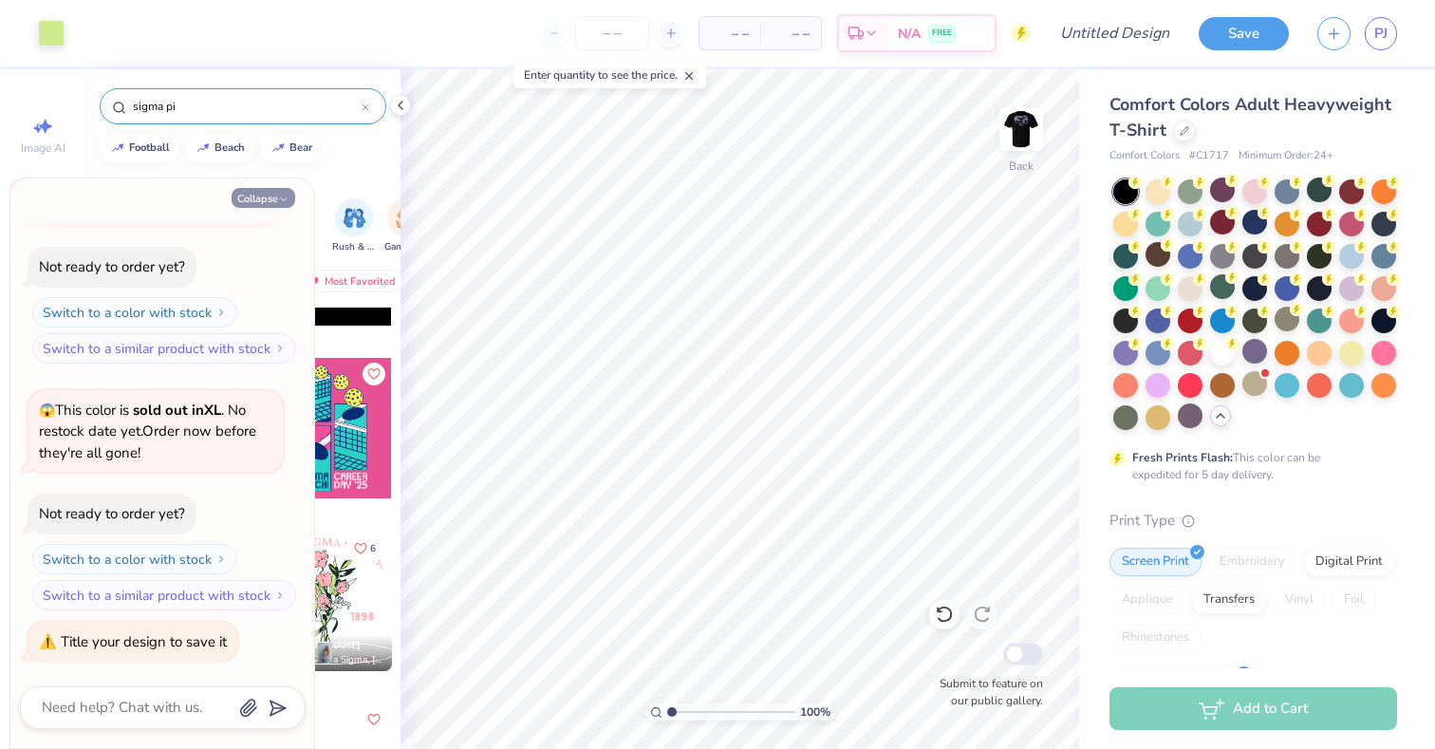
click at [277, 200] on button "Collapse" at bounding box center [264, 198] width 64 height 20
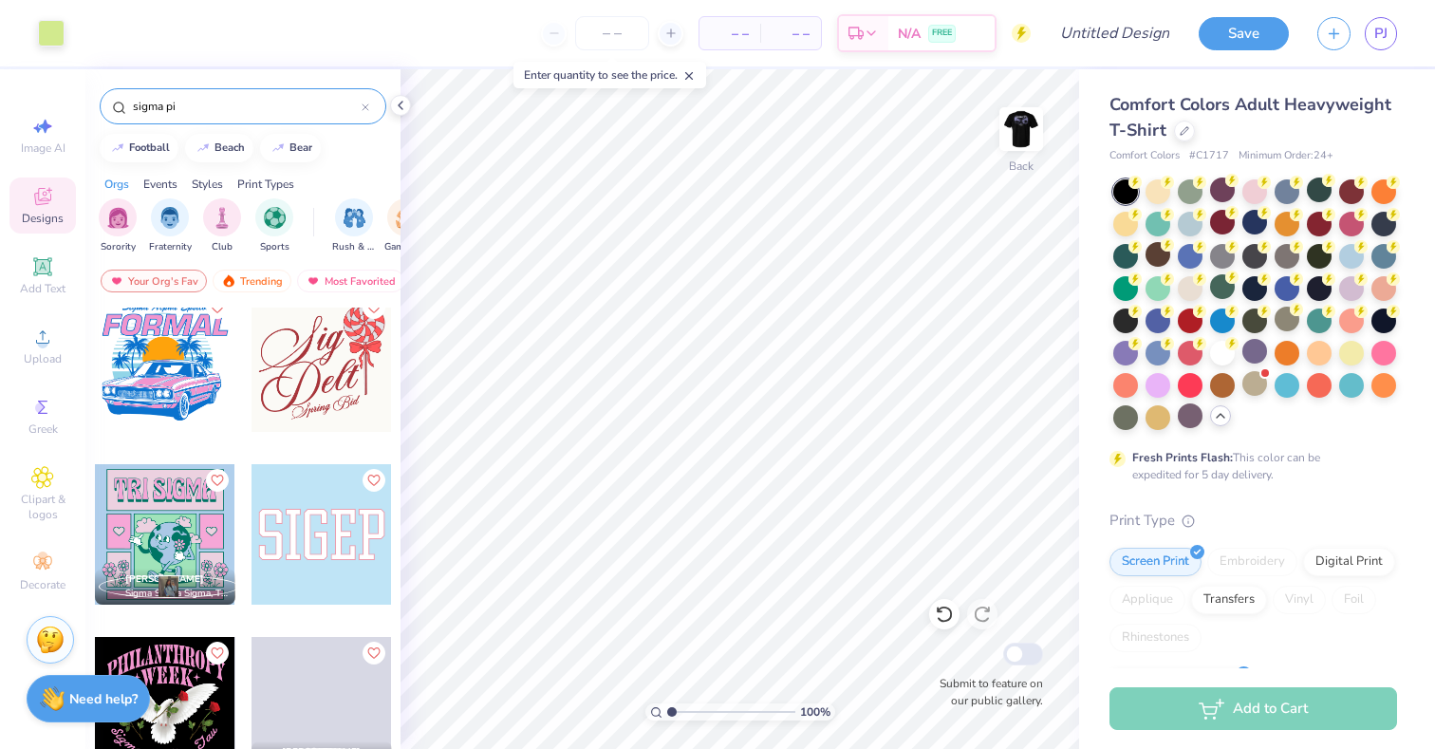
scroll to position [9557, 0]
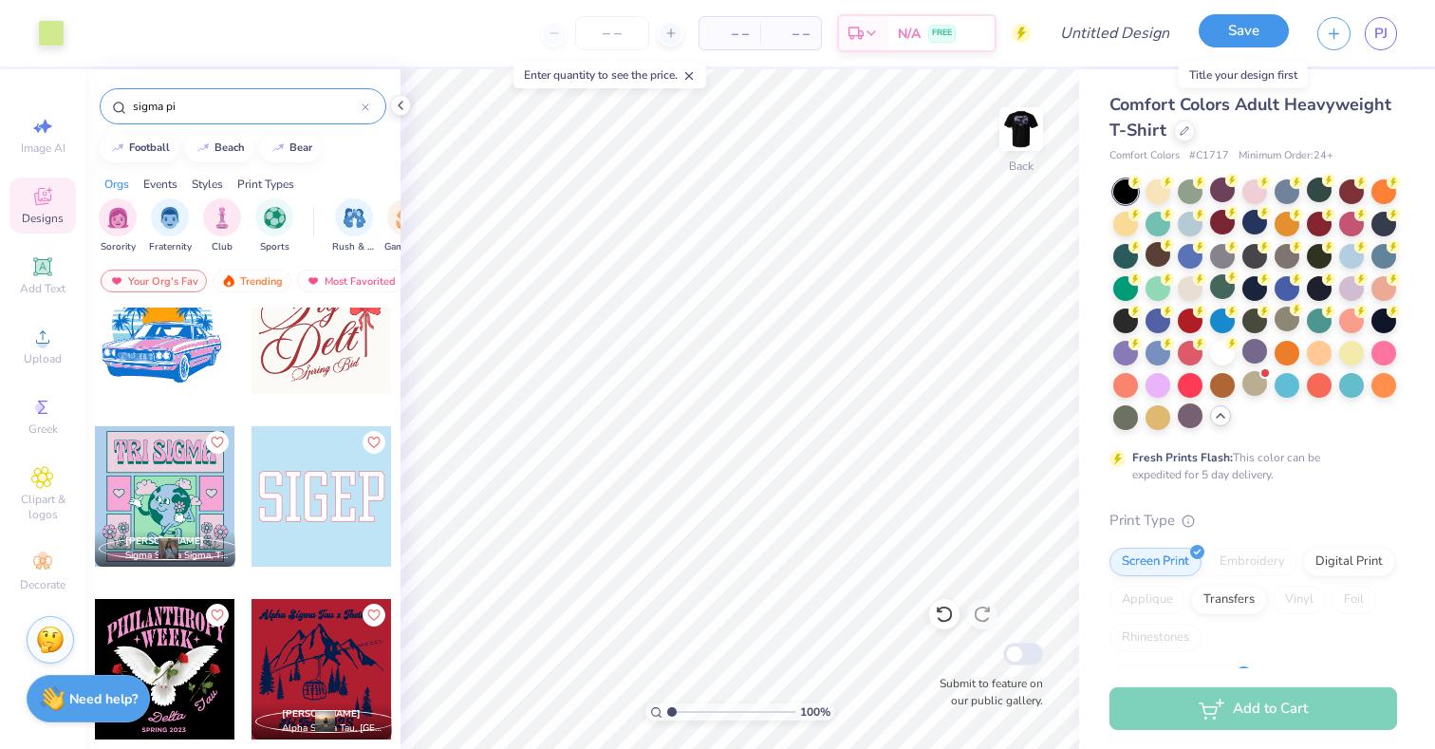
click at [1255, 37] on button "Save" at bounding box center [1244, 30] width 90 height 33
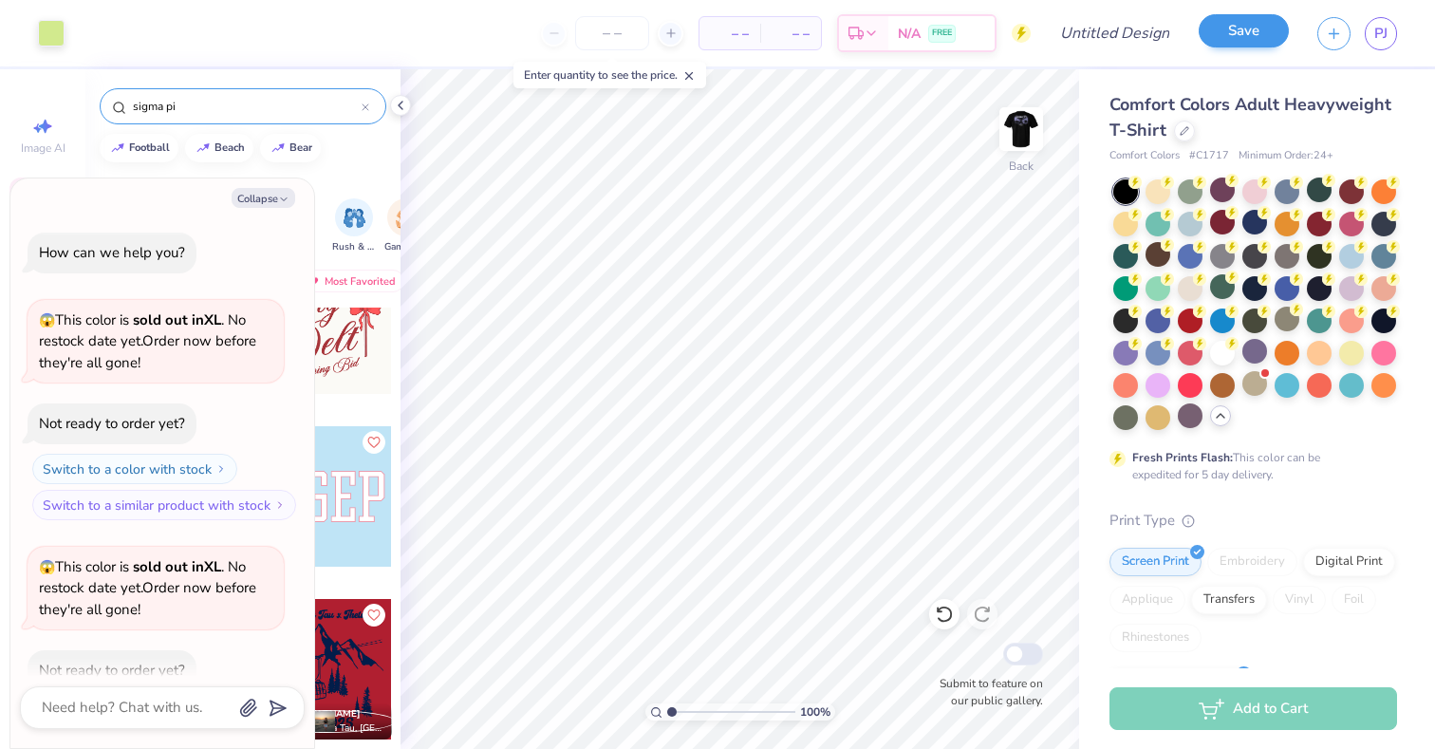
scroll to position [208, 0]
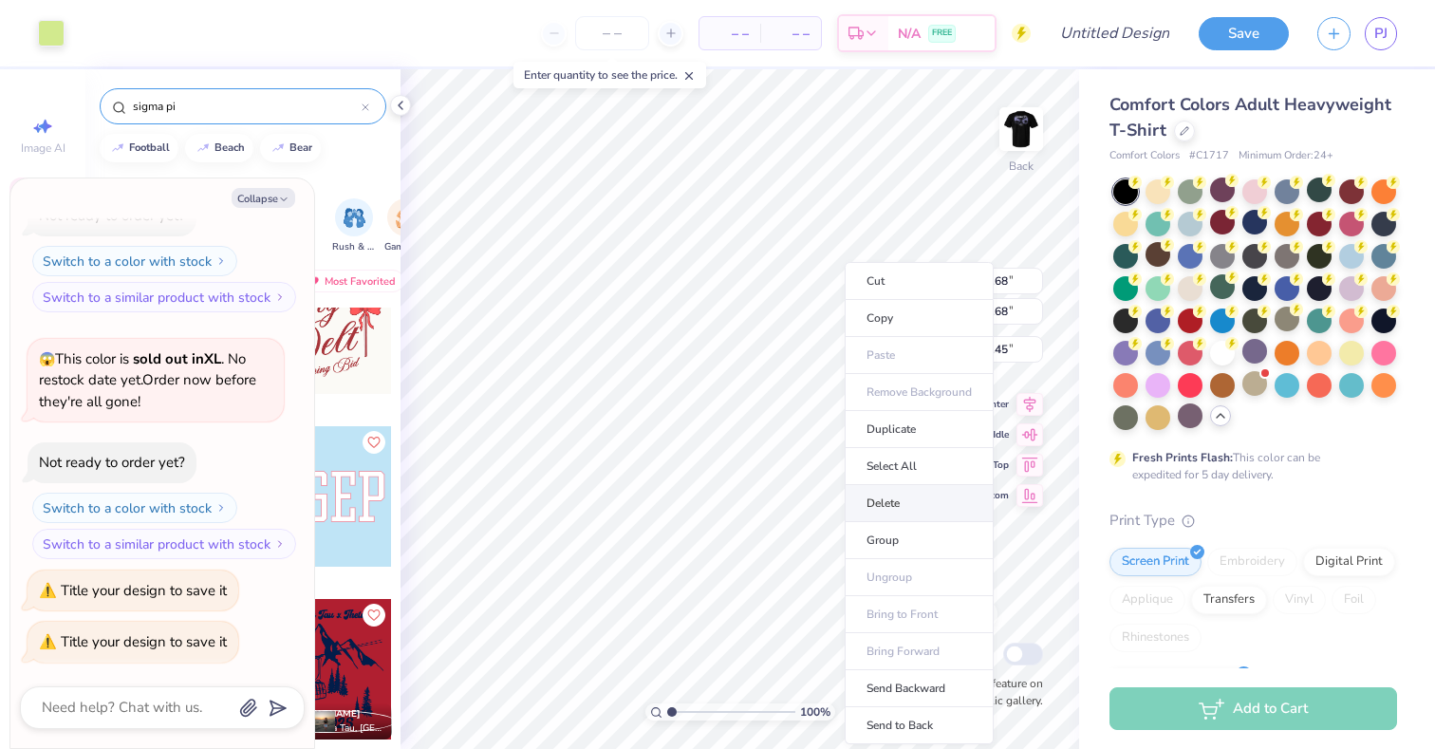
click at [907, 490] on li "Delete" at bounding box center [919, 503] width 149 height 37
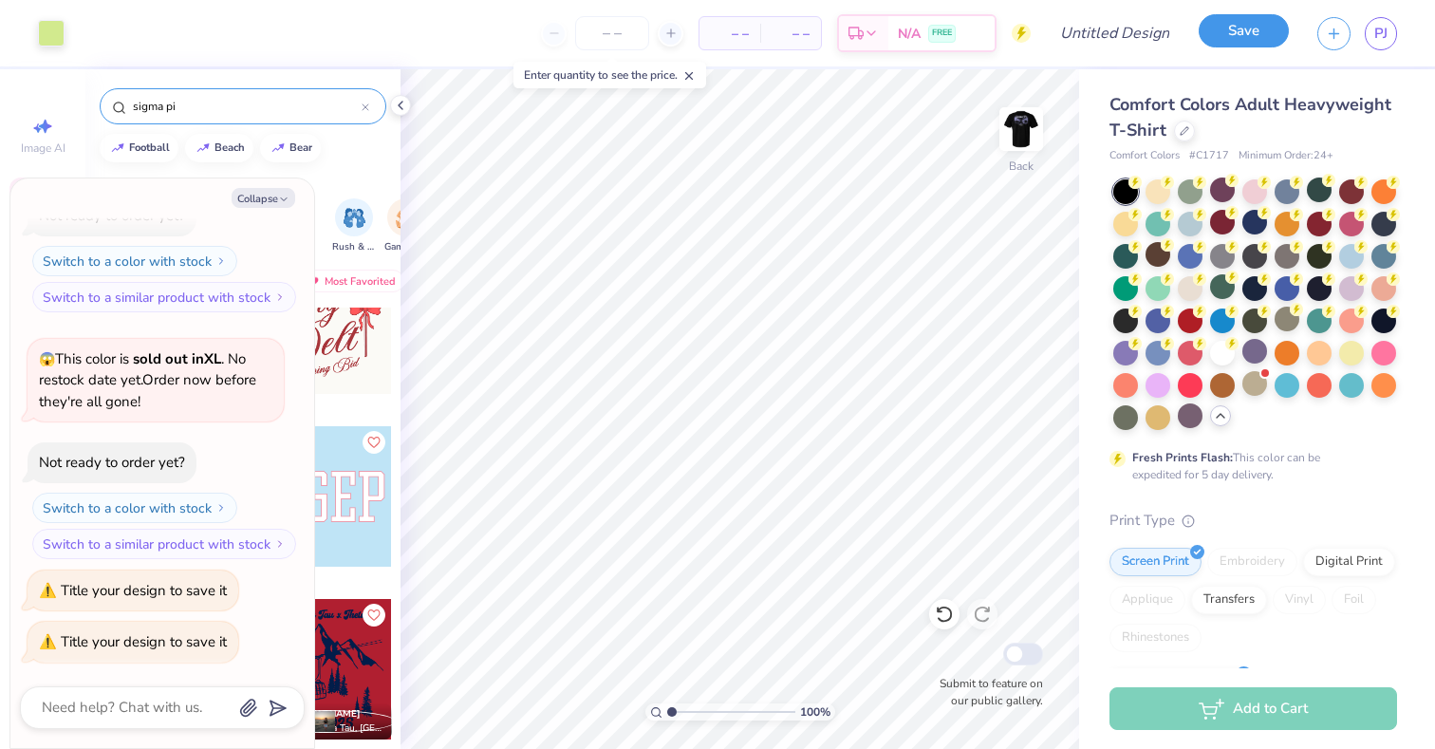
click at [1229, 42] on button "Save" at bounding box center [1244, 30] width 90 height 33
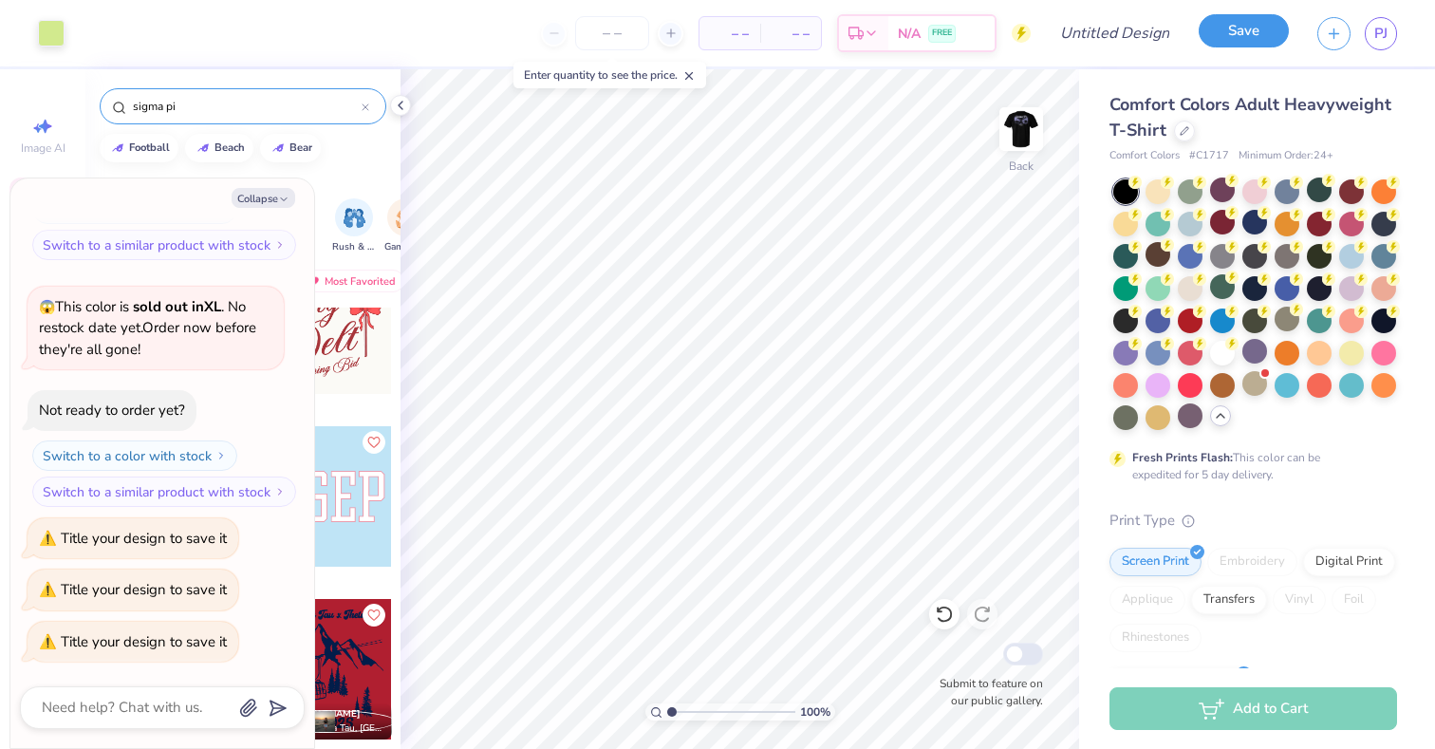
click at [1229, 42] on button "Save" at bounding box center [1244, 30] width 90 height 33
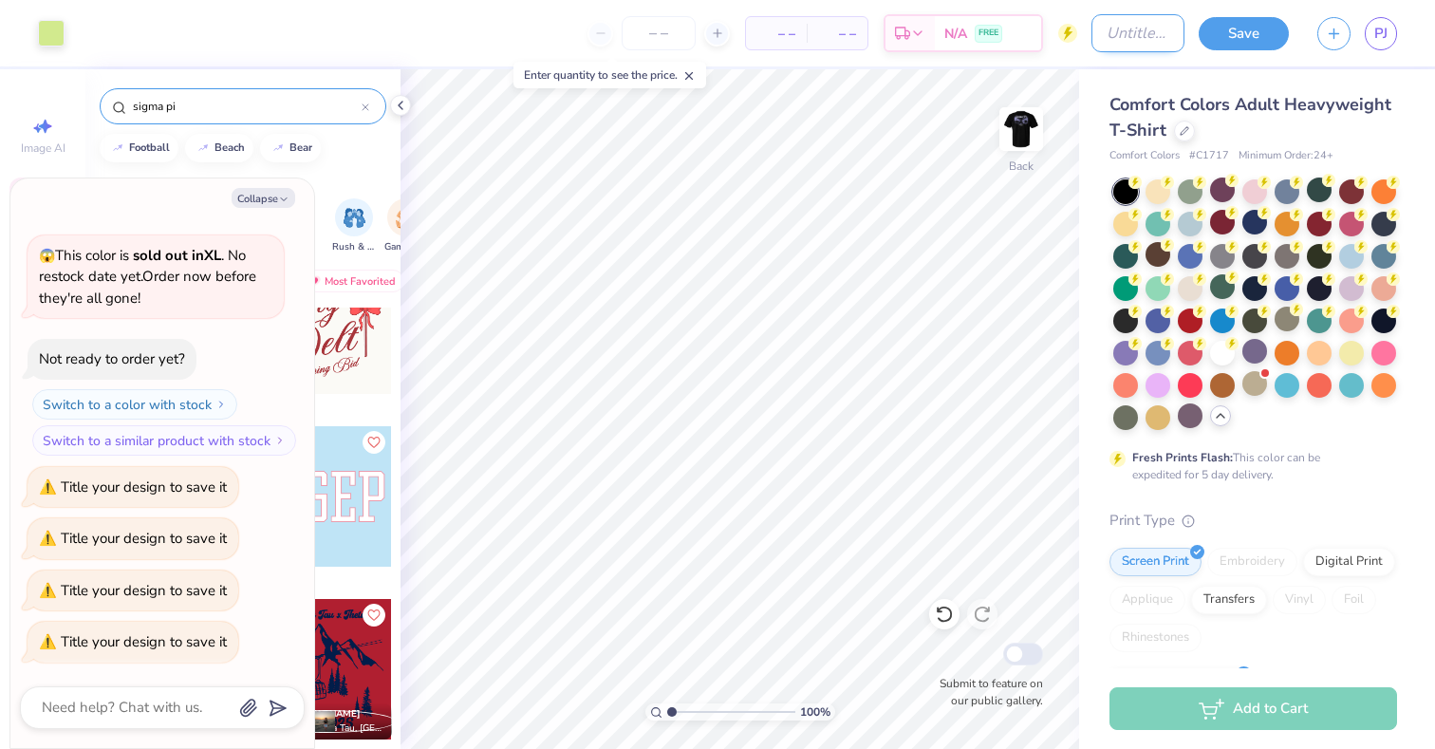
type textarea "x"
click at [1133, 20] on input "Design Title" at bounding box center [1138, 33] width 93 height 38
type input "sig pi 1"
type textarea "x"
type input "sig pi"
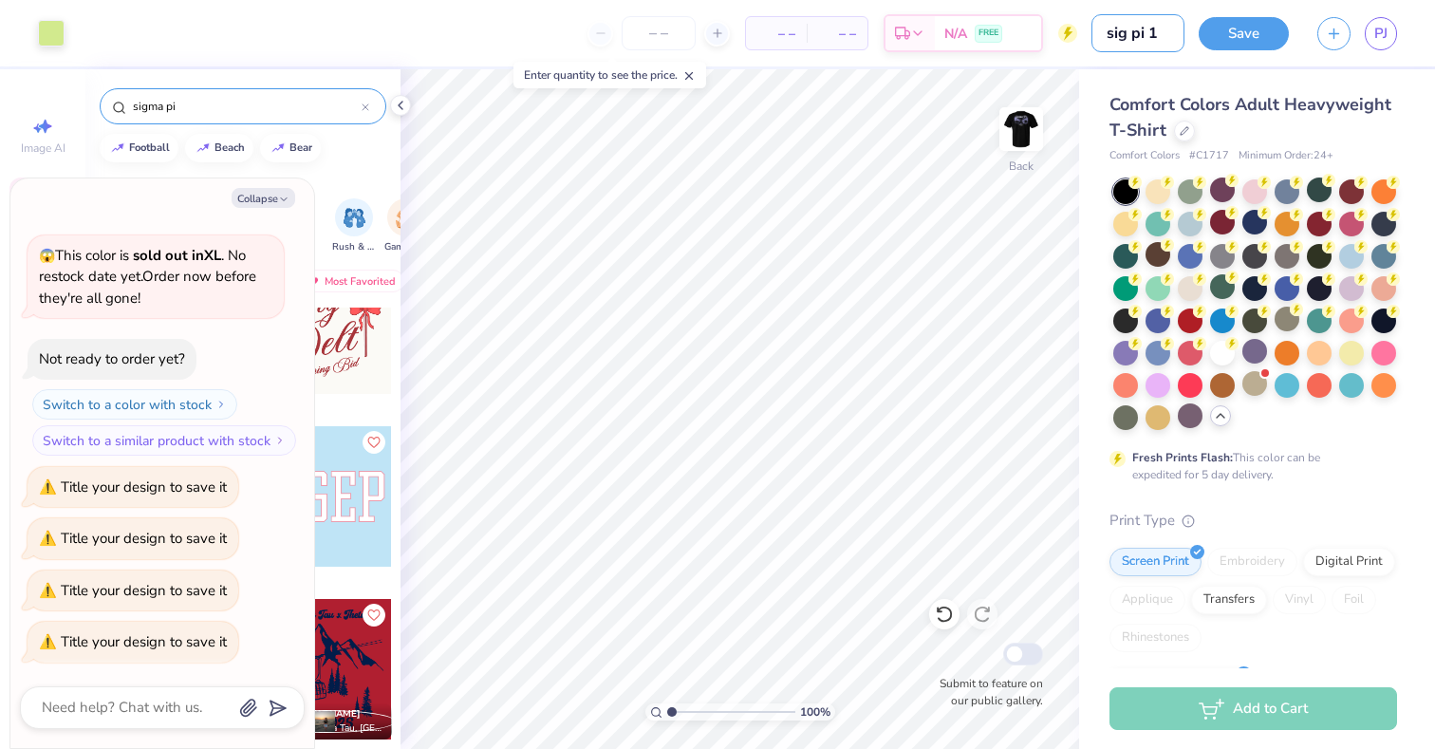
type textarea "x"
type input "sig pi 3"
type textarea "x"
type input "sig pi 3"
click at [1246, 43] on button "Save" at bounding box center [1244, 30] width 90 height 33
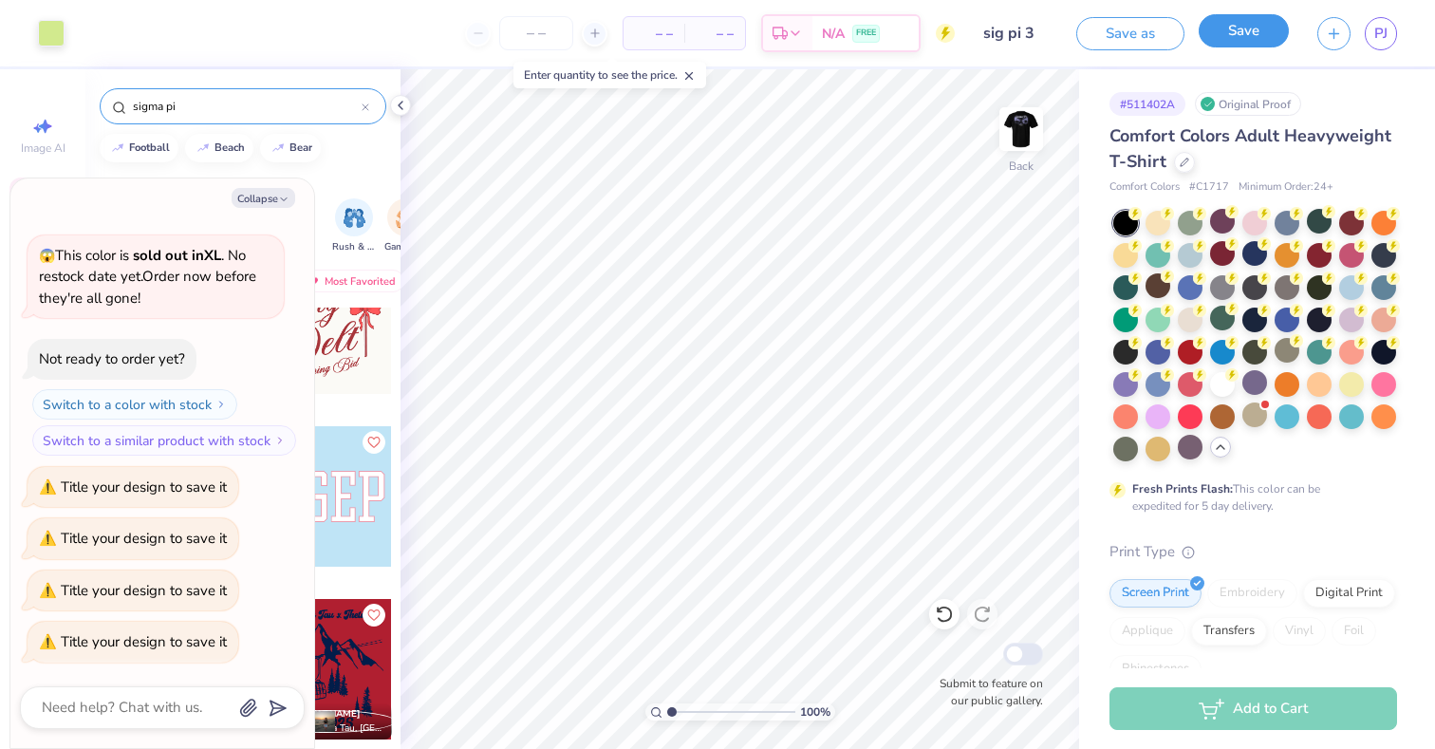
click at [1237, 34] on button "Save" at bounding box center [1244, 30] width 90 height 33
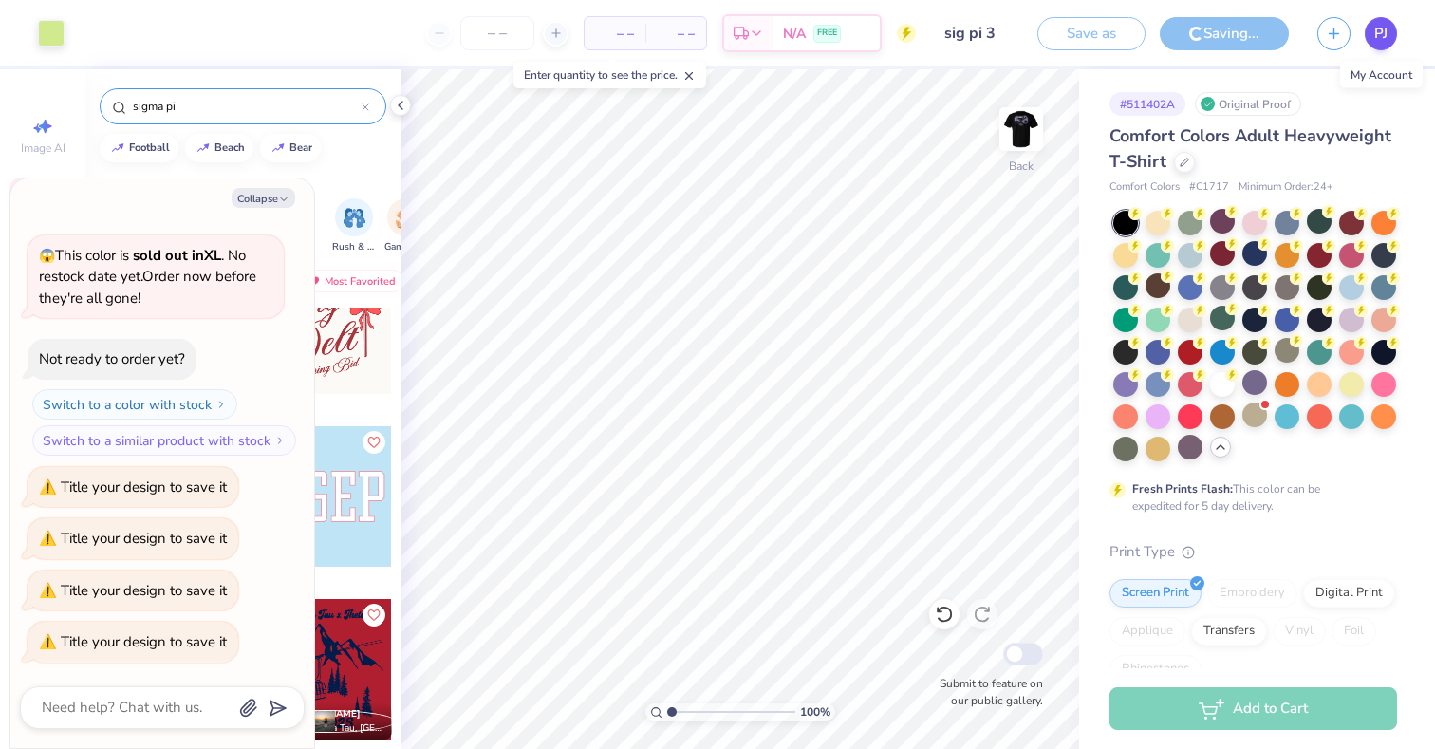
type textarea "x"
click at [1383, 28] on span "PJ" at bounding box center [1380, 34] width 13 height 22
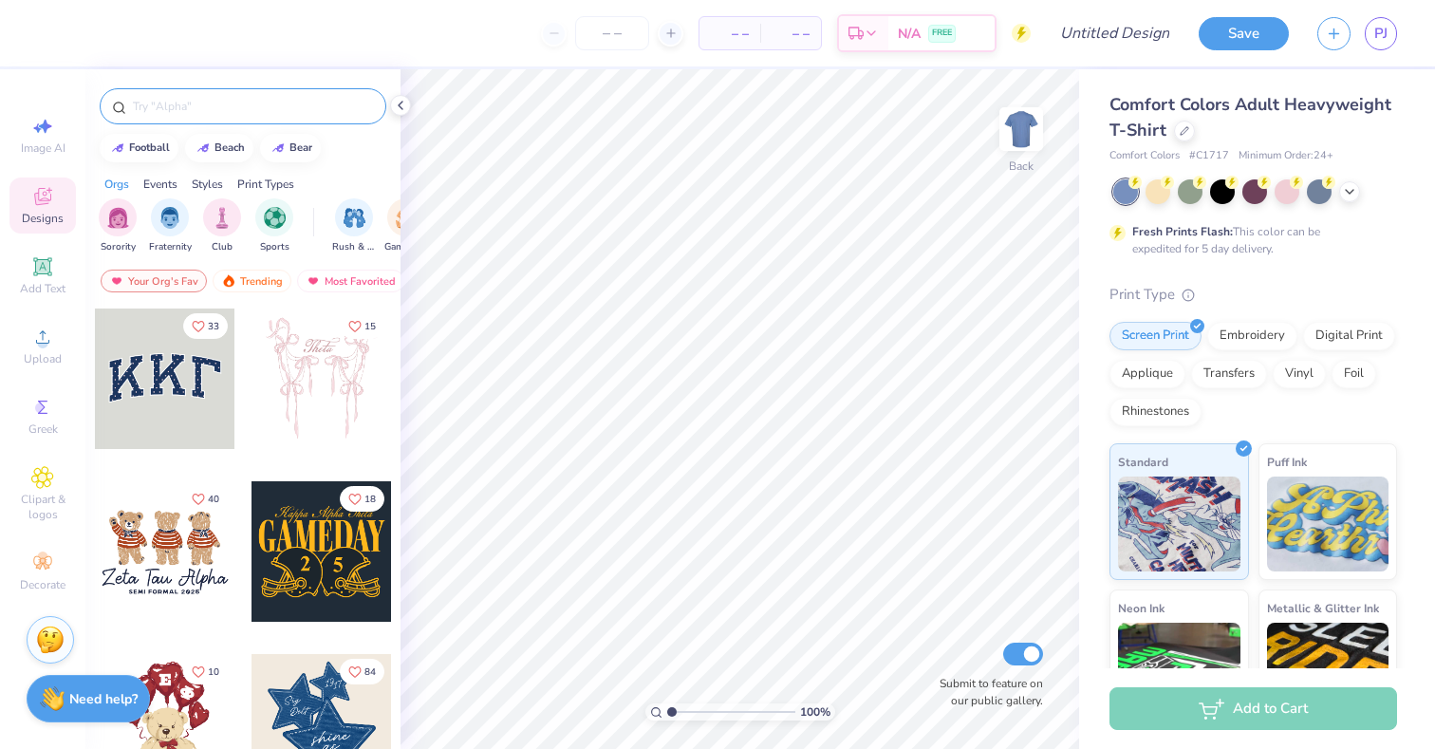
click at [276, 122] on div at bounding box center [243, 106] width 287 height 36
click at [275, 109] on input "text" at bounding box center [252, 106] width 243 height 19
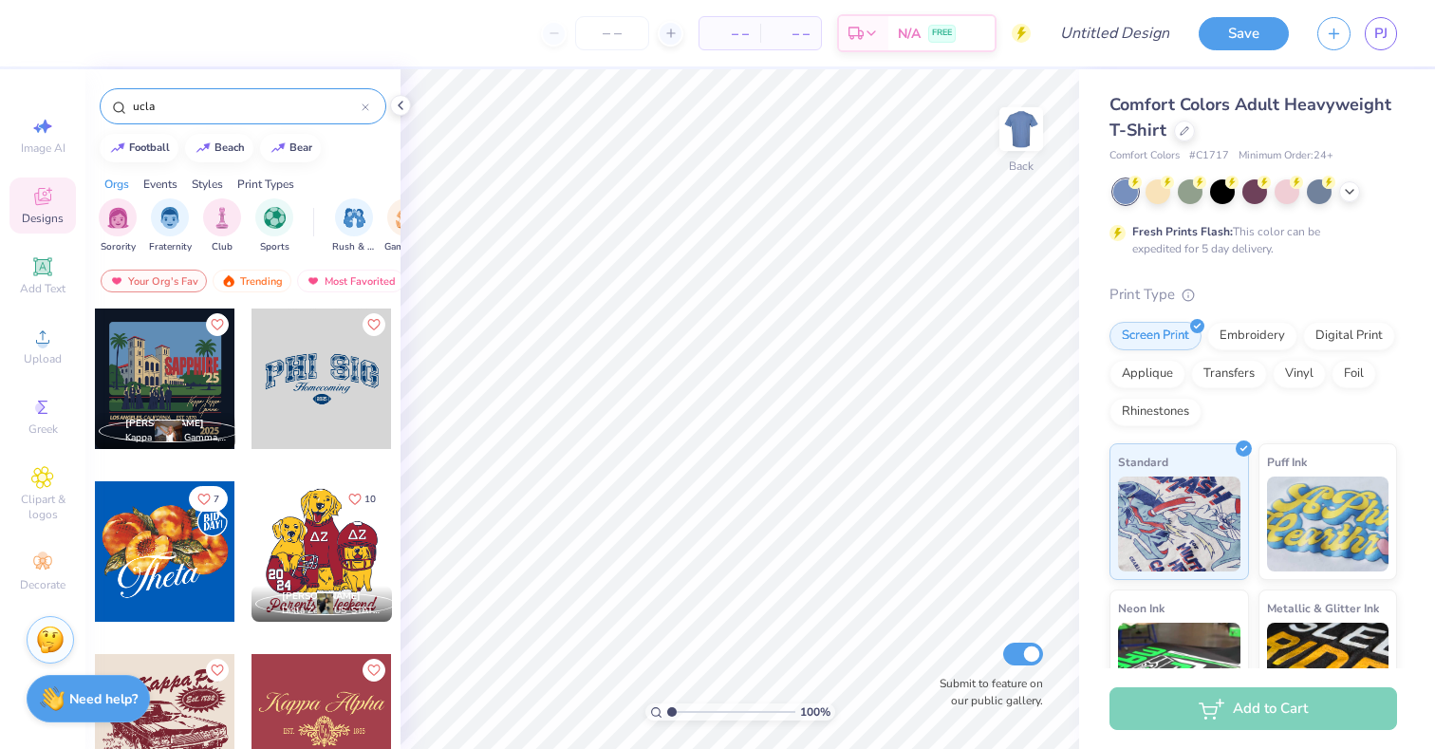
type input "ucla"
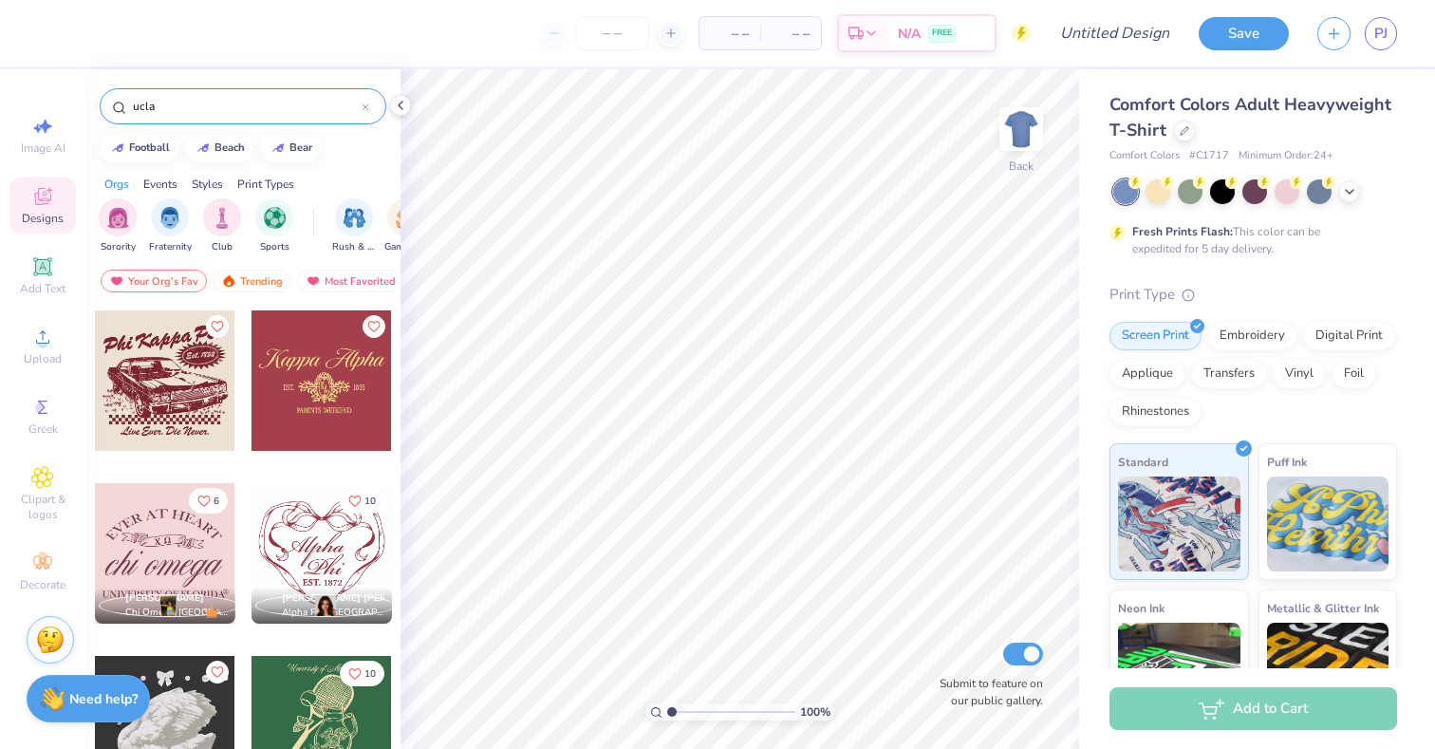
scroll to position [542, 0]
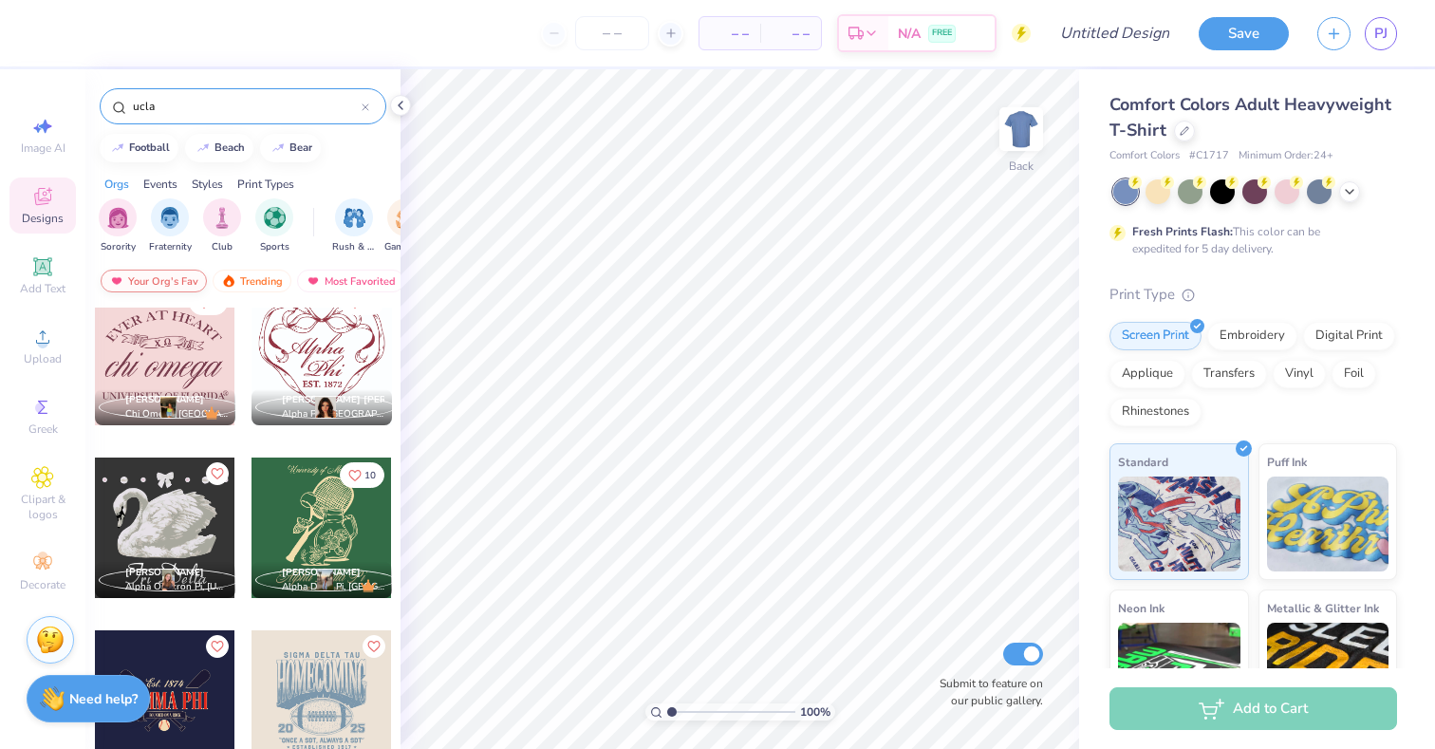
click at [193, 285] on div "Your Org's Fav" at bounding box center [154, 281] width 106 height 23
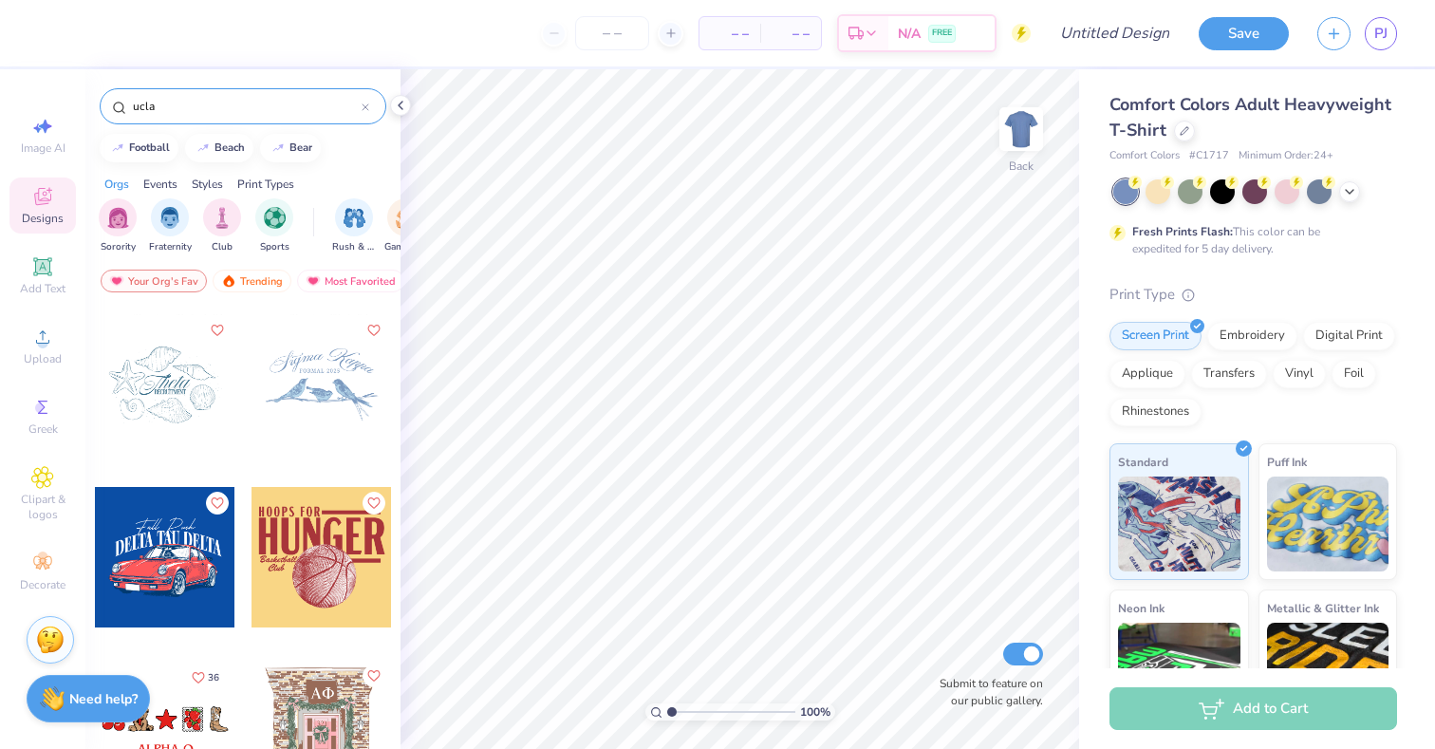
scroll to position [1224, 0]
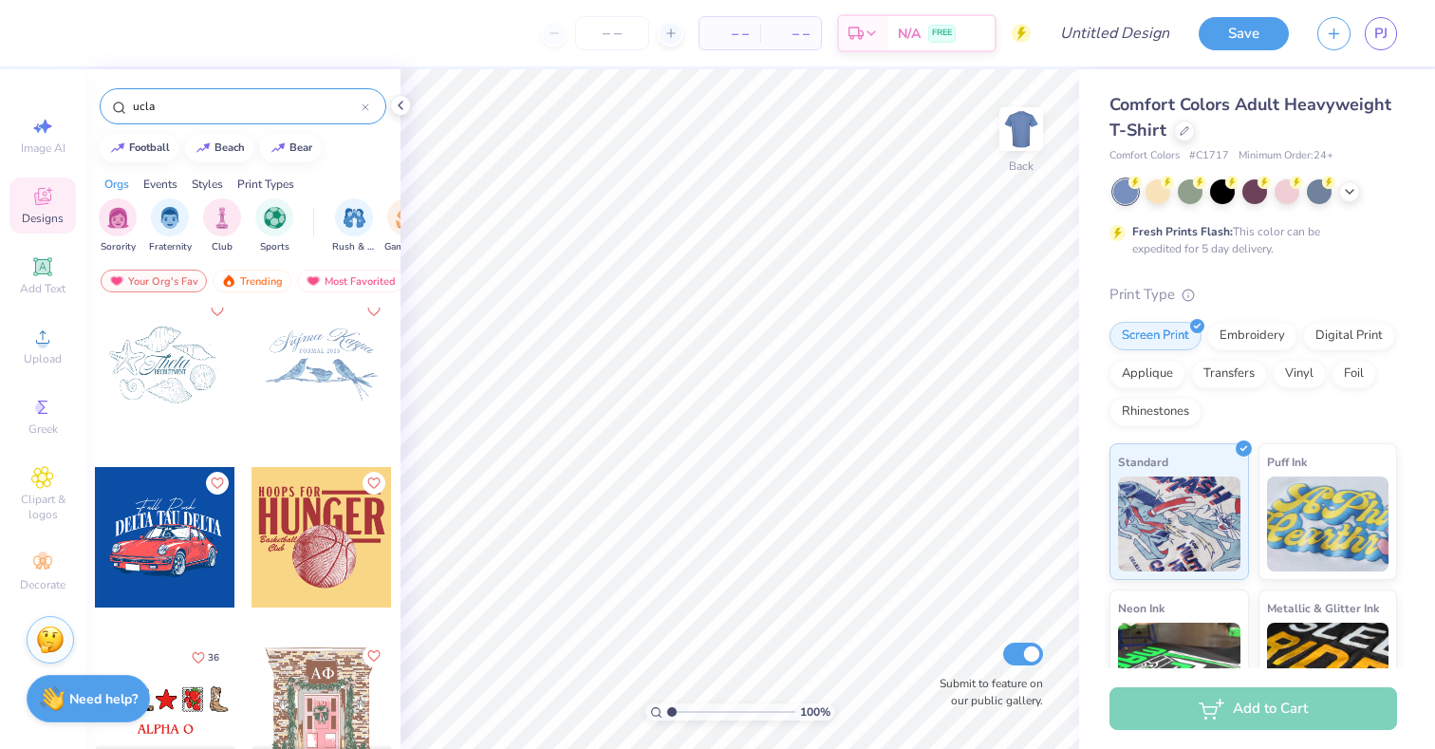
click at [262, 121] on div "ucla" at bounding box center [243, 106] width 287 height 36
click at [256, 121] on div "ucla" at bounding box center [243, 106] width 287 height 36
click at [151, 97] on input "ucla" at bounding box center [246, 106] width 231 height 19
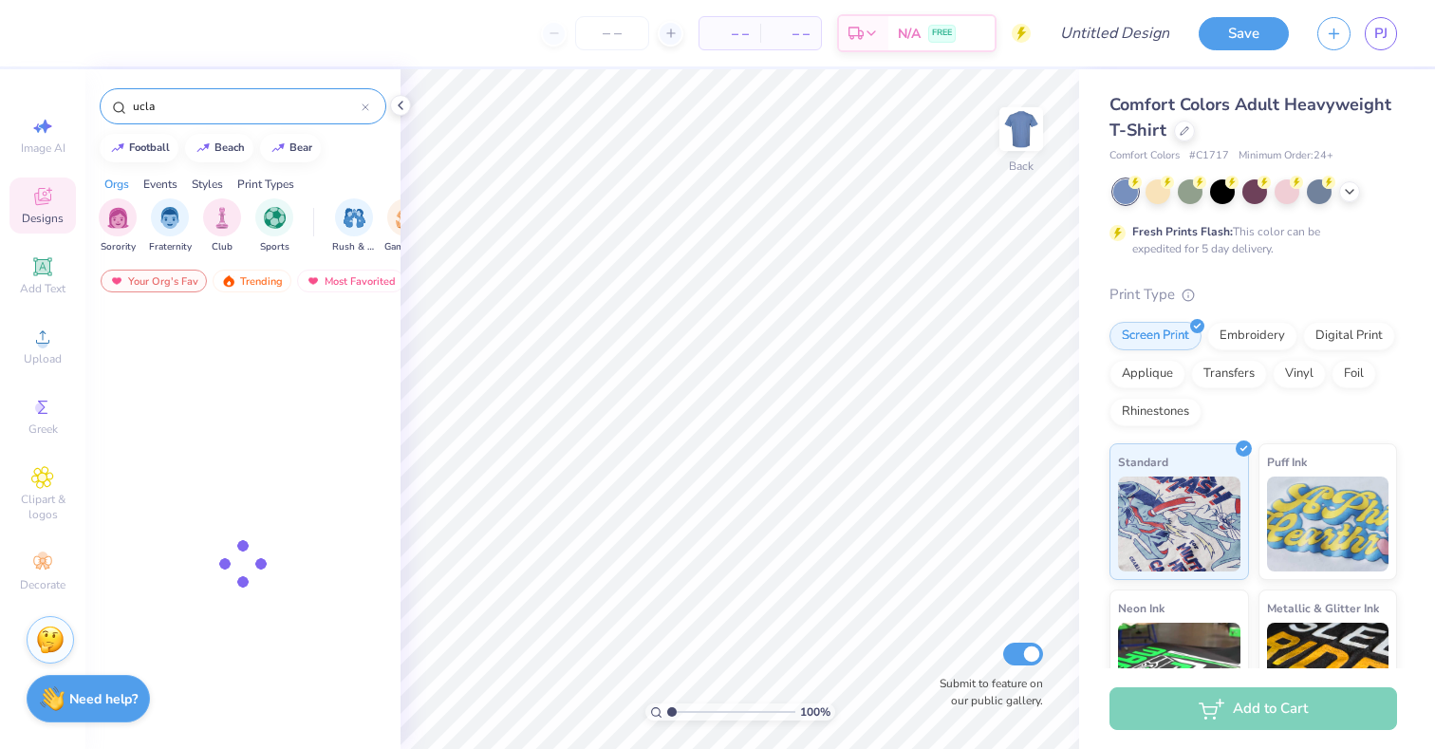
click at [151, 97] on input "ucla" at bounding box center [246, 106] width 231 height 19
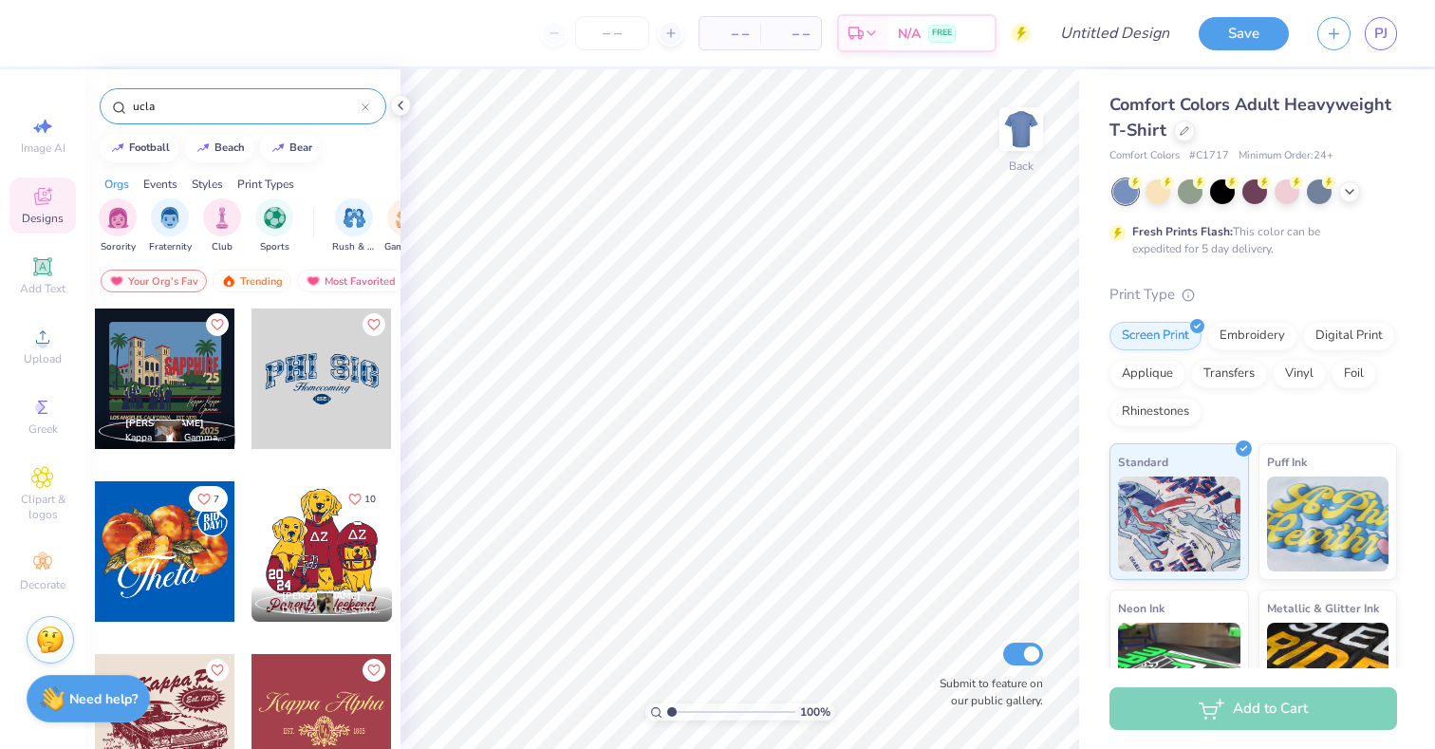
click at [151, 97] on input "ucla" at bounding box center [246, 106] width 231 height 19
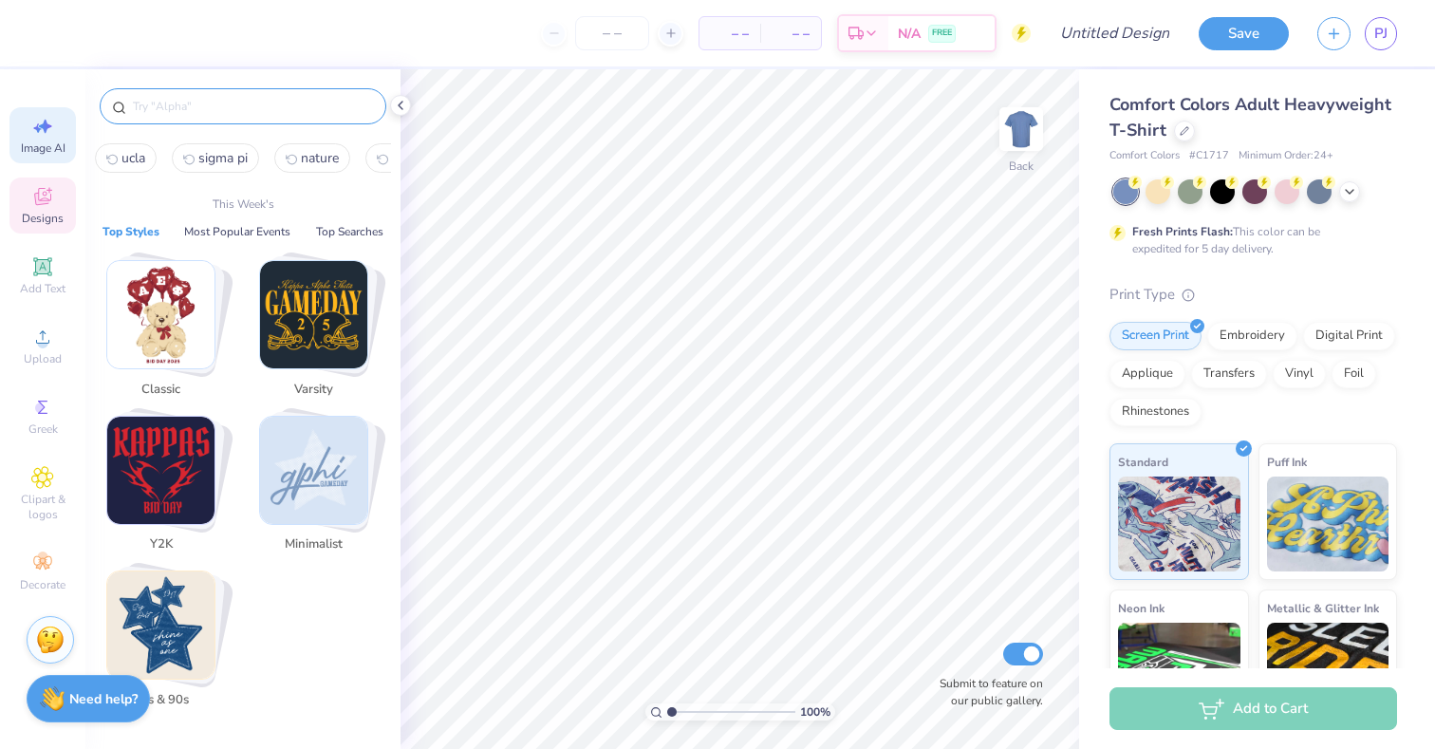
click at [40, 143] on span "Image AI" at bounding box center [43, 147] width 45 height 15
select select "4"
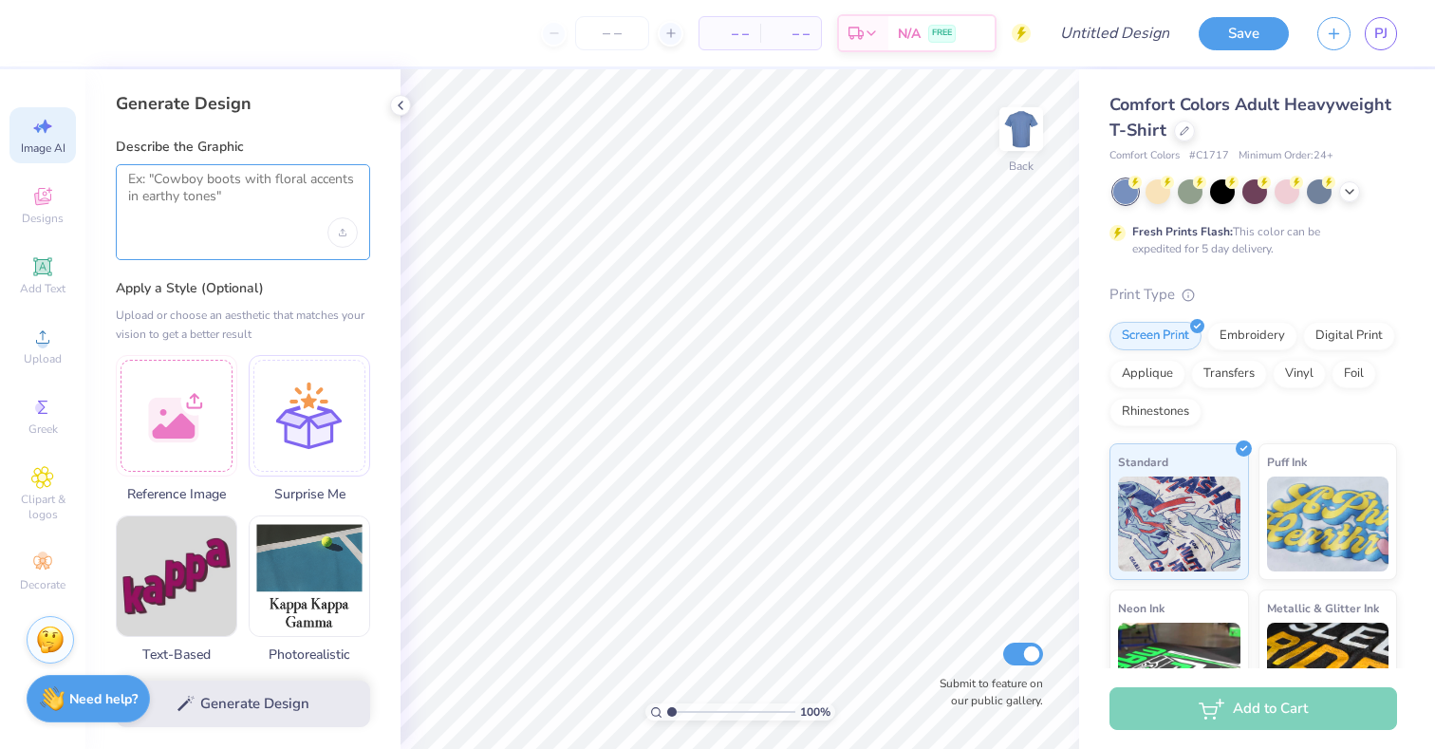
click at [255, 212] on textarea at bounding box center [243, 194] width 230 height 47
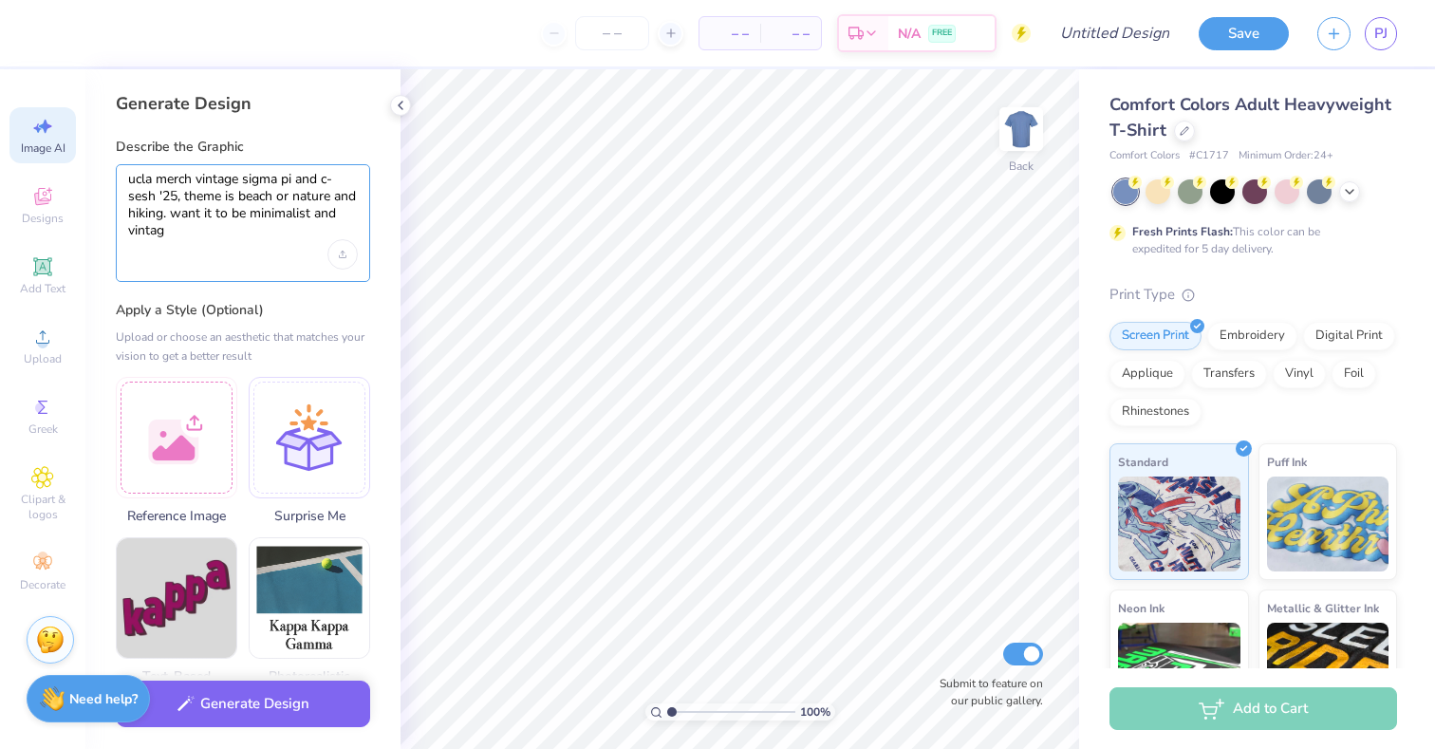
type textarea "ucla merch vintage sigma pi and c-sesh '25, theme is beach or nature and hiking…"
click at [245, 702] on button "Generate Design" at bounding box center [243, 699] width 254 height 47
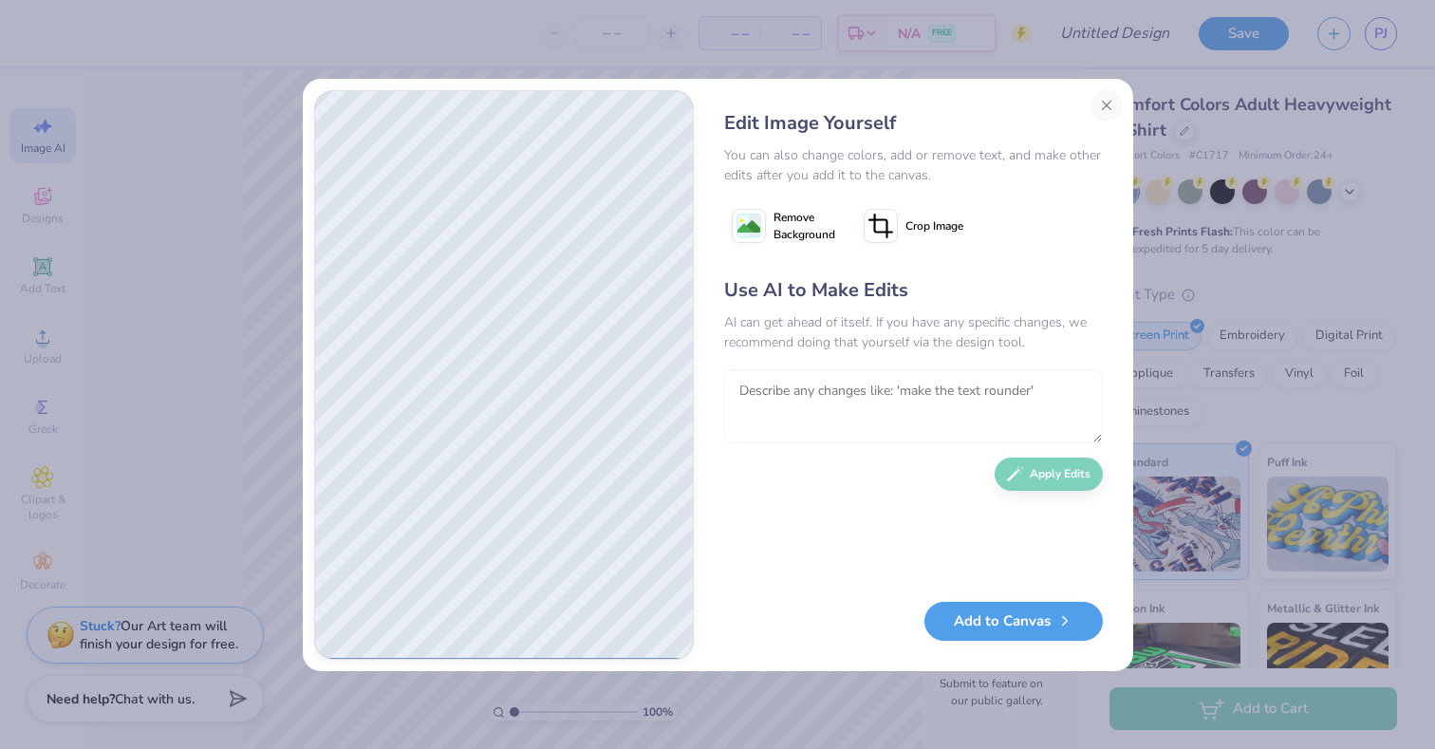
click at [907, 430] on textarea at bounding box center [913, 406] width 379 height 74
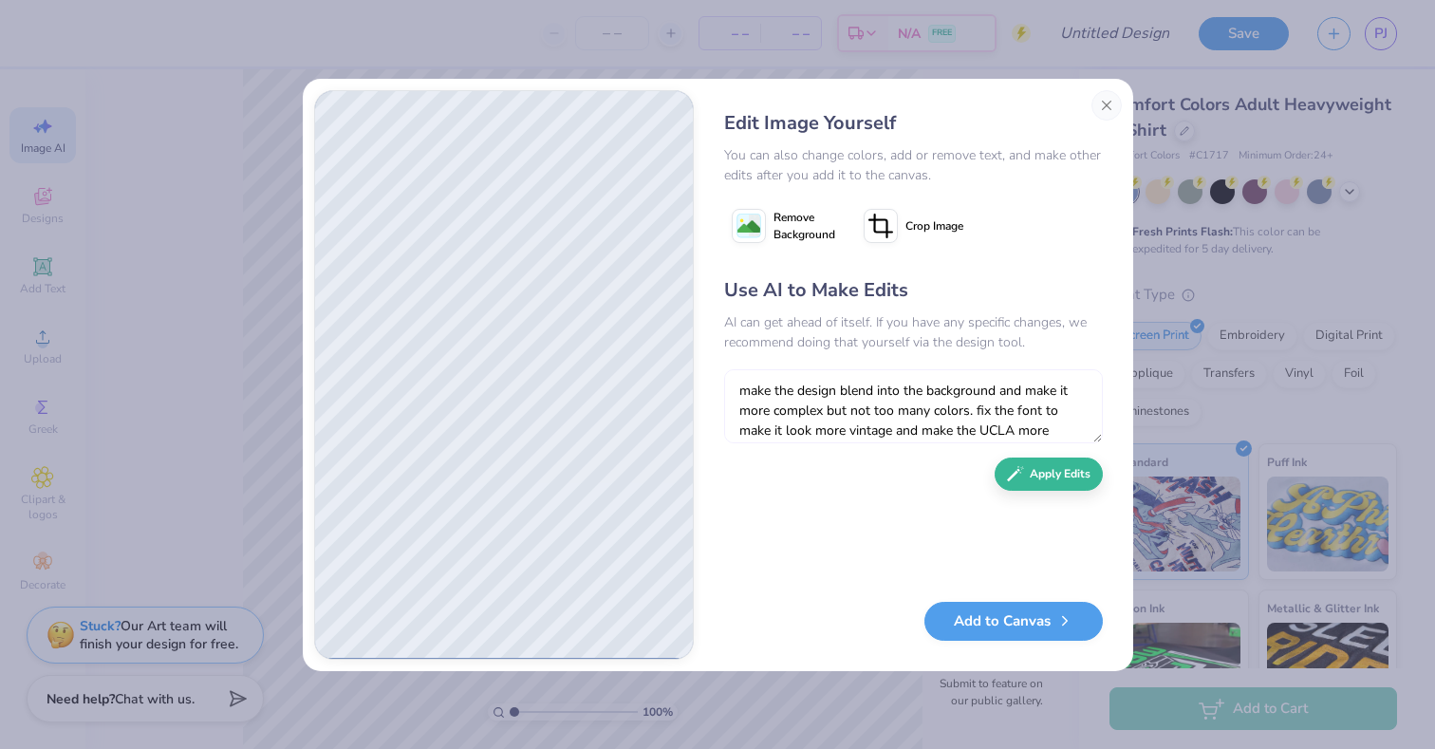
scroll to position [17, 0]
type textarea "make the design blend into the background and make it more complex but not too …"
click at [1018, 495] on div "Use AI to Make Edits AI can get ahead of itself. If you have any specific chang…" at bounding box center [913, 430] width 379 height 308
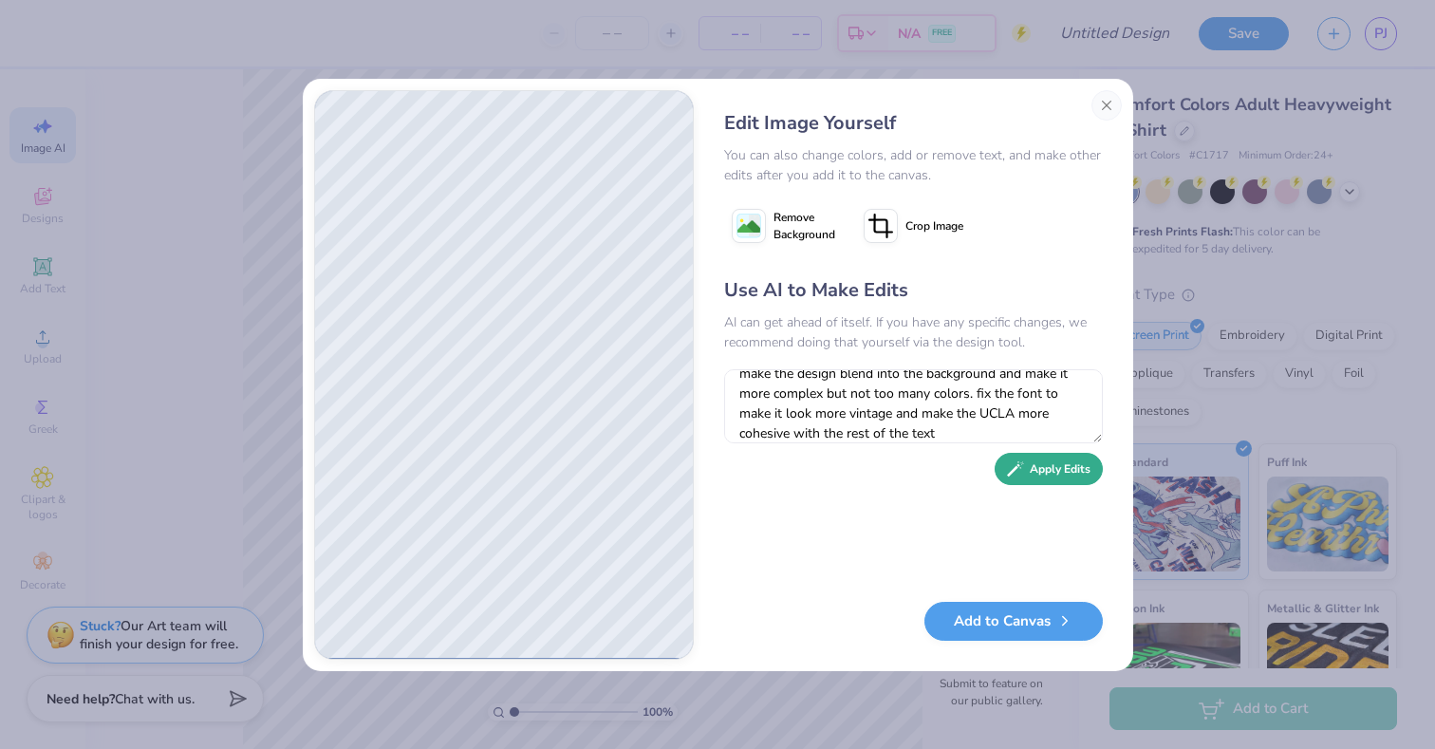
click at [1017, 482] on button "Apply Edits" at bounding box center [1049, 469] width 108 height 33
